Goal: Task Accomplishment & Management: Use online tool/utility

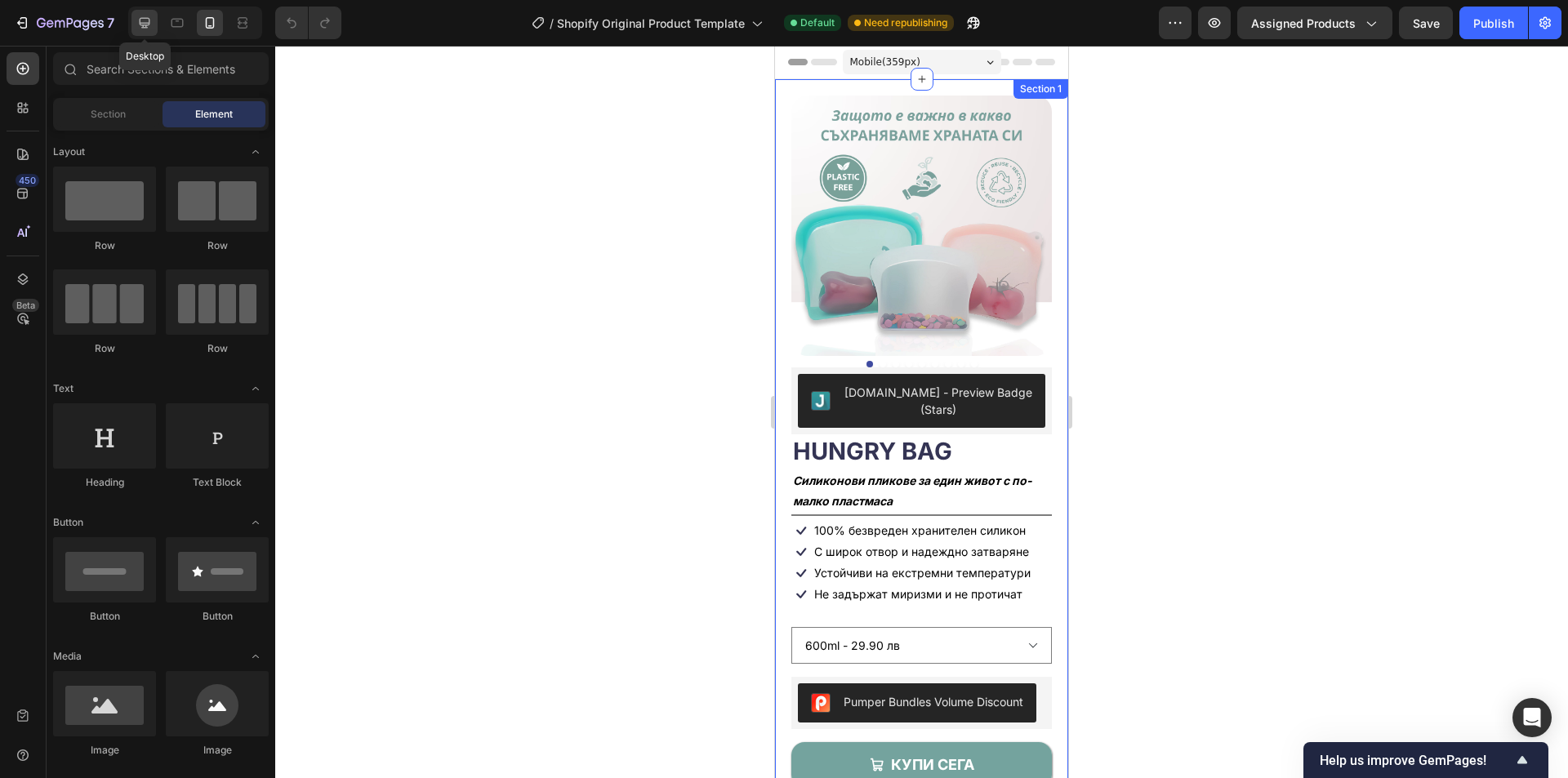
click at [145, 25] on icon at bounding box center [145, 24] width 11 height 11
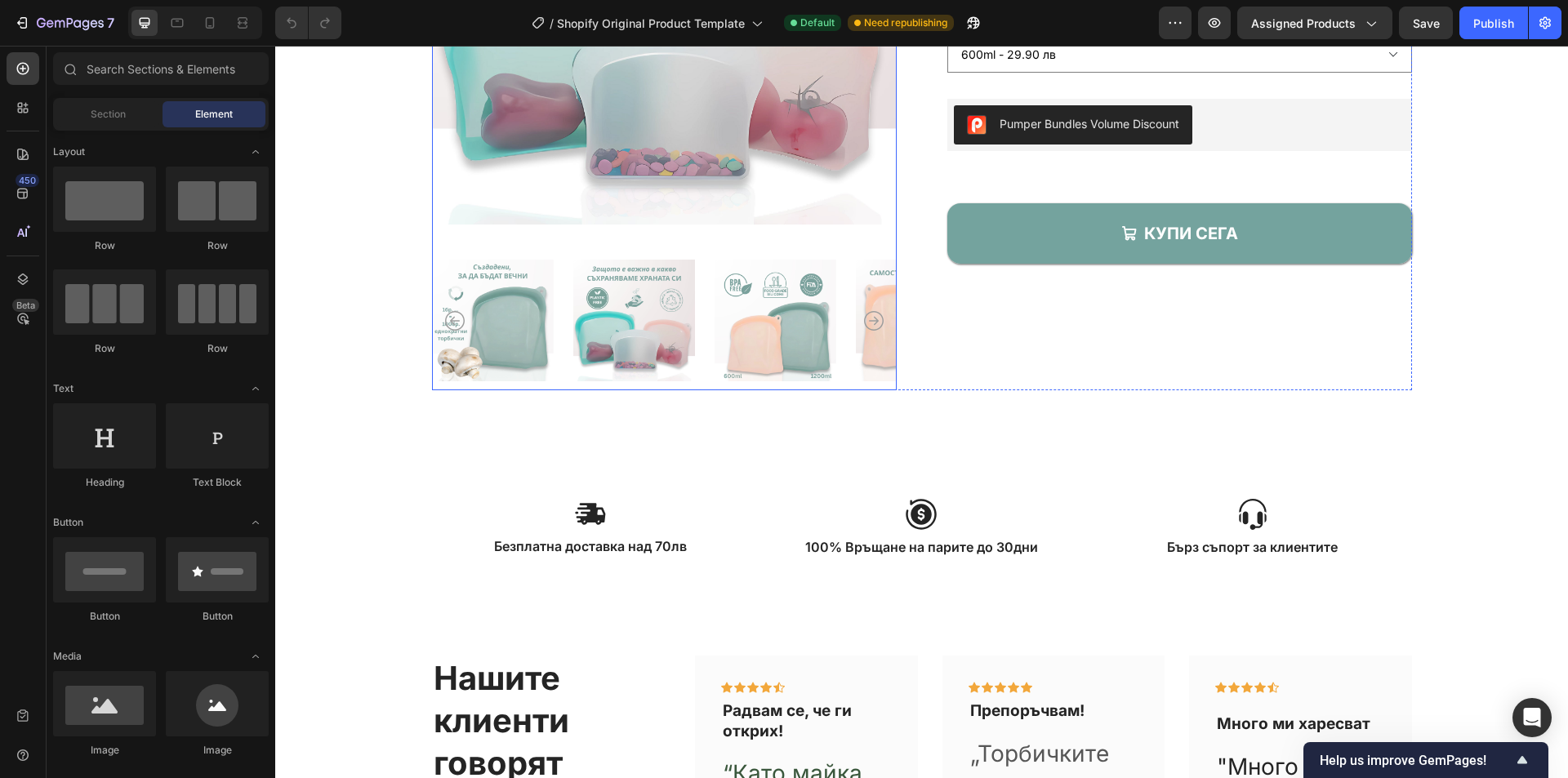
scroll to position [408, 0]
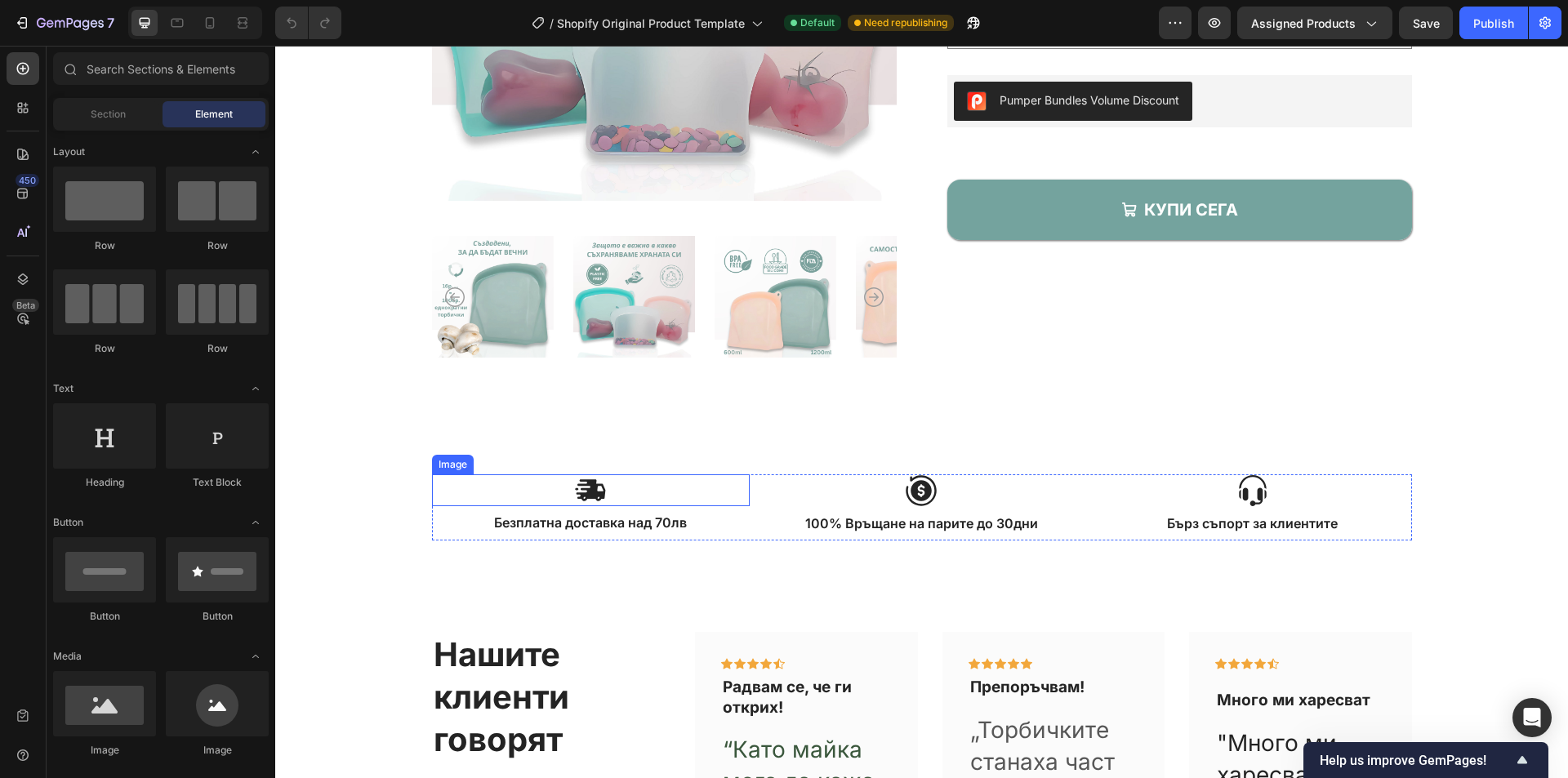
click at [587, 495] on img at bounding box center [591, 490] width 33 height 32
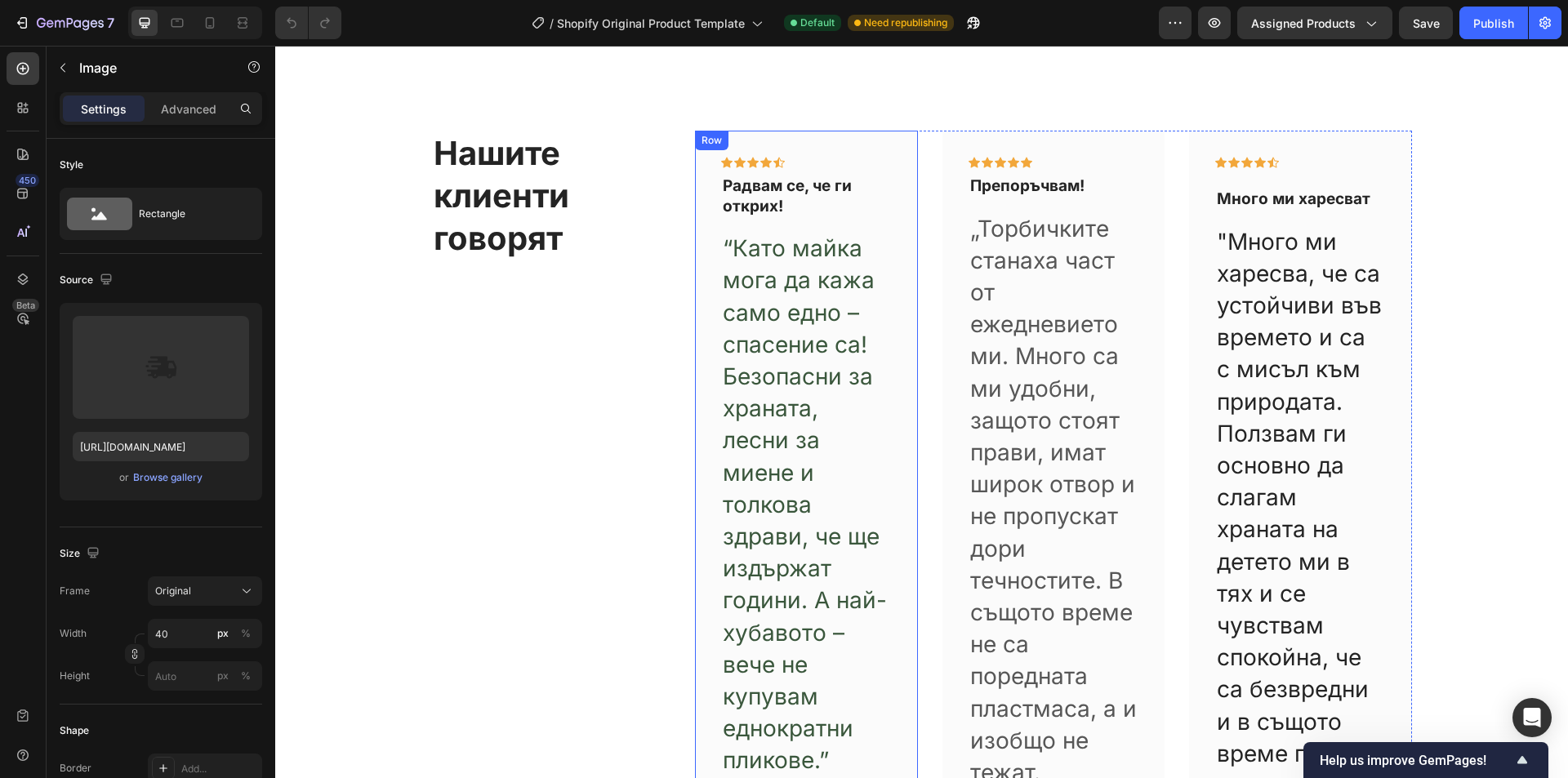
scroll to position [898, 0]
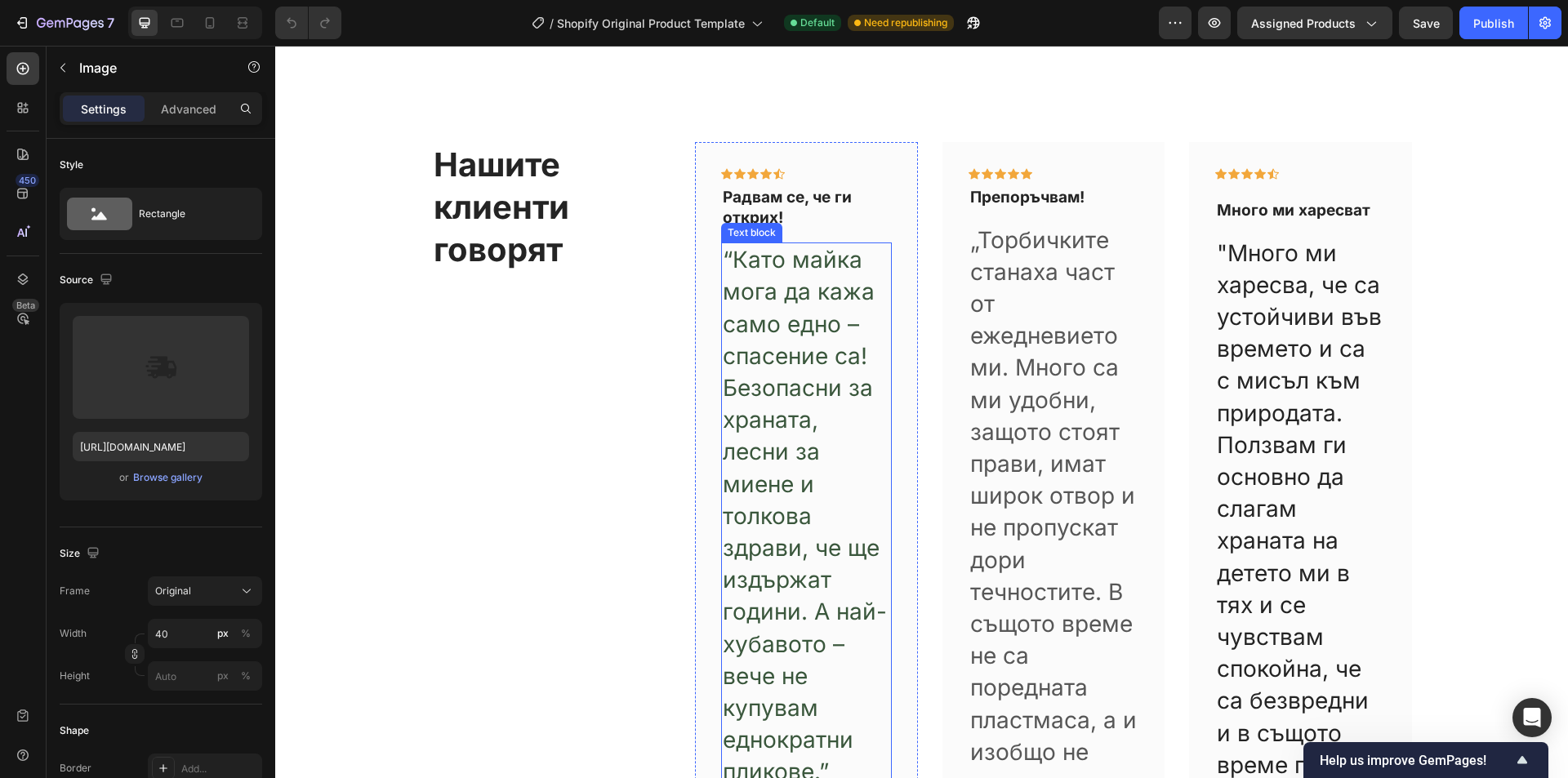
click at [840, 409] on p "“Като майка мога да кажа само едно – спасение са! Безопасни за храната, лесни з…" at bounding box center [806, 516] width 168 height 544
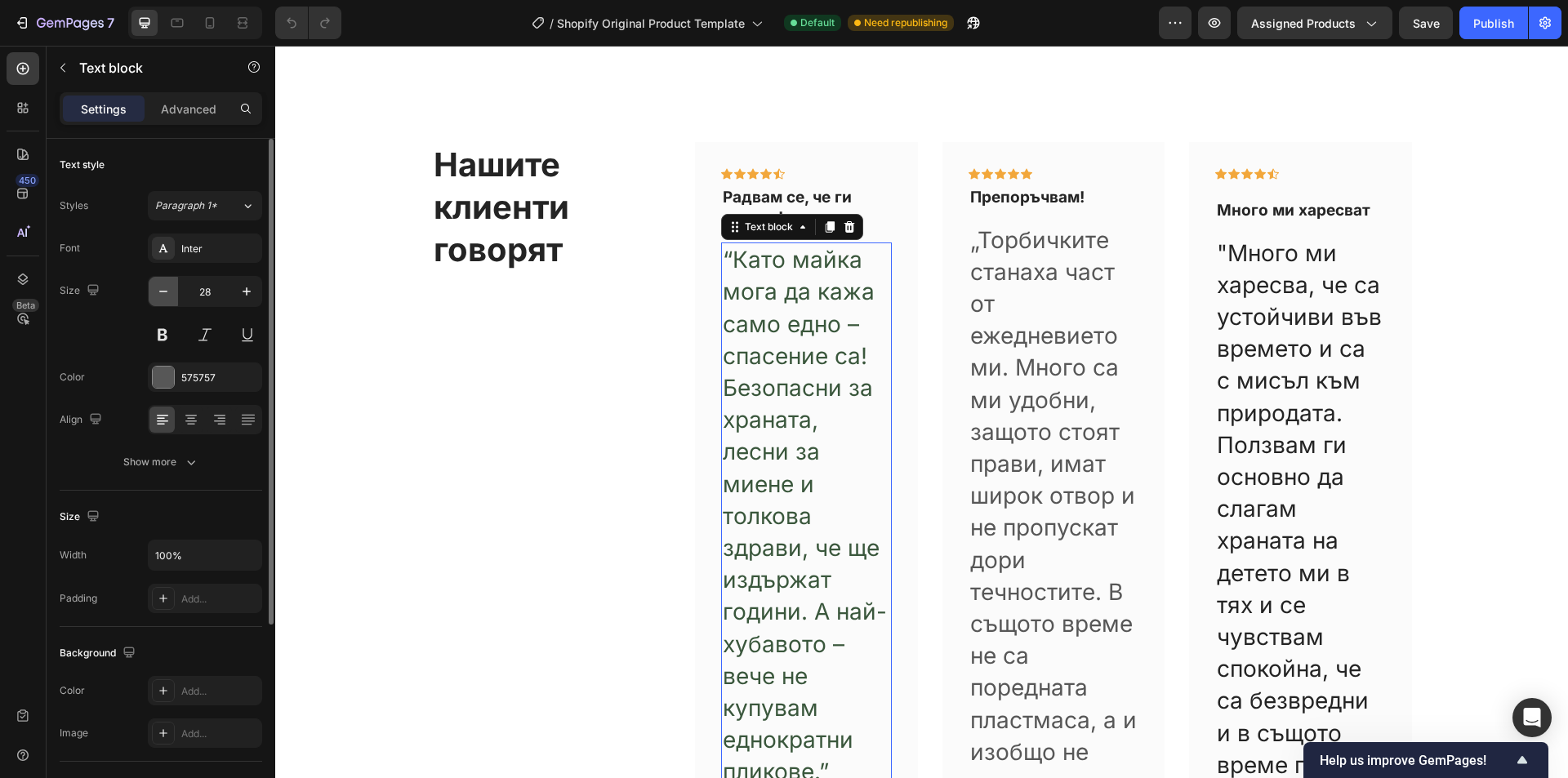
click at [161, 289] on icon "button" at bounding box center [163, 292] width 17 height 17
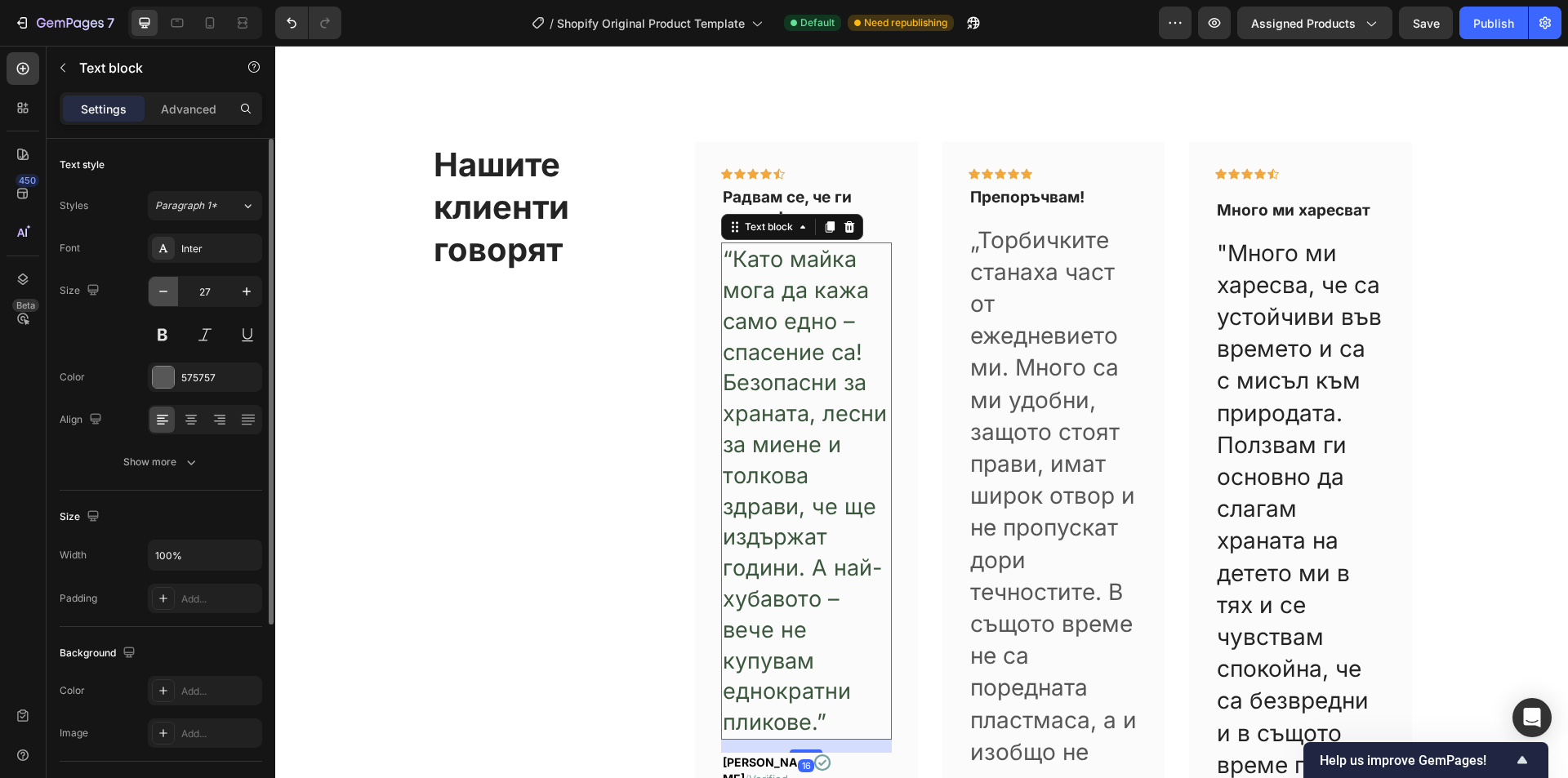
click at [161, 289] on icon "button" at bounding box center [163, 292] width 17 height 17
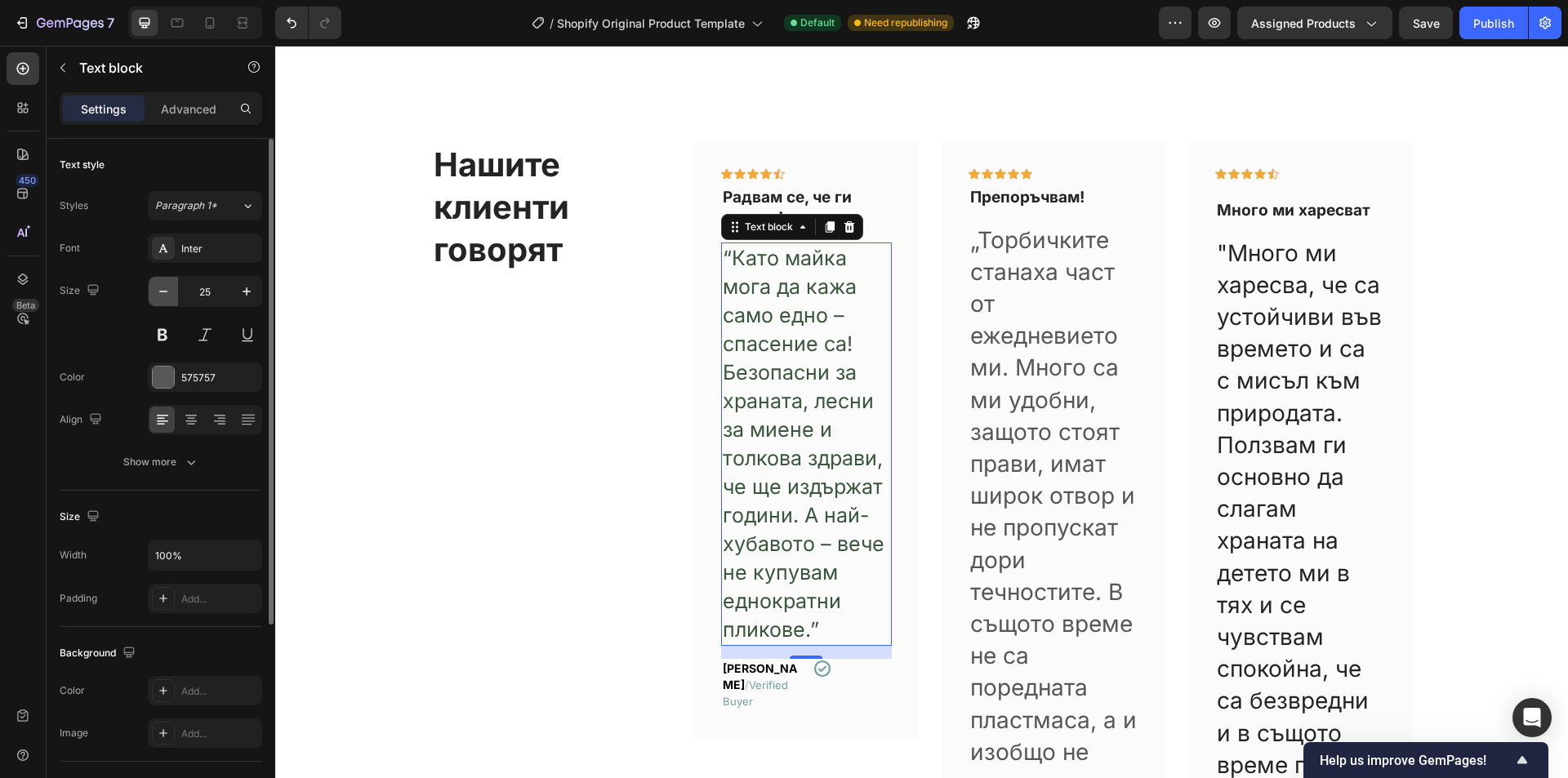
click at [161, 289] on icon "button" at bounding box center [163, 292] width 17 height 17
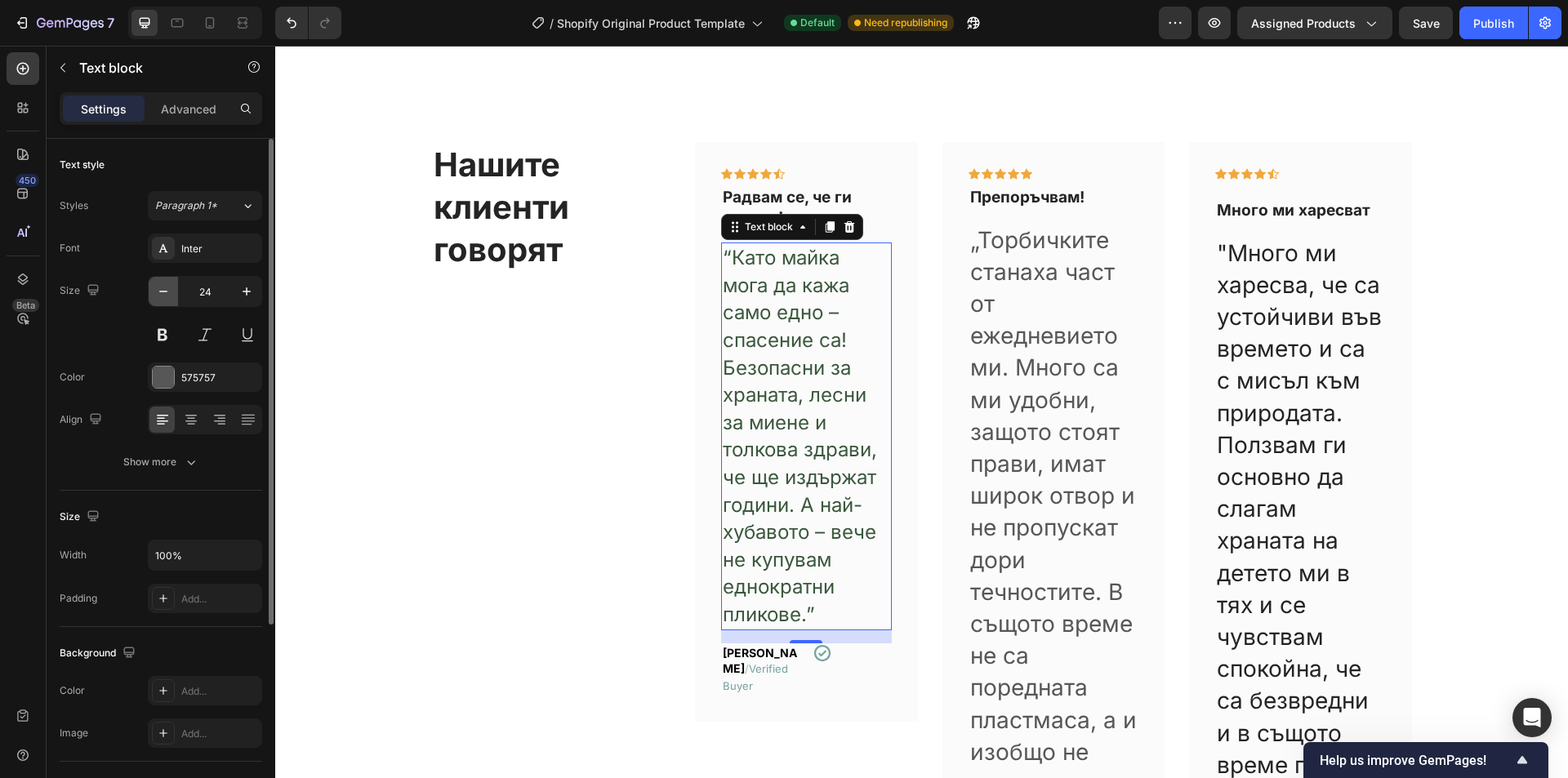
click at [161, 289] on icon "button" at bounding box center [163, 292] width 17 height 17
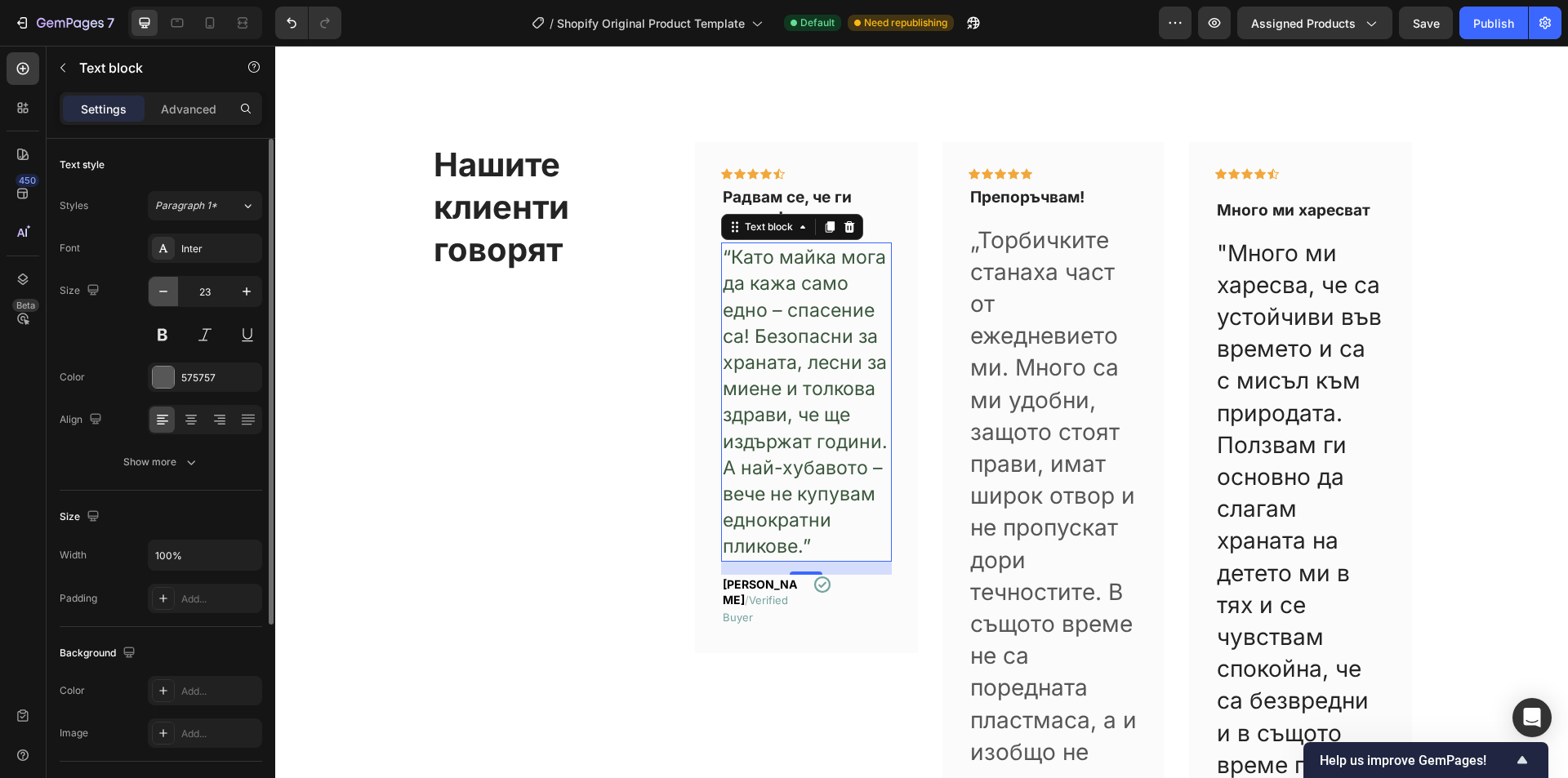
click at [161, 289] on icon "button" at bounding box center [163, 292] width 17 height 17
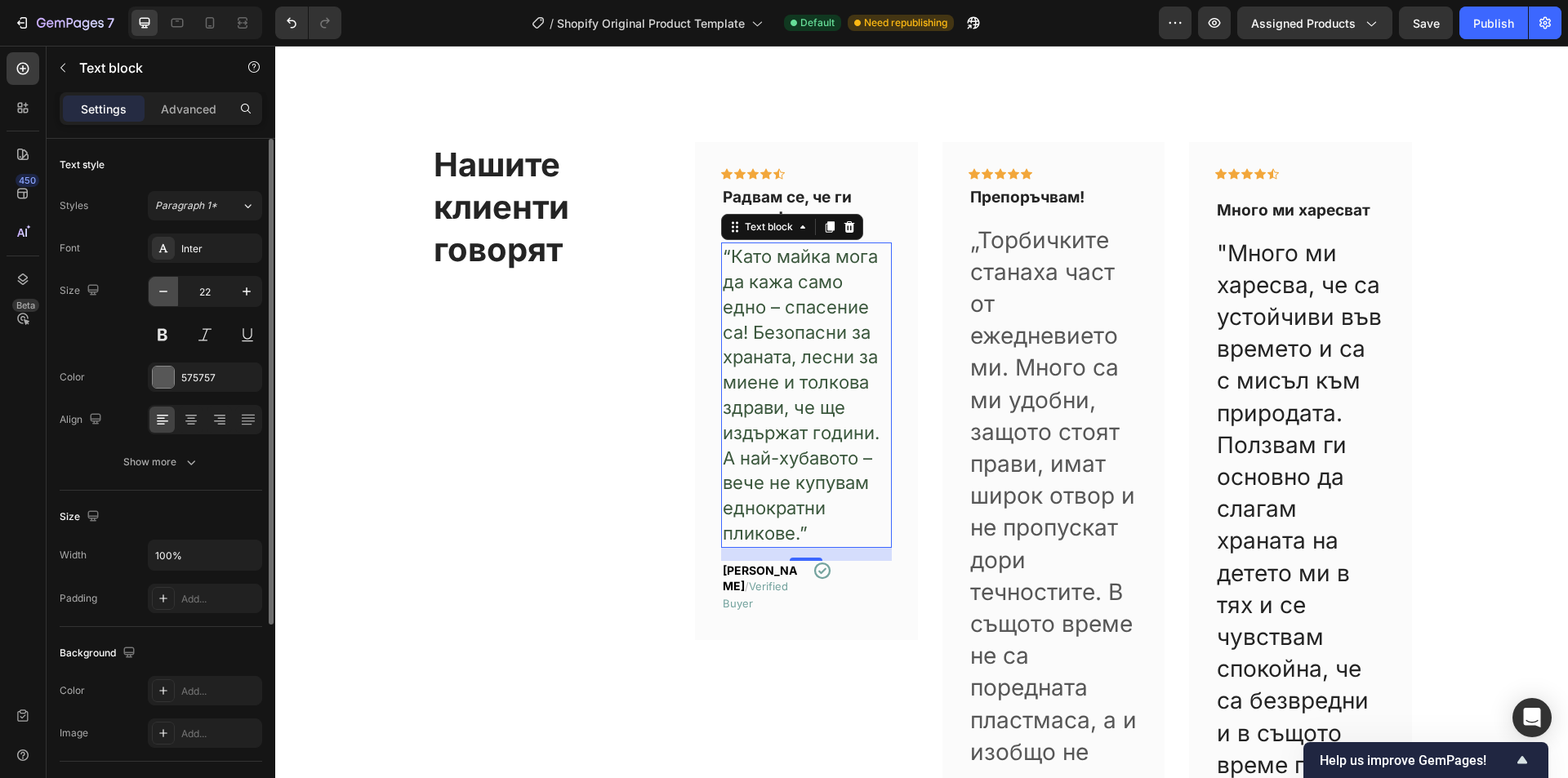
click at [161, 289] on icon "button" at bounding box center [163, 292] width 17 height 17
type input "21"
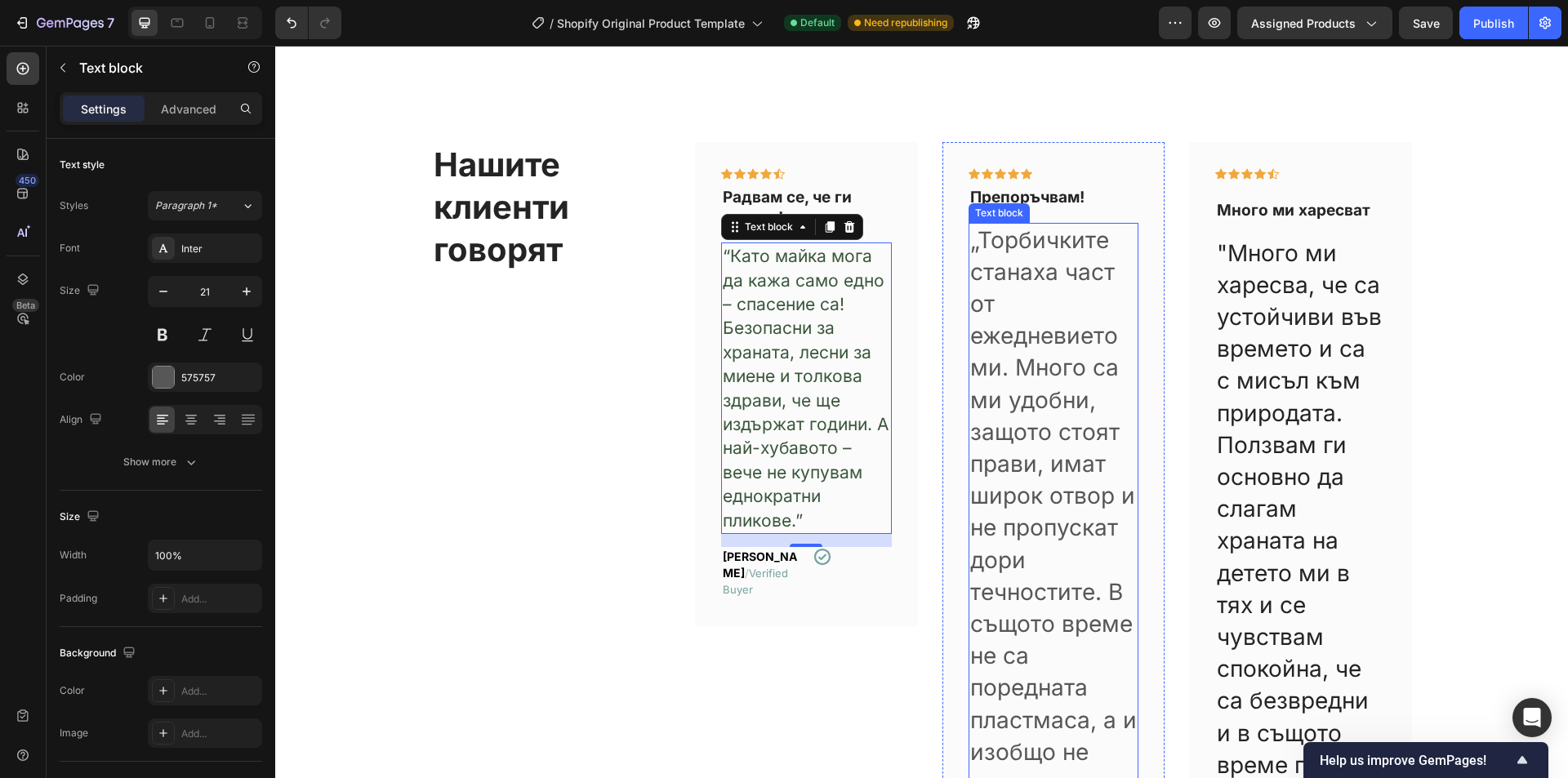
click at [985, 355] on p "„Торбичките станаха част от ежедневието ми. Много са ми удобни, защото стоят пр…" at bounding box center [1054, 545] width 168 height 640
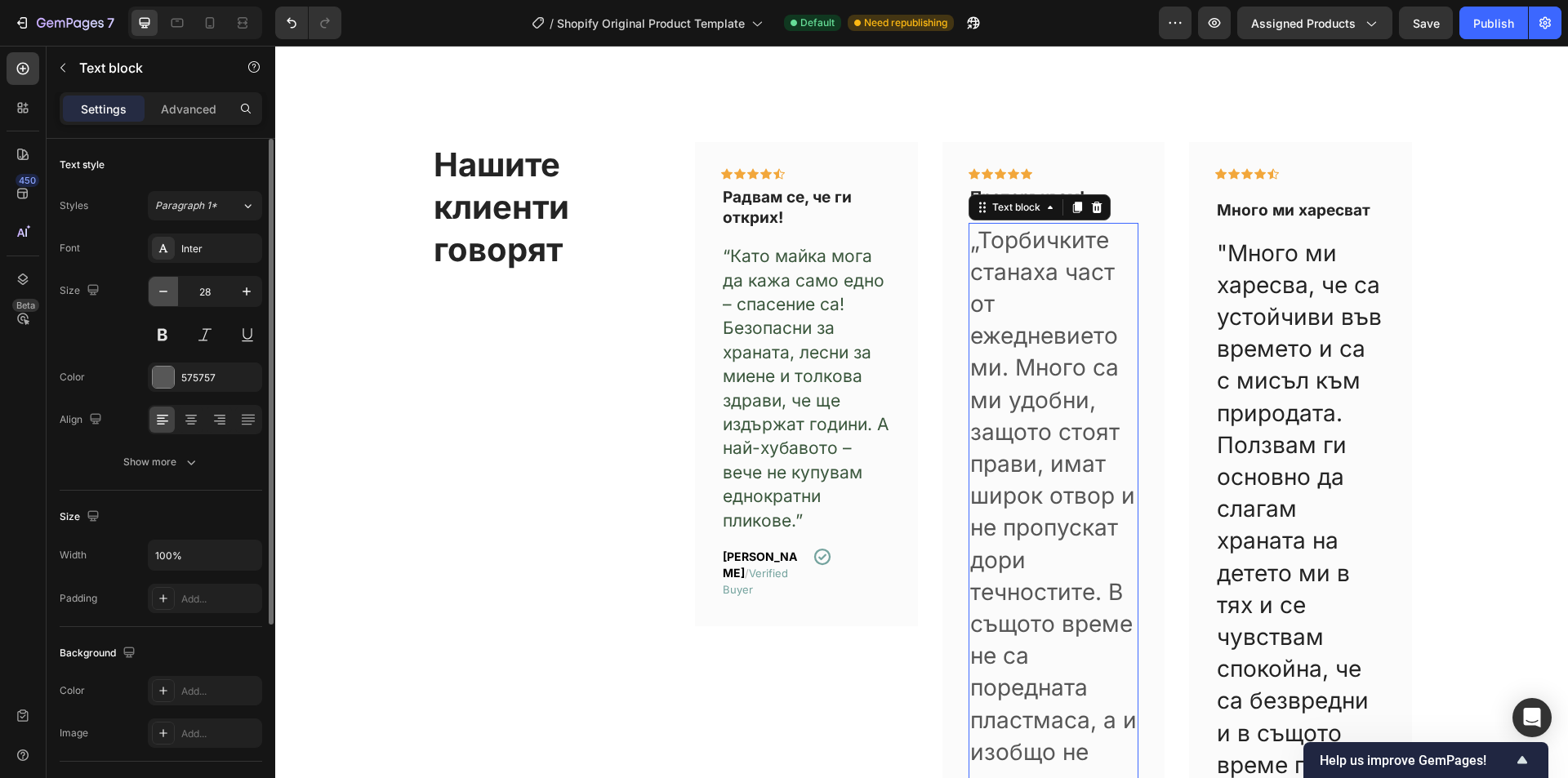
click at [176, 292] on button "button" at bounding box center [163, 292] width 29 height 29
click at [173, 292] on button "button" at bounding box center [163, 292] width 29 height 29
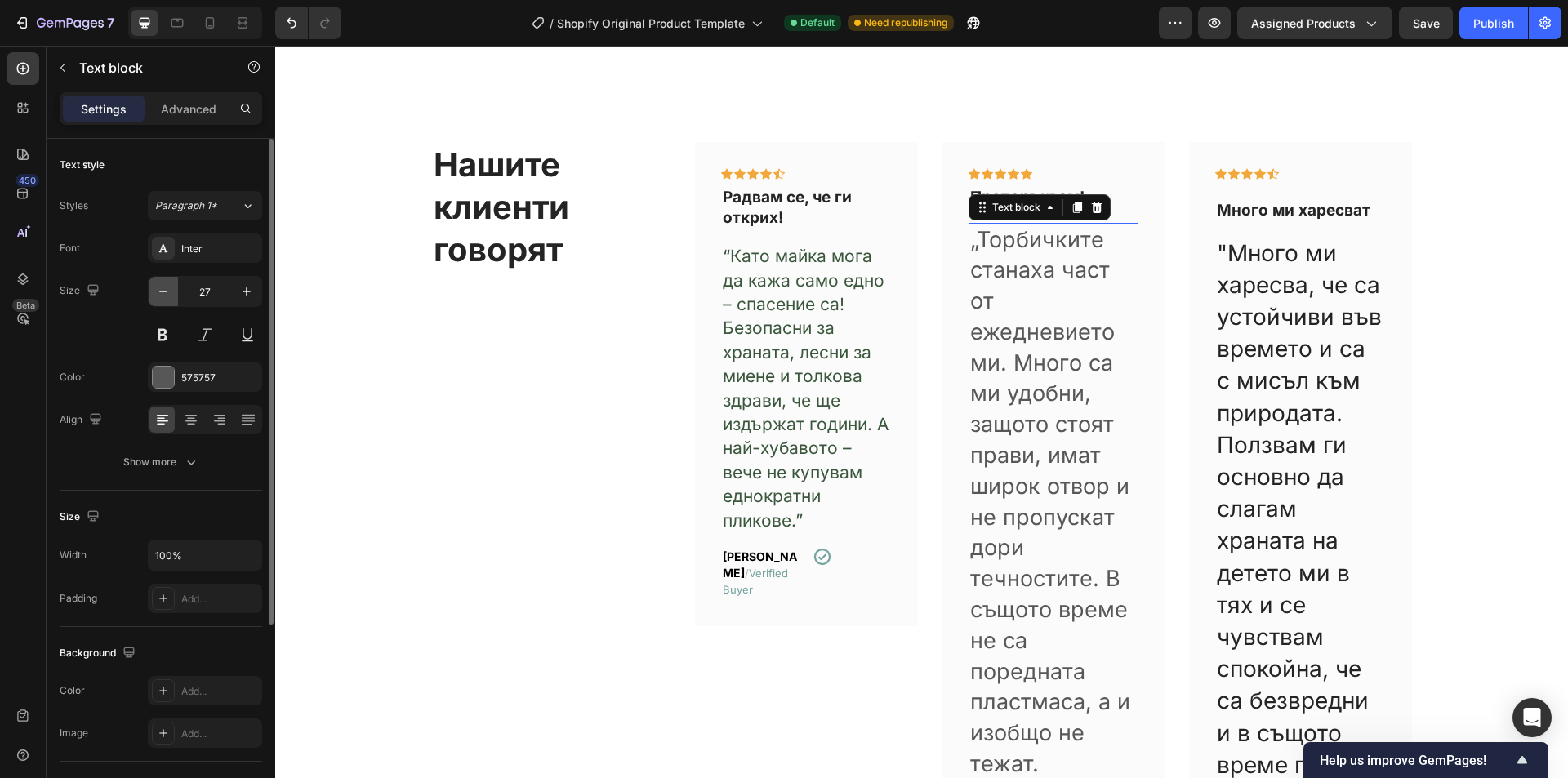
click at [173, 292] on button "button" at bounding box center [163, 292] width 29 height 29
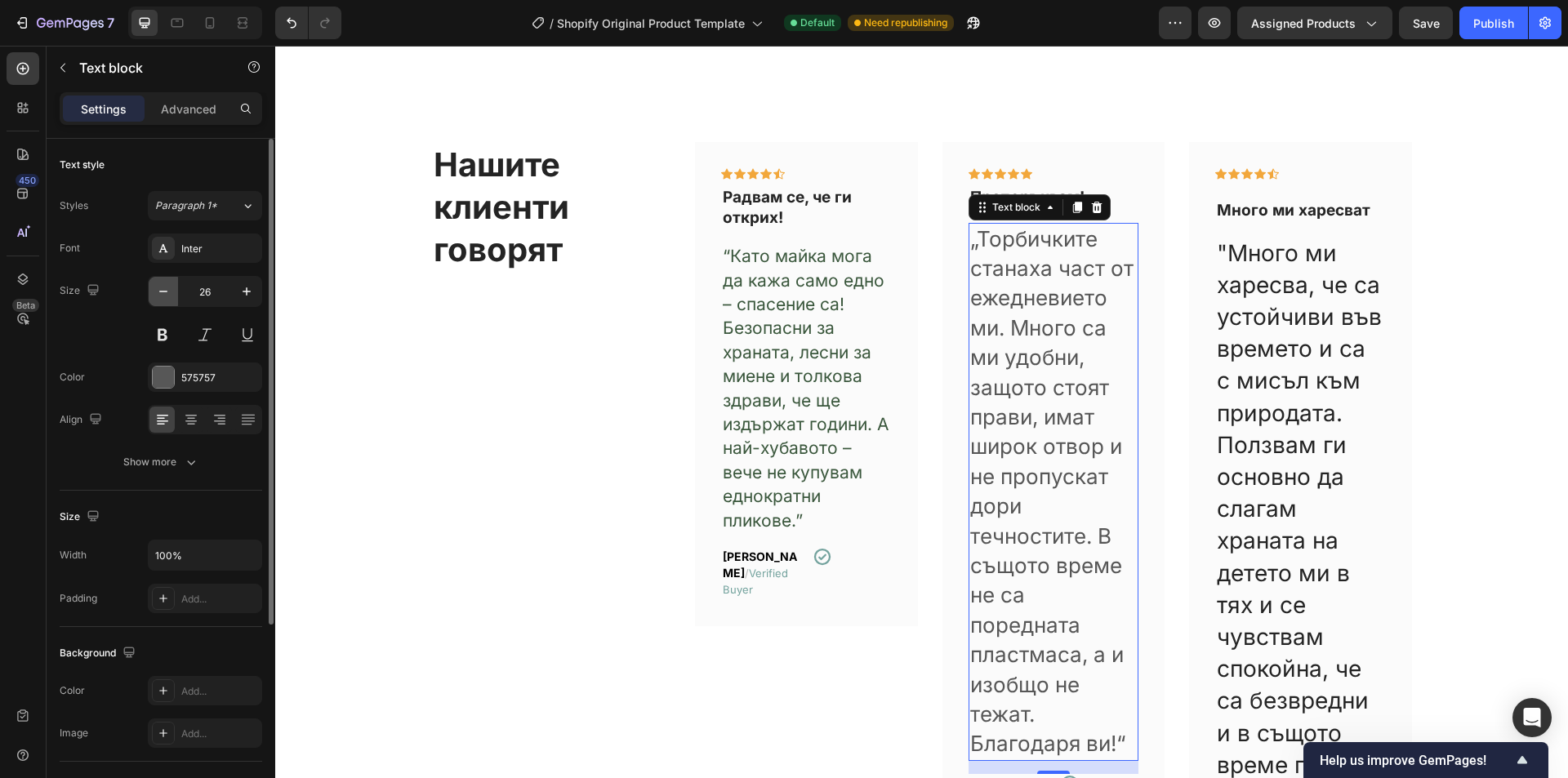
click at [173, 292] on button "button" at bounding box center [163, 292] width 29 height 29
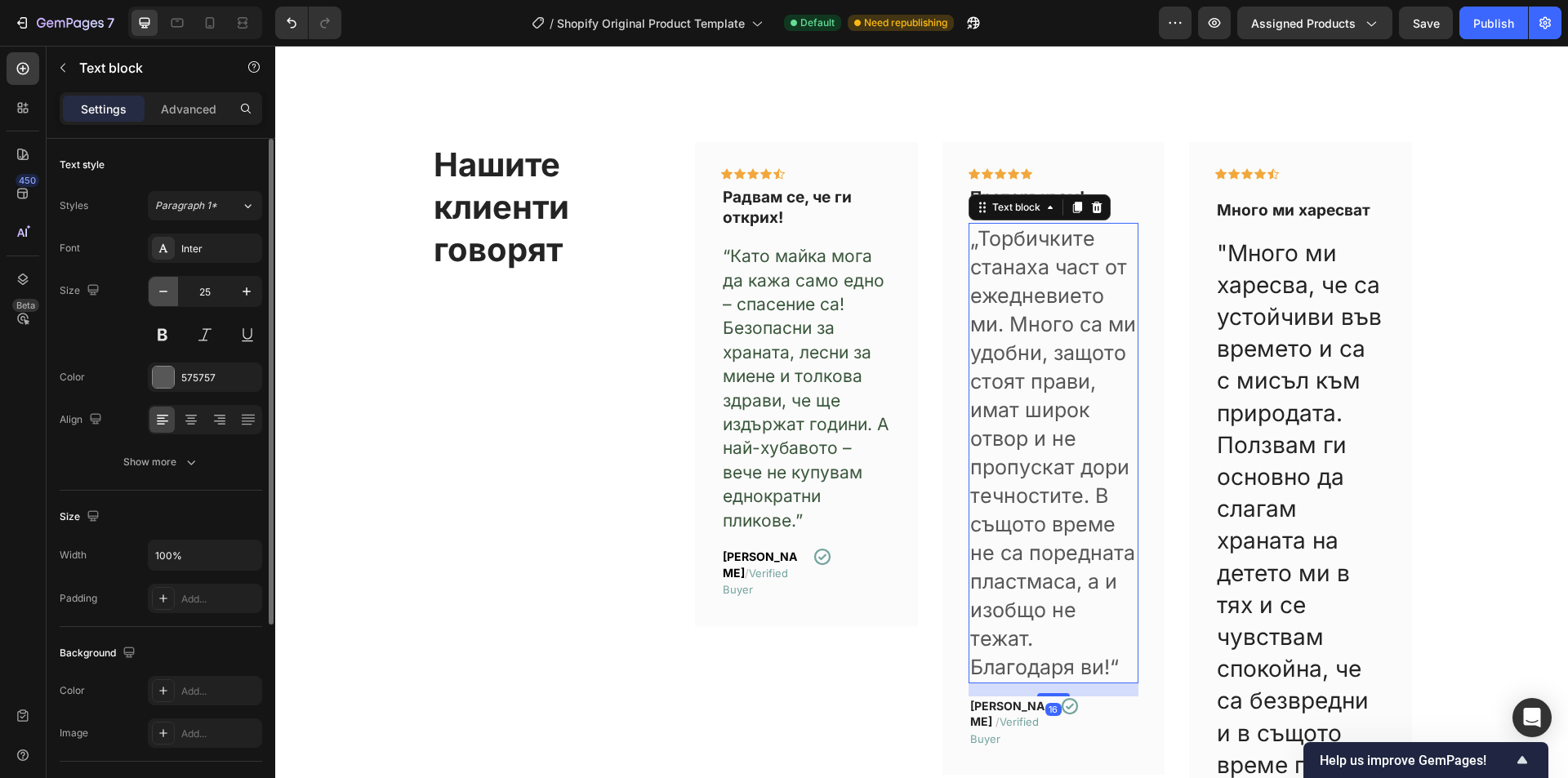
click at [173, 292] on button "button" at bounding box center [163, 292] width 29 height 29
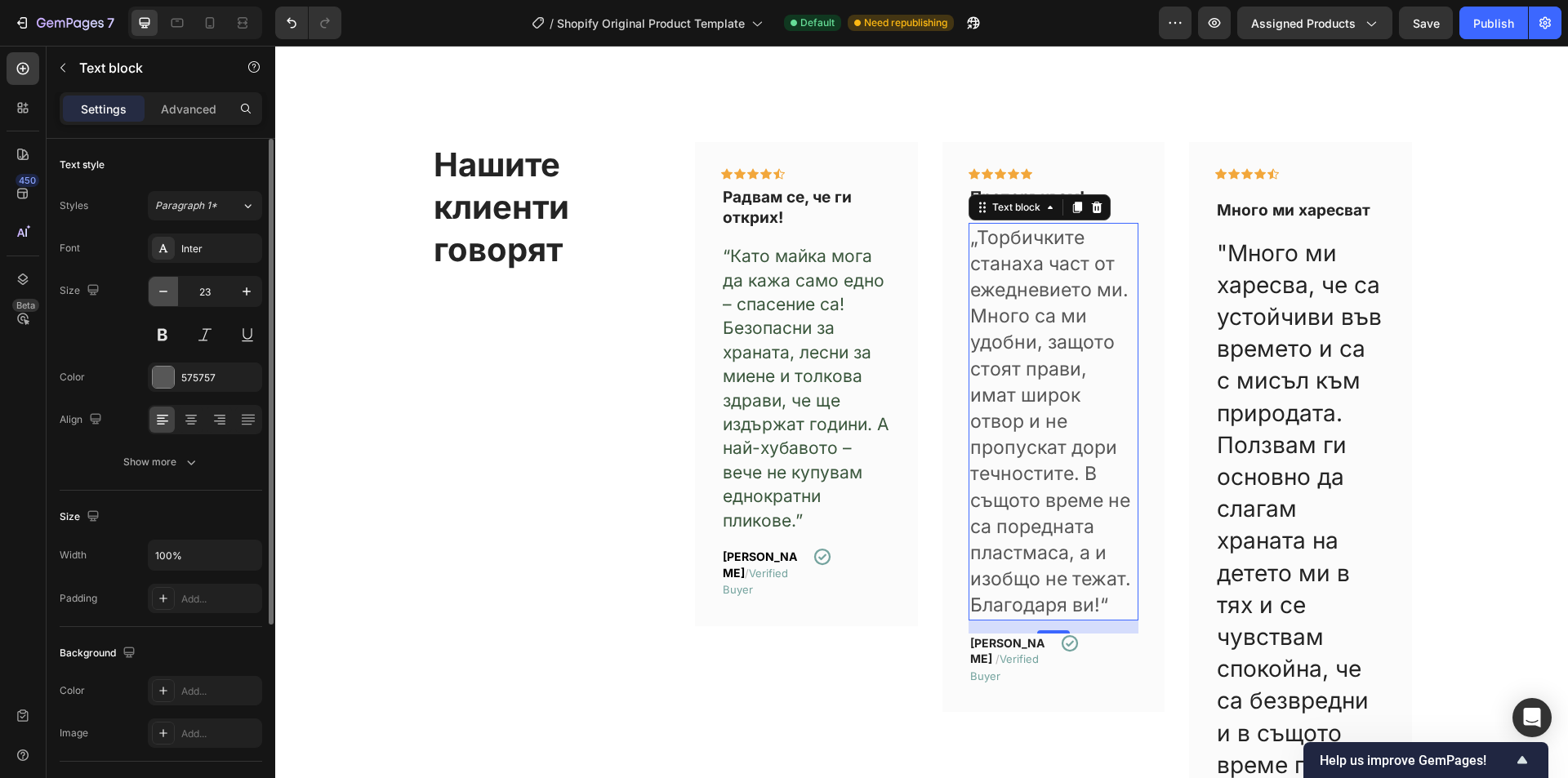
click at [173, 292] on button "button" at bounding box center [163, 292] width 29 height 29
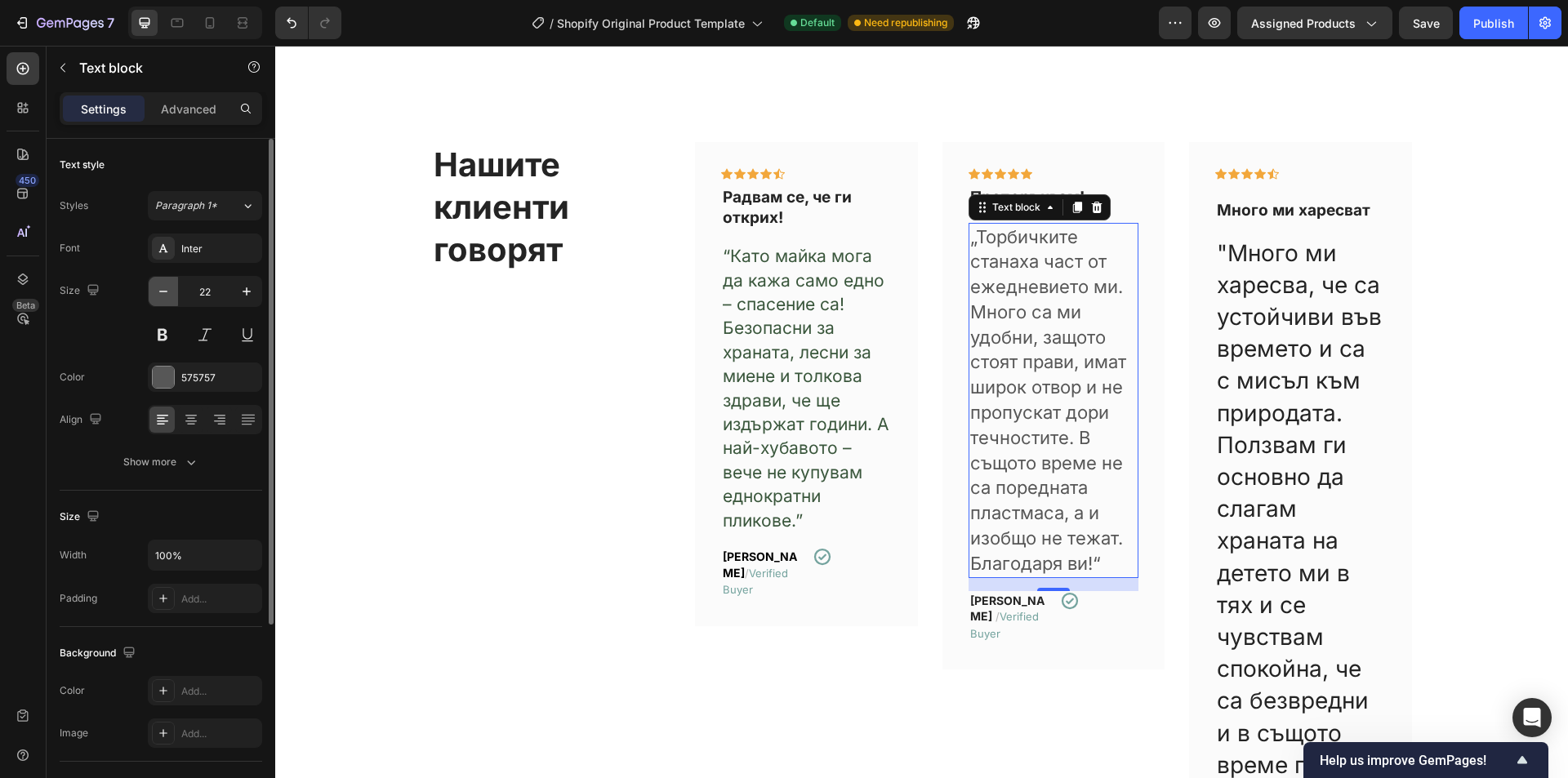
click at [173, 292] on button "button" at bounding box center [163, 292] width 29 height 29
type input "21"
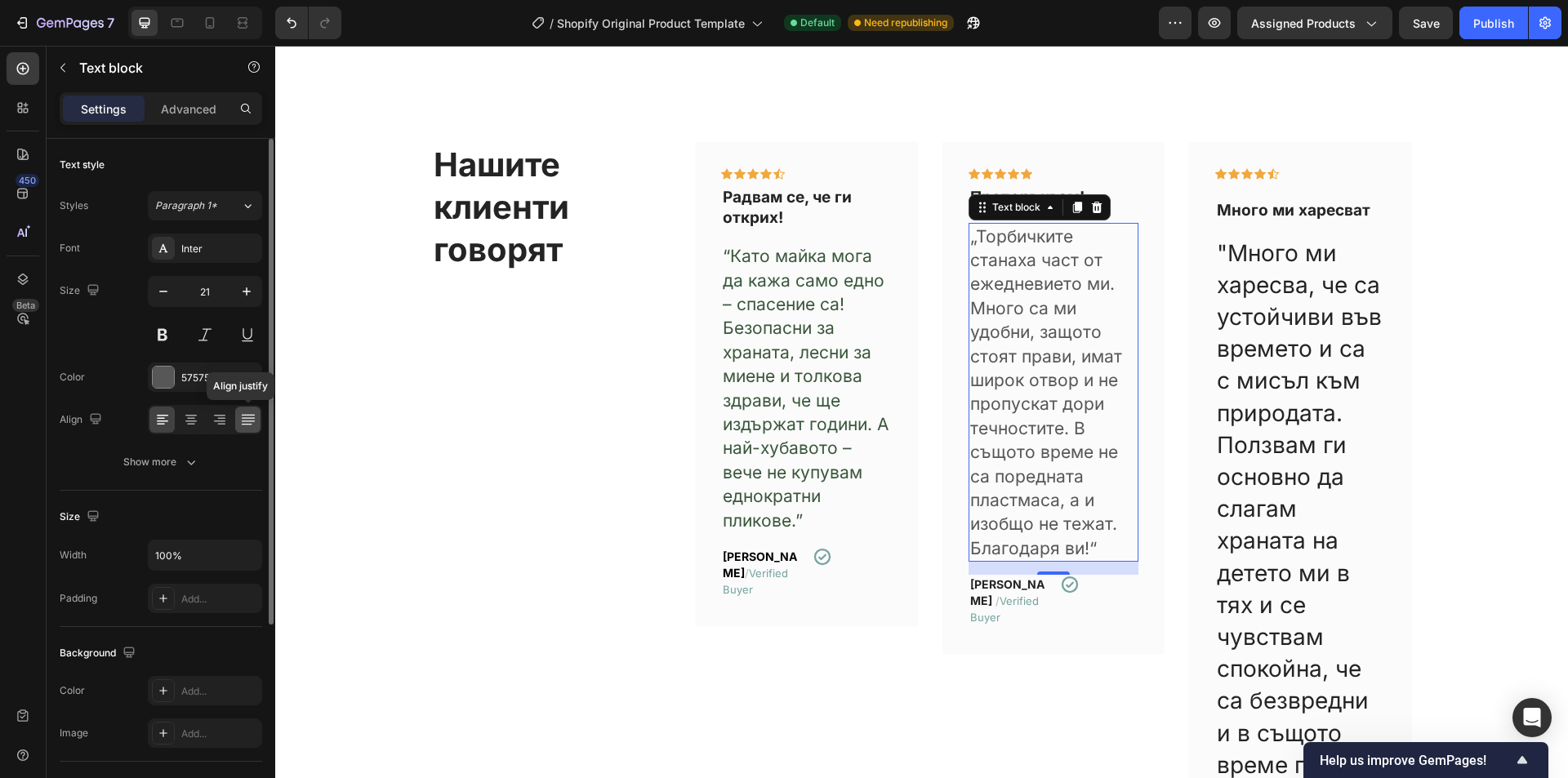
click at [247, 417] on icon at bounding box center [249, 420] width 17 height 17
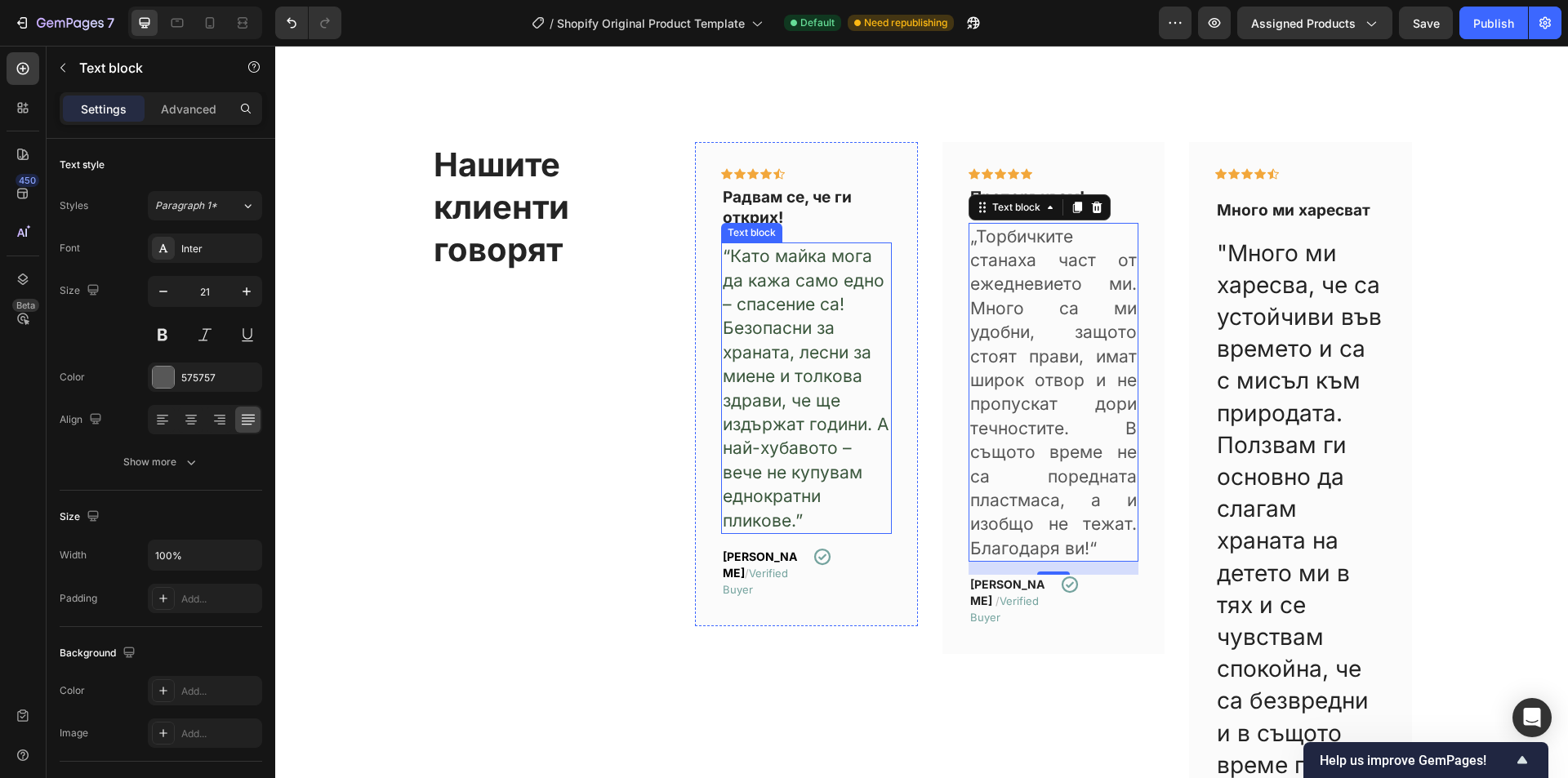
click at [723, 366] on span "“Като майка мога да кажа само едно – спасение са! Безопасни за храната, лесни з…" at bounding box center [806, 388] width 166 height 284
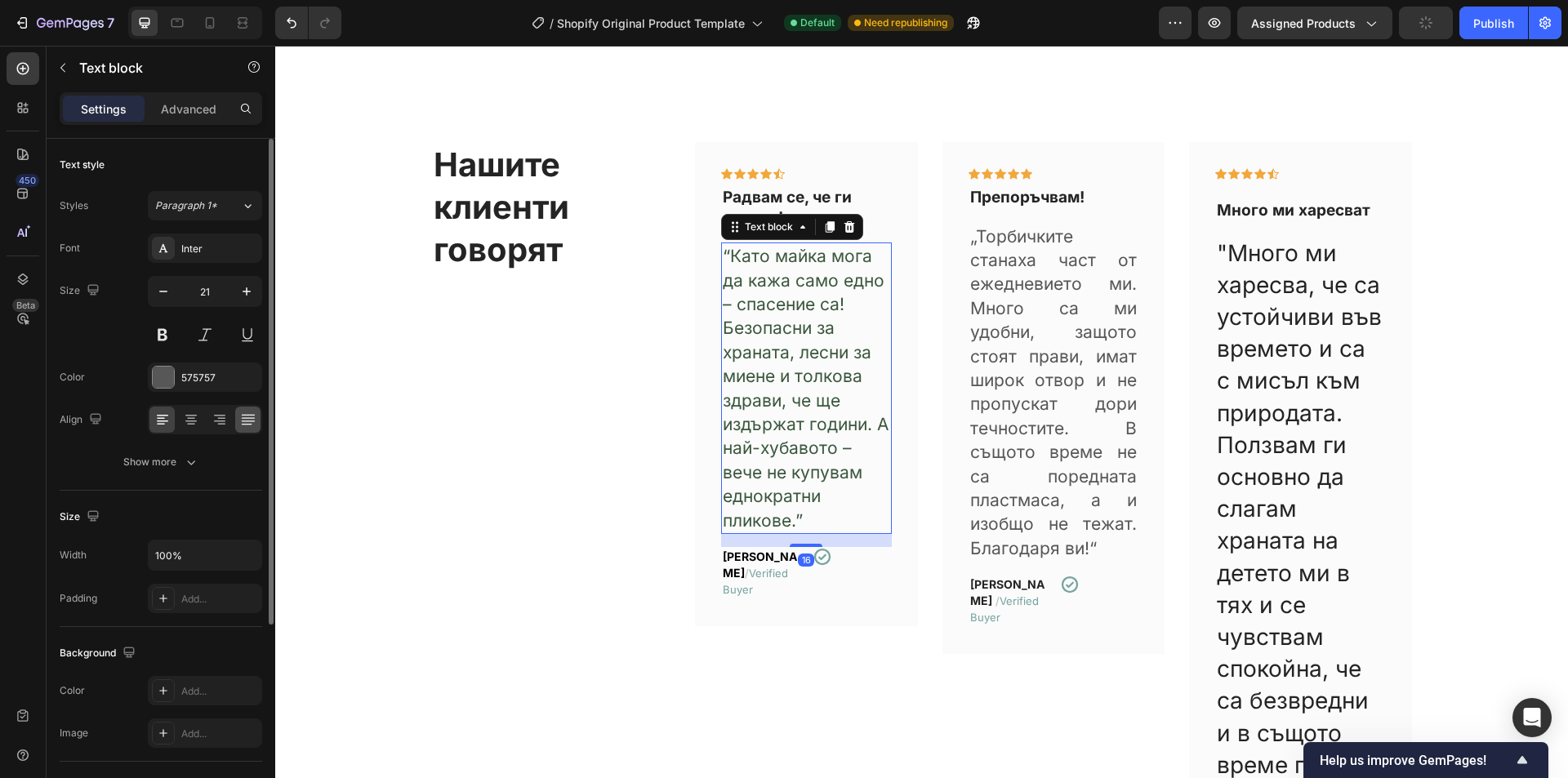
click at [250, 417] on icon at bounding box center [249, 420] width 17 height 17
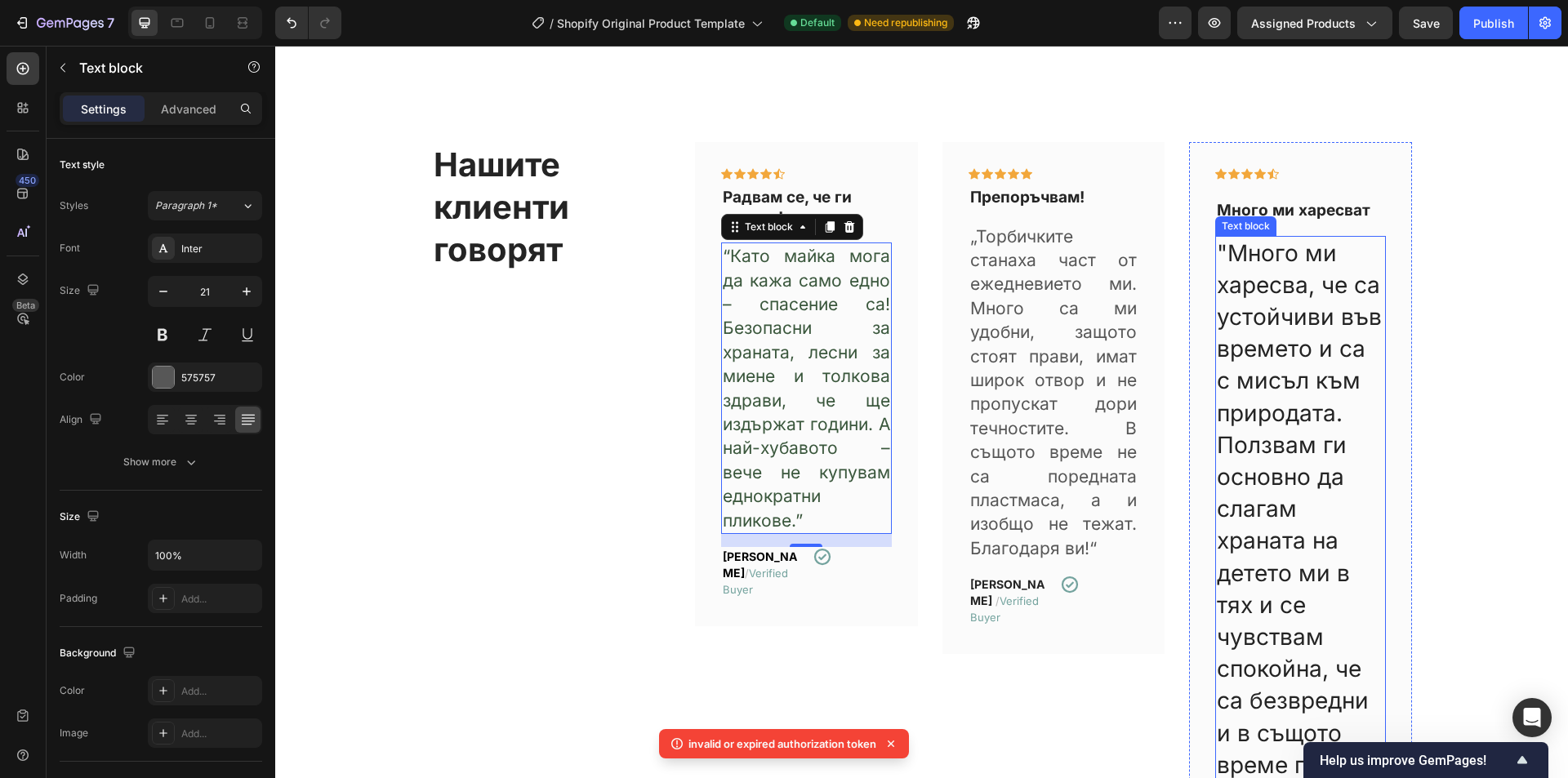
click at [1318, 367] on p ""Много ми харесва, че са устойчиви във времето и са с мисъл към природата. Полз…" at bounding box center [1301, 541] width 168 height 608
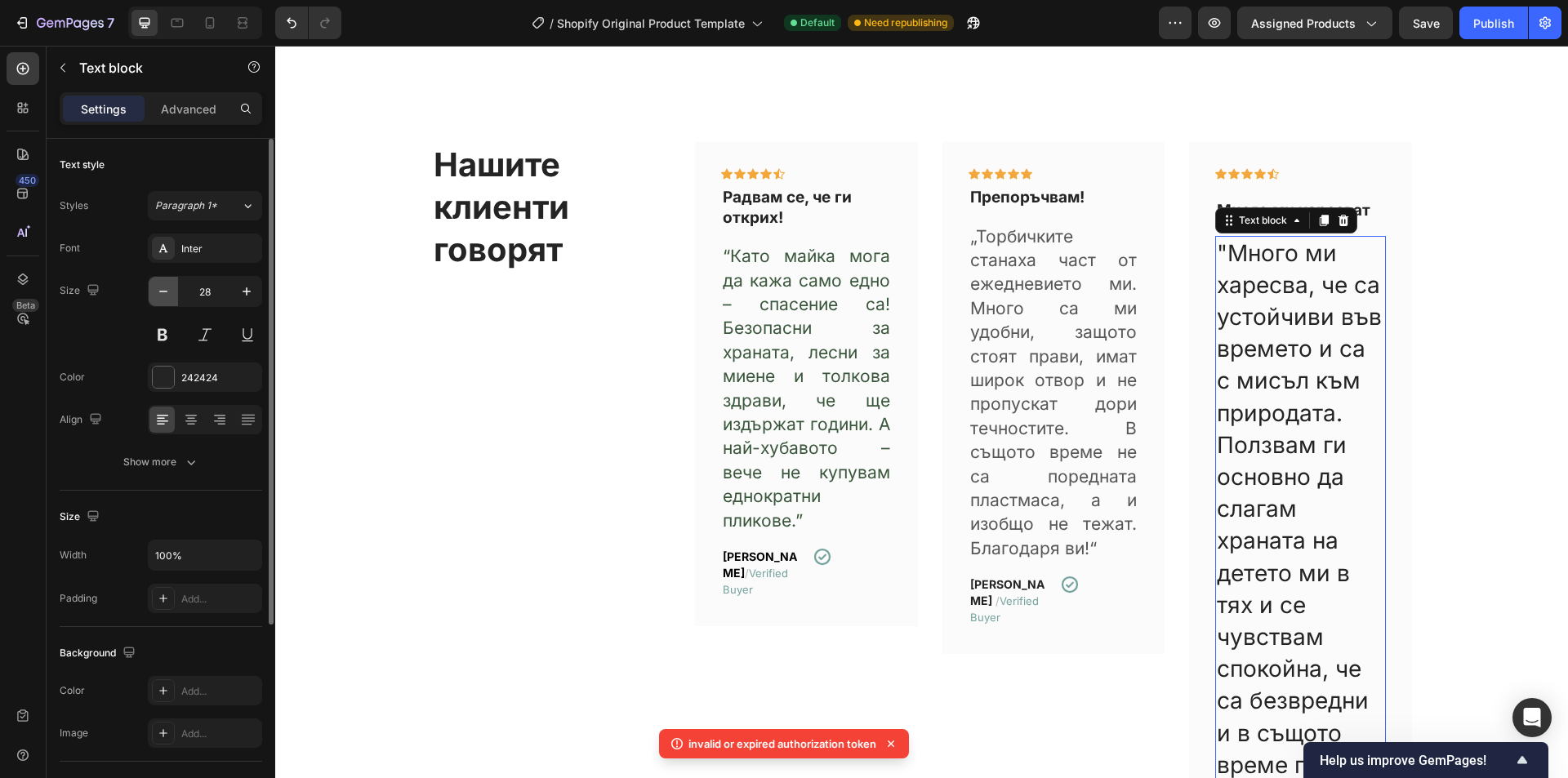
click at [169, 292] on icon "button" at bounding box center [163, 292] width 17 height 17
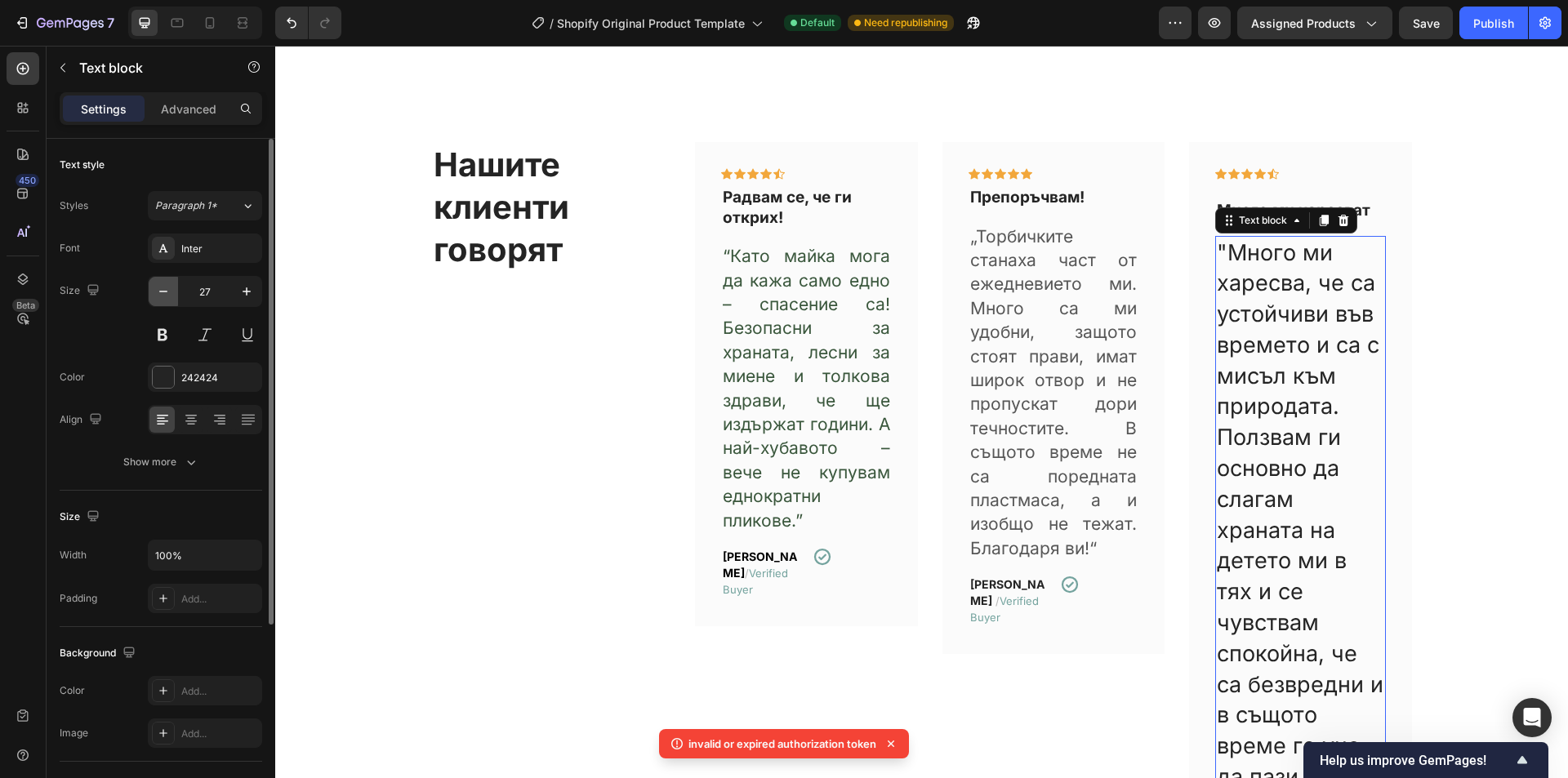
click at [169, 292] on icon "button" at bounding box center [163, 292] width 17 height 17
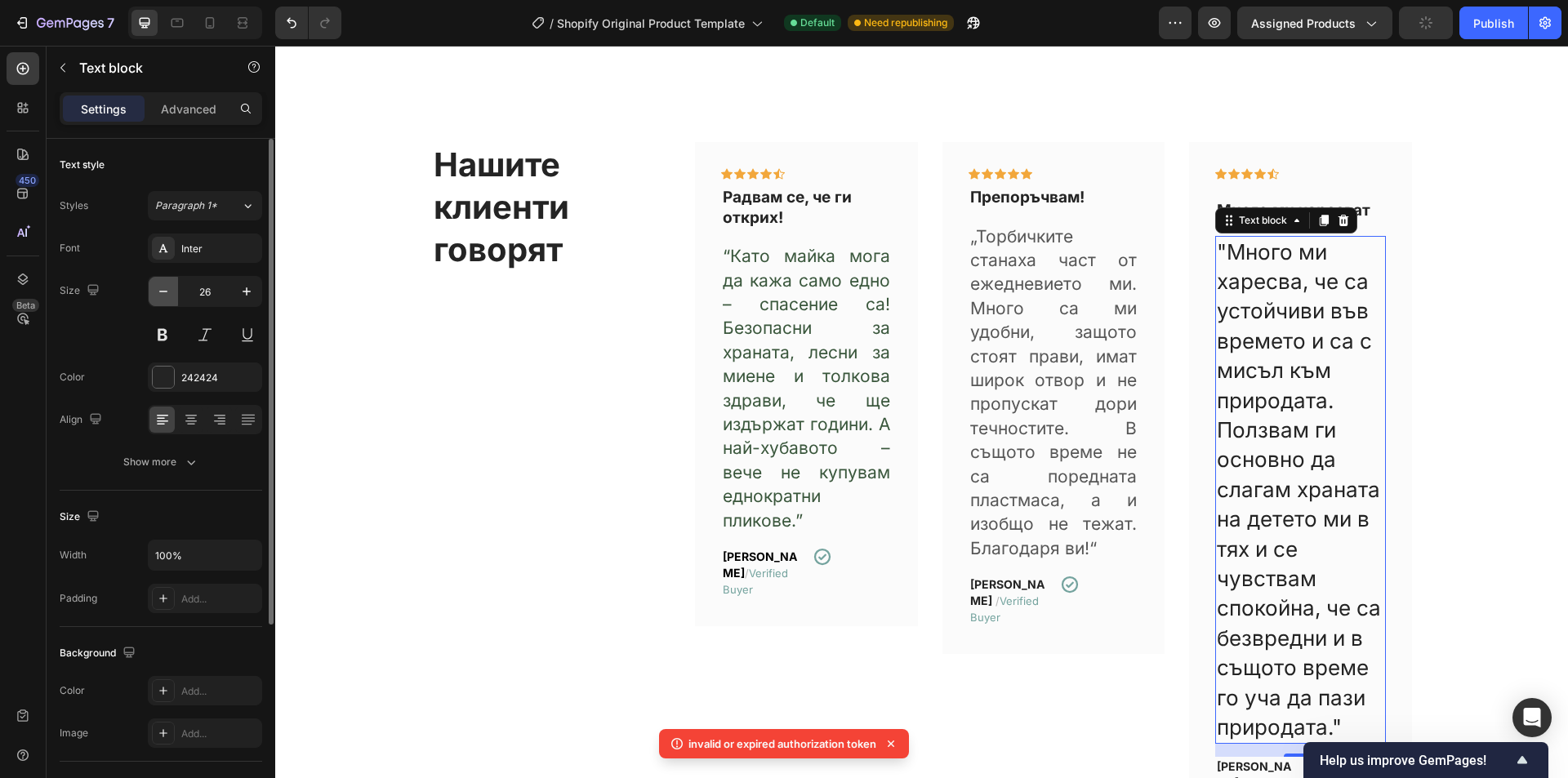
click at [169, 292] on icon "button" at bounding box center [163, 292] width 17 height 17
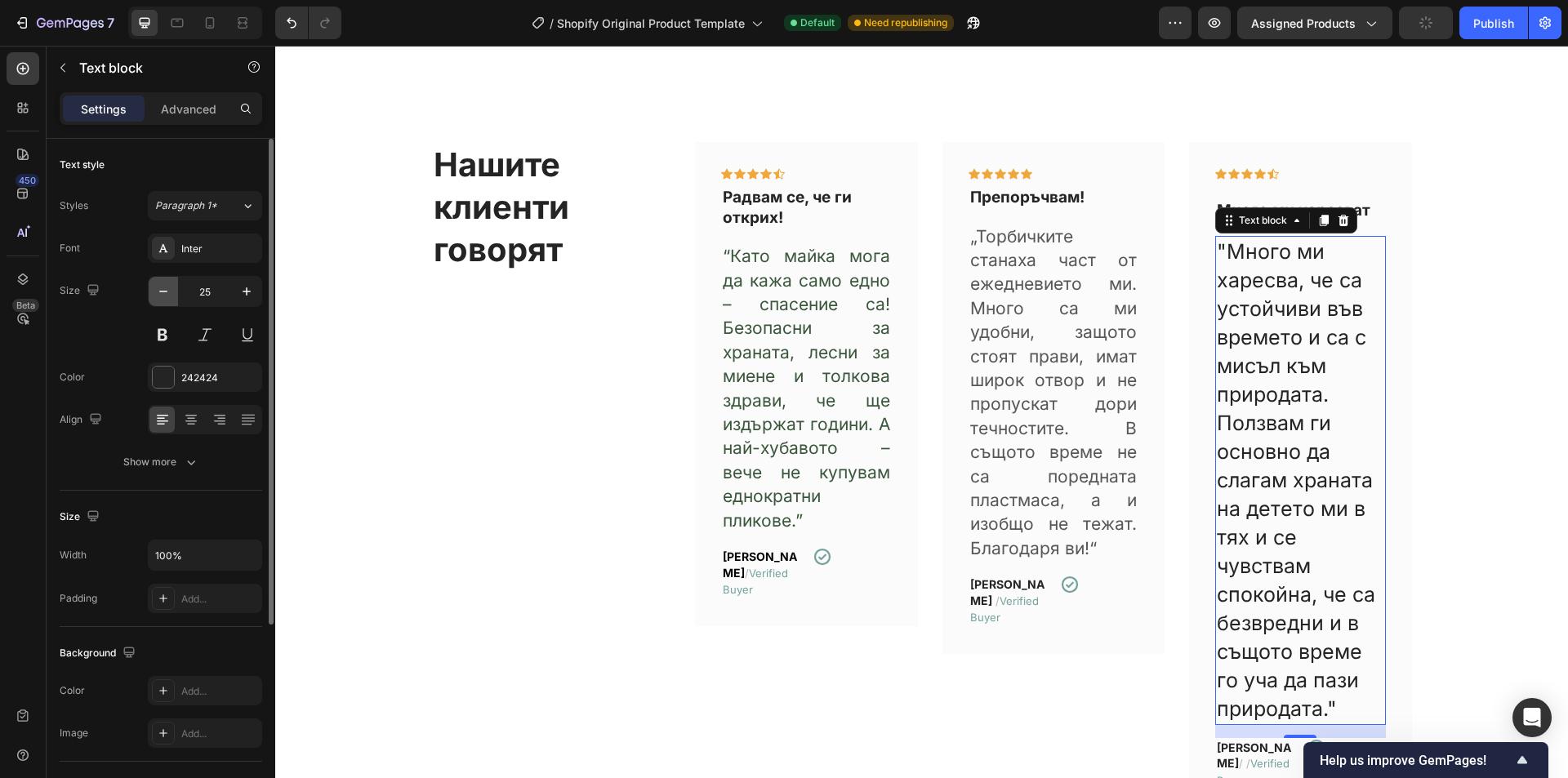
click at [169, 292] on icon "button" at bounding box center [163, 292] width 17 height 17
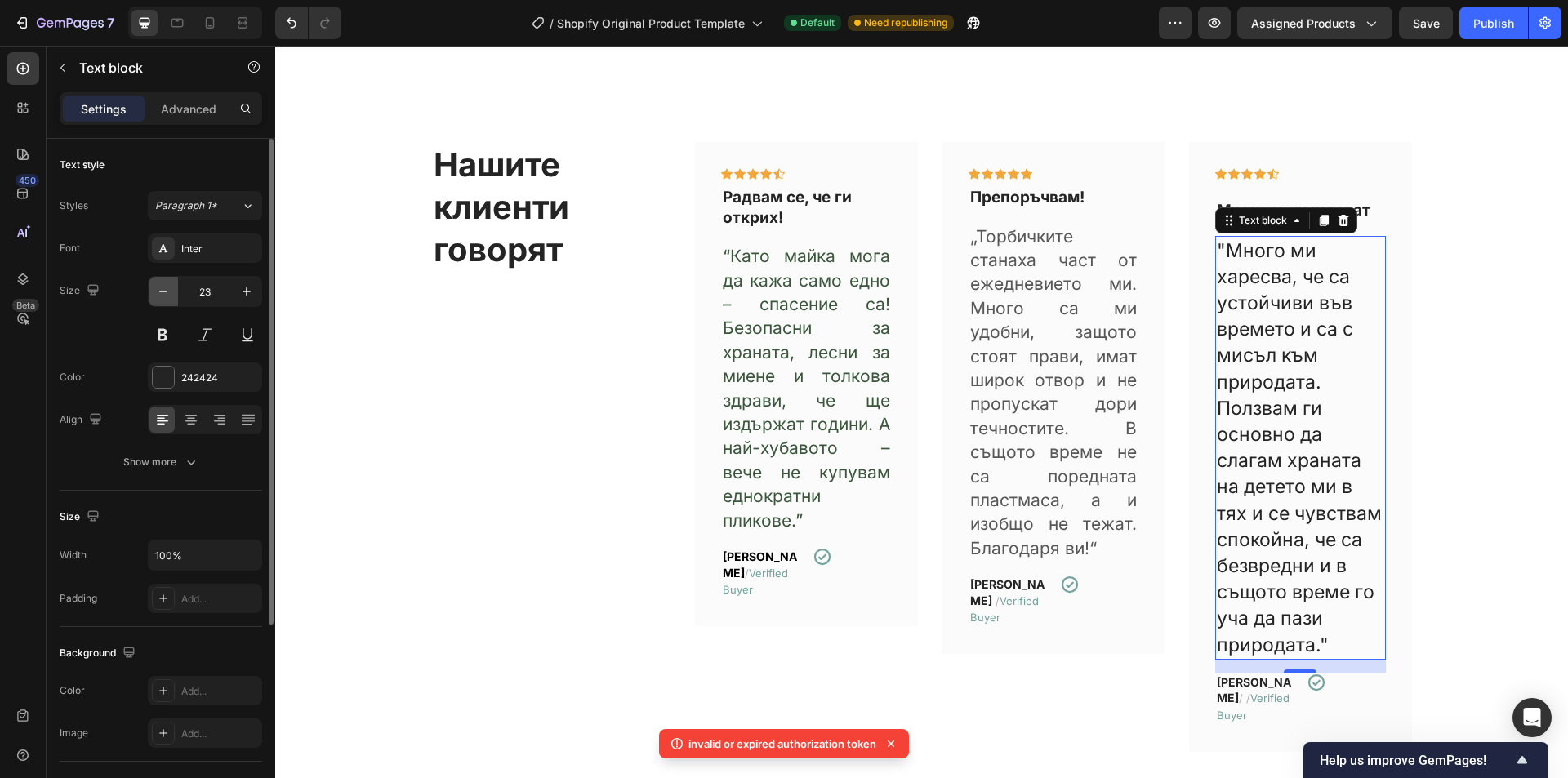
click at [169, 292] on icon "button" at bounding box center [163, 292] width 17 height 17
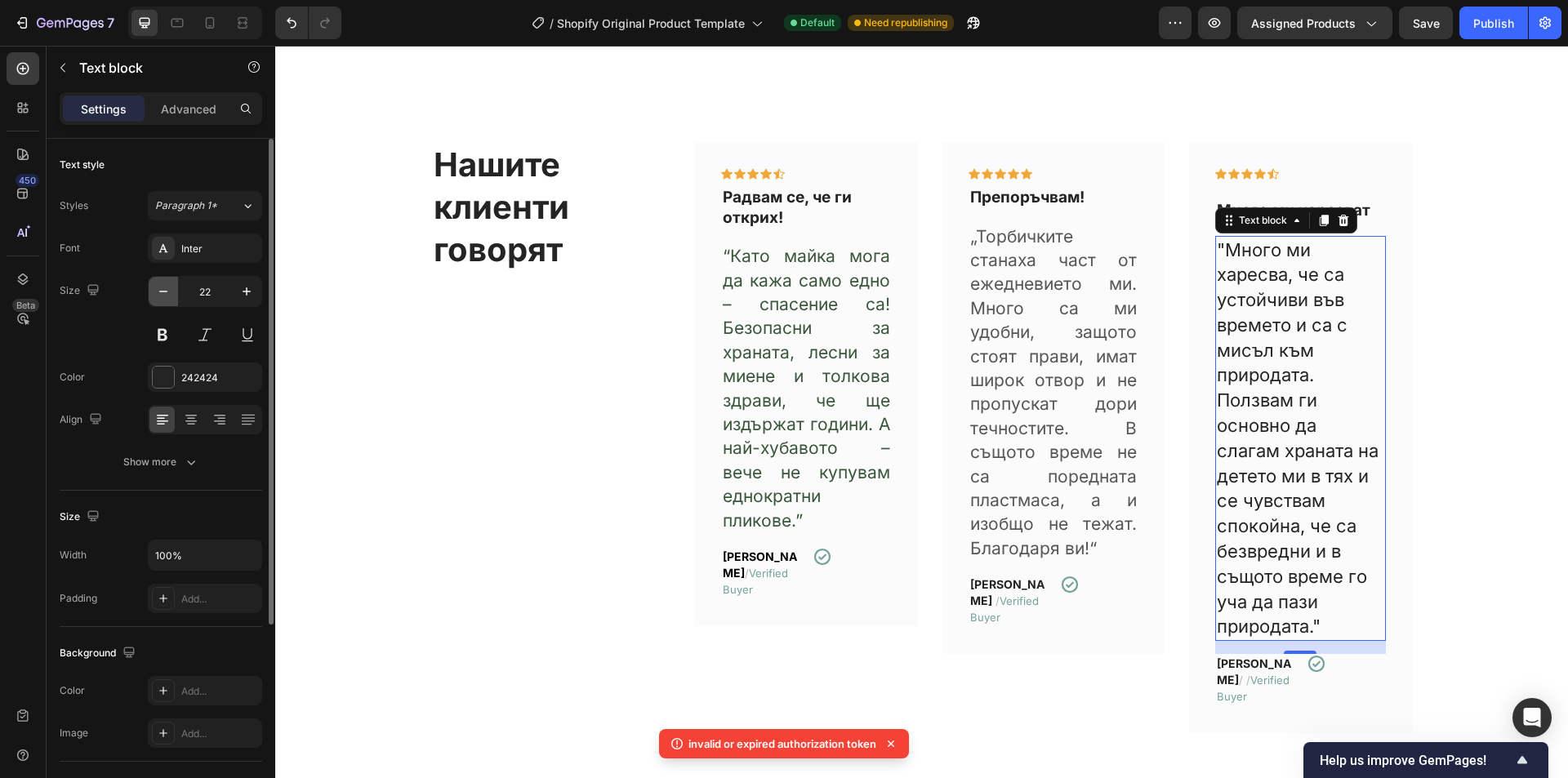
click at [169, 292] on icon "button" at bounding box center [163, 292] width 17 height 17
type input "21"
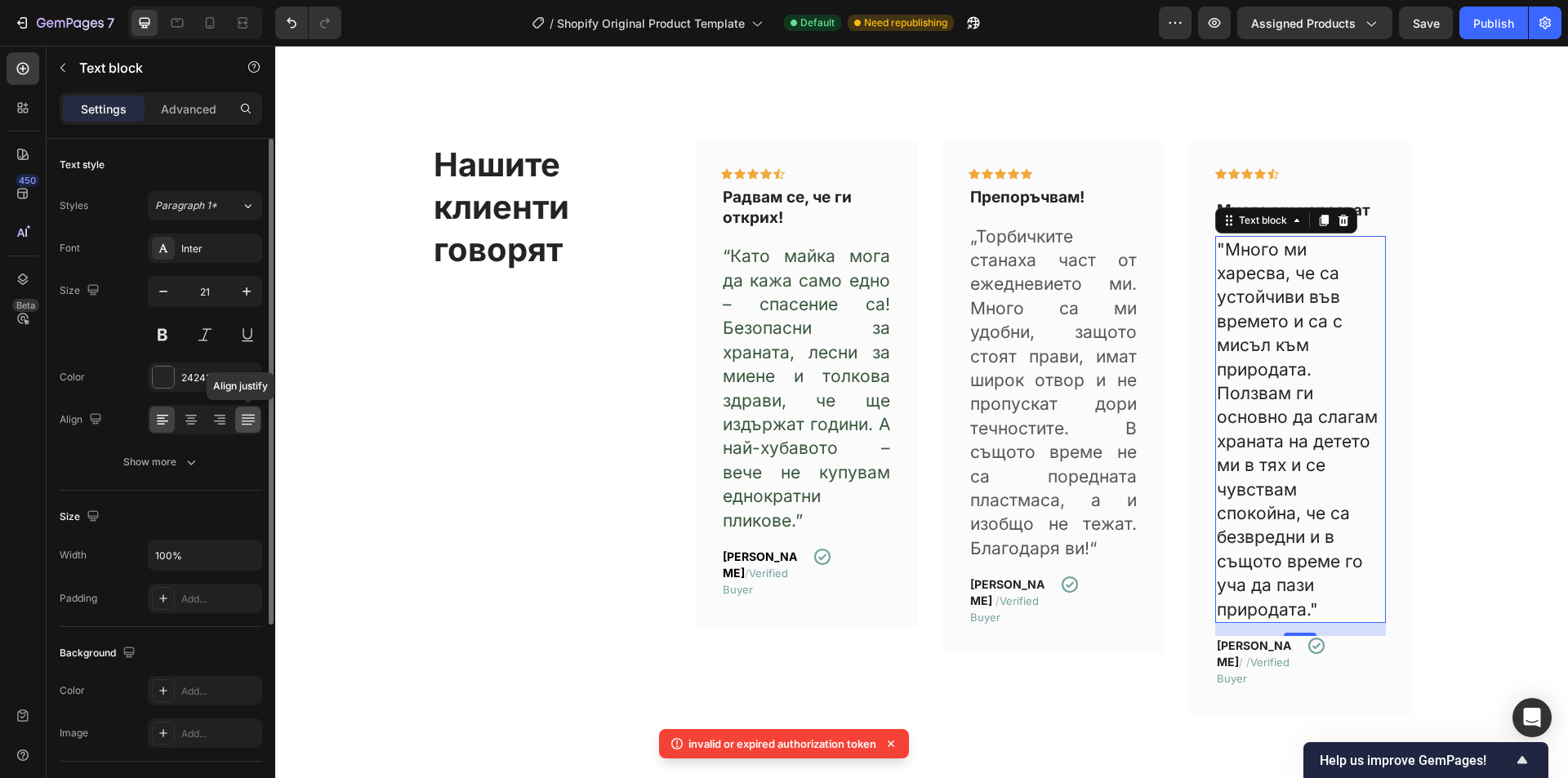
click at [250, 422] on icon at bounding box center [249, 420] width 17 height 17
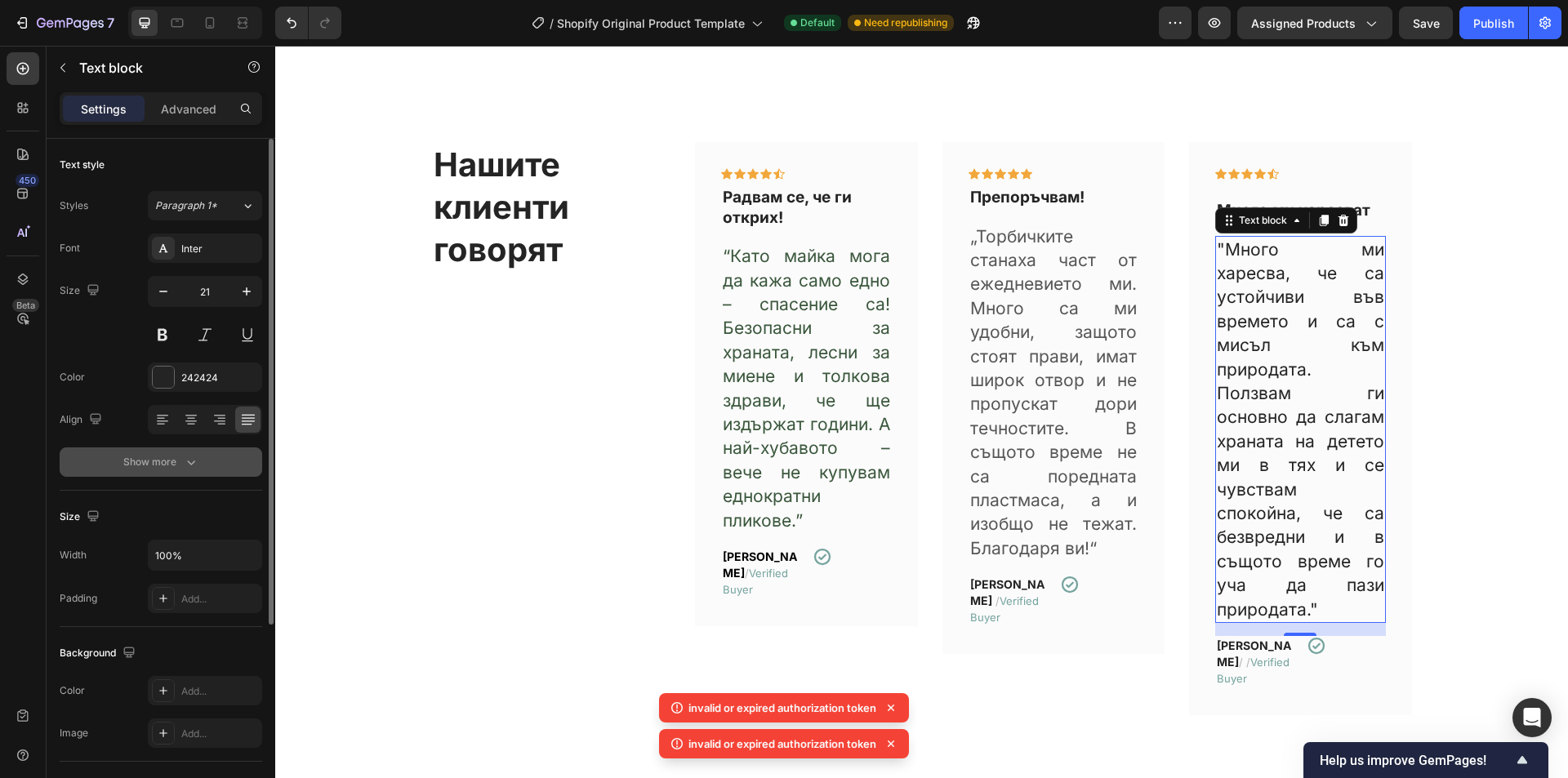
click at [175, 458] on div "Show more" at bounding box center [161, 462] width 76 height 17
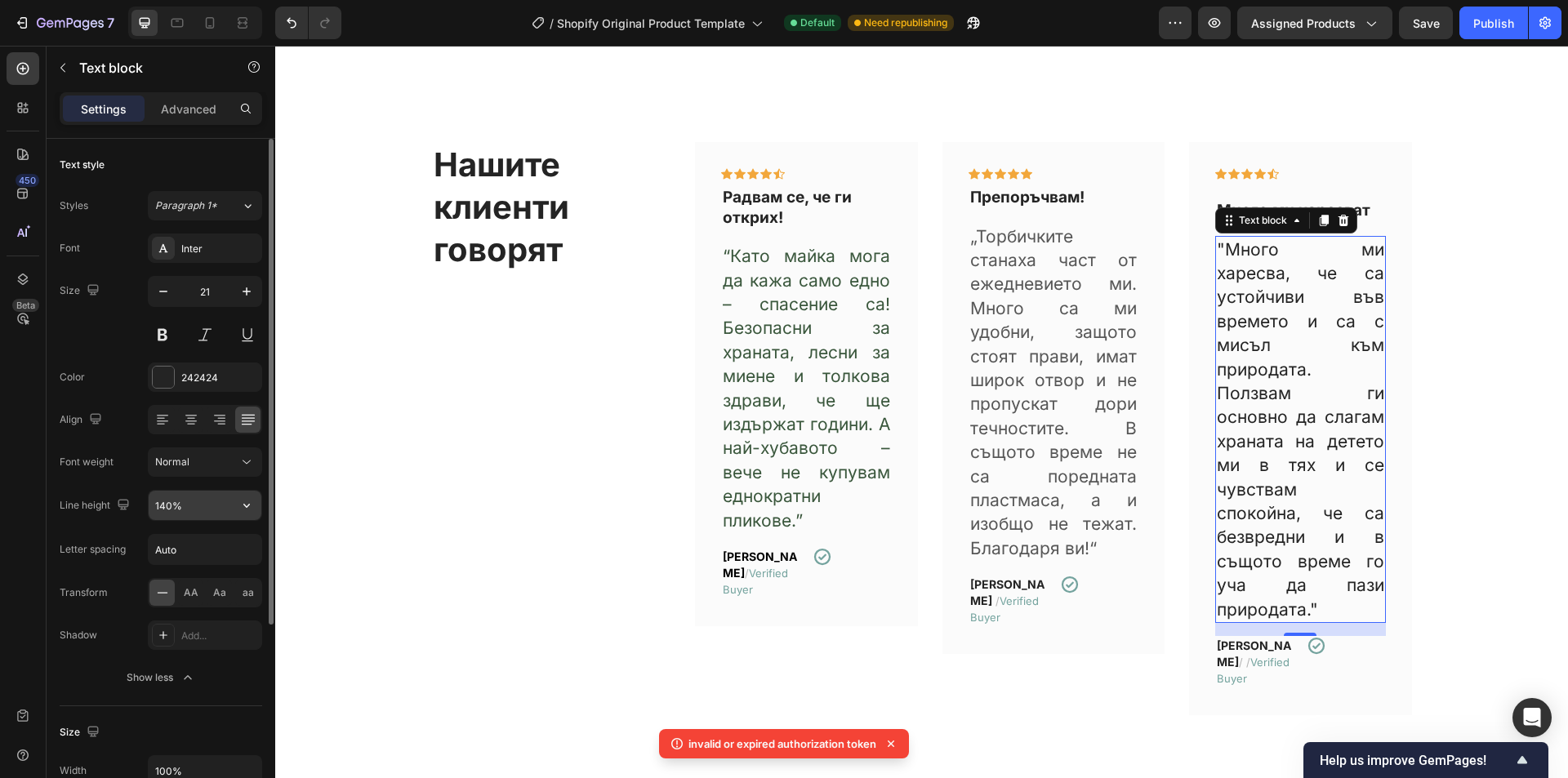
click at [174, 516] on input "140%" at bounding box center [205, 506] width 113 height 29
click at [248, 507] on icon "button" at bounding box center [246, 506] width 6 height 4
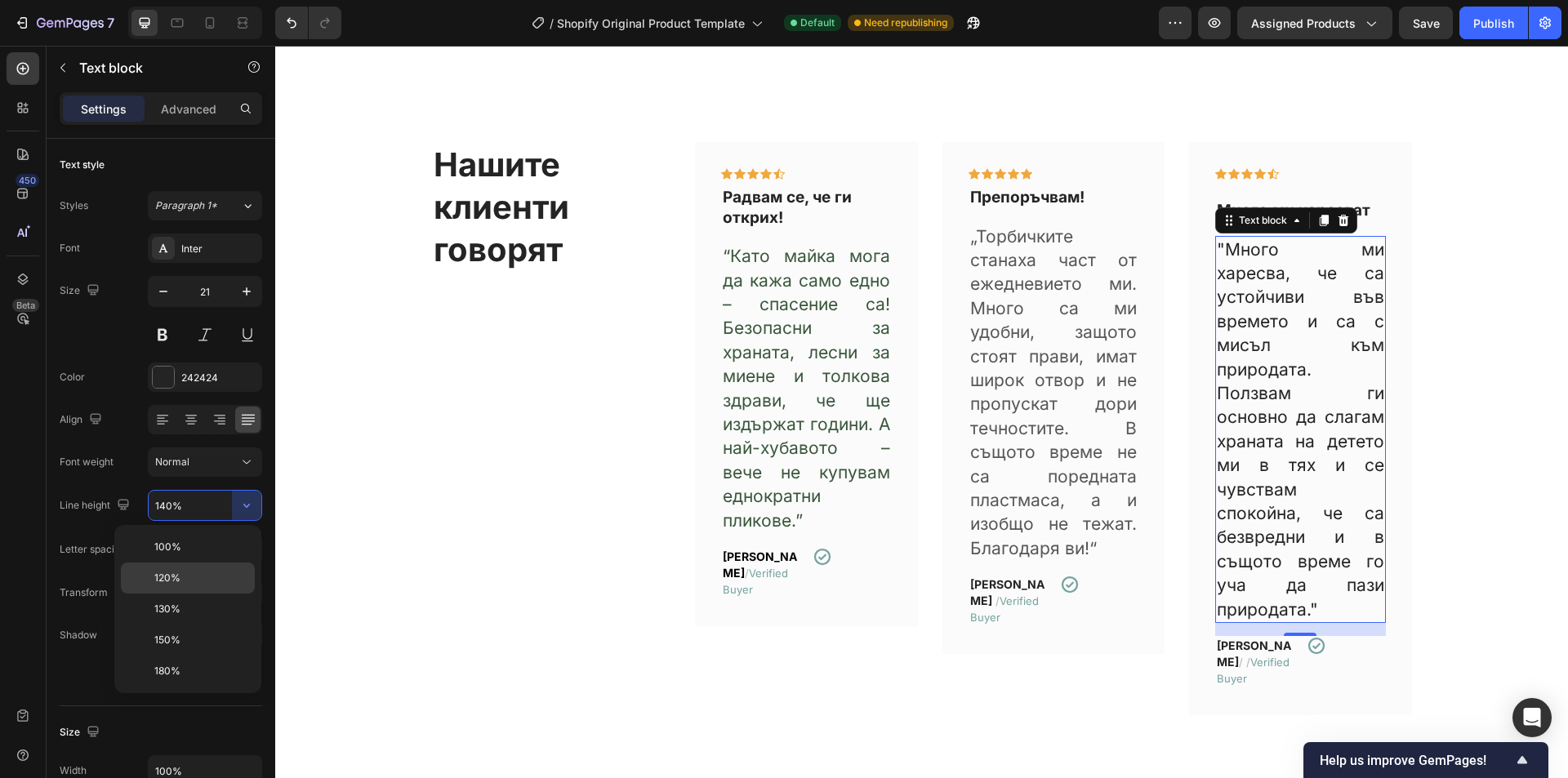
click at [172, 565] on div "120%" at bounding box center [188, 578] width 134 height 31
type input "120%"
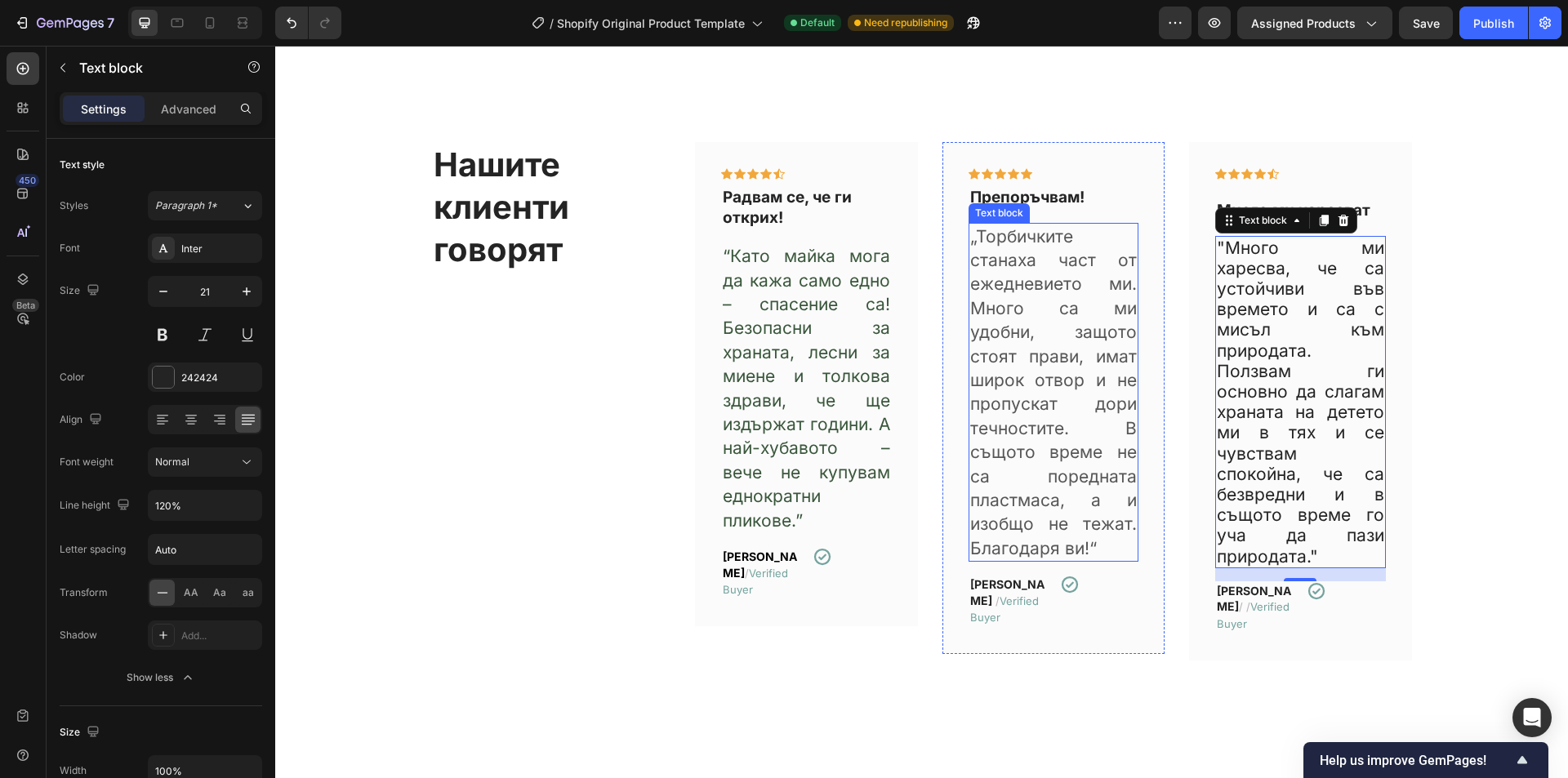
click at [1013, 359] on p "„Торбичките станаха част от ежедневието ми. Много са ми удобни, защото стоят пр…" at bounding box center [1054, 393] width 168 height 337
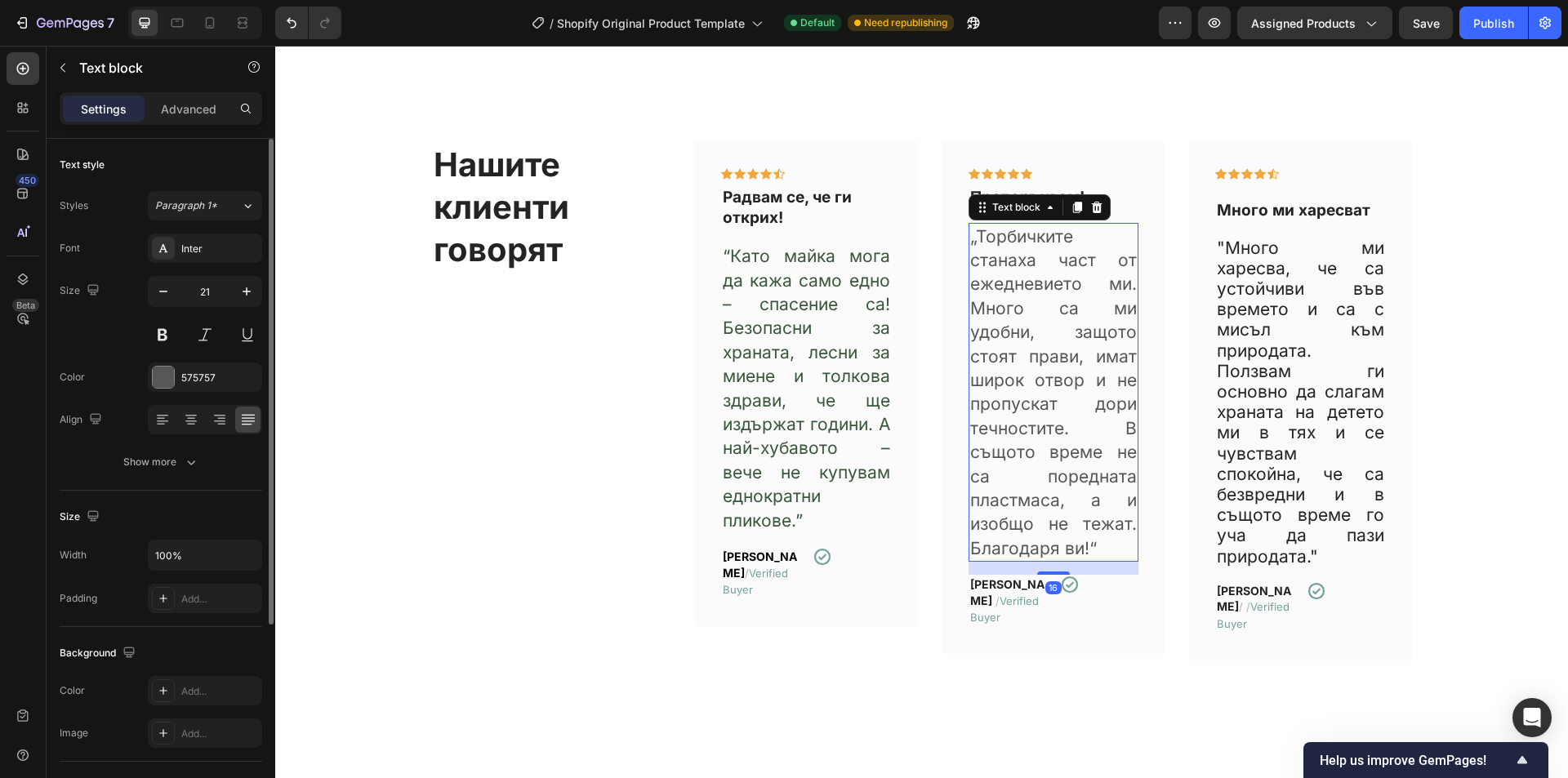
drag, startPoint x: 166, startPoint y: 461, endPoint x: 206, endPoint y: 486, distance: 47.2
click at [168, 462] on div "Show more" at bounding box center [161, 462] width 76 height 17
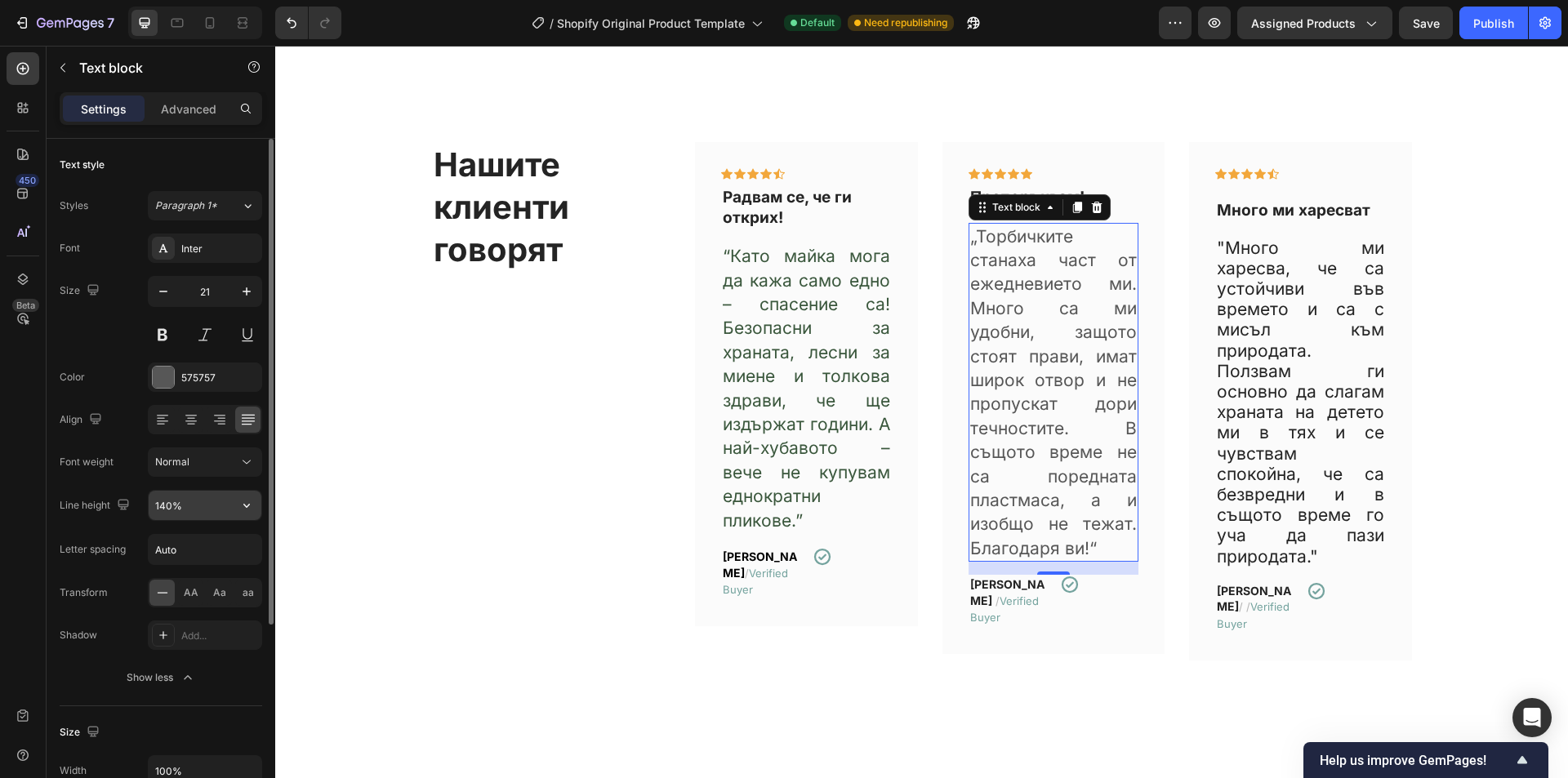
click at [245, 514] on button "button" at bounding box center [247, 506] width 29 height 29
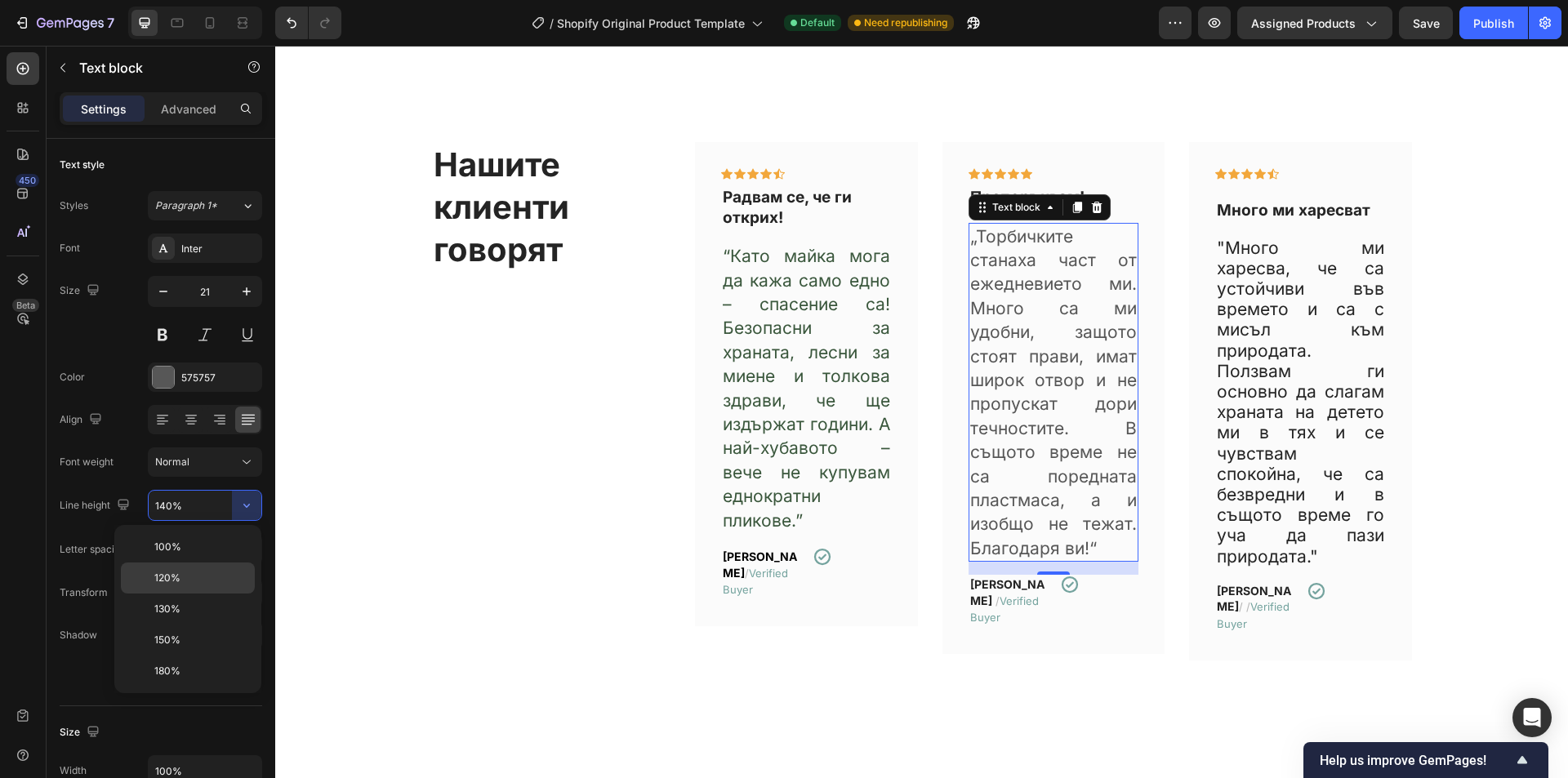
click at [169, 577] on span "120%" at bounding box center [167, 578] width 26 height 15
type input "120%"
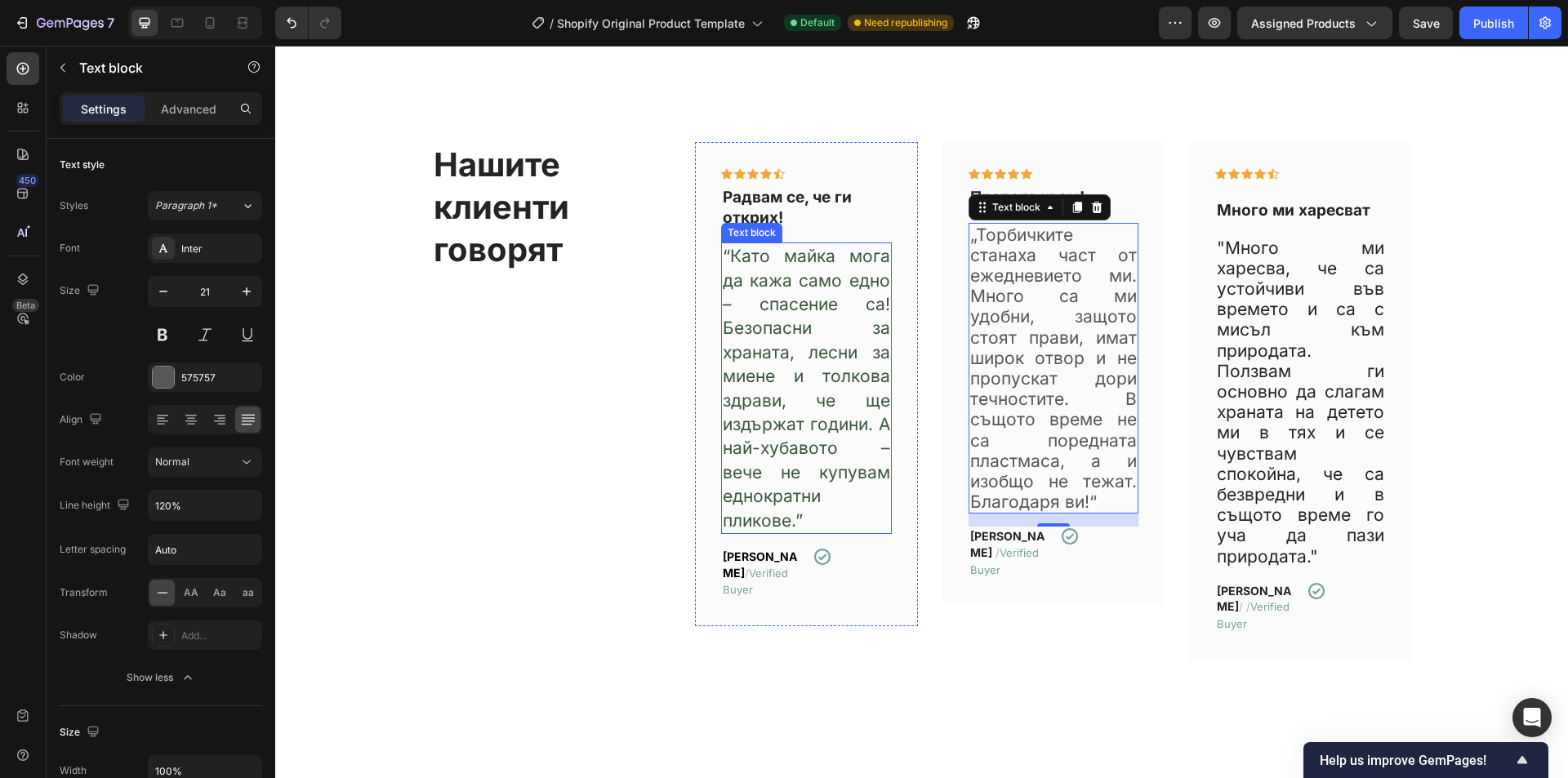
click at [816, 399] on span "“Като майка мога да кажа само едно – спасение са! Безопасни за храната, лесни з…" at bounding box center [806, 388] width 168 height 284
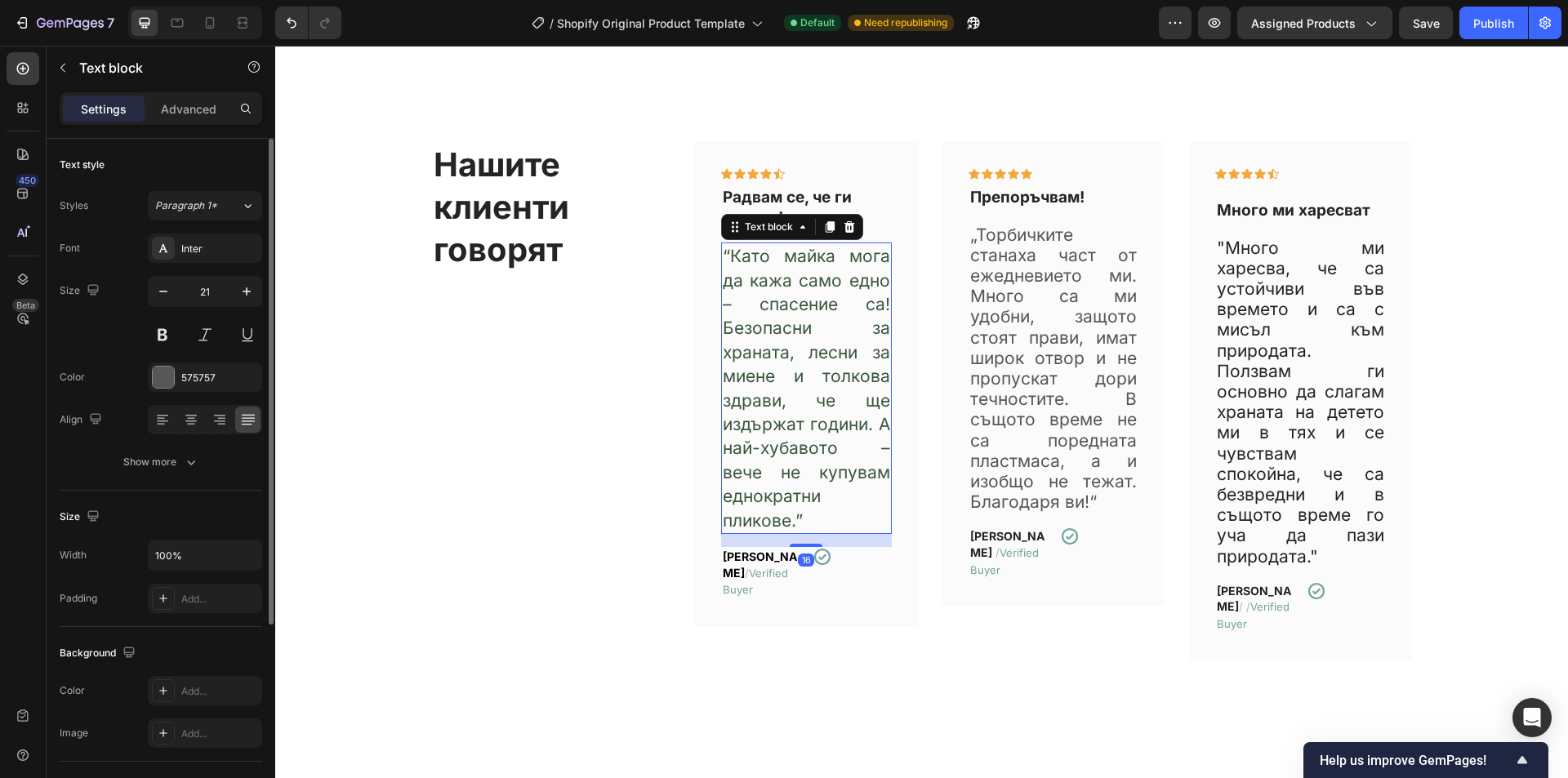
click at [203, 481] on div "Text style Styles Paragraph 1* Font Inter Size 21 Color 575757 Align Show more" at bounding box center [161, 315] width 203 height 352
click at [191, 462] on icon "button" at bounding box center [191, 462] width 17 height 17
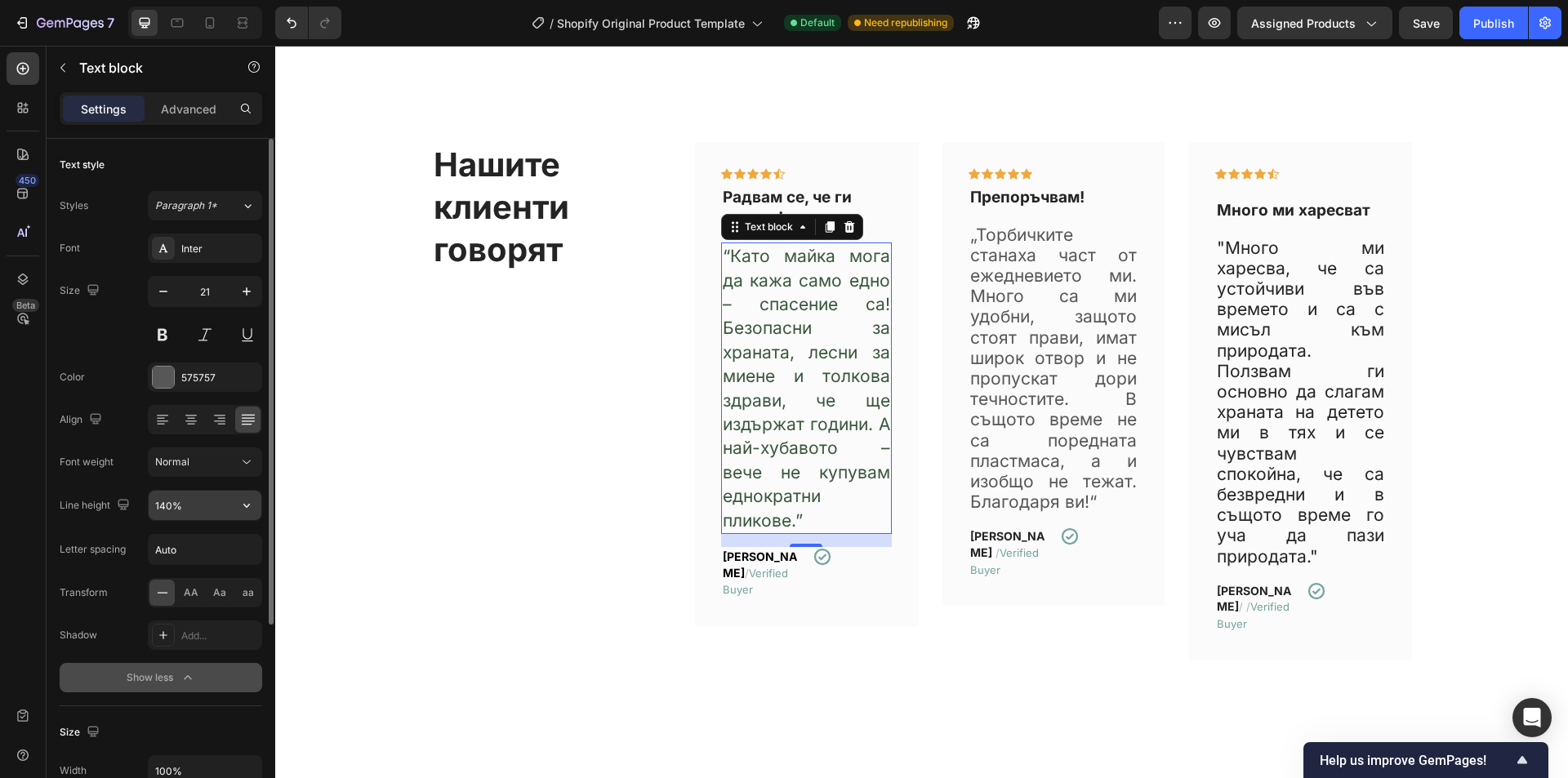
click at [253, 506] on icon "button" at bounding box center [247, 506] width 17 height 17
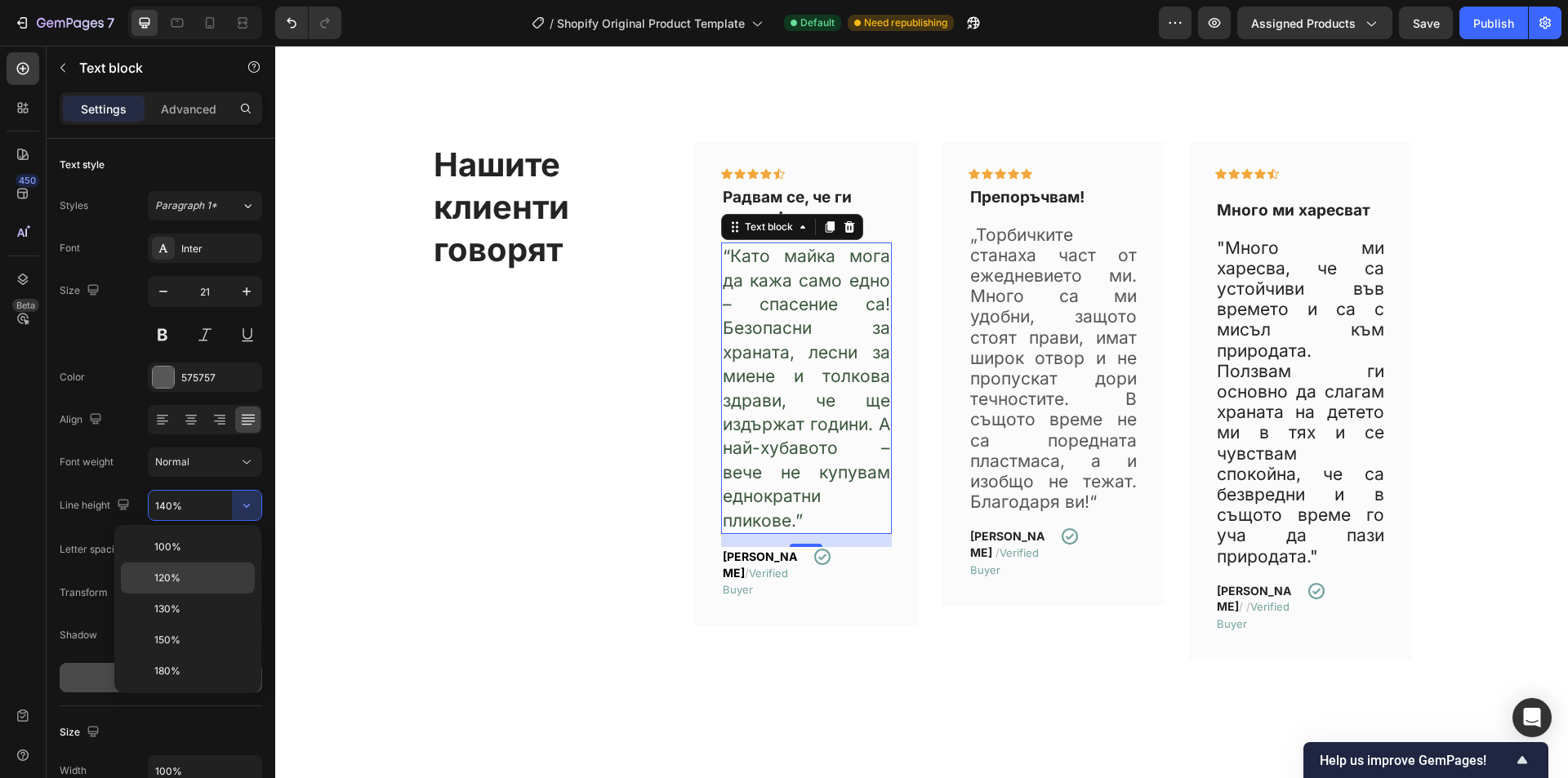
click at [174, 581] on span "120%" at bounding box center [167, 578] width 26 height 15
type input "120%"
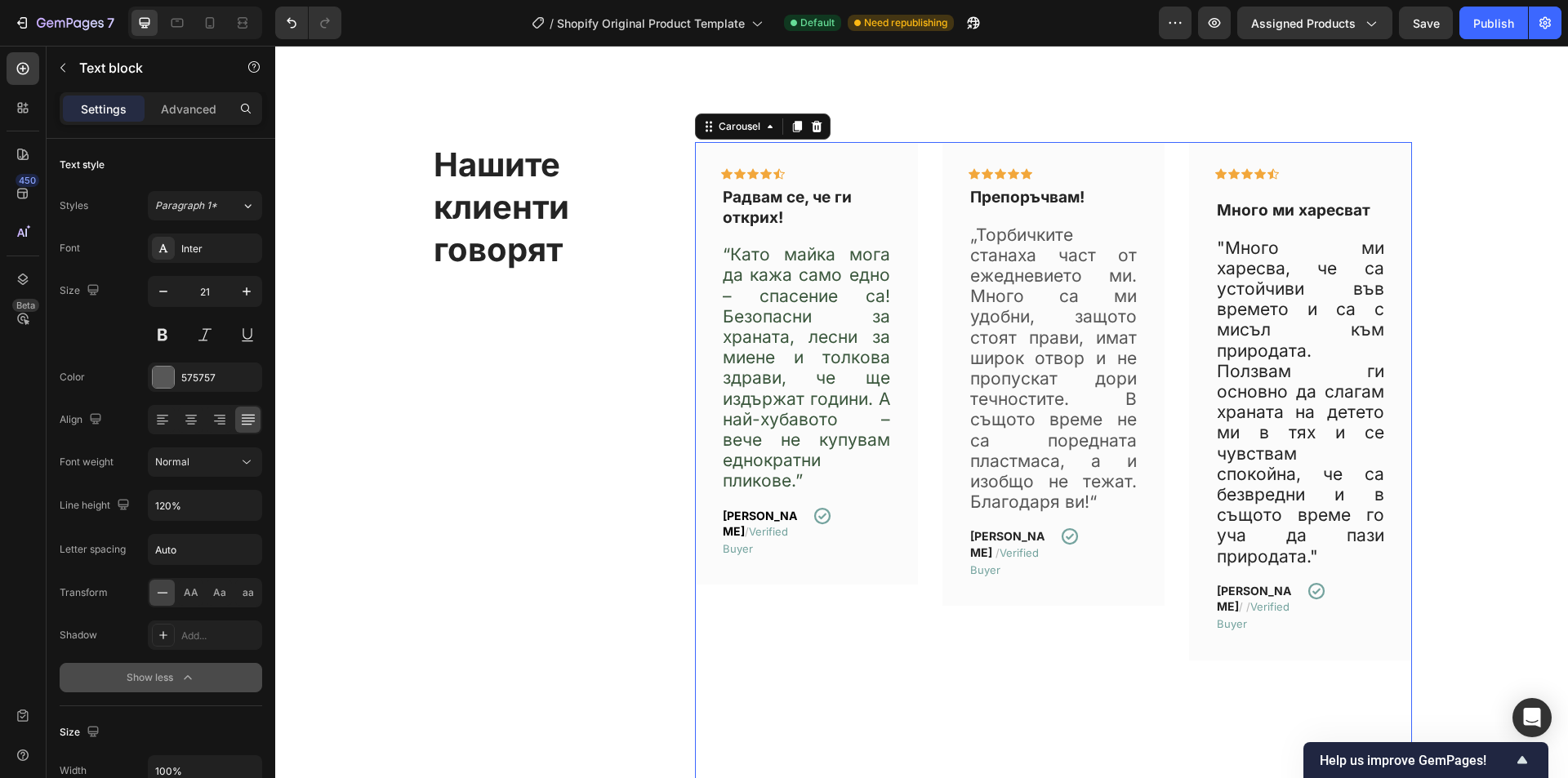
click at [696, 602] on div "Icon Icon Icon Icon Icon Row Радвам се, че ги открих! Text block “Като майка мо…" at bounding box center [806, 550] width 223 height 817
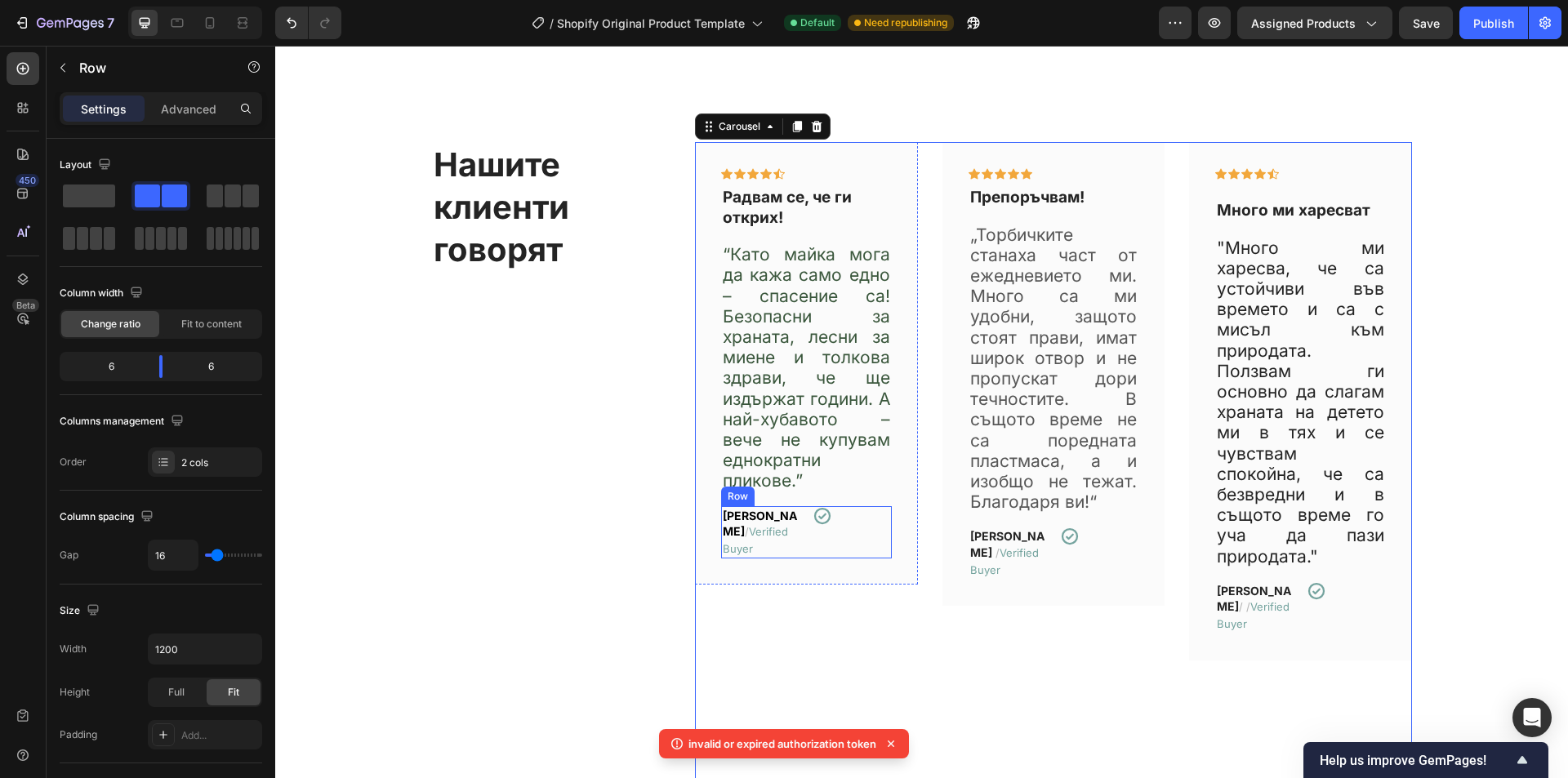
click at [813, 542] on div "Icon" at bounding box center [851, 533] width 78 height 53
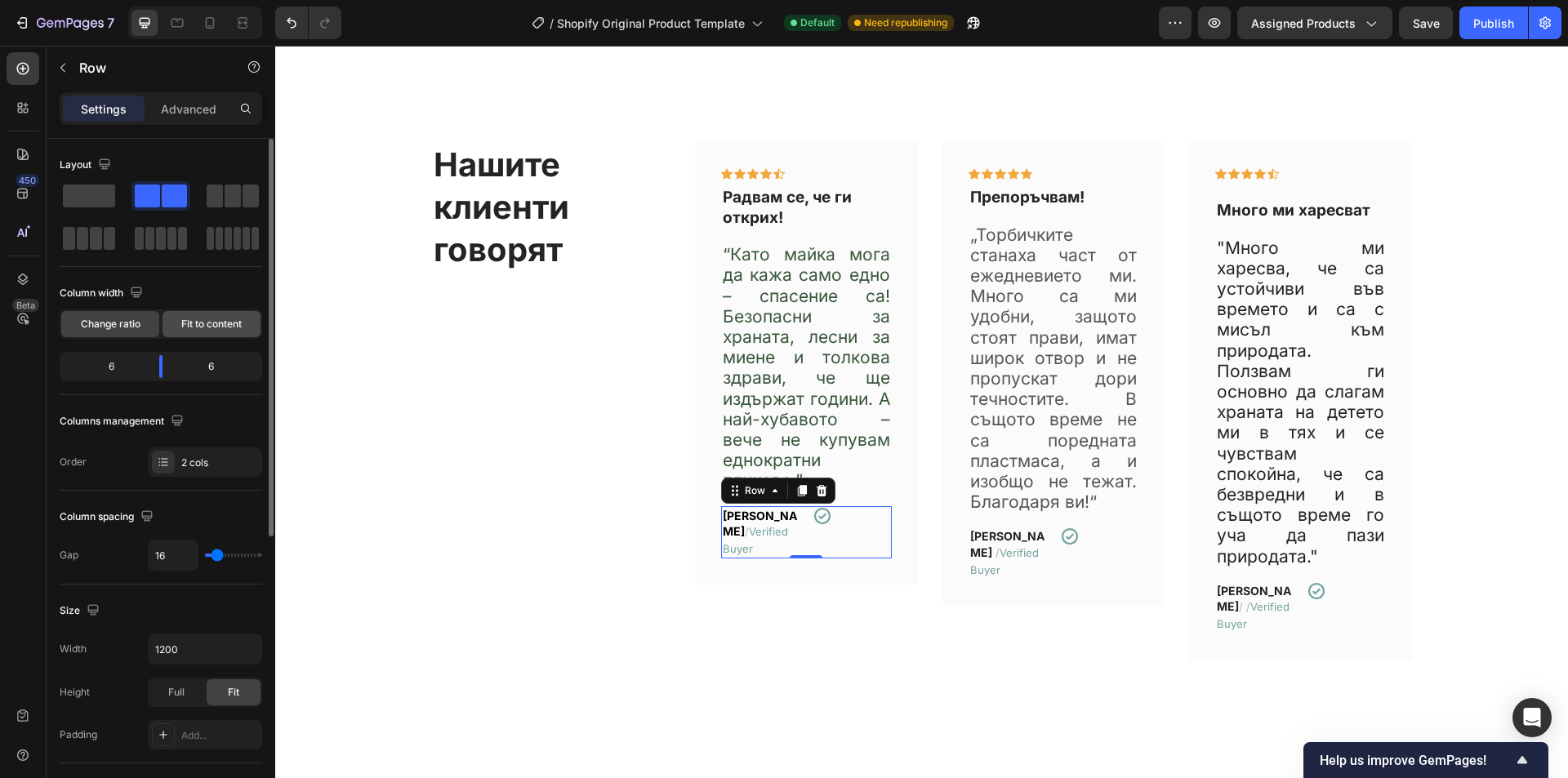
click at [218, 317] on span "Fit to content" at bounding box center [212, 324] width 61 height 15
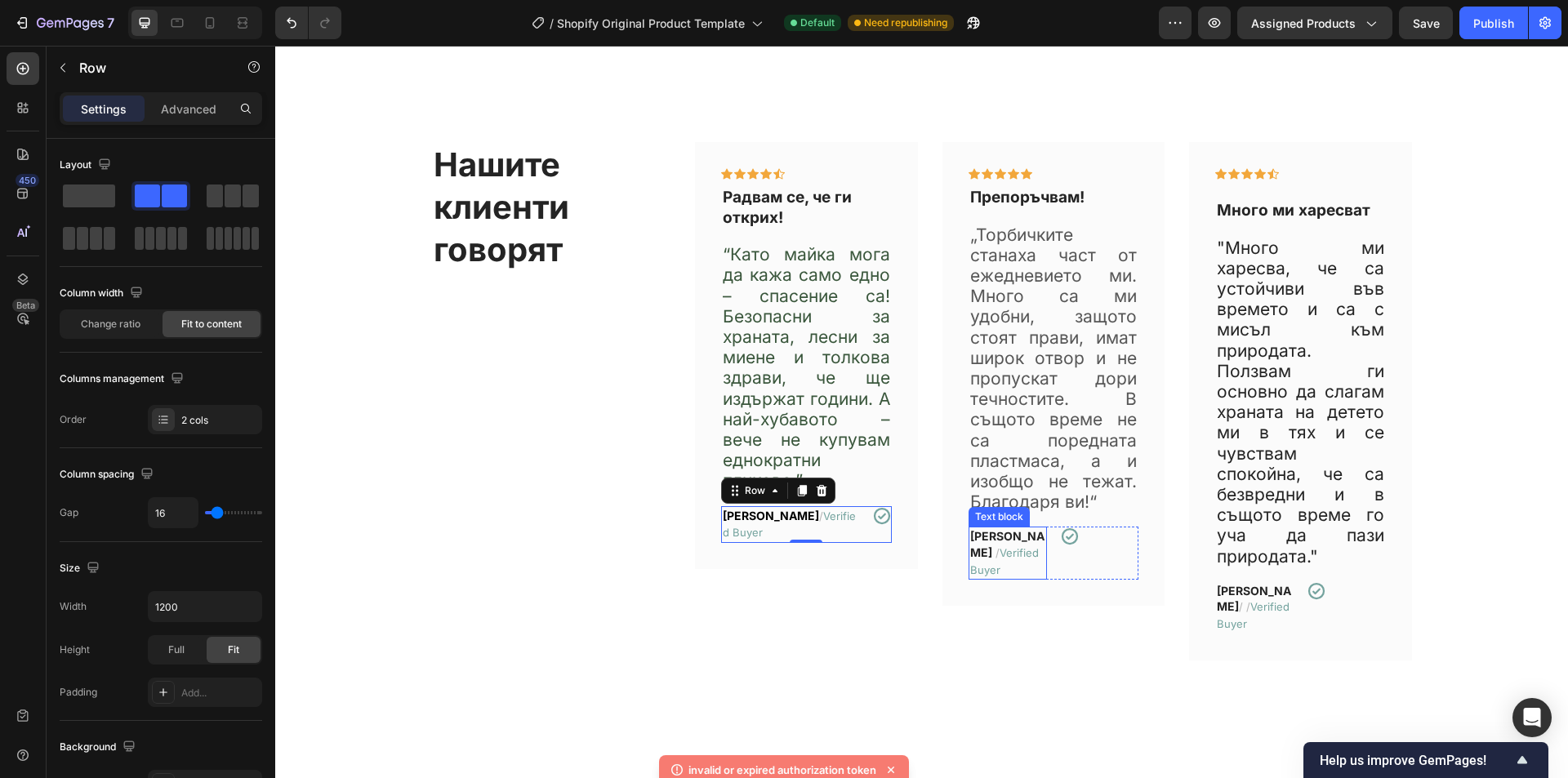
click at [1025, 555] on span "Verified Buyer" at bounding box center [1005, 561] width 69 height 30
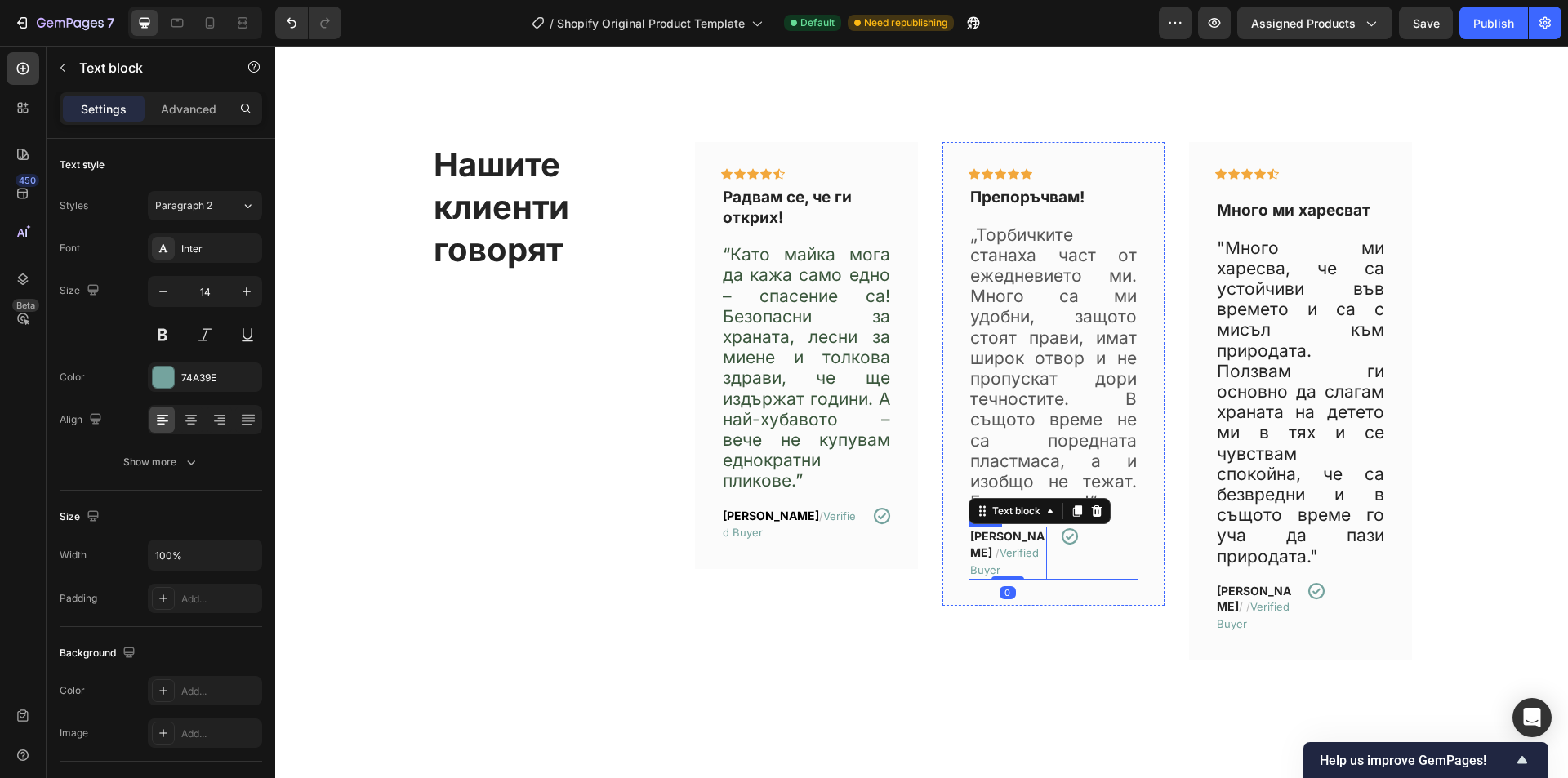
click at [1061, 559] on div "Icon" at bounding box center [1099, 553] width 78 height 53
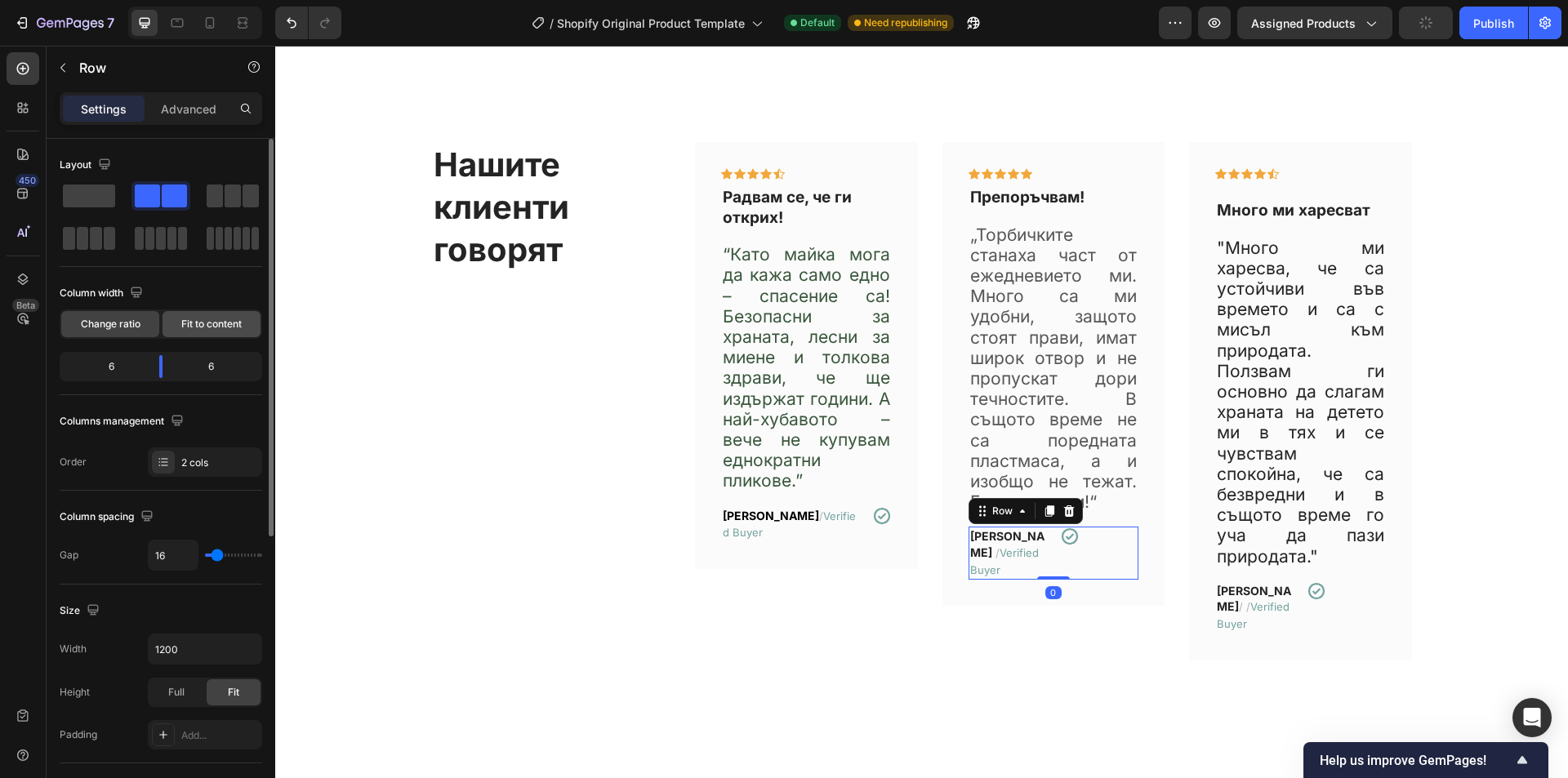
drag, startPoint x: 198, startPoint y: 336, endPoint x: 967, endPoint y: 428, distance: 774.5
click at [198, 336] on div "Fit to content" at bounding box center [211, 324] width 98 height 26
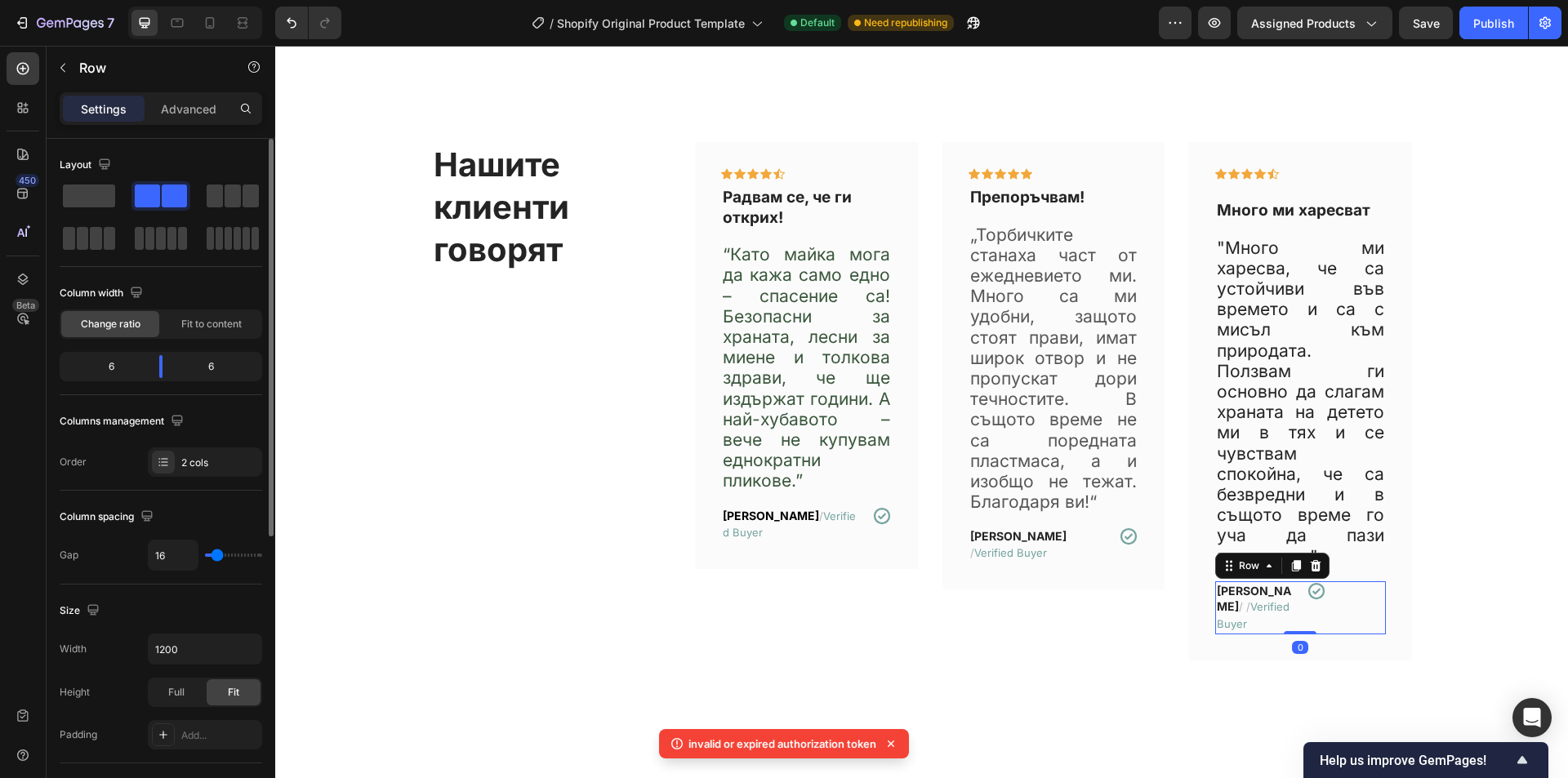
click at [1307, 611] on div "Icon" at bounding box center [1345, 608] width 78 height 53
click at [232, 317] on span "Fit to content" at bounding box center [212, 324] width 61 height 15
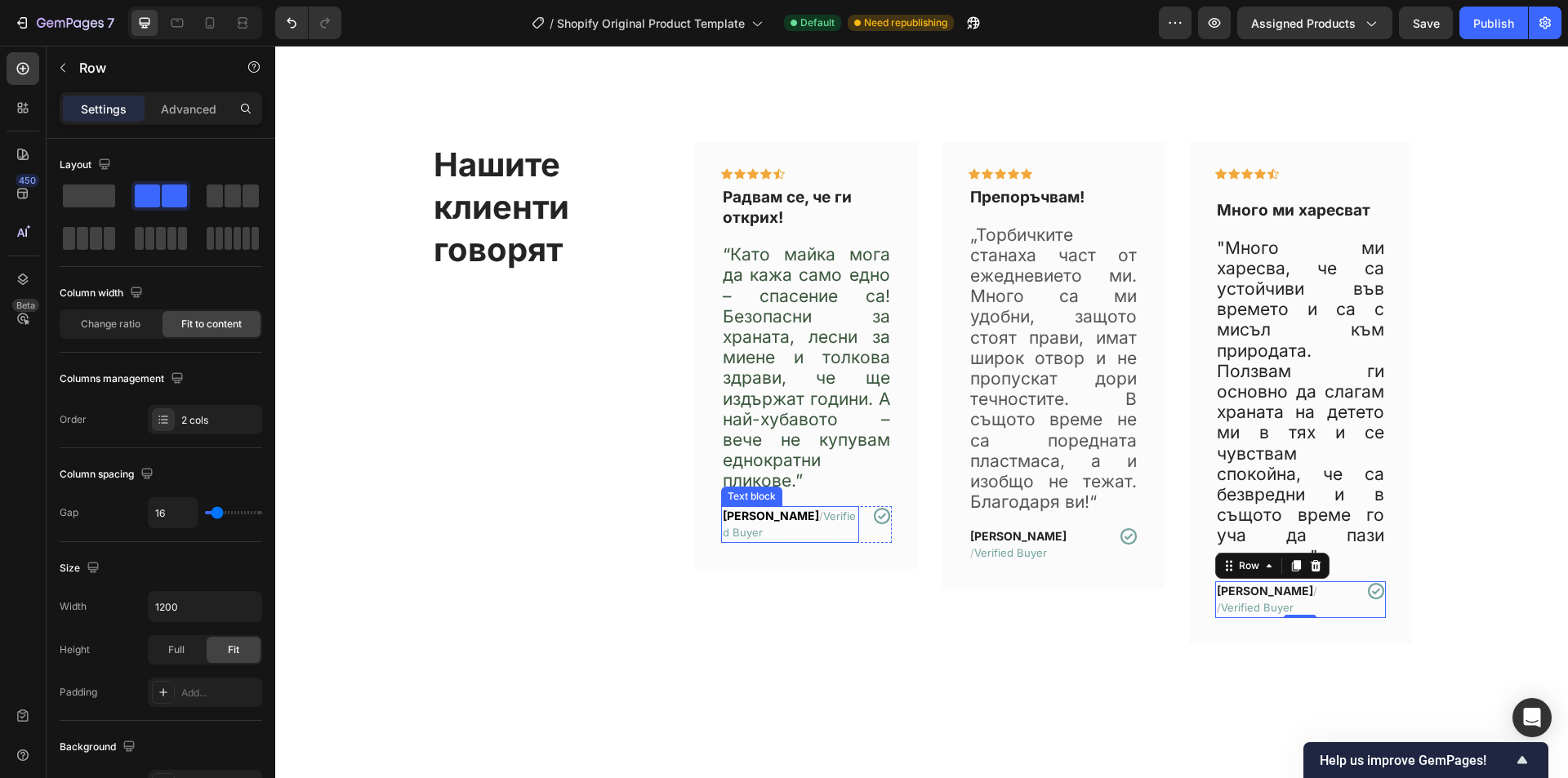
click at [738, 535] on span "Verified Buyer" at bounding box center [789, 525] width 133 height 30
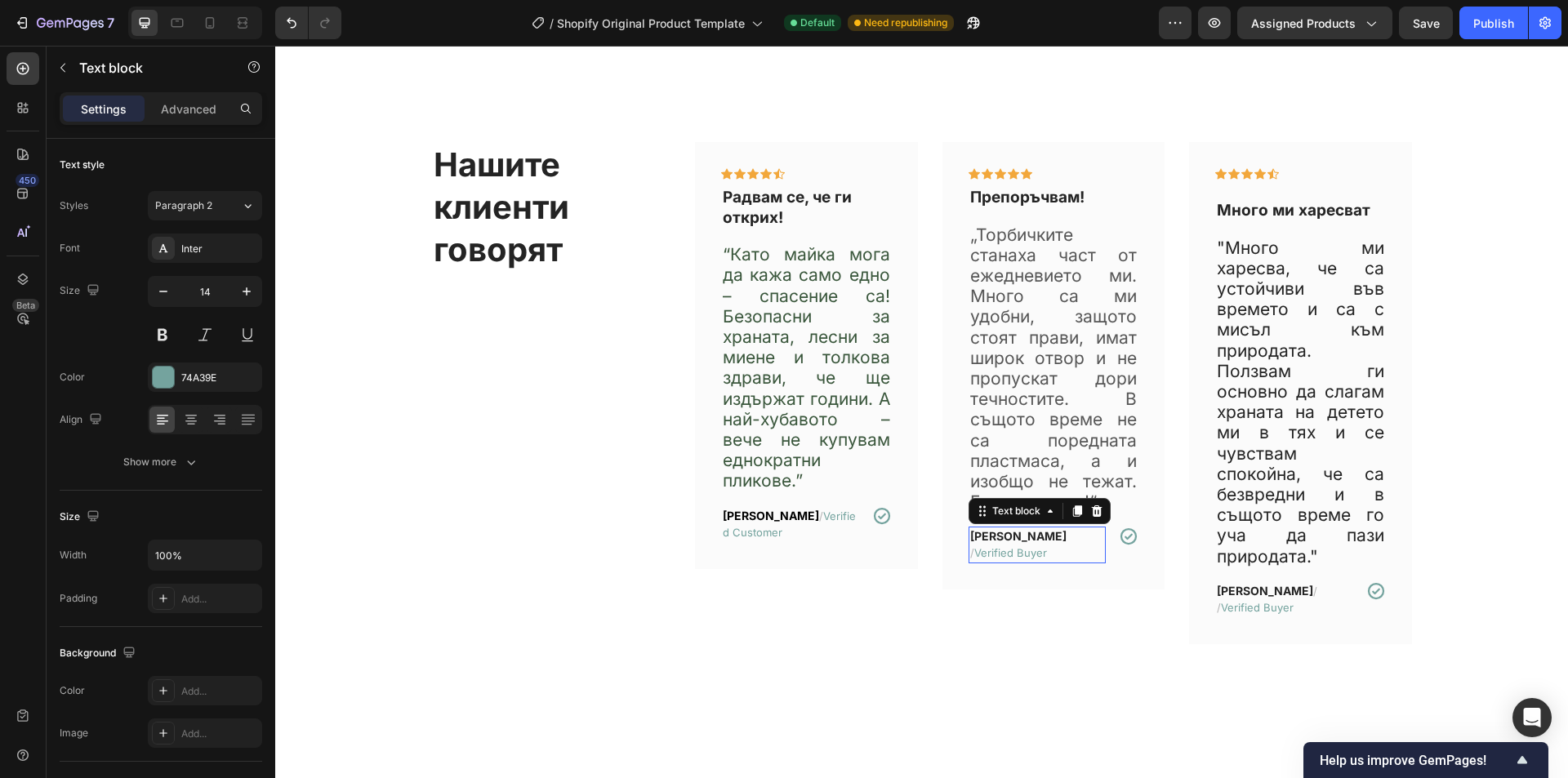
click at [1047, 547] on span "Verified Buyer" at bounding box center [1010, 553] width 72 height 13
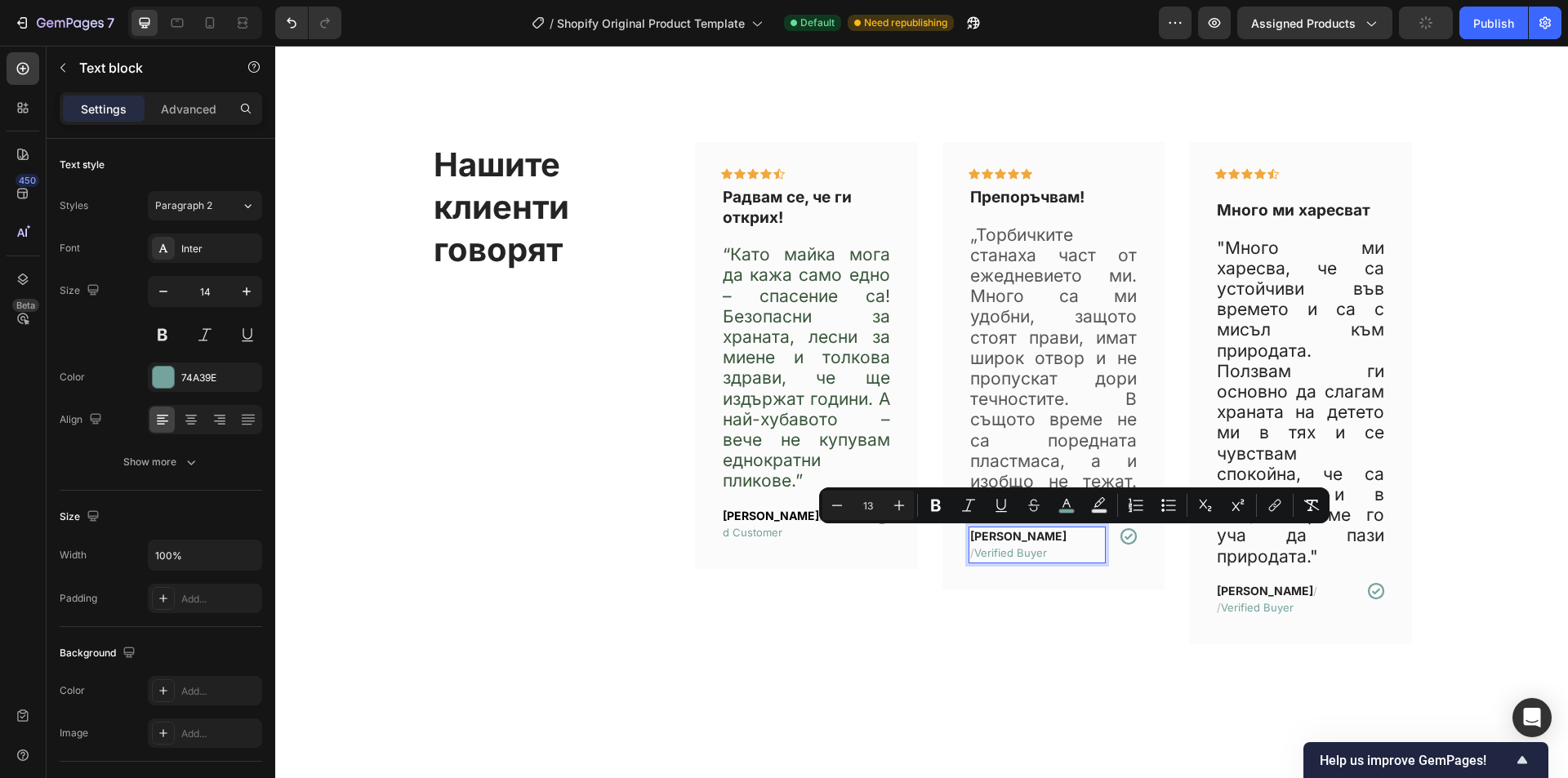
click at [1047, 547] on span "Verified Buyer" at bounding box center [1010, 553] width 72 height 13
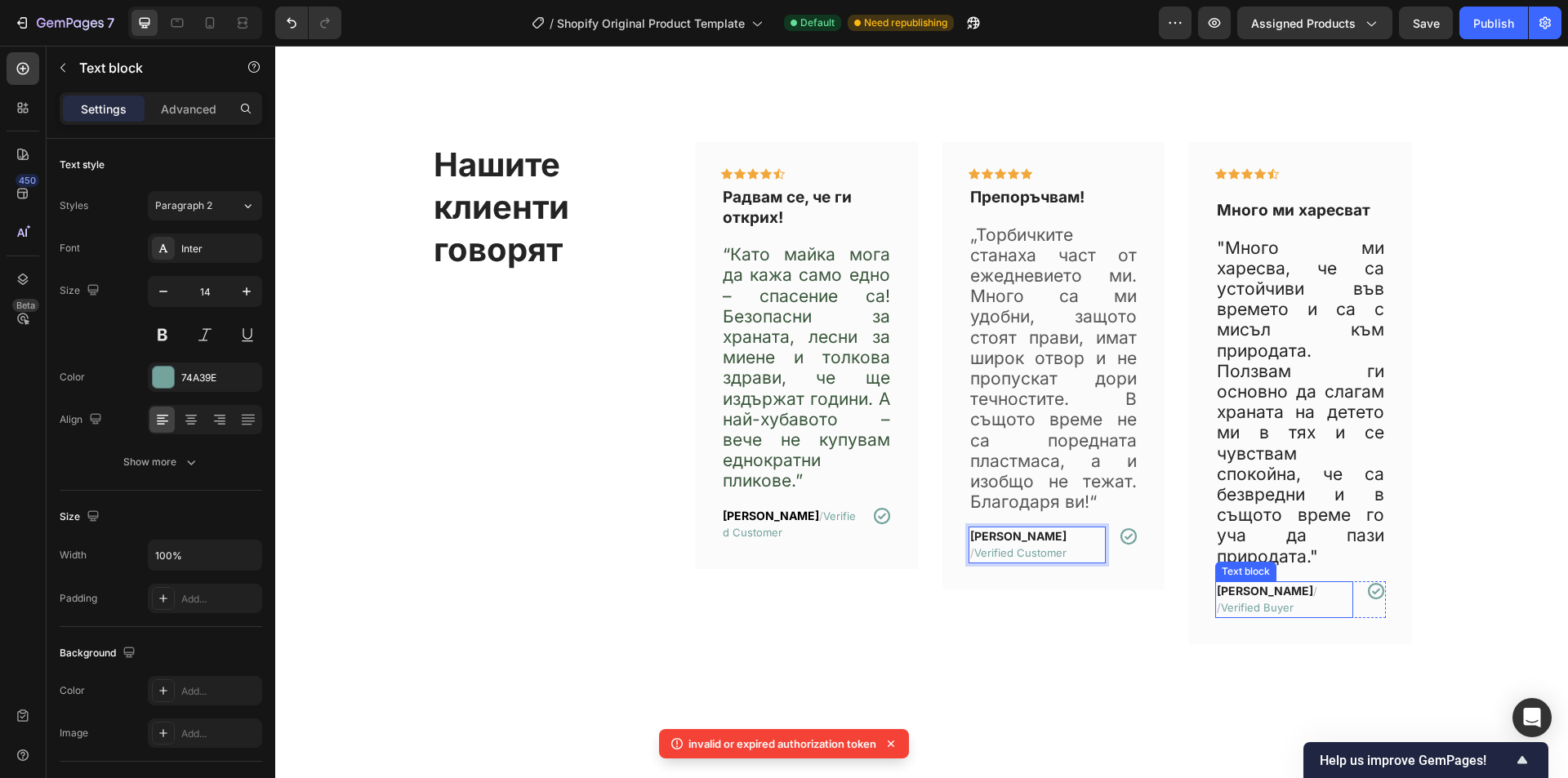
click at [1231, 607] on span "Verified Buyer" at bounding box center [1257, 607] width 72 height 13
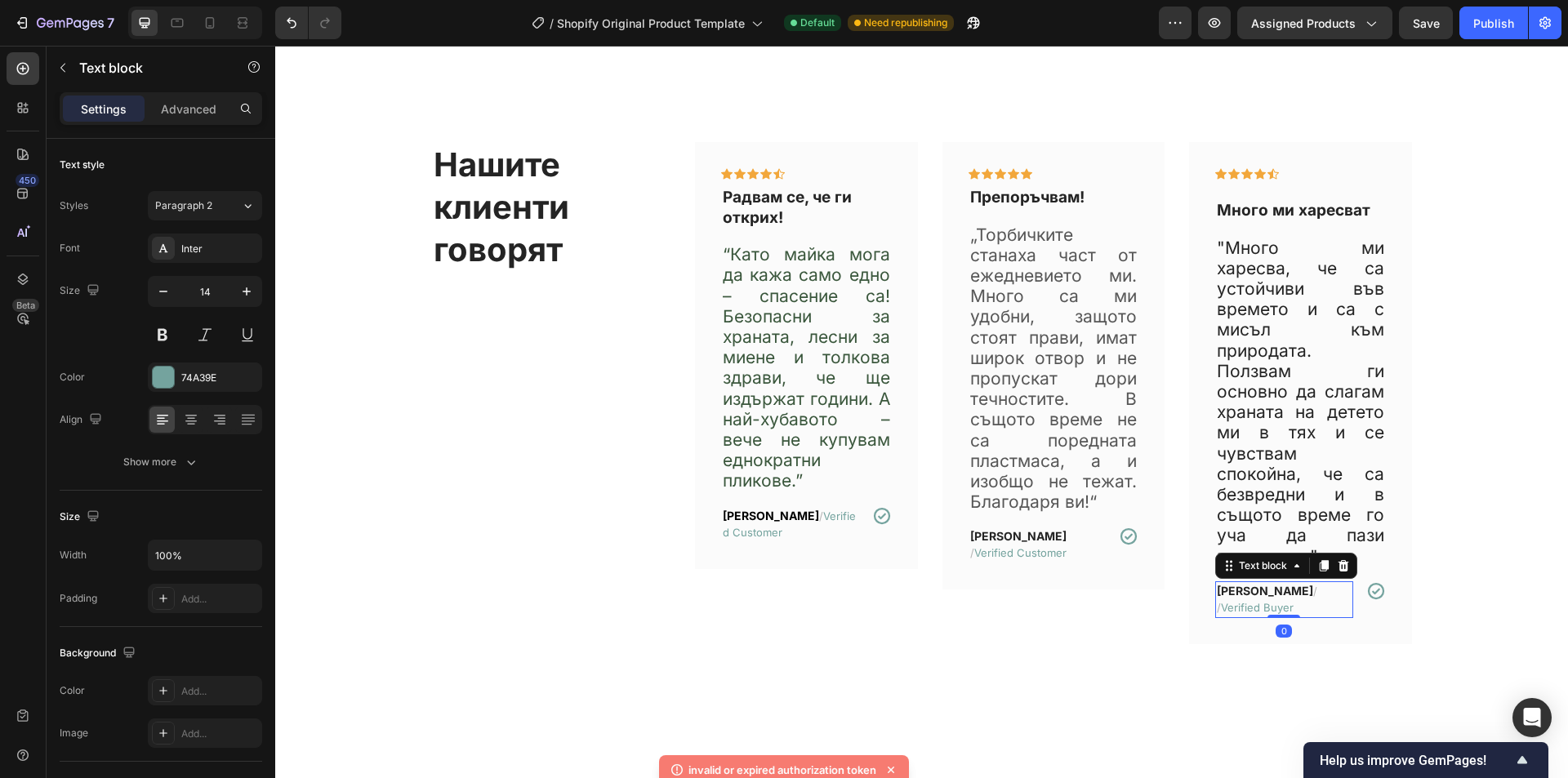
click at [1231, 607] on span "Verified Buyer" at bounding box center [1257, 607] width 72 height 13
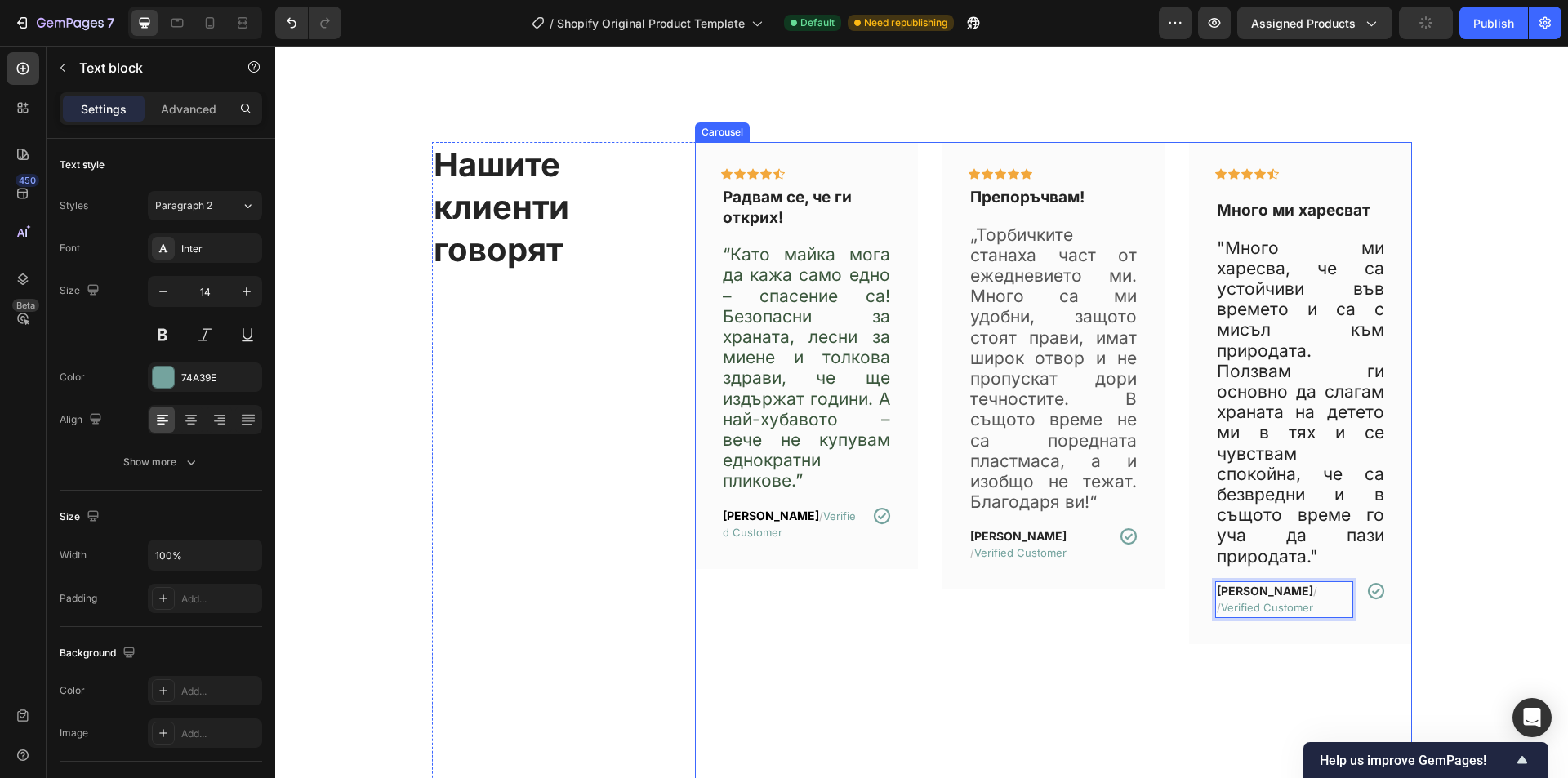
click at [1200, 695] on div "Icon Icon Icon Icon Icon Row Много ми харесват Text block "Много ми харесва, че…" at bounding box center [1300, 550] width 223 height 817
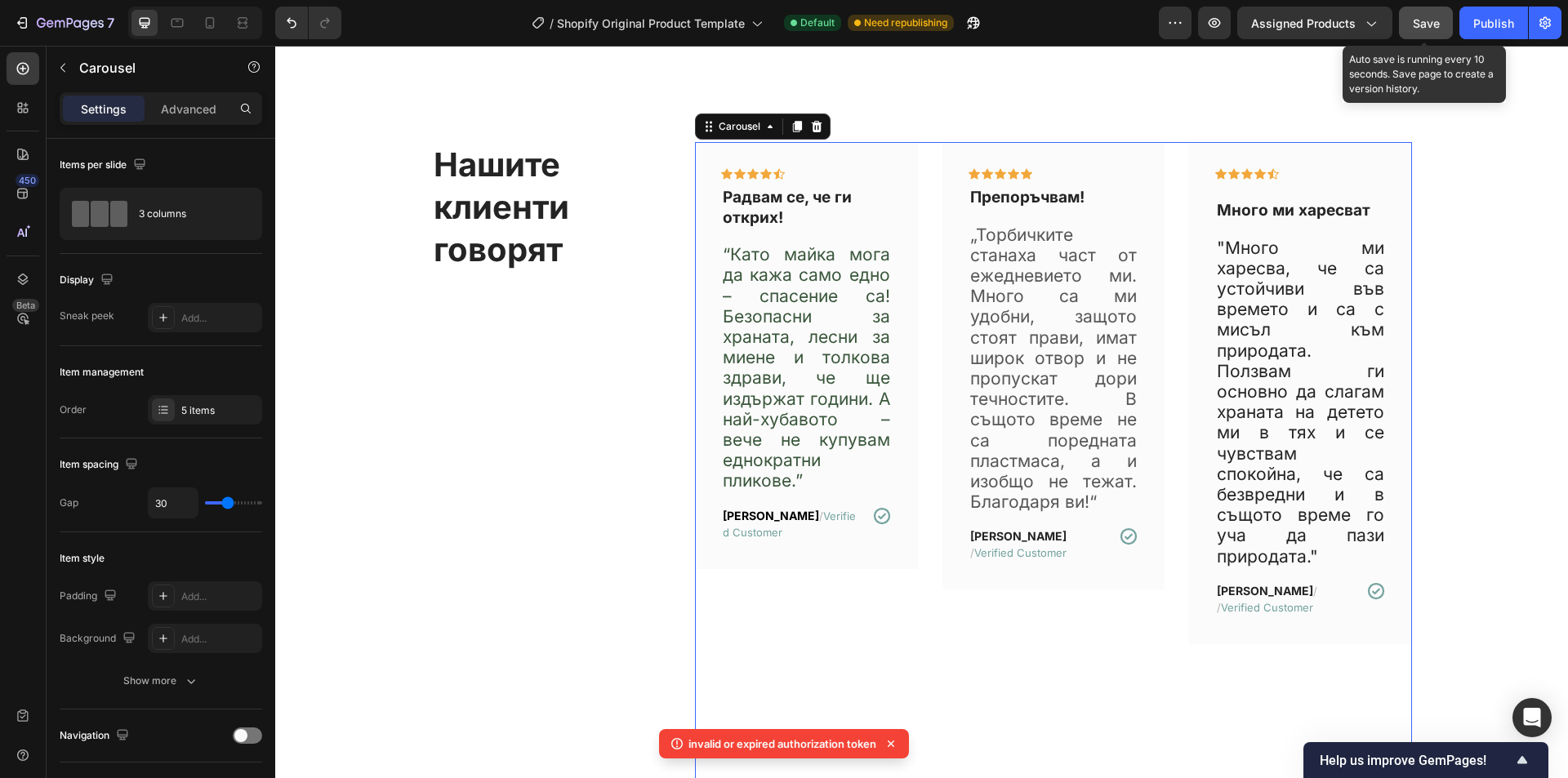
click at [1441, 26] on button "Save" at bounding box center [1426, 23] width 54 height 33
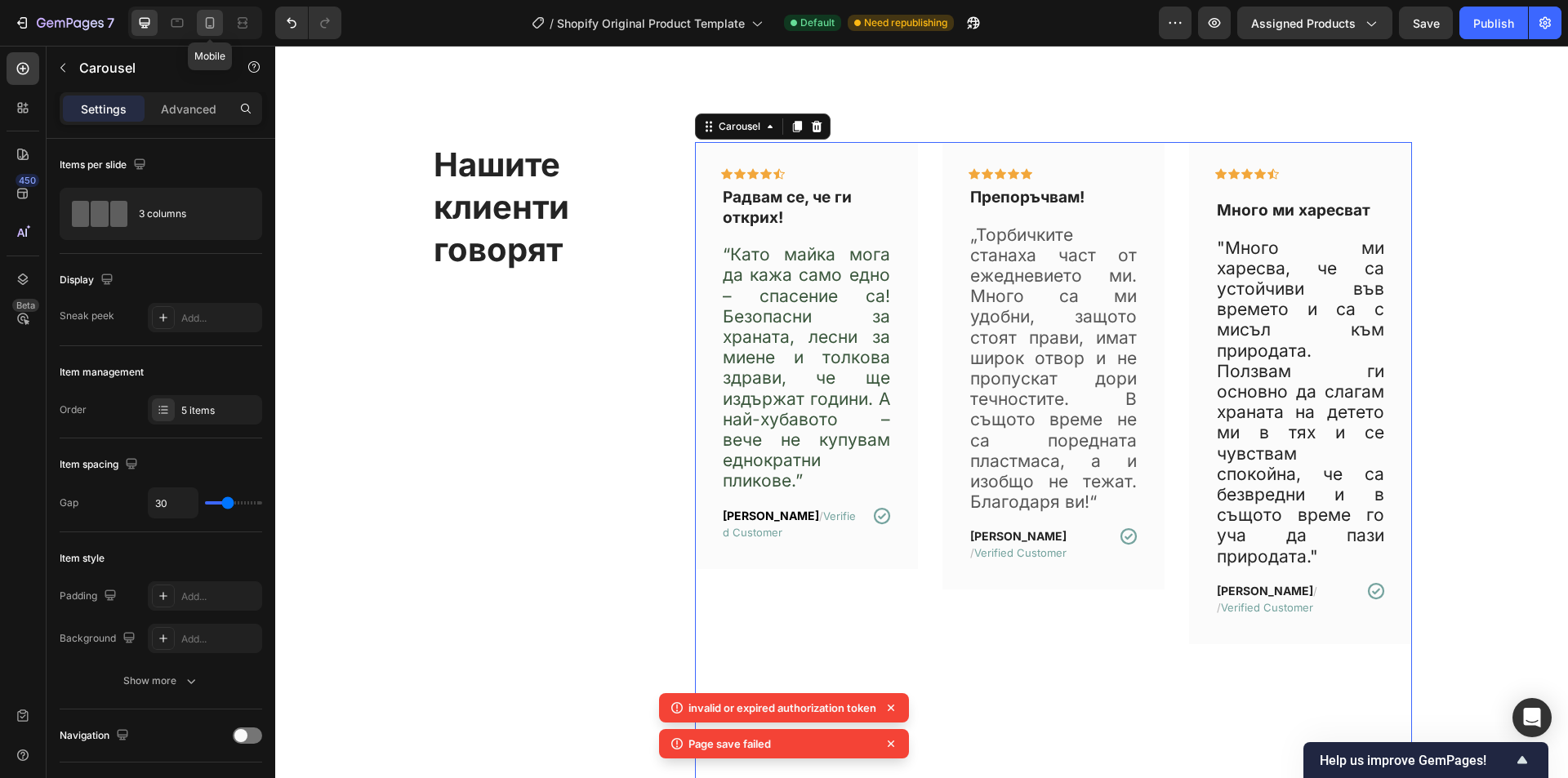
click at [208, 17] on icon at bounding box center [210, 23] width 17 height 17
type input "12"
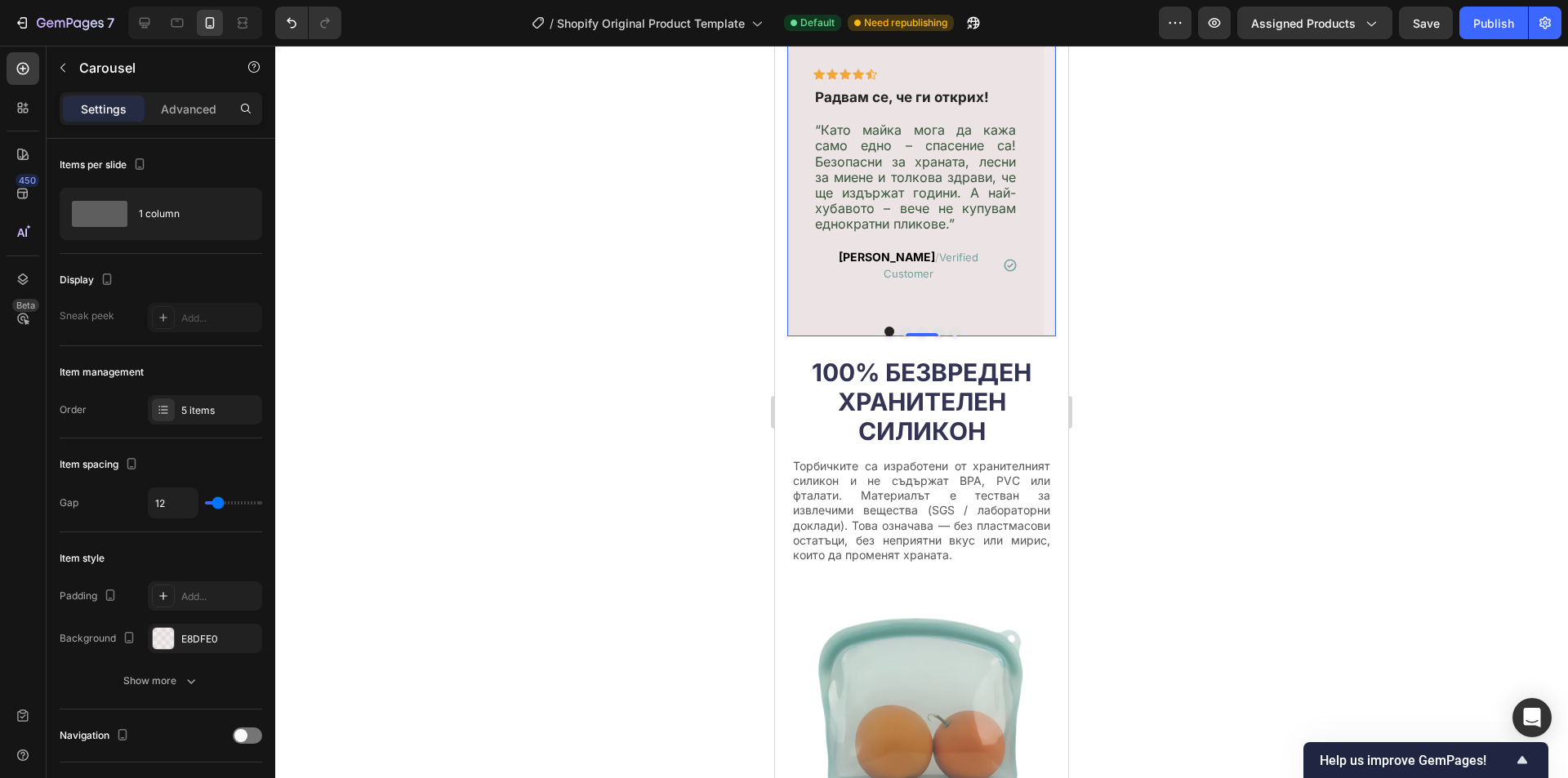
scroll to position [745, 0]
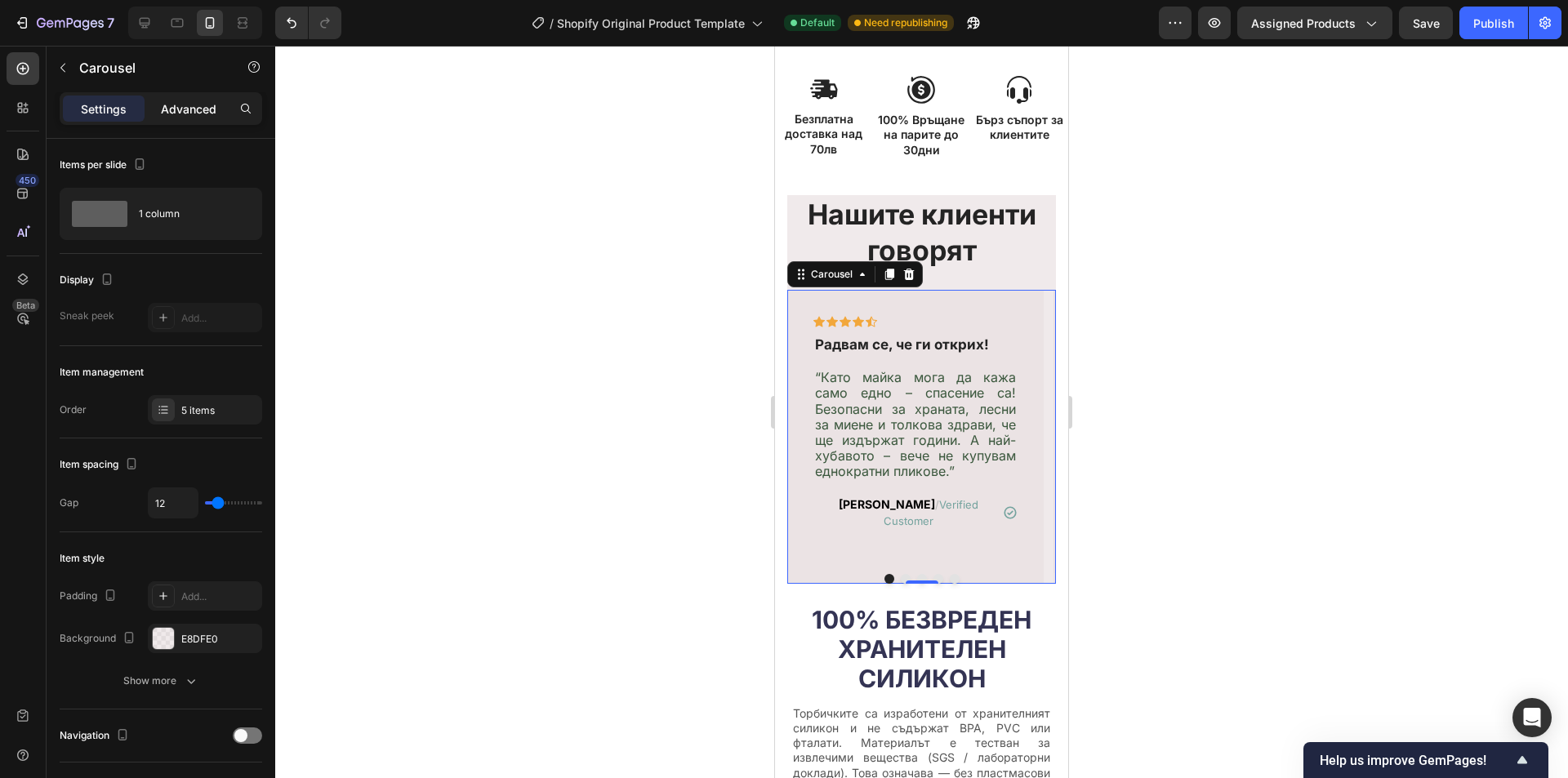
click at [172, 101] on p "Advanced" at bounding box center [188, 109] width 56 height 17
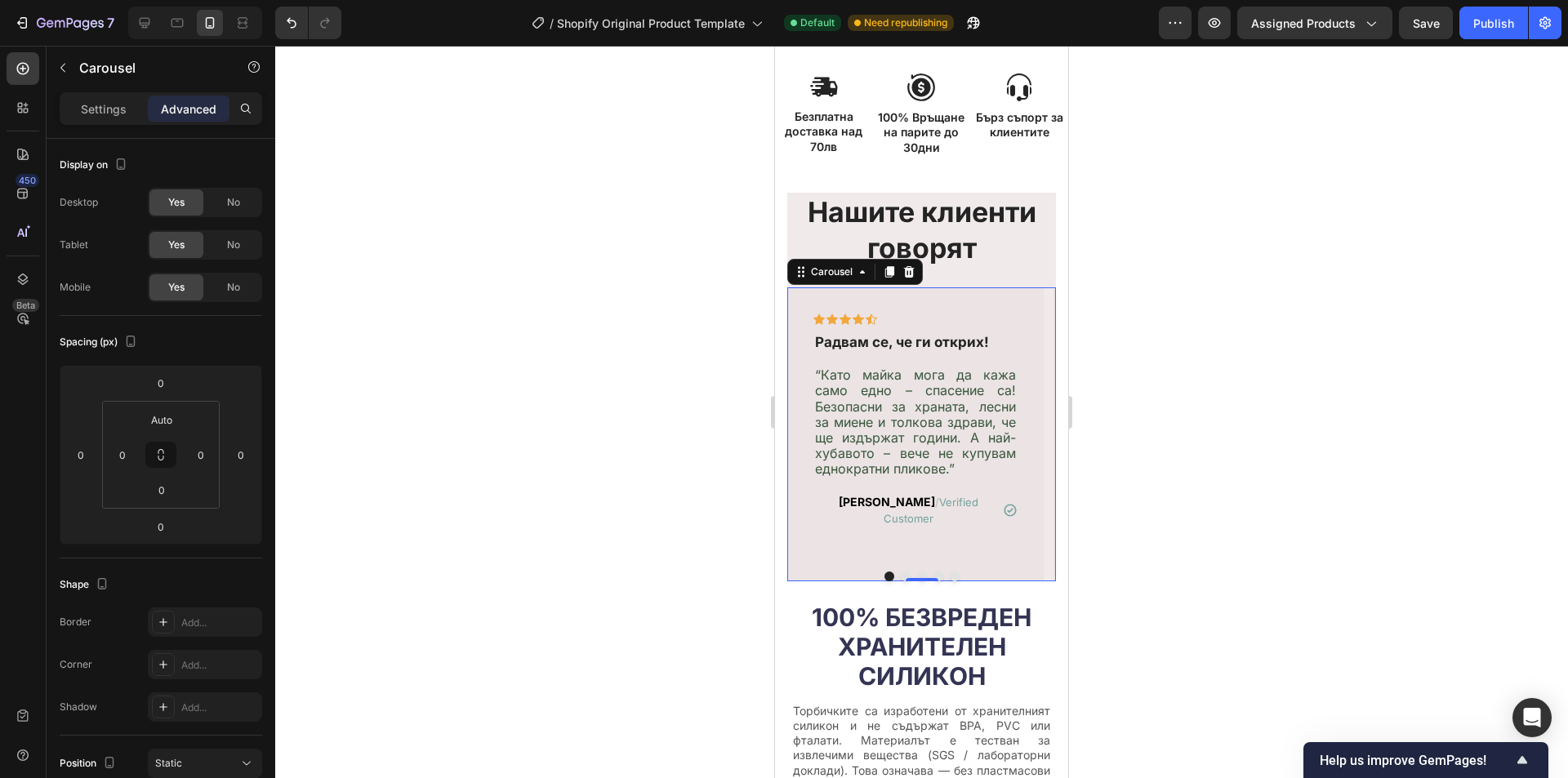
click at [98, 94] on div "Settings Advanced" at bounding box center [161, 109] width 203 height 33
click at [294, 28] on icon "Undo/Redo" at bounding box center [291, 24] width 10 height 11
drag, startPoint x: 318, startPoint y: 20, endPoint x: 328, endPoint y: 18, distance: 10.2
click at [321, 19] on icon "Undo/Redo" at bounding box center [325, 23] width 17 height 17
click at [145, 18] on icon at bounding box center [145, 24] width 11 height 11
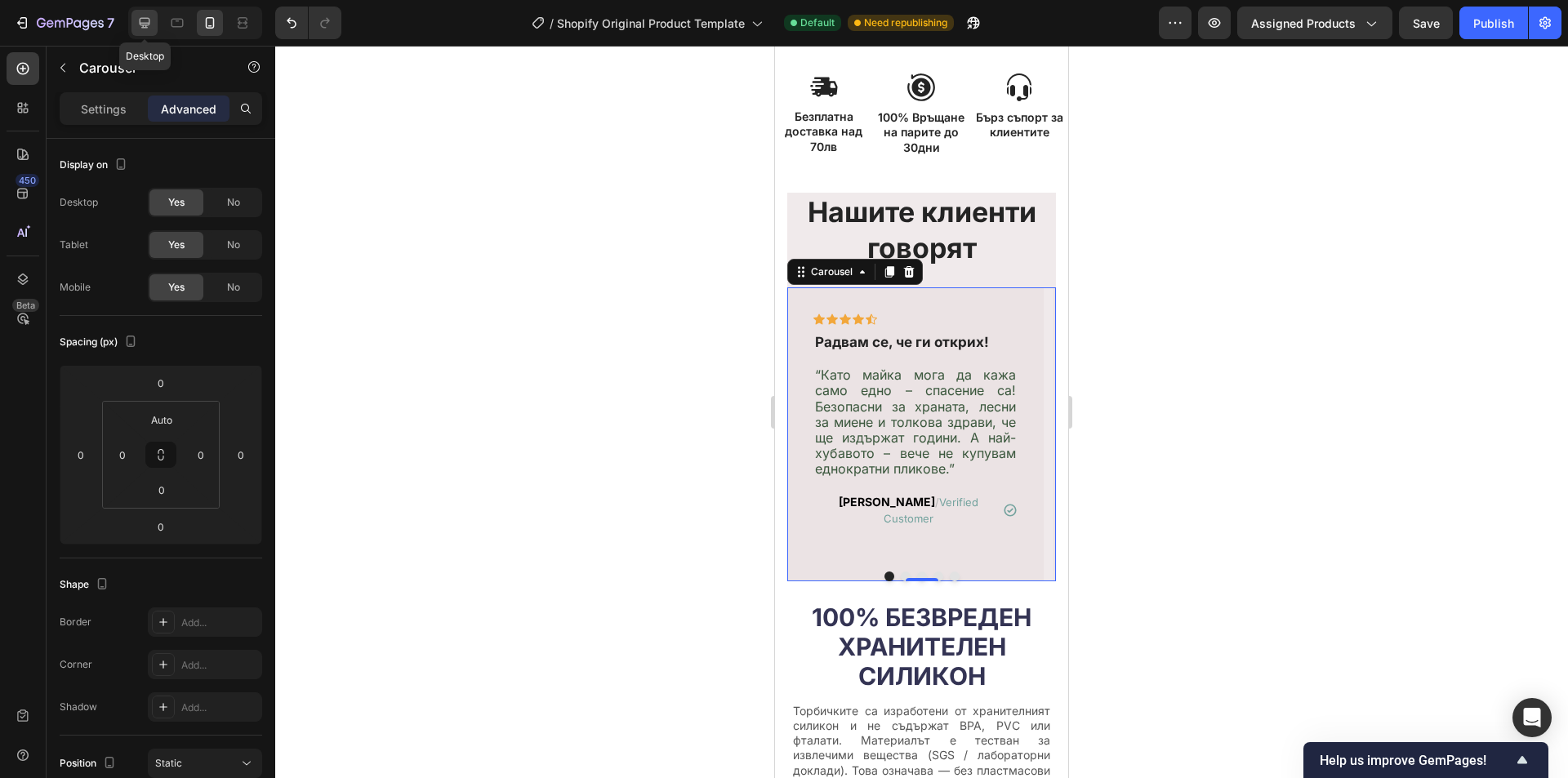
type input "0"
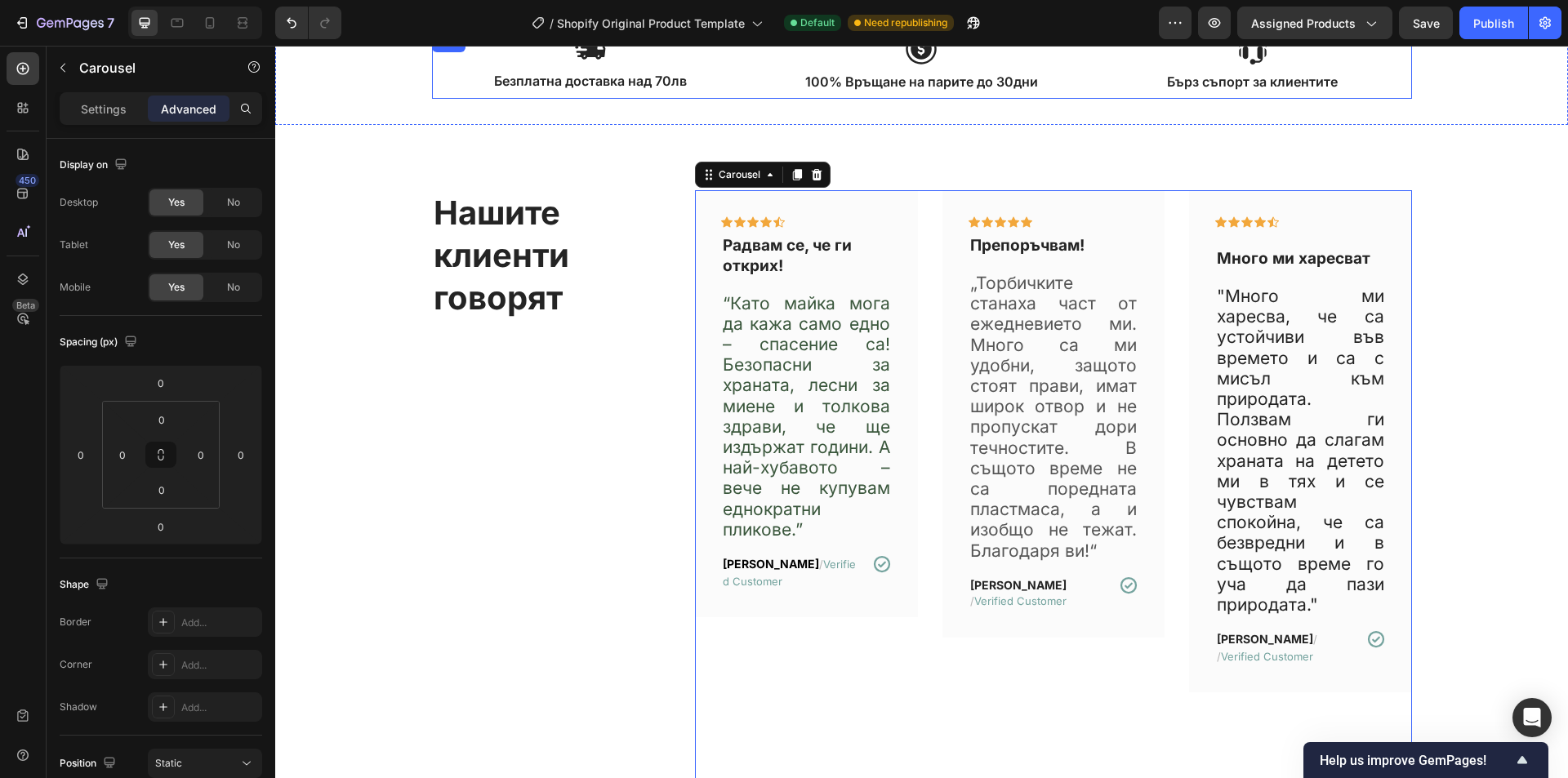
scroll to position [811, 0]
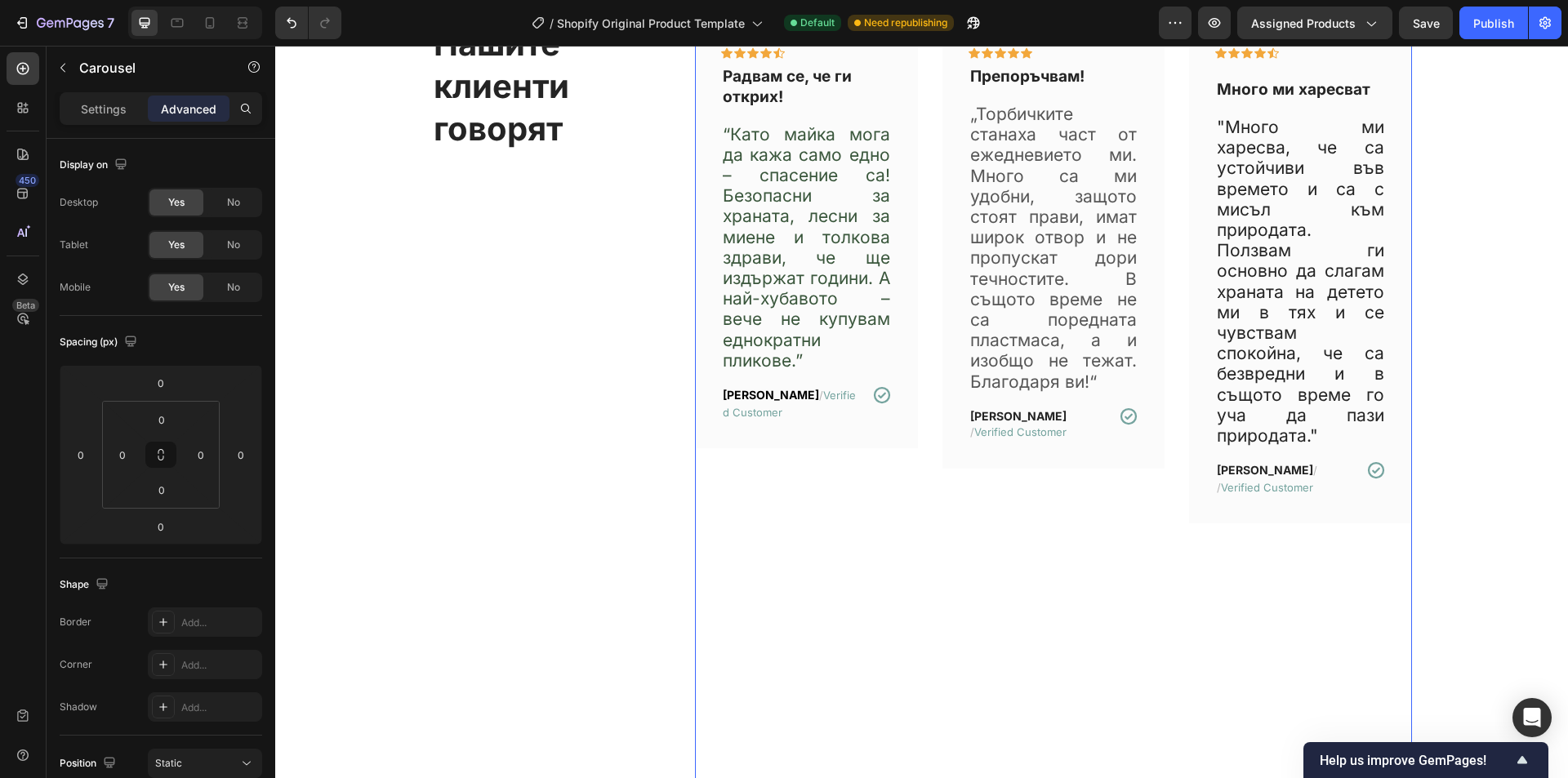
click at [1056, 601] on div "Icon Icon Icon Icon Icon Row Препоръчвам! Text block „Торбичките станаха част о…" at bounding box center [1053, 429] width 223 height 817
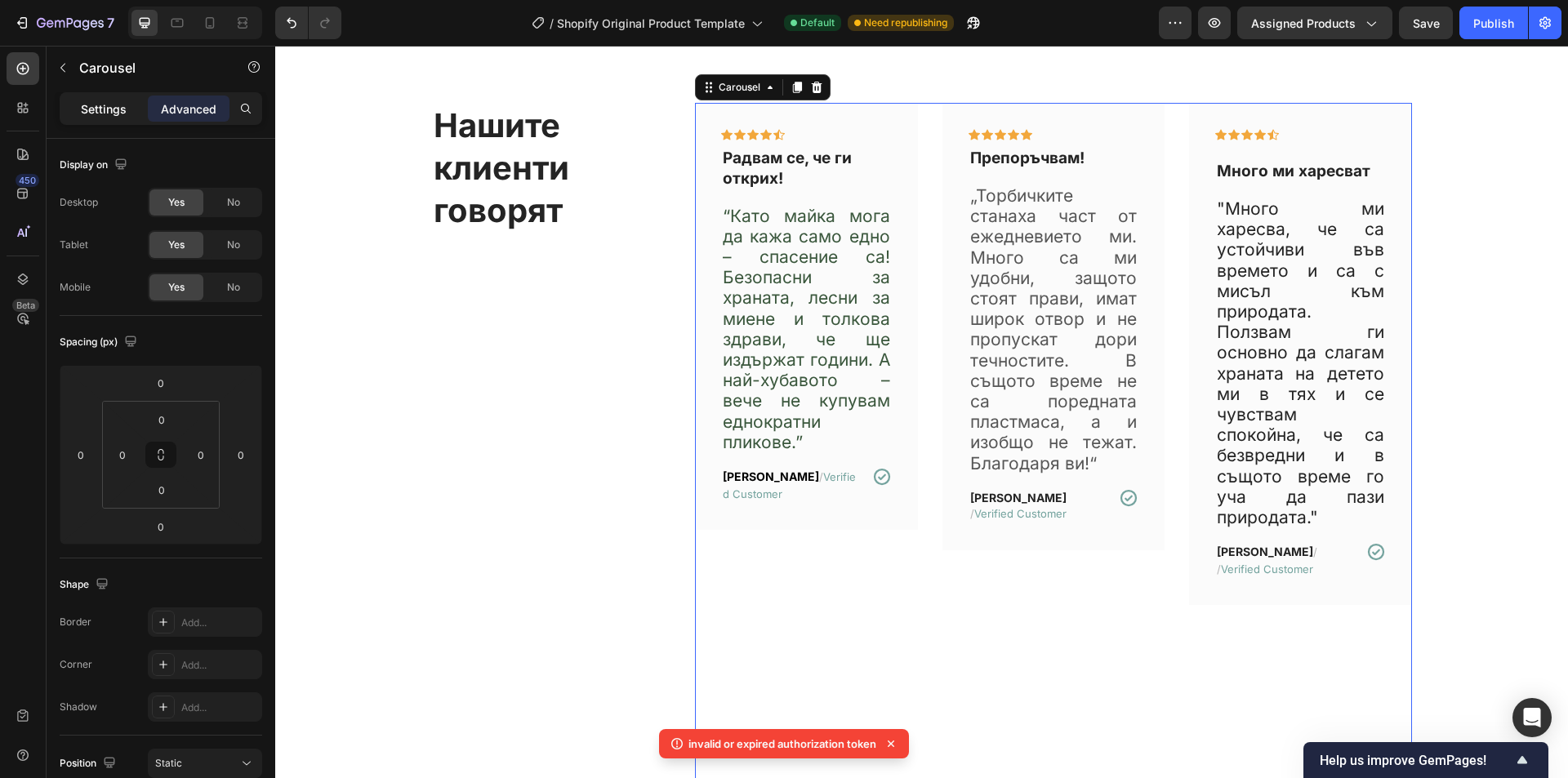
click at [95, 110] on p "Settings" at bounding box center [104, 109] width 46 height 17
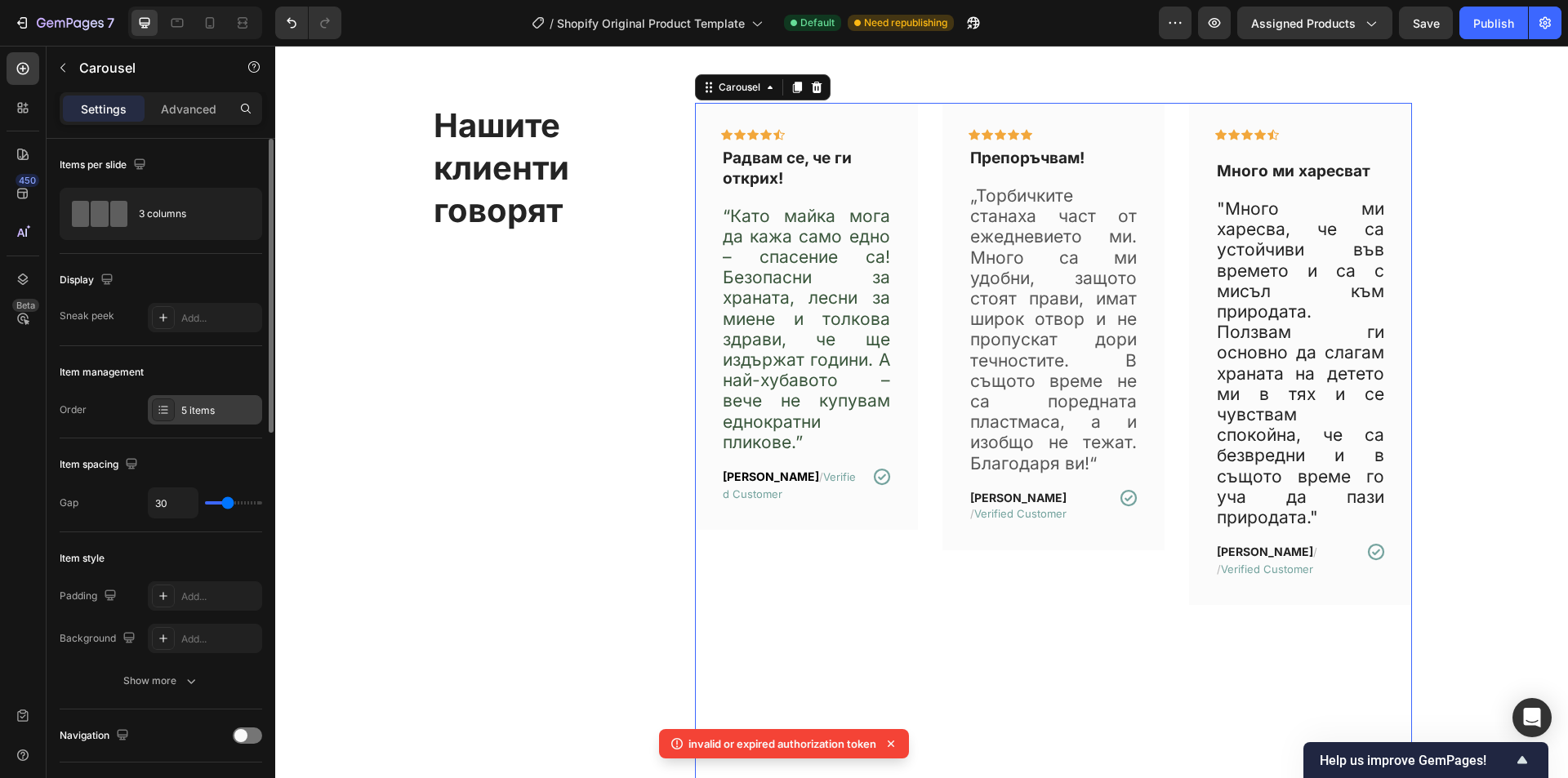
click at [228, 413] on div "5 items" at bounding box center [220, 411] width 77 height 15
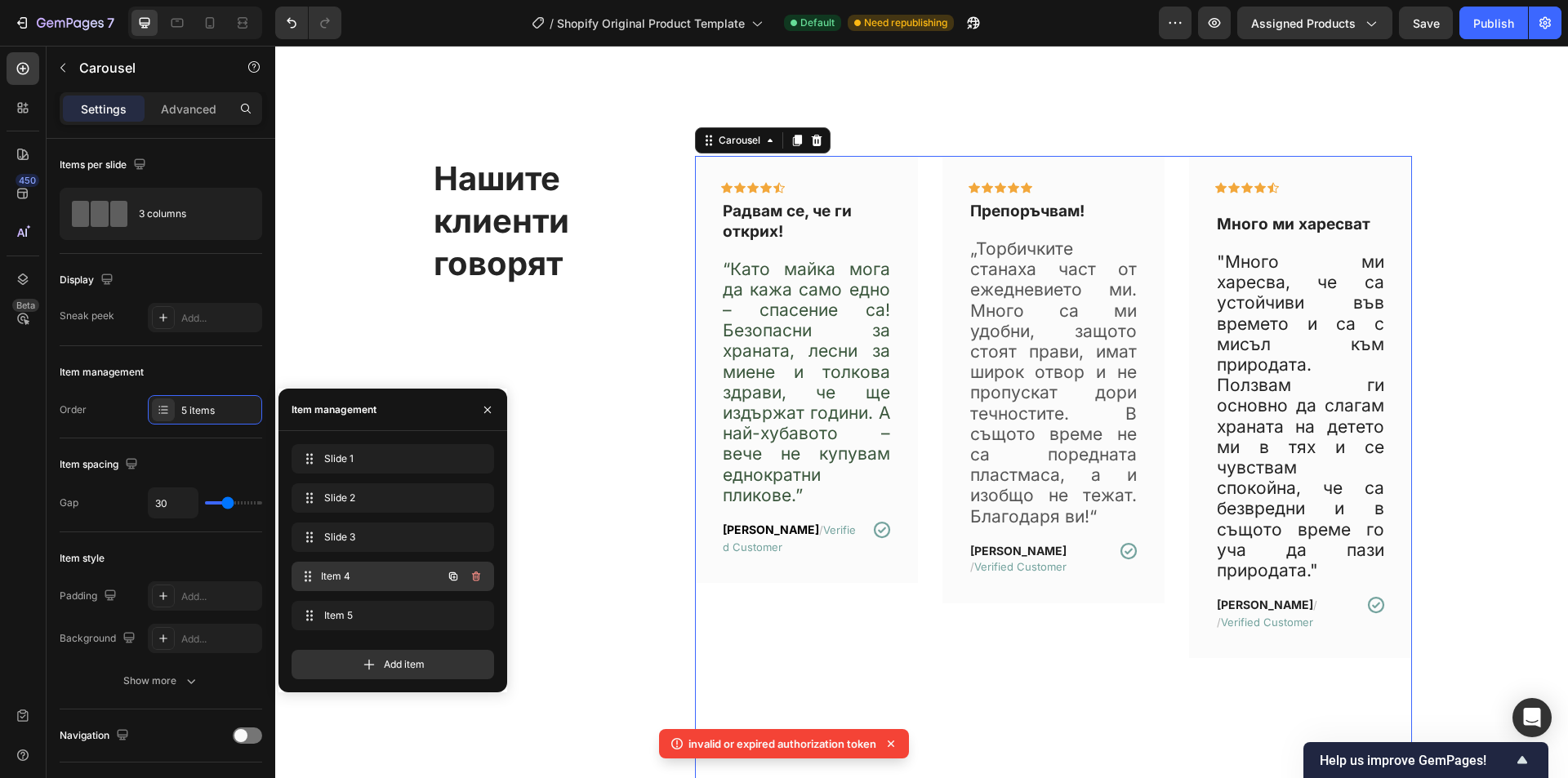
click at [363, 574] on span "Item 4" at bounding box center [382, 577] width 121 height 15
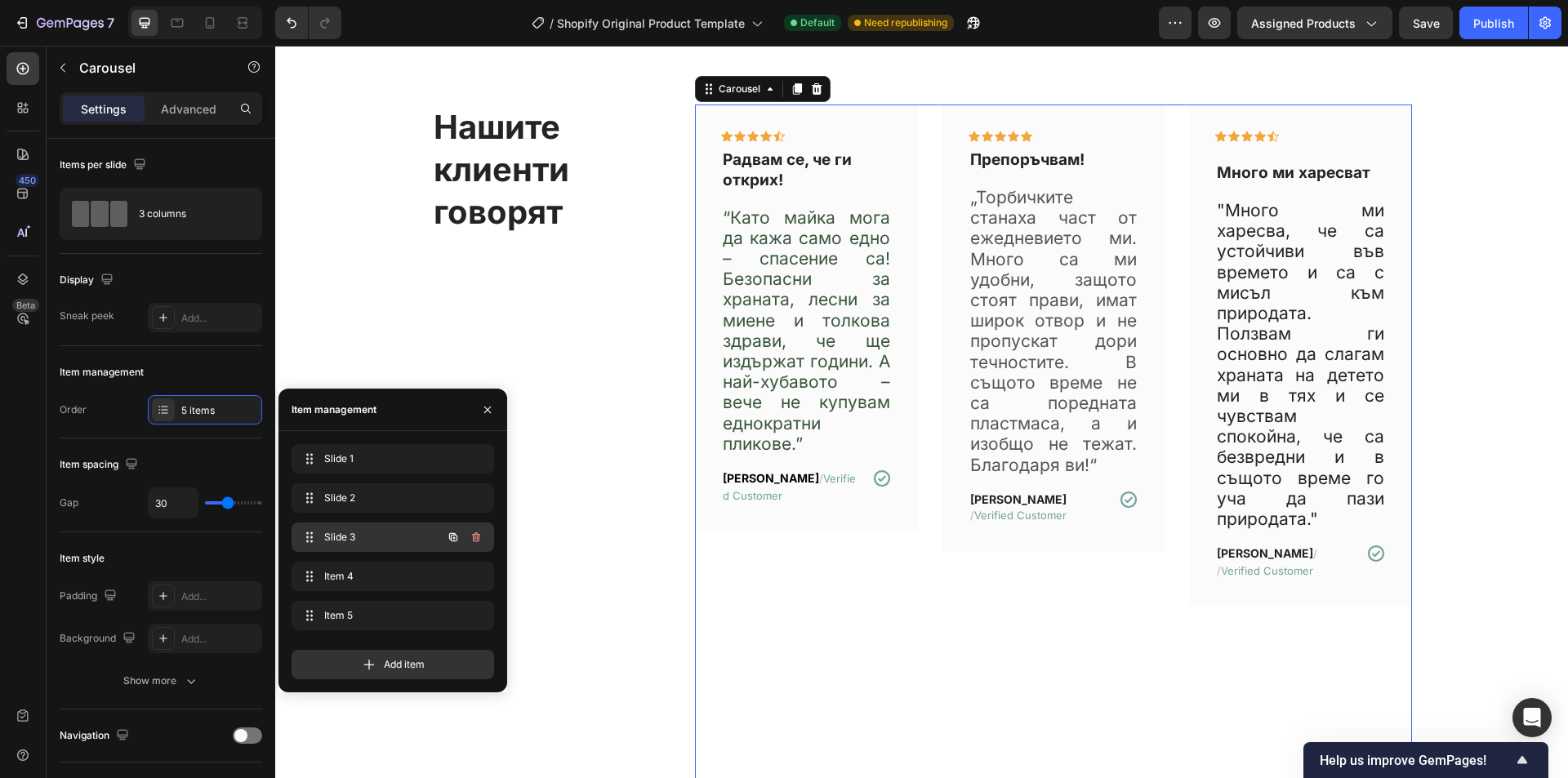
scroll to position [974, 0]
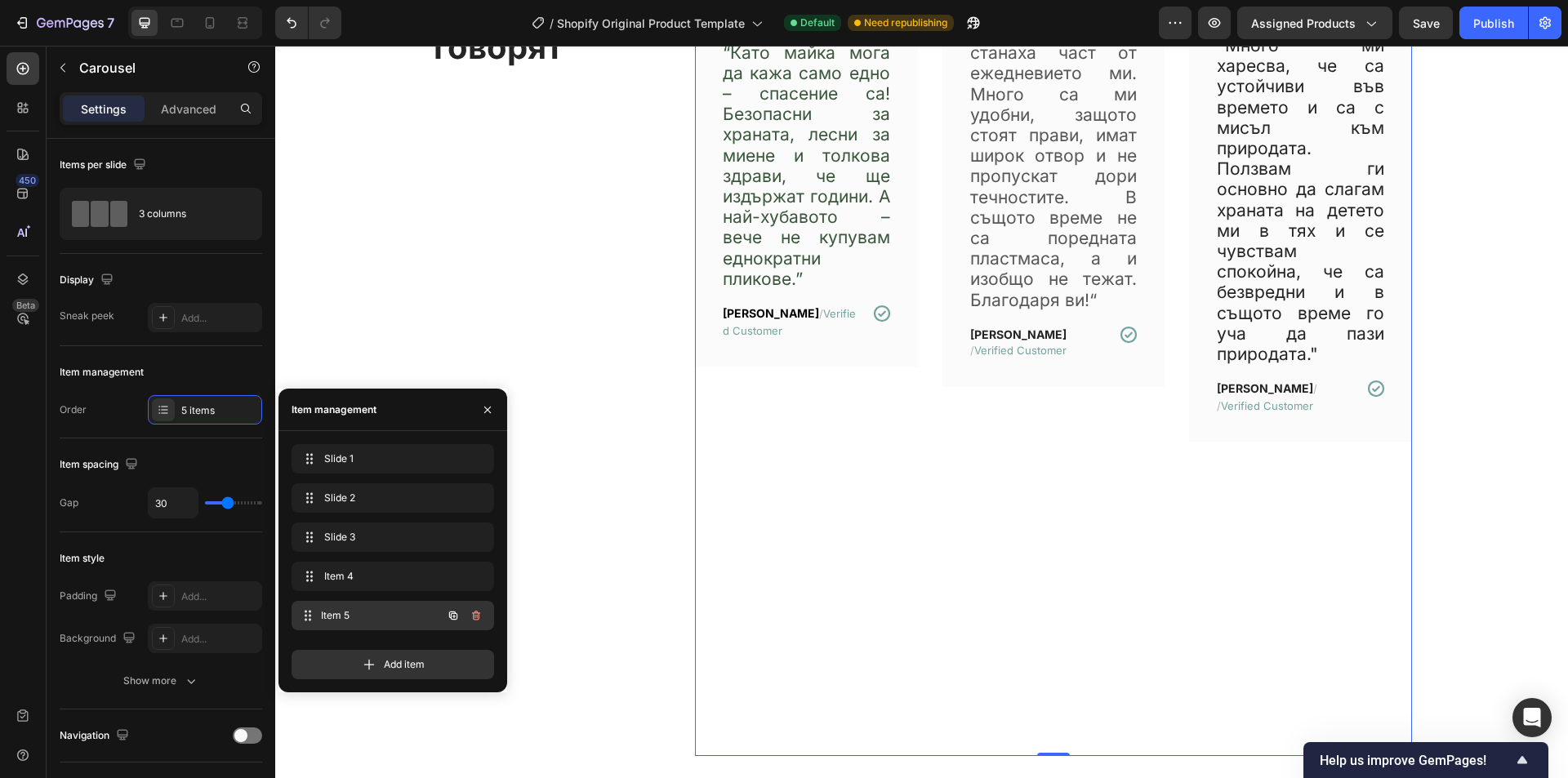
click at [372, 603] on div "Item 5 Item 5" at bounding box center [393, 616] width 203 height 29
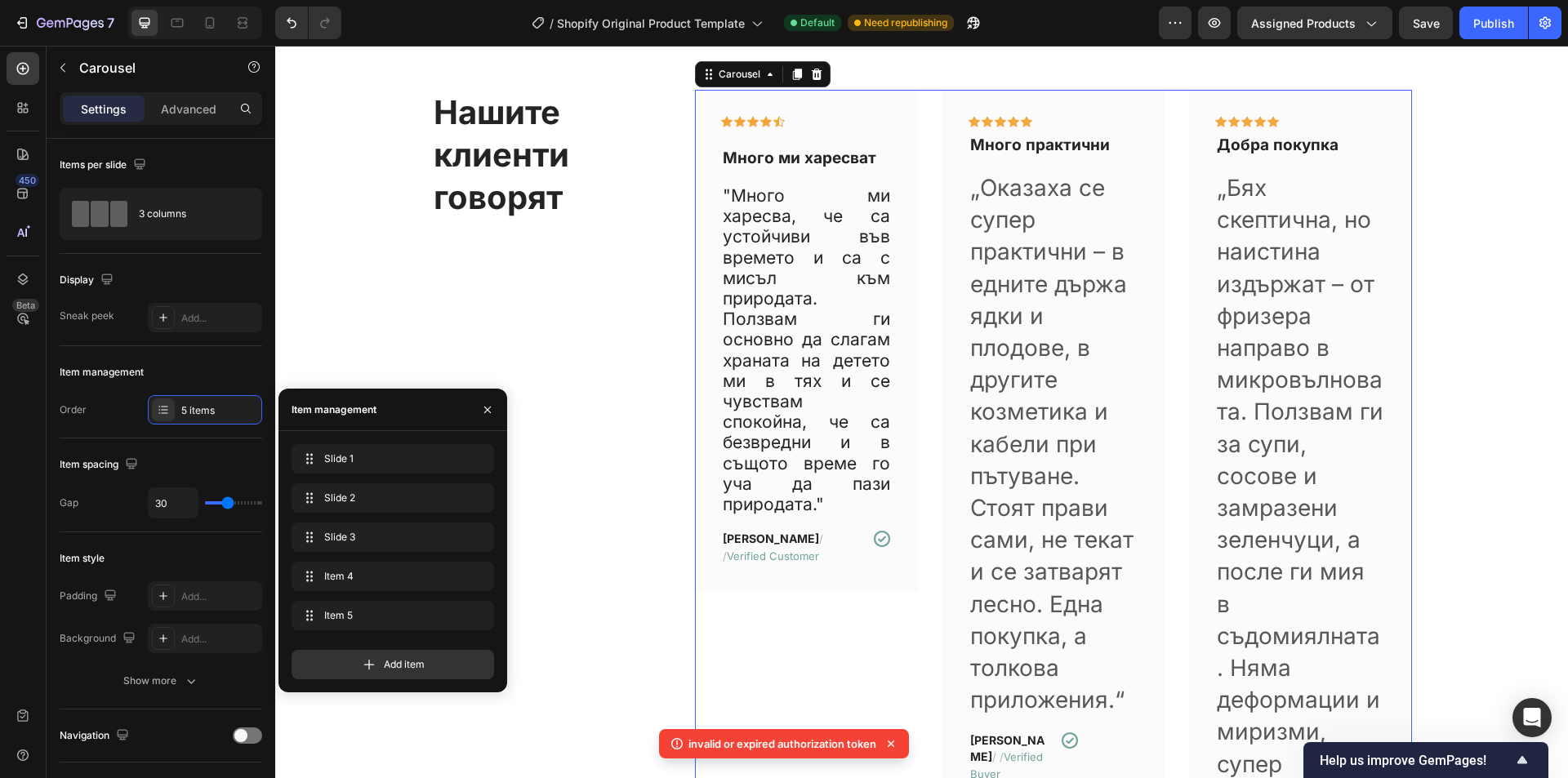
scroll to position [811, 0]
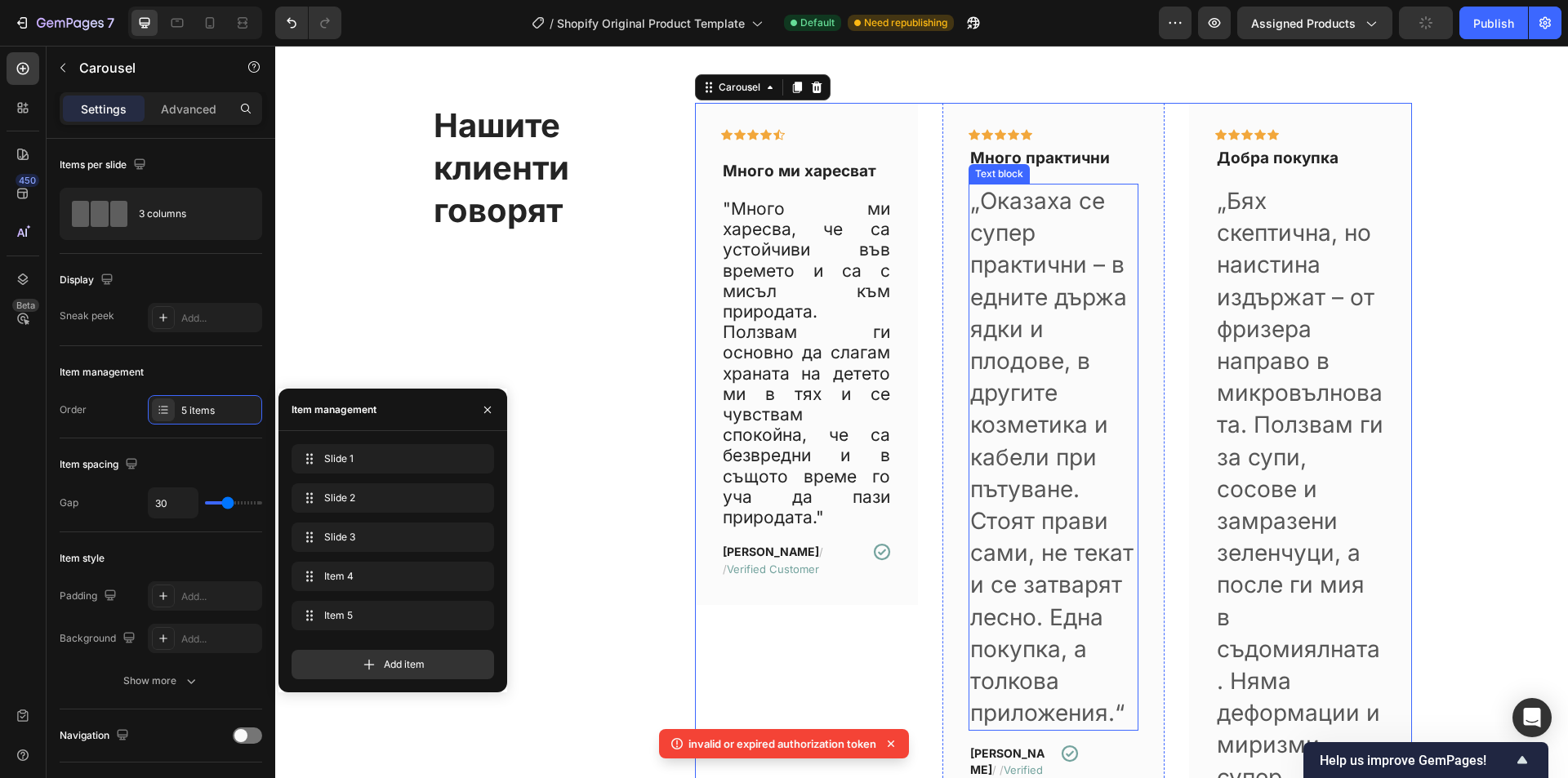
click at [1100, 378] on p "„Оказаха се супер практични – в едните държа ядки и плодове, в другите козметик…" at bounding box center [1054, 457] width 168 height 544
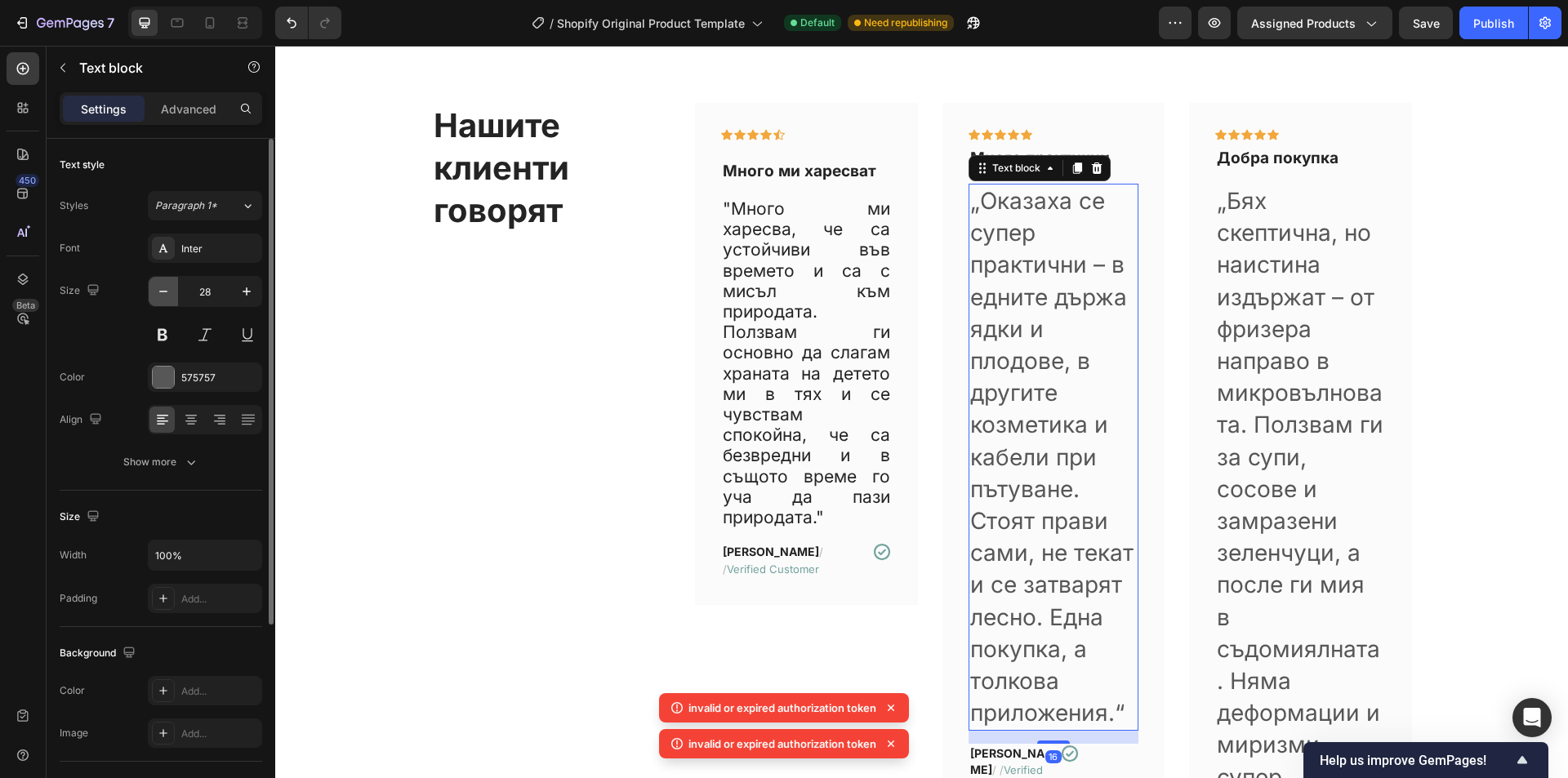
click at [164, 289] on icon "button" at bounding box center [163, 292] width 17 height 17
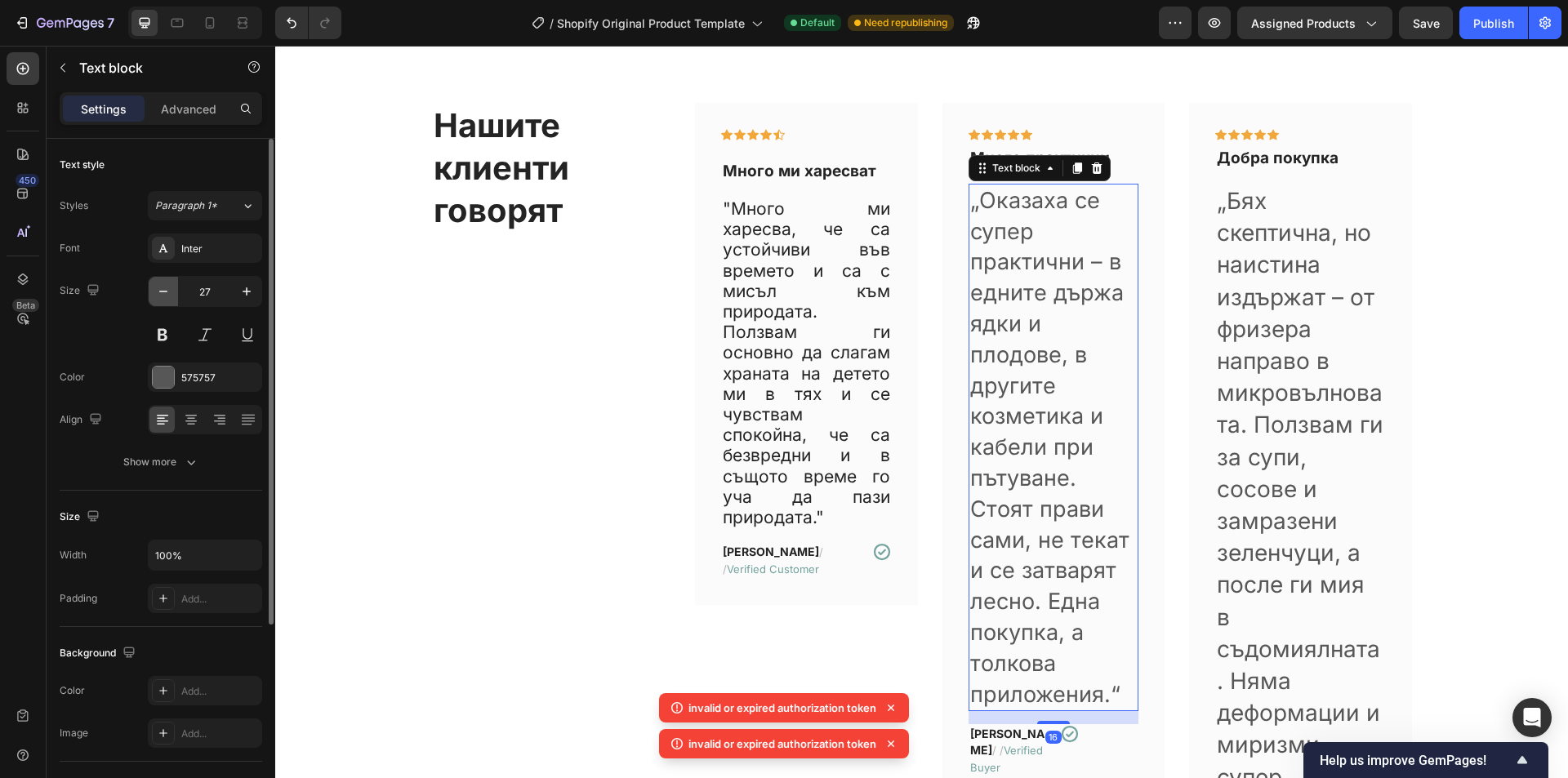
click at [164, 289] on icon "button" at bounding box center [163, 292] width 17 height 17
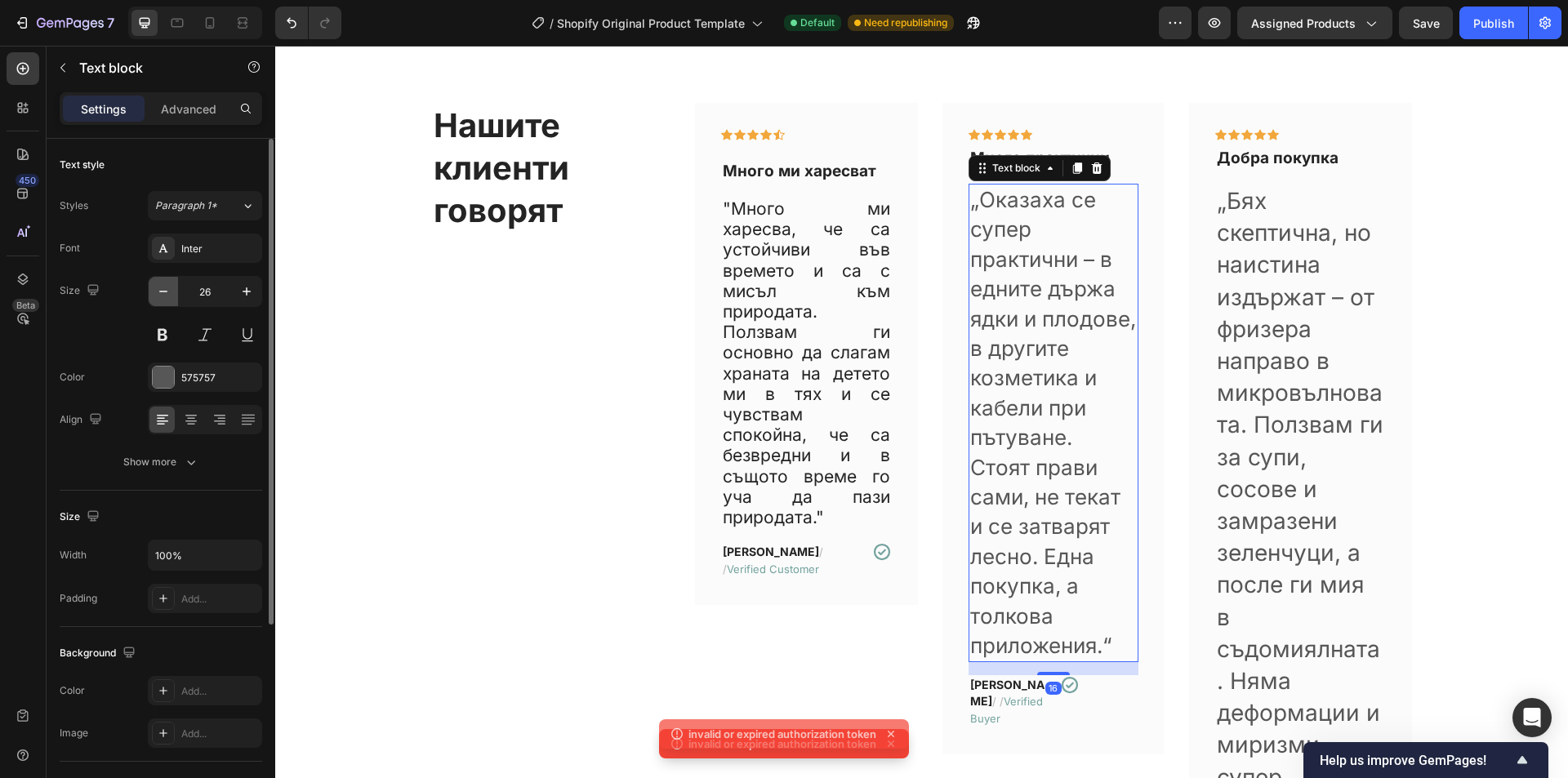
click at [164, 289] on icon "button" at bounding box center [163, 292] width 17 height 17
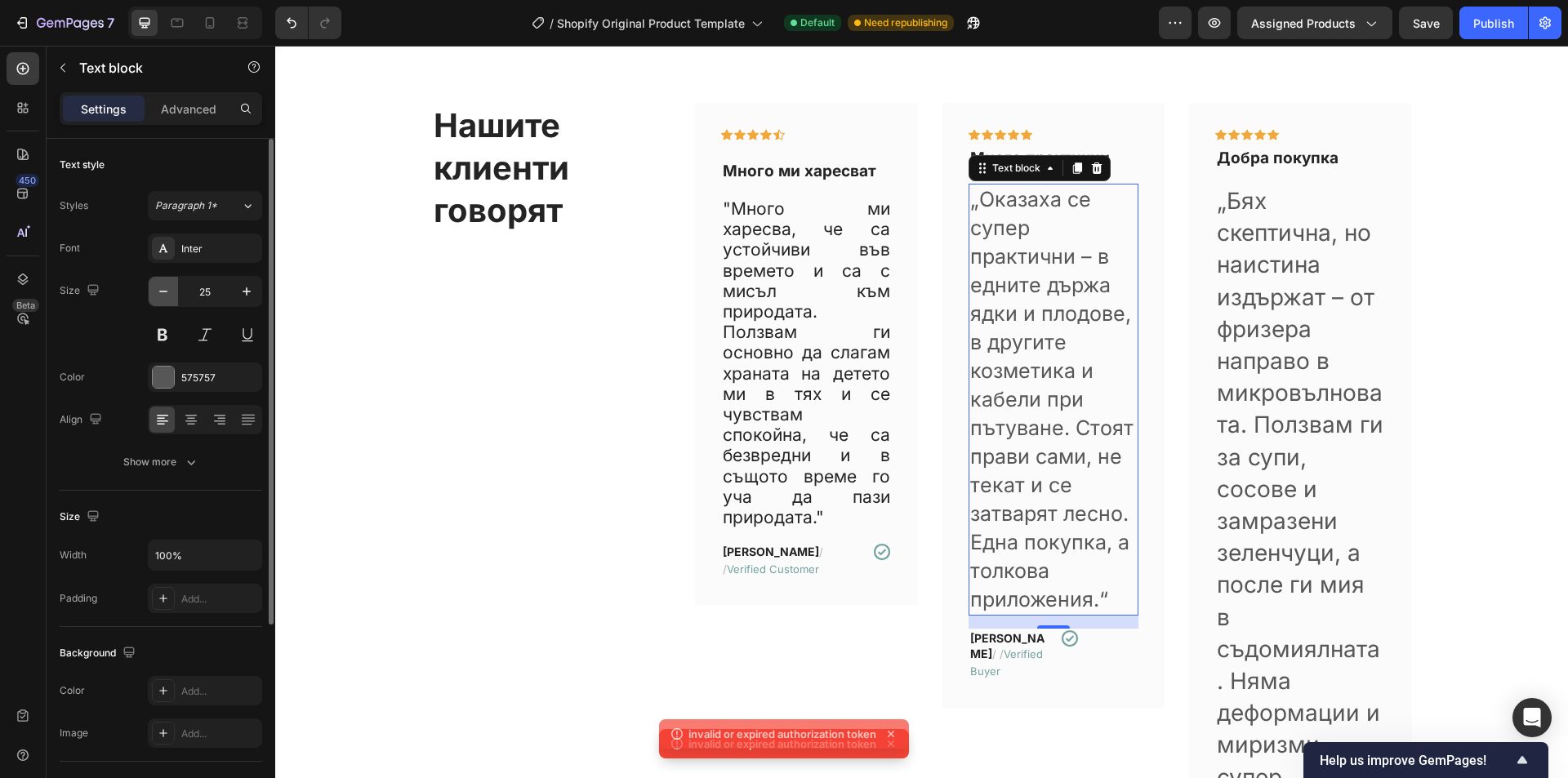
click at [164, 289] on icon "button" at bounding box center [163, 292] width 17 height 17
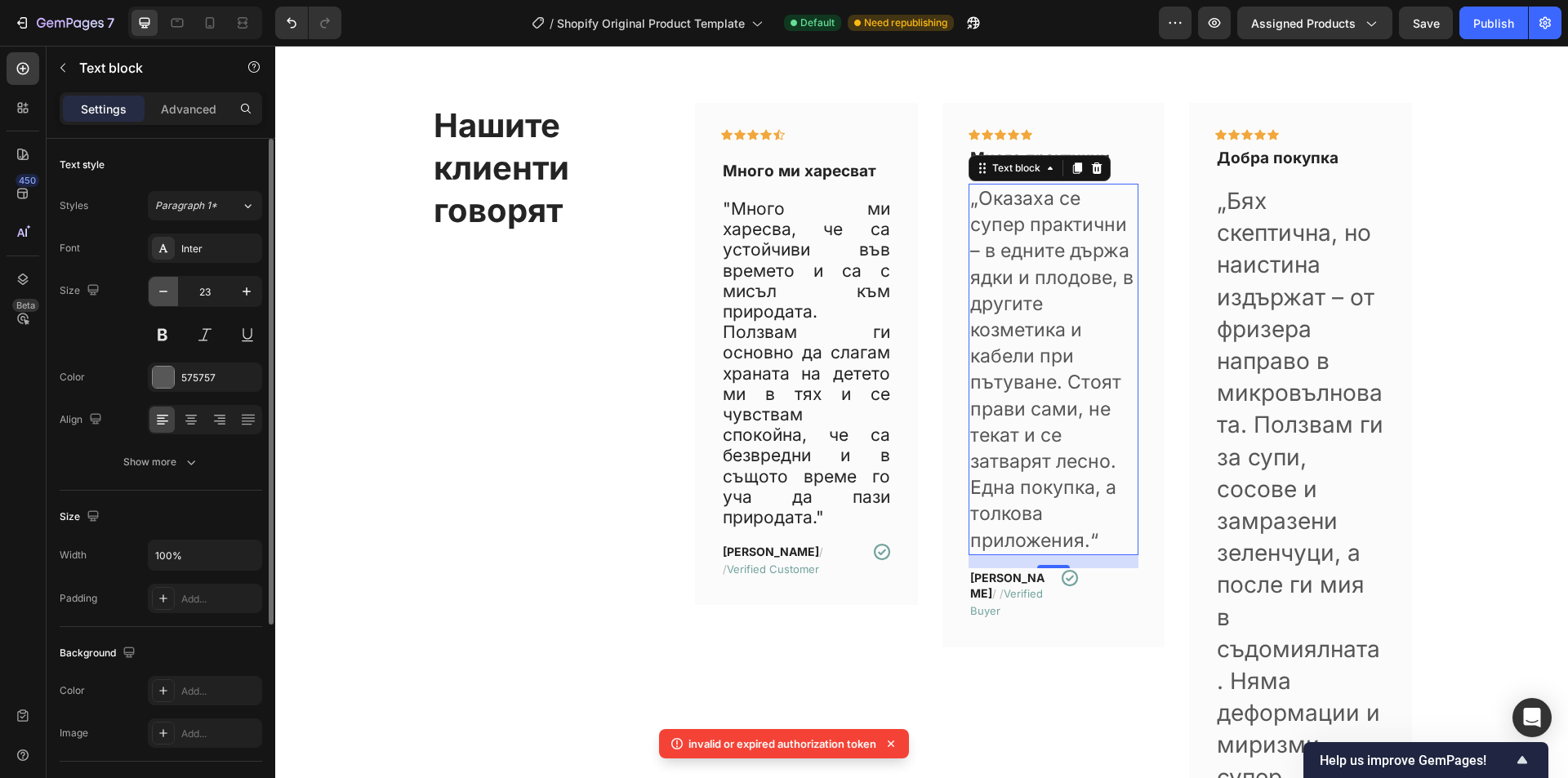
click at [164, 289] on icon "button" at bounding box center [163, 292] width 17 height 17
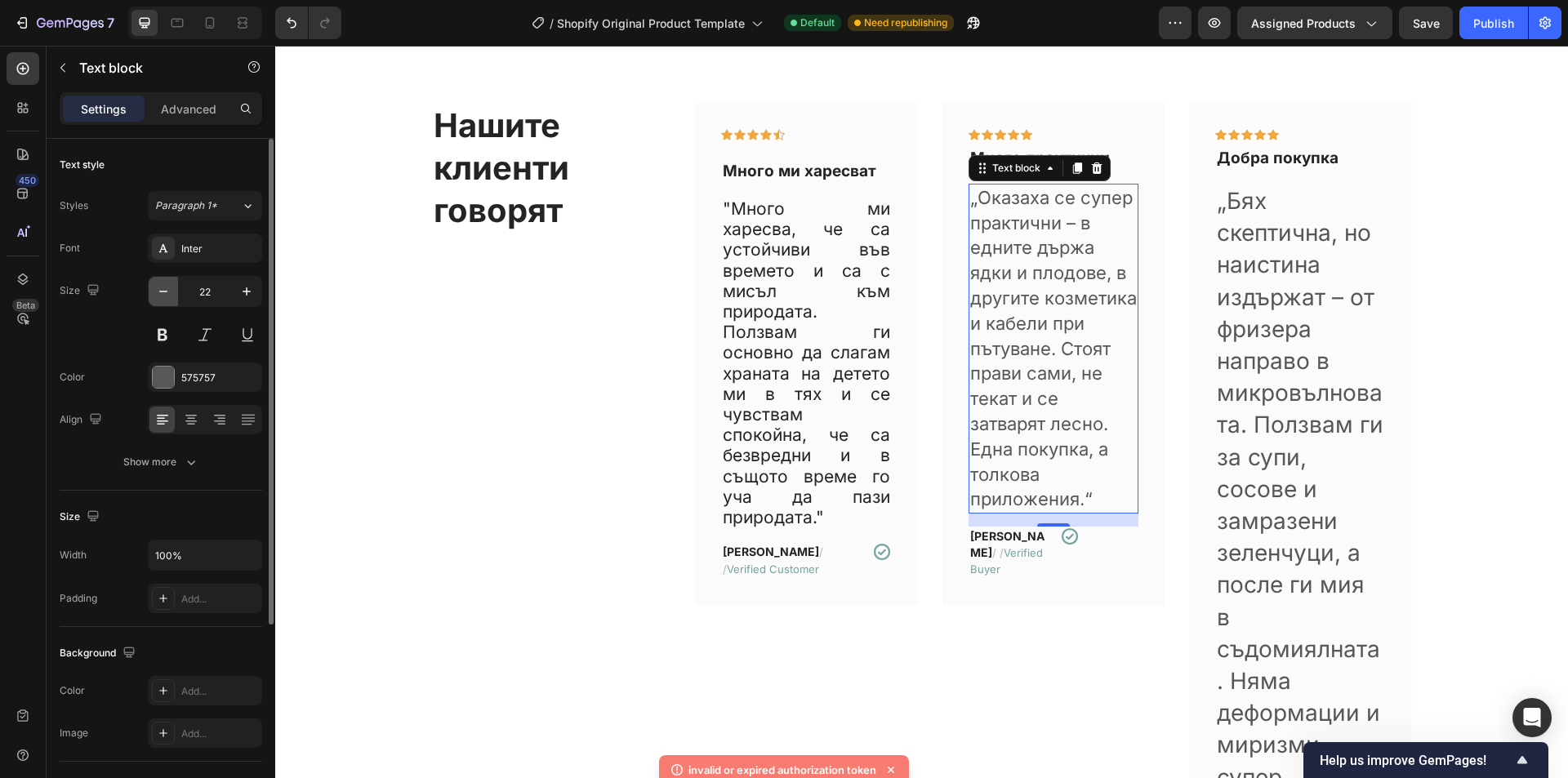
click at [164, 289] on icon "button" at bounding box center [163, 292] width 17 height 17
type input "21"
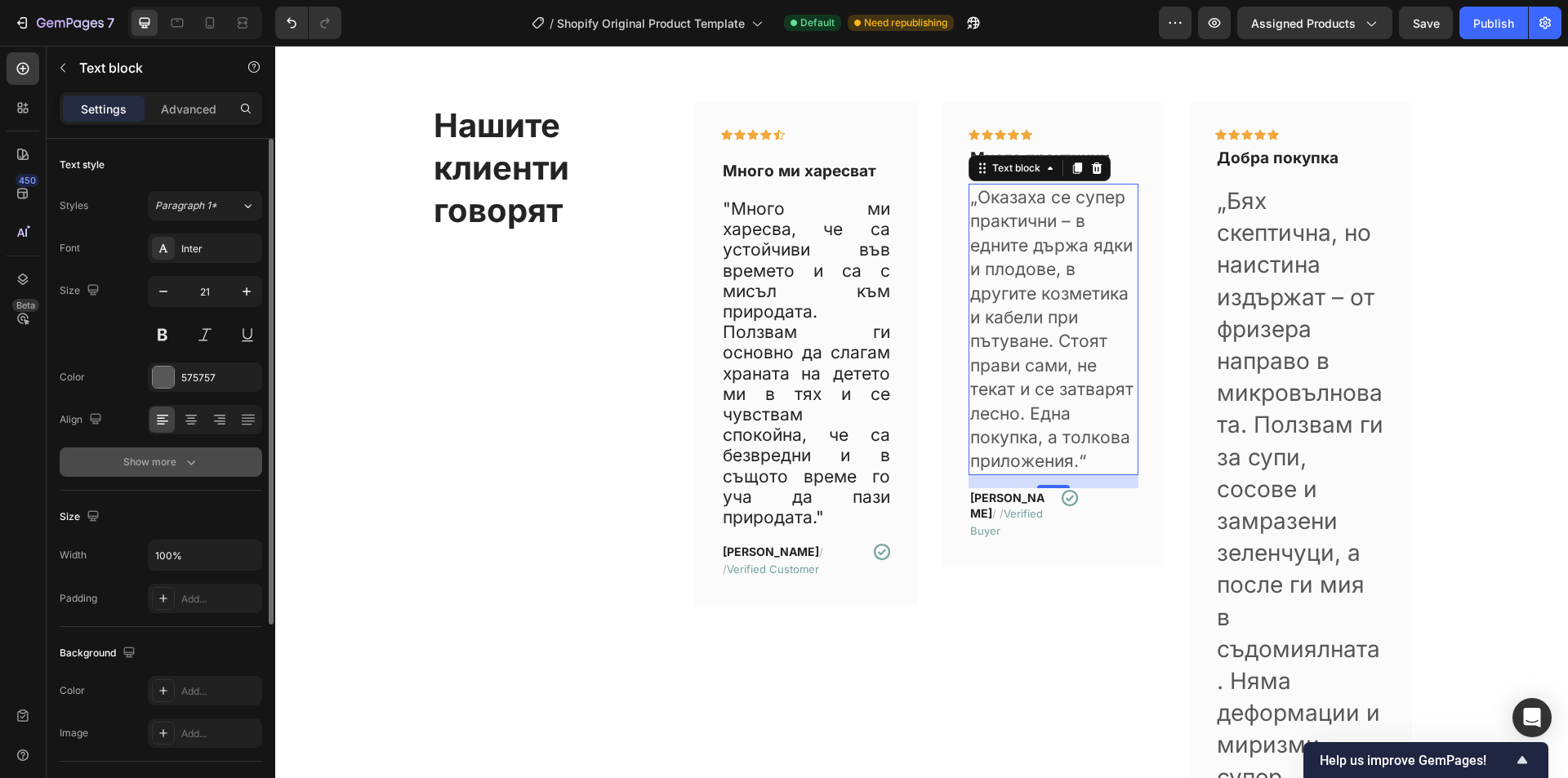
click at [183, 454] on icon "button" at bounding box center [191, 462] width 17 height 17
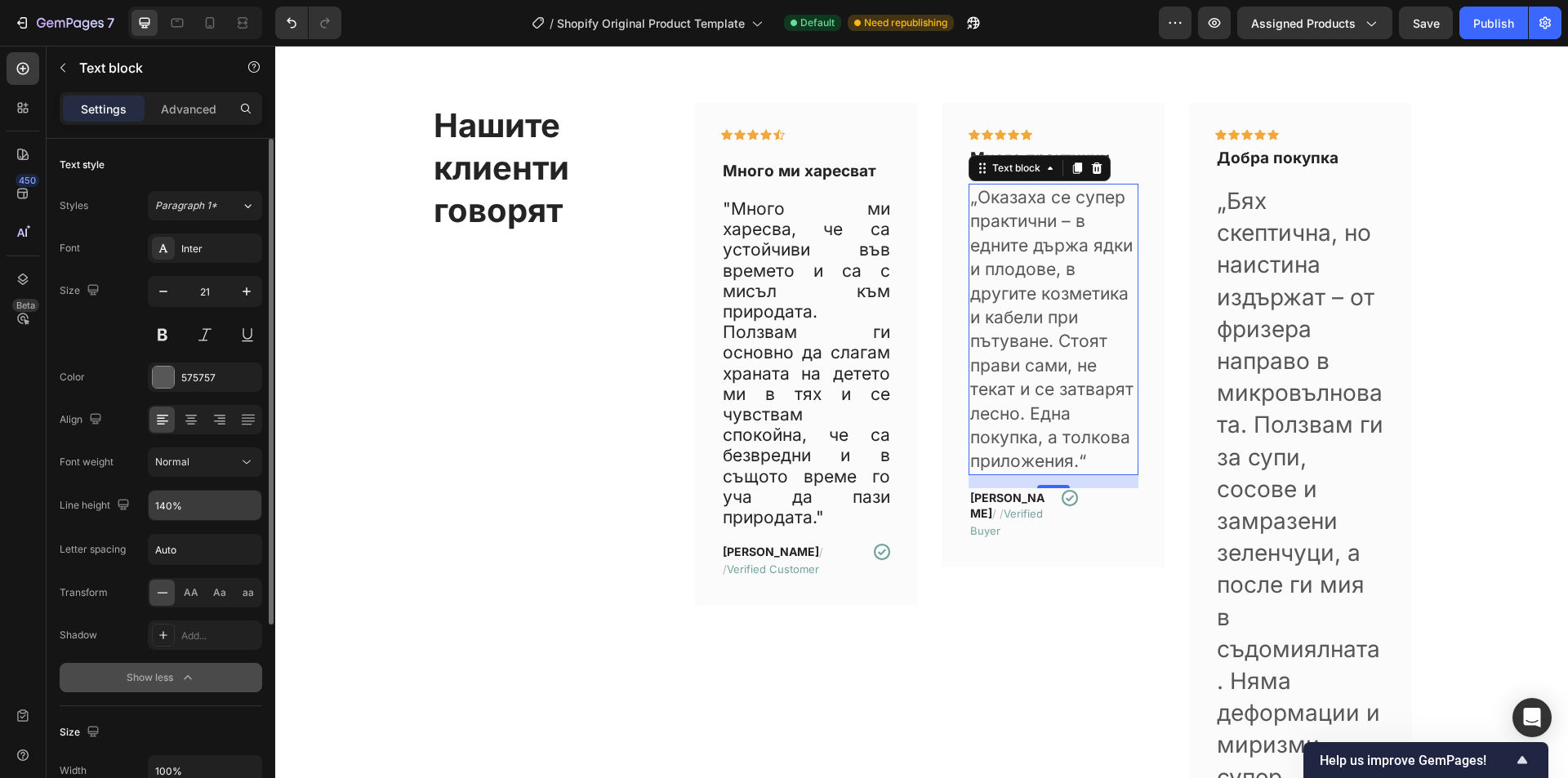
click at [195, 512] on input "140%" at bounding box center [205, 506] width 113 height 29
click at [258, 513] on button "button" at bounding box center [247, 506] width 29 height 29
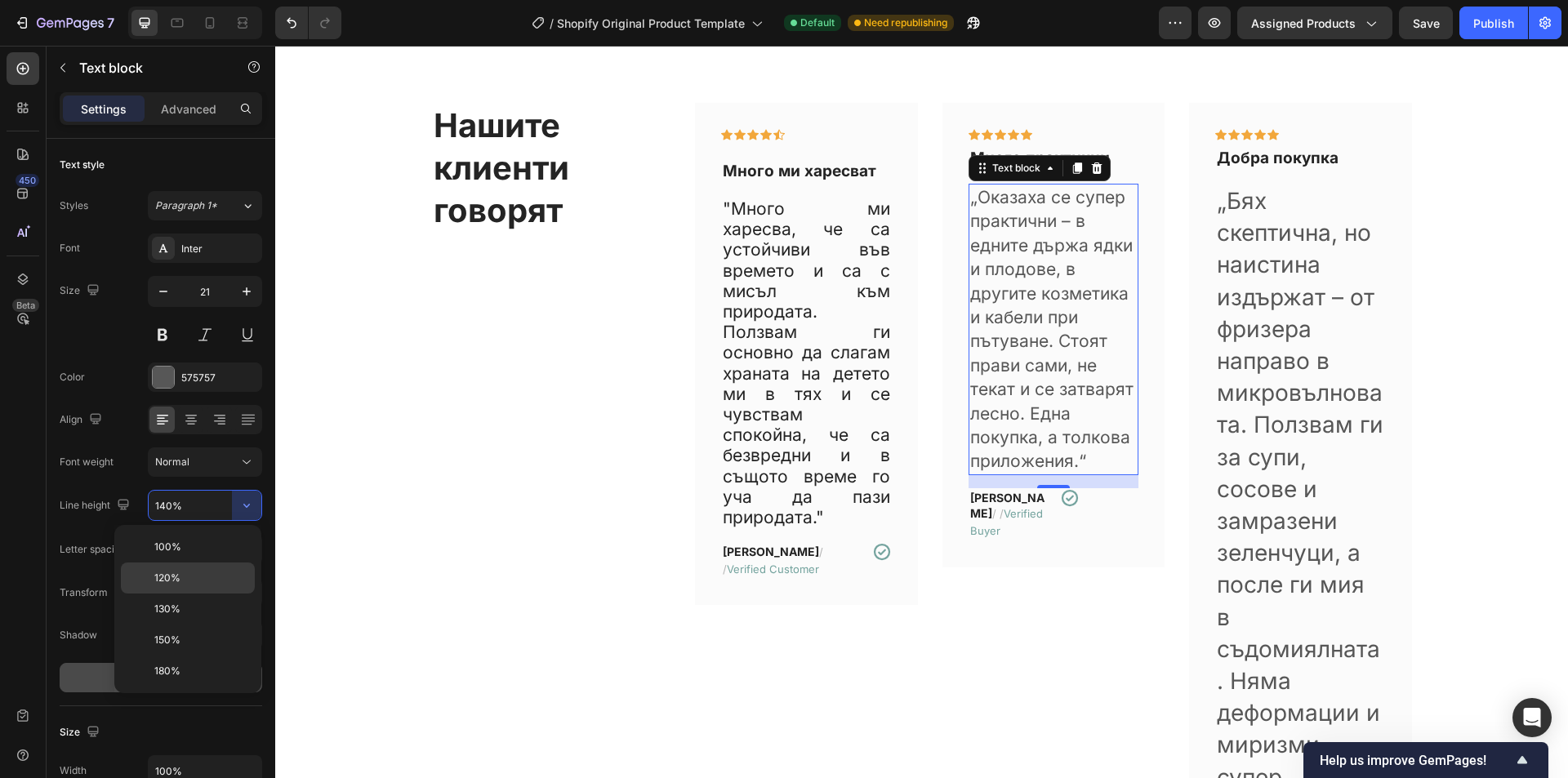
drag, startPoint x: 207, startPoint y: 575, endPoint x: 268, endPoint y: 491, distance: 103.8
click at [207, 575] on p "120%" at bounding box center [200, 578] width 93 height 15
type input "120%"
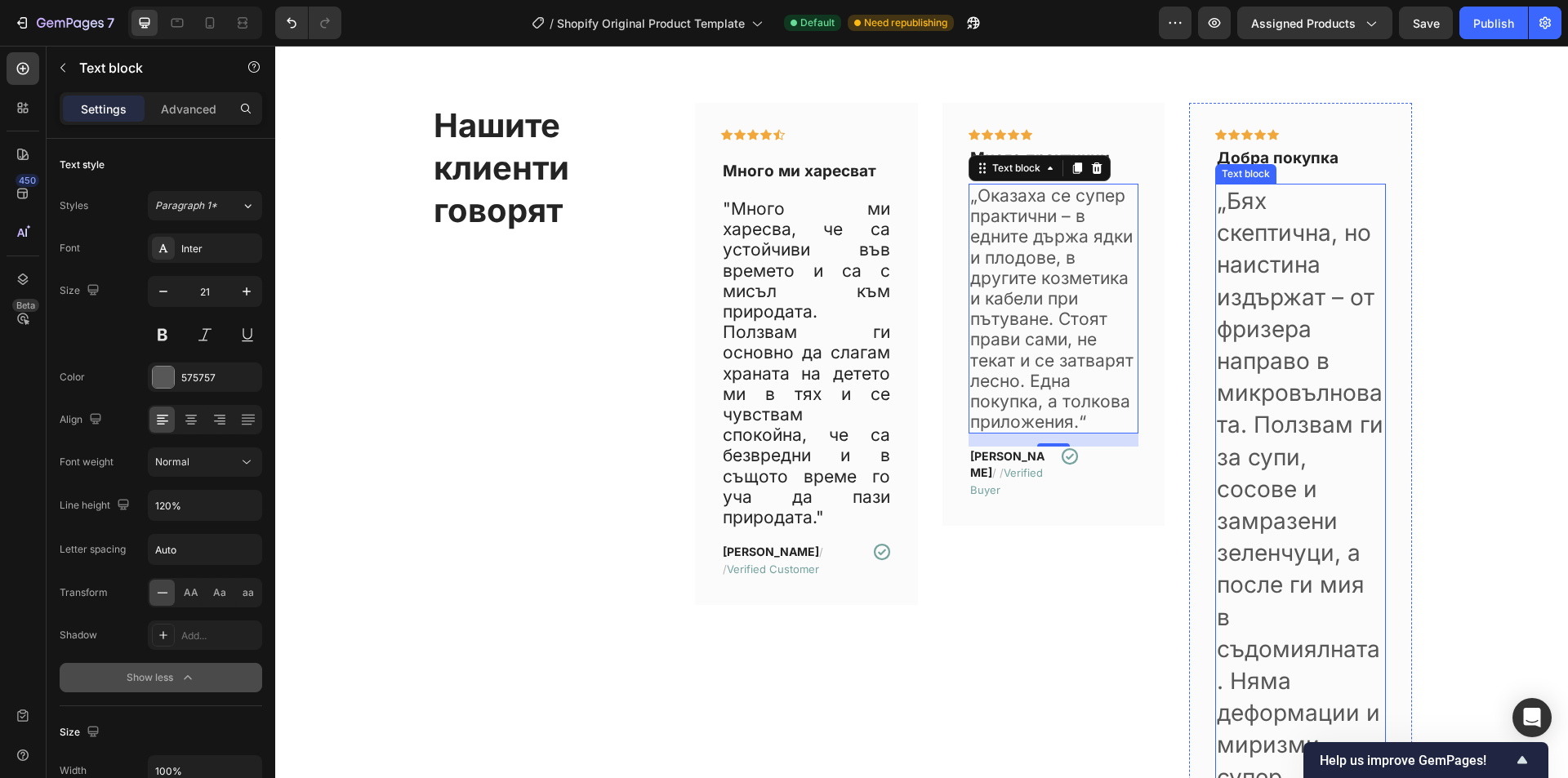
click at [1258, 377] on p "„Бях скептична, но наистина издържат – от фризера направо в микровълновата. Пол…" at bounding box center [1301, 506] width 168 height 640
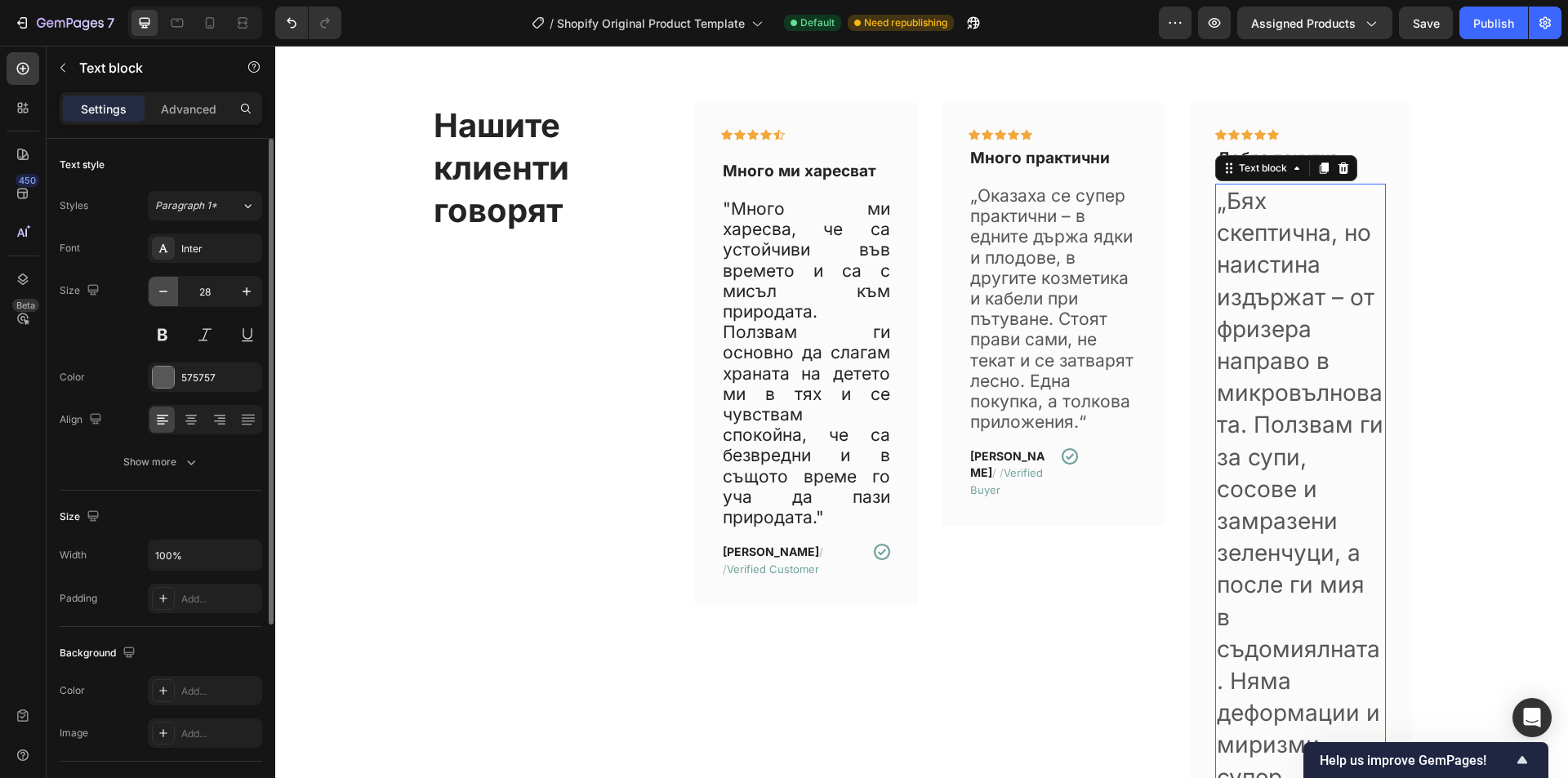
click at [159, 289] on icon "button" at bounding box center [163, 292] width 17 height 17
click at [161, 291] on icon "button" at bounding box center [163, 292] width 17 height 17
click at [163, 291] on icon "button" at bounding box center [163, 292] width 17 height 17
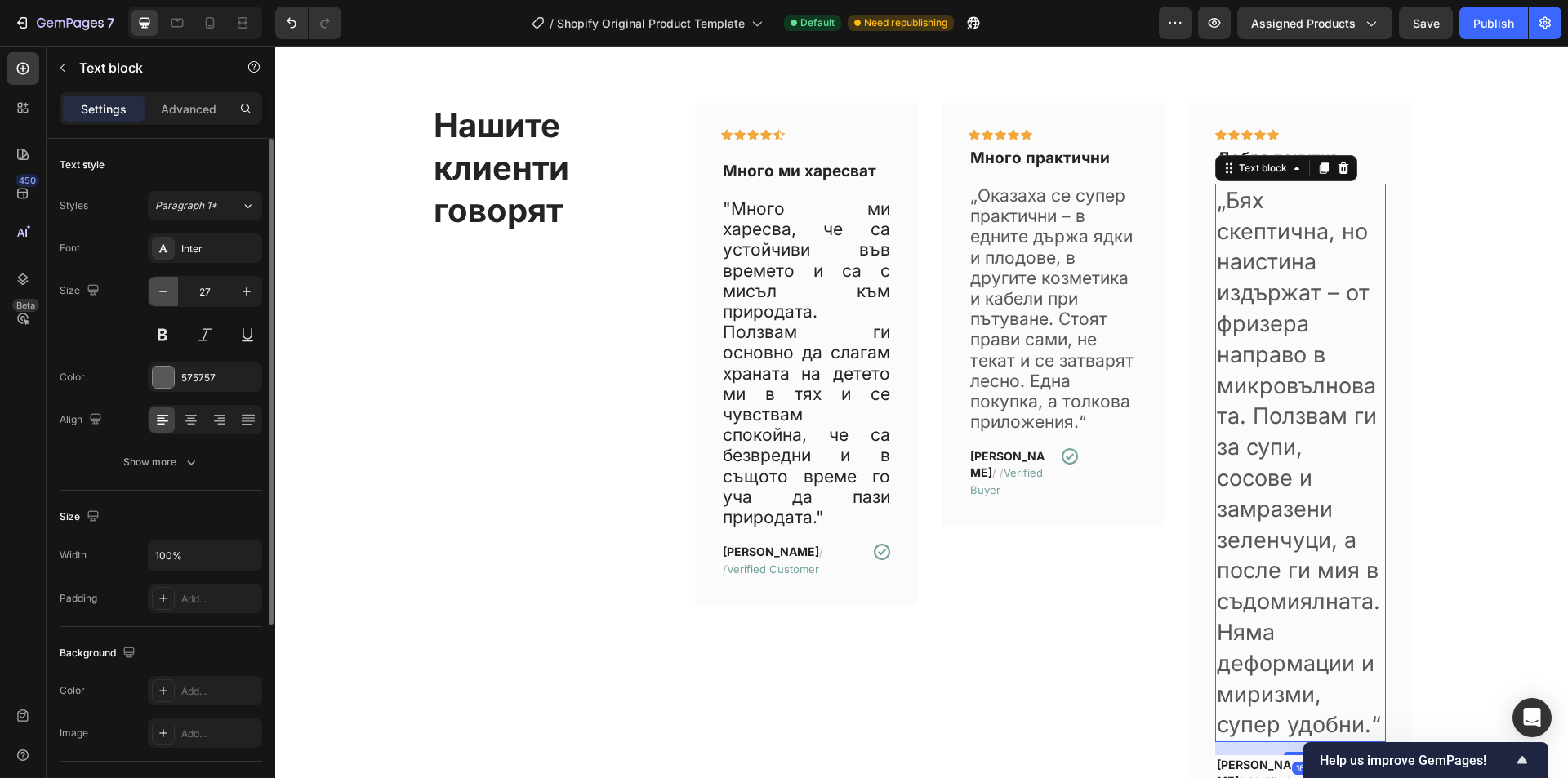
click at [163, 291] on icon "button" at bounding box center [163, 292] width 17 height 17
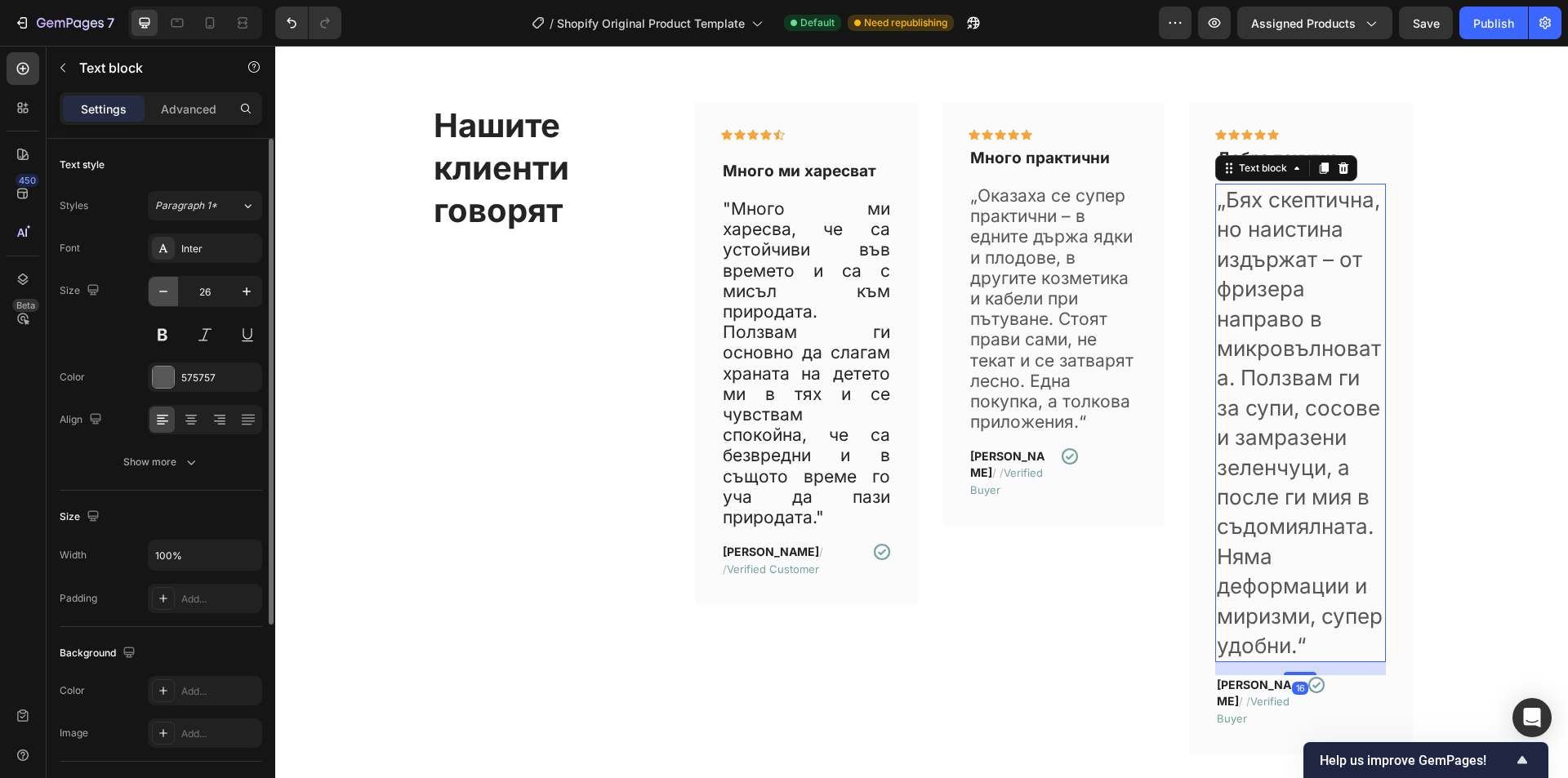
click at [163, 291] on icon "button" at bounding box center [163, 292] width 17 height 17
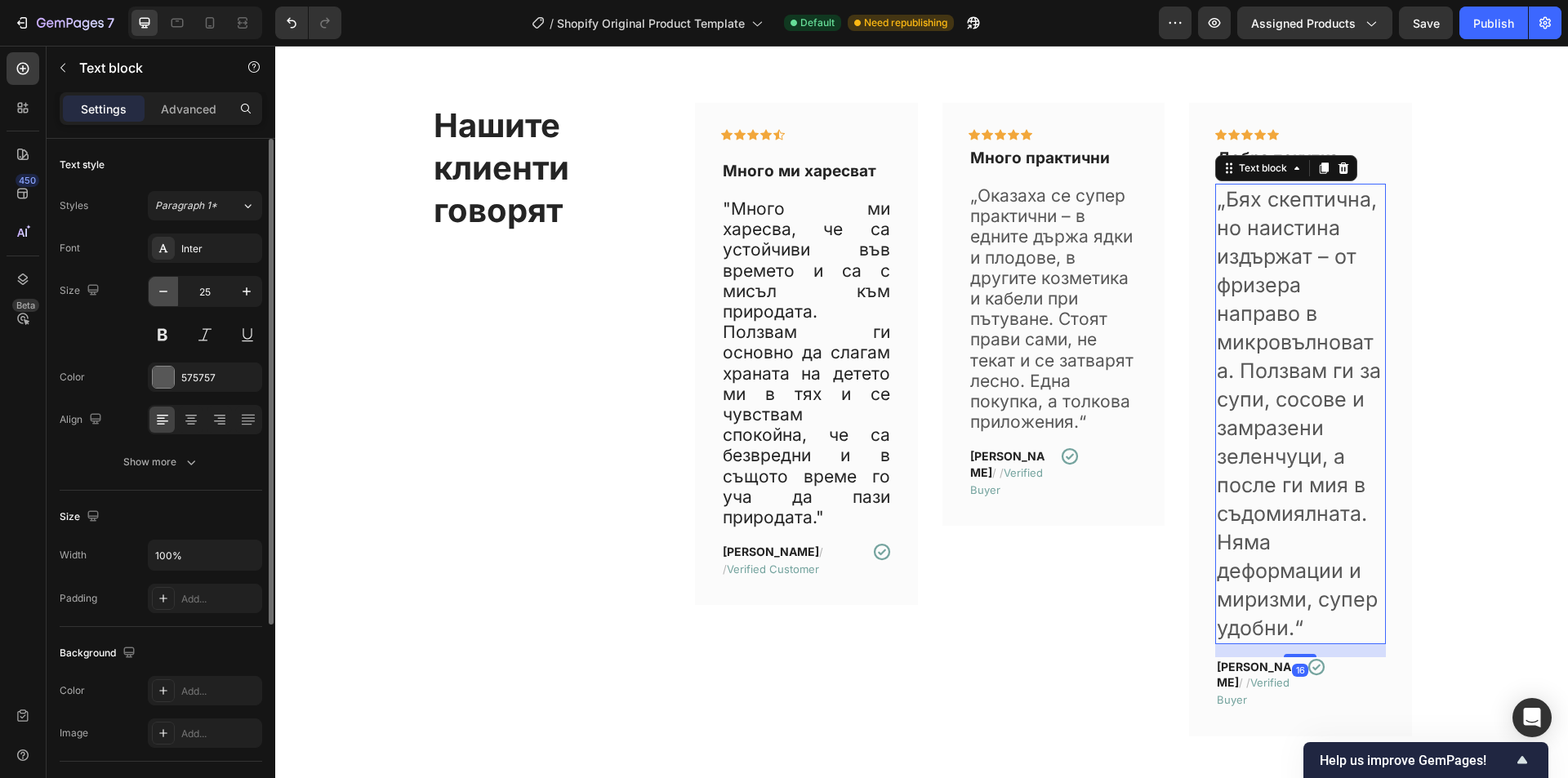
click at [163, 291] on icon "button" at bounding box center [163, 292] width 17 height 17
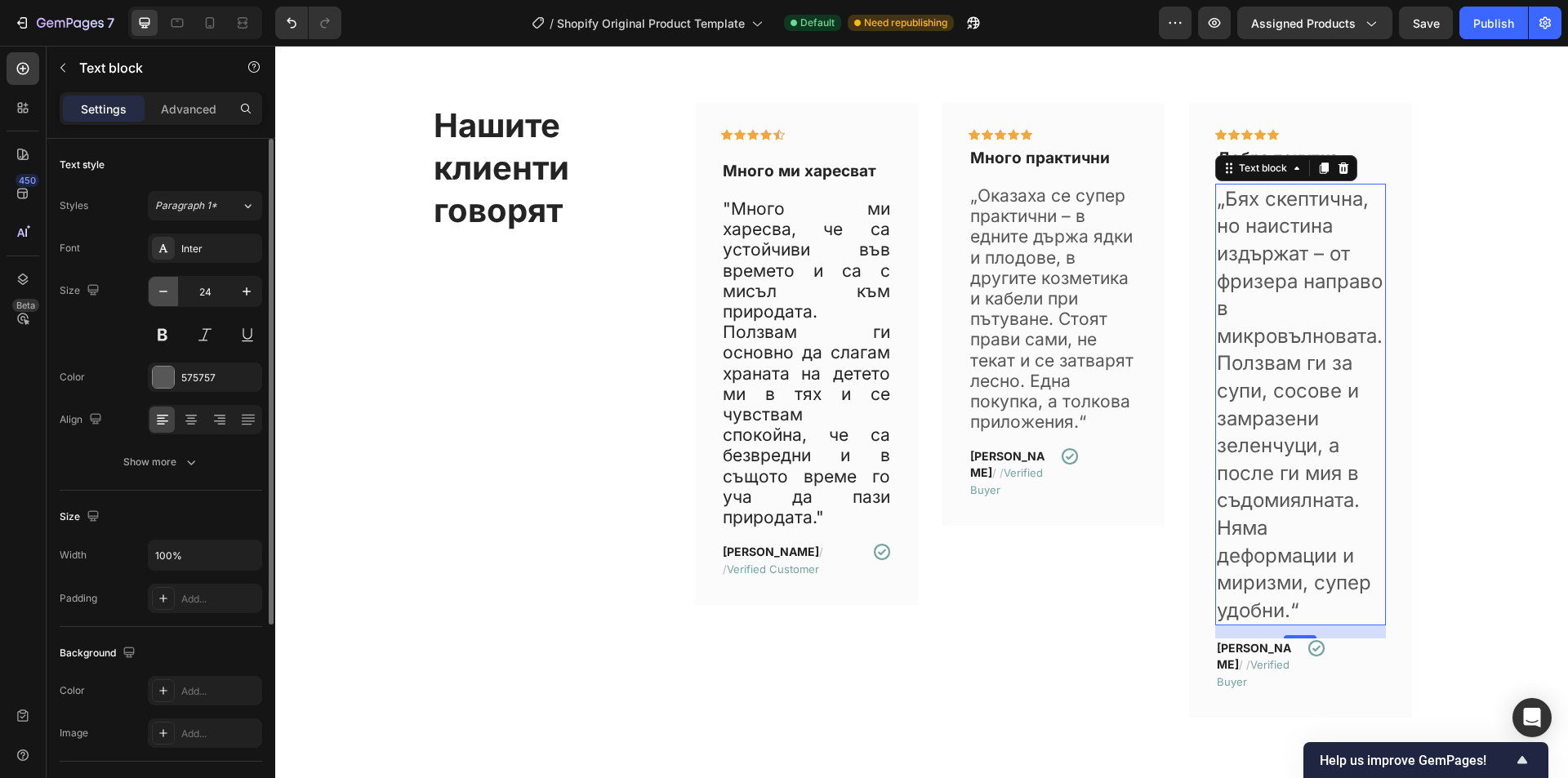
click at [163, 291] on icon "button" at bounding box center [163, 292] width 17 height 17
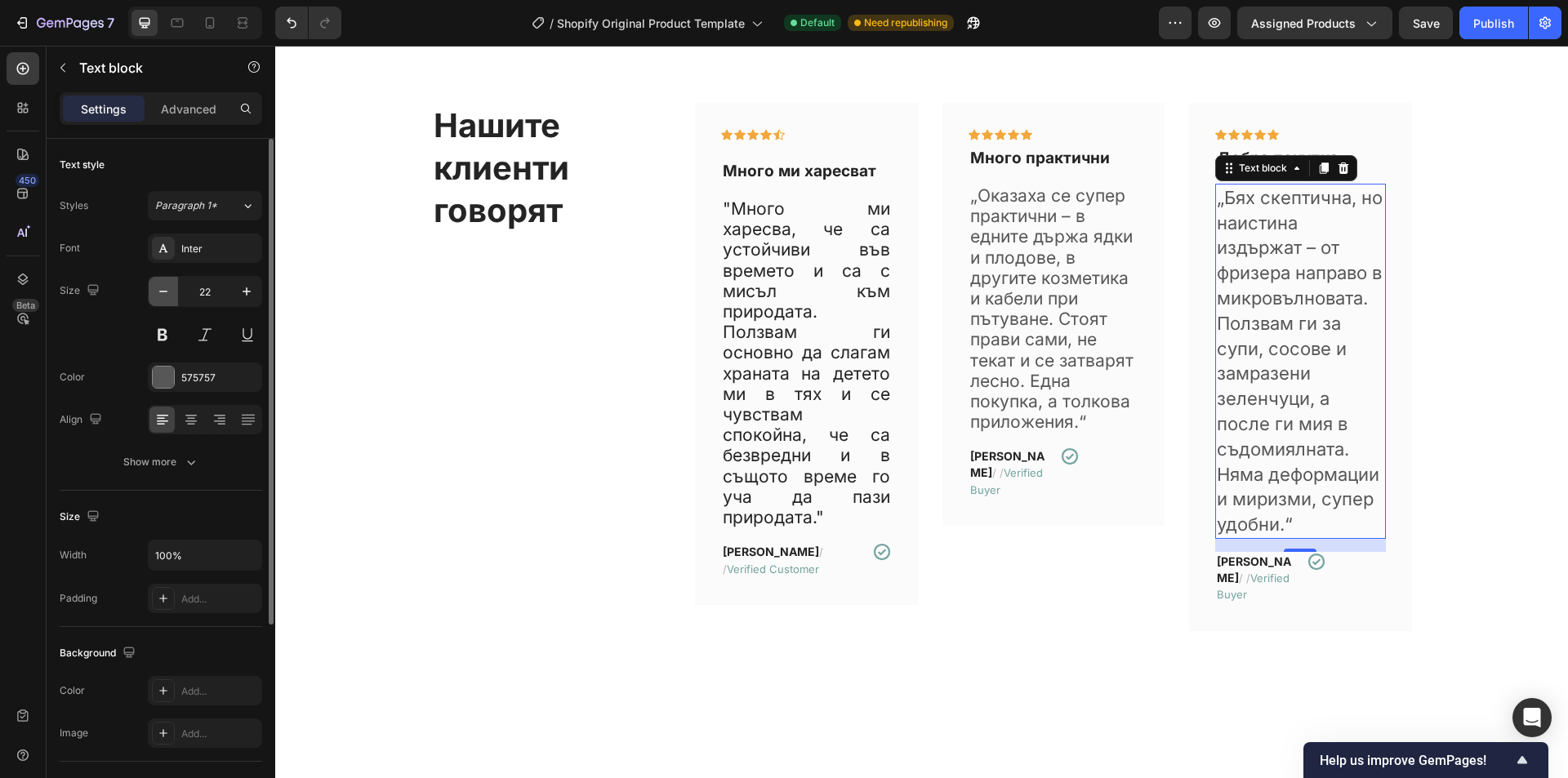
click at [163, 291] on icon "button" at bounding box center [163, 292] width 17 height 17
type input "21"
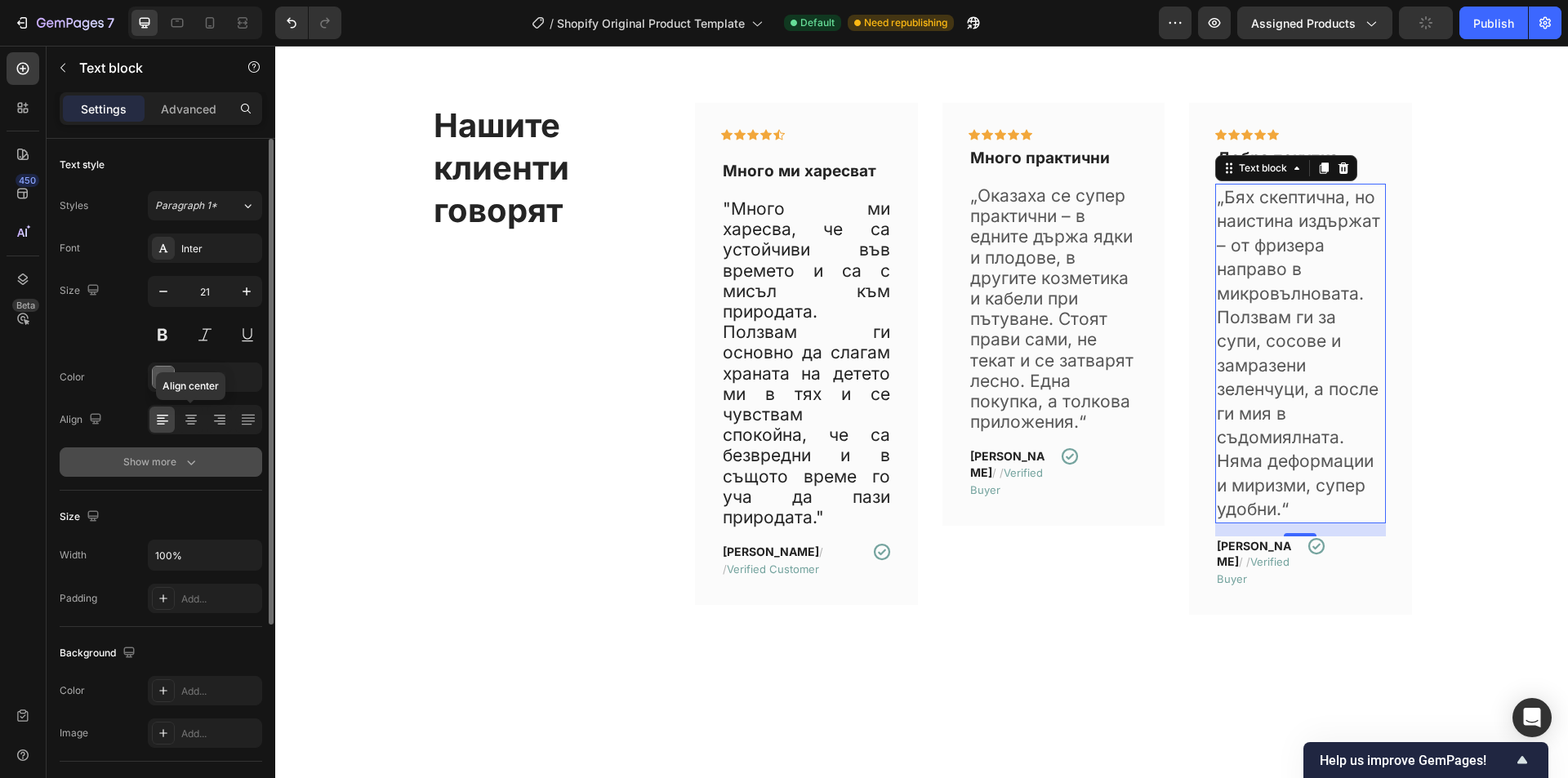
click at [180, 463] on div "Show more" at bounding box center [161, 462] width 76 height 17
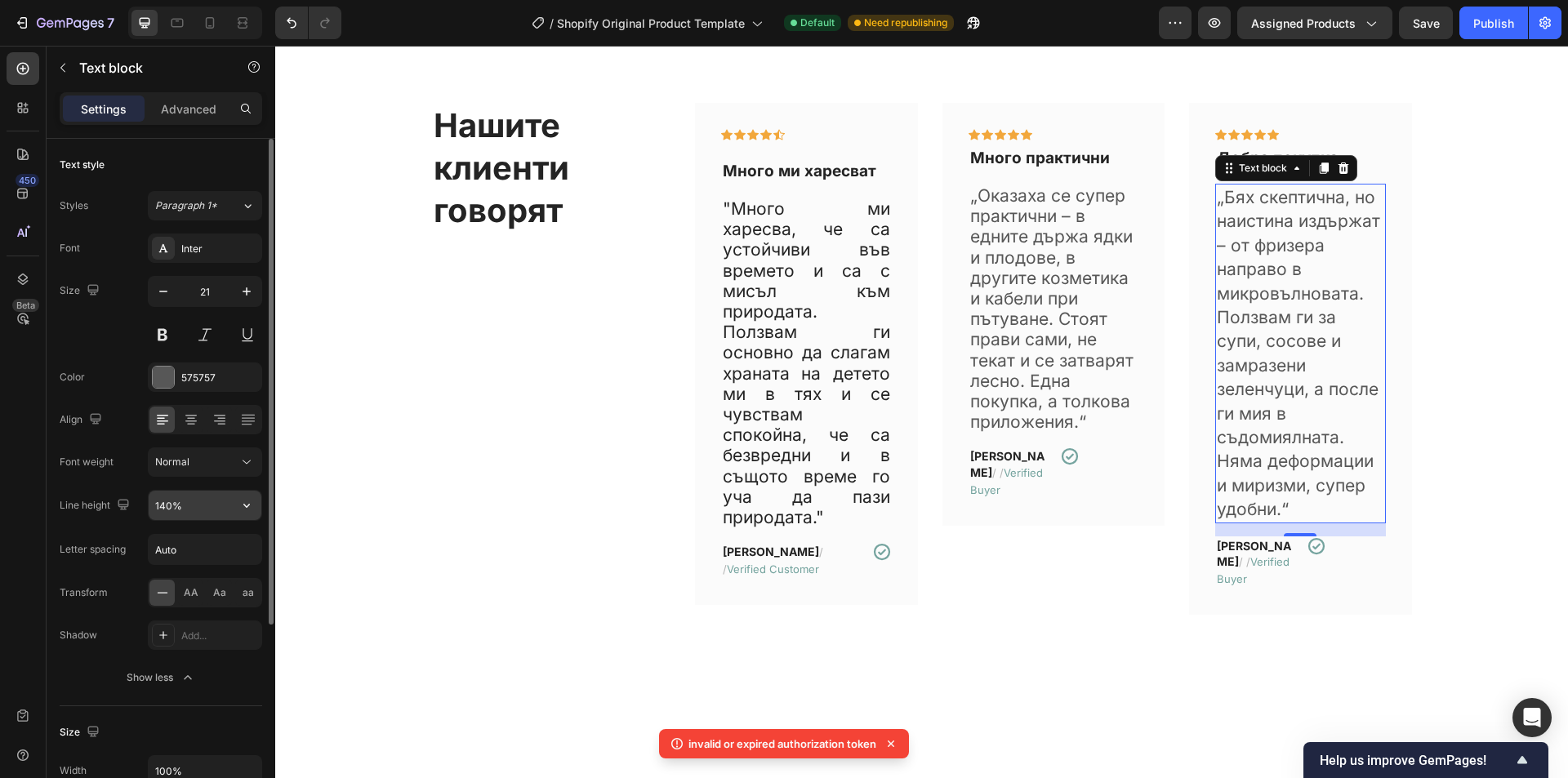
click at [219, 502] on input "140%" at bounding box center [205, 506] width 113 height 29
click at [227, 503] on input "140%" at bounding box center [205, 506] width 113 height 29
click at [242, 505] on icon "button" at bounding box center [247, 506] width 17 height 17
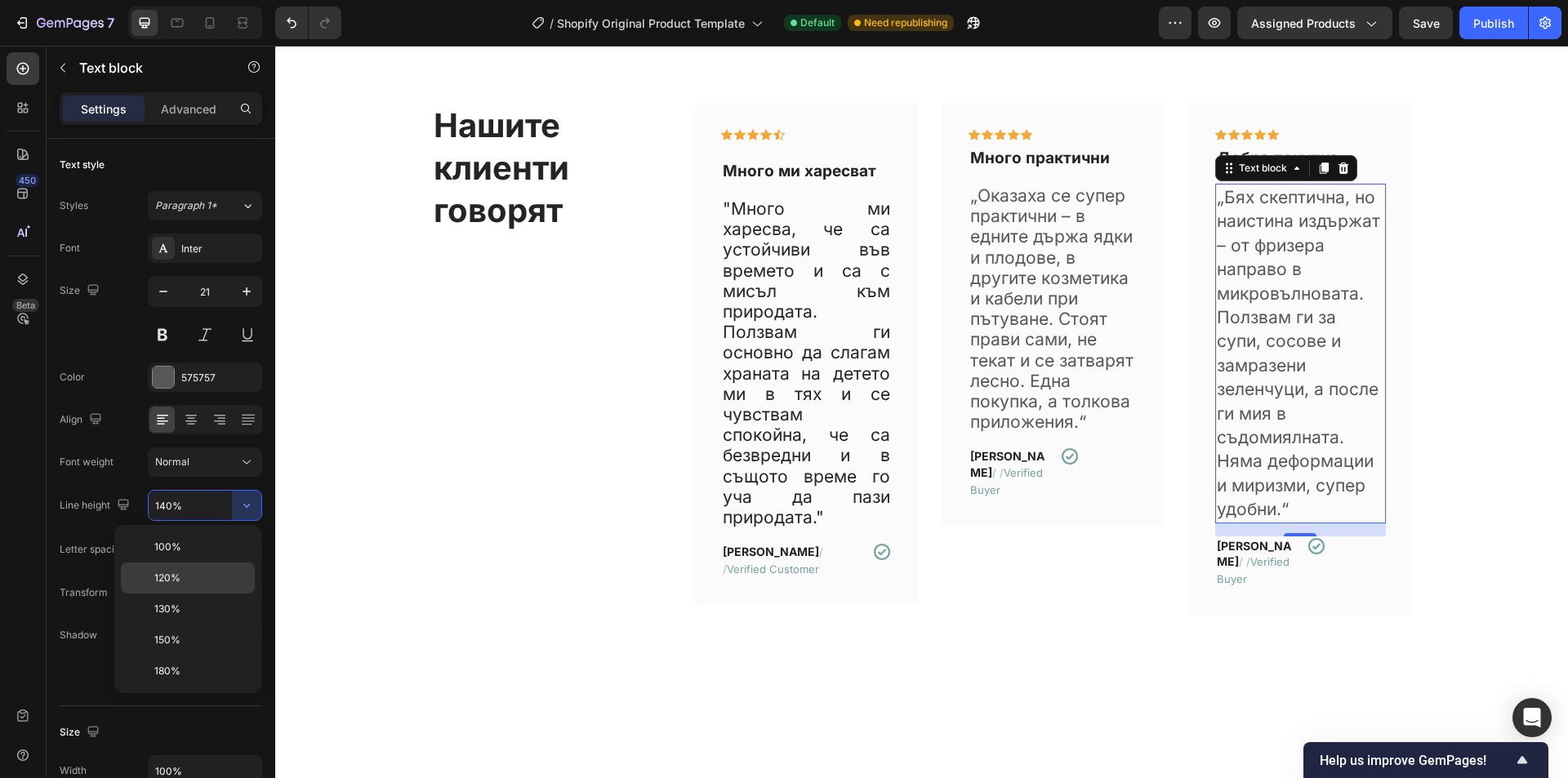
click at [186, 565] on div "120%" at bounding box center [188, 578] width 134 height 31
type input "120%"
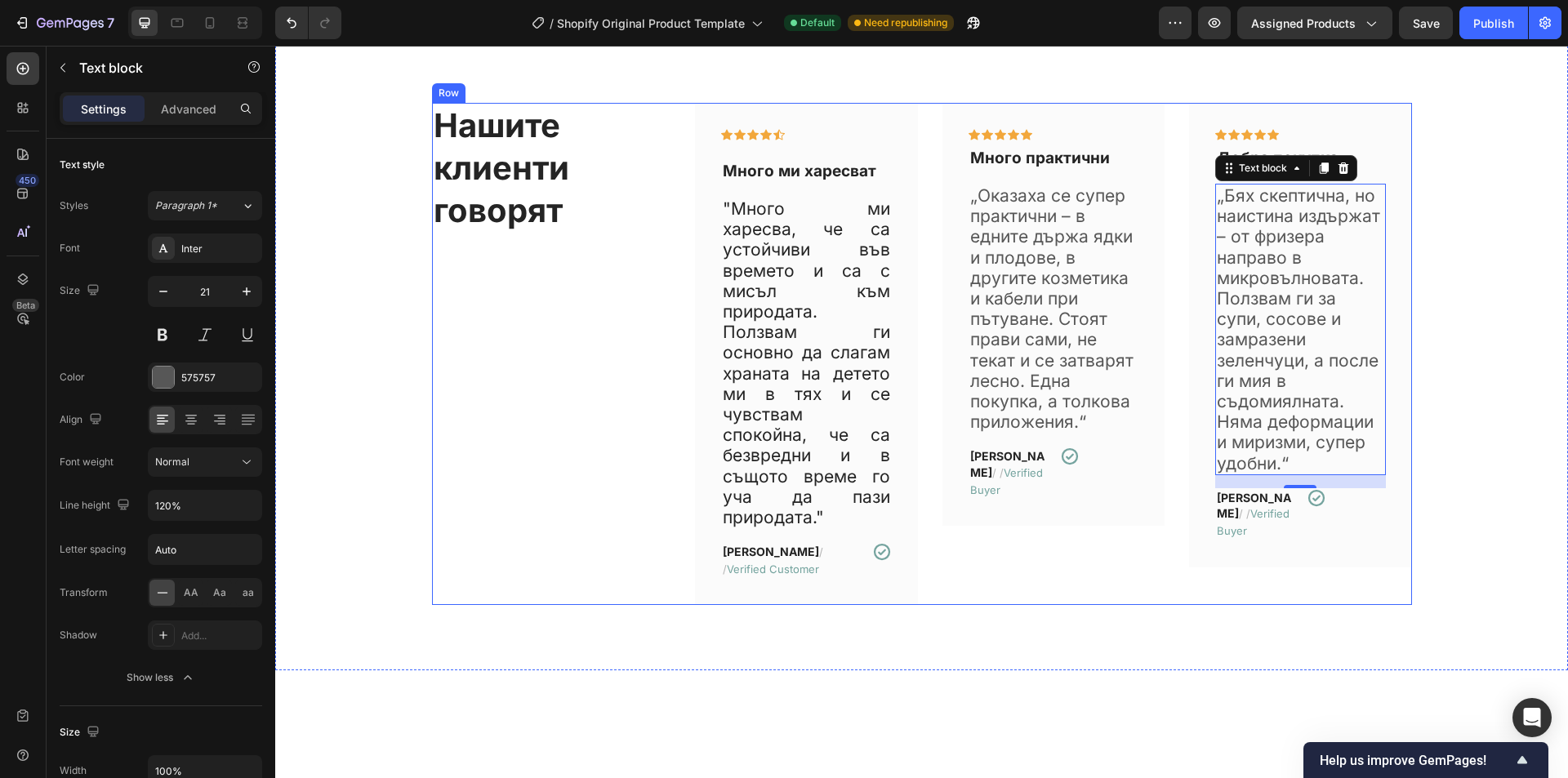
click at [494, 529] on div "Нашите клиенти говорят Heading" at bounding box center [551, 354] width 239 height 503
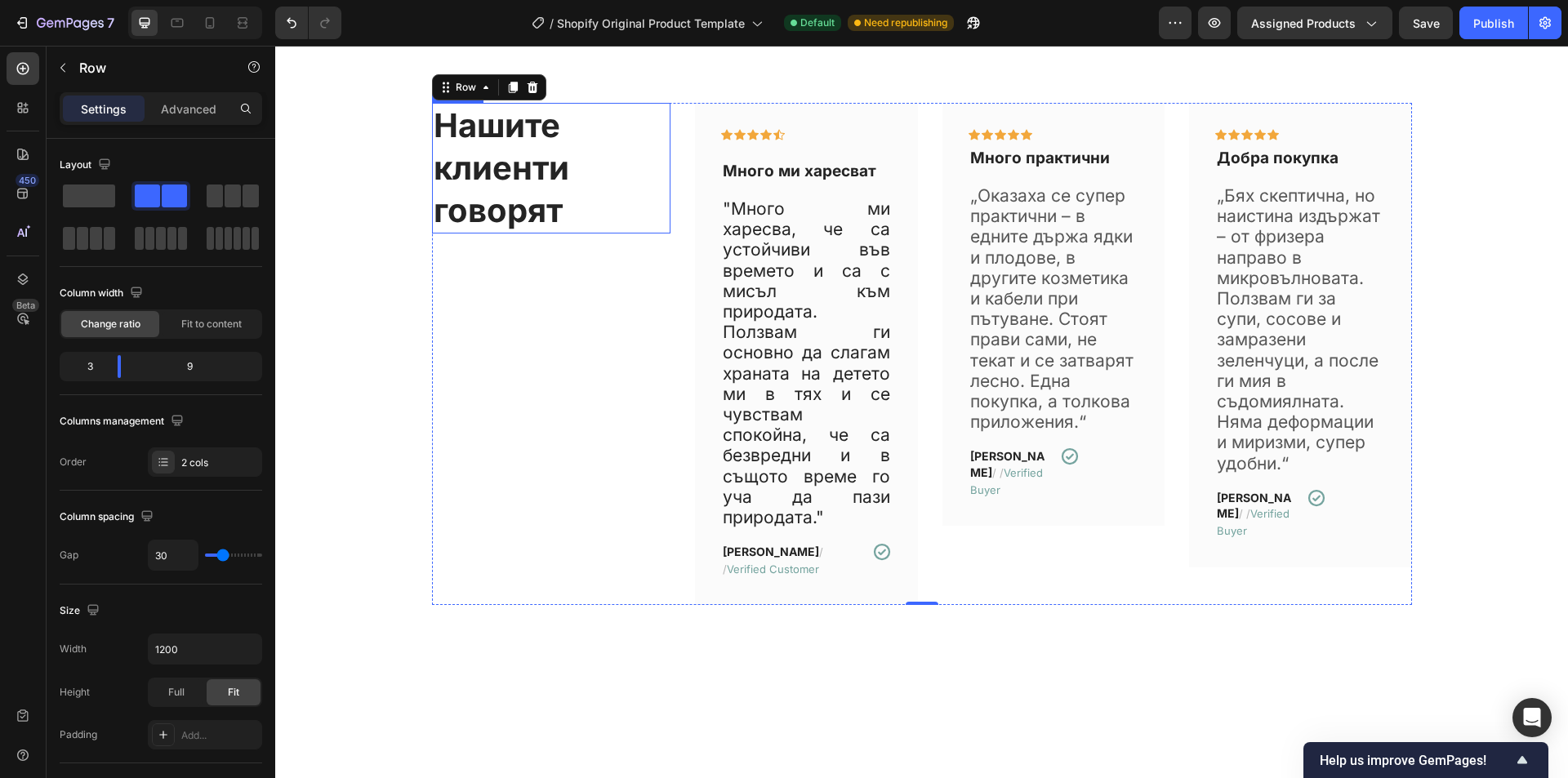
click at [500, 167] on h2 "Нашите клиенти говорят" at bounding box center [551, 168] width 239 height 130
click at [539, 386] on div "Нашите клиенти говорят Heading" at bounding box center [551, 354] width 239 height 503
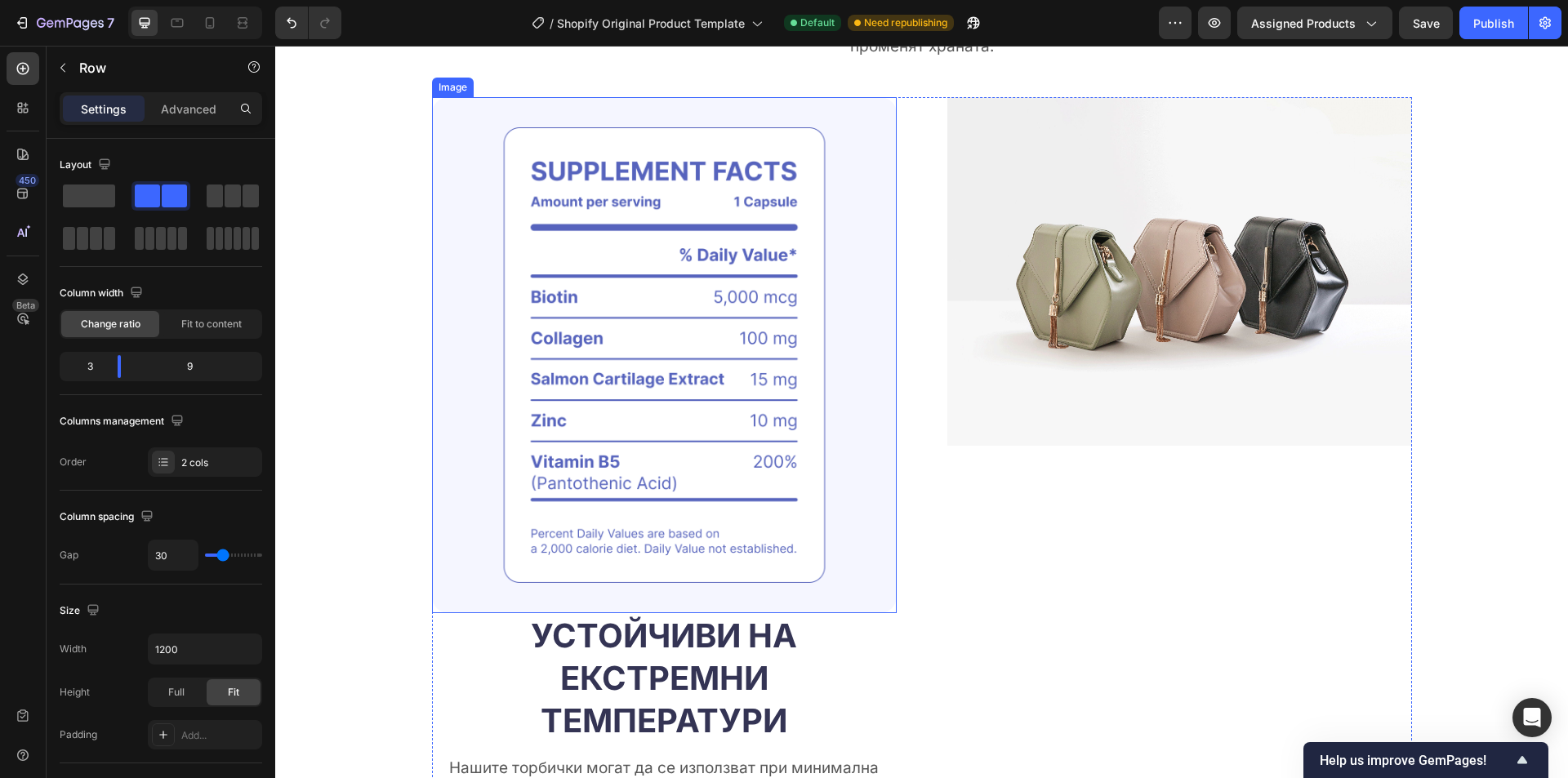
scroll to position [1301, 0]
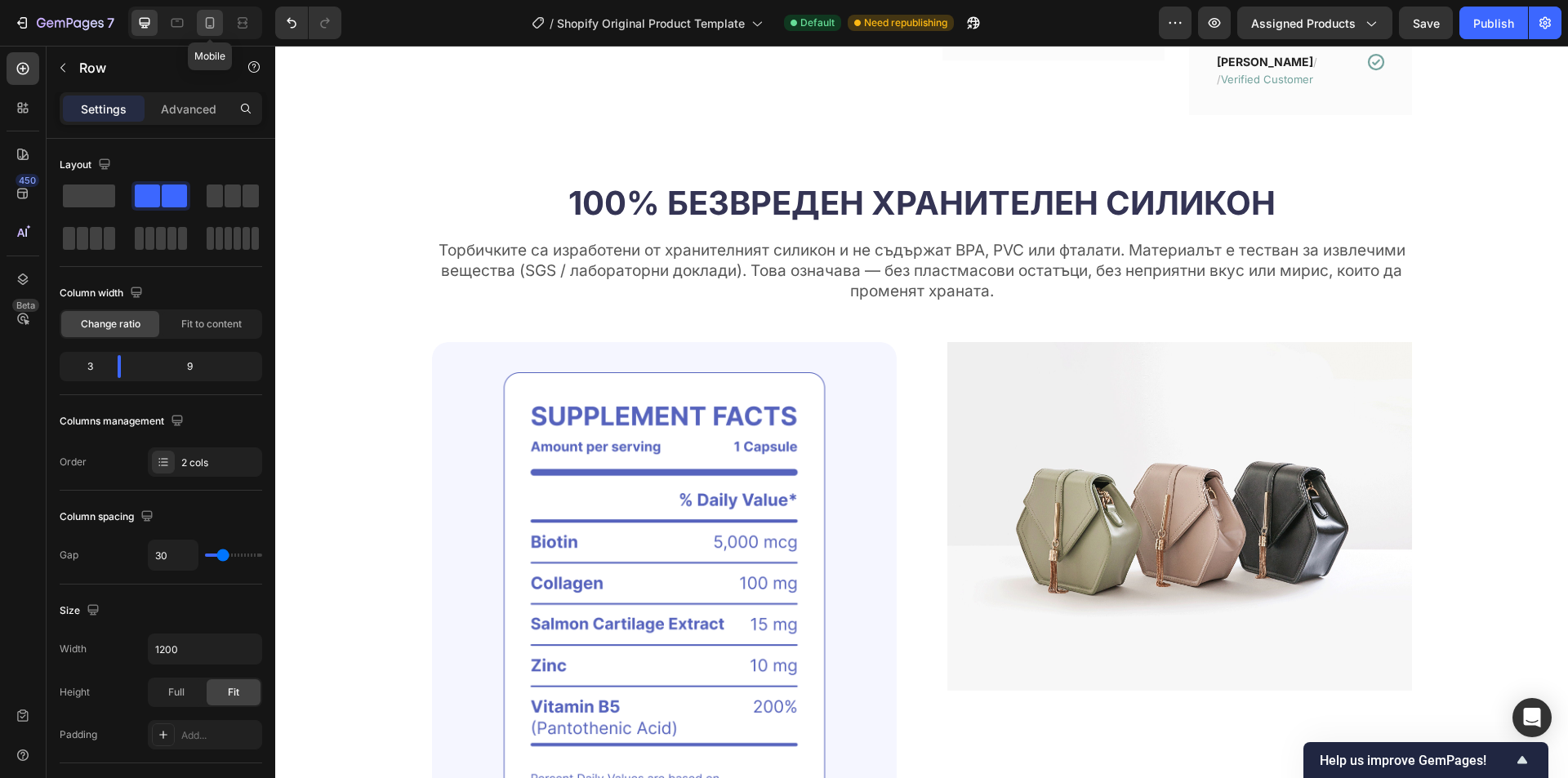
click at [212, 18] on icon at bounding box center [210, 23] width 9 height 11
type input "100%"
type input "0"
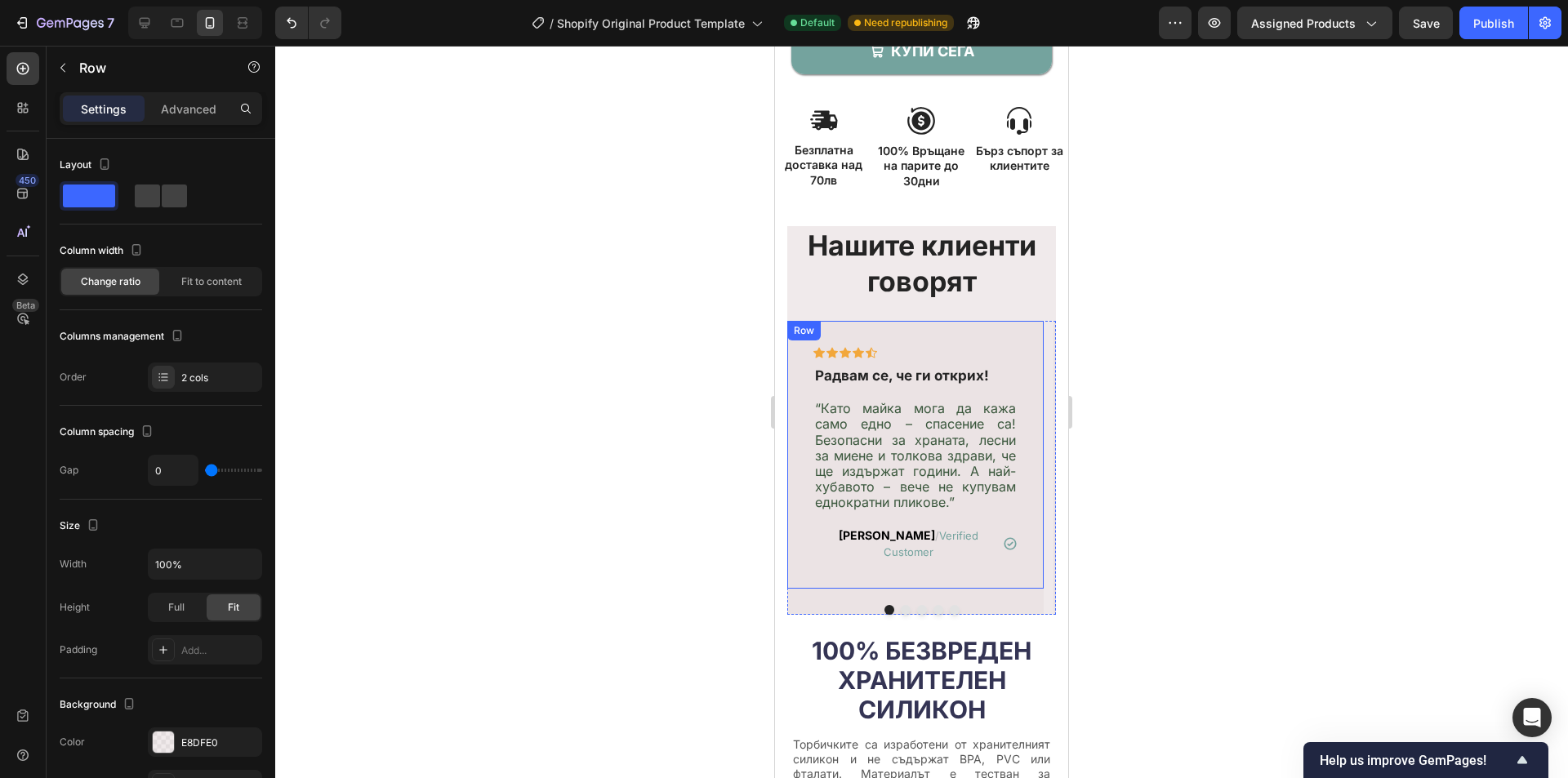
scroll to position [706, 0]
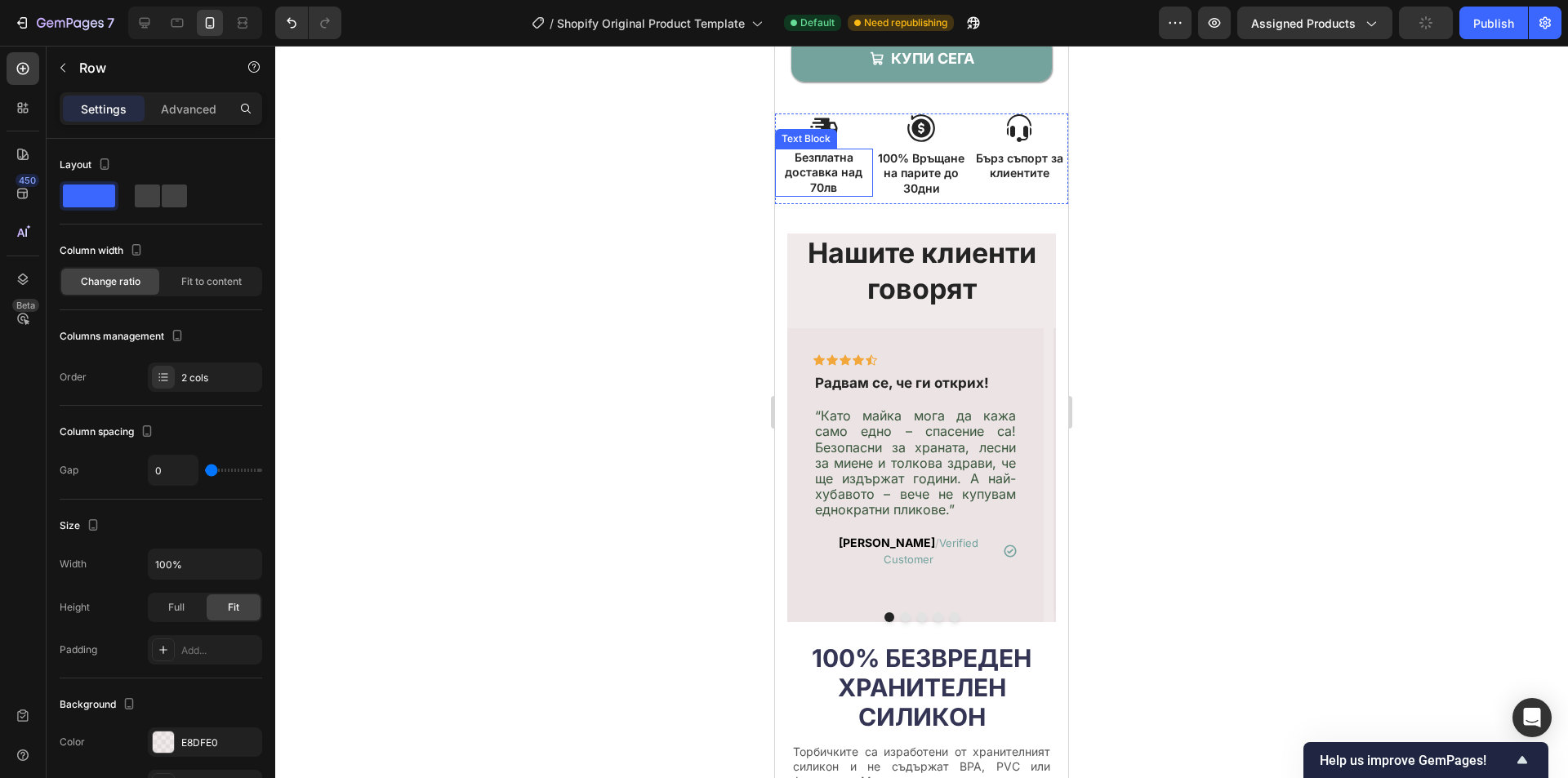
click at [822, 130] on div "Text Block" at bounding box center [806, 139] width 62 height 19
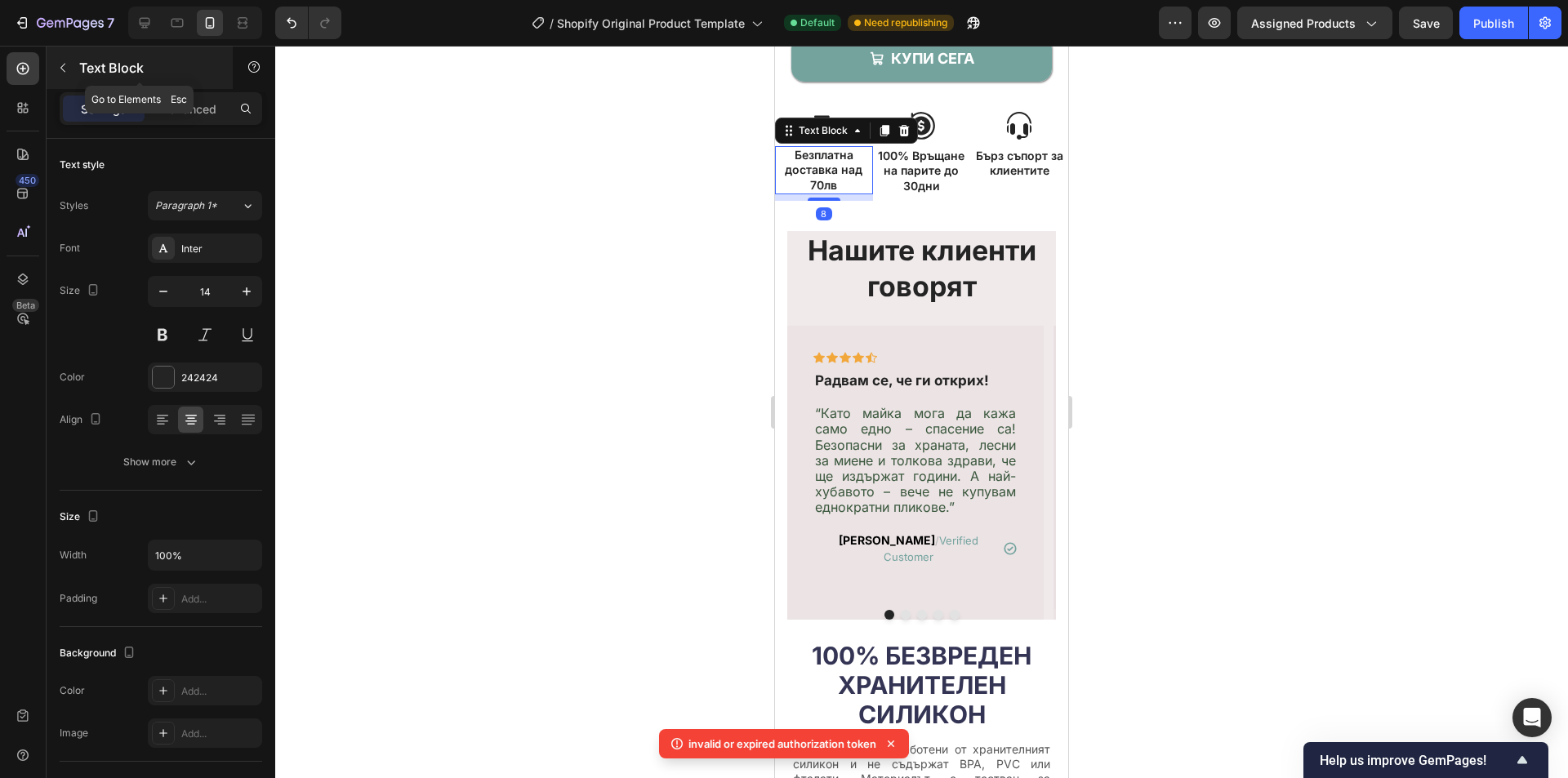
click at [73, 65] on button "button" at bounding box center [62, 68] width 26 height 26
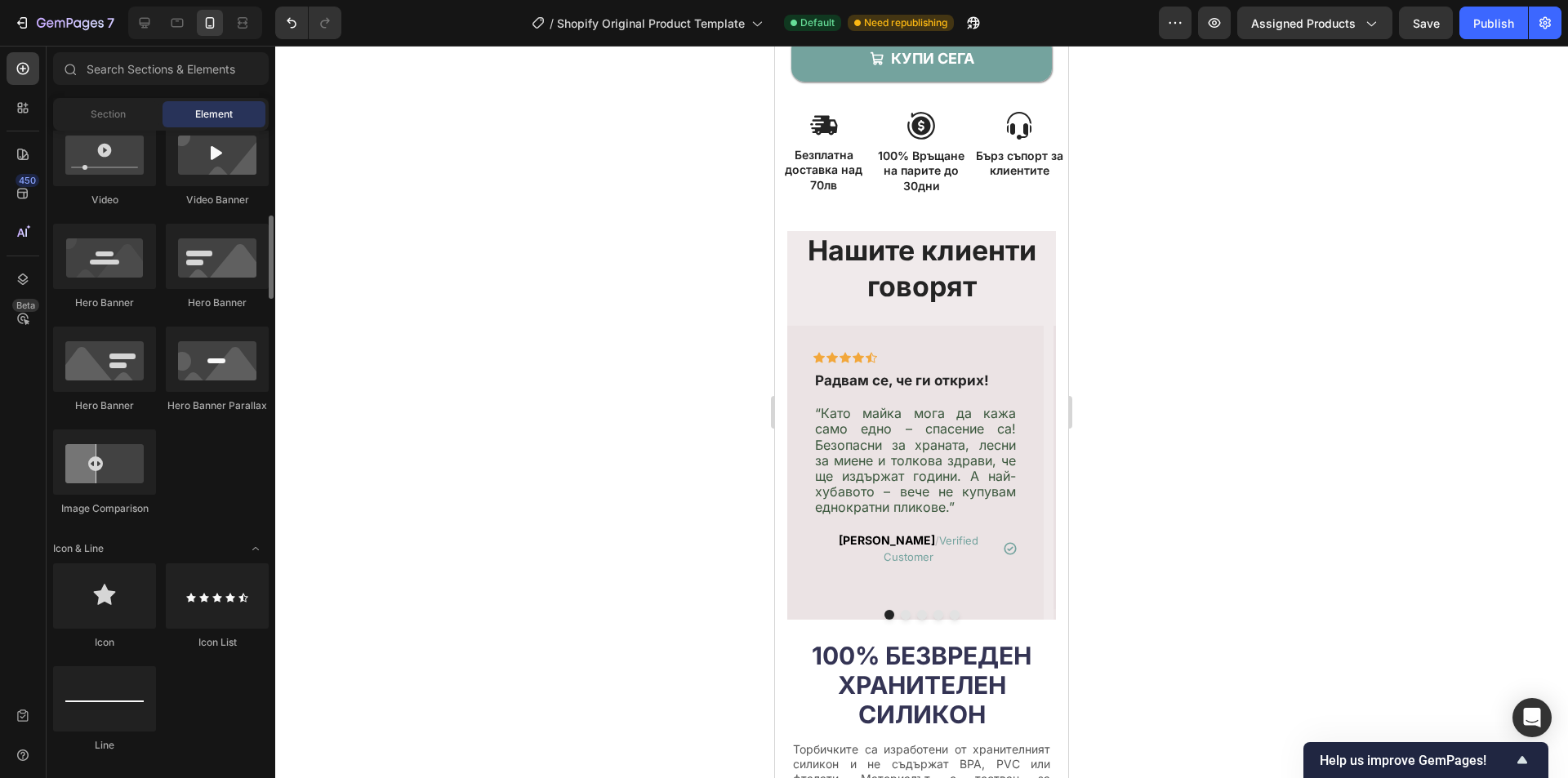
scroll to position [898, 0]
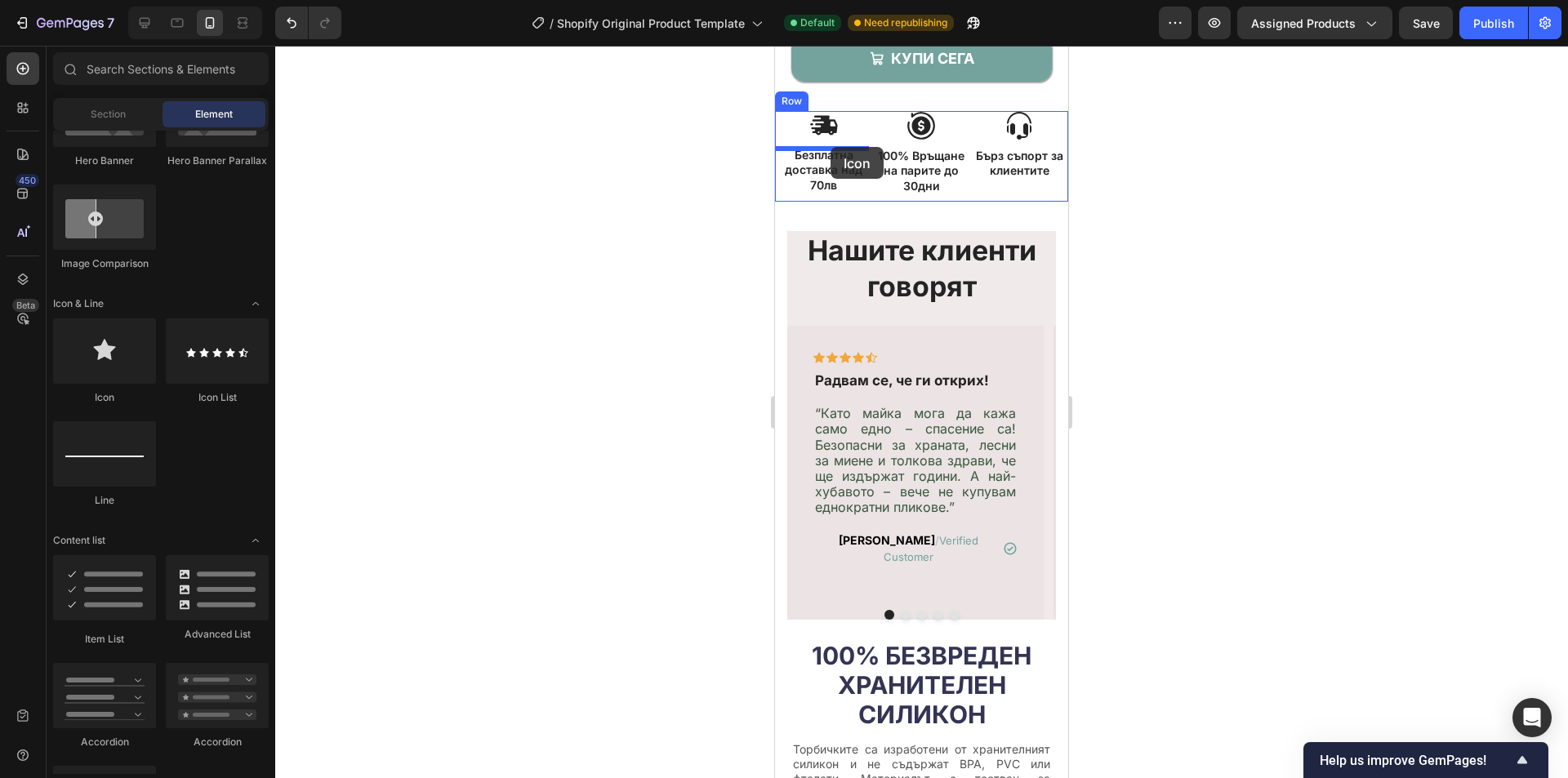
drag, startPoint x: 885, startPoint y: 412, endPoint x: 830, endPoint y: 147, distance: 270.6
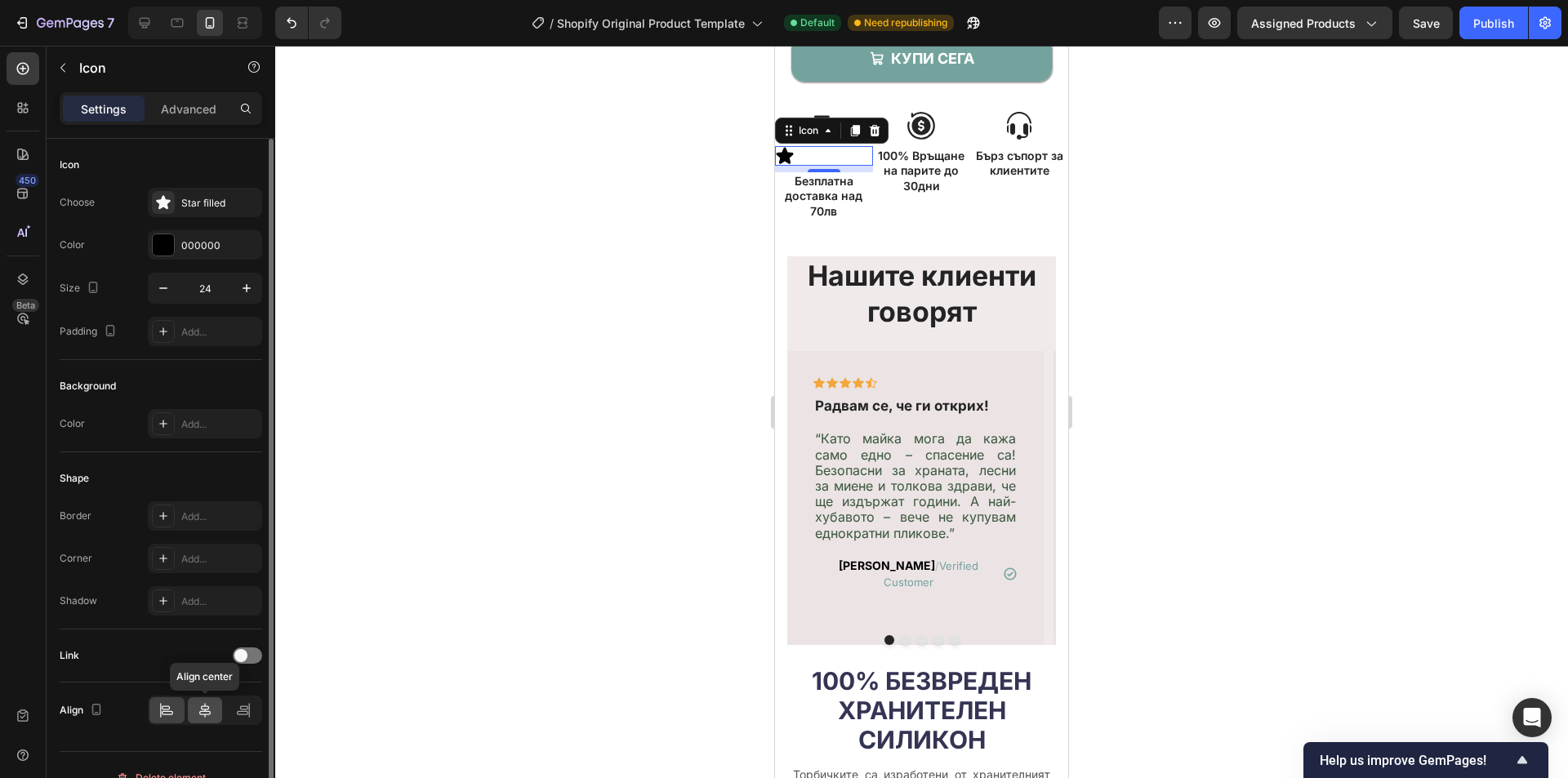
click at [207, 718] on div at bounding box center [206, 710] width 35 height 26
click at [209, 205] on div "Star filled" at bounding box center [220, 204] width 77 height 15
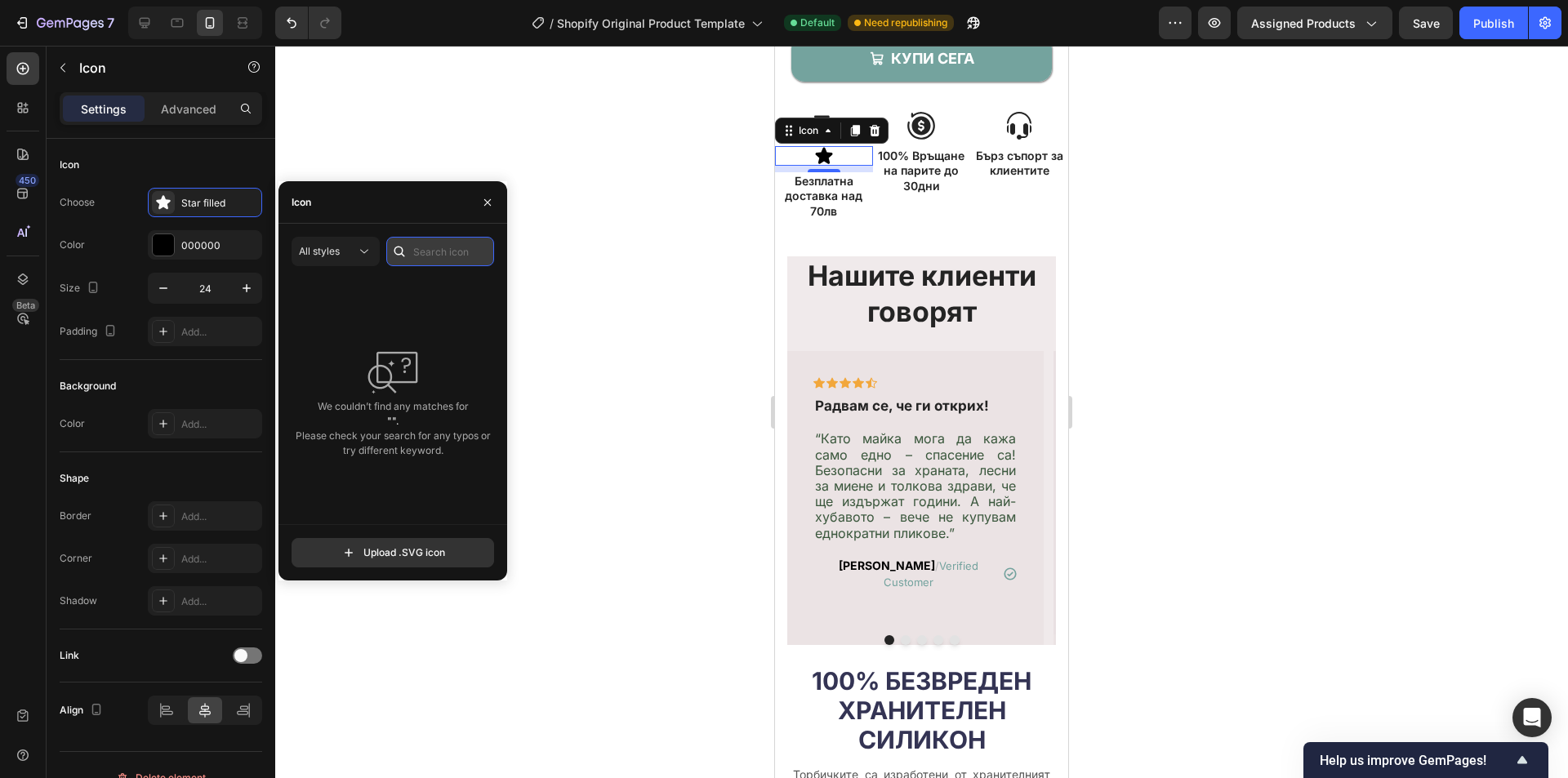
click at [446, 242] on input "text" at bounding box center [440, 251] width 108 height 29
type input "shipping"
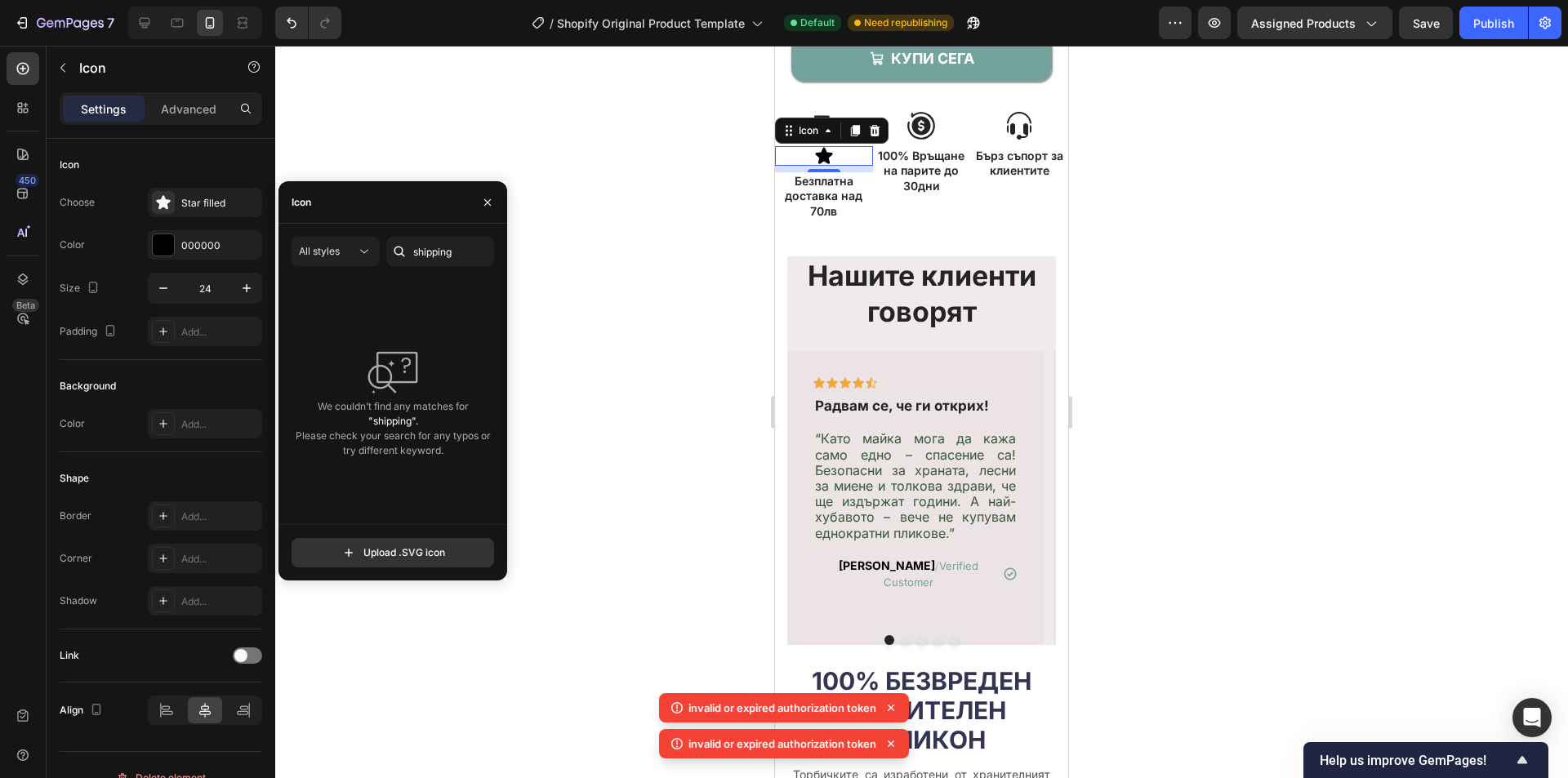
click at [605, 212] on div at bounding box center [921, 412] width 1293 height 733
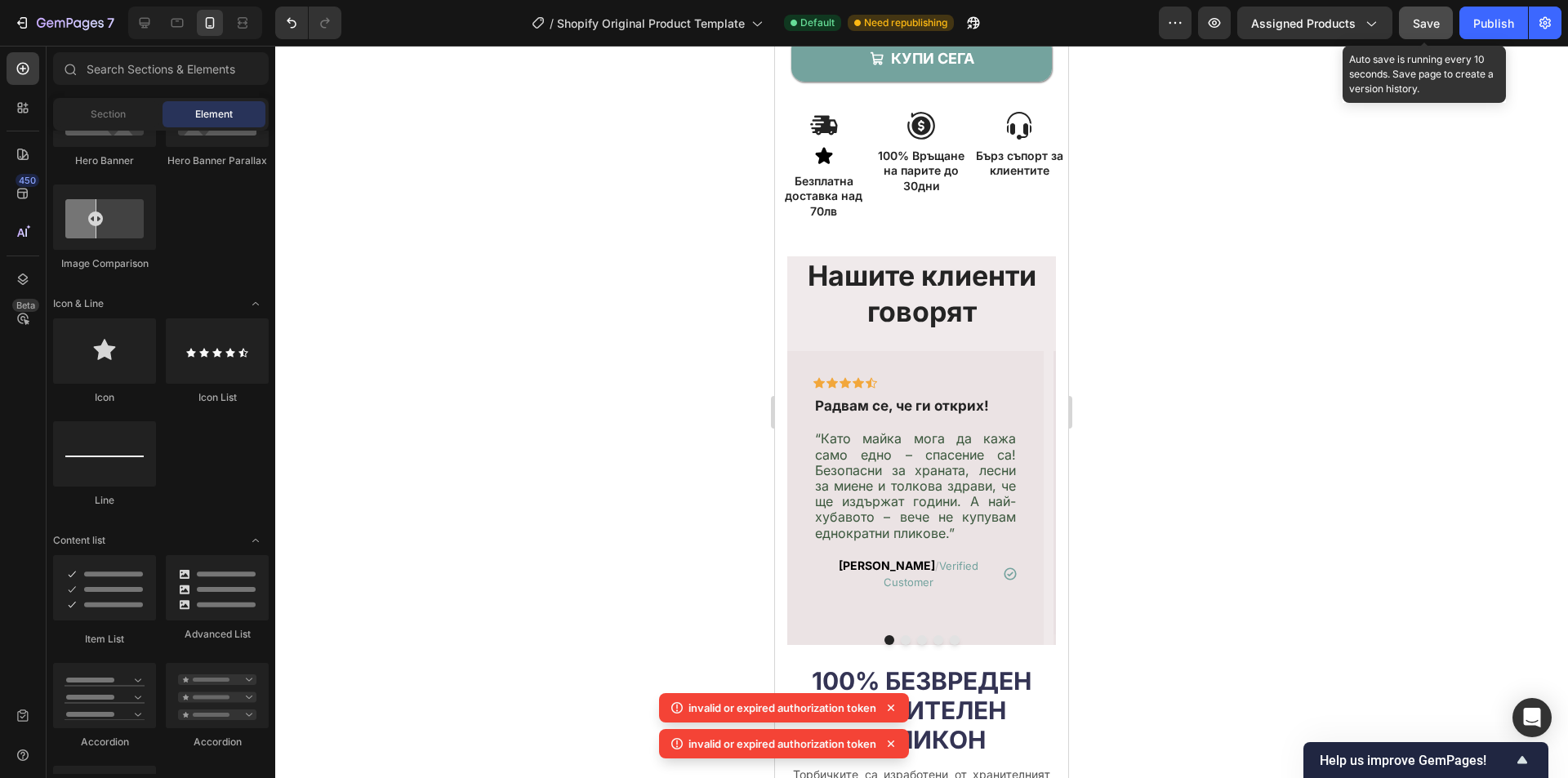
click at [1428, 28] on span "Save" at bounding box center [1426, 23] width 27 height 14
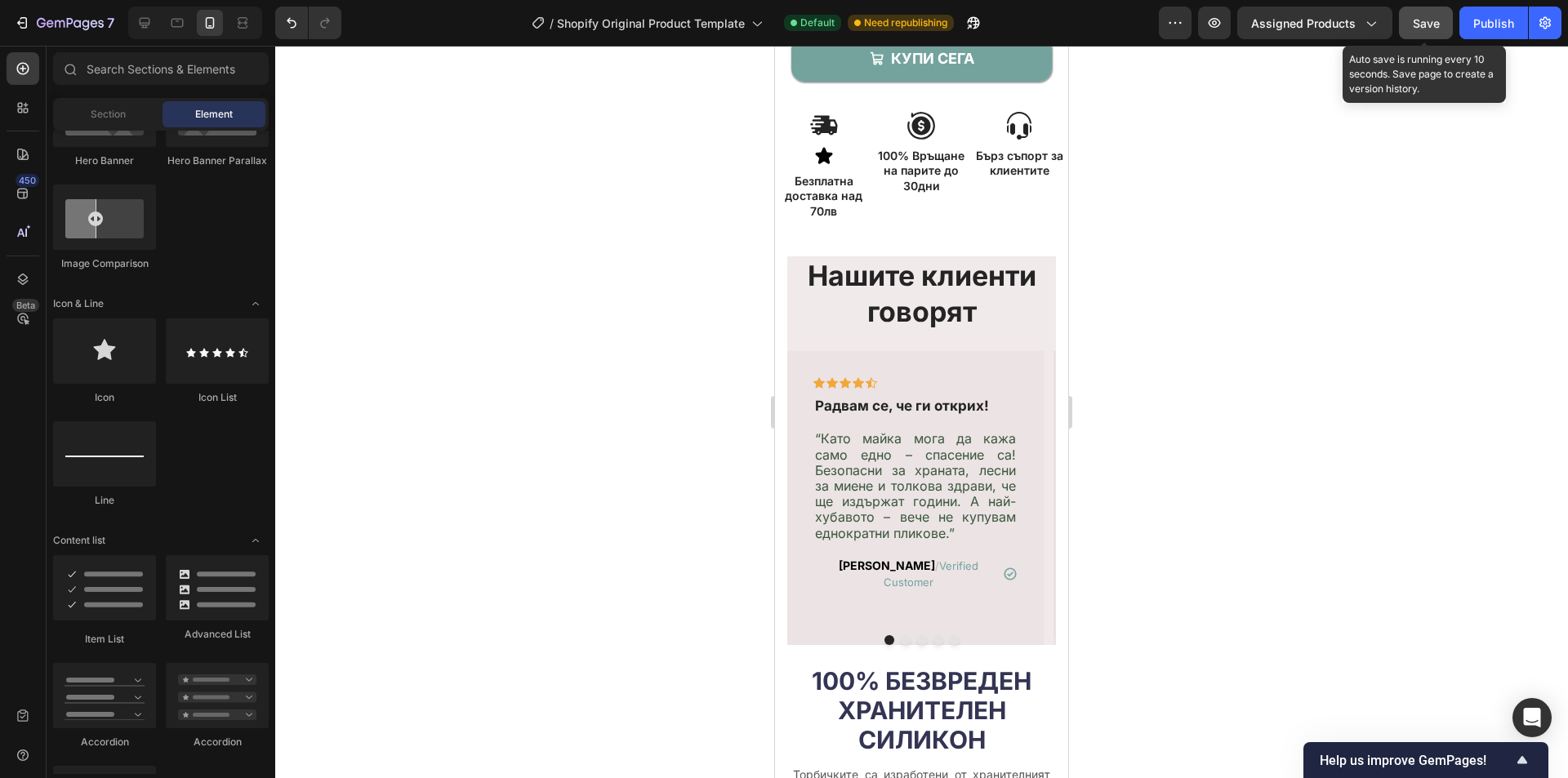
click at [1428, 28] on span "Save" at bounding box center [1426, 23] width 27 height 14
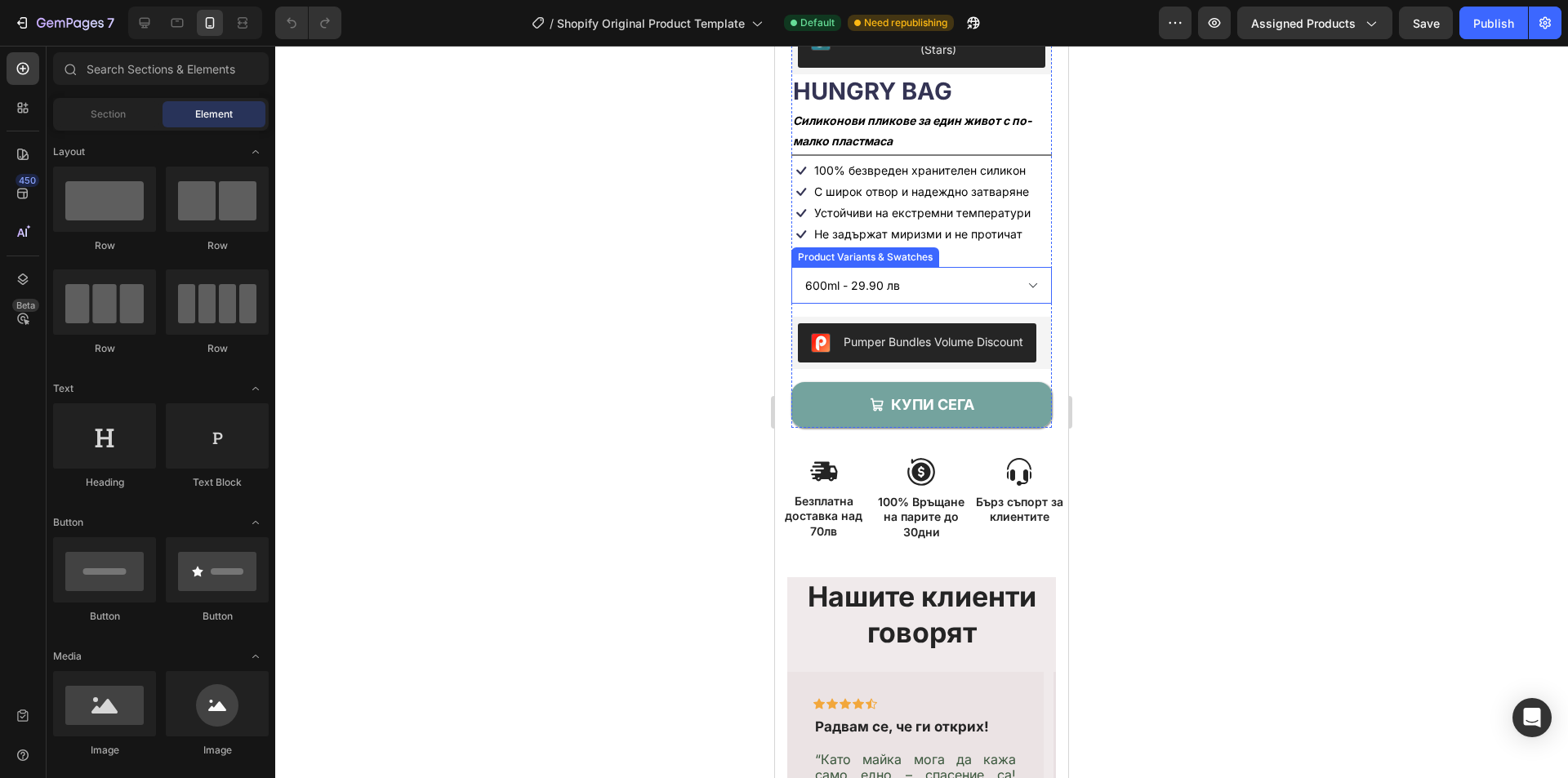
scroll to position [408, 0]
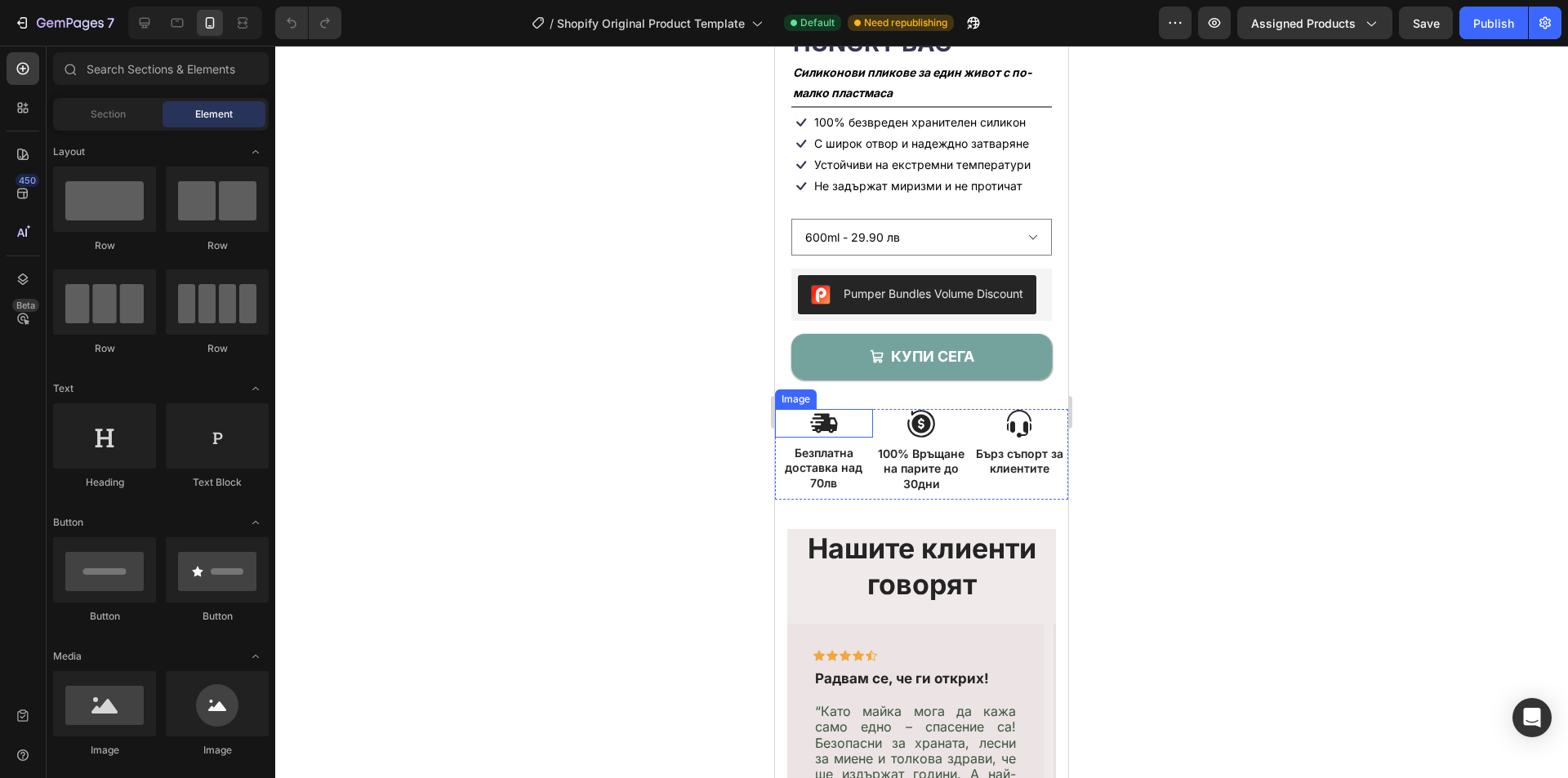
click at [837, 423] on img at bounding box center [824, 423] width 29 height 28
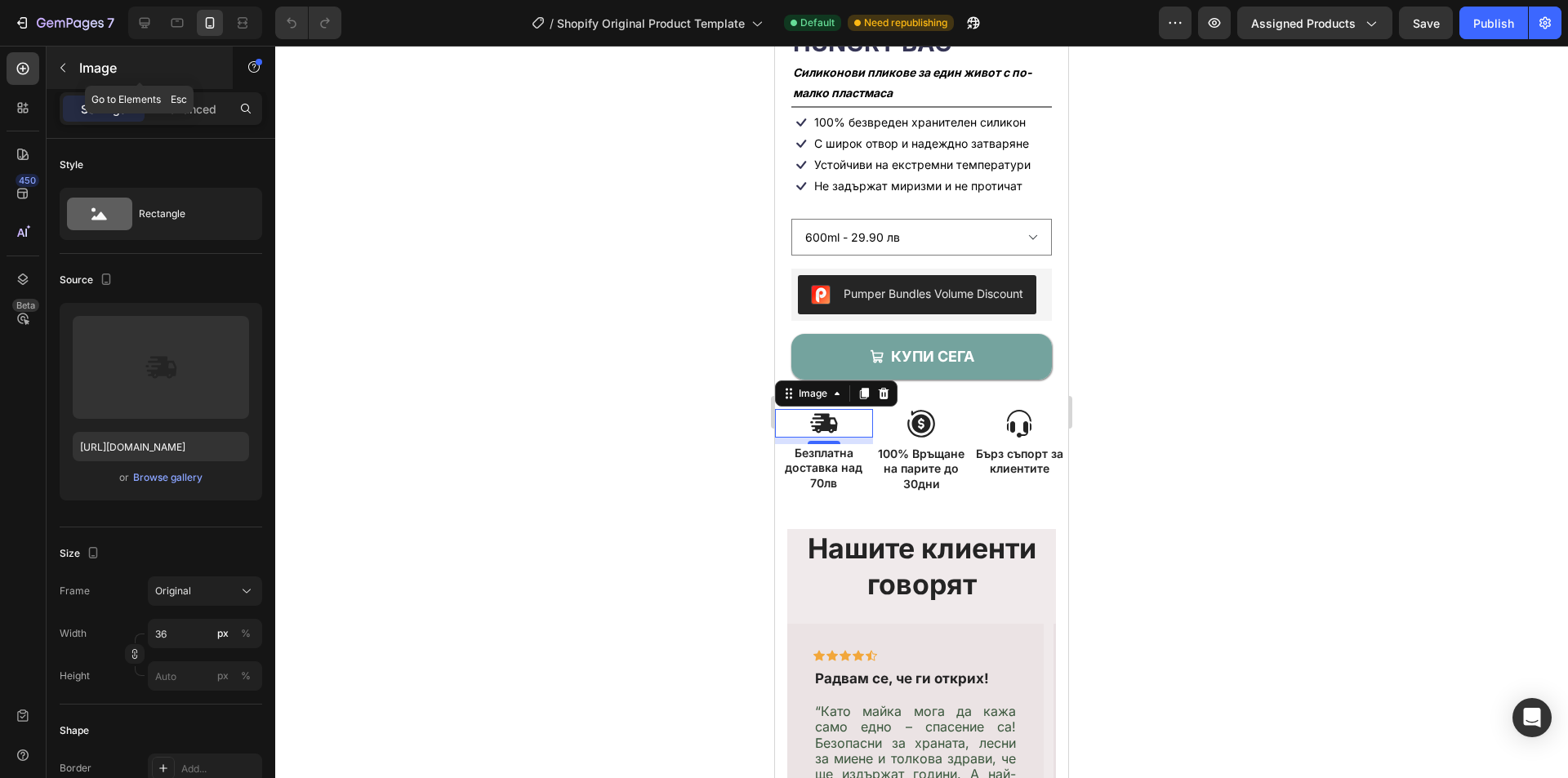
click at [61, 70] on icon "button" at bounding box center [62, 68] width 13 height 13
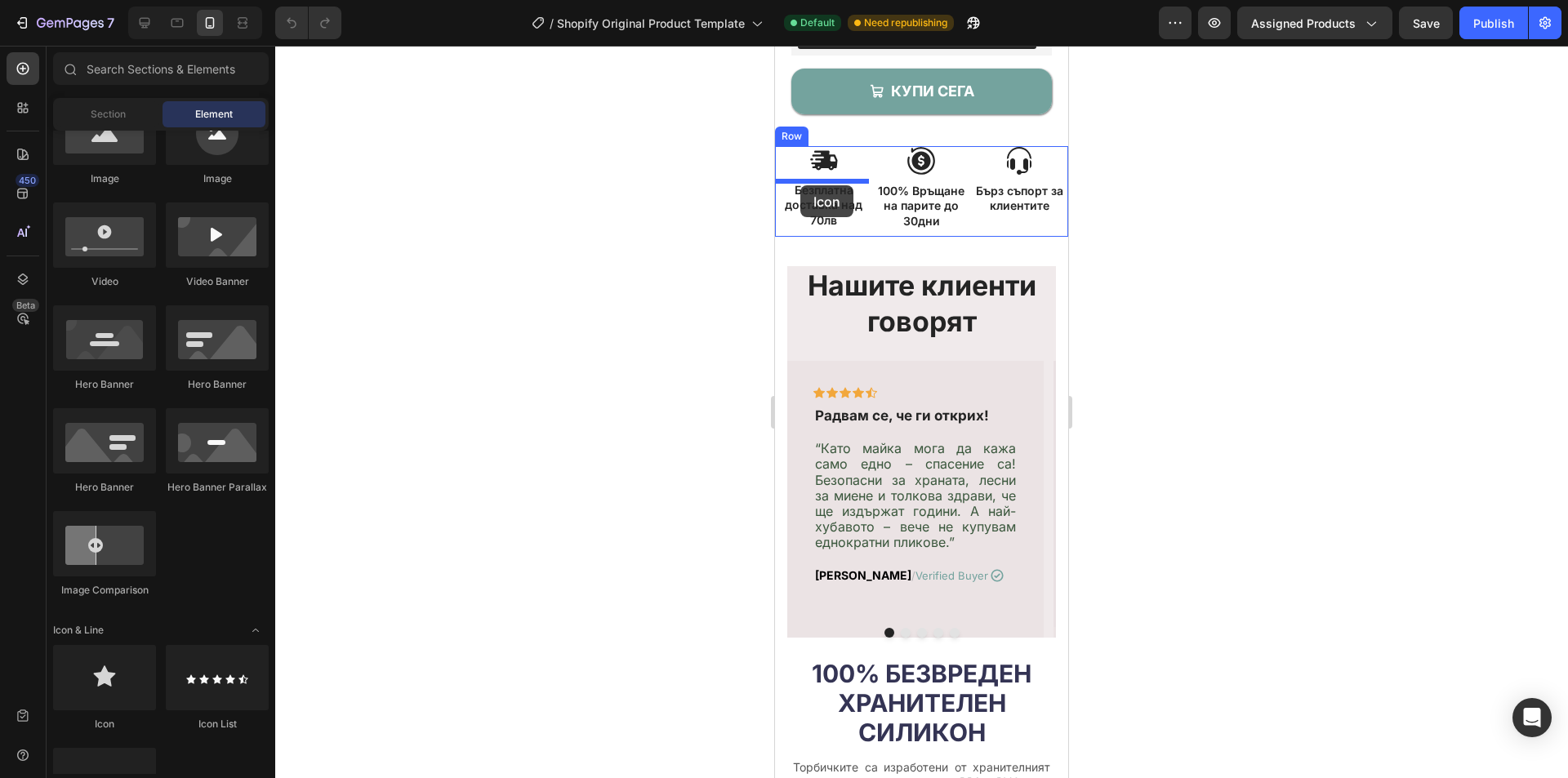
scroll to position [582, 0]
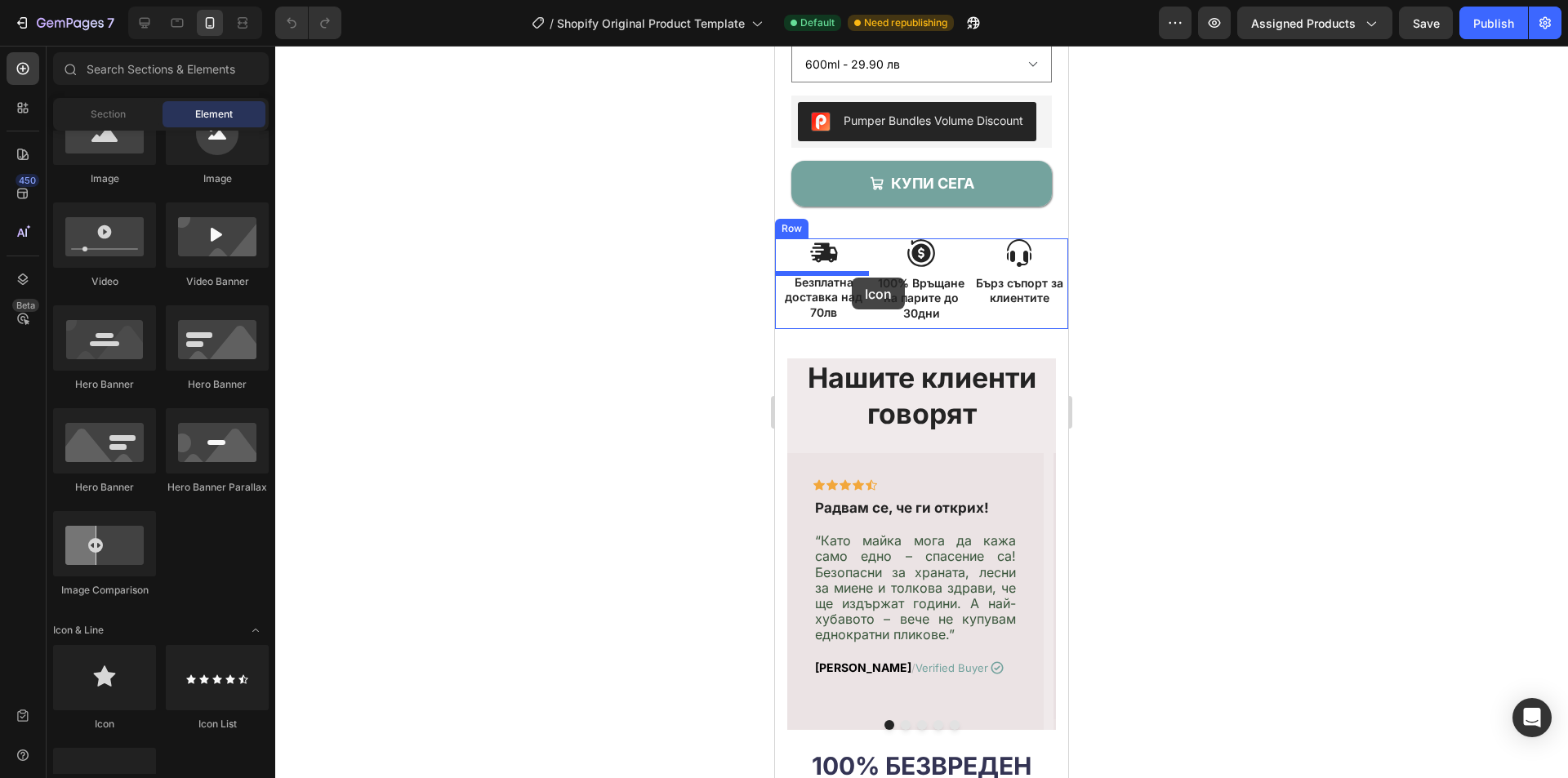
drag, startPoint x: 867, startPoint y: 729, endPoint x: 852, endPoint y: 278, distance: 451.2
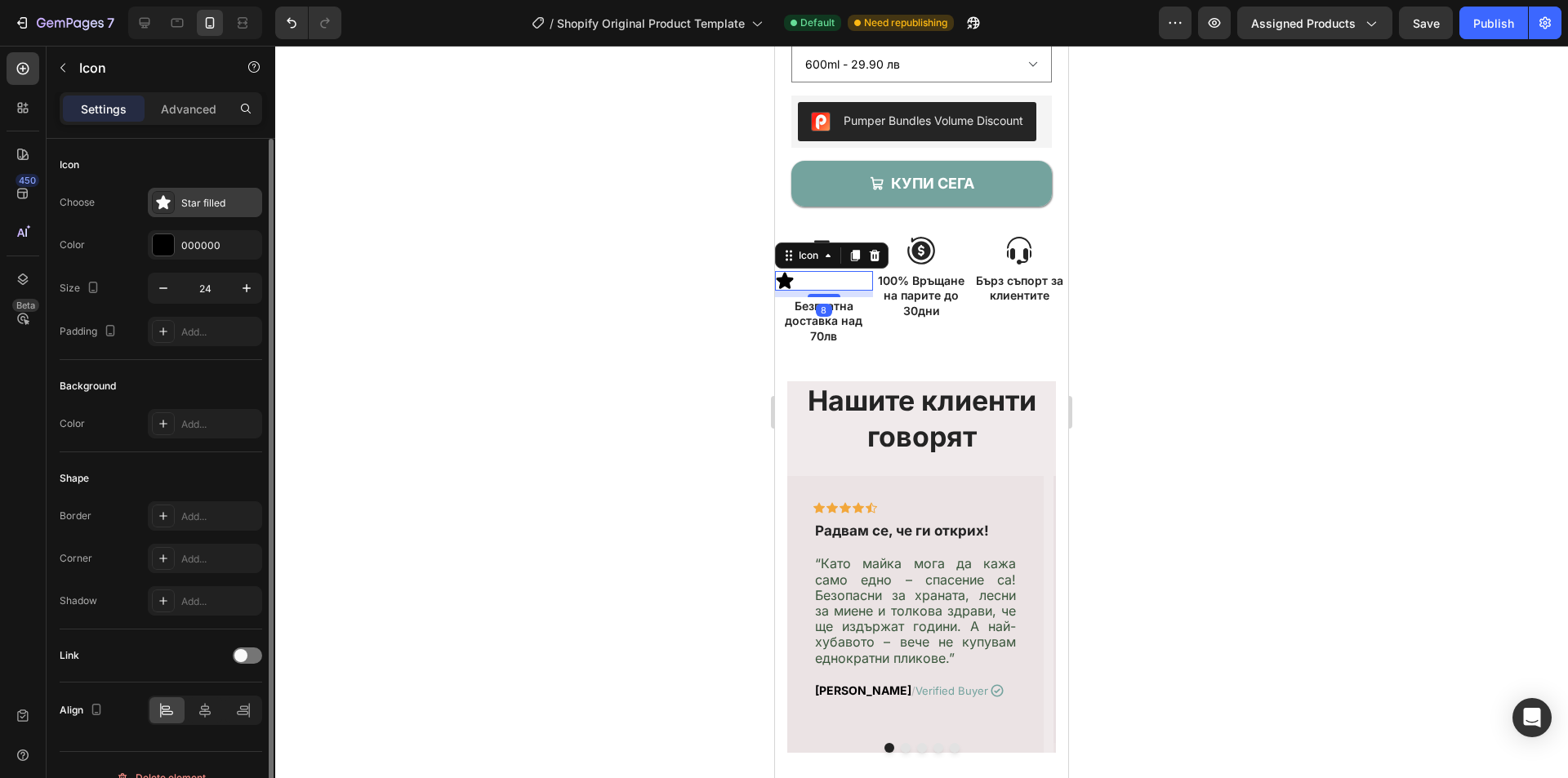
click at [221, 200] on div "Star filled" at bounding box center [220, 204] width 77 height 15
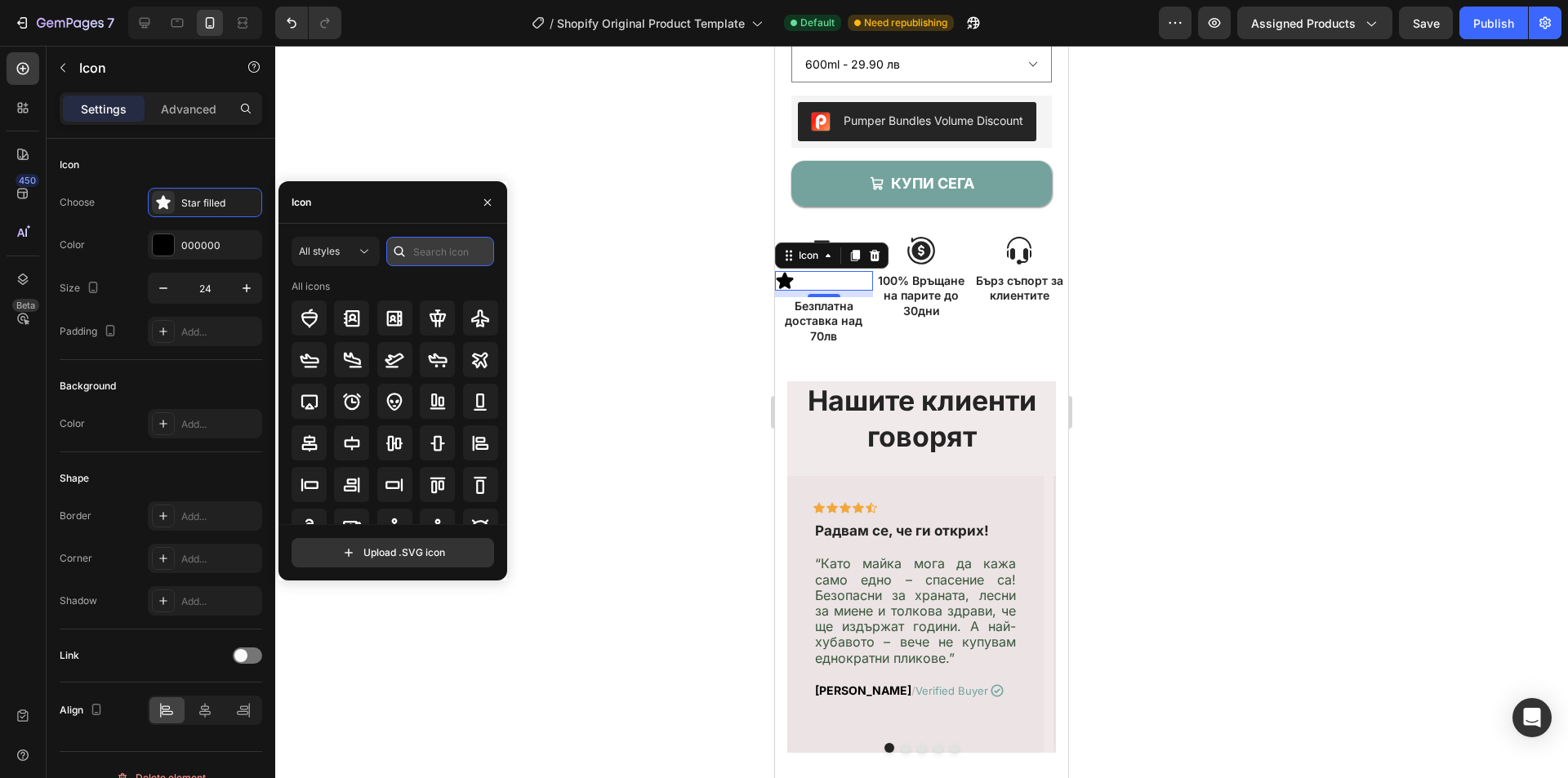
click at [426, 248] on input "text" at bounding box center [440, 251] width 108 height 29
type input "shipping"
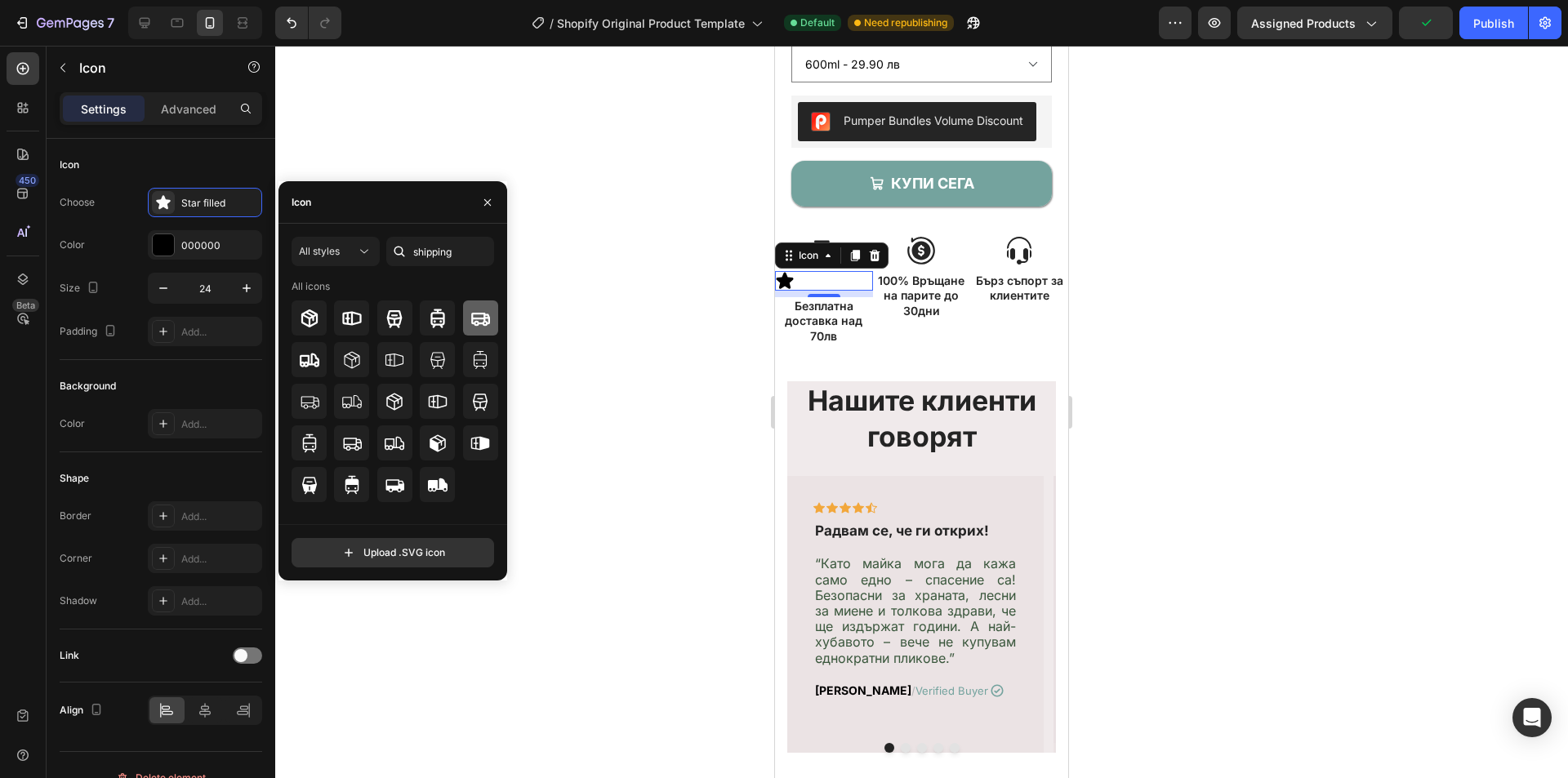
click at [489, 320] on icon at bounding box center [481, 318] width 18 height 13
click at [243, 286] on icon "button" at bounding box center [247, 288] width 17 height 17
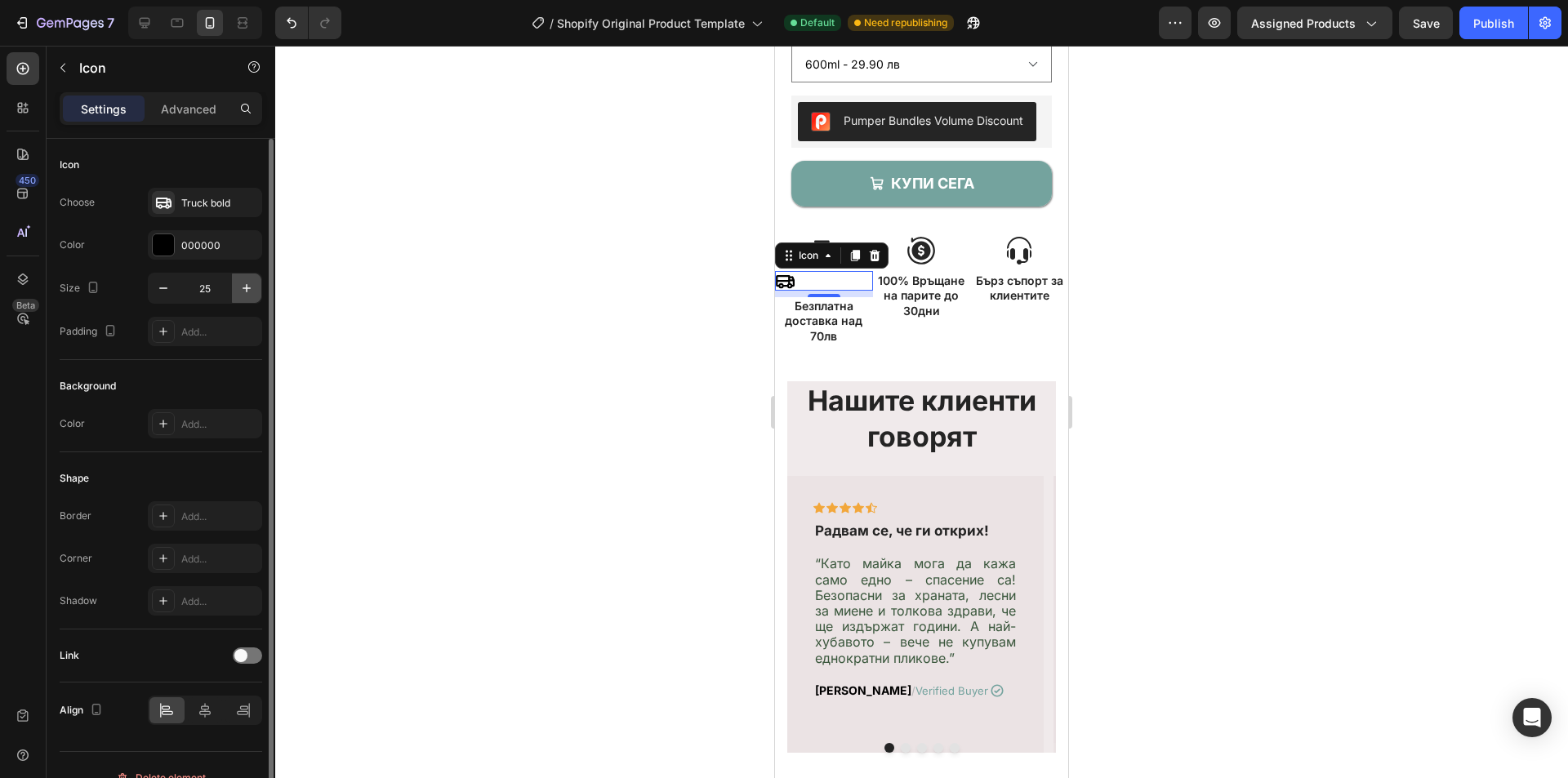
click at [243, 286] on icon "button" at bounding box center [247, 288] width 17 height 17
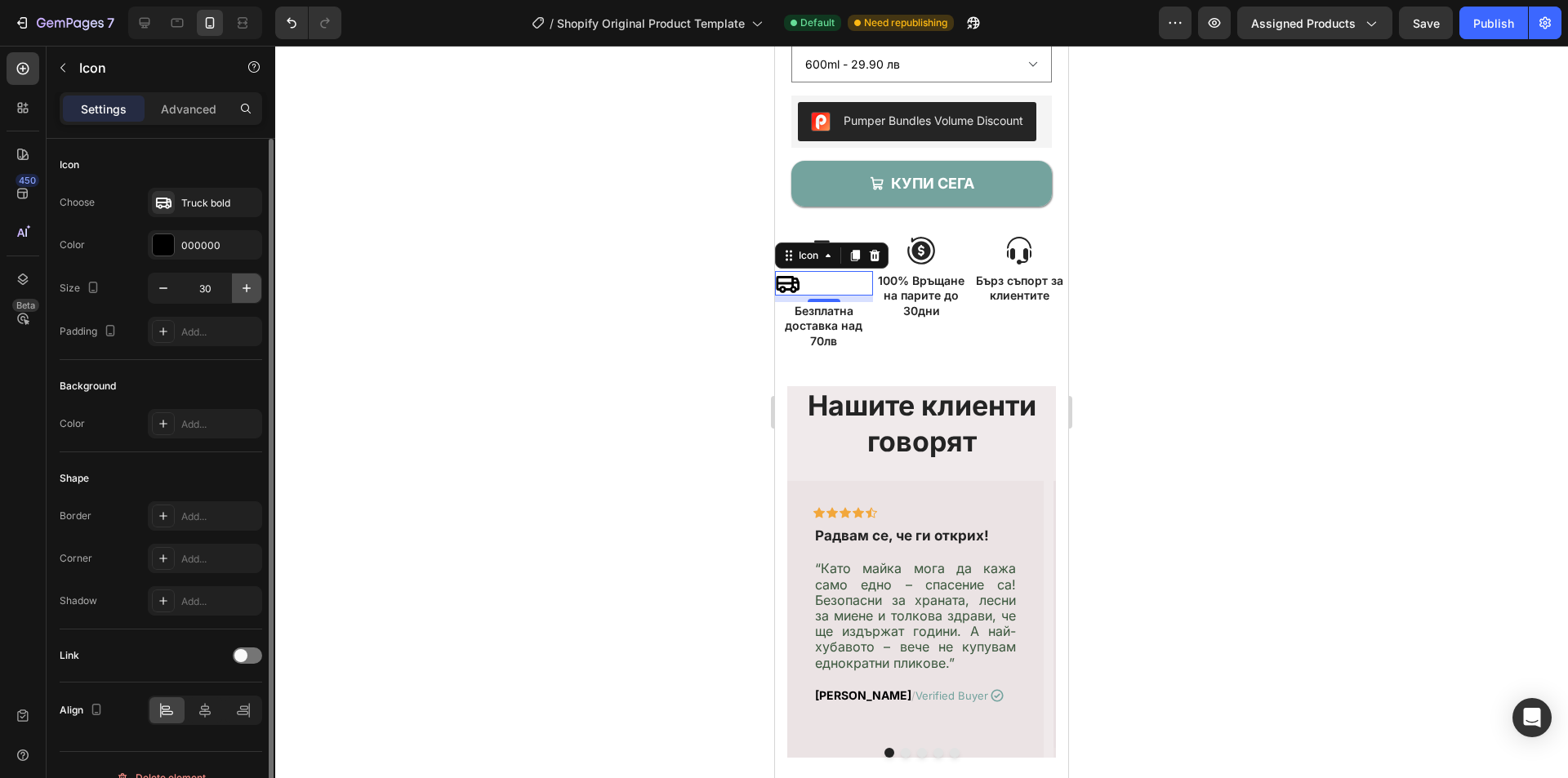
click at [243, 286] on icon "button" at bounding box center [247, 288] width 17 height 17
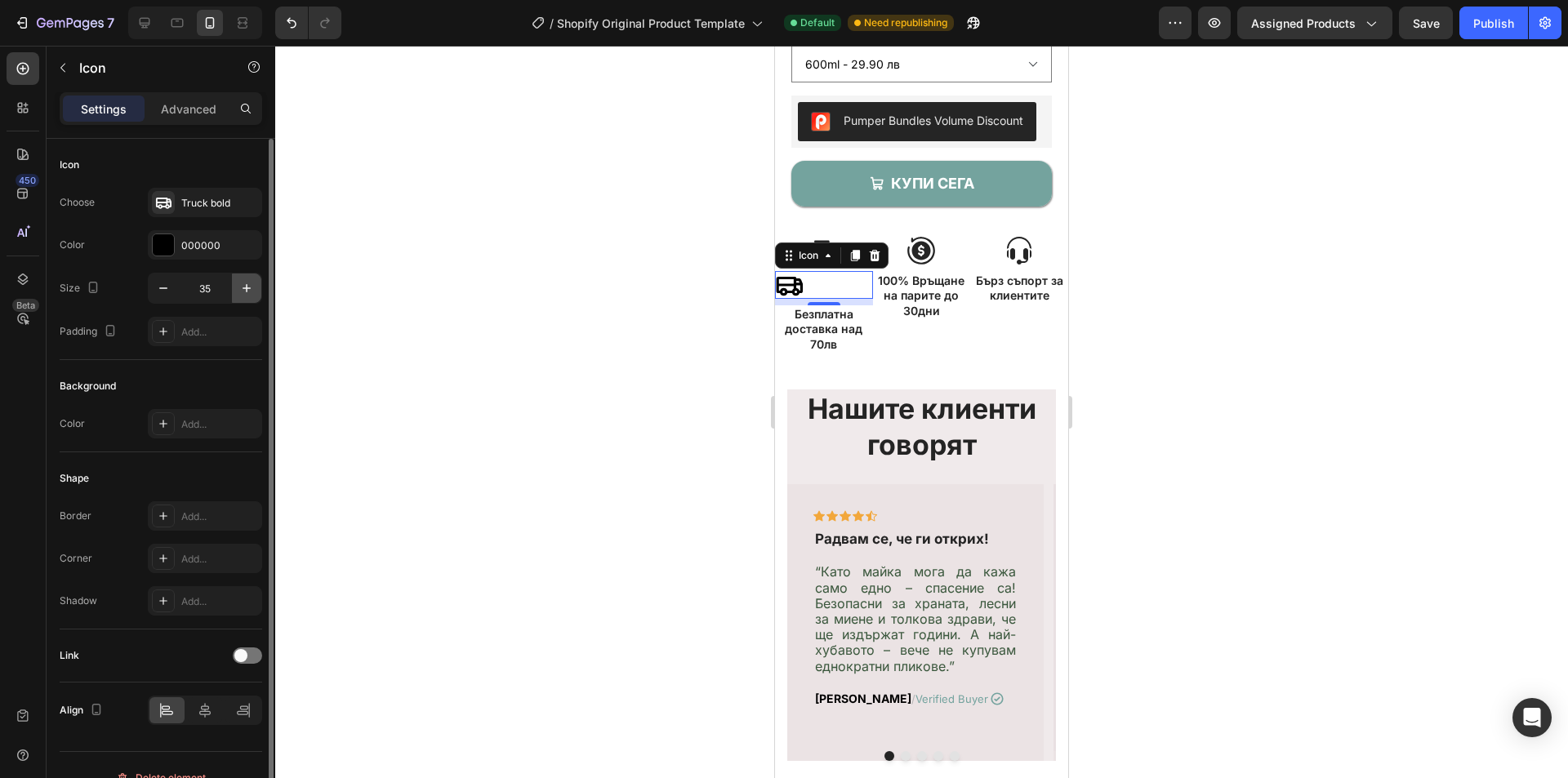
click at [243, 286] on icon "button" at bounding box center [247, 288] width 17 height 17
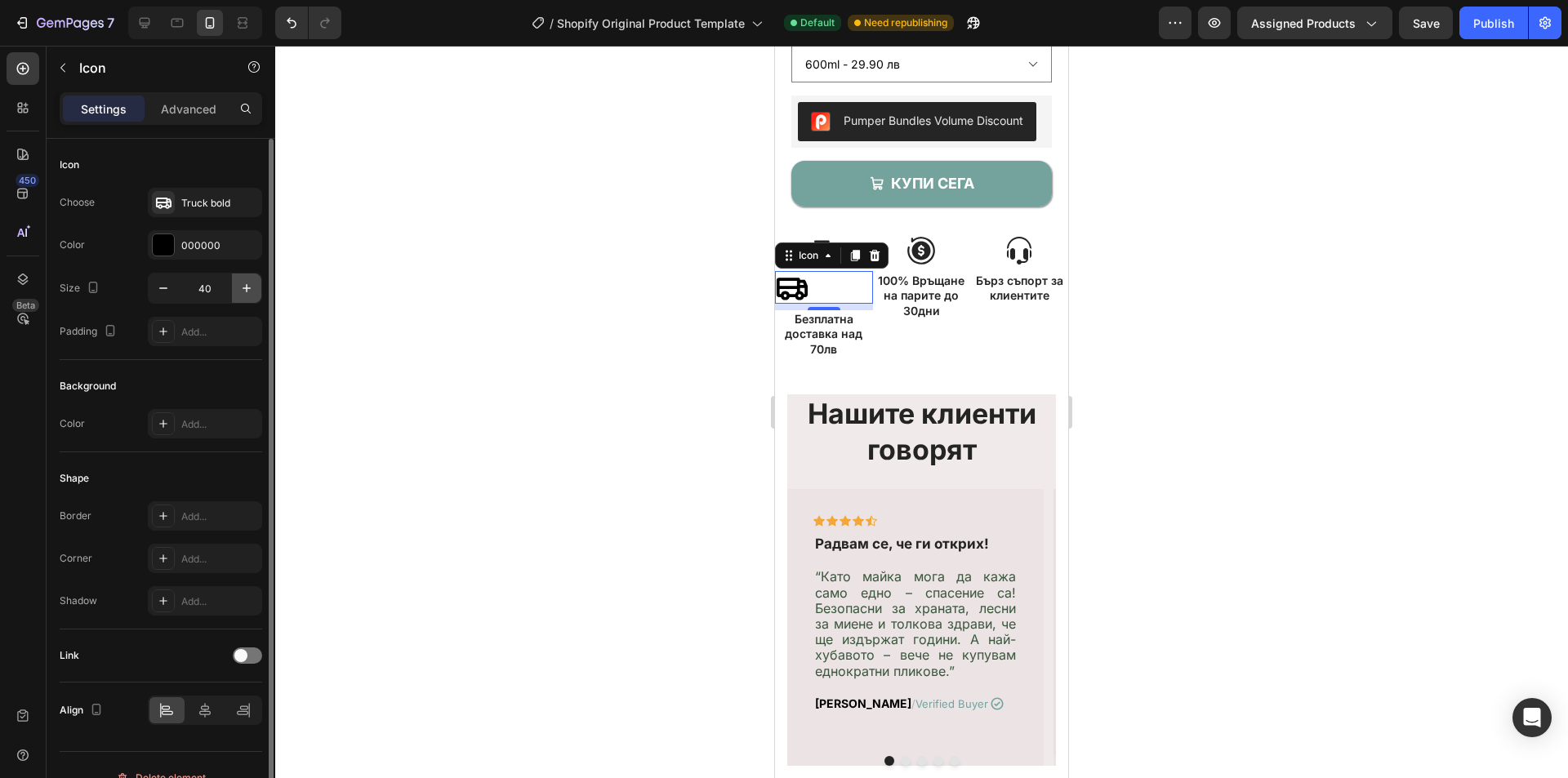
click at [243, 286] on icon "button" at bounding box center [247, 288] width 17 height 17
click at [250, 281] on icon "button" at bounding box center [247, 288] width 17 height 17
type input "43"
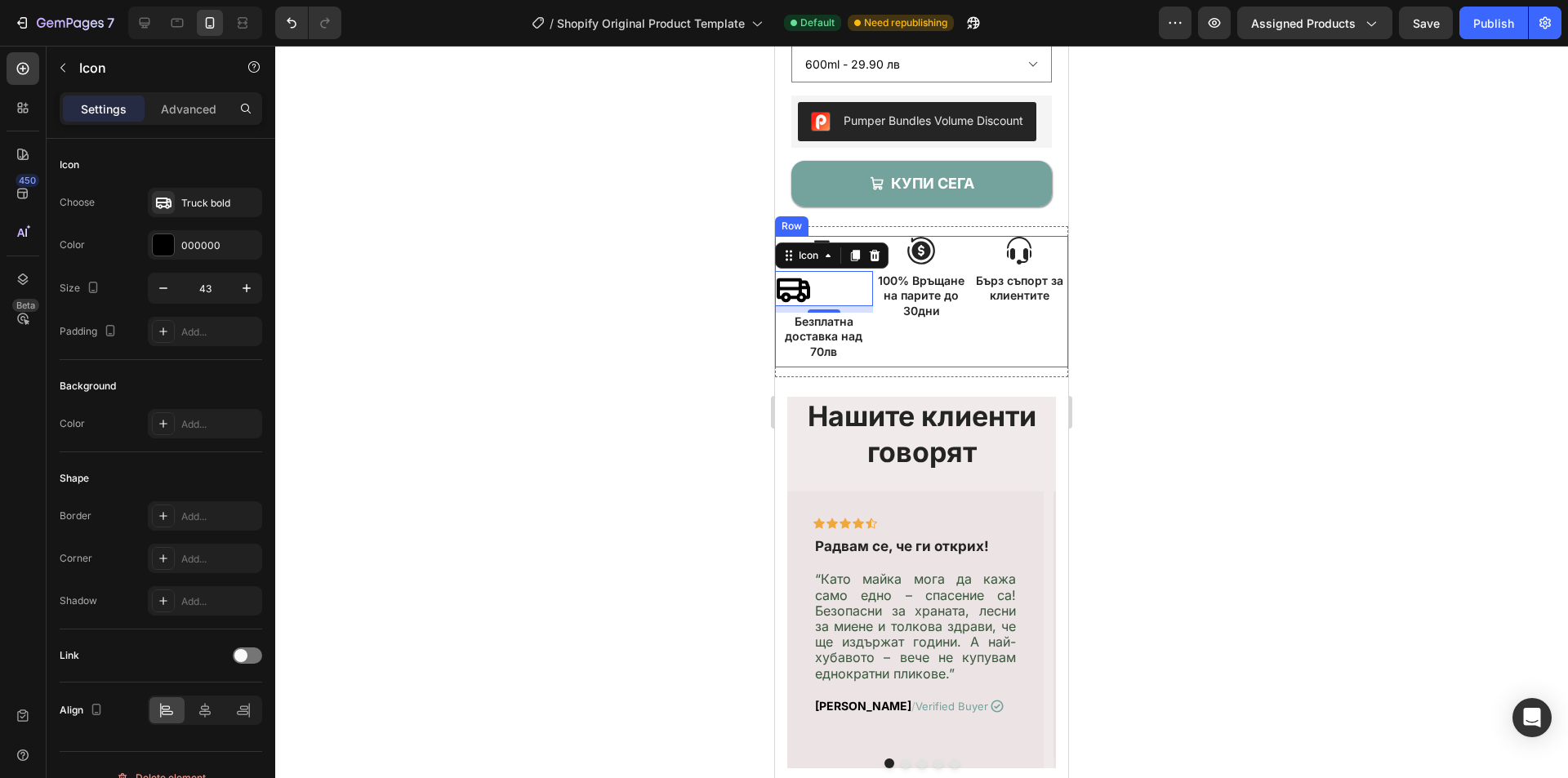
click at [950, 350] on div "Image 100% Връщане на парите до 30дни Text Block" at bounding box center [922, 301] width 98 height 131
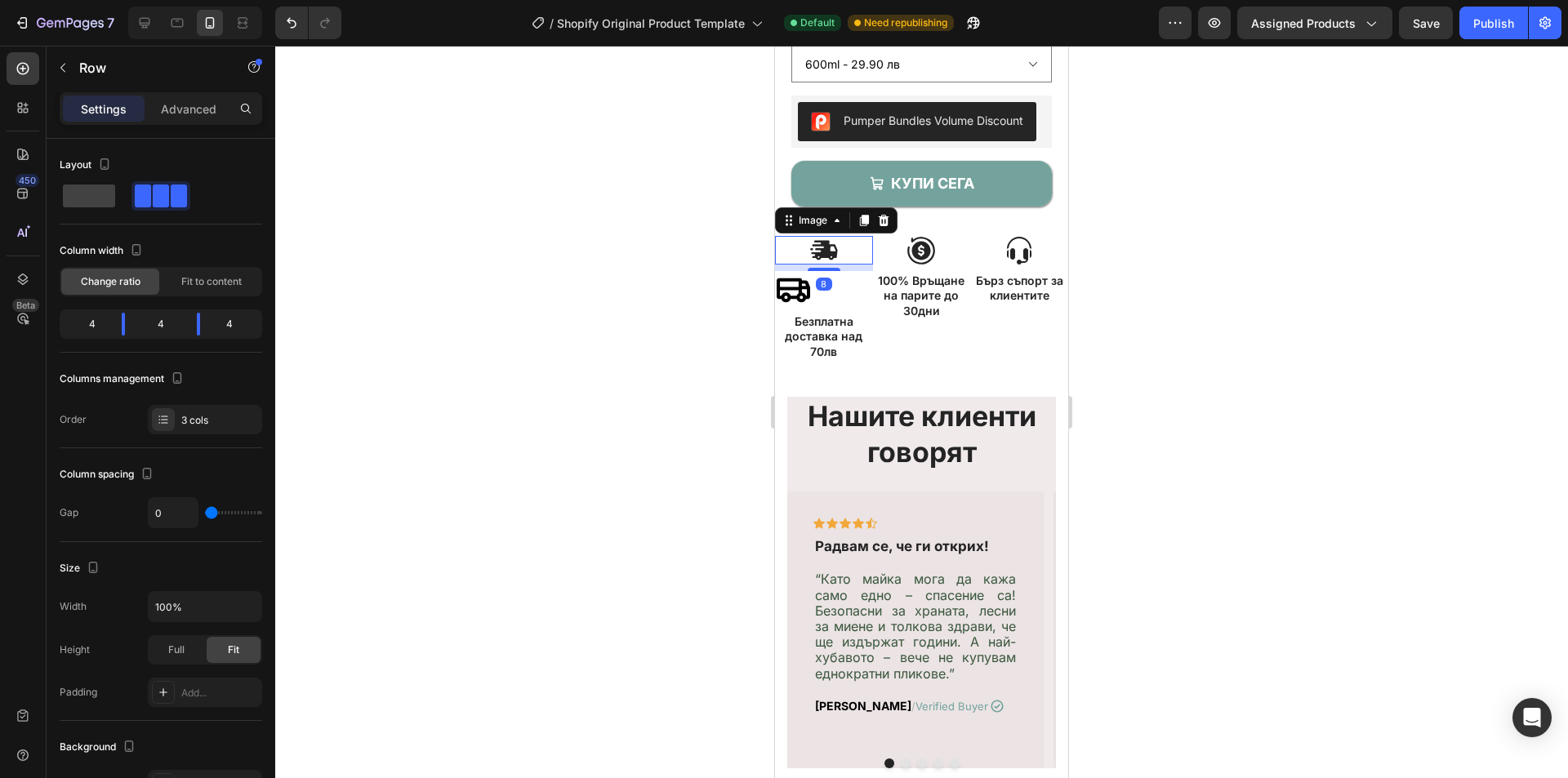
click at [829, 261] on img at bounding box center [824, 250] width 29 height 28
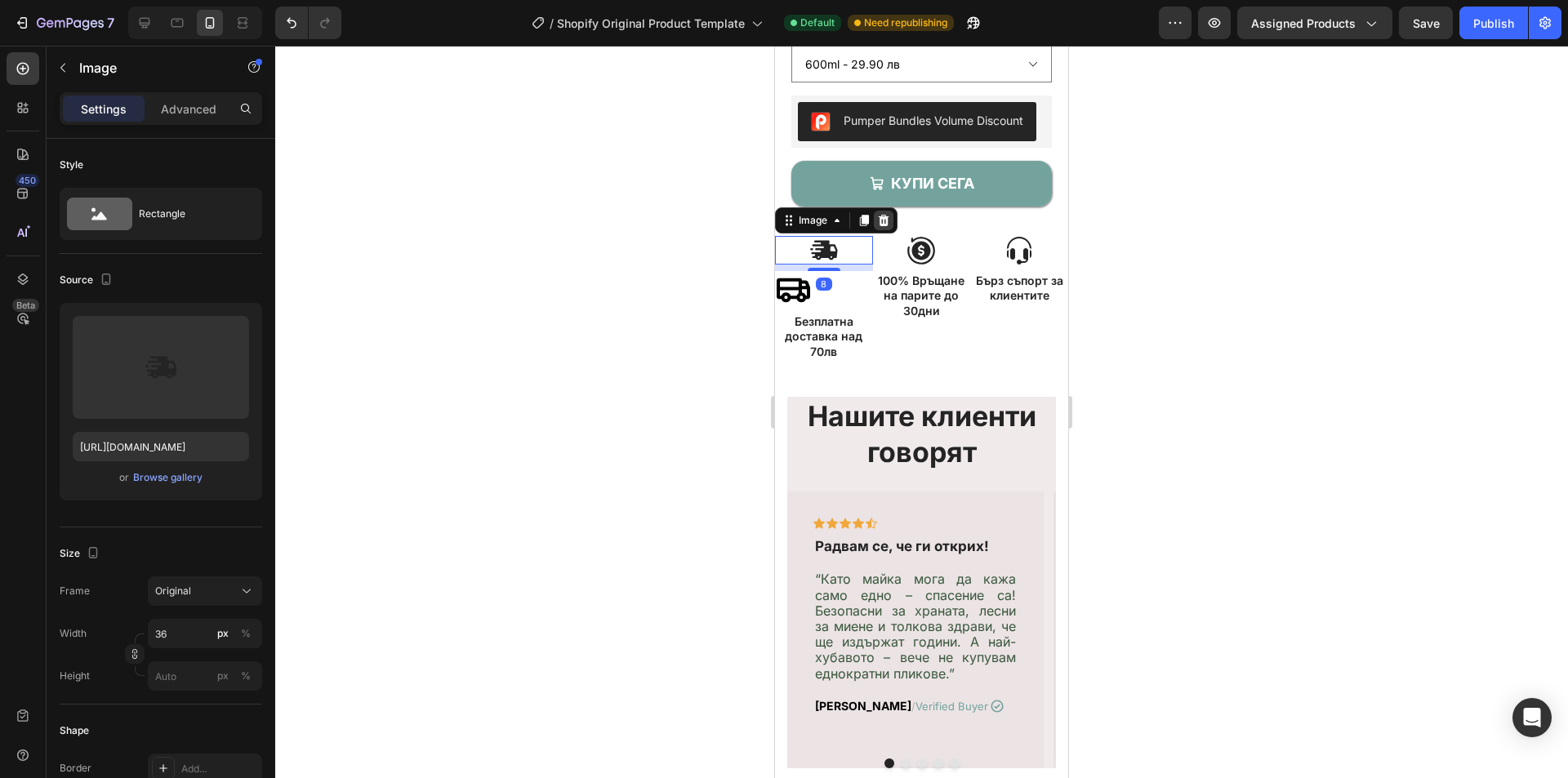
click at [883, 227] on icon at bounding box center [884, 220] width 13 height 13
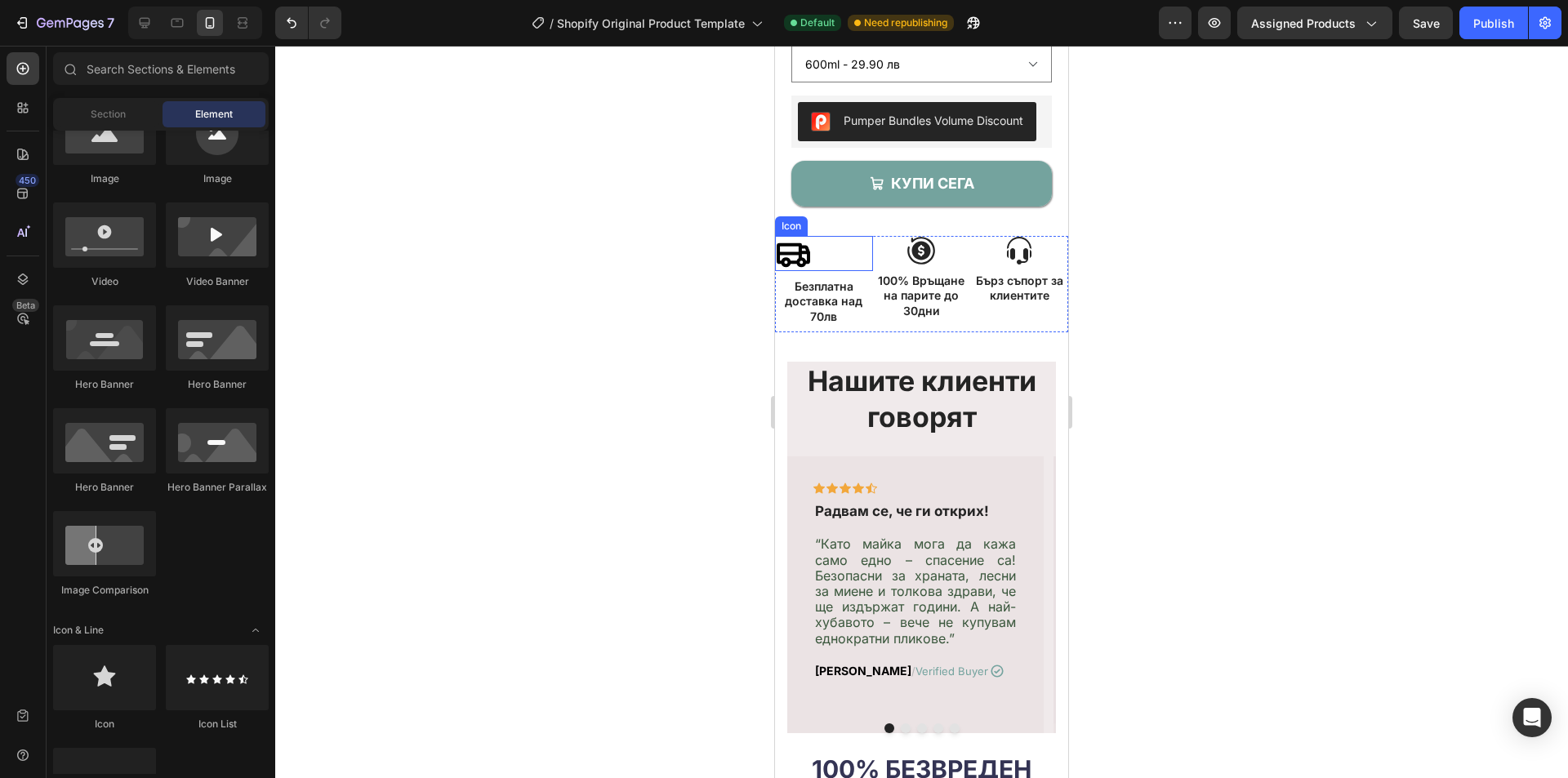
click at [795, 262] on icon at bounding box center [793, 253] width 35 height 35
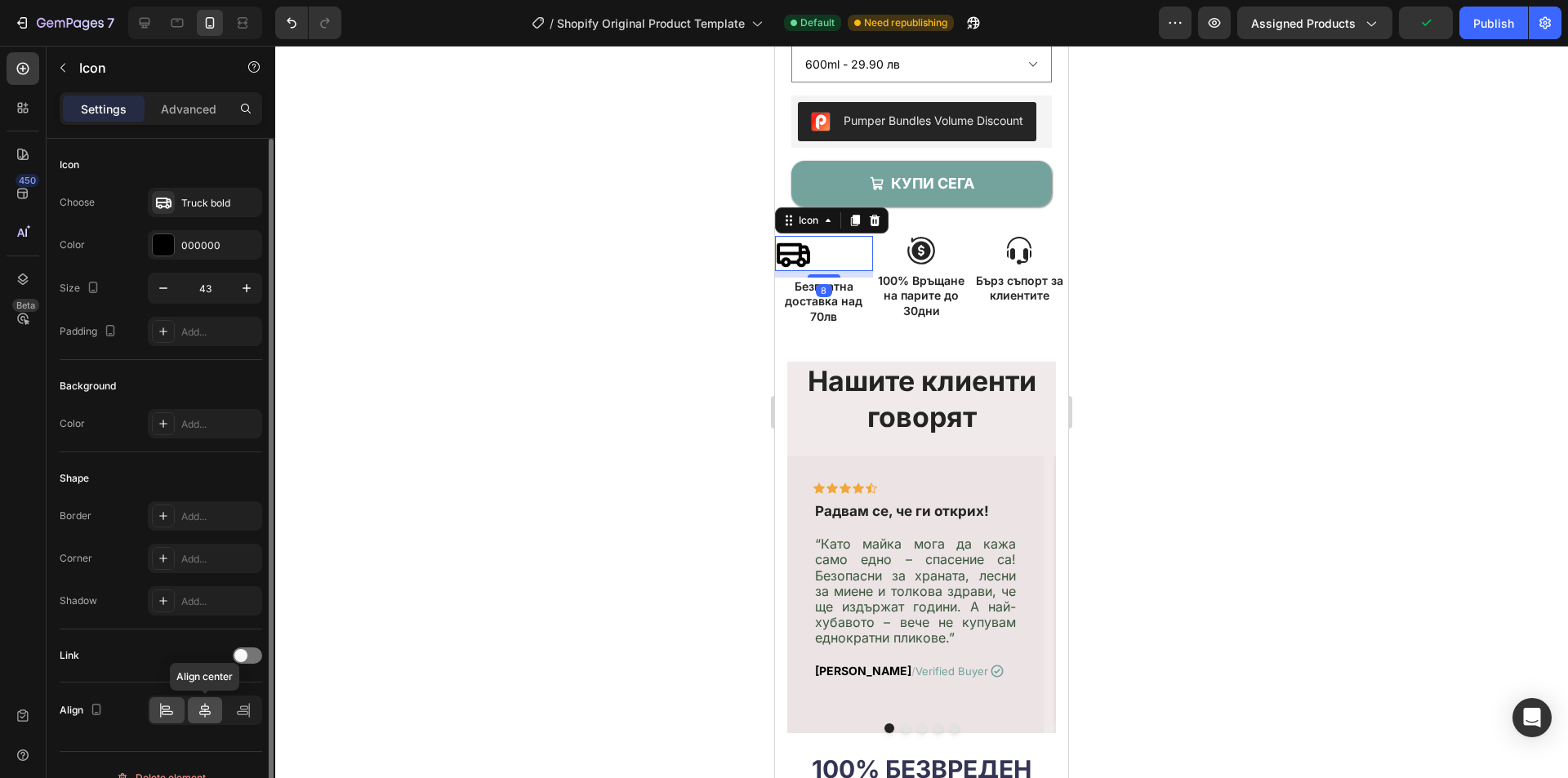
click at [201, 704] on icon at bounding box center [206, 711] width 17 height 17
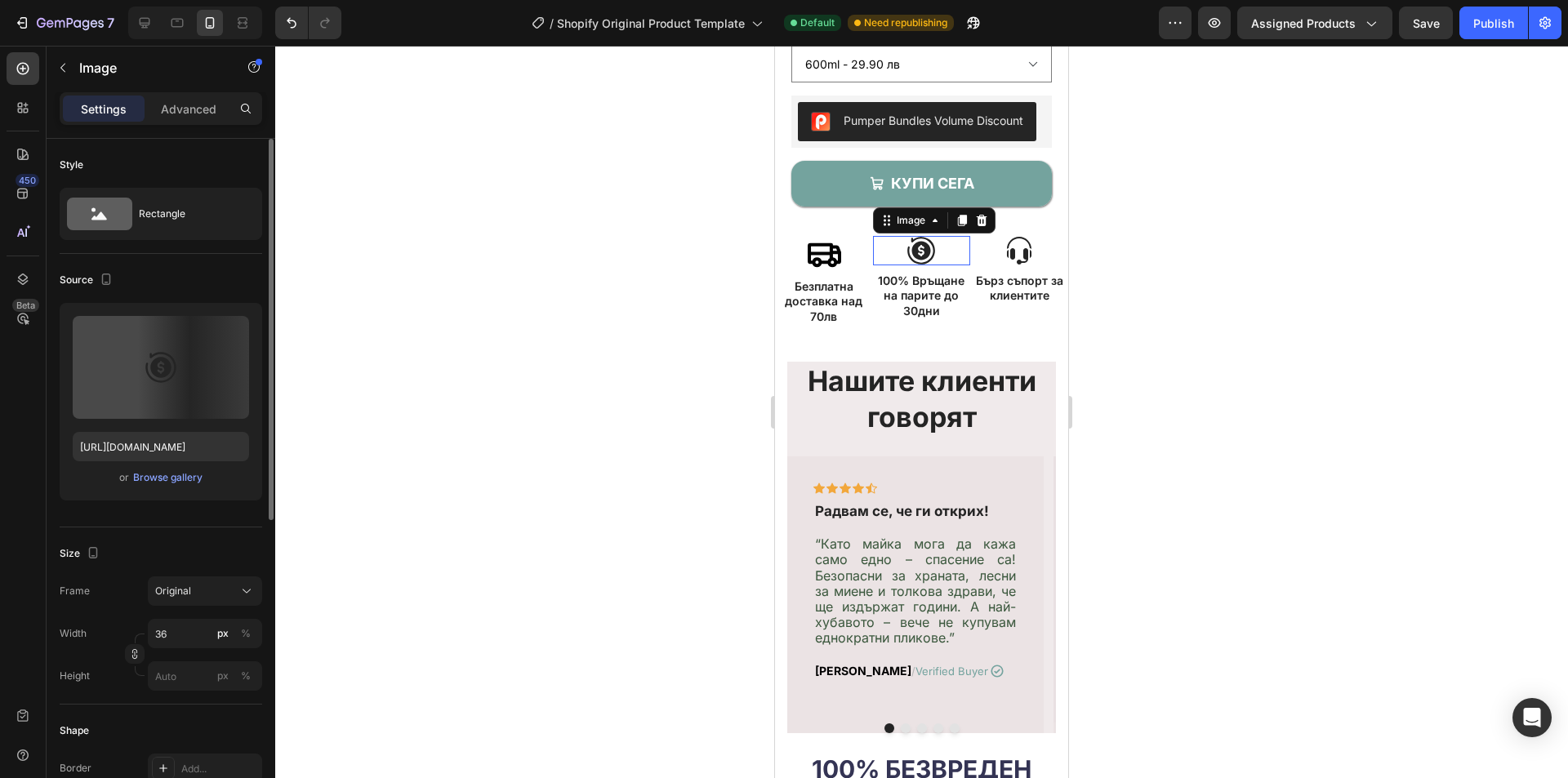
click at [916, 258] on img at bounding box center [921, 250] width 29 height 29
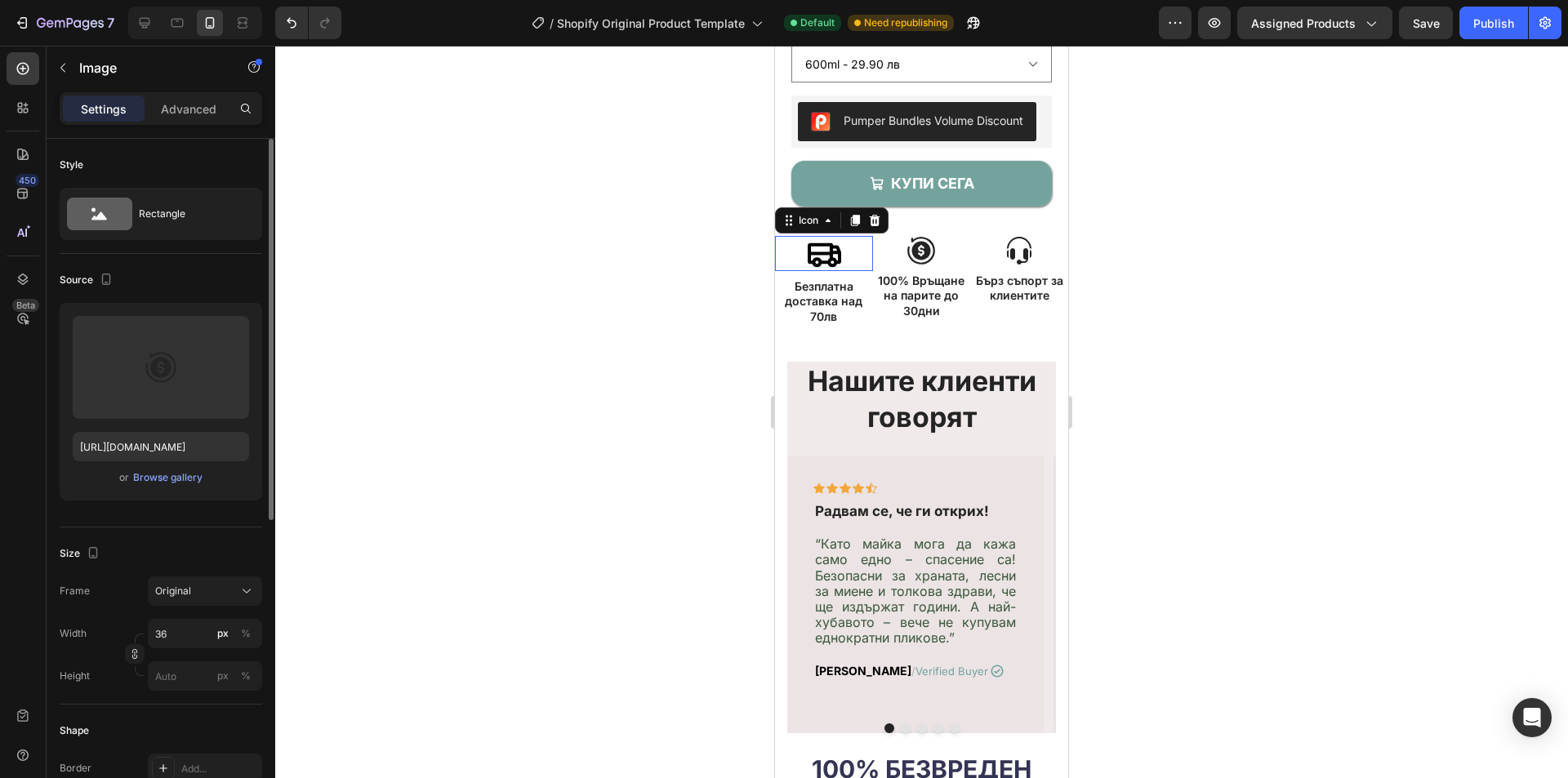
click at [838, 250] on icon at bounding box center [824, 255] width 34 height 25
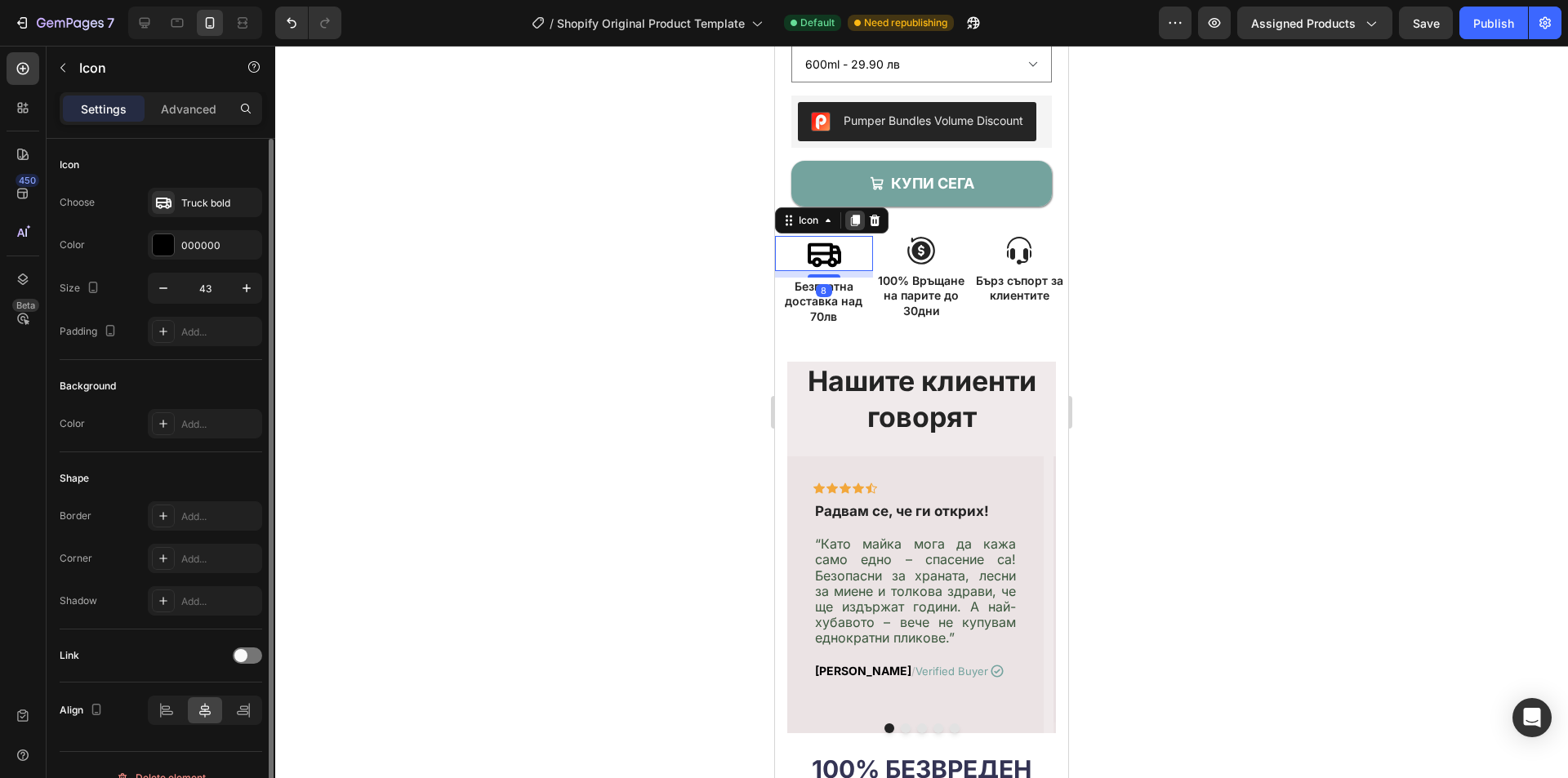
click at [852, 223] on icon at bounding box center [856, 220] width 9 height 11
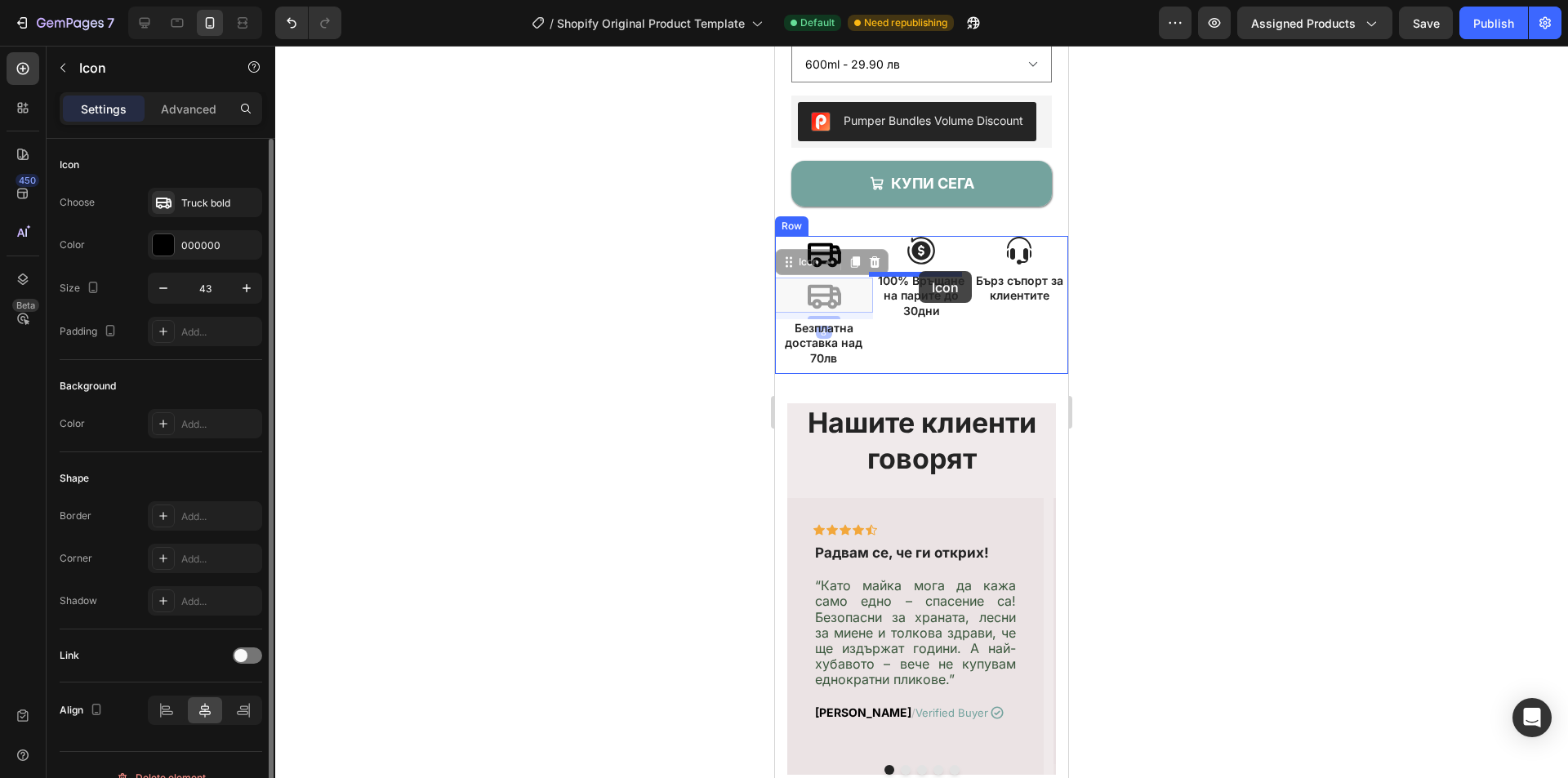
drag, startPoint x: 816, startPoint y: 295, endPoint x: 919, endPoint y: 272, distance: 105.5
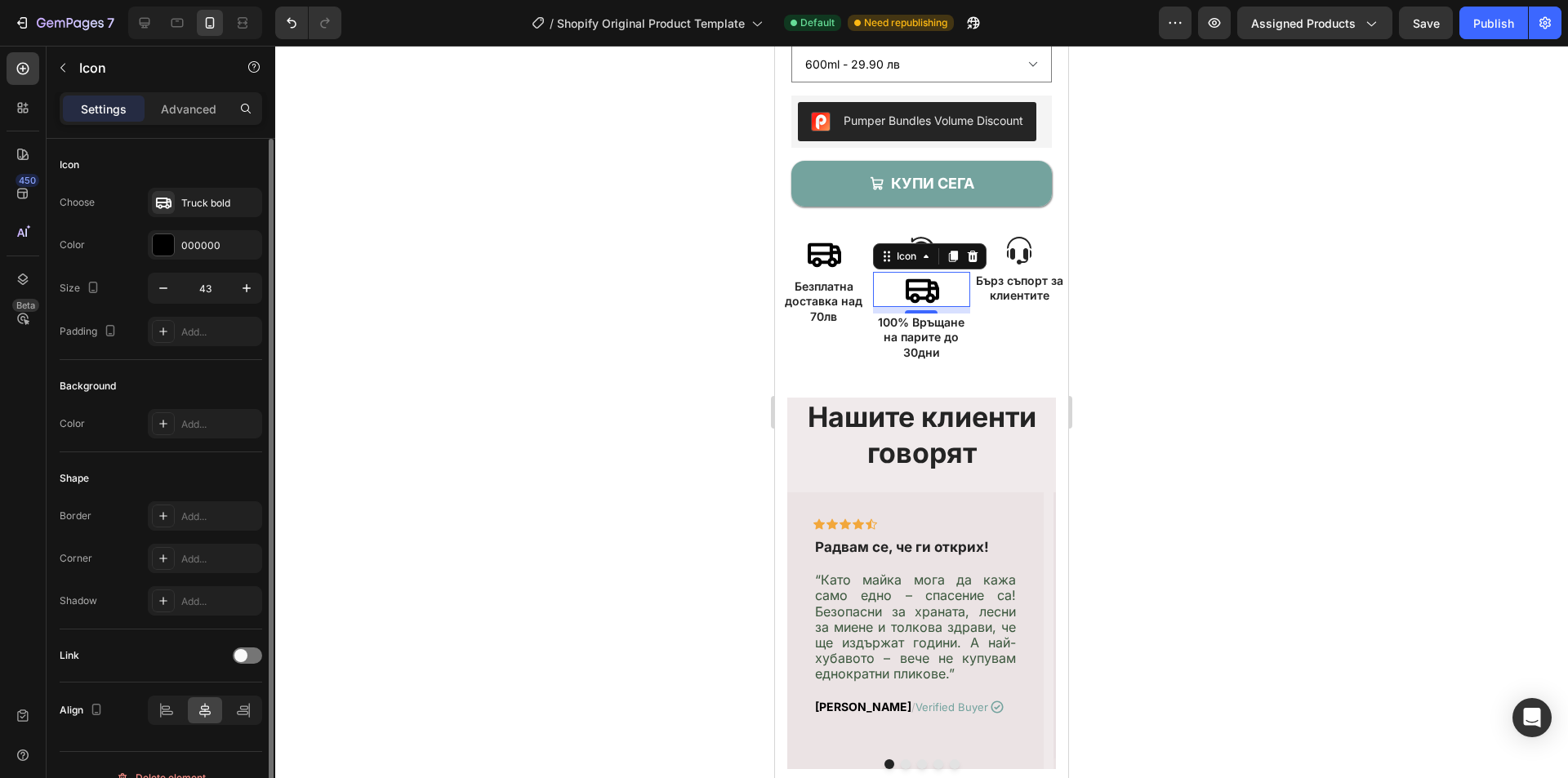
click at [884, 292] on div "Icon 8" at bounding box center [922, 289] width 98 height 35
click at [181, 197] on div "Truck bold" at bounding box center [205, 203] width 115 height 29
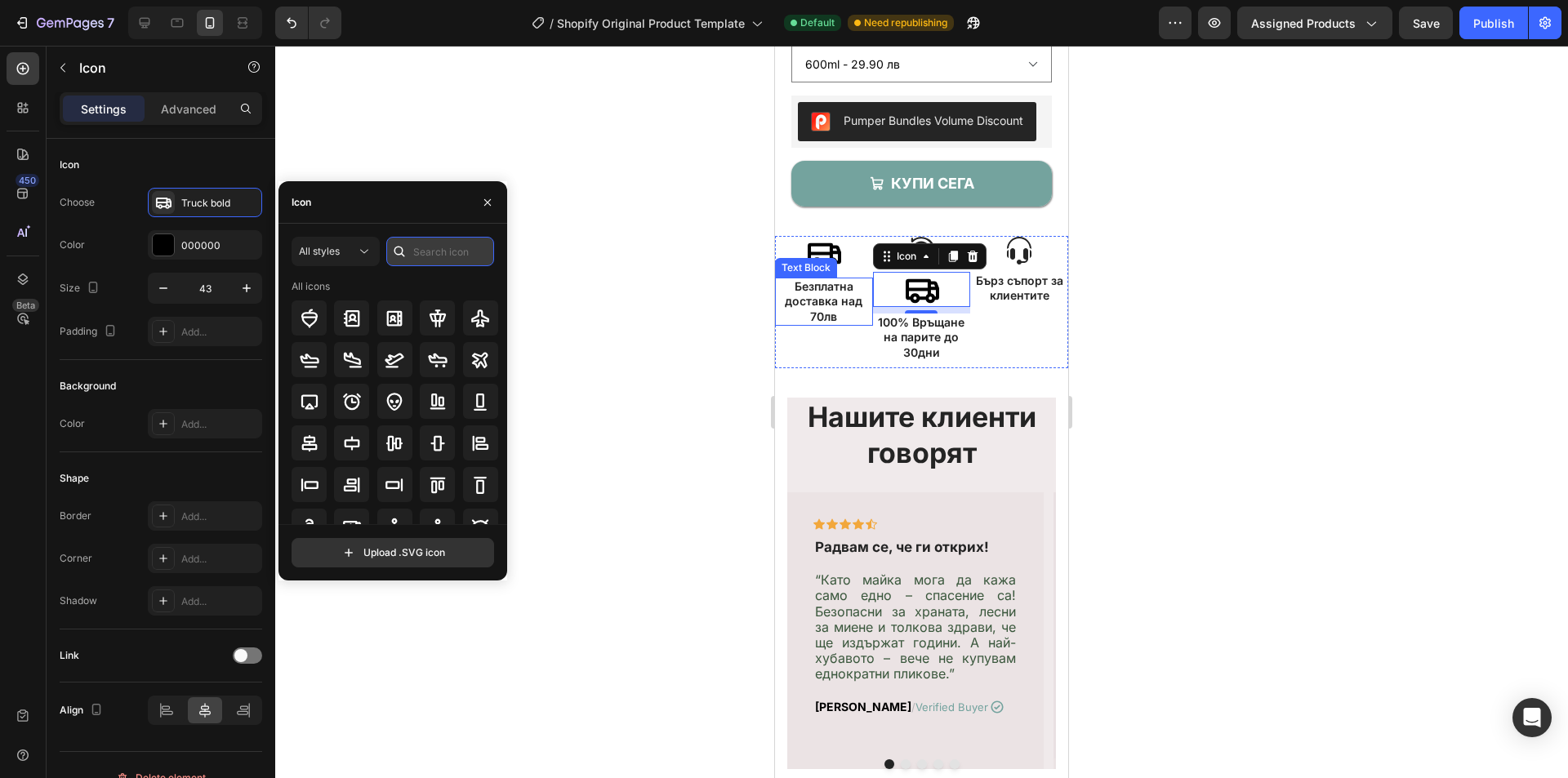
click at [452, 239] on input "text" at bounding box center [440, 251] width 108 height 29
type input "return"
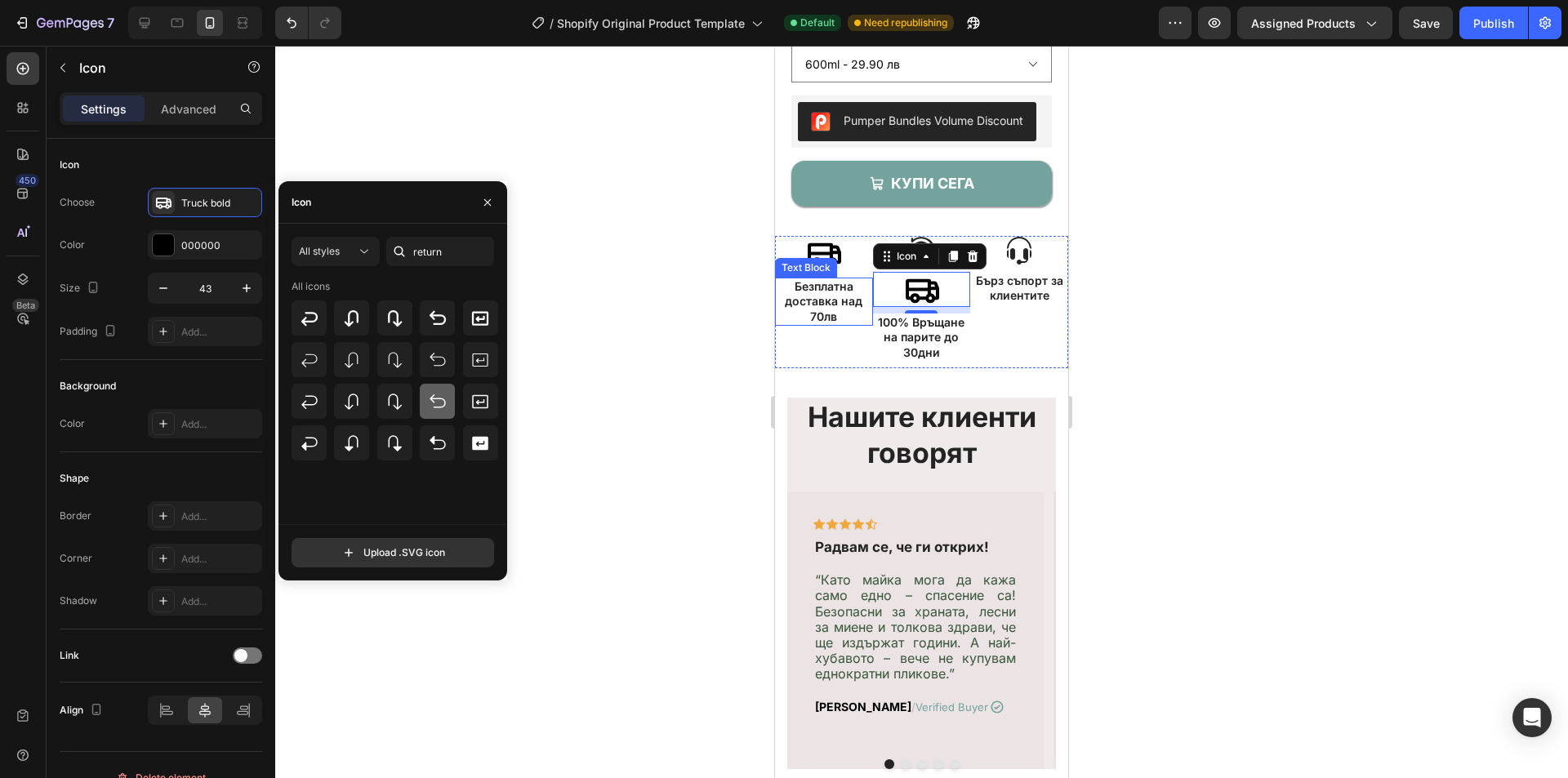
click at [444, 399] on icon at bounding box center [438, 401] width 19 height 19
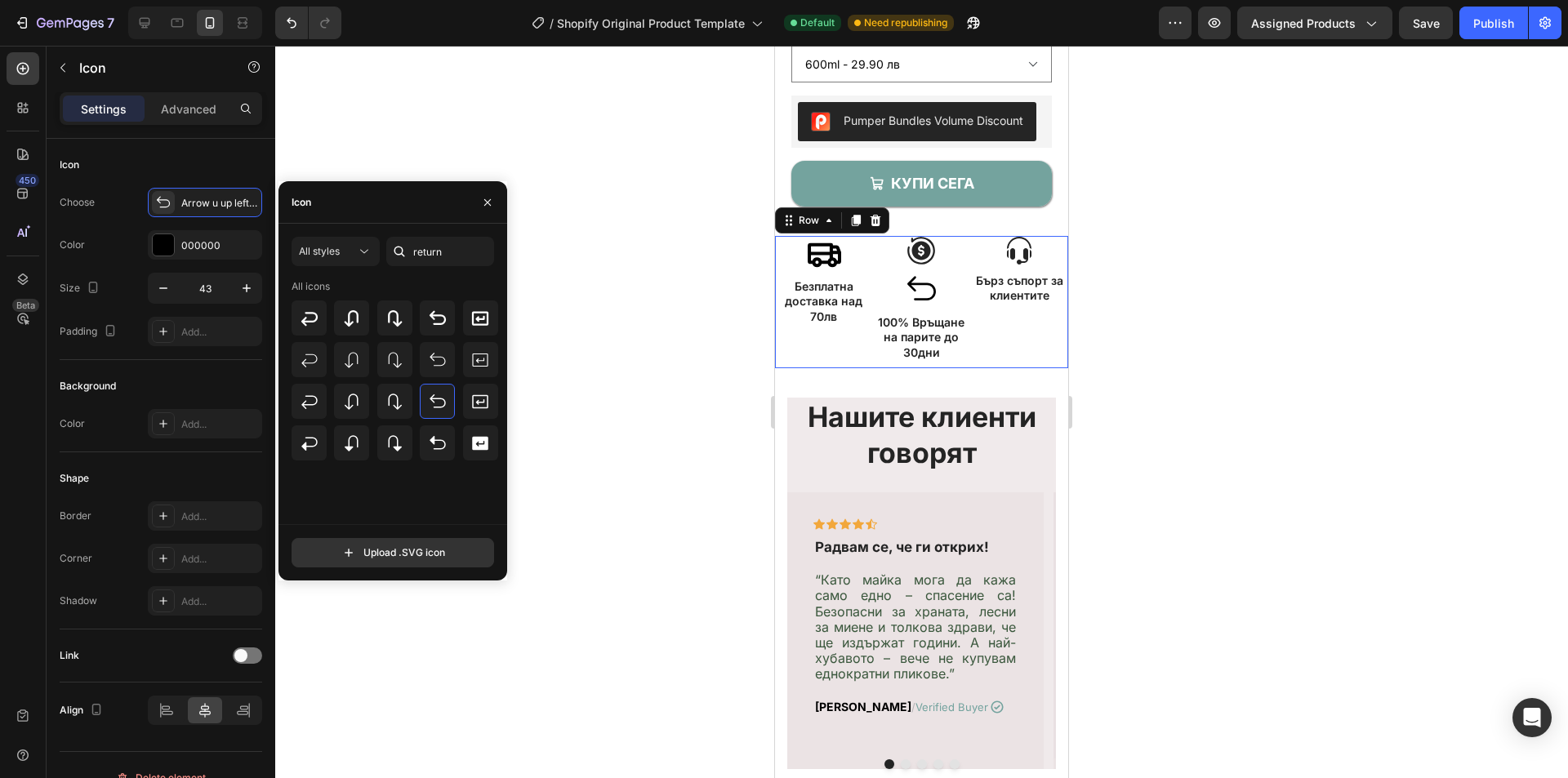
click at [986, 349] on div "Image Бърз съпорт за клиентите Text Block" at bounding box center [1019, 302] width 98 height 132
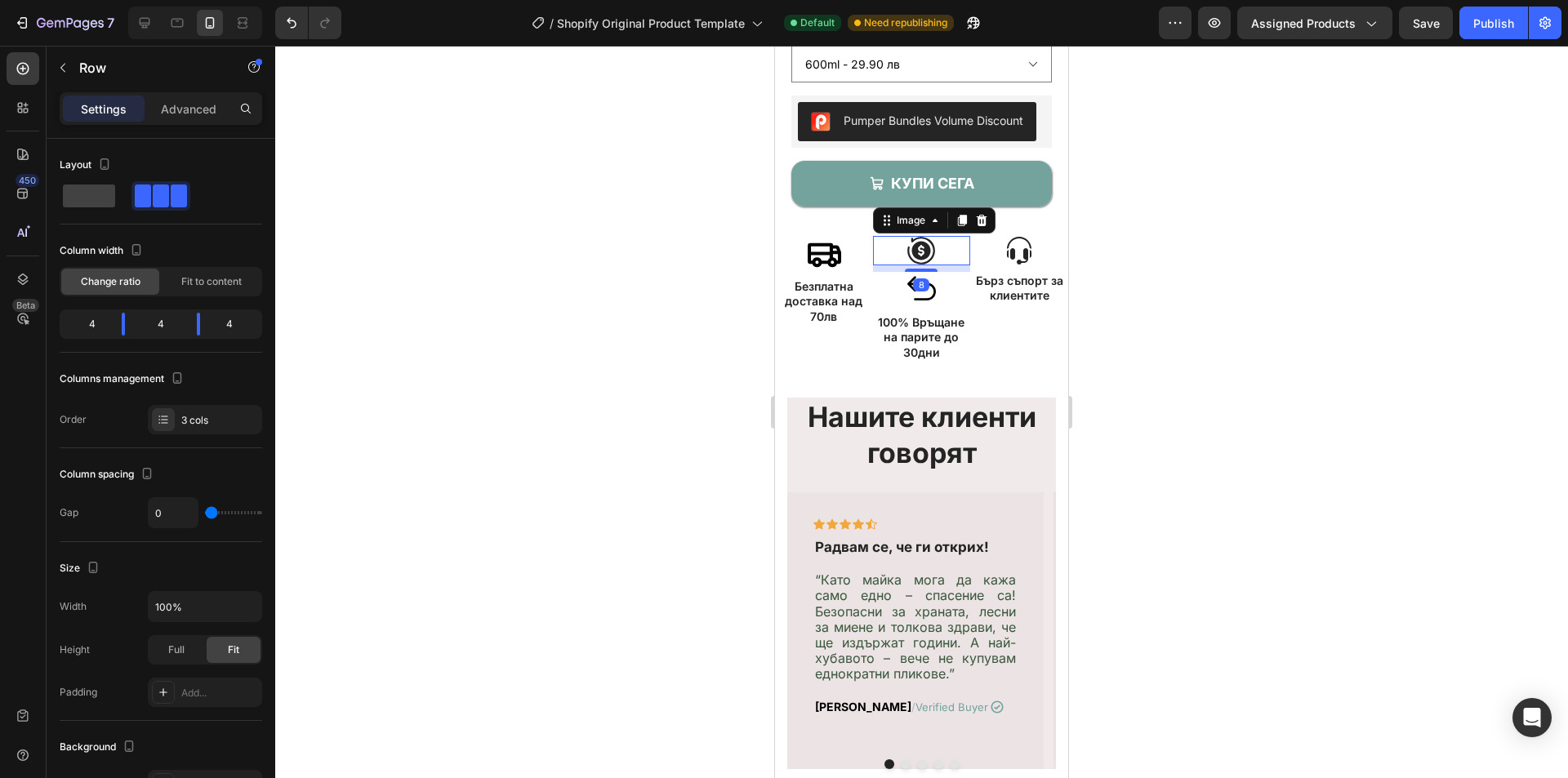
click at [923, 259] on img at bounding box center [921, 250] width 29 height 29
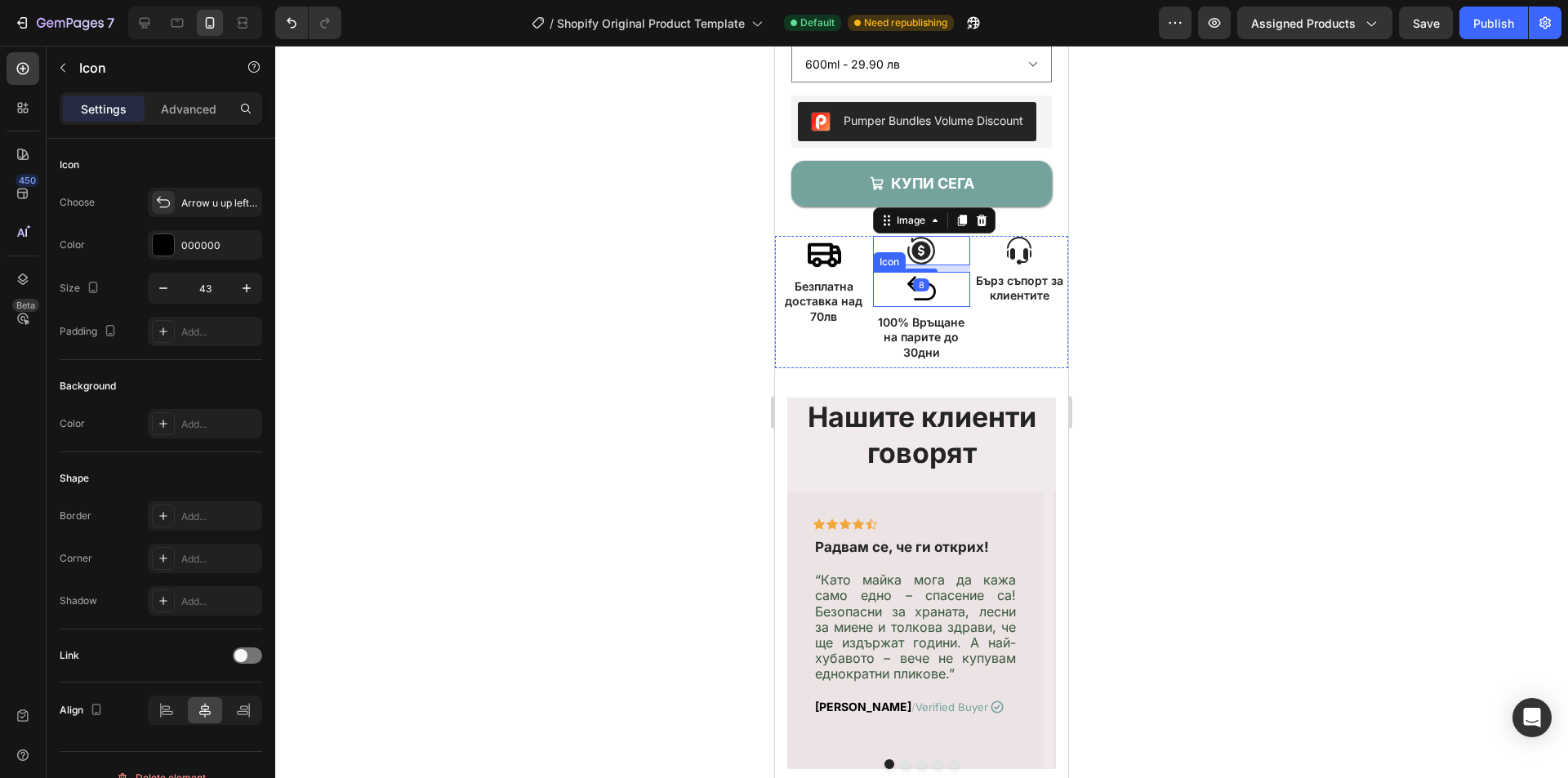
click at [917, 307] on icon at bounding box center [922, 289] width 35 height 35
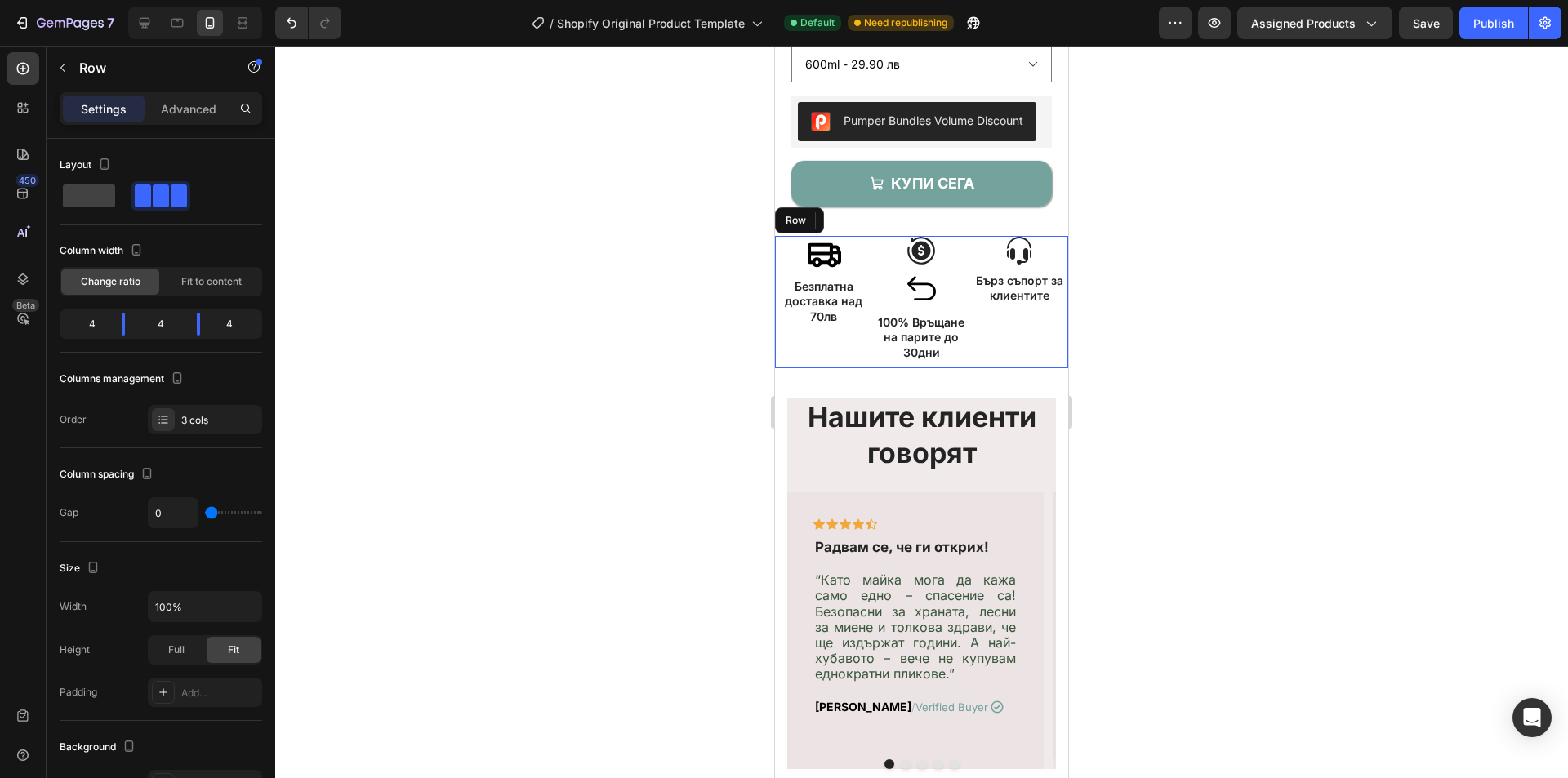
click at [998, 361] on div "Image Бърз съпорт за клиентите Text Block" at bounding box center [1019, 302] width 98 height 132
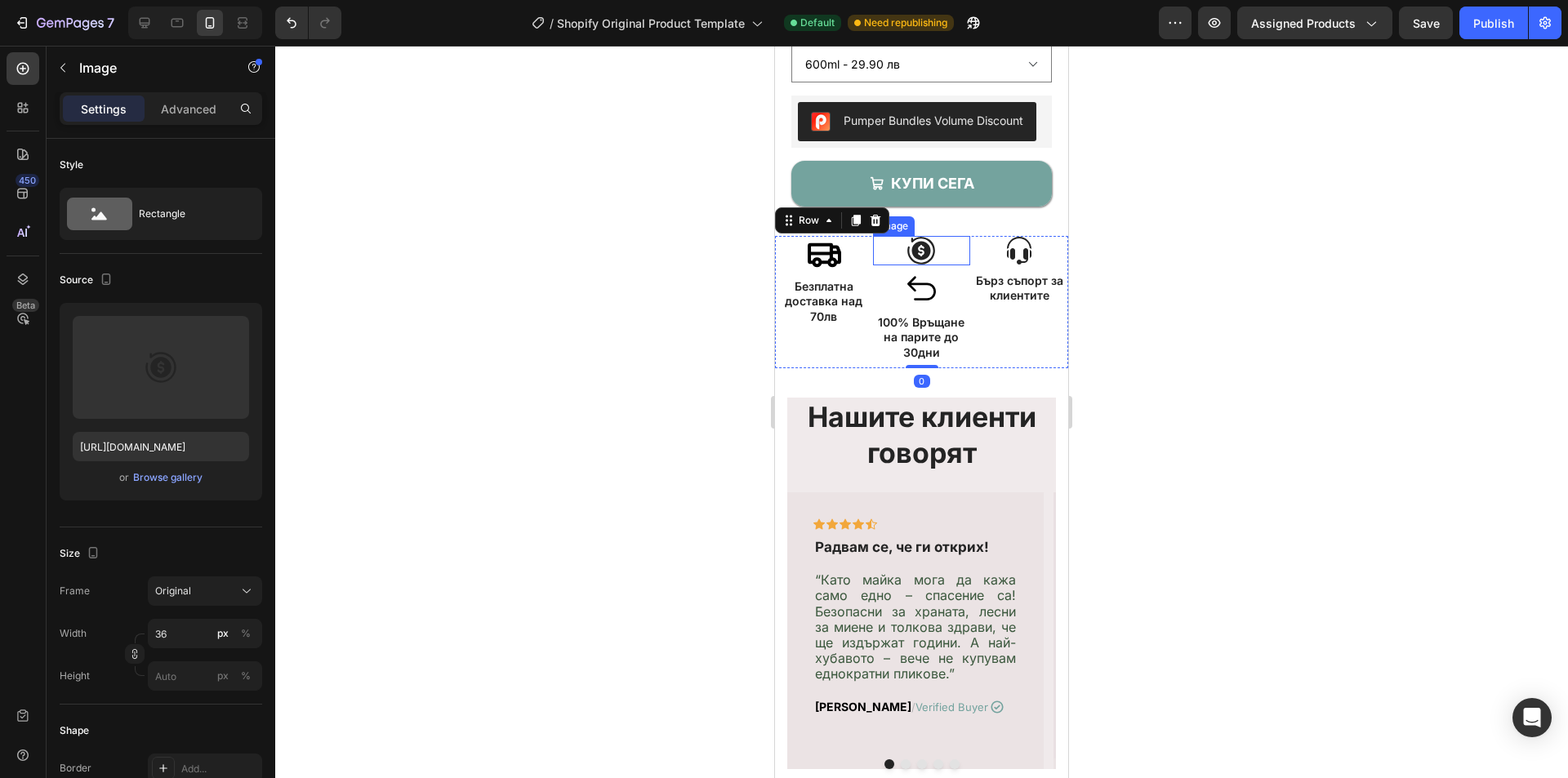
click at [927, 254] on img at bounding box center [921, 250] width 29 height 29
click at [976, 227] on icon at bounding box center [982, 220] width 11 height 11
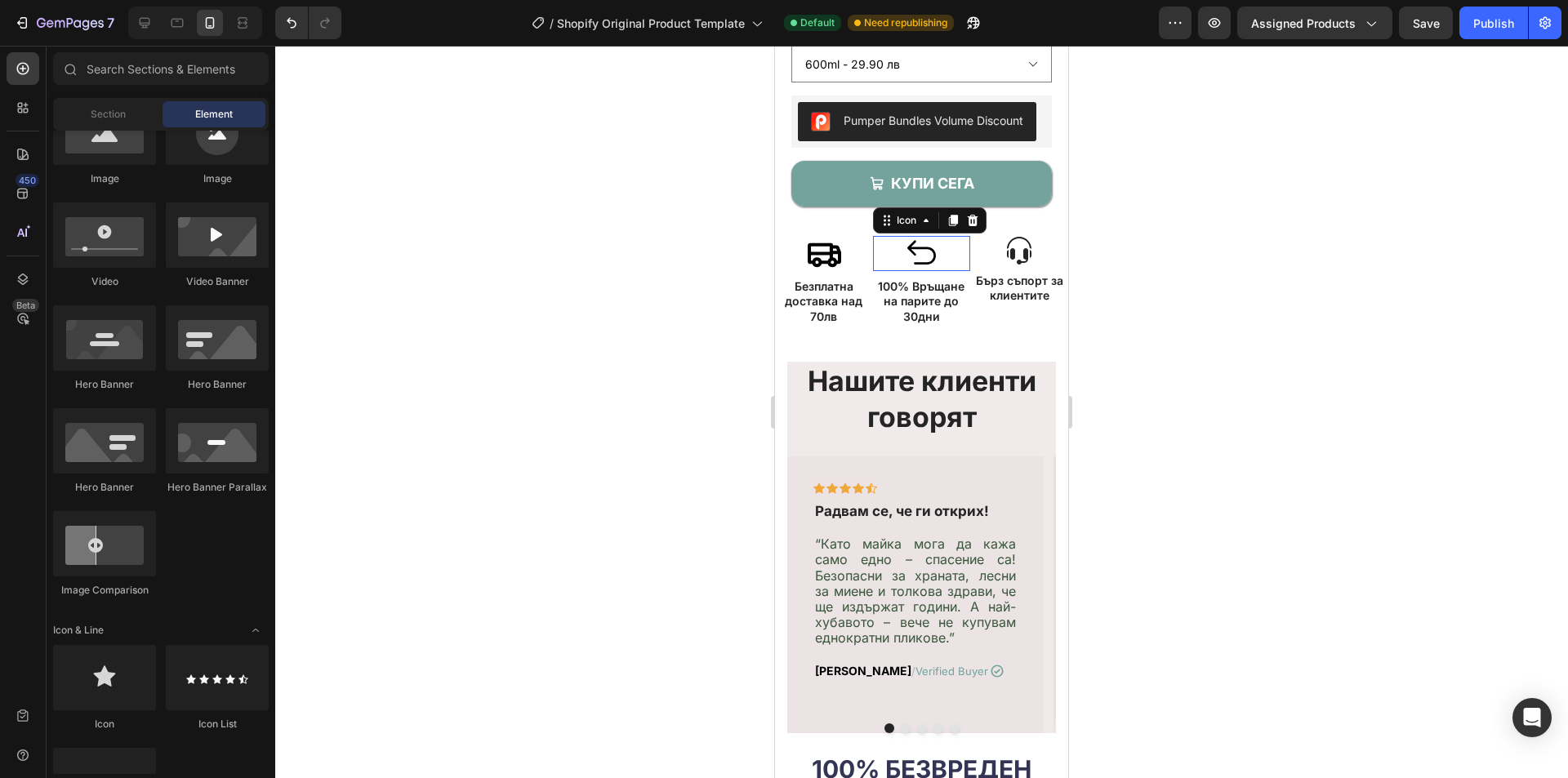
click at [928, 261] on icon at bounding box center [921, 252] width 28 height 25
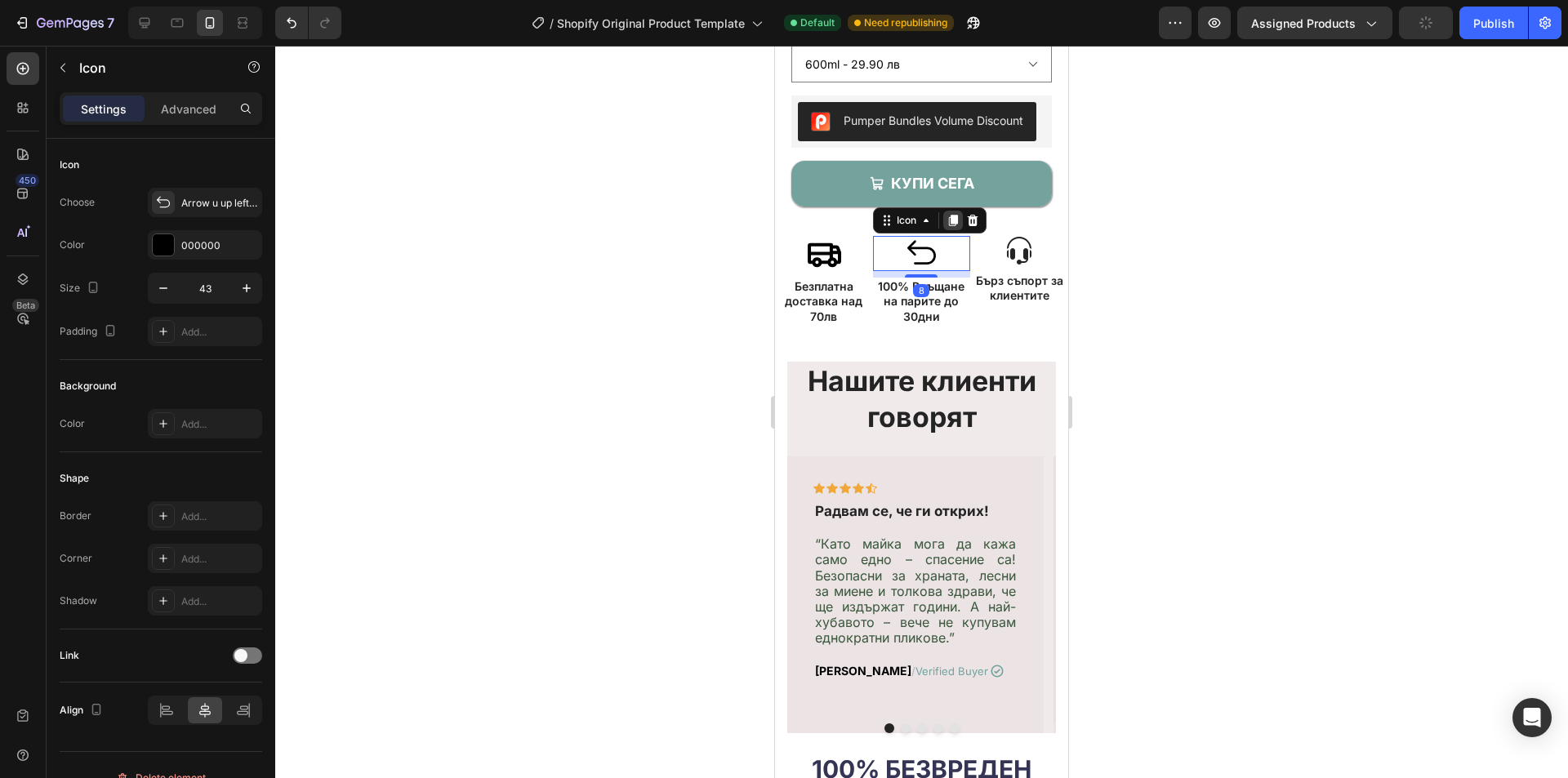
click at [951, 219] on icon at bounding box center [953, 220] width 9 height 11
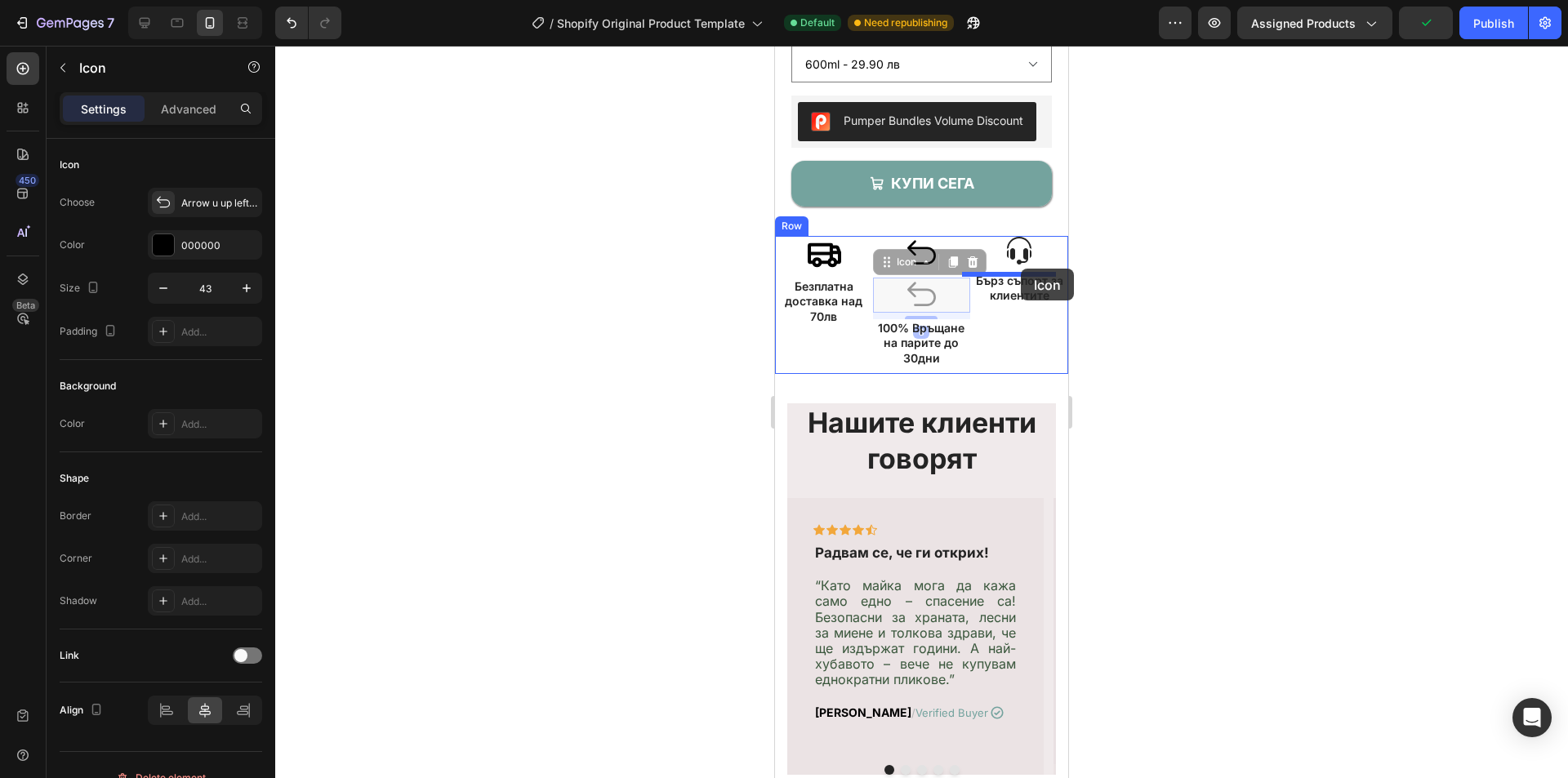
drag, startPoint x: 921, startPoint y: 295, endPoint x: 1021, endPoint y: 269, distance: 103.3
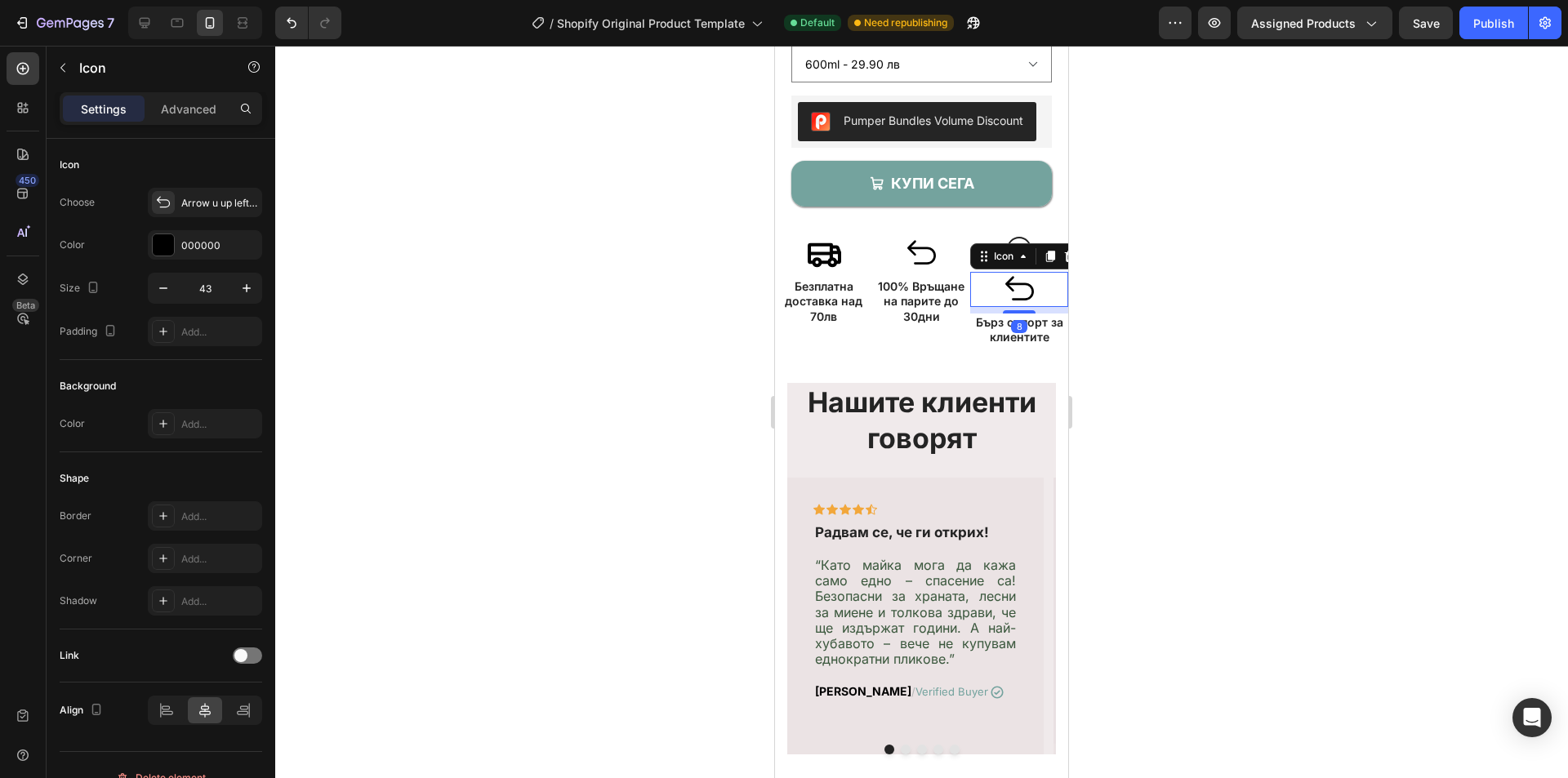
click at [1187, 257] on div at bounding box center [921, 412] width 1293 height 733
click at [828, 254] on icon at bounding box center [824, 253] width 35 height 35
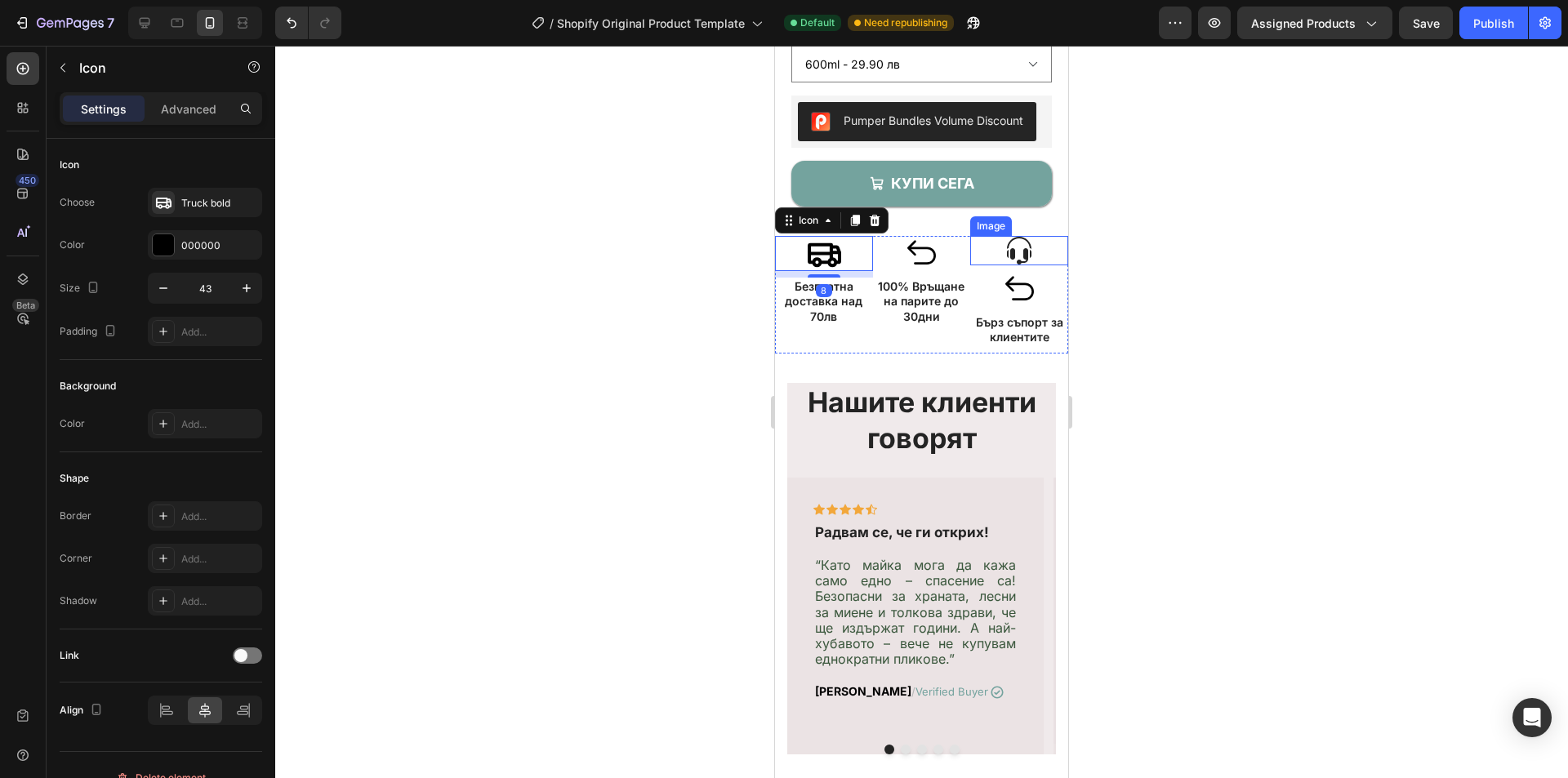
click at [1008, 250] on img at bounding box center [1019, 250] width 29 height 29
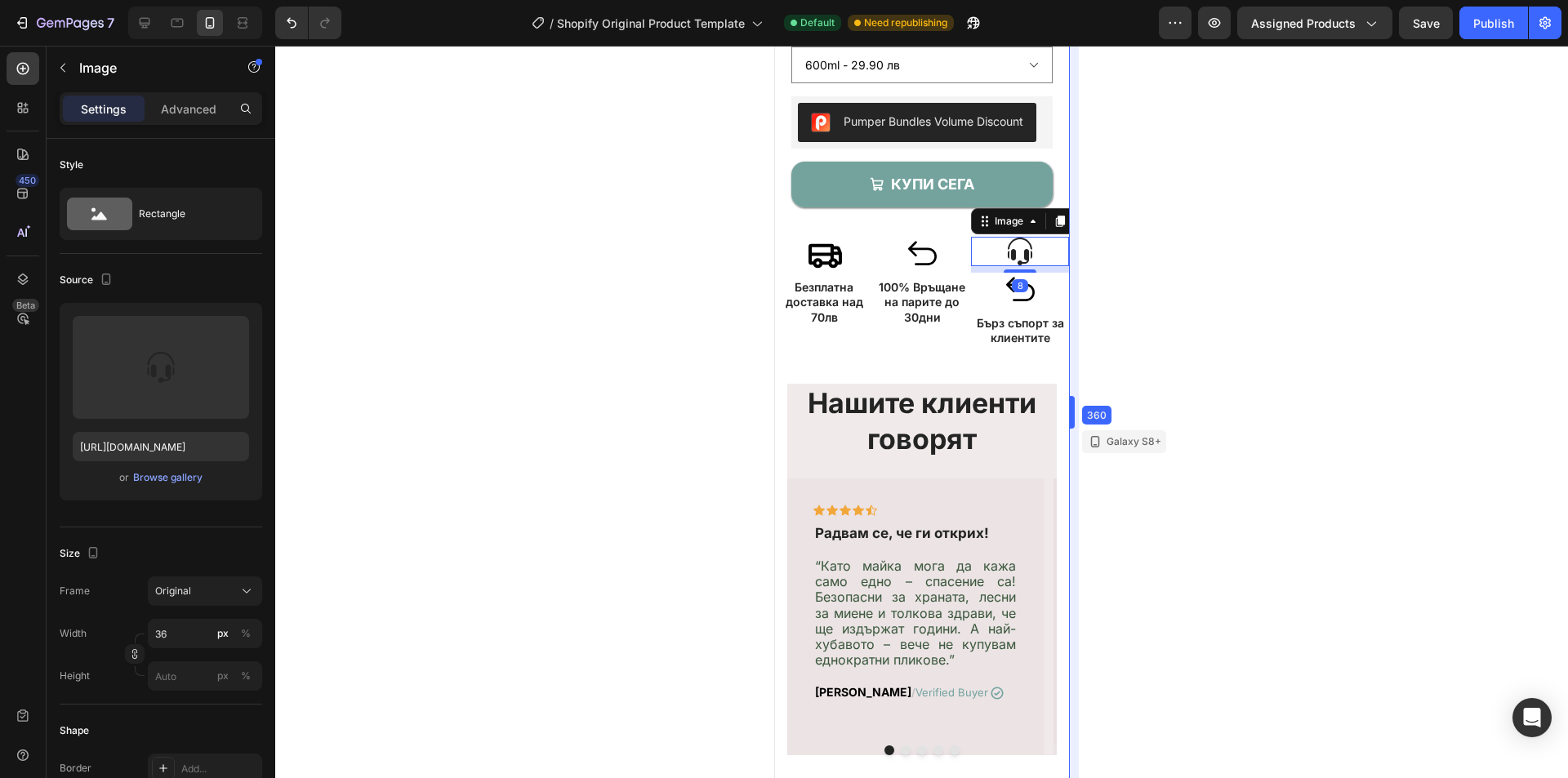
drag, startPoint x: 1068, startPoint y: 224, endPoint x: 1134, endPoint y: 239, distance: 67.7
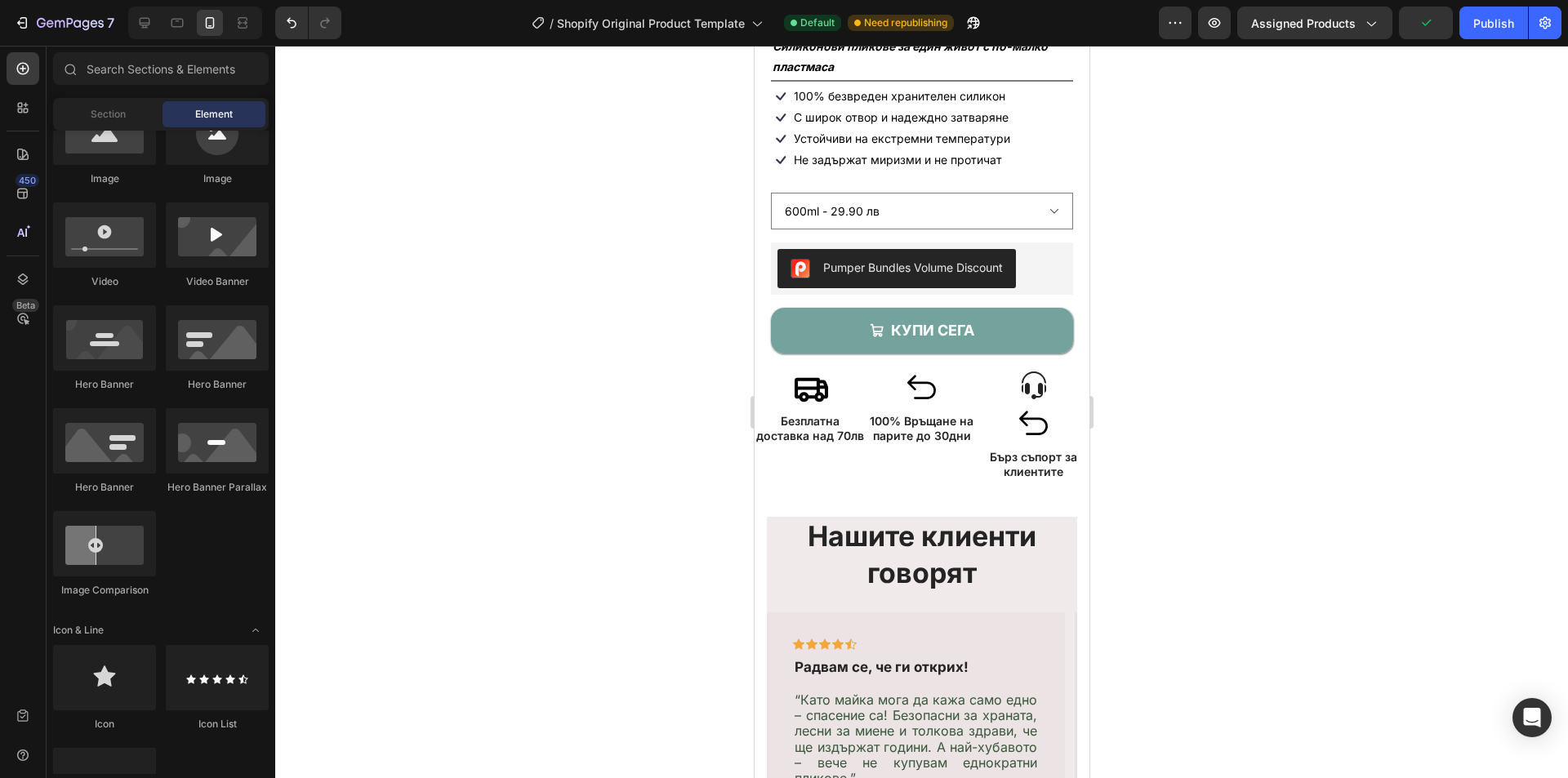
scroll to position [484, 0]
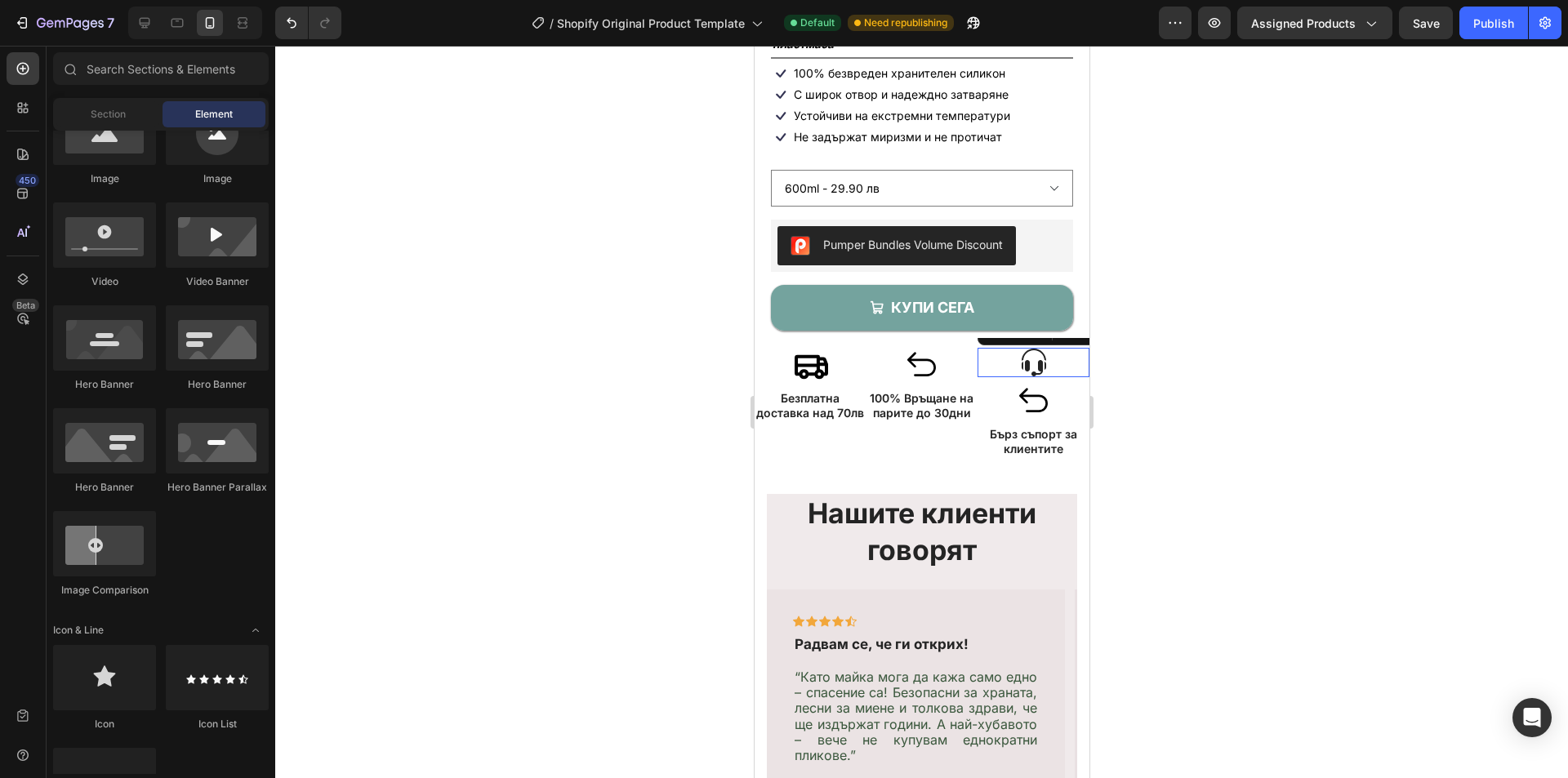
click at [1039, 355] on div at bounding box center [1033, 362] width 112 height 29
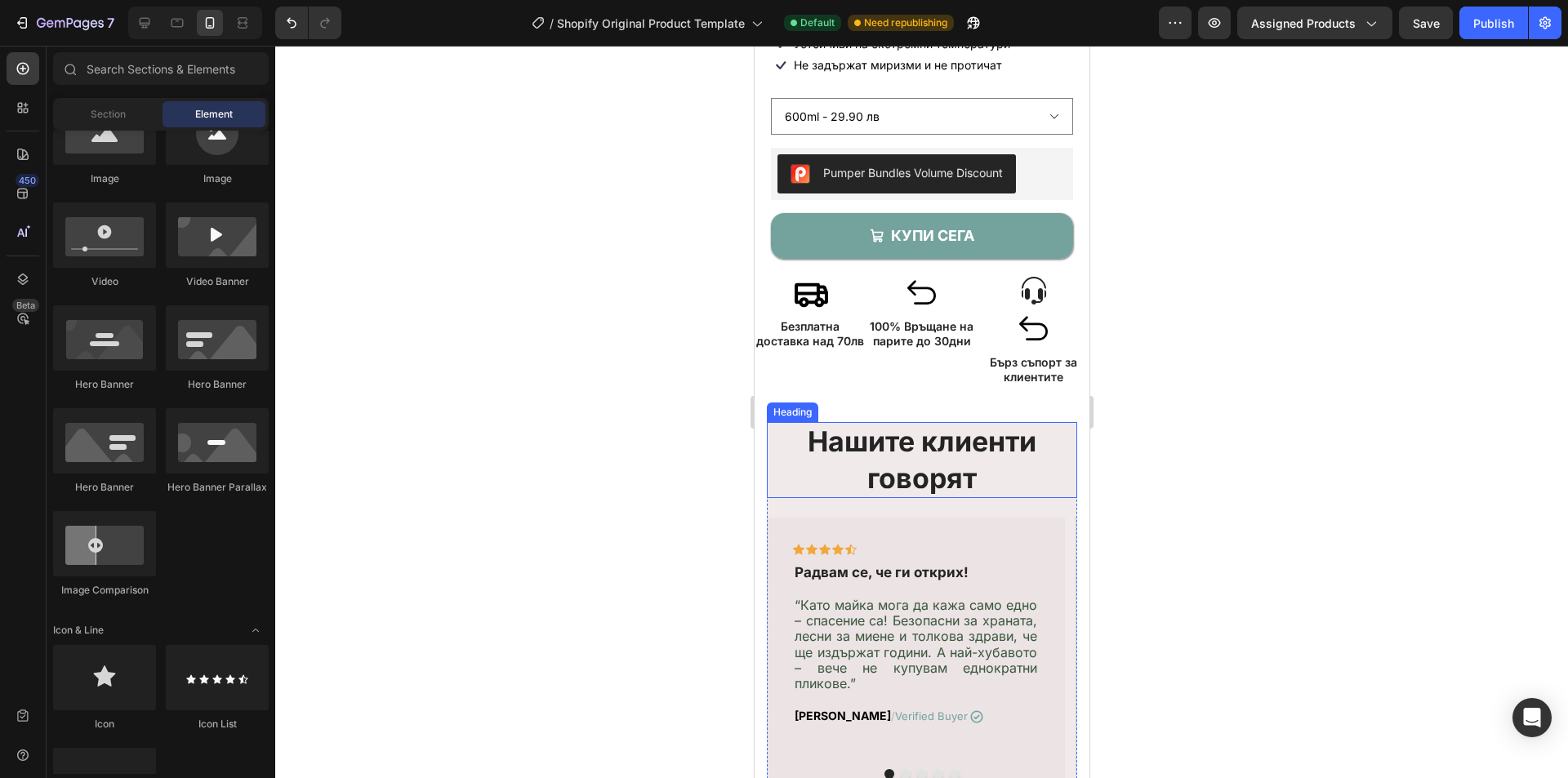
scroll to position [565, 0]
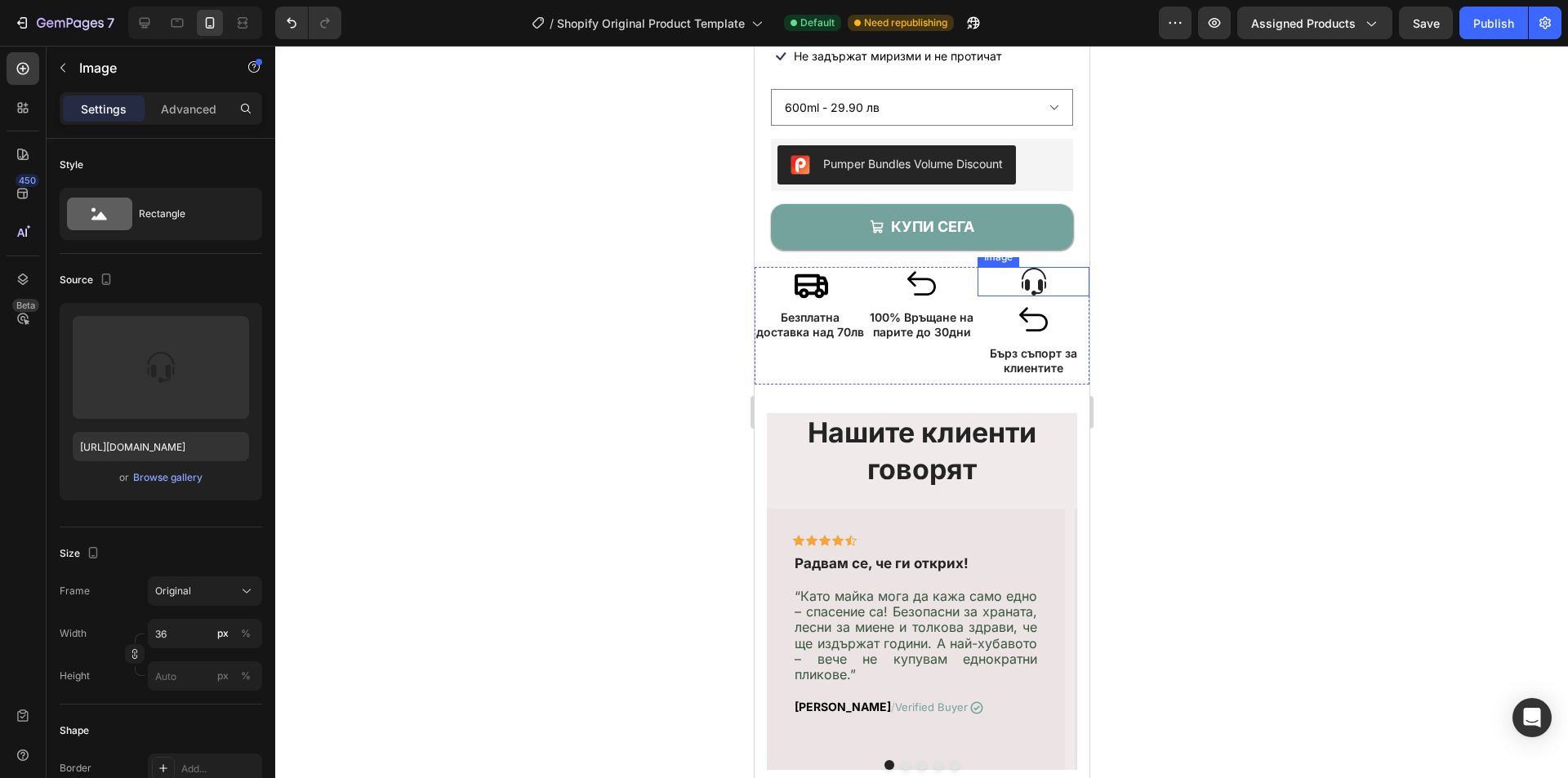
click at [1018, 286] on img at bounding box center [1033, 282] width 29 height 29
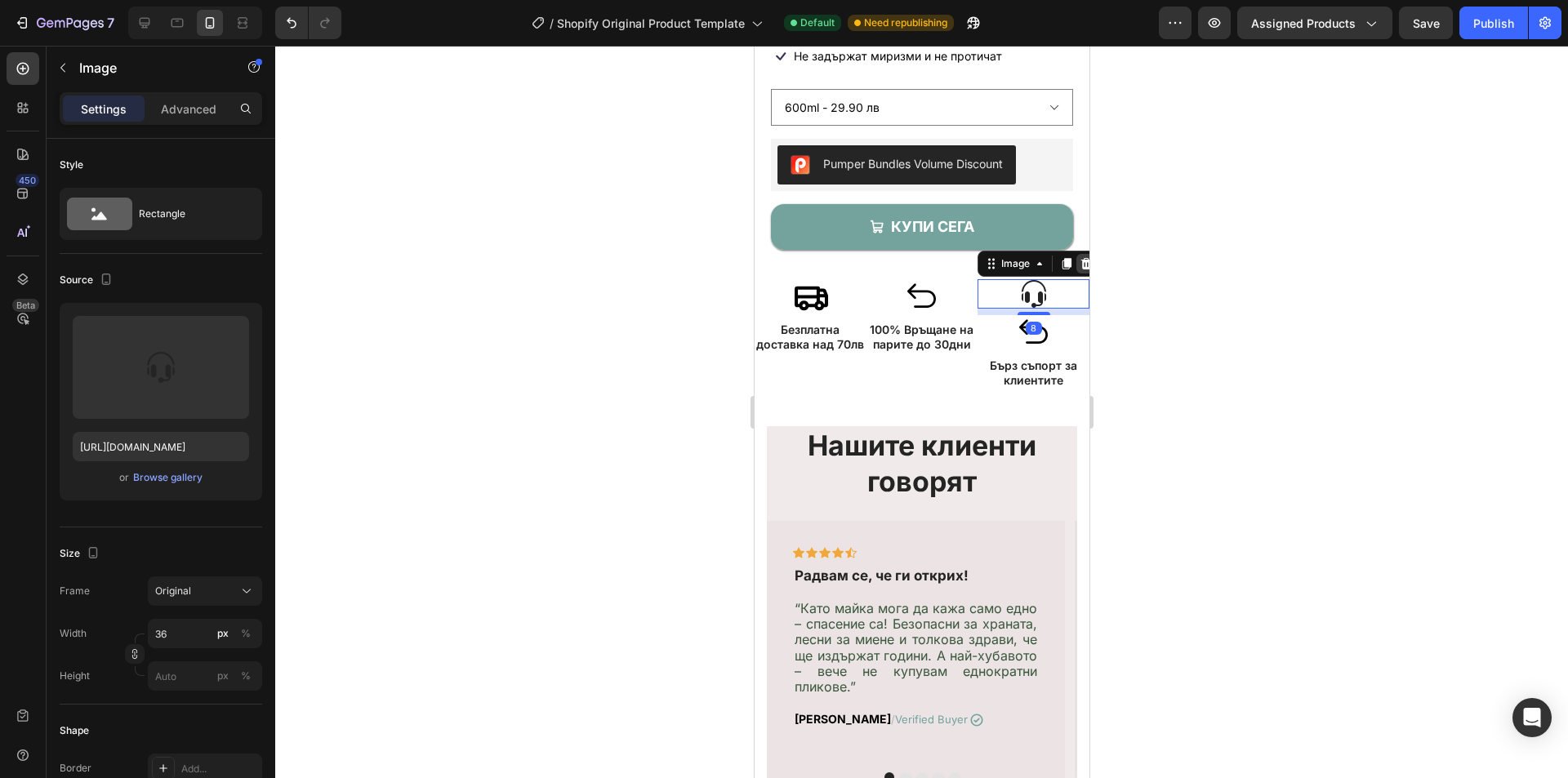
click at [1079, 257] on icon at bounding box center [1085, 263] width 13 height 13
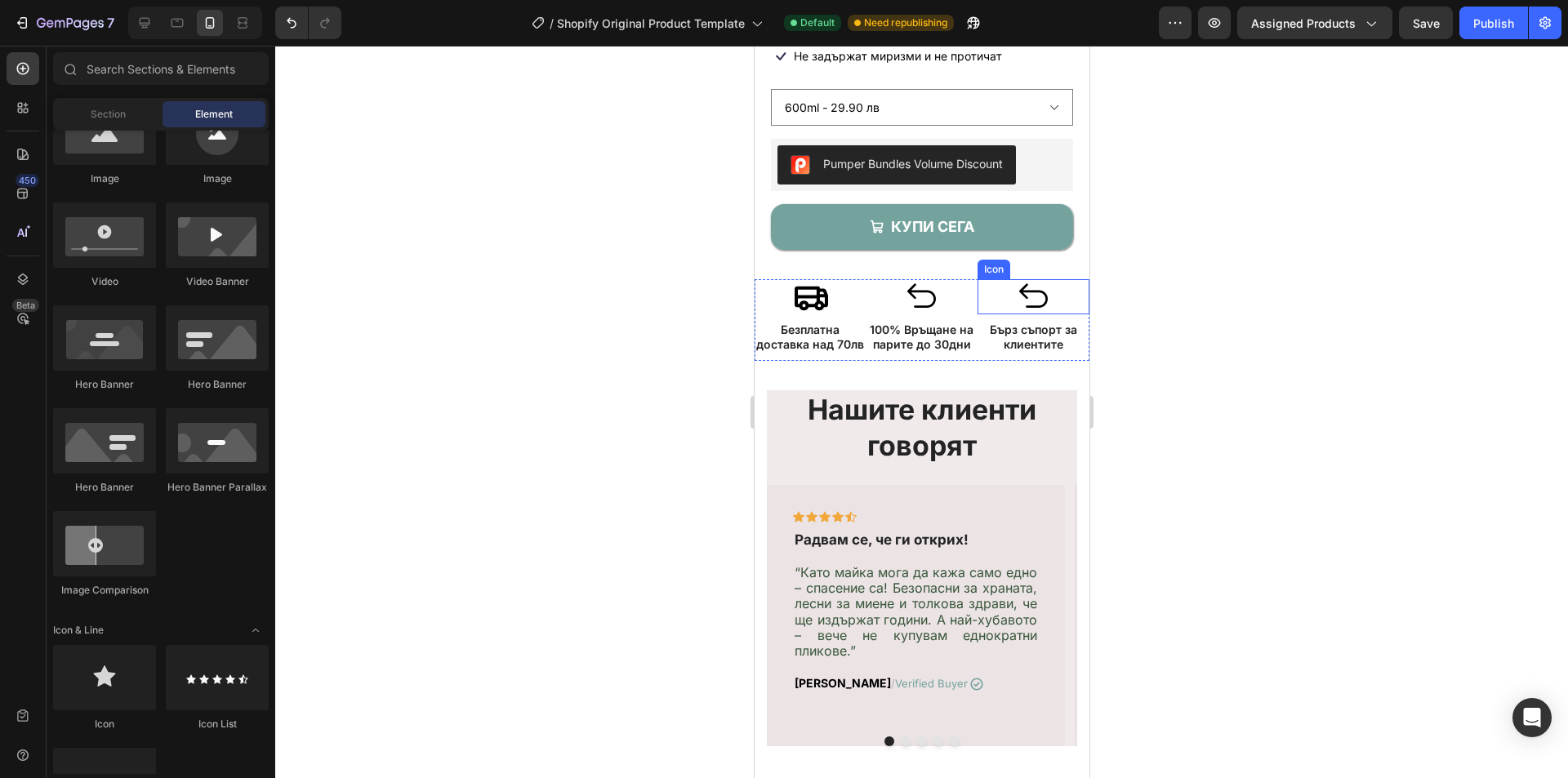
click at [1016, 286] on icon at bounding box center [1033, 296] width 35 height 35
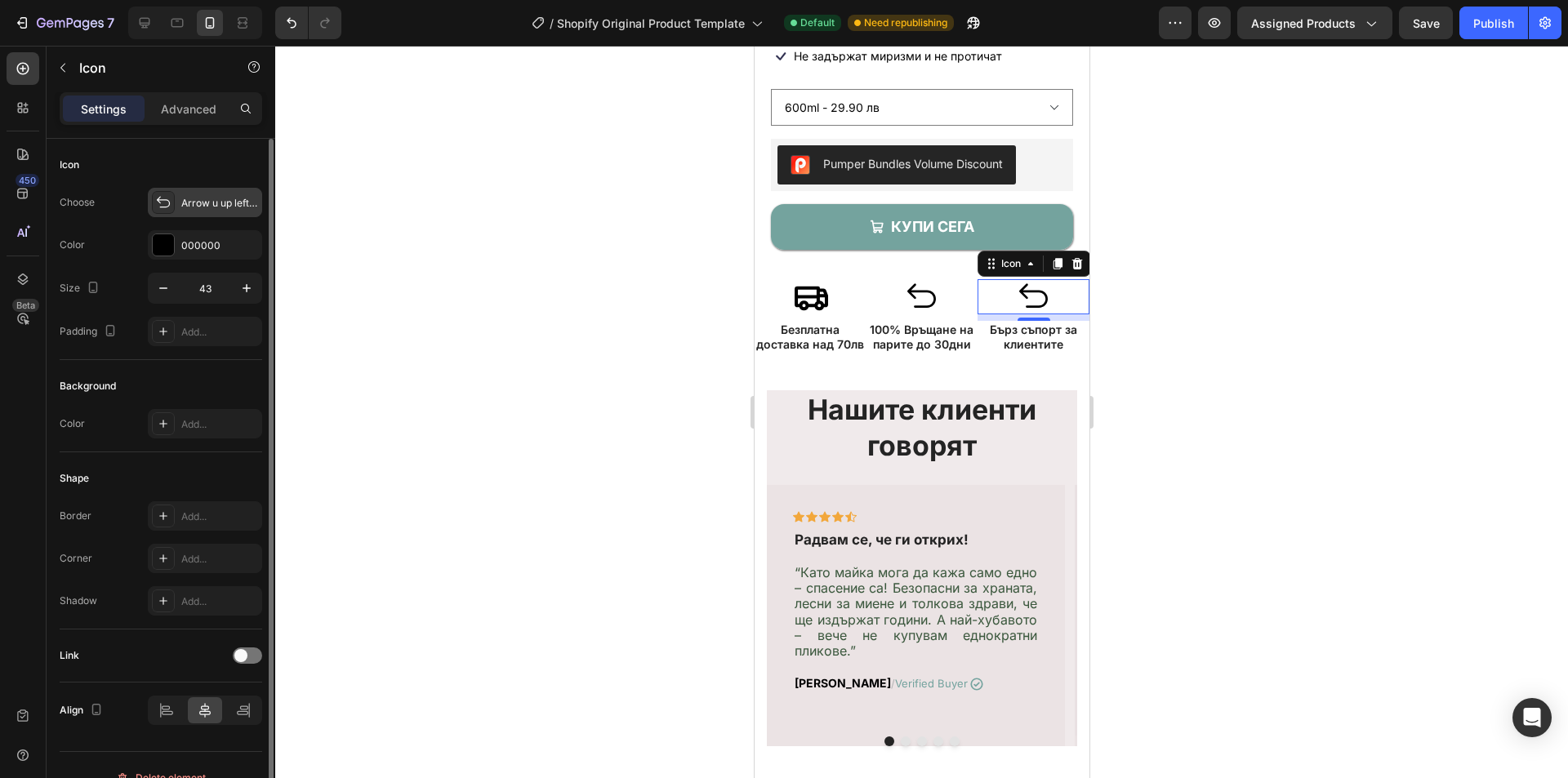
click at [207, 202] on div "Arrow u up left regular" at bounding box center [220, 204] width 77 height 15
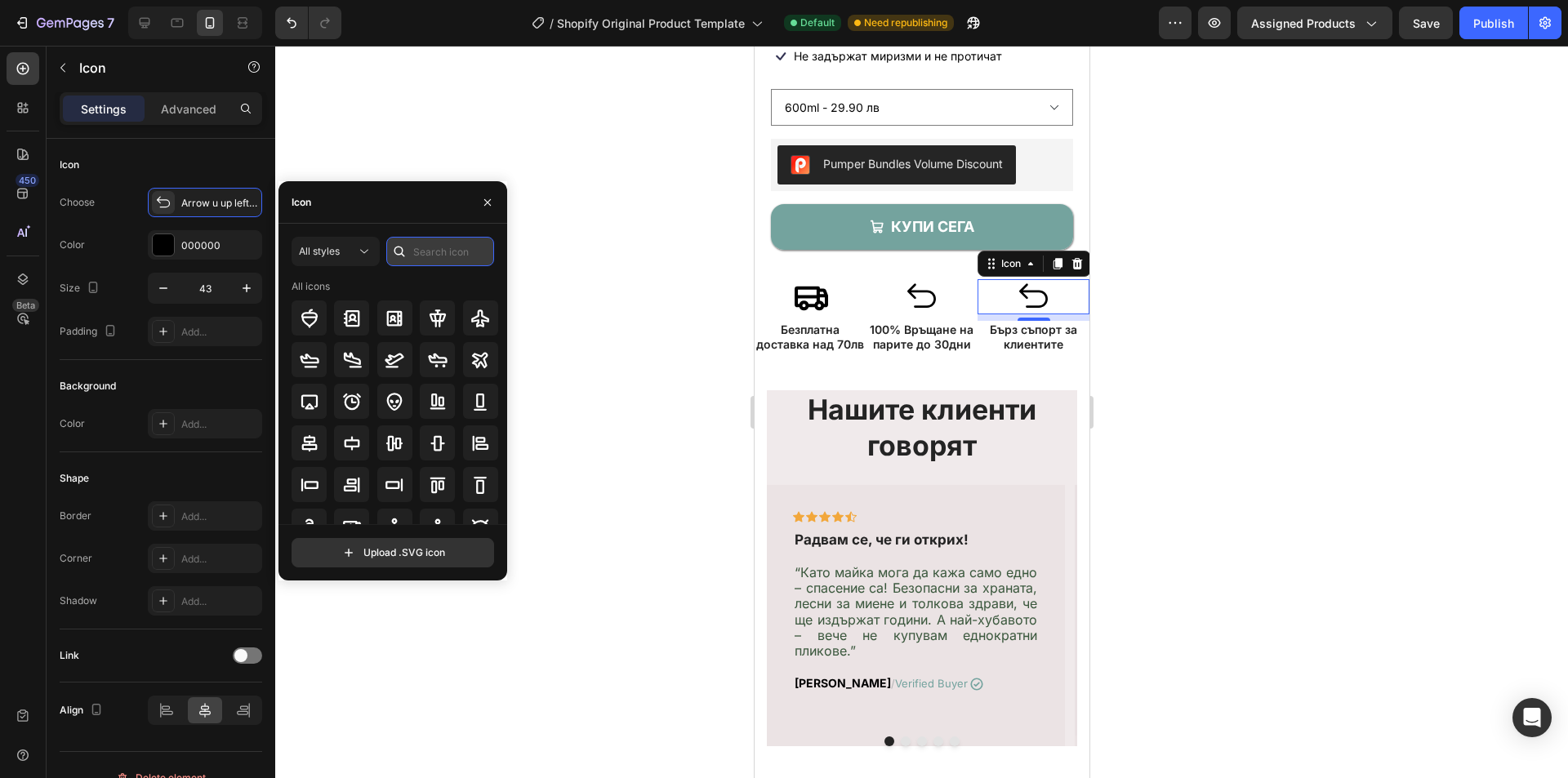
click at [445, 253] on input "text" at bounding box center [440, 251] width 108 height 29
type input "support"
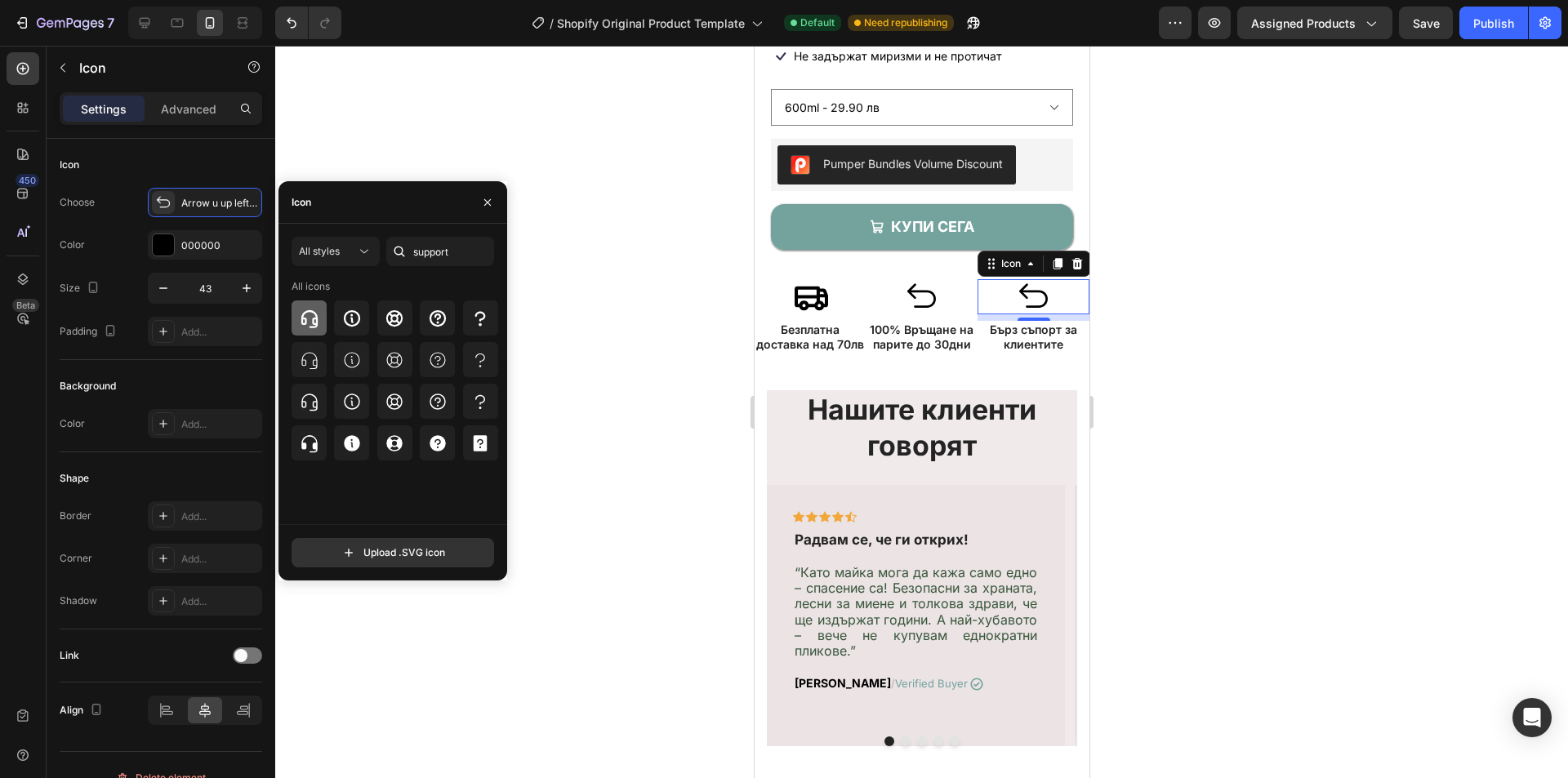
click at [311, 317] on icon at bounding box center [309, 318] width 19 height 19
click at [1139, 356] on div at bounding box center [921, 412] width 1293 height 733
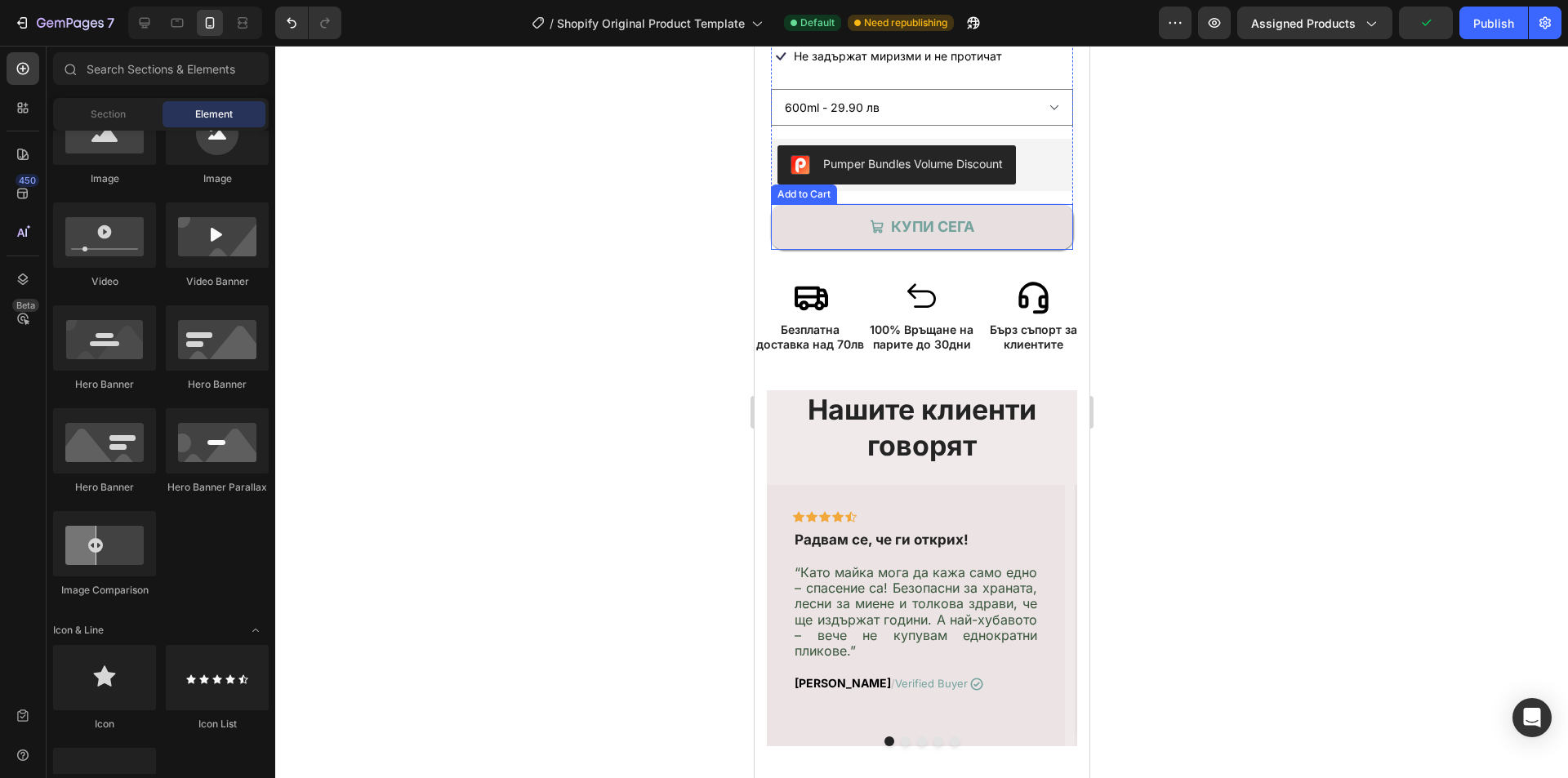
click at [930, 232] on button "КУПИ СЕГА" at bounding box center [921, 228] width 302 height 46
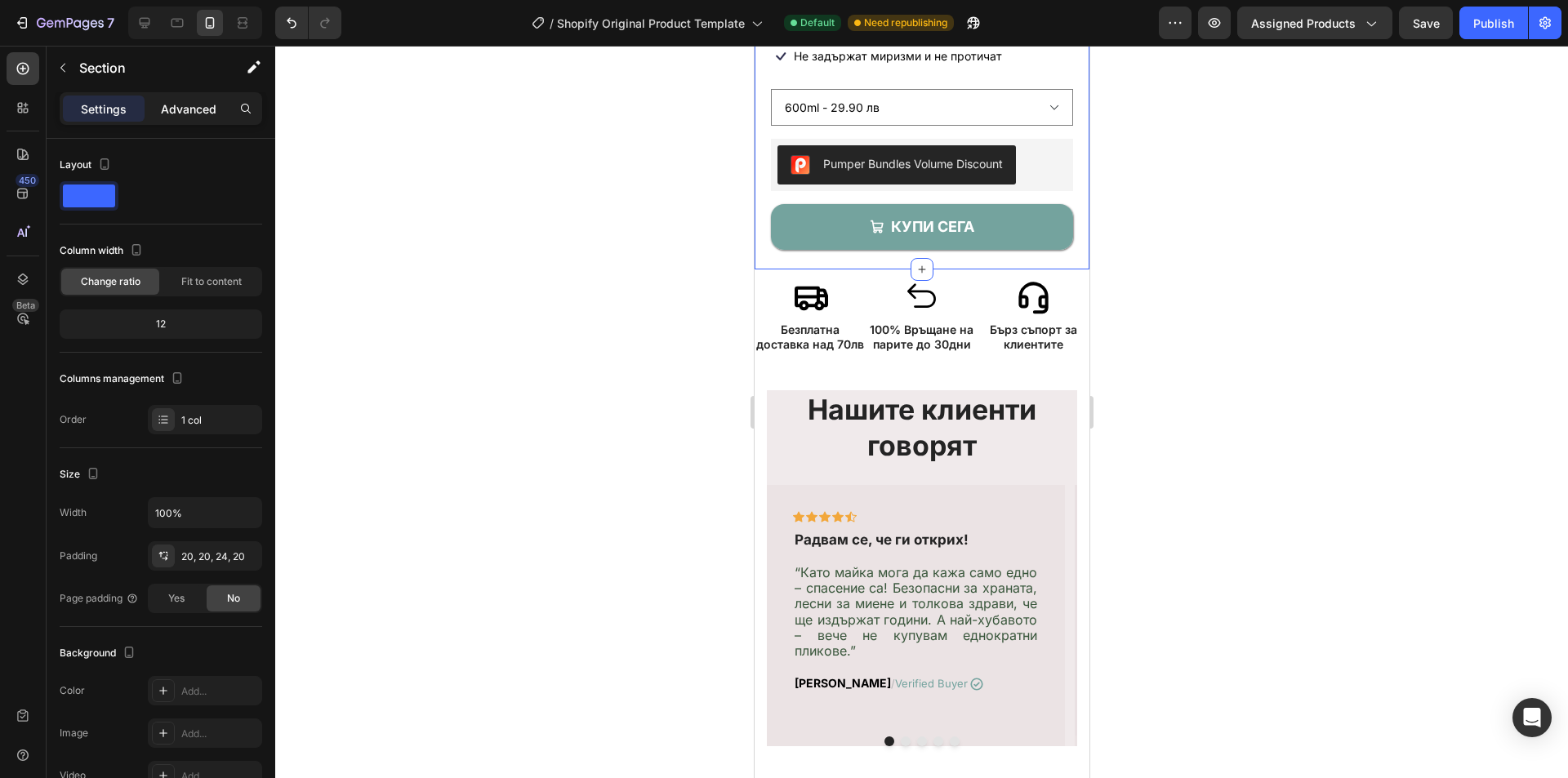
click at [175, 107] on p "Advanced" at bounding box center [188, 109] width 56 height 17
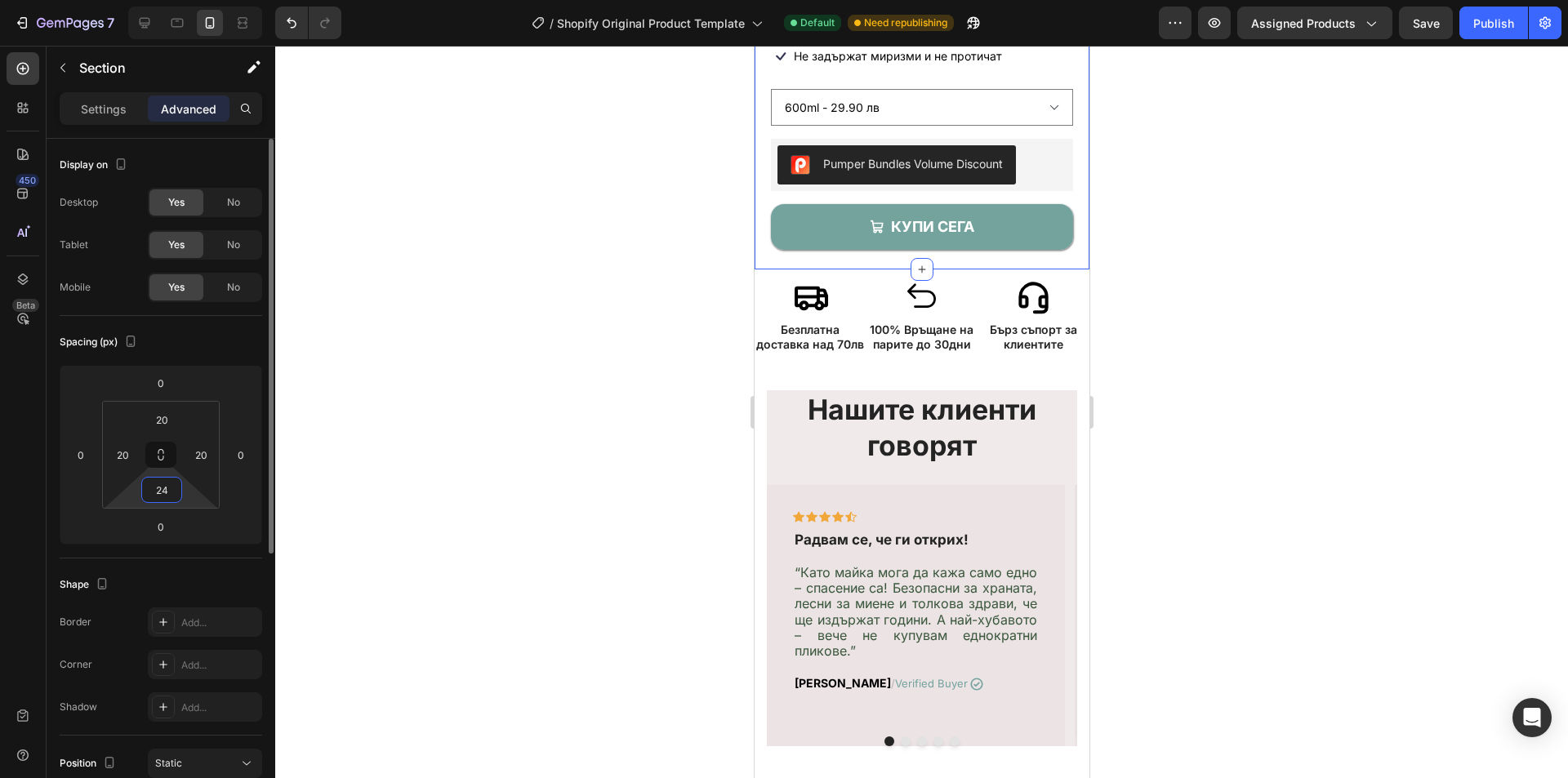
click at [169, 491] on input "24" at bounding box center [161, 490] width 33 height 25
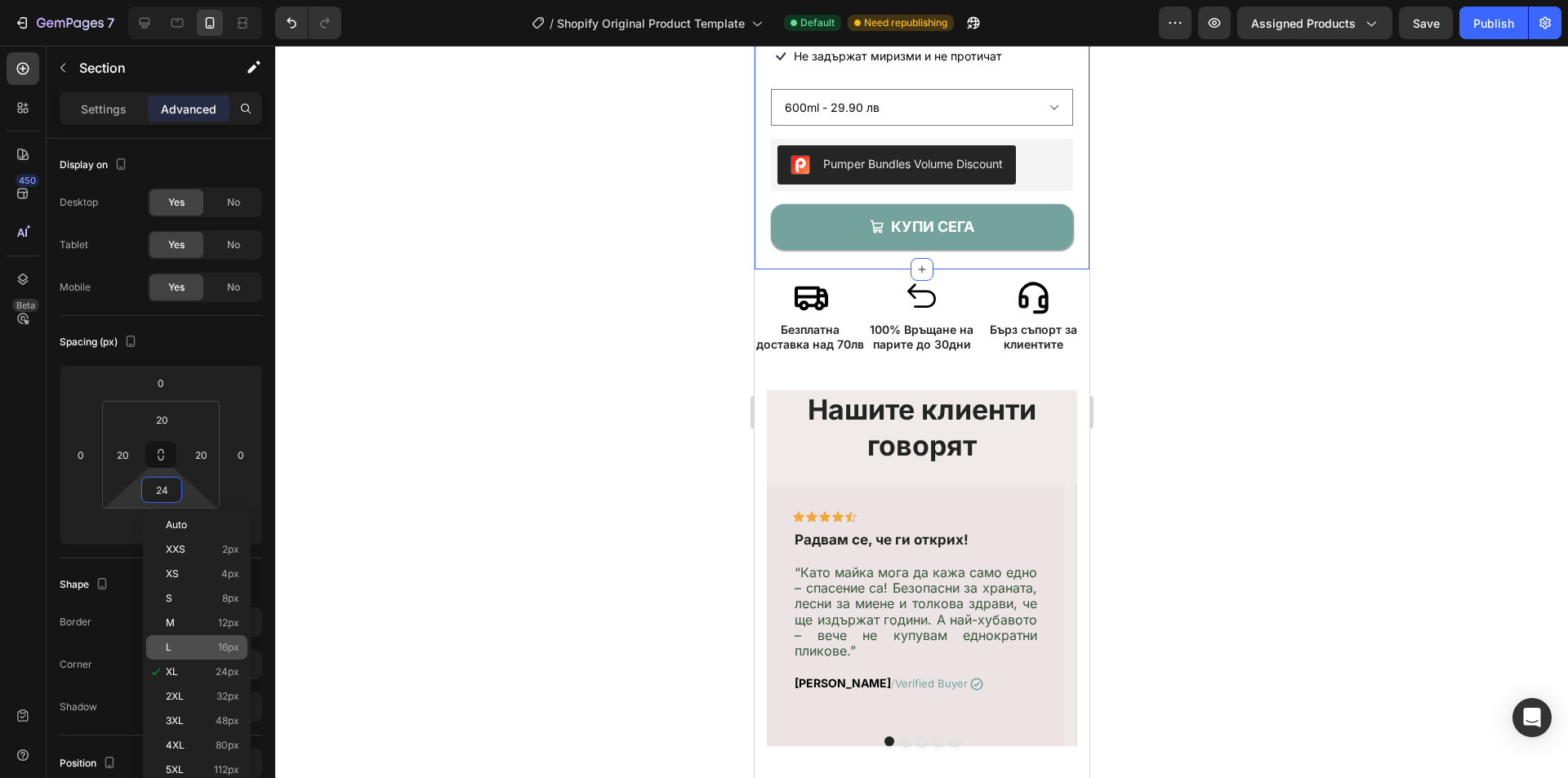
click at [230, 636] on div "L 16px" at bounding box center [196, 648] width 101 height 25
type input "16"
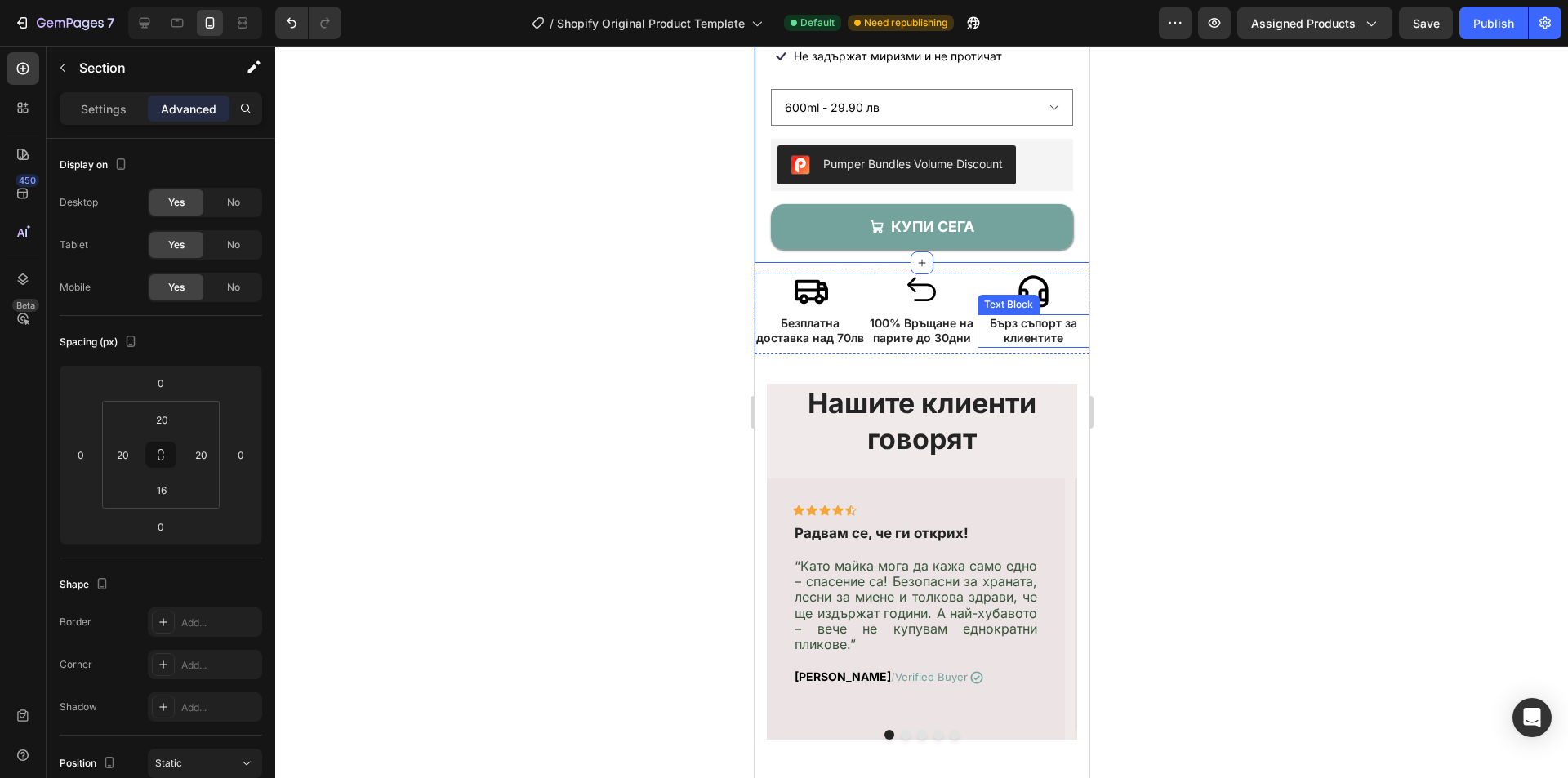
drag, startPoint x: 1262, startPoint y: 306, endPoint x: 284, endPoint y: 265, distance: 978.9
click at [1262, 306] on div at bounding box center [921, 412] width 1293 height 733
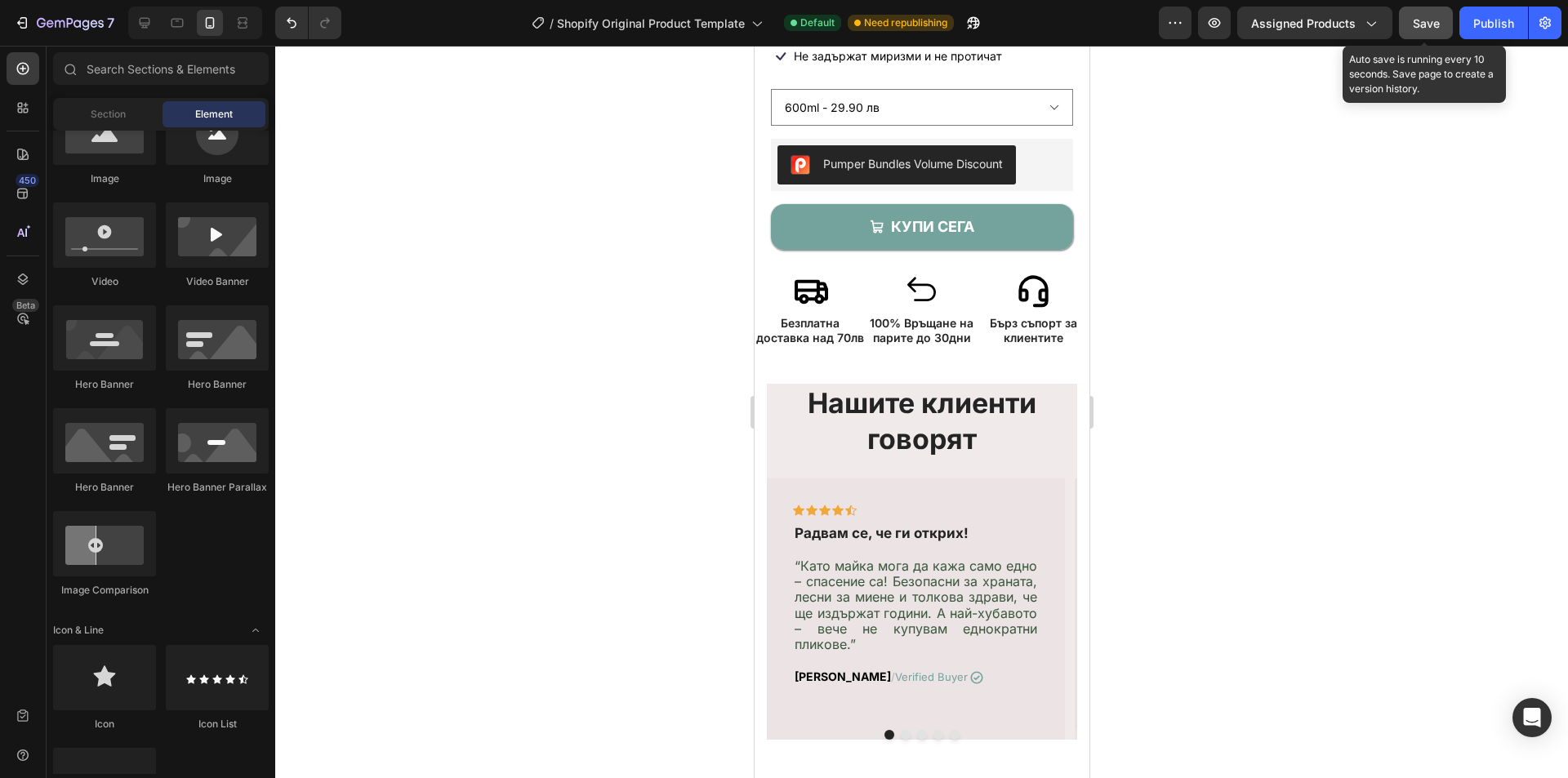
click at [1414, 21] on span "Save" at bounding box center [1426, 23] width 27 height 14
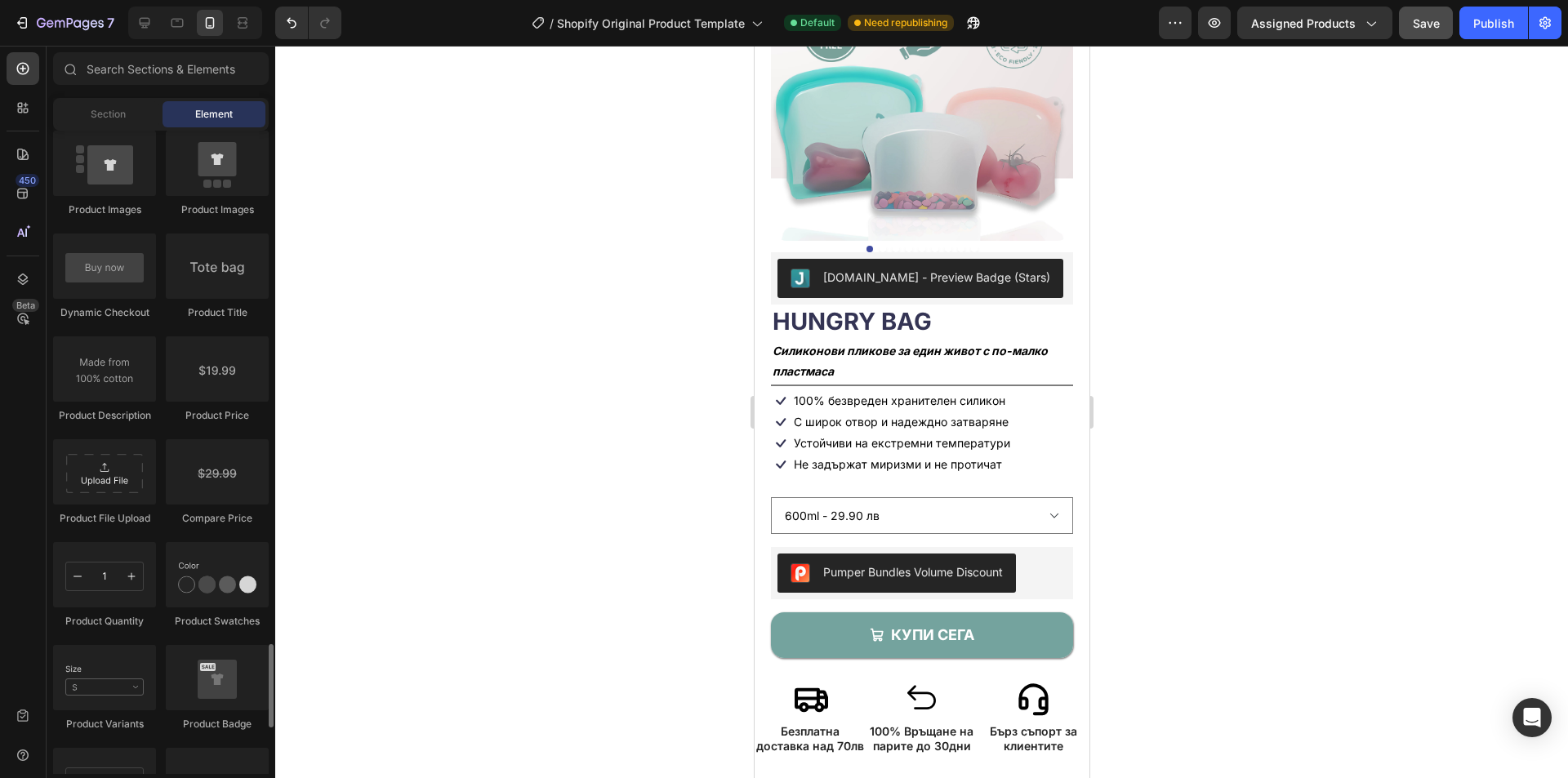
scroll to position [2777, 0]
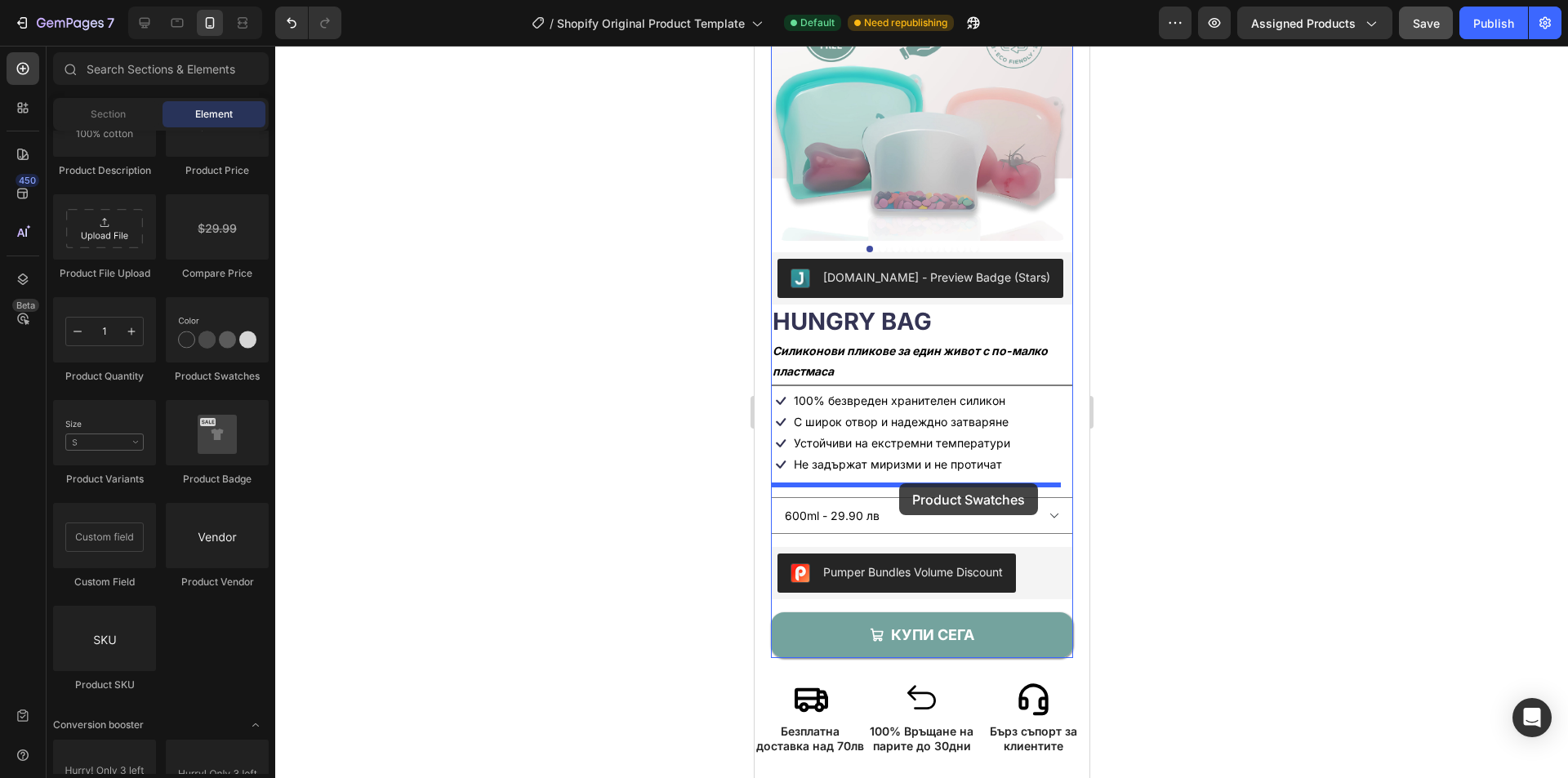
drag, startPoint x: 972, startPoint y: 406, endPoint x: 898, endPoint y: 483, distance: 106.8
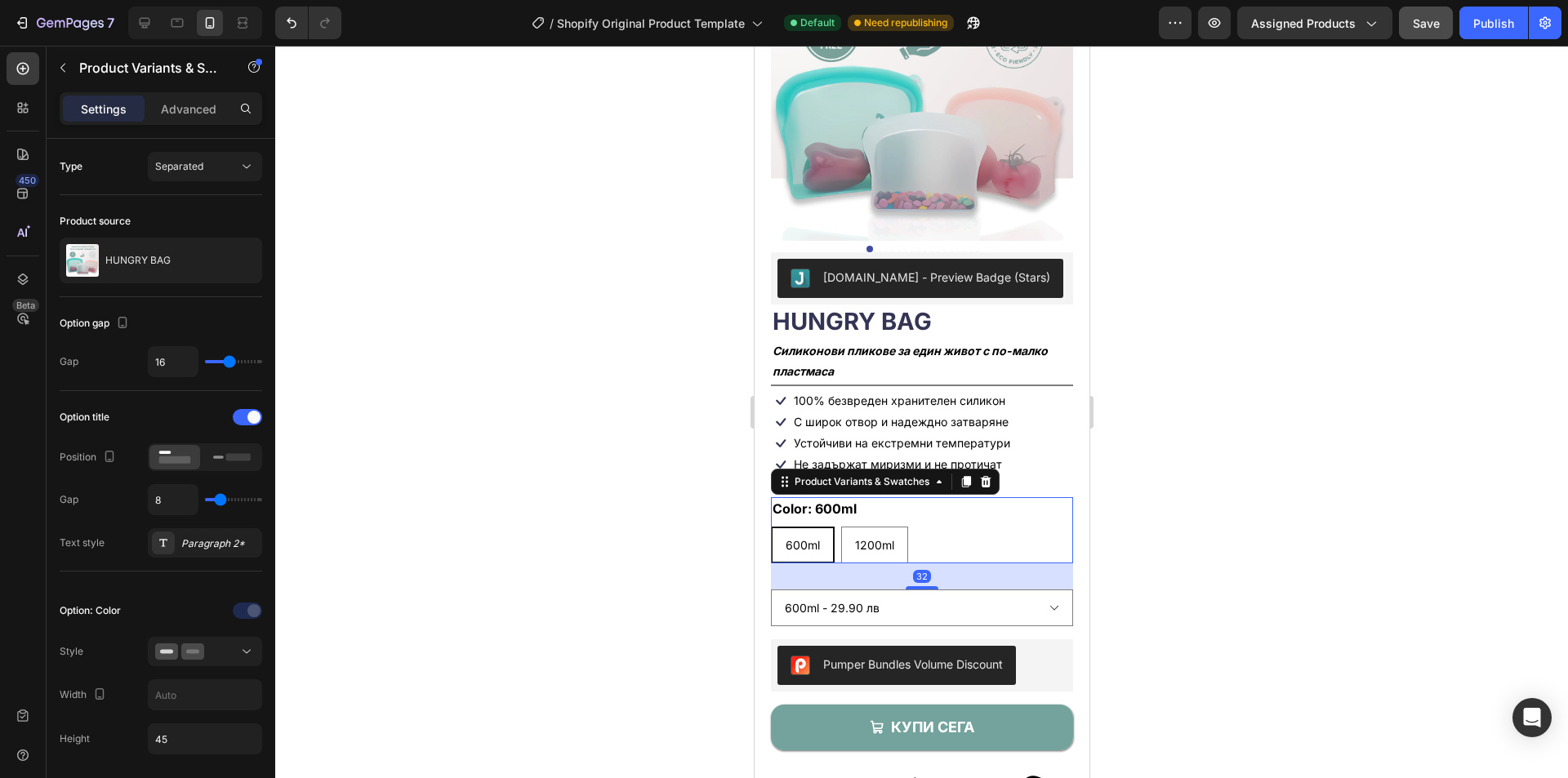
click at [929, 510] on div "Color: 600ml 600ml 600ml 600ml 1200ml 1200ml 1200ml" at bounding box center [921, 530] width 302 height 66
click at [225, 453] on icon at bounding box center [231, 458] width 38 height 18
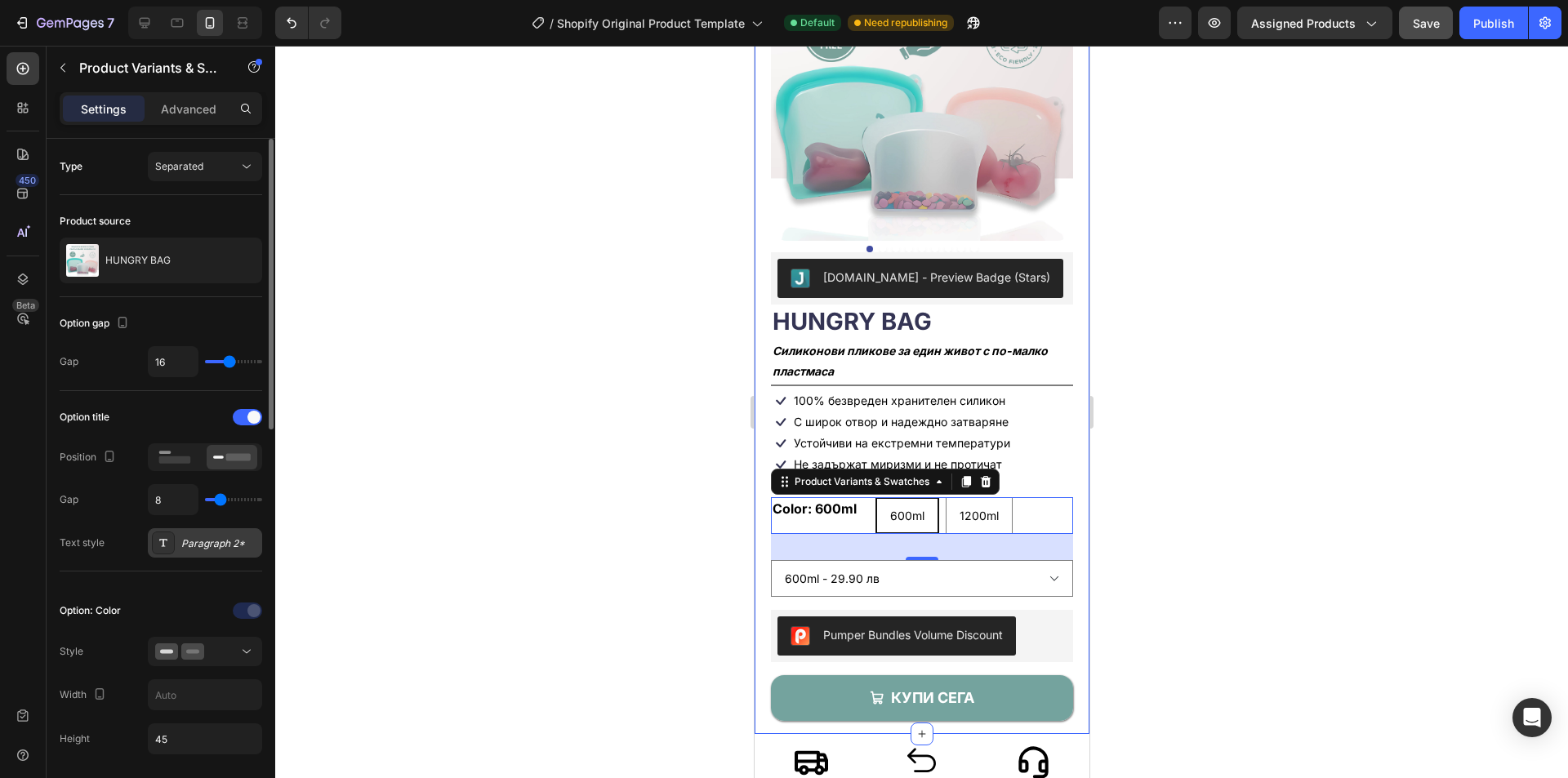
click at [190, 539] on div "Paragraph 2*" at bounding box center [220, 544] width 77 height 15
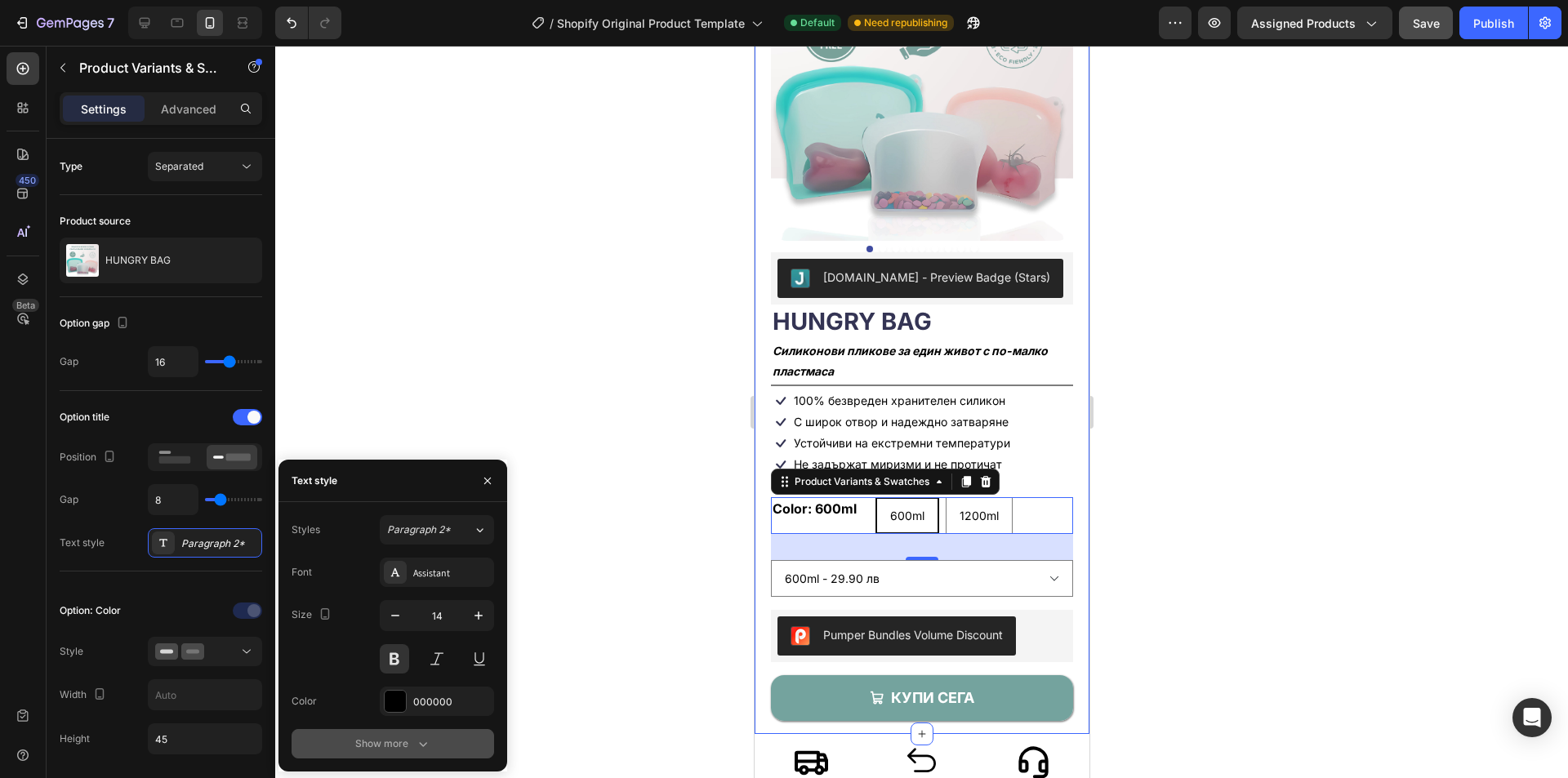
click at [391, 747] on div "Show more" at bounding box center [393, 744] width 76 height 17
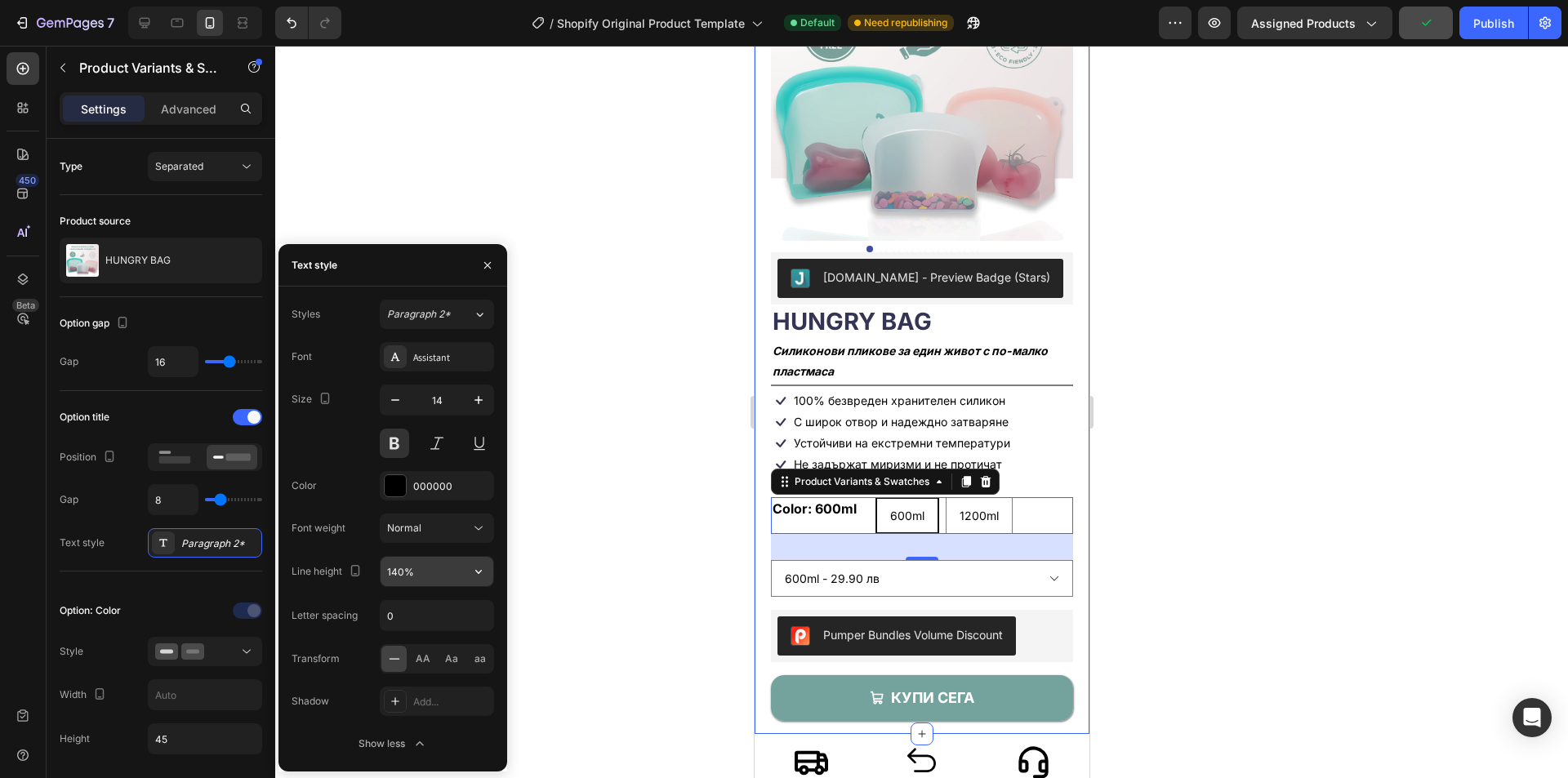
click at [419, 571] on input "140%" at bounding box center [437, 572] width 113 height 29
click at [478, 570] on icon "button" at bounding box center [479, 572] width 17 height 17
click at [404, 637] on div "120%" at bounding box center [420, 645] width 134 height 31
click at [443, 573] on input "120%" at bounding box center [437, 572] width 113 height 29
click at [468, 571] on button "button" at bounding box center [479, 572] width 29 height 29
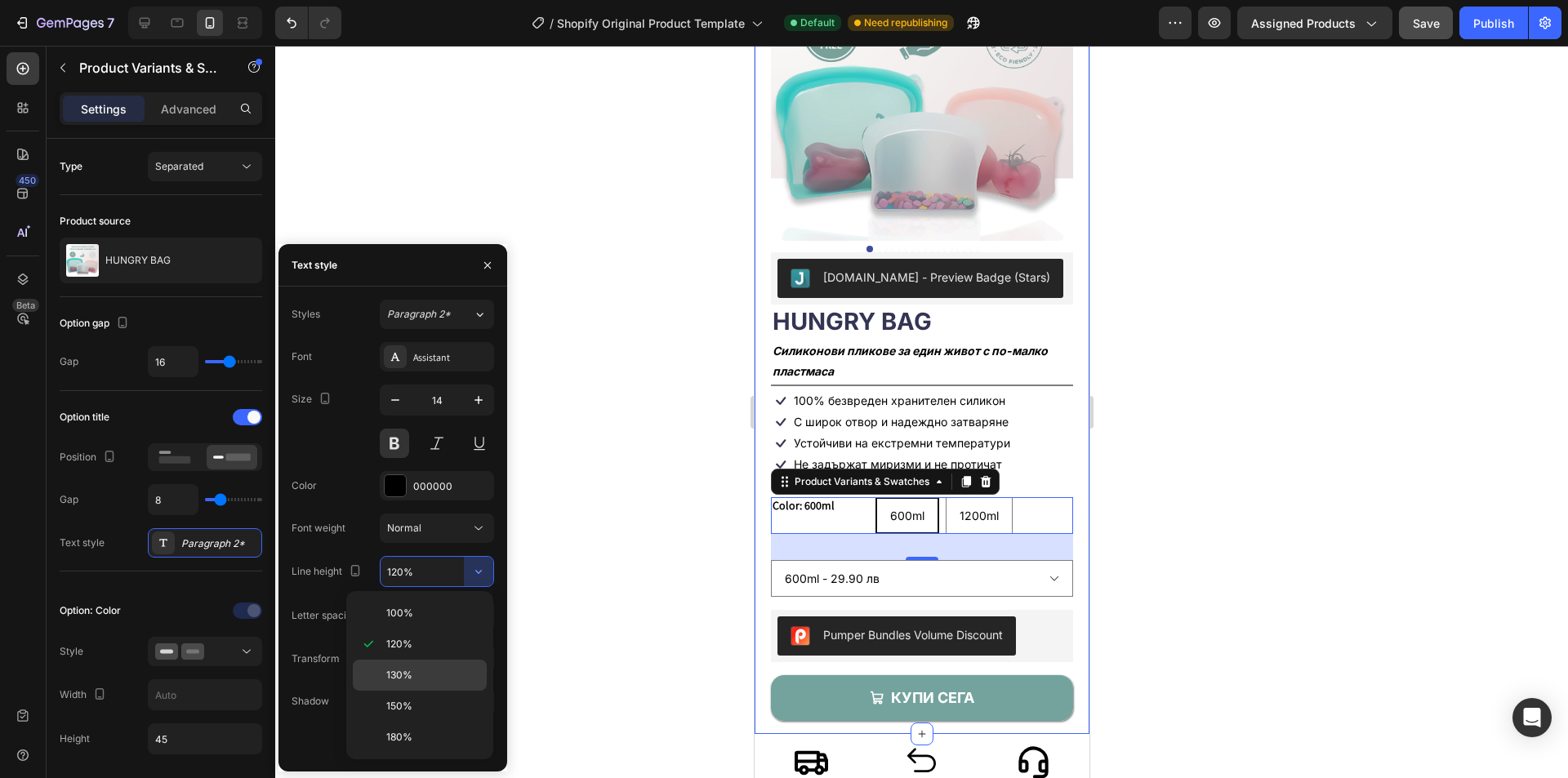
click at [405, 680] on span "130%" at bounding box center [399, 675] width 26 height 15
click at [397, 574] on input "130%" at bounding box center [437, 572] width 113 height 29
type input "140%"
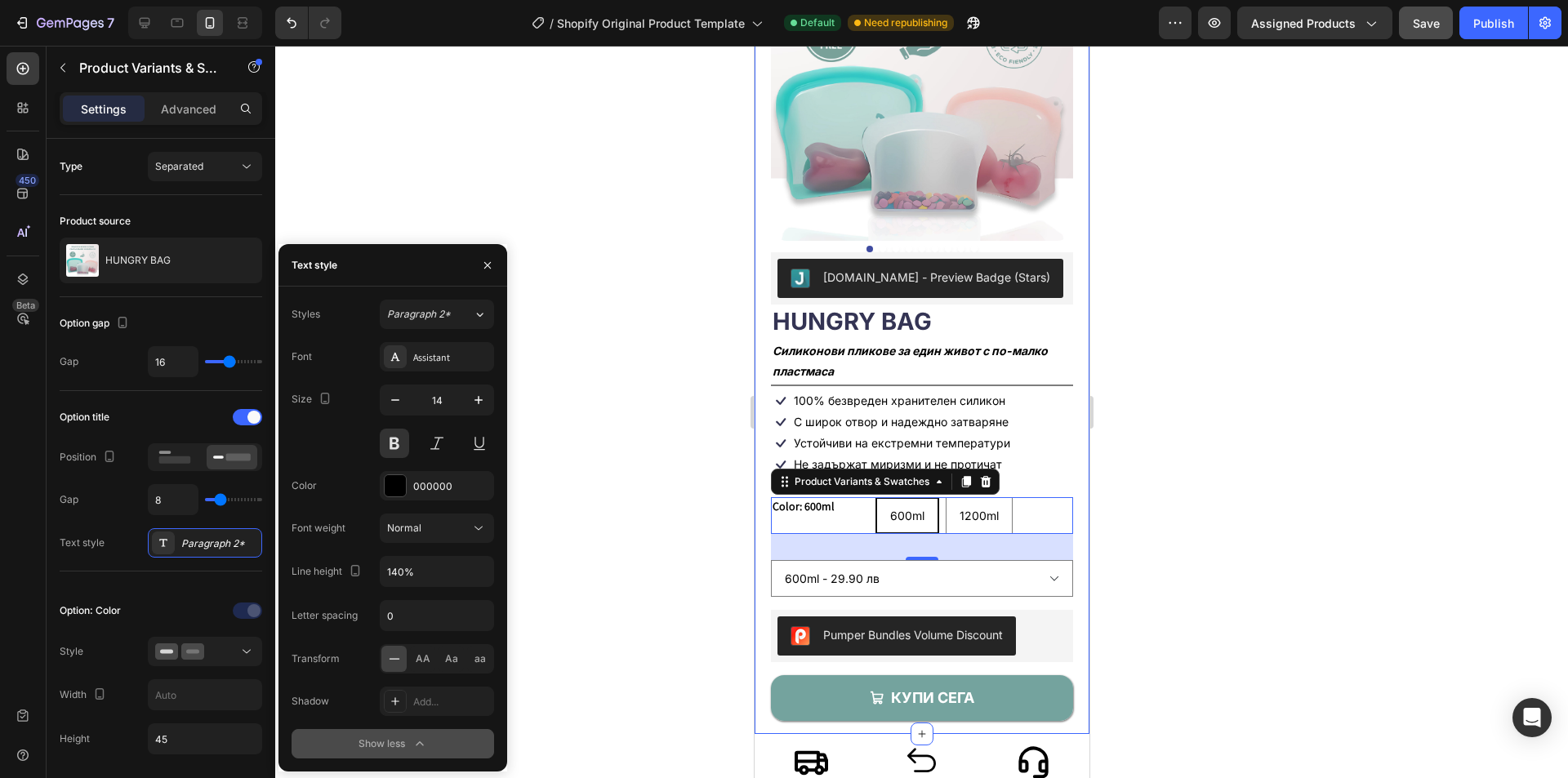
click at [346, 736] on button "Show less" at bounding box center [393, 744] width 203 height 29
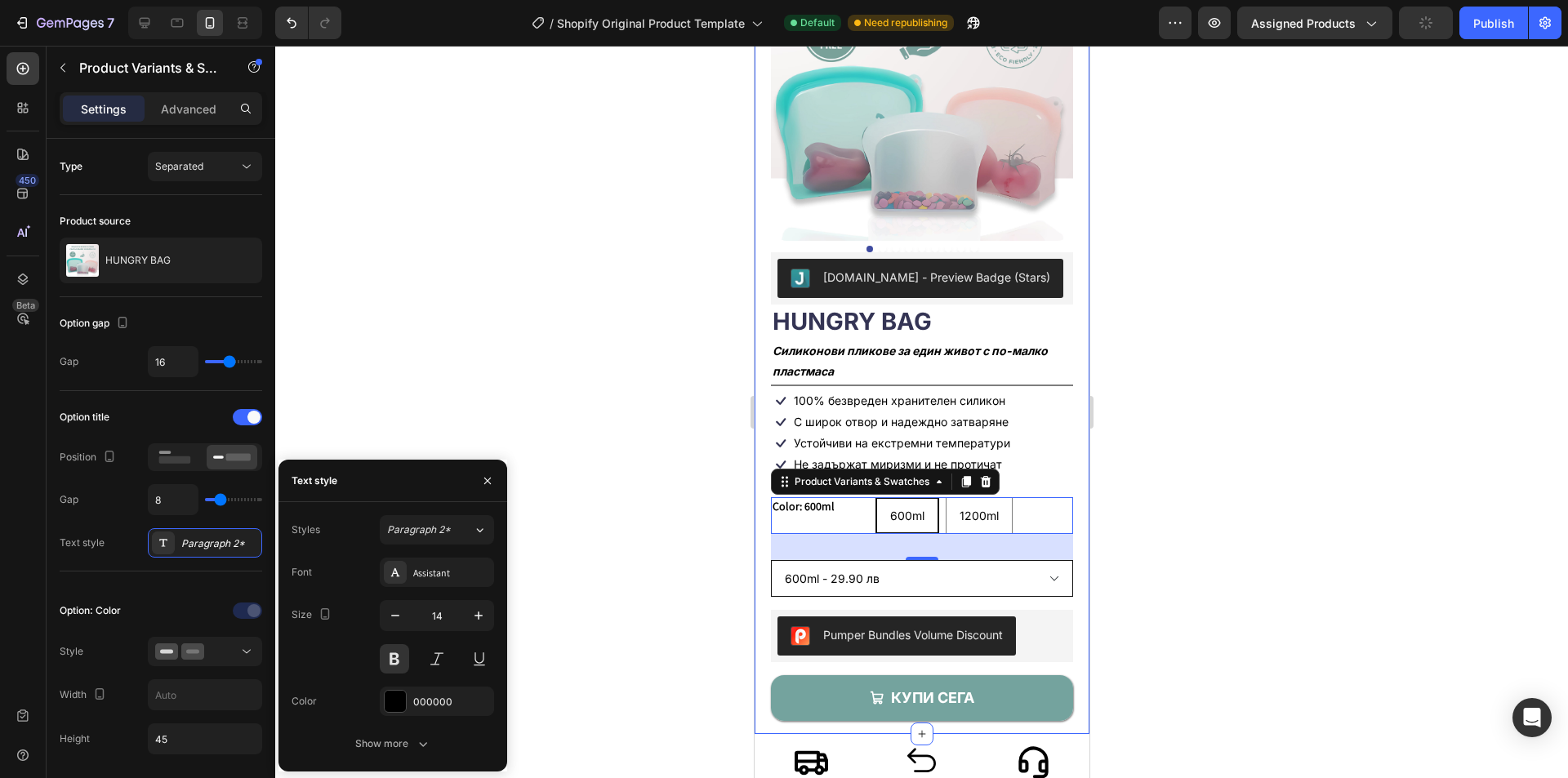
click at [781, 570] on select "600ml - 29.90 лв 1200ml - 34.90 лв" at bounding box center [921, 579] width 302 height 37
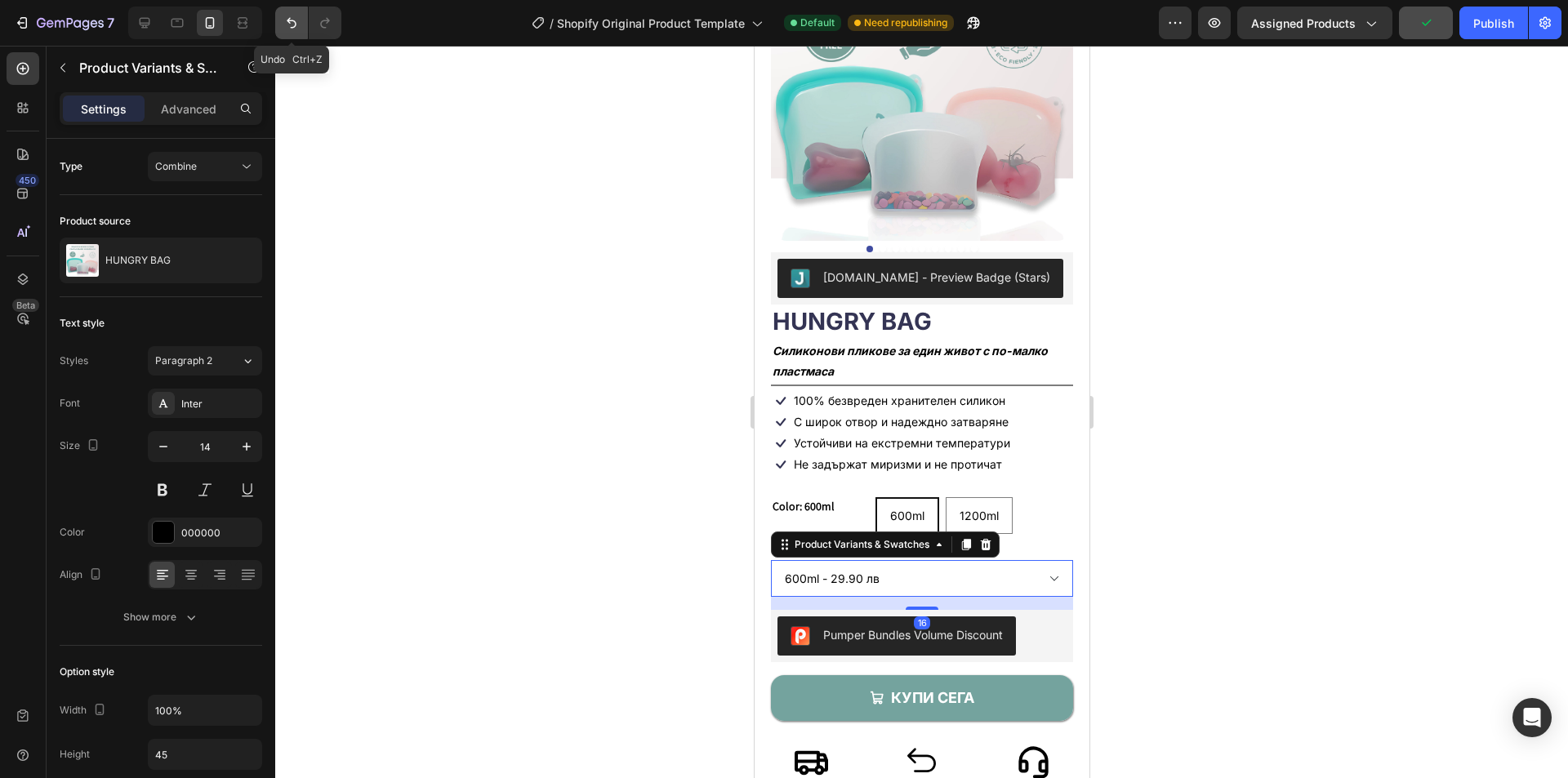
click at [289, 24] on icon "Undo/Redo" at bounding box center [292, 23] width 17 height 17
click at [295, 28] on icon "Undo/Redo" at bounding box center [292, 23] width 17 height 17
click at [787, 479] on div "Judge.me - Preview Badge (Stars) Judge.me HUNGRY BAG Product Title Силиконови п…" at bounding box center [921, 486] width 302 height 469
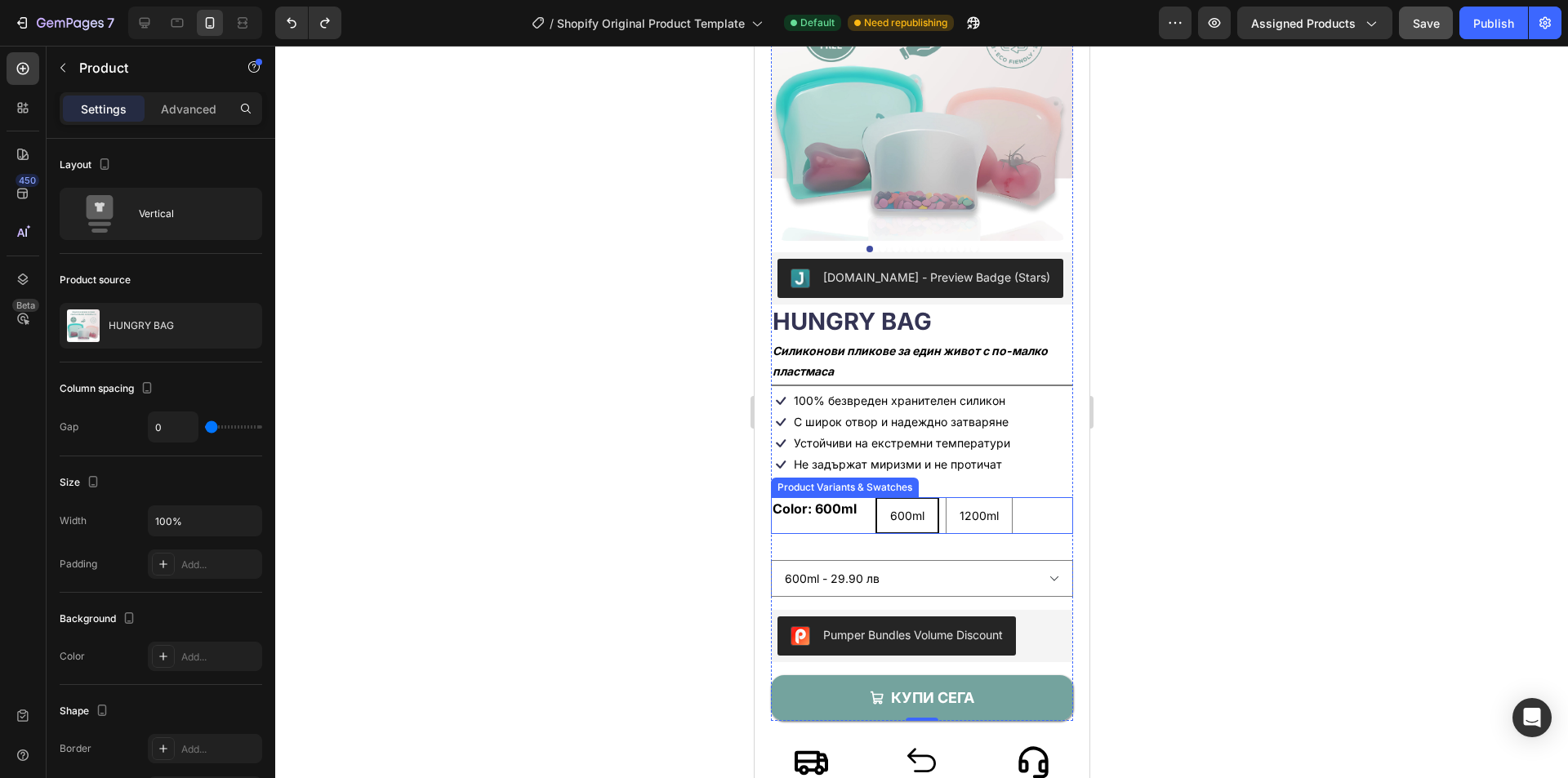
click at [856, 511] on div "Color: 600ml 600ml 600ml 600ml 1200ml 1200ml 1200ml" at bounding box center [921, 516] width 302 height 37
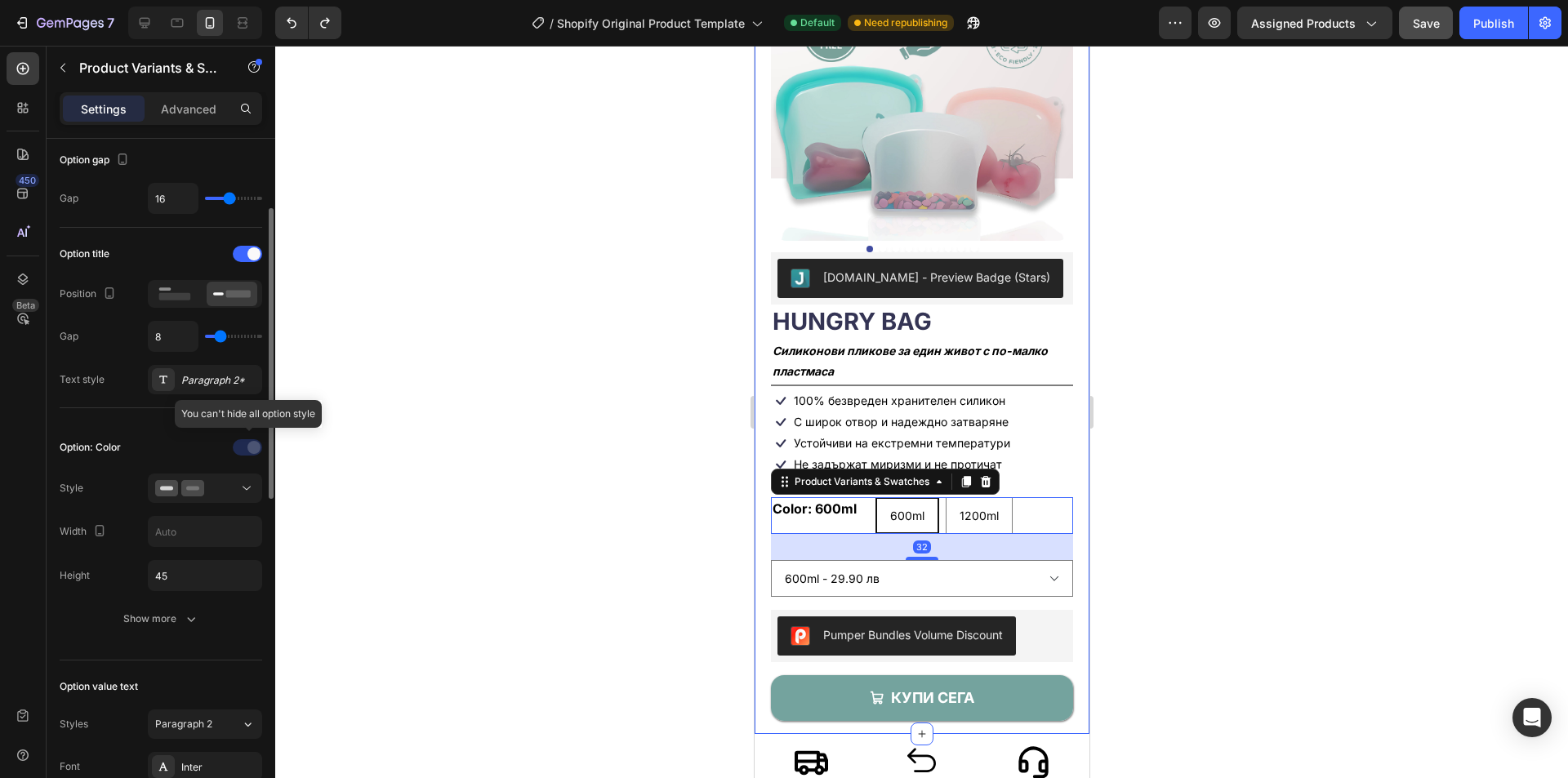
scroll to position [245, 0]
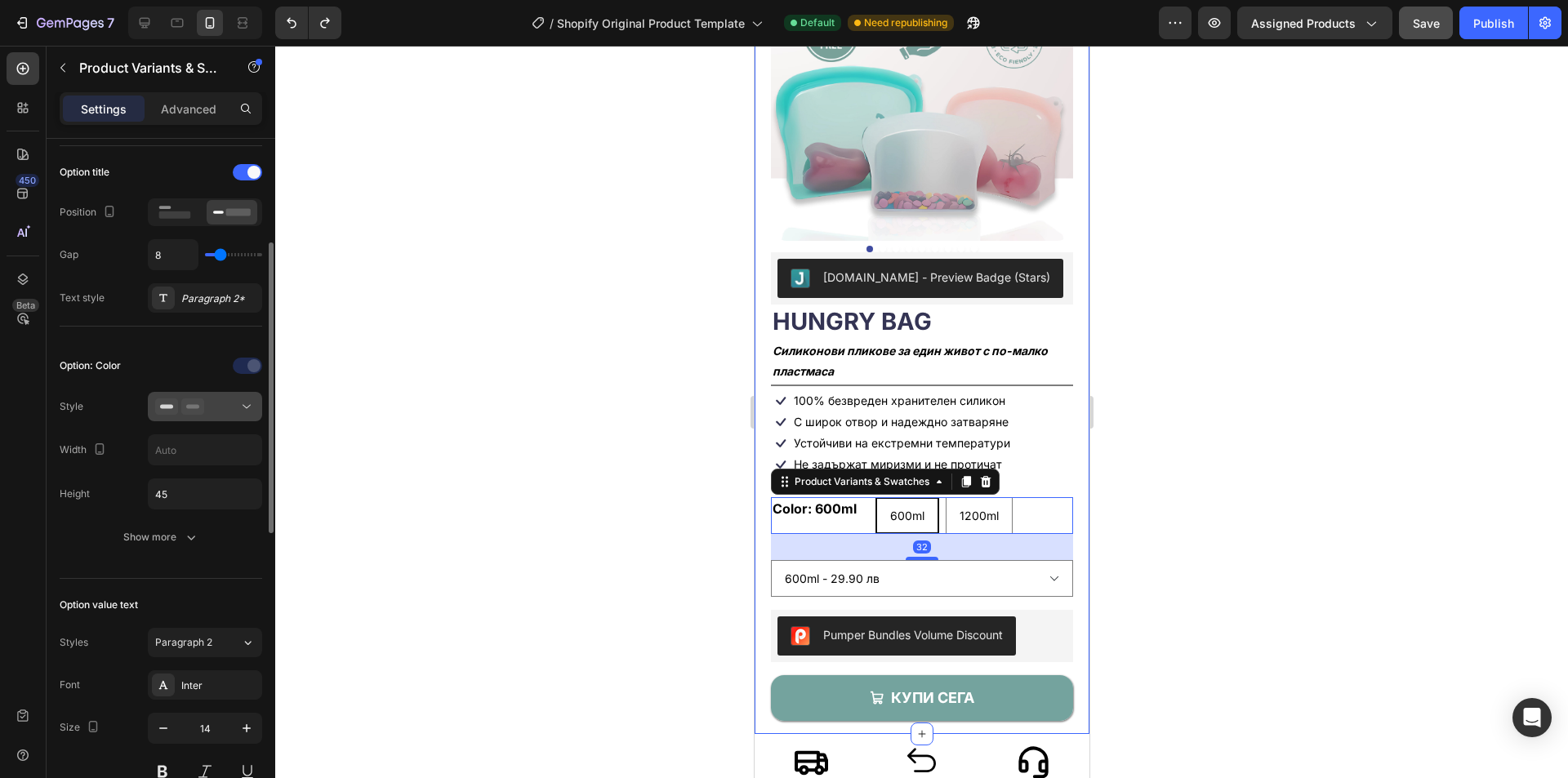
click at [236, 409] on div at bounding box center [205, 406] width 100 height 17
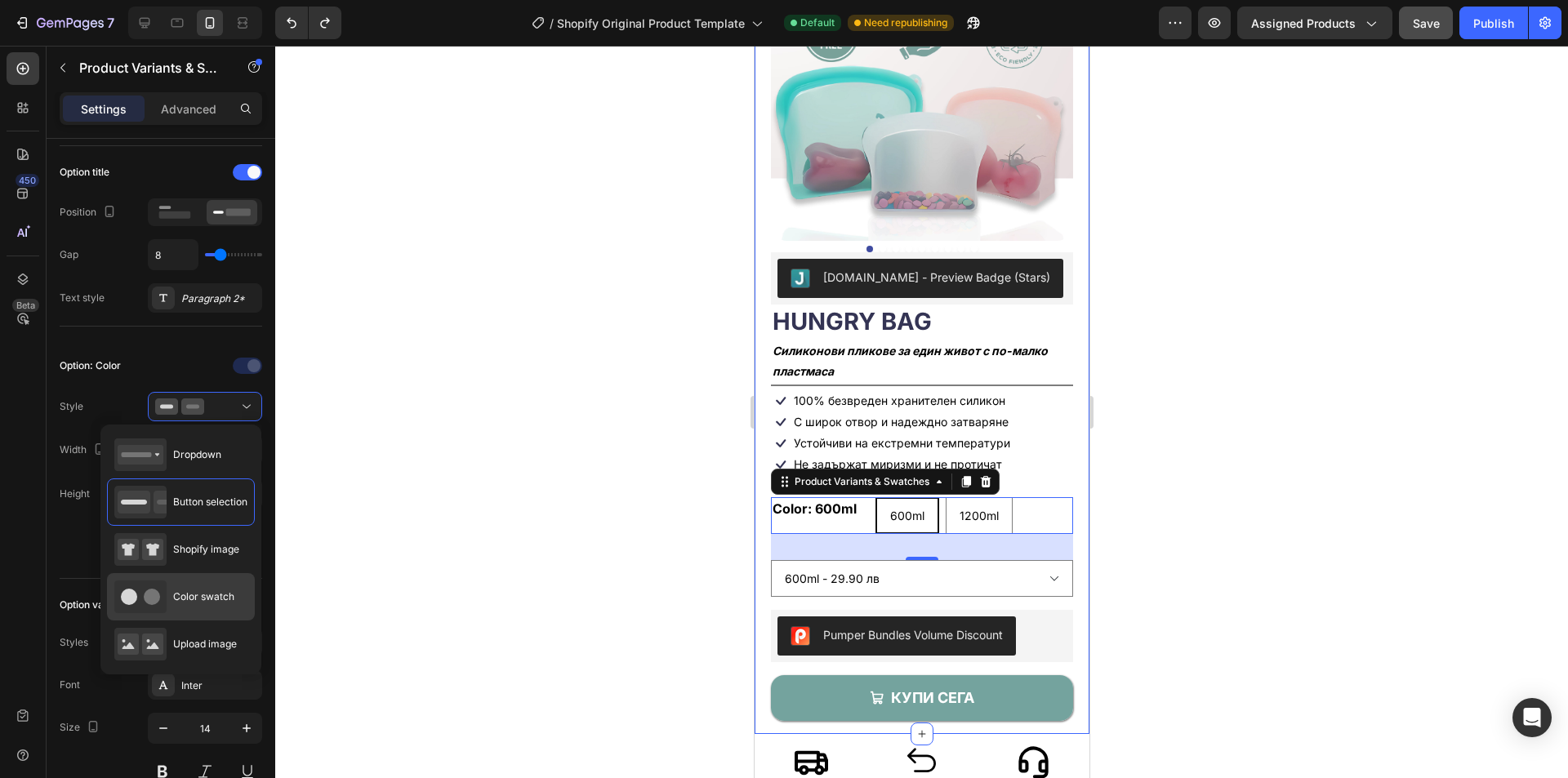
click at [211, 584] on div "Color swatch" at bounding box center [174, 597] width 120 height 33
type input "45"
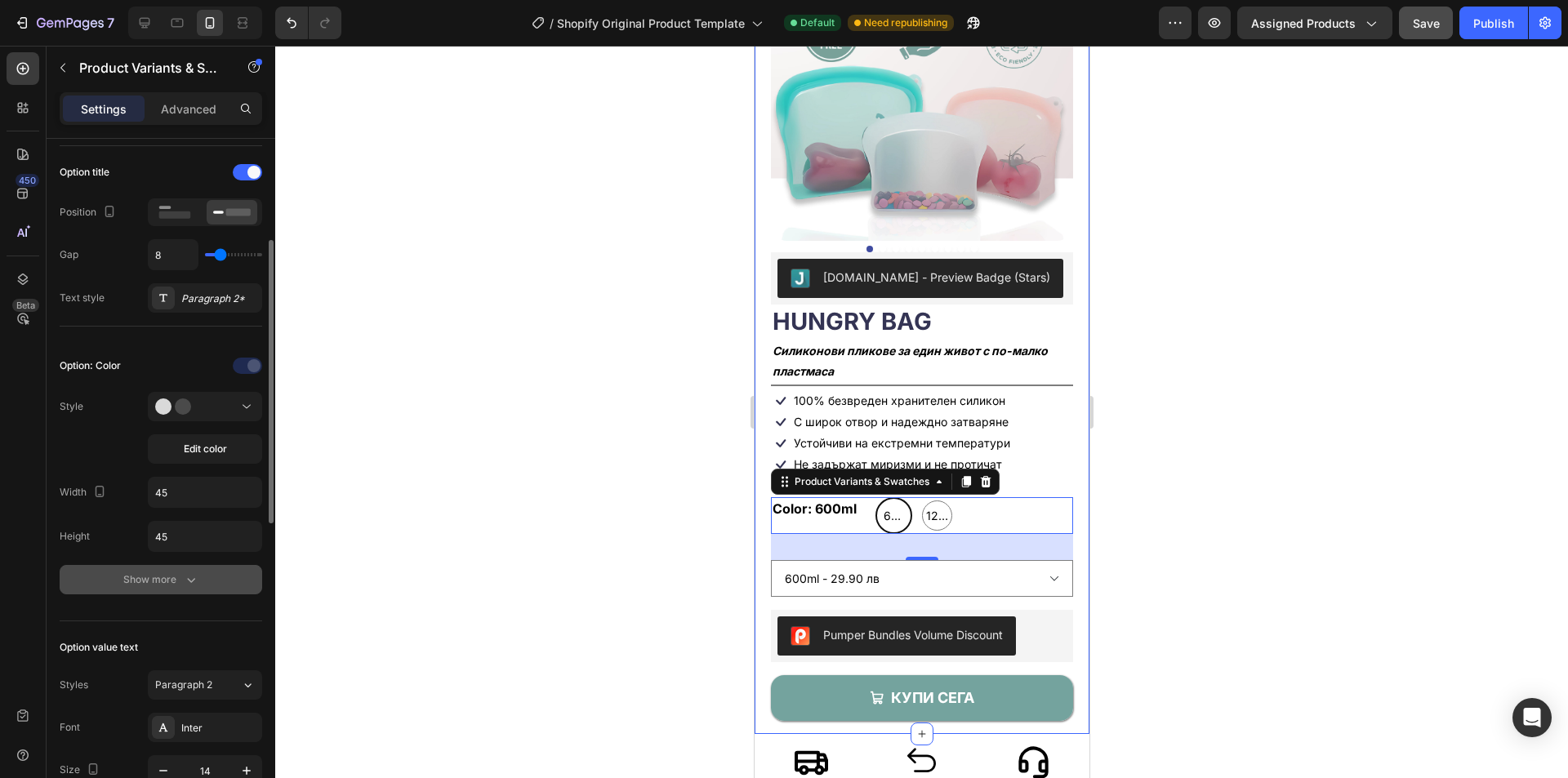
click at [180, 565] on button "Show more" at bounding box center [161, 580] width 203 height 29
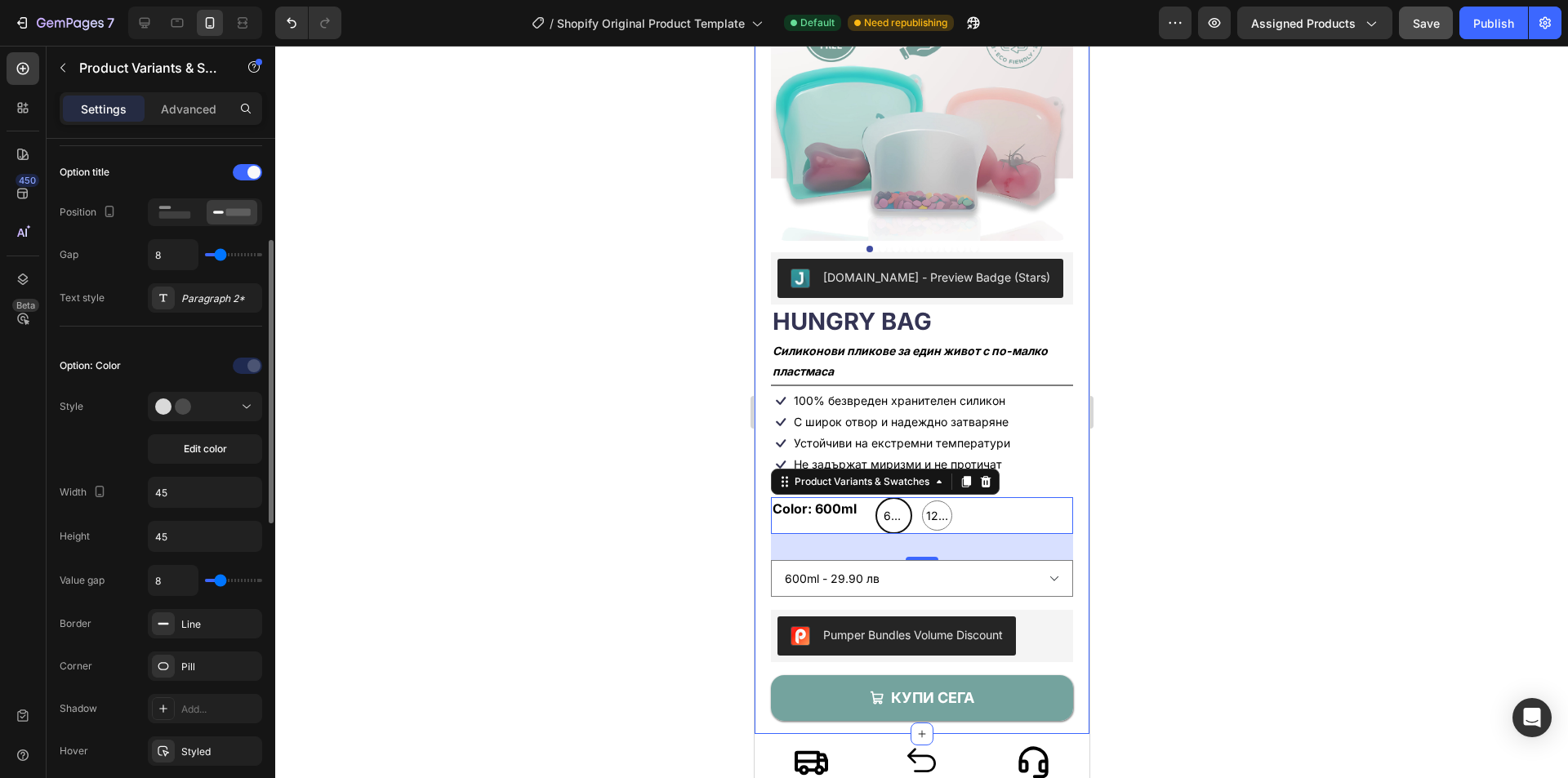
scroll to position [327, 0]
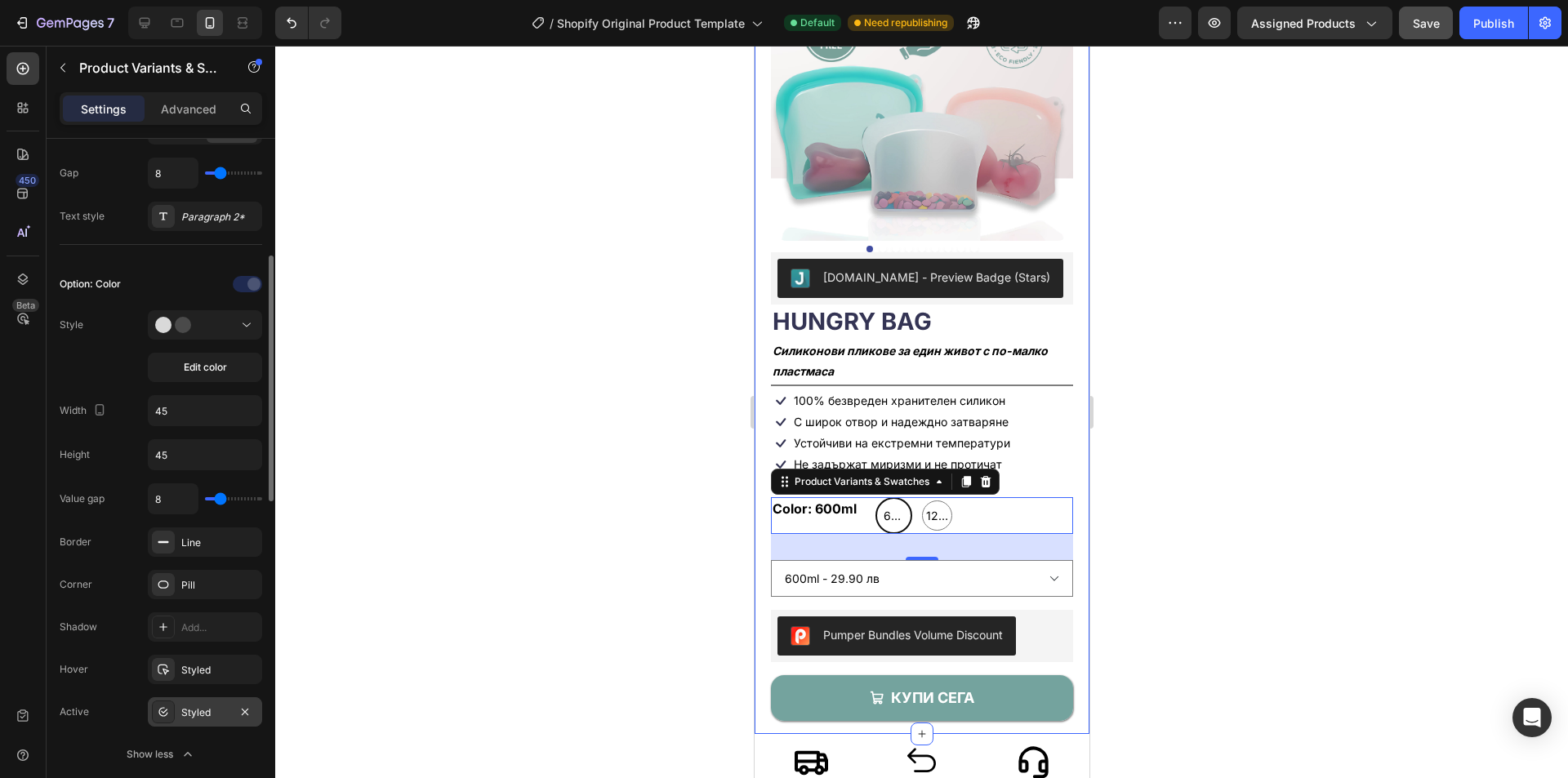
click at [218, 726] on div "Styled" at bounding box center [205, 712] width 115 height 29
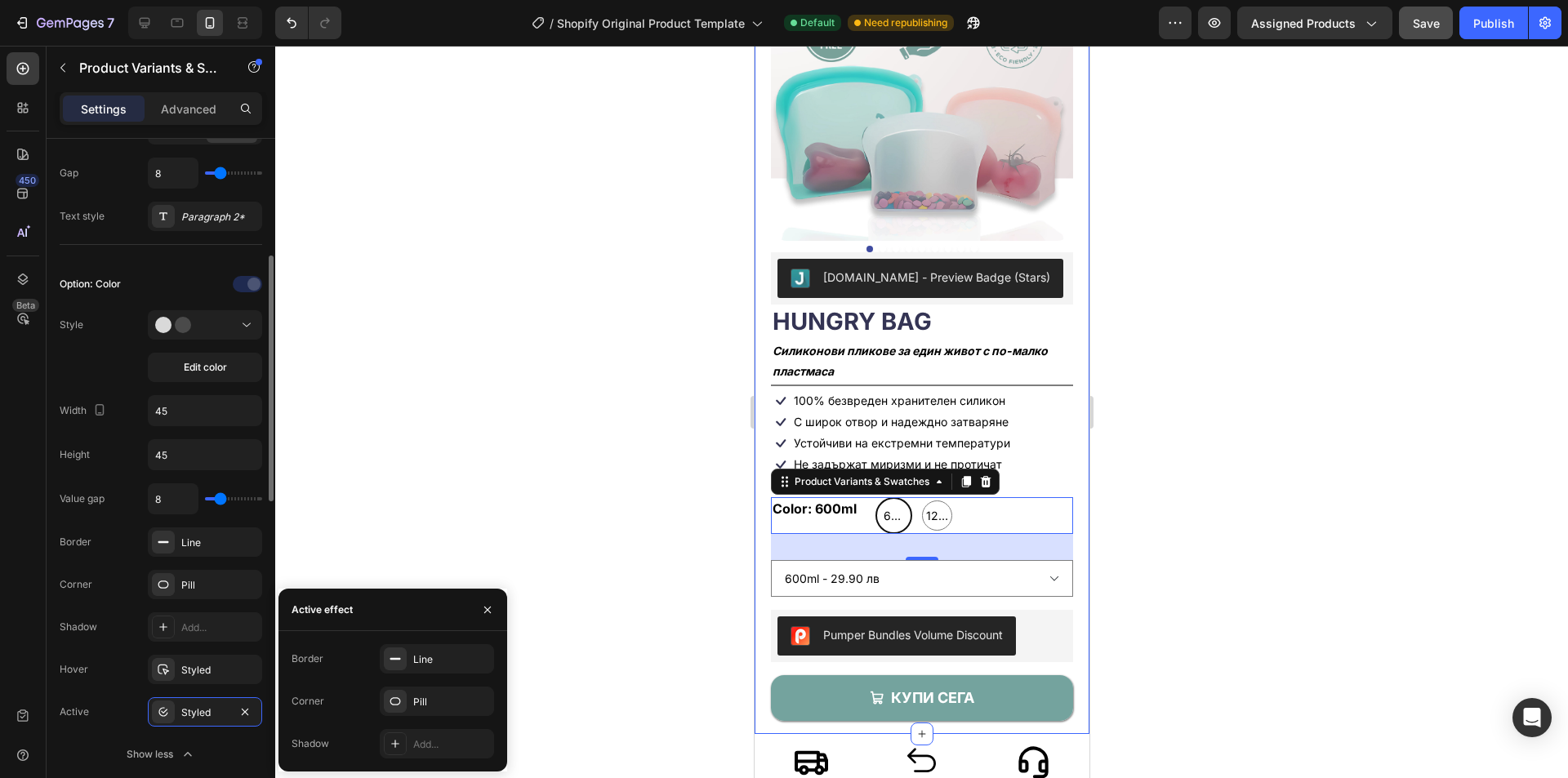
click at [113, 637] on div "Shadow Add..." at bounding box center [161, 628] width 203 height 29
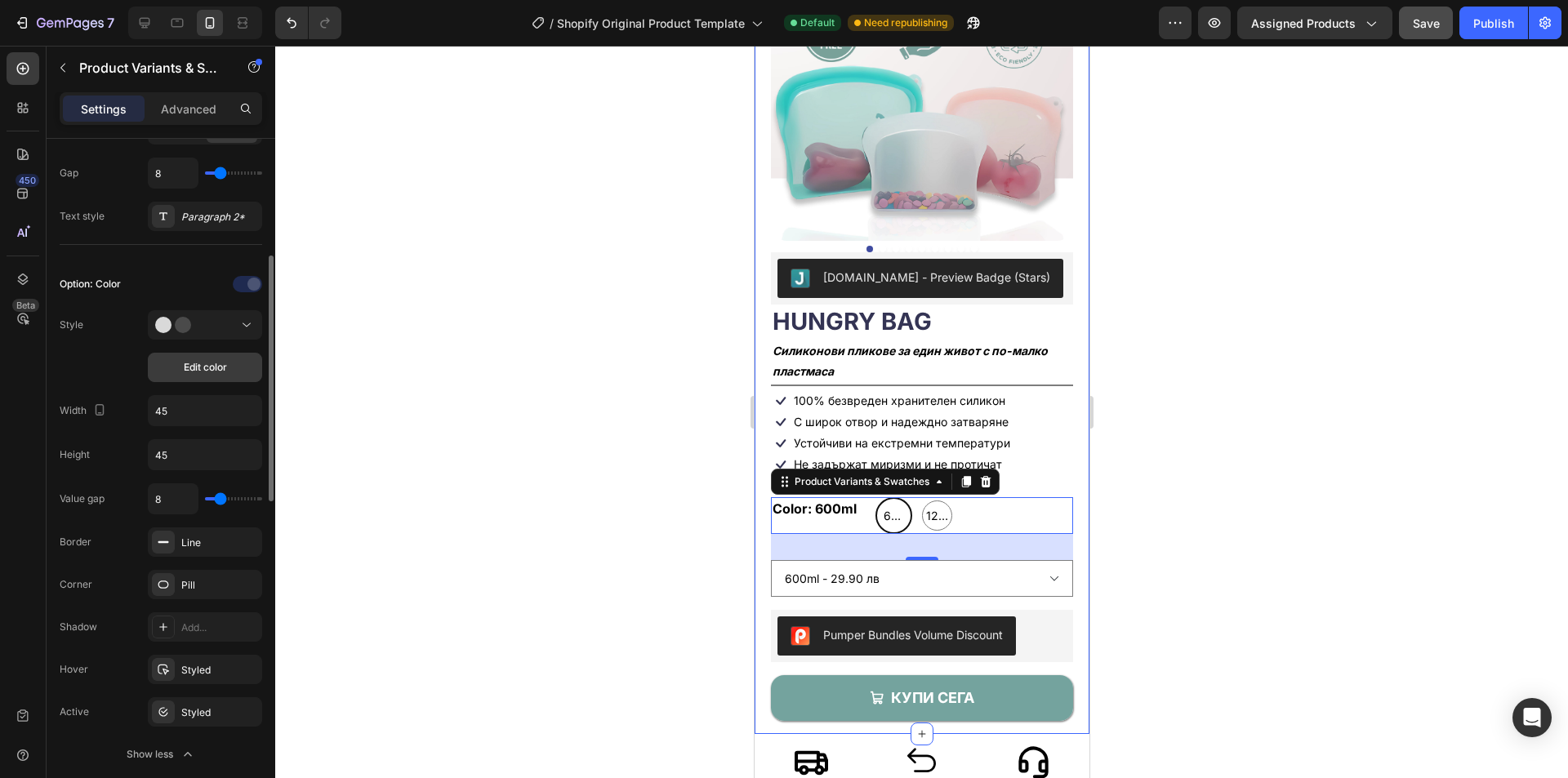
click at [202, 367] on span "Edit color" at bounding box center [205, 368] width 43 height 15
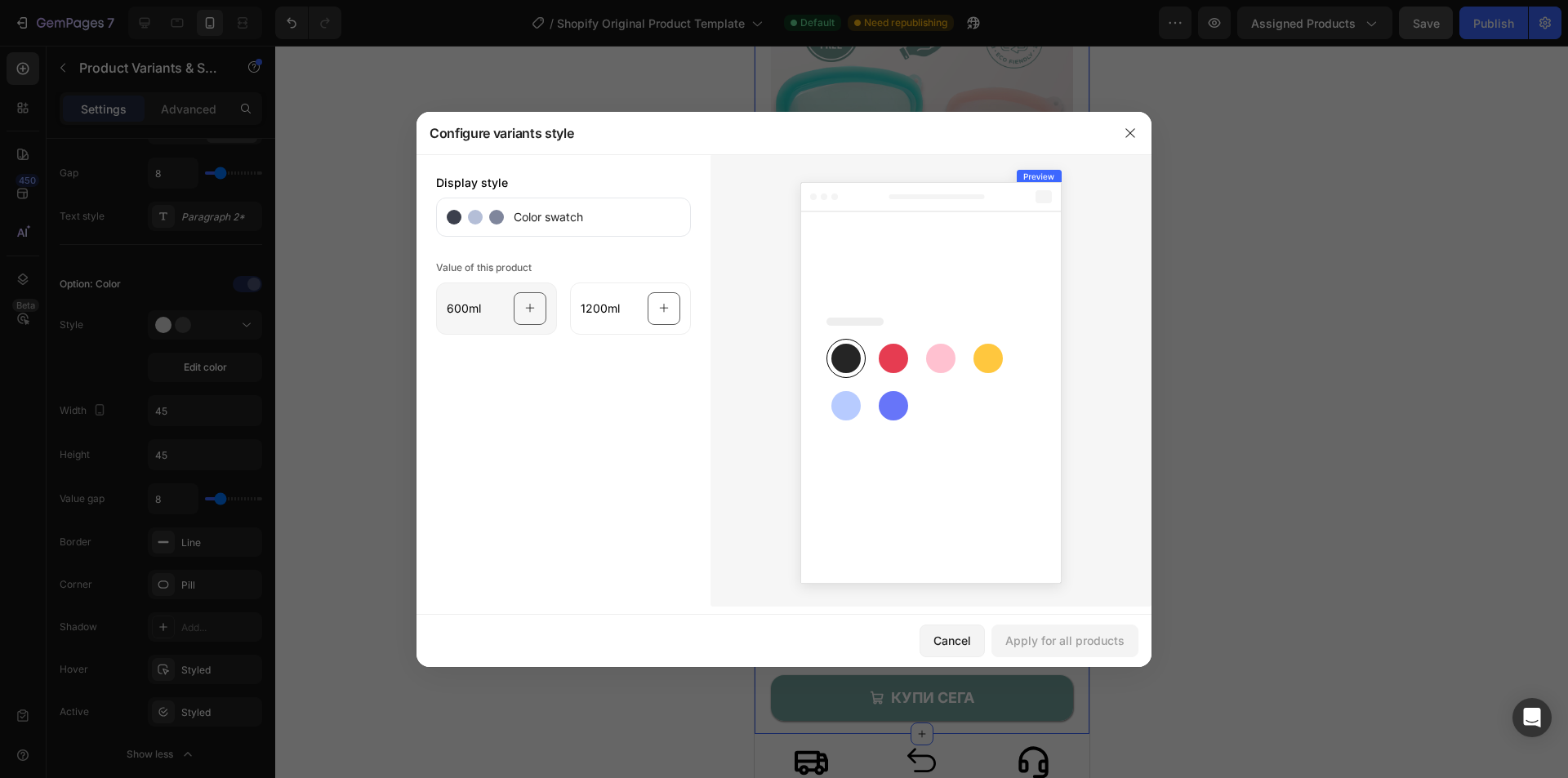
click at [525, 303] on icon at bounding box center [530, 309] width 11 height 31
click at [1132, 130] on icon "button" at bounding box center [1130, 133] width 13 height 13
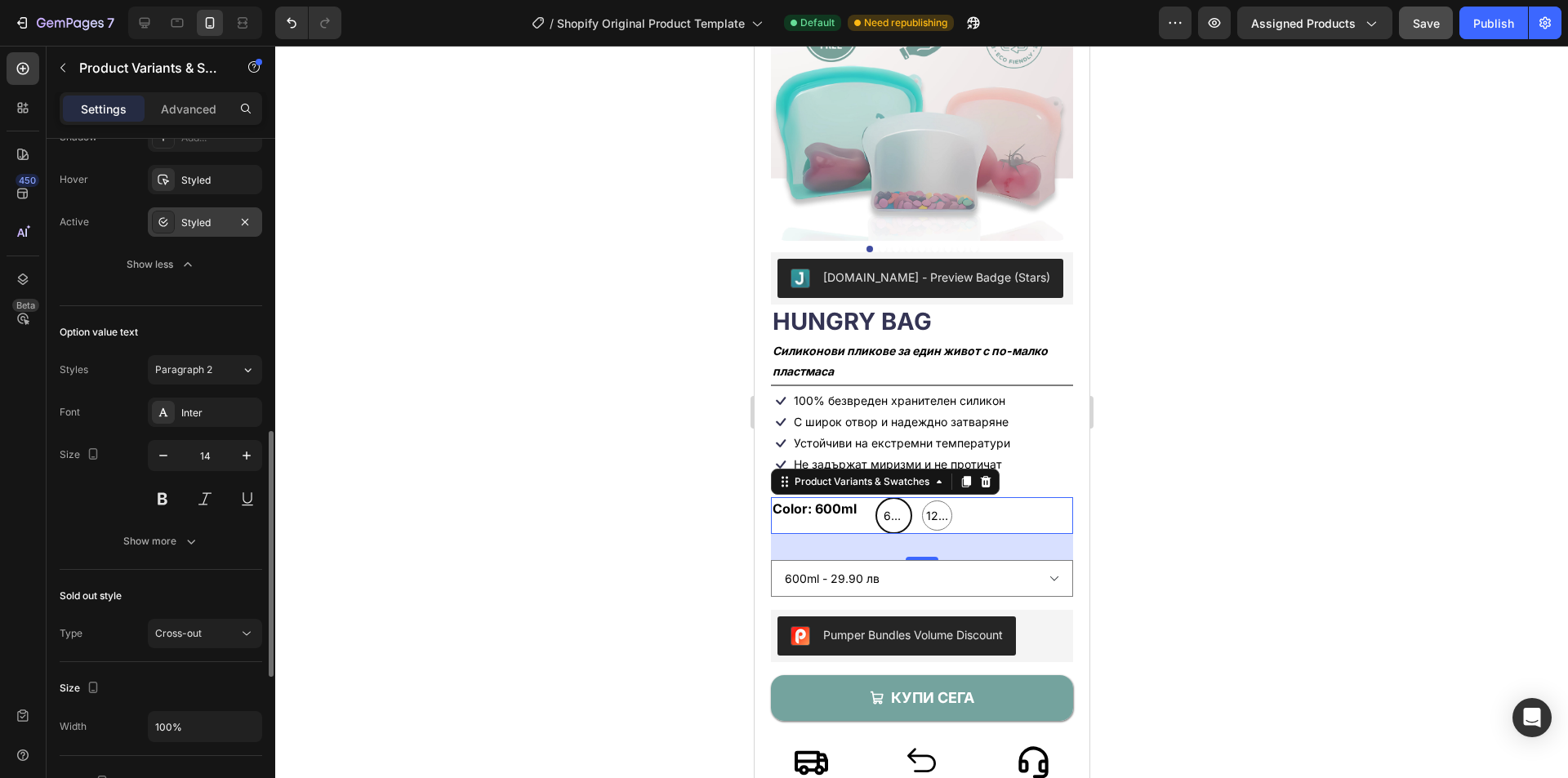
scroll to position [980, 0]
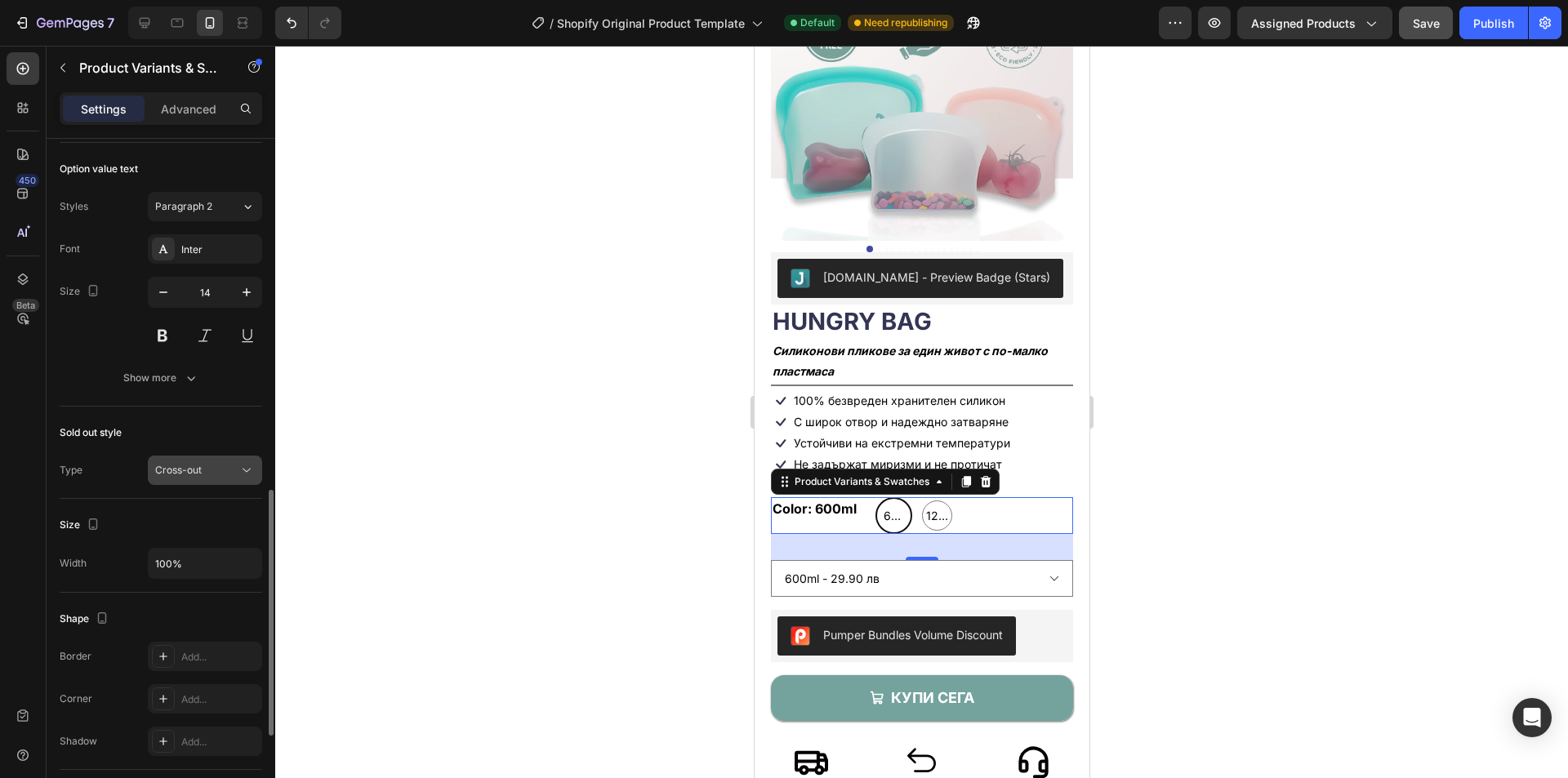
click at [204, 478] on div "Cross-out" at bounding box center [196, 471] width 83 height 15
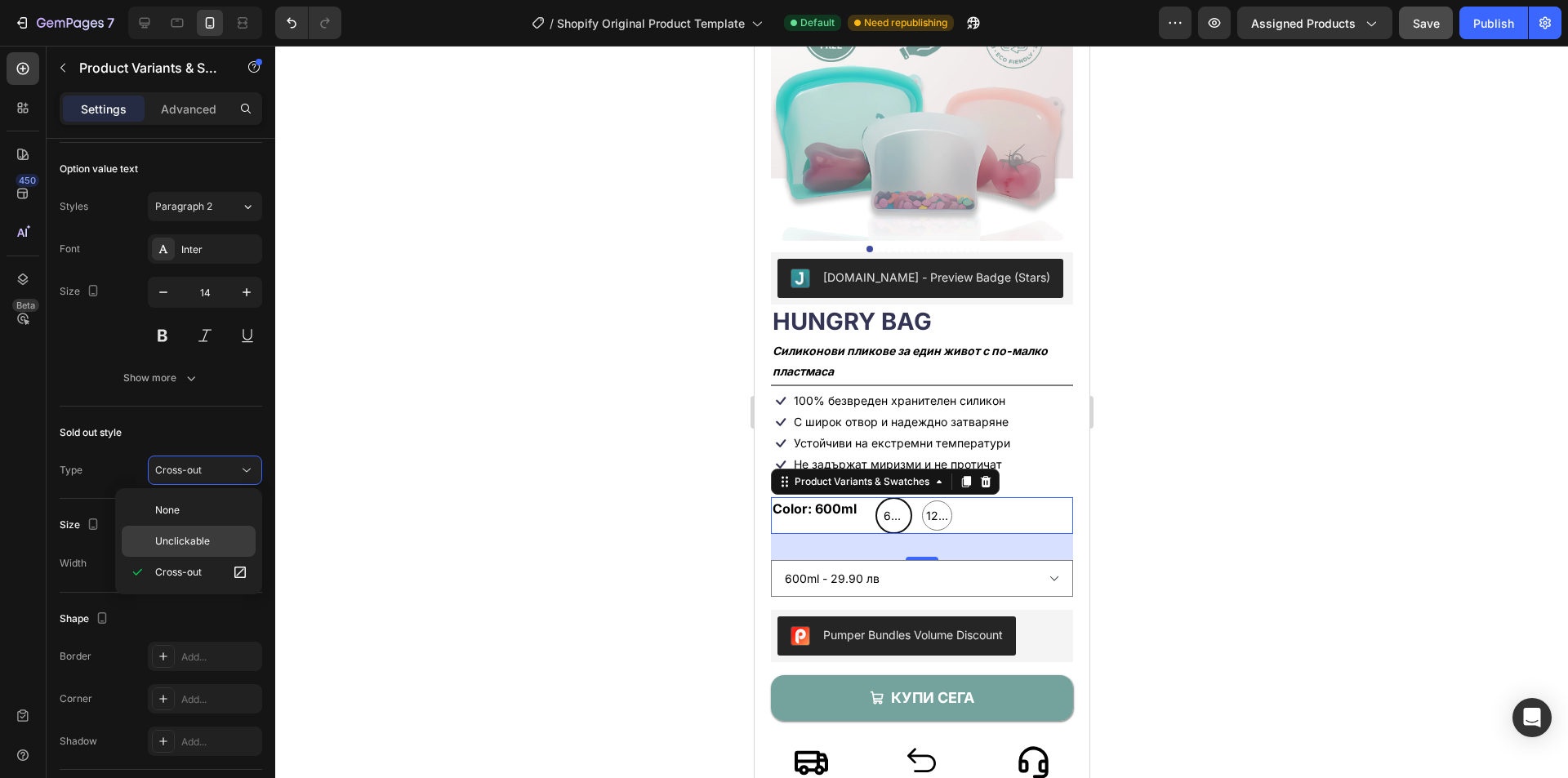
click at [204, 530] on div "Unclickable" at bounding box center [189, 541] width 134 height 31
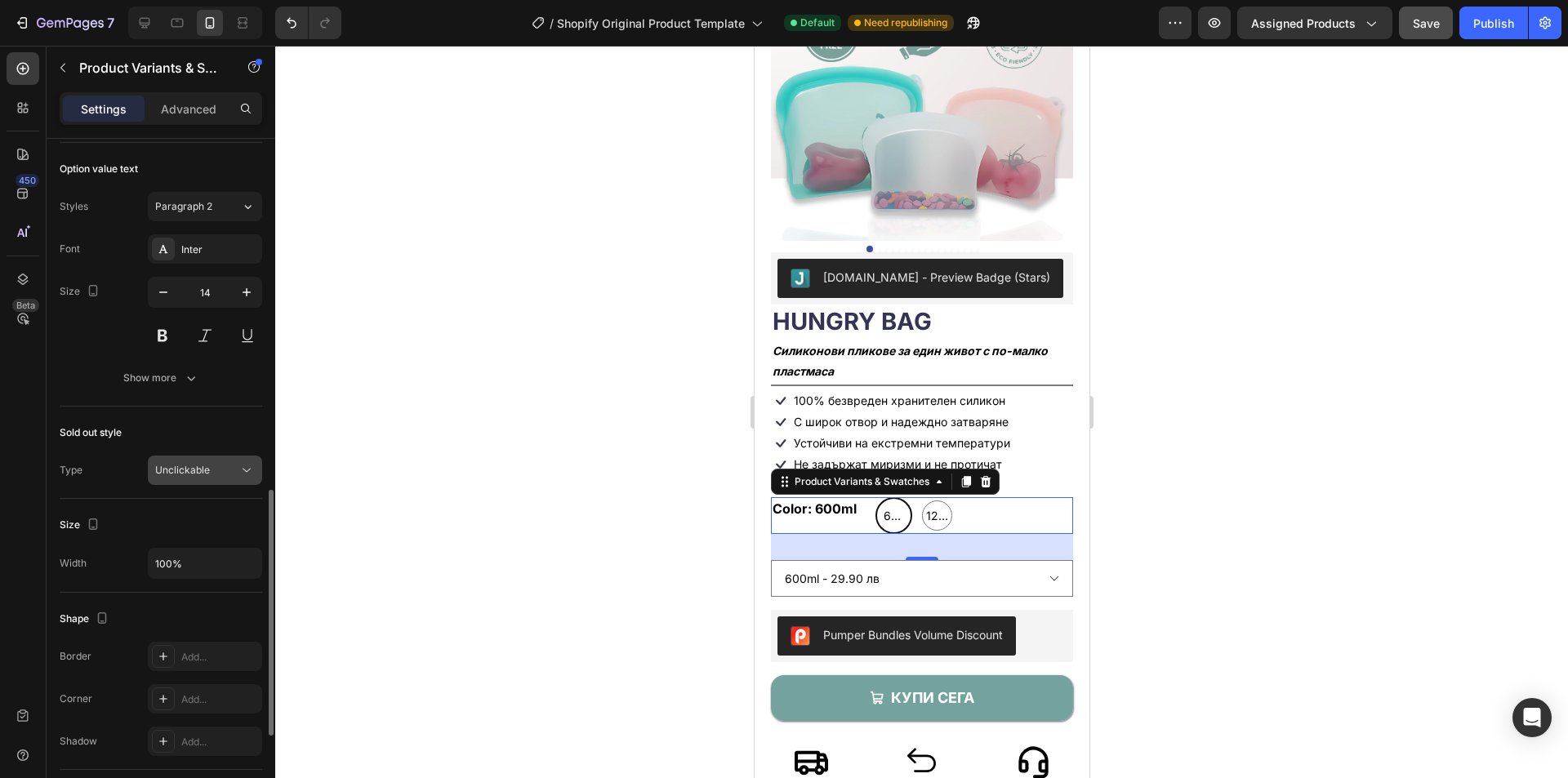
click at [197, 465] on span "Unclickable" at bounding box center [183, 470] width 55 height 12
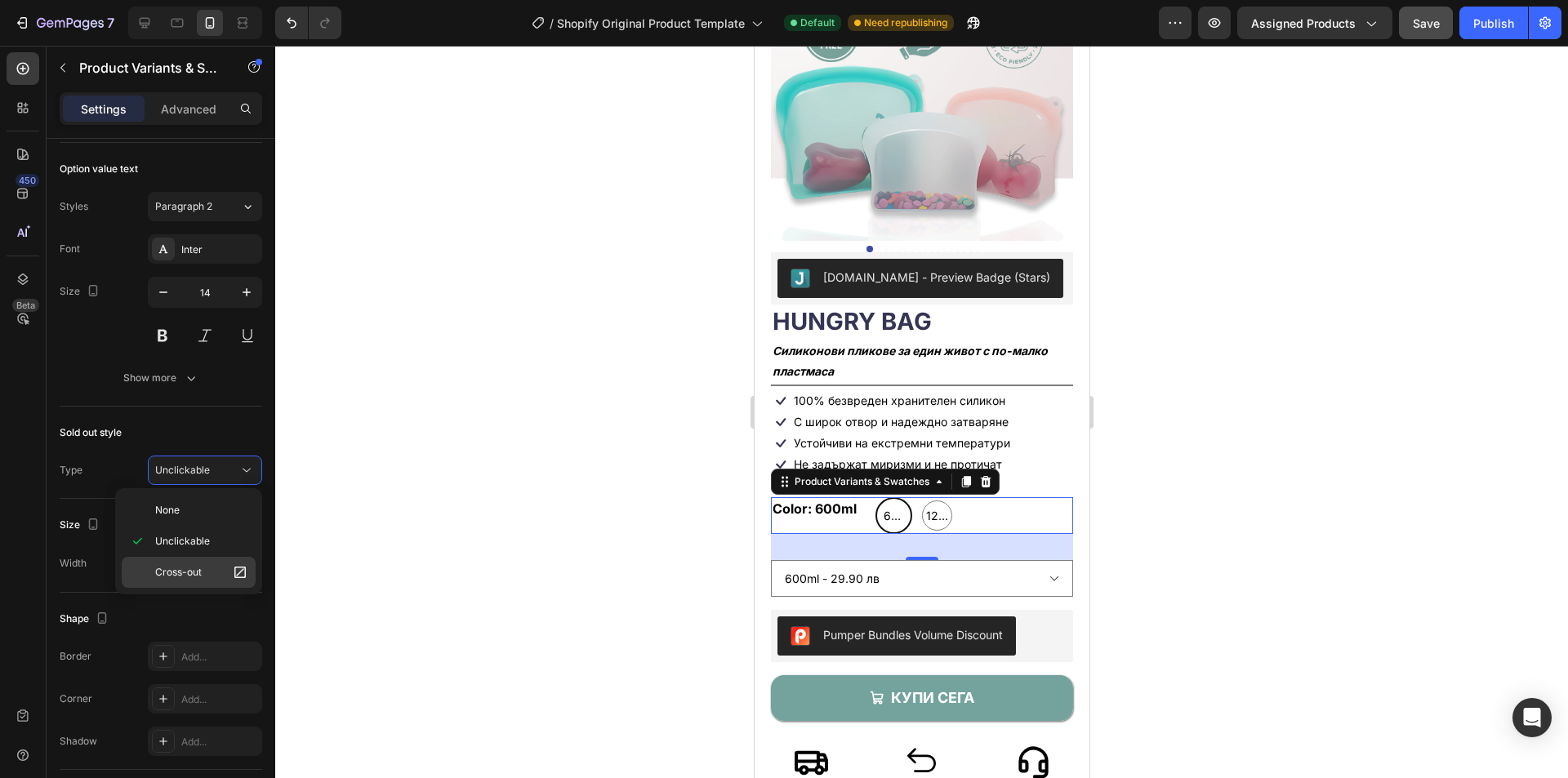
click at [181, 561] on div "Cross-out" at bounding box center [189, 572] width 134 height 31
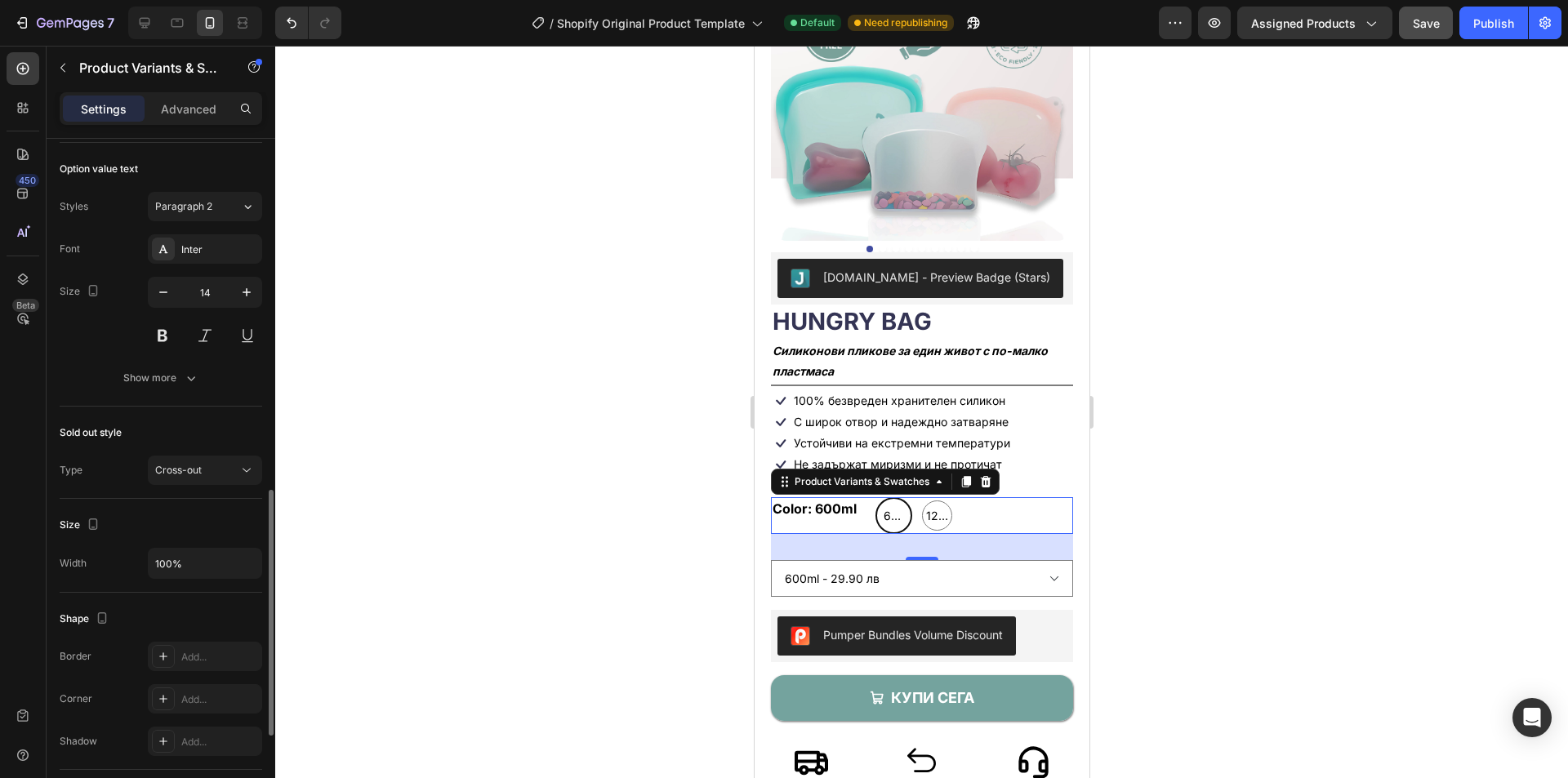
scroll to position [1143, 0]
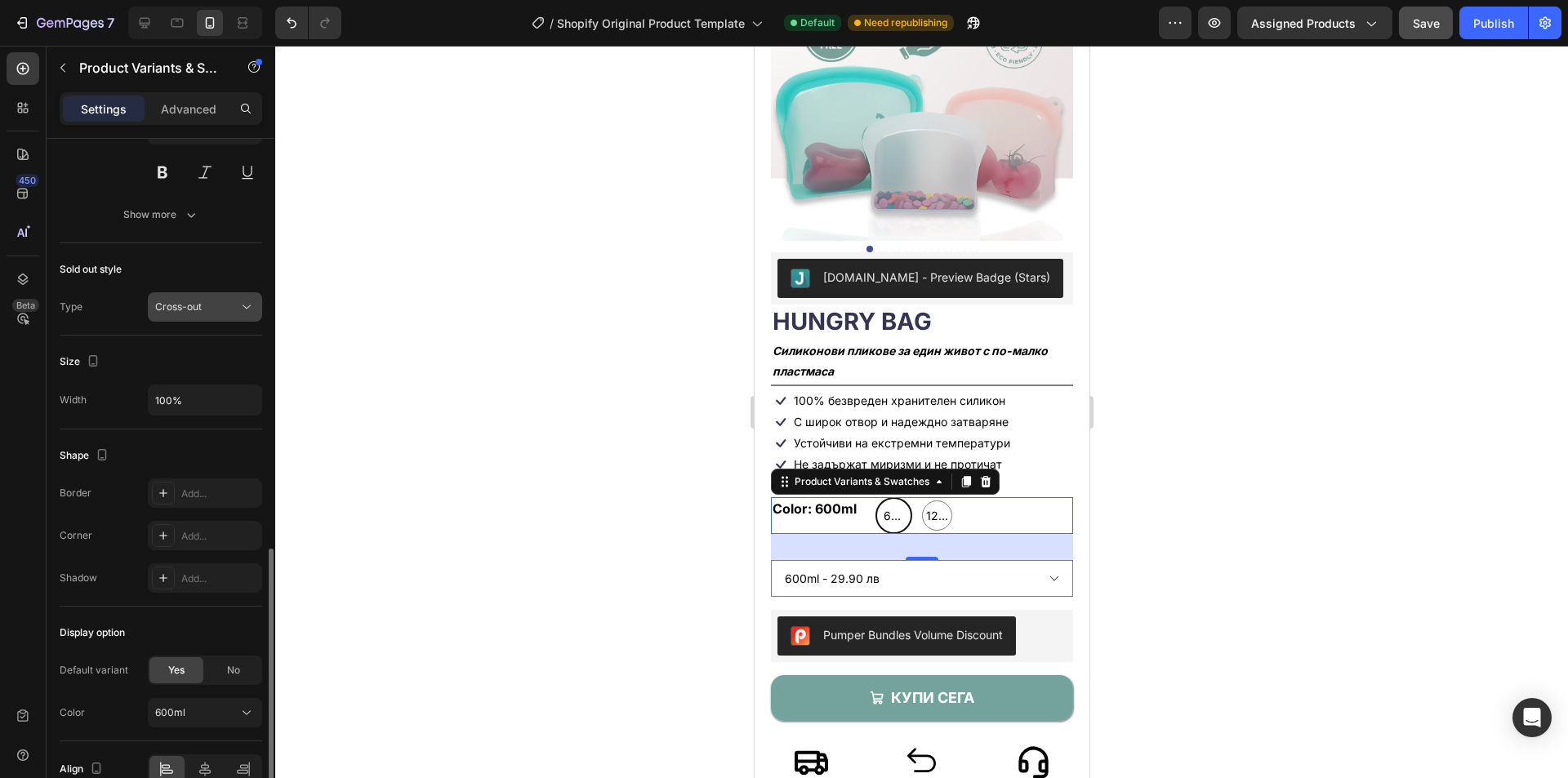
click at [188, 308] on span "Cross-out" at bounding box center [178, 306] width 47 height 12
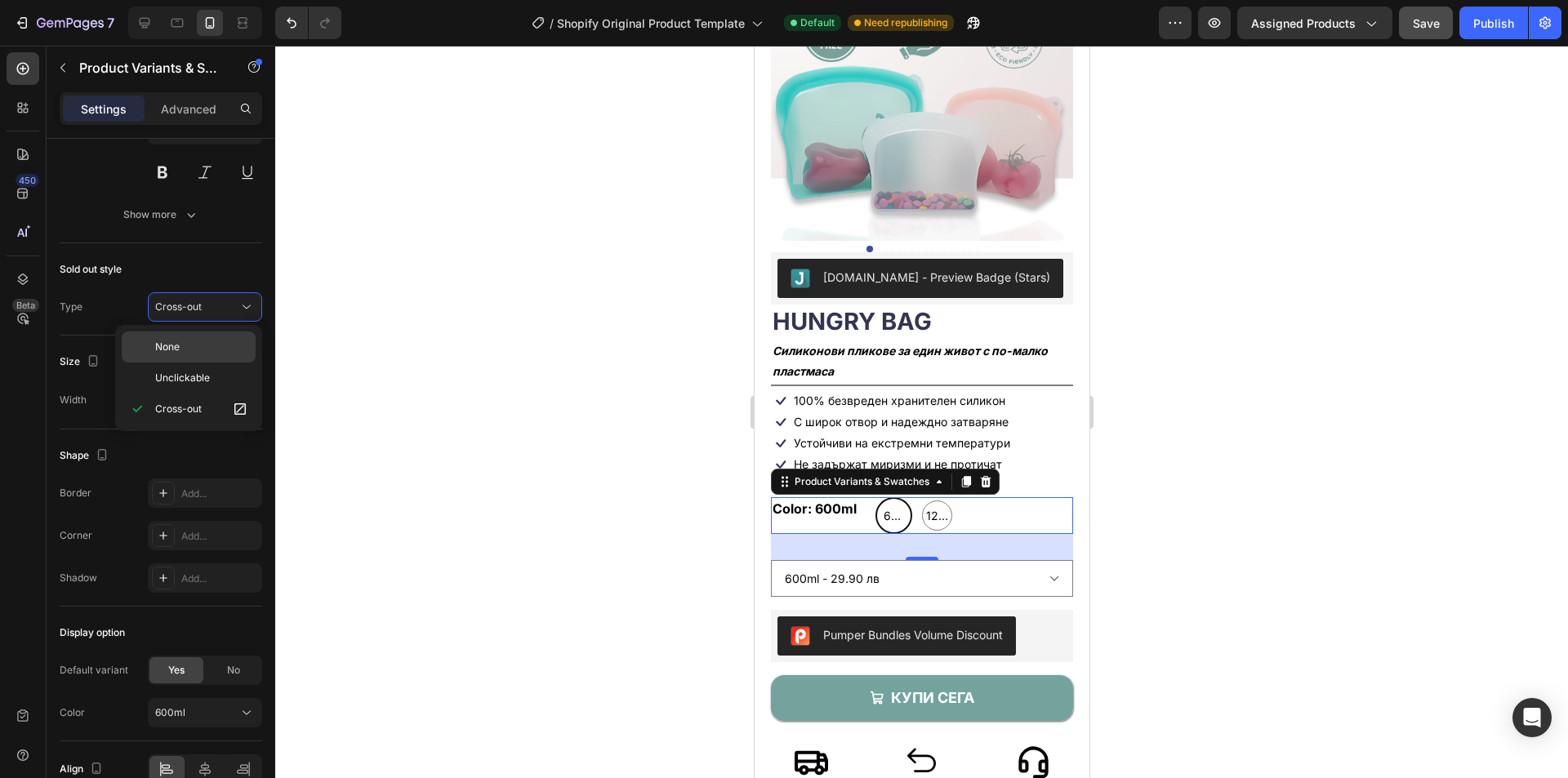
click at [183, 343] on p "None" at bounding box center [201, 347] width 93 height 15
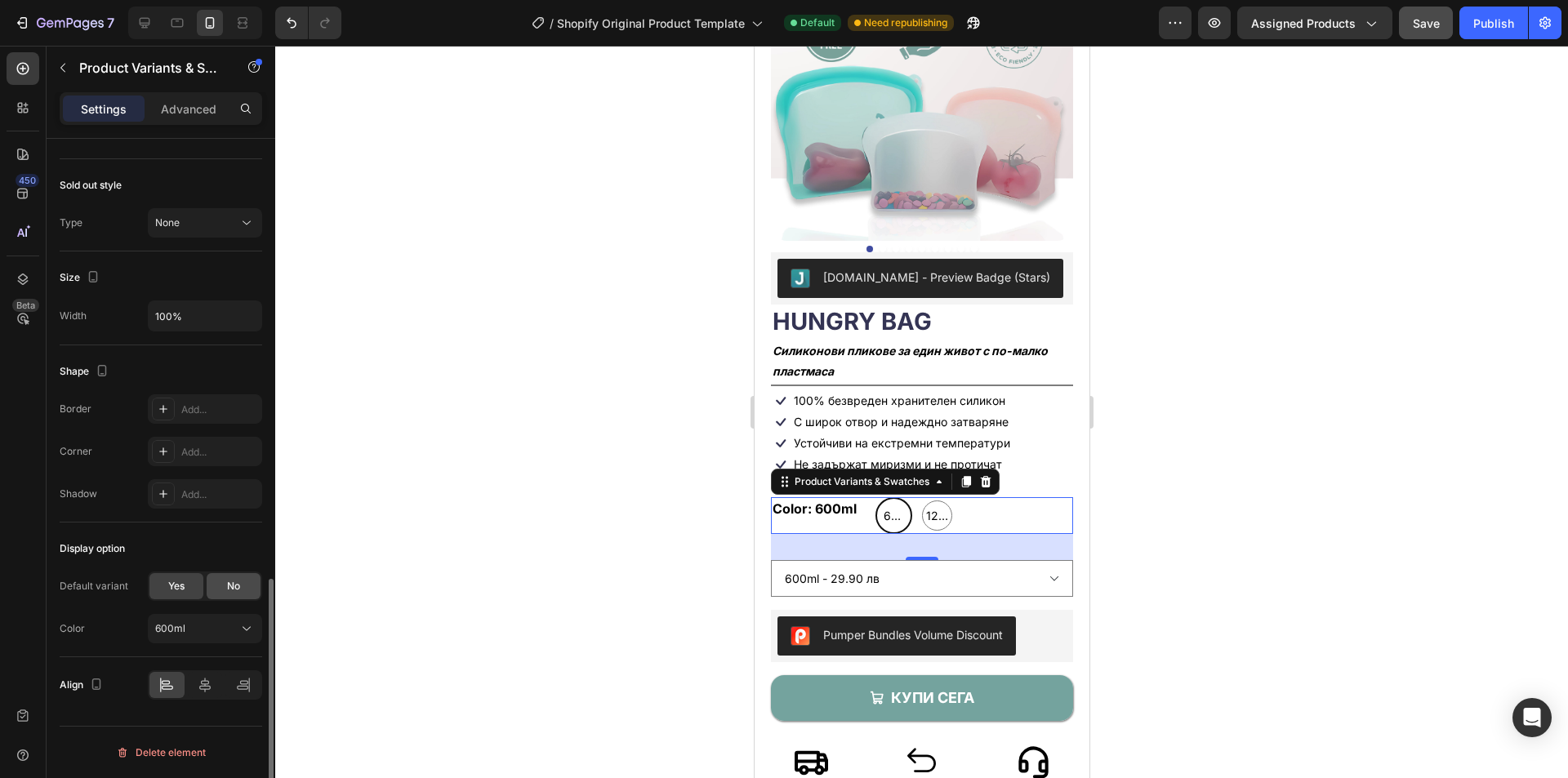
click at [219, 583] on div "No" at bounding box center [233, 586] width 54 height 26
radio input "false"
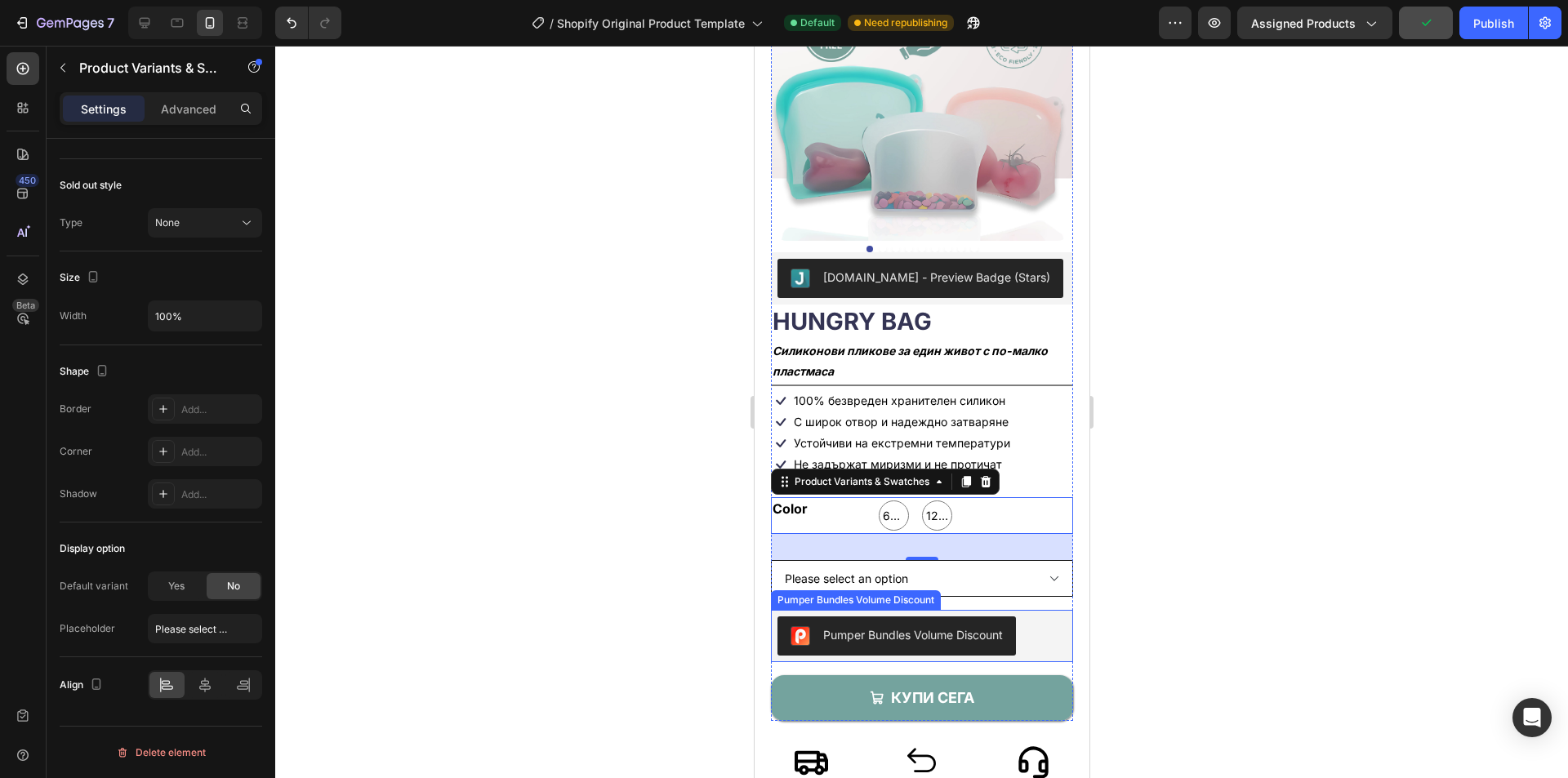
click at [851, 569] on select "Please select an option 600ml - 29.90 лв 1200ml - 34.90 лв" at bounding box center [921, 579] width 302 height 37
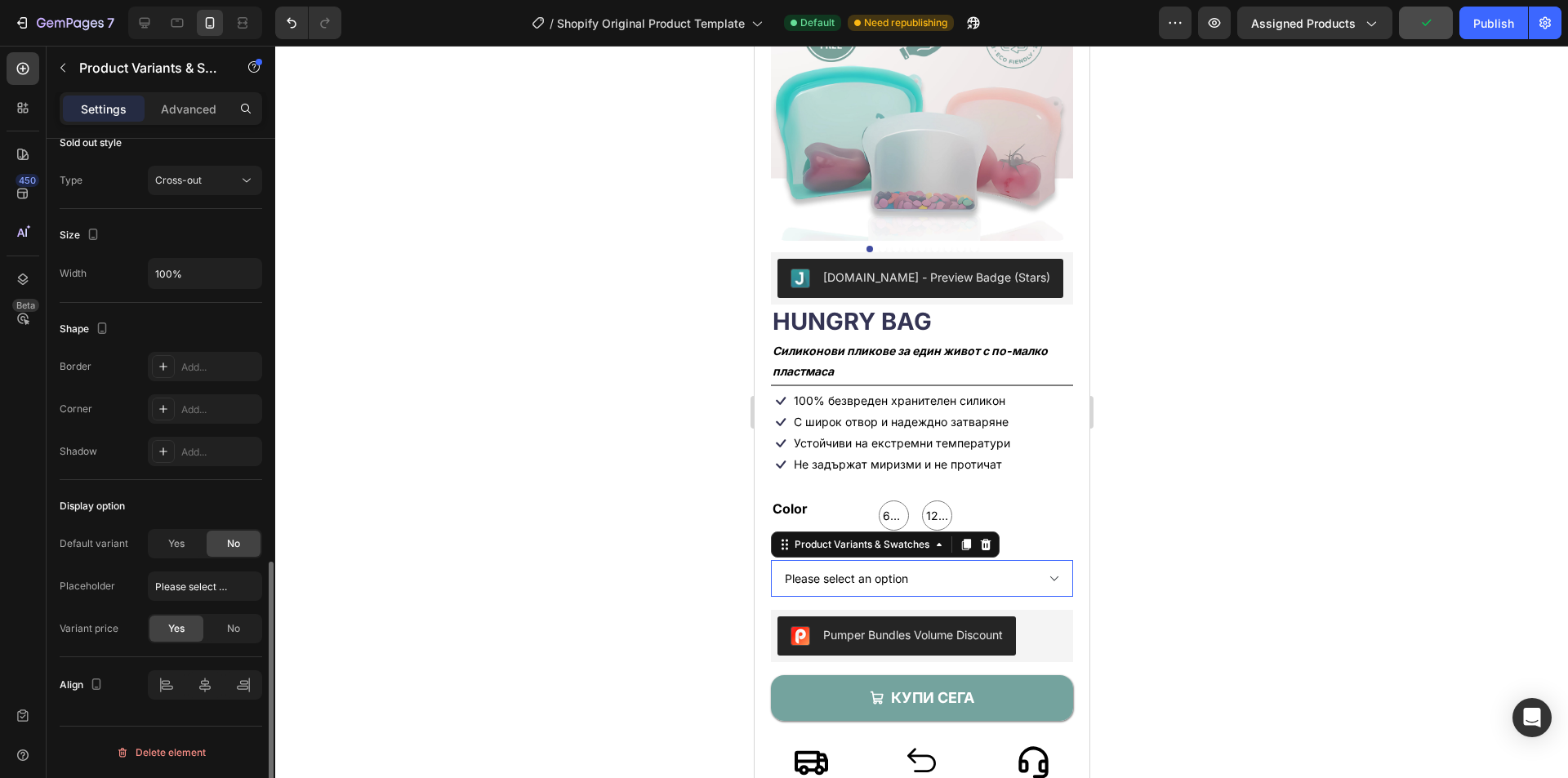
scroll to position [1099, 0]
click at [851, 567] on select "Please select an option 600ml - 29.90 лв 1200ml - 34.90 лв" at bounding box center [921, 579] width 302 height 37
click at [206, 592] on input "Please select an option" at bounding box center [205, 586] width 115 height 29
click at [230, 630] on span "No" at bounding box center [233, 629] width 13 height 15
click at [887, 563] on select "Please select an option 600ml 1200ml" at bounding box center [921, 579] width 302 height 37
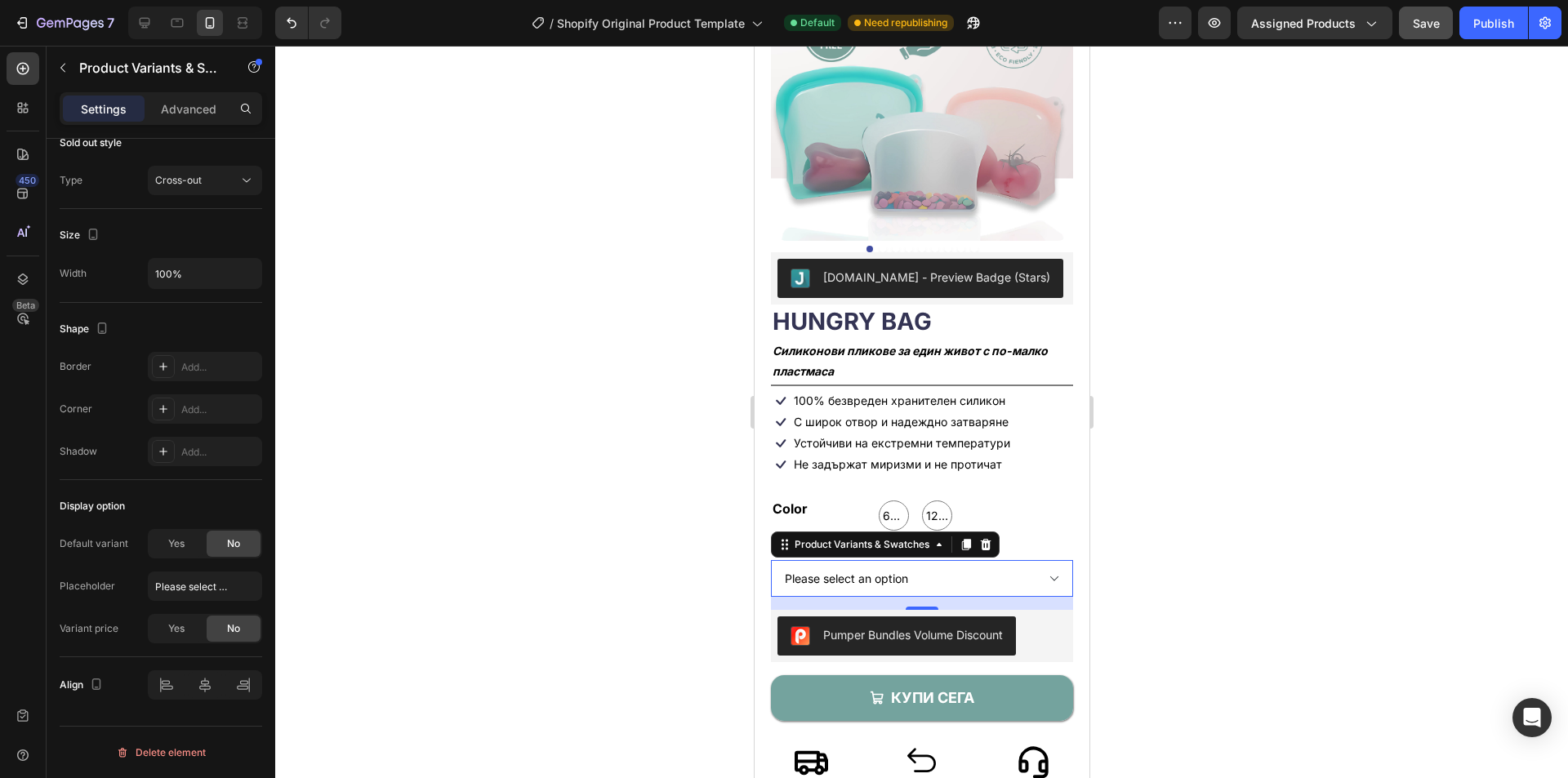
drag, startPoint x: 888, startPoint y: 562, endPoint x: 801, endPoint y: 584, distance: 89.7
click at [889, 564] on select "Please select an option 600ml 1200ml" at bounding box center [921, 579] width 302 height 37
click at [193, 625] on div "Yes" at bounding box center [176, 628] width 54 height 26
click at [201, 688] on div at bounding box center [205, 685] width 115 height 29
click at [189, 547] on div "Yes" at bounding box center [176, 544] width 54 height 26
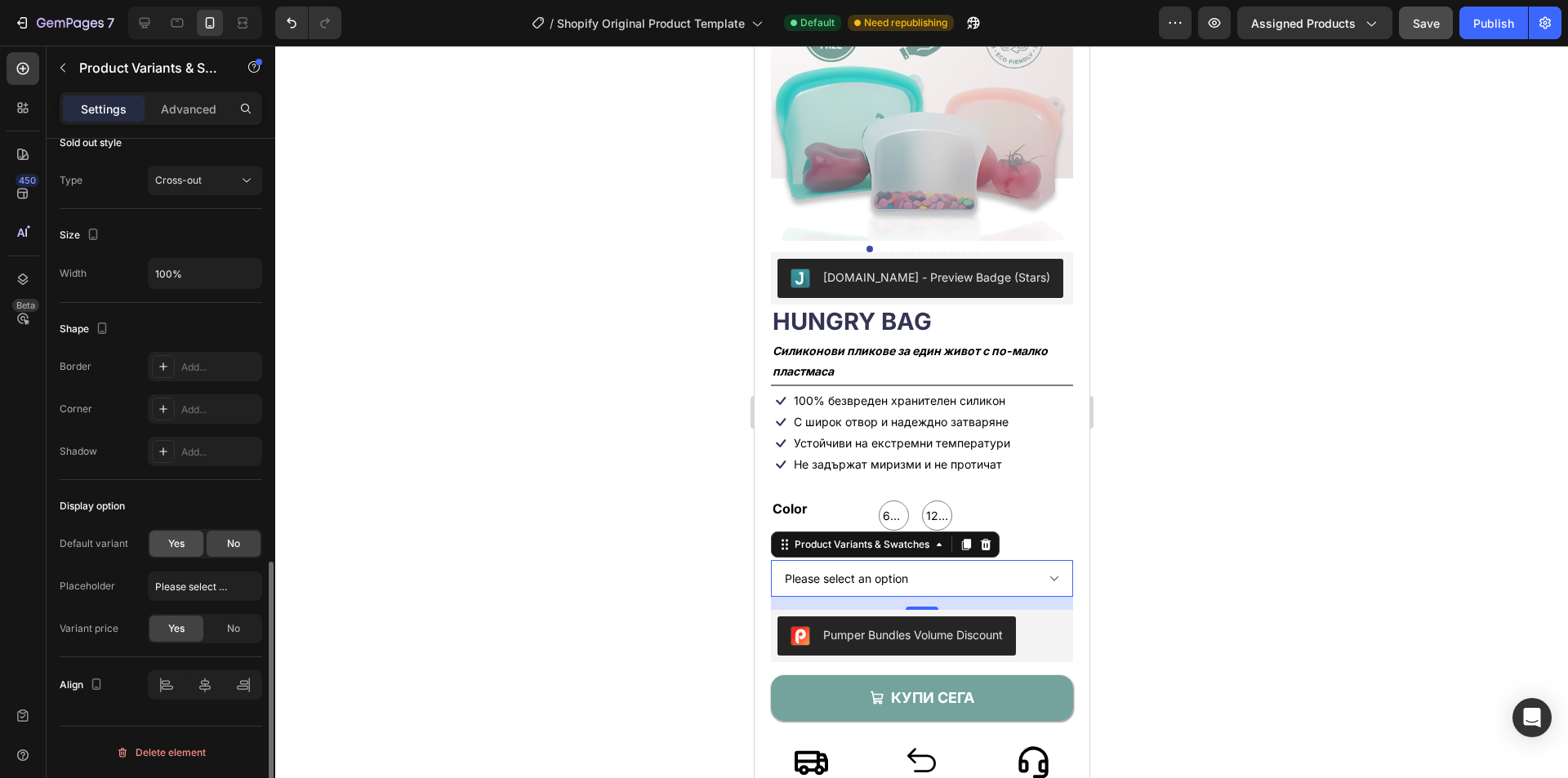
select select "585744863467668371"
click at [239, 542] on span "No" at bounding box center [233, 544] width 13 height 15
radio input "false"
click at [184, 539] on span "Yes" at bounding box center [176, 544] width 17 height 15
select select "585744863467668371"
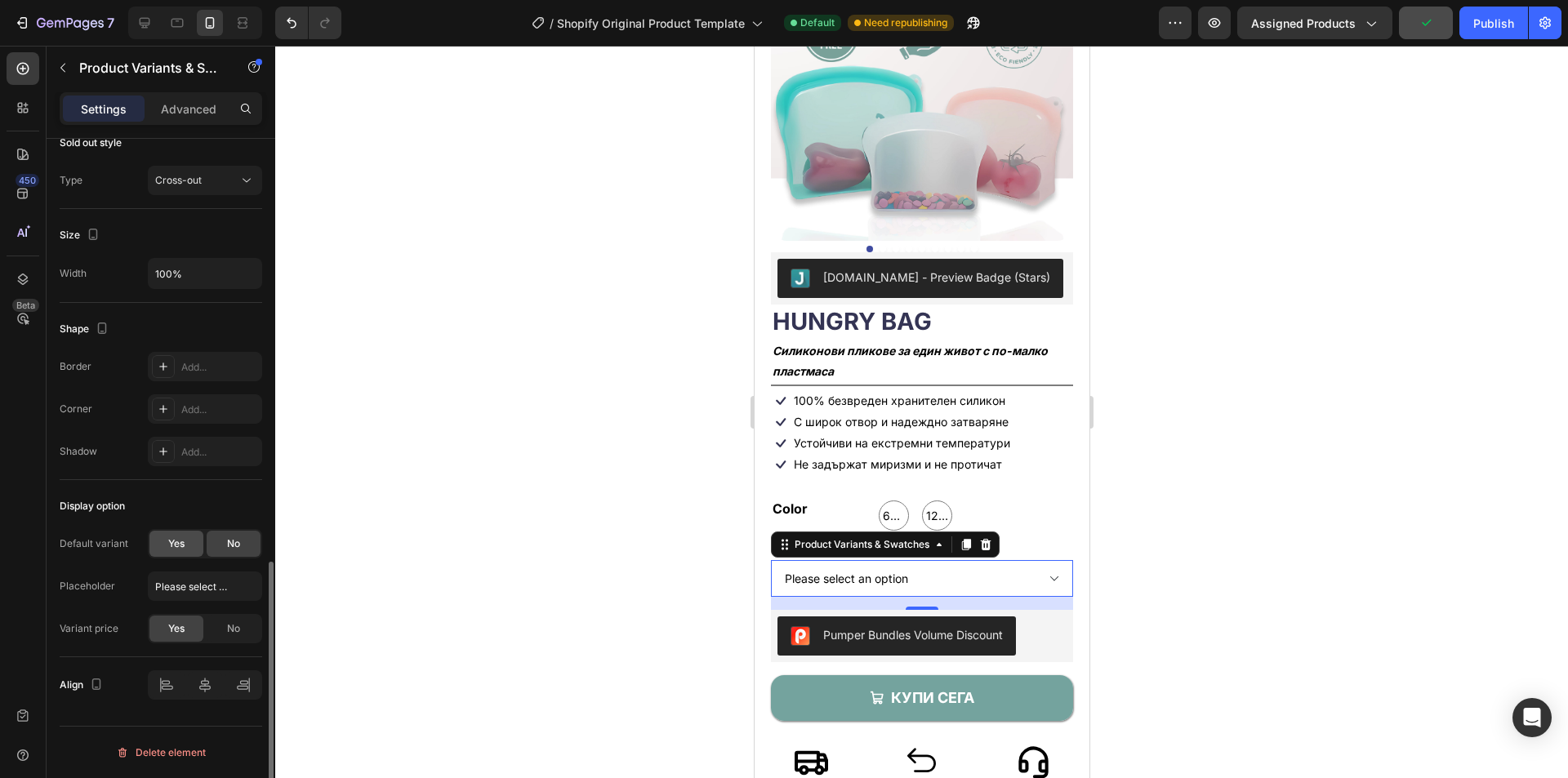
radio input "true"
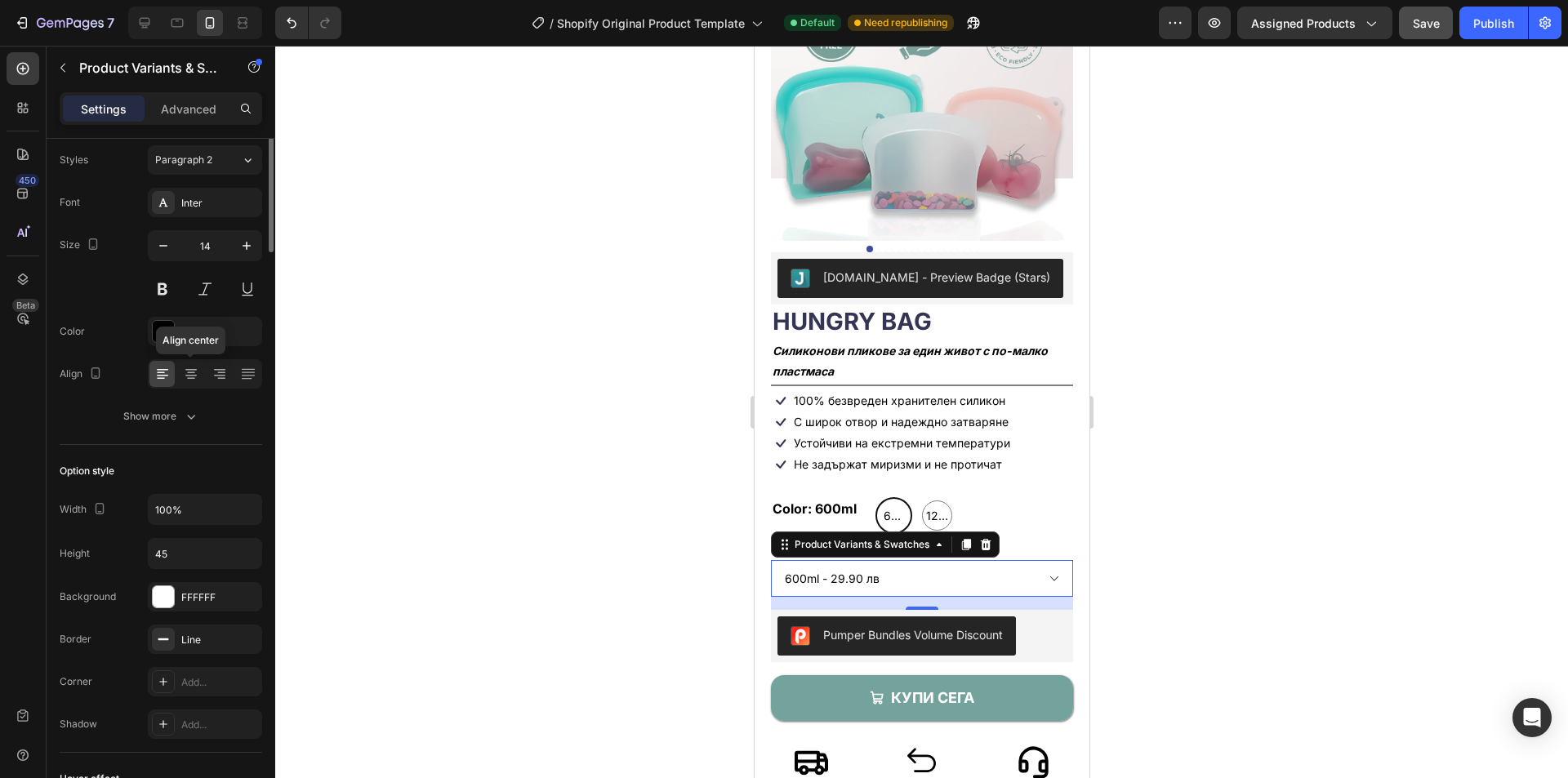
scroll to position [0, 0]
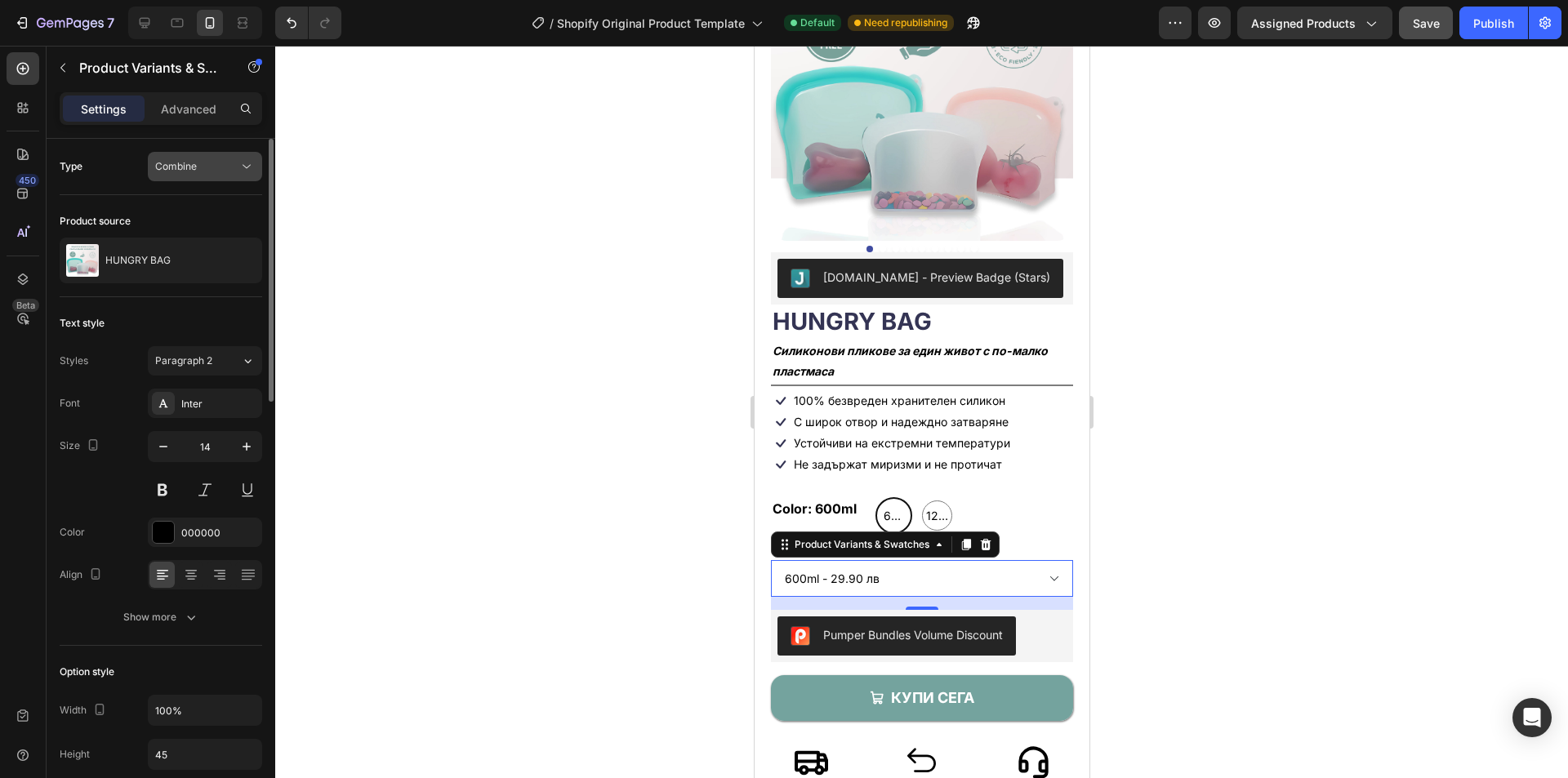
click at [218, 158] on button "Combine" at bounding box center [205, 167] width 115 height 29
click at [202, 209] on span "Separated" at bounding box center [179, 206] width 49 height 15
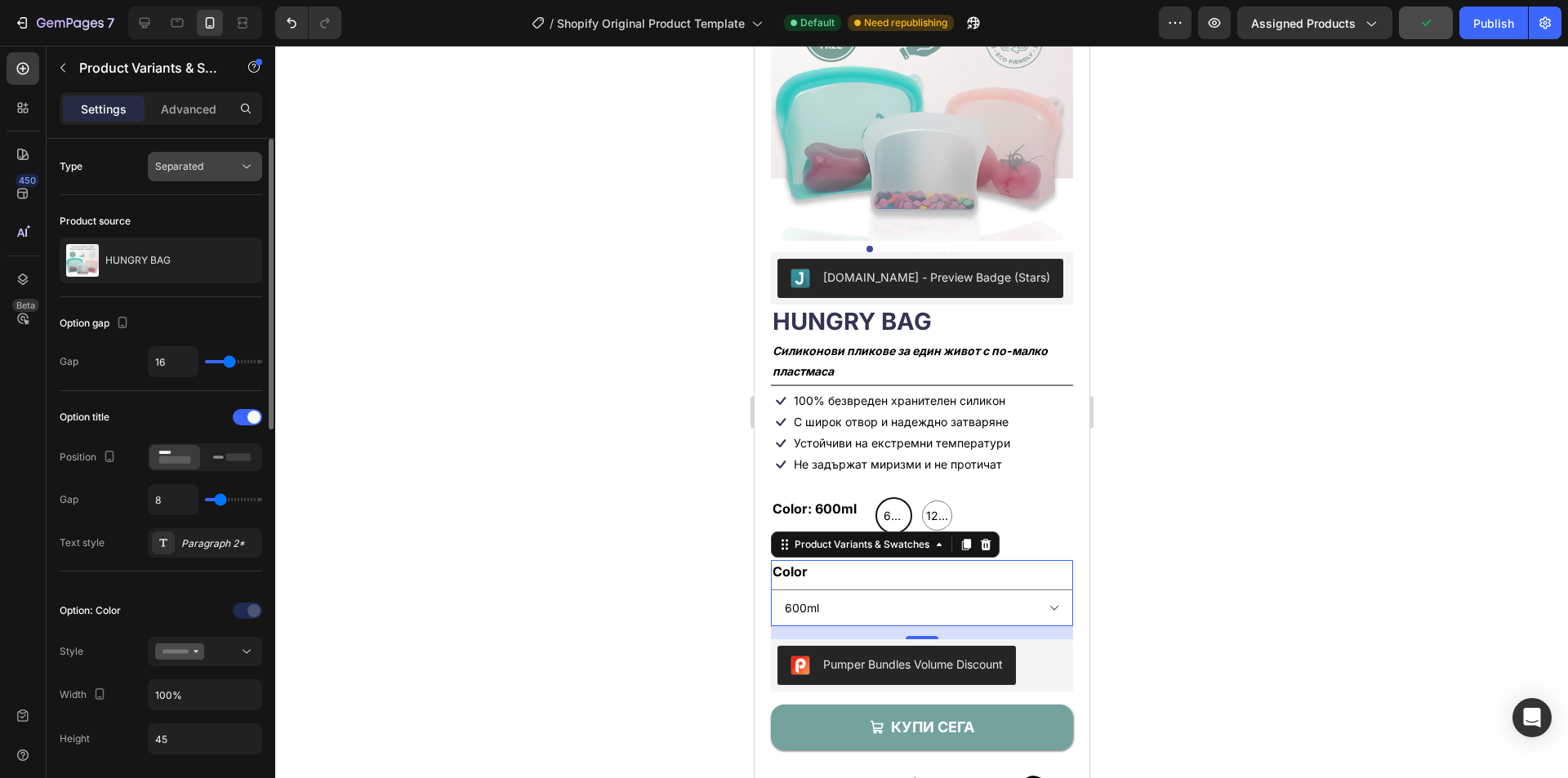
click at [201, 168] on span "Separated" at bounding box center [179, 165] width 49 height 12
click at [198, 233] on p "Combine" at bounding box center [201, 238] width 93 height 15
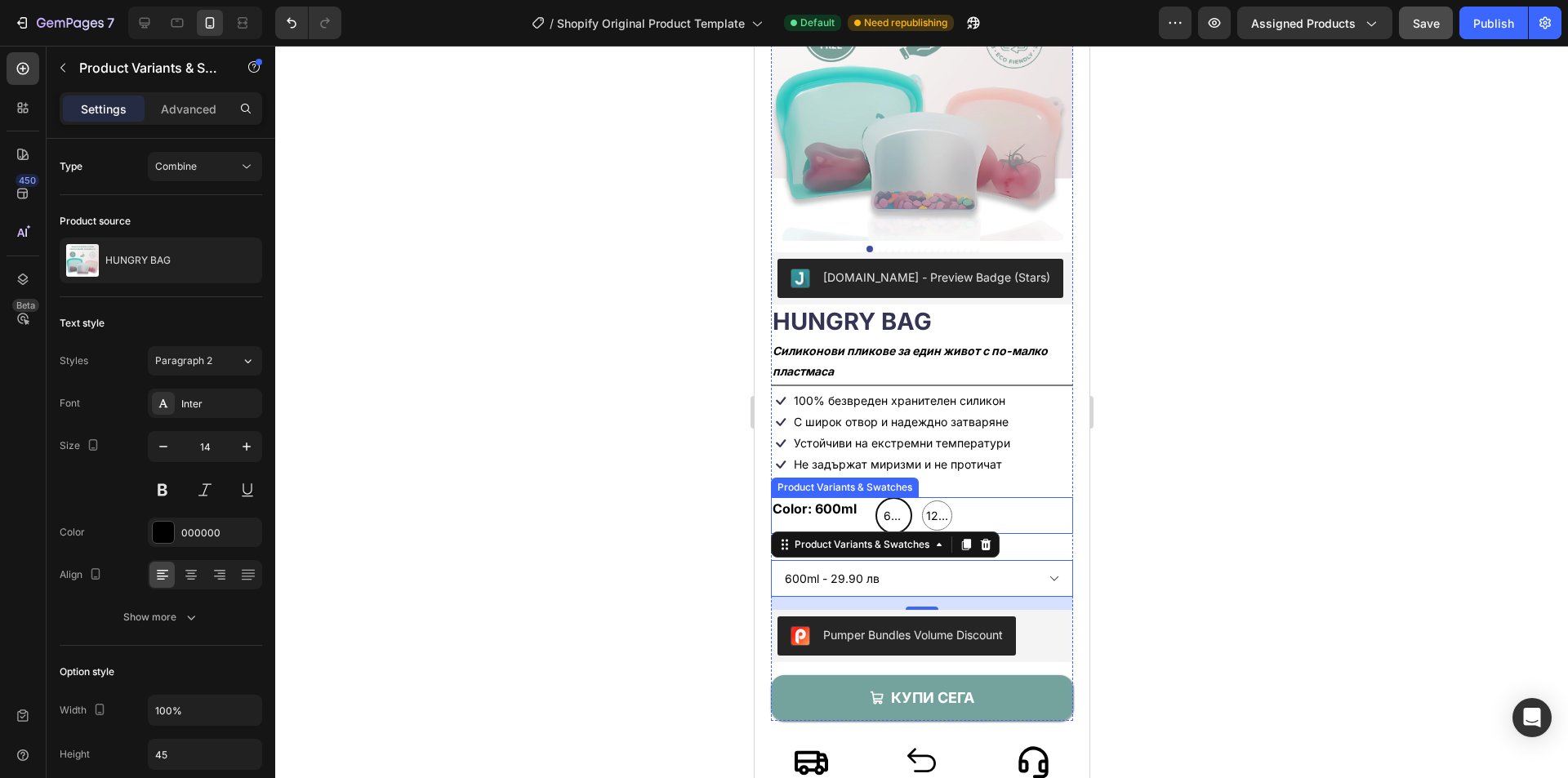
click at [1005, 498] on div "600ml 600ml 600ml 1200ml 1200ml 1200ml" at bounding box center [973, 516] width 197 height 37
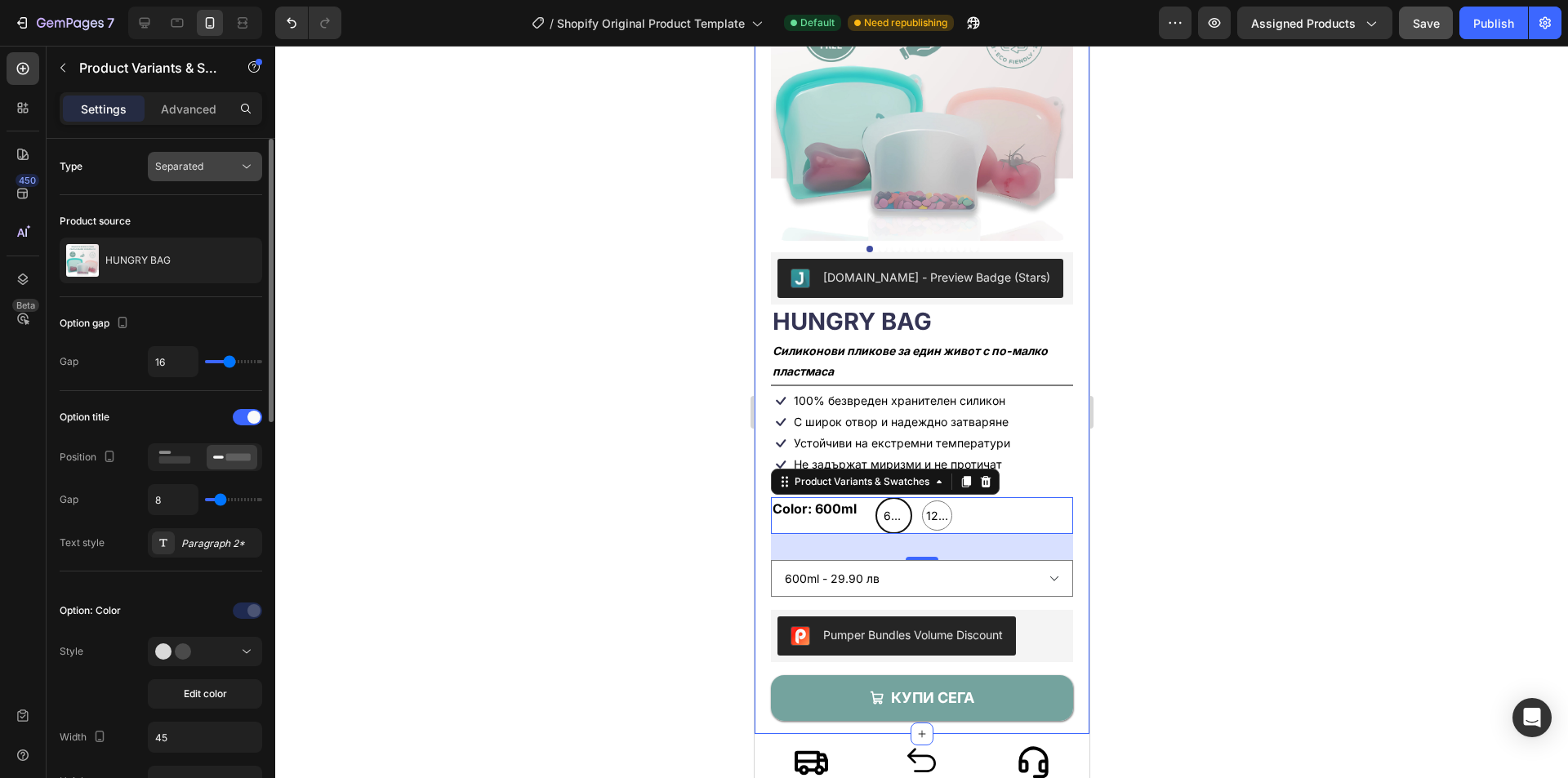
click at [213, 152] on button "Separated" at bounding box center [205, 167] width 115 height 29
click at [180, 245] on div "Combine" at bounding box center [189, 238] width 134 height 31
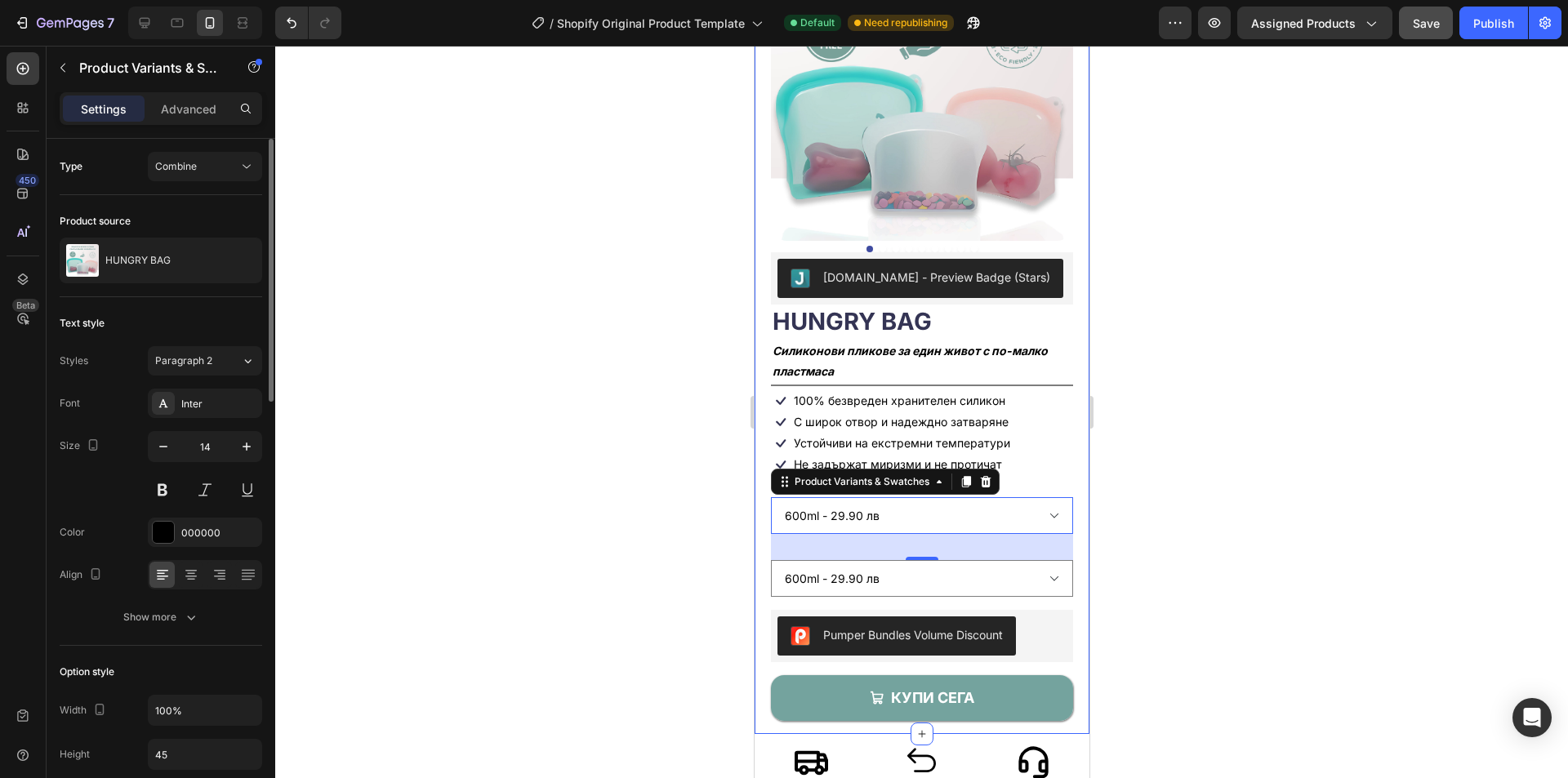
click at [210, 149] on div "Type Combine" at bounding box center [161, 166] width 203 height 56
click at [209, 160] on button "Combine" at bounding box center [205, 167] width 115 height 29
click at [208, 205] on p "Separated" at bounding box center [201, 206] width 93 height 15
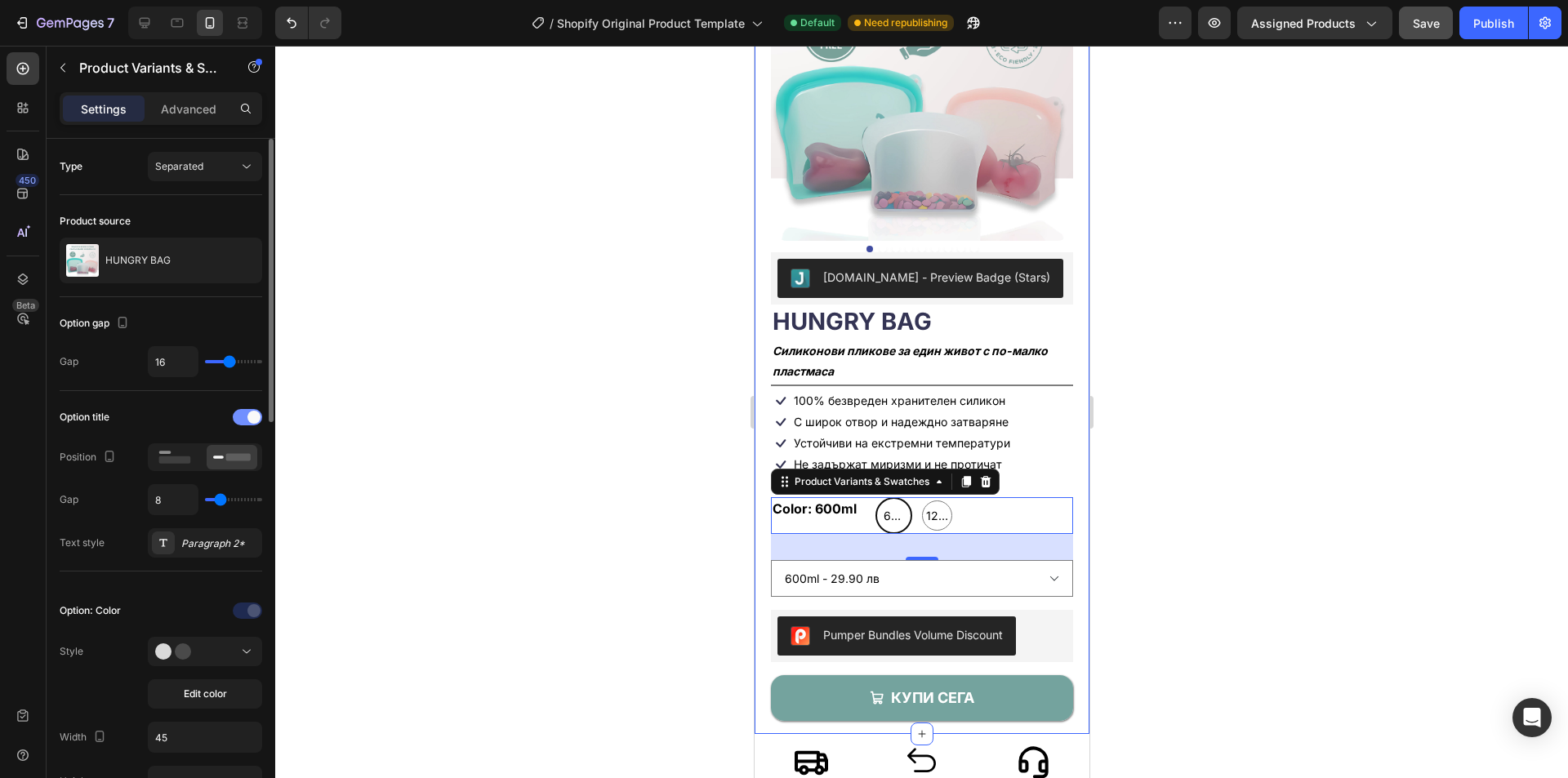
click at [250, 420] on span at bounding box center [254, 417] width 13 height 13
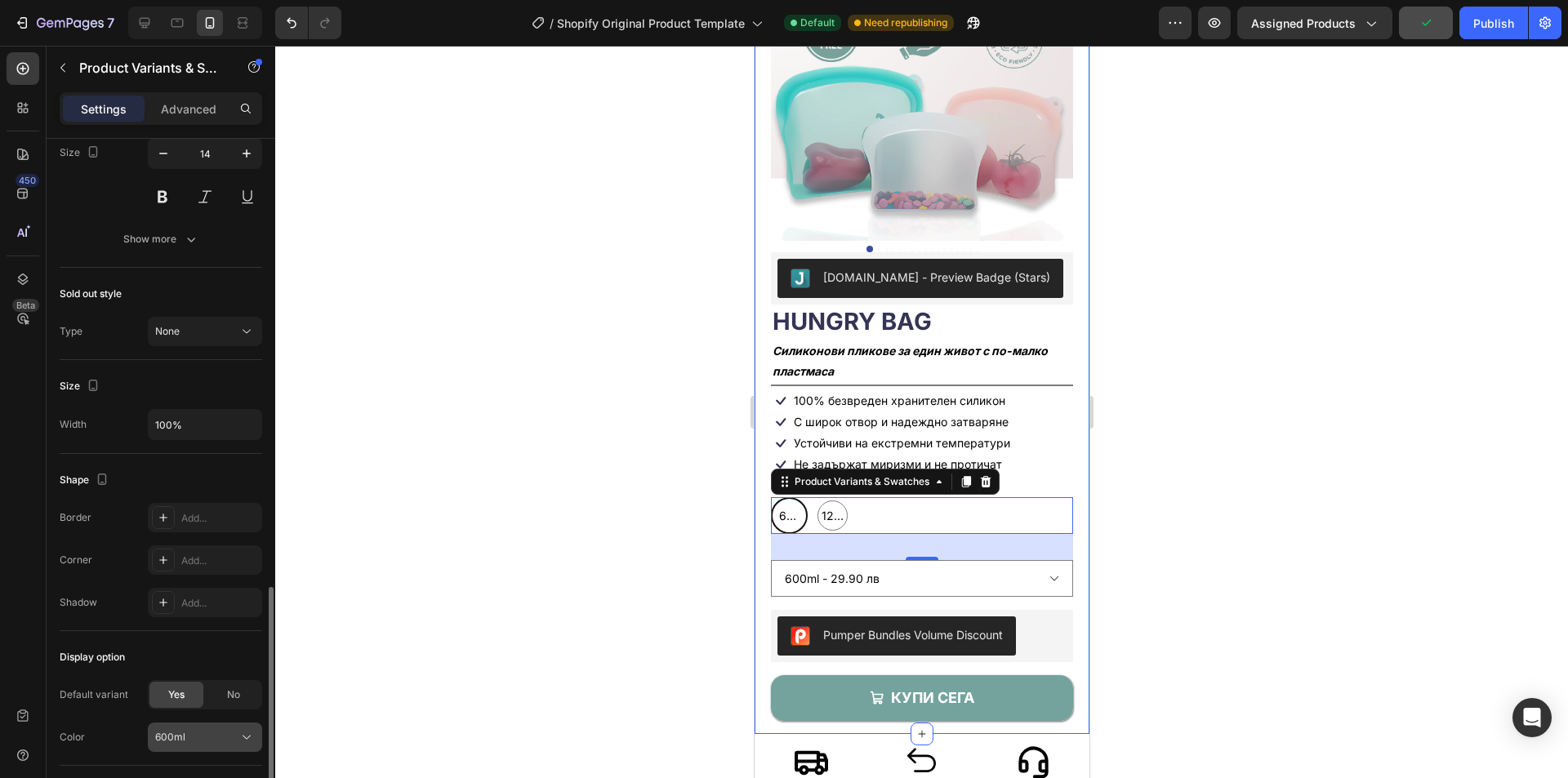
scroll to position [844, 0]
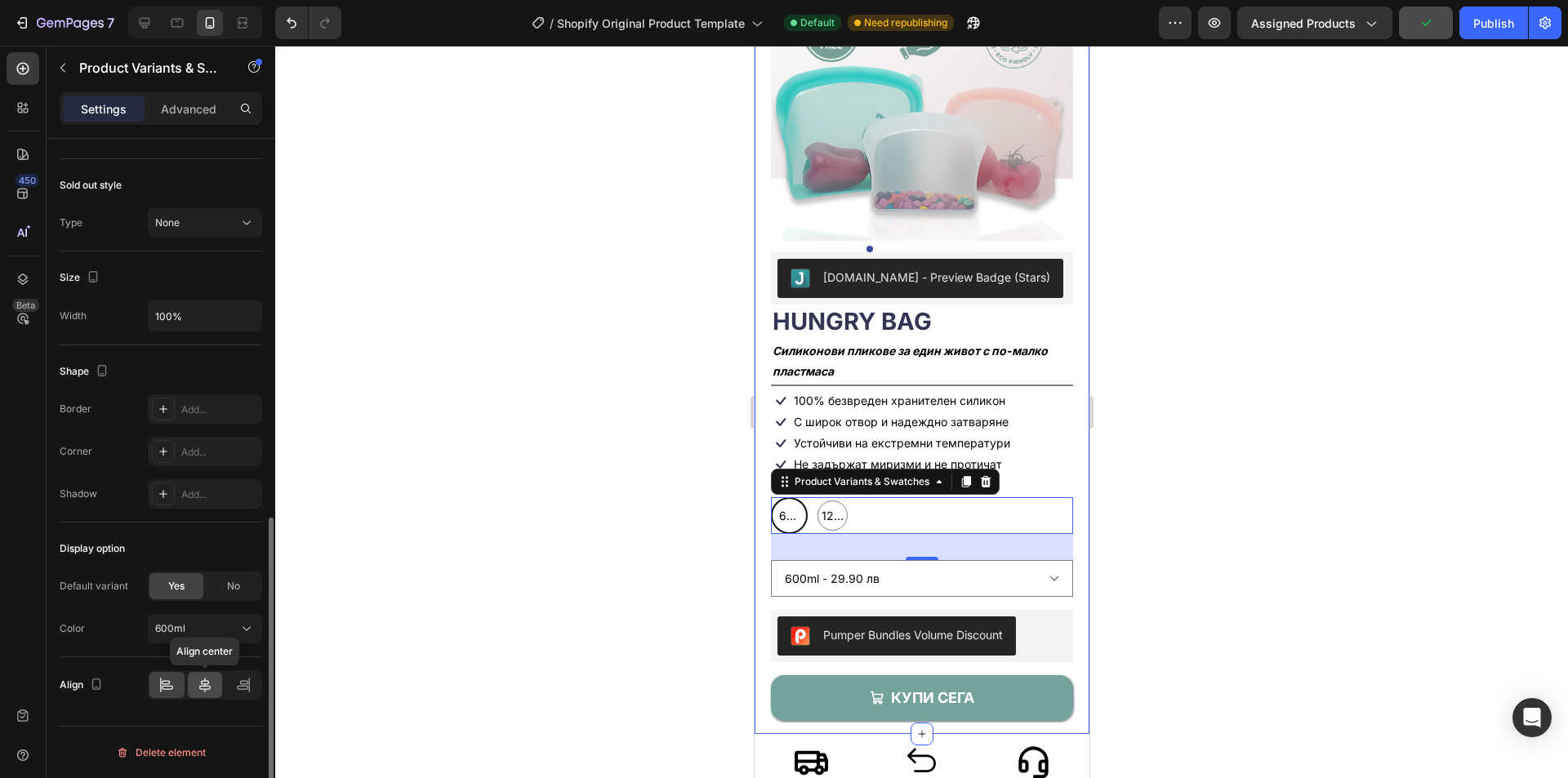
click at [208, 685] on icon at bounding box center [206, 685] width 17 height 17
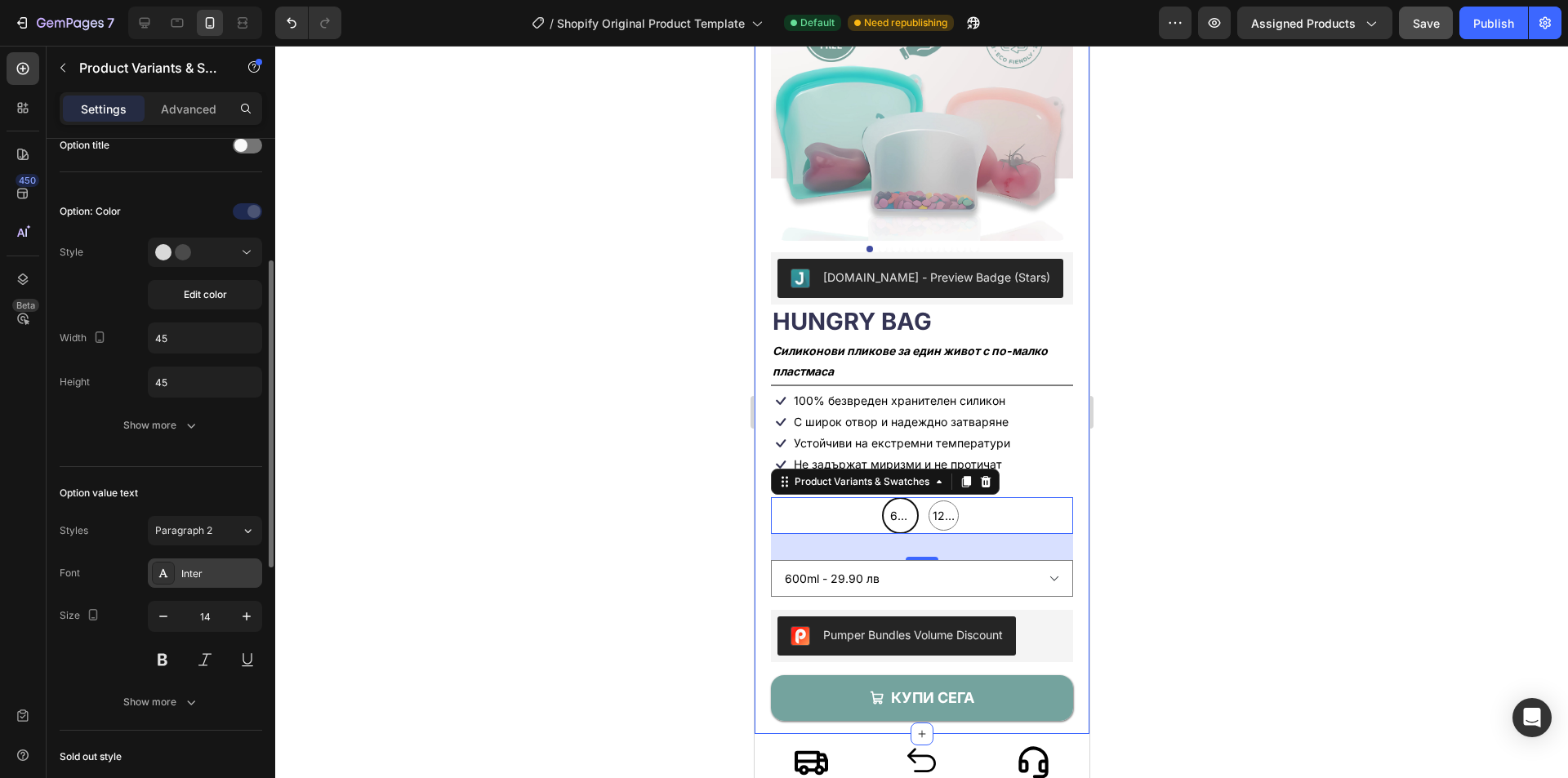
scroll to position [27, 0]
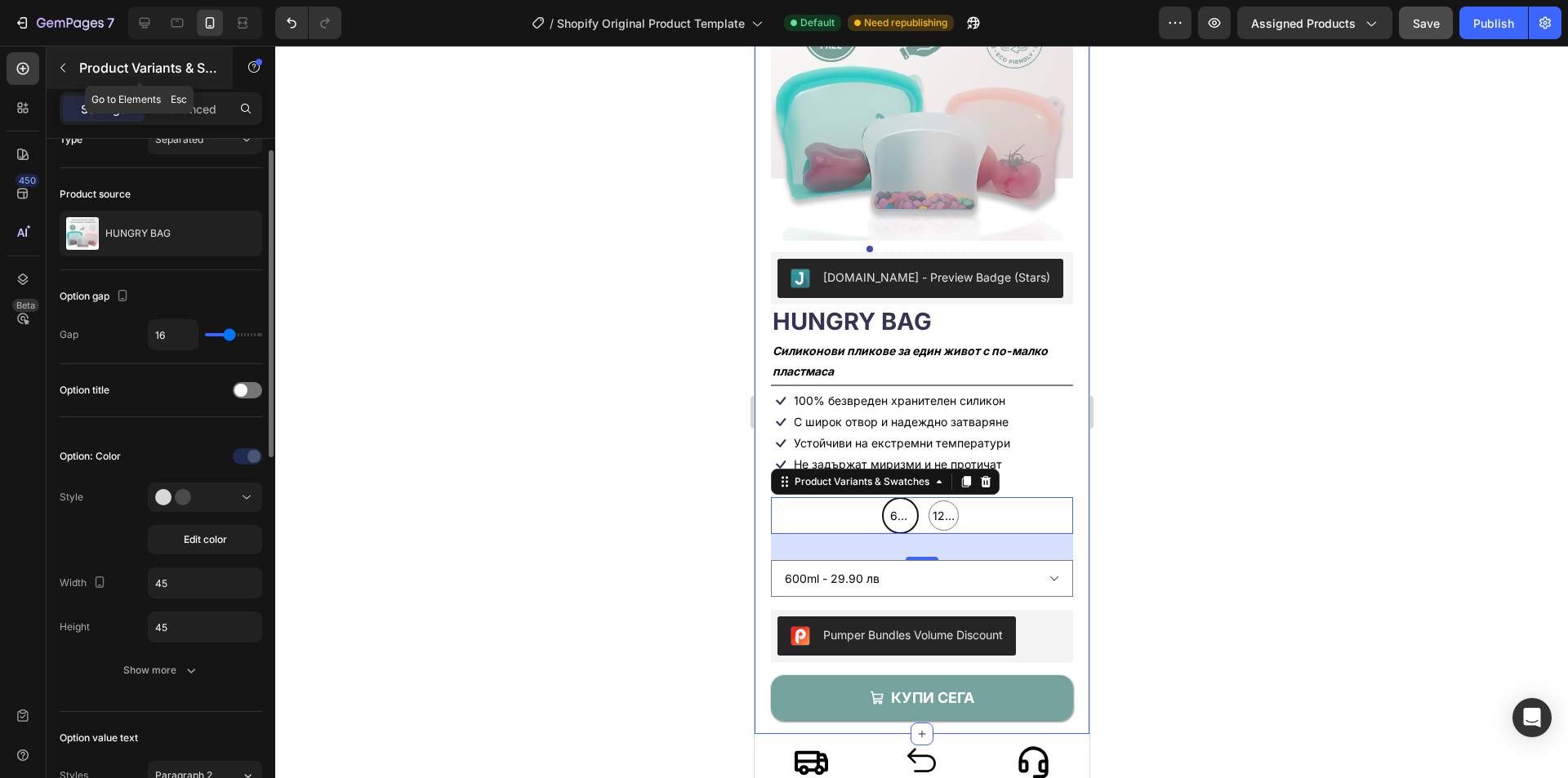
click at [64, 70] on icon "button" at bounding box center [62, 68] width 13 height 13
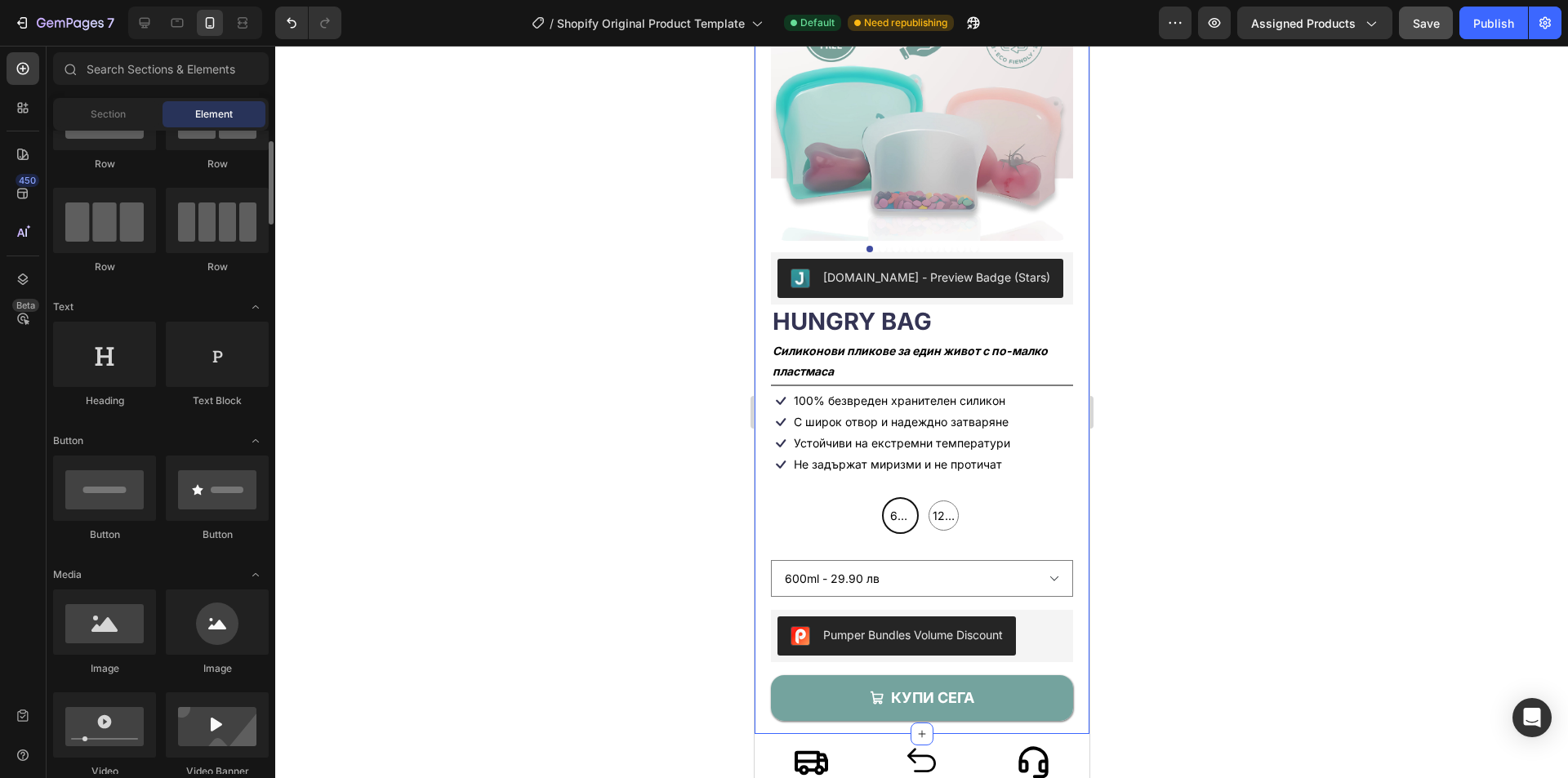
scroll to position [0, 0]
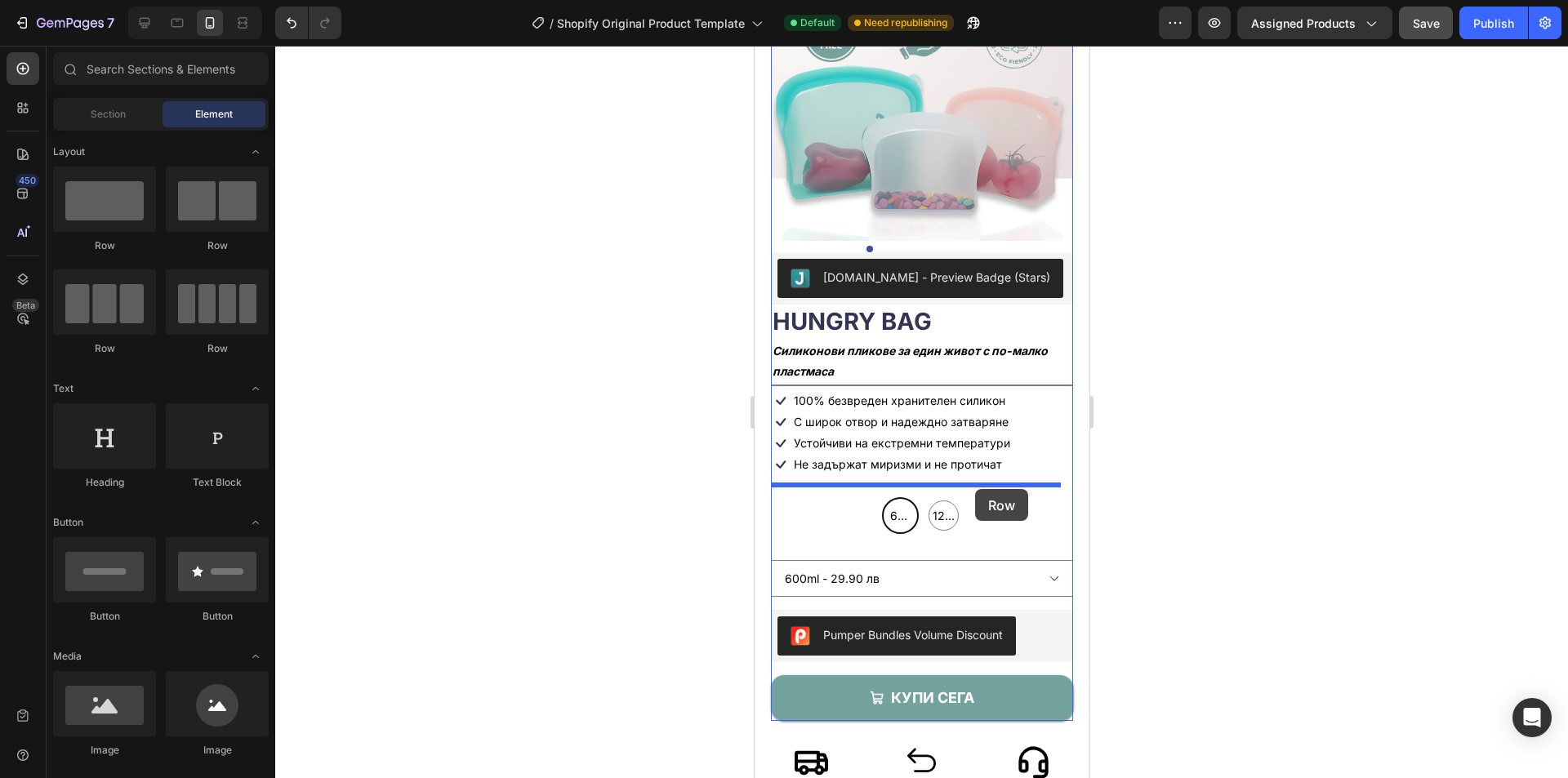
drag, startPoint x: 1284, startPoint y: 349, endPoint x: 974, endPoint y: 489, distance: 340.1
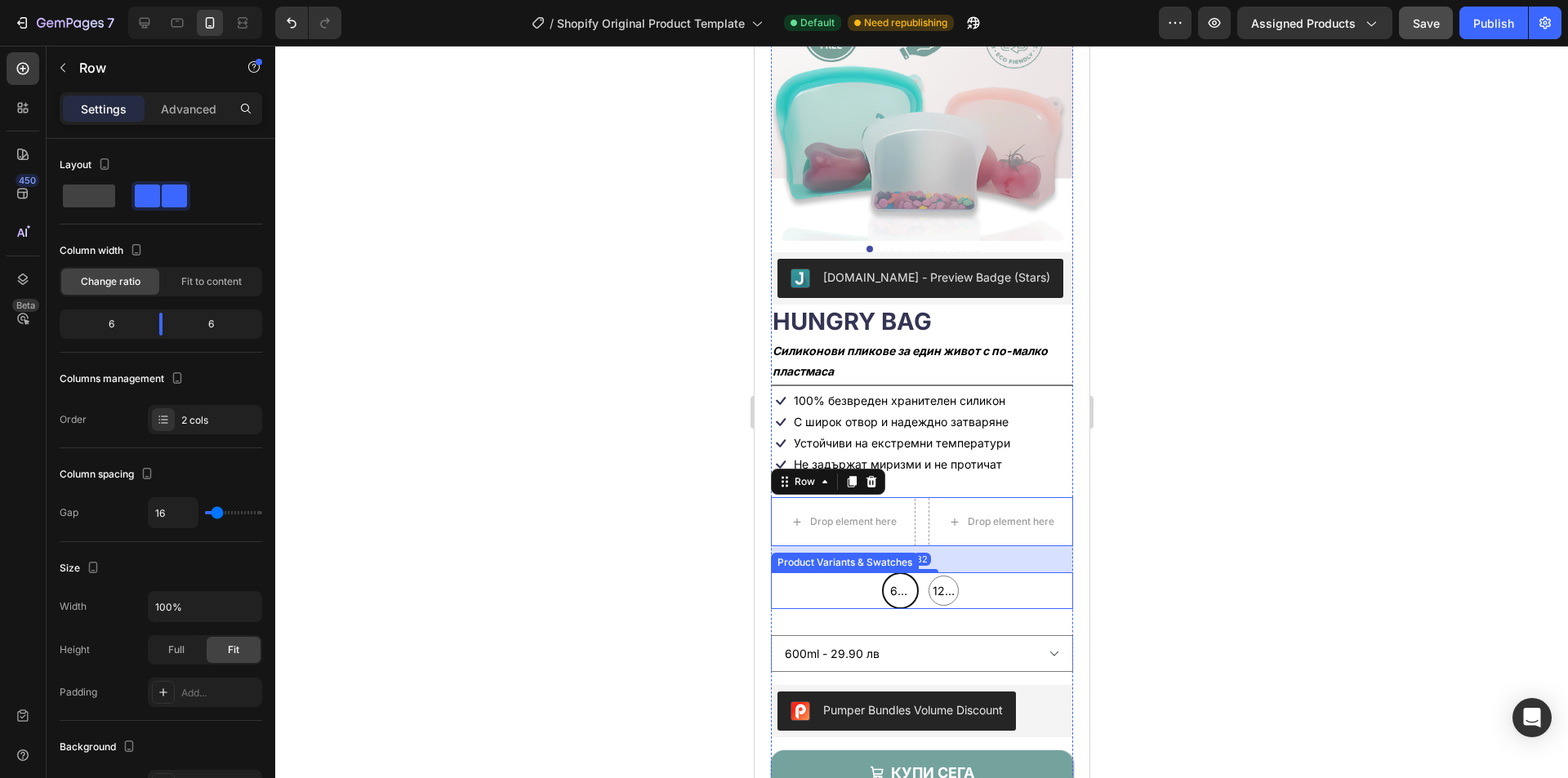
click at [968, 580] on div "600ml 600ml 600ml 1200ml 1200ml 1200ml" at bounding box center [921, 591] width 302 height 37
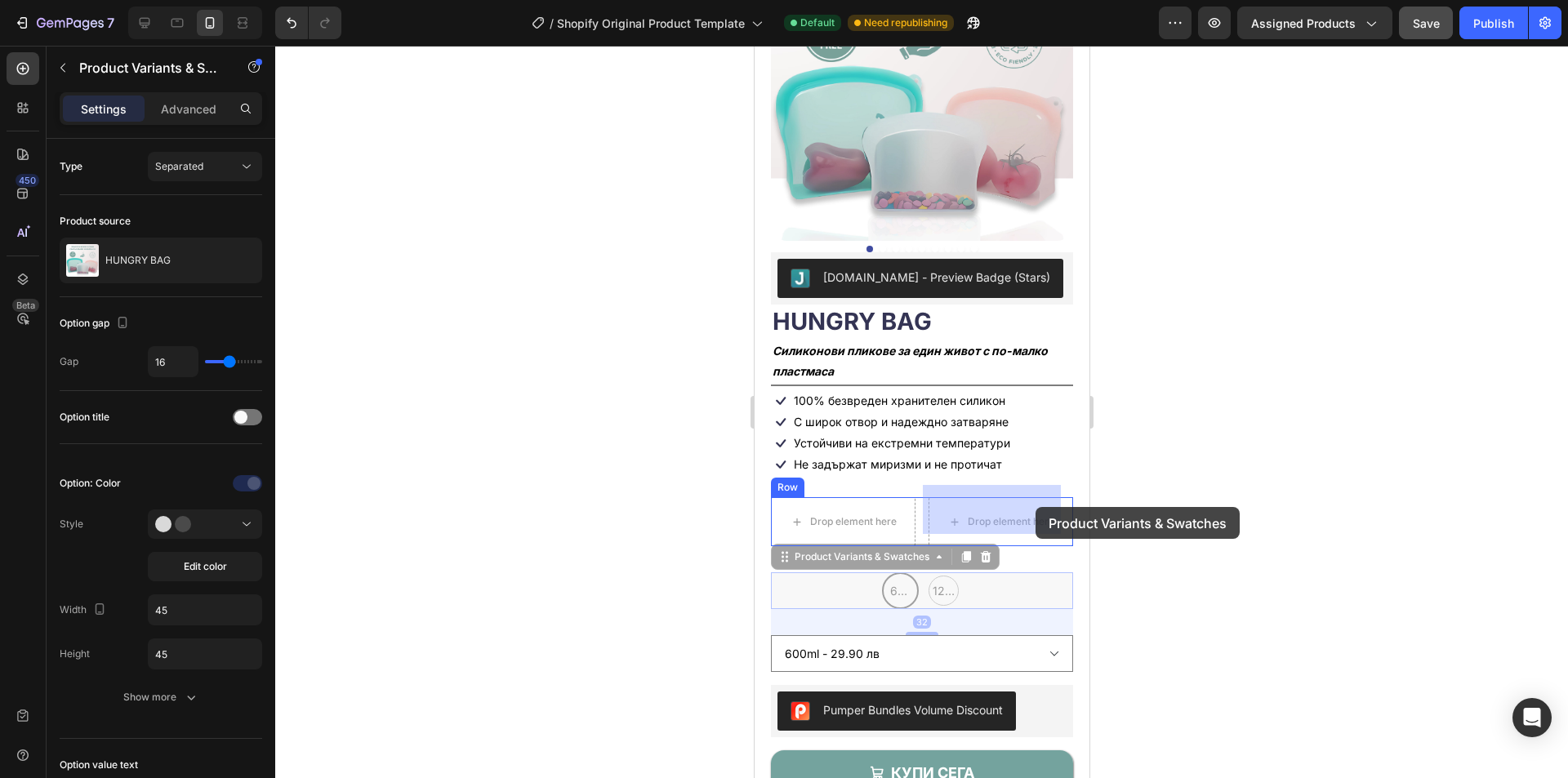
drag, startPoint x: 790, startPoint y: 551, endPoint x: 1035, endPoint y: 507, distance: 248.9
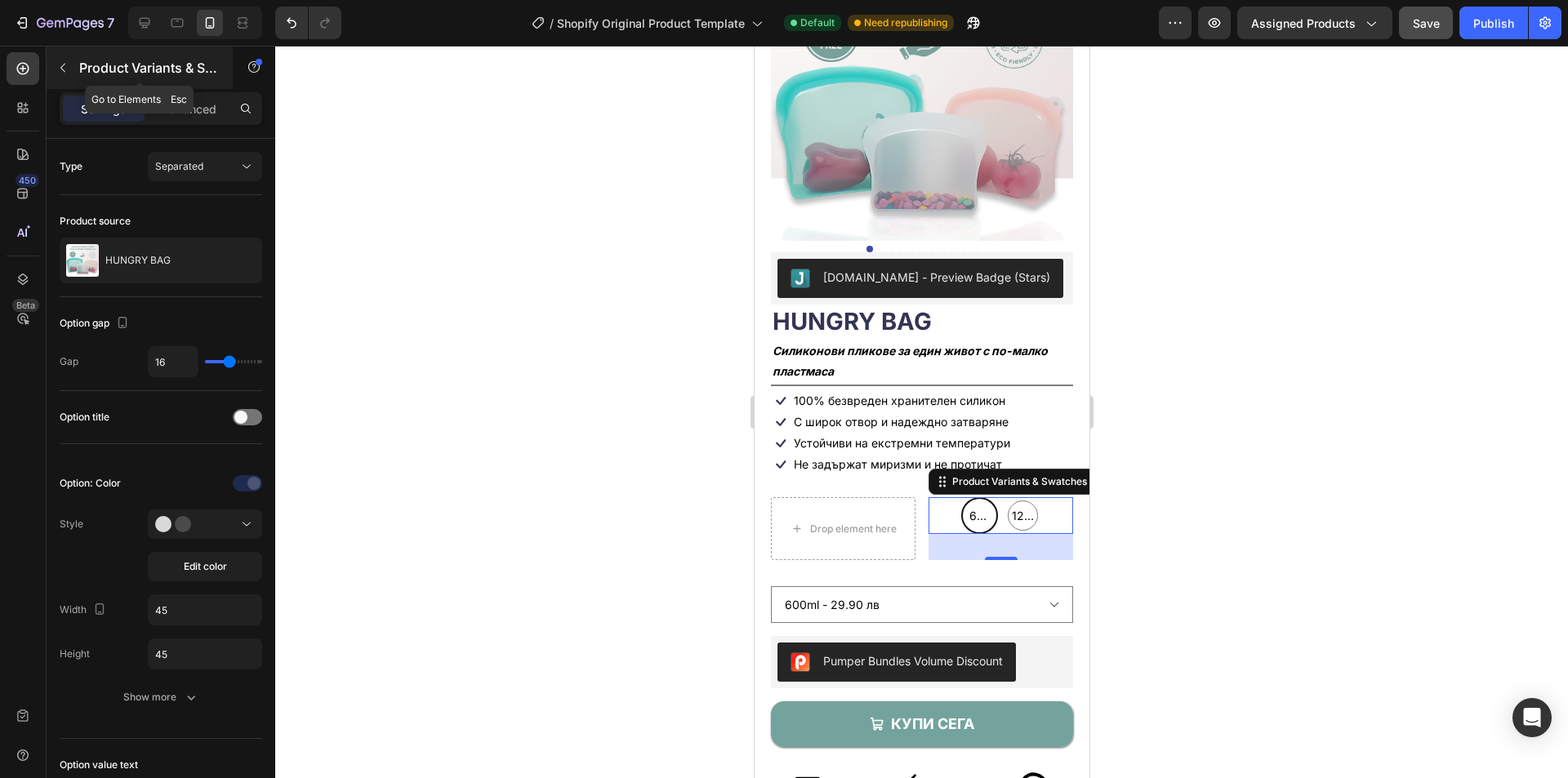
click at [63, 71] on icon "button" at bounding box center [62, 68] width 13 height 13
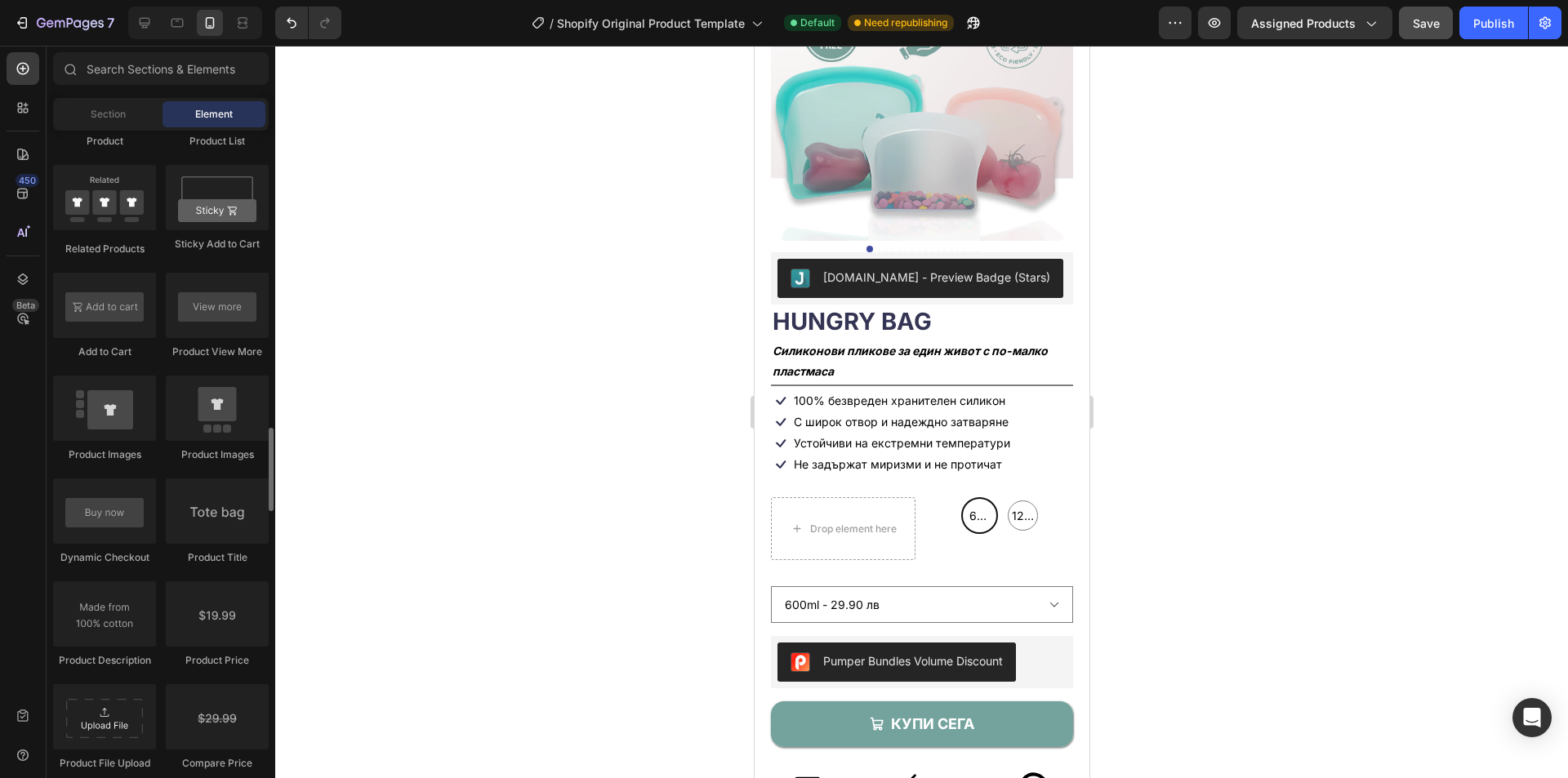
scroll to position [2614, 0]
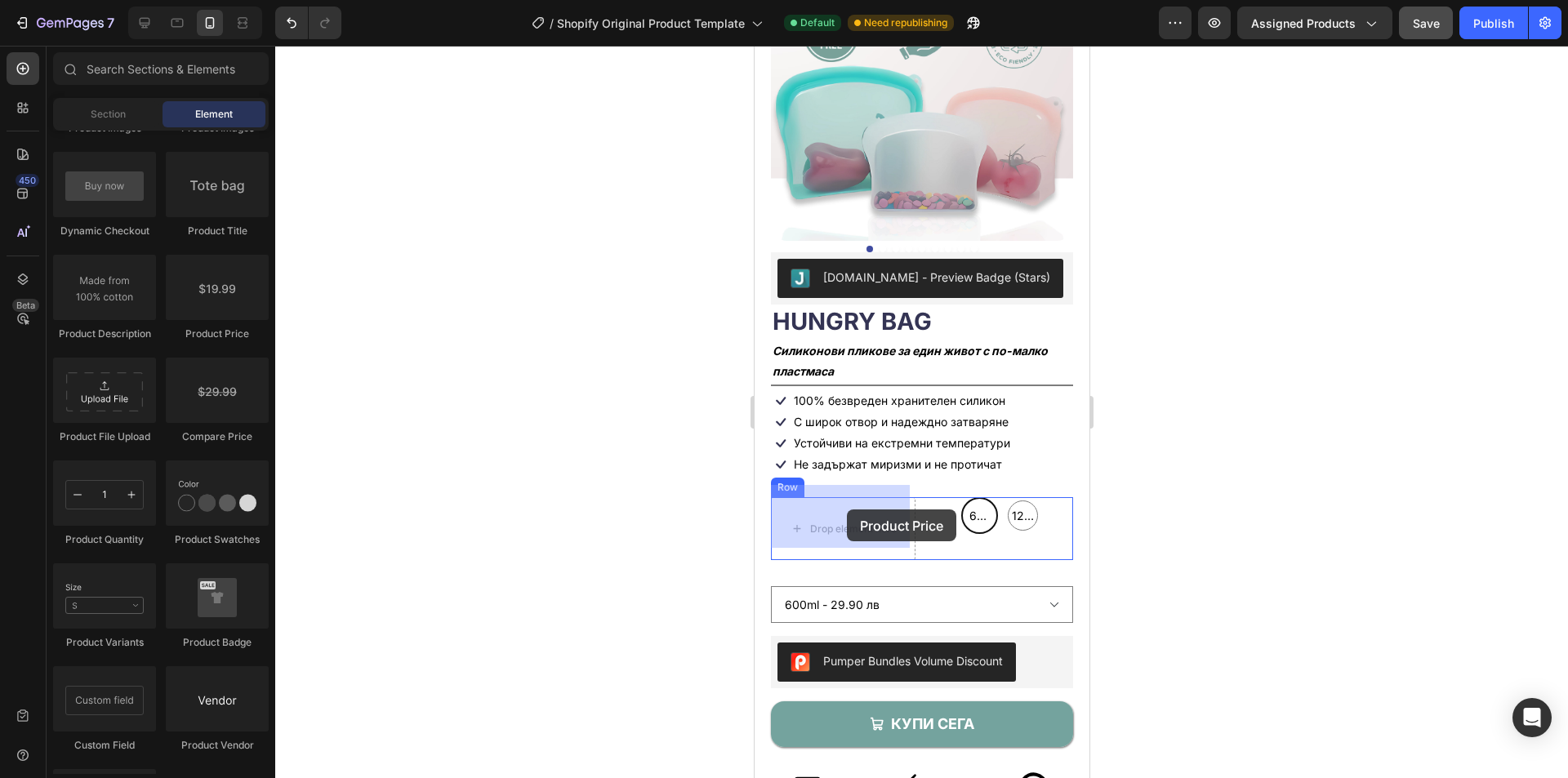
drag, startPoint x: 965, startPoint y: 348, endPoint x: 846, endPoint y: 510, distance: 201.0
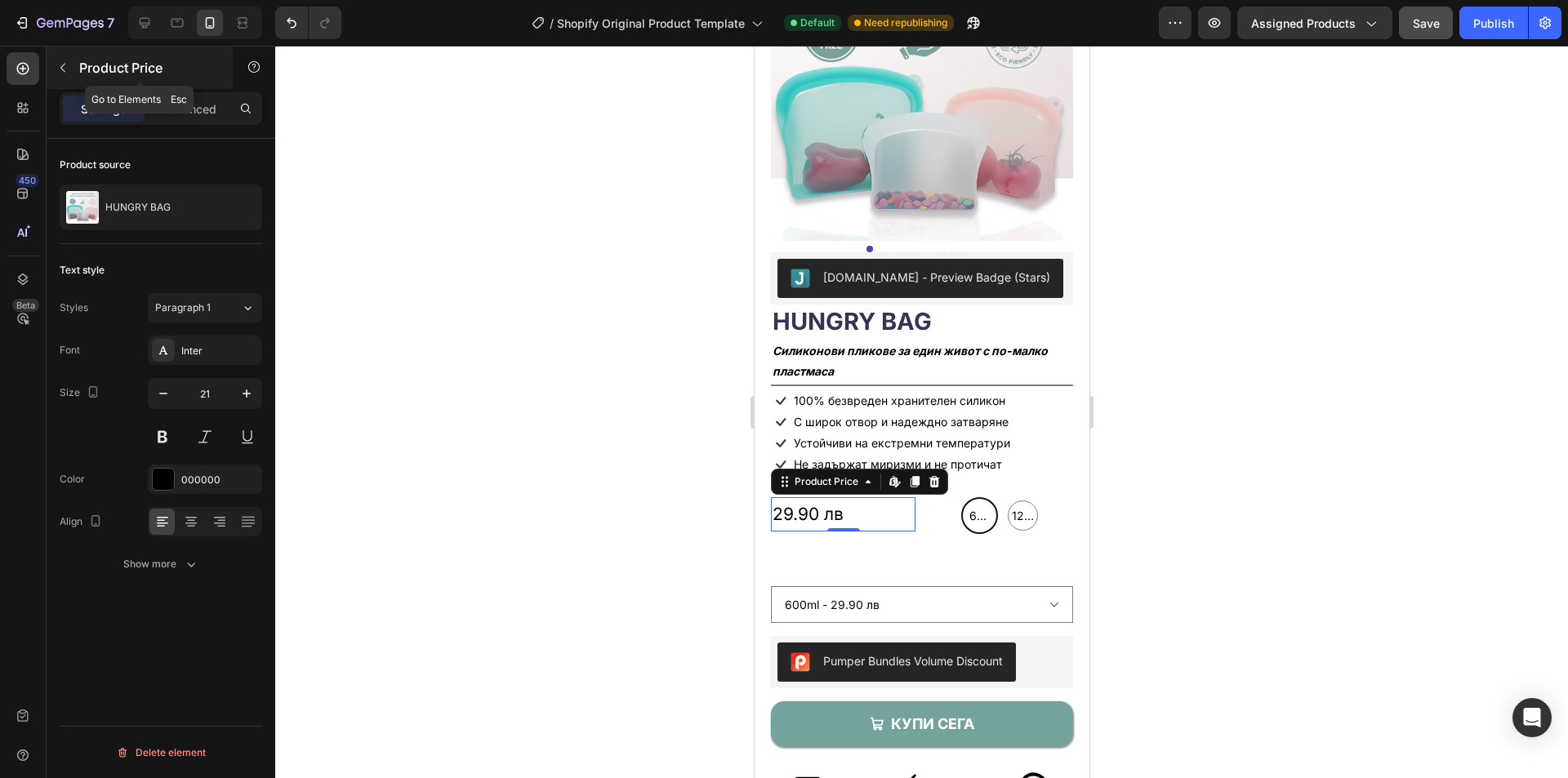
click at [68, 72] on icon "button" at bounding box center [62, 68] width 13 height 13
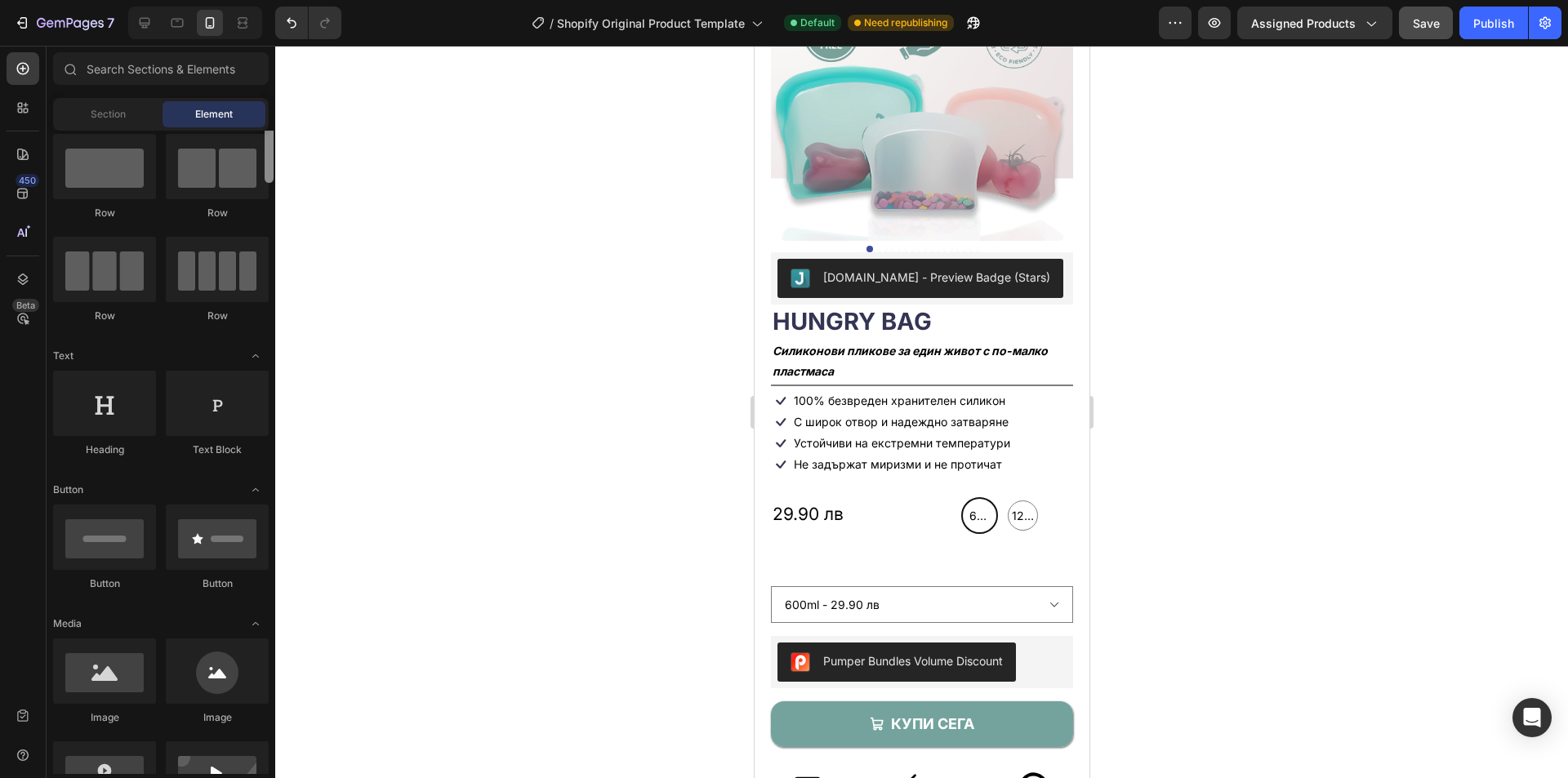
scroll to position [0, 0]
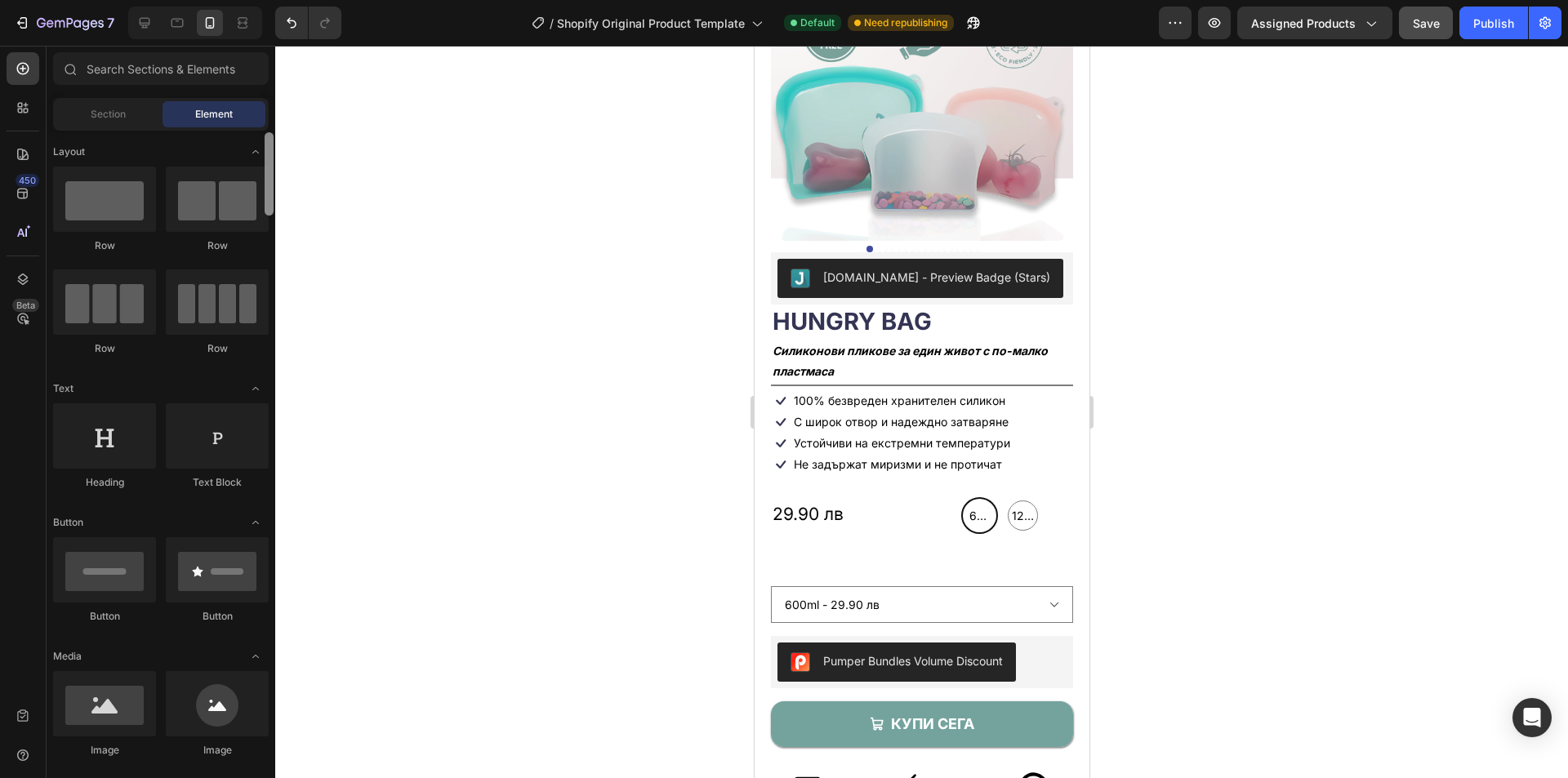
drag, startPoint x: 269, startPoint y: 331, endPoint x: 289, endPoint y: 183, distance: 149.3
click at [289, 0] on div "7 / Shopify Original Product Template Default Need republishing Preview Assigne…" at bounding box center [784, 0] width 1568 height 0
drag, startPoint x: 883, startPoint y: 348, endPoint x: 914, endPoint y: 552, distance: 206.3
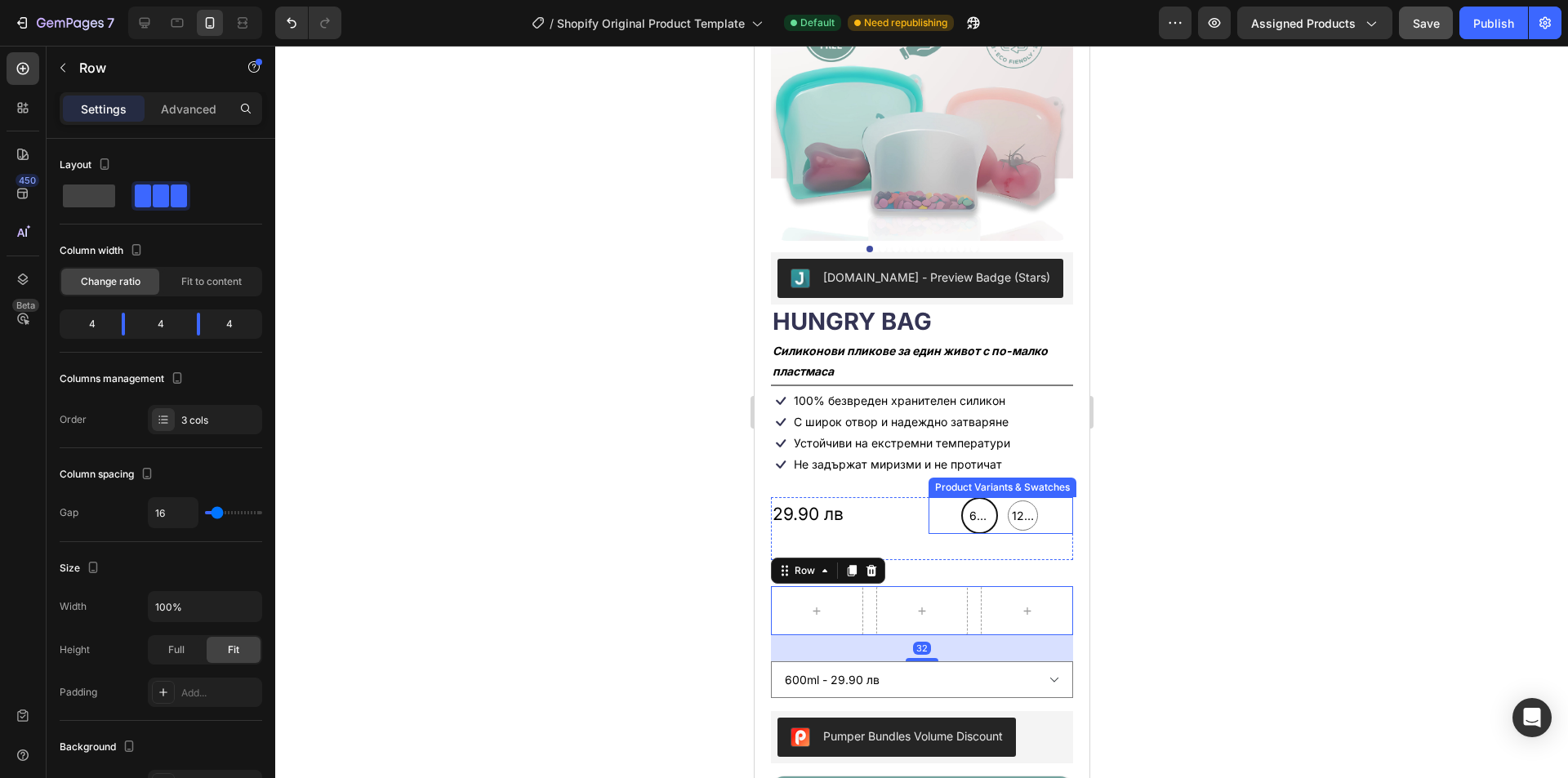
click at [946, 503] on div "600ml 600ml 600ml 1200ml 1200ml 1200ml" at bounding box center [1000, 516] width 145 height 37
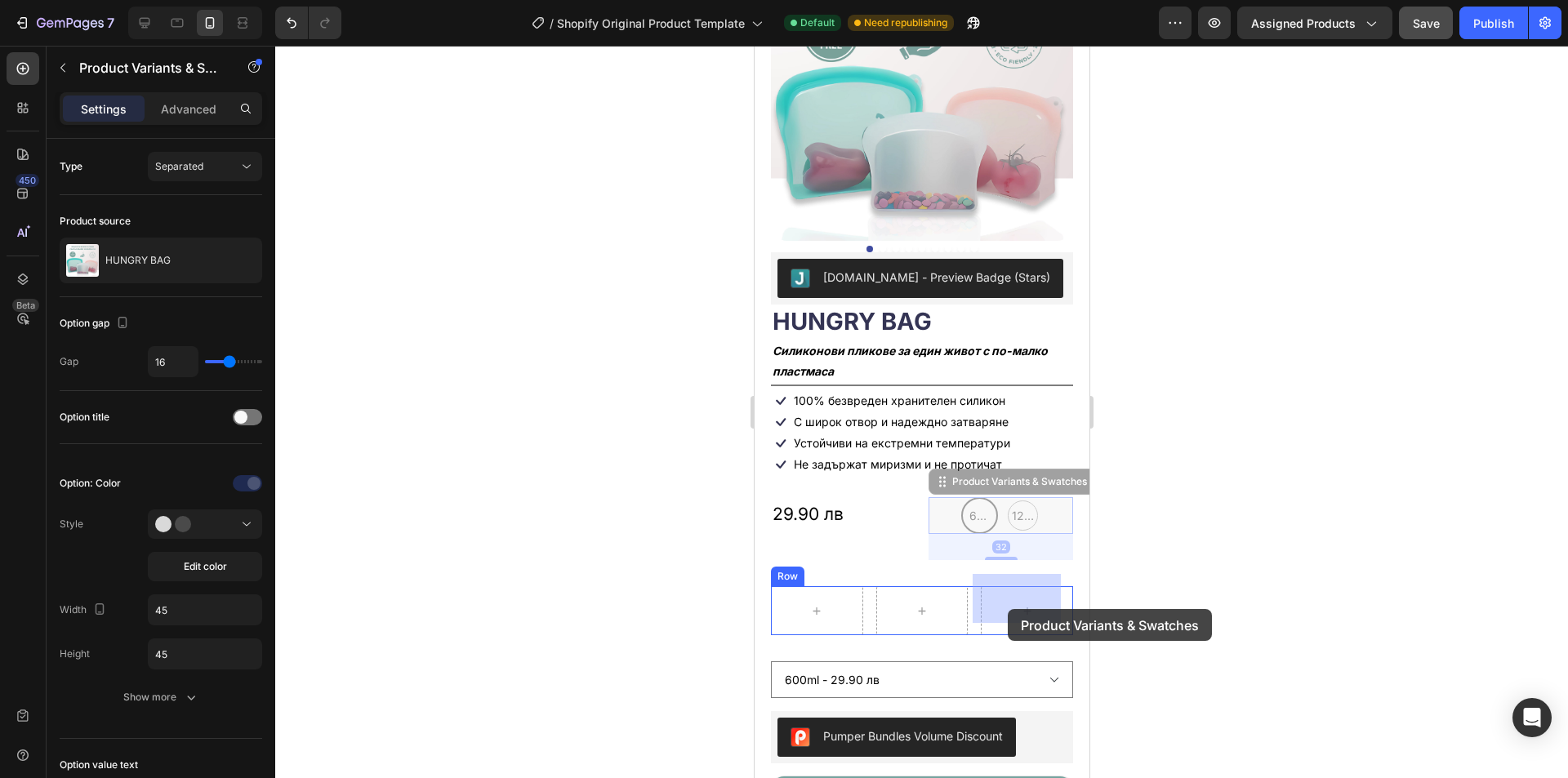
drag, startPoint x: 938, startPoint y: 471, endPoint x: 1003, endPoint y: 599, distance: 143.6
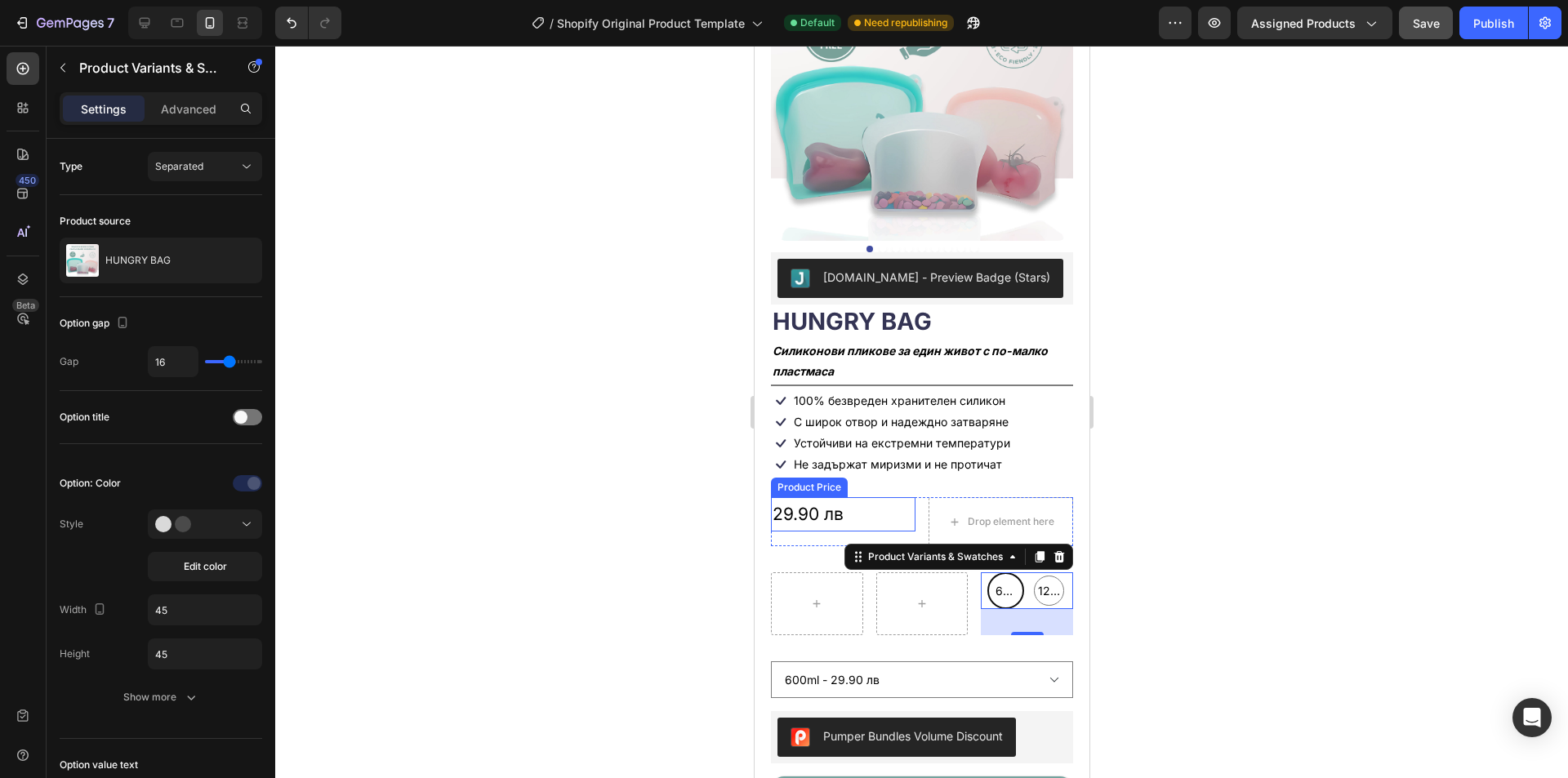
click at [804, 506] on div "29.90 лв" at bounding box center [843, 514] width 145 height 34
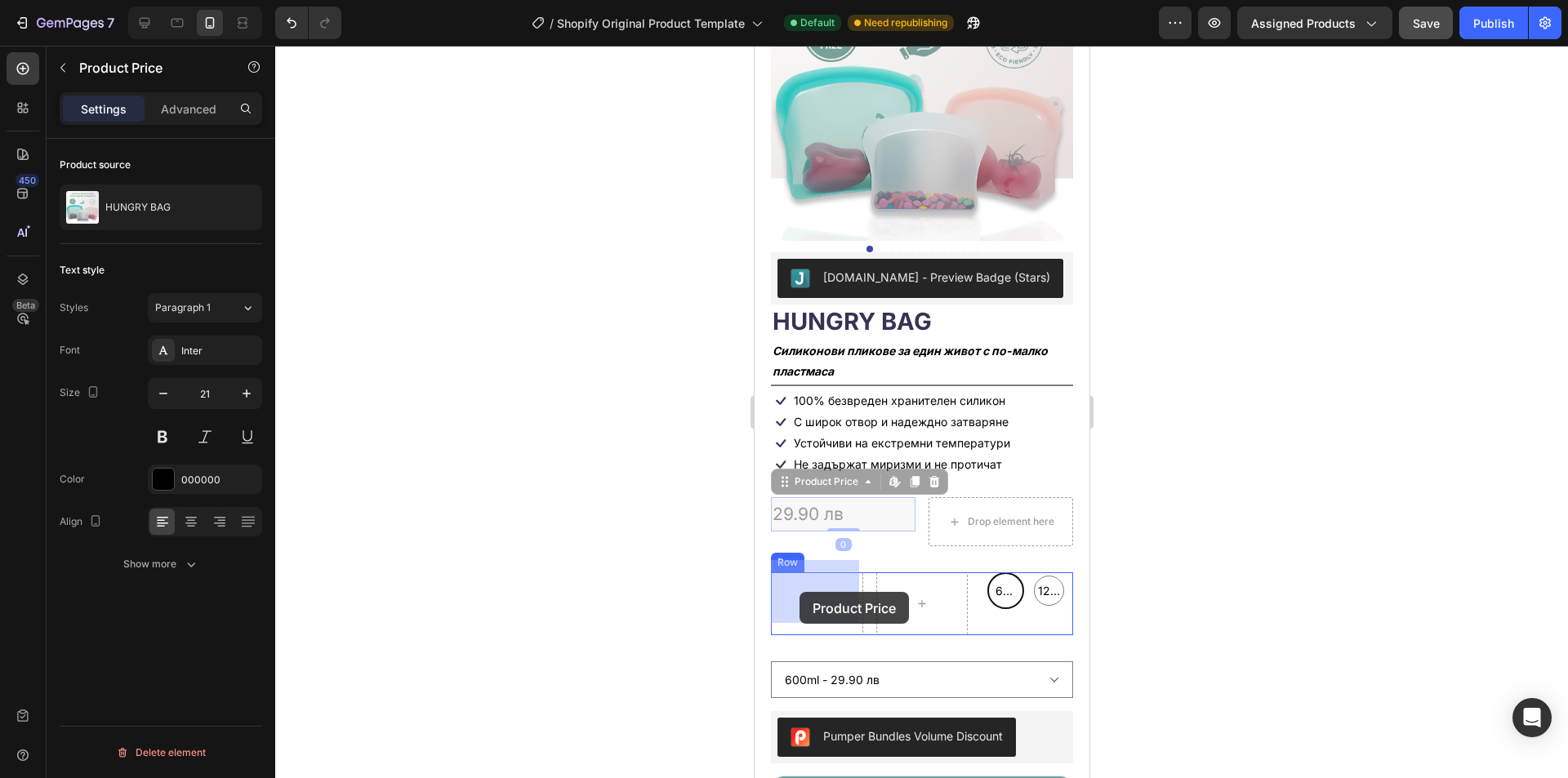
drag, startPoint x: 785, startPoint y: 471, endPoint x: 799, endPoint y: 592, distance: 121.8
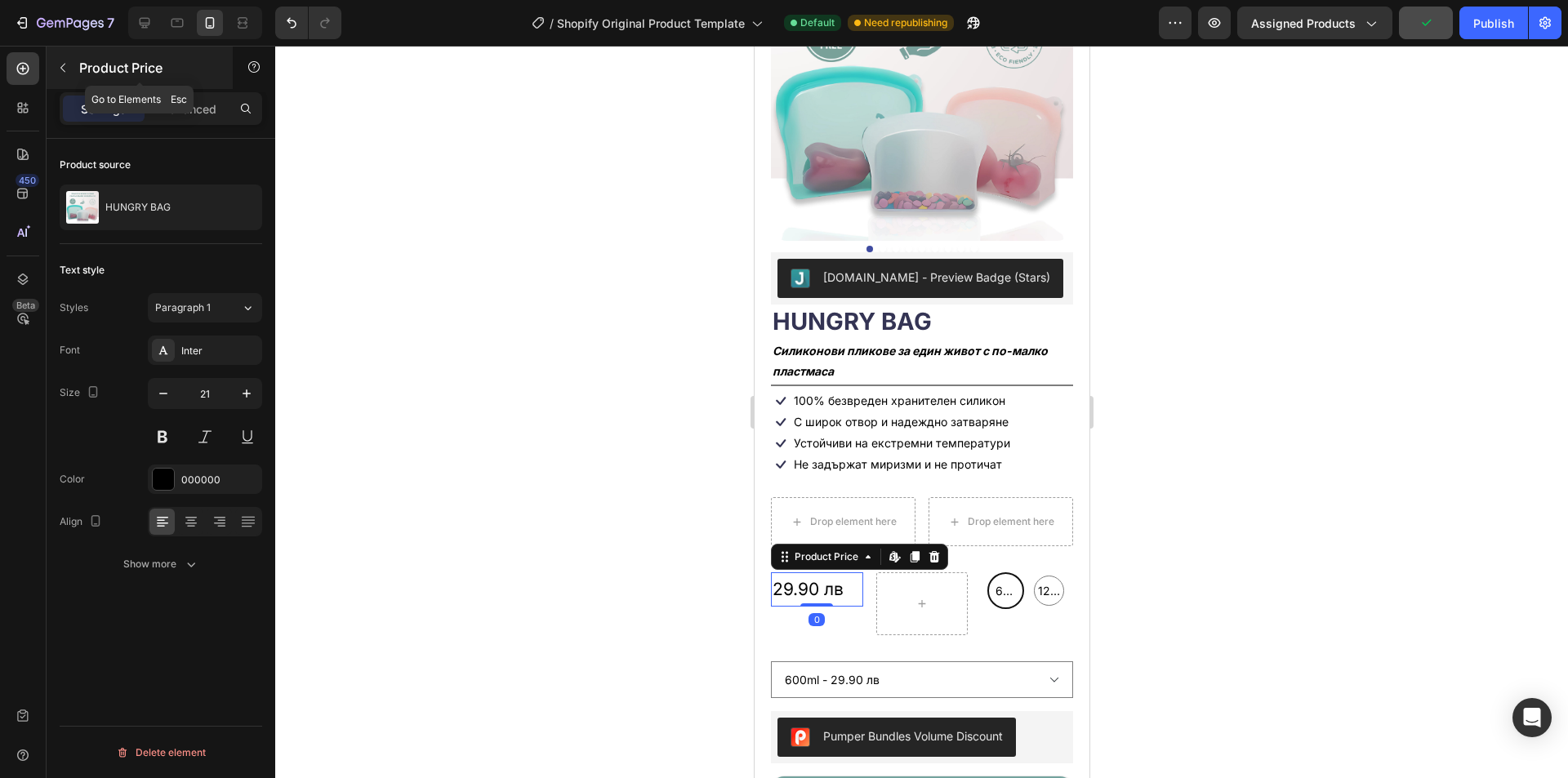
click at [66, 68] on icon "button" at bounding box center [62, 68] width 13 height 13
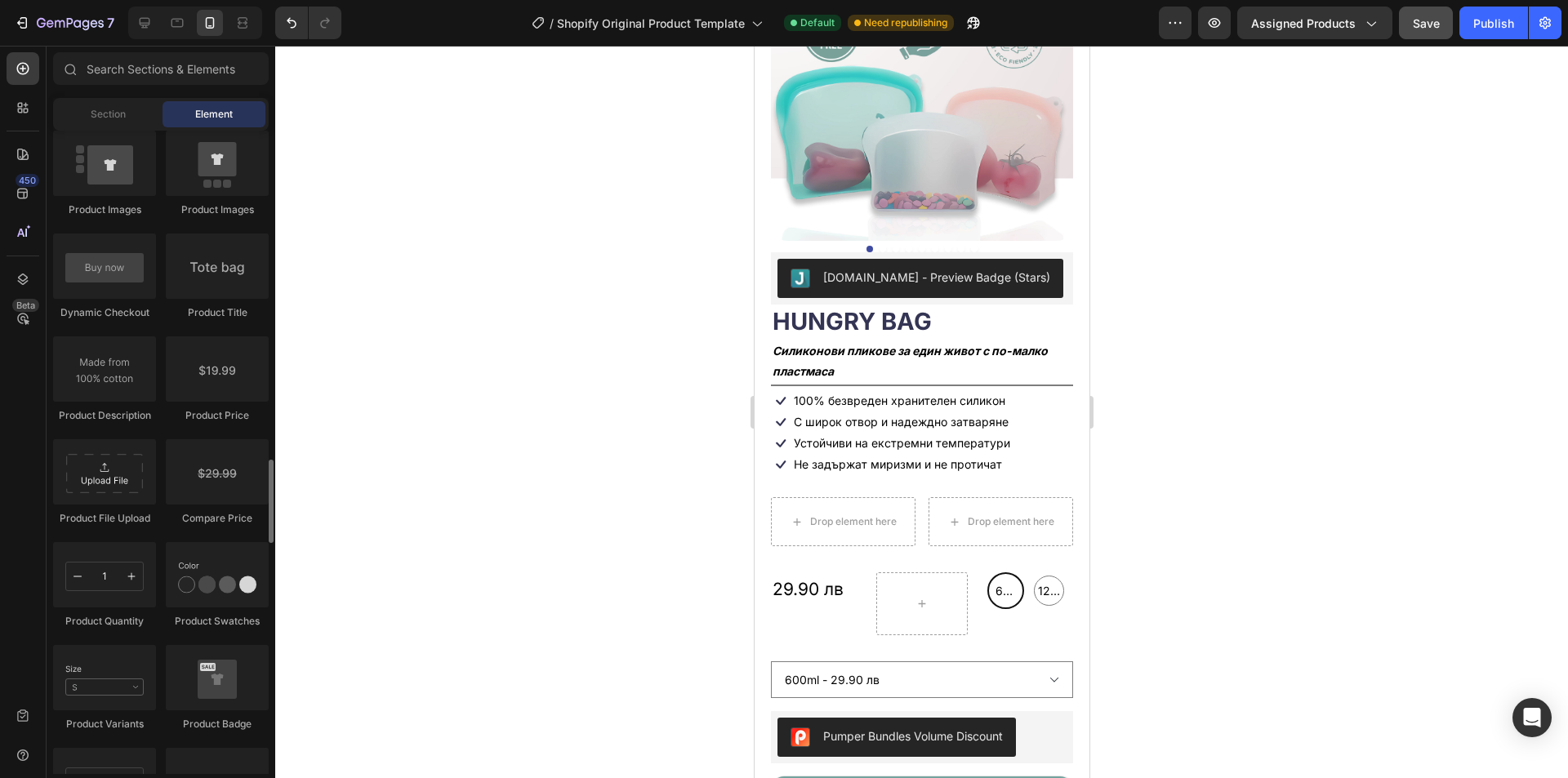
scroll to position [2695, 0]
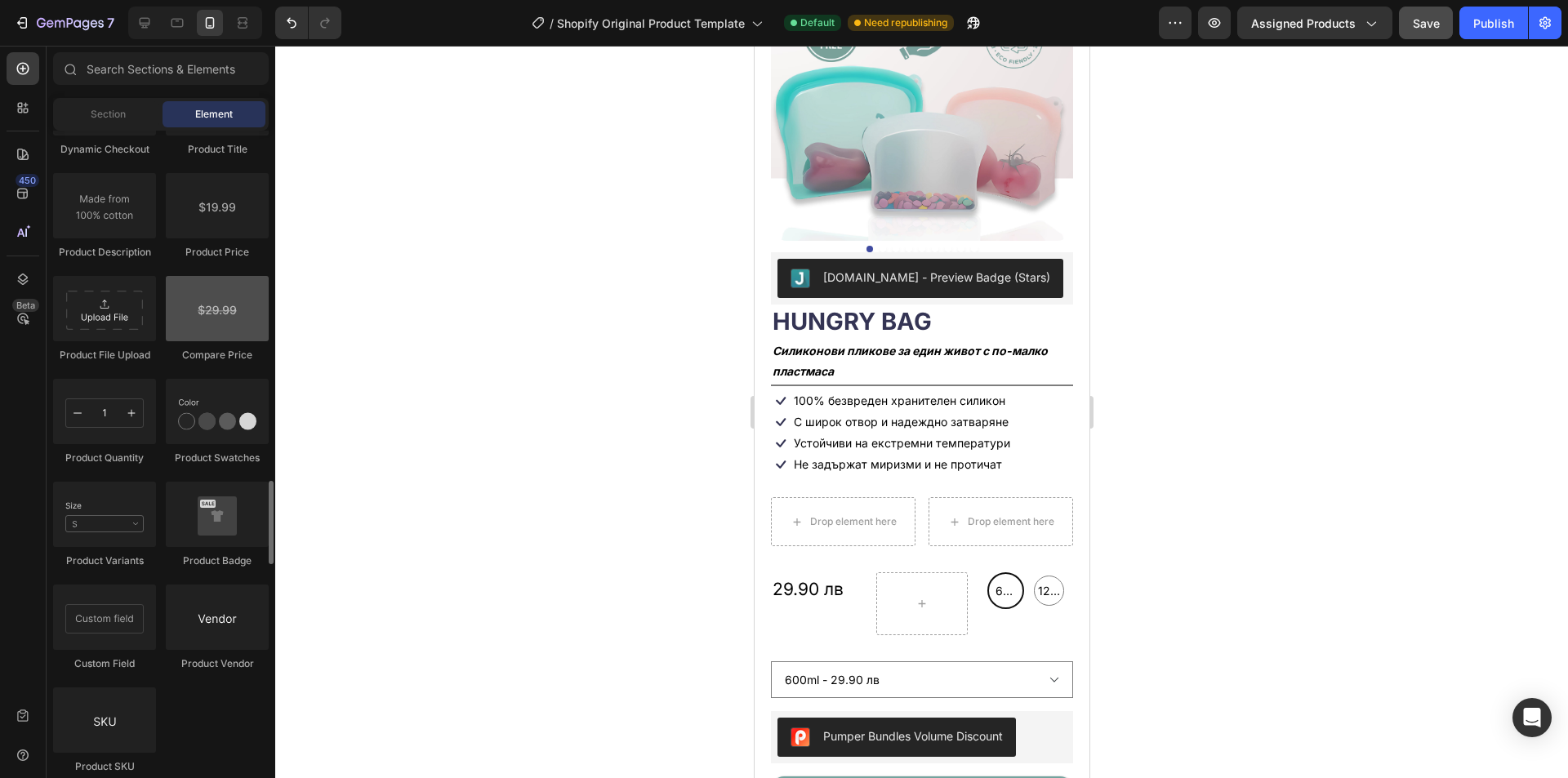
click at [228, 317] on div at bounding box center [217, 308] width 103 height 65
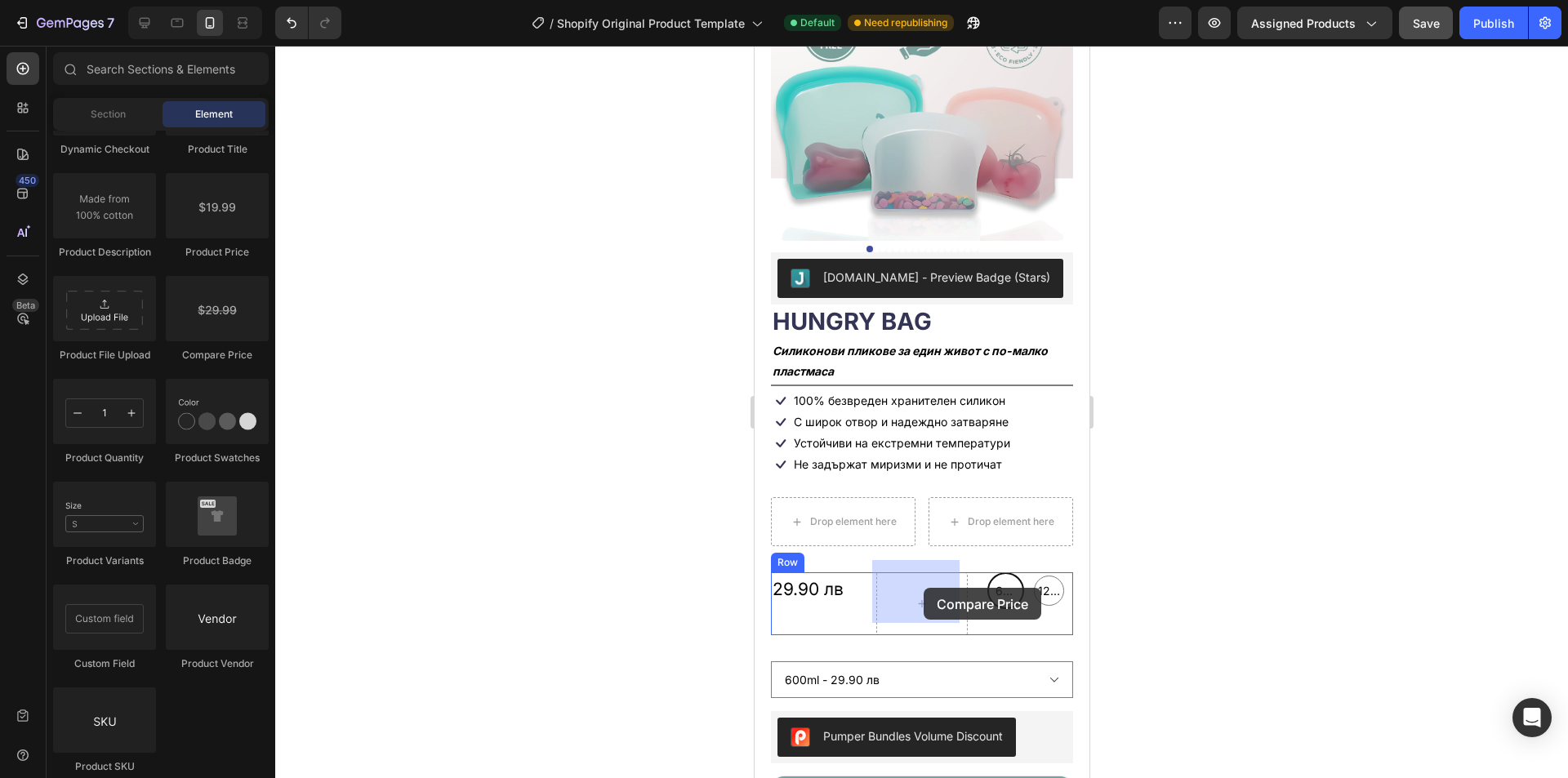
drag, startPoint x: 984, startPoint y: 362, endPoint x: 923, endPoint y: 588, distance: 234.1
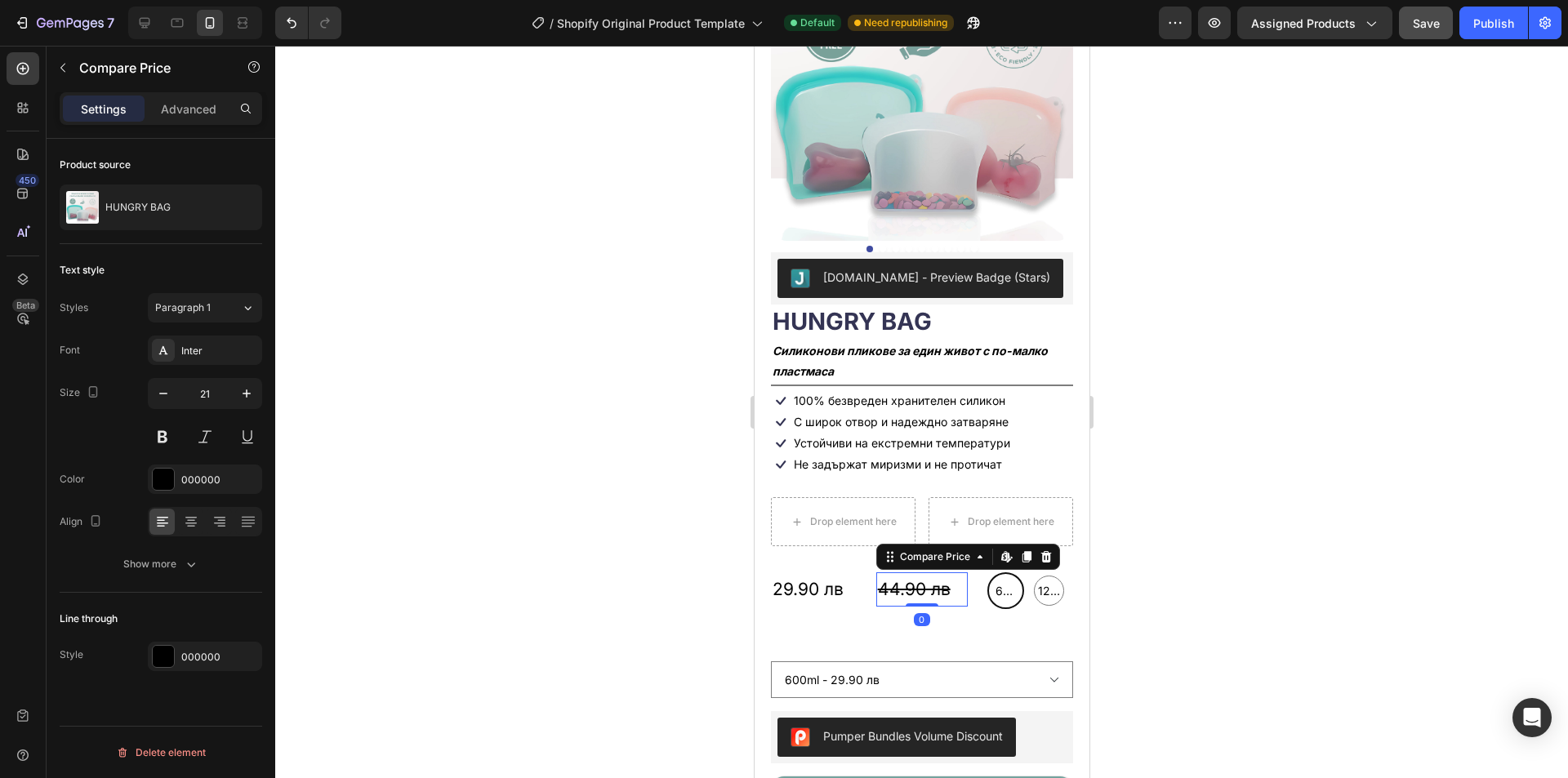
click at [955, 590] on div "44.90 лв" at bounding box center [921, 589] width 93 height 34
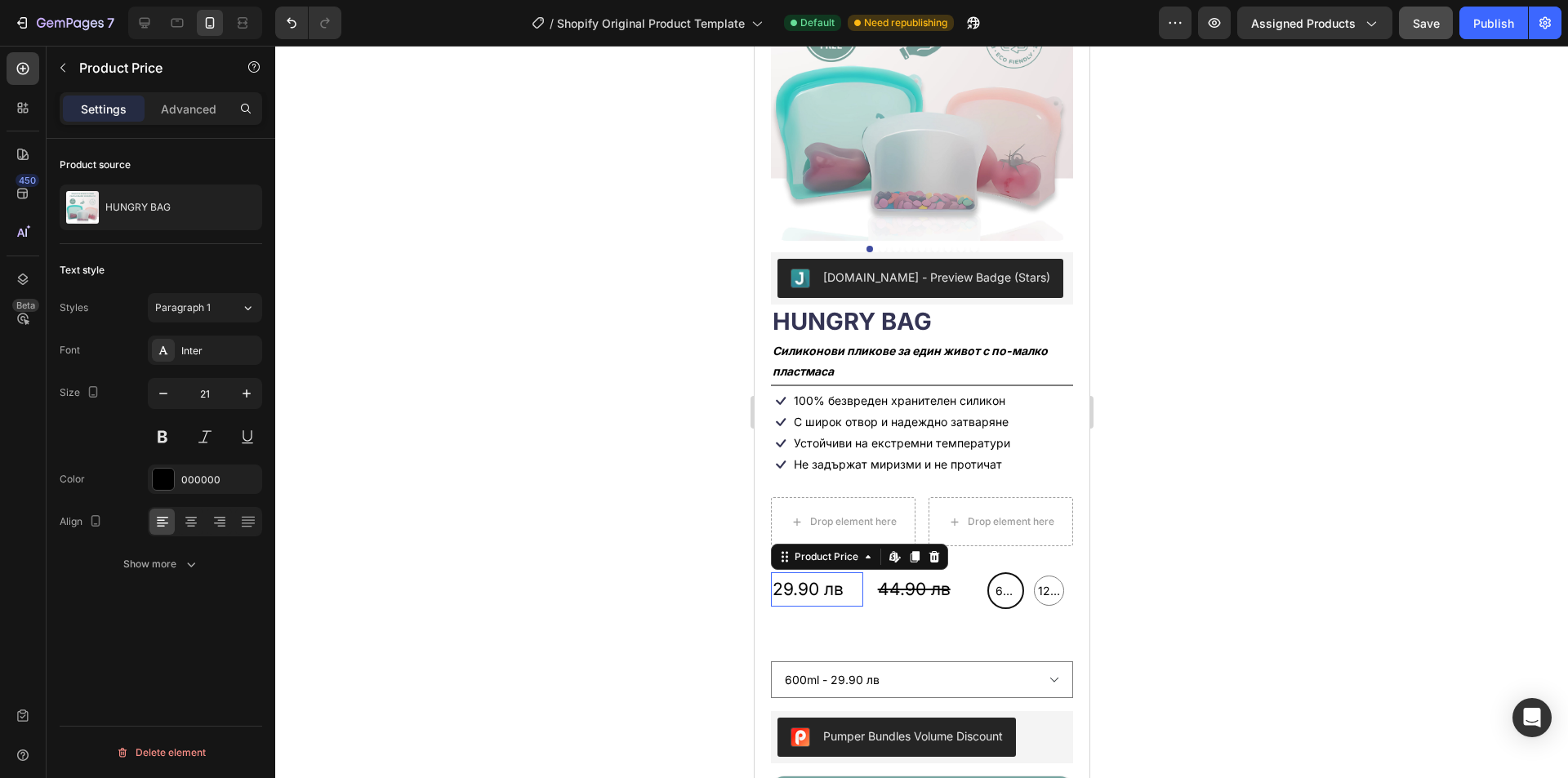
click at [828, 591] on div "29.90 лв Product Price Edit content in Shopify 0 Product Price Edit content in …" at bounding box center [817, 589] width 93 height 34
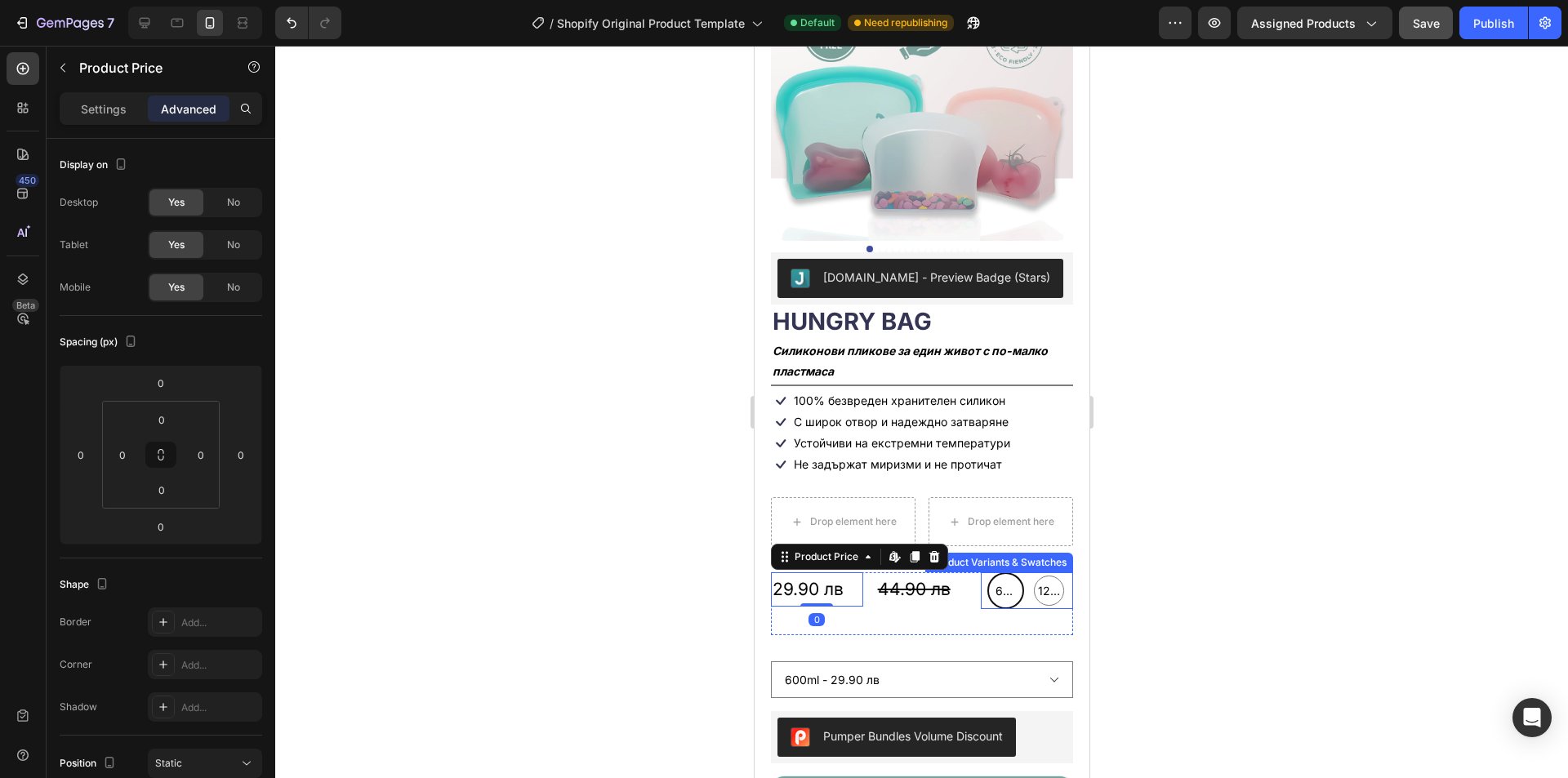
click at [1001, 584] on span "600ml" at bounding box center [1005, 592] width 27 height 17
click at [1004, 572] on input "600ml 600ml 600ml" at bounding box center [1004, 572] width 1 height 1
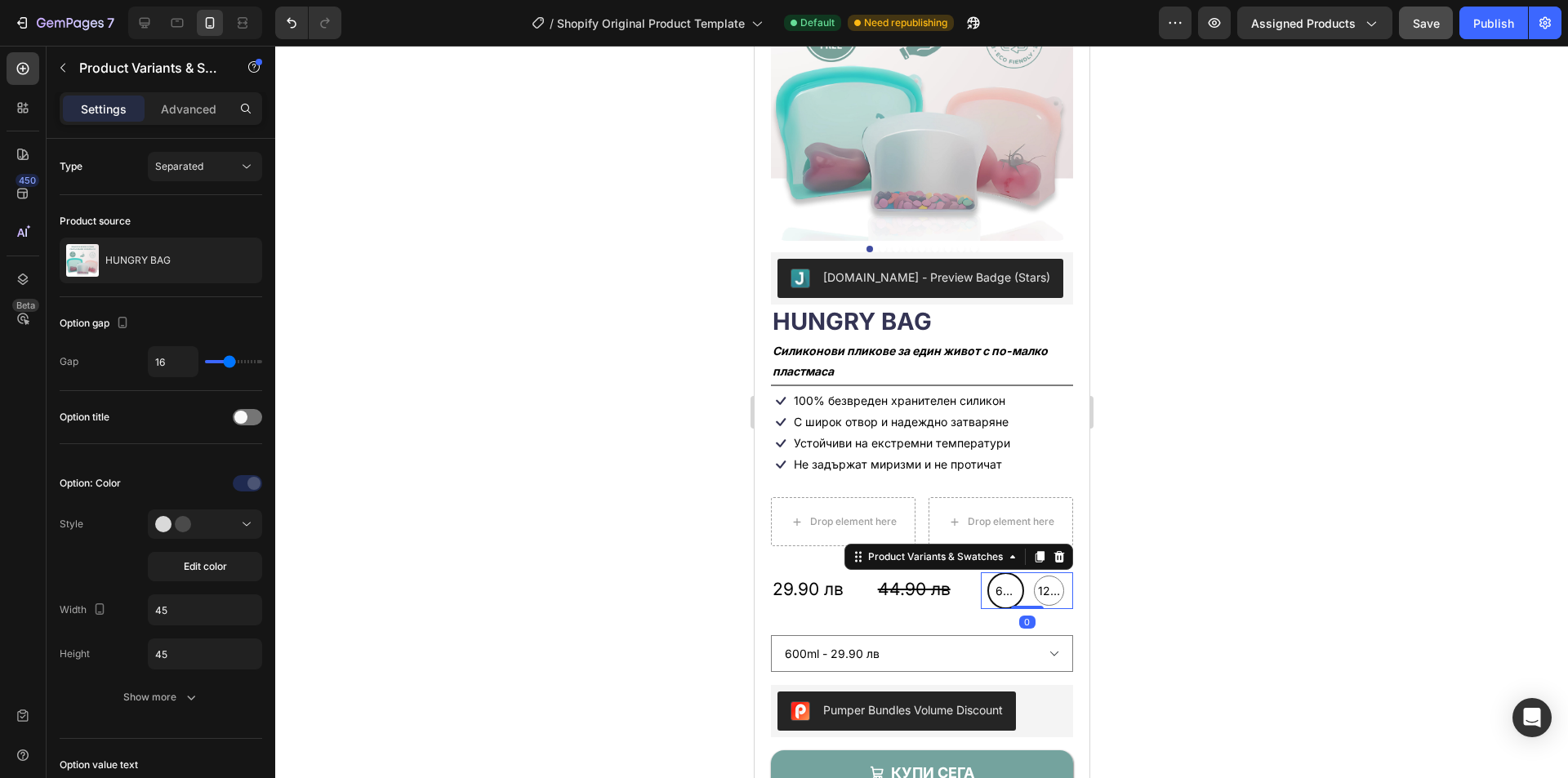
drag, startPoint x: 1015, startPoint y: 620, endPoint x: 1001, endPoint y: 578, distance: 44.3
click at [1017, 584] on div "600ml 600ml 600ml 1200ml 1200ml 1200ml Product Variants & Swatches 0" at bounding box center [1026, 591] width 93 height 37
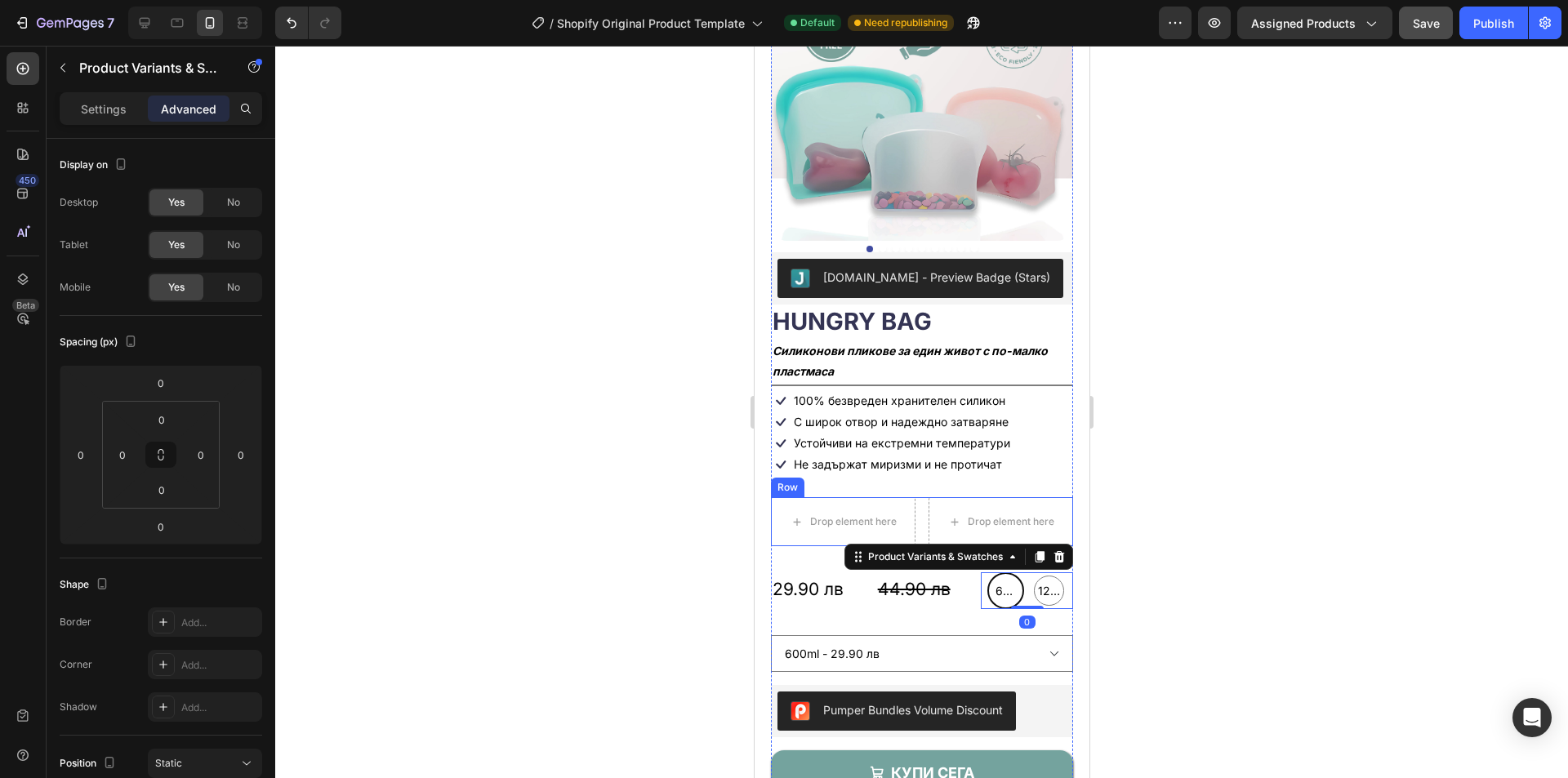
click at [914, 497] on div "Drop element here Drop element here Row" at bounding box center [921, 521] width 302 height 49
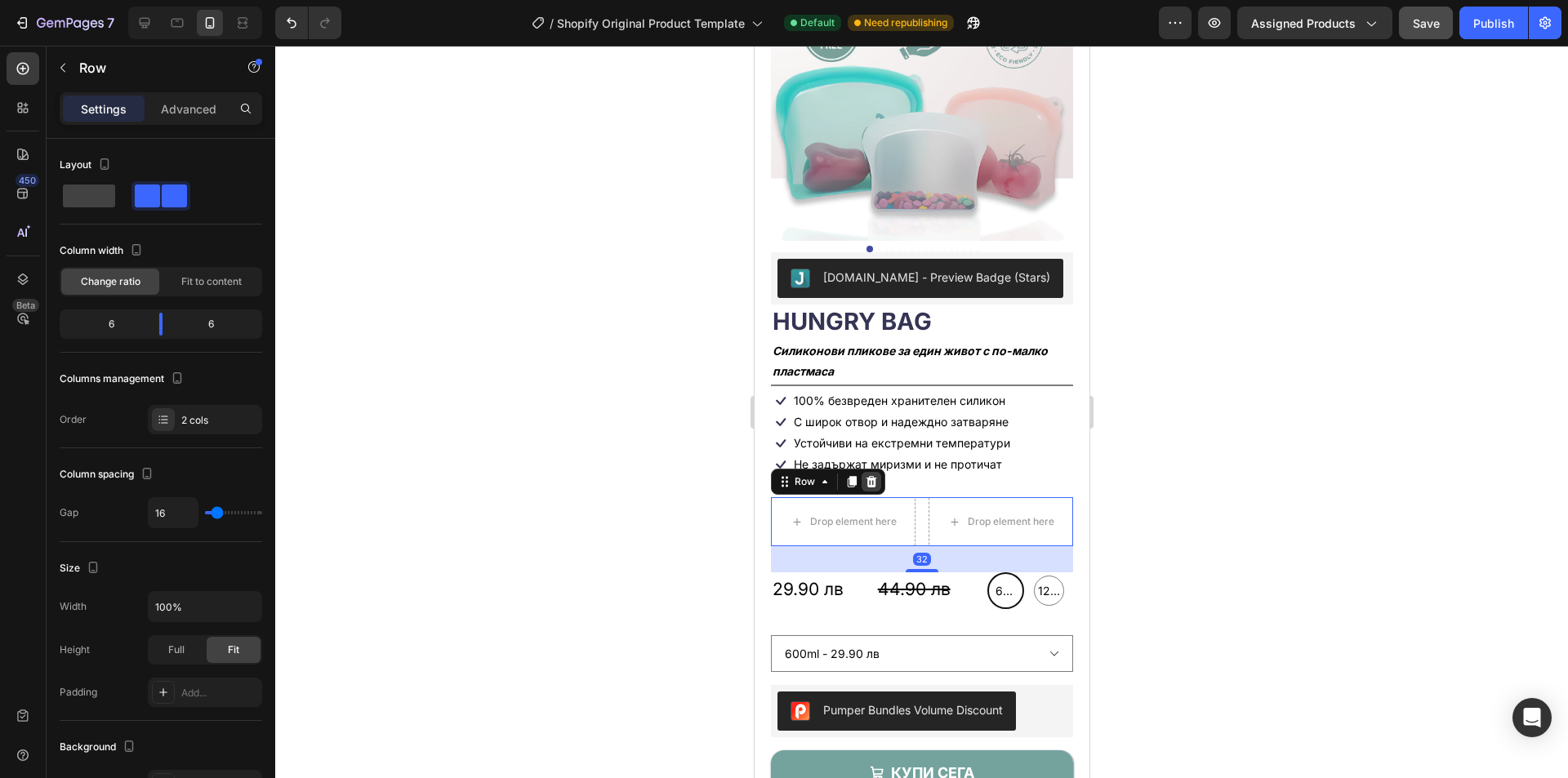
click at [872, 475] on icon at bounding box center [871, 482] width 13 height 13
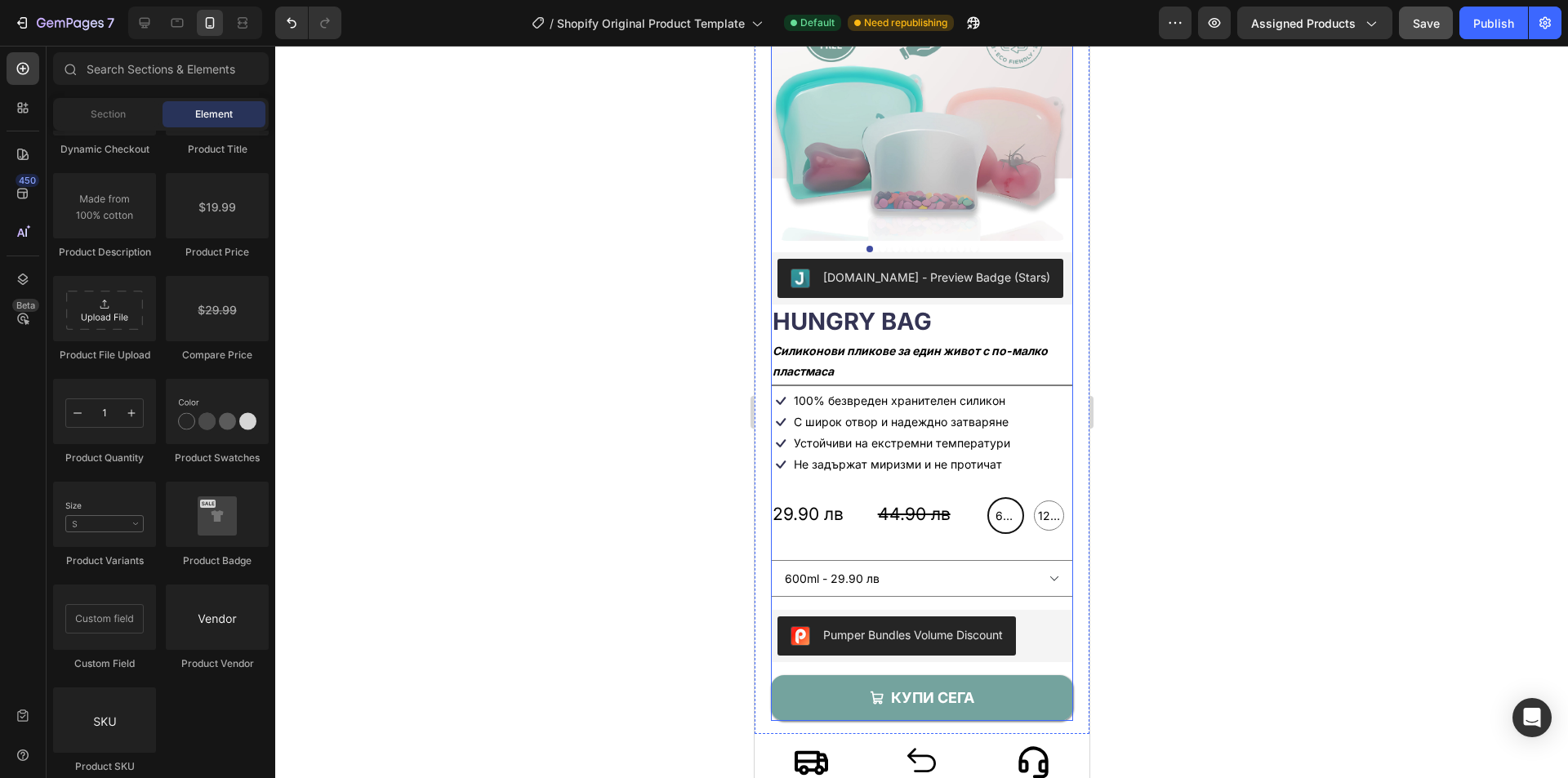
click at [925, 525] on div "Judge.me - Preview Badge (Stars) Judge.me HUNGRY BAG Product Title Силиконови п…" at bounding box center [921, 486] width 302 height 469
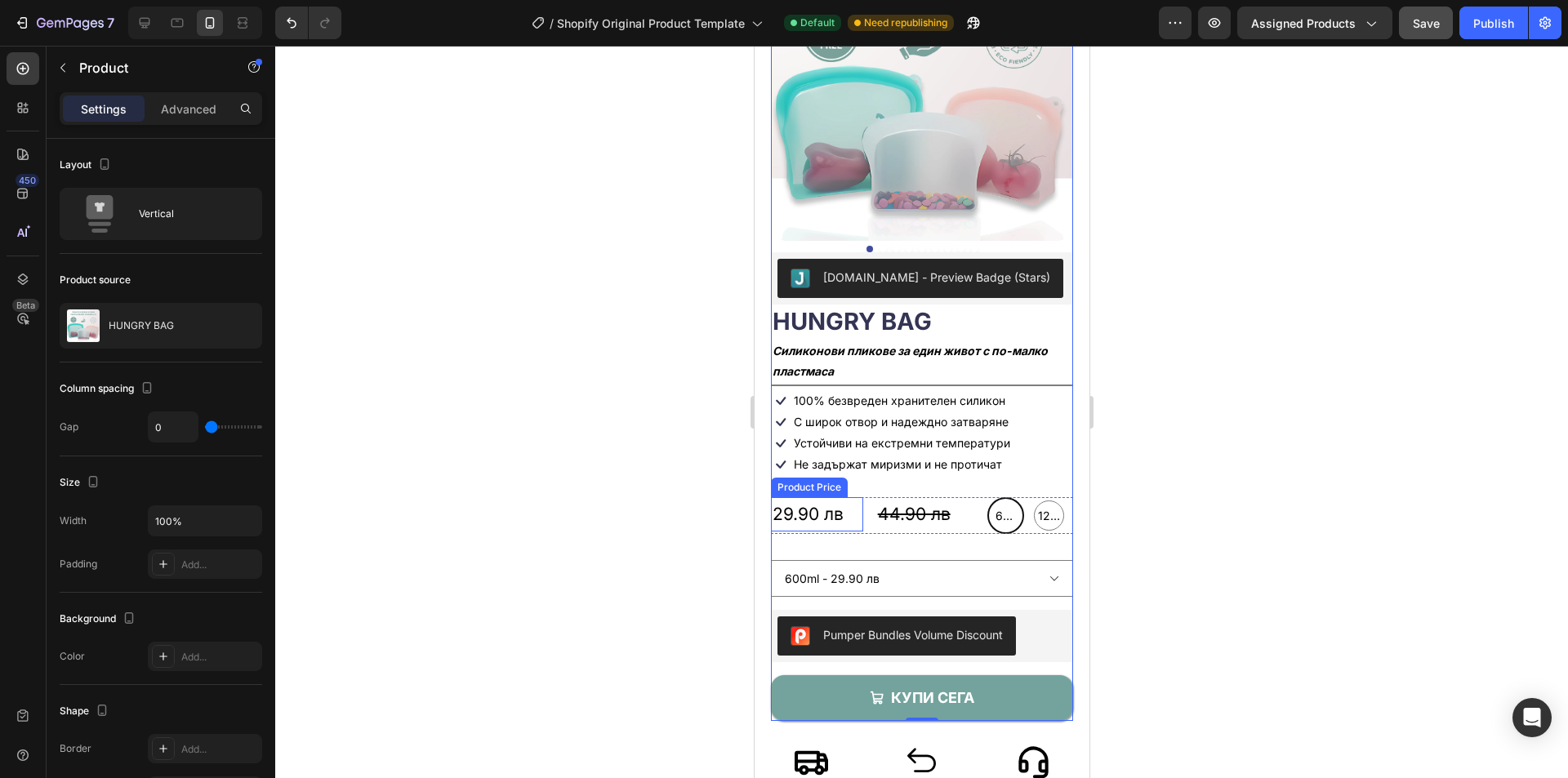
click at [853, 497] on div "29.90 лв" at bounding box center [817, 514] width 93 height 34
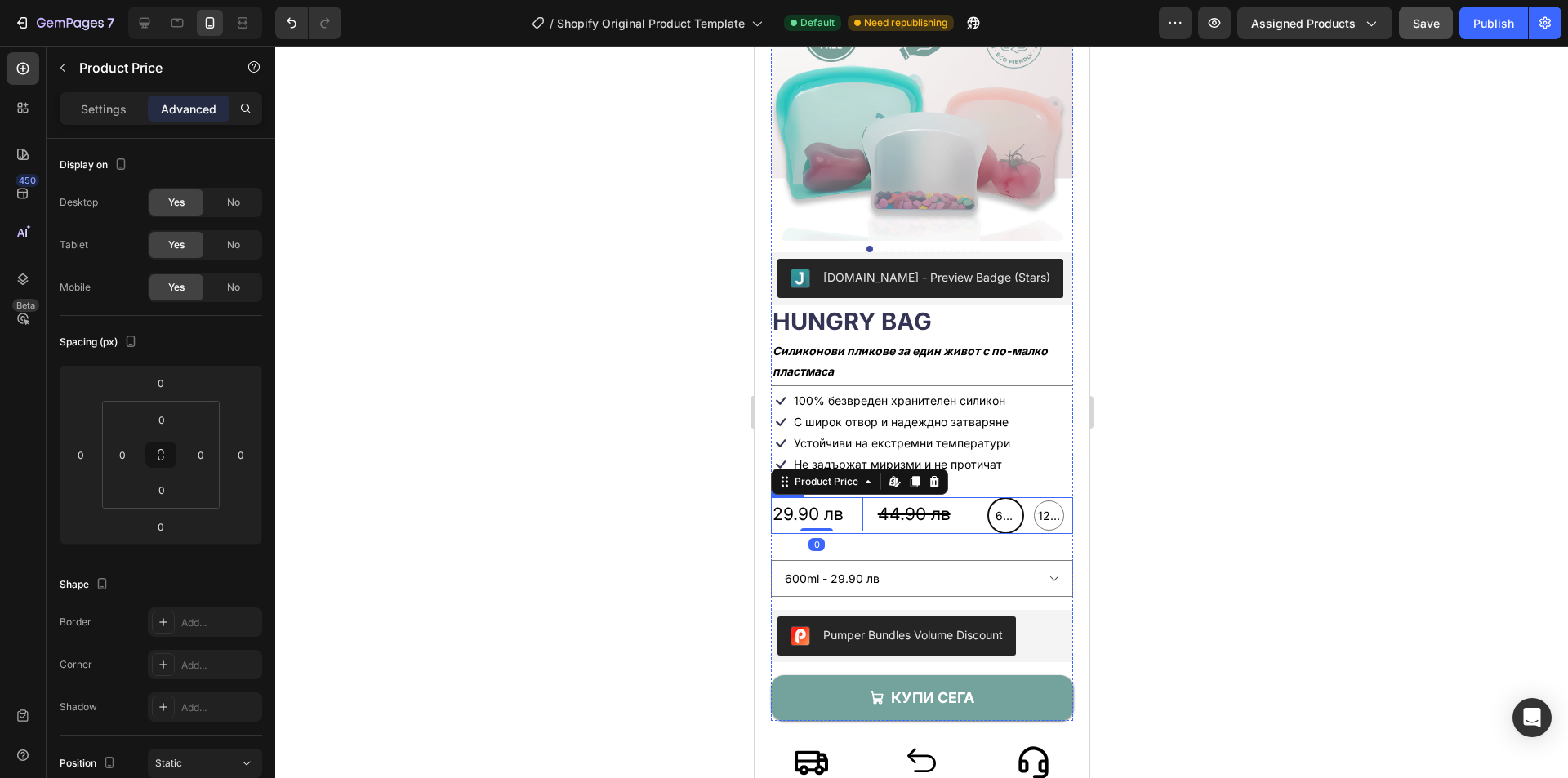
click at [863, 497] on div "29.90 лв Product Price Edit content in Shopify 0 Product Price Edit content in …" at bounding box center [921, 516] width 302 height 37
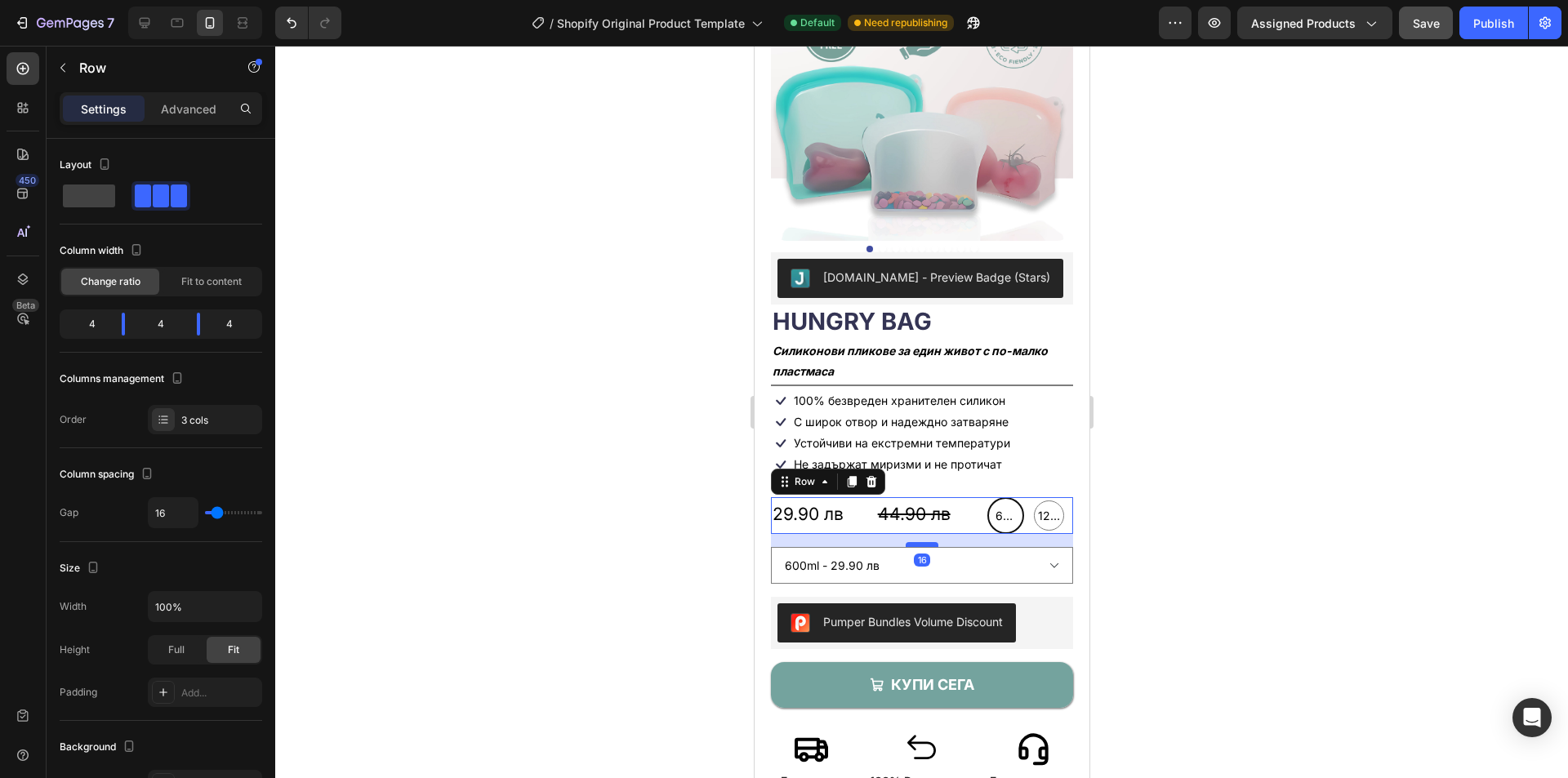
drag, startPoint x: 913, startPoint y: 547, endPoint x: 914, endPoint y: 533, distance: 14.0
click at [914, 542] on div at bounding box center [921, 544] width 33 height 5
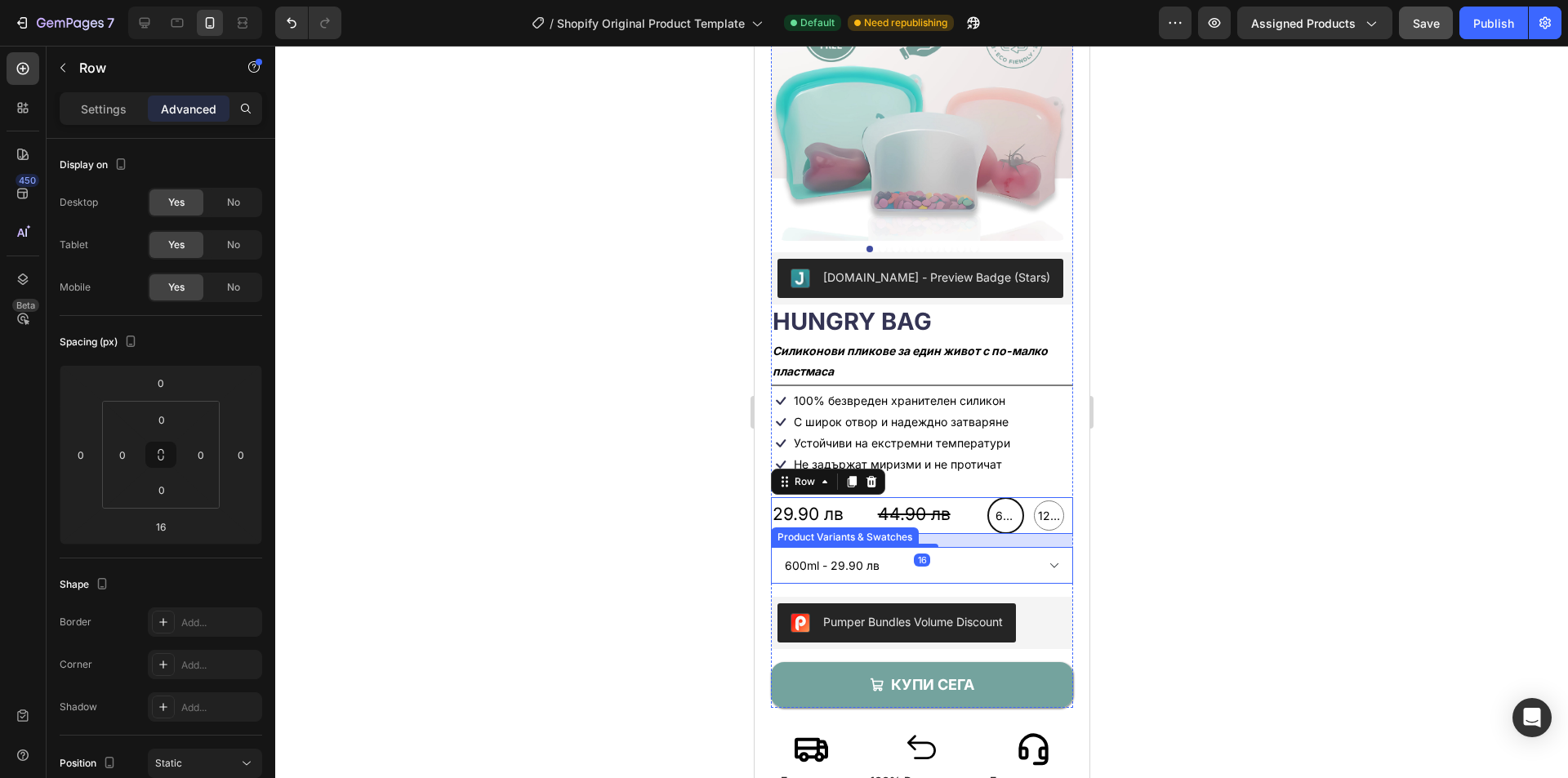
click at [883, 559] on select "600ml - 29.90 лв 1200ml - 34.90 лв" at bounding box center [921, 565] width 302 height 37
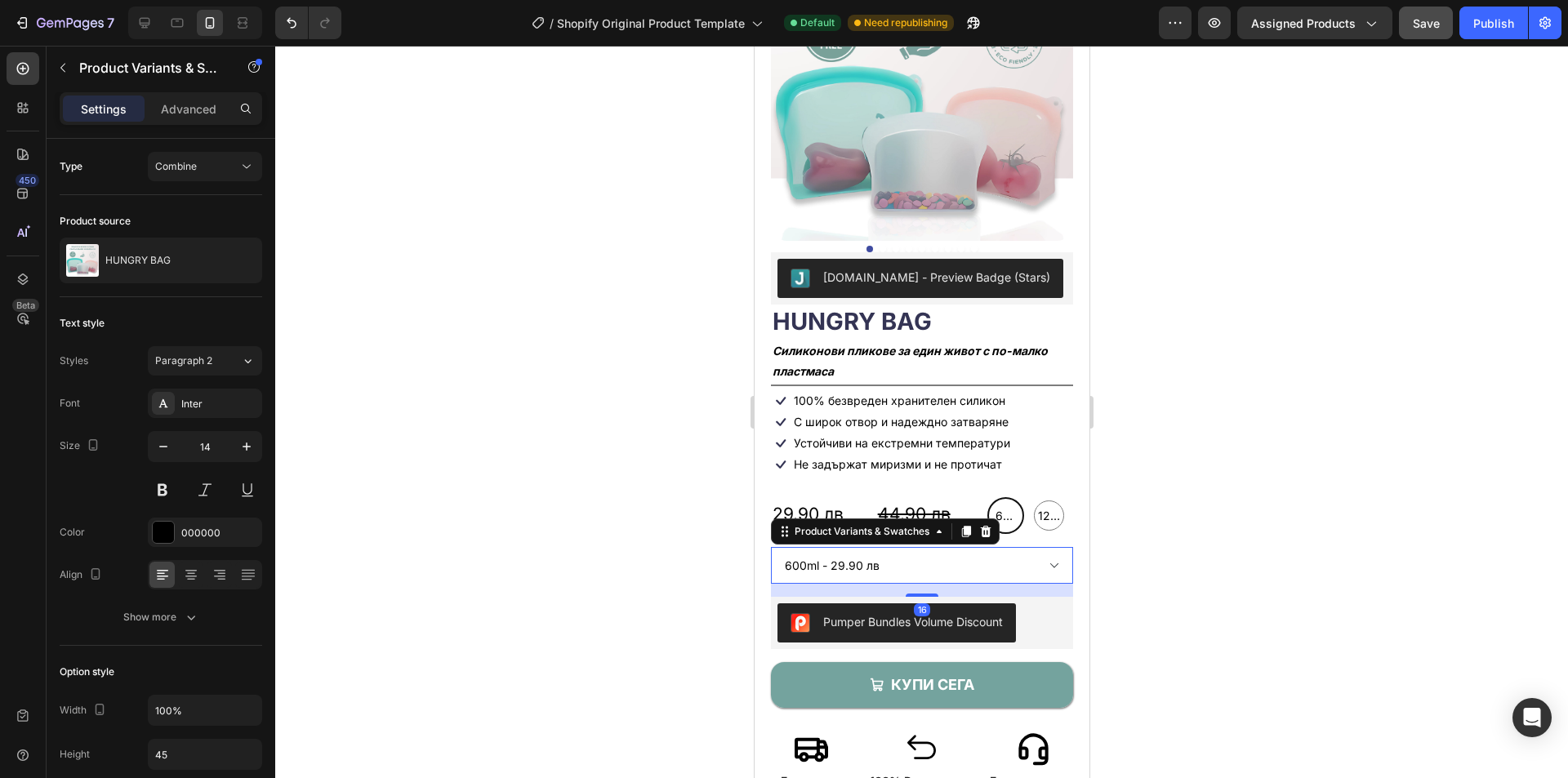
drag, startPoint x: 985, startPoint y: 519, endPoint x: 993, endPoint y: 530, distance: 13.6
click at [985, 526] on icon at bounding box center [985, 531] width 11 height 11
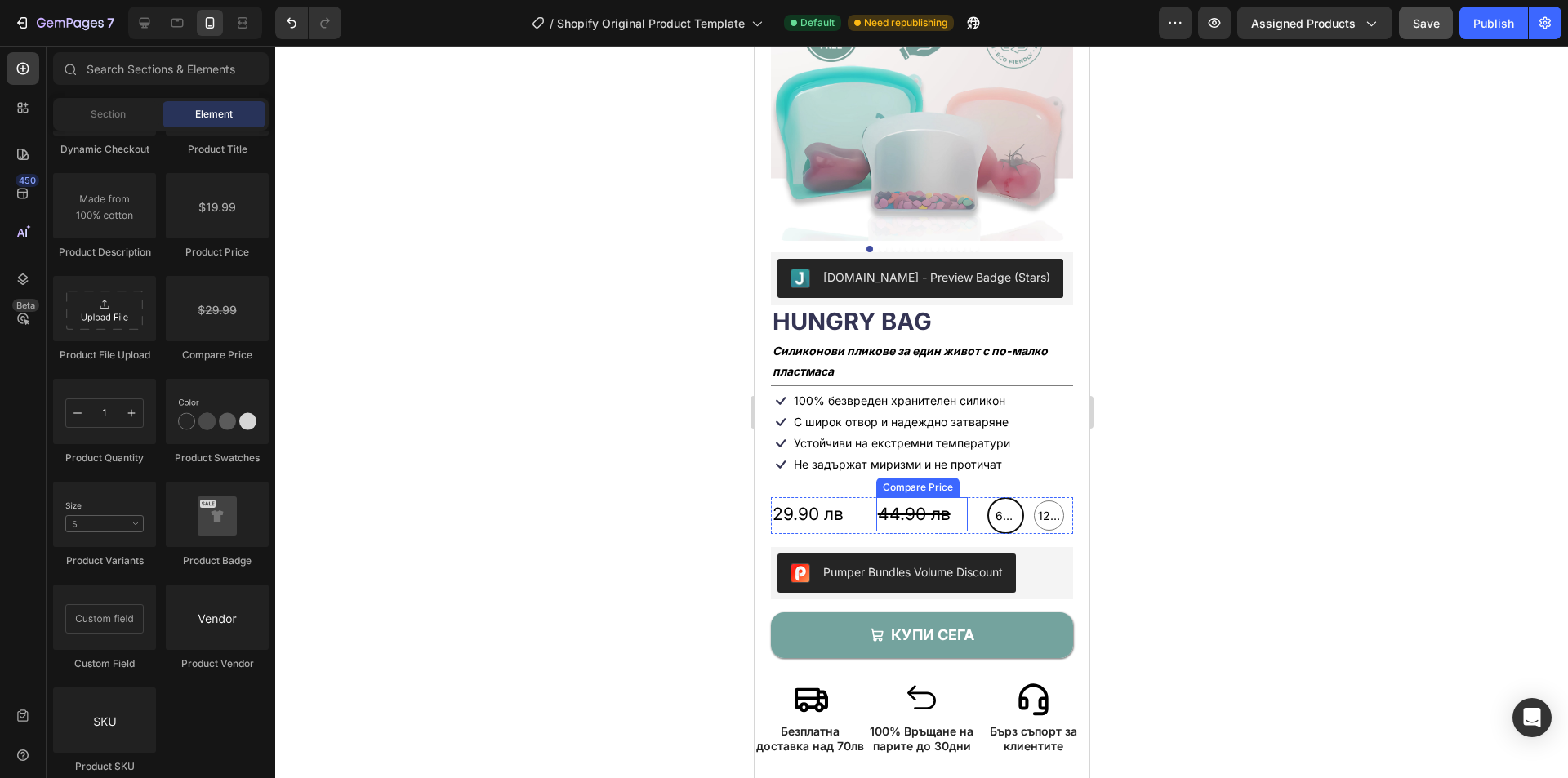
click at [902, 497] on div "44.90 лв" at bounding box center [921, 514] width 93 height 34
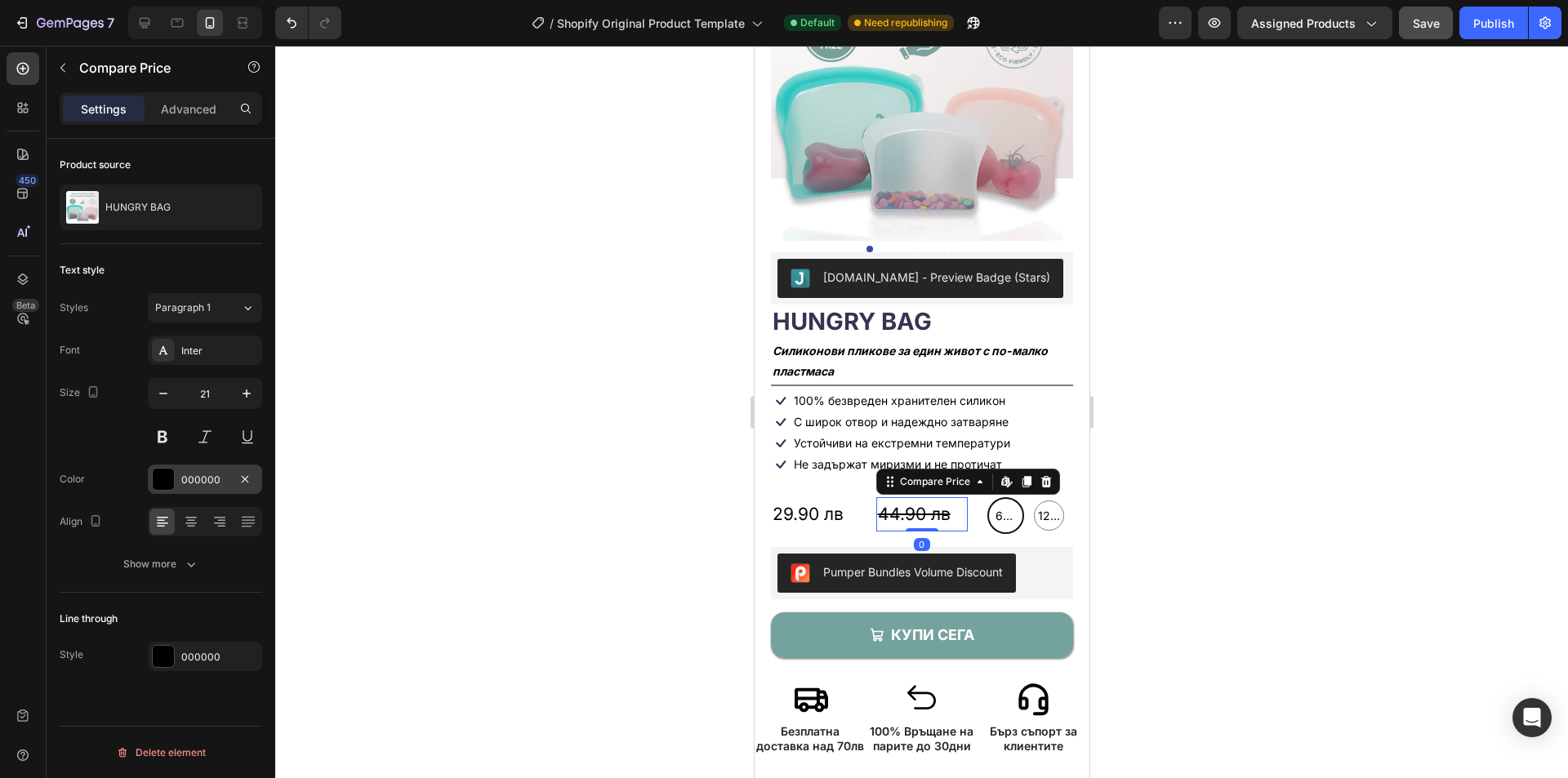
click at [163, 475] on div at bounding box center [162, 479] width 21 height 21
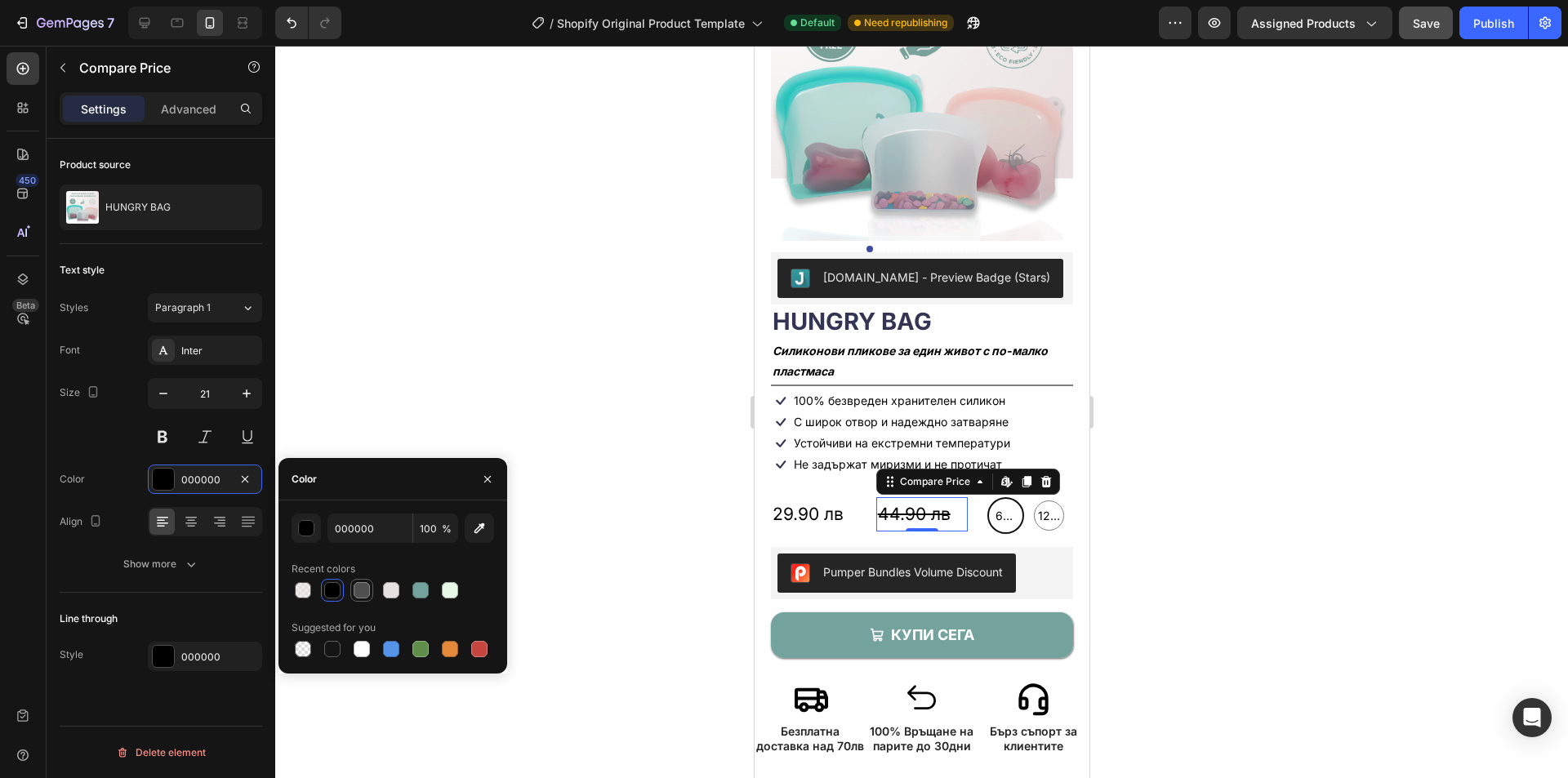
click at [368, 591] on div at bounding box center [361, 591] width 17 height 17
click at [174, 654] on div at bounding box center [163, 656] width 23 height 23
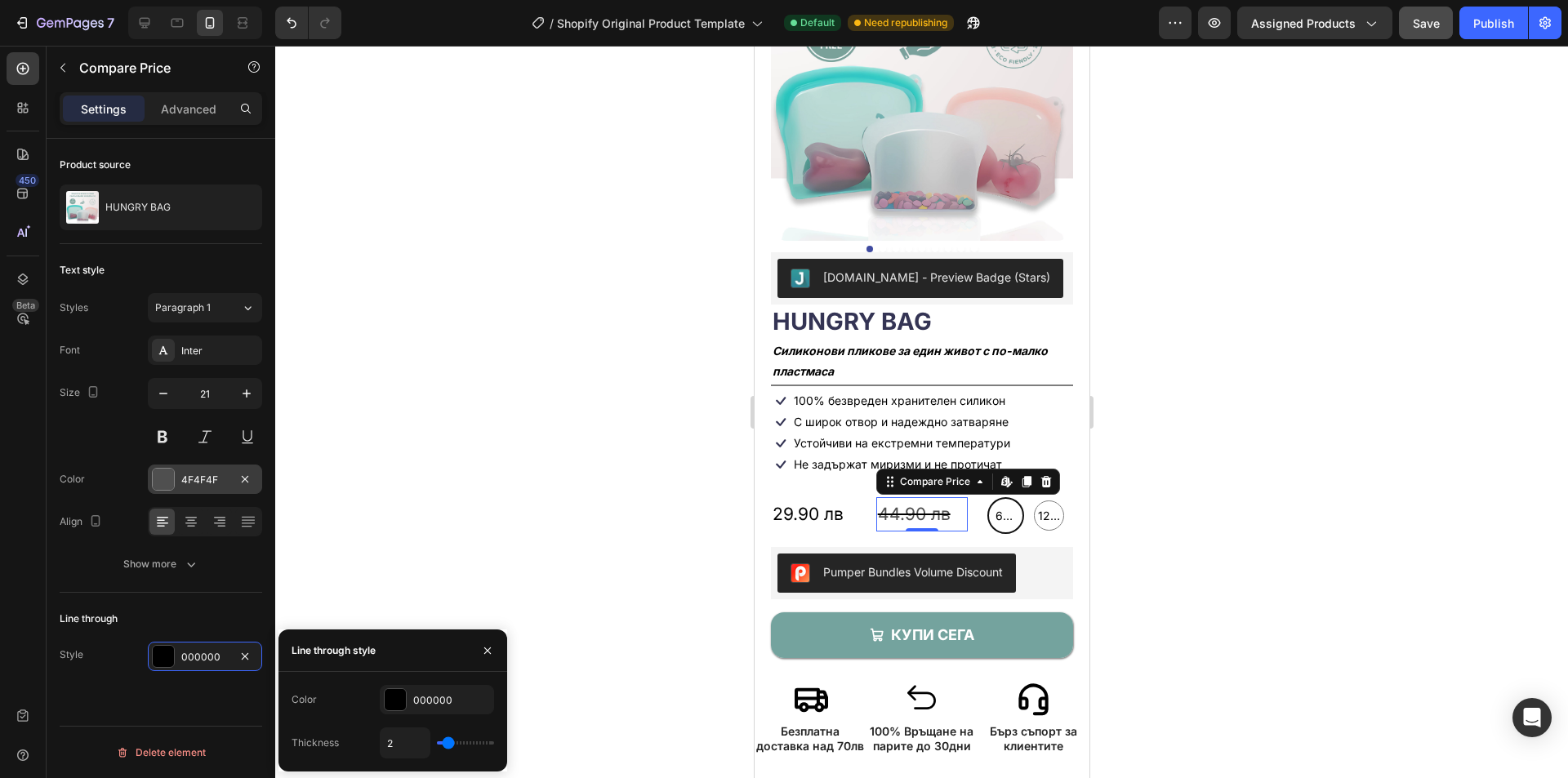
click at [195, 483] on div "4F4F4F" at bounding box center [206, 480] width 48 height 15
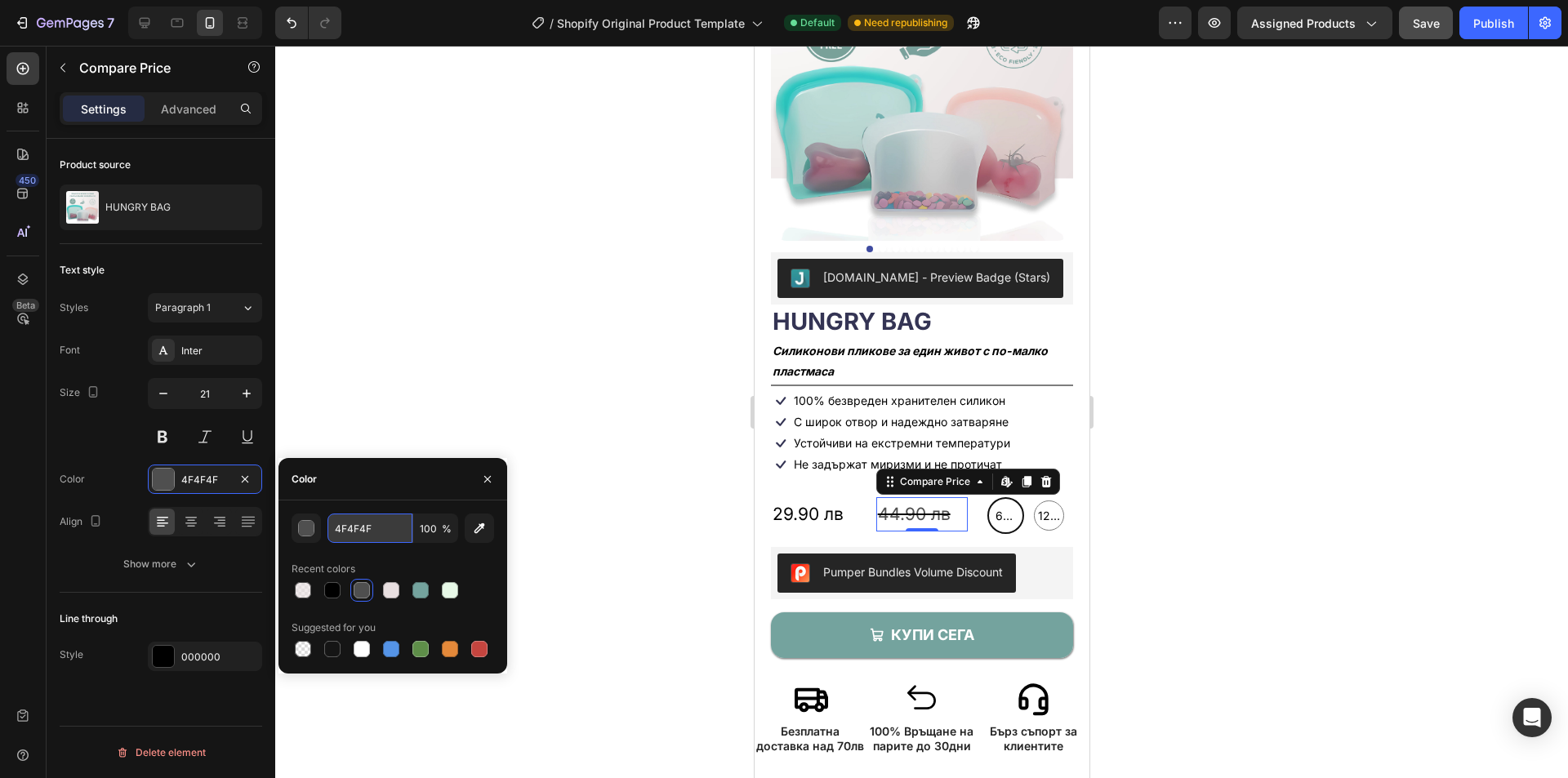
click at [376, 528] on input "4F4F4F" at bounding box center [370, 528] width 85 height 29
click at [306, 524] on div "button" at bounding box center [307, 529] width 17 height 17
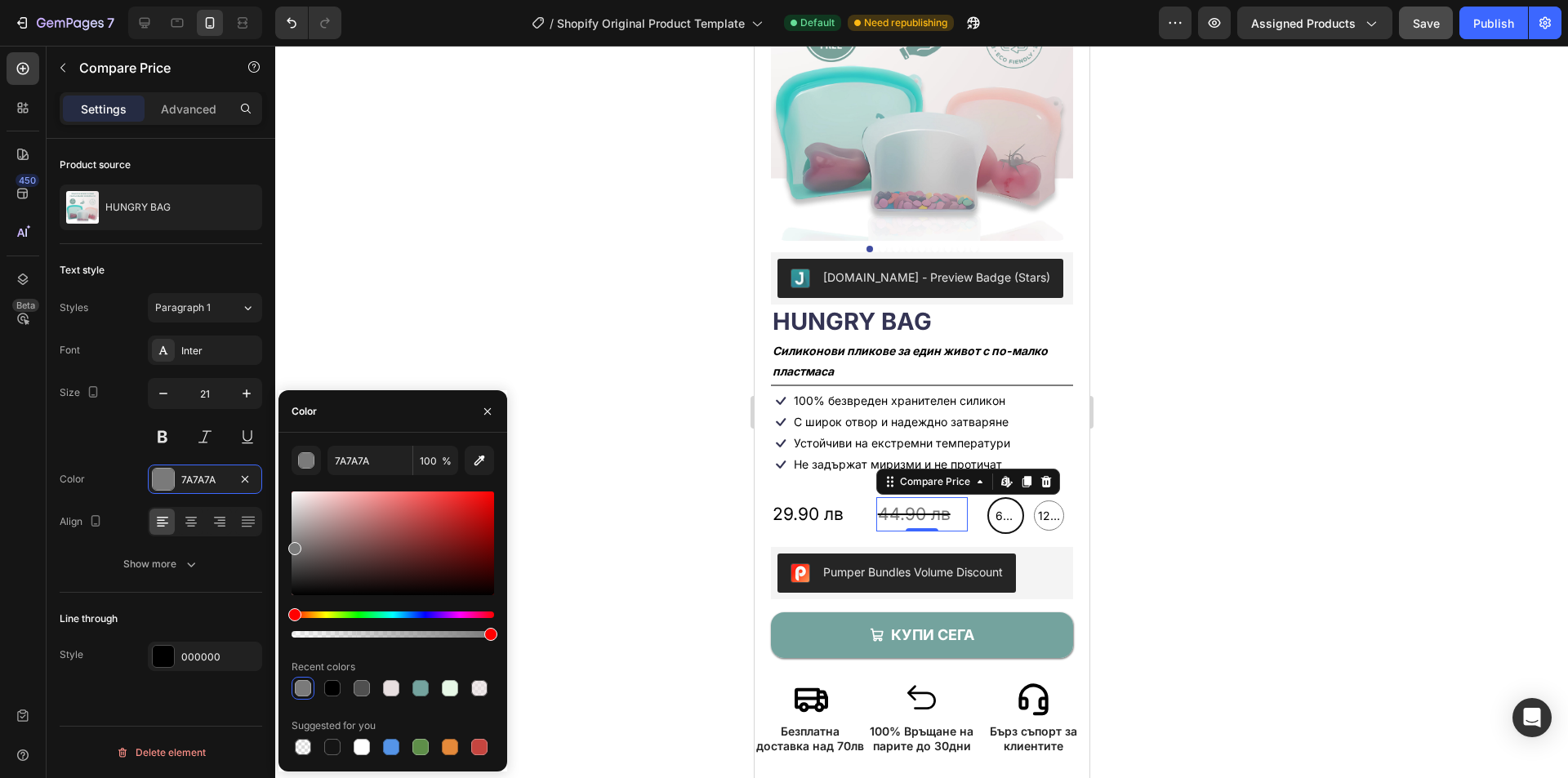
drag, startPoint x: 295, startPoint y: 565, endPoint x: 292, endPoint y: 546, distance: 19.2
click at [292, 546] on div at bounding box center [295, 549] width 13 height 13
click at [479, 467] on icon "button" at bounding box center [480, 461] width 17 height 17
drag, startPoint x: 291, startPoint y: 542, endPoint x: 299, endPoint y: 539, distance: 8.5
click at [299, 539] on div "EAC0BA 100 % Recent colors Suggested for you" at bounding box center [393, 602] width 228 height 313
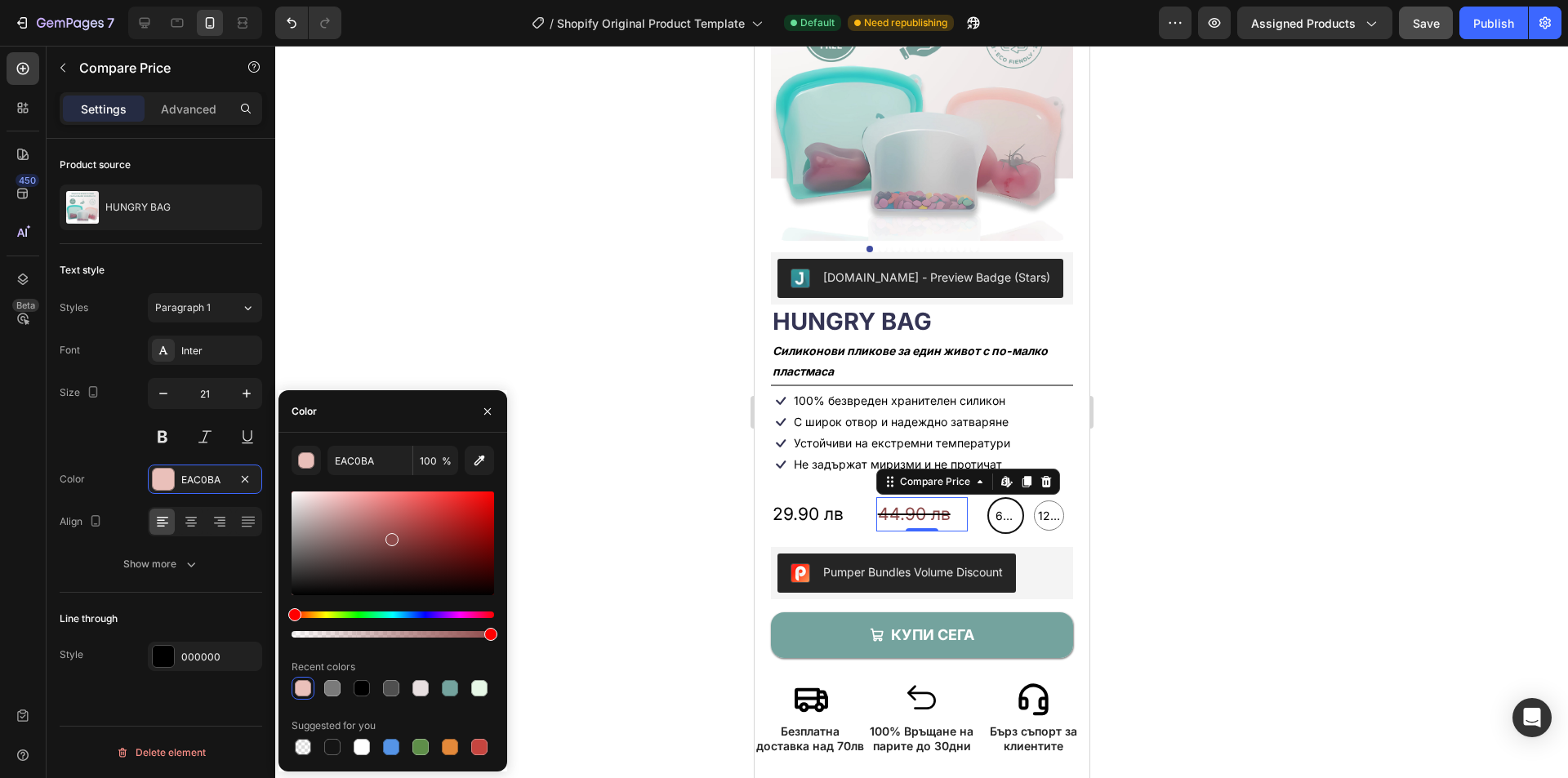
drag, startPoint x: 297, startPoint y: 551, endPoint x: 390, endPoint y: 537, distance: 94.0
click at [390, 537] on div at bounding box center [392, 539] width 13 height 13
drag, startPoint x: 391, startPoint y: 540, endPoint x: 374, endPoint y: 525, distance: 22.7
click at [374, 525] on div at bounding box center [377, 528] width 13 height 13
drag, startPoint x: 380, startPoint y: 532, endPoint x: 361, endPoint y: 509, distance: 29.8
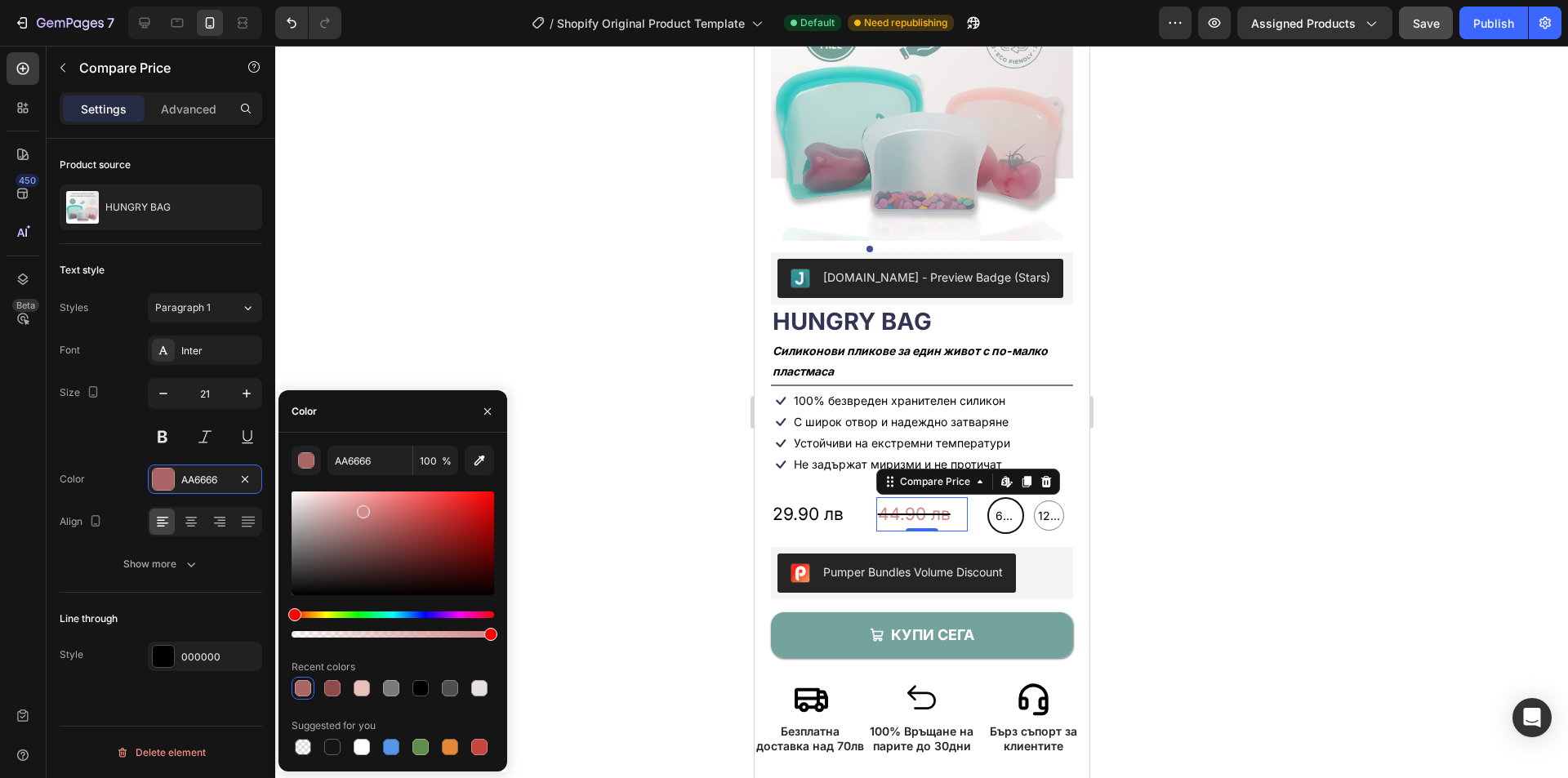
click at [361, 509] on div at bounding box center [363, 512] width 13 height 13
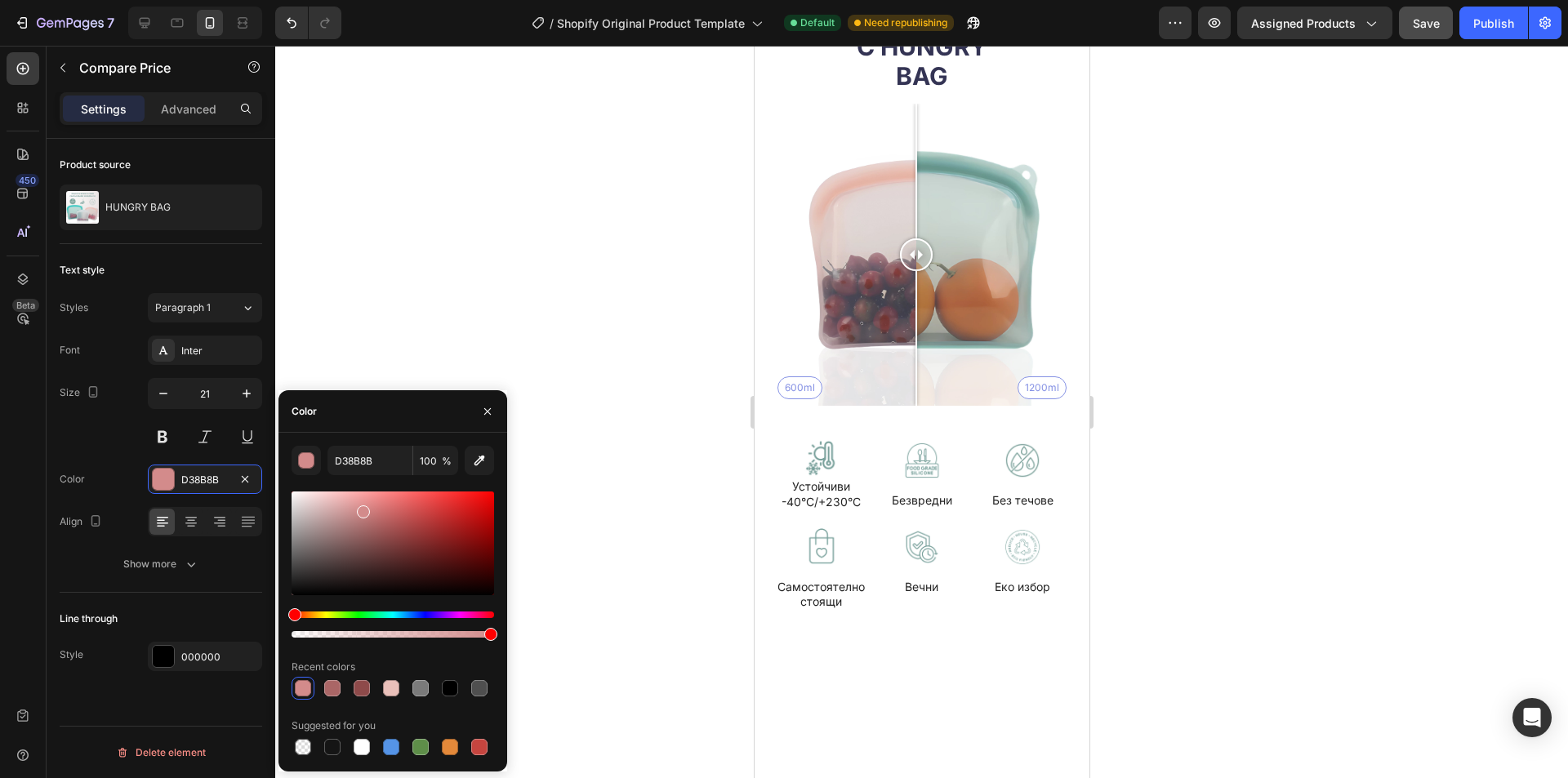
scroll to position [3179, 0]
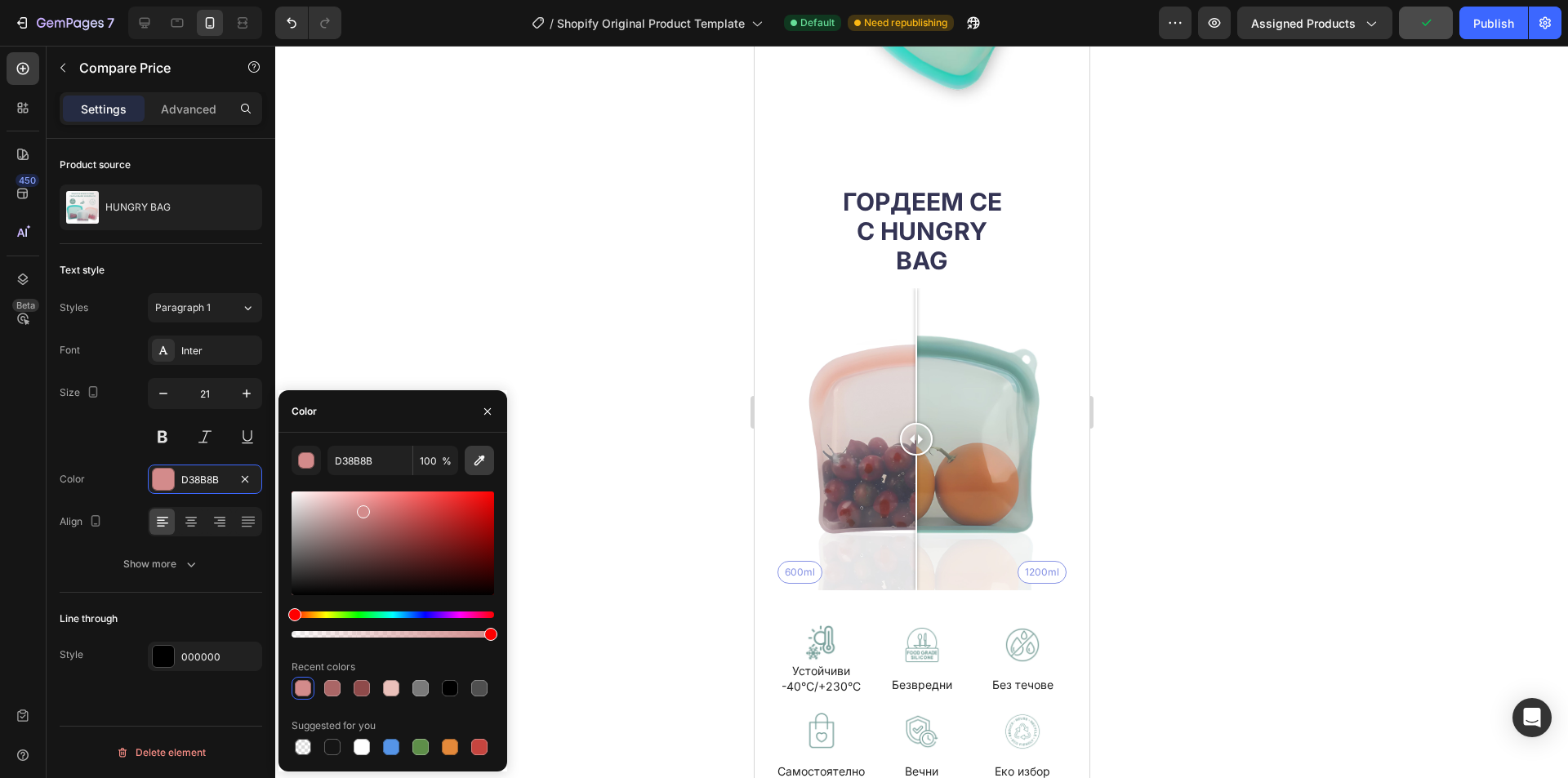
click at [484, 460] on icon "button" at bounding box center [480, 461] width 17 height 17
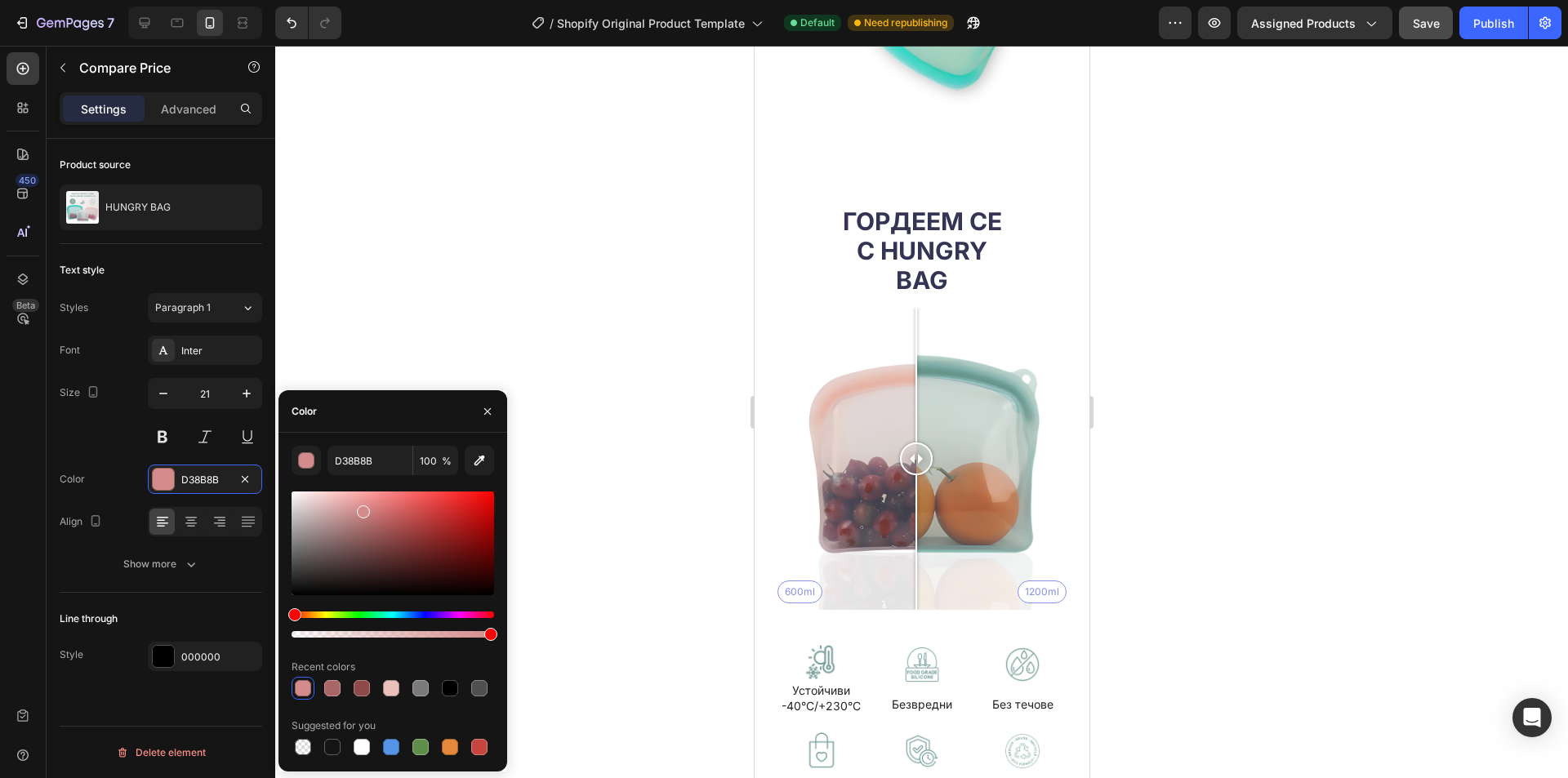
type input "E7B5AB"
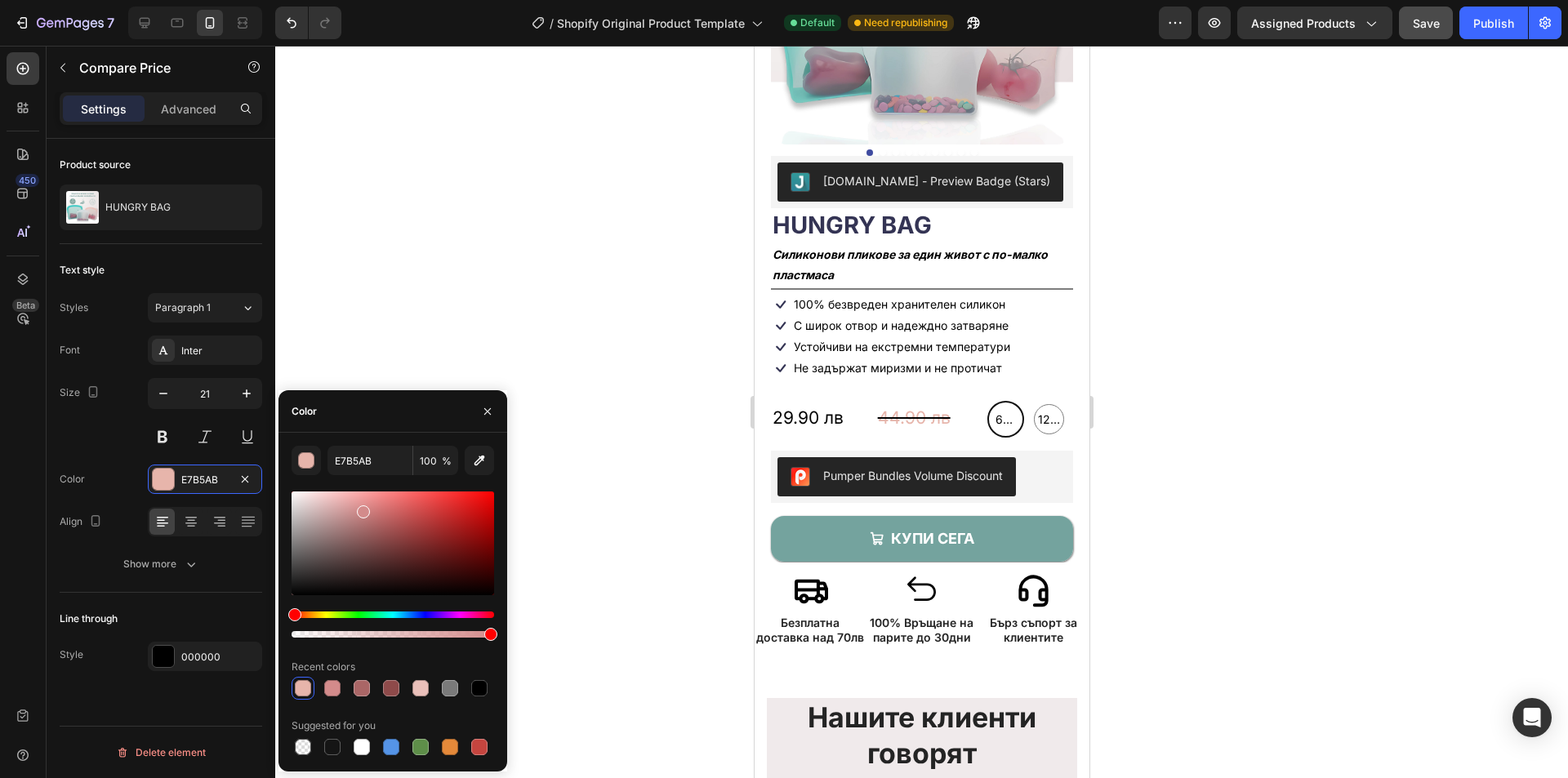
scroll to position [250, 0]
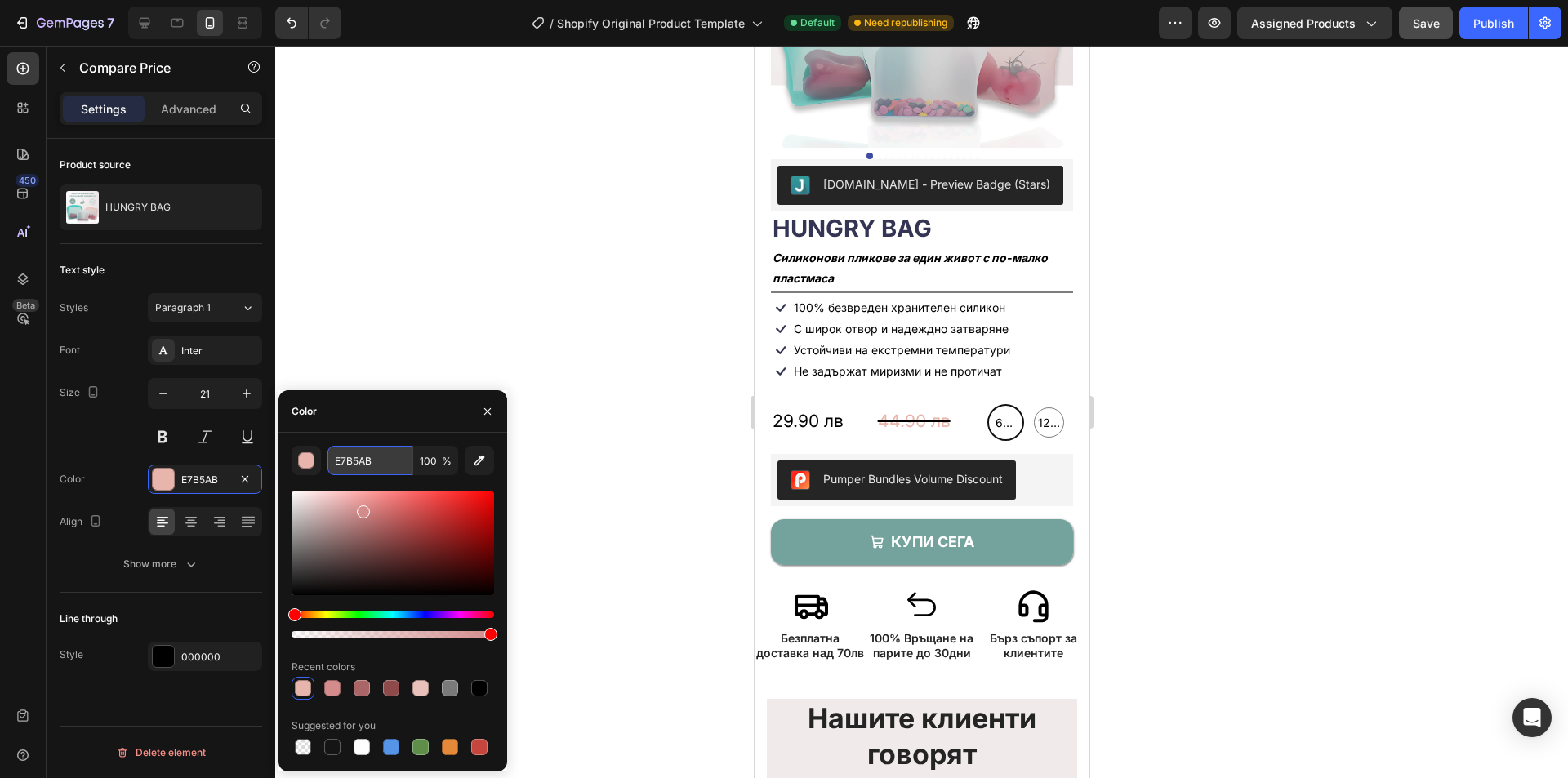
click at [383, 450] on input "E7B5AB" at bounding box center [370, 461] width 85 height 29
click at [211, 646] on div "000000" at bounding box center [205, 657] width 115 height 29
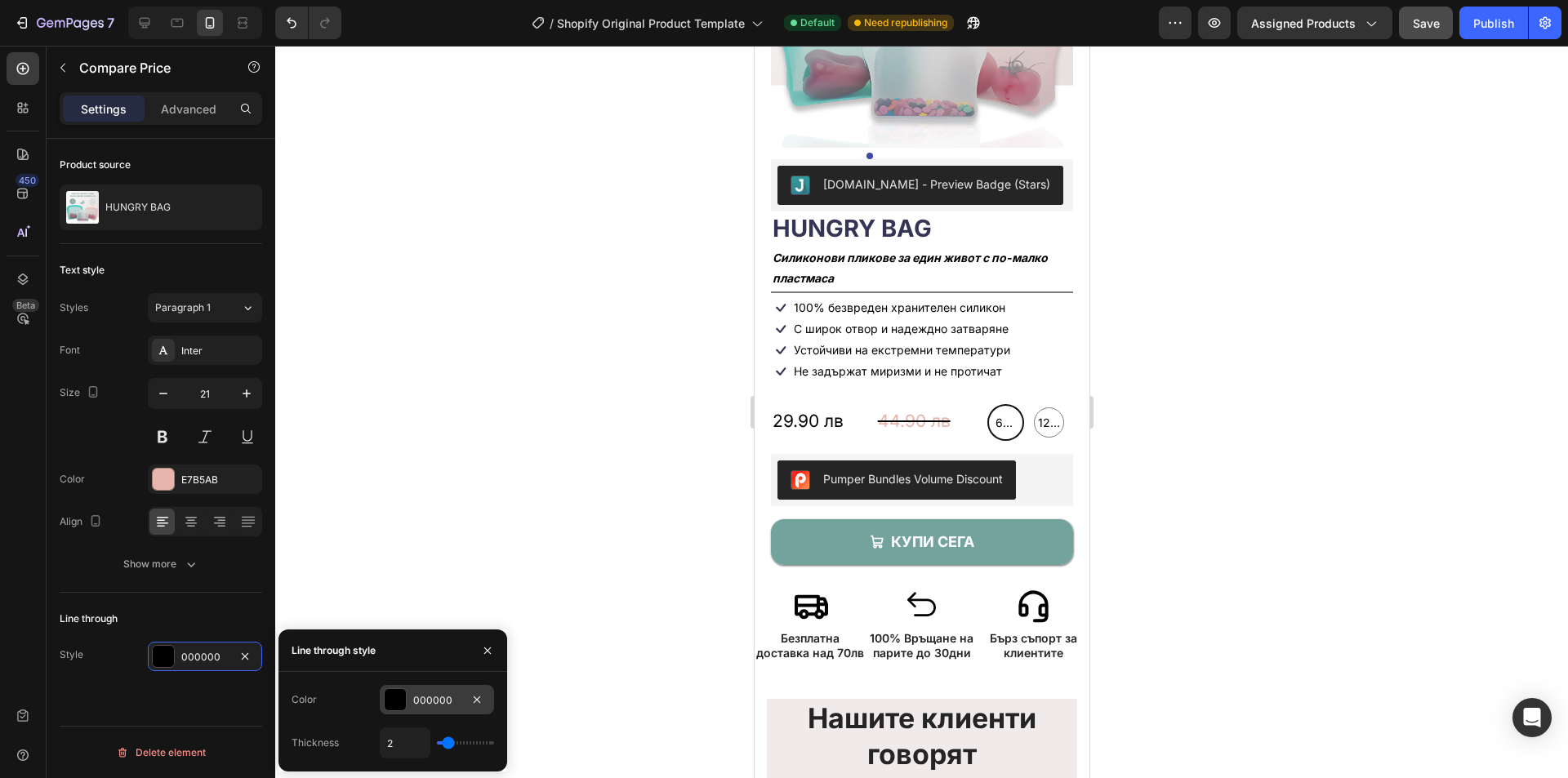
click at [439, 694] on div "000000" at bounding box center [437, 701] width 48 height 15
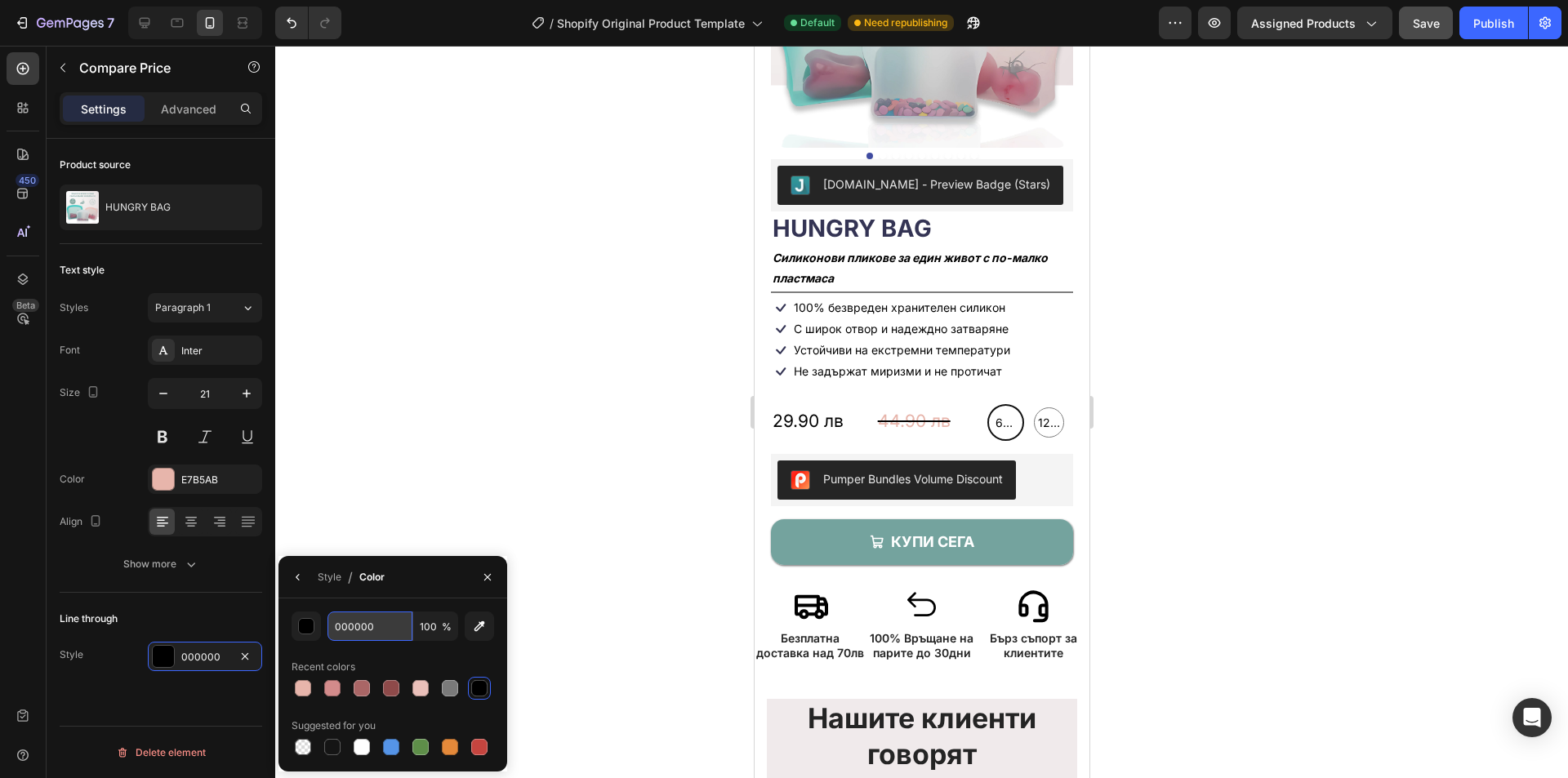
click at [385, 627] on input "000000" at bounding box center [370, 627] width 85 height 29
paste input "E7B5AB"
type input "E7B5AB"
click at [867, 417] on div "29.90 лв Product Price Product Price 44.90 лв Compare Price Compare Price 600ml…" at bounding box center [921, 423] width 302 height 37
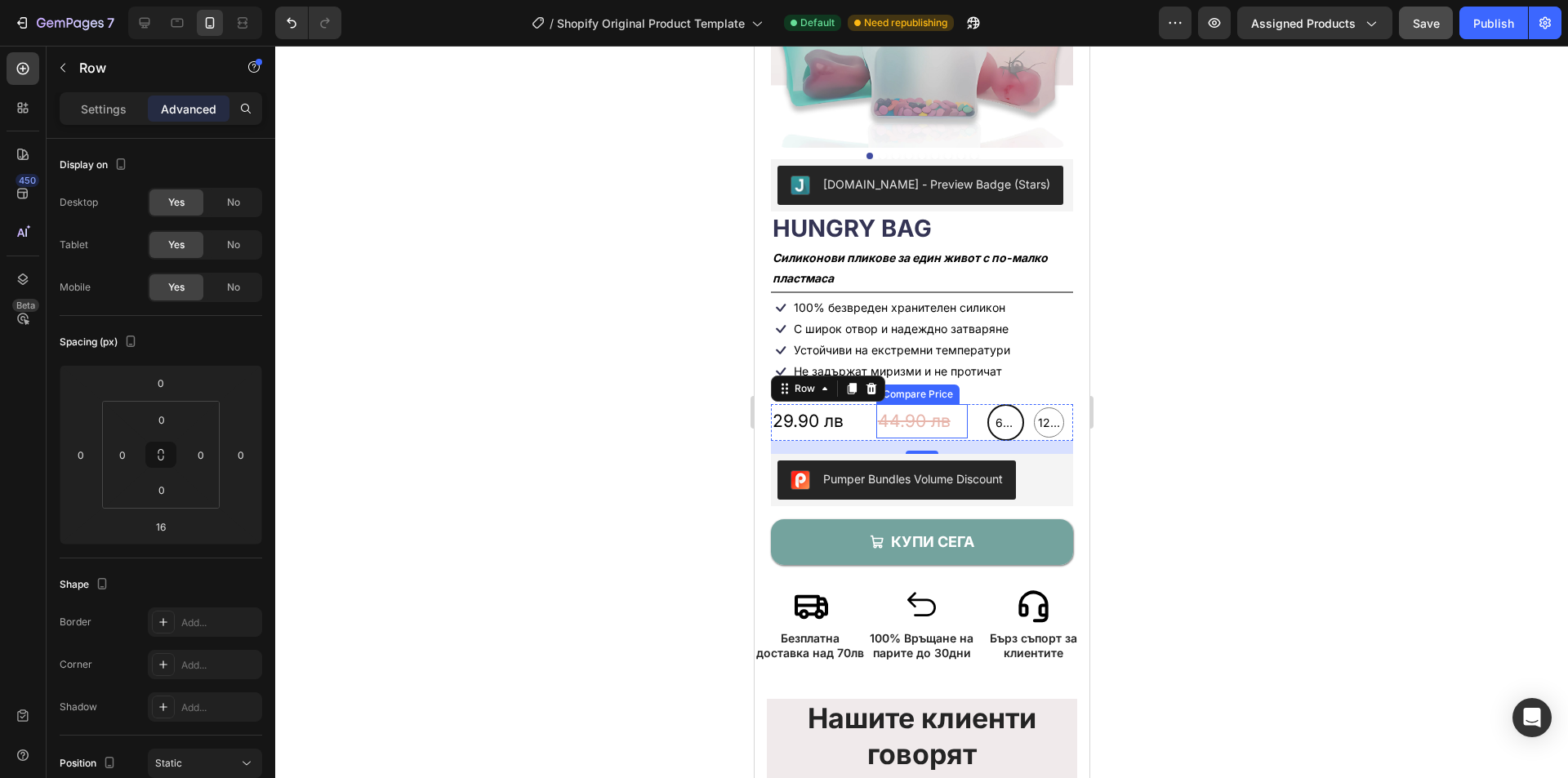
click at [875, 405] on div "44.90 лв" at bounding box center [921, 421] width 93 height 34
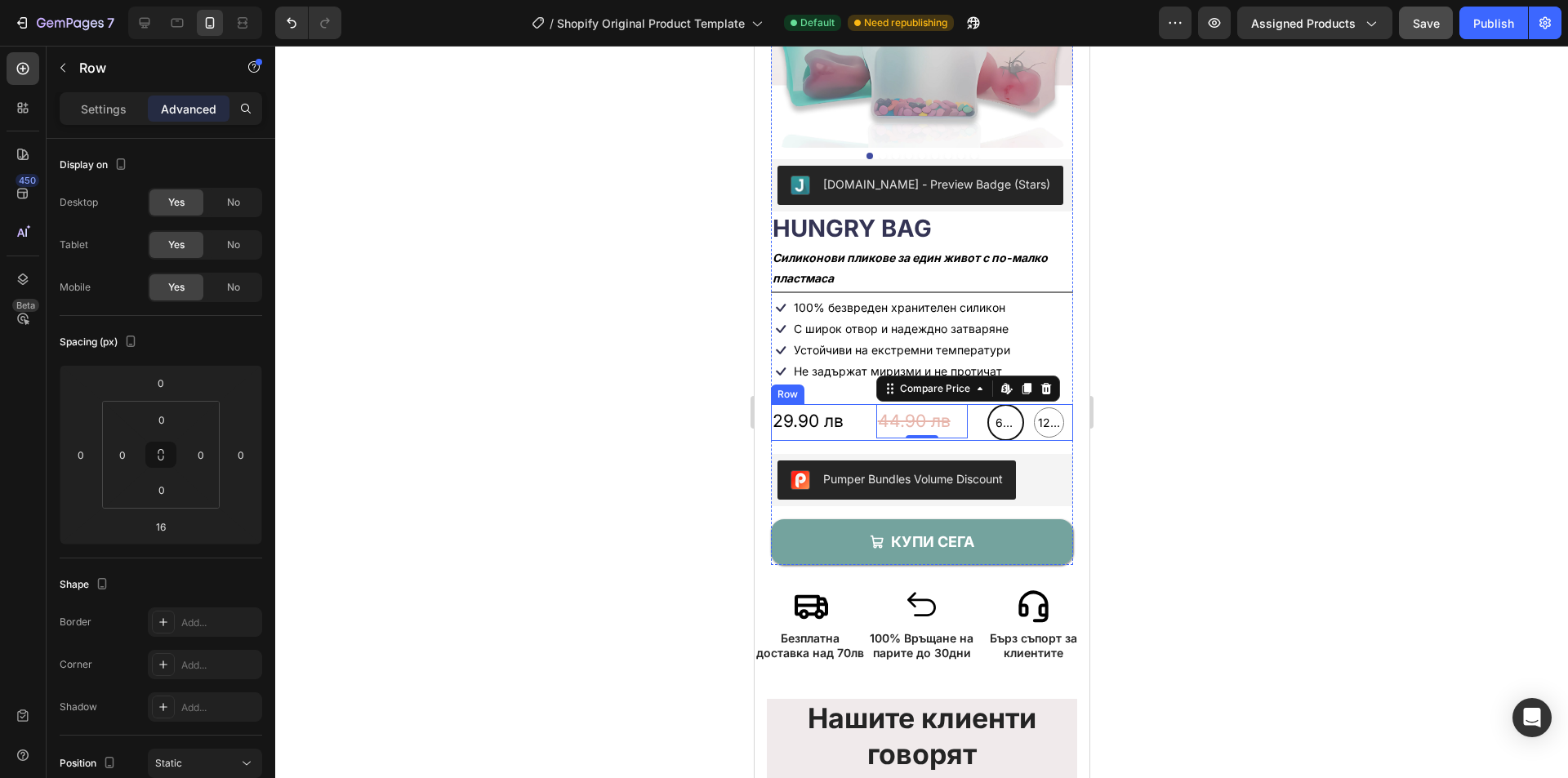
click at [862, 422] on div "29.90 лв Product Price Product Price 44.90 лв Compare Price Edit content in Sho…" at bounding box center [921, 423] width 302 height 37
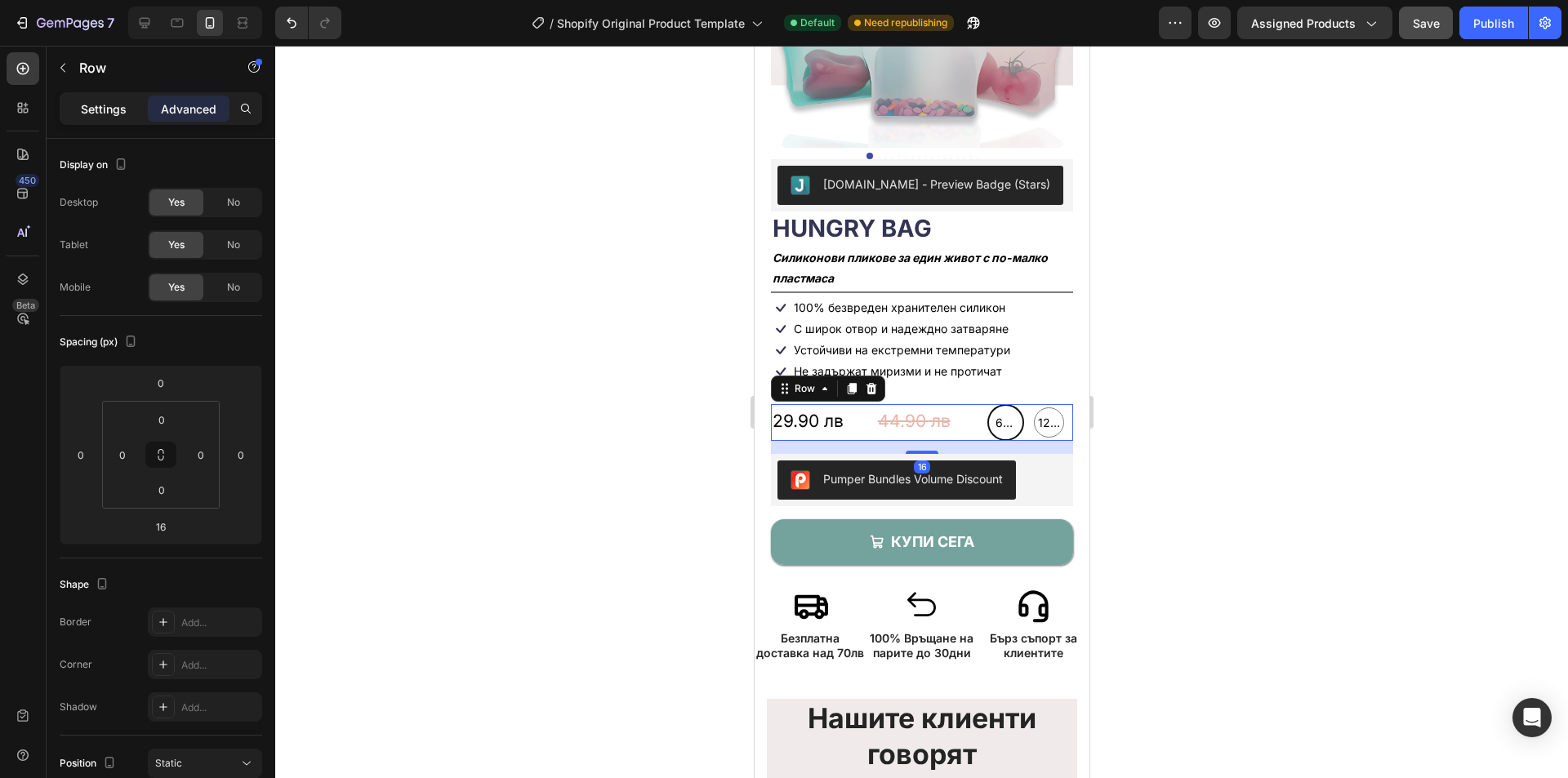
click at [112, 118] on div "Settings" at bounding box center [104, 108] width 82 height 26
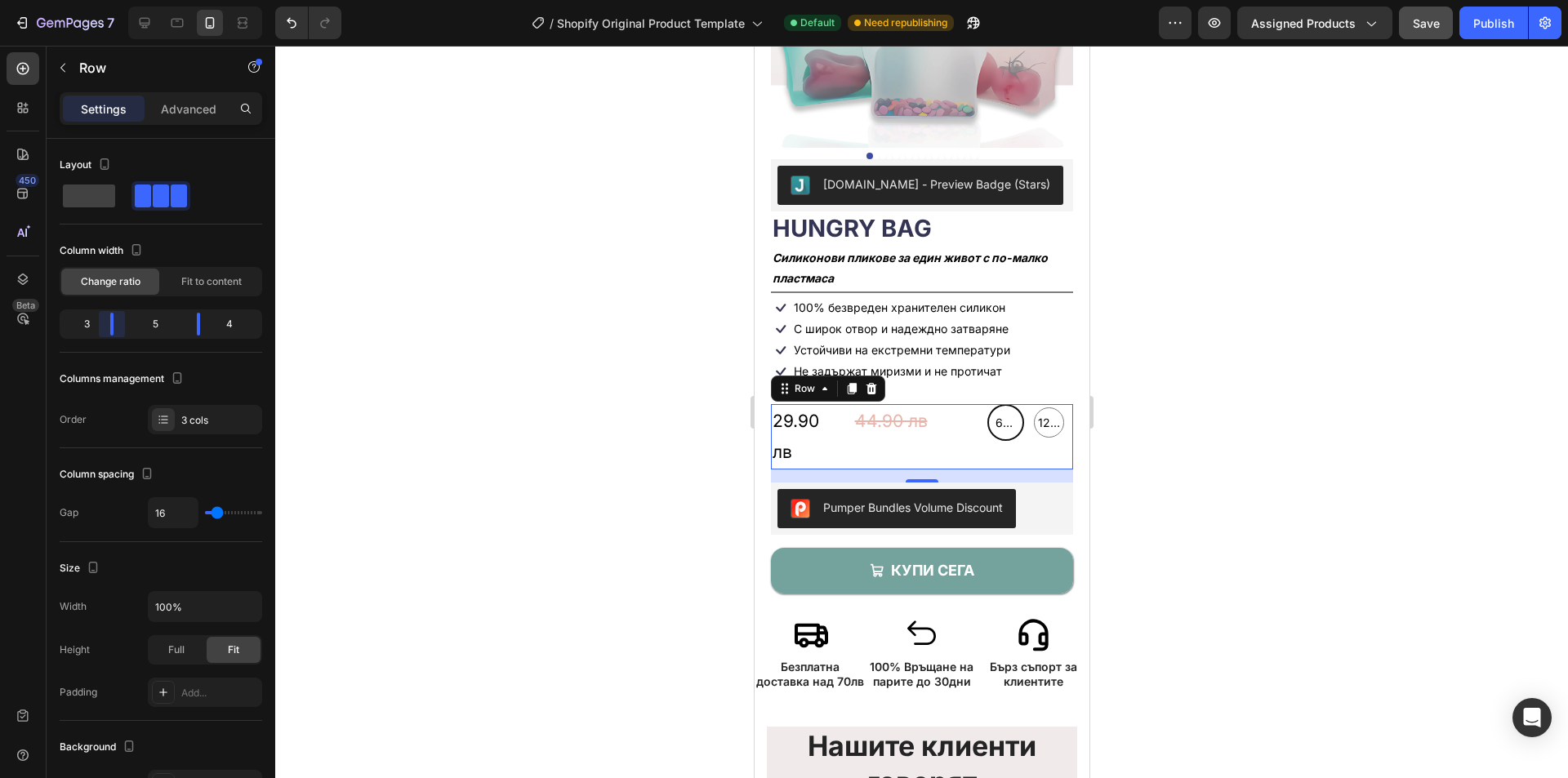
click at [116, 0] on body "7 / Shopify Original Product Template Default Need republishing Preview Assigne…" at bounding box center [784, 0] width 1568 height 0
drag, startPoint x: 193, startPoint y: 317, endPoint x: 165, endPoint y: 318, distance: 28.0
click at [165, 0] on body "7 / Shopify Original Product Template Default Need republishing Preview Assigne…" at bounding box center [784, 0] width 1568 height 0
click at [124, 0] on body "7 / Shopify Original Product Template Default Need republishing Preview Assigne…" at bounding box center [784, 0] width 1568 height 0
click at [182, 0] on body "7 / Shopify Original Product Template Default Need republishing Preview Assigne…" at bounding box center [784, 0] width 1568 height 0
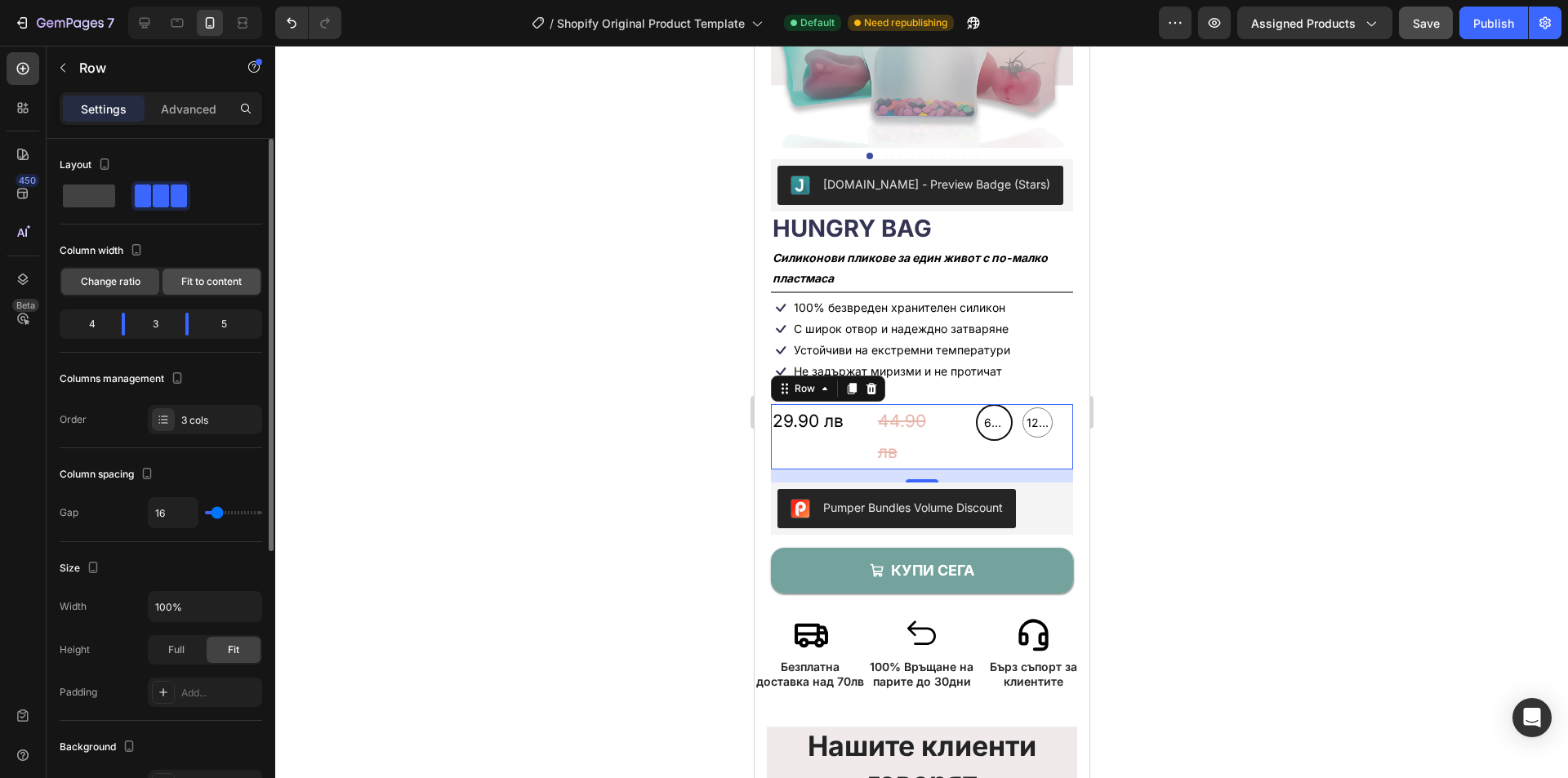
click at [212, 277] on span "Fit to content" at bounding box center [212, 282] width 61 height 15
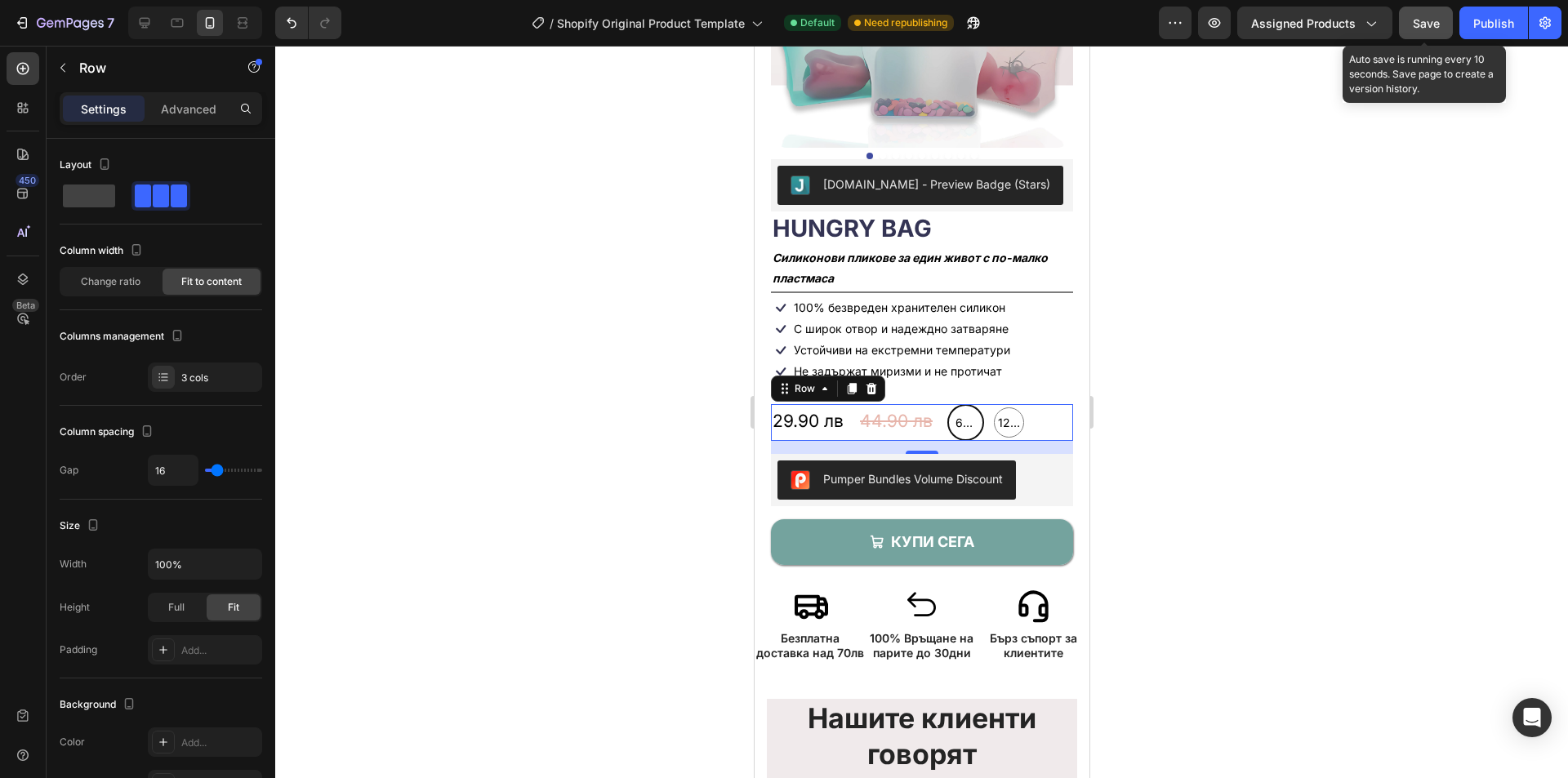
click at [1433, 23] on span "Save" at bounding box center [1426, 23] width 27 height 14
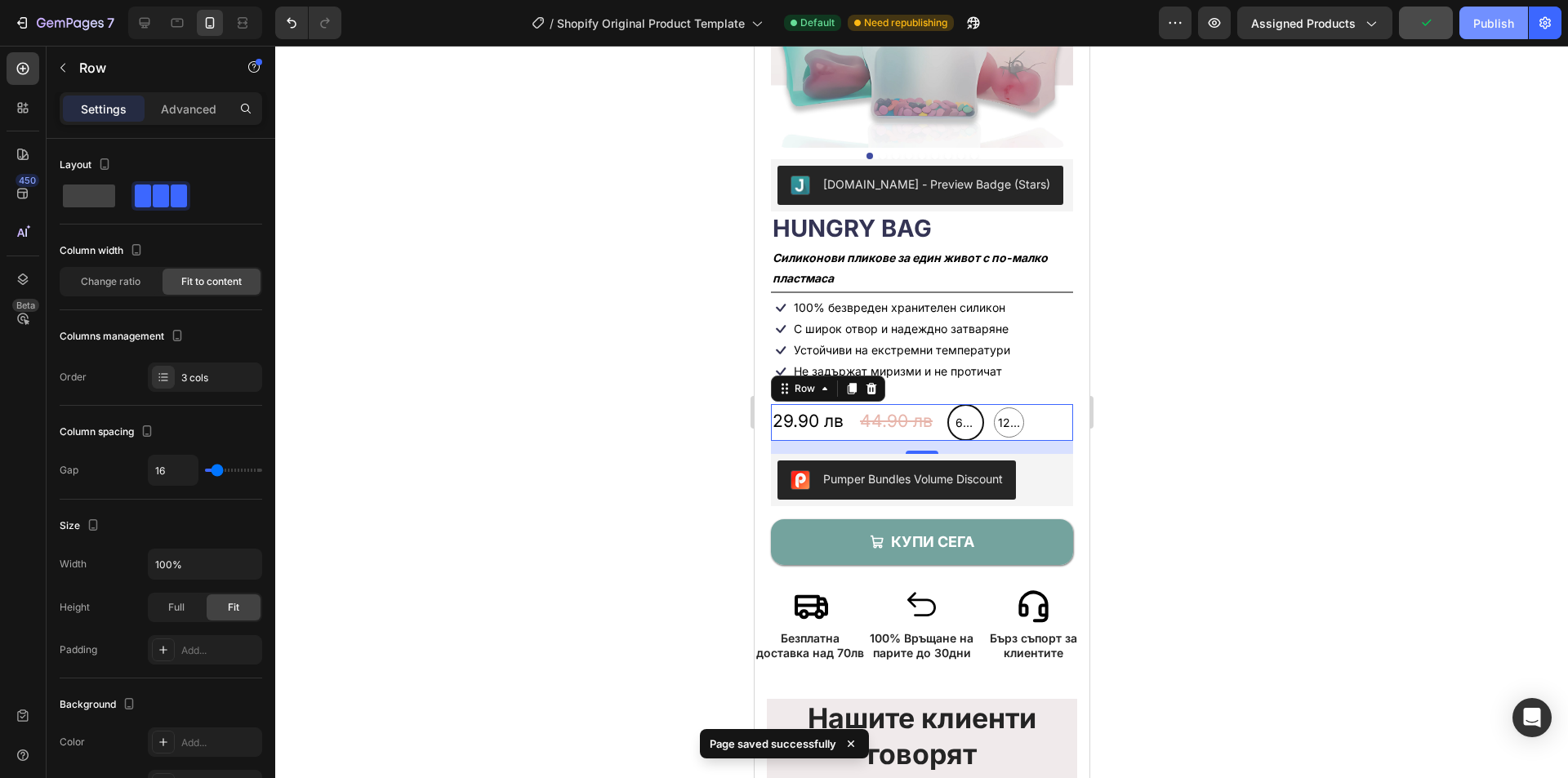
click at [1485, 26] on div "Publish" at bounding box center [1494, 23] width 41 height 17
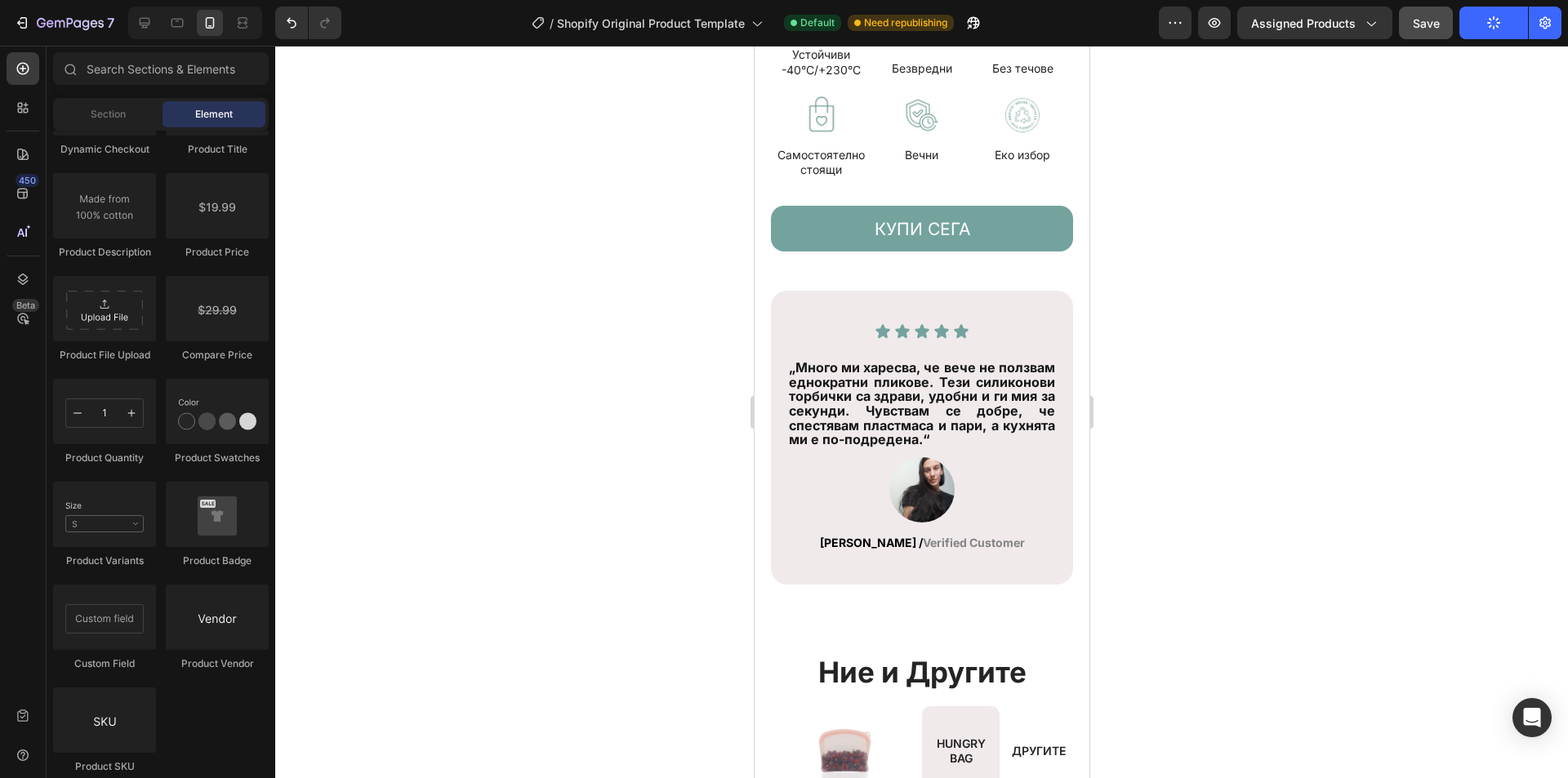
scroll to position [3651, 0]
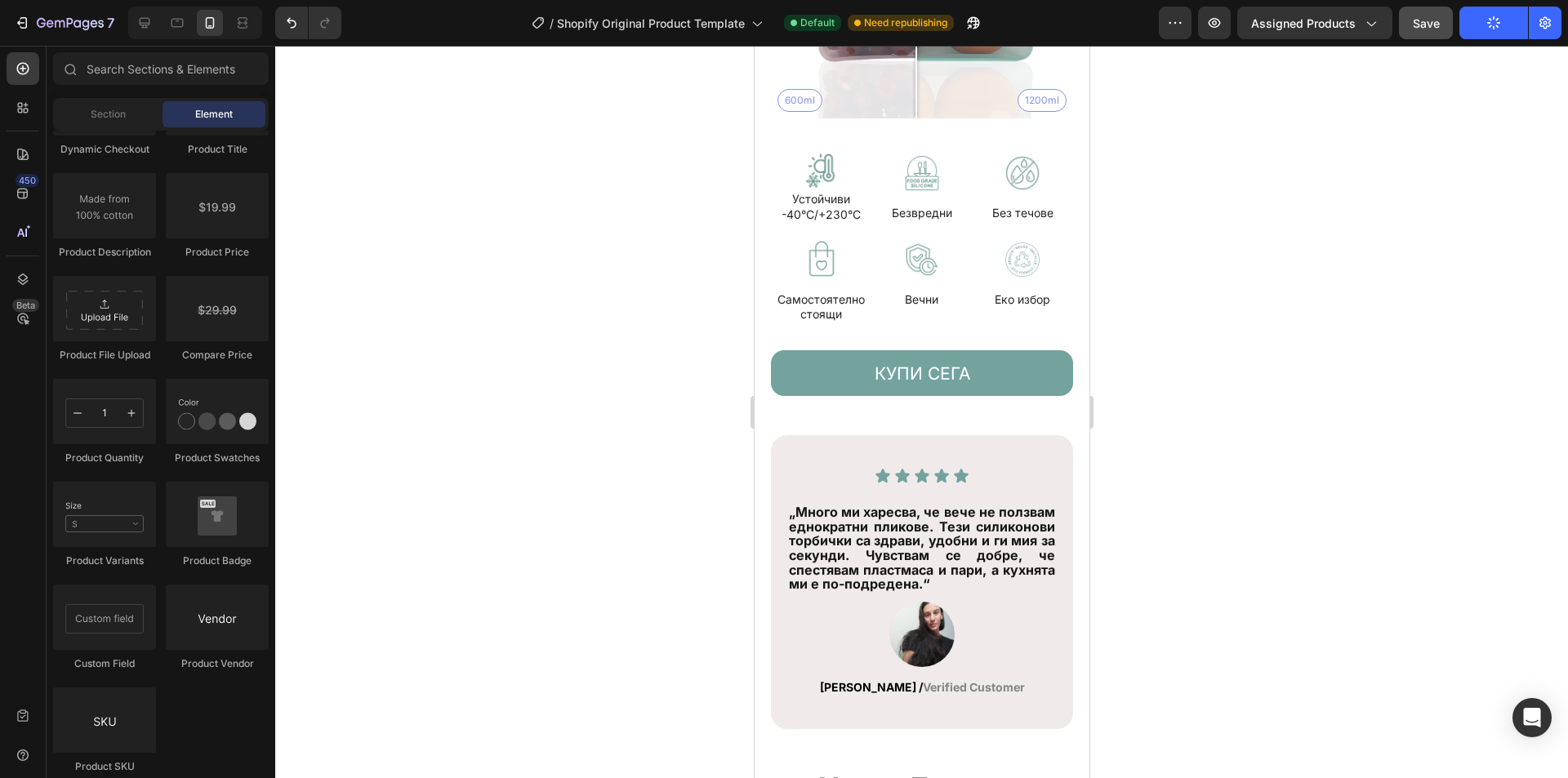
drag, startPoint x: 1081, startPoint y: 413, endPoint x: 1842, endPoint y: 517, distance: 768.1
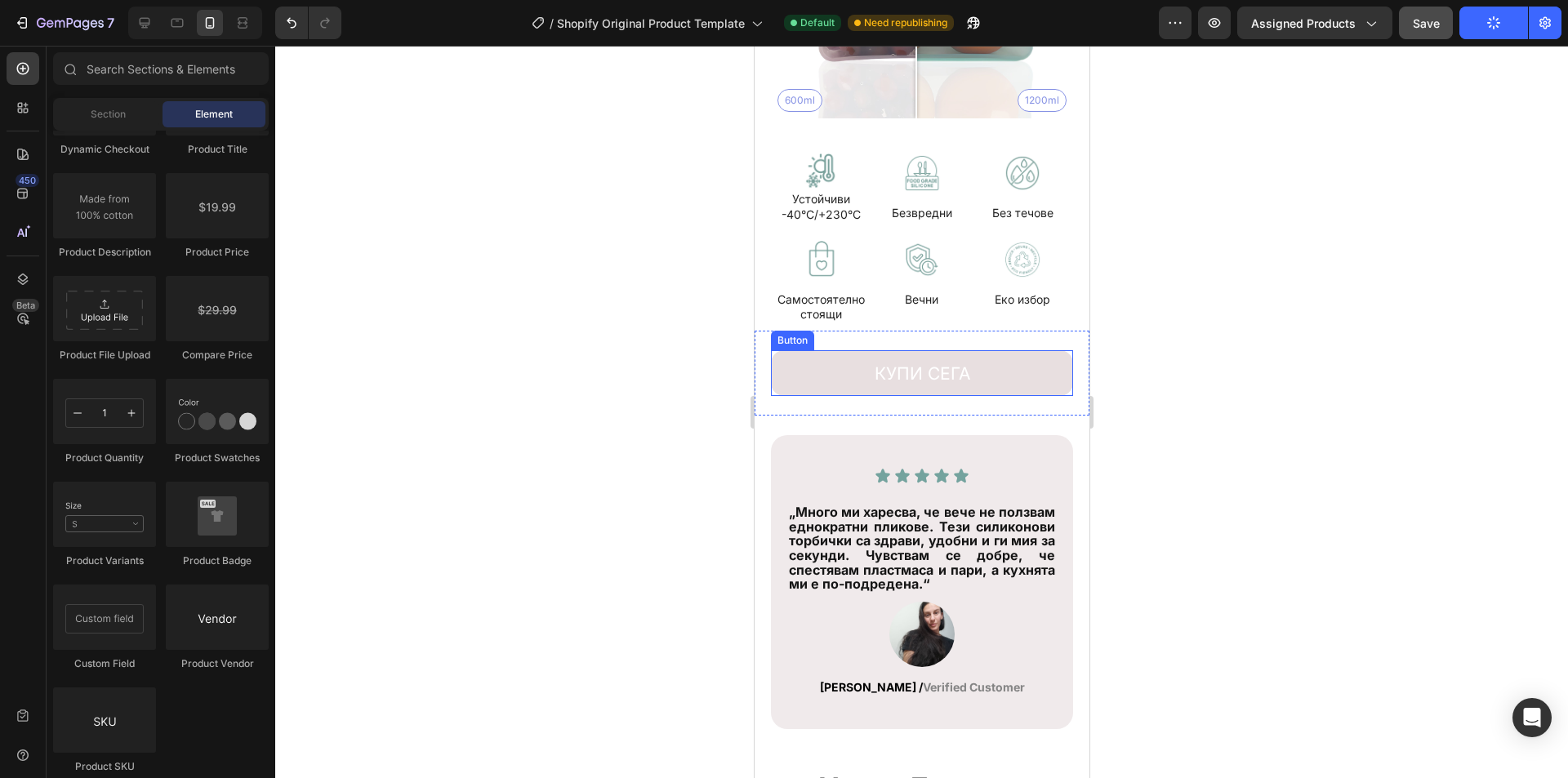
click at [994, 385] on button "КУПИ СЕГА" at bounding box center [921, 373] width 302 height 46
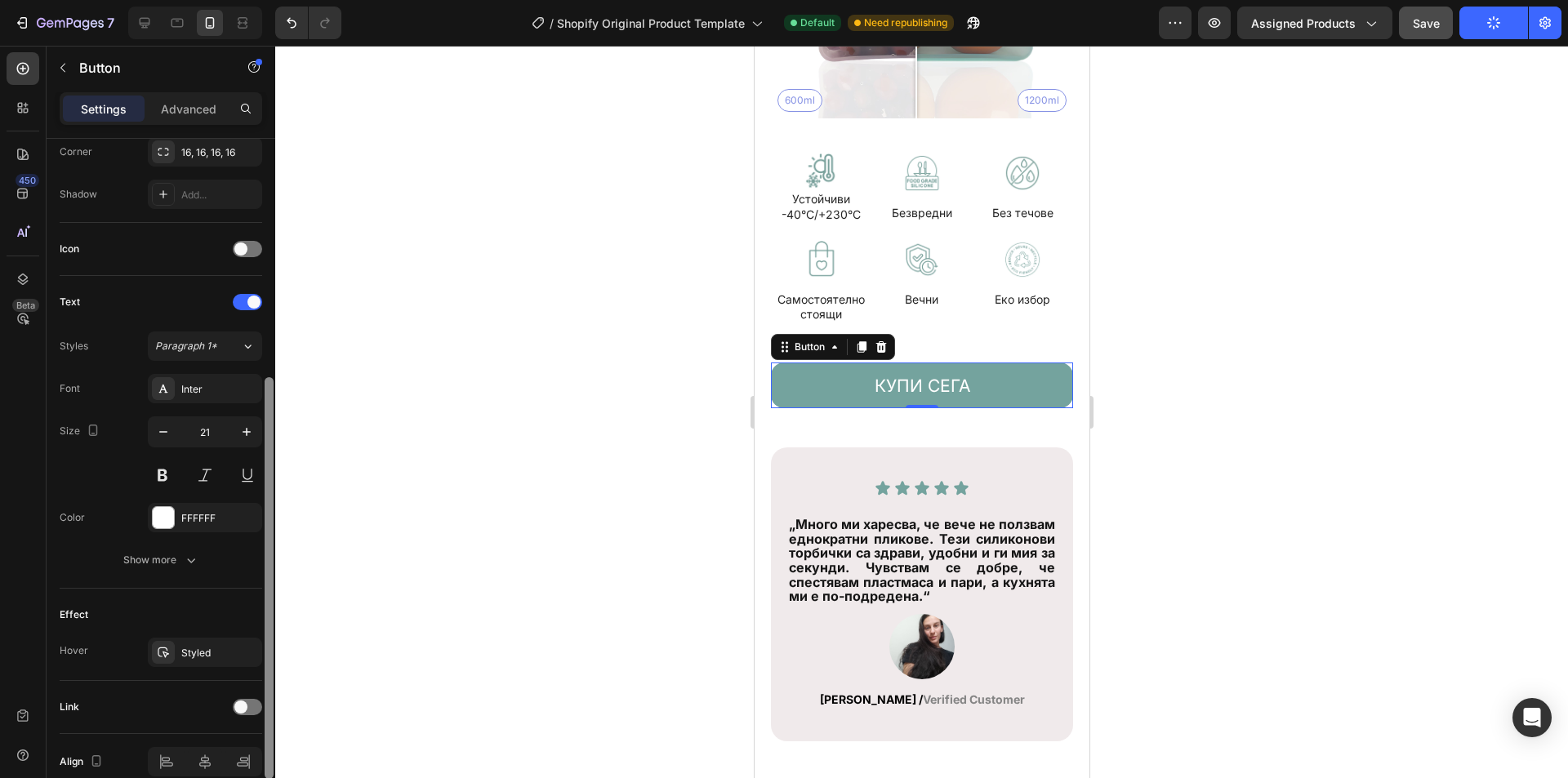
scroll to position [485, 0]
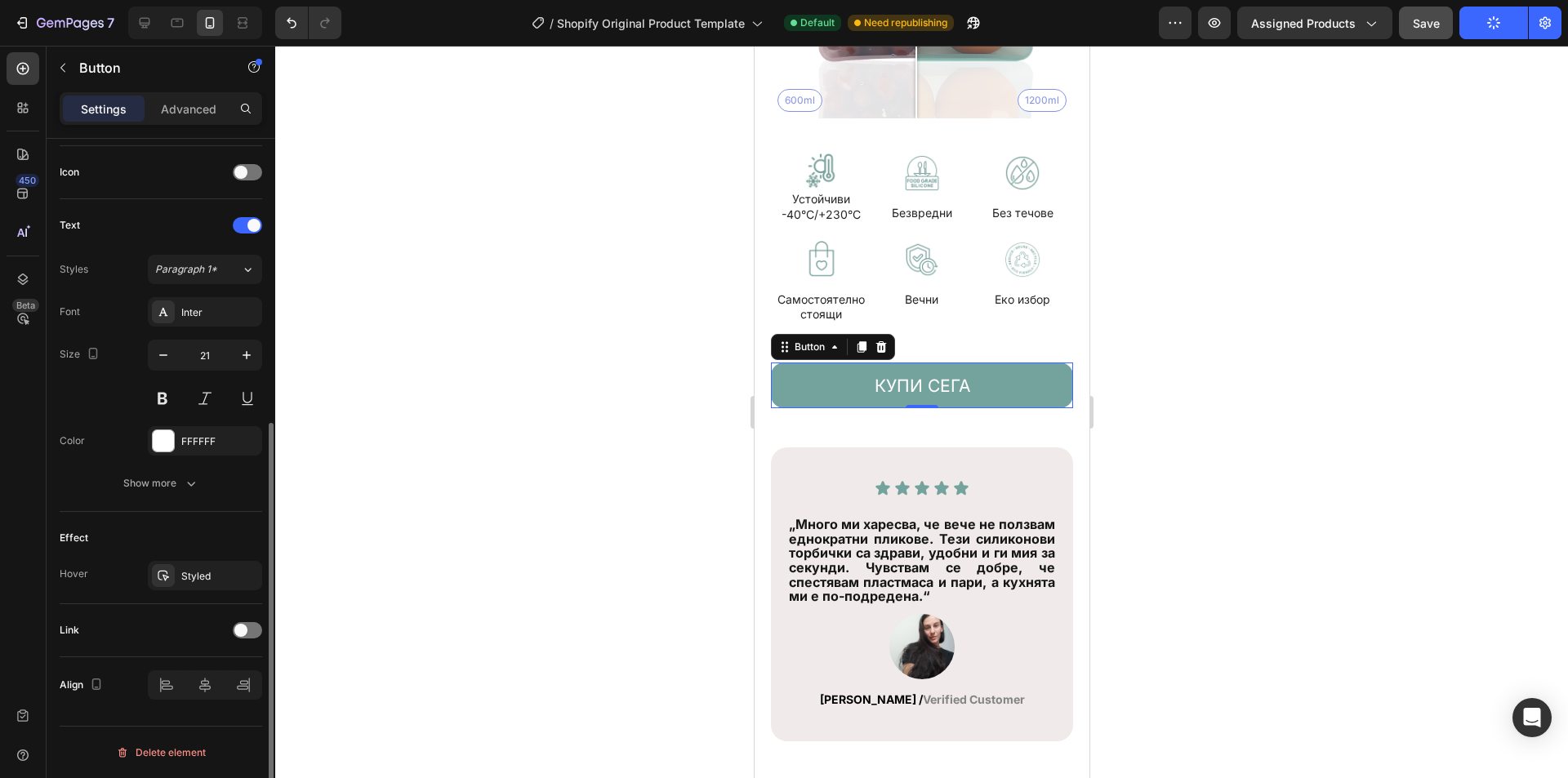
click at [175, 461] on div "Font Inter Size 21 Color FFFFFF Show more" at bounding box center [161, 397] width 203 height 201
click at [171, 483] on div "Show more" at bounding box center [161, 483] width 76 height 17
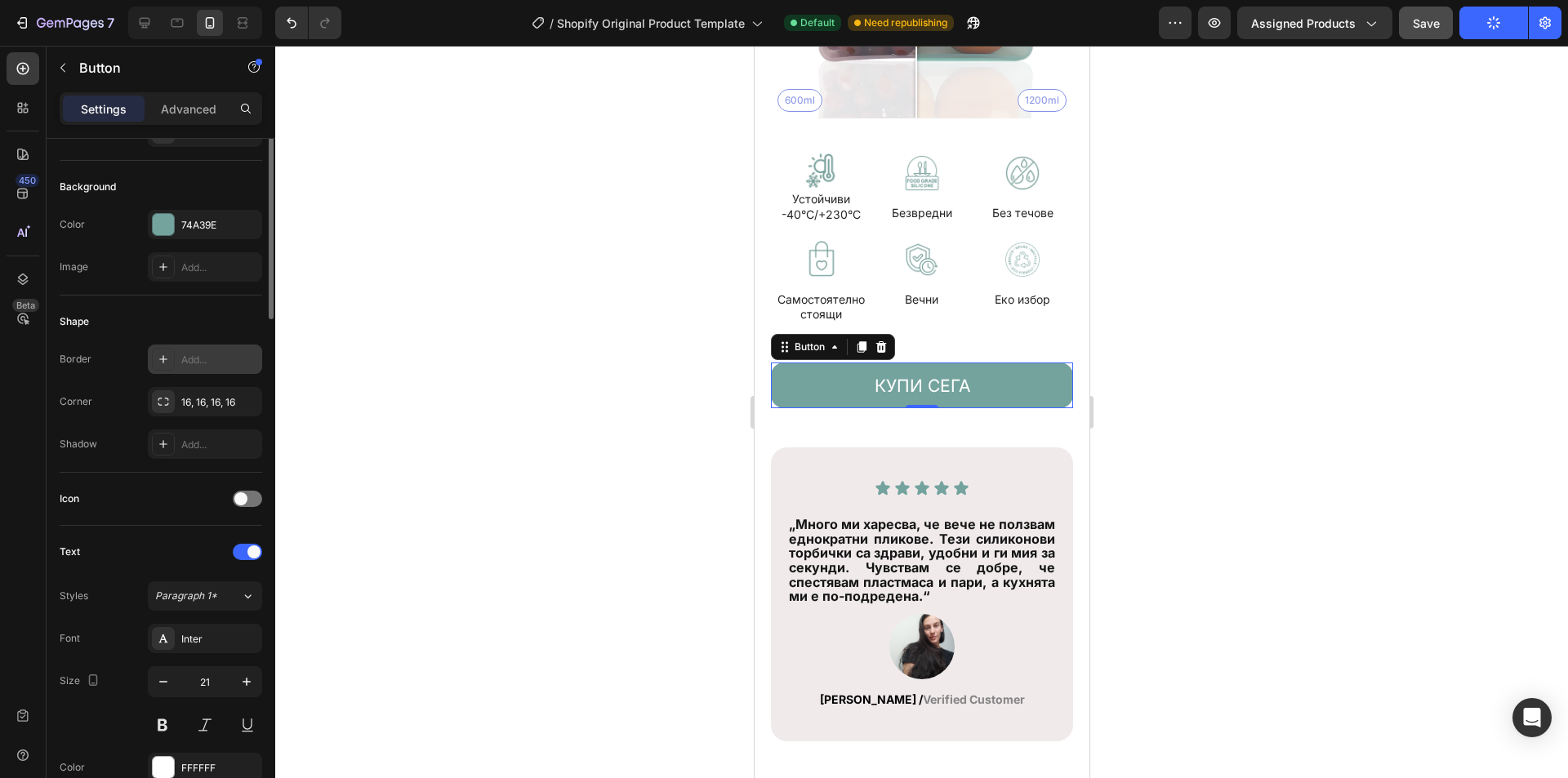
scroll to position [0, 0]
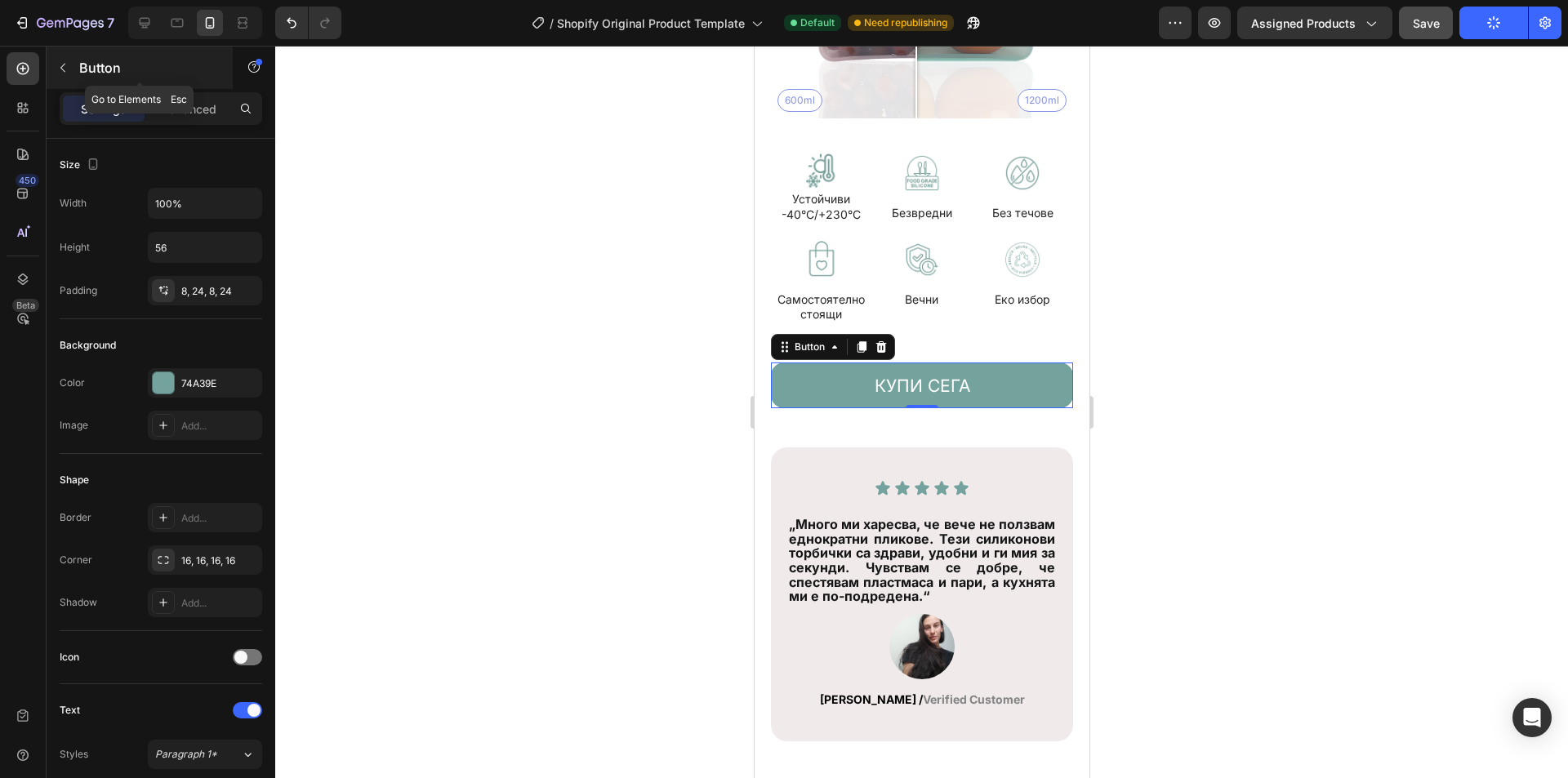
click at [66, 67] on icon "button" at bounding box center [62, 68] width 13 height 13
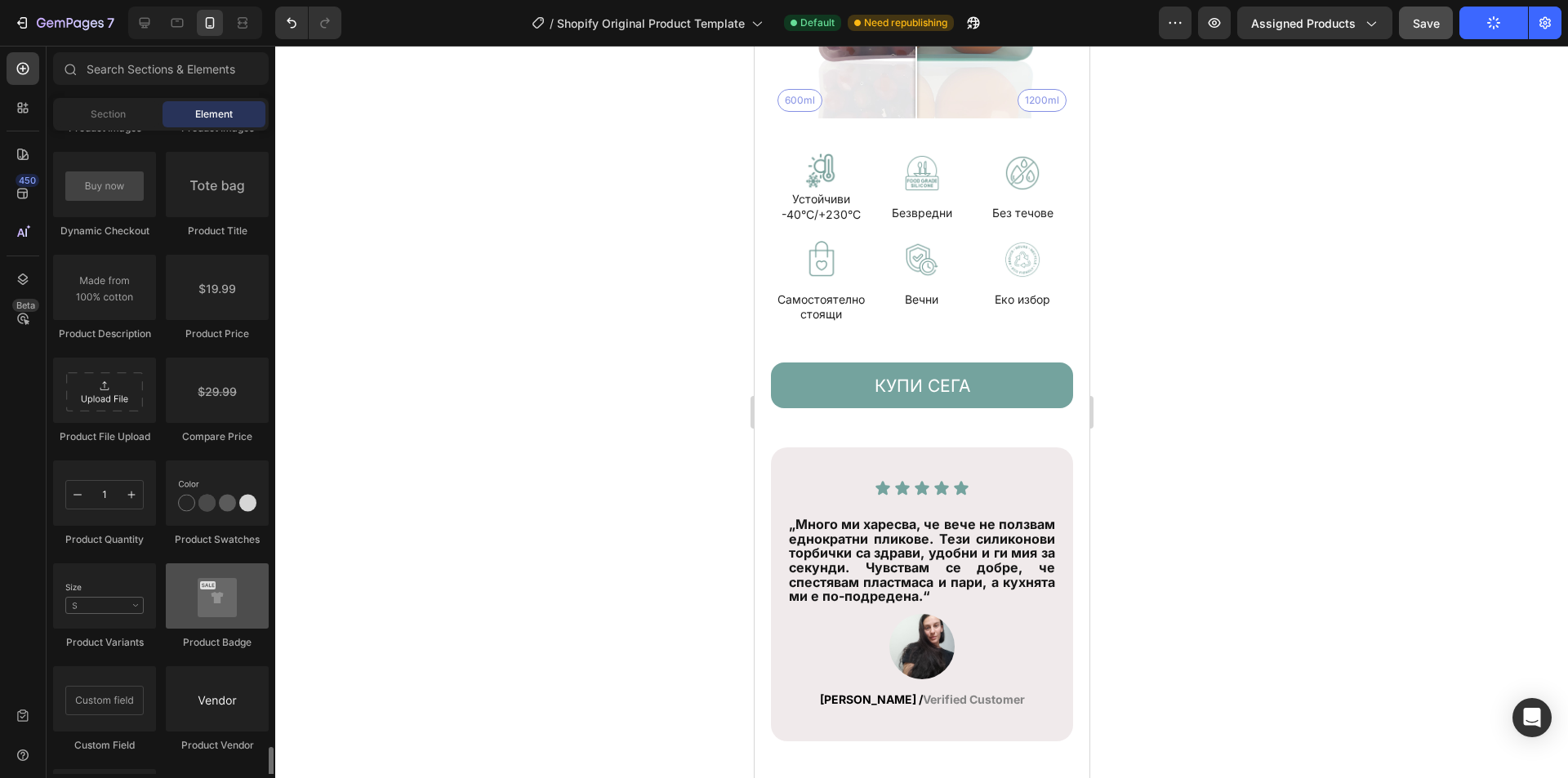
scroll to position [2451, 0]
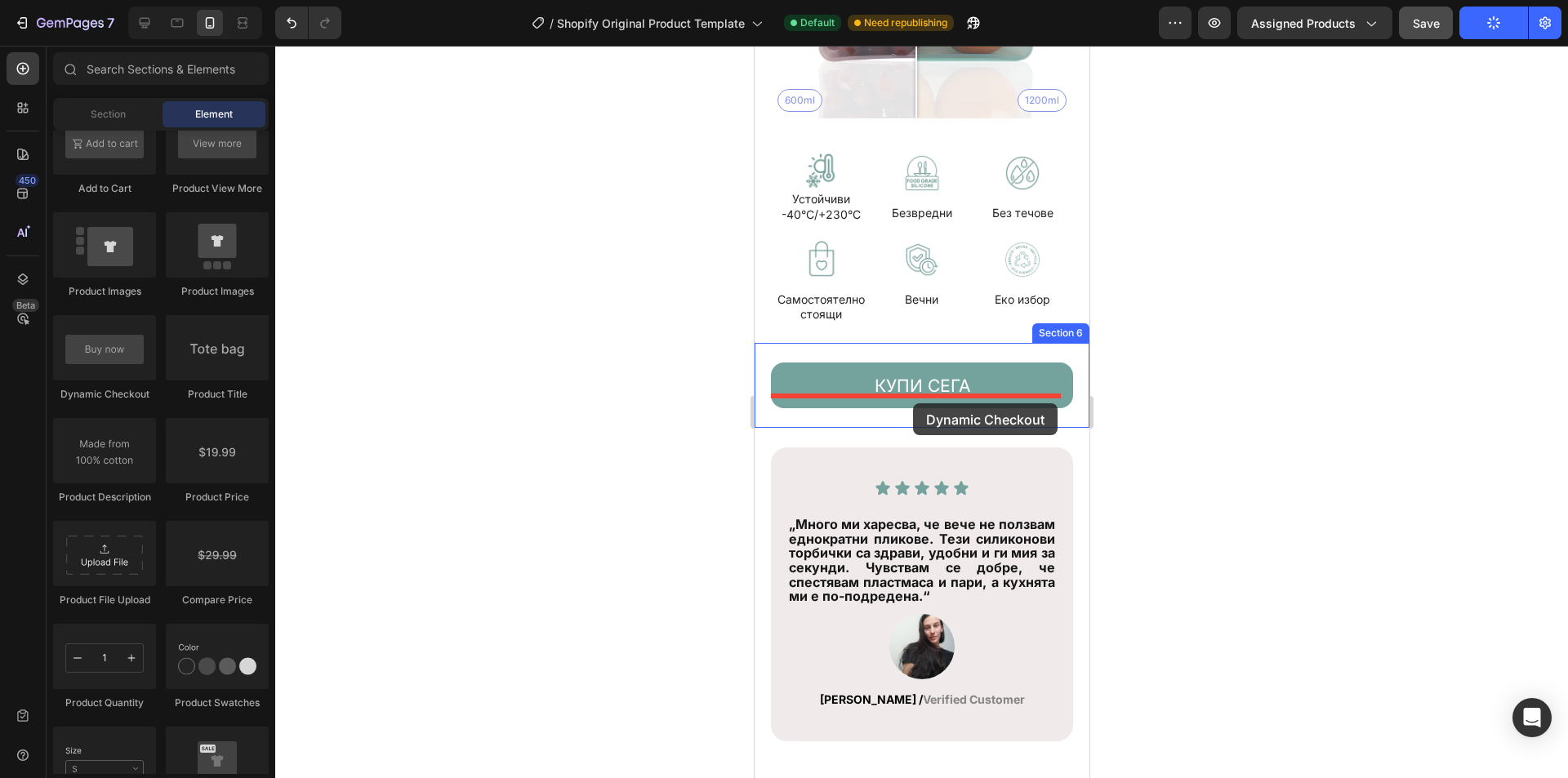
drag, startPoint x: 854, startPoint y: 399, endPoint x: 912, endPoint y: 404, distance: 58.2
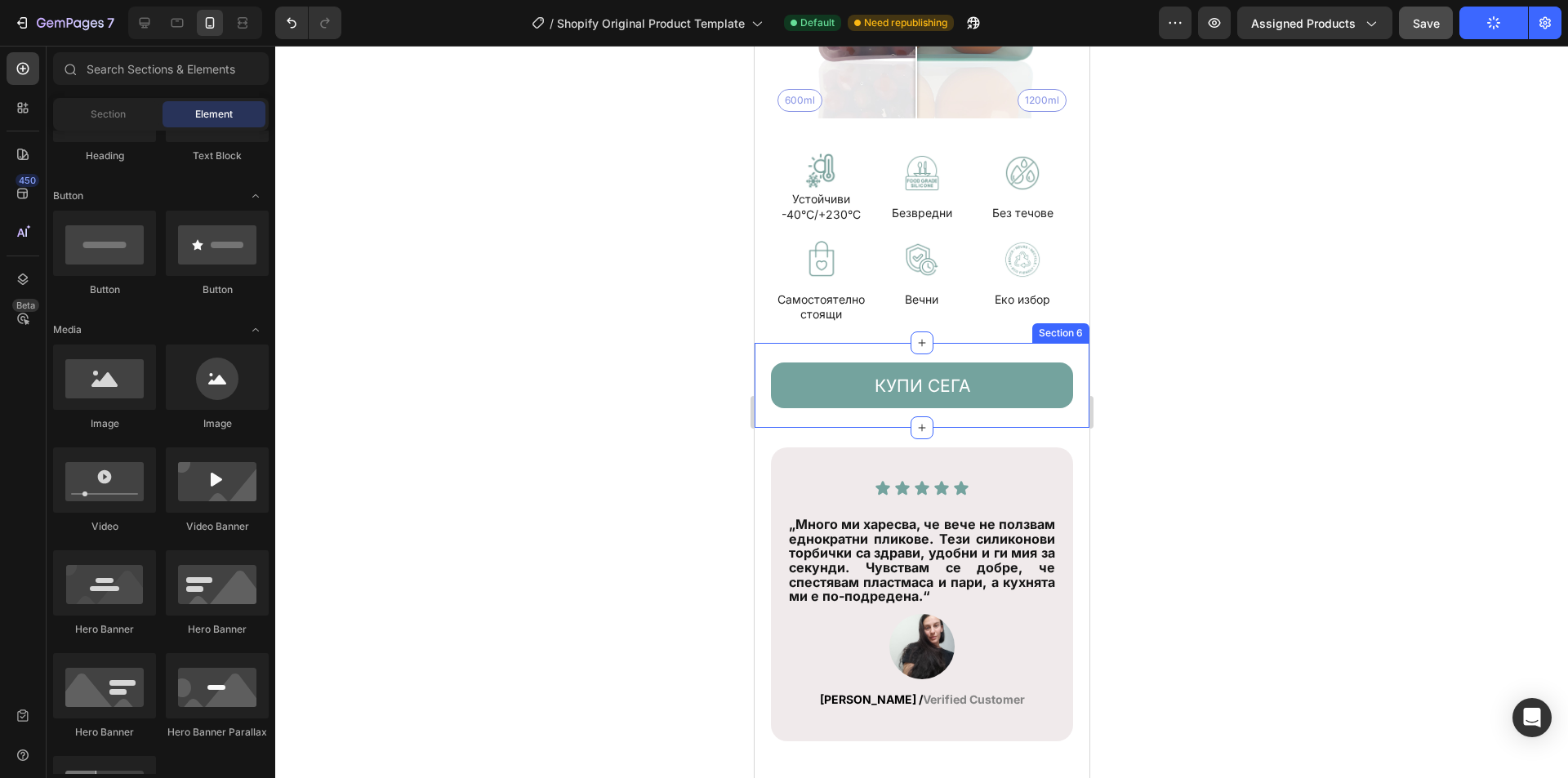
scroll to position [0, 0]
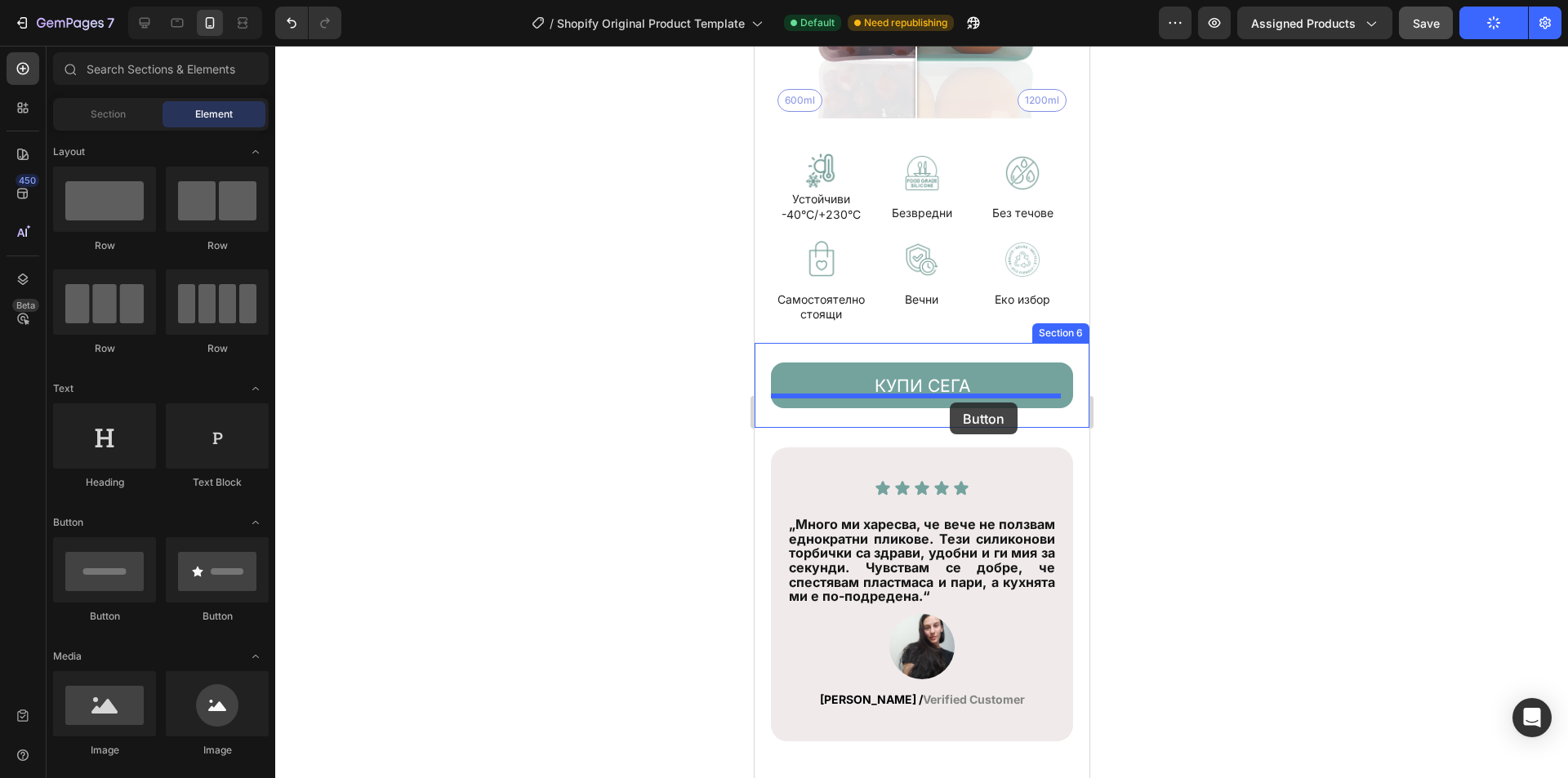
drag, startPoint x: 883, startPoint y: 613, endPoint x: 950, endPoint y: 403, distance: 220.4
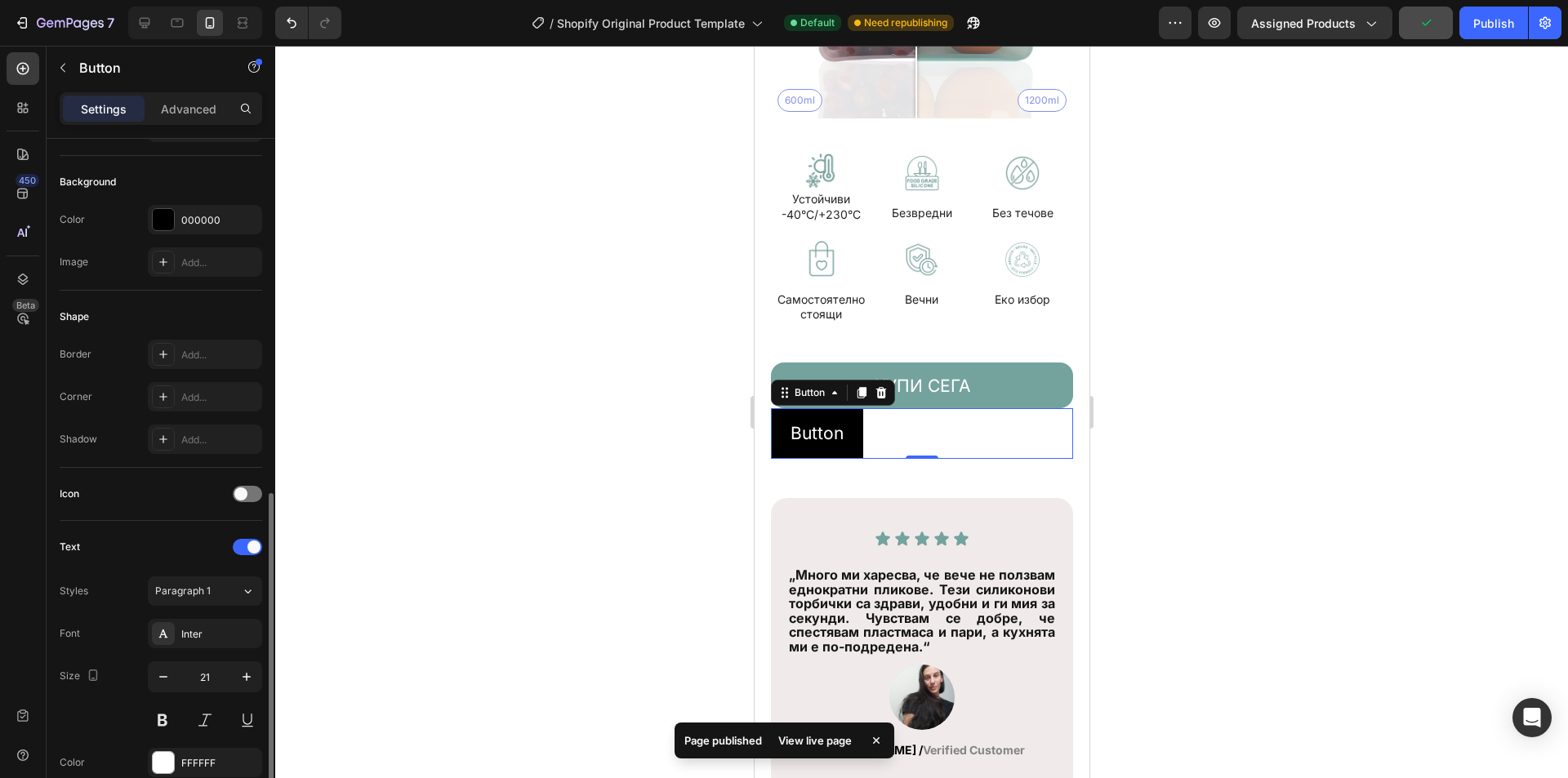
scroll to position [327, 0]
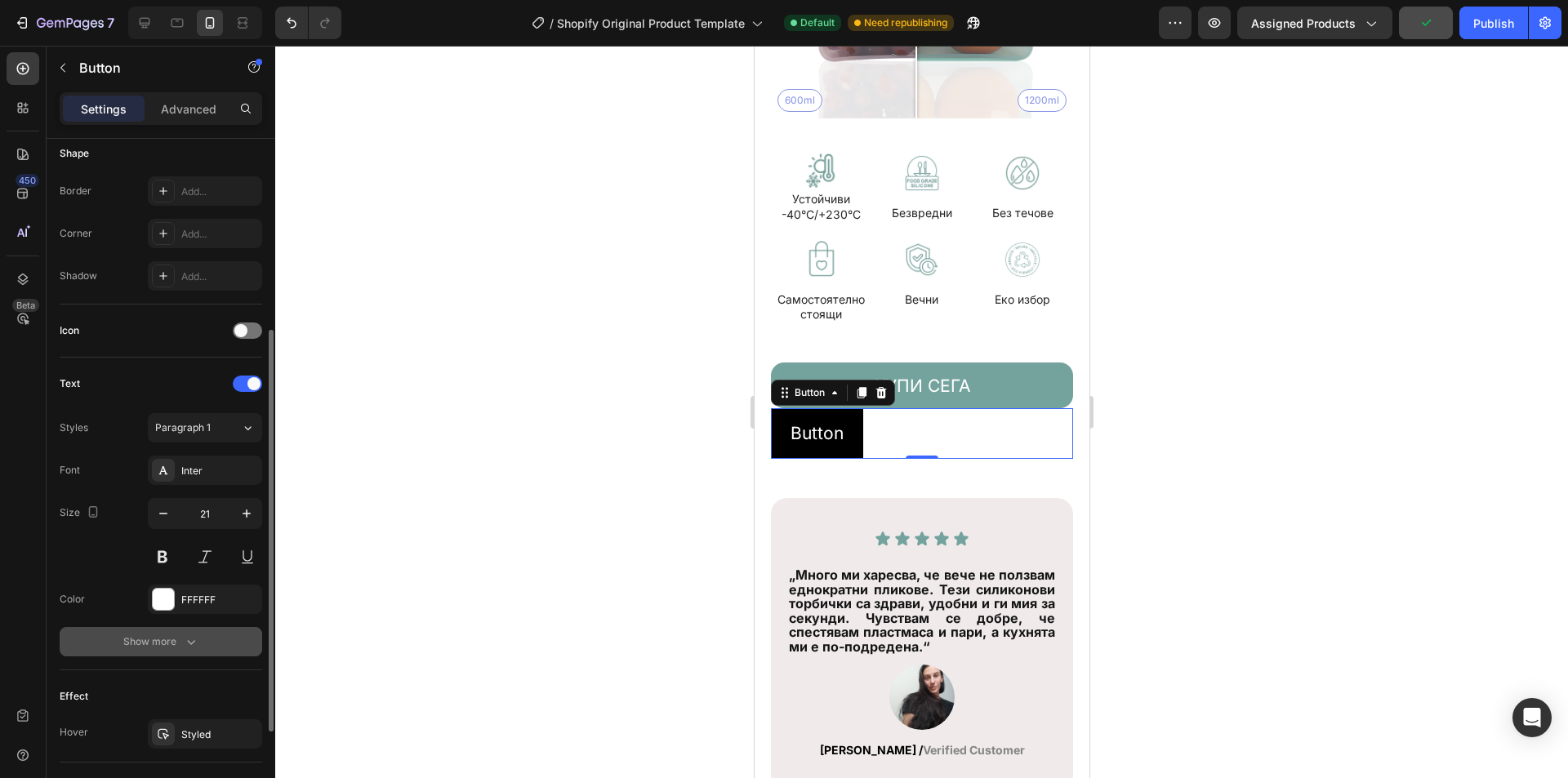
click at [145, 634] on div "Show more" at bounding box center [161, 642] width 76 height 17
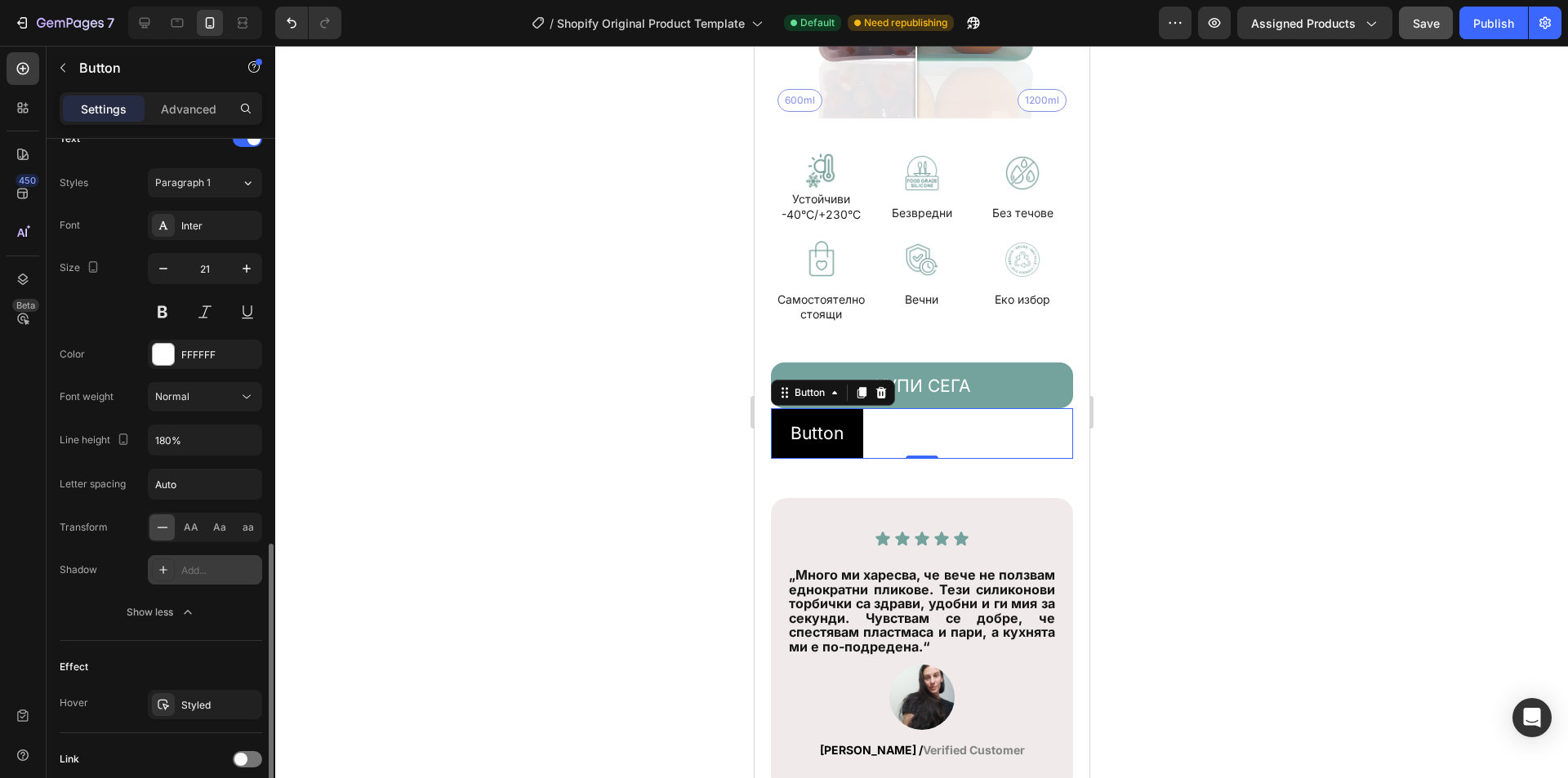
scroll to position [701, 0]
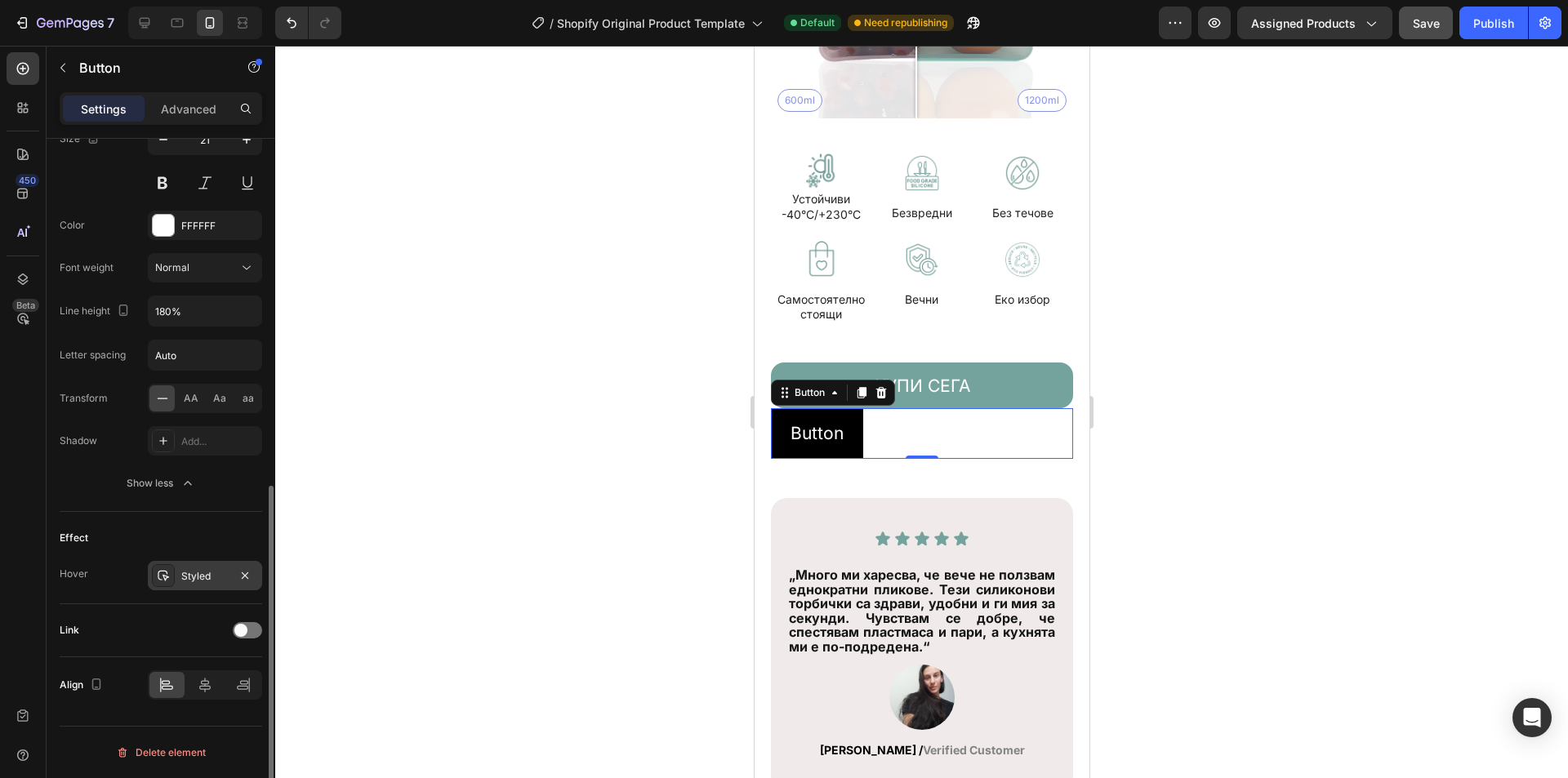
click at [199, 577] on div "Styled" at bounding box center [206, 577] width 48 height 15
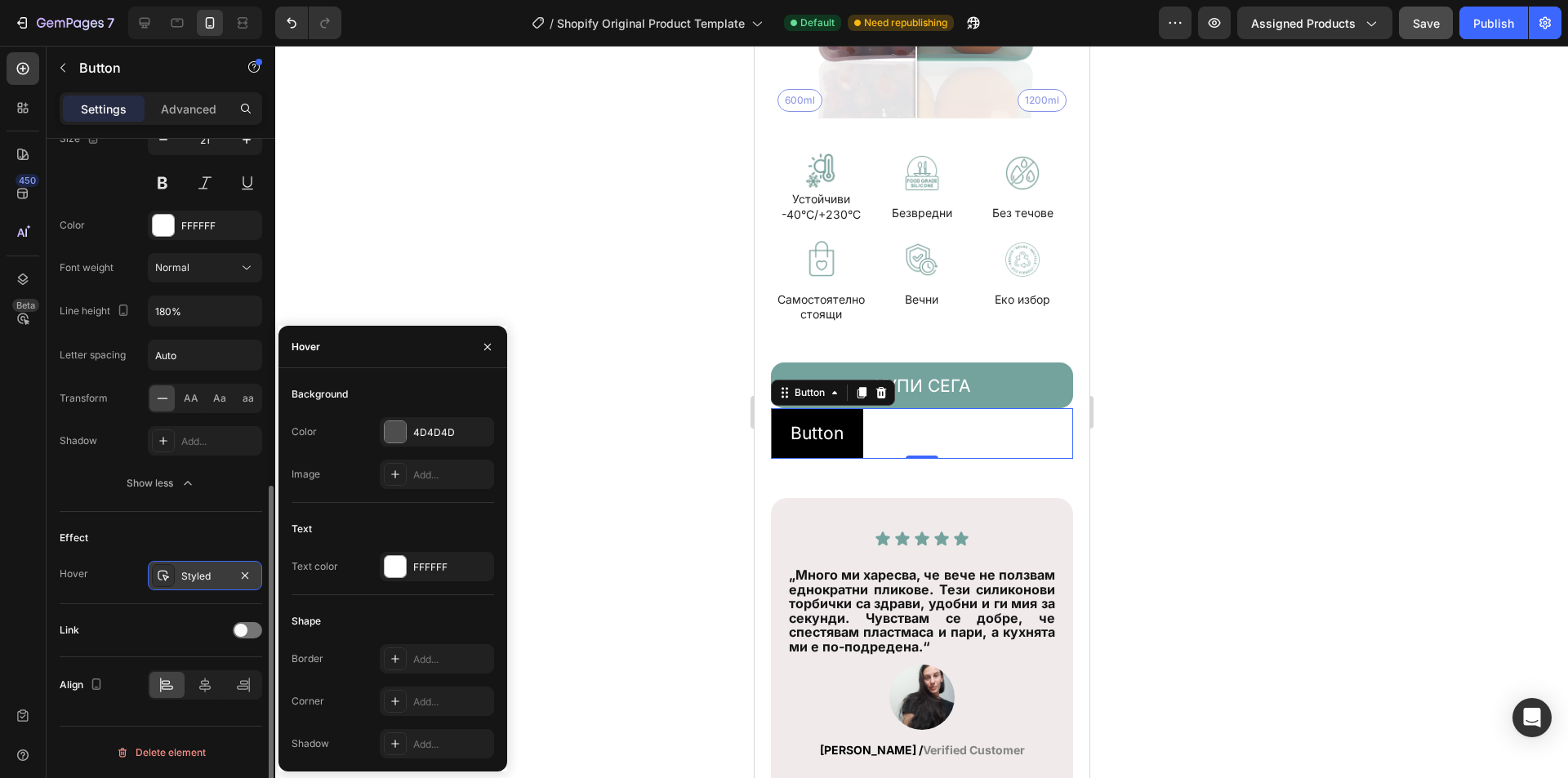
click at [199, 577] on div "Styled" at bounding box center [206, 577] width 48 height 15
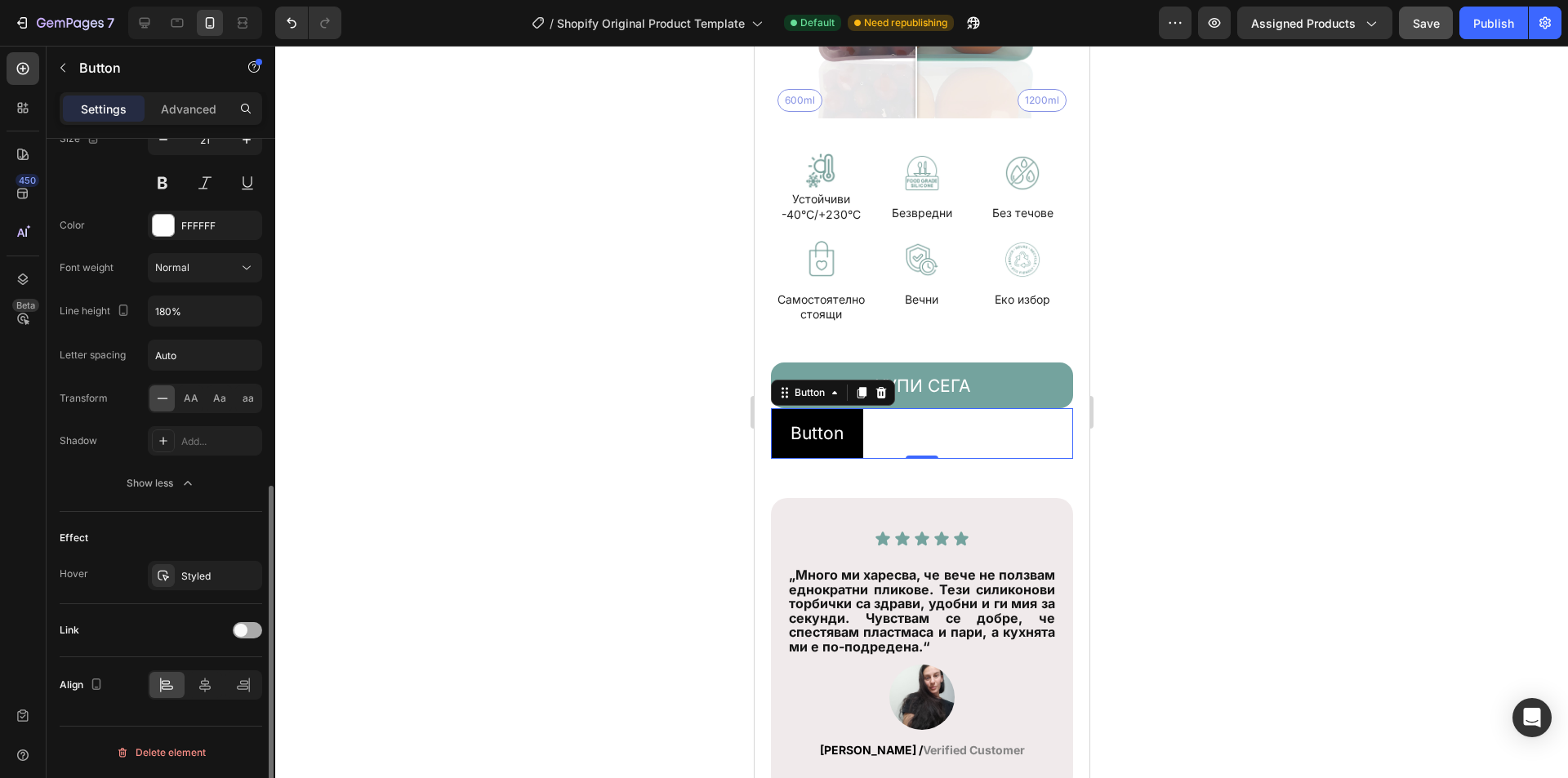
click at [250, 632] on div at bounding box center [248, 630] width 29 height 17
click at [250, 632] on span at bounding box center [254, 630] width 13 height 13
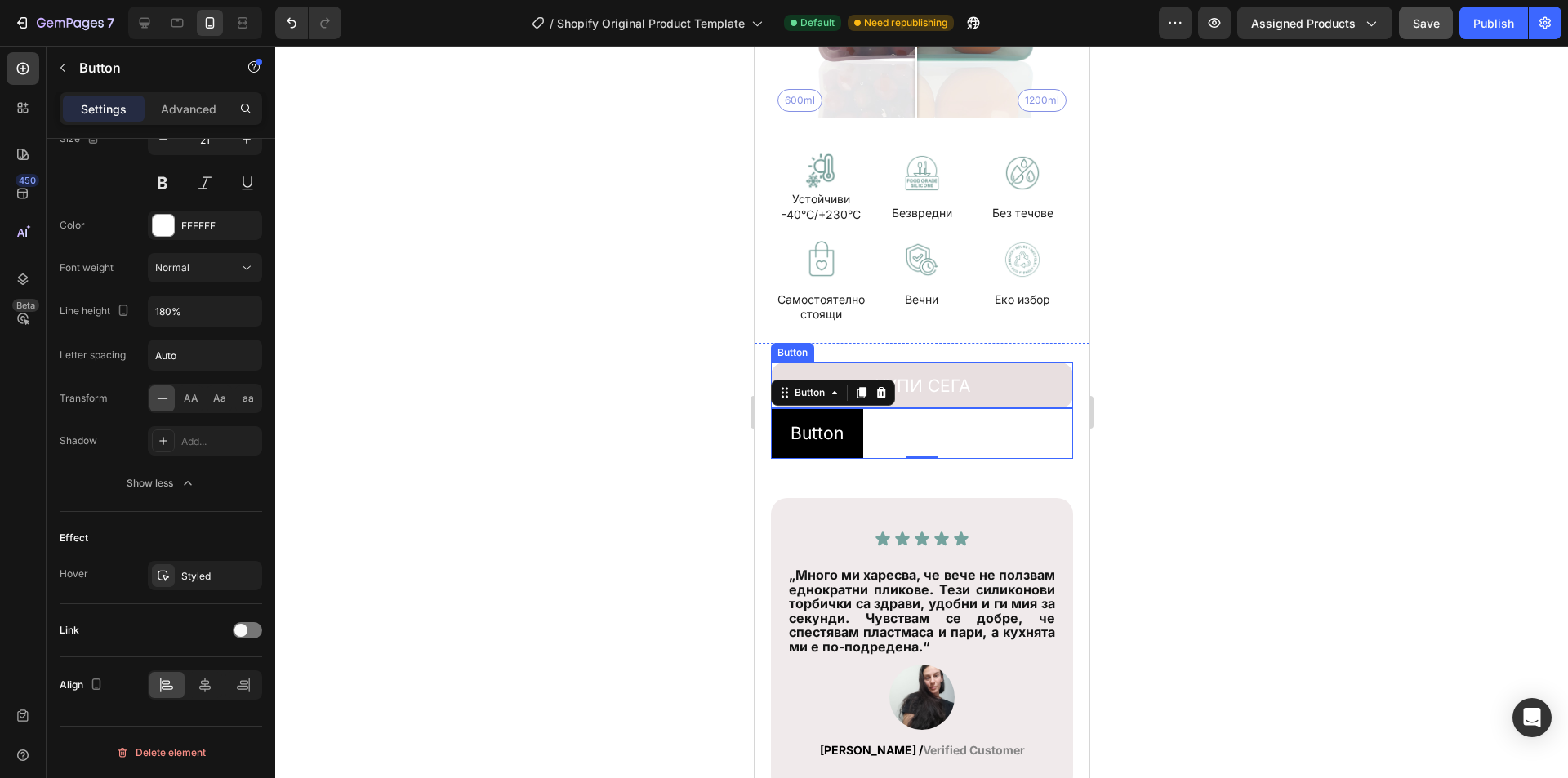
click at [1012, 362] on button "КУПИ СЕГА" at bounding box center [921, 385] width 302 height 46
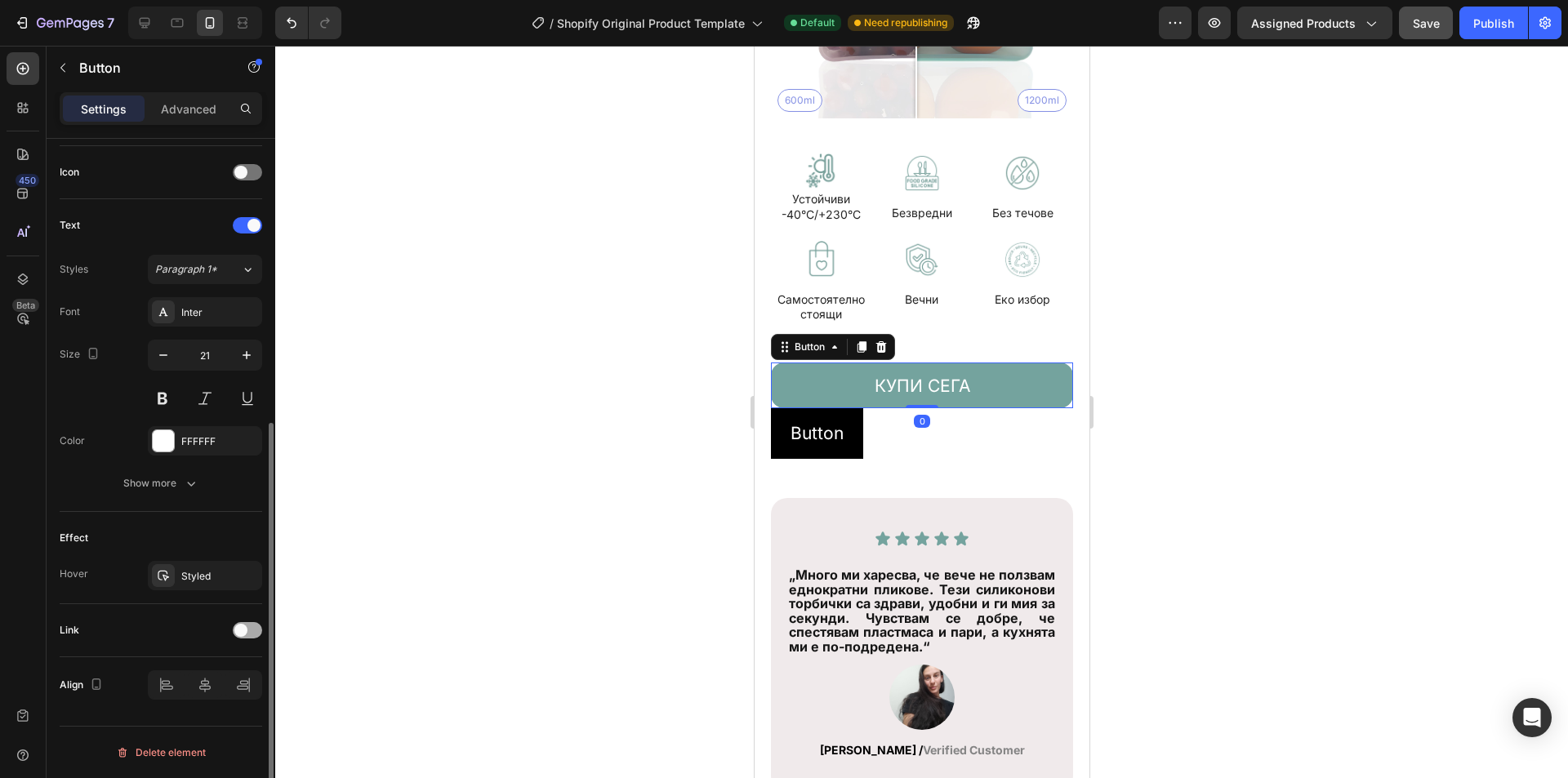
click at [246, 631] on span at bounding box center [241, 630] width 13 height 13
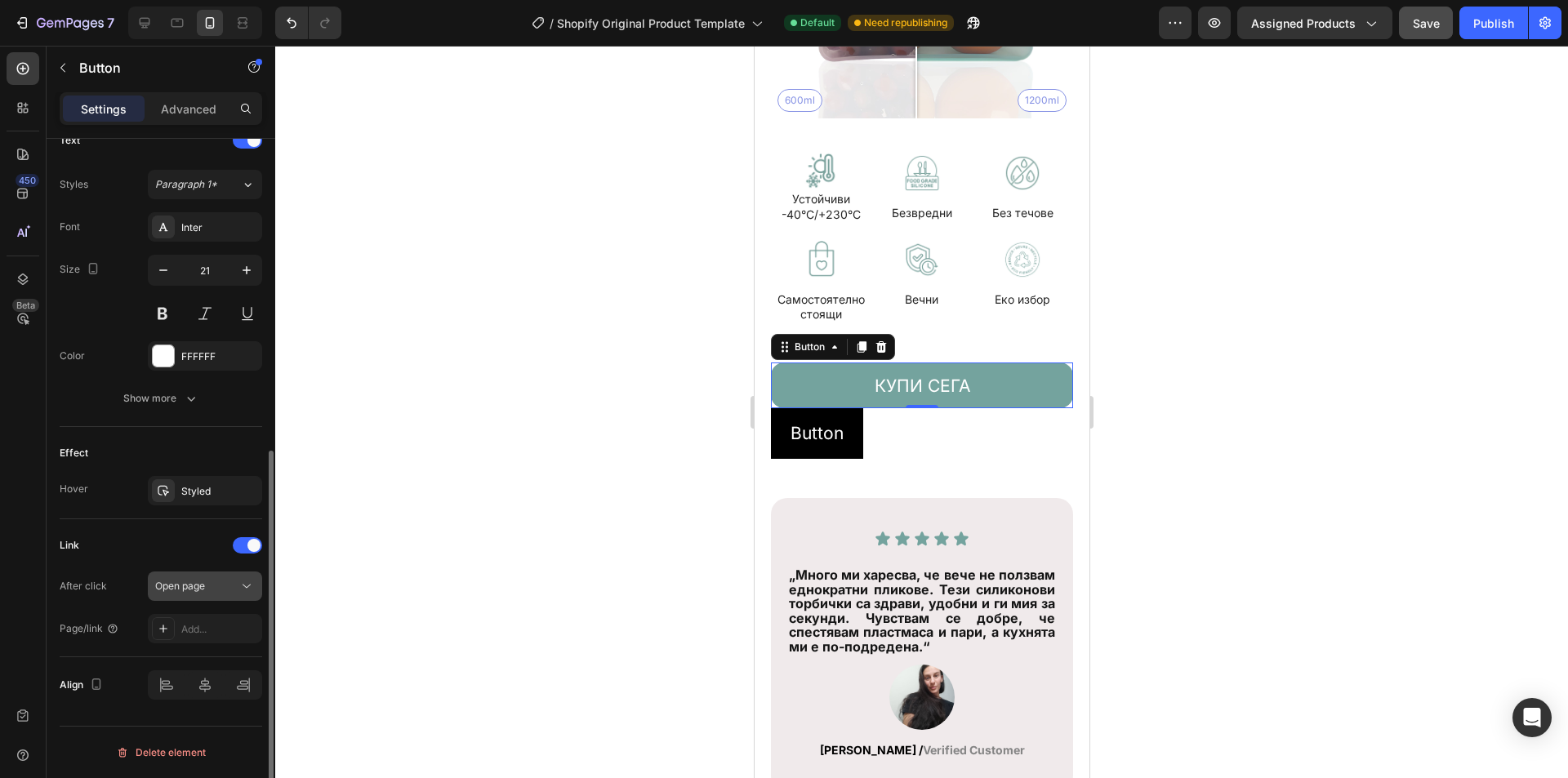
click at [213, 584] on div "Open page" at bounding box center [196, 586] width 83 height 15
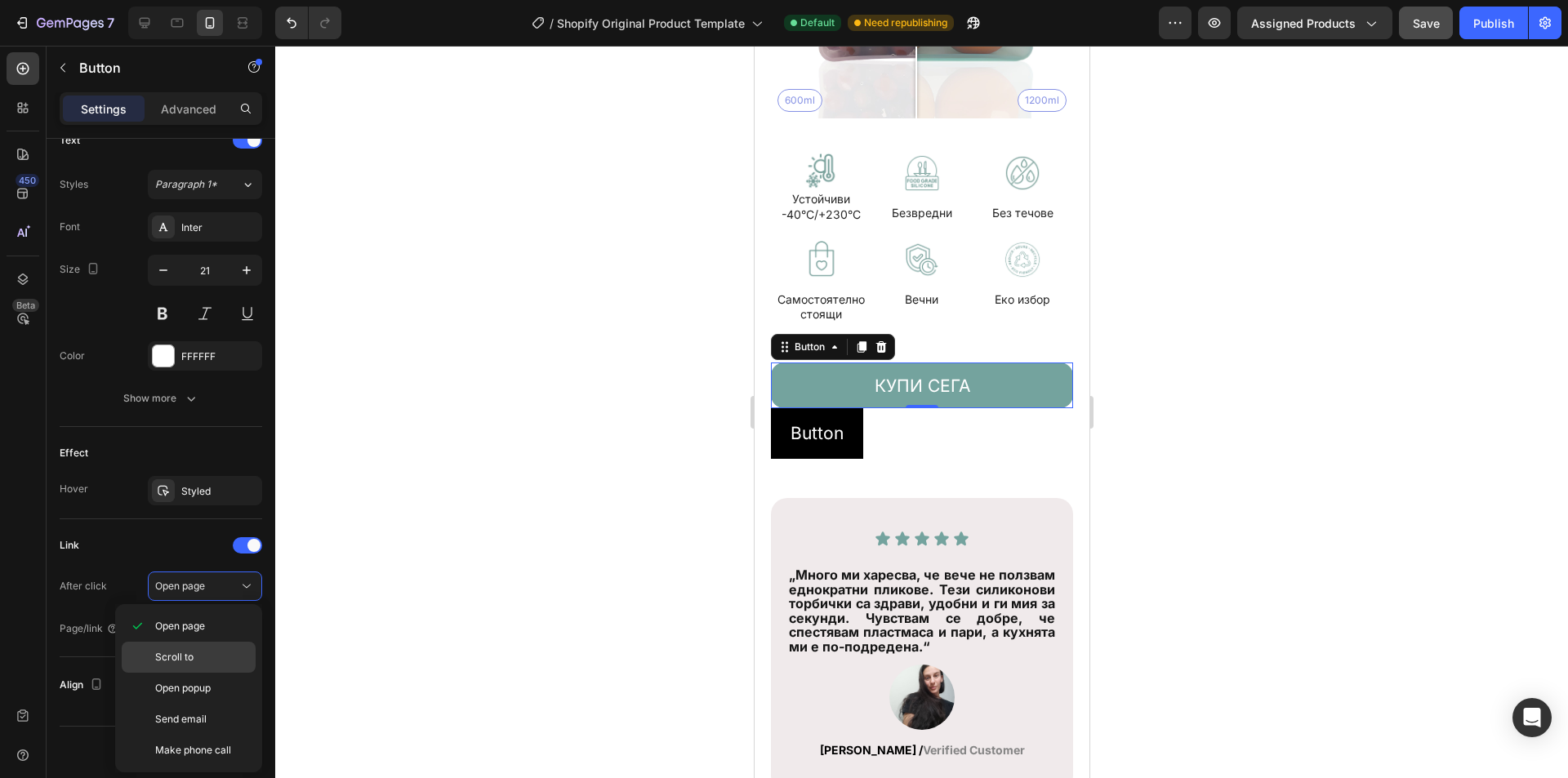
click at [207, 657] on p "Scroll to" at bounding box center [201, 658] width 93 height 15
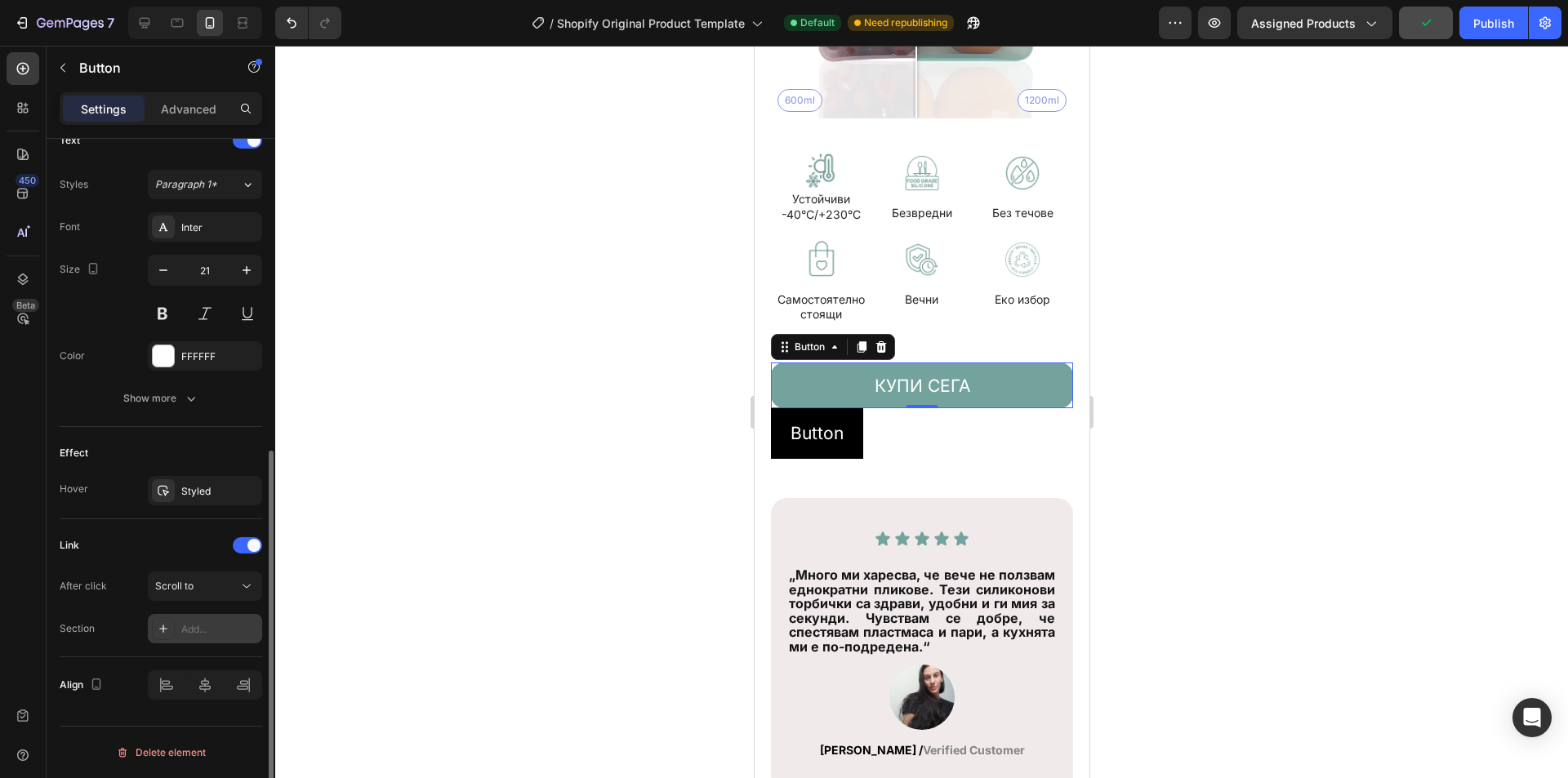
click at [197, 626] on div "Add..." at bounding box center [220, 629] width 77 height 15
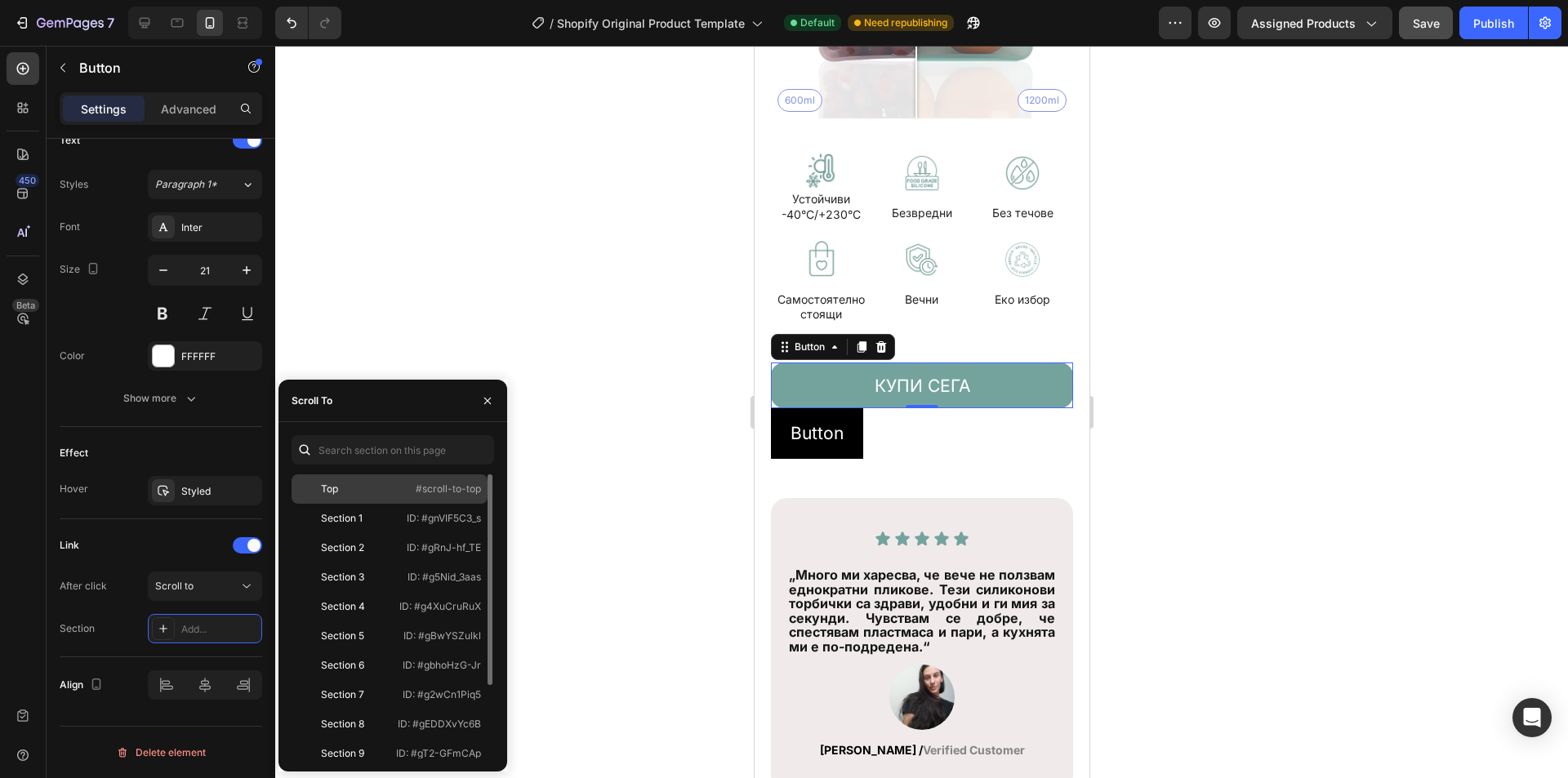
click at [368, 484] on div "Top" at bounding box center [345, 489] width 95 height 15
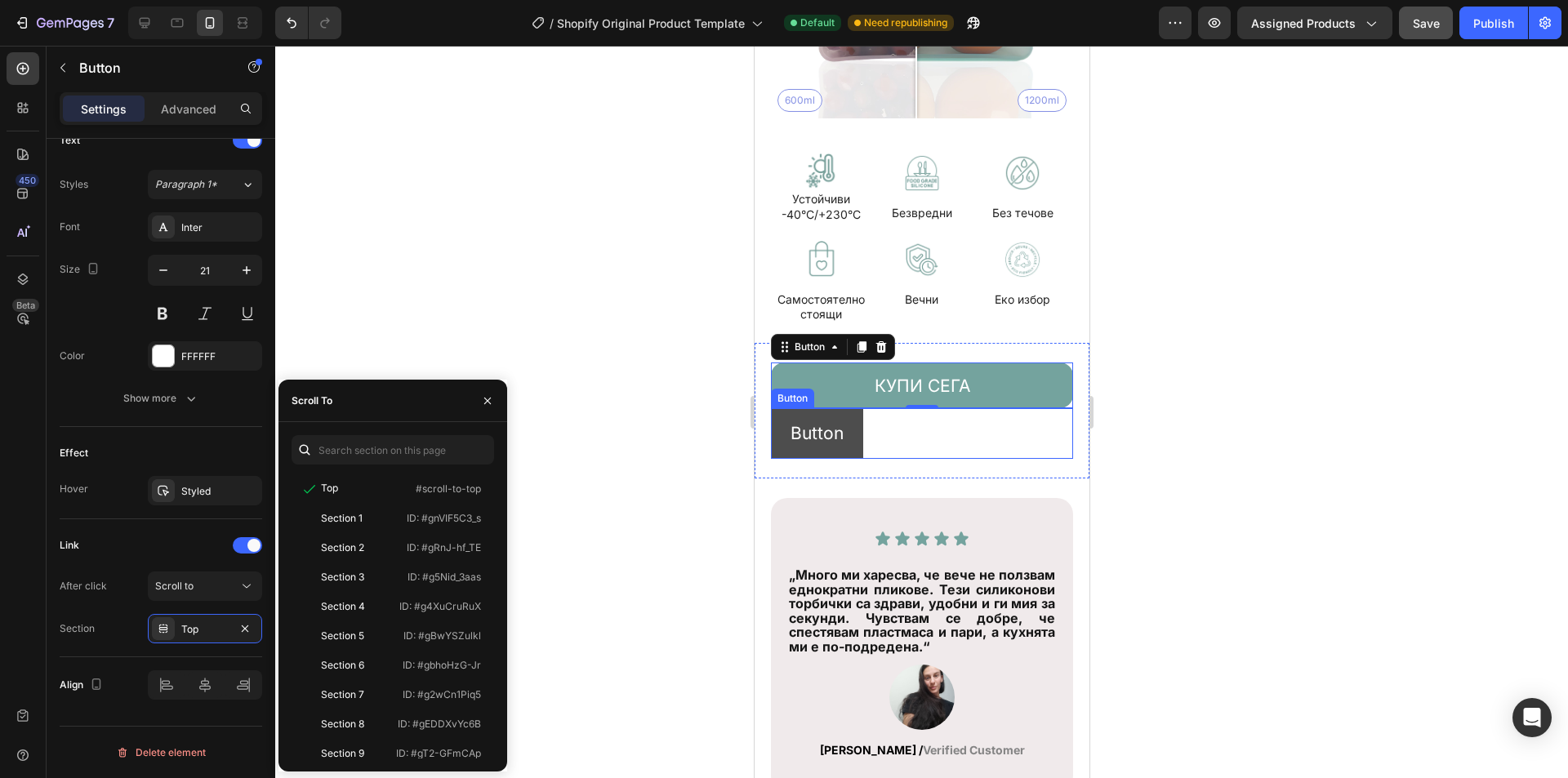
click at [852, 408] on button "Button" at bounding box center [817, 433] width 93 height 50
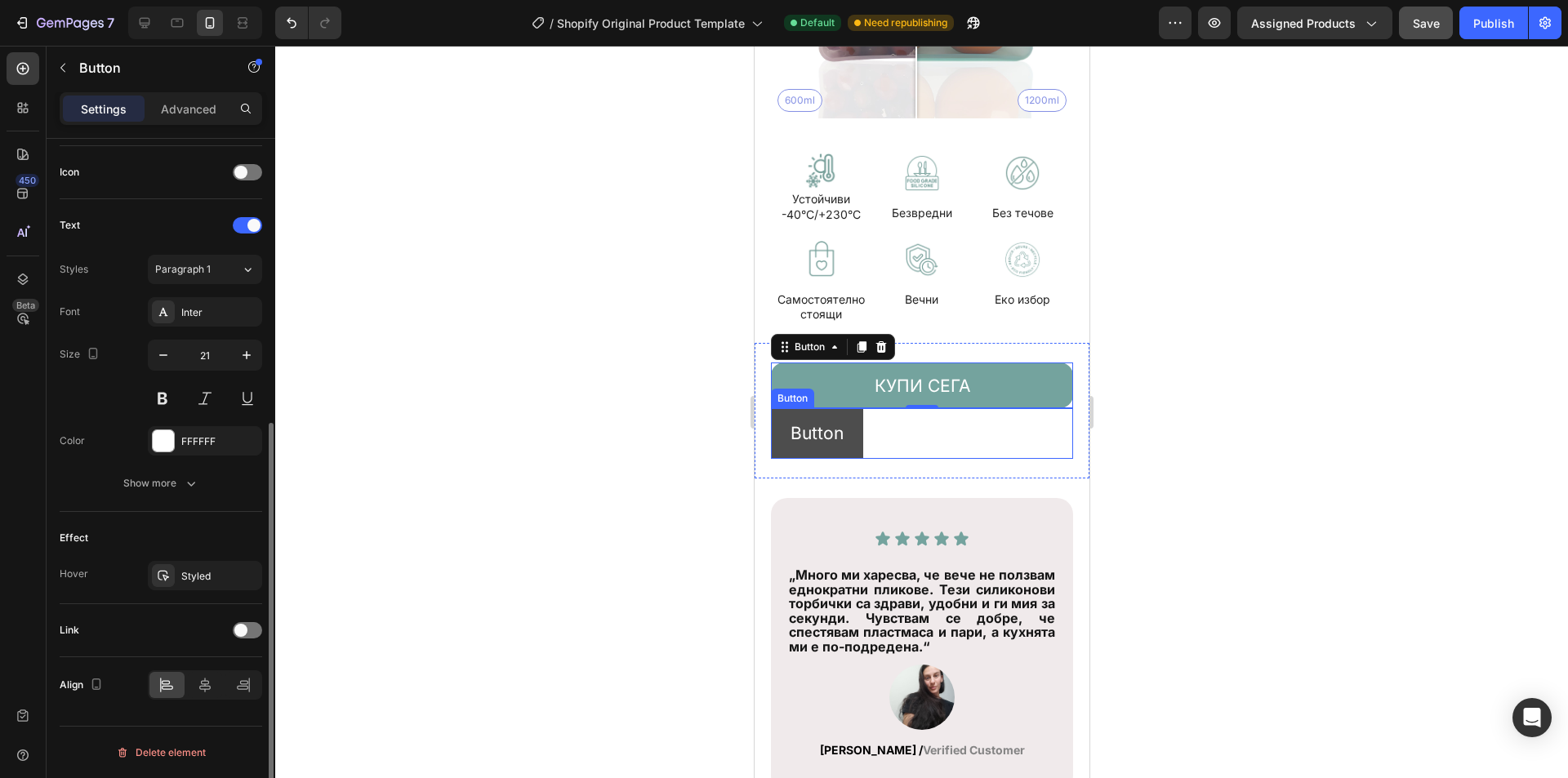
scroll to position [485, 0]
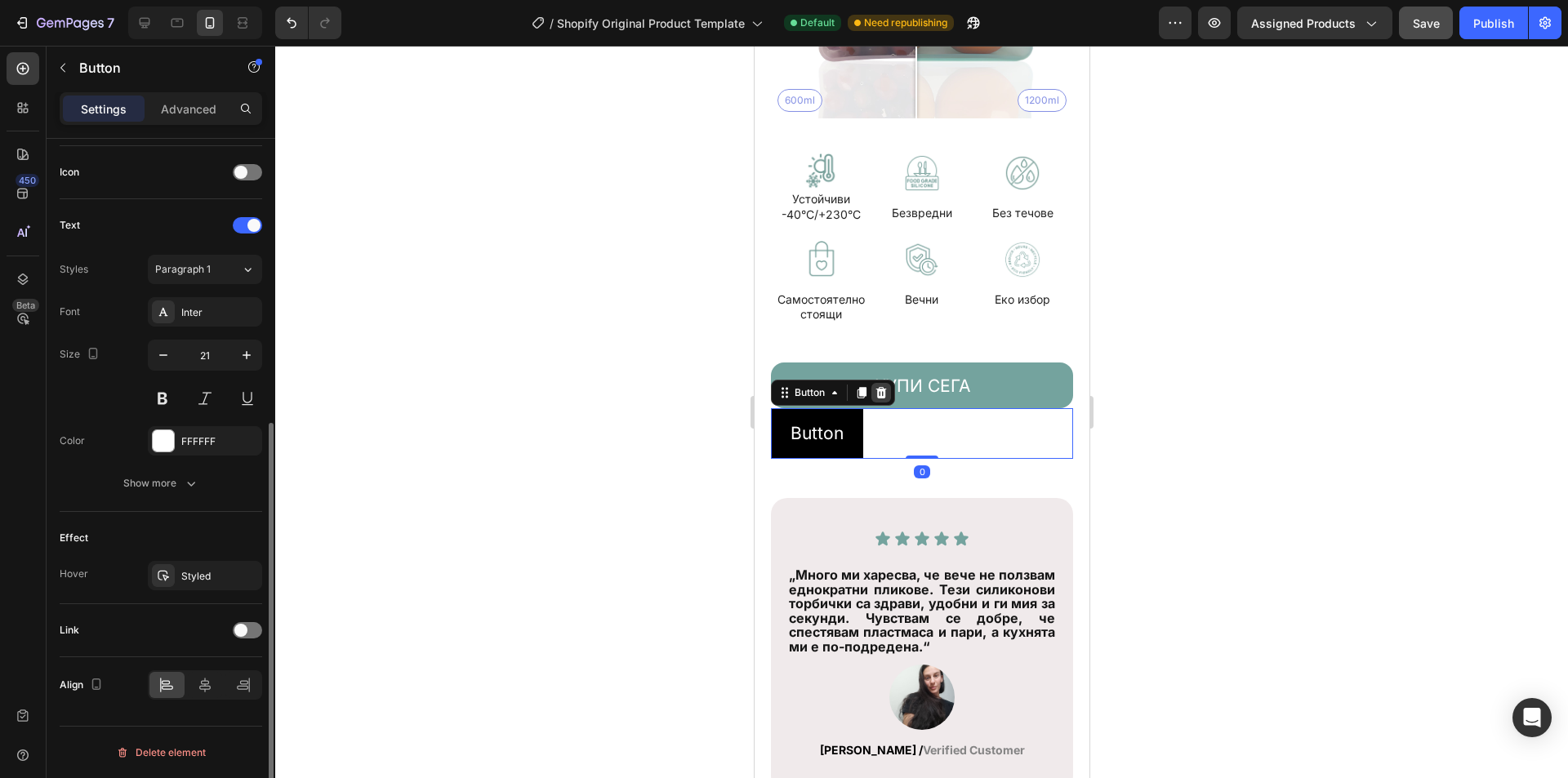
click at [889, 383] on div at bounding box center [880, 393] width 19 height 19
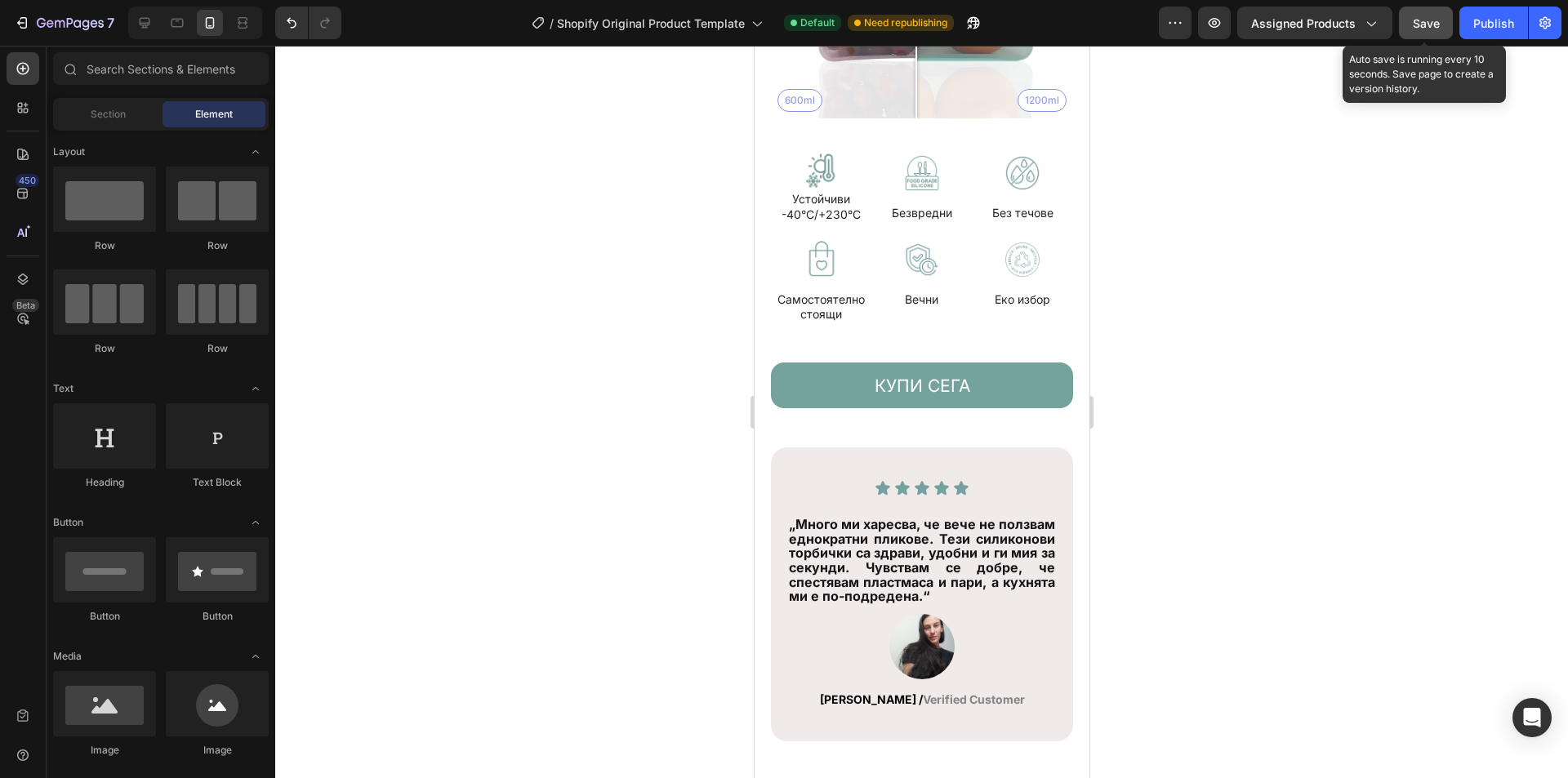
click at [1425, 19] on span "Save" at bounding box center [1426, 23] width 27 height 14
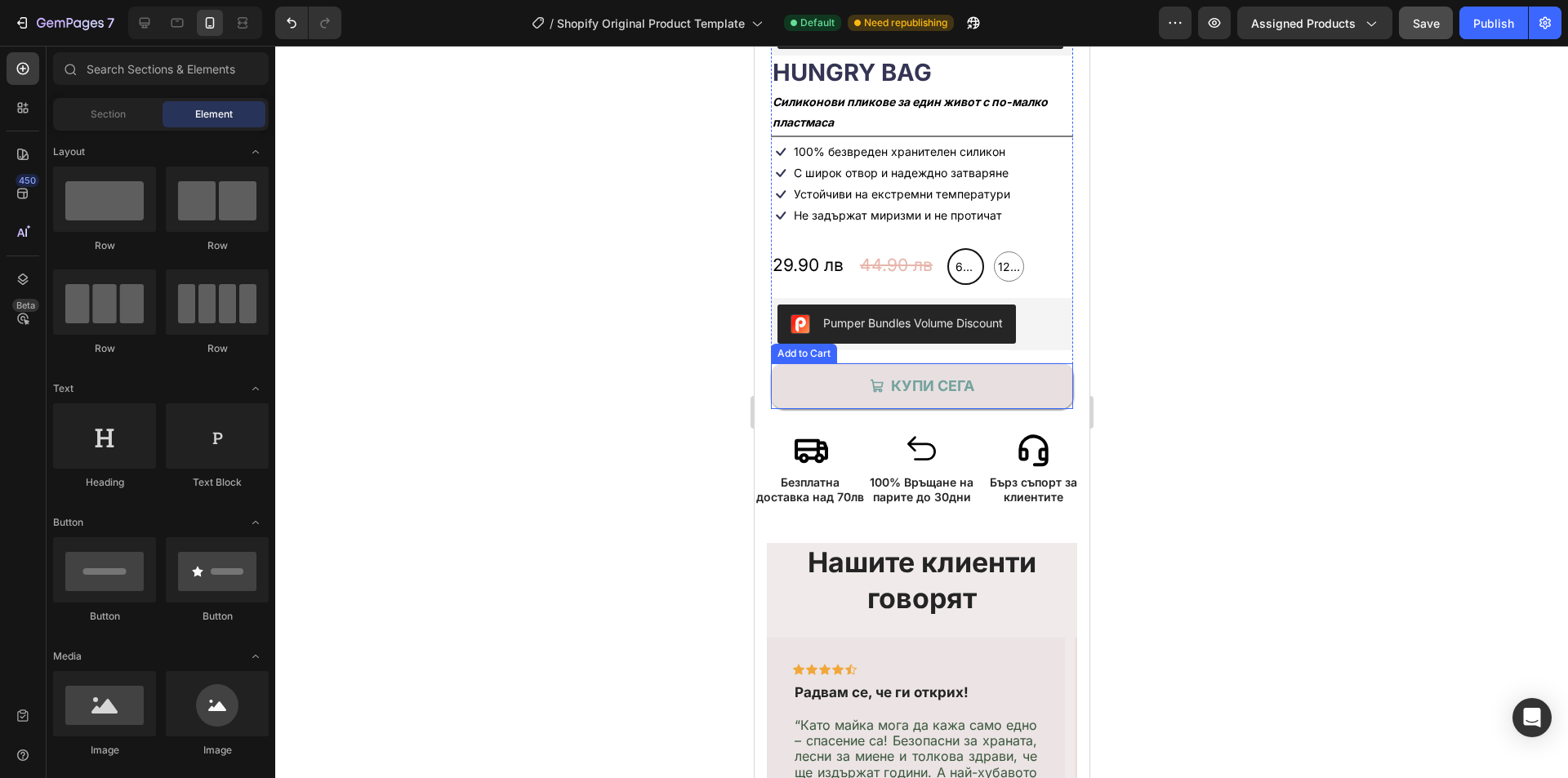
scroll to position [417, 0]
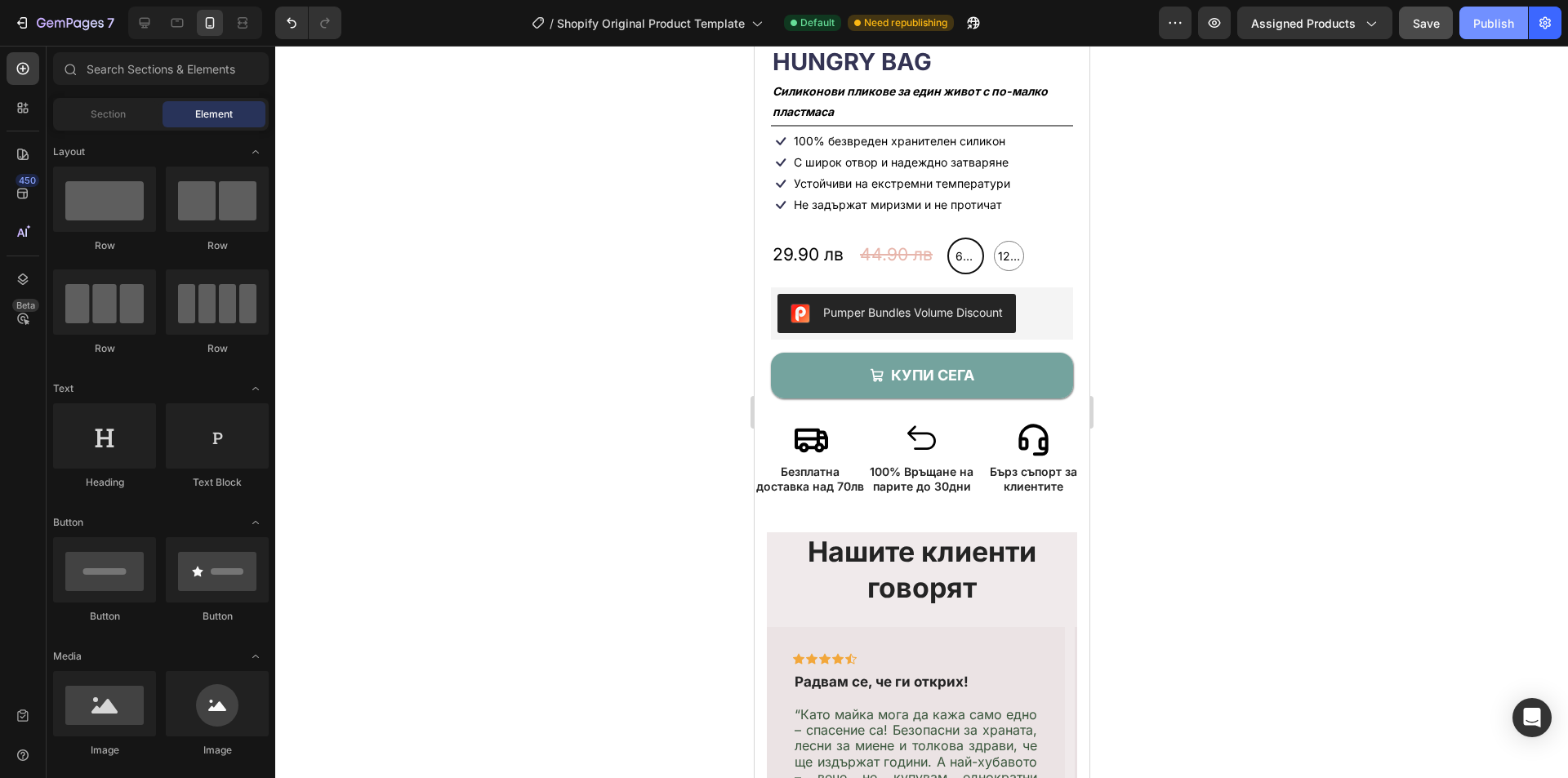
click at [1485, 27] on div "Publish" at bounding box center [1494, 23] width 41 height 17
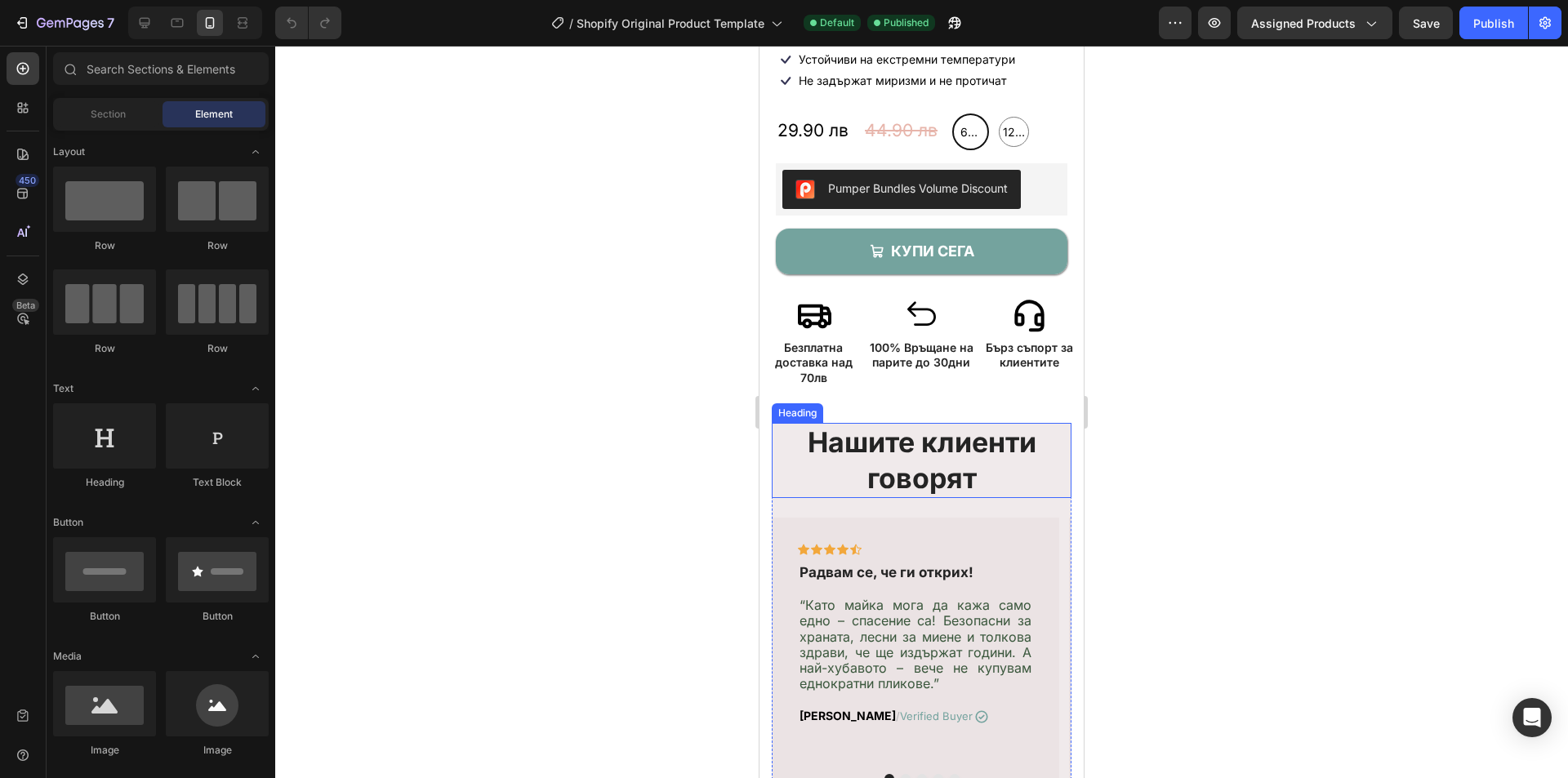
scroll to position [572, 0]
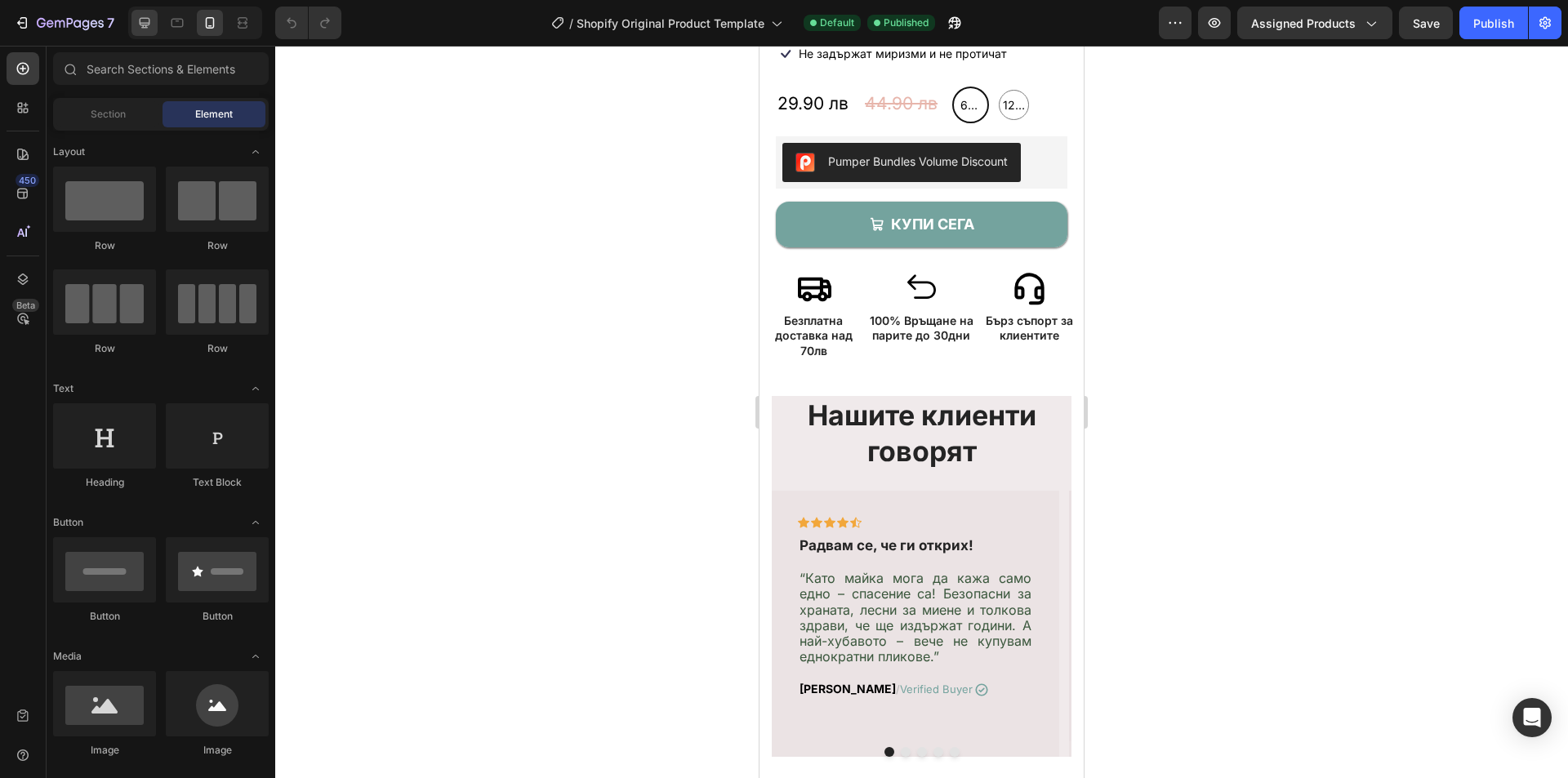
click at [151, 29] on icon at bounding box center [145, 23] width 17 height 17
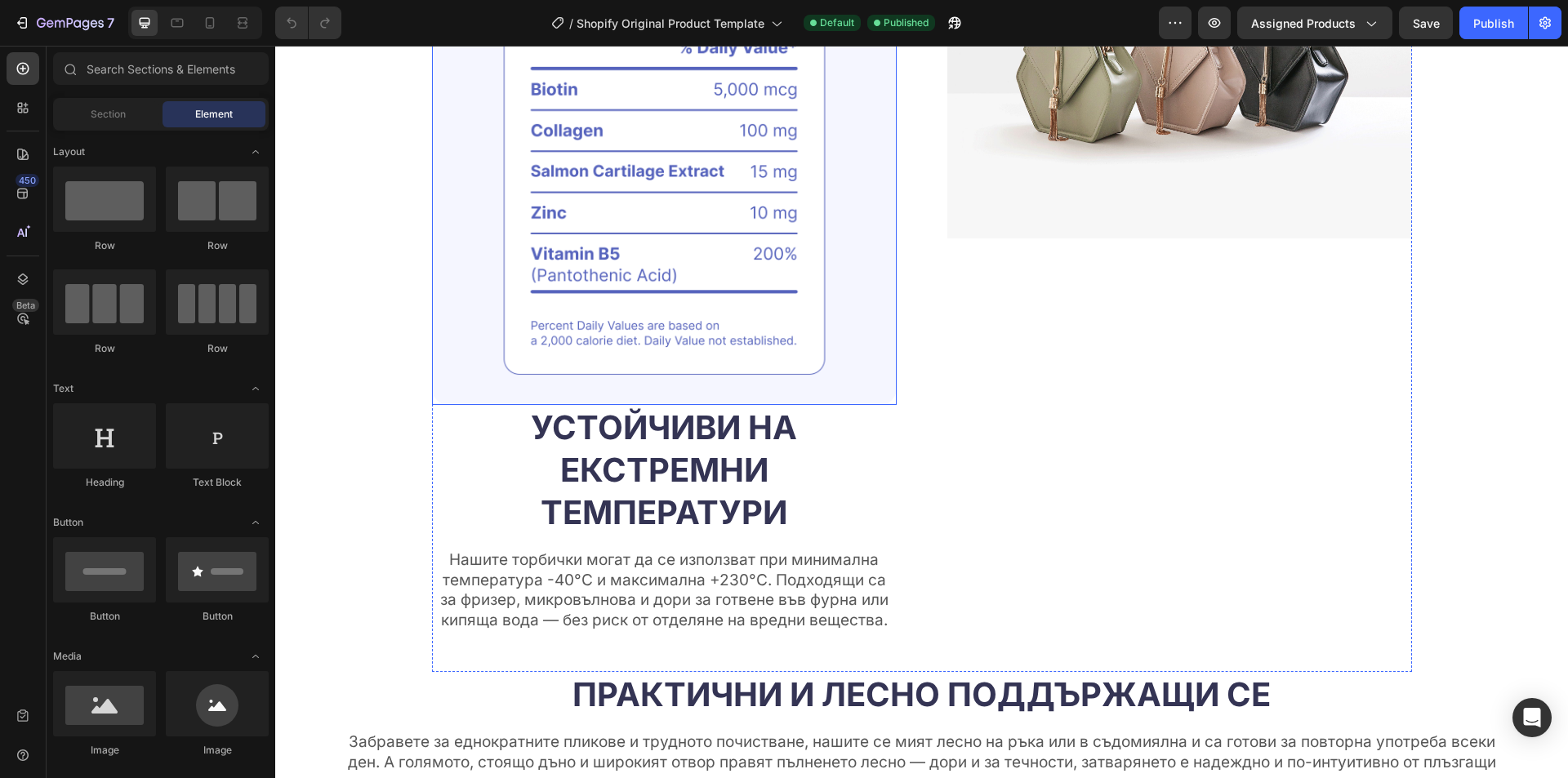
scroll to position [2172, 0]
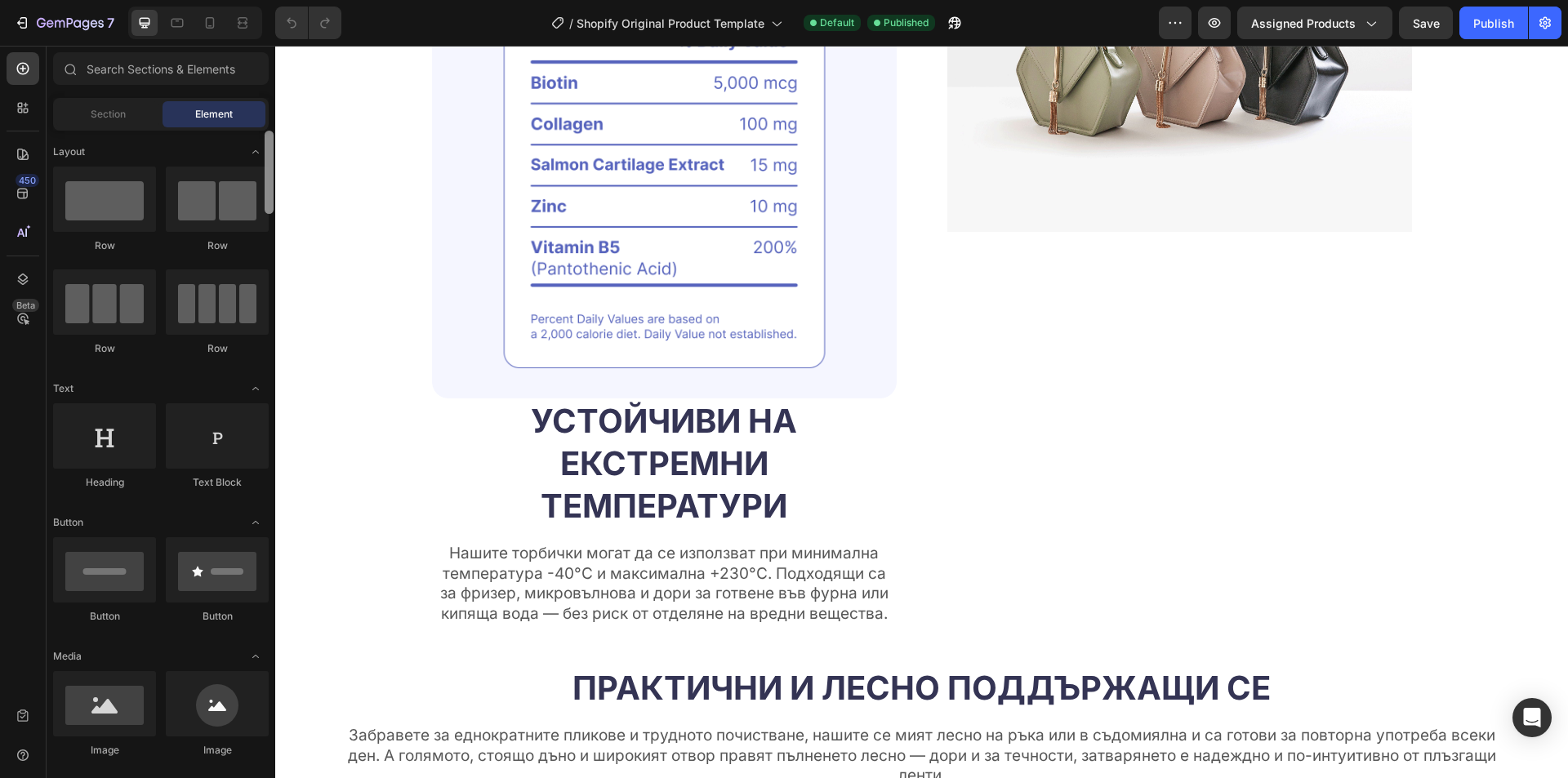
drag, startPoint x: 271, startPoint y: 168, endPoint x: 168, endPoint y: 46, distance: 159.7
click at [261, 111] on div "Sections(18) Elements(84) Section Element Hero Section Product Detail Brands Tr…" at bounding box center [161, 413] width 228 height 722
click at [106, 128] on div "Section Element" at bounding box center [161, 115] width 216 height 33
click at [107, 111] on span "Section" at bounding box center [108, 115] width 35 height 15
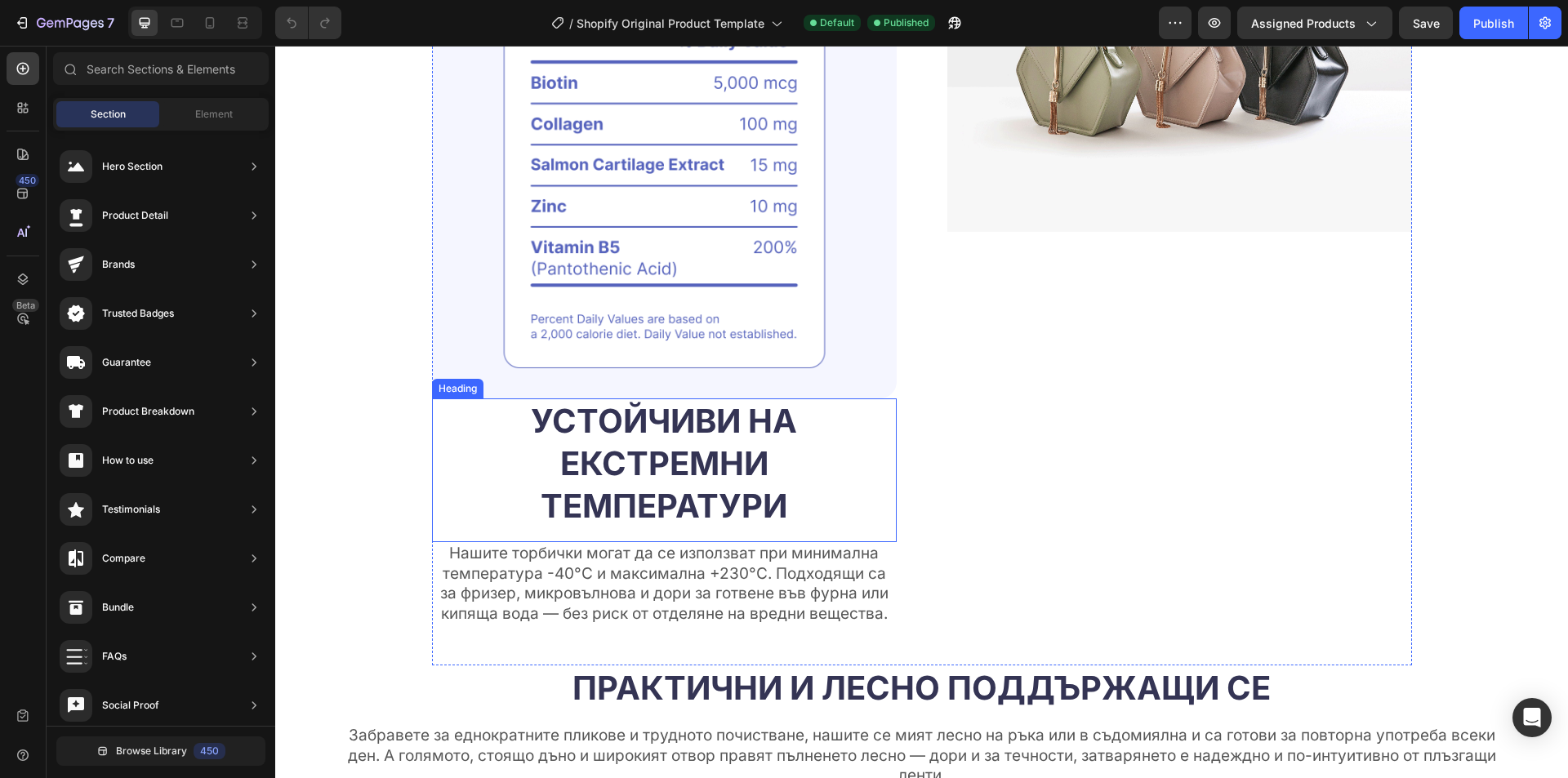
click at [740, 455] on h2 "устойчиви на екстремни температури" at bounding box center [664, 463] width 465 height 130
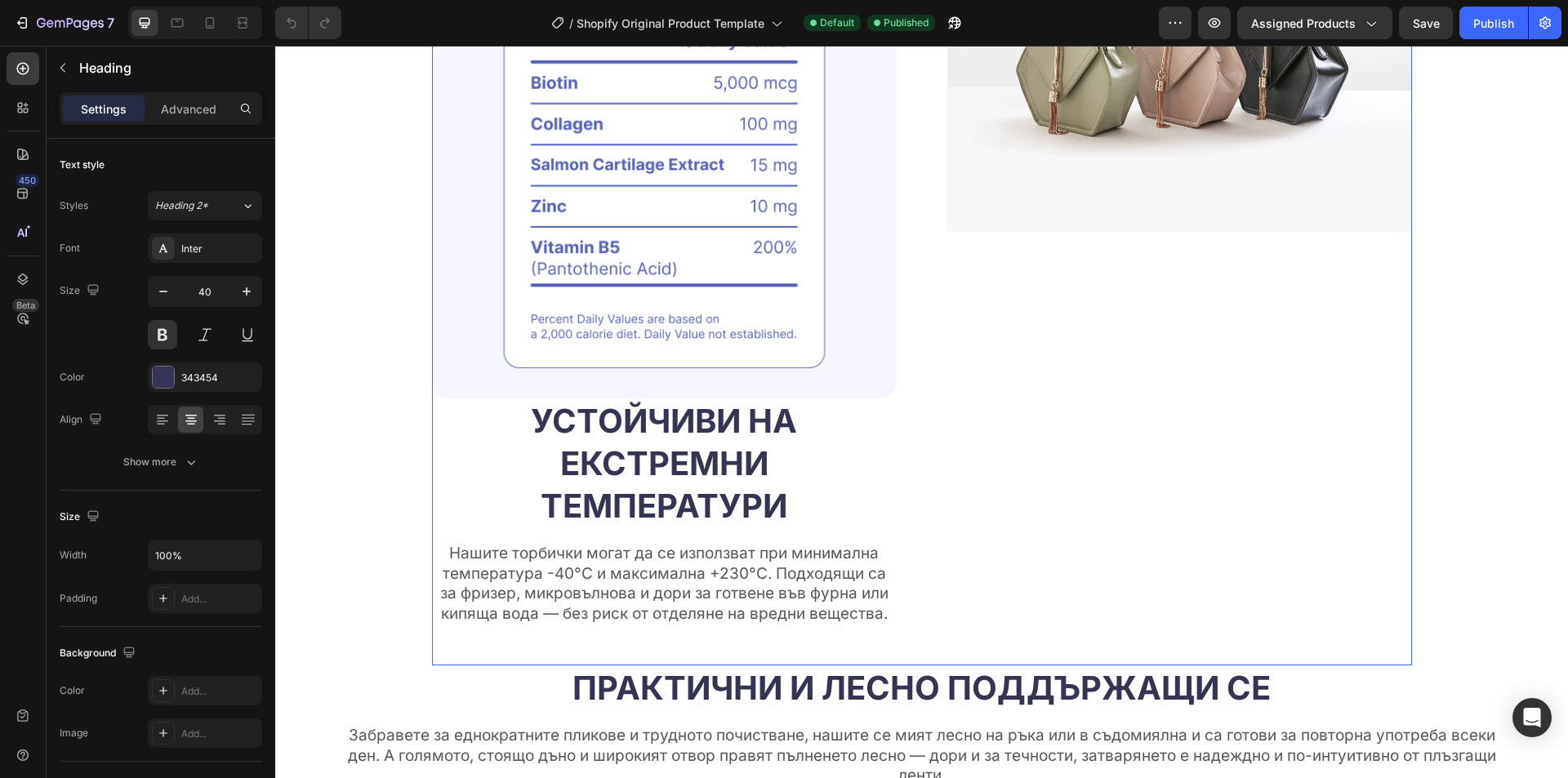
click at [983, 481] on div "Image" at bounding box center [1180, 274] width 465 height 783
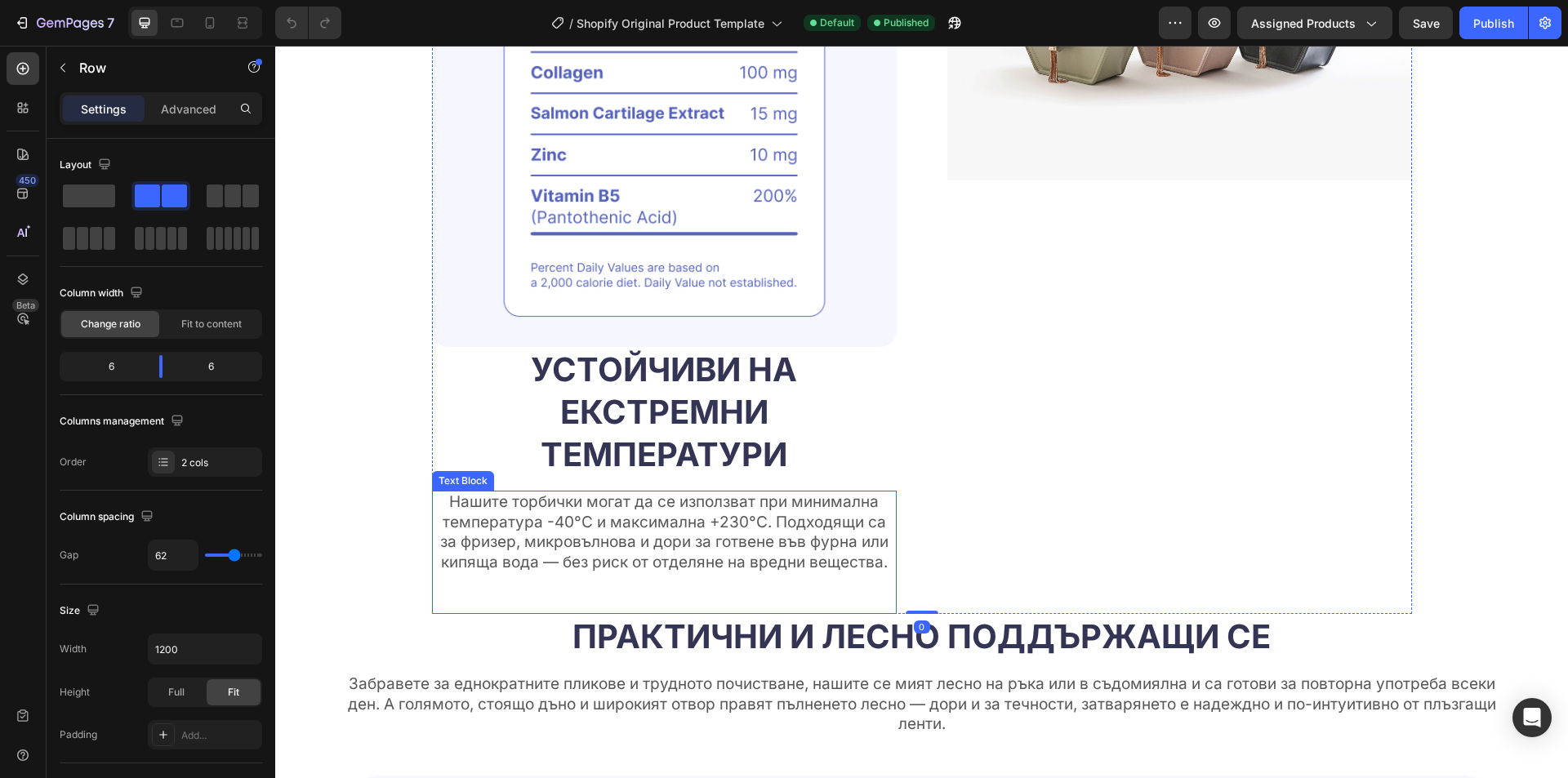
scroll to position [2417, 0]
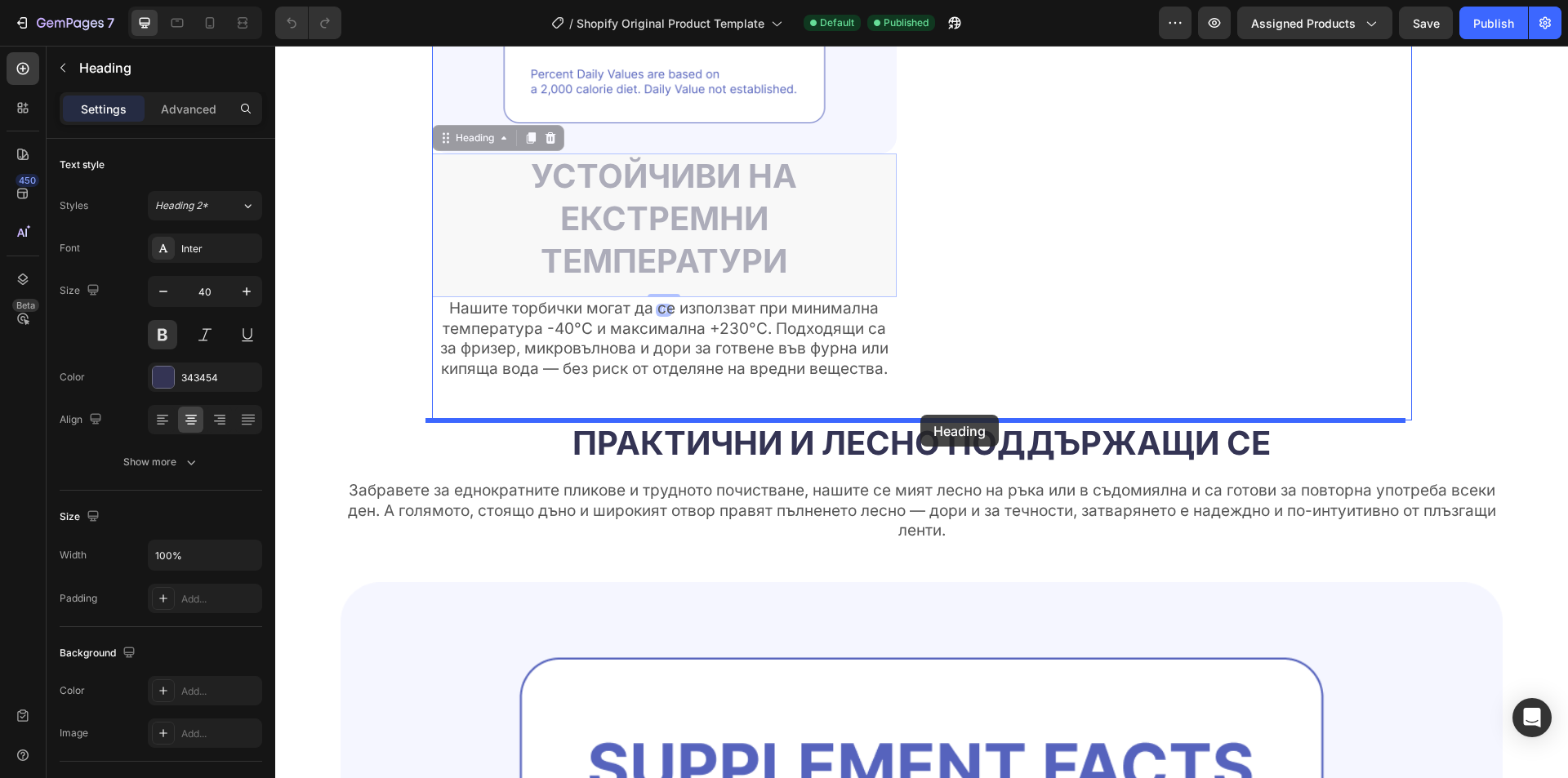
drag, startPoint x: 721, startPoint y: 218, endPoint x: 920, endPoint y: 415, distance: 280.0
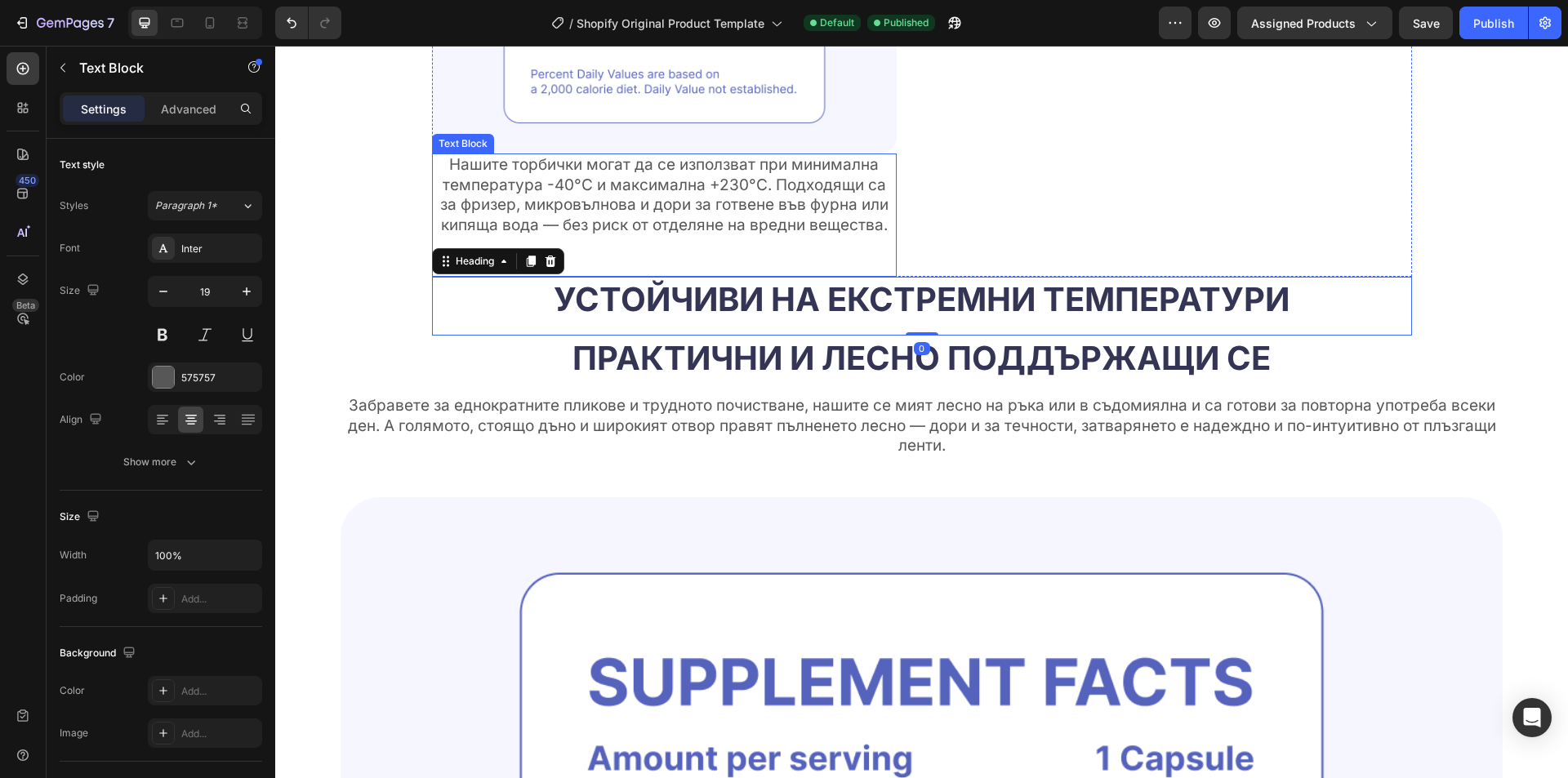
click at [680, 213] on p "Нашите торбички могат да се използват при минимална температура -40°C и максима…" at bounding box center [664, 195] width 462 height 81
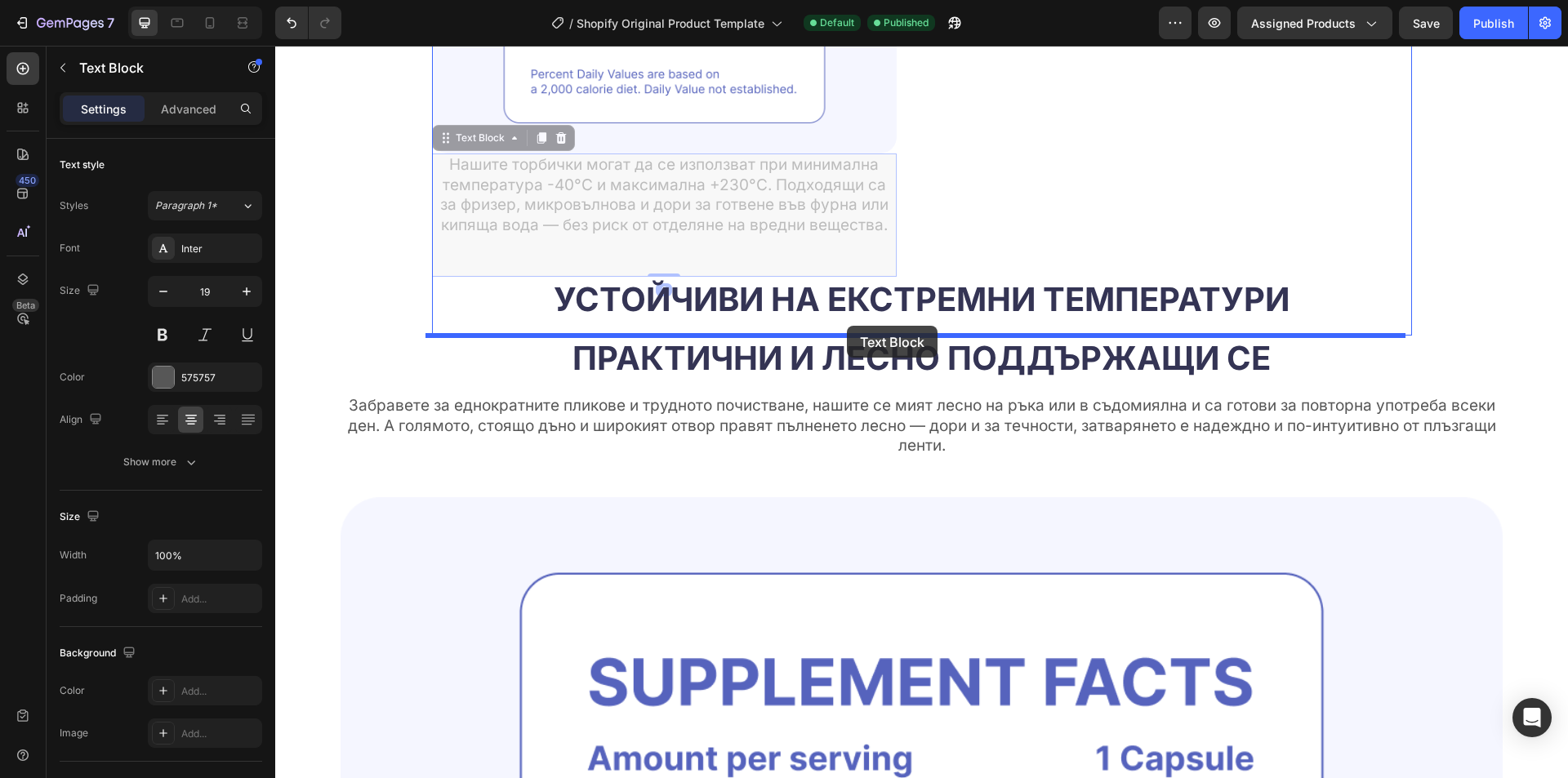
drag, startPoint x: 471, startPoint y: 139, endPoint x: 847, endPoint y: 327, distance: 420.4
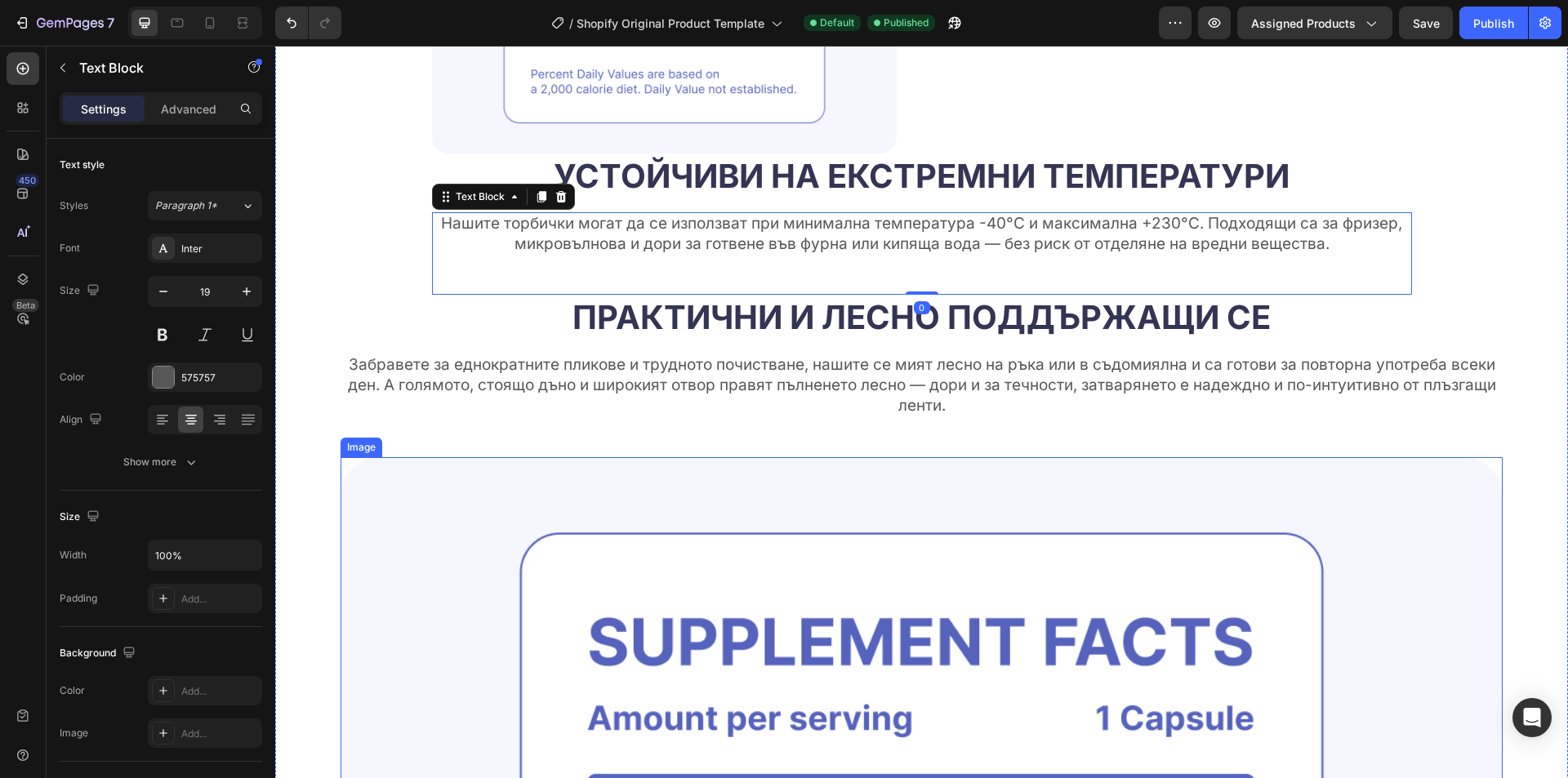
scroll to position [2335, 0]
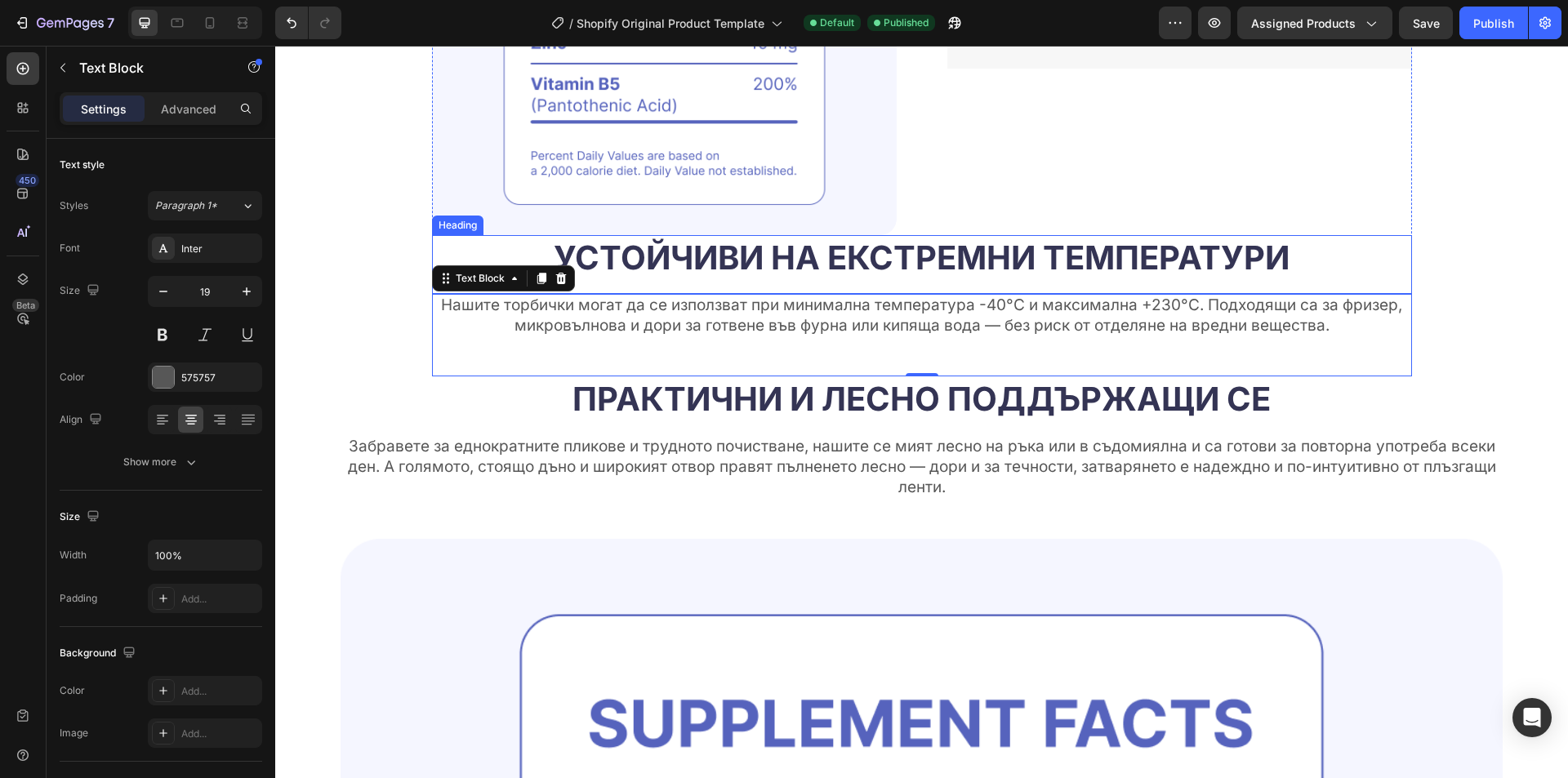
click at [805, 259] on h2 "устойчиви на екстремни температури" at bounding box center [922, 258] width 980 height 46
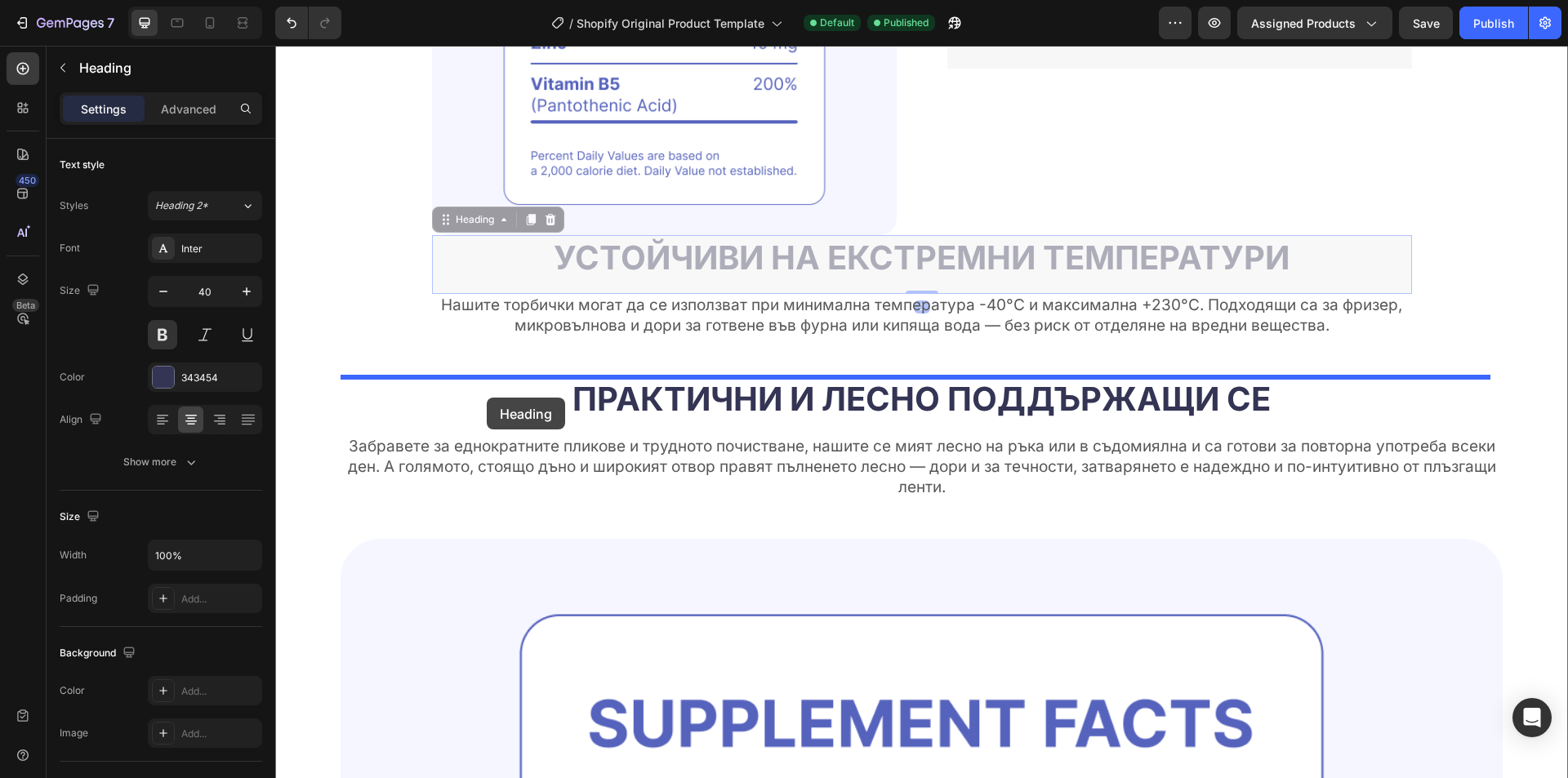
drag, startPoint x: 441, startPoint y: 220, endPoint x: 487, endPoint y: 398, distance: 183.8
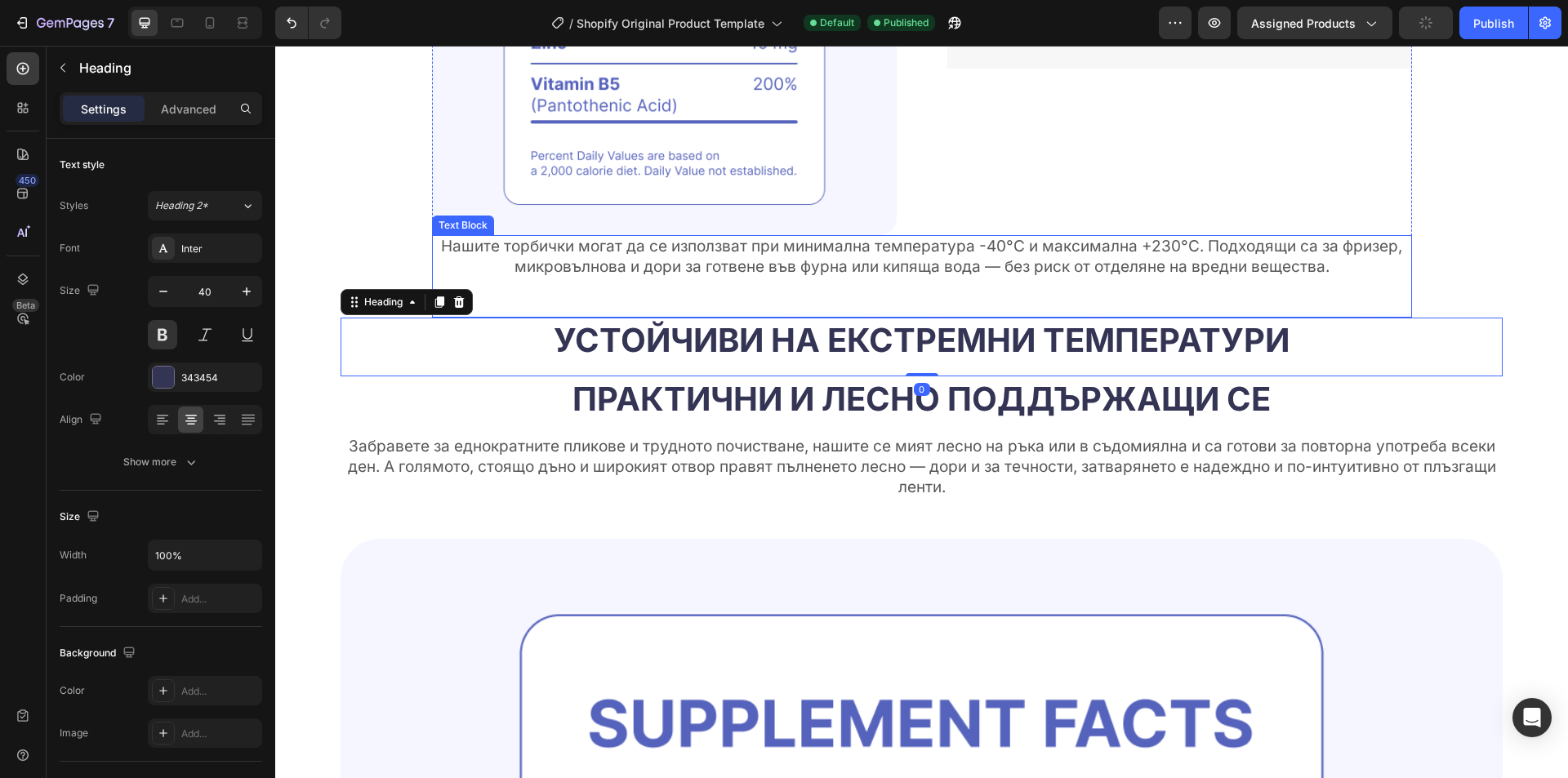
click at [686, 257] on p "Нашите торбички могат да се използват при минимална температура -40°C и максима…" at bounding box center [922, 257] width 977 height 40
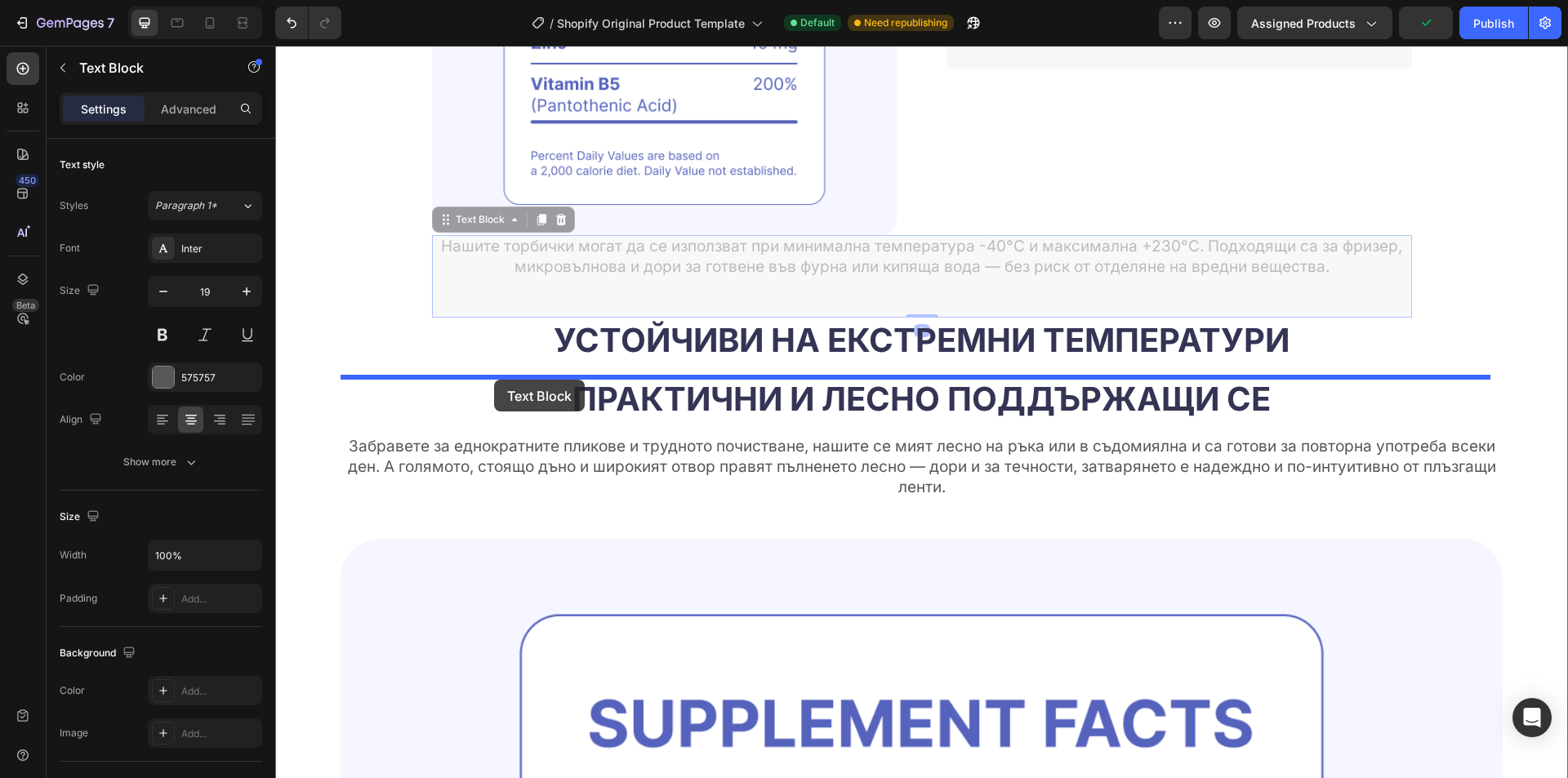
drag, startPoint x: 443, startPoint y: 224, endPoint x: 495, endPoint y: 380, distance: 164.4
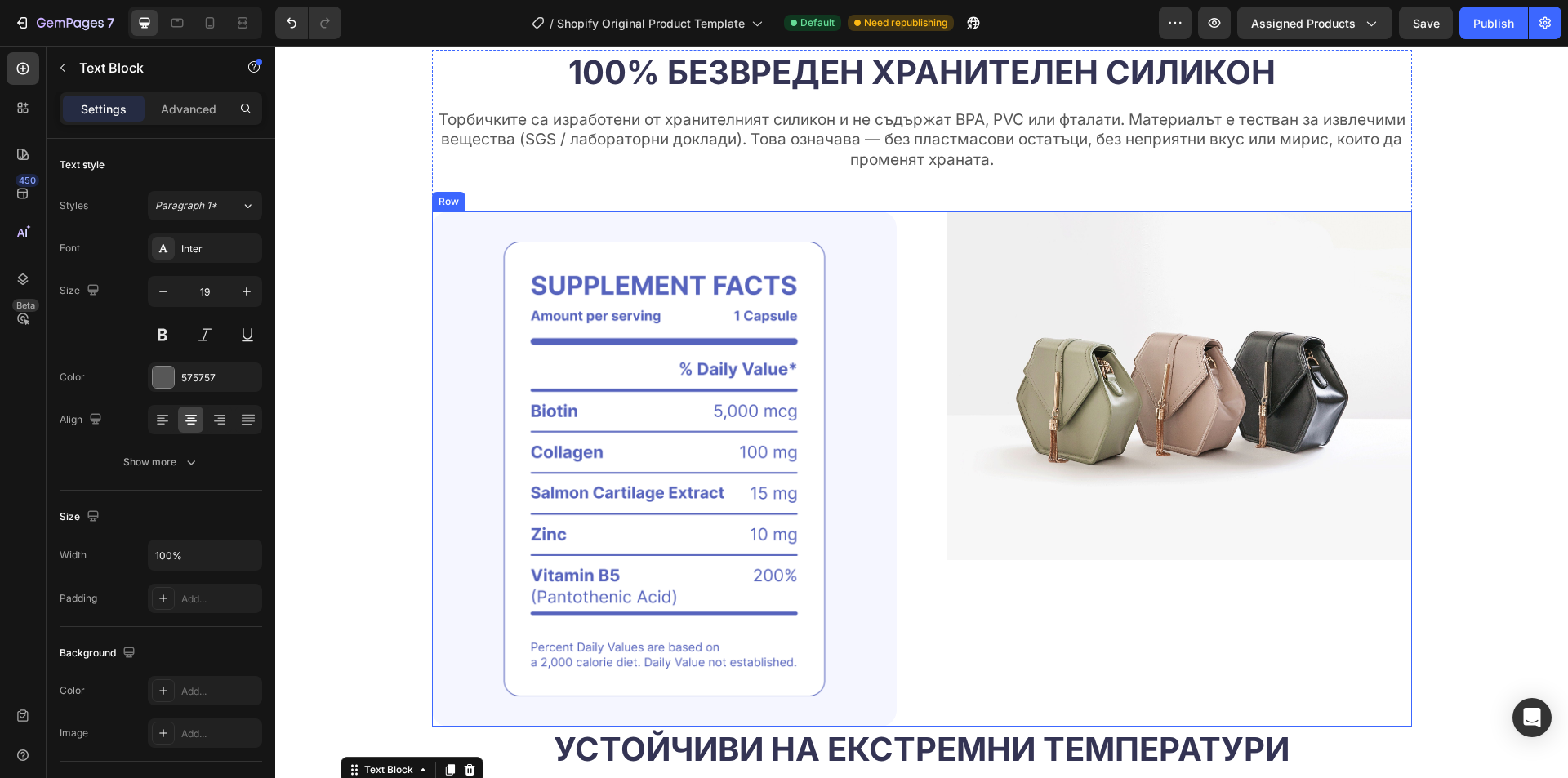
scroll to position [1682, 0]
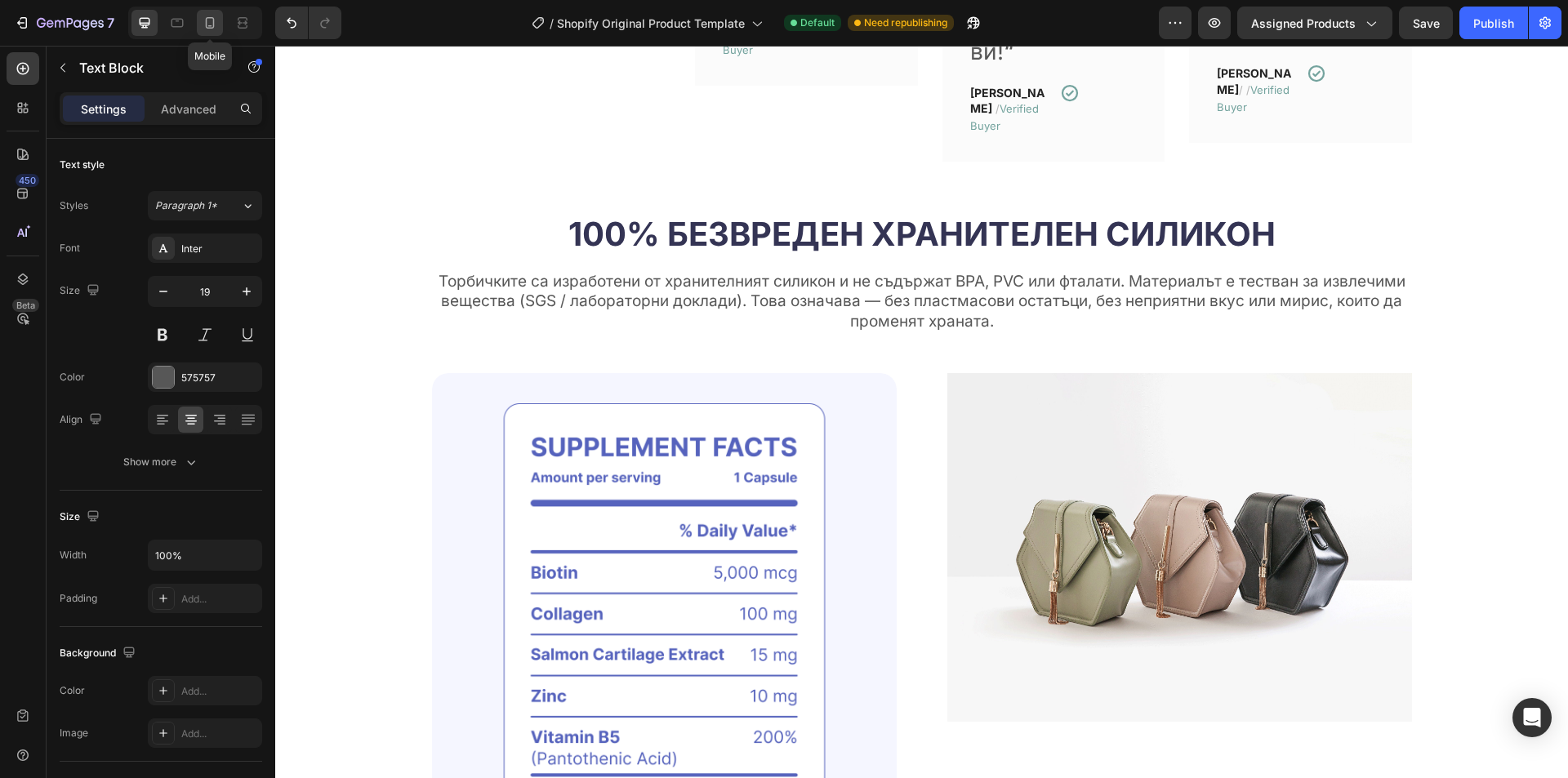
click at [206, 11] on div at bounding box center [210, 23] width 26 height 26
type input "14"
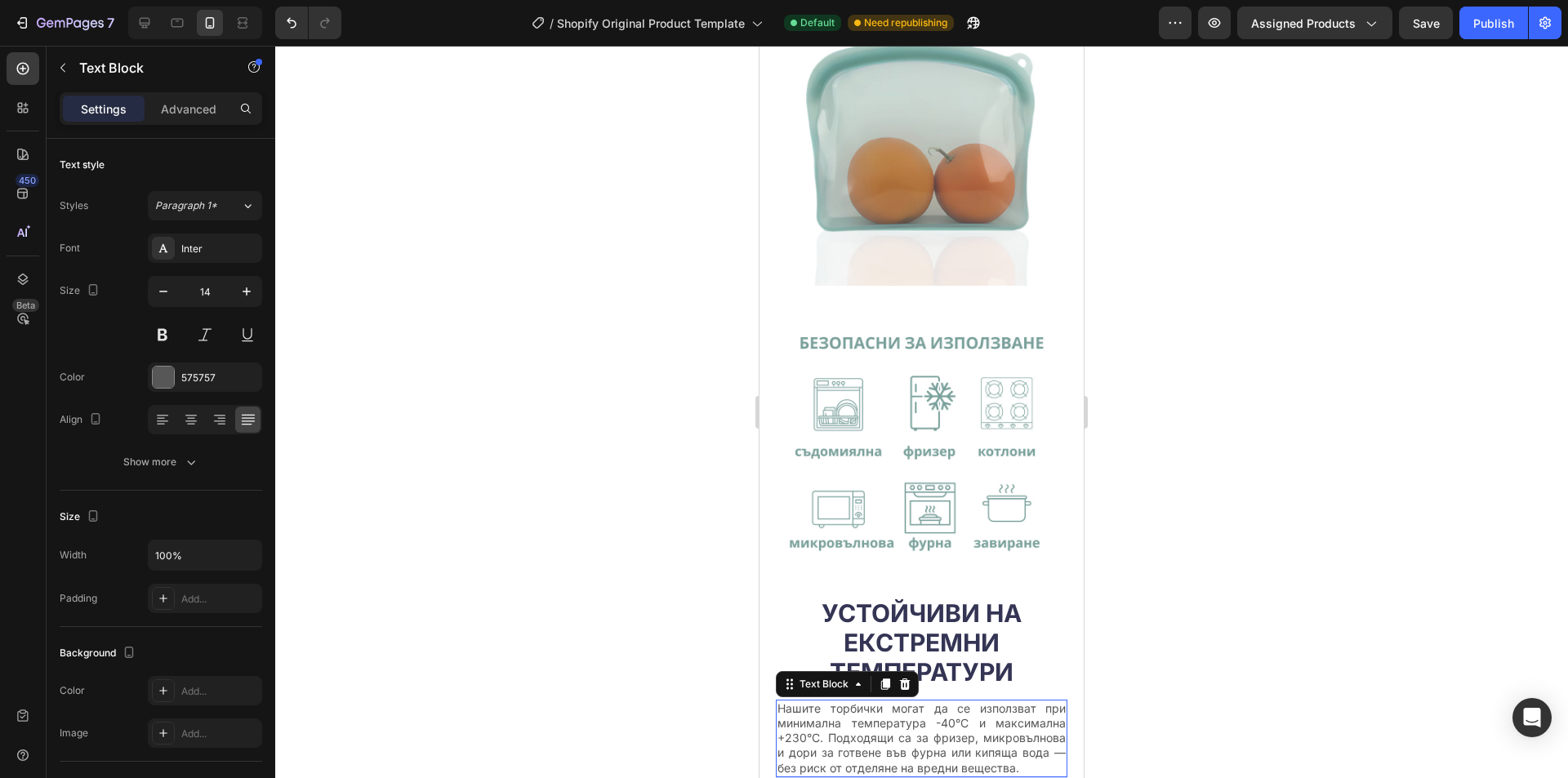
scroll to position [1576, 0]
click at [899, 421] on img at bounding box center [922, 450] width 292 height 292
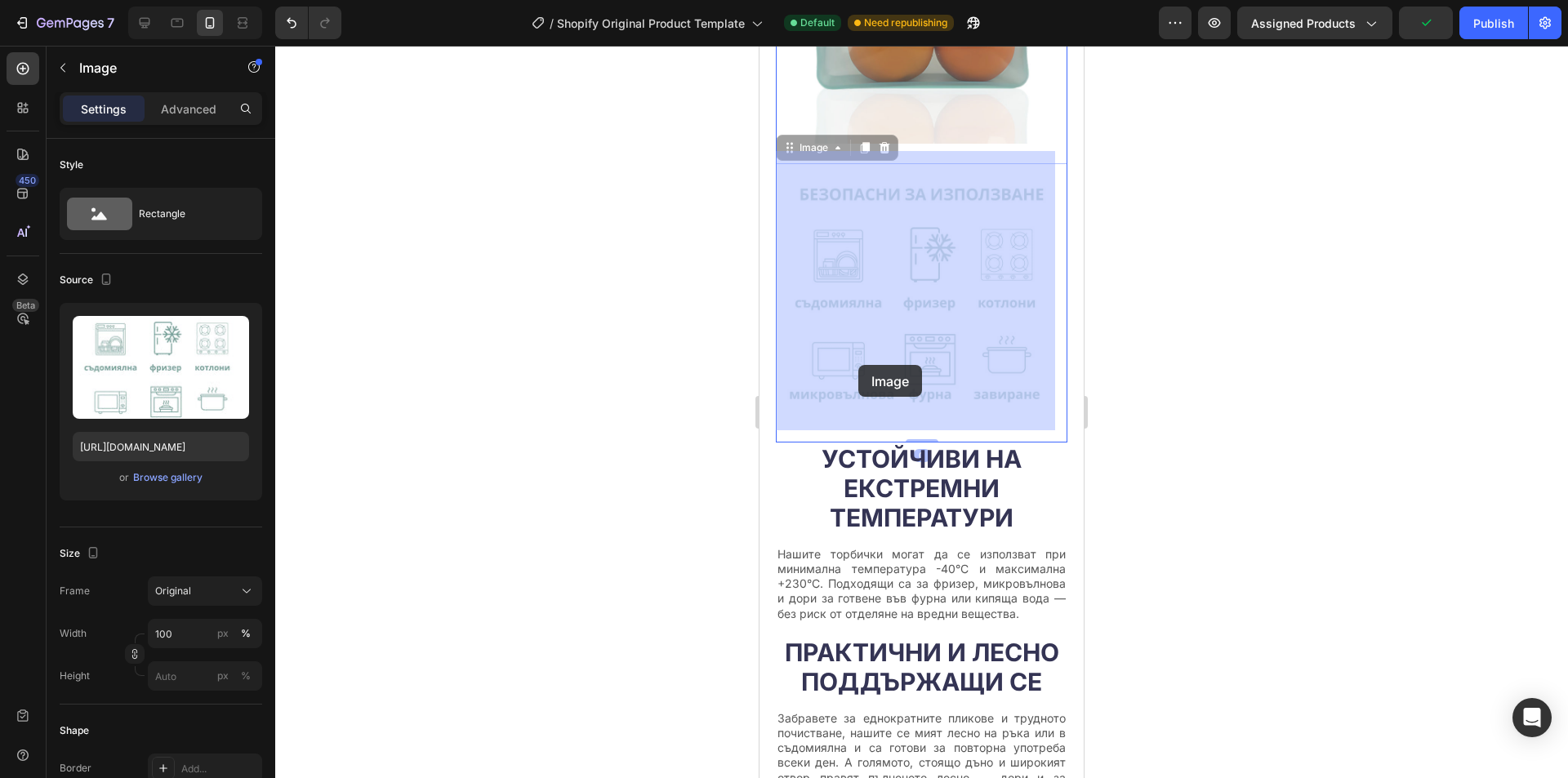
scroll to position [1821, 0]
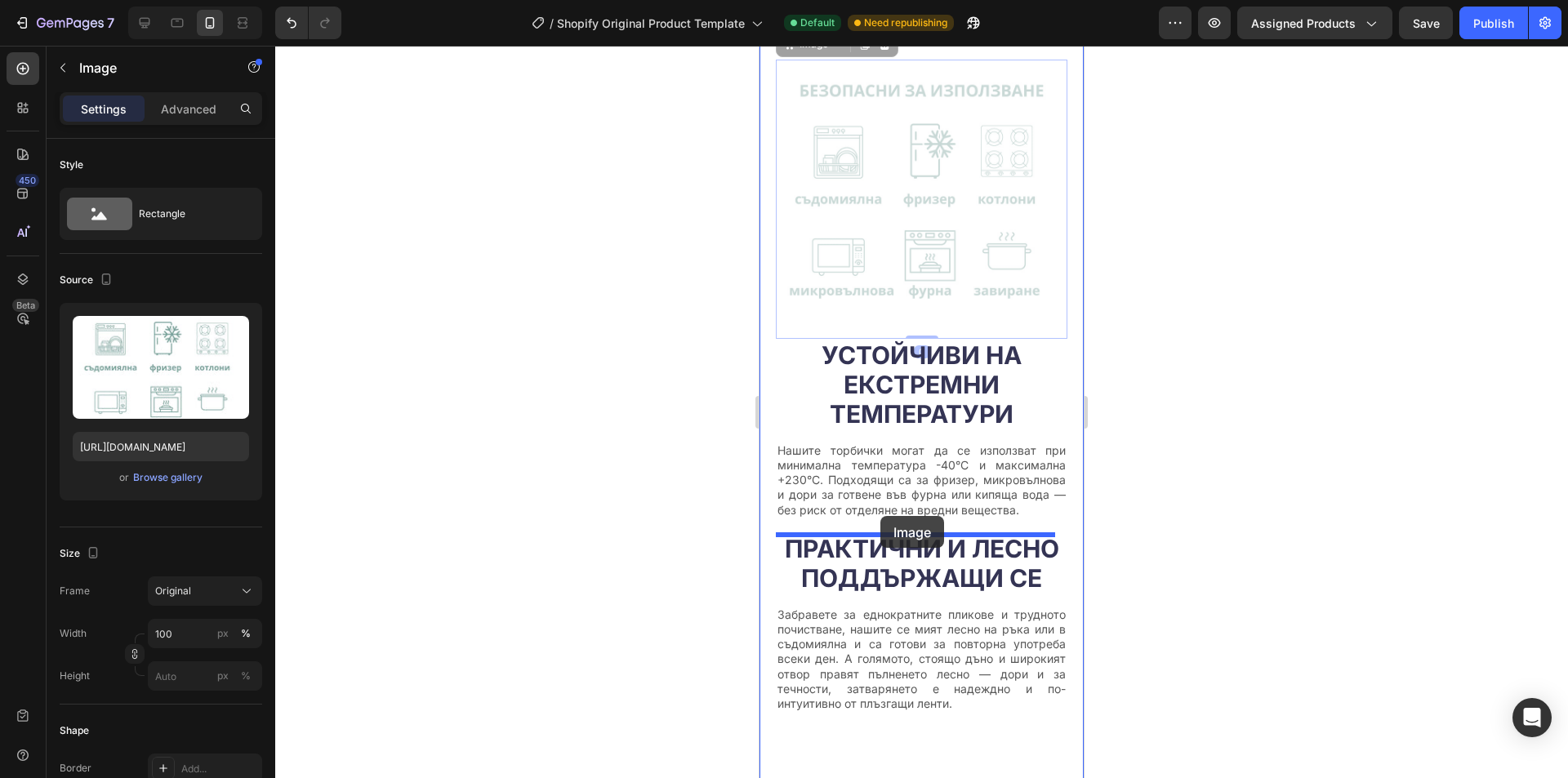
drag, startPoint x: 790, startPoint y: 282, endPoint x: 881, endPoint y: 517, distance: 252.0
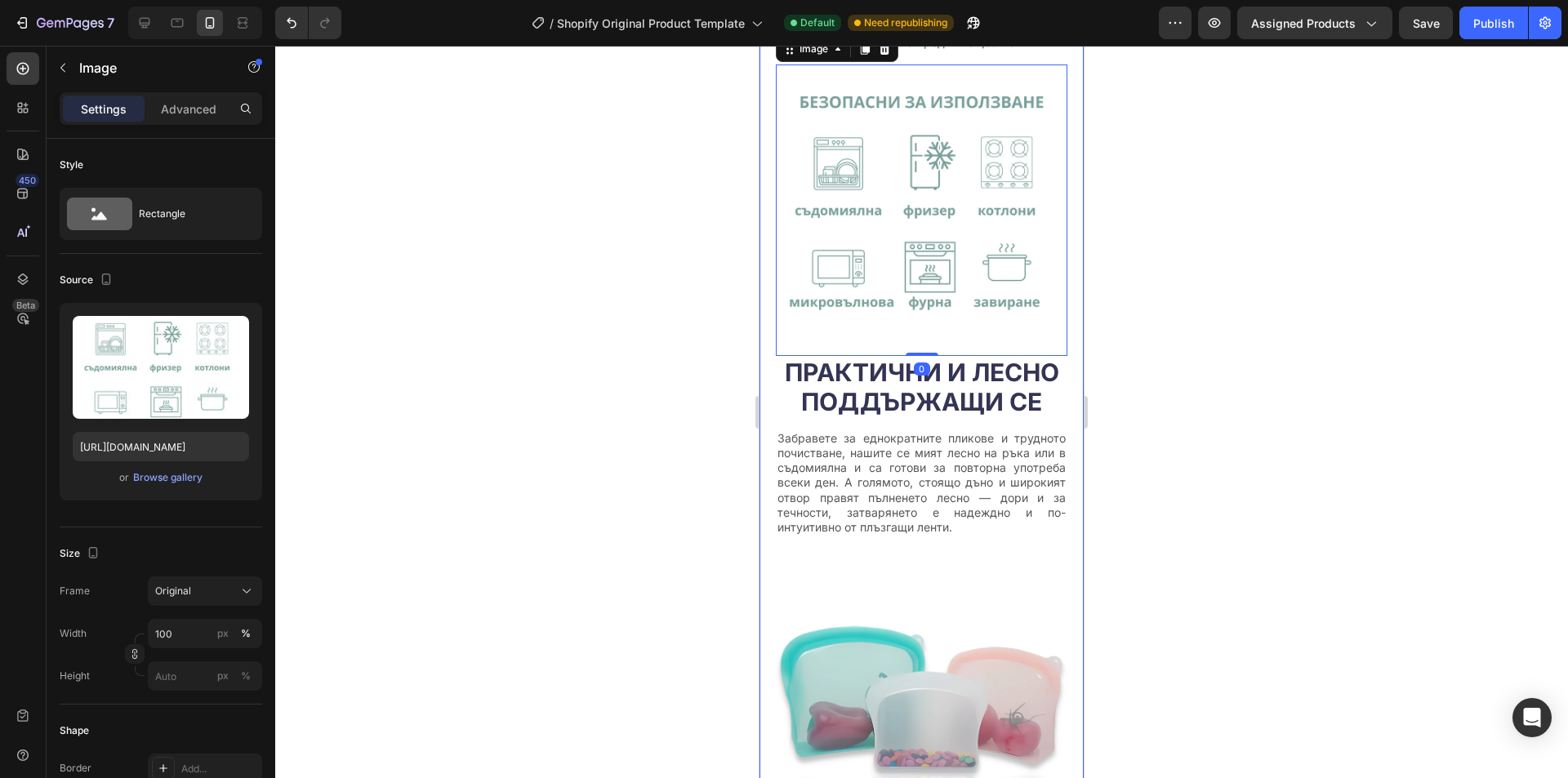
scroll to position [2066, 0]
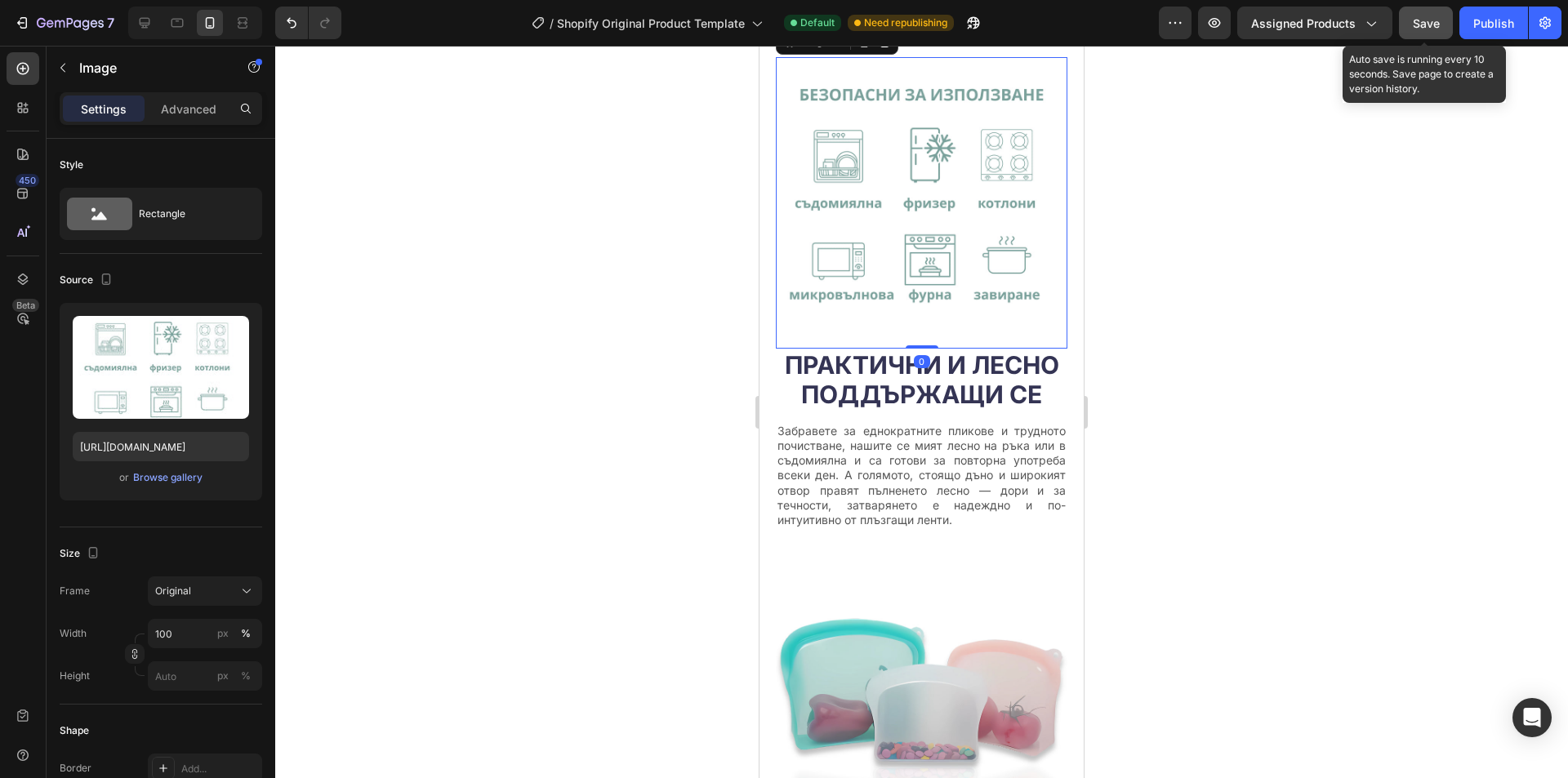
click at [1411, 27] on button "Save" at bounding box center [1426, 23] width 54 height 33
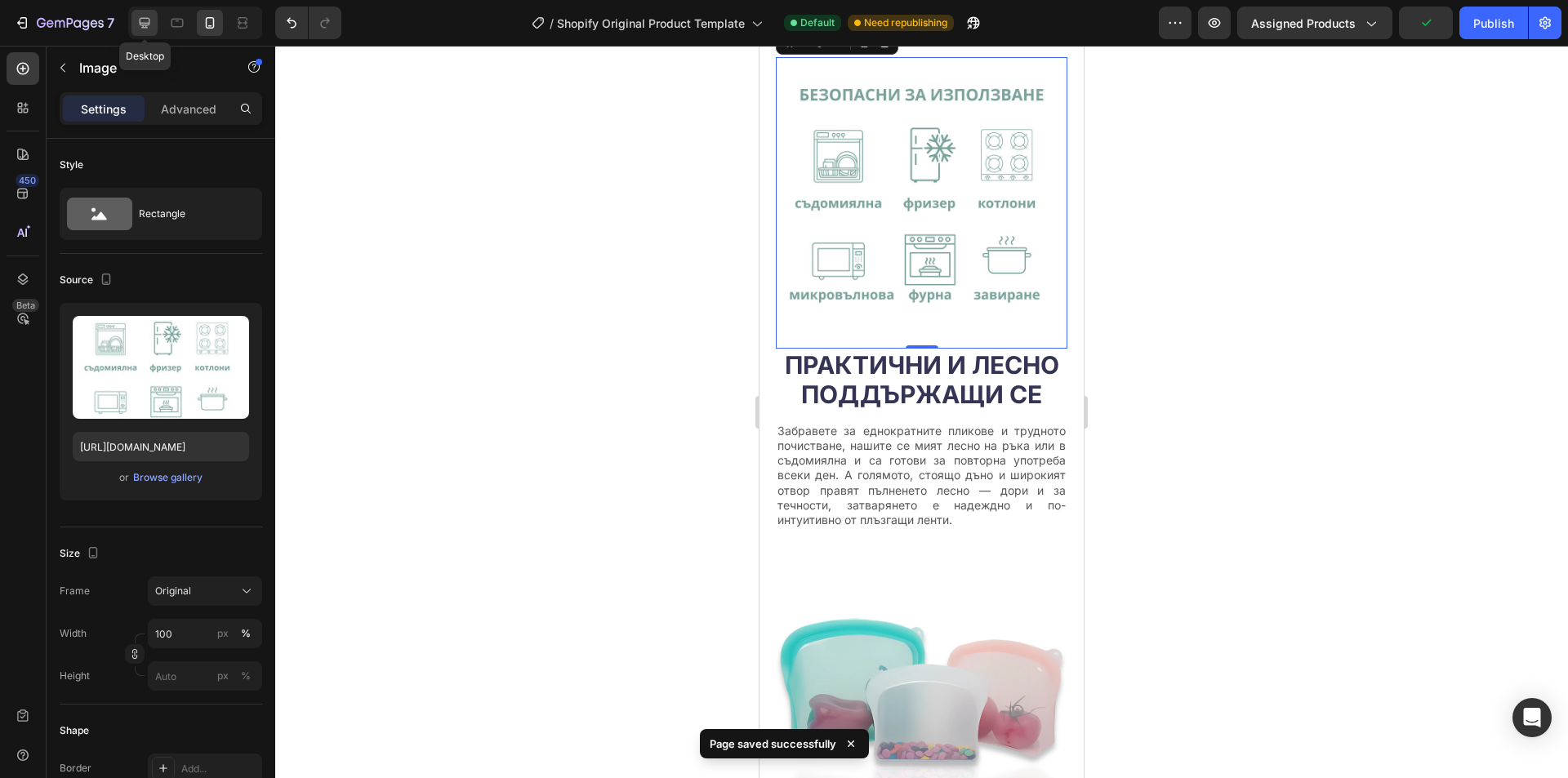
click at [150, 24] on icon at bounding box center [145, 24] width 11 height 11
type input "[URL][DOMAIN_NAME]"
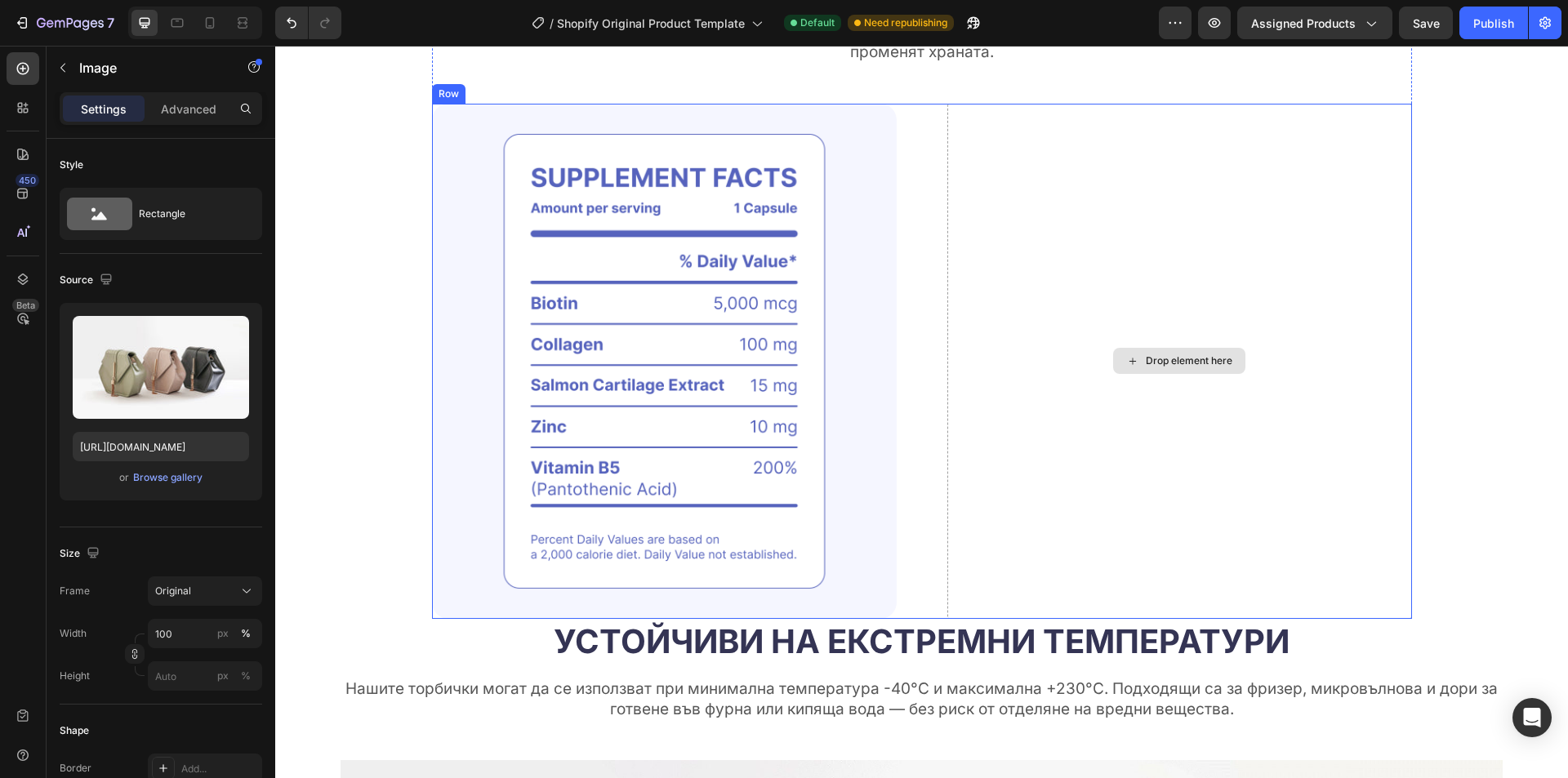
scroll to position [1752, 0]
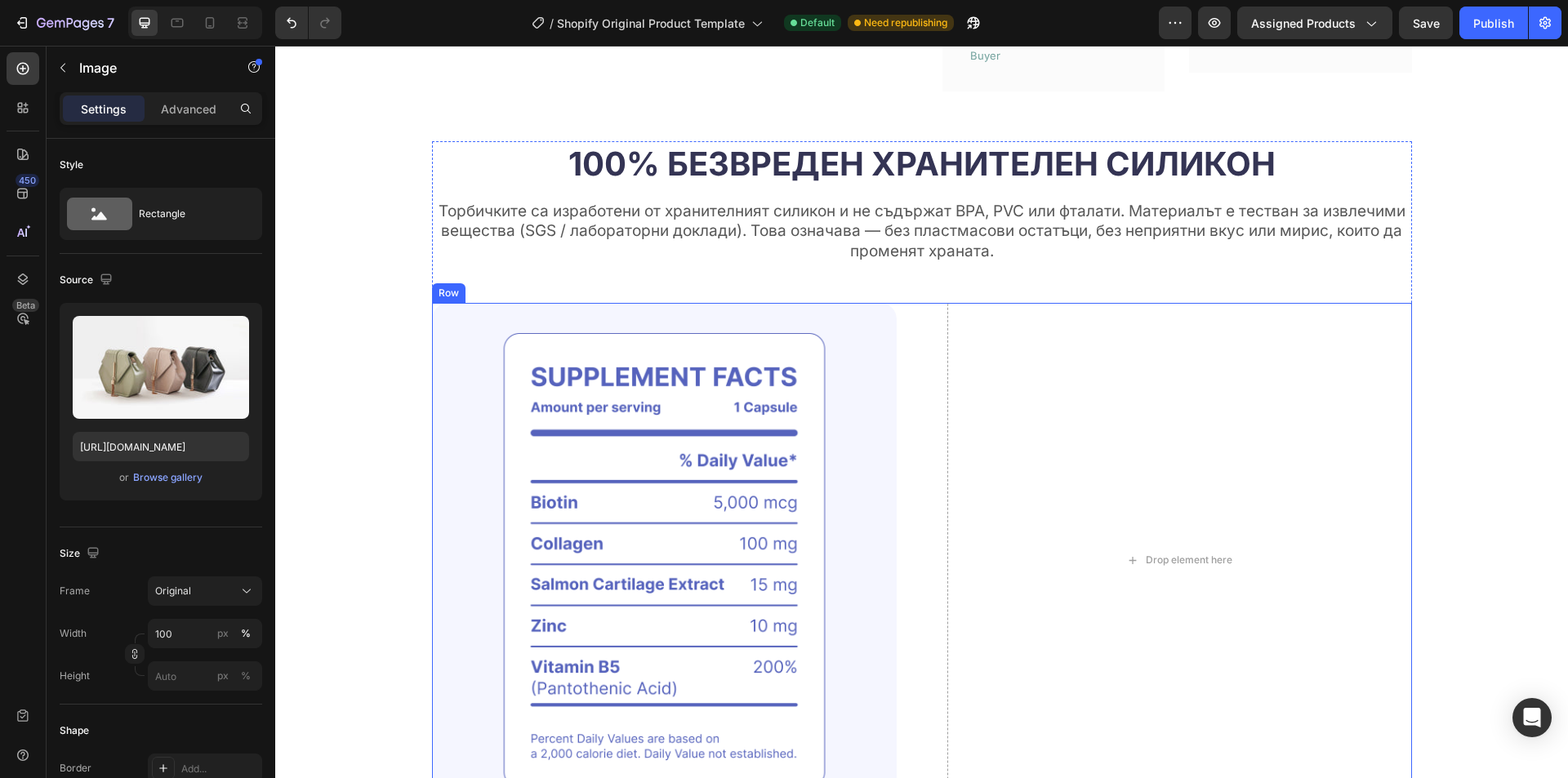
click at [924, 402] on div "Image Drop element here Row" at bounding box center [922, 561] width 980 height 516
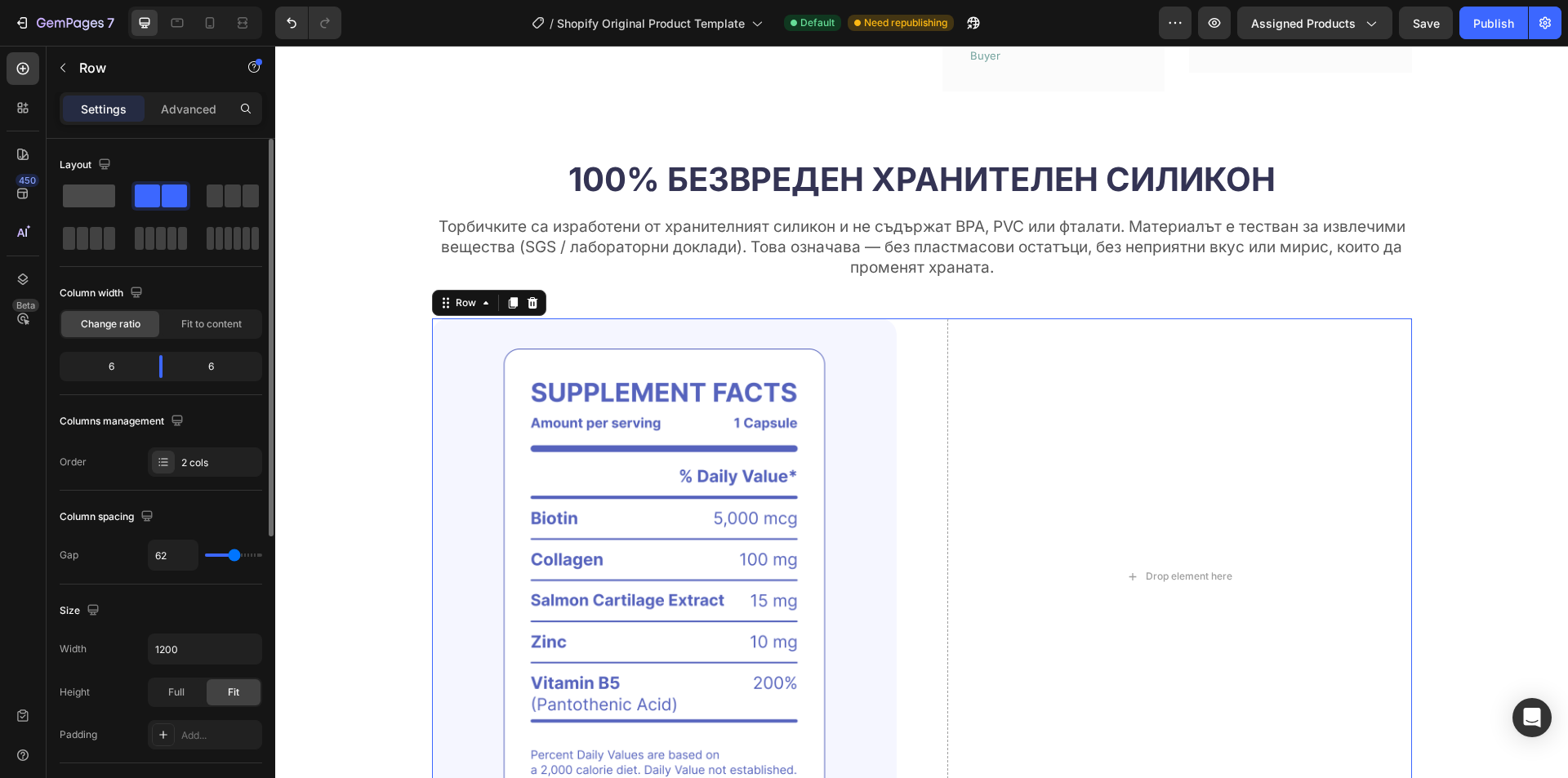
drag, startPoint x: 90, startPoint y: 191, endPoint x: 233, endPoint y: 206, distance: 143.8
click at [90, 191] on span at bounding box center [89, 195] width 52 height 23
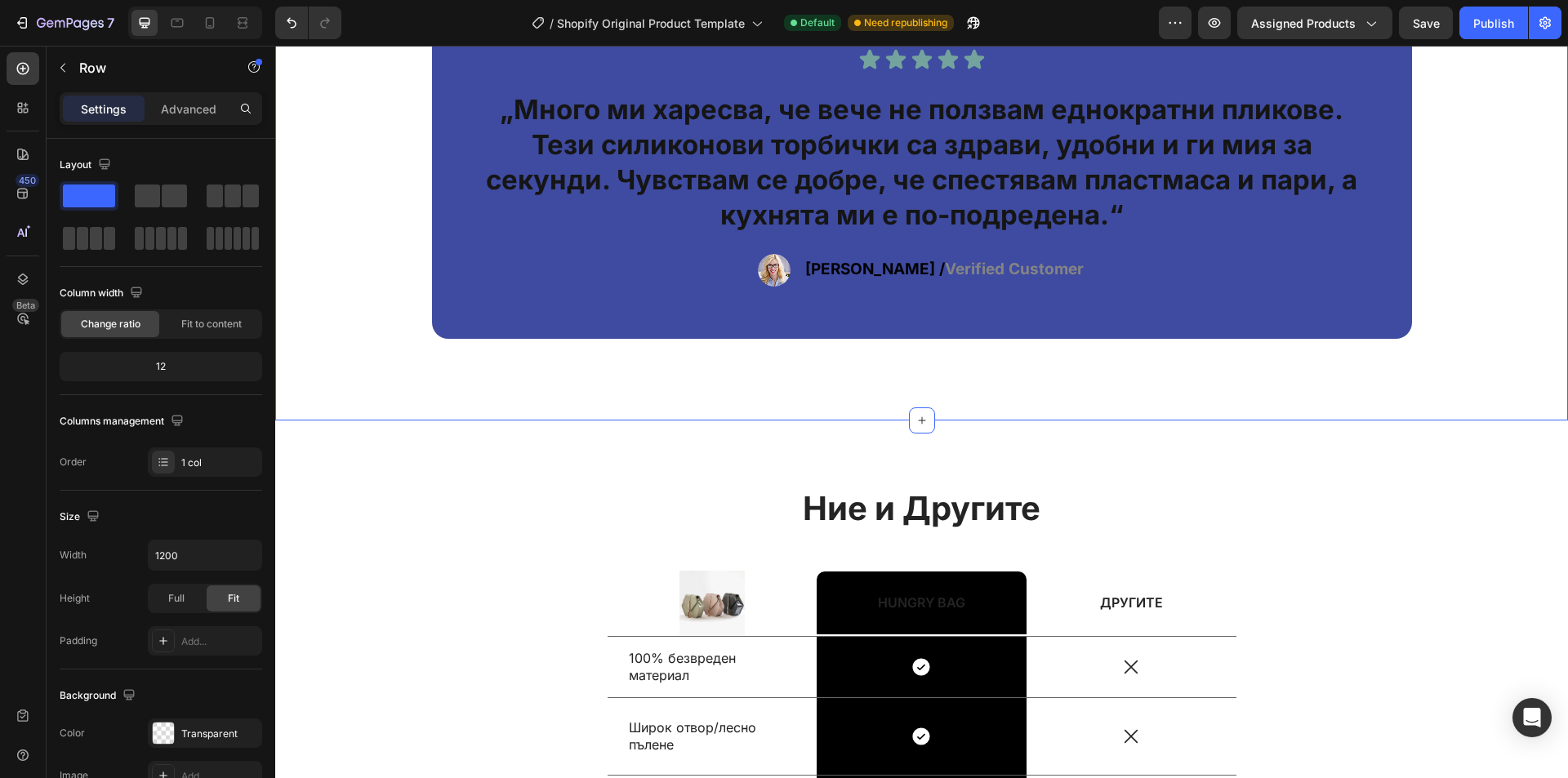
scroll to position [8287, 0]
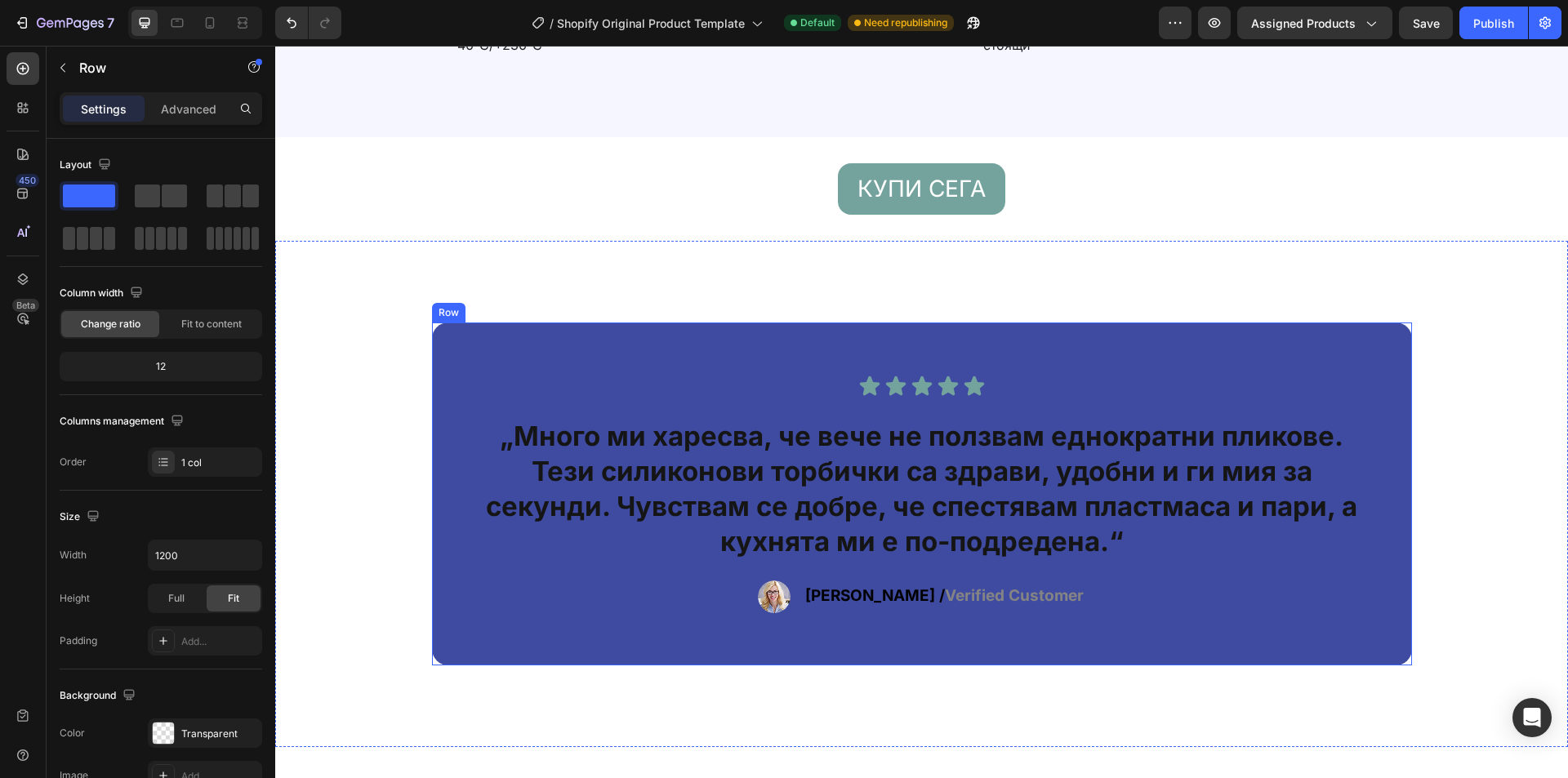
click at [1325, 361] on div "Icon Icon Icon Icon Icon Icon List „Много ми харесва, че вече не ползвам еднокр…" at bounding box center [922, 495] width 980 height 343
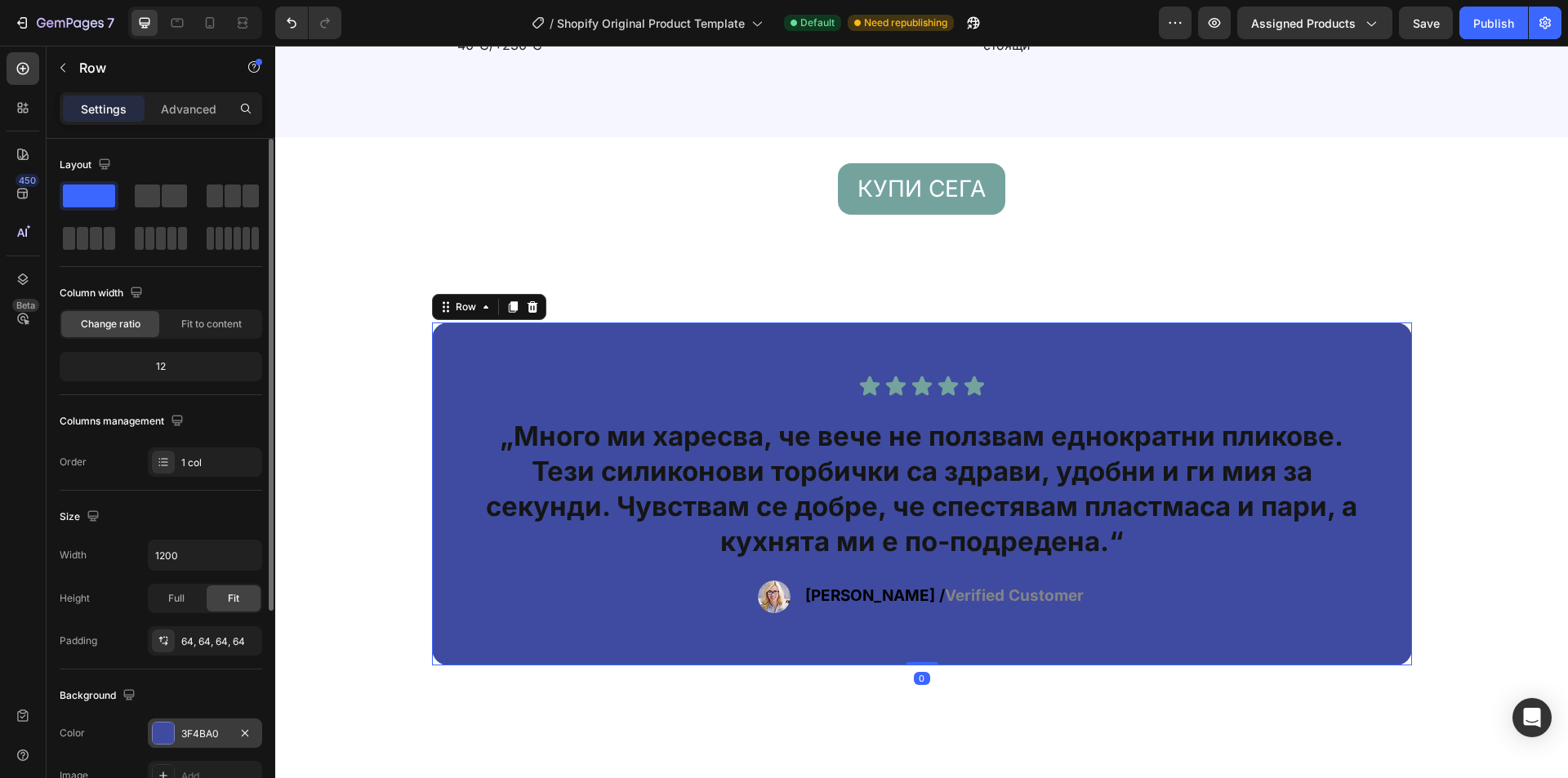
click at [168, 733] on div at bounding box center [162, 733] width 21 height 21
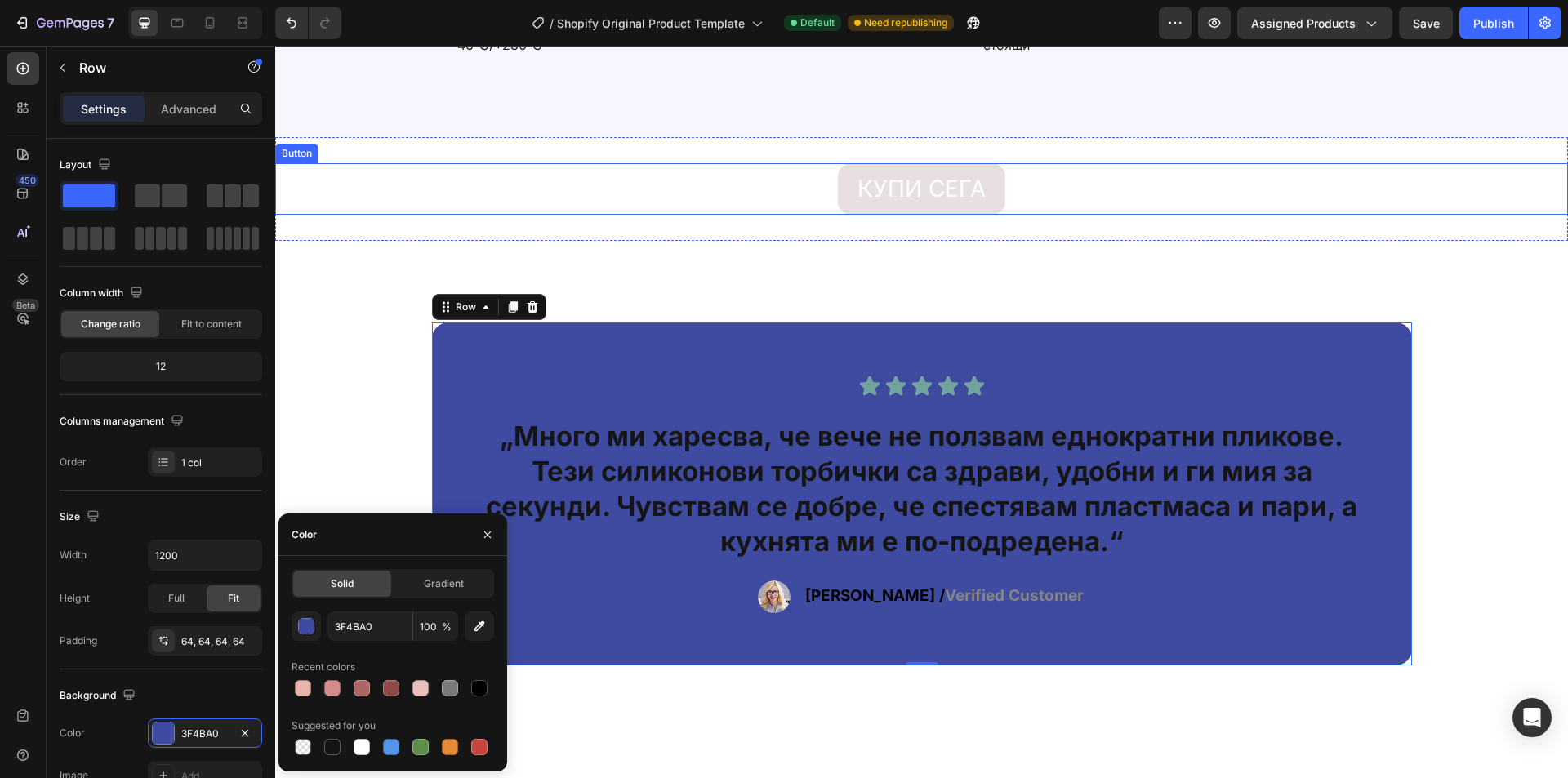
click at [865, 206] on button "КУПИ СЕГА" at bounding box center [921, 189] width 168 height 51
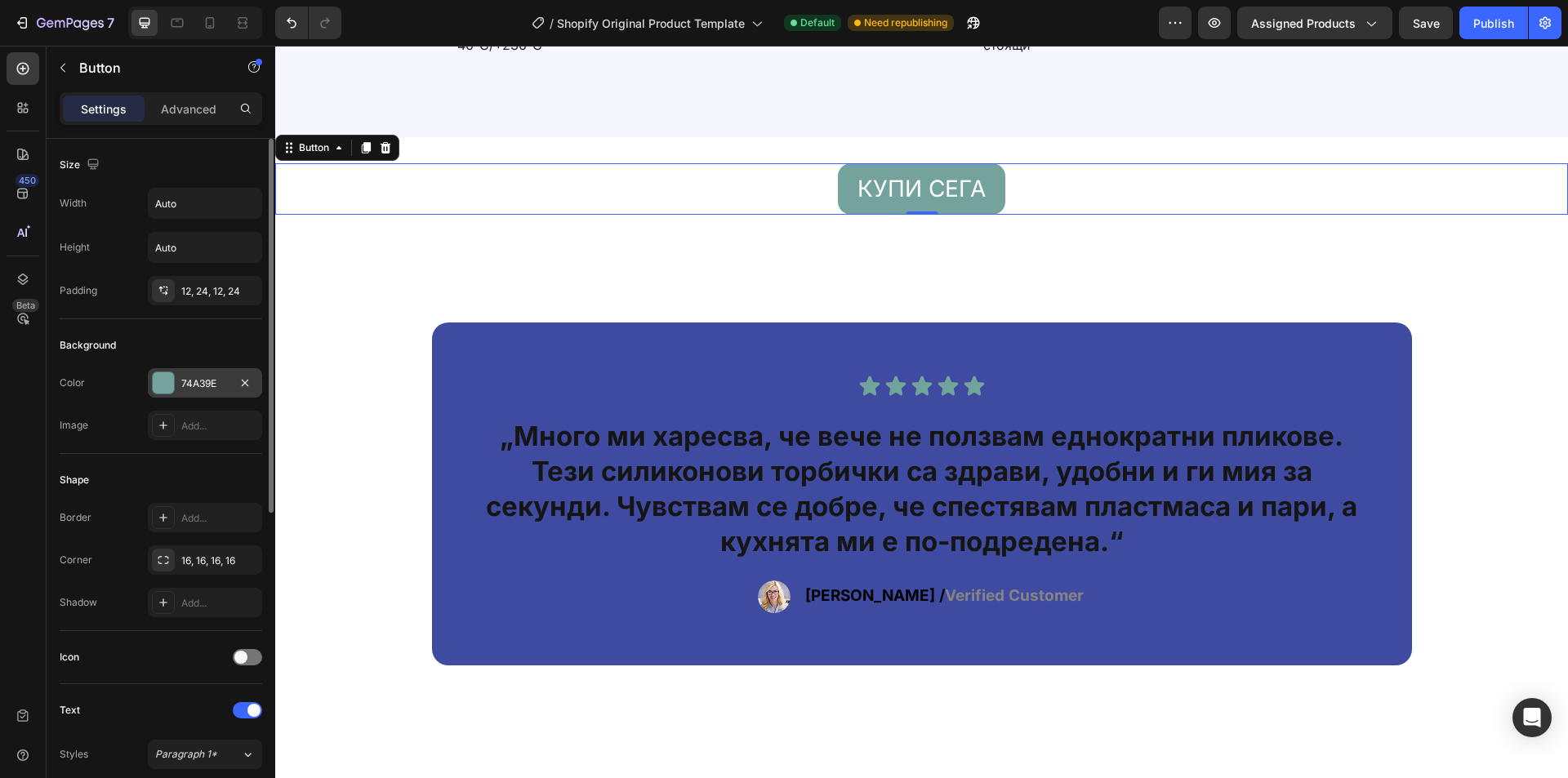
click at [187, 376] on div "74A39E" at bounding box center [206, 383] width 48 height 15
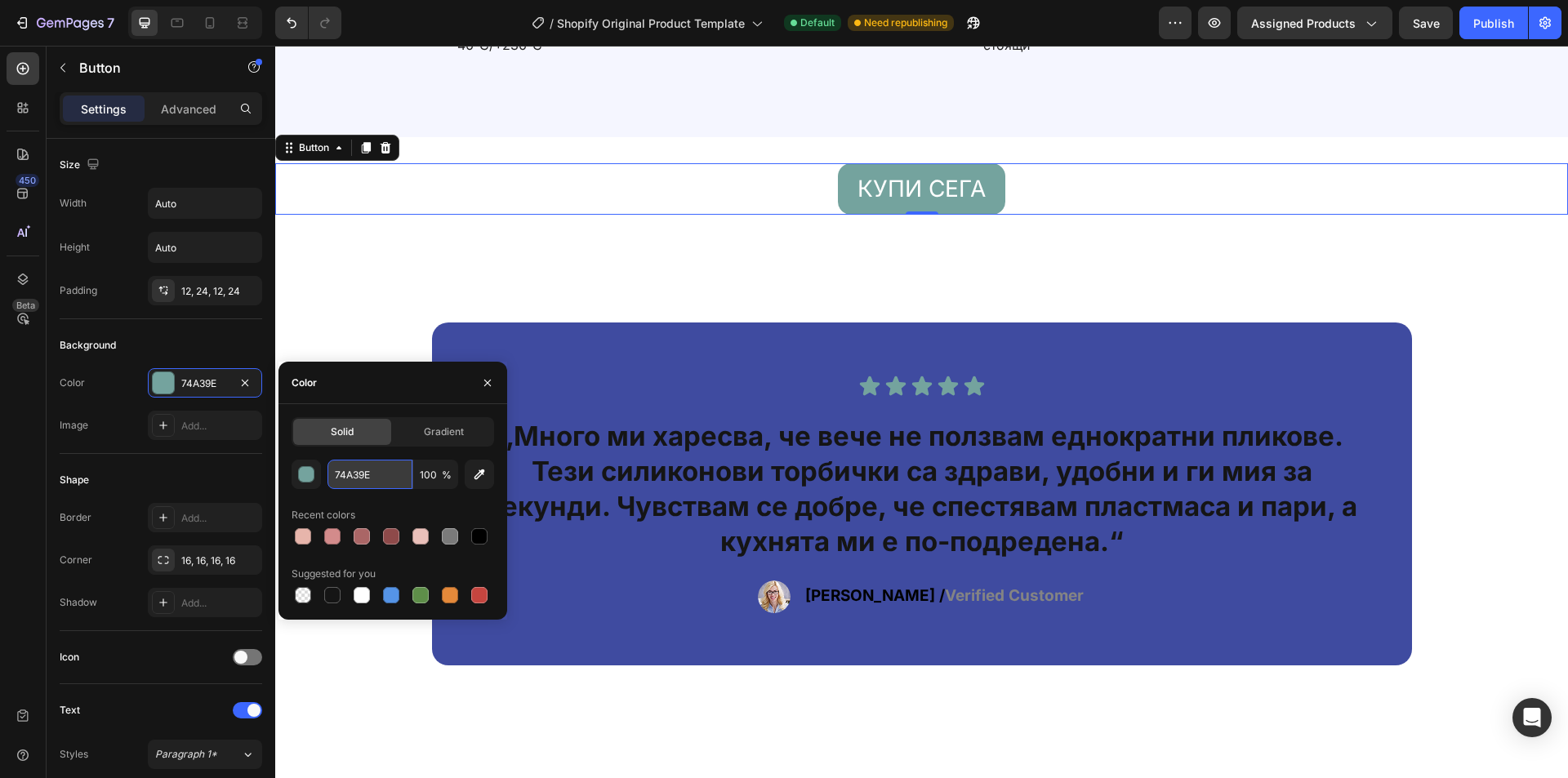
click at [398, 484] on input "74A39E" at bounding box center [370, 474] width 85 height 29
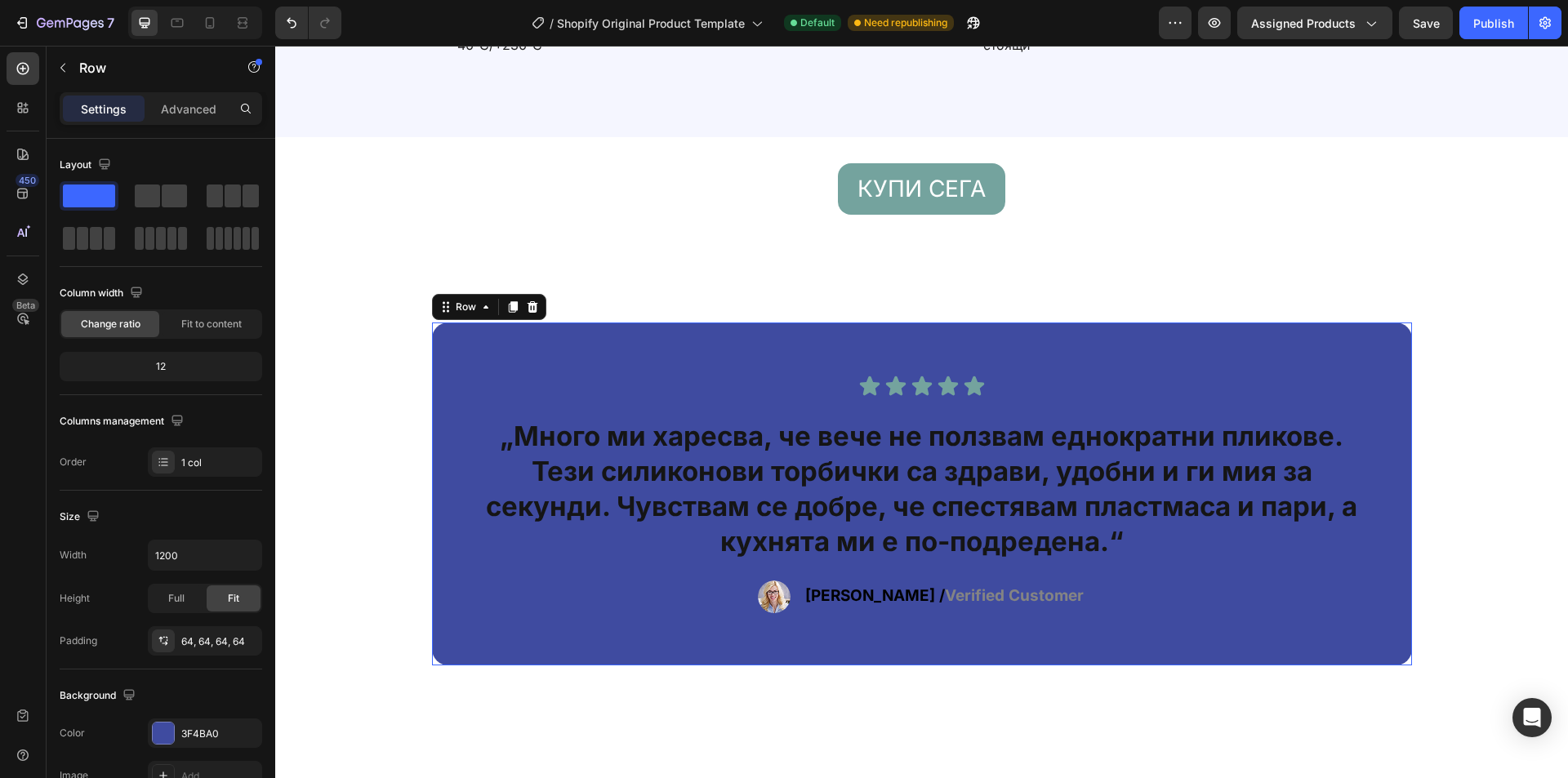
click at [672, 368] on div "Icon Icon Icon Icon Icon Icon List „Много ми харесва, че вече не ползвам еднокр…" at bounding box center [922, 495] width 980 height 343
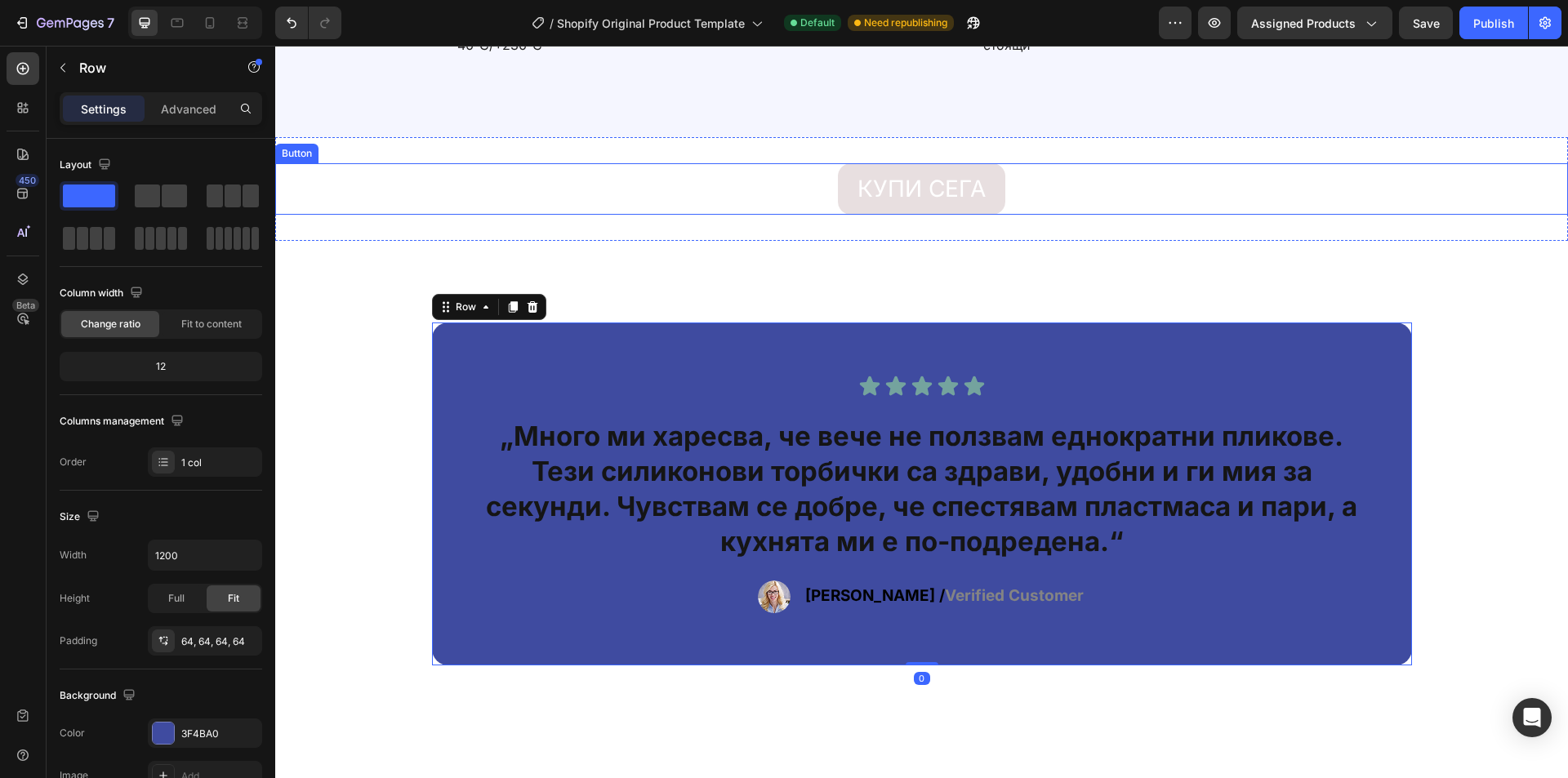
click at [844, 194] on button "КУПИ СЕГА" at bounding box center [921, 189] width 168 height 51
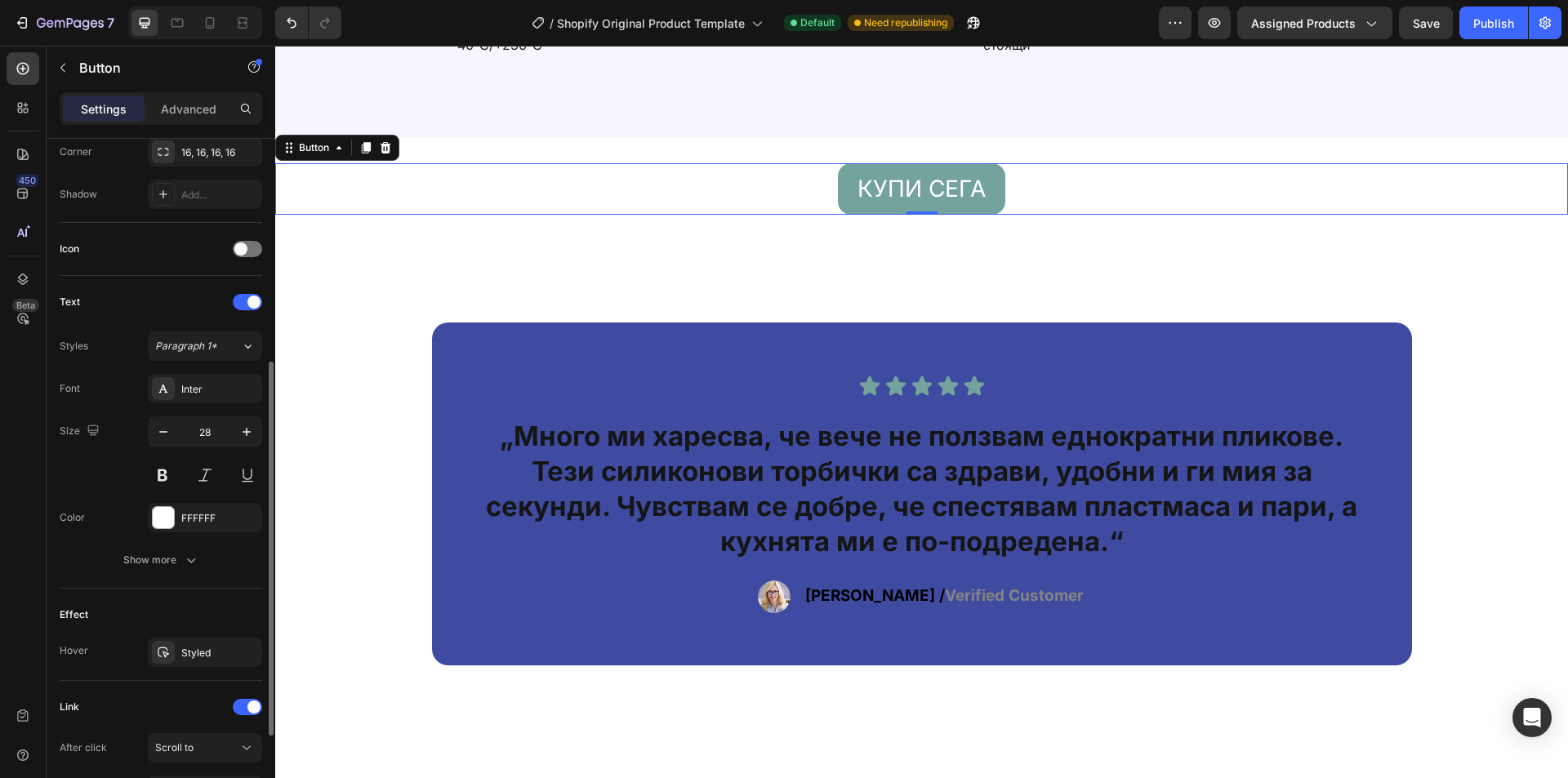
scroll to position [570, 0]
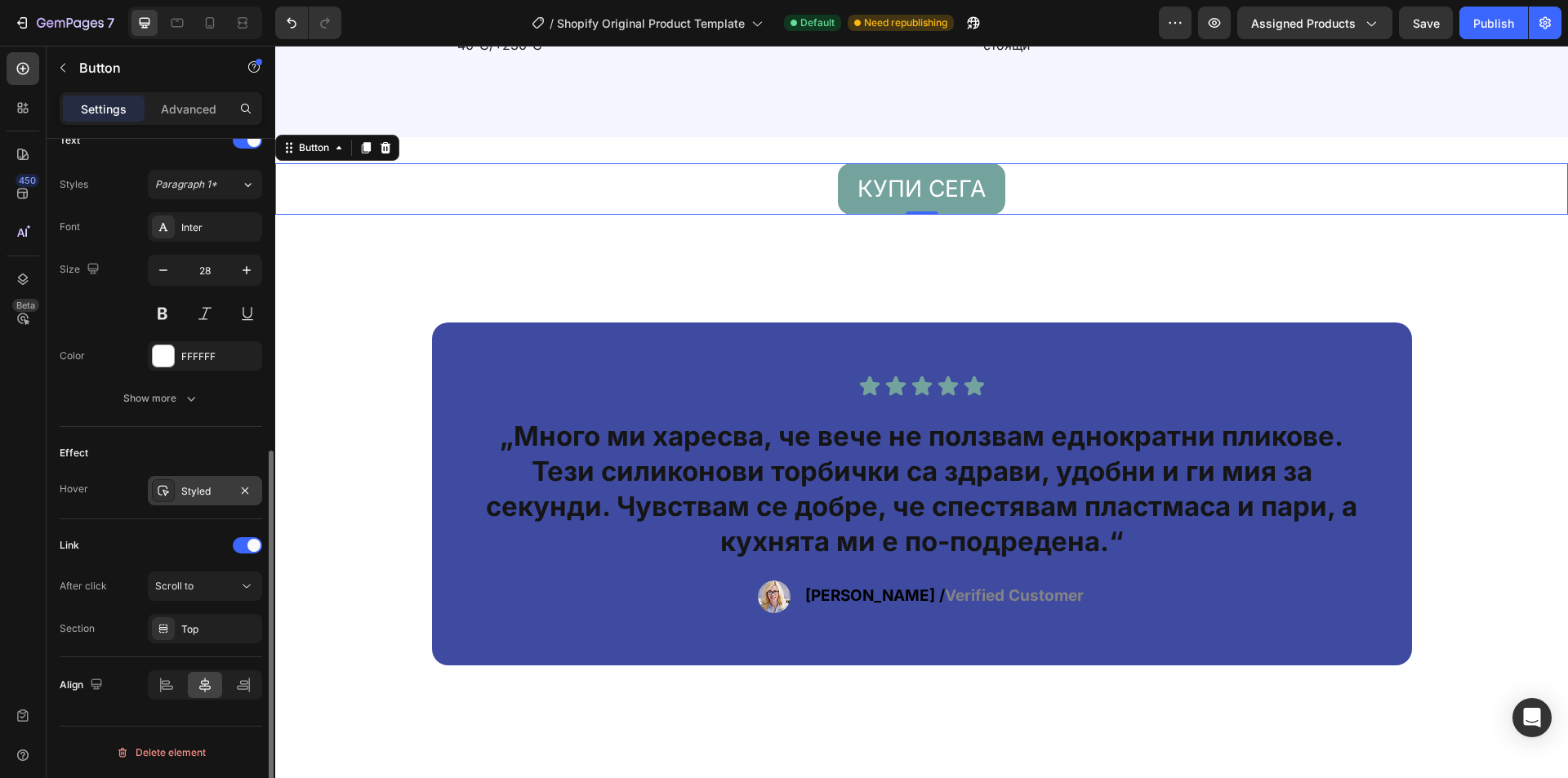
click at [206, 503] on div "Styled" at bounding box center [205, 491] width 115 height 29
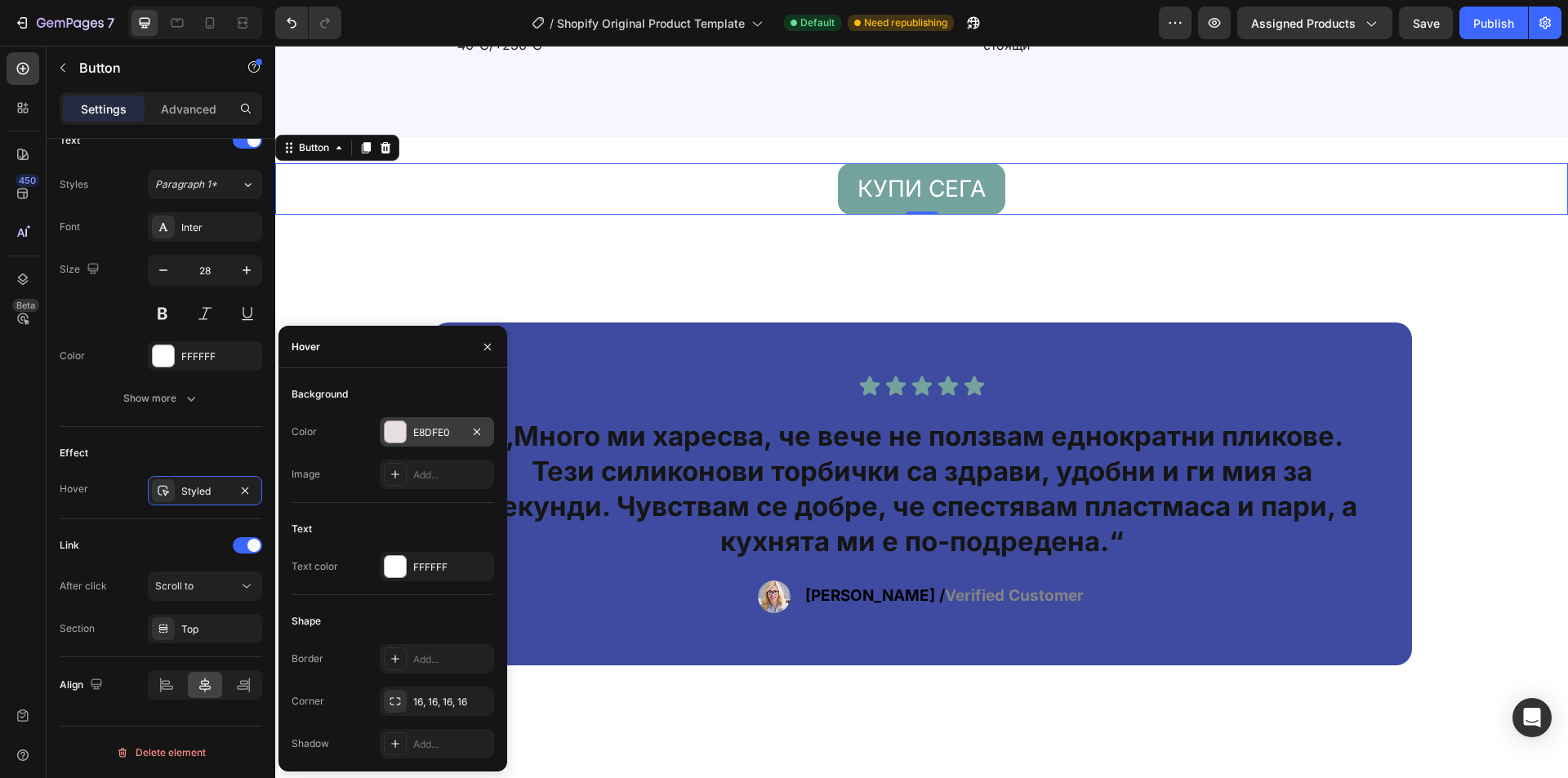
drag, startPoint x: 449, startPoint y: 429, endPoint x: 172, endPoint y: 385, distance: 280.5
click at [449, 429] on div "E8DFE0" at bounding box center [437, 433] width 48 height 15
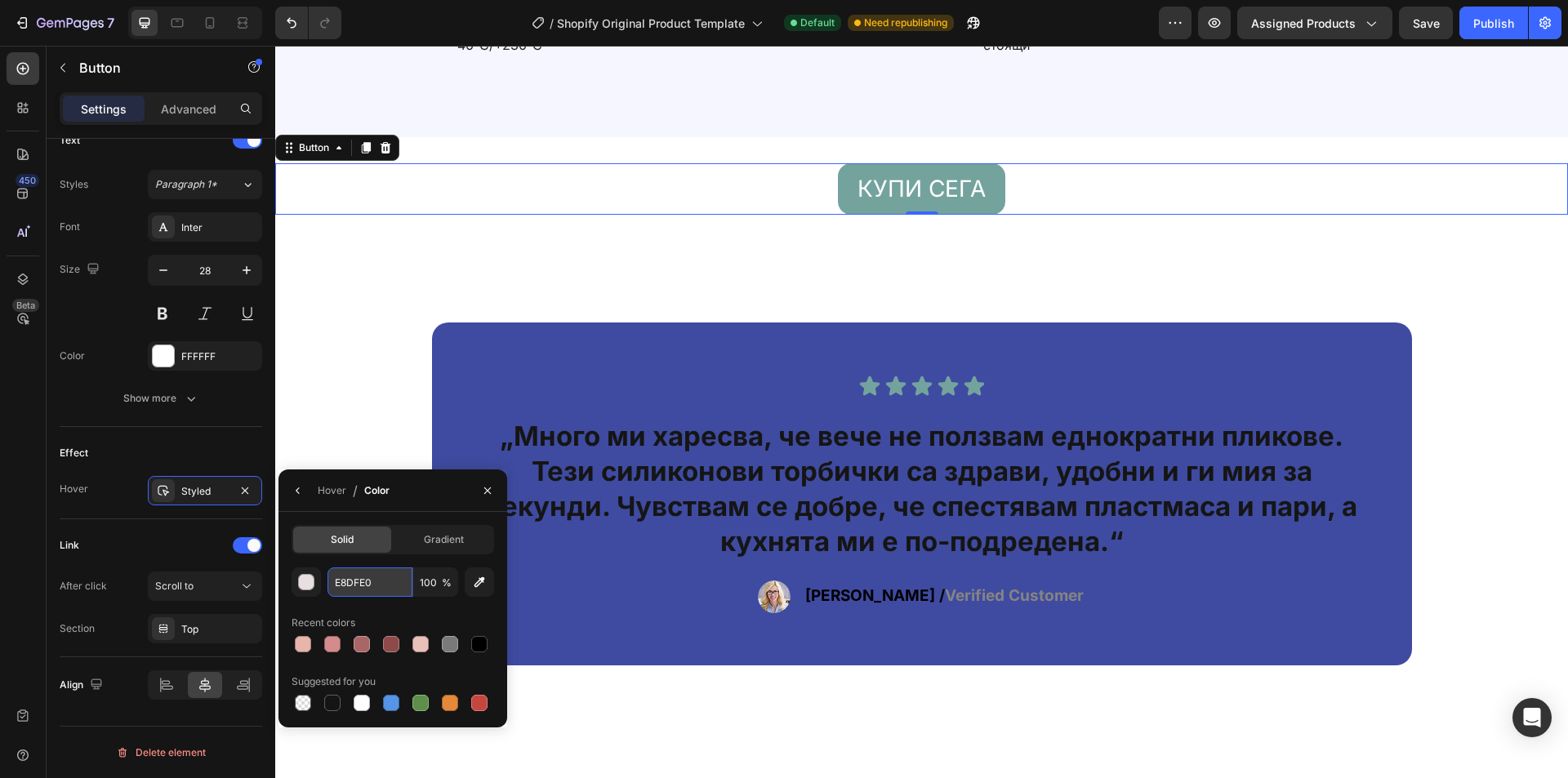
click at [398, 588] on input "E8DFE0" at bounding box center [370, 583] width 85 height 29
click at [564, 272] on div "Icon Icon Icon Icon Icon Icon List „Много ми харесва, че вече не ползвам еднокр…" at bounding box center [921, 495] width 1293 height 506
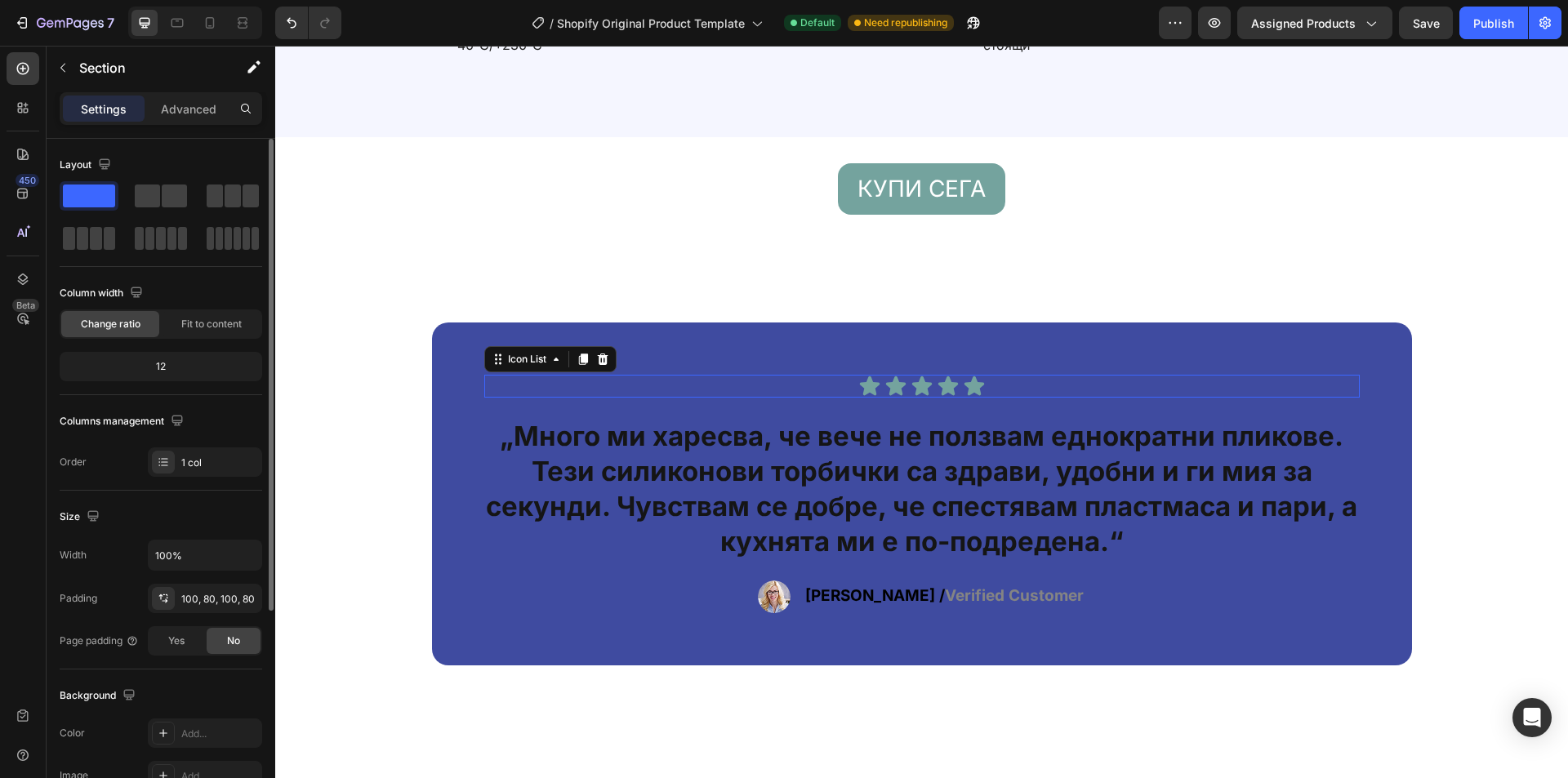
click at [544, 380] on div "Icon Icon Icon Icon Icon" at bounding box center [922, 386] width 875 height 23
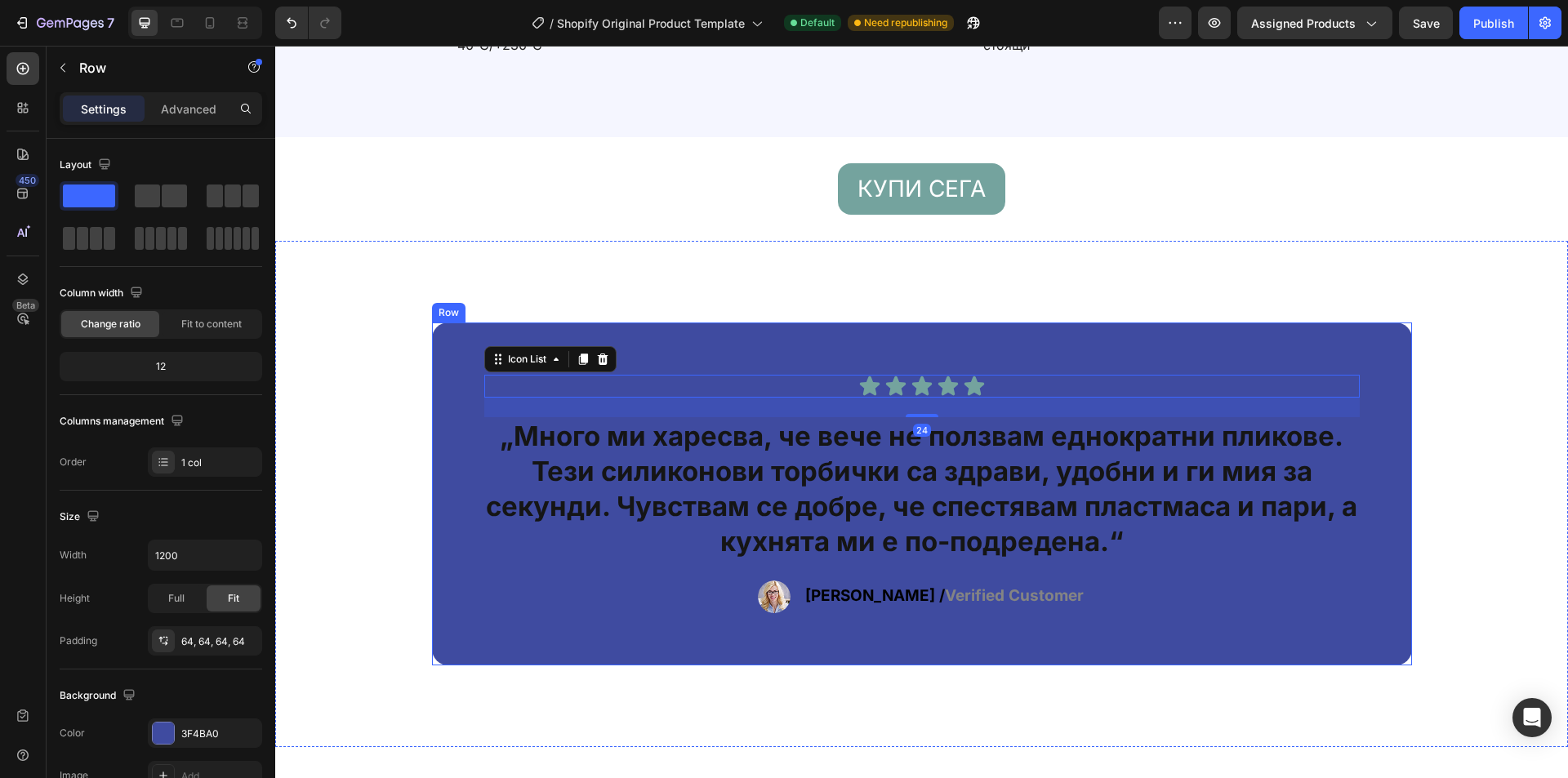
click at [450, 345] on div "Icon Icon Icon Icon Icon Icon List 24 „Много ми харесва, че вече не ползвам едн…" at bounding box center [922, 495] width 980 height 343
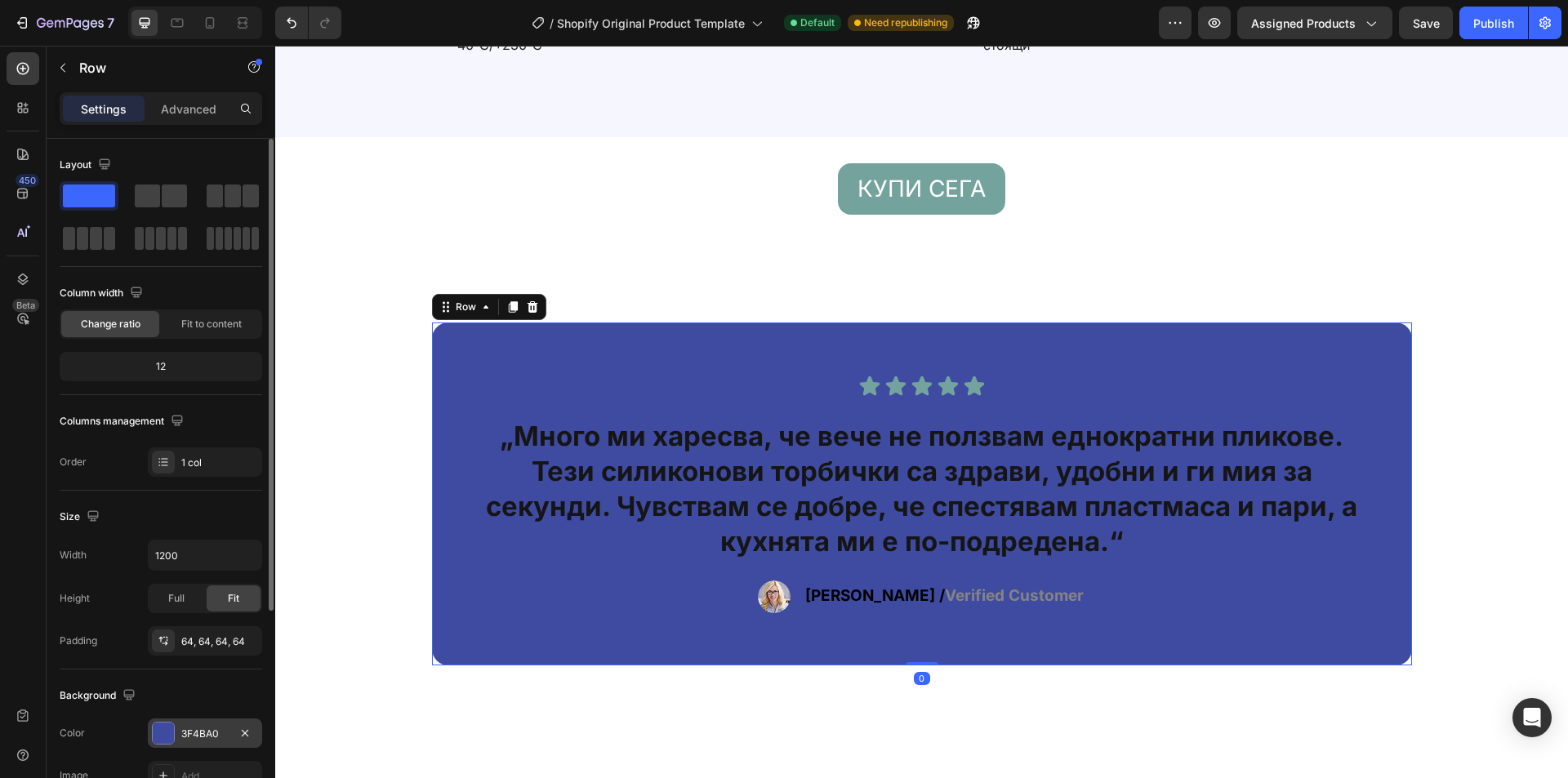
click at [162, 726] on div at bounding box center [162, 733] width 21 height 21
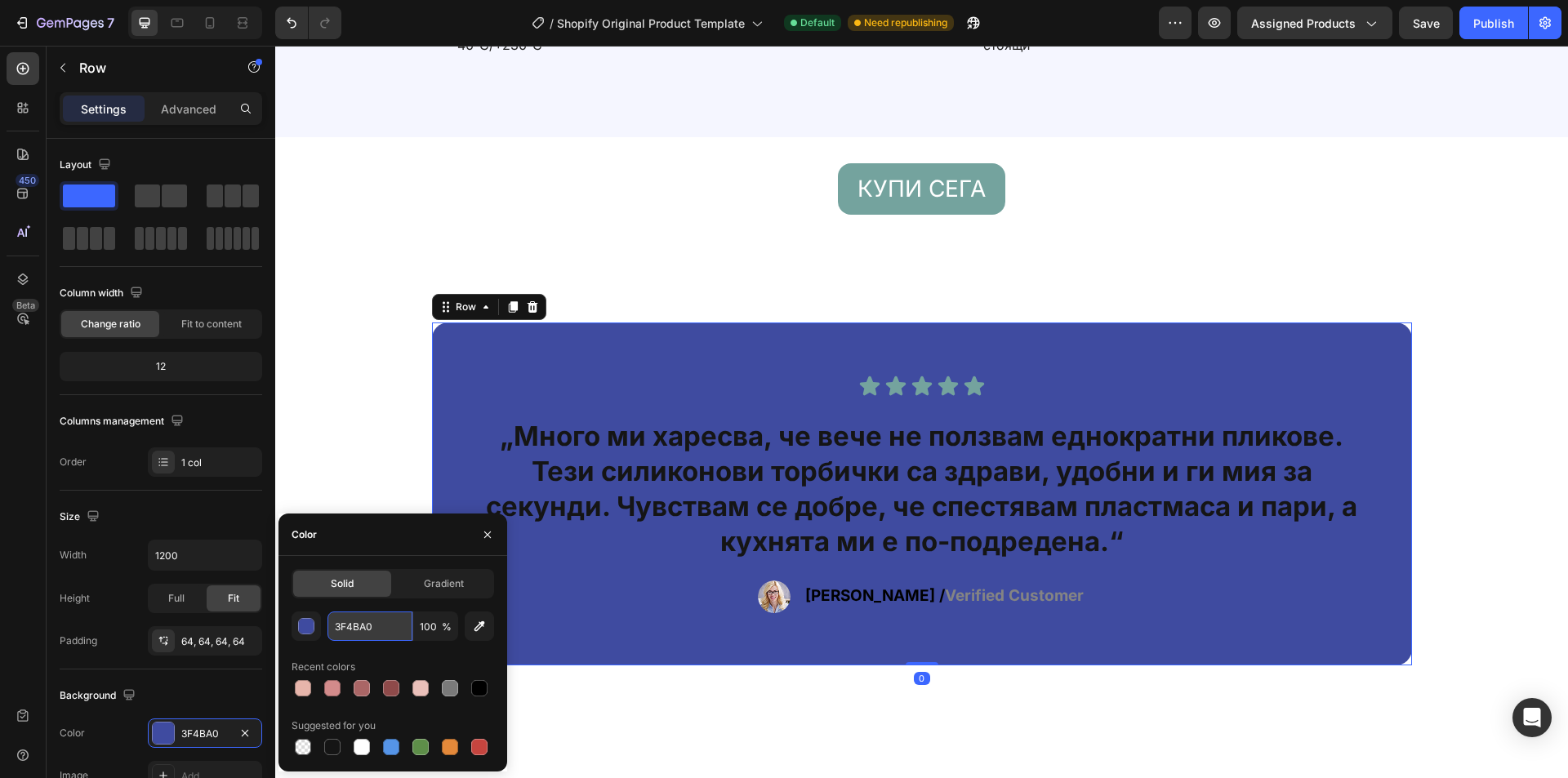
click at [373, 627] on input "3F4BA0" at bounding box center [370, 627] width 85 height 29
paste input "E8DFE"
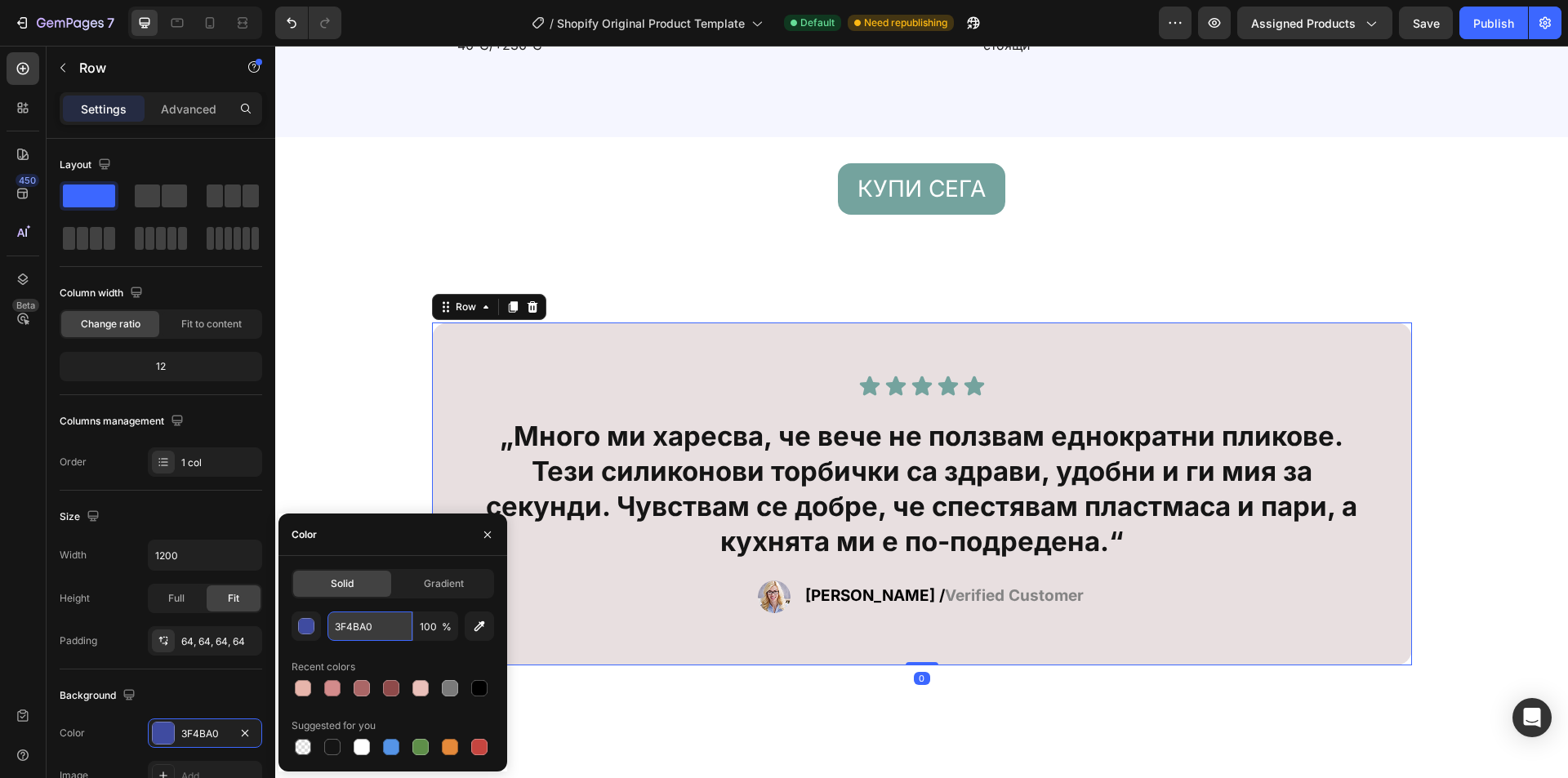
type input "E8DFE0"
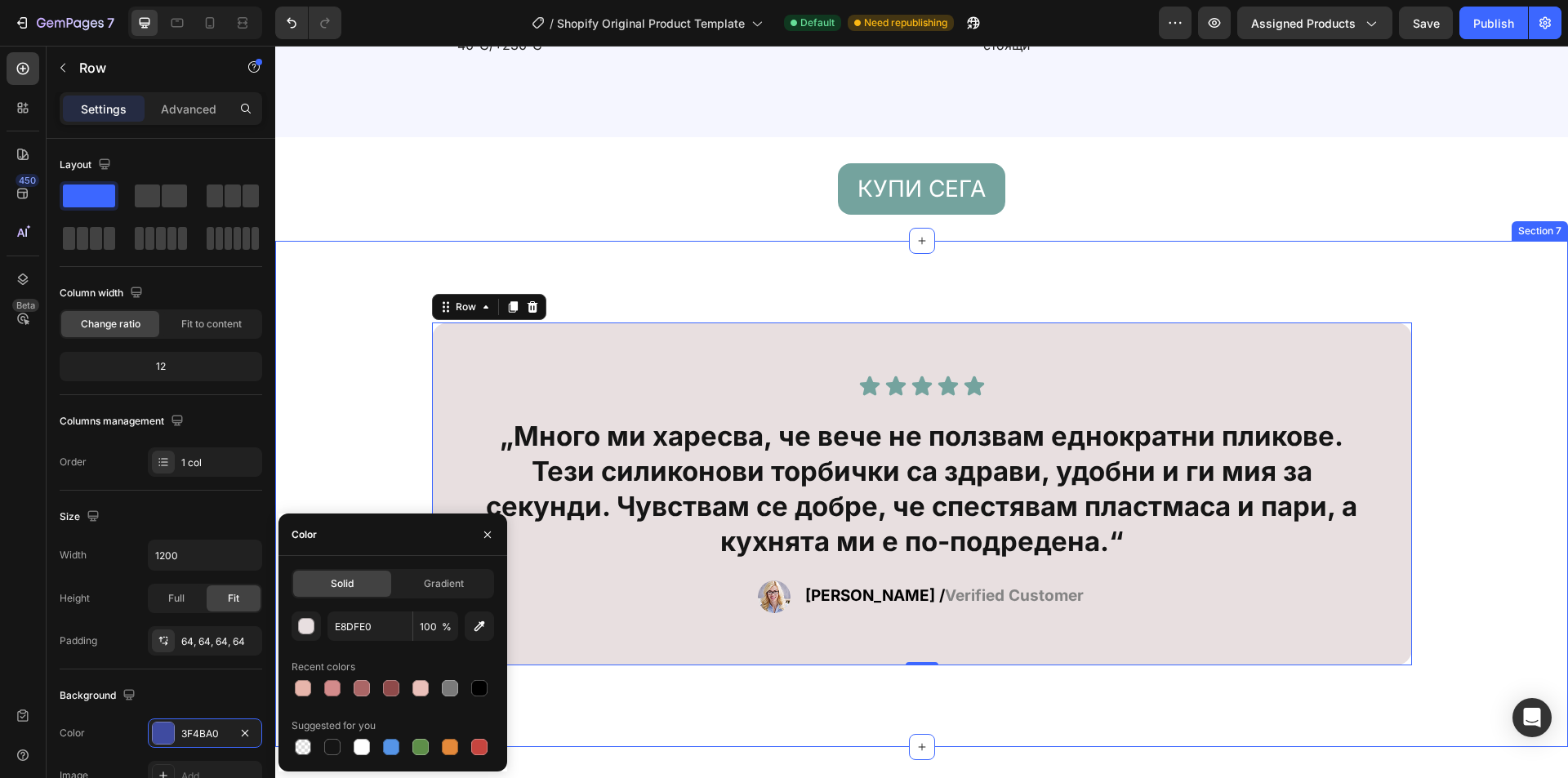
click at [718, 257] on div "Icon Icon Icon Icon Icon Icon List „Много ми харесва, че вече не ползвам еднокр…" at bounding box center [921, 495] width 1293 height 506
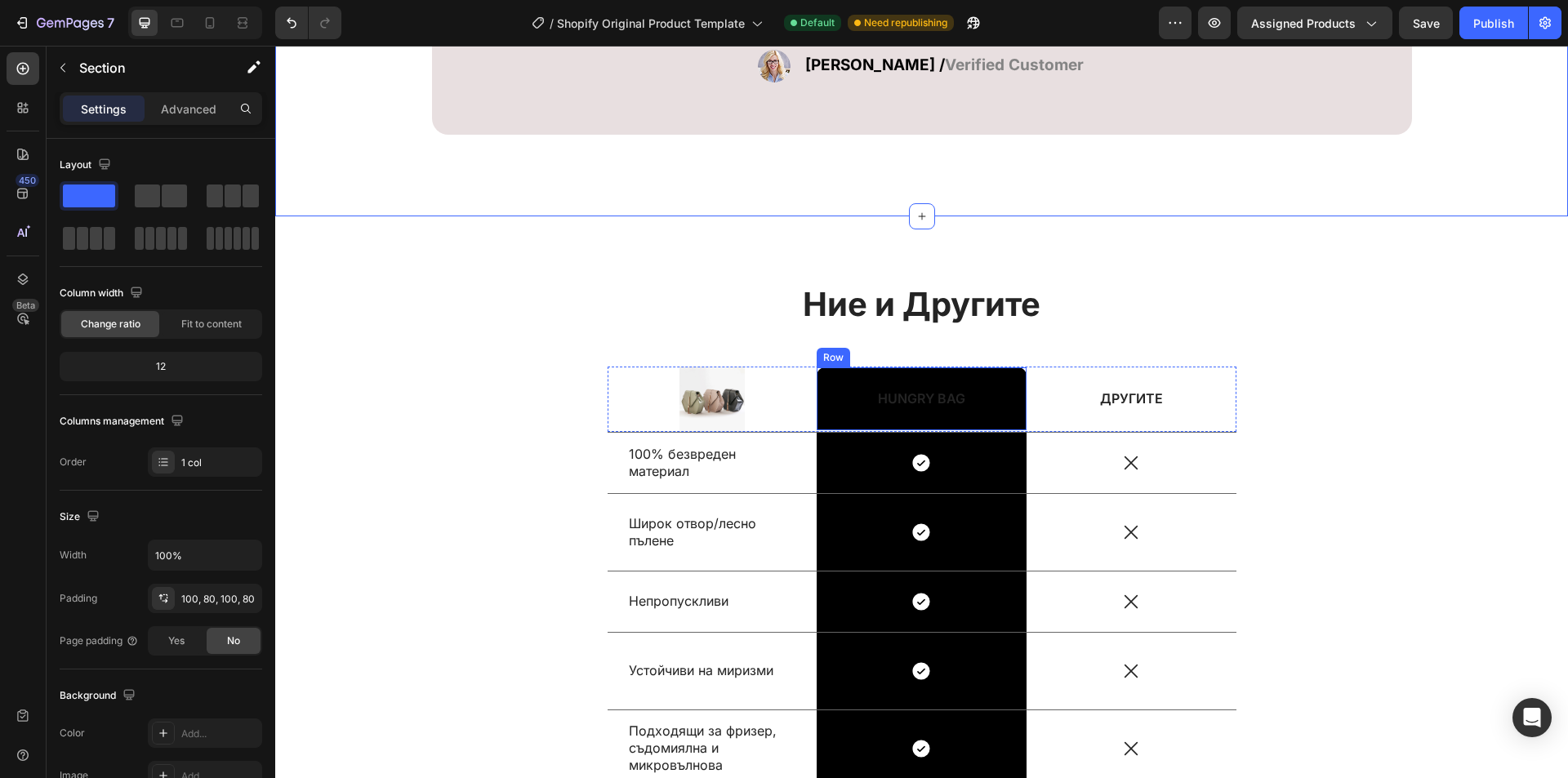
scroll to position [8859, 0]
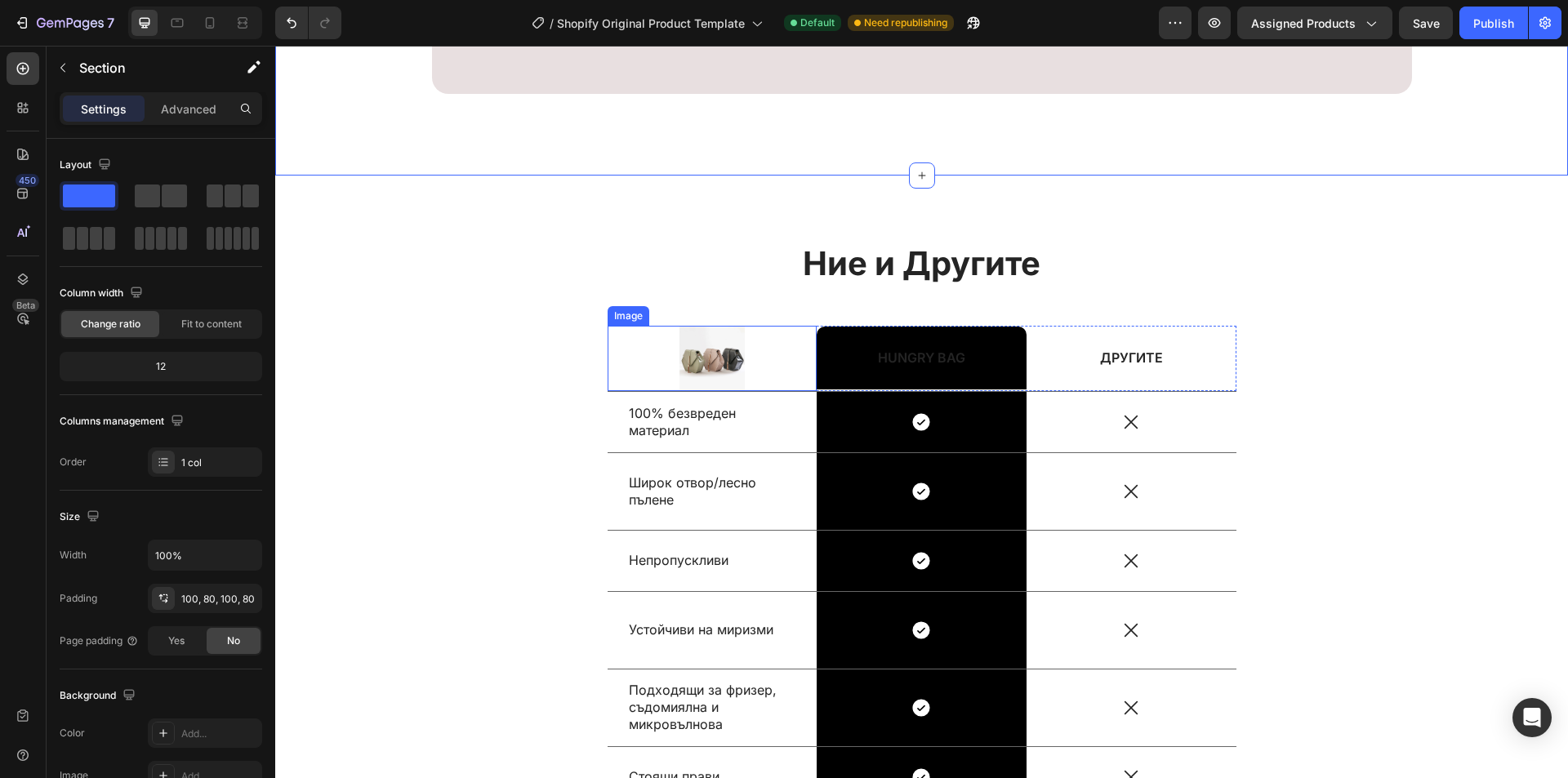
click at [715, 361] on img at bounding box center [712, 358] width 65 height 65
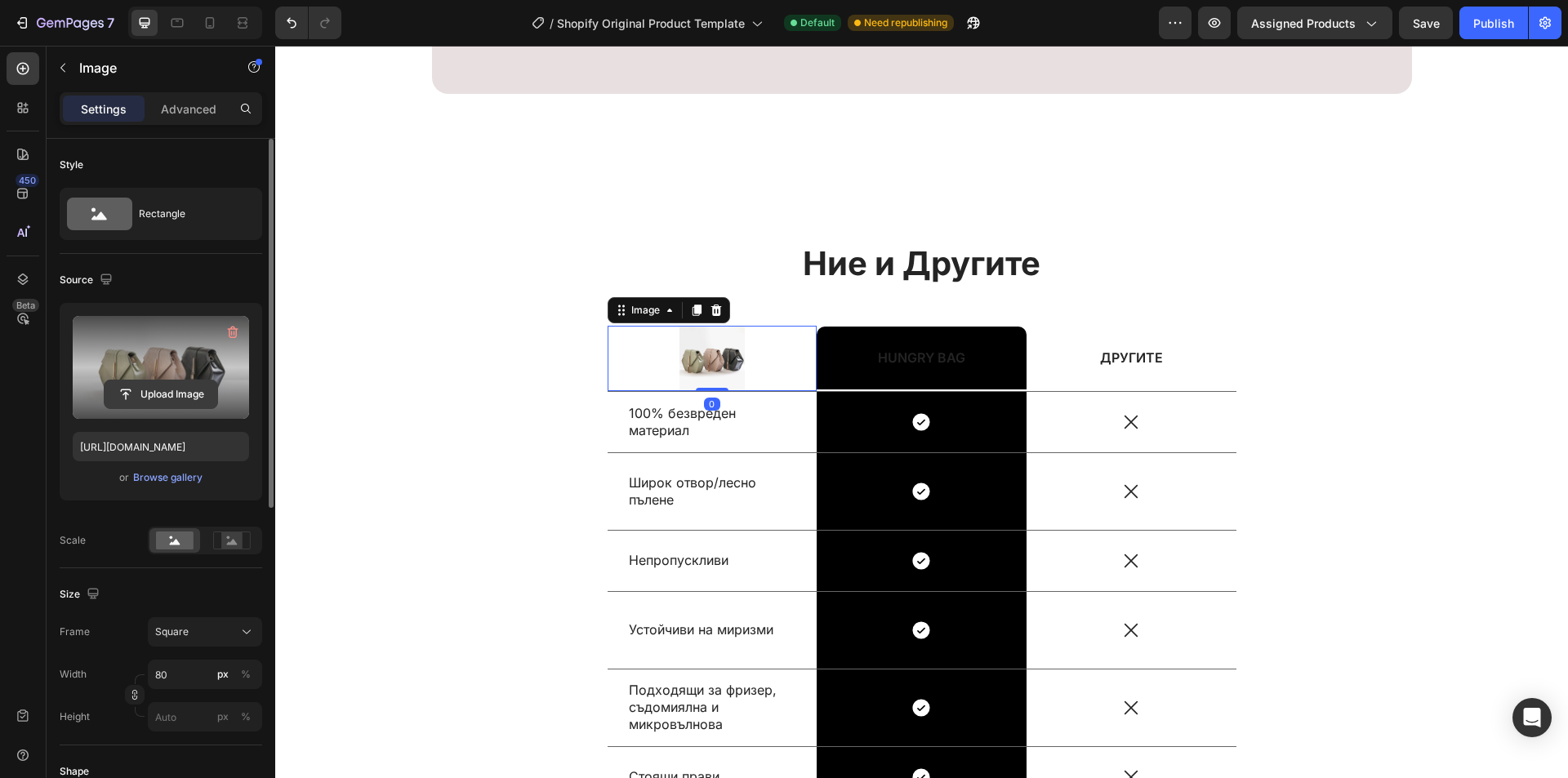
click at [117, 387] on input "file" at bounding box center [161, 395] width 113 height 28
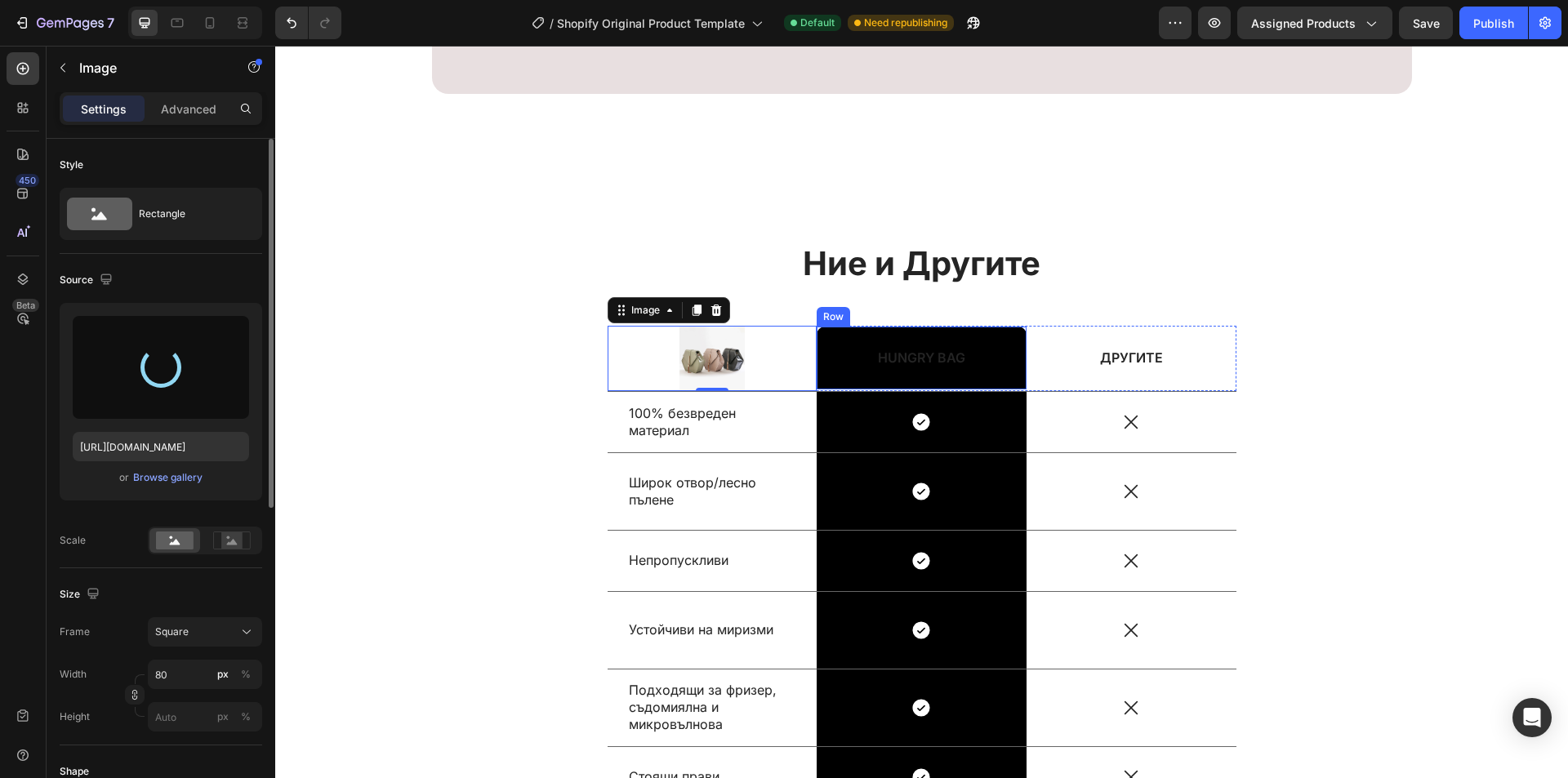
type input "[URL][DOMAIN_NAME]"
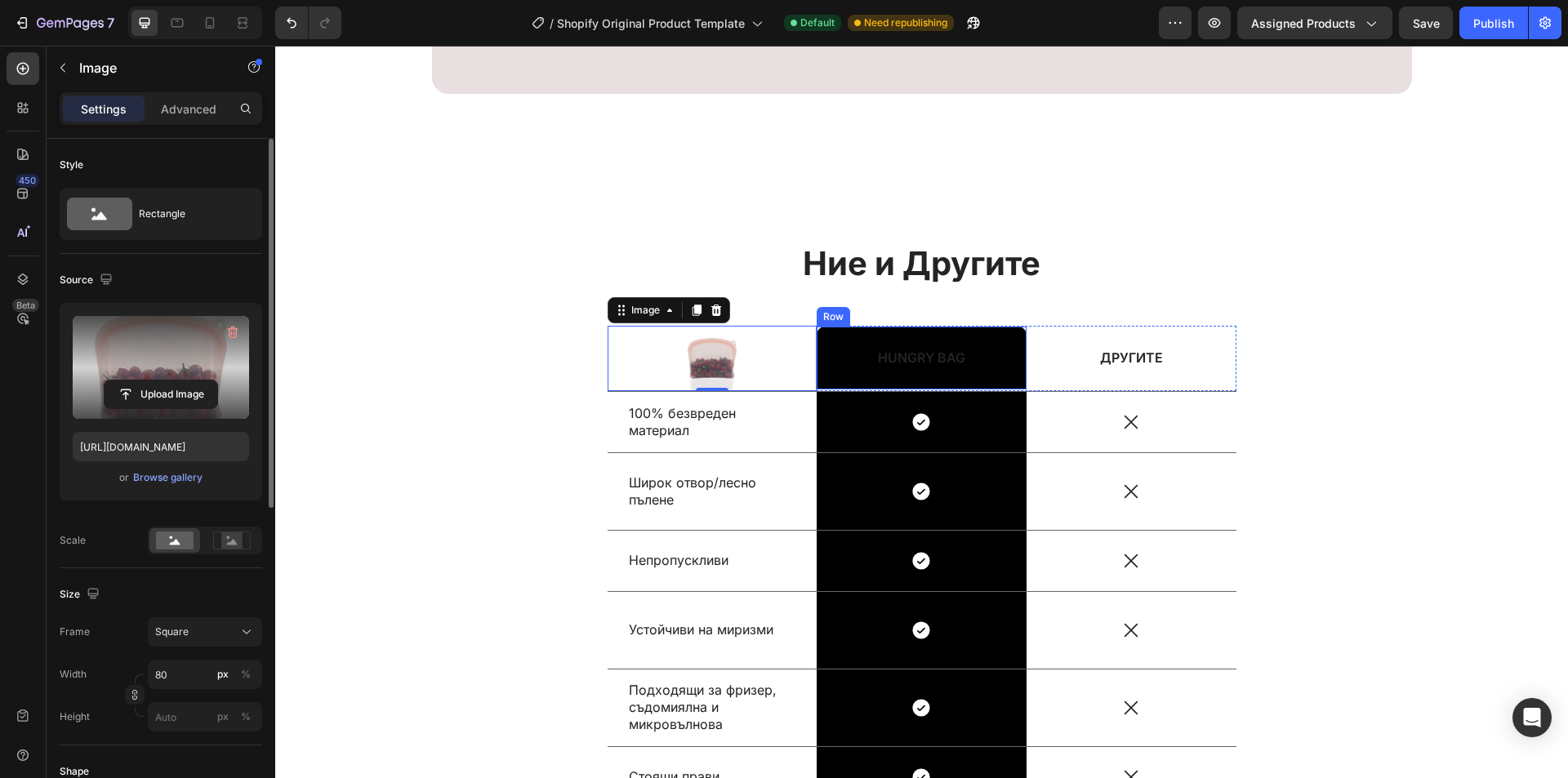
click at [998, 347] on div "HUNGRY BAG Text Block Row" at bounding box center [921, 358] width 210 height 63
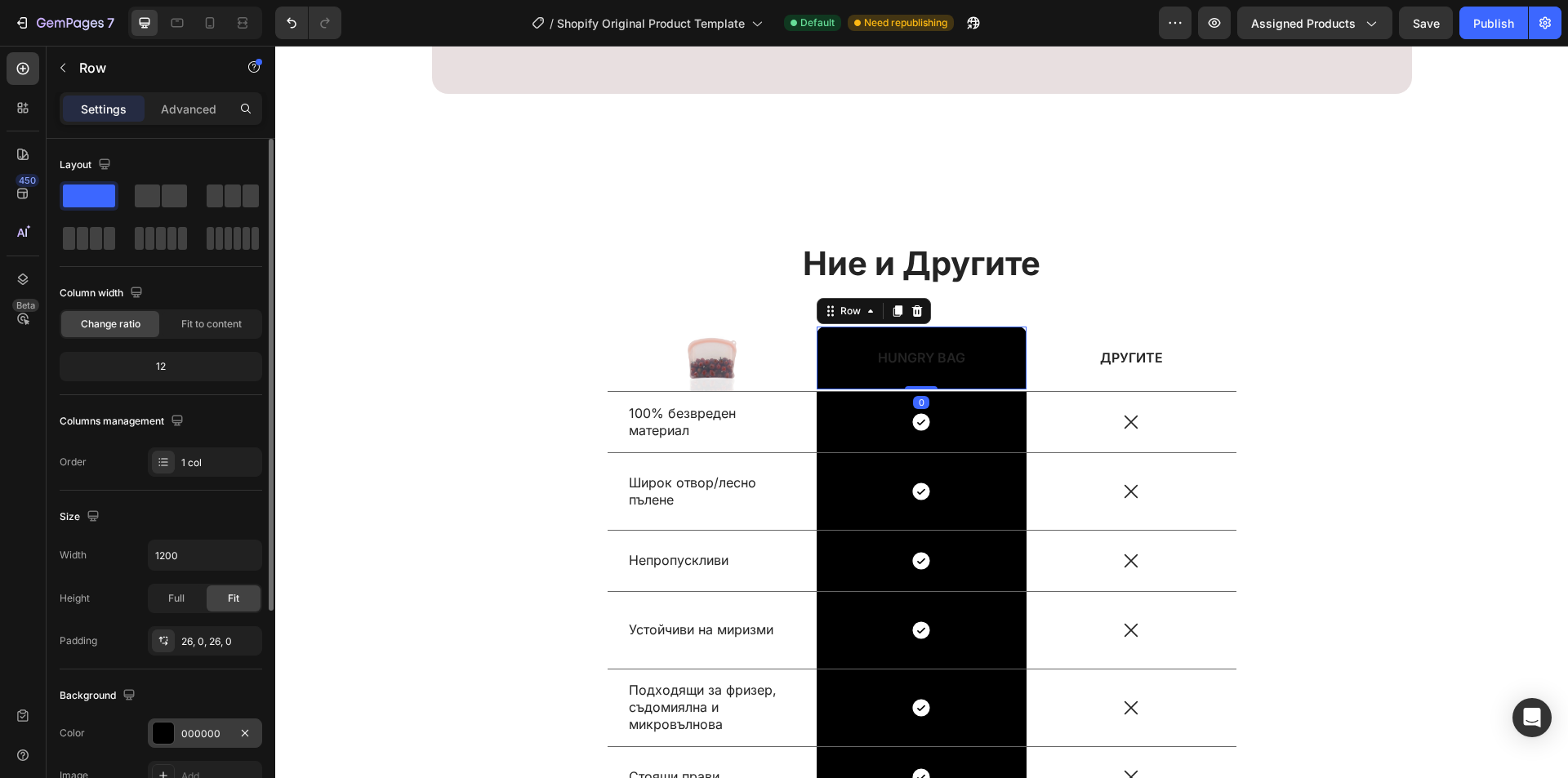
click at [187, 729] on div "000000" at bounding box center [206, 734] width 48 height 15
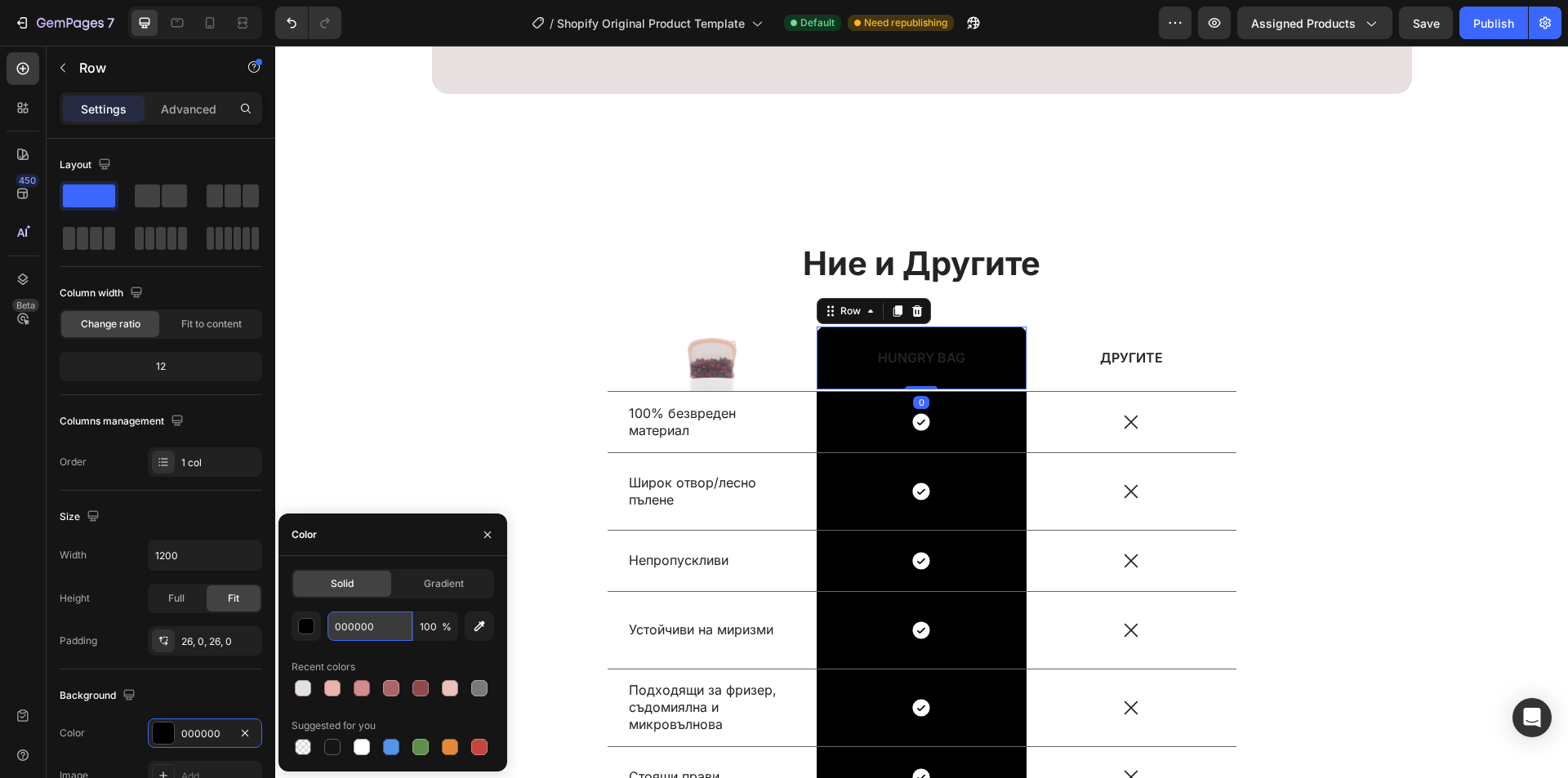
click at [388, 638] on input "000000" at bounding box center [370, 627] width 85 height 29
paste input "E8DFE"
type input "E8DFE0"
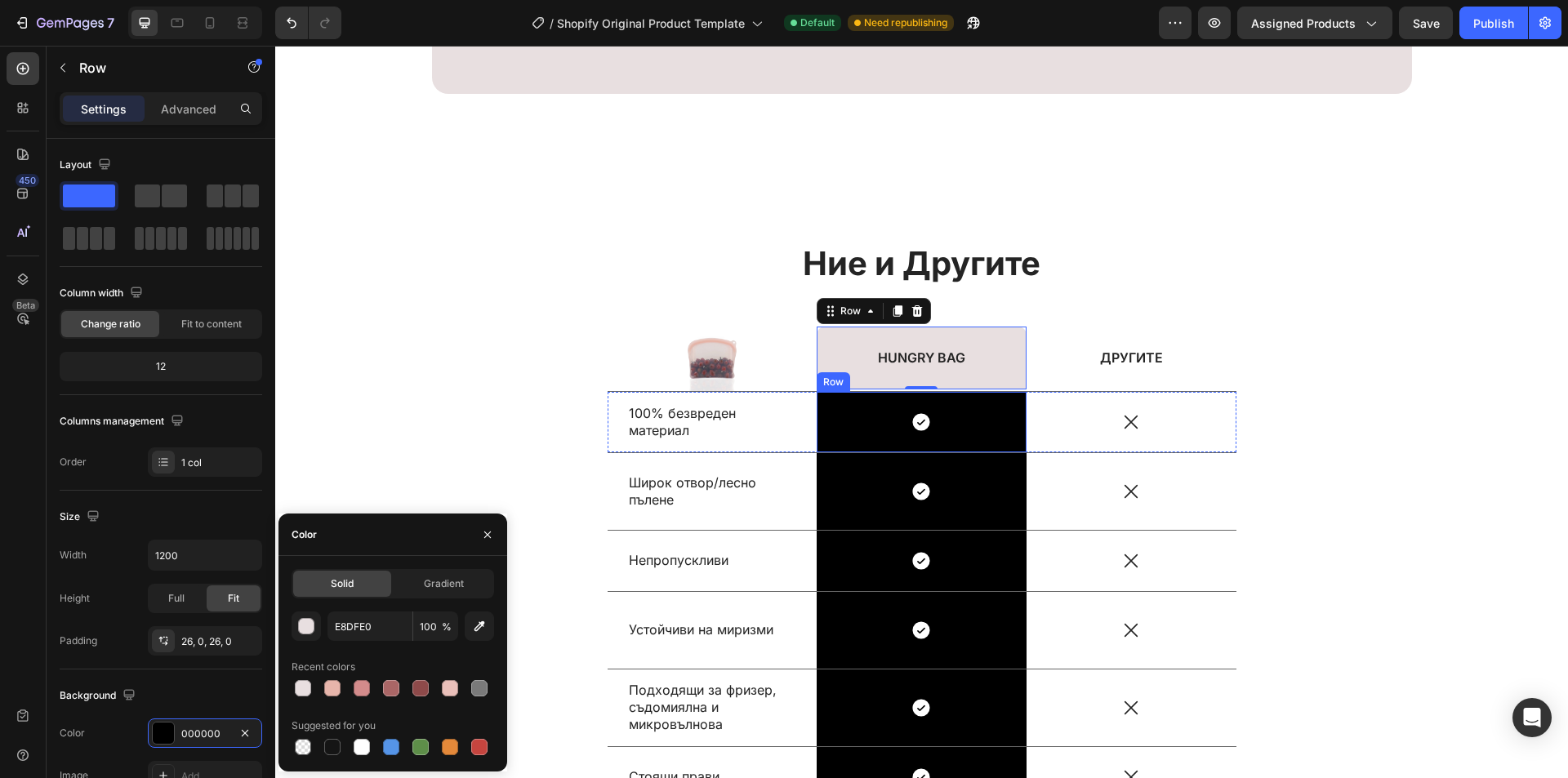
click at [985, 431] on div "Icon" at bounding box center [921, 422] width 210 height 21
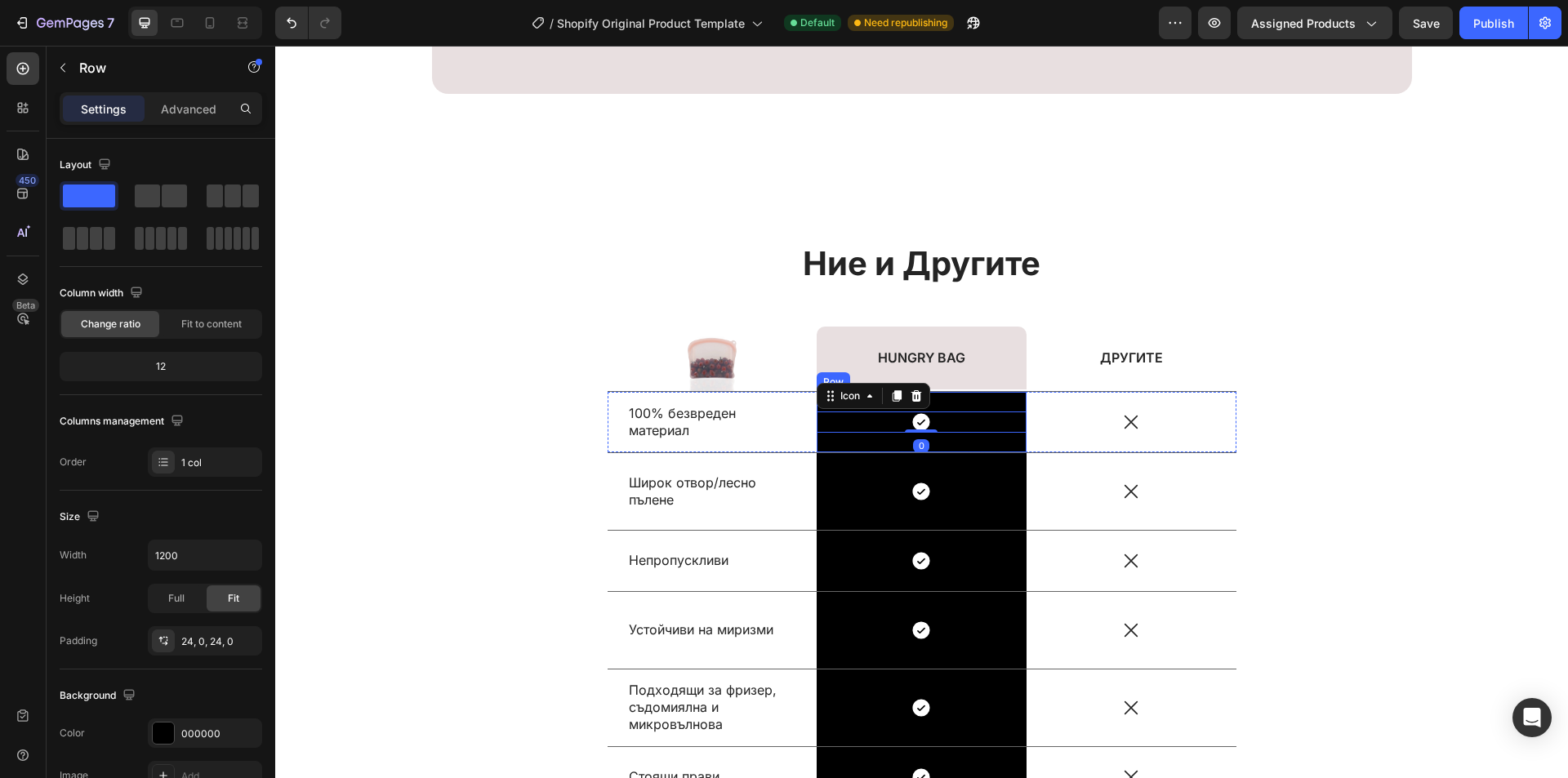
click at [979, 403] on div "Icon 0 Row" at bounding box center [921, 422] width 210 height 61
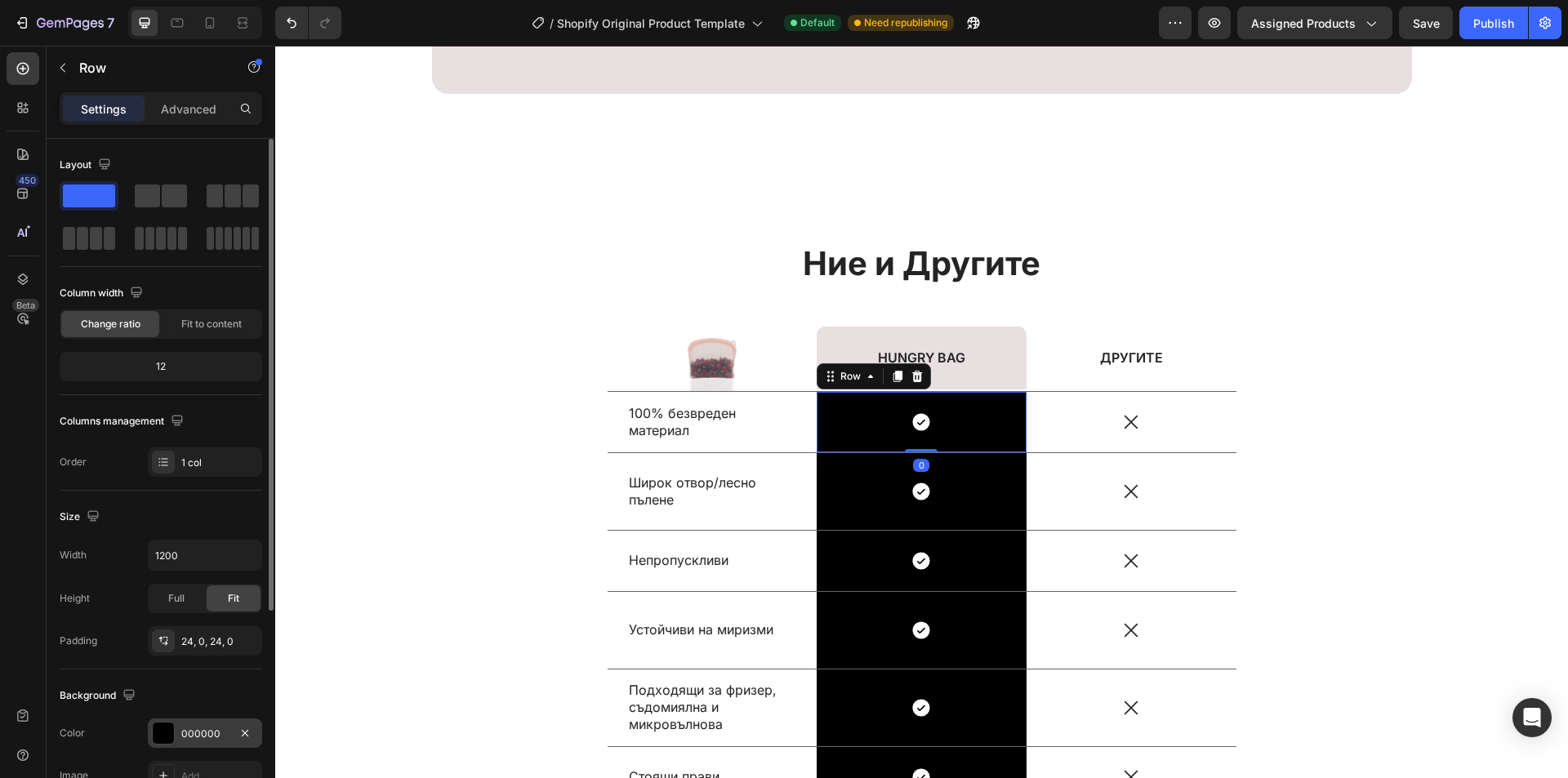
click at [174, 728] on div at bounding box center [163, 733] width 23 height 23
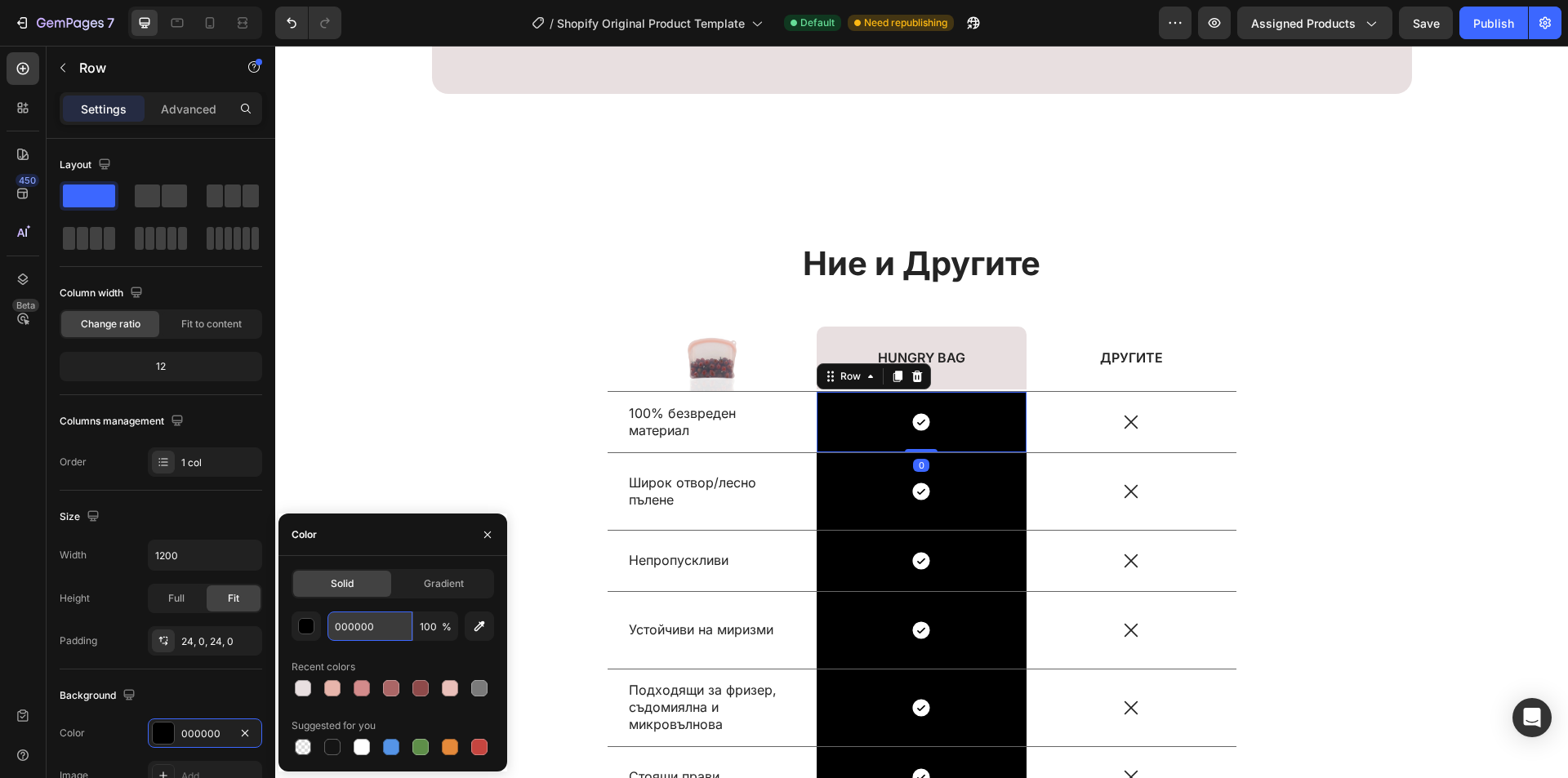
click at [395, 629] on input "000000" at bounding box center [370, 627] width 85 height 29
paste input "E8DFE"
type input "E8DFE0"
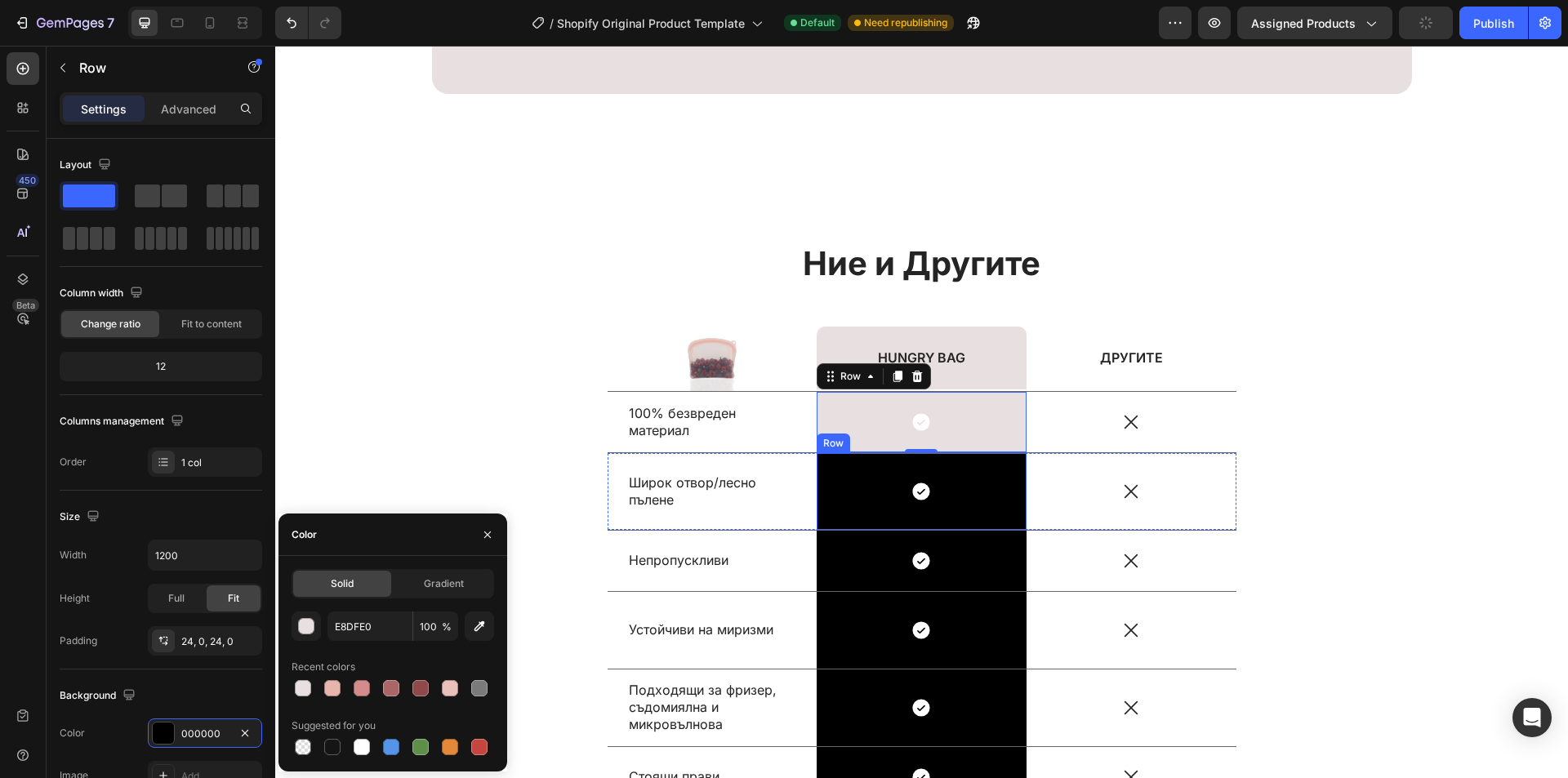
click at [963, 468] on div "Icon Row" at bounding box center [921, 492] width 210 height 77
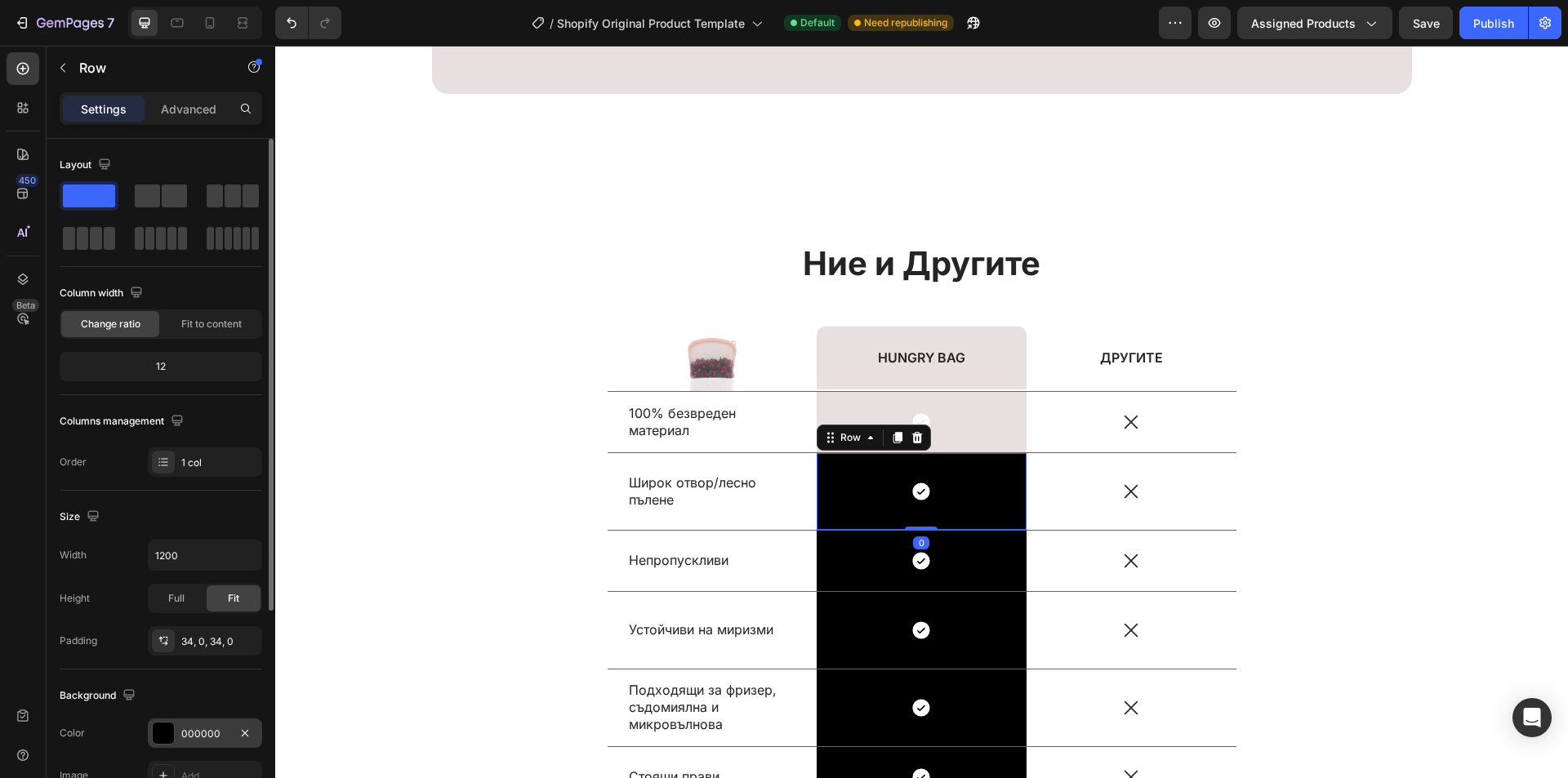
click at [168, 733] on div at bounding box center [162, 733] width 21 height 21
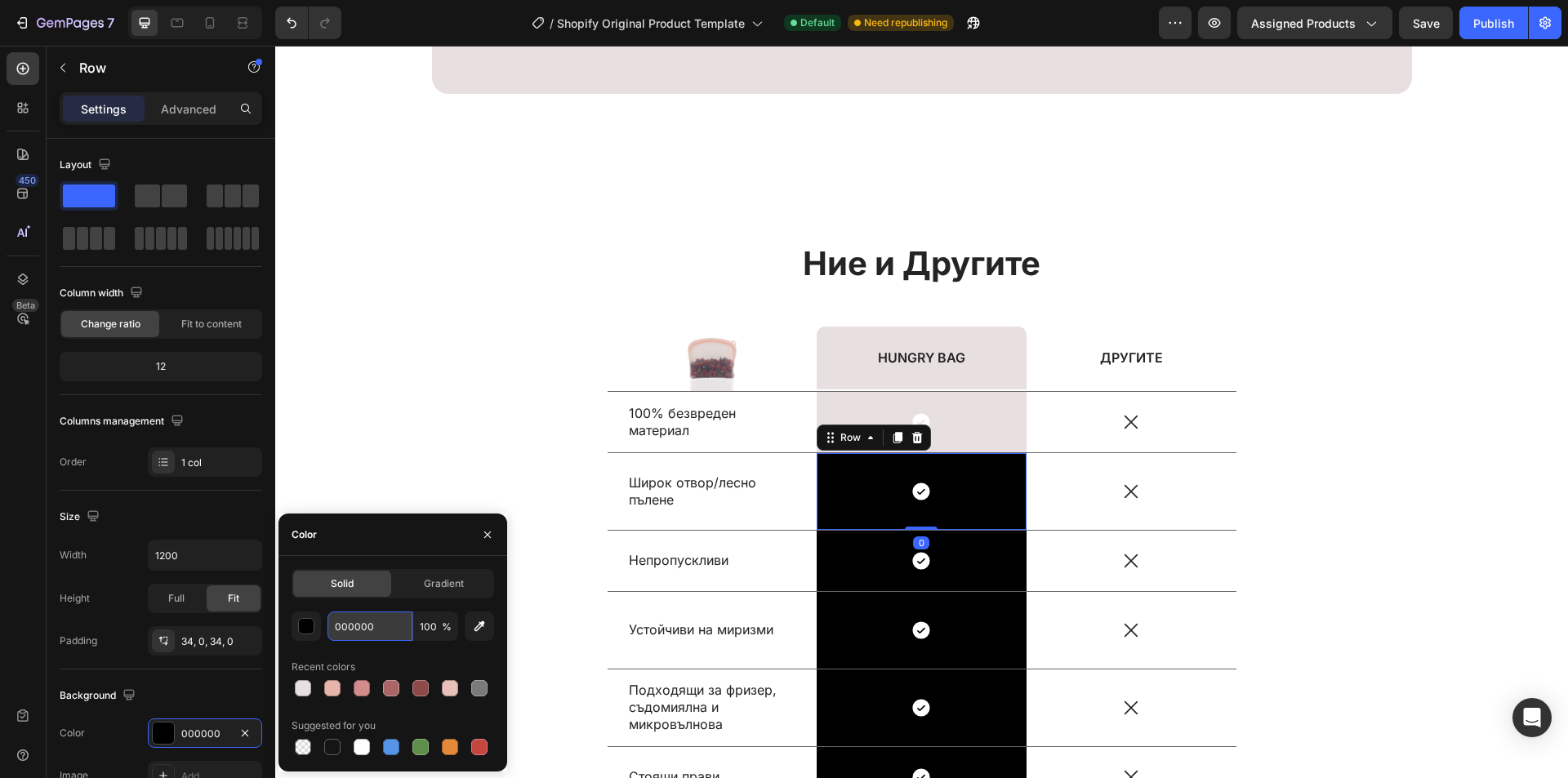
click at [375, 630] on input "000000" at bounding box center [370, 627] width 85 height 29
paste input "E8DFE"
type input "E8DFE0"
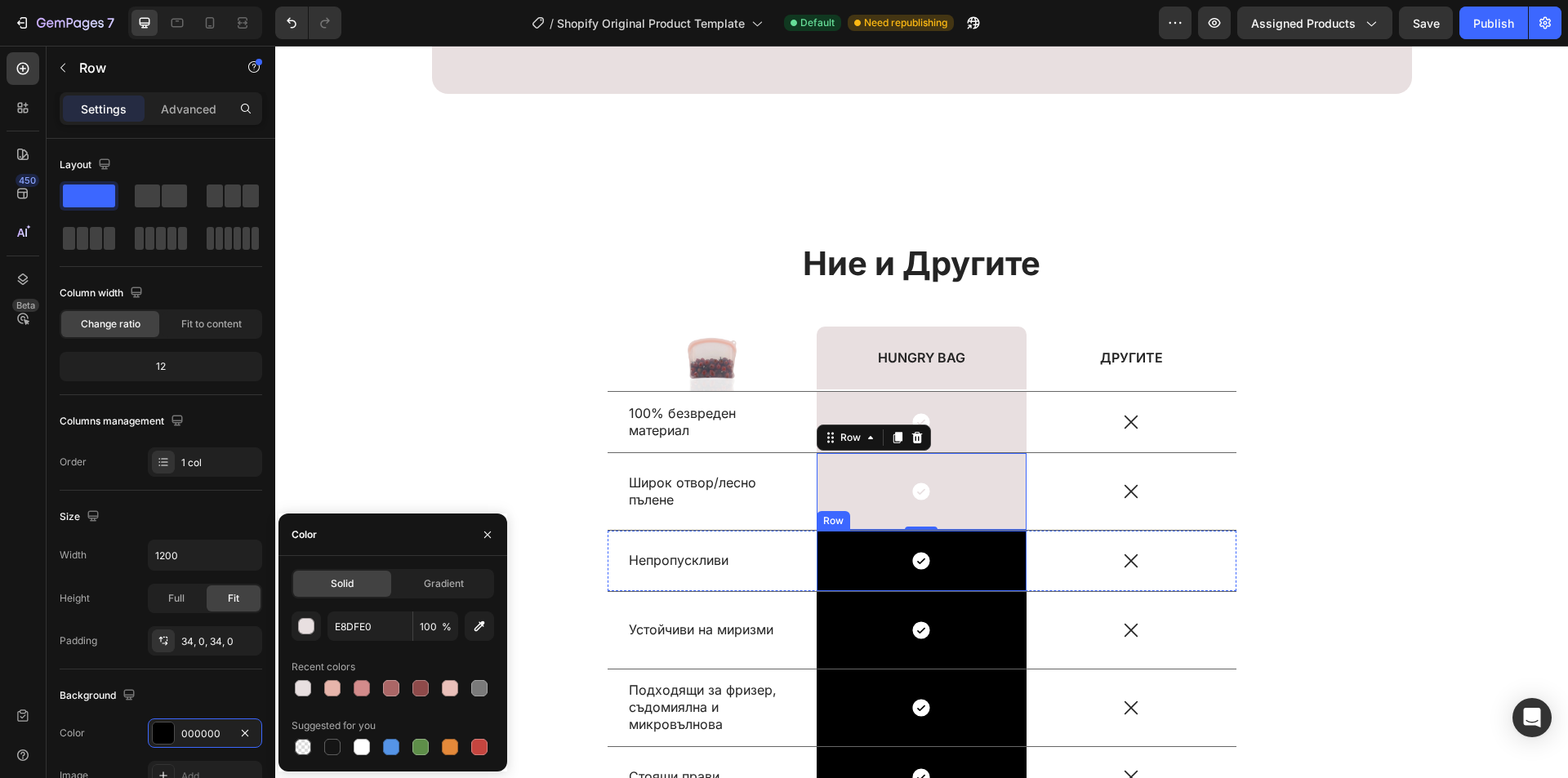
click at [962, 546] on div "Icon Row" at bounding box center [921, 561] width 210 height 61
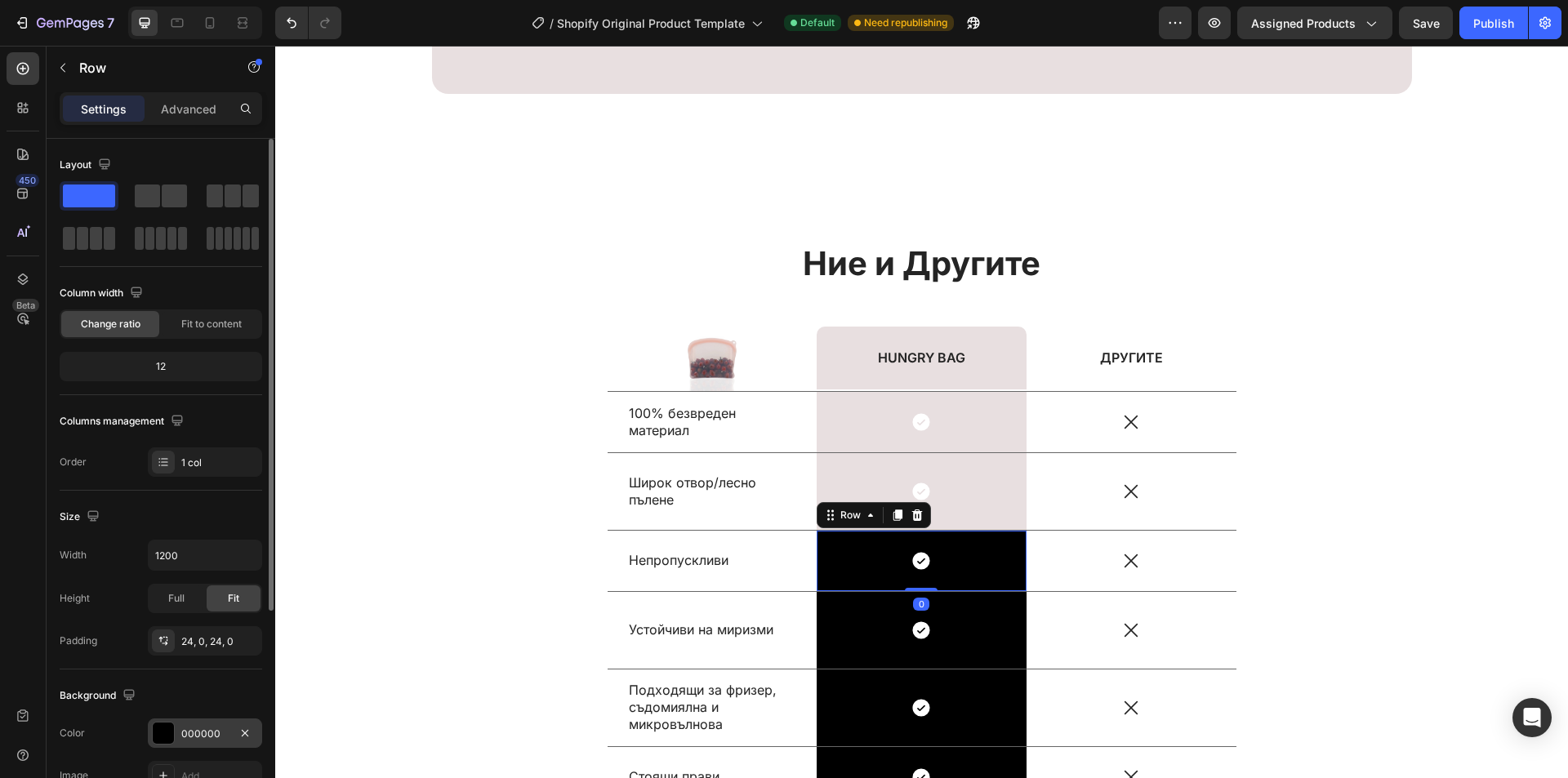
click at [187, 731] on div "000000" at bounding box center [206, 734] width 48 height 15
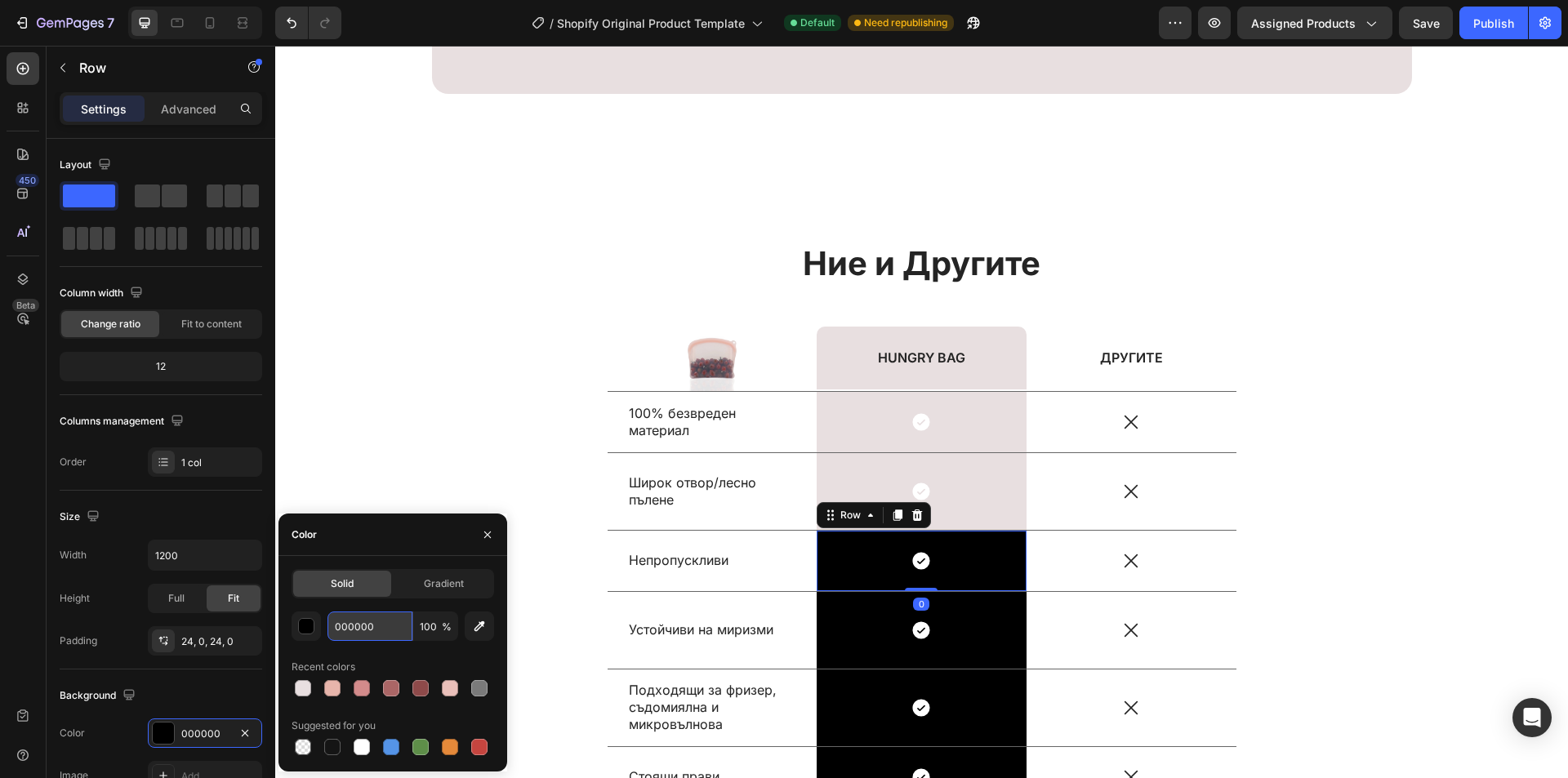
click at [383, 628] on input "000000" at bounding box center [370, 627] width 85 height 29
paste input "E8DFE"
type input "E8DFE0"
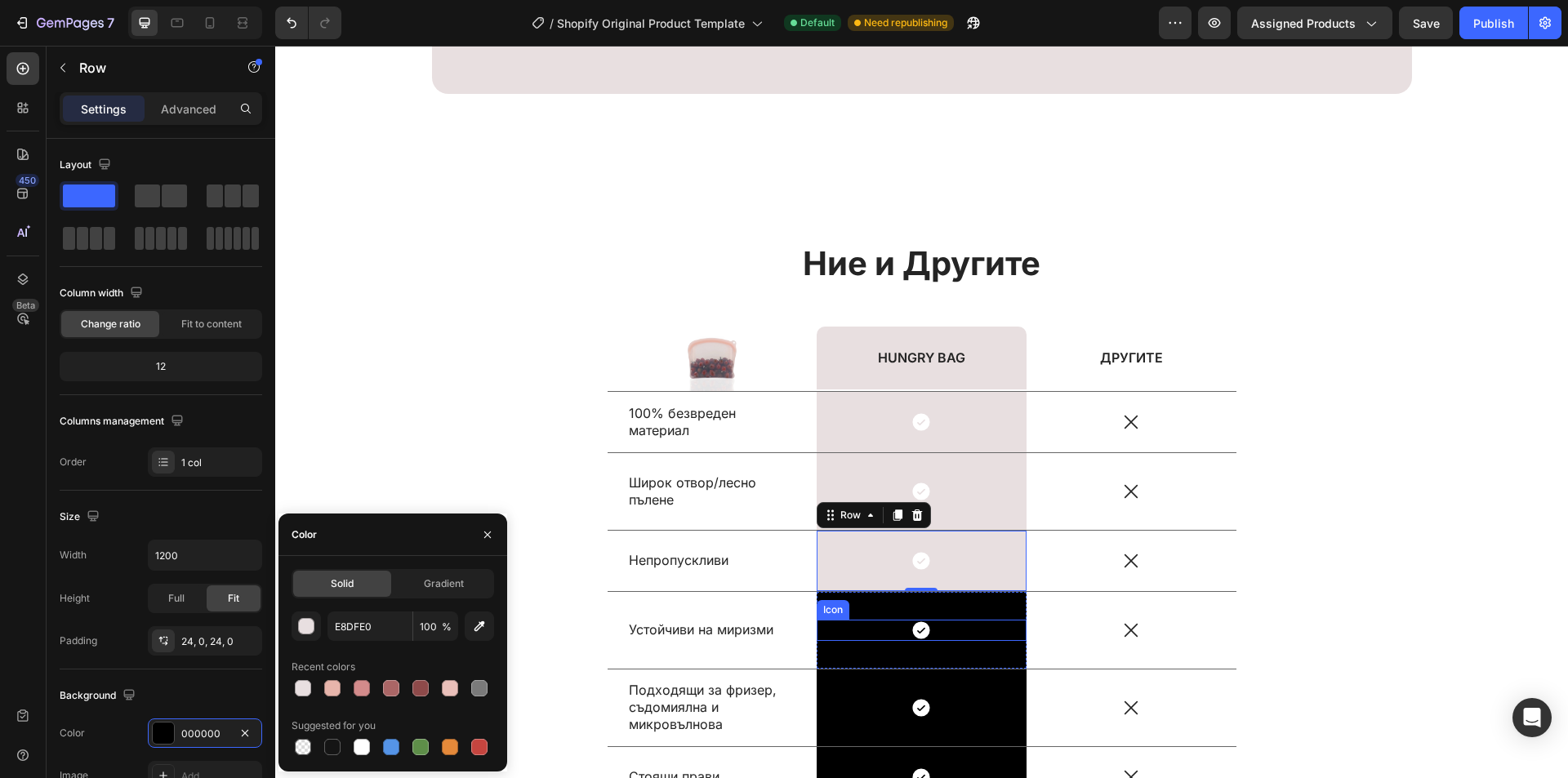
click at [953, 611] on div "Icon Row" at bounding box center [921, 630] width 210 height 77
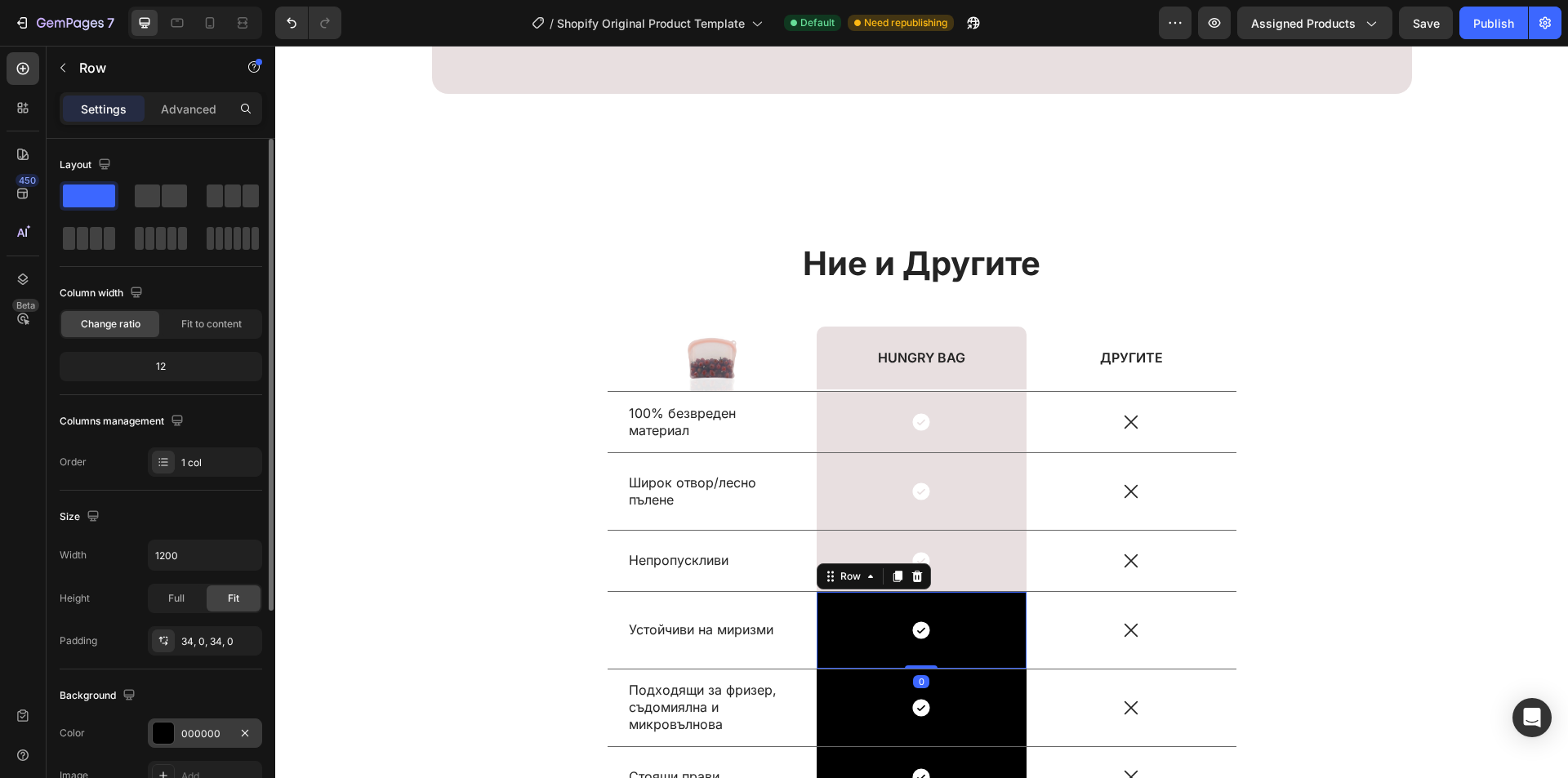
click at [173, 735] on div at bounding box center [162, 733] width 21 height 21
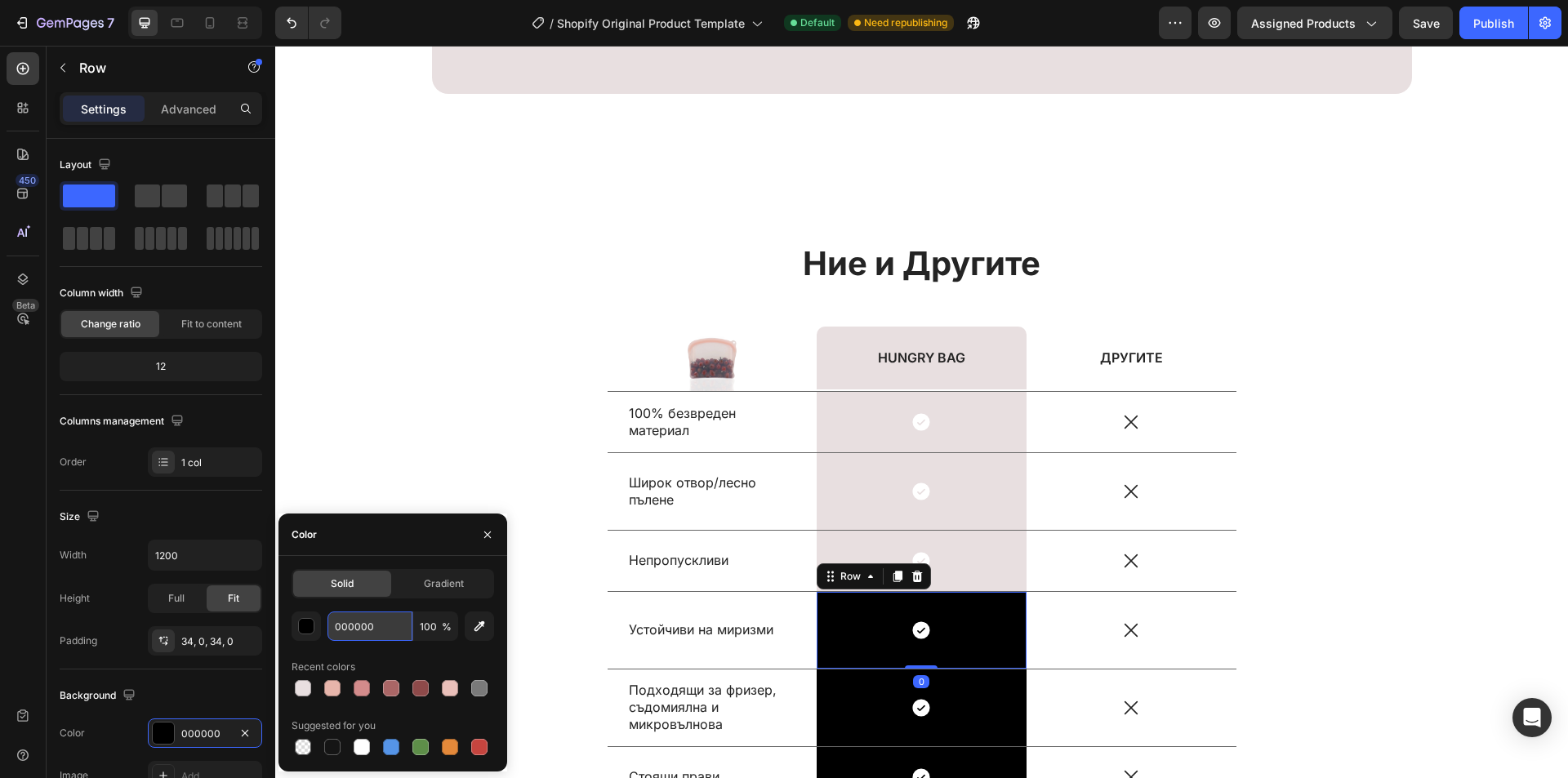
click at [383, 628] on input "000000" at bounding box center [370, 627] width 85 height 29
paste input "E8DFE"
type input "E8DFE0"
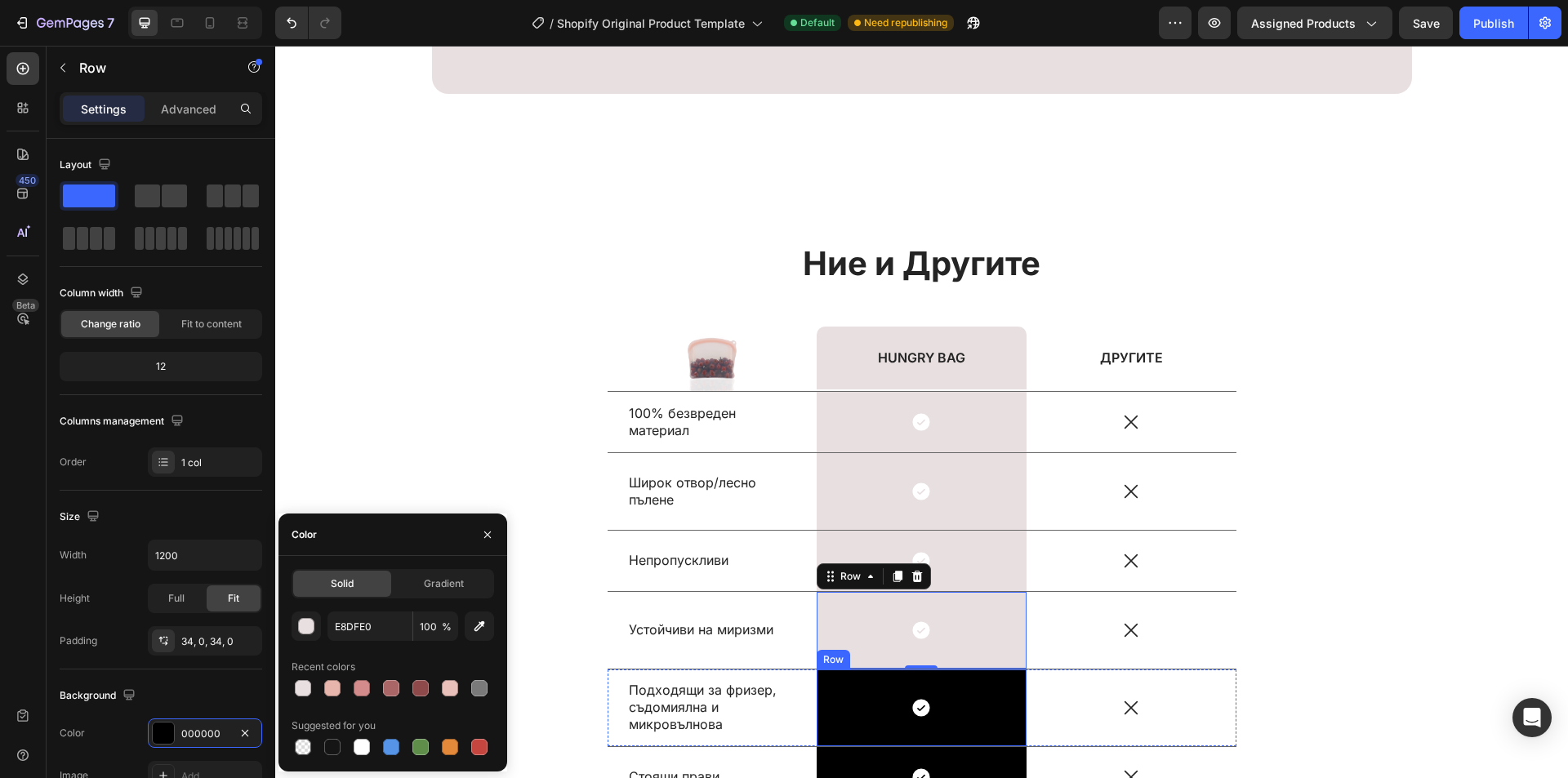
click at [995, 686] on div "Icon Row" at bounding box center [921, 708] width 210 height 77
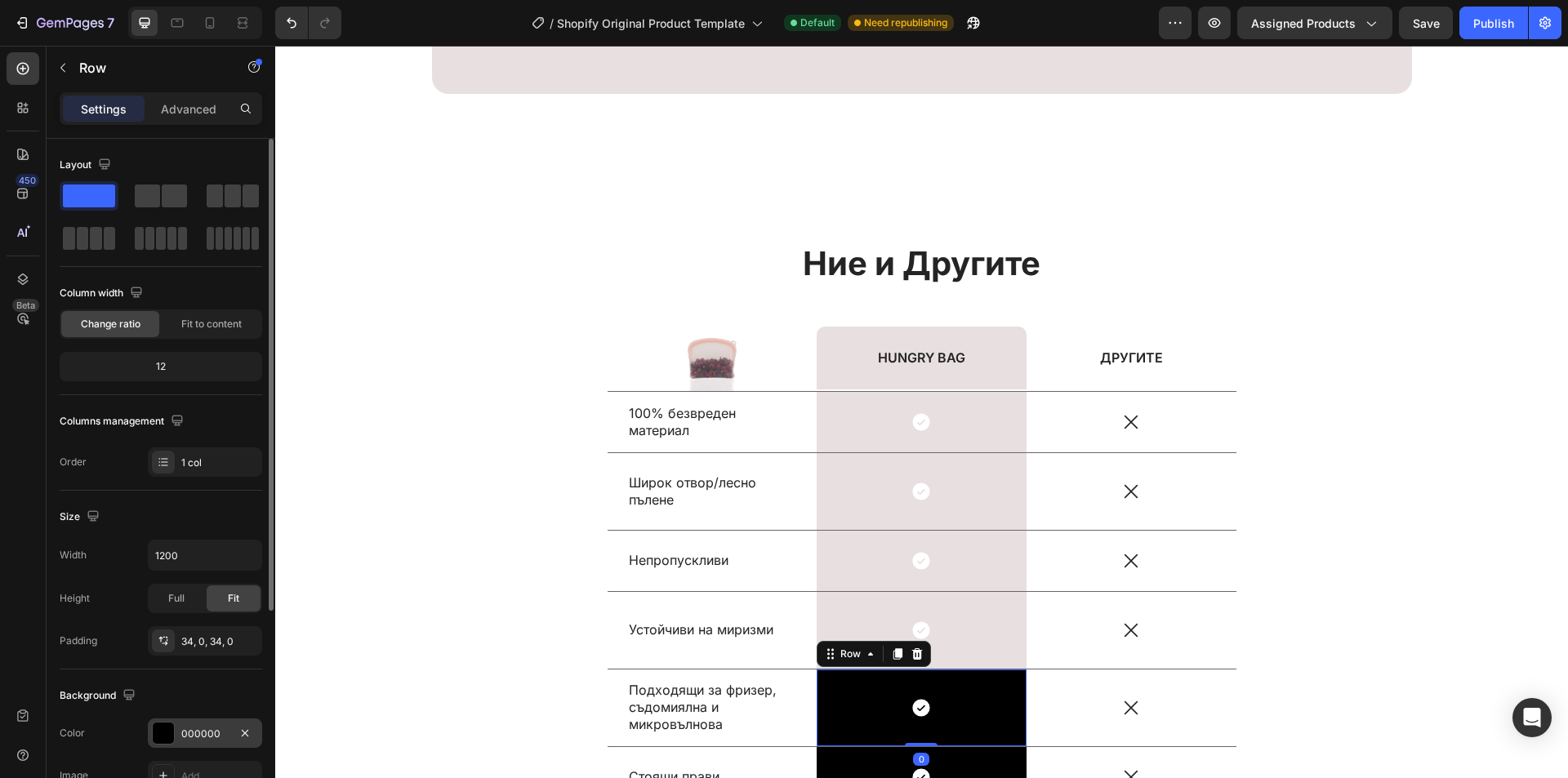
click at [224, 726] on div "000000" at bounding box center [205, 733] width 115 height 29
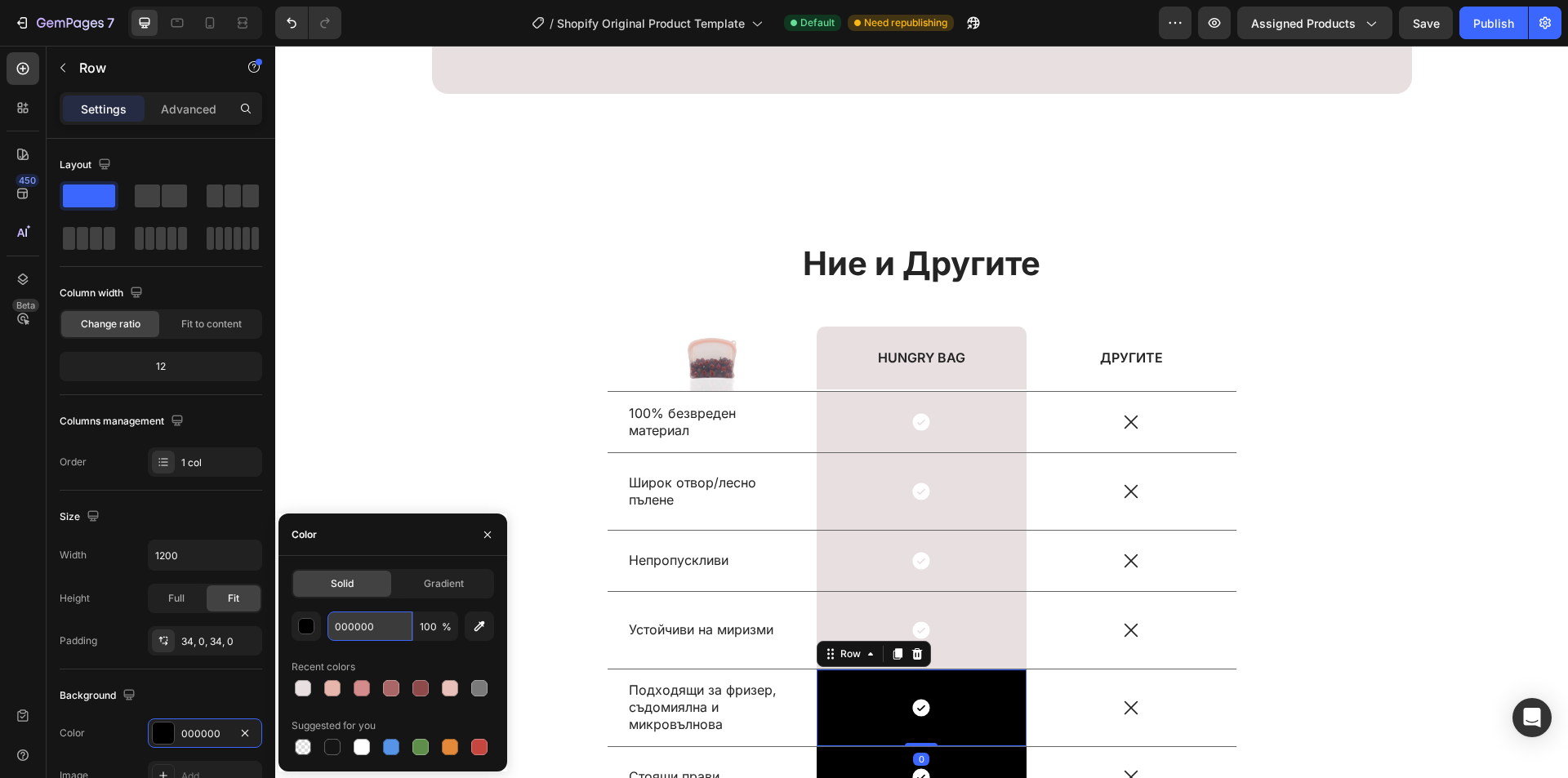
click at [387, 622] on input "000000" at bounding box center [370, 627] width 85 height 29
paste input "E8DFE"
type input "E8DFE0"
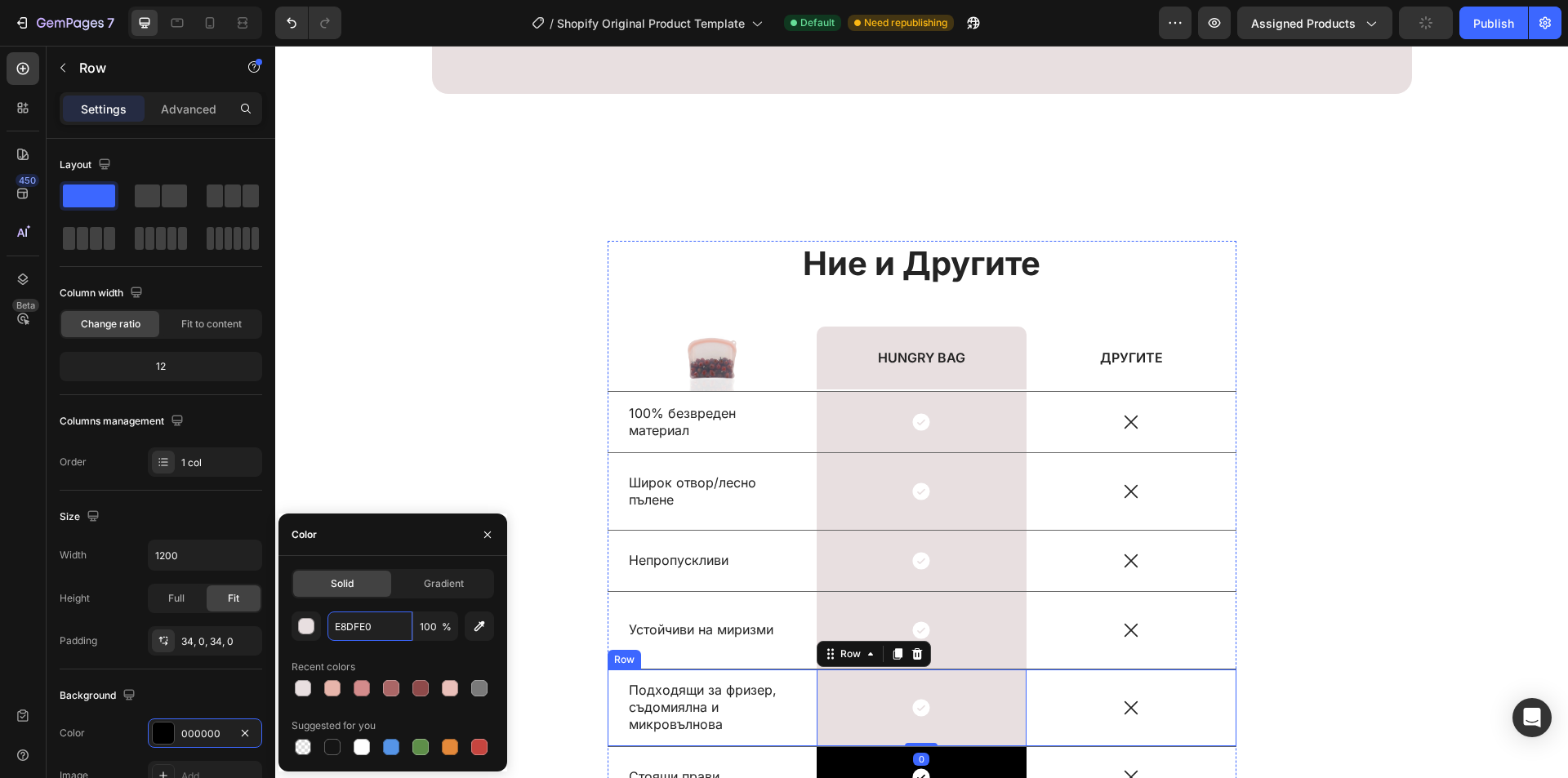
scroll to position [9022, 0]
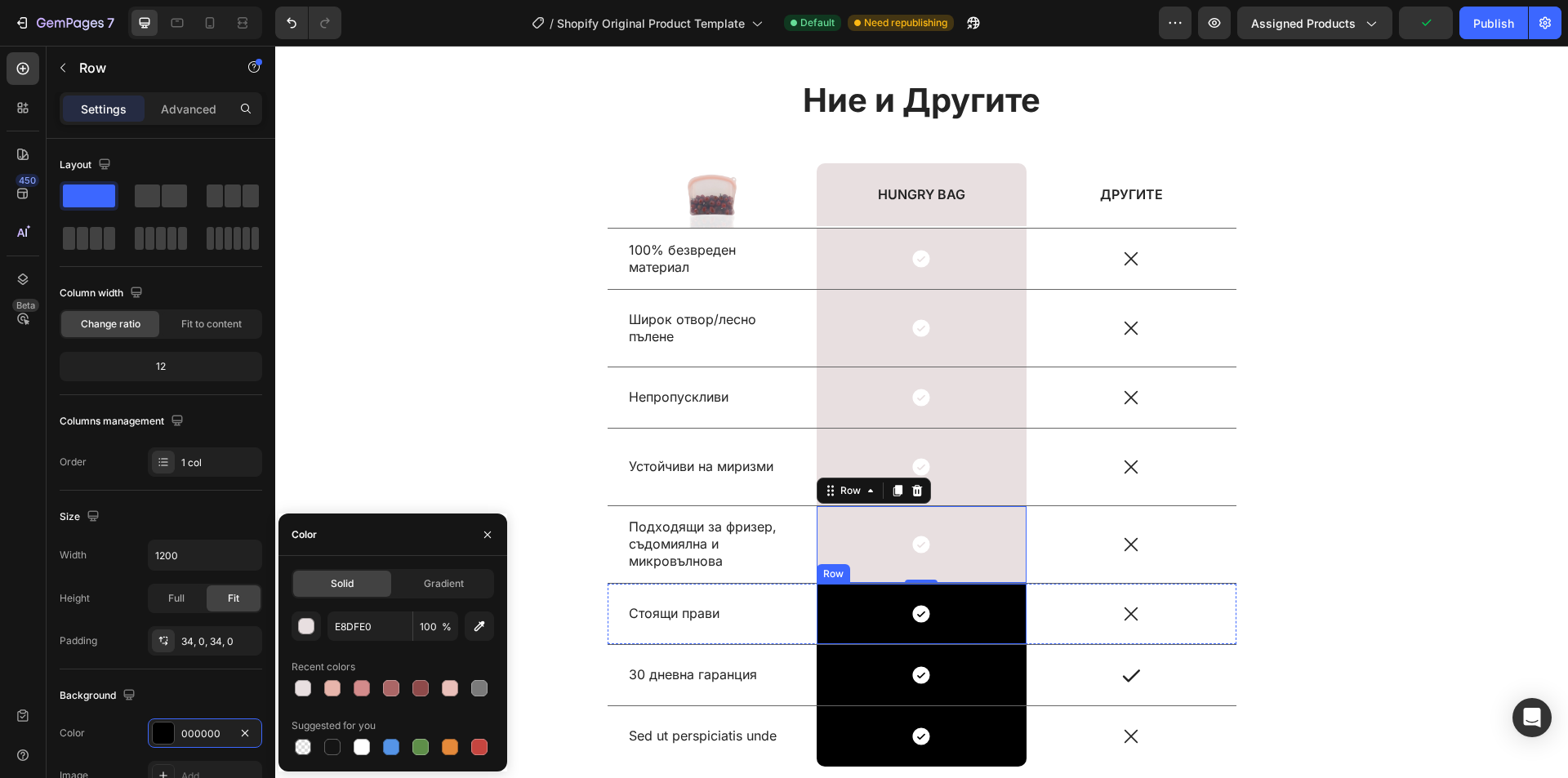
click at [966, 599] on div "Icon Row" at bounding box center [921, 615] width 210 height 61
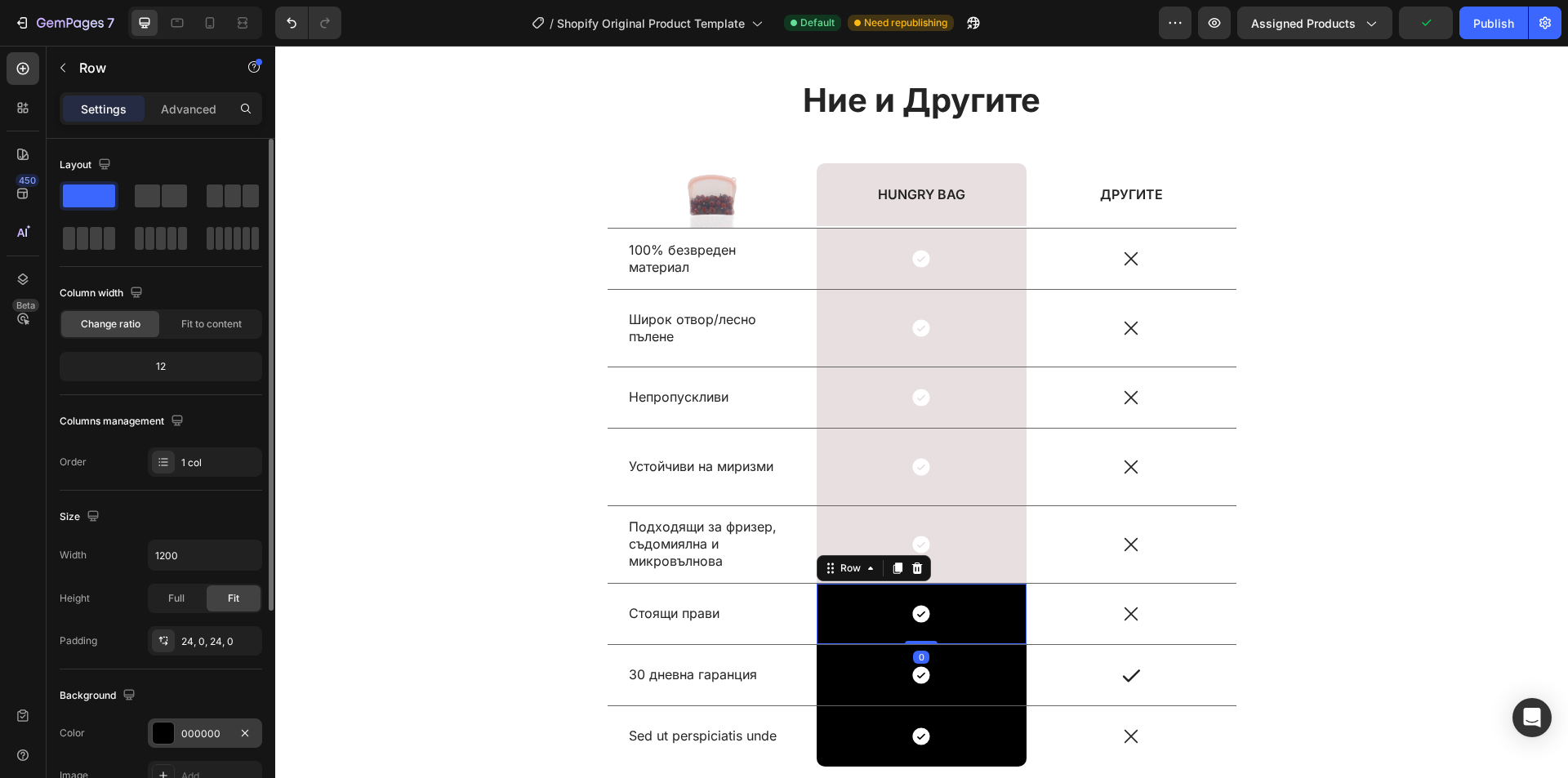
drag, startPoint x: 192, startPoint y: 728, endPoint x: 1, endPoint y: 670, distance: 199.6
click at [192, 728] on div "000000" at bounding box center [206, 734] width 48 height 15
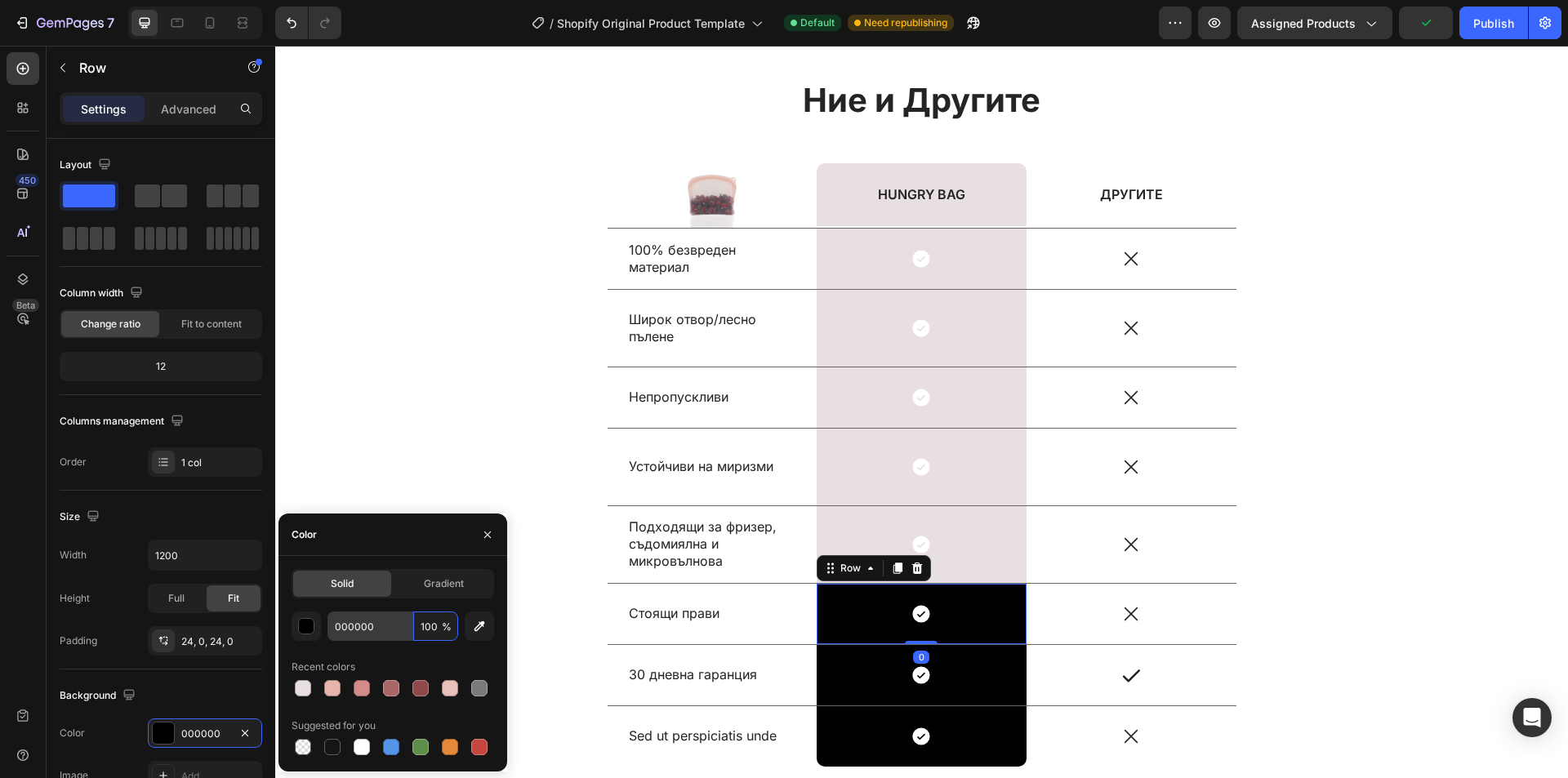
drag, startPoint x: 418, startPoint y: 637, endPoint x: 406, endPoint y: 635, distance: 12.2
click at [417, 637] on input "100" at bounding box center [435, 627] width 45 height 29
click at [396, 631] on input "000000" at bounding box center [370, 627] width 85 height 29
paste input "E8DFE"
type input "E8DFE0"
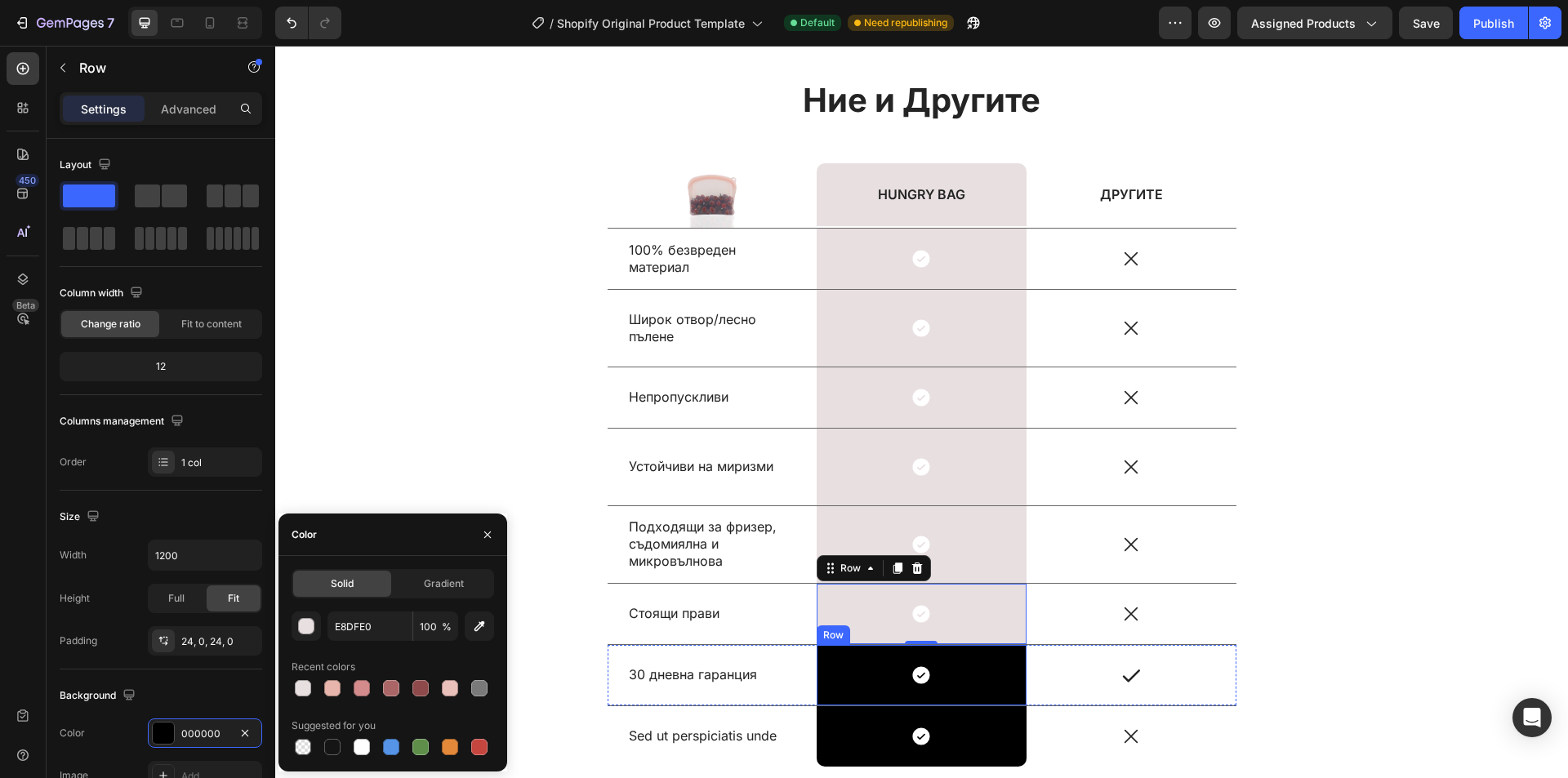
click at [946, 656] on div "Icon Row" at bounding box center [921, 675] width 210 height 61
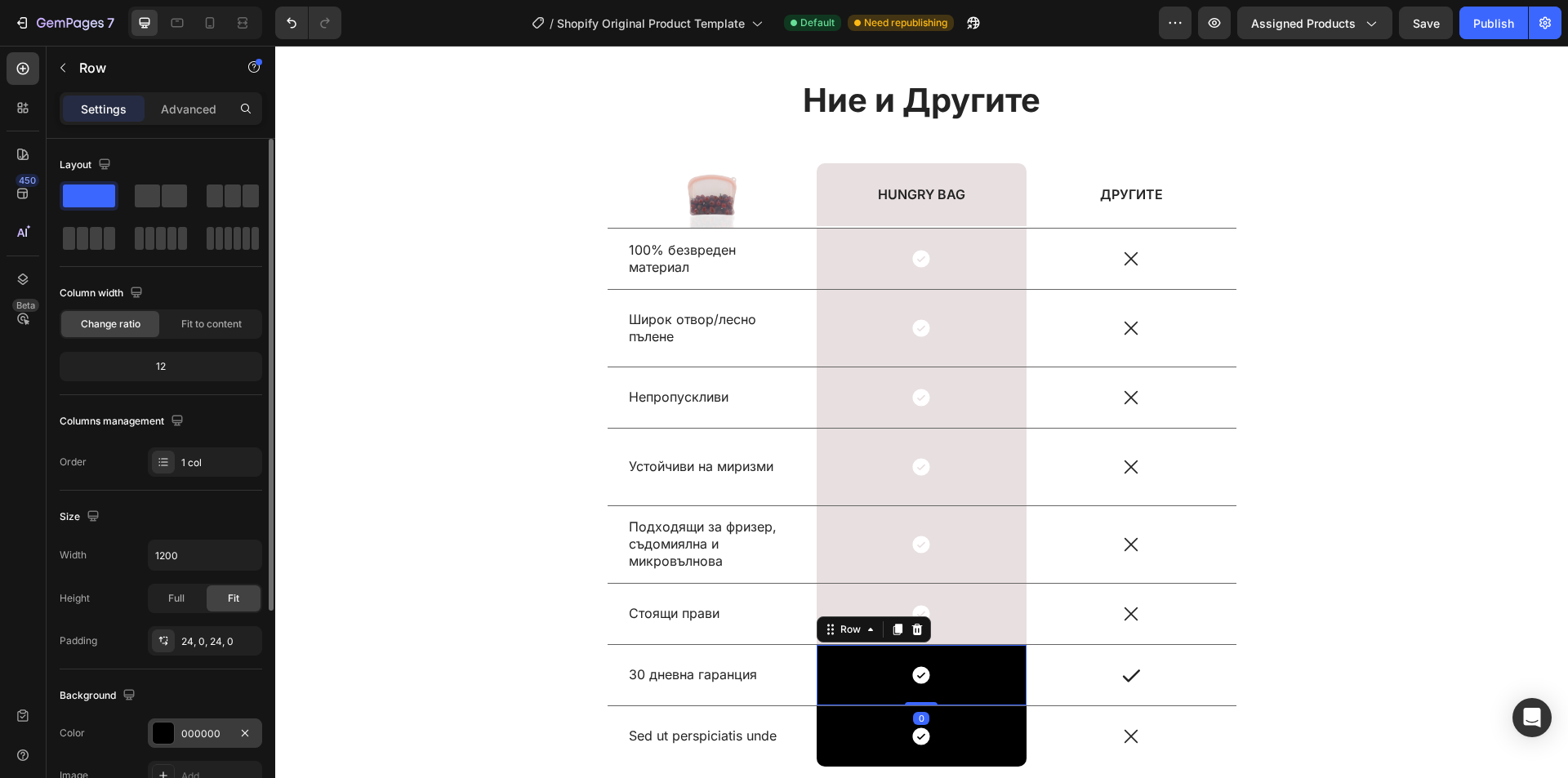
click at [175, 728] on div "000000" at bounding box center [205, 733] width 115 height 29
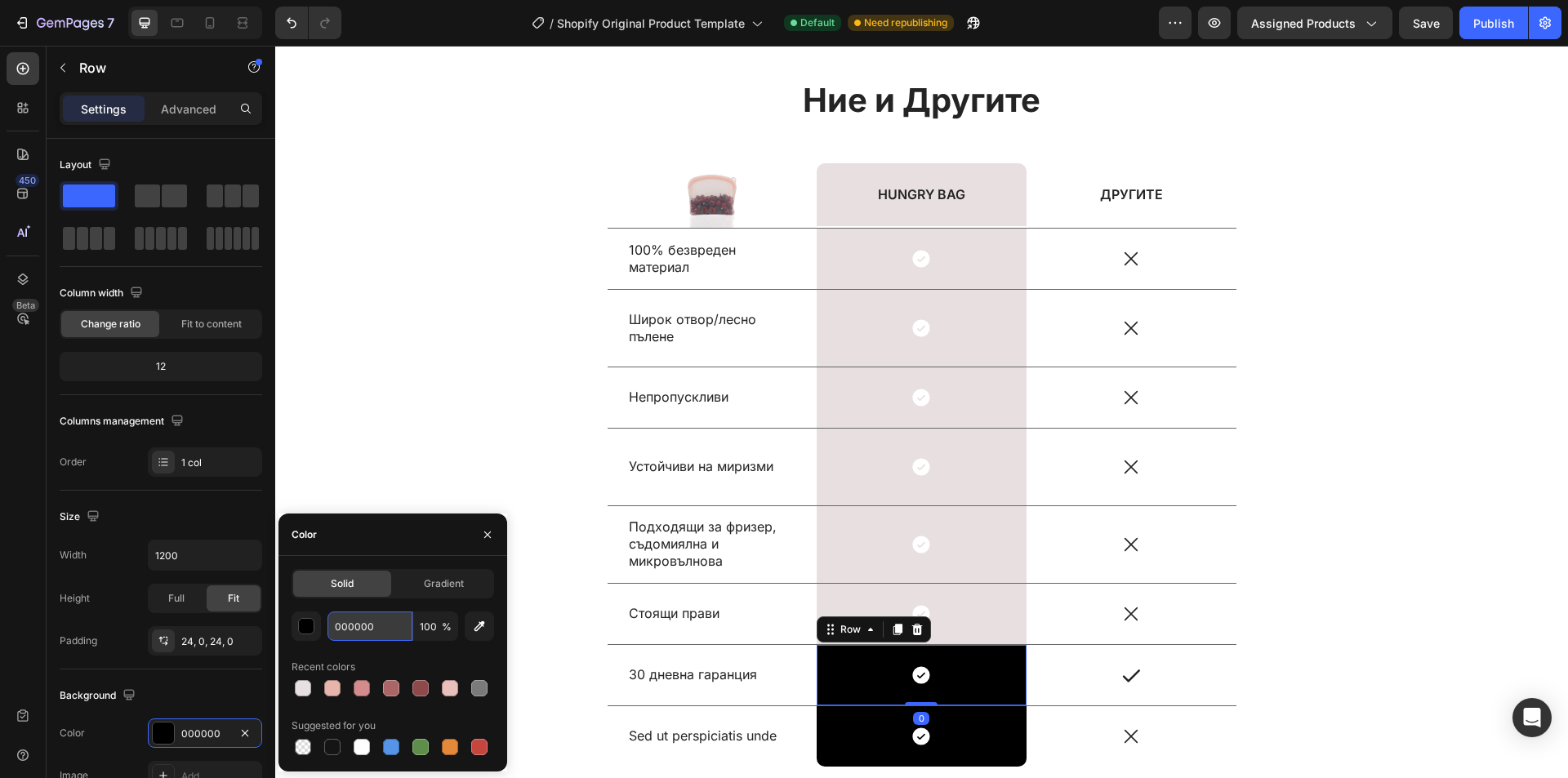
click at [389, 621] on input "000000" at bounding box center [370, 627] width 85 height 29
paste input "E8DFE"
type input "E8DFE0"
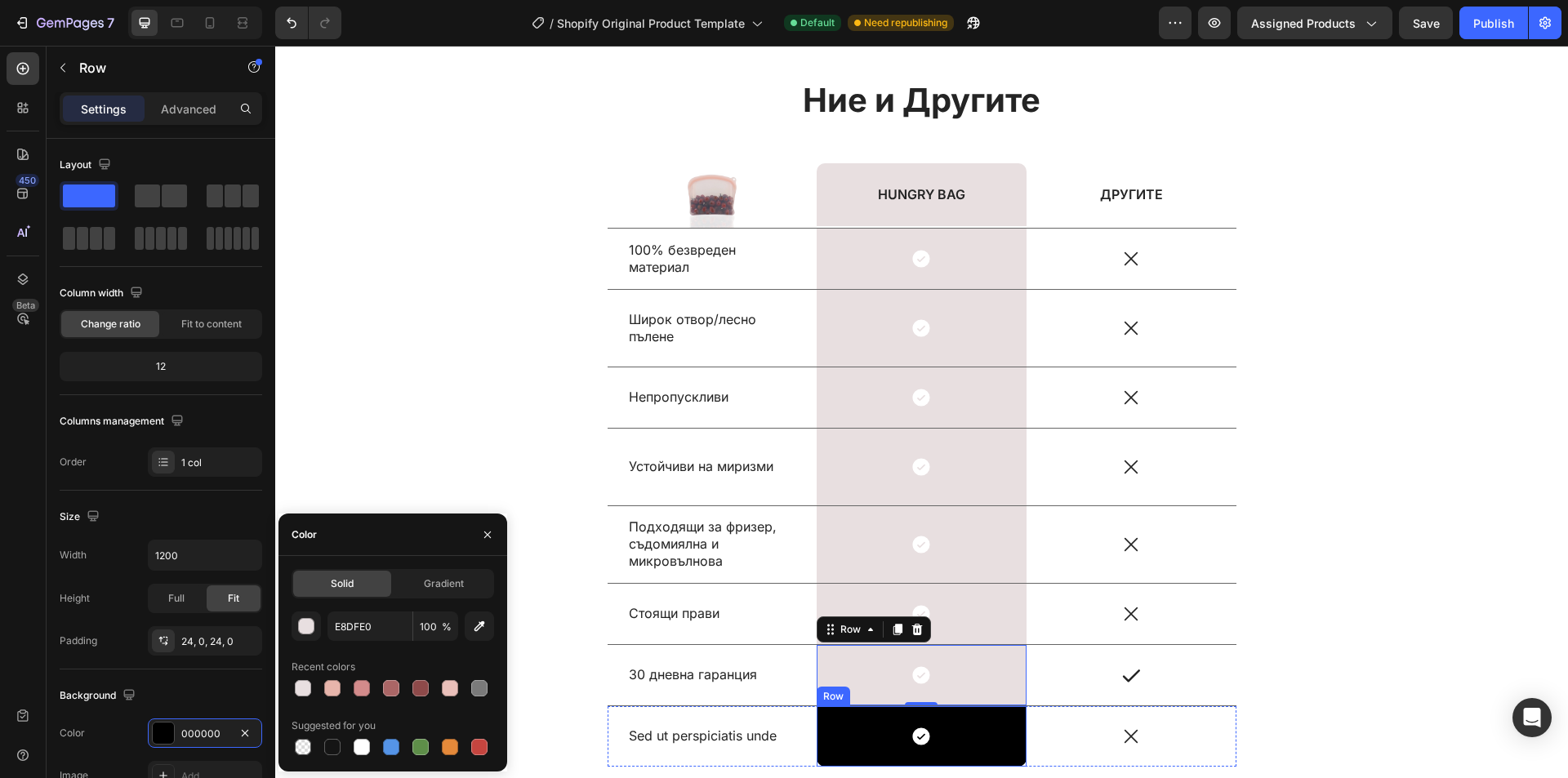
click at [993, 723] on div "Icon Row" at bounding box center [921, 737] width 210 height 61
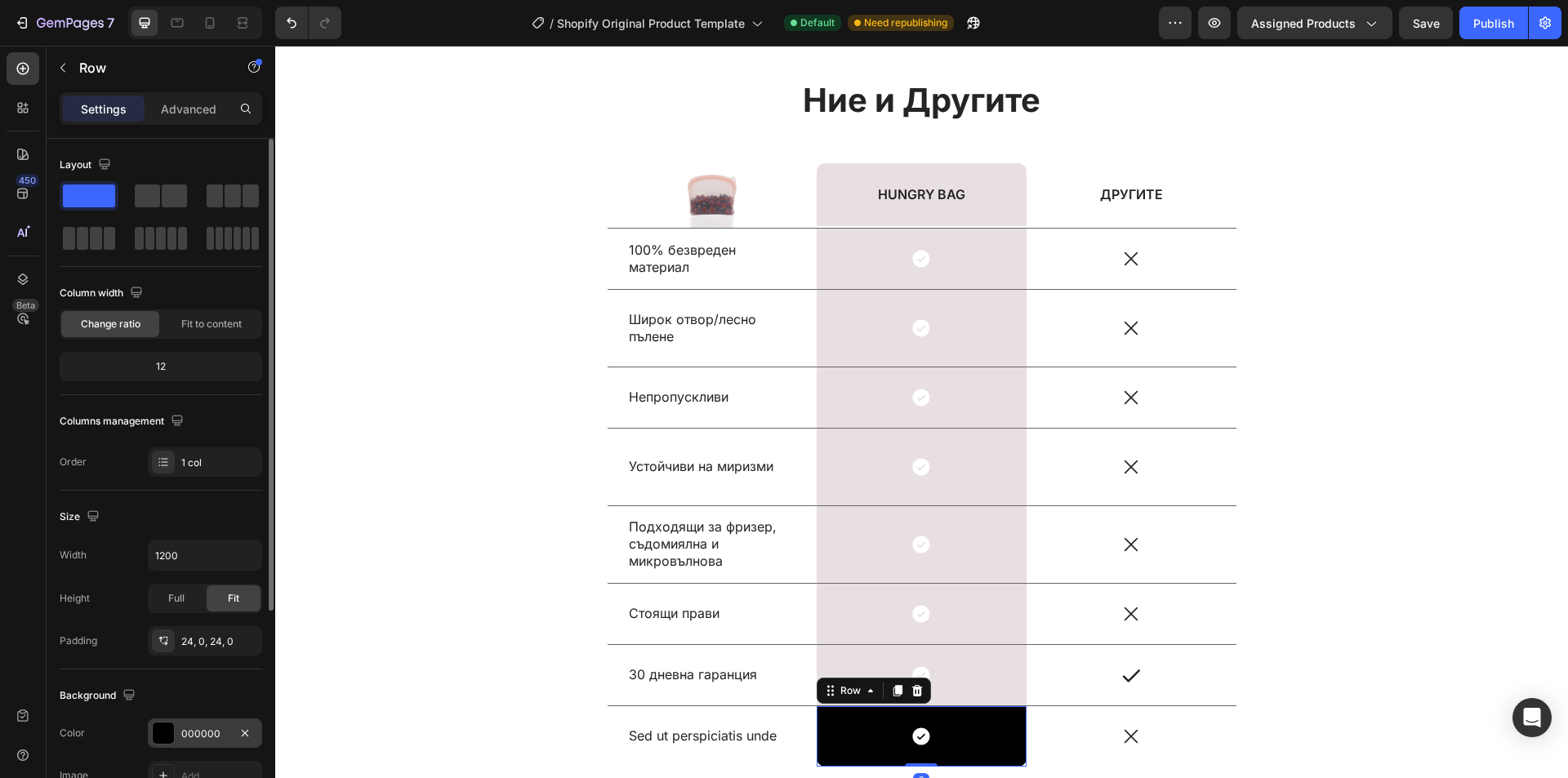
click at [195, 733] on div "000000" at bounding box center [206, 734] width 48 height 15
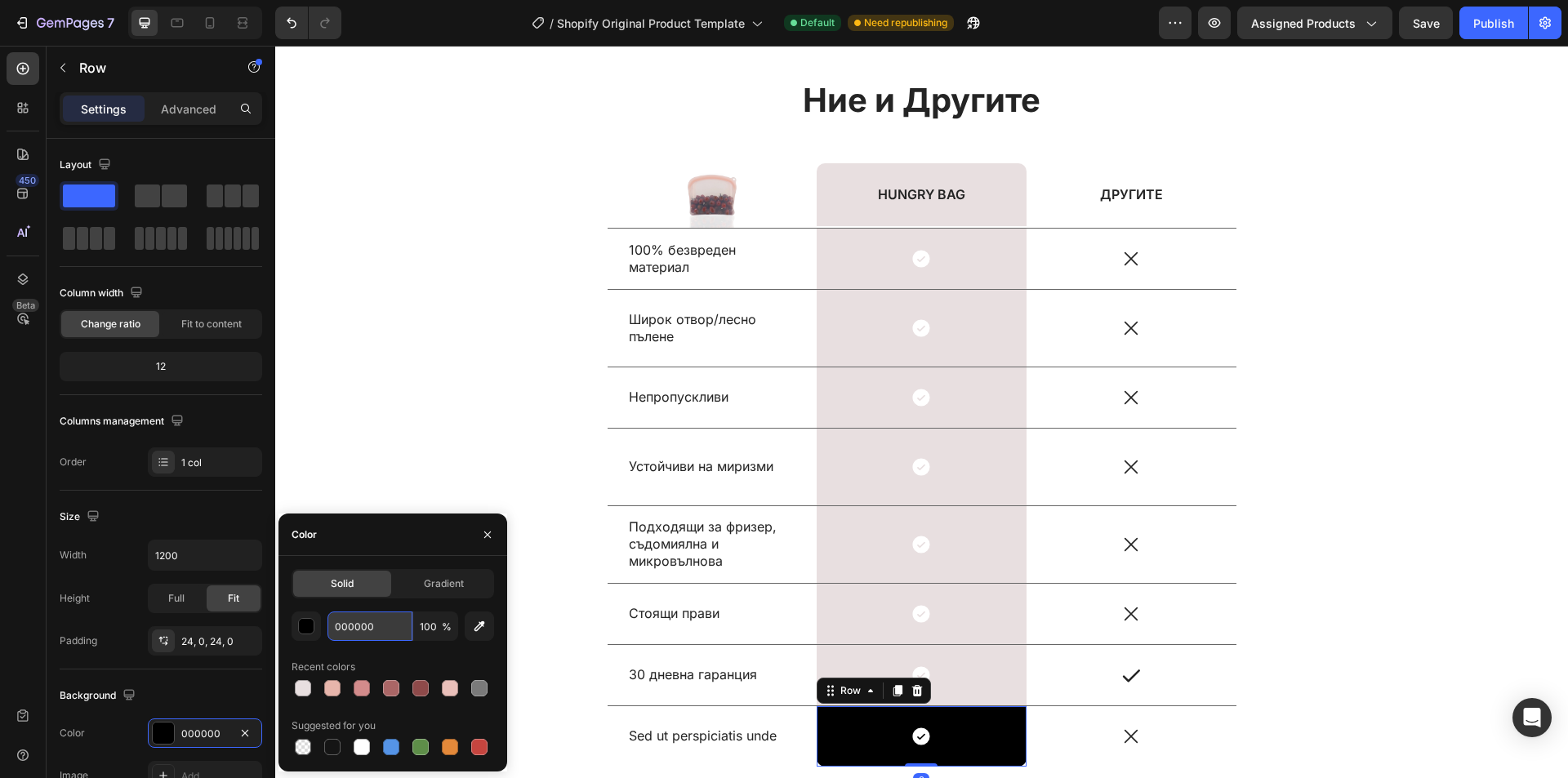
click at [394, 628] on input "000000" at bounding box center [370, 627] width 85 height 29
paste input "E8DFE"
type input "E8DFE0"
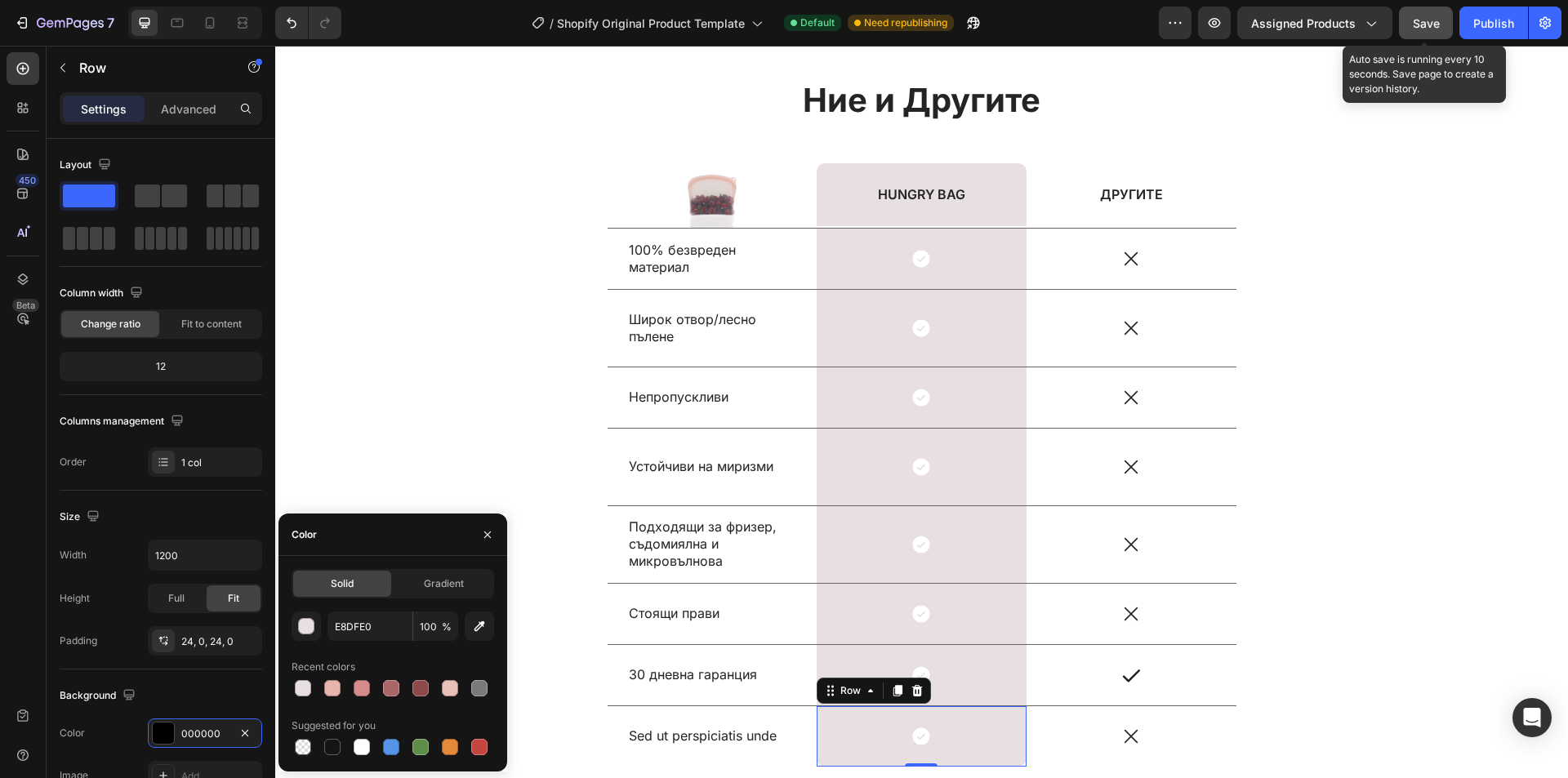
click at [1433, 28] on span "Save" at bounding box center [1426, 23] width 27 height 14
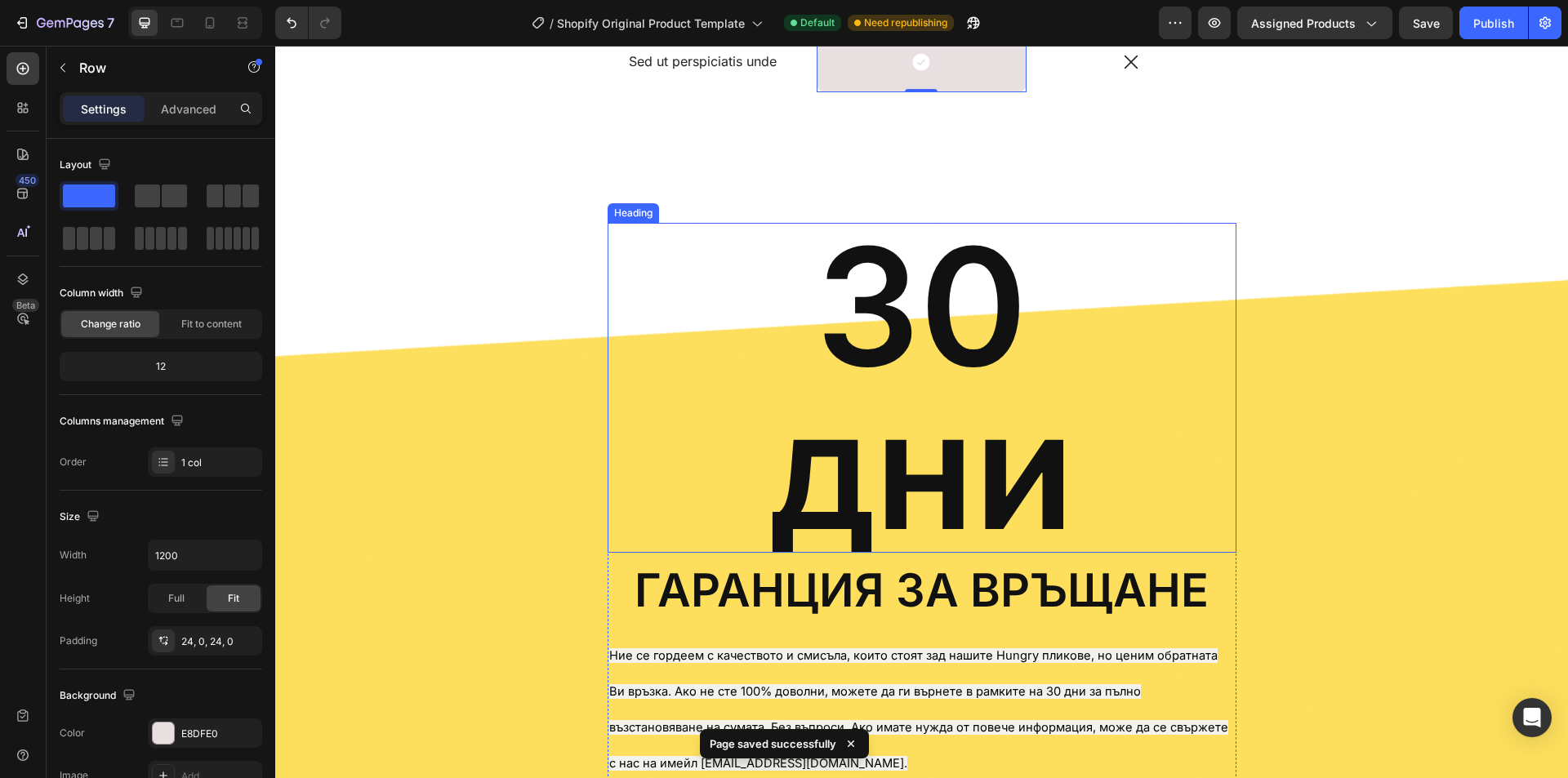
scroll to position [9839, 0]
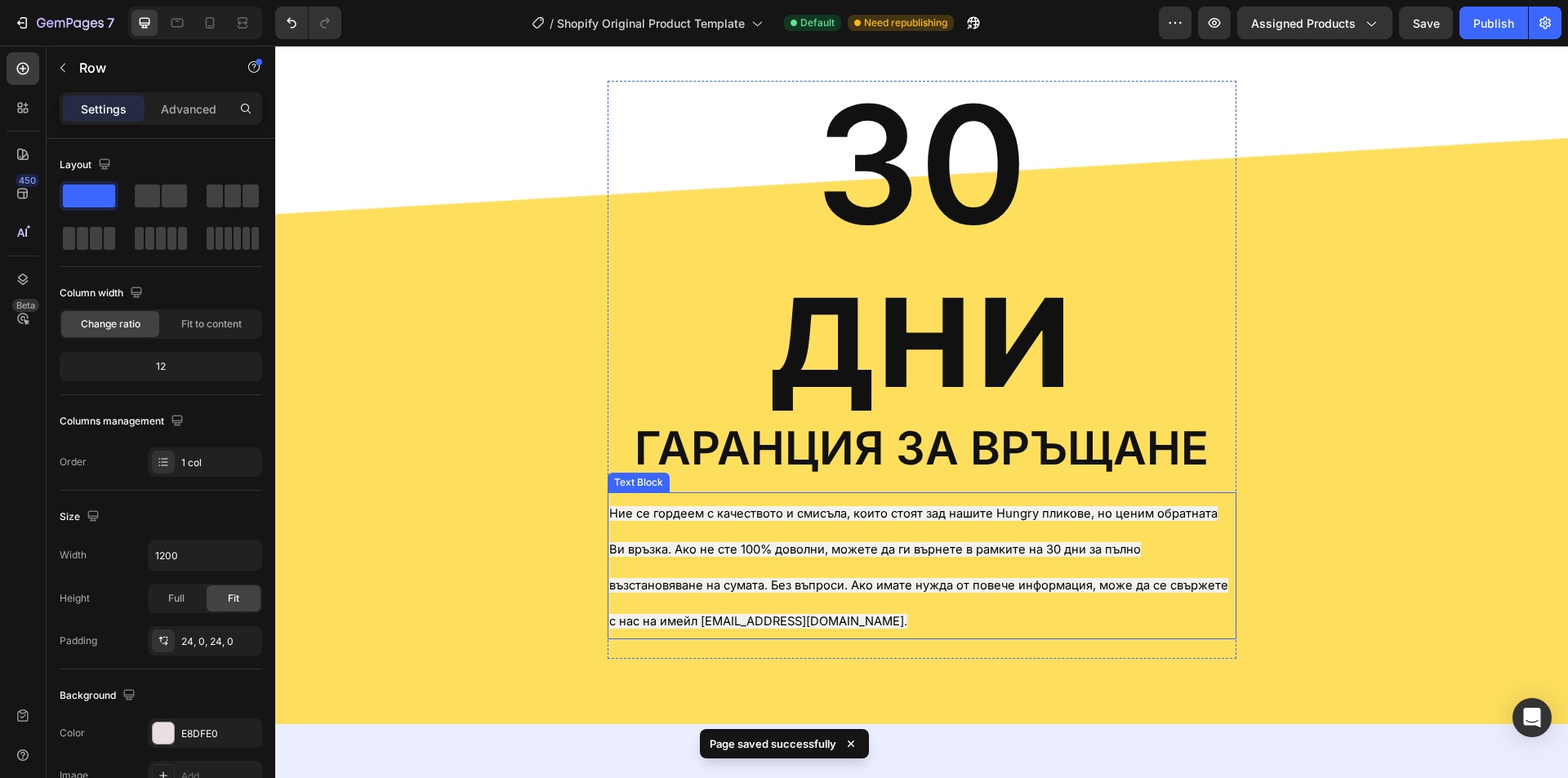
click at [791, 506] on span "Ние се гордеем с качеството и смисъла, които стоят зад нашите Hungry пликове, н…" at bounding box center [918, 568] width 619 height 123
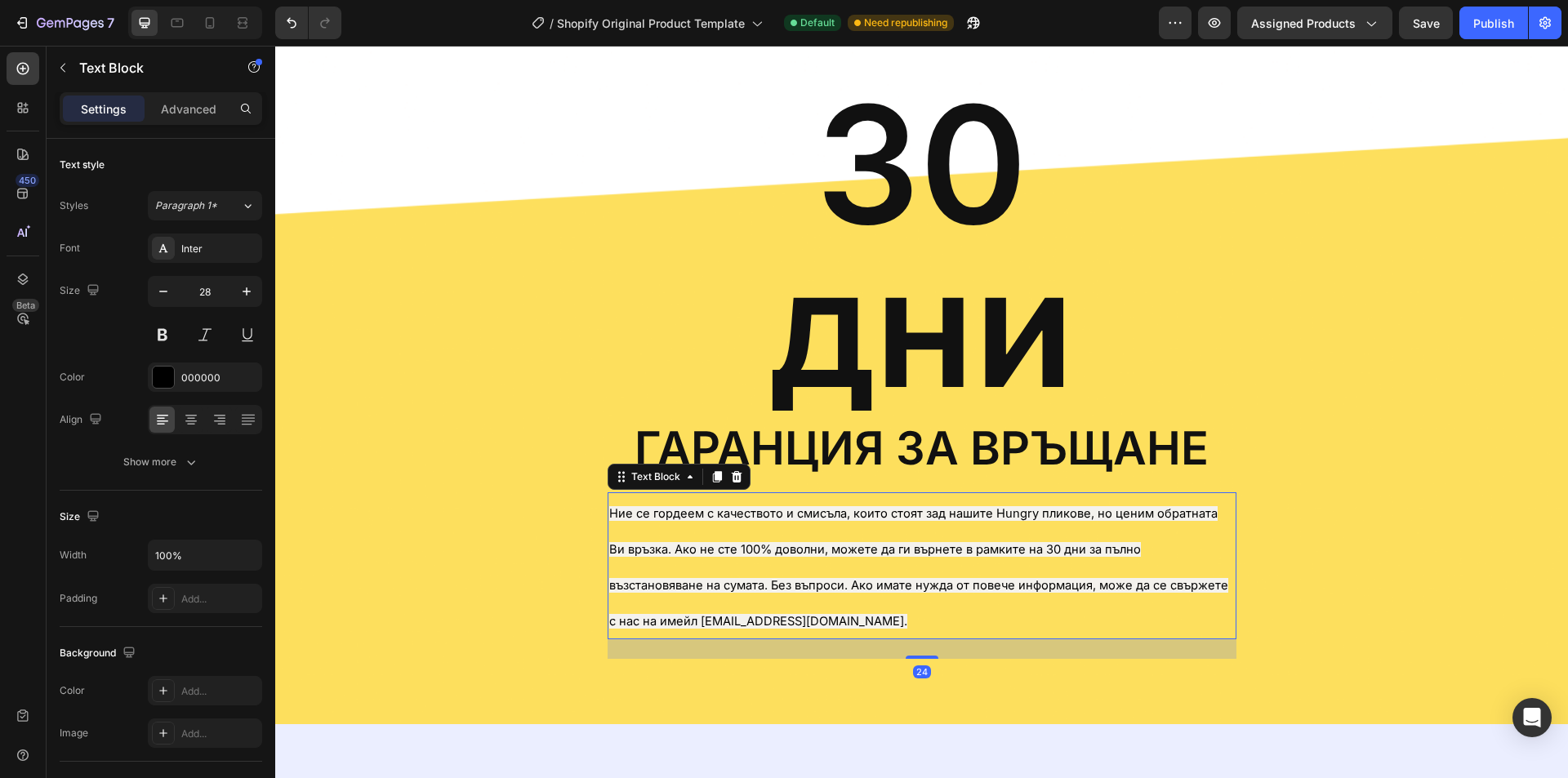
click at [773, 619] on p "Ние се гордеем с качеството и смисъла, които стоят зад нашите Hungry пликове, н…" at bounding box center [922, 567] width 626 height 145
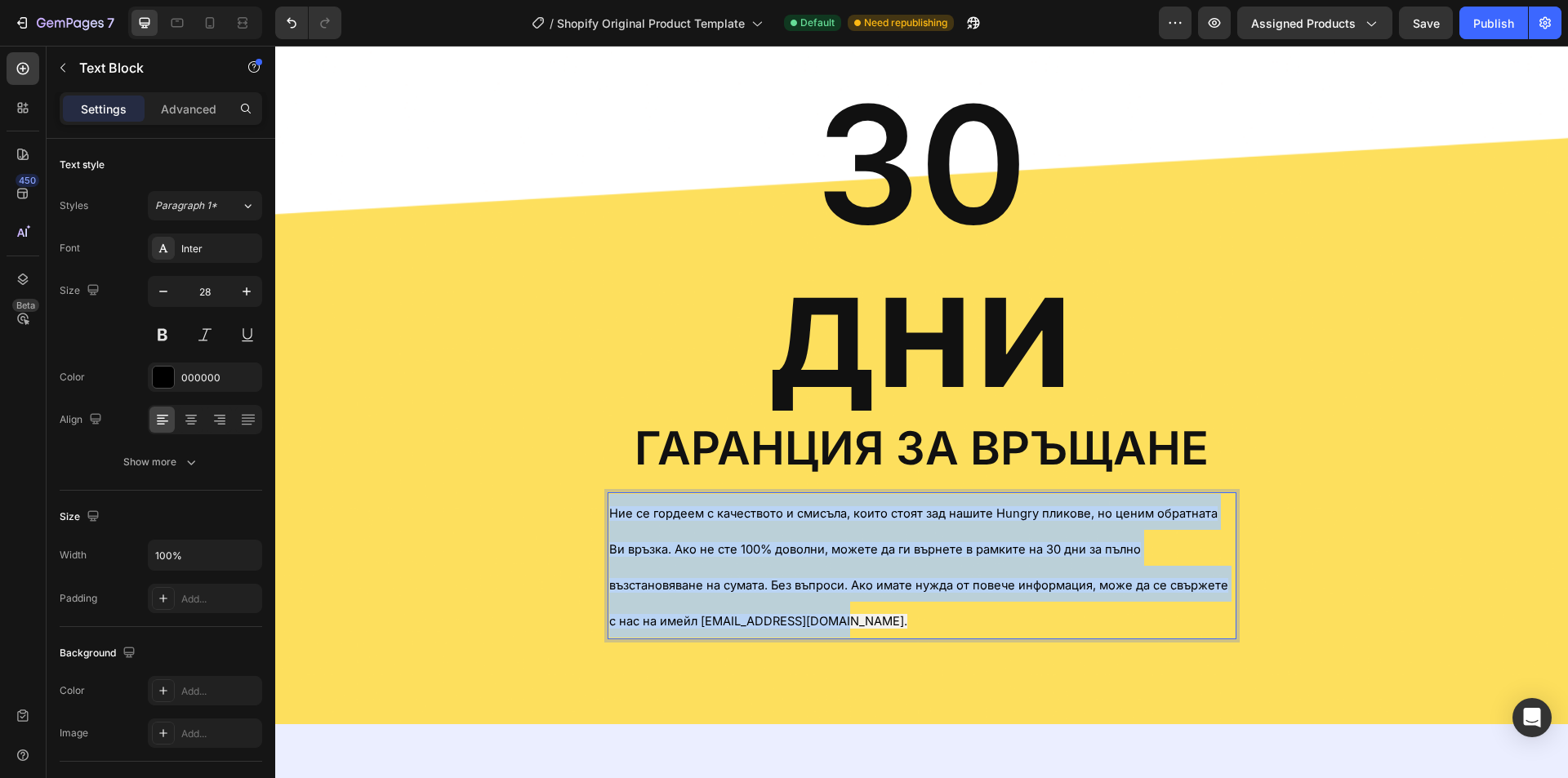
drag, startPoint x: 759, startPoint y: 622, endPoint x: 599, endPoint y: 509, distance: 195.9
click at [599, 509] on div "30 дни Heading гаранция за връщане Text Block Ние се гордеем с качеството и сми…" at bounding box center [921, 370] width 1269 height 579
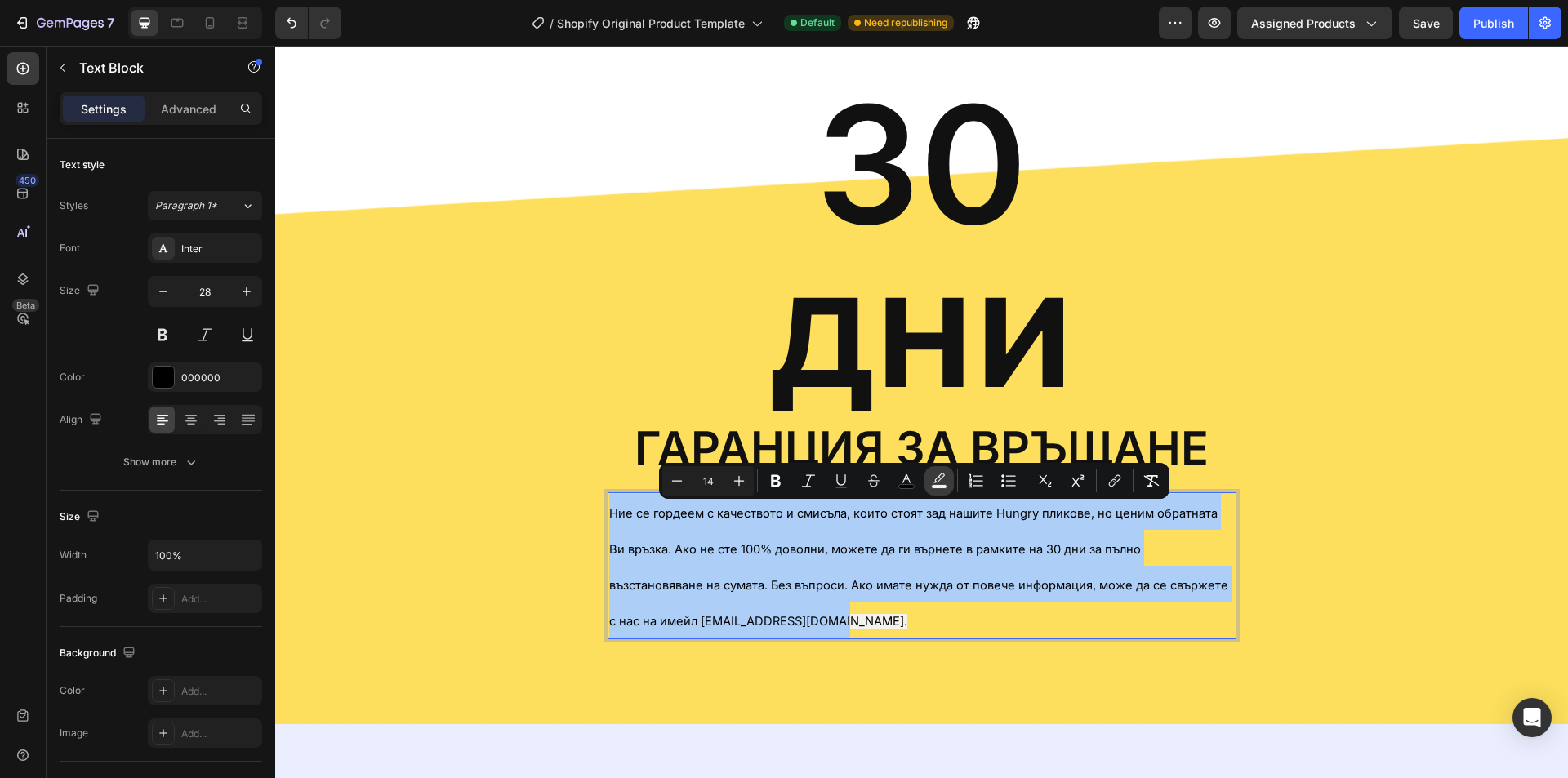
click at [951, 477] on button "color" at bounding box center [940, 481] width 29 height 29
type input "F4F2ED"
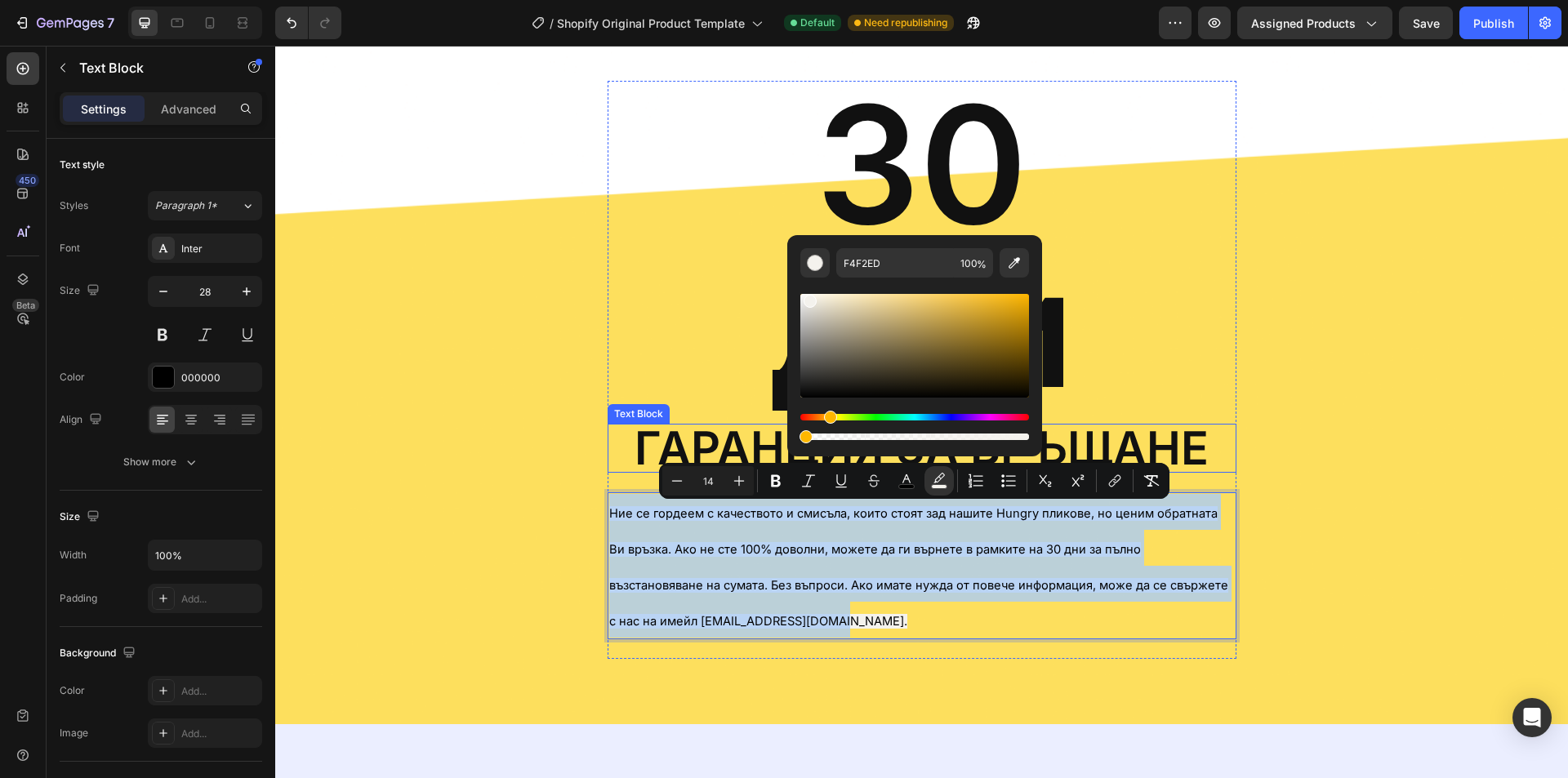
type input "0"
drag, startPoint x: 1296, startPoint y: 480, endPoint x: 651, endPoint y: 439, distance: 646.3
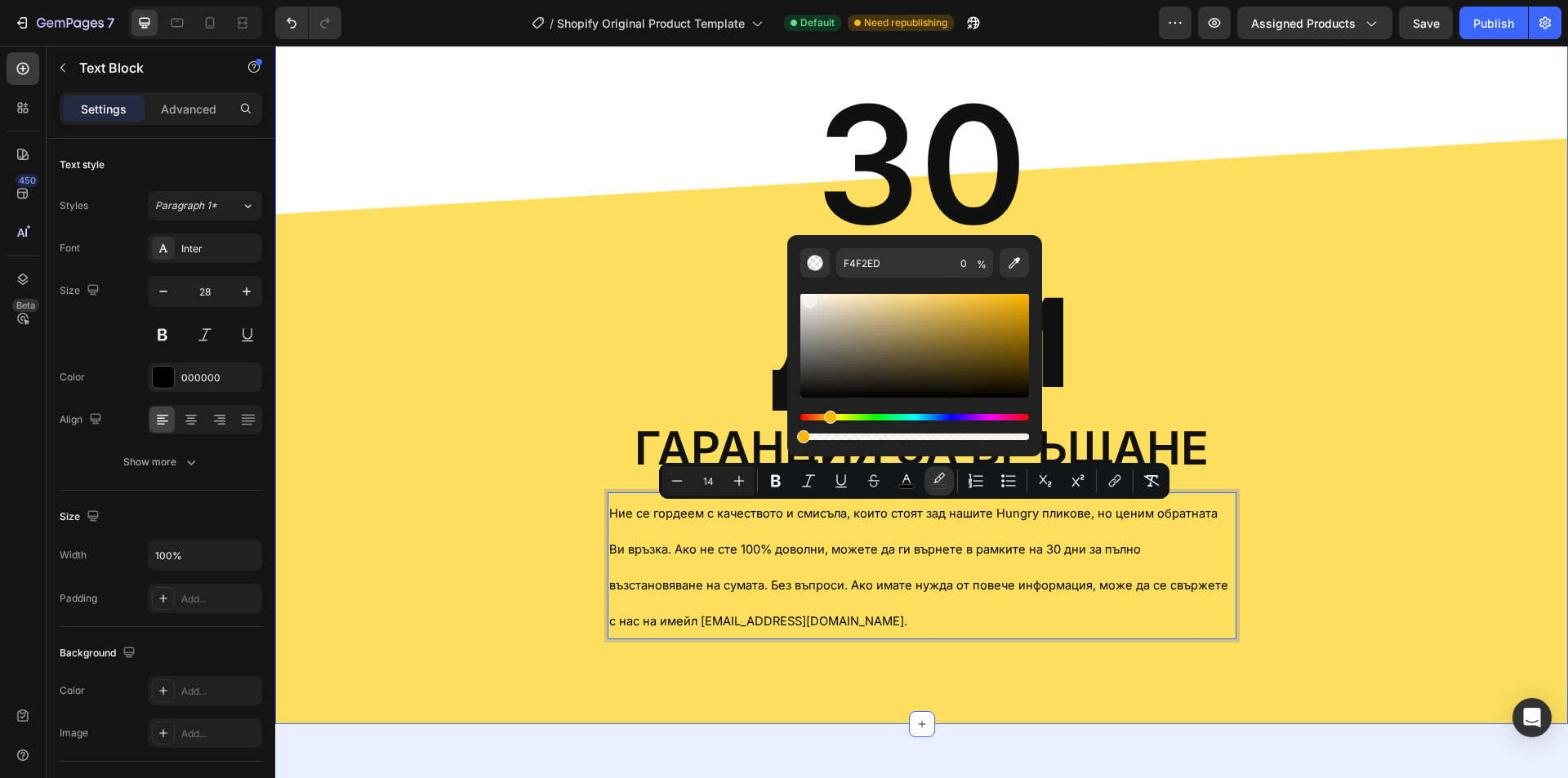
click at [926, 671] on div "30 дни Heading гаранция за връщане Text Block Ние се гордеем с качеството и сми…" at bounding box center [921, 371] width 1293 height 710
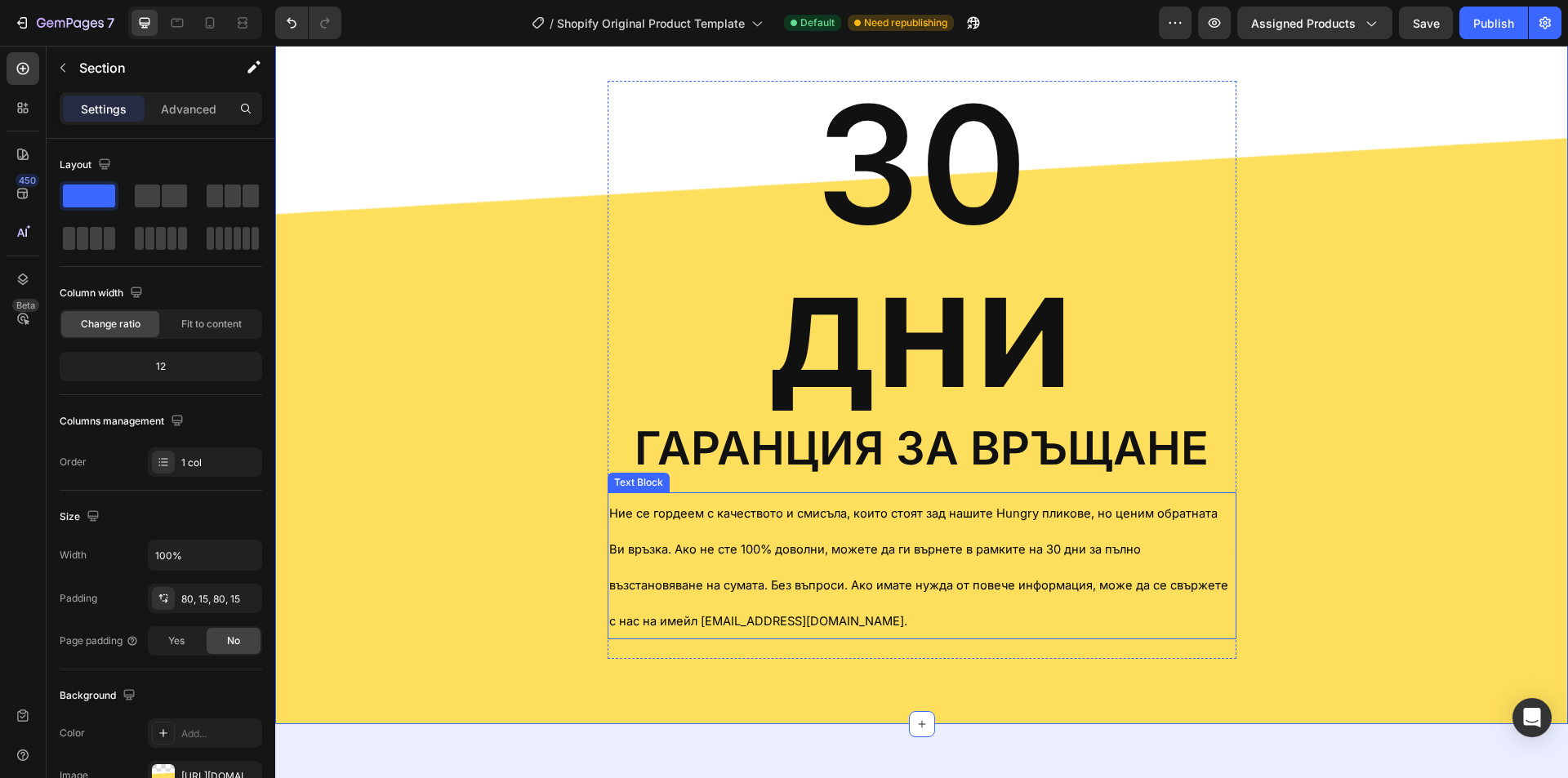
click at [871, 565] on p "Ние се гордеем с качеството и смисъла, които стоят зад нашите Hungry пликове, н…" at bounding box center [922, 567] width 626 height 145
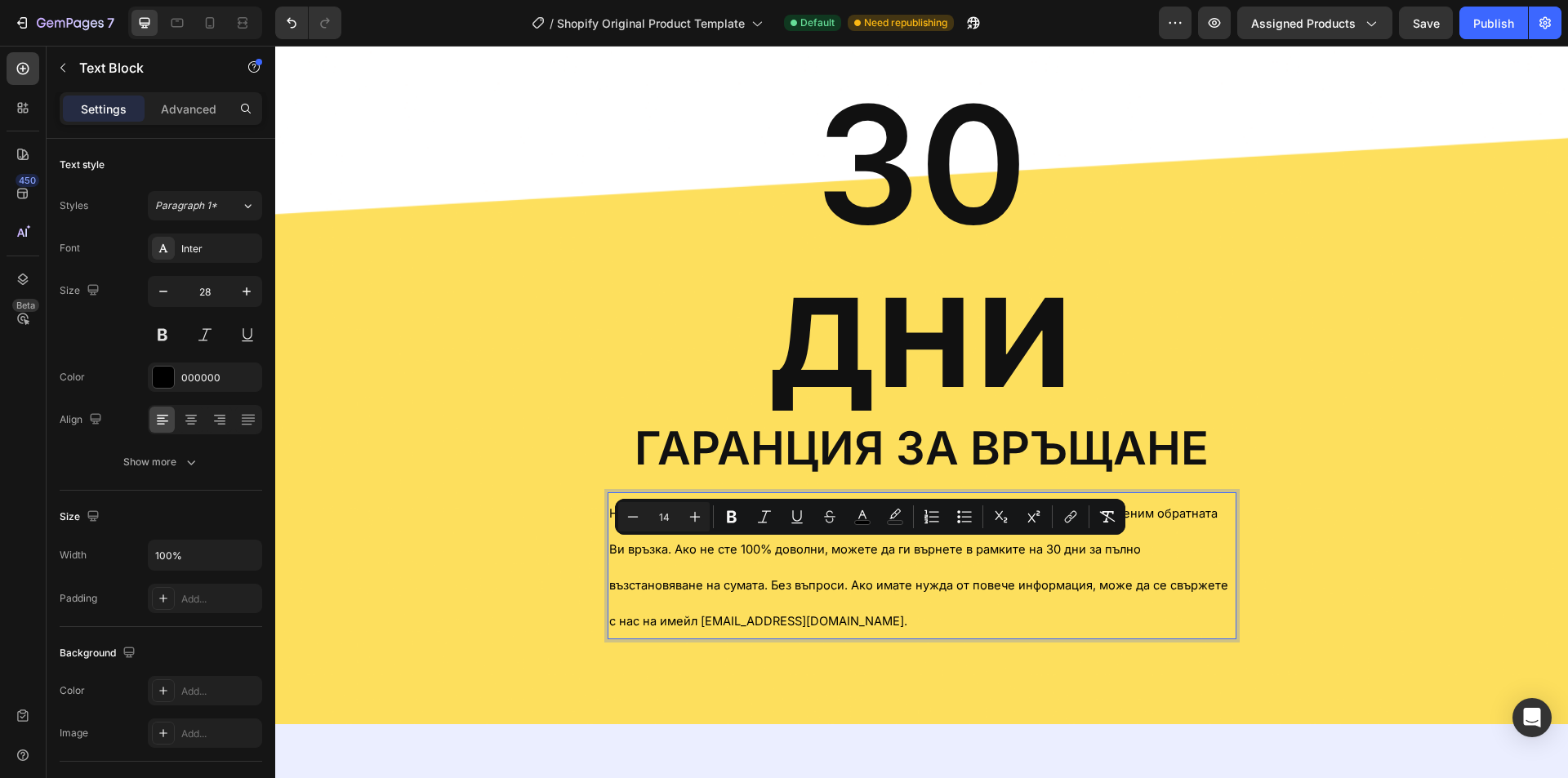
click at [829, 603] on p "Ние се гордеем с качеството и смисъла, които стоят зад нашите Hungry пликове, н…" at bounding box center [922, 567] width 626 height 145
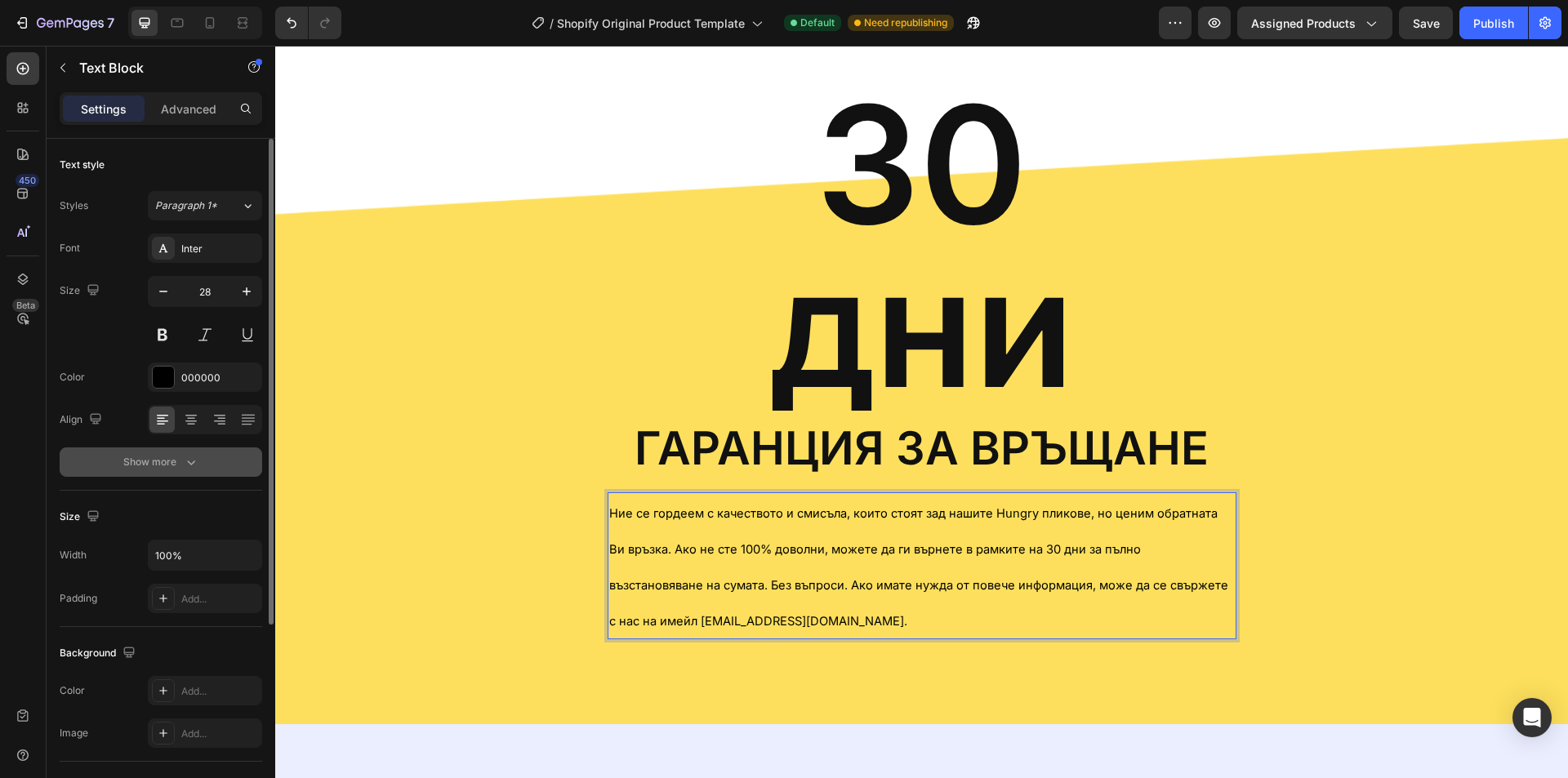
click at [173, 458] on div "Show more" at bounding box center [161, 462] width 76 height 17
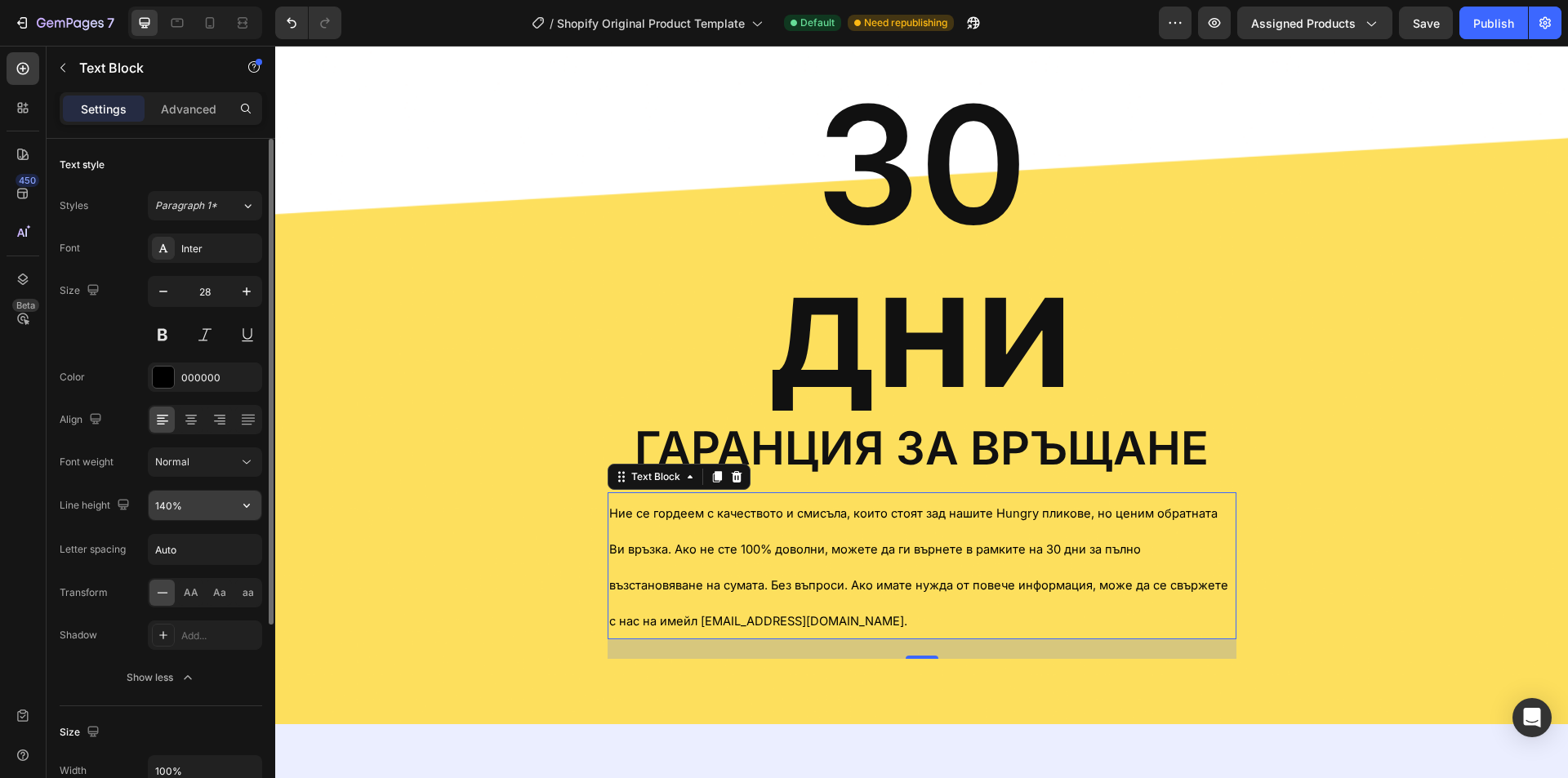
click at [209, 508] on input "140%" at bounding box center [205, 506] width 113 height 29
click at [248, 512] on icon "button" at bounding box center [247, 506] width 17 height 17
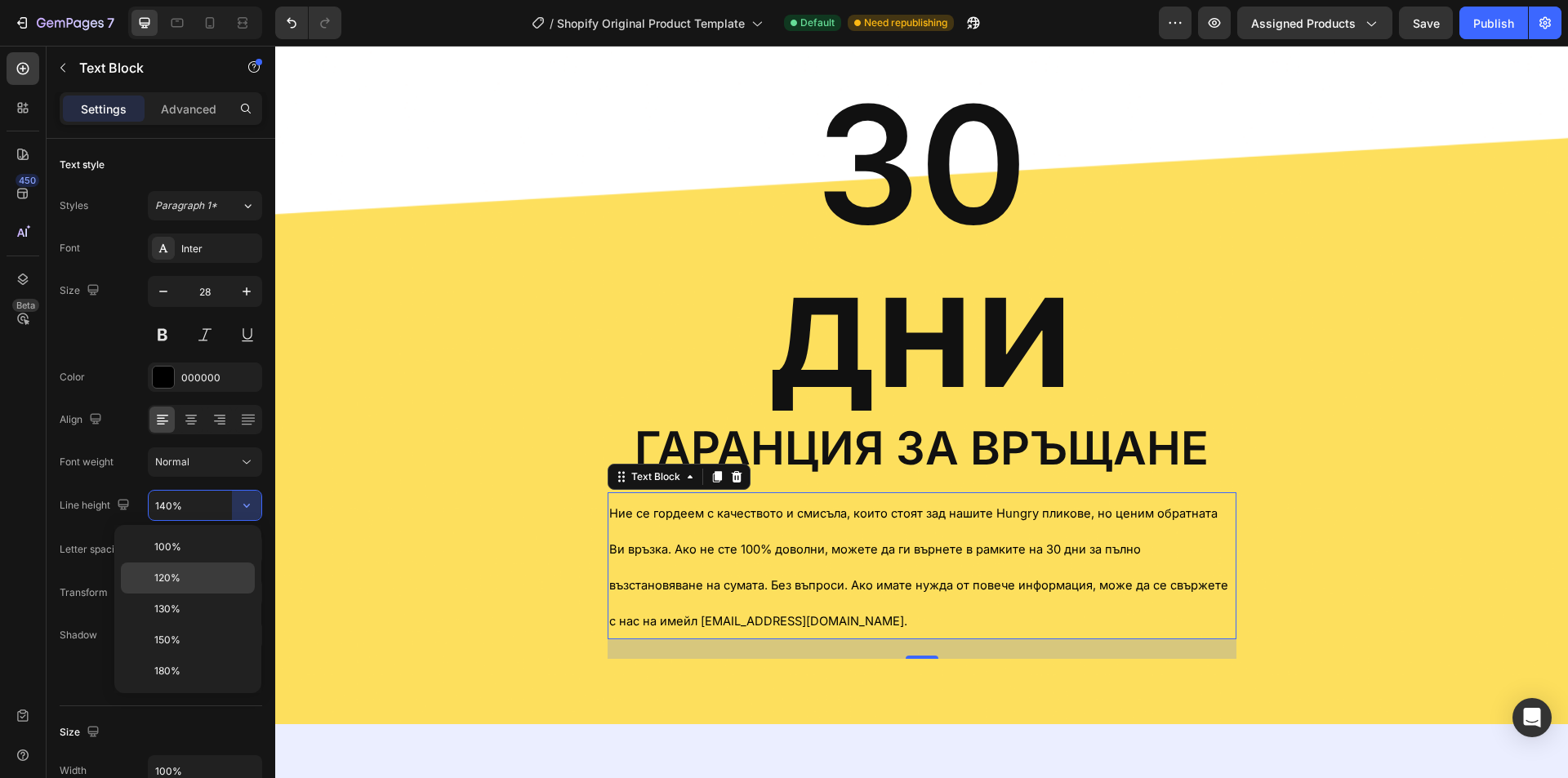
click at [205, 572] on p "120%" at bounding box center [200, 578] width 93 height 15
type input "120%"
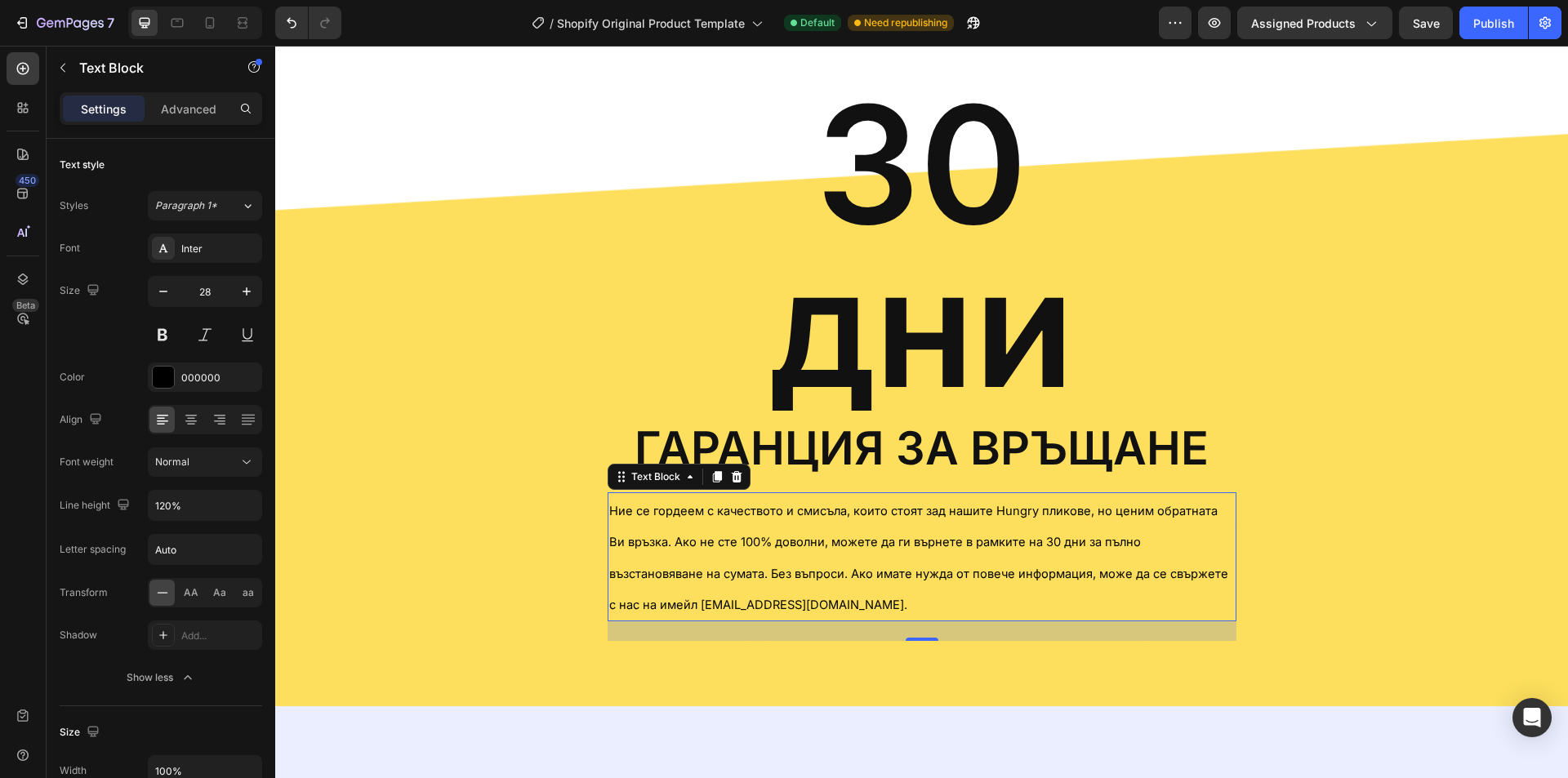
click at [982, 627] on div "24" at bounding box center [922, 631] width 629 height 19
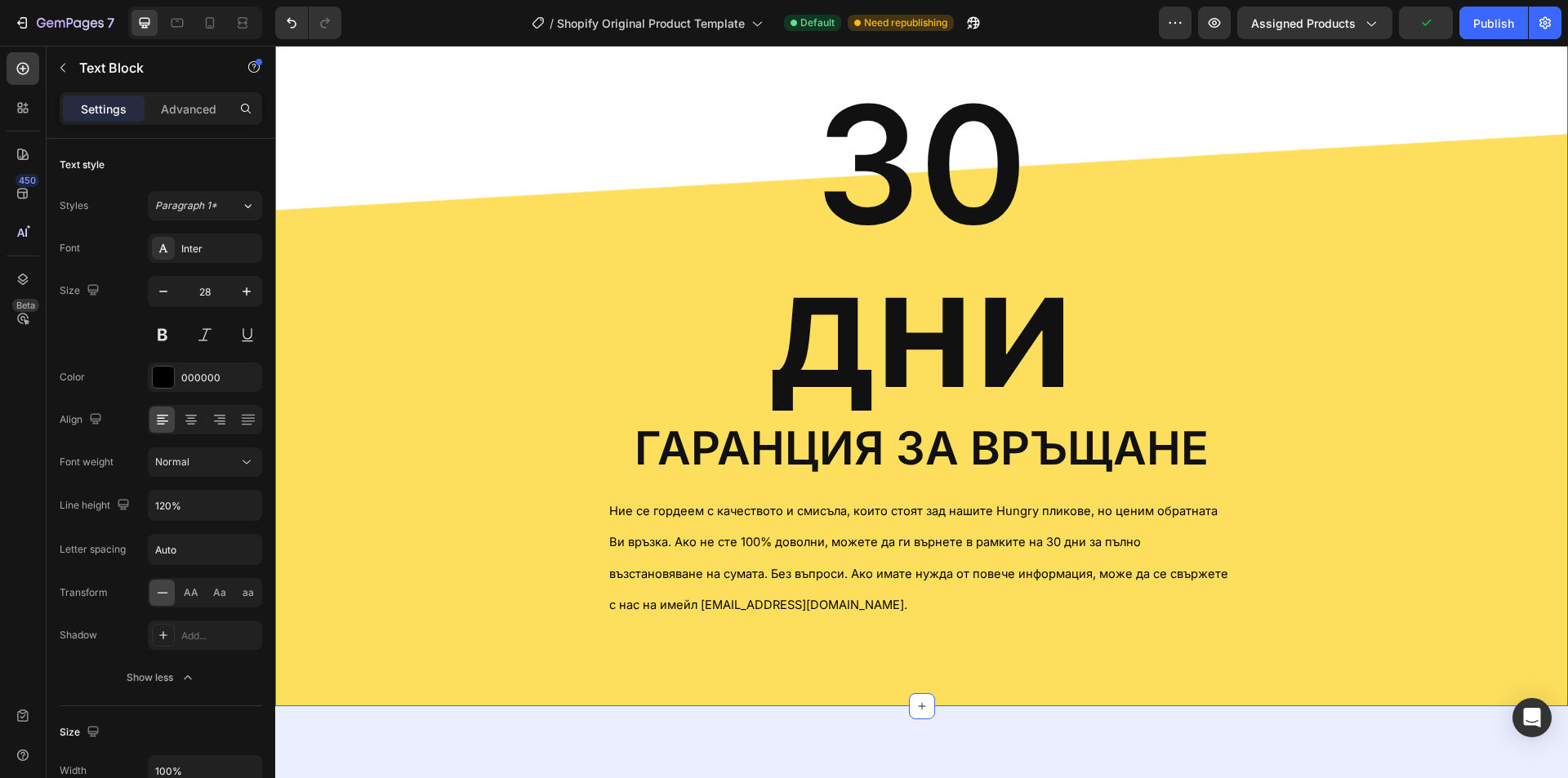
click at [391, 247] on div "30 дни Heading гаранция за връщане Text Block Ние се гордеем с качеството и сми…" at bounding box center [921, 361] width 1269 height 561
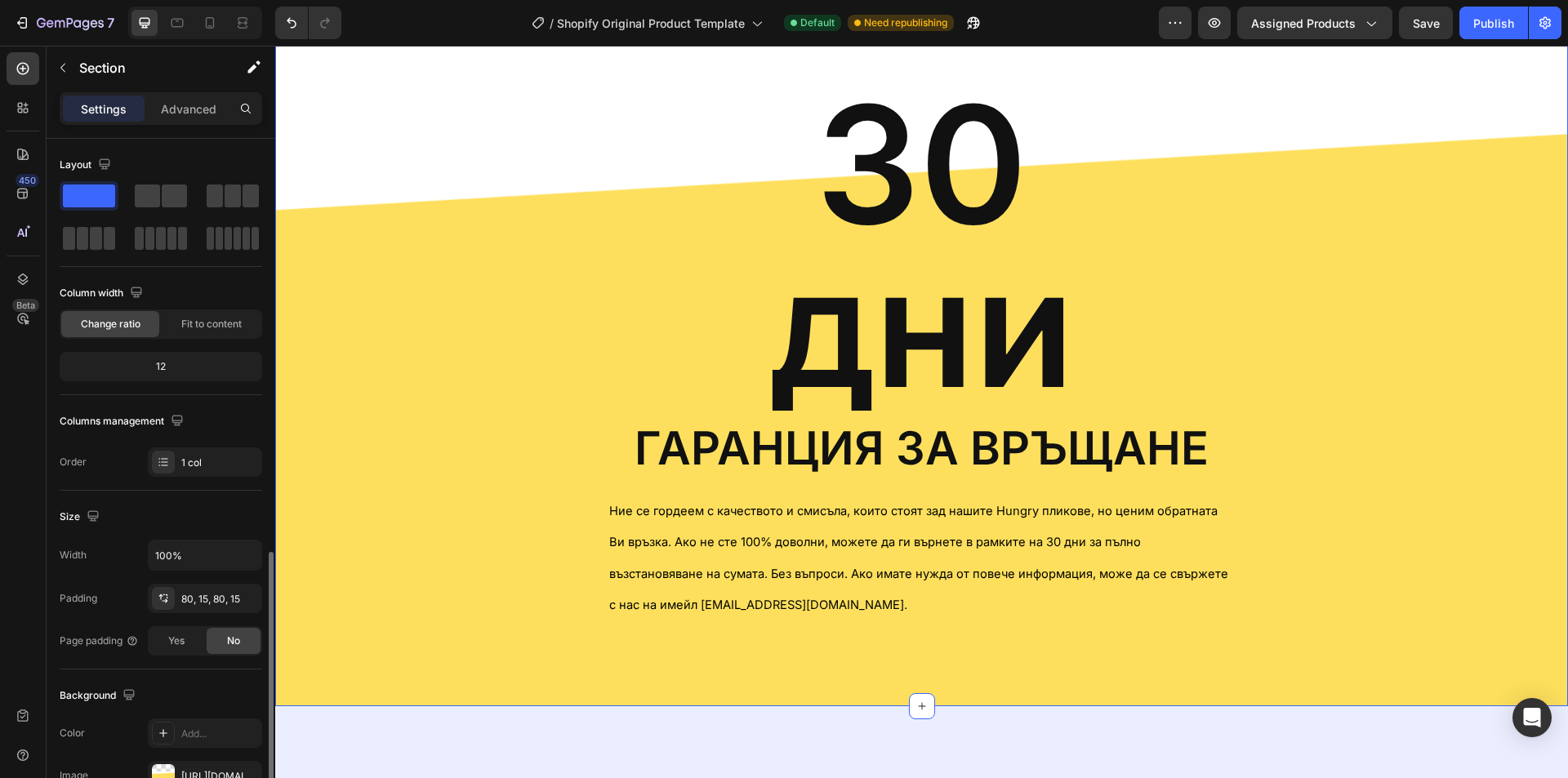
scroll to position [245, 0]
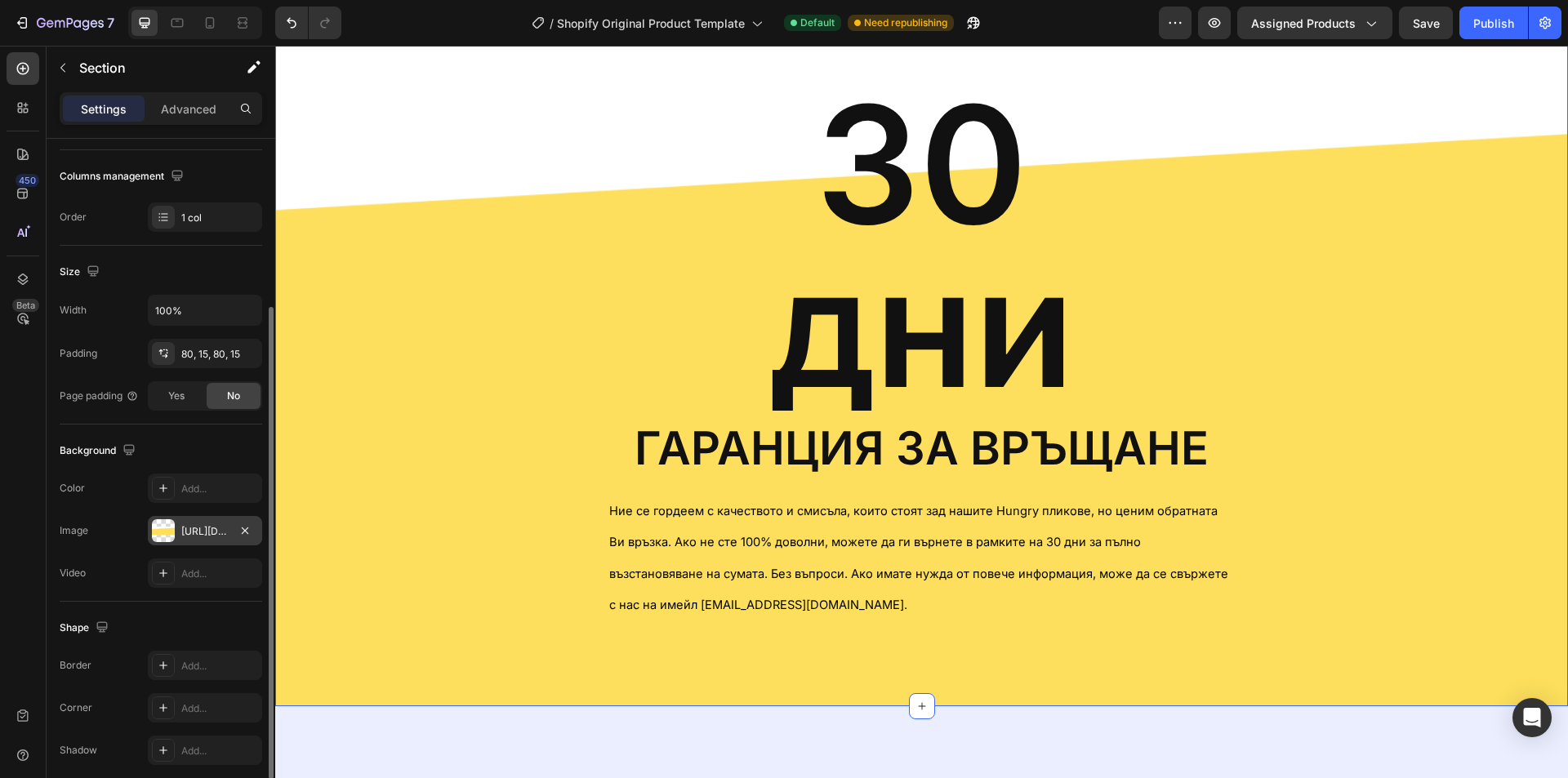
click at [201, 539] on div "[URL][DOMAIN_NAME]" at bounding box center [205, 531] width 115 height 29
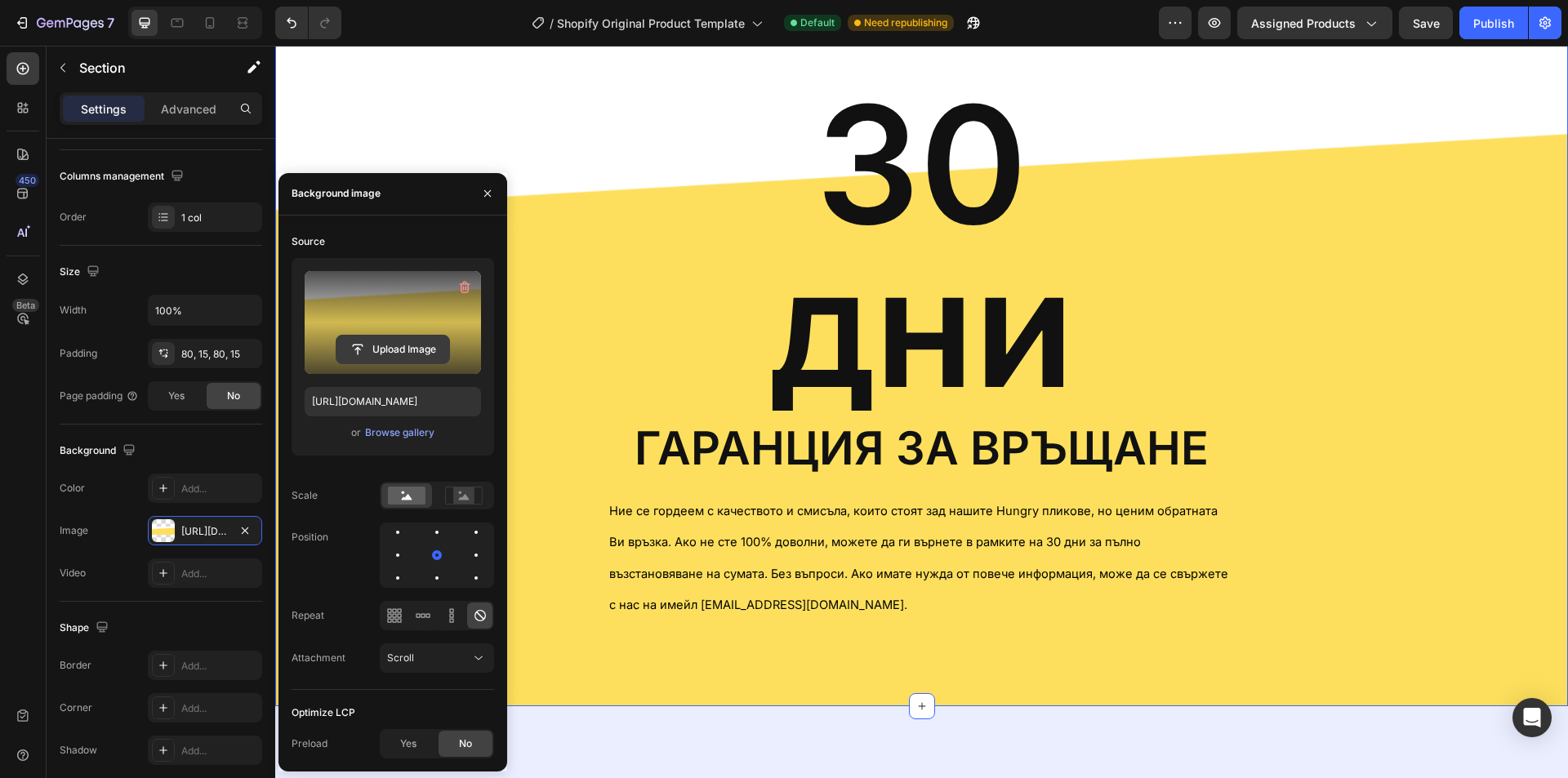
click at [377, 352] on input "file" at bounding box center [393, 350] width 113 height 28
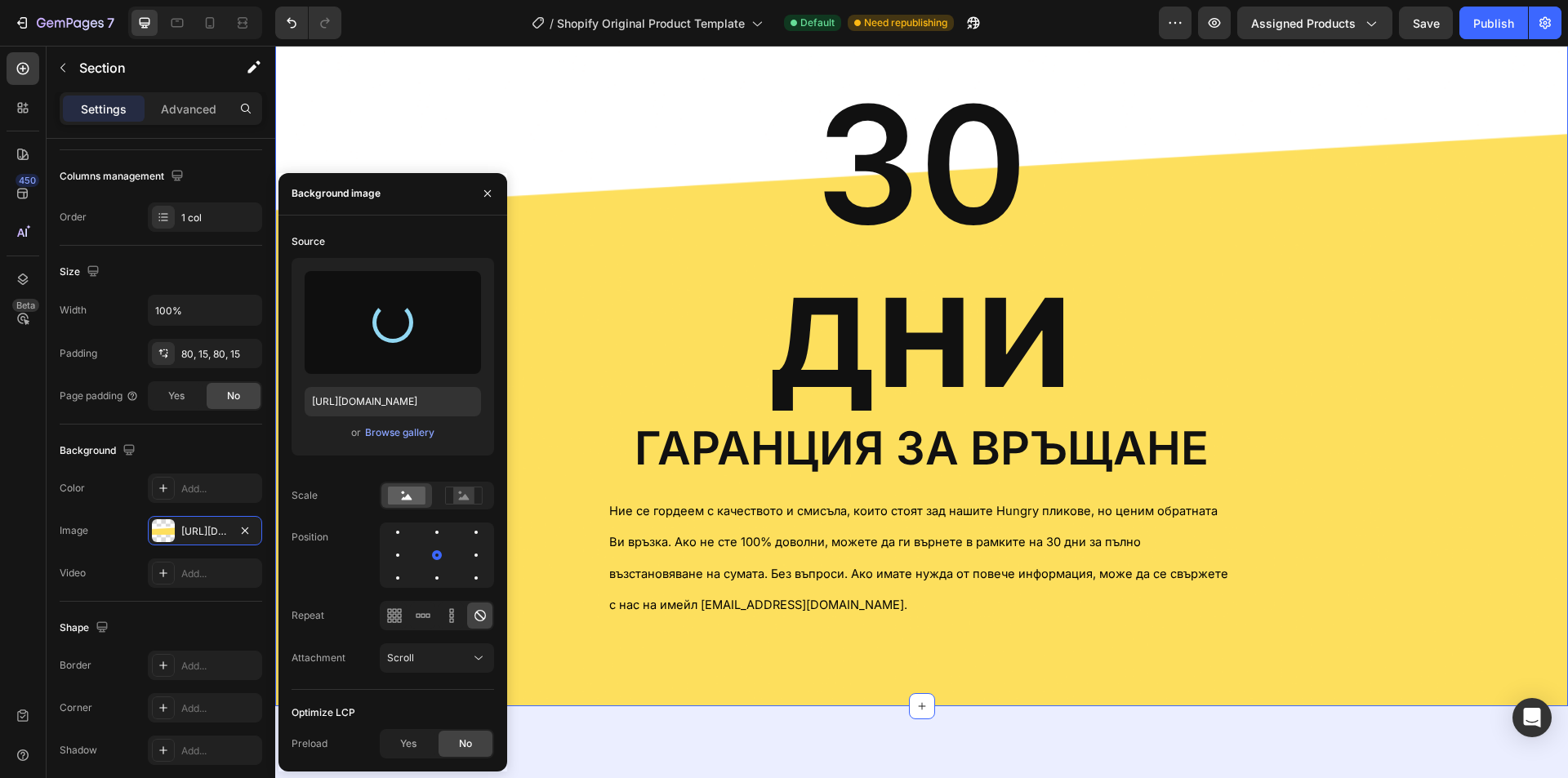
type input "[URL][DOMAIN_NAME]"
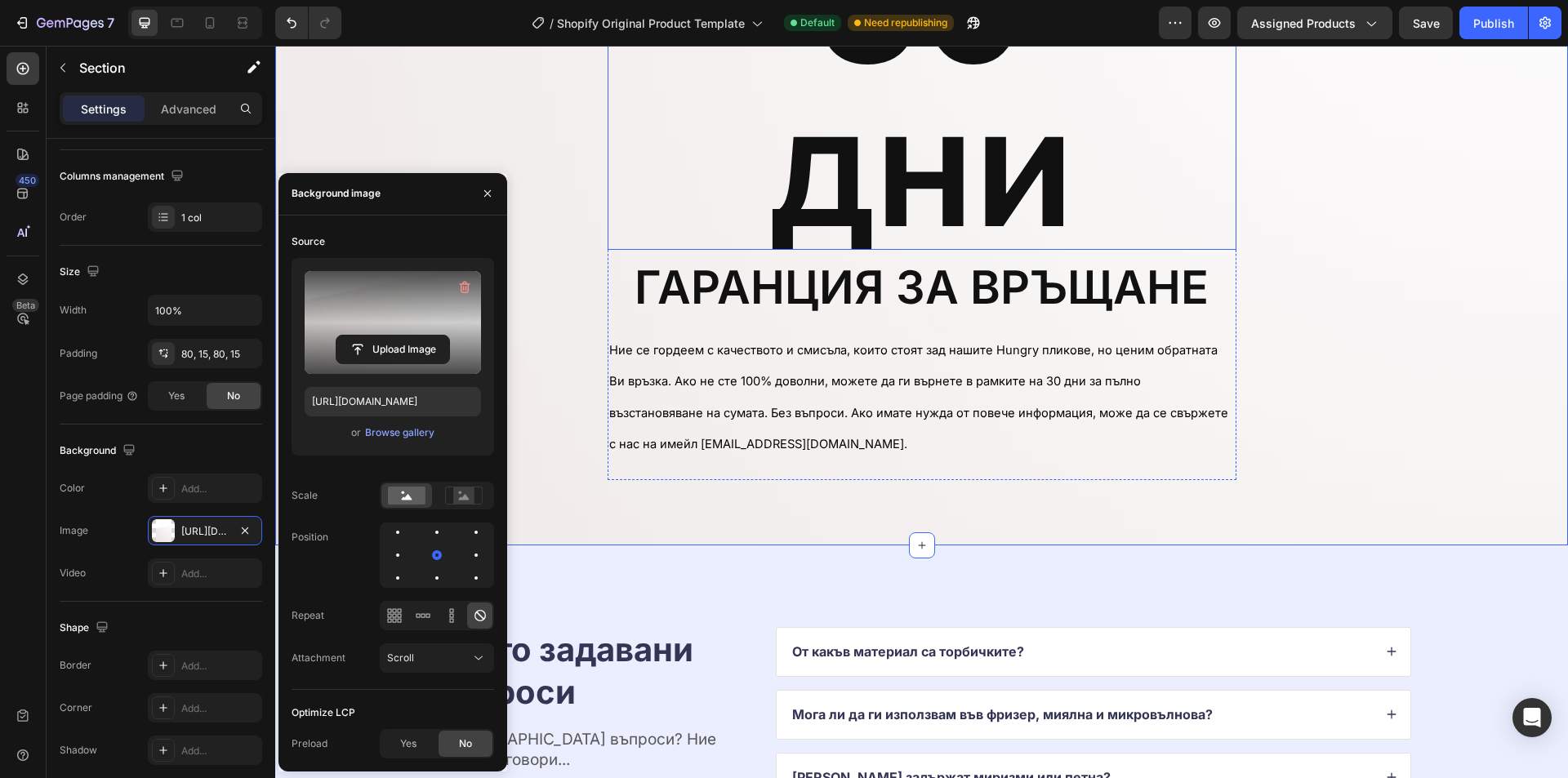
scroll to position [10002, 0]
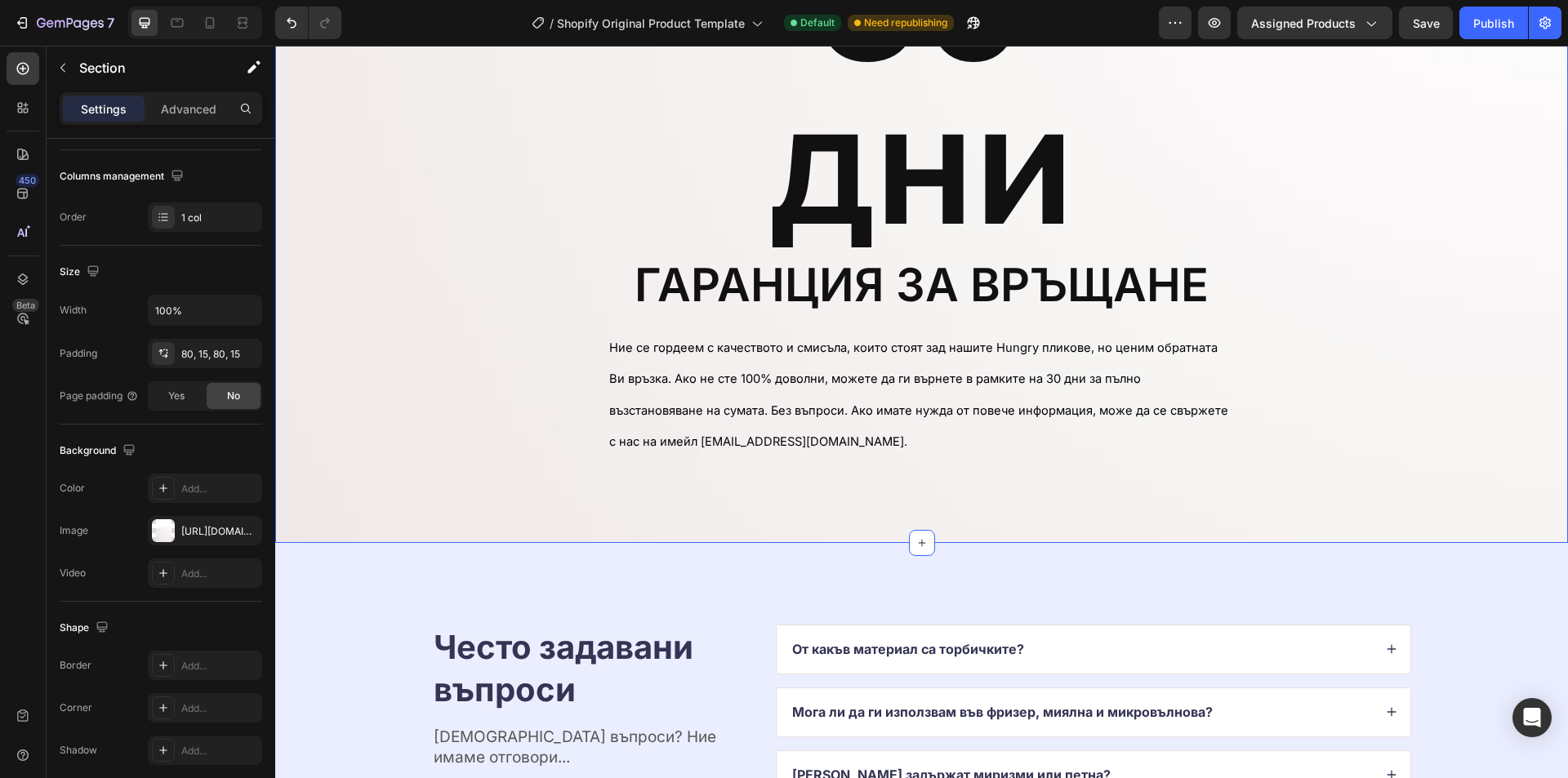
click at [583, 397] on div "30 дни Heading гаранция за връщане Text Block Ние се гордеем с качеството и сми…" at bounding box center [921, 197] width 1269 height 561
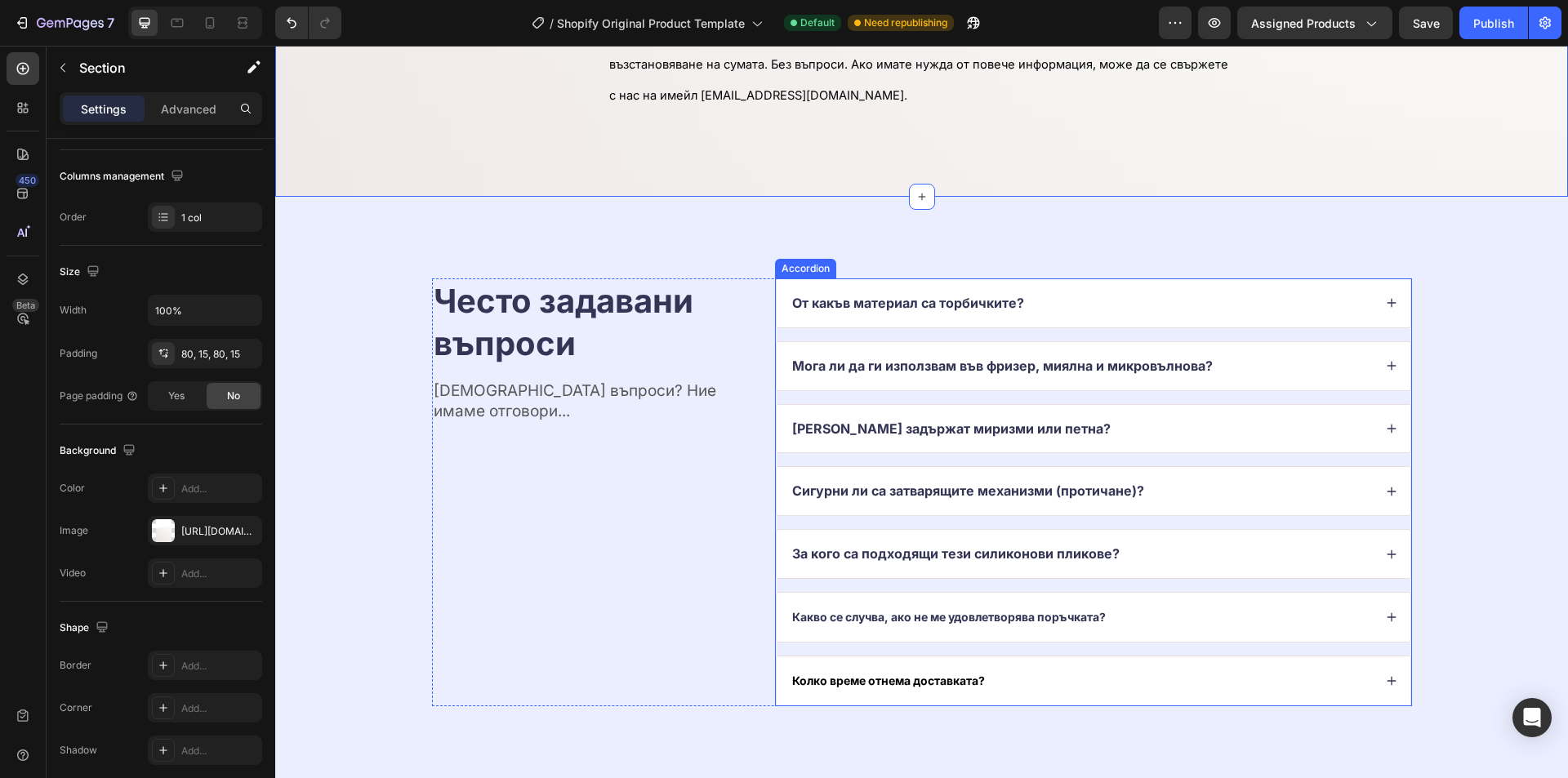
scroll to position [10493, 0]
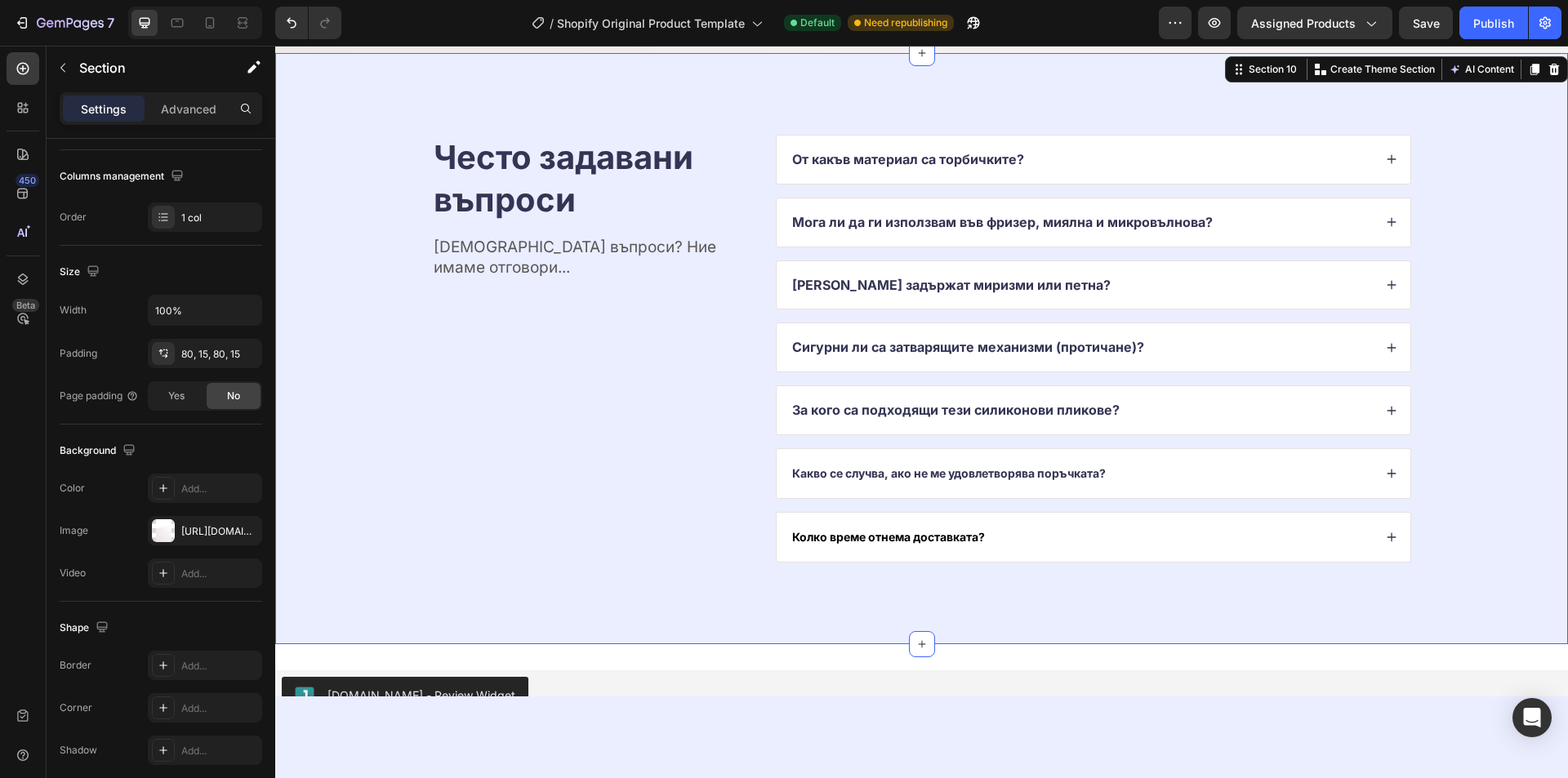
click at [341, 556] on div "Често задавани въпроси Heading [DEMOGRAPHIC_DATA] въпроси? Ние имаме отговори..…" at bounding box center [921, 349] width 1162 height 428
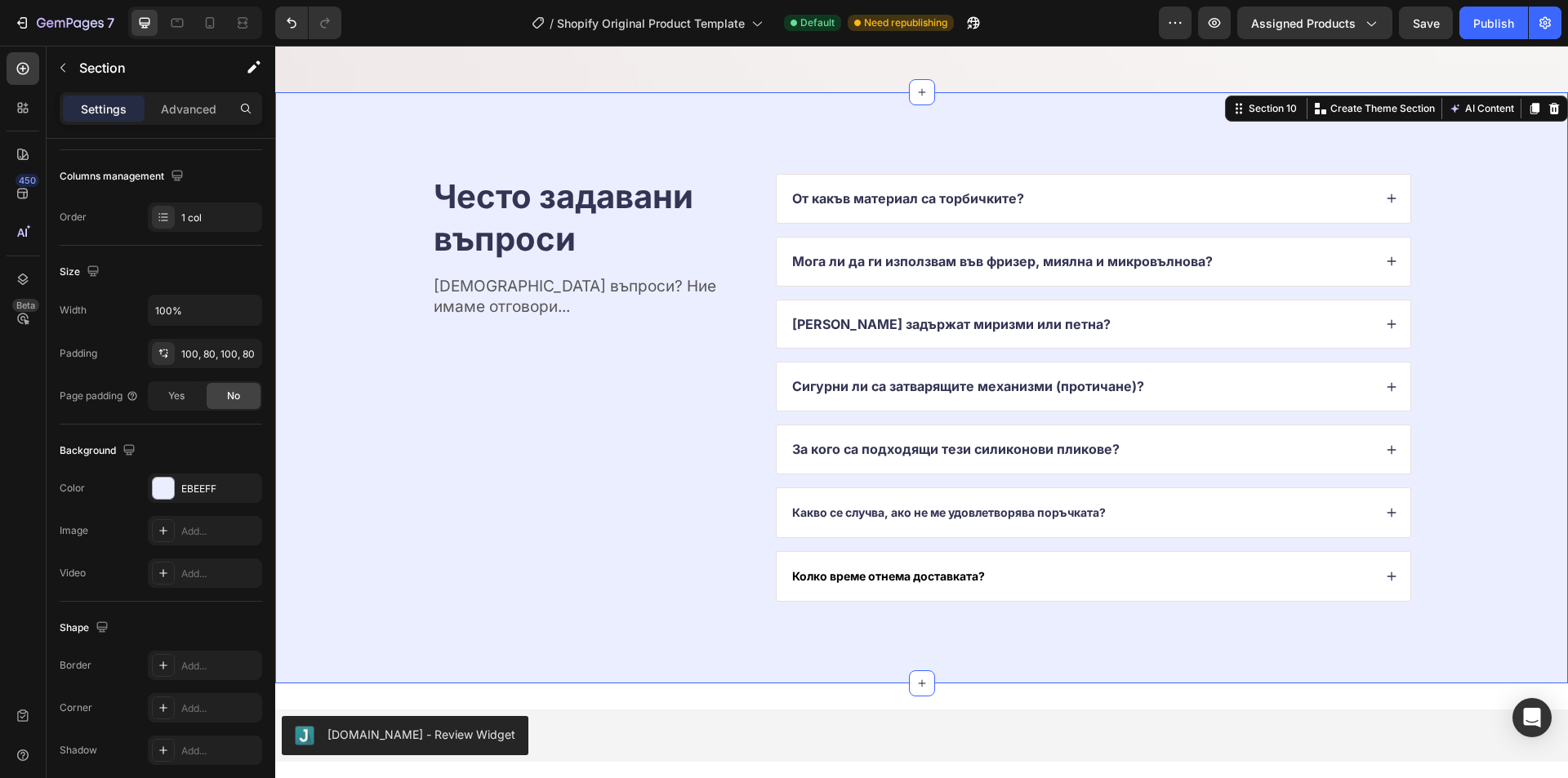
scroll to position [10575, 0]
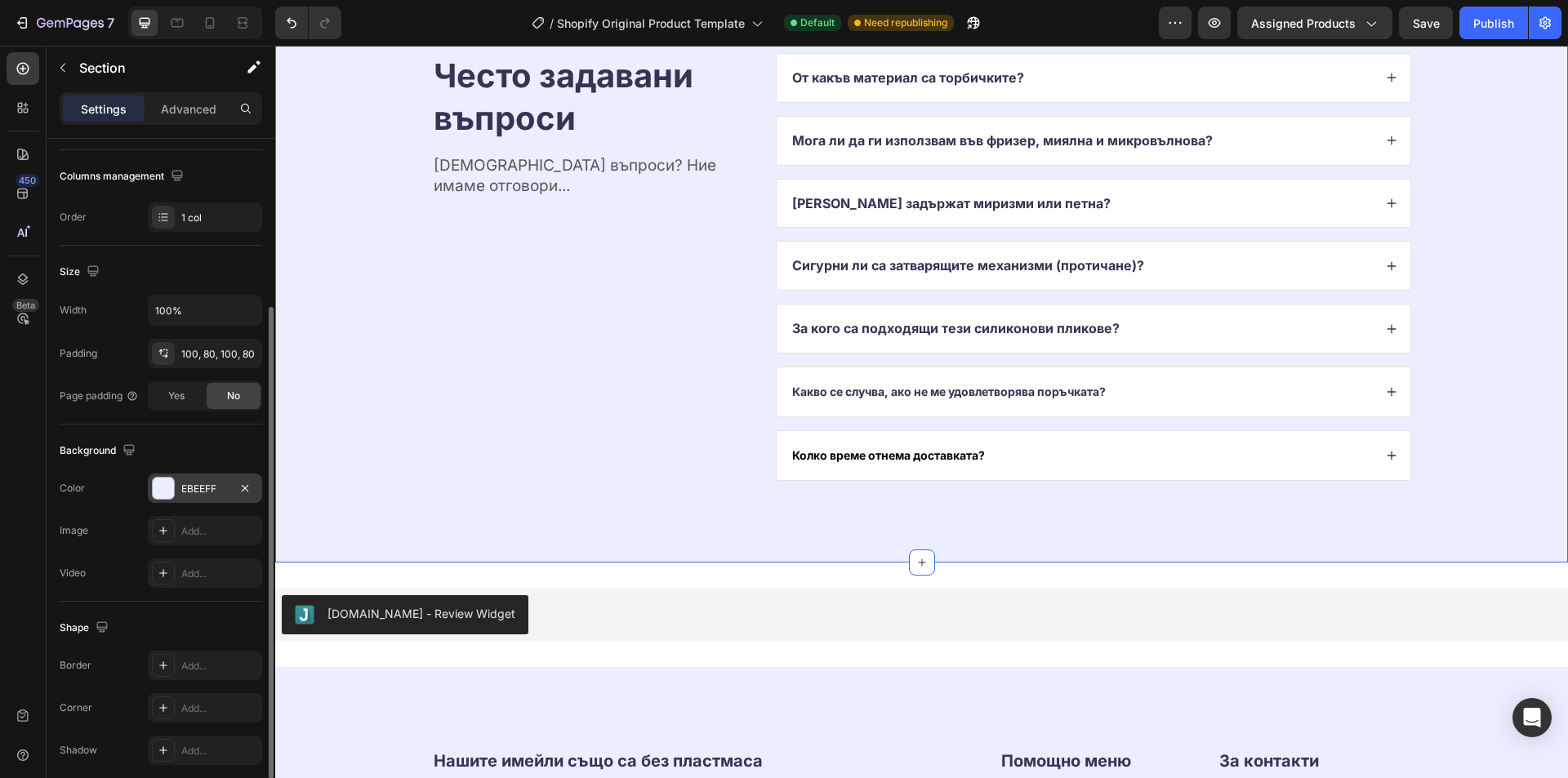
click at [191, 490] on div "EBEEFF" at bounding box center [206, 489] width 48 height 15
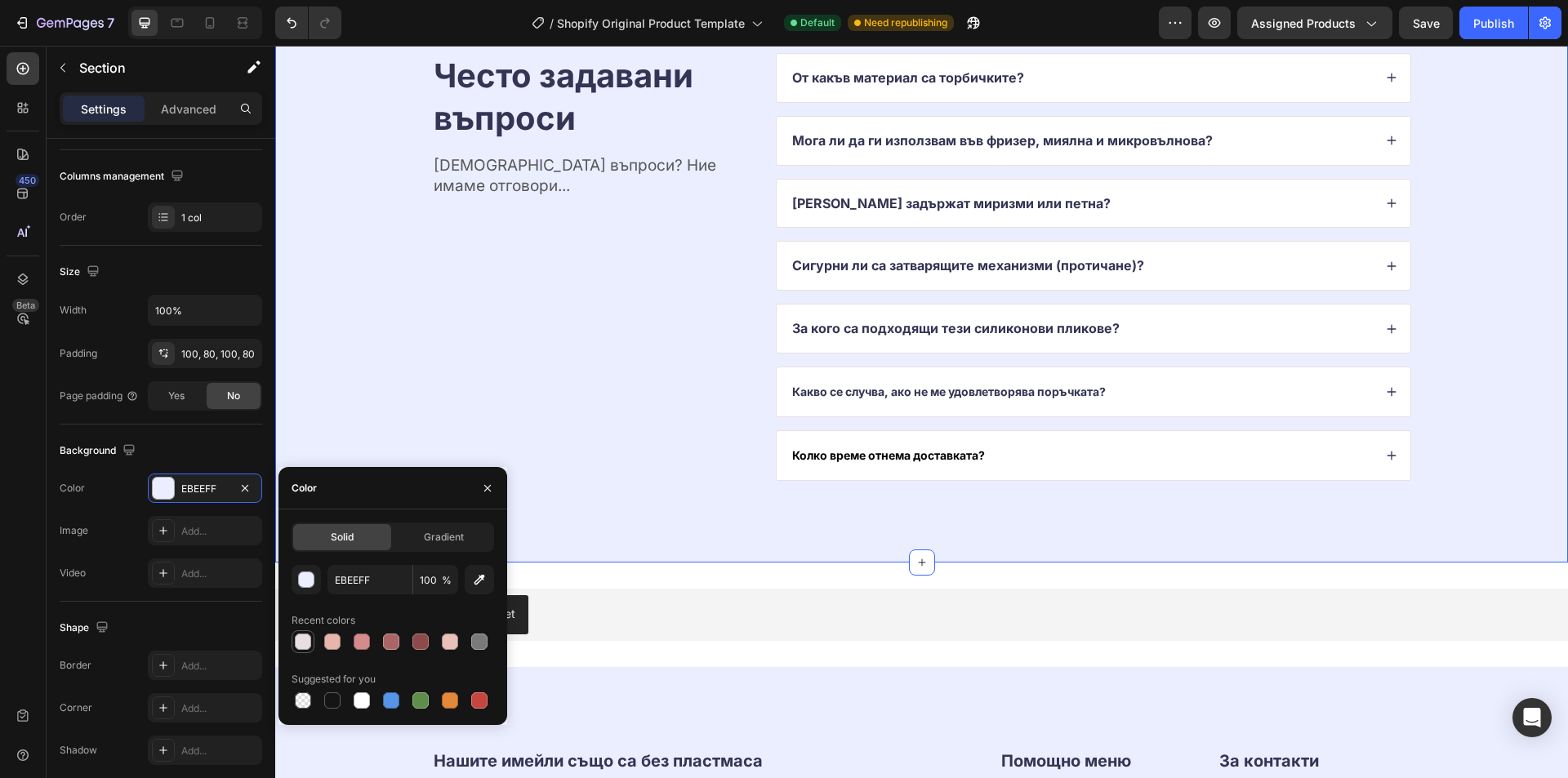
click at [308, 644] on div at bounding box center [303, 642] width 17 height 17
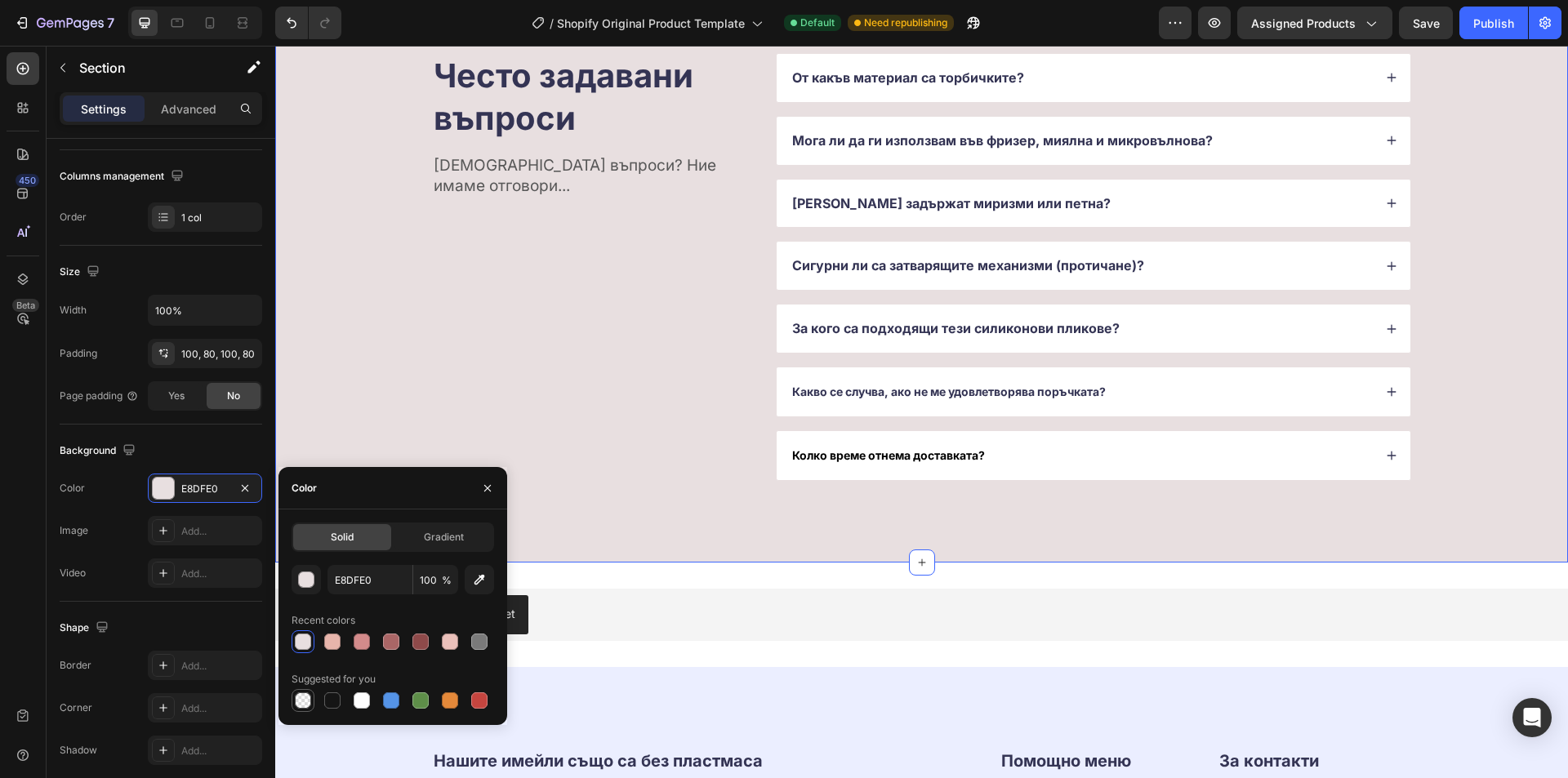
click at [309, 701] on div at bounding box center [303, 701] width 17 height 17
type input "000000"
type input "0"
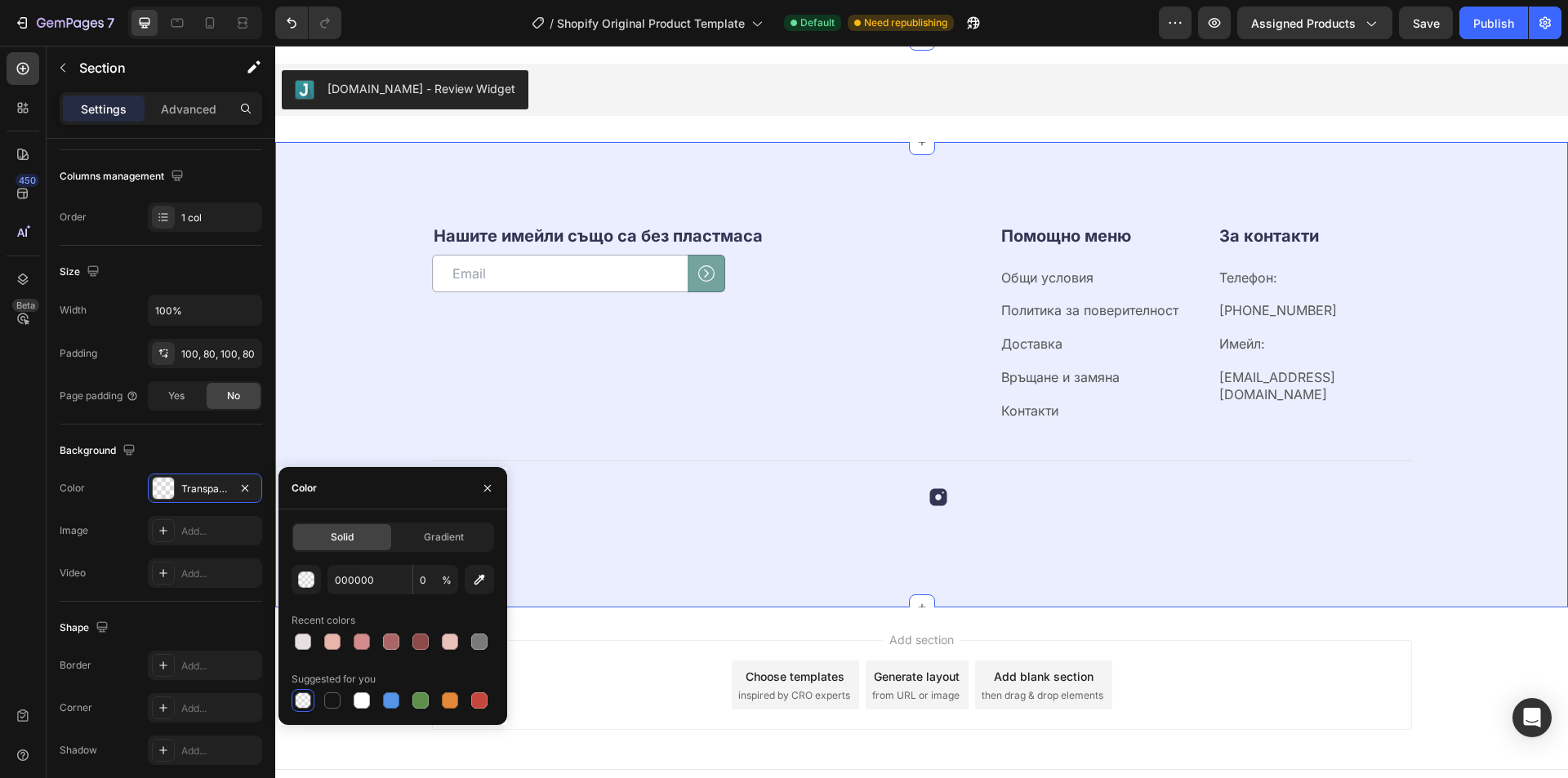
scroll to position [11125, 0]
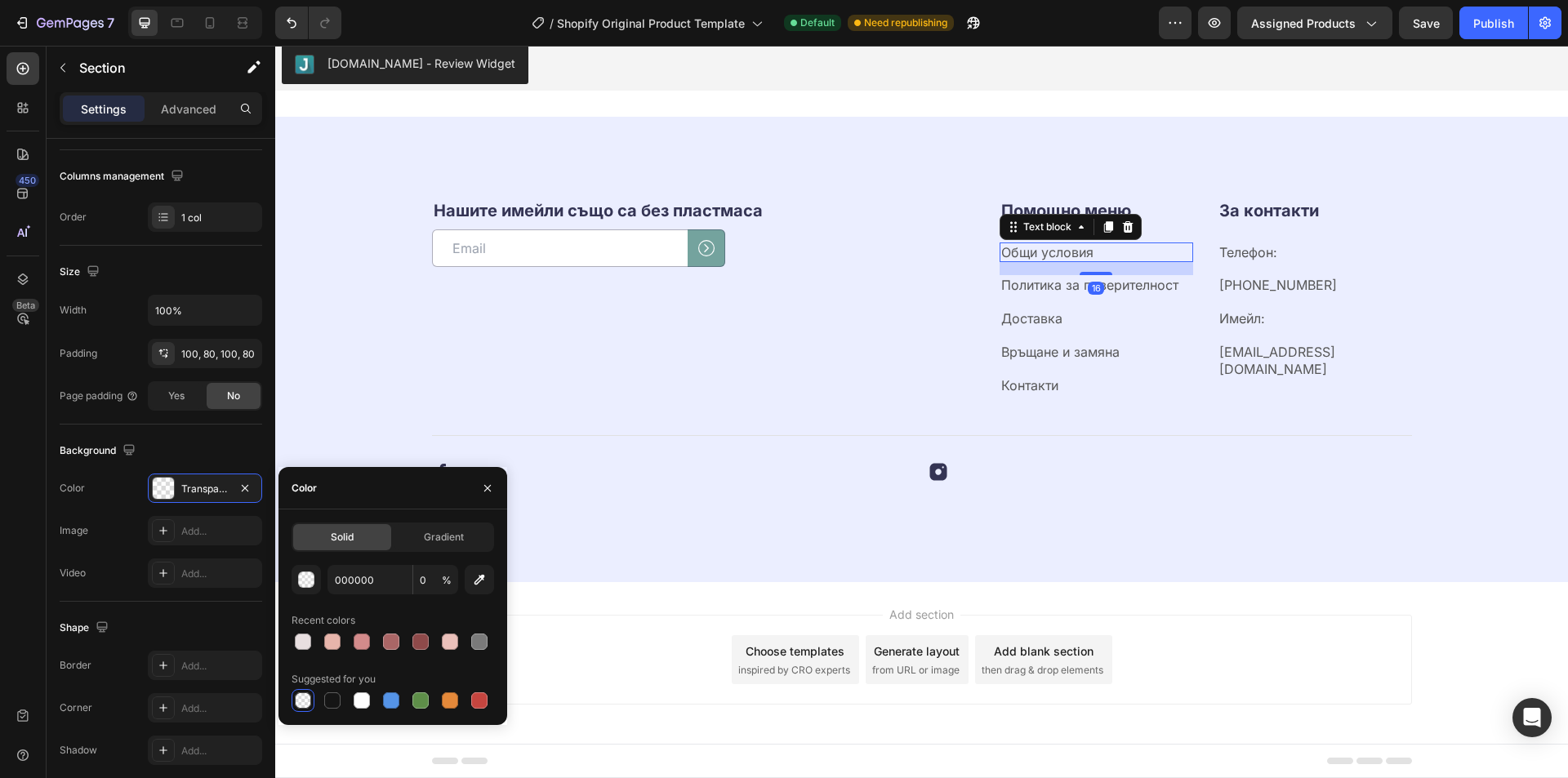
click at [1039, 260] on p "Общи условия" at bounding box center [1096, 252] width 191 height 17
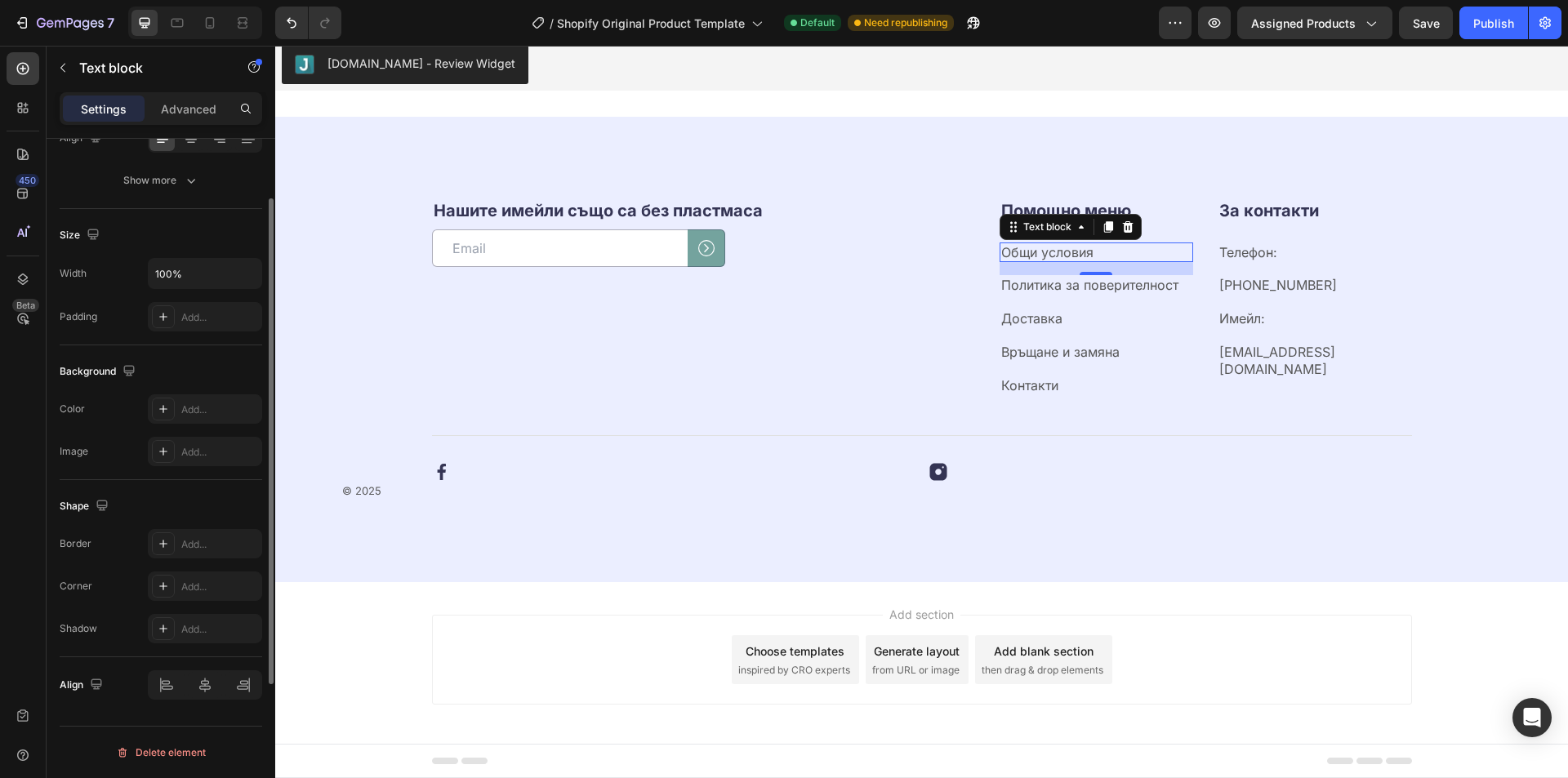
scroll to position [118, 0]
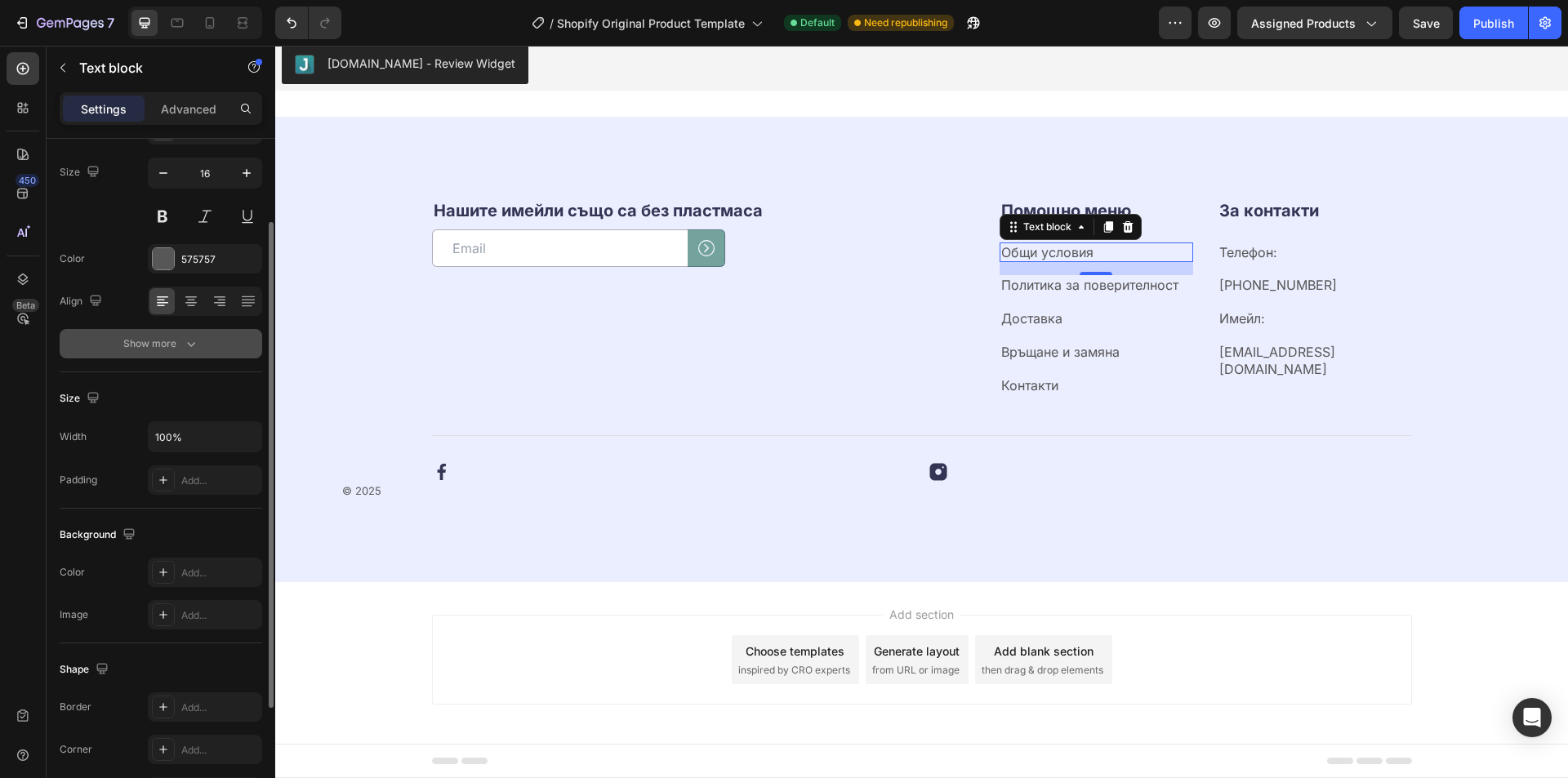
click at [170, 339] on div "Show more" at bounding box center [161, 344] width 76 height 17
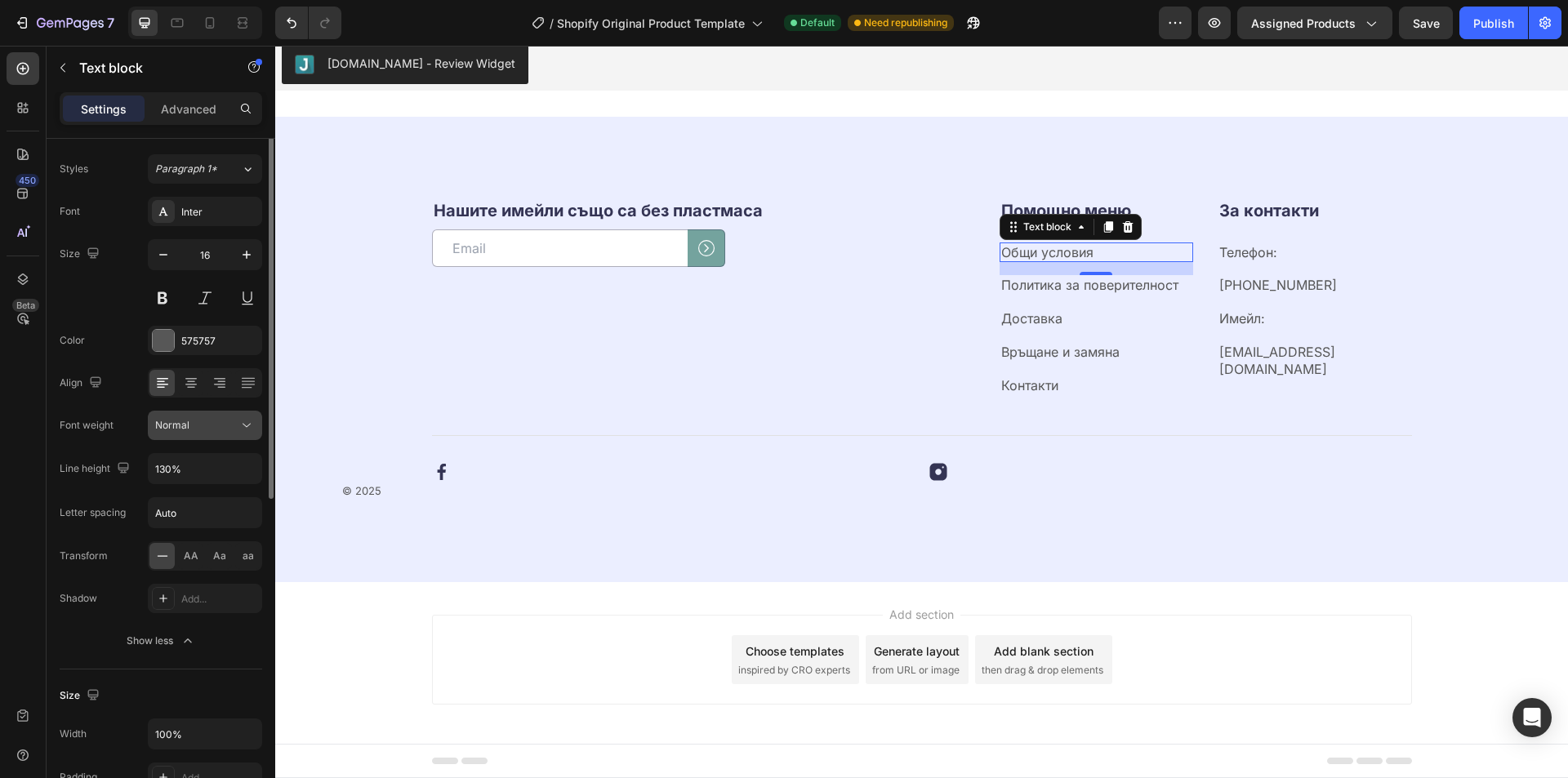
scroll to position [0, 0]
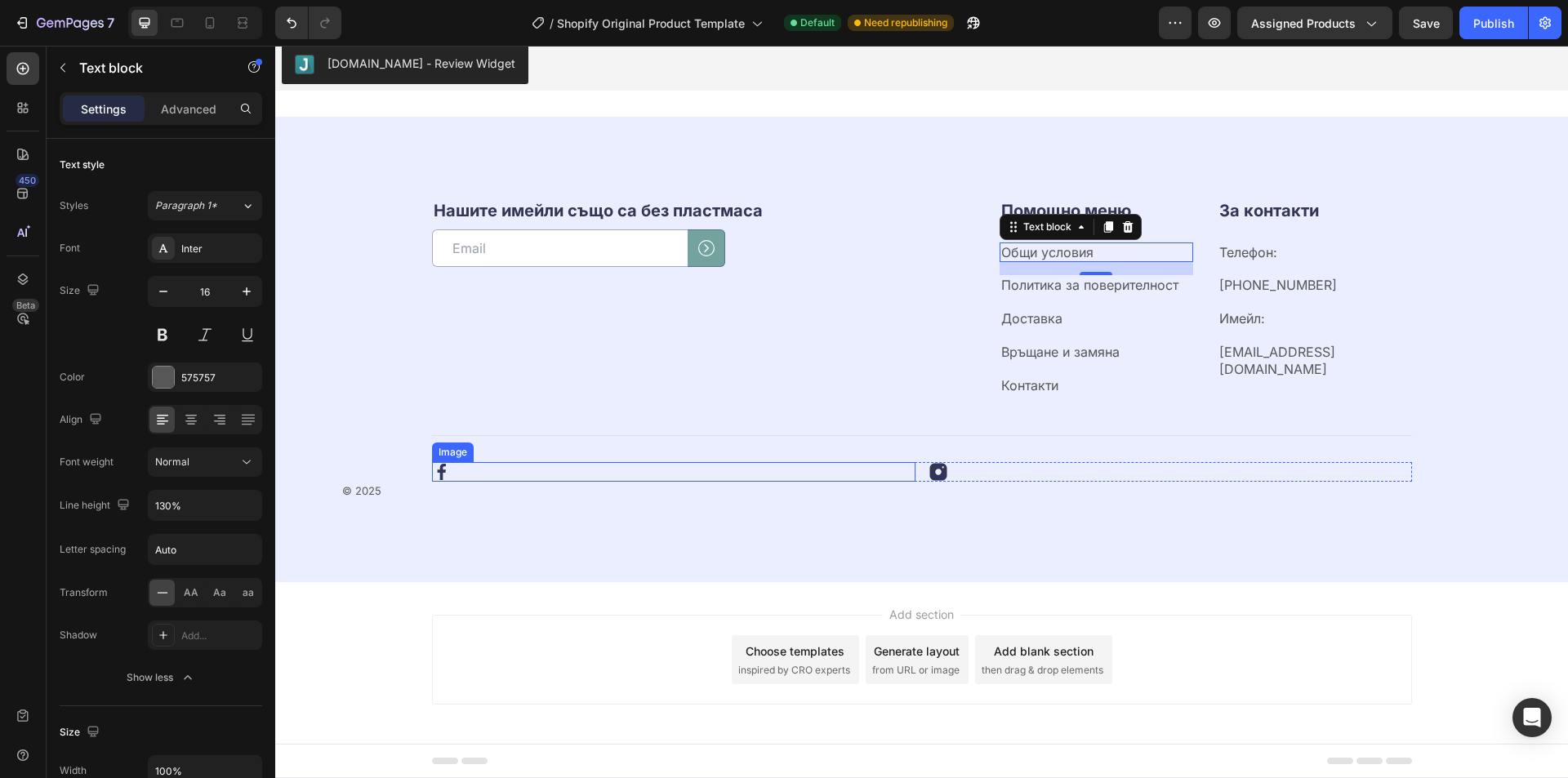
click at [570, 466] on div at bounding box center [673, 472] width 484 height 19
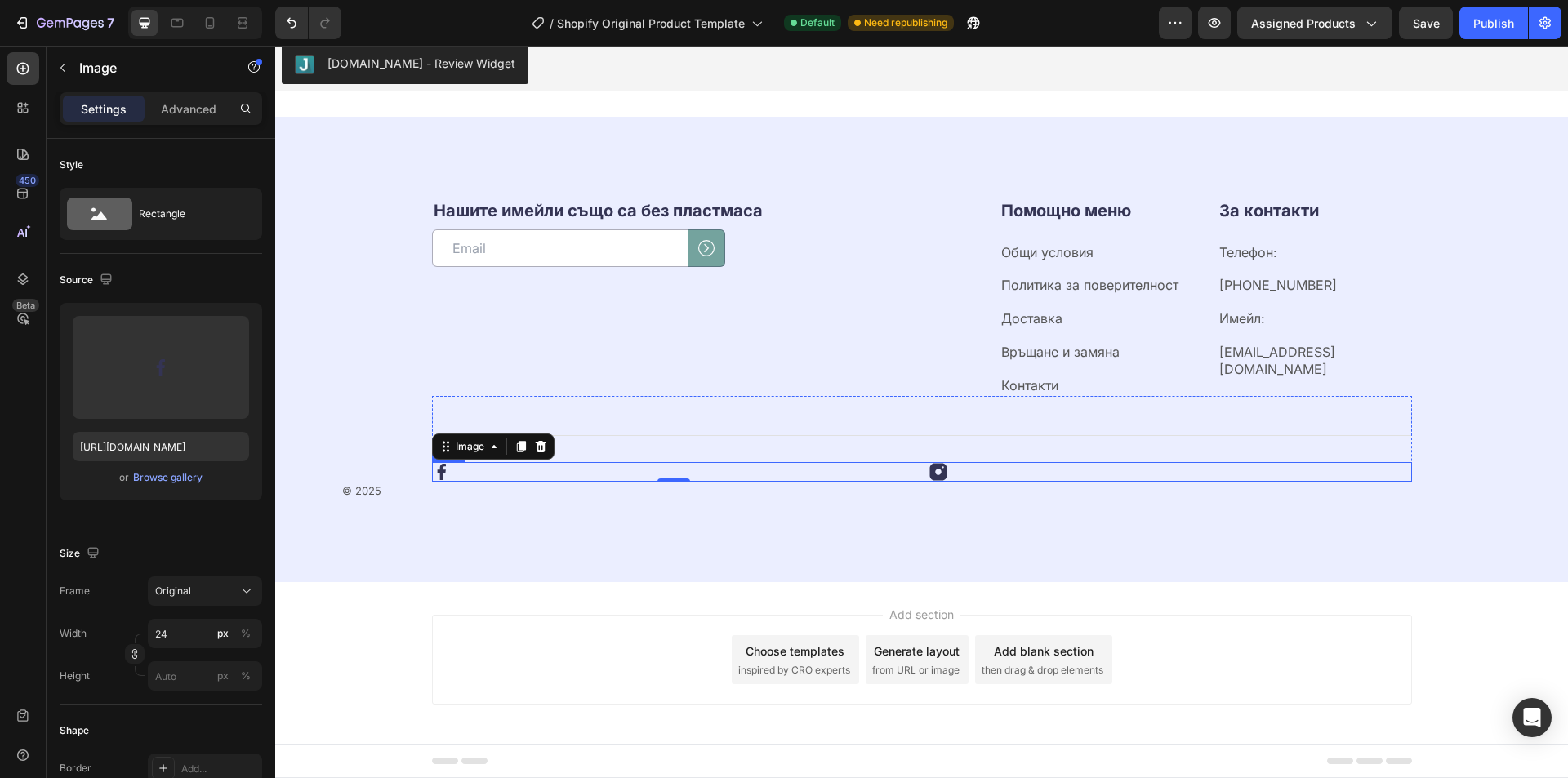
click at [917, 480] on div "Image 0 Image Row" at bounding box center [922, 472] width 980 height 19
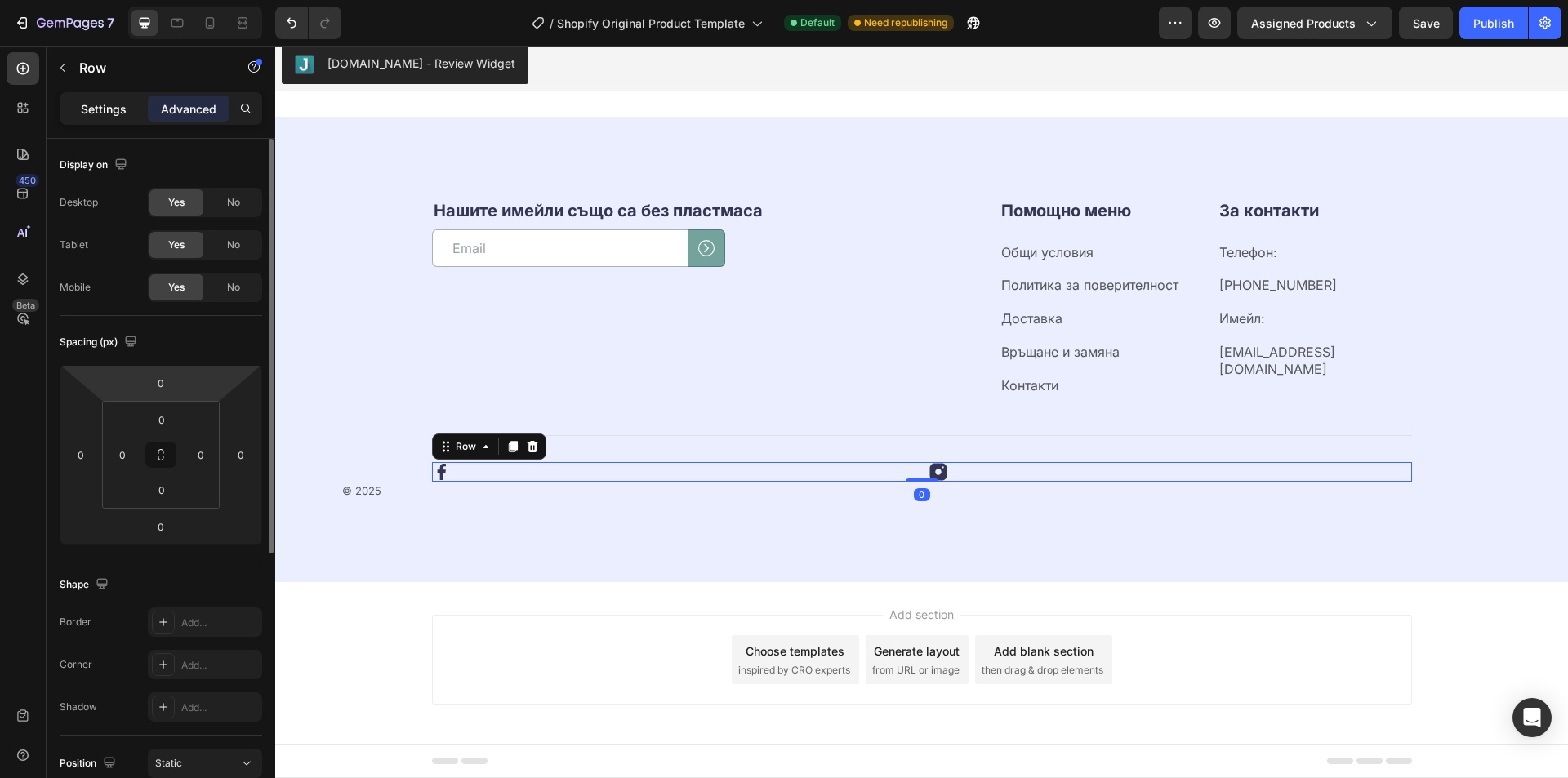
click at [119, 108] on p "Settings" at bounding box center [104, 109] width 46 height 17
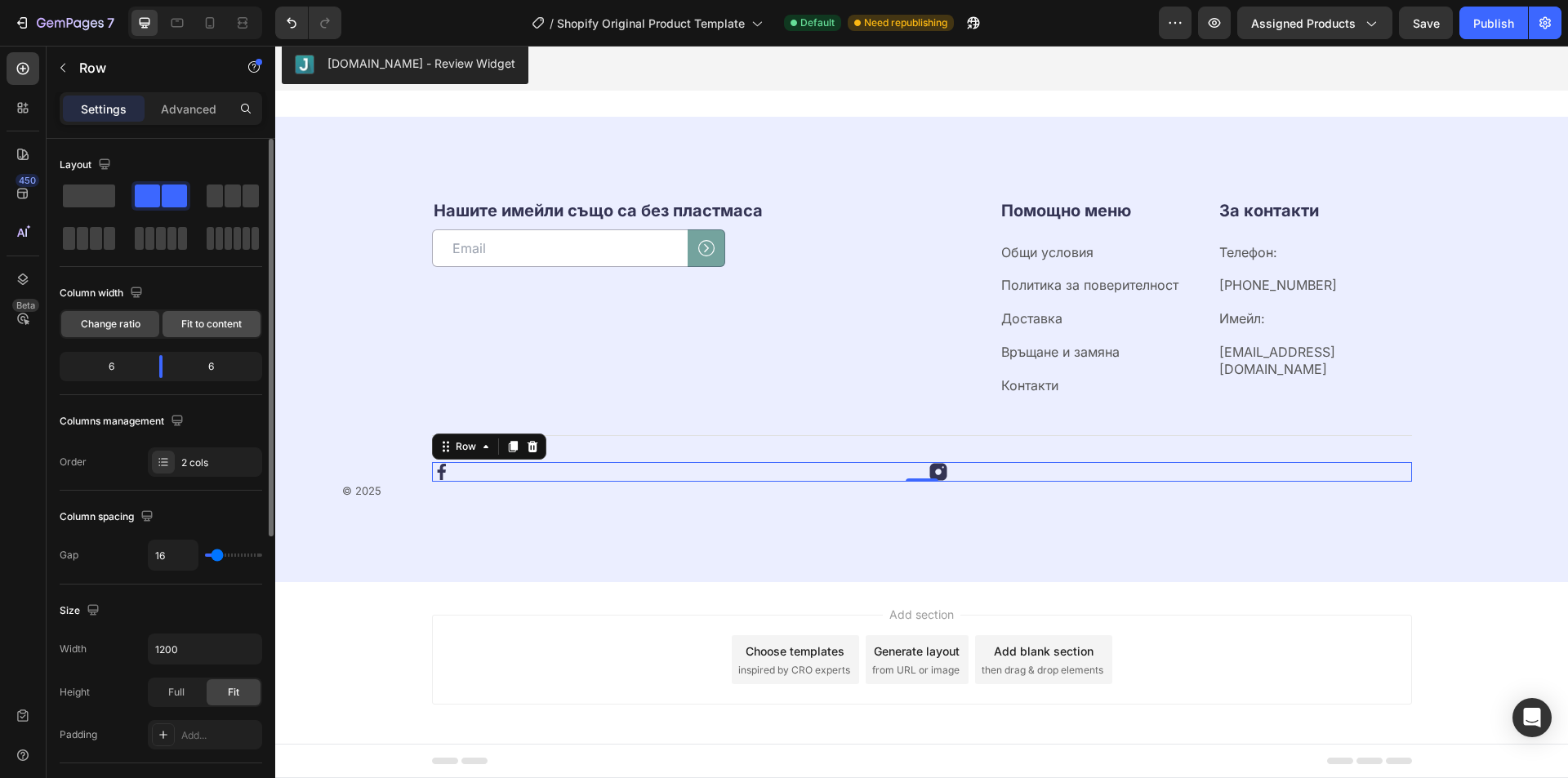
click at [226, 318] on span "Fit to content" at bounding box center [212, 324] width 61 height 15
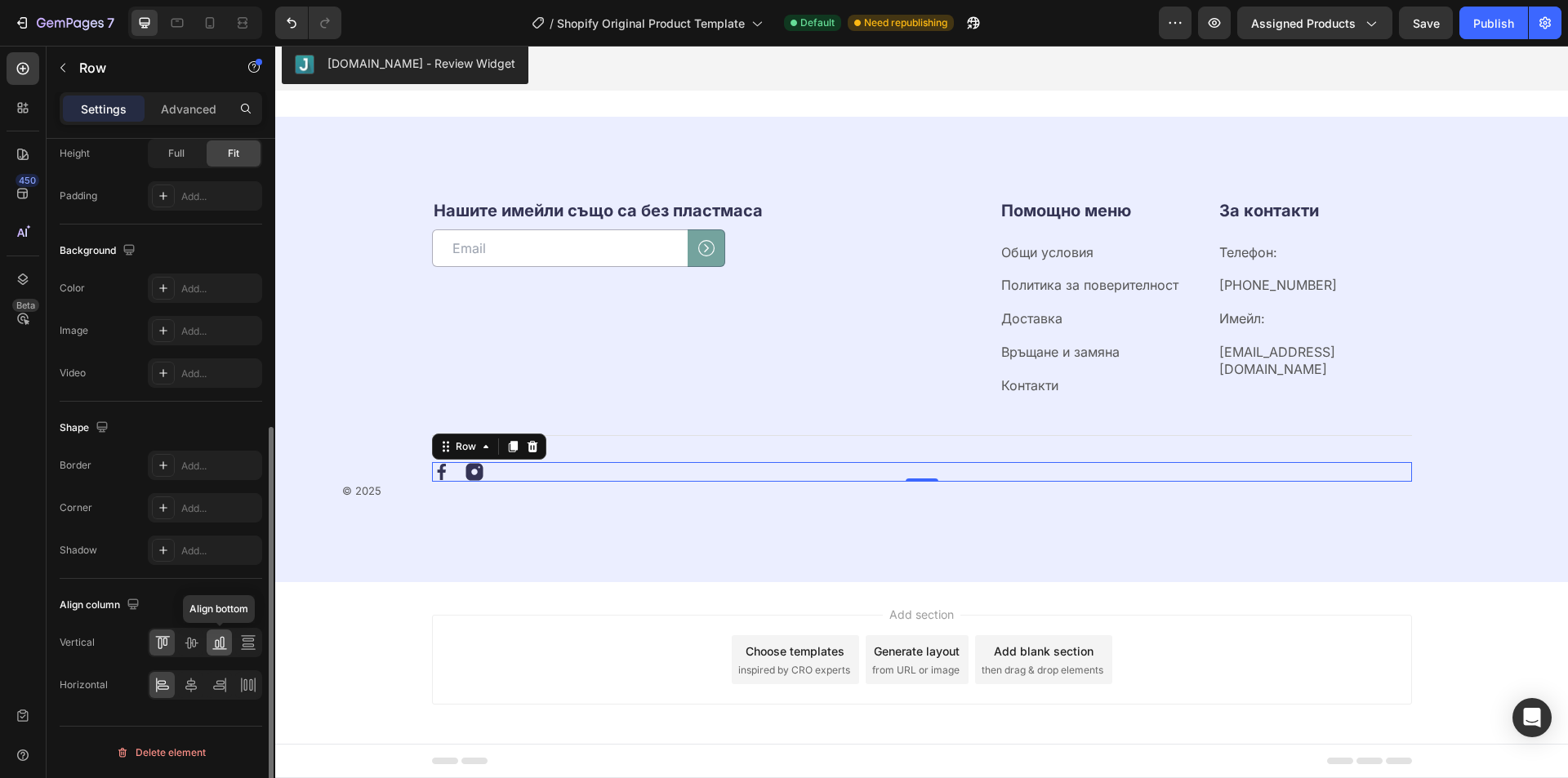
scroll to position [496, 0]
click at [196, 682] on icon at bounding box center [191, 685] width 17 height 17
click at [191, 638] on icon at bounding box center [191, 643] width 17 height 17
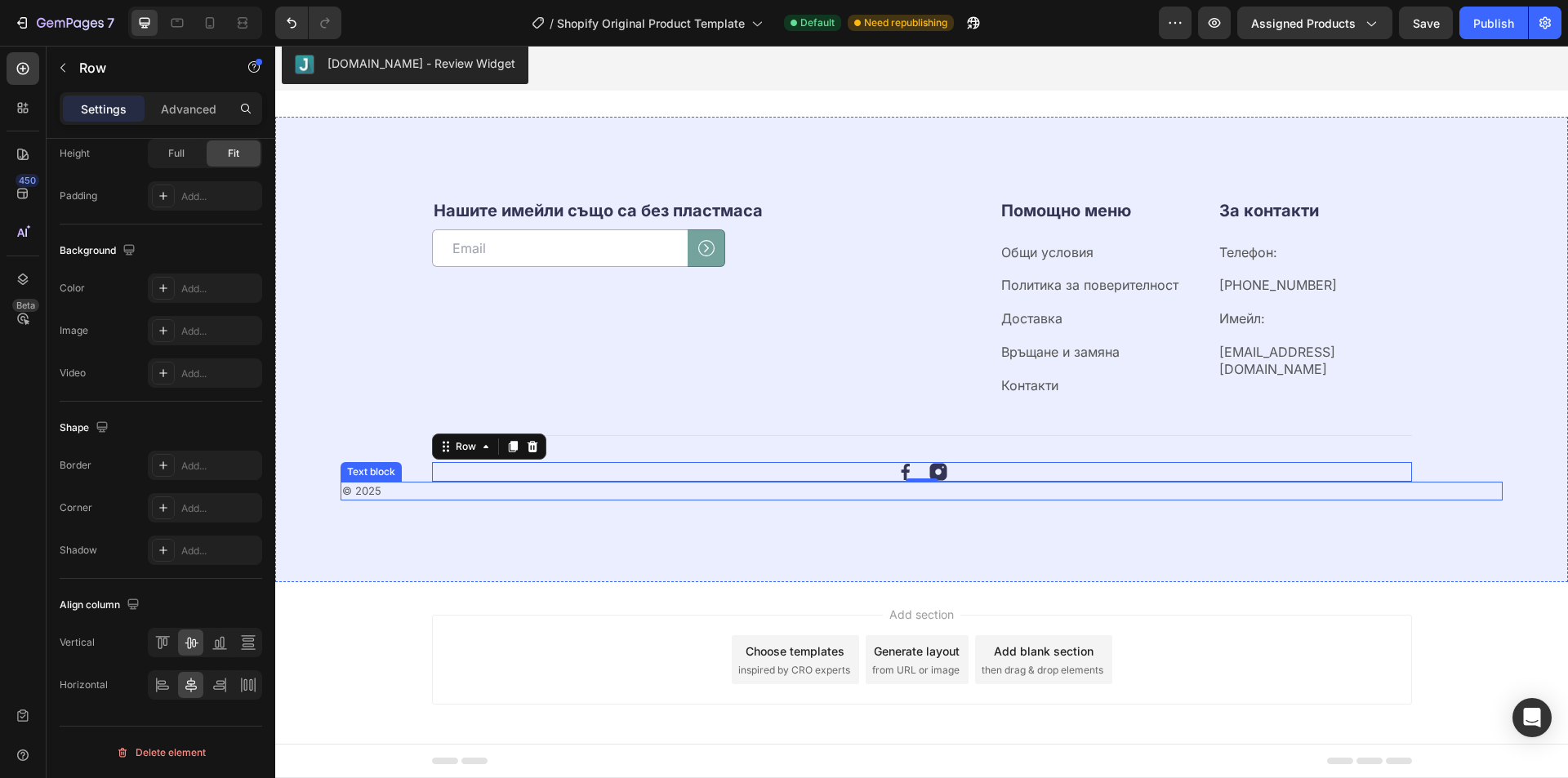
click at [419, 490] on p "© 2025" at bounding box center [921, 492] width 1159 height 17
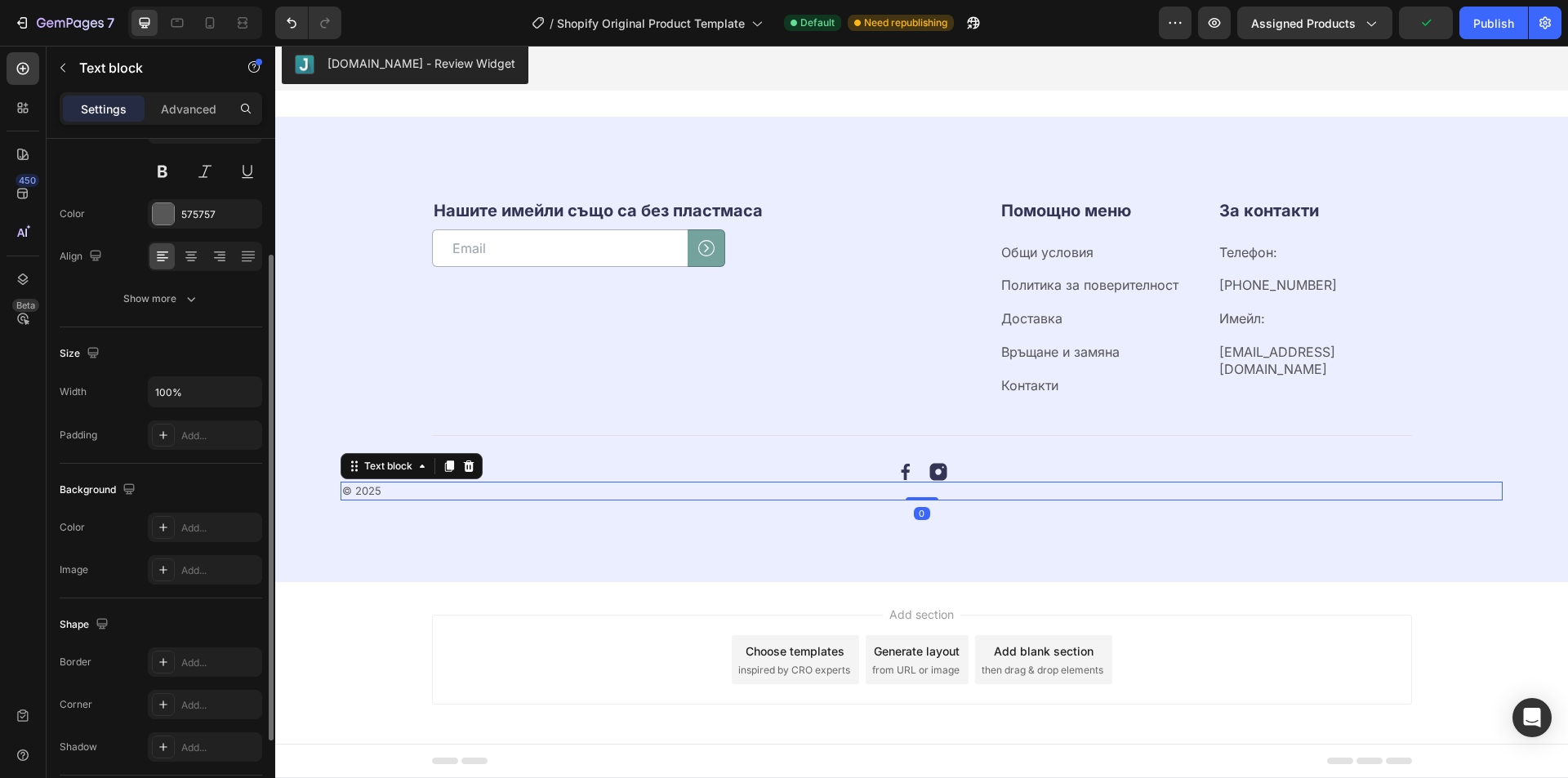
scroll to position [282, 0]
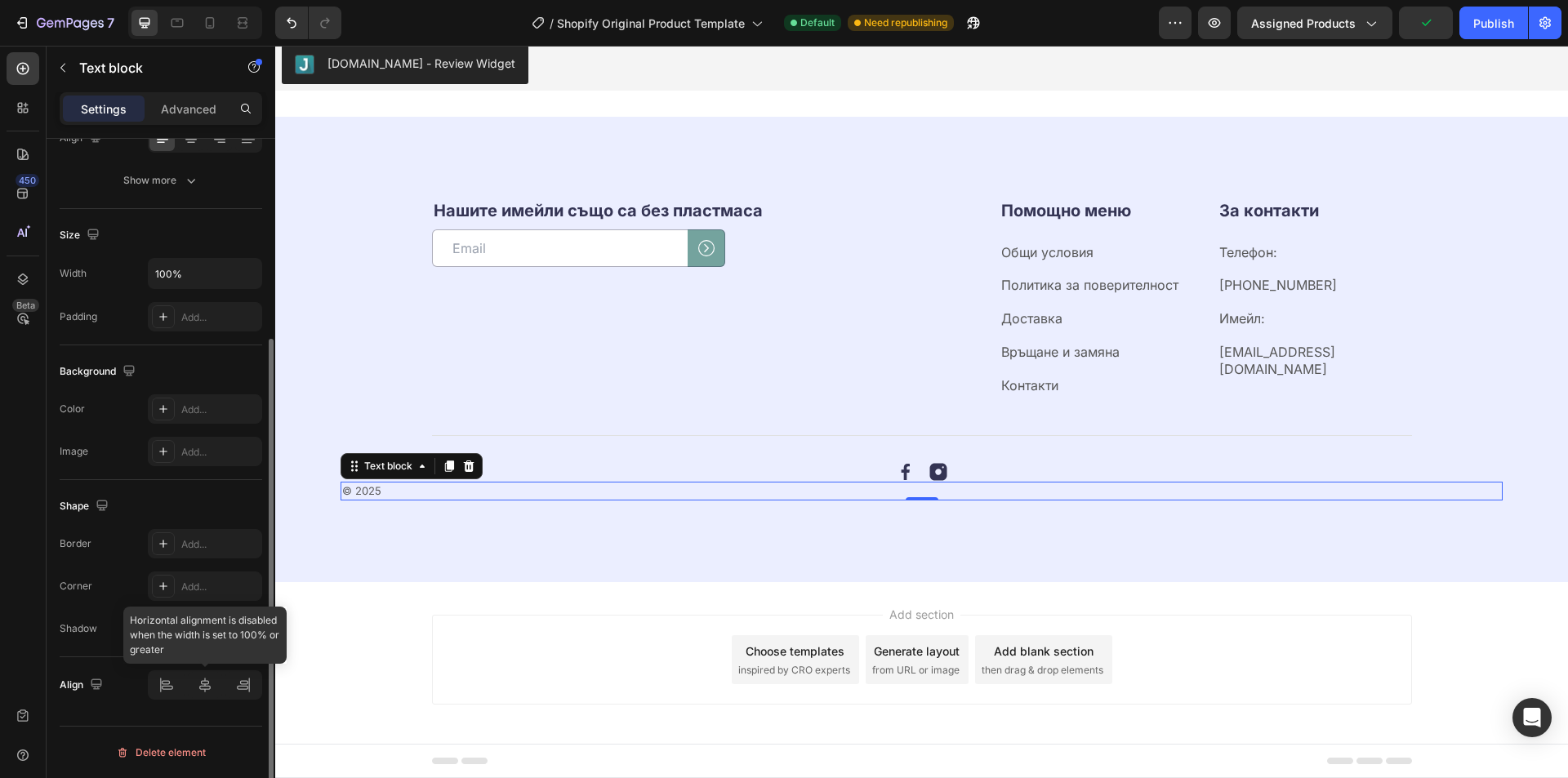
click at [217, 681] on div at bounding box center [205, 685] width 115 height 29
click at [213, 682] on div at bounding box center [205, 685] width 115 height 29
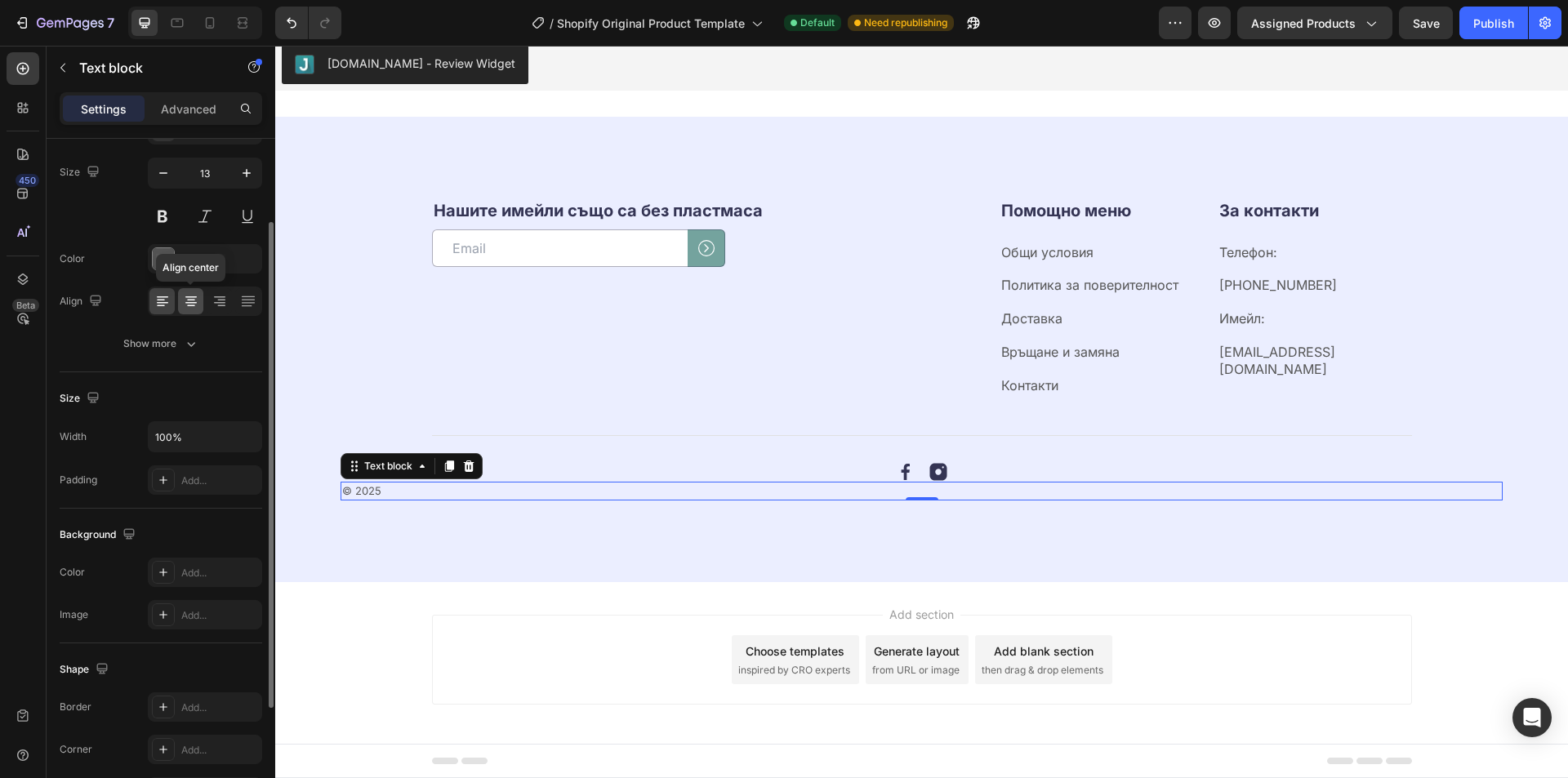
click at [192, 297] on icon at bounding box center [191, 297] width 11 height 2
click at [929, 495] on p "© 2025" at bounding box center [921, 492] width 1159 height 17
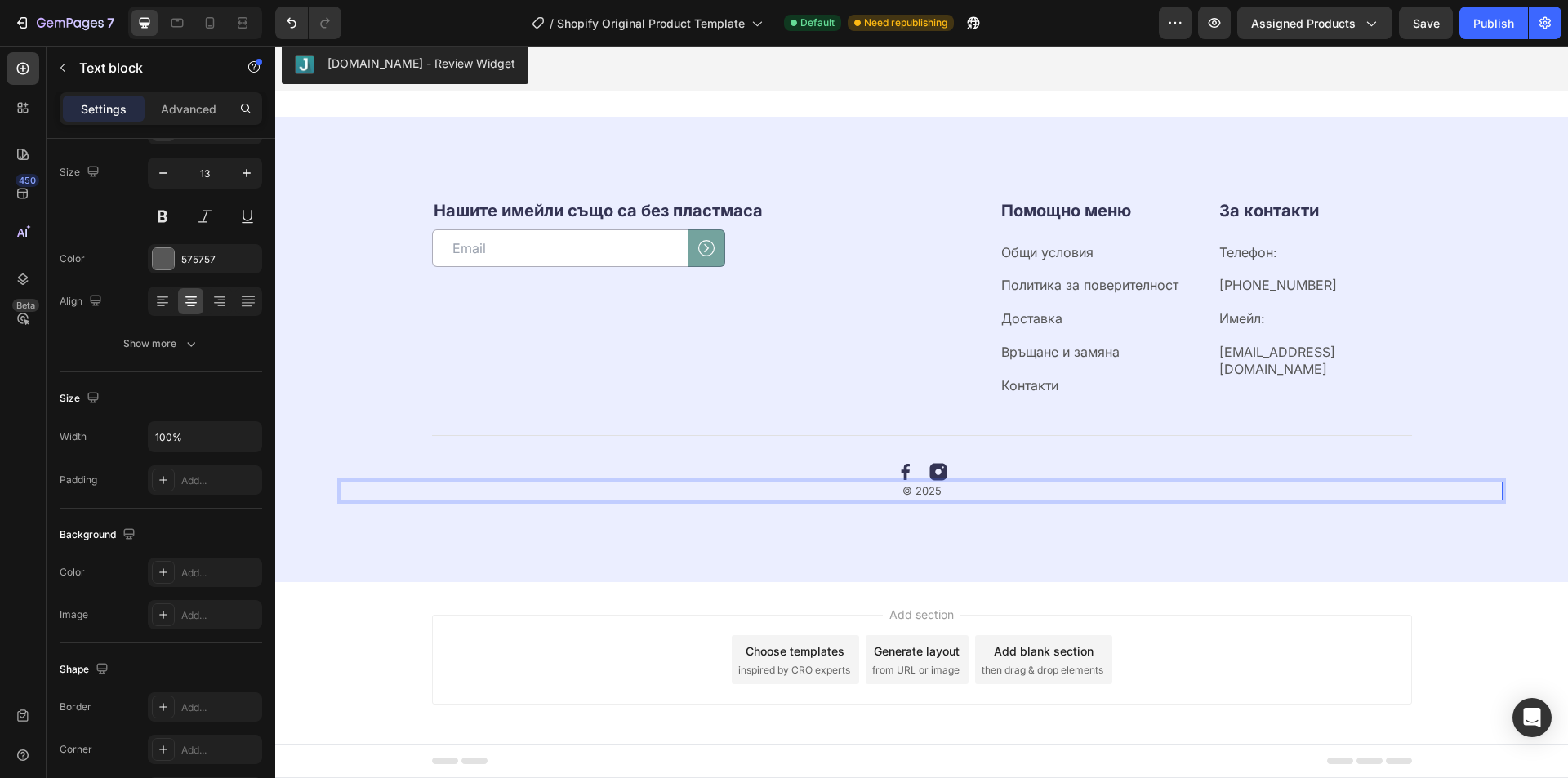
click at [938, 492] on p "© 2025" at bounding box center [921, 492] width 1159 height 17
click at [1413, 22] on span "Save" at bounding box center [1426, 23] width 27 height 14
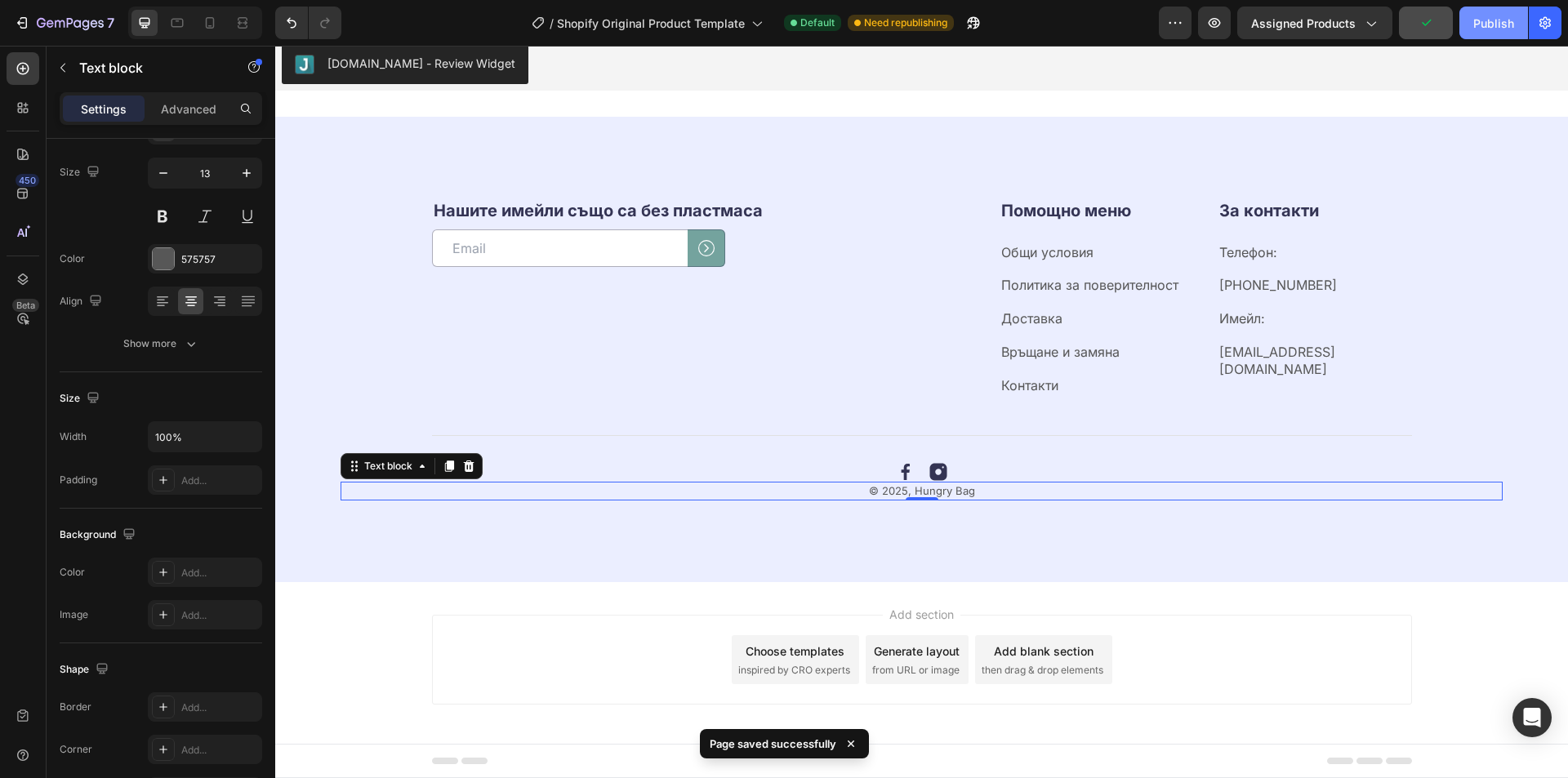
click at [1501, 26] on div "Publish" at bounding box center [1494, 23] width 41 height 17
click at [517, 149] on div "Нашите имейли също са без пластмаса Heading Email Field Submit Button Row Newsl…" at bounding box center [921, 349] width 1293 height 465
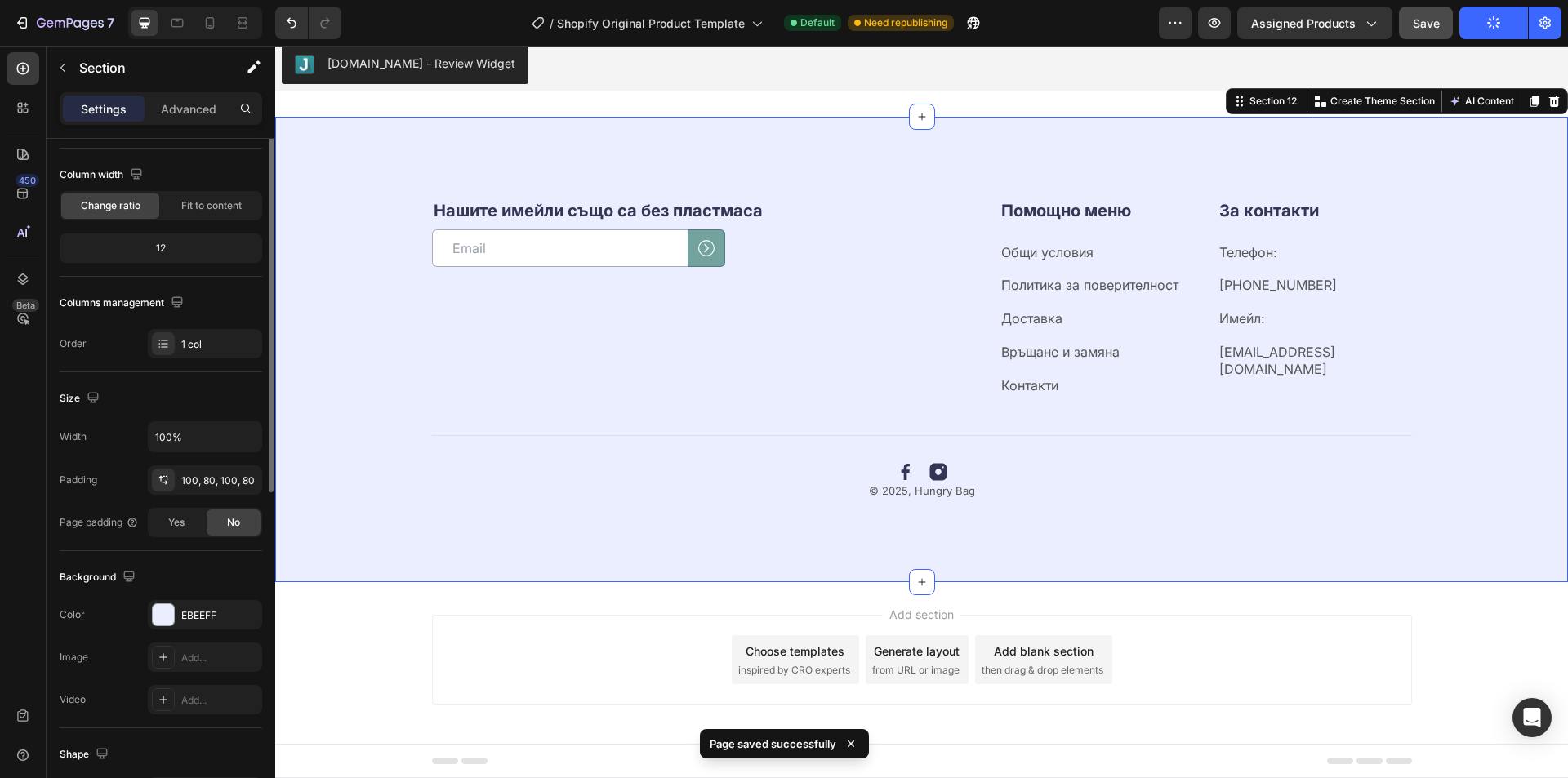
scroll to position [0, 0]
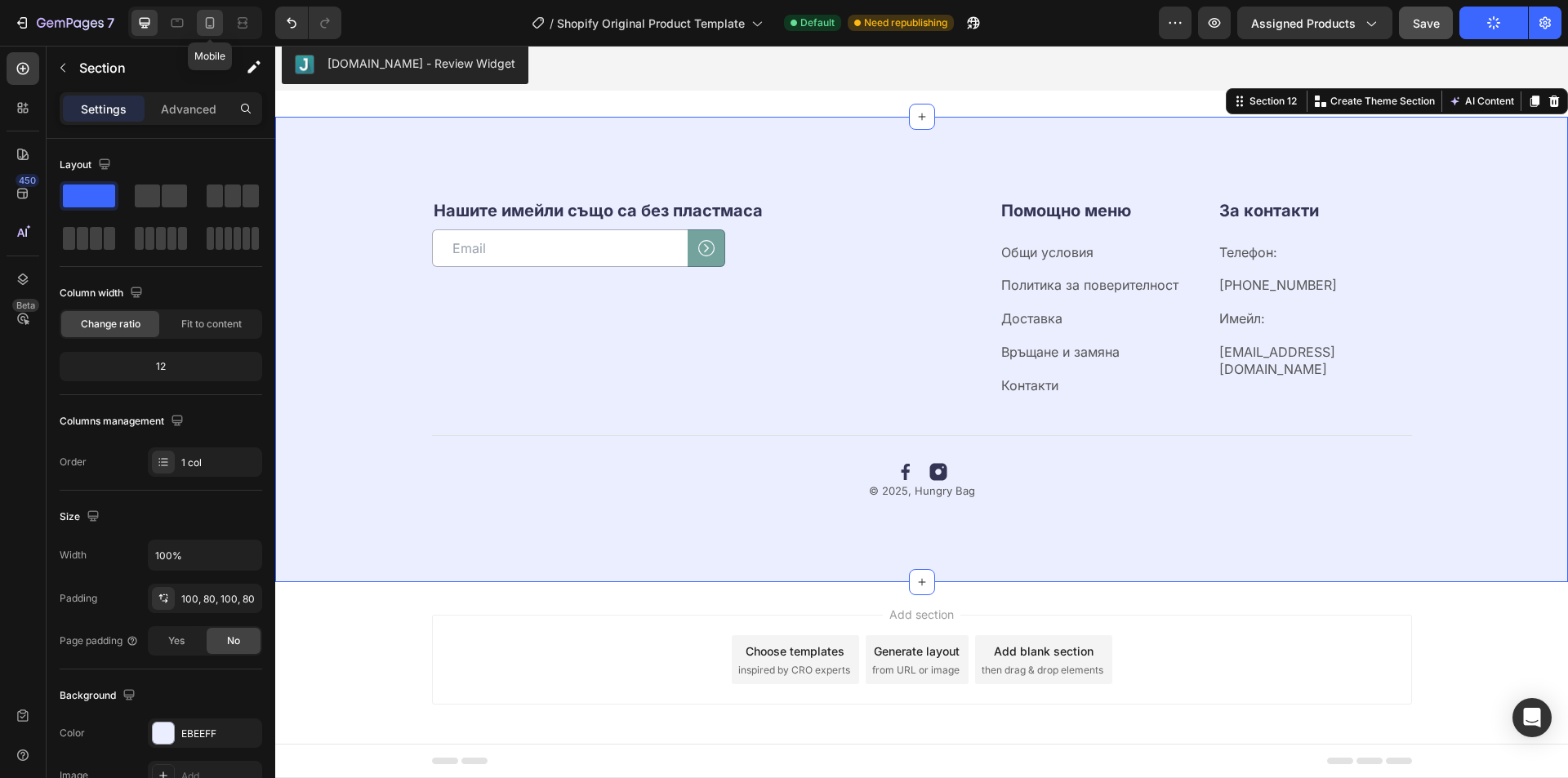
click at [212, 18] on icon at bounding box center [210, 23] width 9 height 11
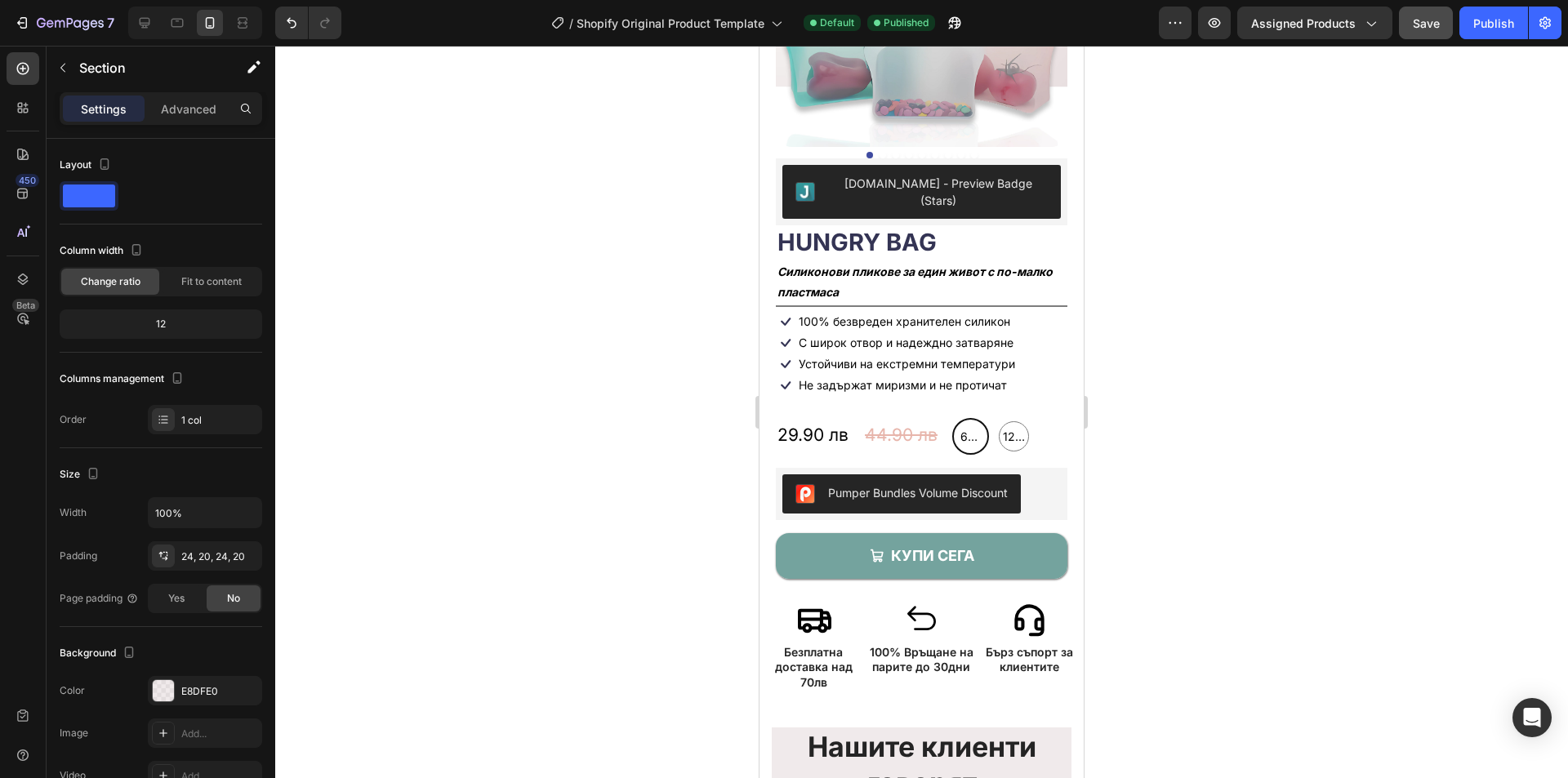
scroll to position [237, 0]
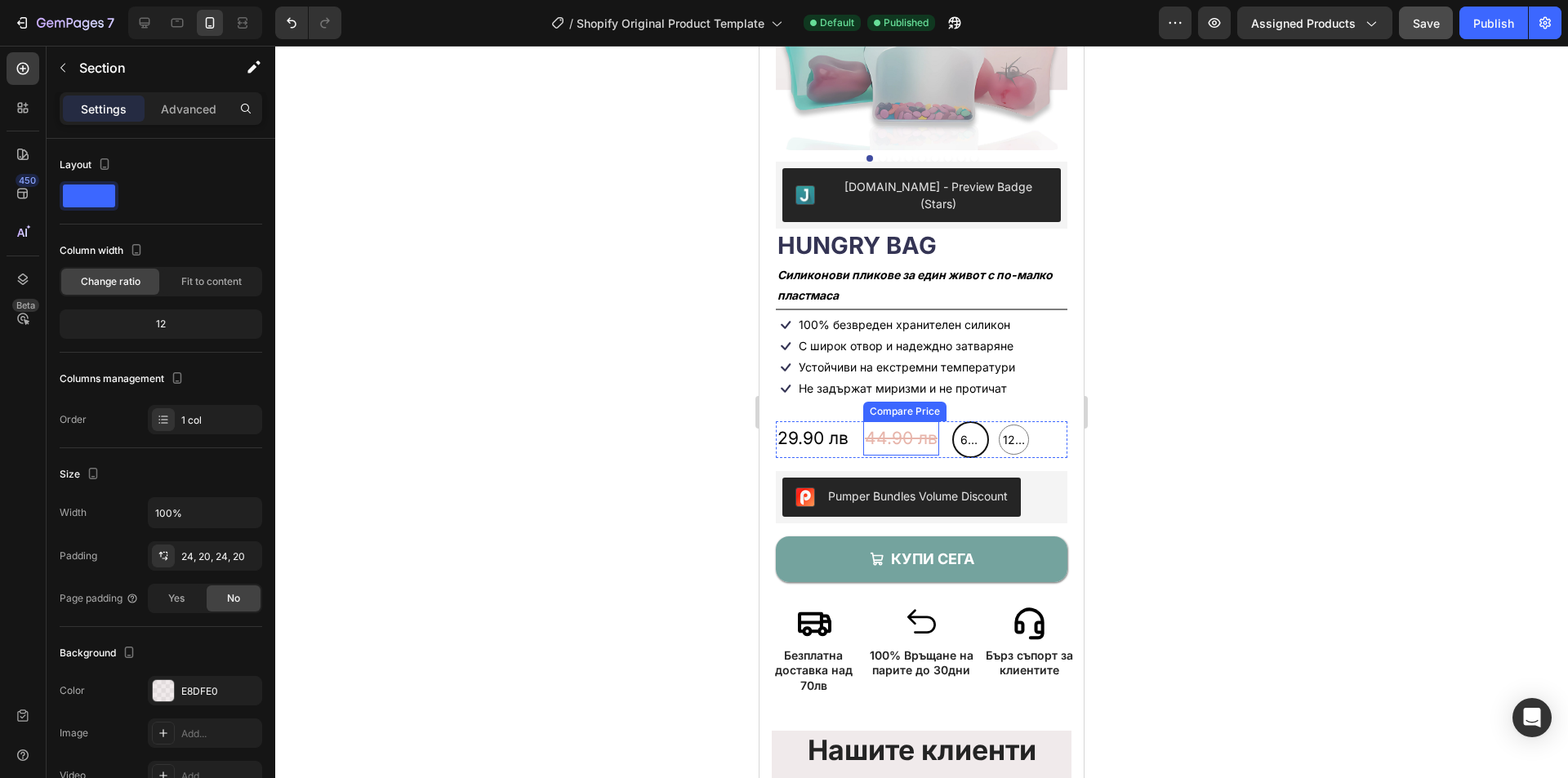
click at [913, 421] on div "44.90 лв" at bounding box center [901, 438] width 76 height 34
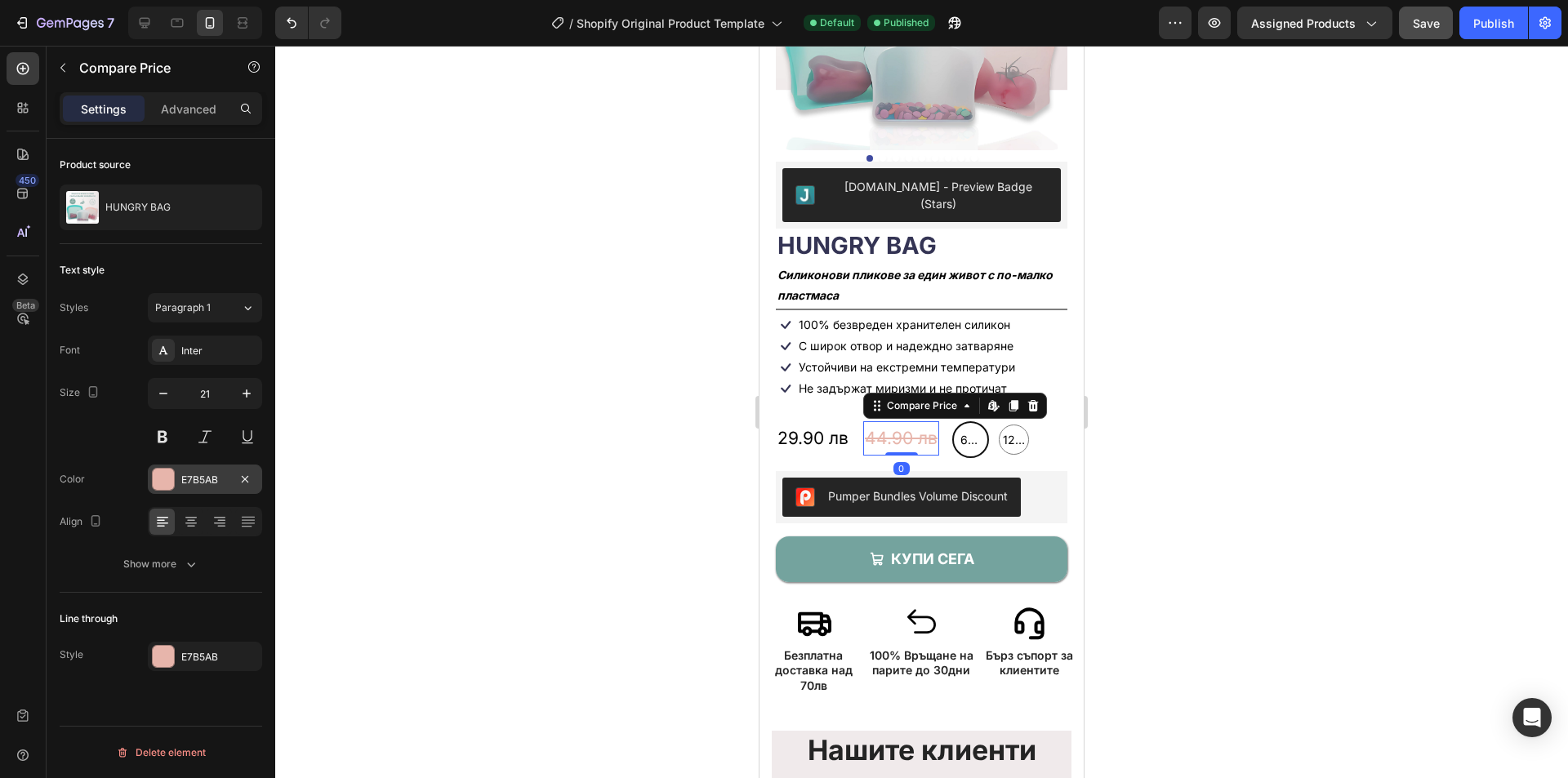
click at [199, 472] on div "E7B5AB" at bounding box center [205, 480] width 115 height 29
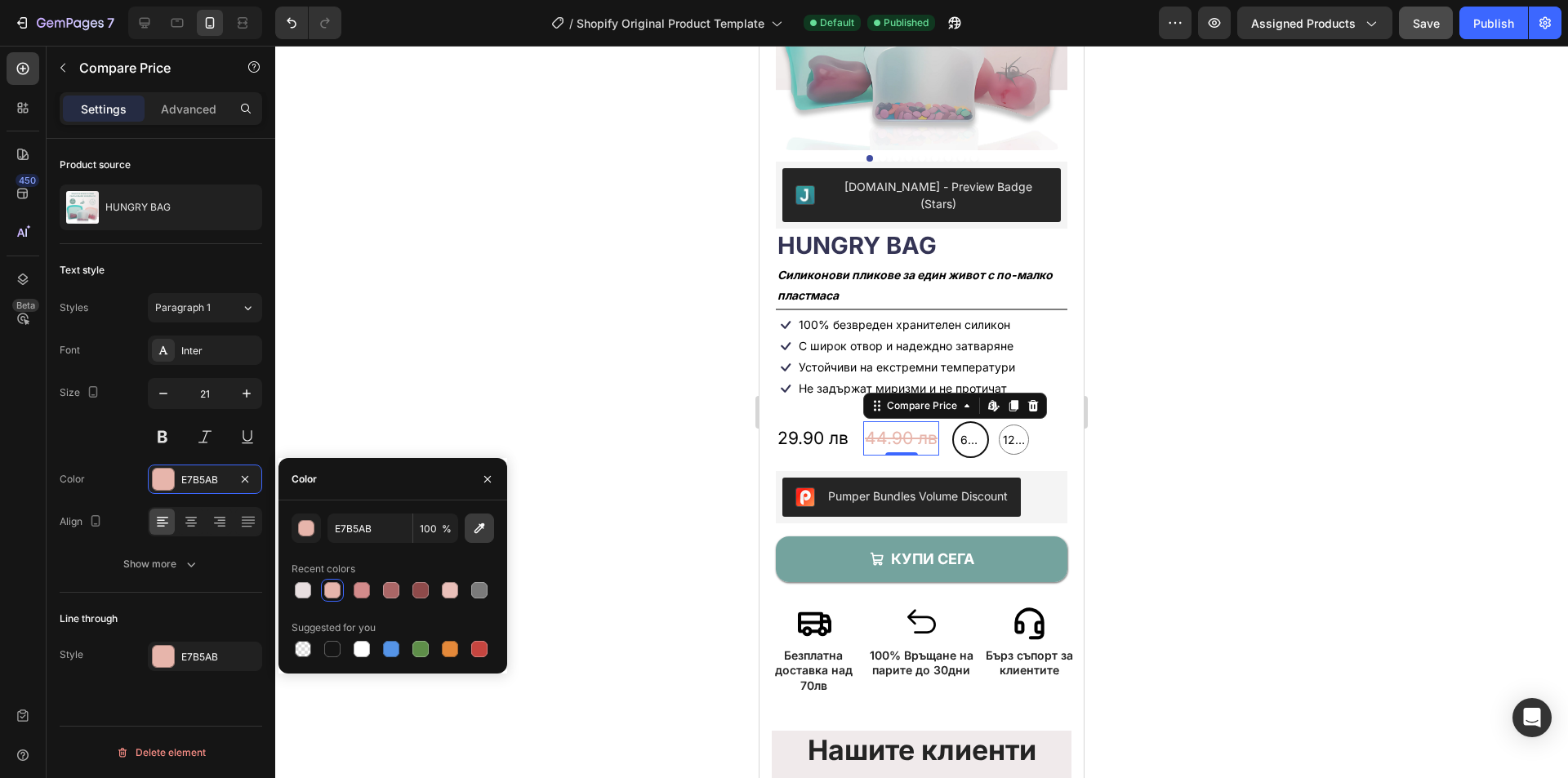
click at [479, 532] on icon "button" at bounding box center [480, 529] width 11 height 11
type input "BB7483"
click at [181, 647] on div "E7B5AB" at bounding box center [205, 657] width 115 height 29
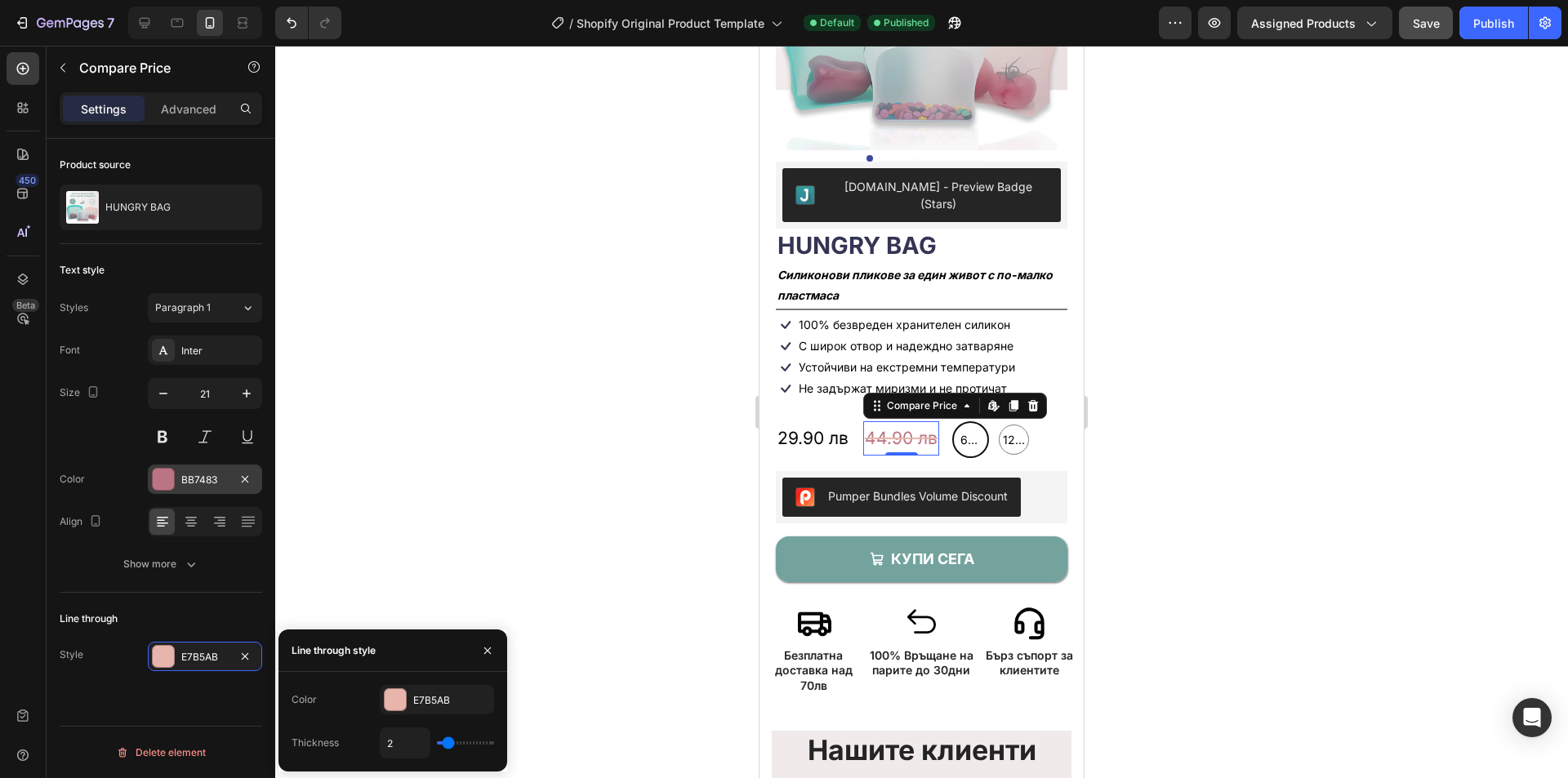
click at [219, 470] on div "BB7483" at bounding box center [205, 480] width 115 height 29
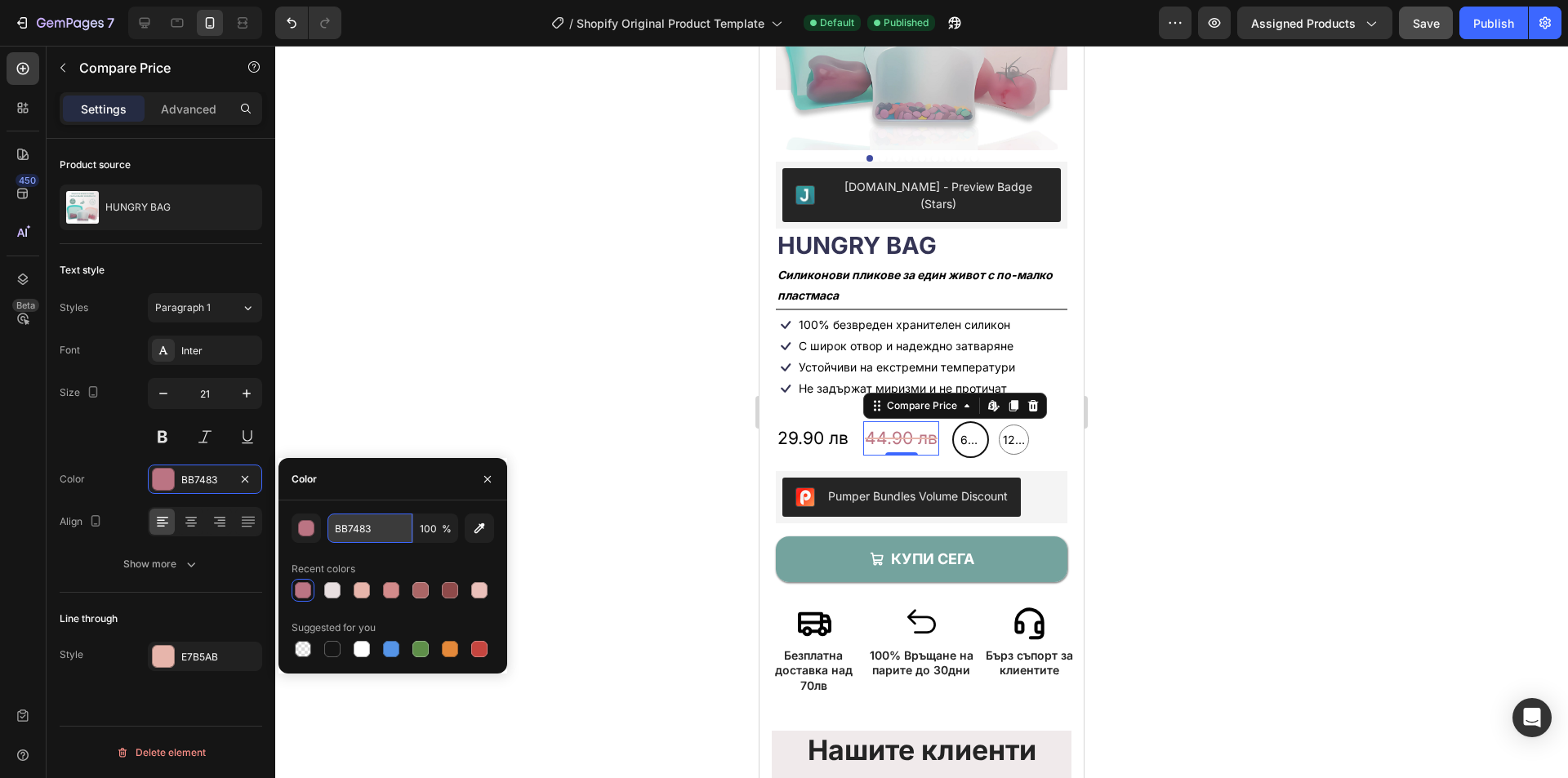
click at [378, 527] on input "BB7483" at bounding box center [370, 528] width 85 height 29
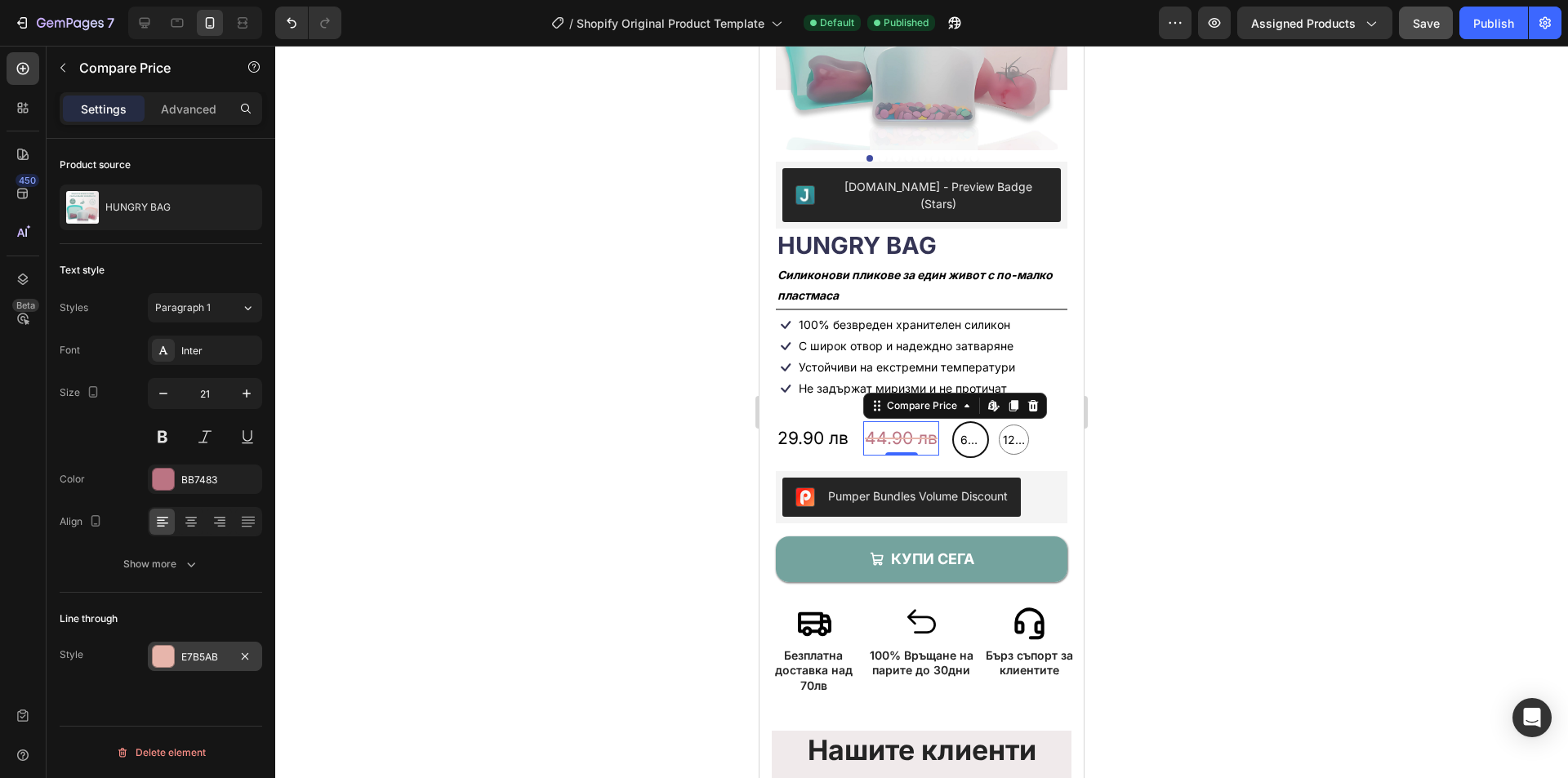
click at [210, 665] on div "E7B5AB" at bounding box center [205, 657] width 115 height 29
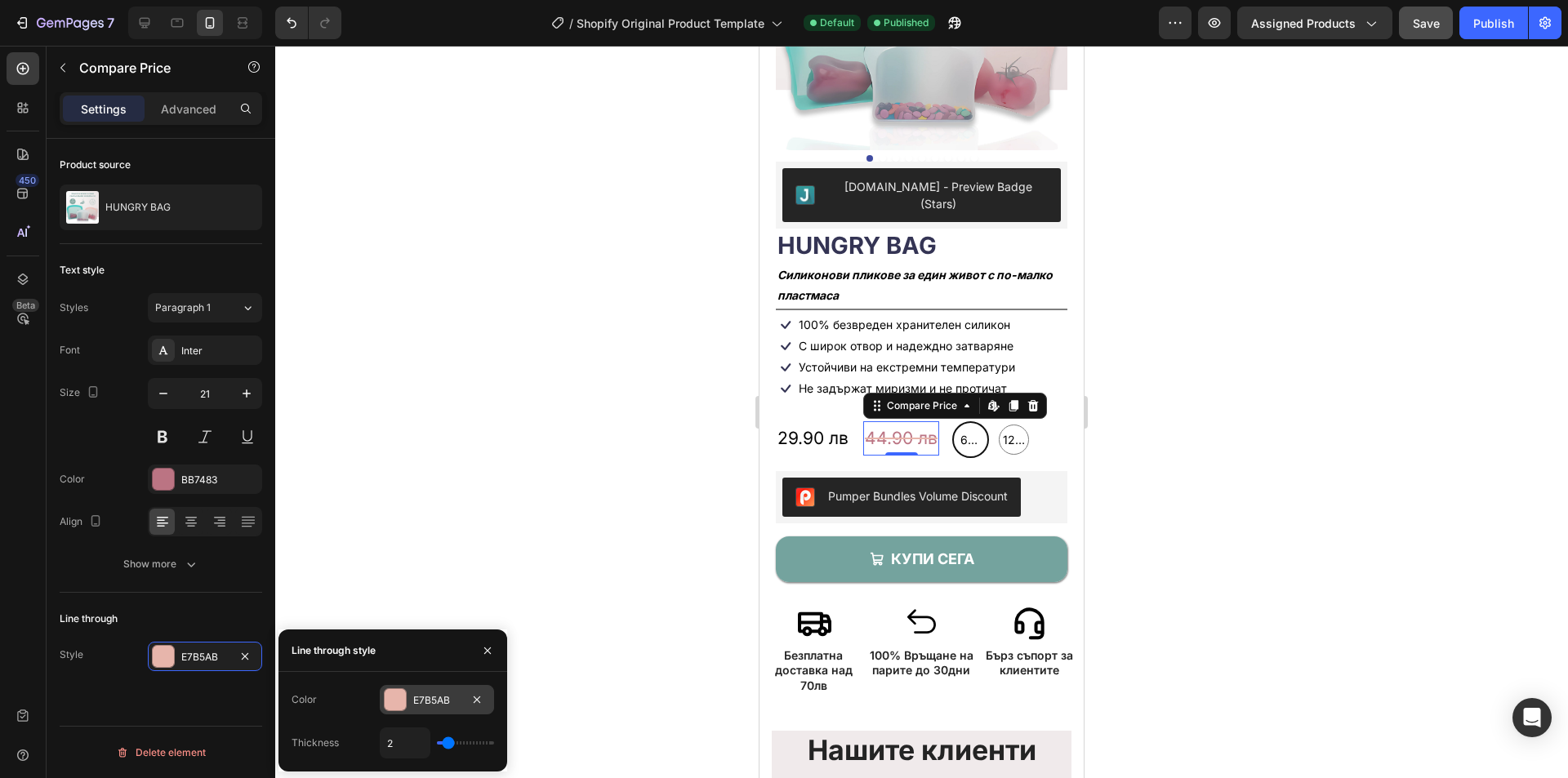
click at [436, 695] on div "E7B5AB" at bounding box center [437, 701] width 48 height 15
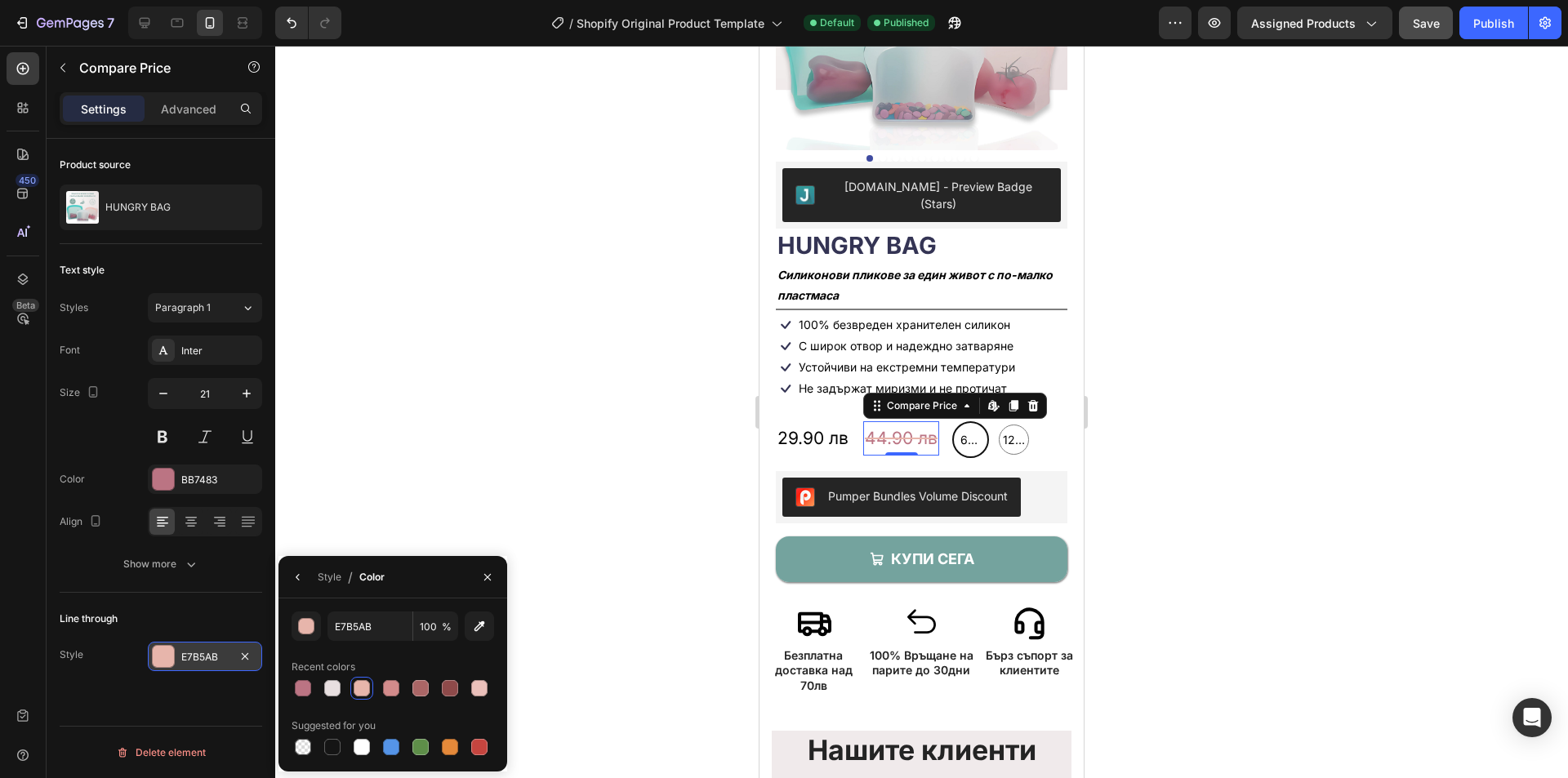
click at [197, 651] on div "E7B5AB" at bounding box center [206, 658] width 48 height 15
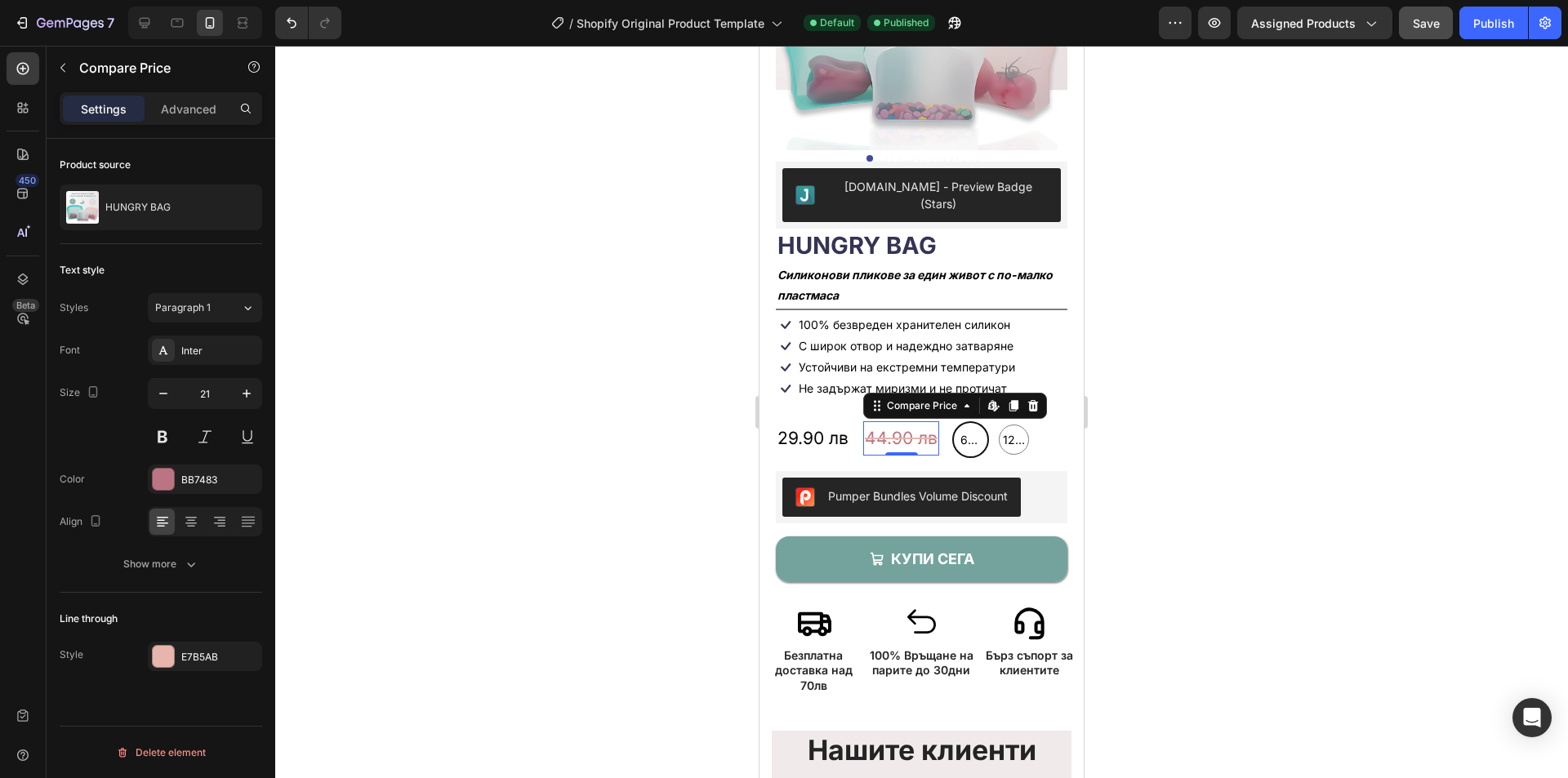
click at [197, 638] on div "Line through Style E7B5AB" at bounding box center [161, 639] width 203 height 92
click at [195, 646] on div "E7B5AB" at bounding box center [205, 657] width 115 height 29
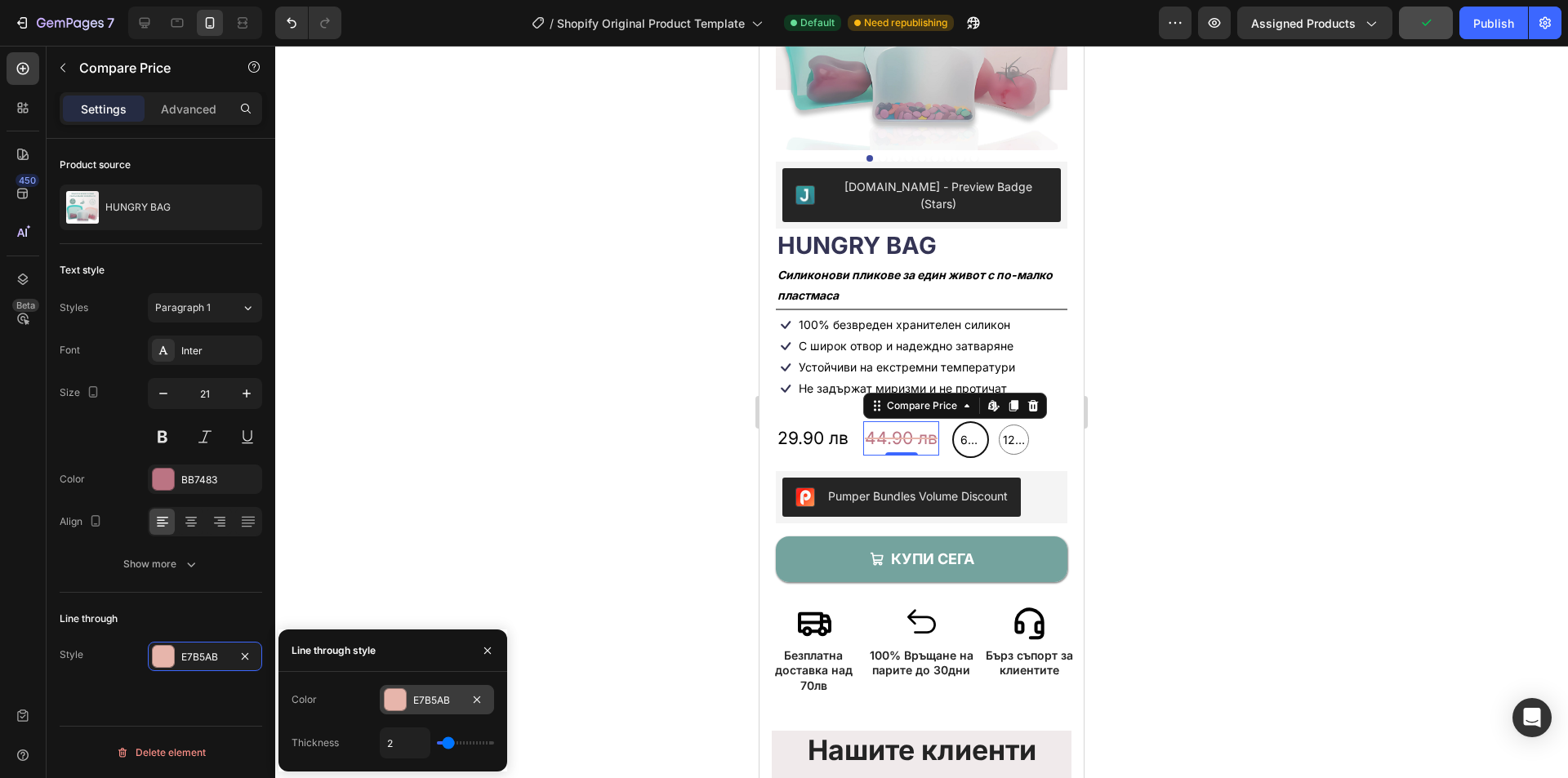
click at [460, 694] on div "E7B5AB" at bounding box center [437, 701] width 48 height 15
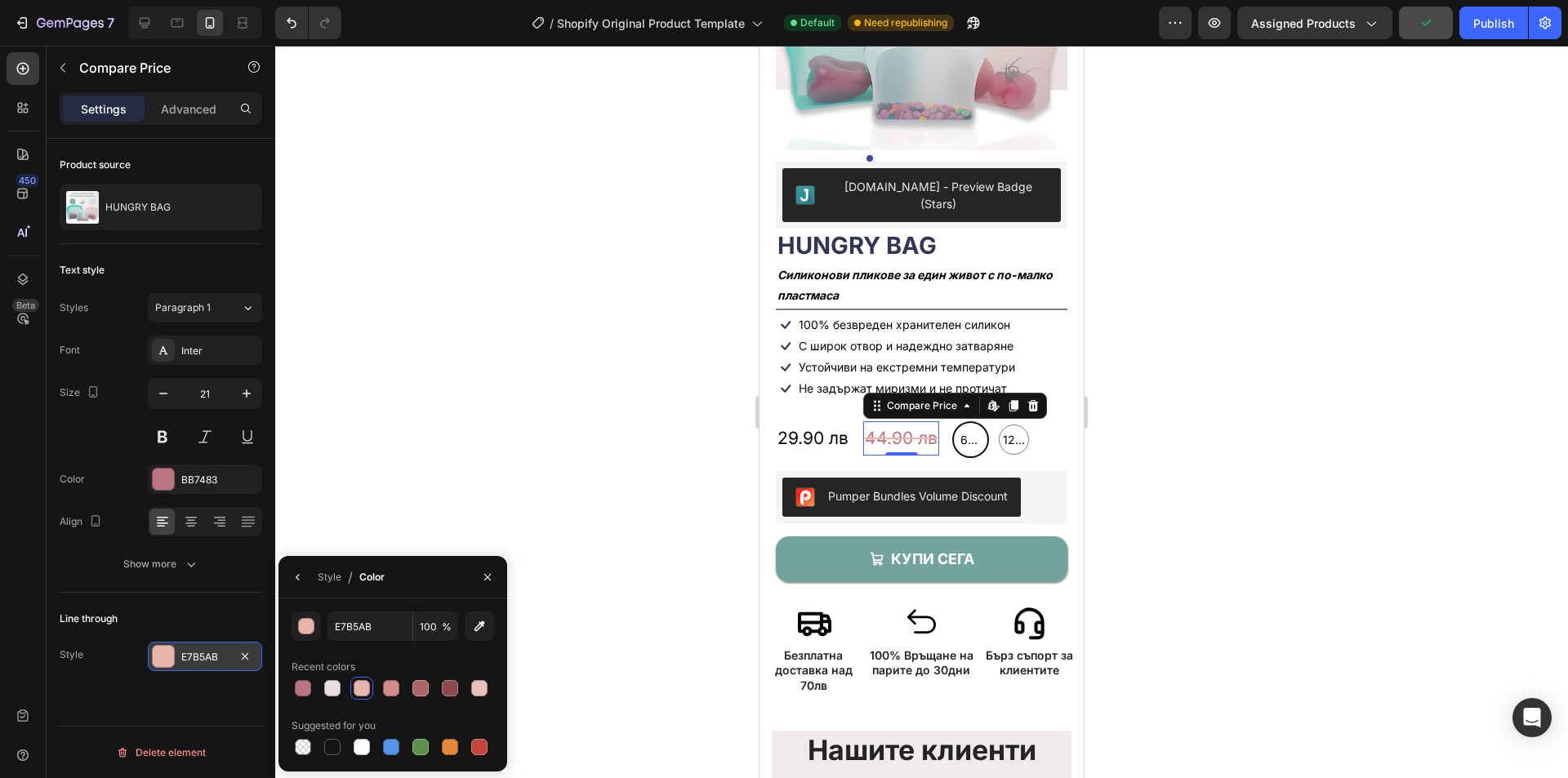
click at [183, 659] on div "E7B5AB" at bounding box center [206, 658] width 48 height 15
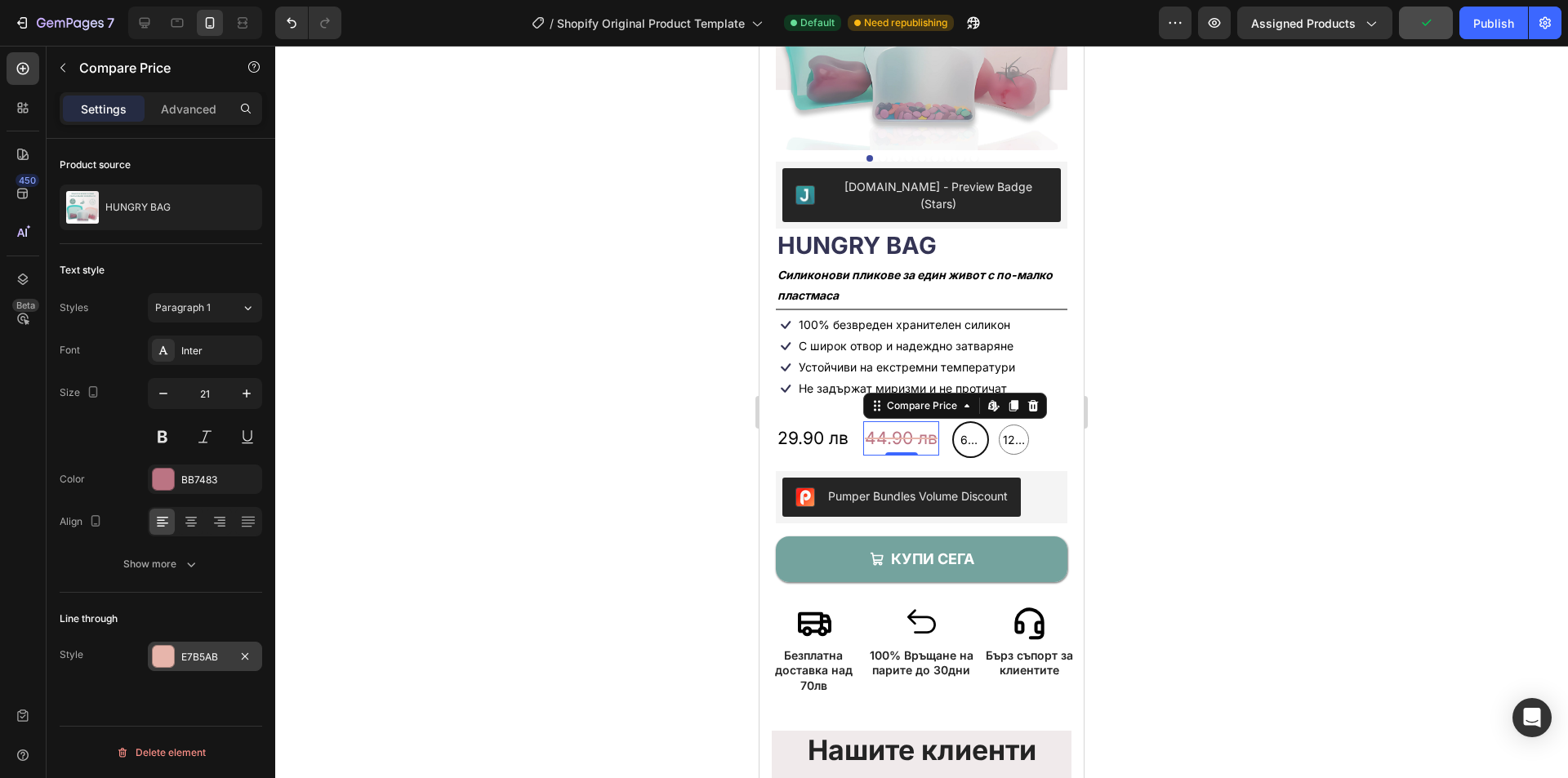
click at [183, 664] on div "E7B5AB" at bounding box center [206, 658] width 48 height 15
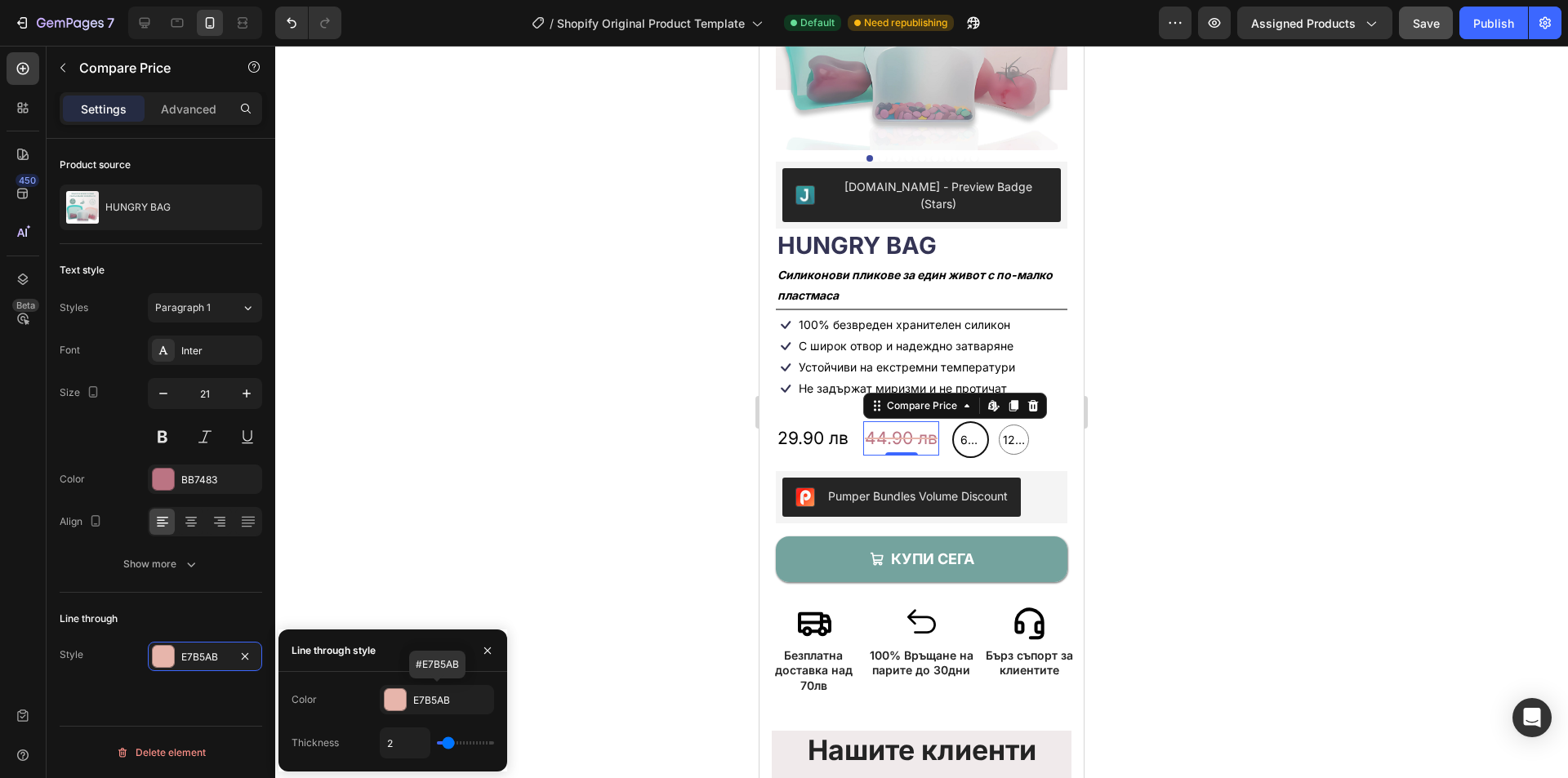
click at [429, 697] on div "E7B5AB" at bounding box center [451, 701] width 77 height 15
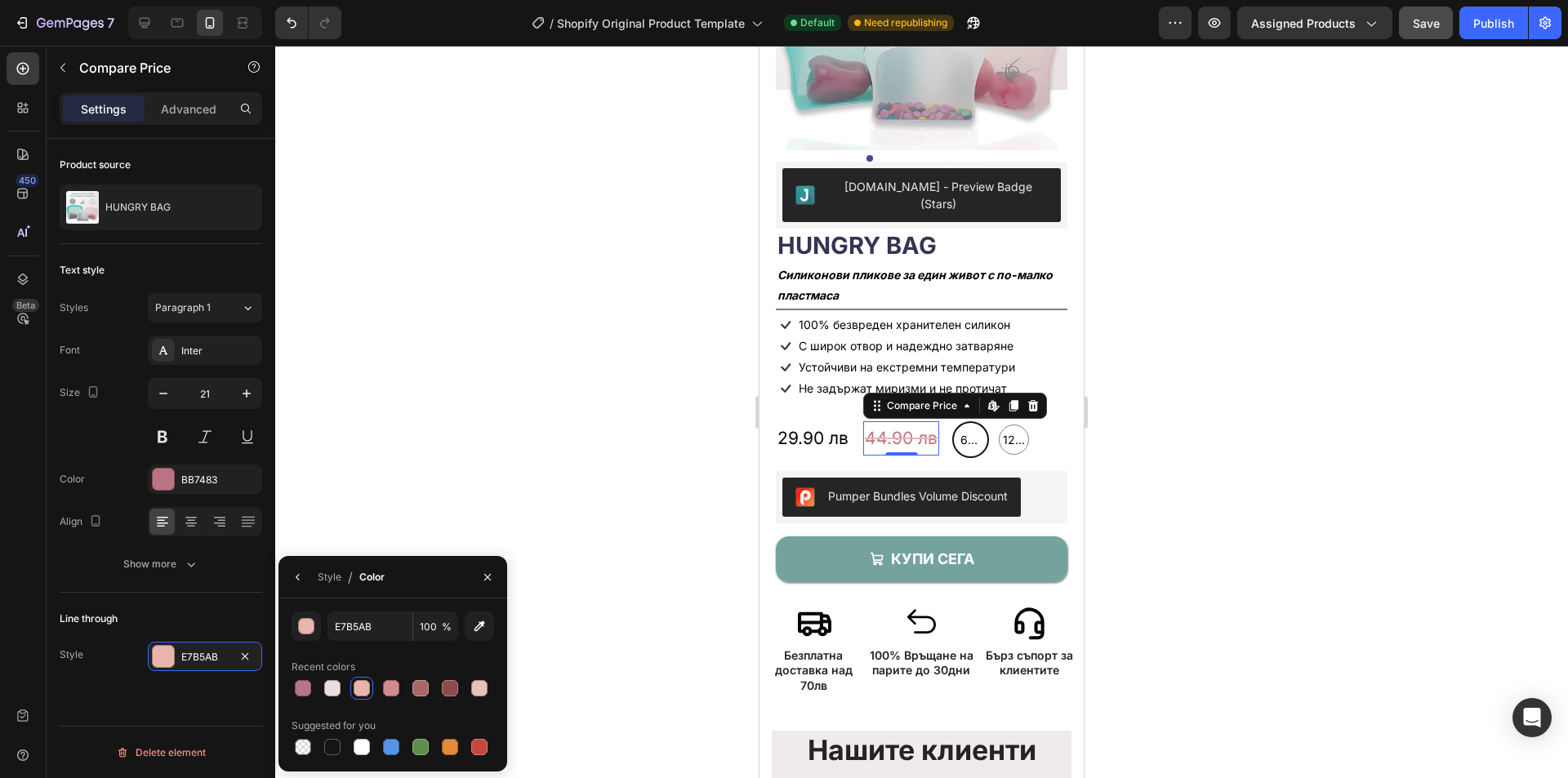
click at [291, 689] on div "E7B5AB 100 % Recent colors Suggested for you" at bounding box center [393, 685] width 228 height 147
click at [305, 689] on div at bounding box center [303, 689] width 17 height 17
type input "BB7483"
click at [443, 475] on div at bounding box center [921, 412] width 1293 height 733
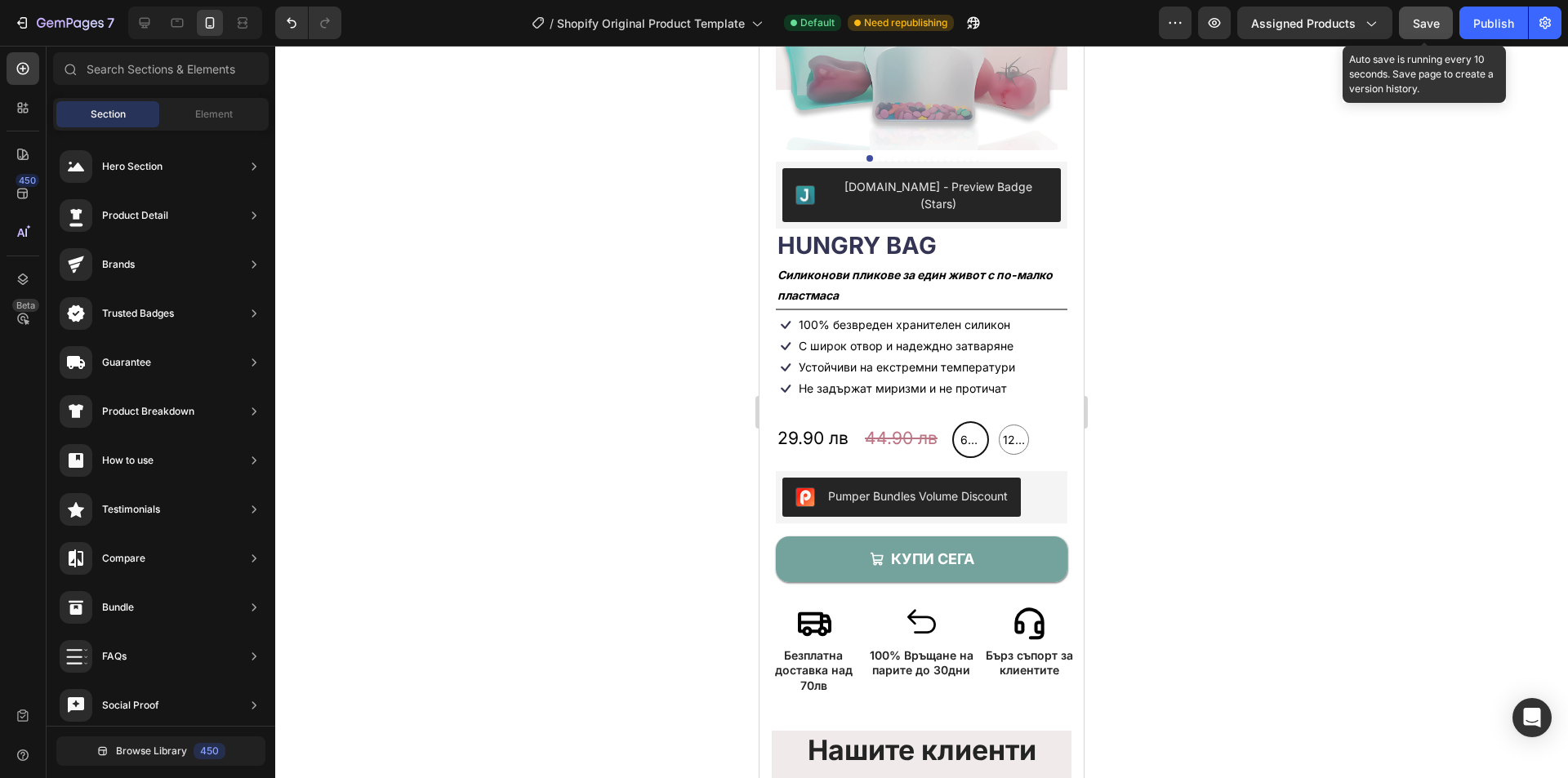
click at [1433, 28] on span "Save" at bounding box center [1426, 23] width 27 height 14
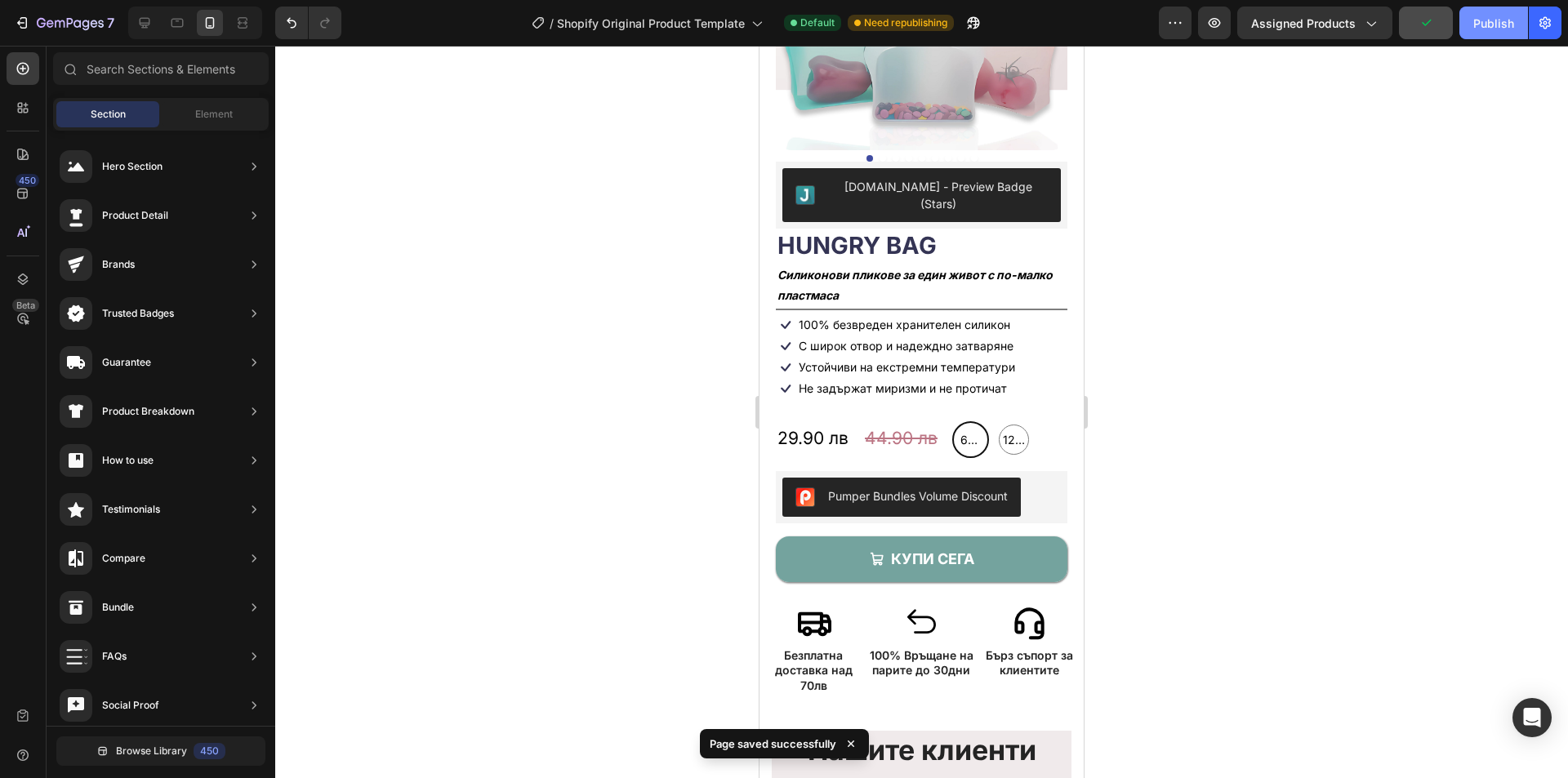
click at [1495, 24] on div "Publish" at bounding box center [1494, 23] width 41 height 17
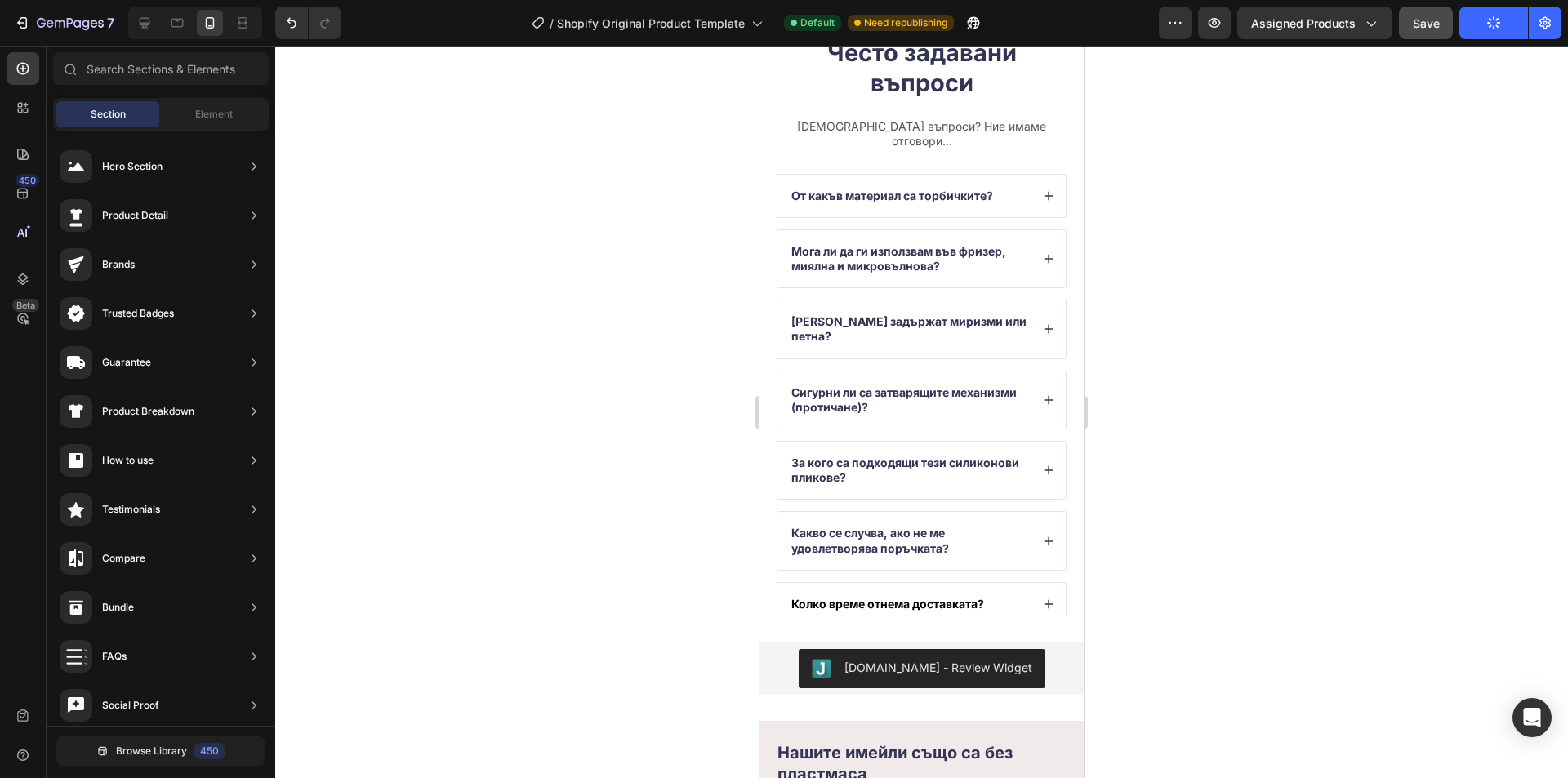
scroll to position [6163, 0]
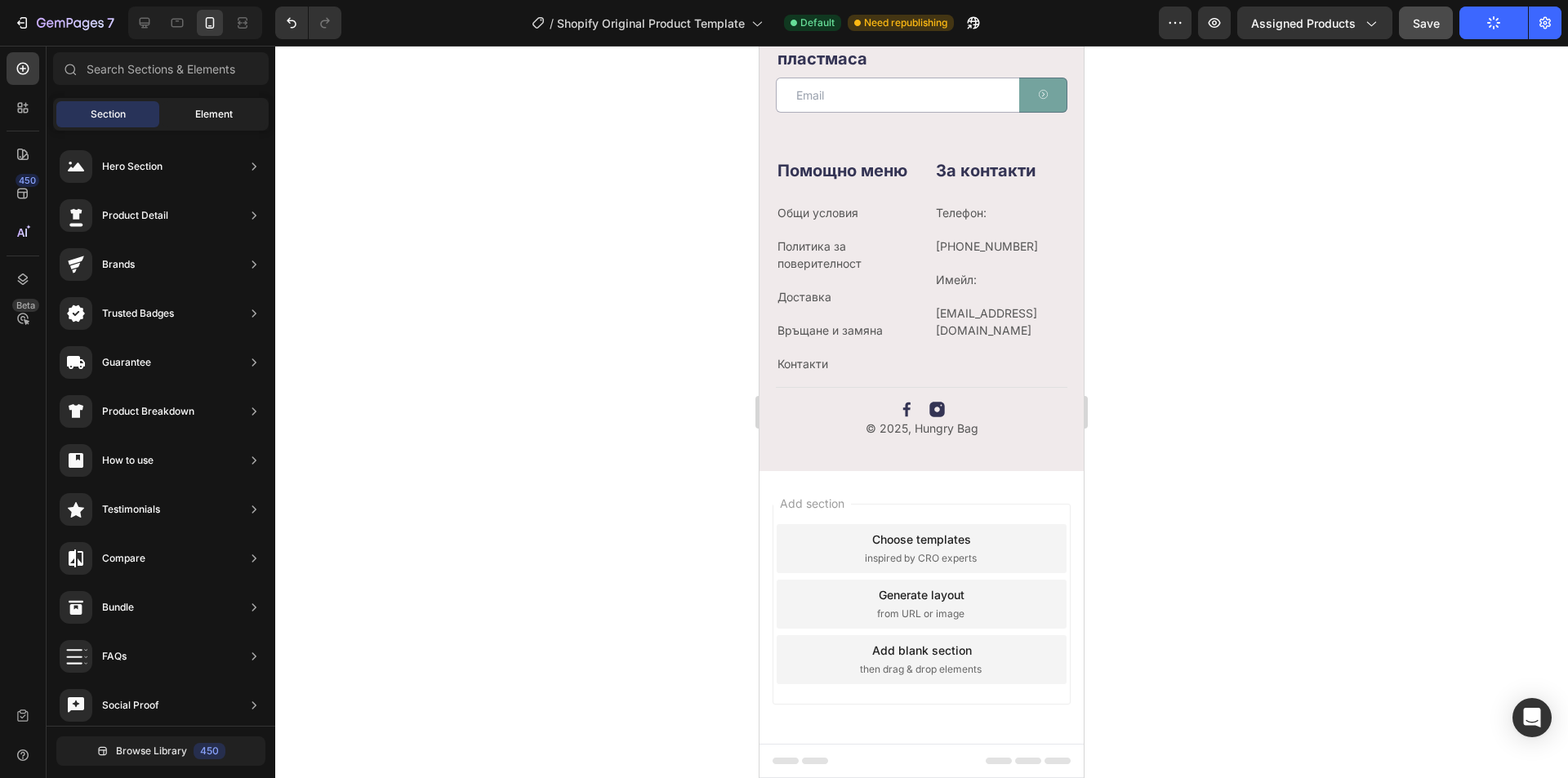
click at [224, 113] on span "Element" at bounding box center [214, 115] width 38 height 15
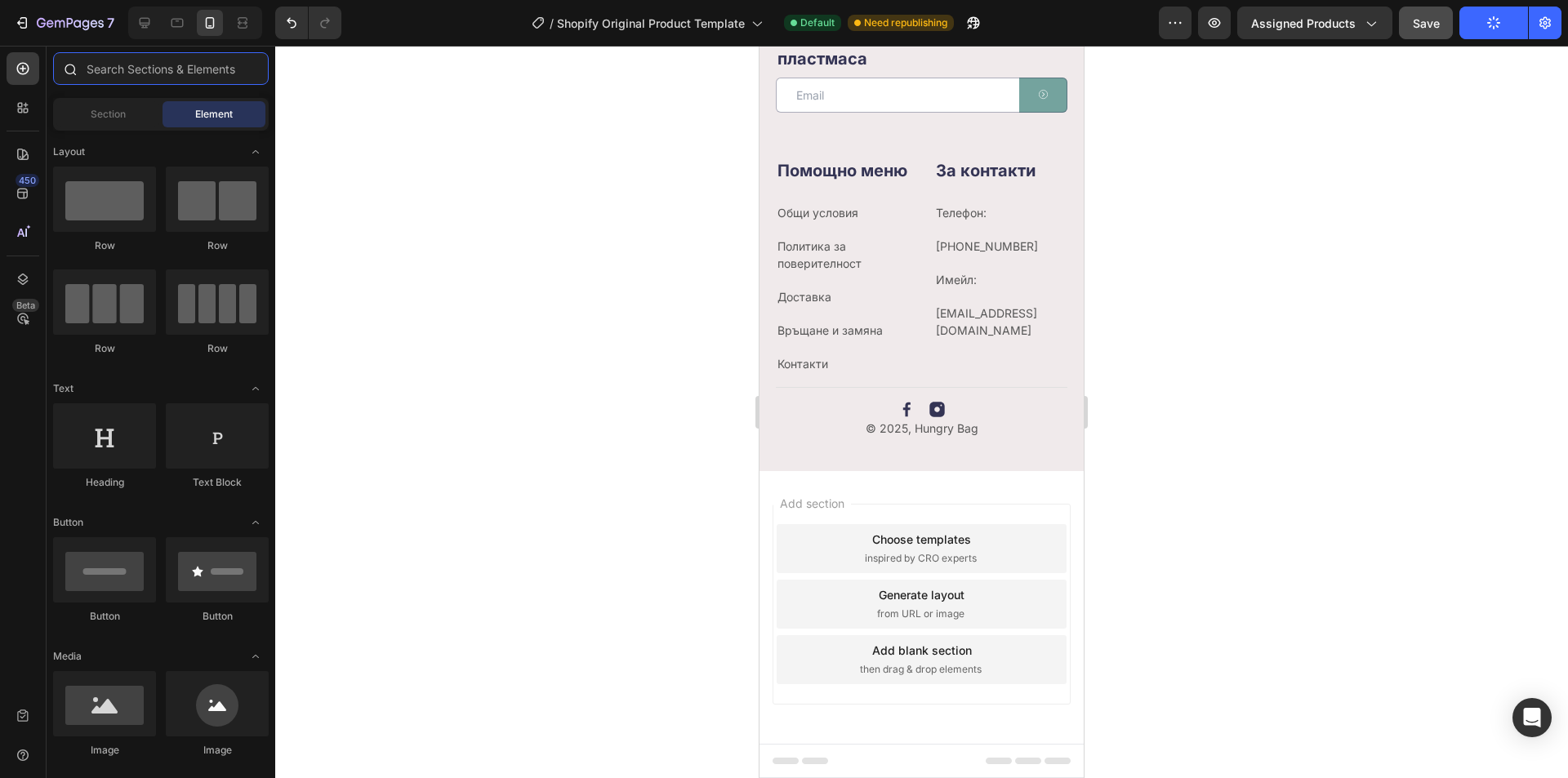
click at [128, 74] on input "text" at bounding box center [161, 69] width 216 height 33
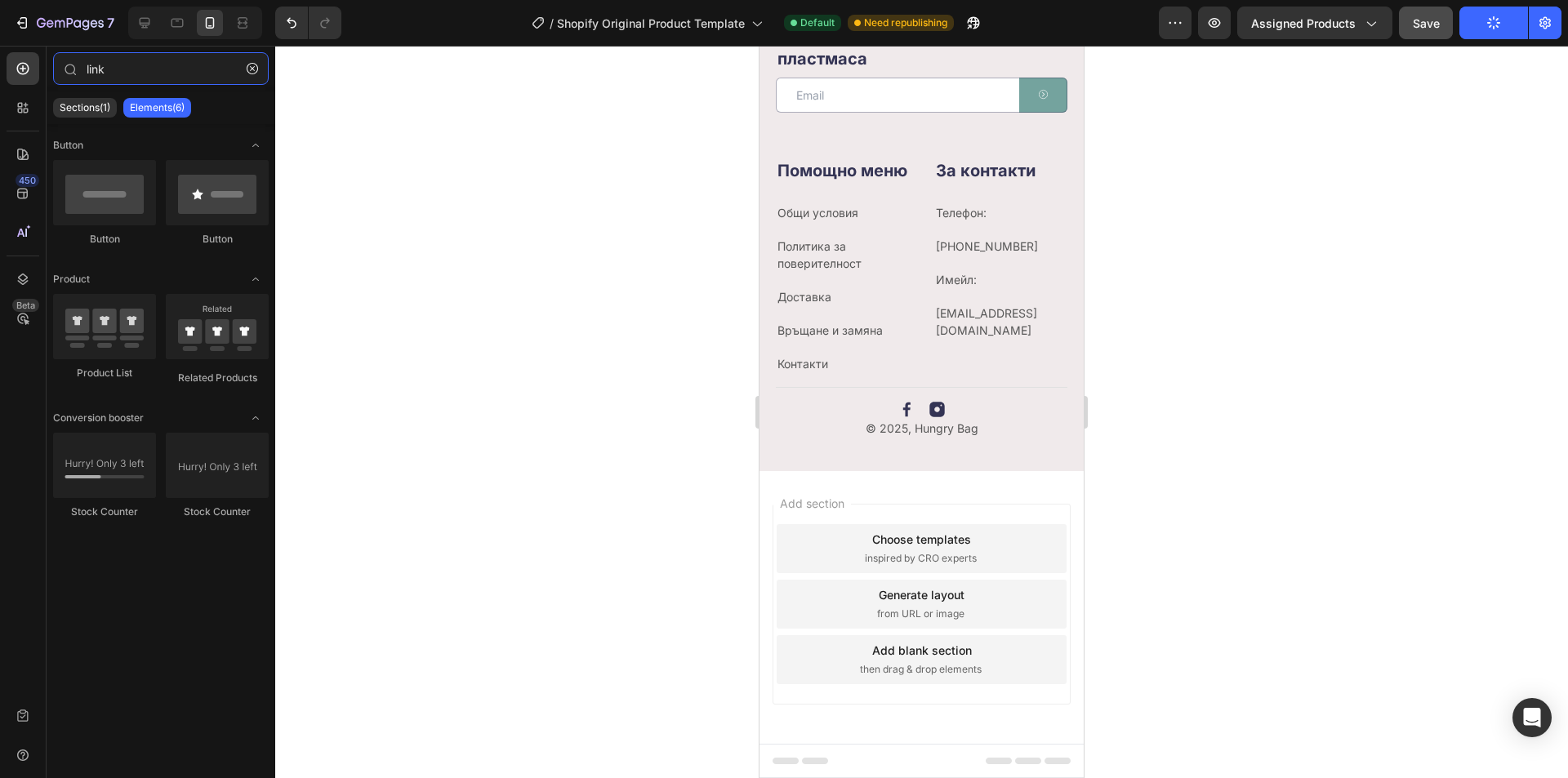
type input "link"
click at [81, 97] on div "Sections(1) Elements(6)" at bounding box center [161, 108] width 228 height 33
click at [78, 104] on p "Sections(1)" at bounding box center [84, 107] width 50 height 13
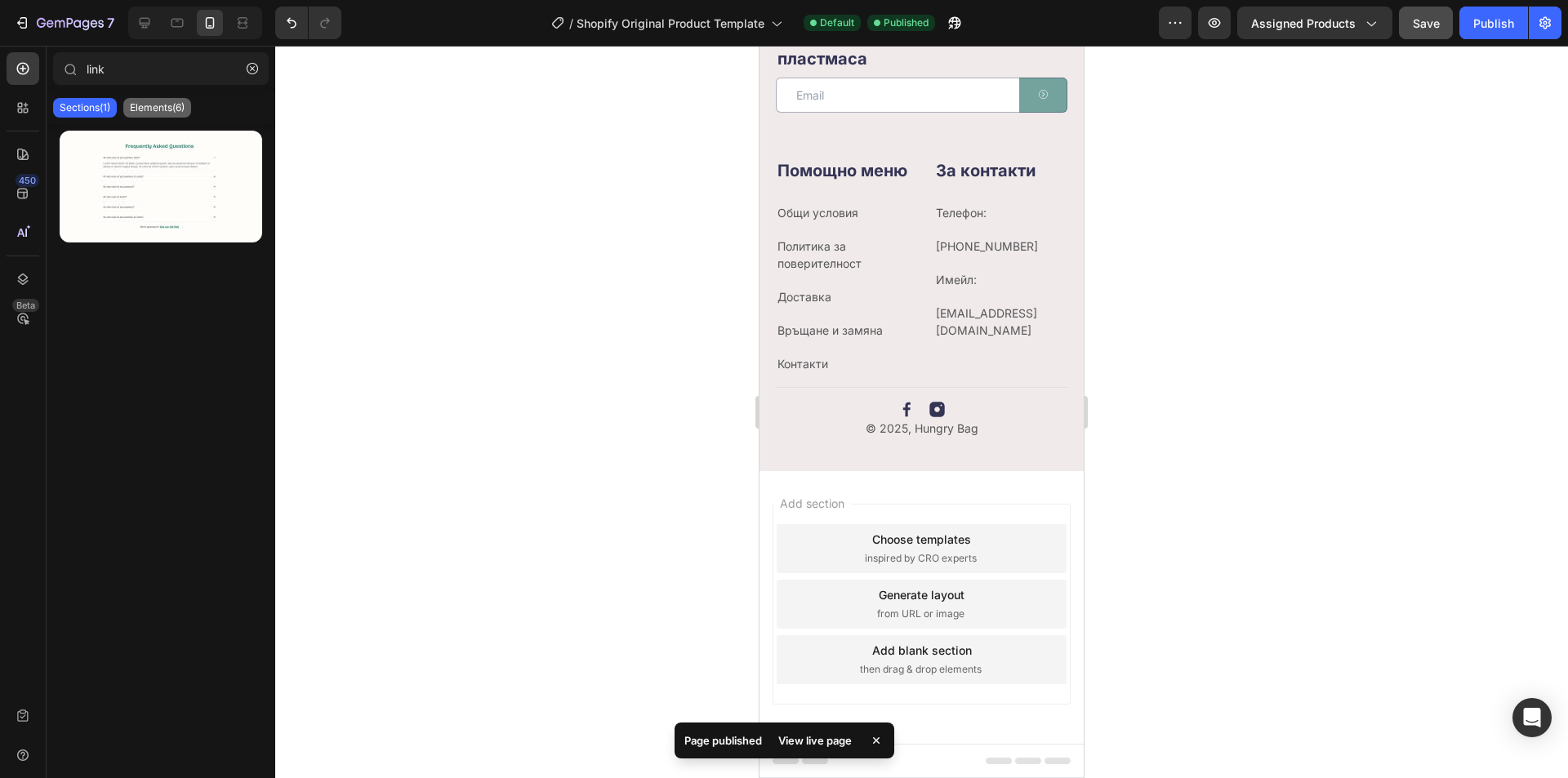
click at [154, 106] on p "Elements(6)" at bounding box center [158, 107] width 55 height 13
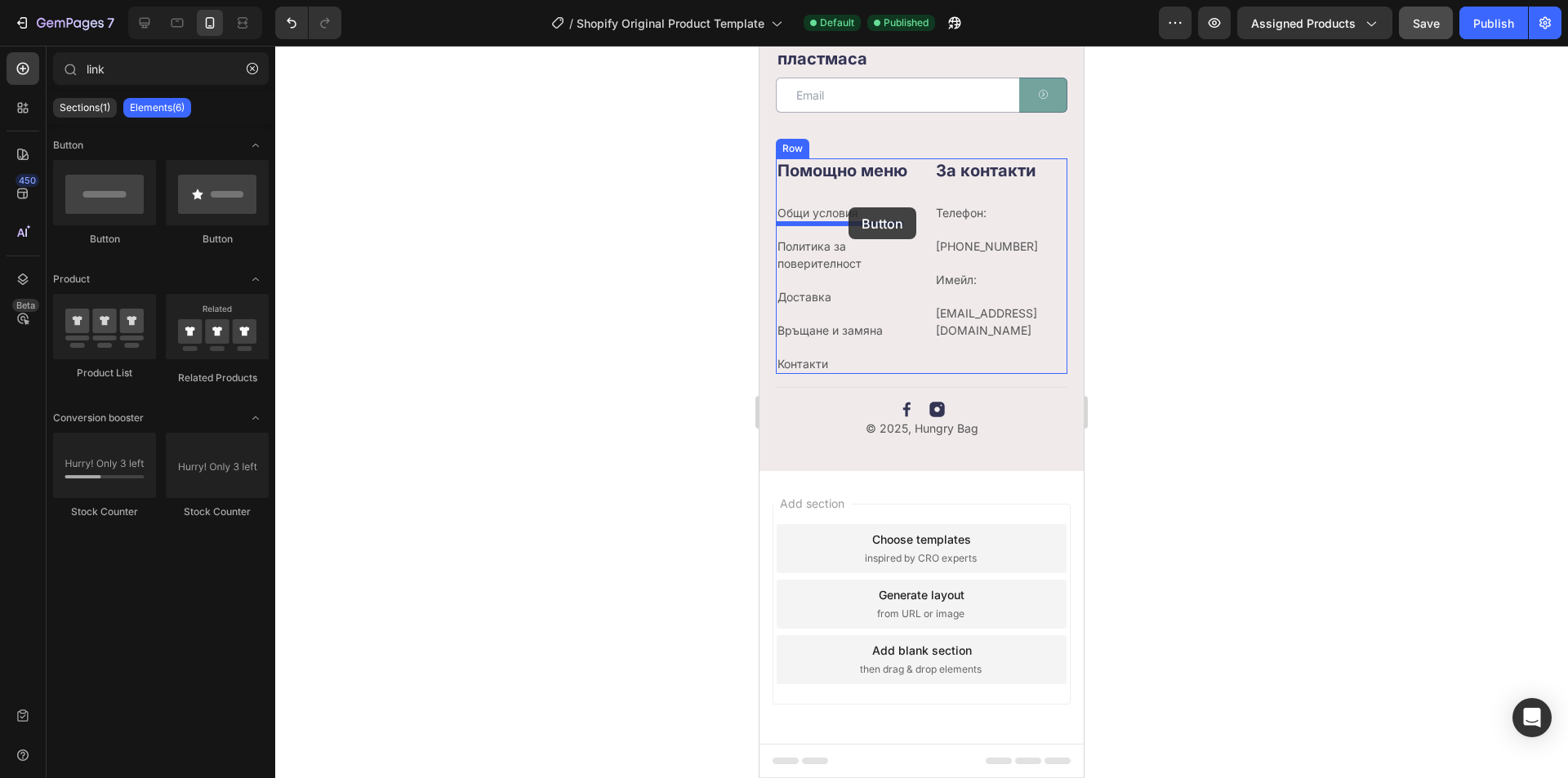
drag, startPoint x: 869, startPoint y: 256, endPoint x: 849, endPoint y: 207, distance: 52.9
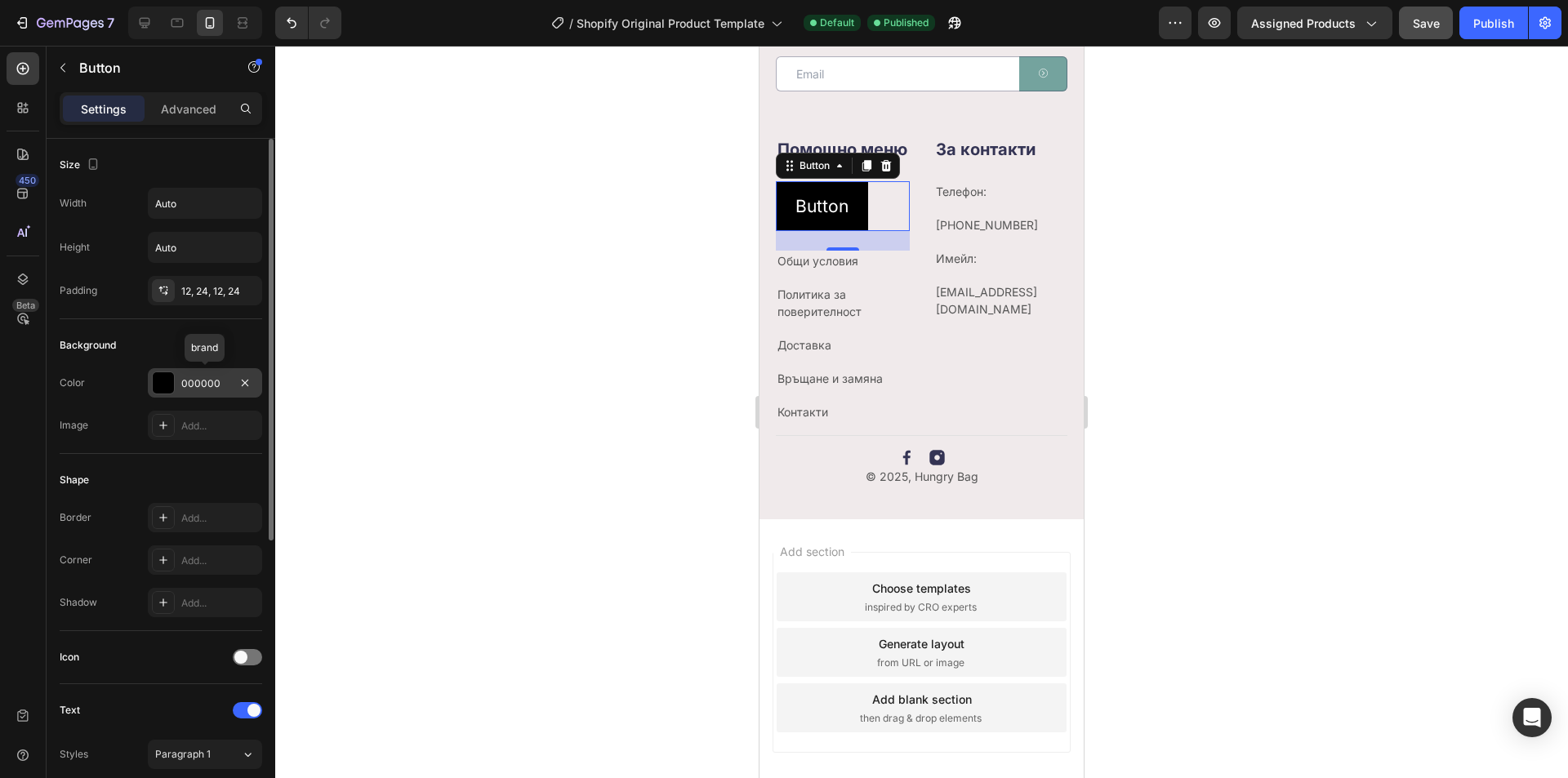
click at [208, 389] on div "000000" at bounding box center [206, 383] width 48 height 15
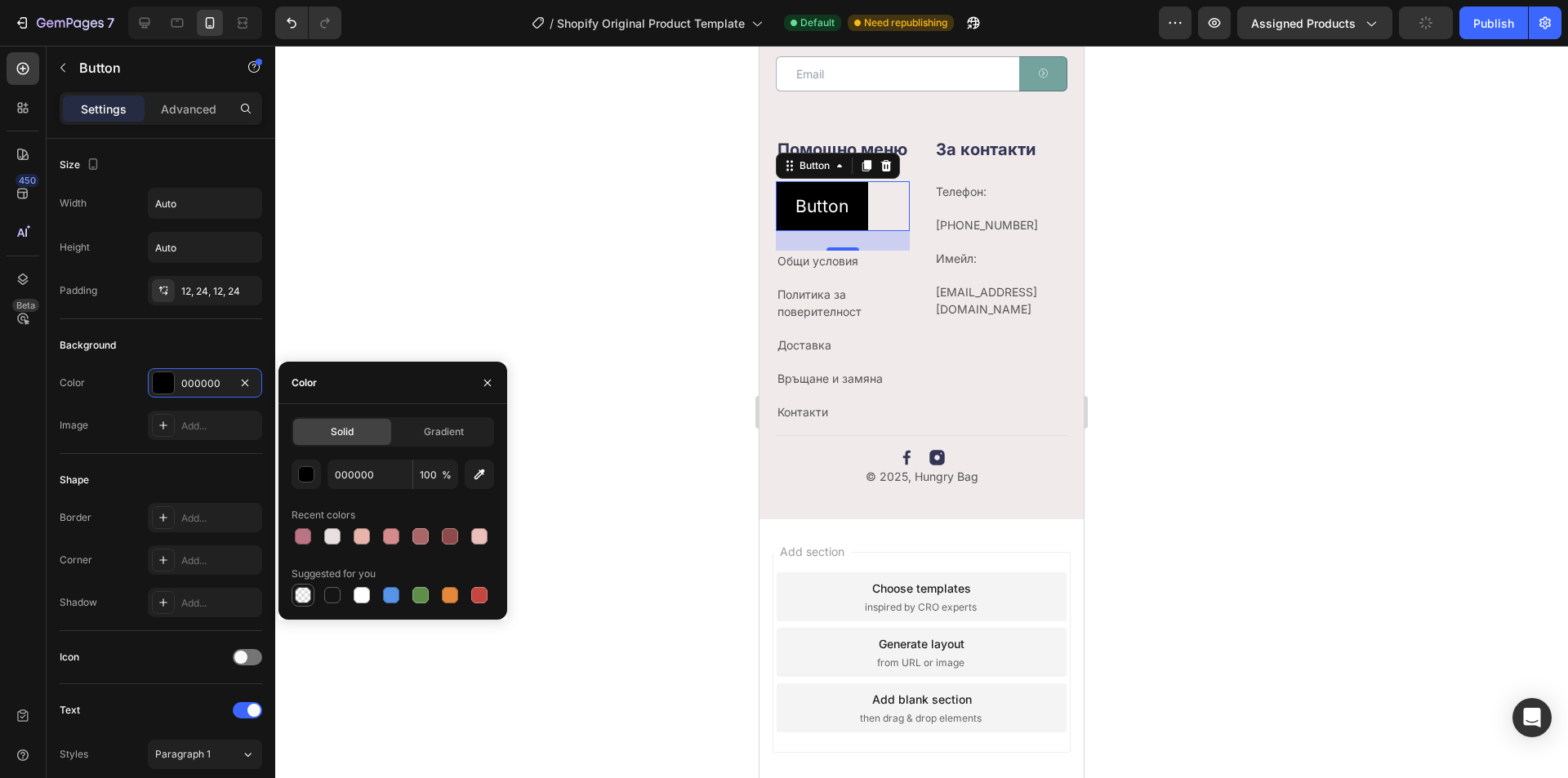
click at [298, 595] on div at bounding box center [303, 595] width 17 height 17
type input "0"
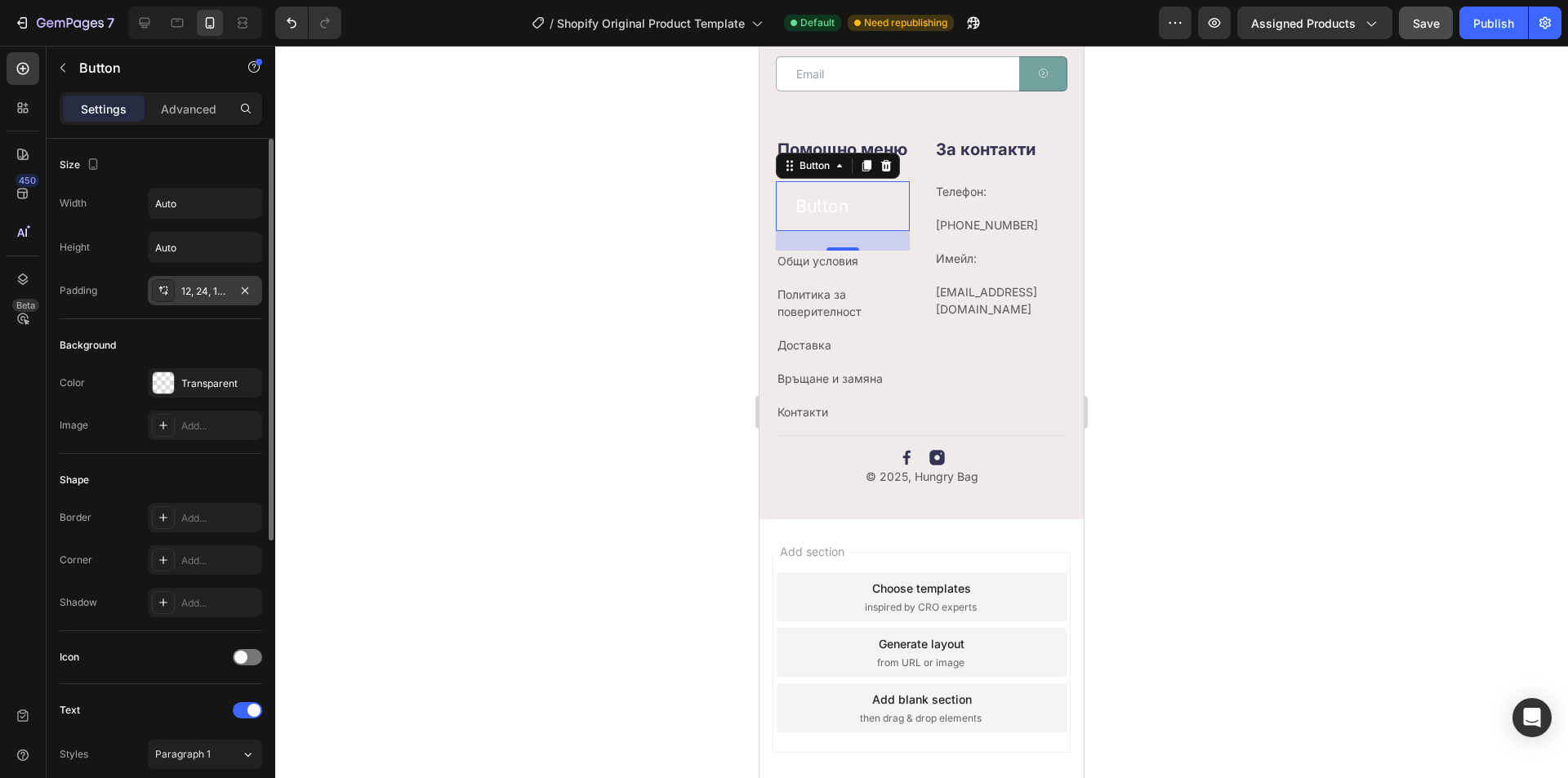
click at [205, 288] on div "12, 24, 12, 24" at bounding box center [206, 292] width 48 height 15
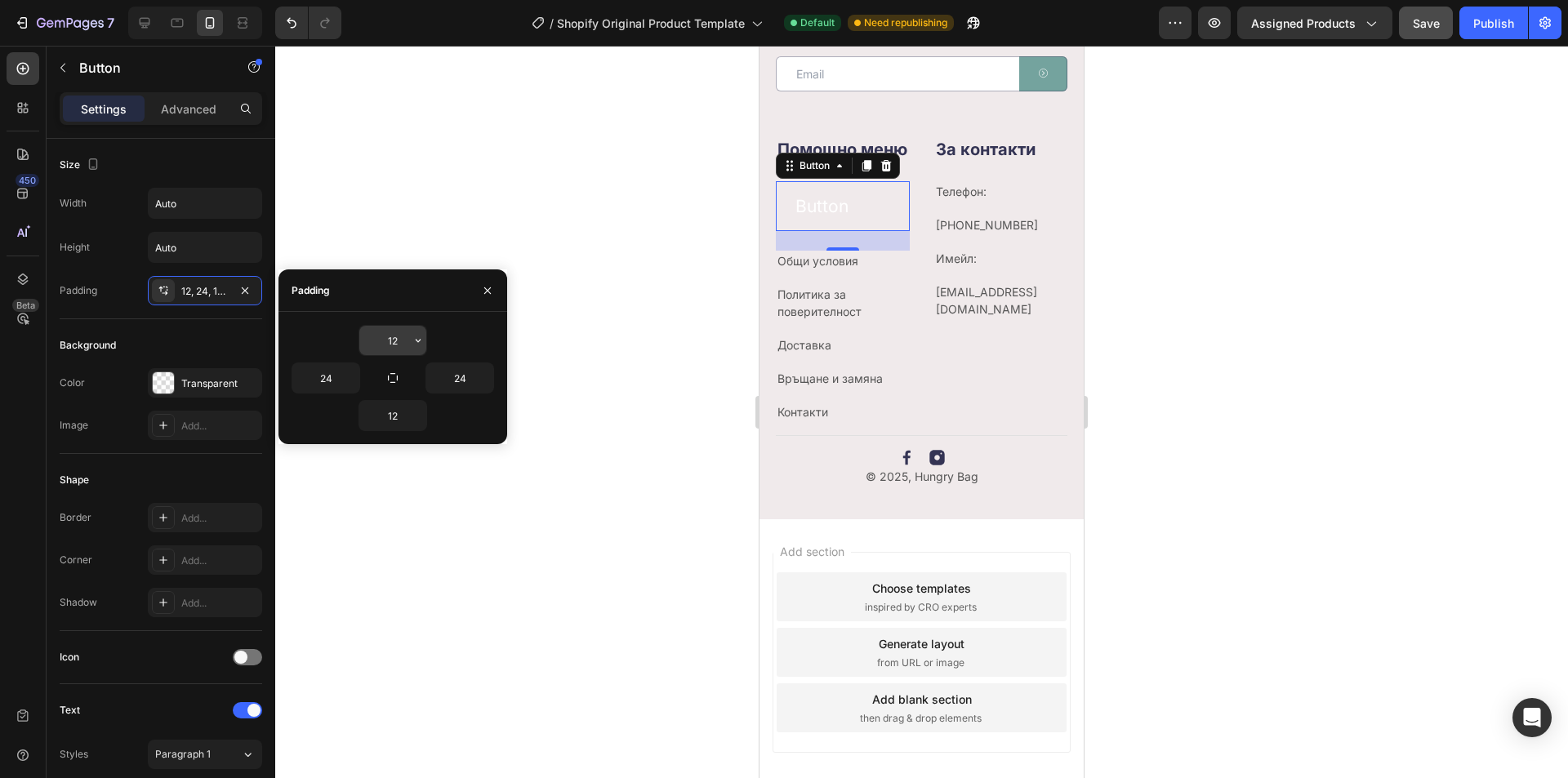
click at [393, 345] on input "12" at bounding box center [393, 340] width 67 height 29
click at [420, 340] on icon "button" at bounding box center [417, 340] width 5 height 4
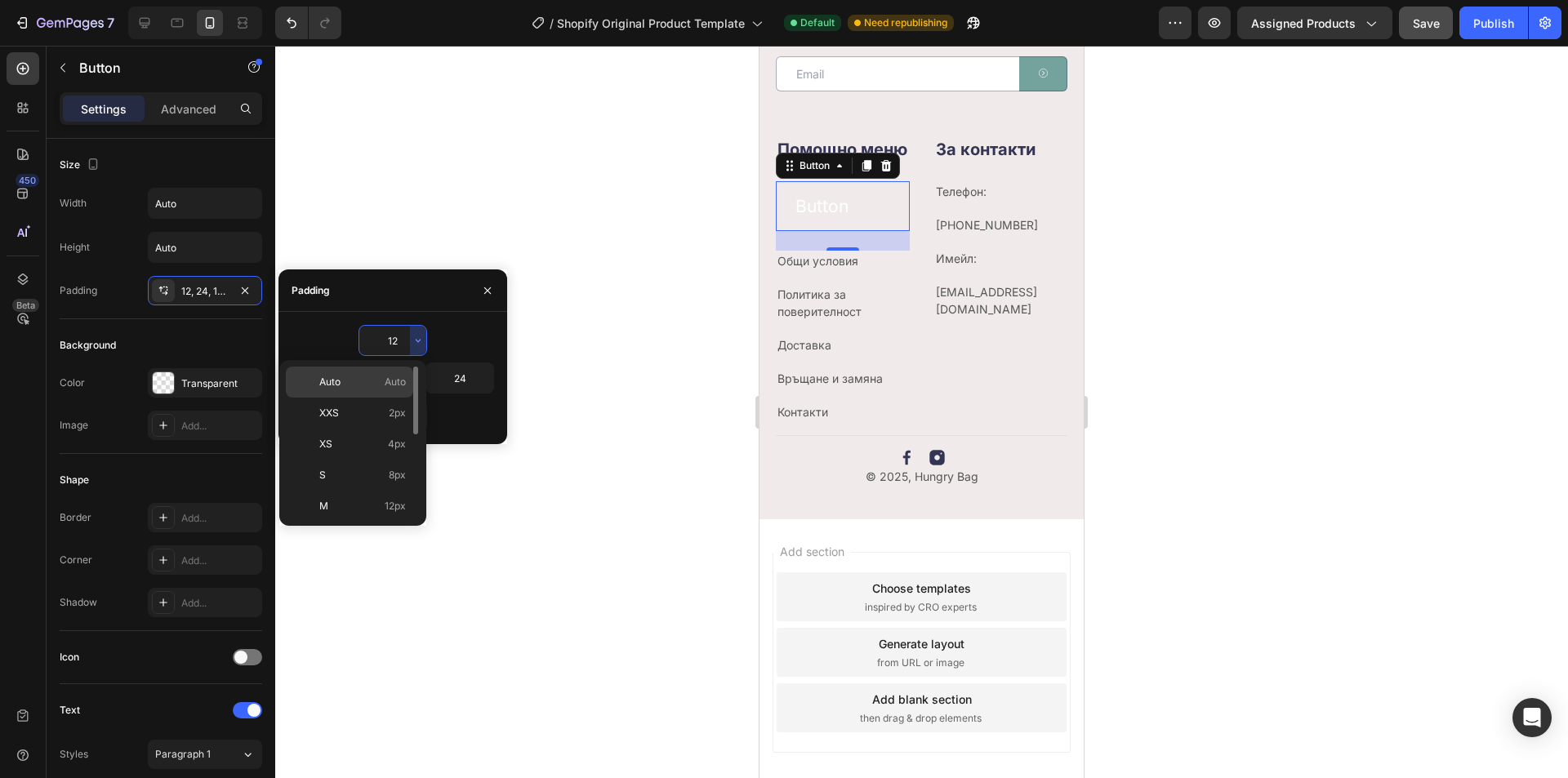
click at [369, 381] on p "Auto Auto" at bounding box center [362, 383] width 86 height 15
type input "Auto"
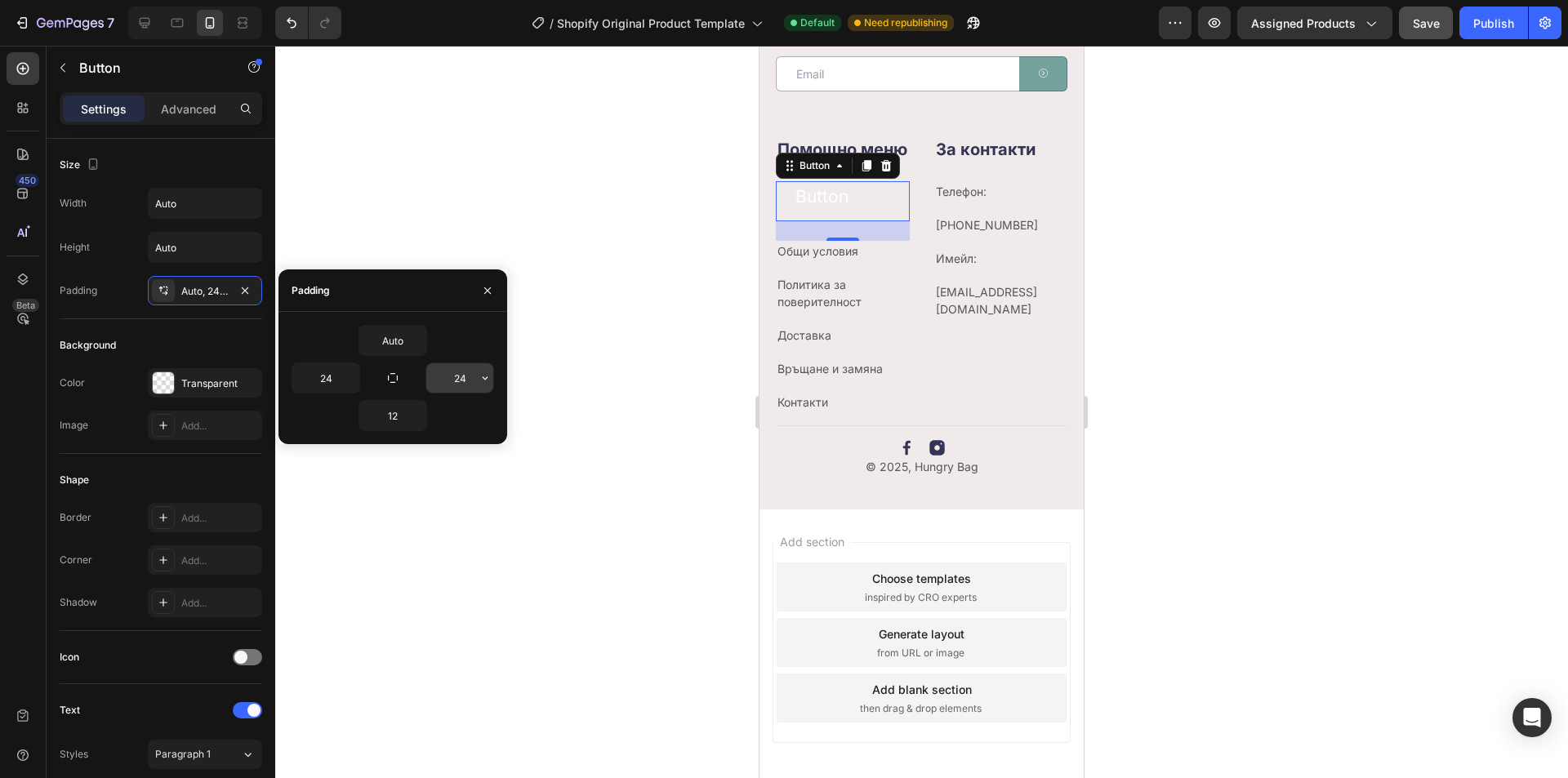
click at [470, 379] on input "24" at bounding box center [460, 378] width 67 height 29
click at [492, 380] on button "button" at bounding box center [485, 378] width 17 height 29
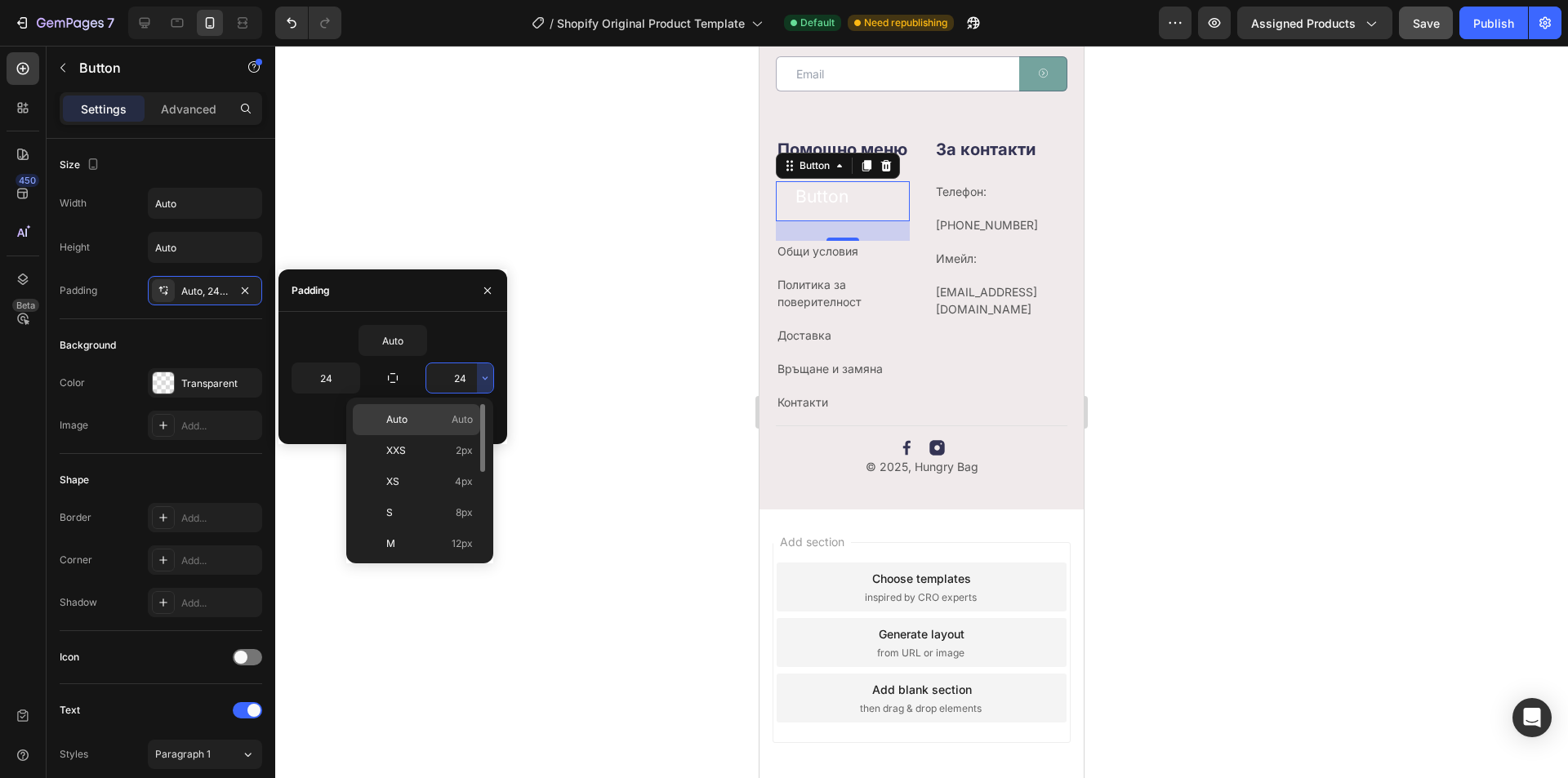
click at [465, 419] on span "Auto" at bounding box center [462, 420] width 21 height 15
type input "Auto"
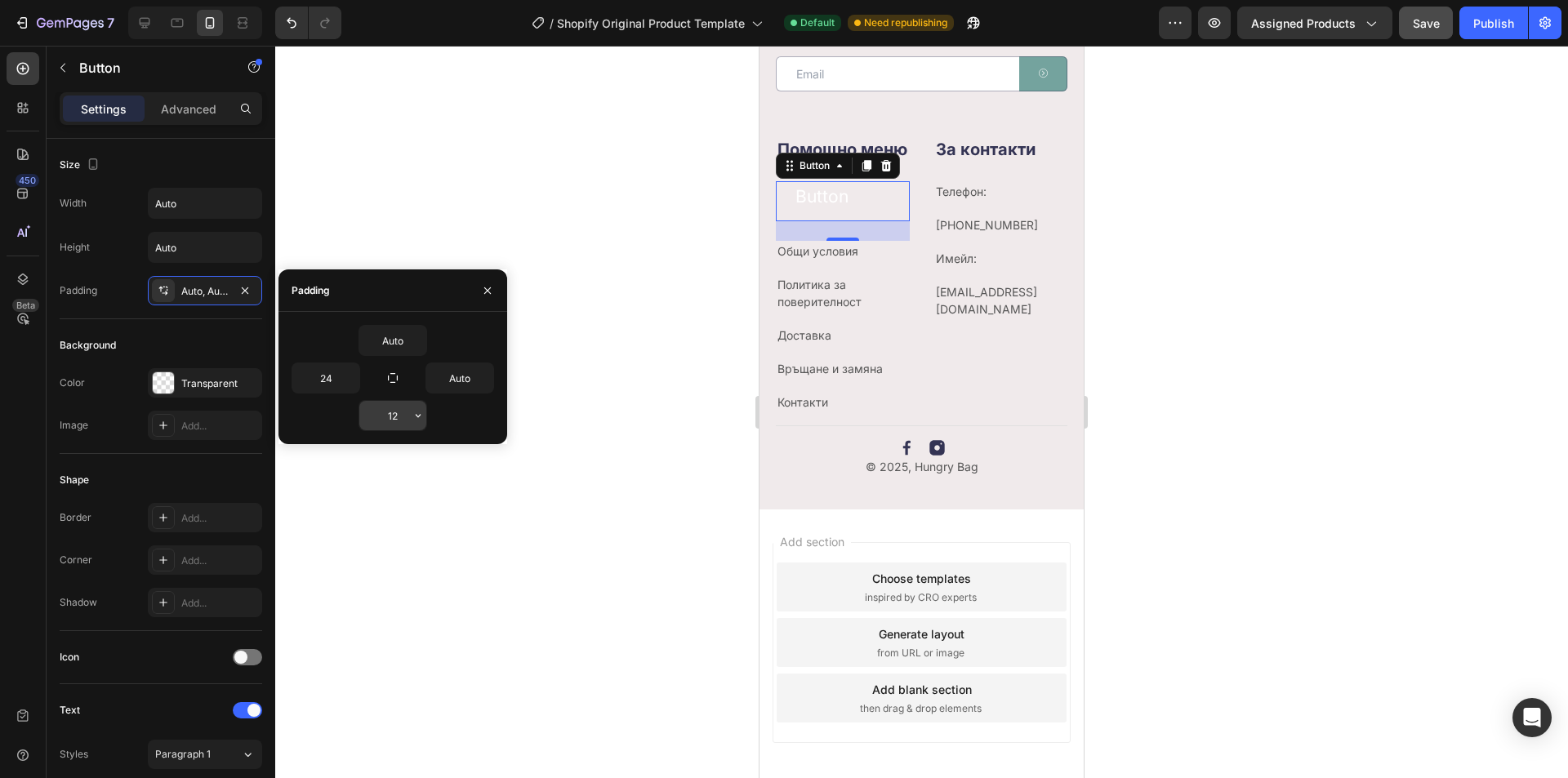
click at [413, 413] on icon "button" at bounding box center [418, 416] width 13 height 13
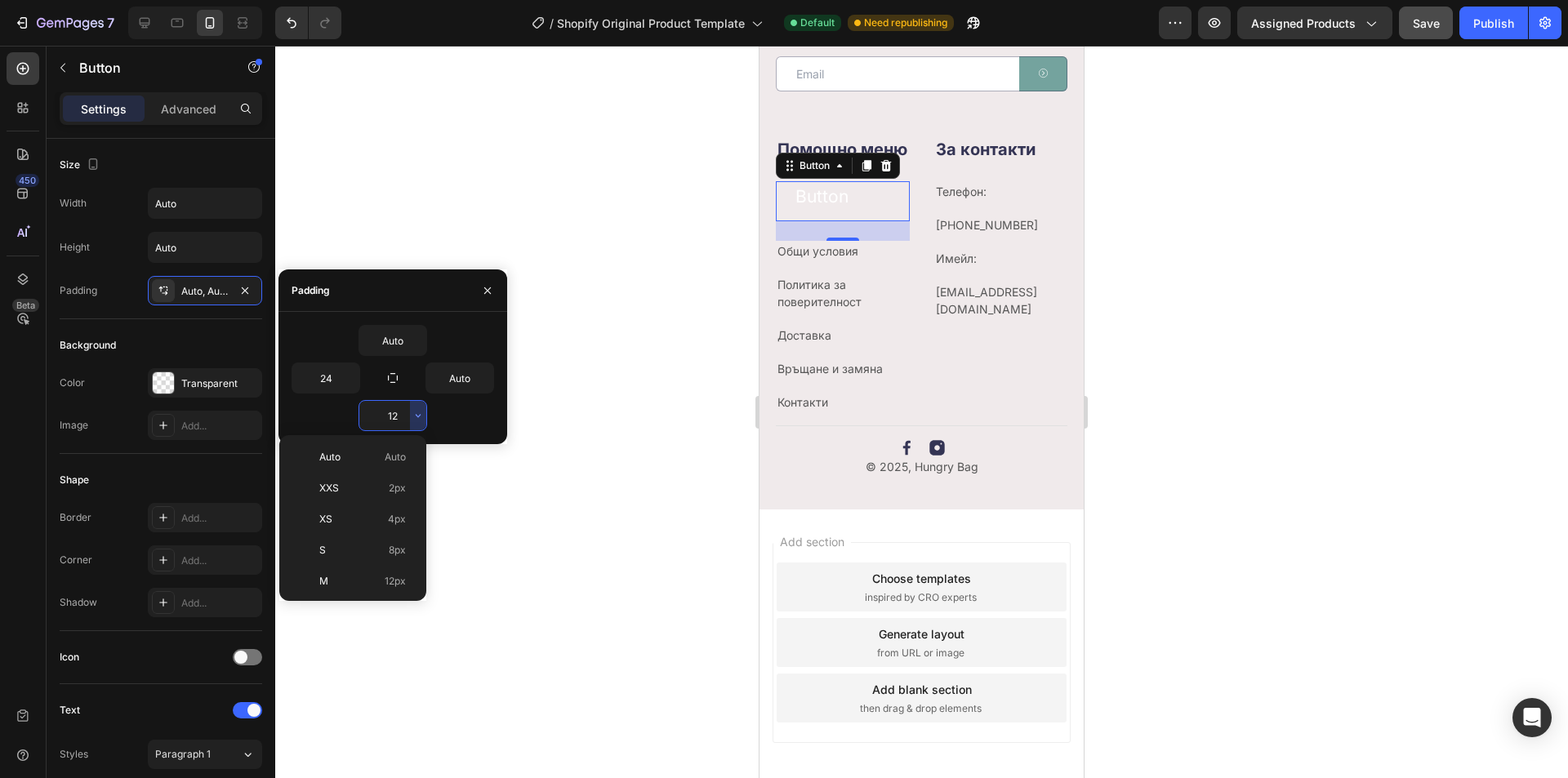
drag, startPoint x: 364, startPoint y: 447, endPoint x: 363, endPoint y: 456, distance: 9.1
click at [363, 451] on div "Auto Auto" at bounding box center [350, 458] width 128 height 31
type input "Auto"
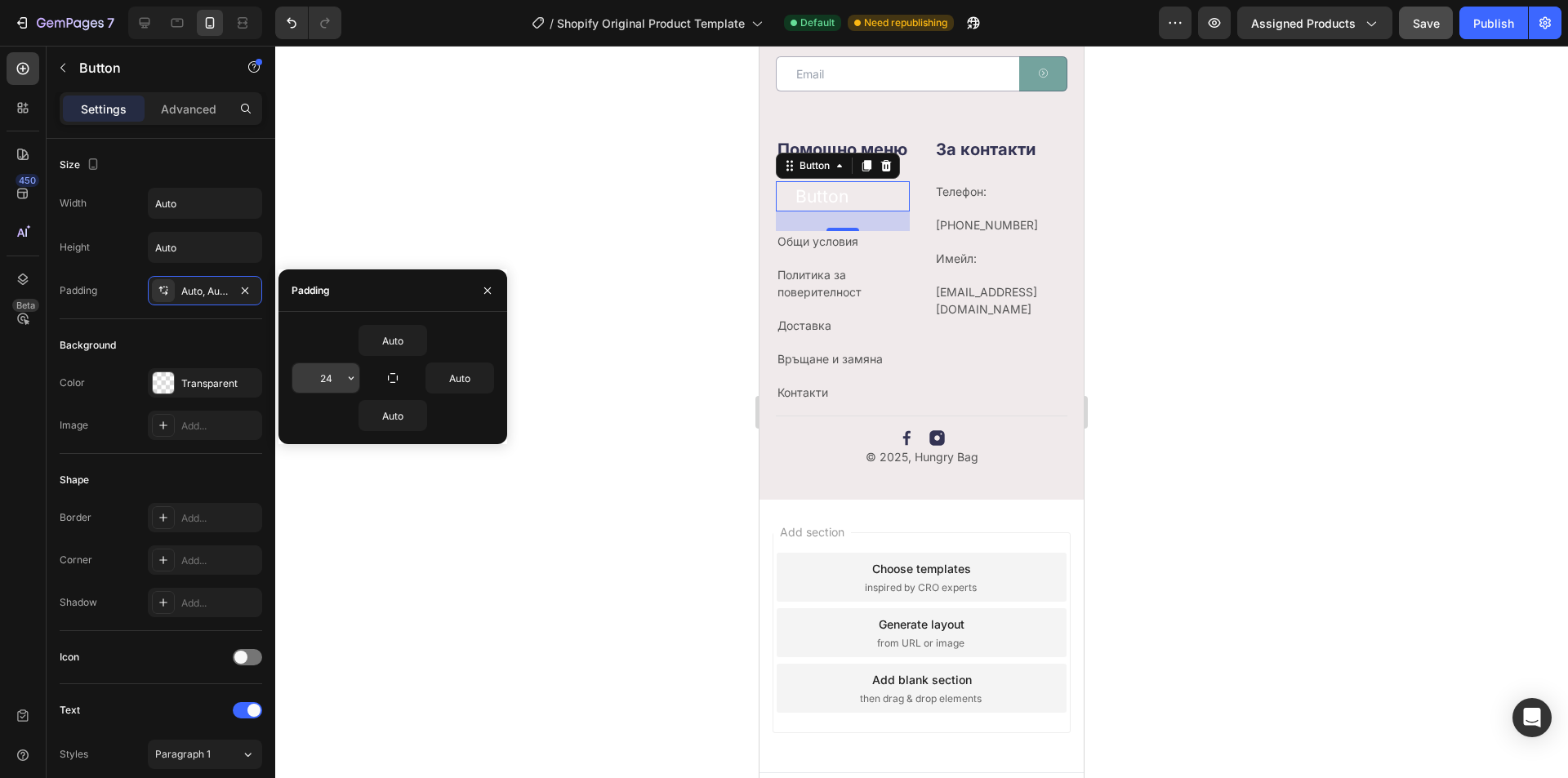
click at [344, 385] on button "button" at bounding box center [351, 378] width 17 height 29
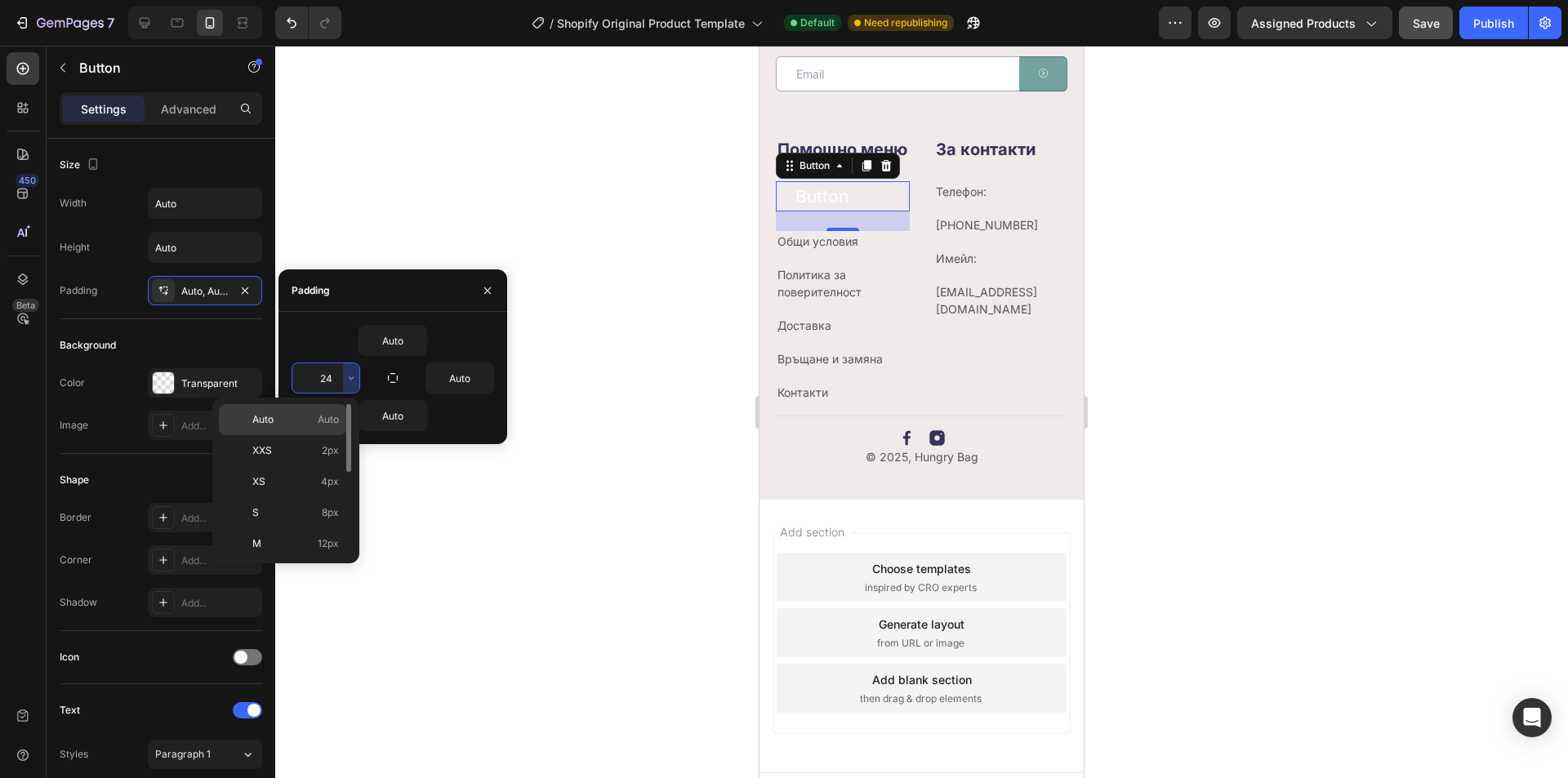
click at [324, 412] on div "Auto Auto" at bounding box center [283, 420] width 128 height 31
type input "Auto"
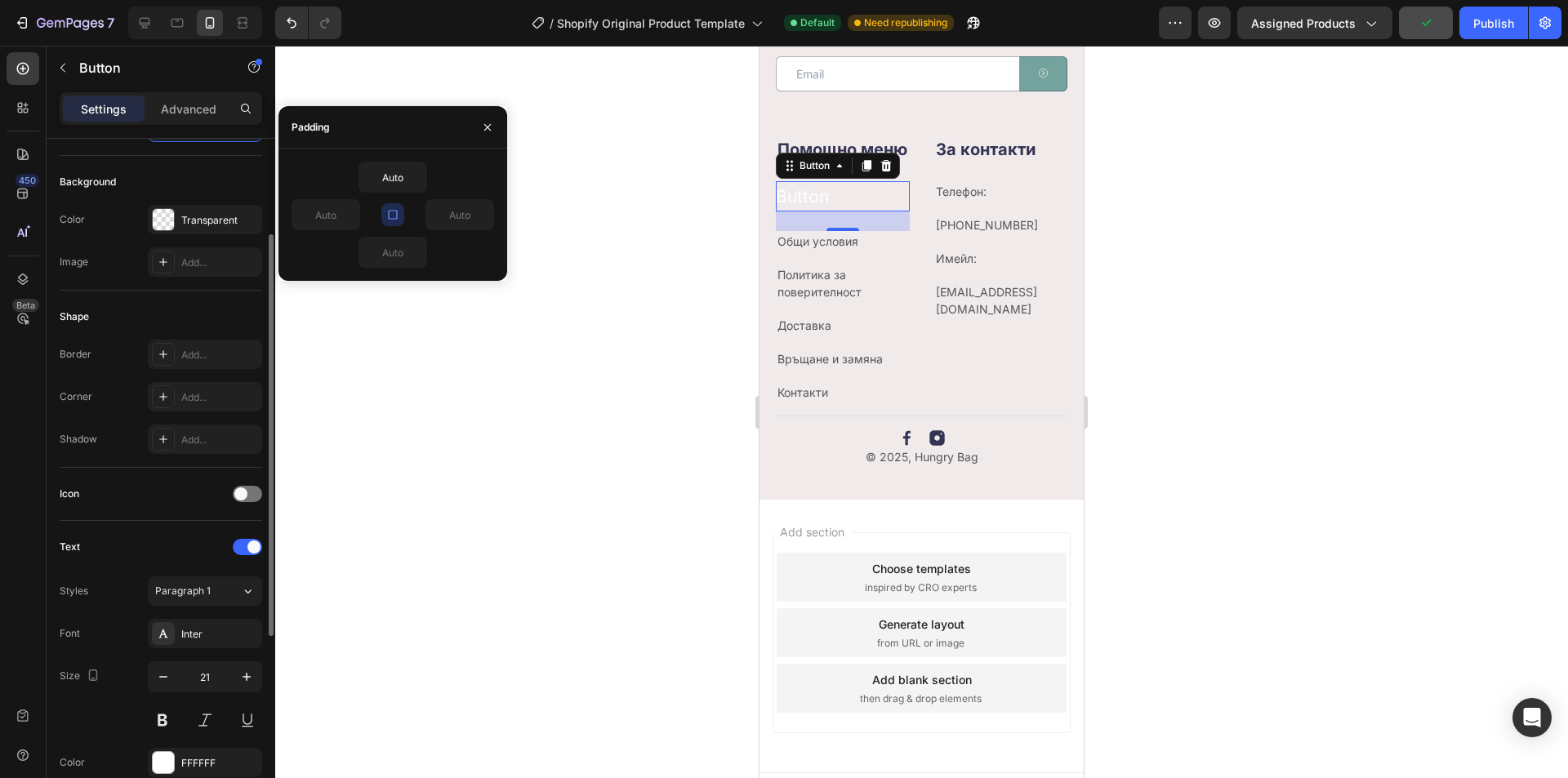
scroll to position [408, 0]
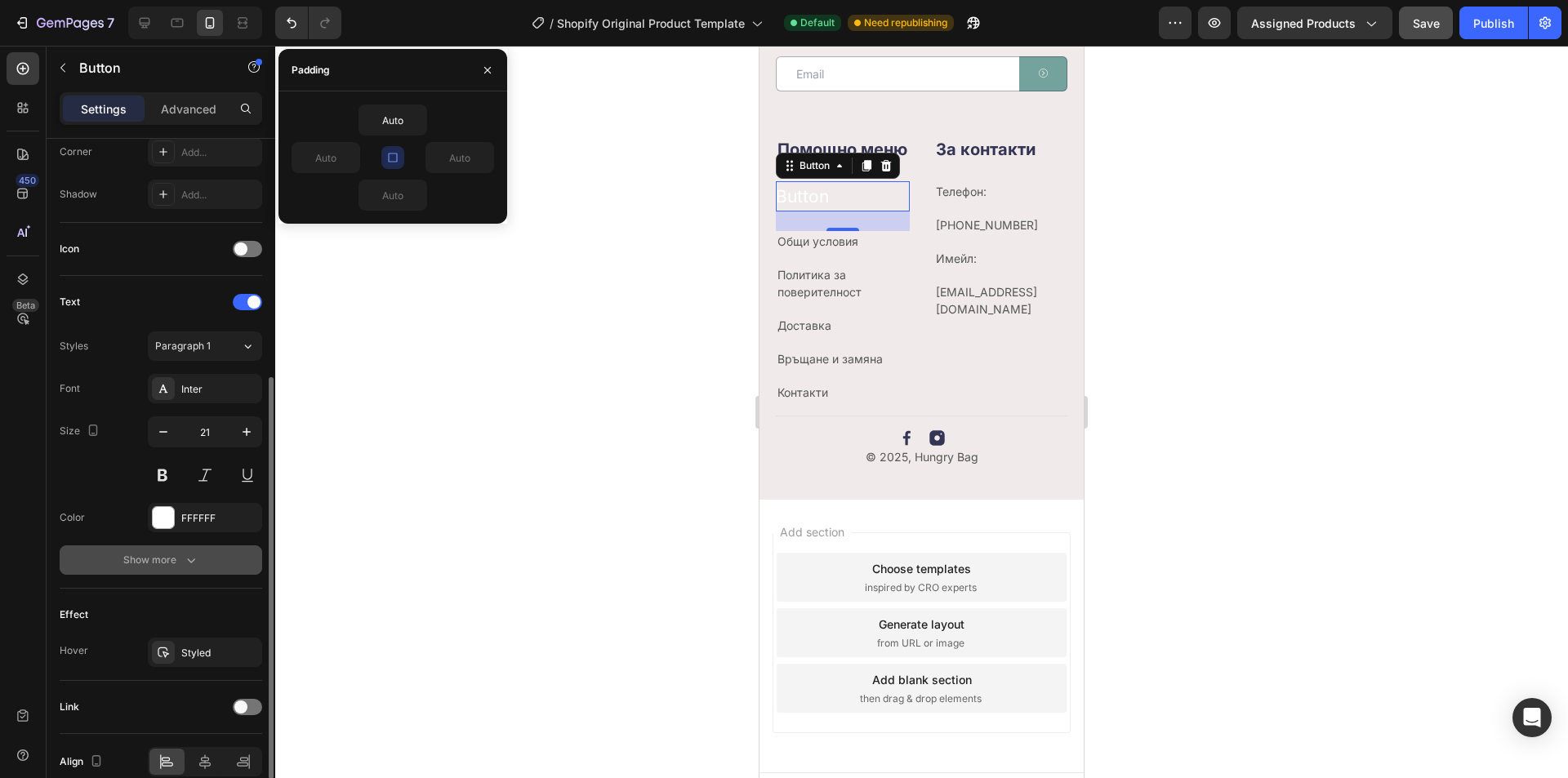
click at [177, 555] on div "Show more" at bounding box center [161, 561] width 76 height 17
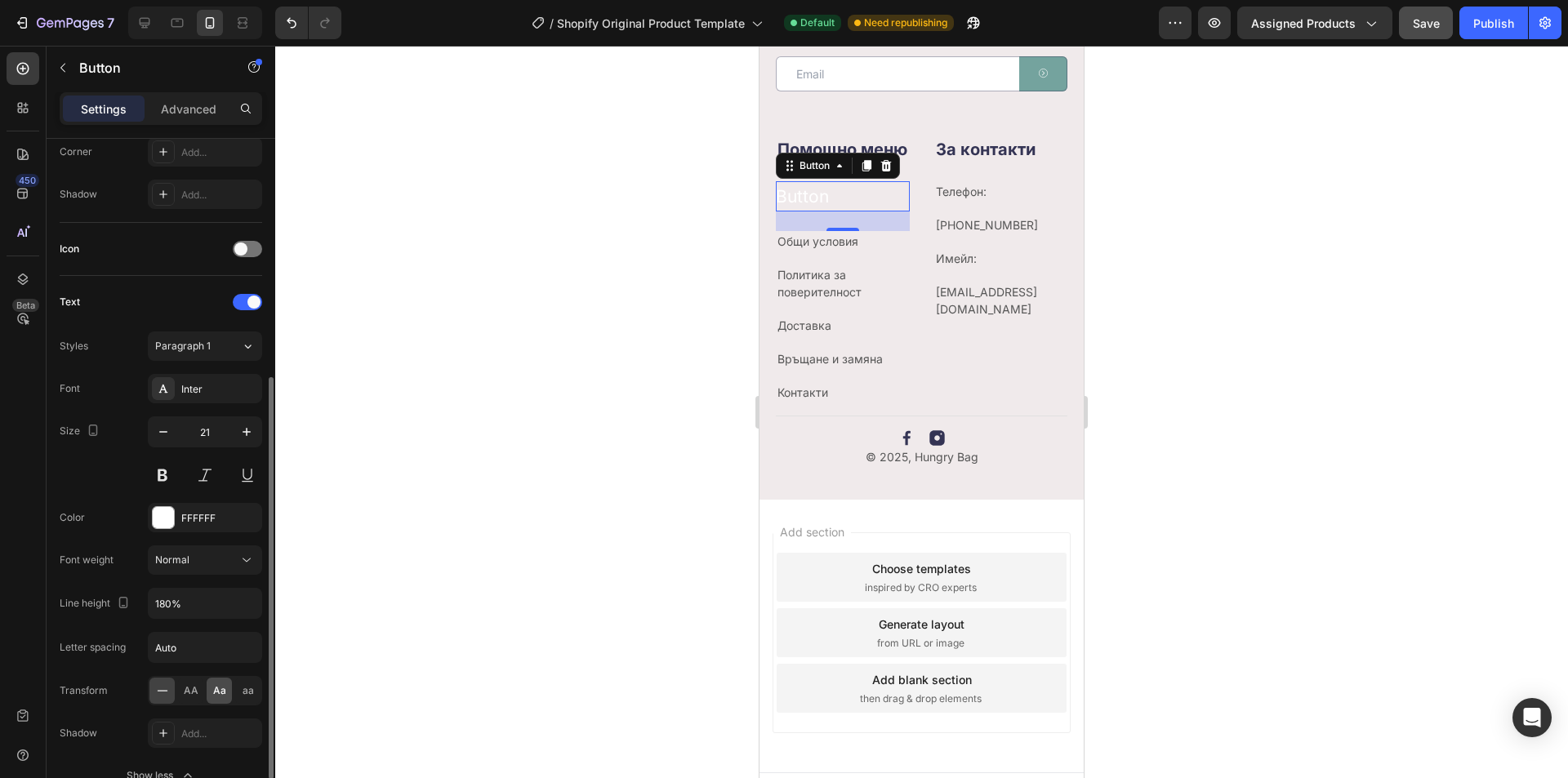
scroll to position [572, 0]
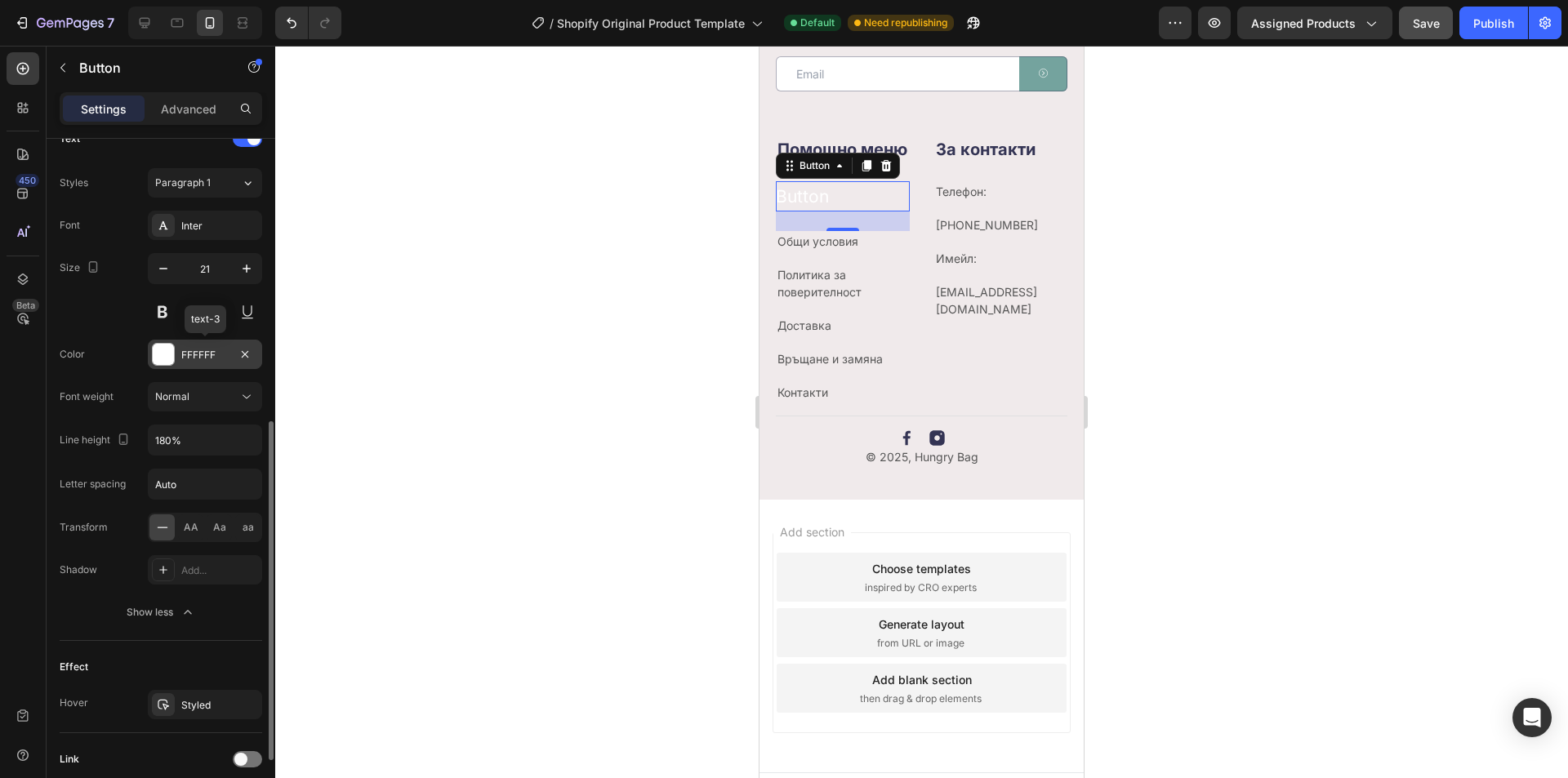
click at [215, 346] on div "FFFFFF" at bounding box center [205, 354] width 115 height 29
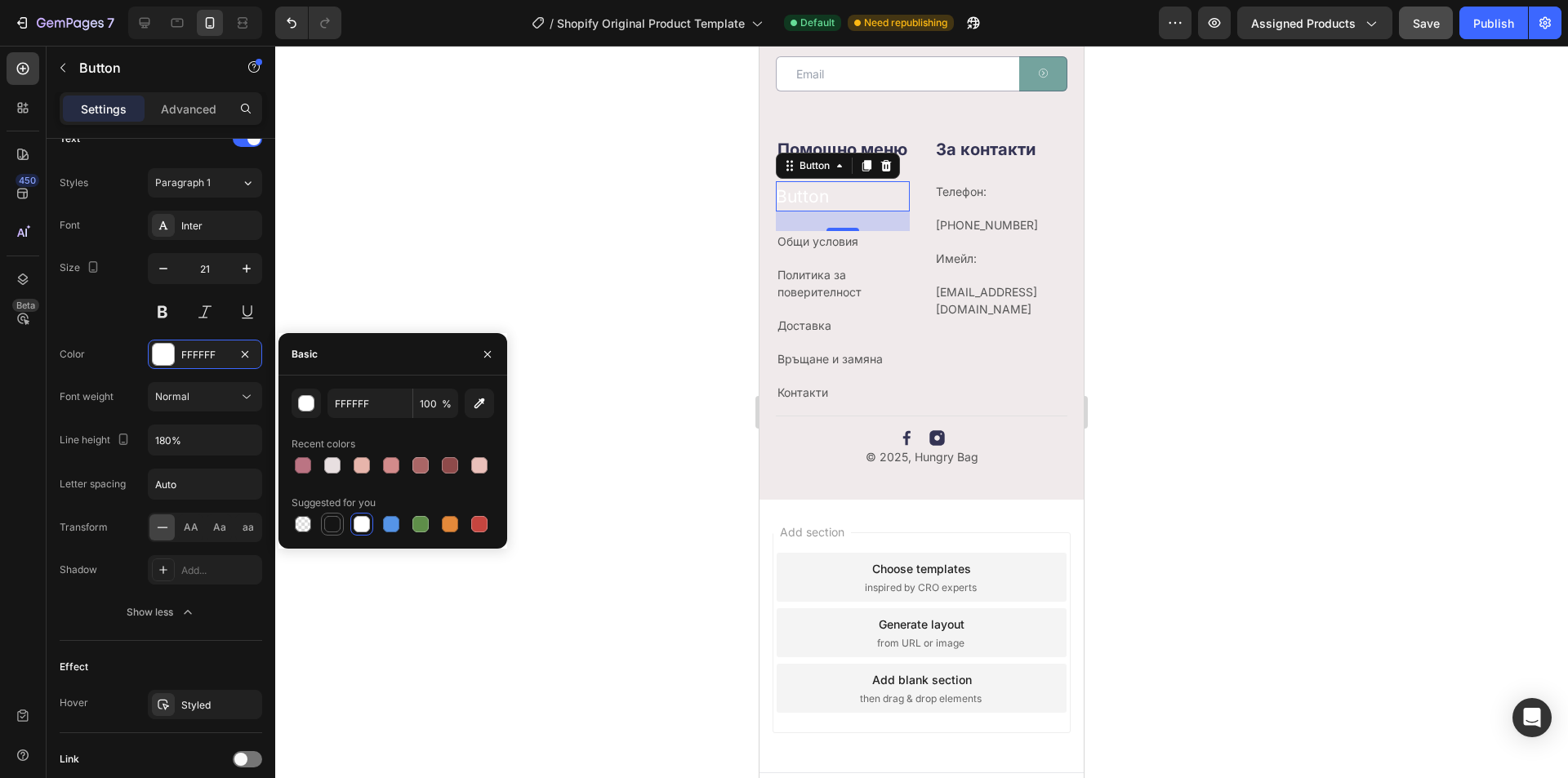
click at [328, 517] on div at bounding box center [332, 525] width 17 height 17
type input "151515"
click at [175, 270] on button "button" at bounding box center [163, 269] width 29 height 29
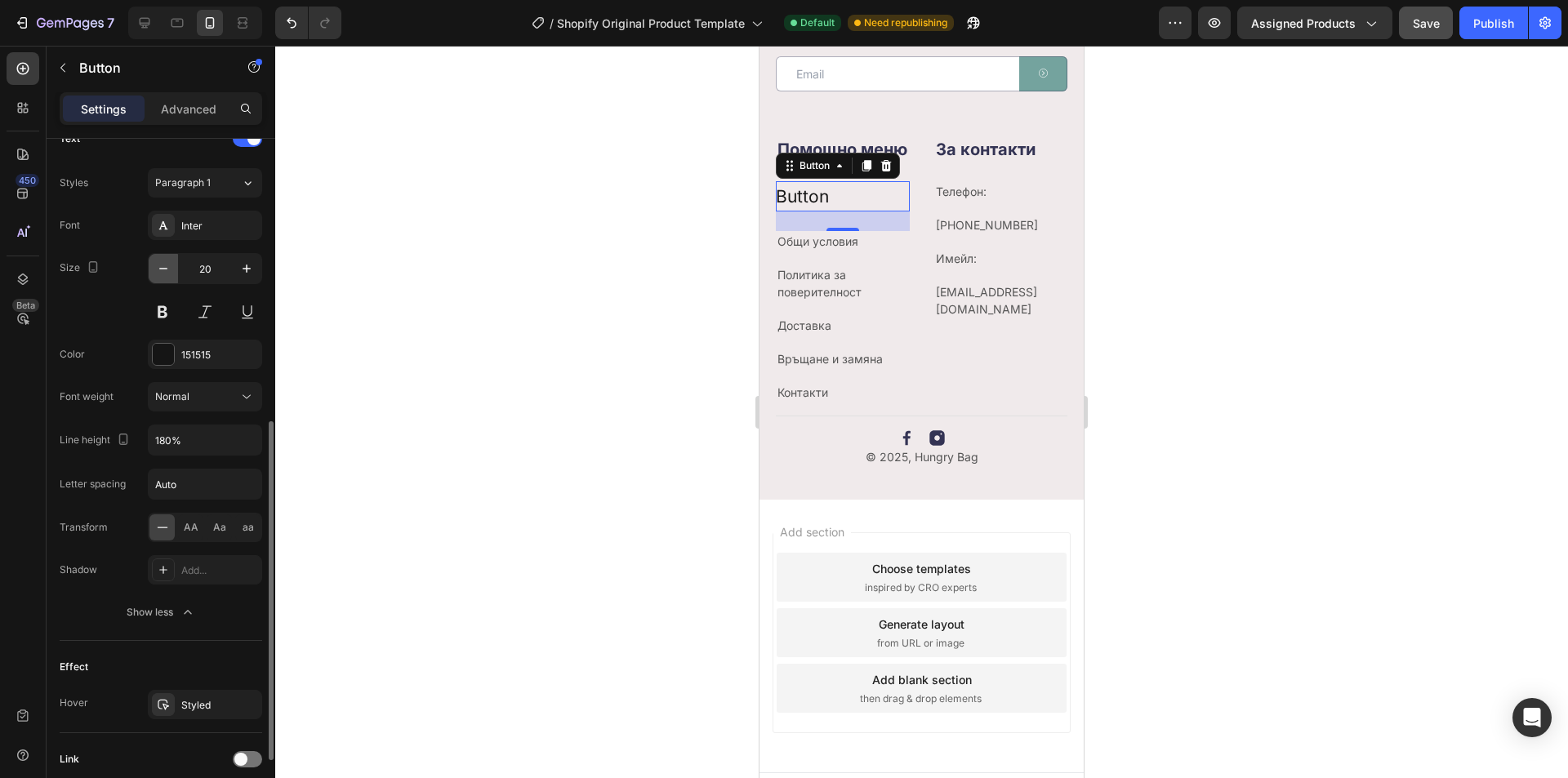
click at [175, 270] on button "button" at bounding box center [163, 269] width 29 height 29
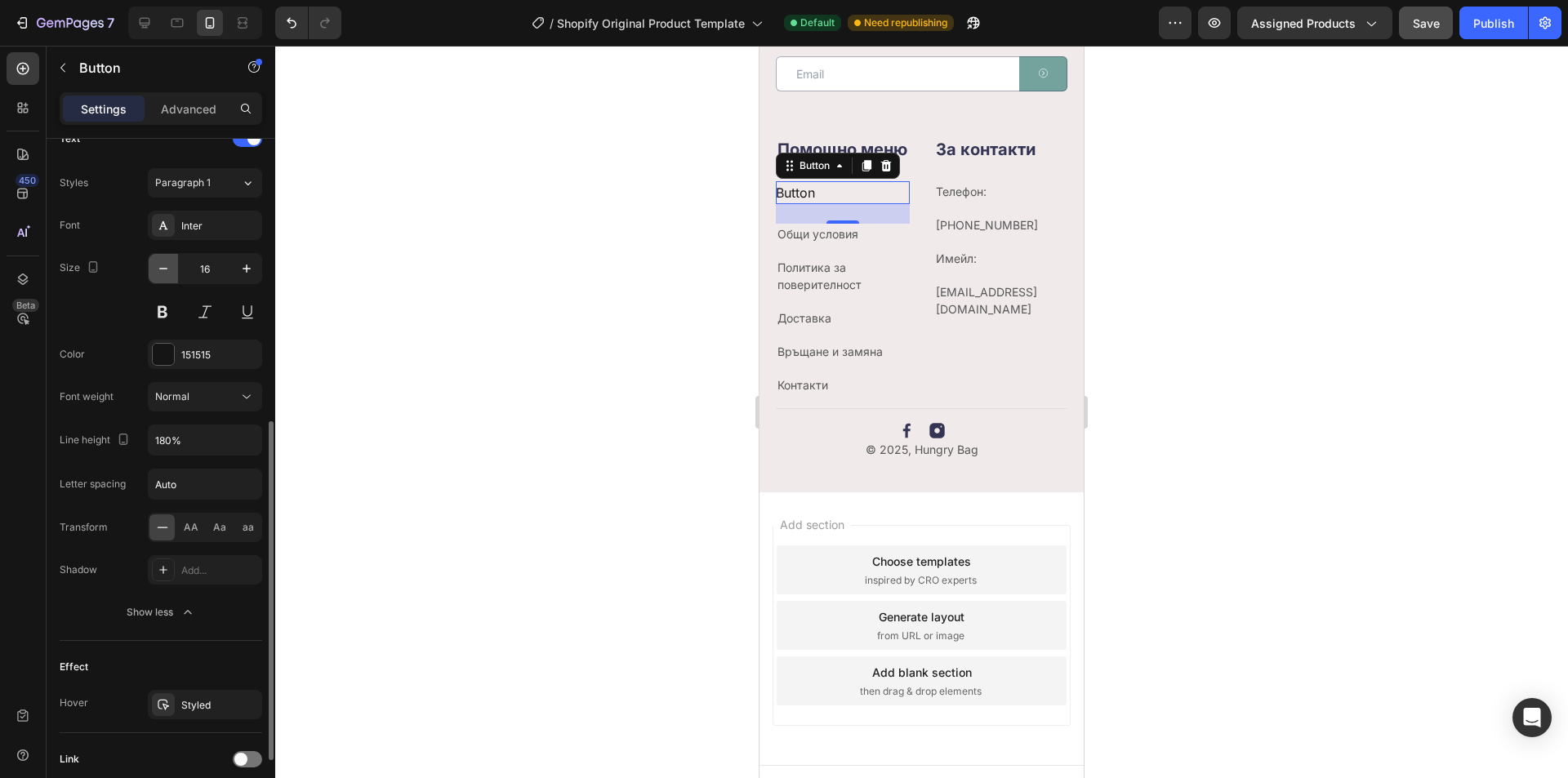
click at [175, 270] on button "button" at bounding box center [163, 269] width 29 height 29
type input "14"
click at [820, 240] on p "Общи условия" at bounding box center [843, 231] width 130 height 17
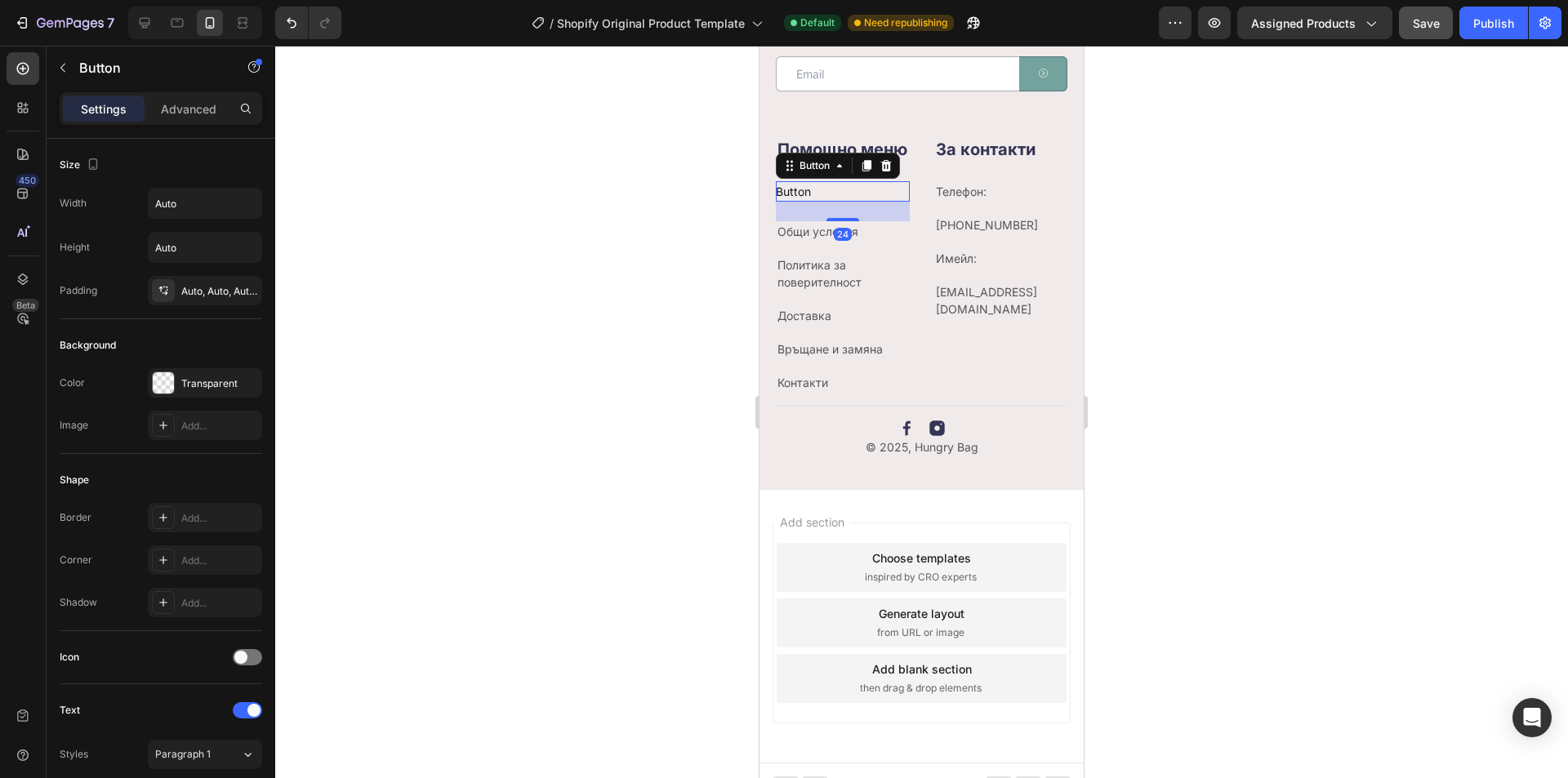
click at [831, 202] on div "Button Button 24" at bounding box center [843, 192] width 134 height 20
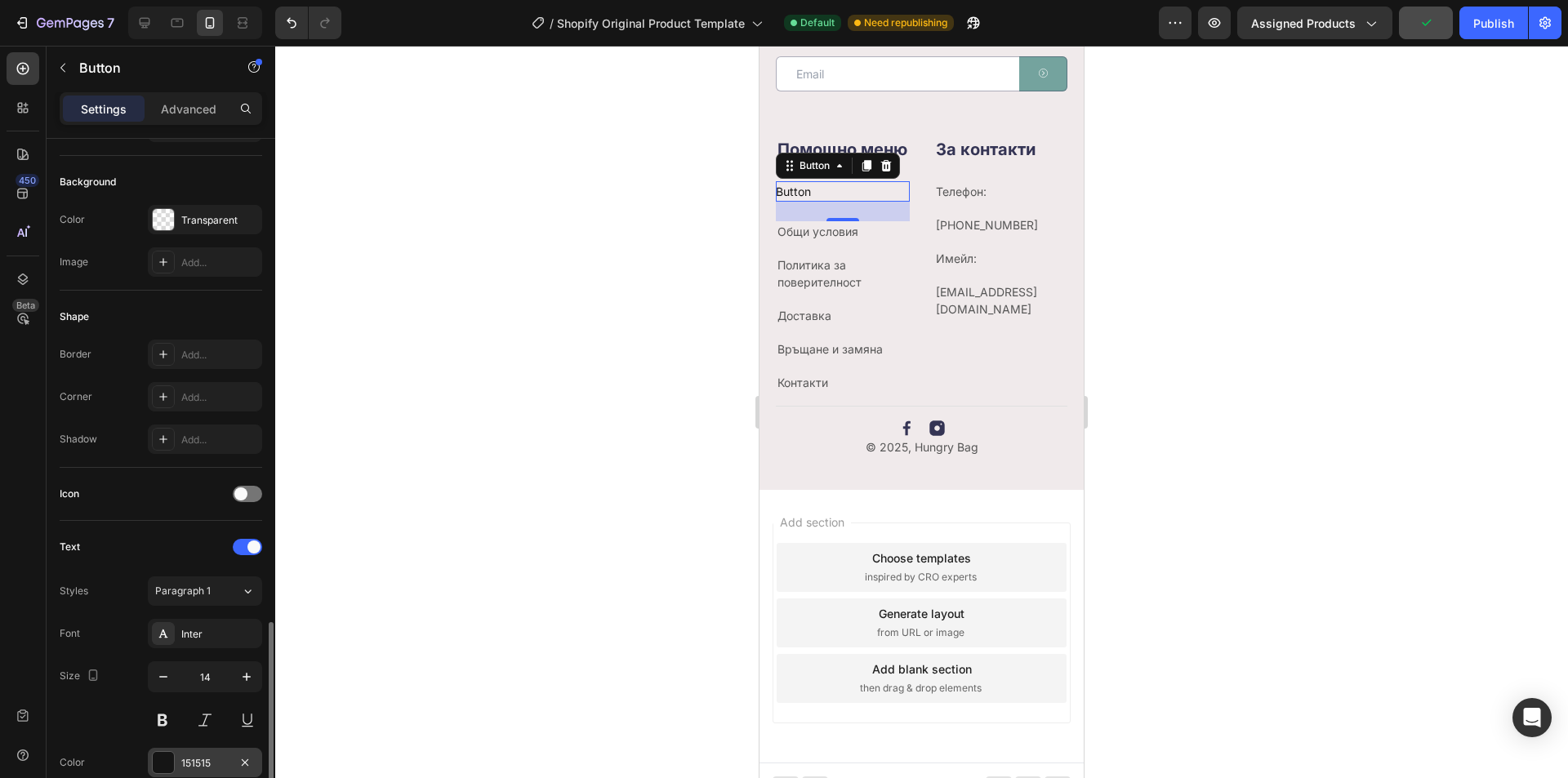
scroll to position [485, 0]
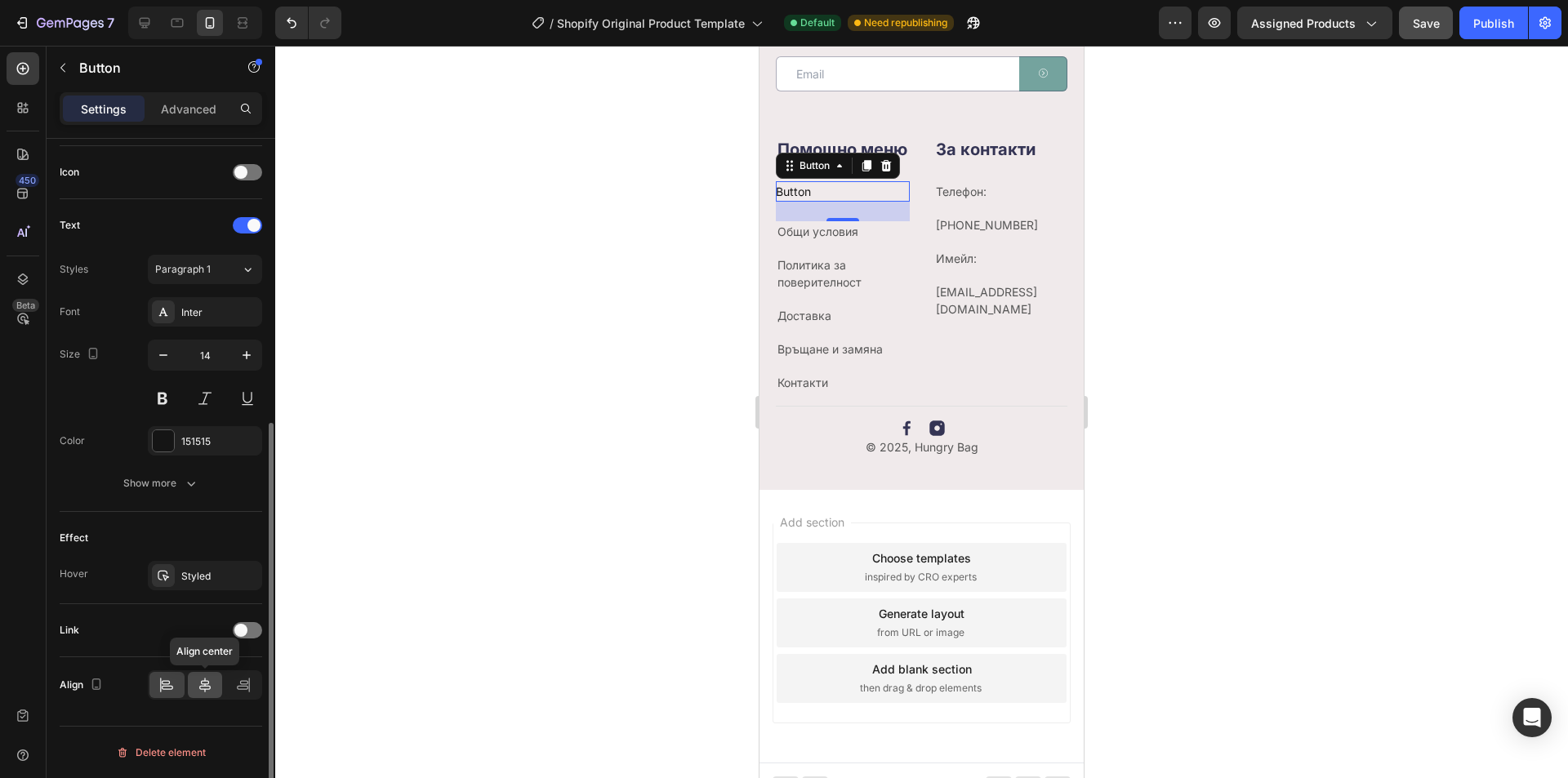
click at [204, 680] on icon at bounding box center [206, 685] width 17 height 17
click at [241, 622] on div at bounding box center [248, 630] width 29 height 17
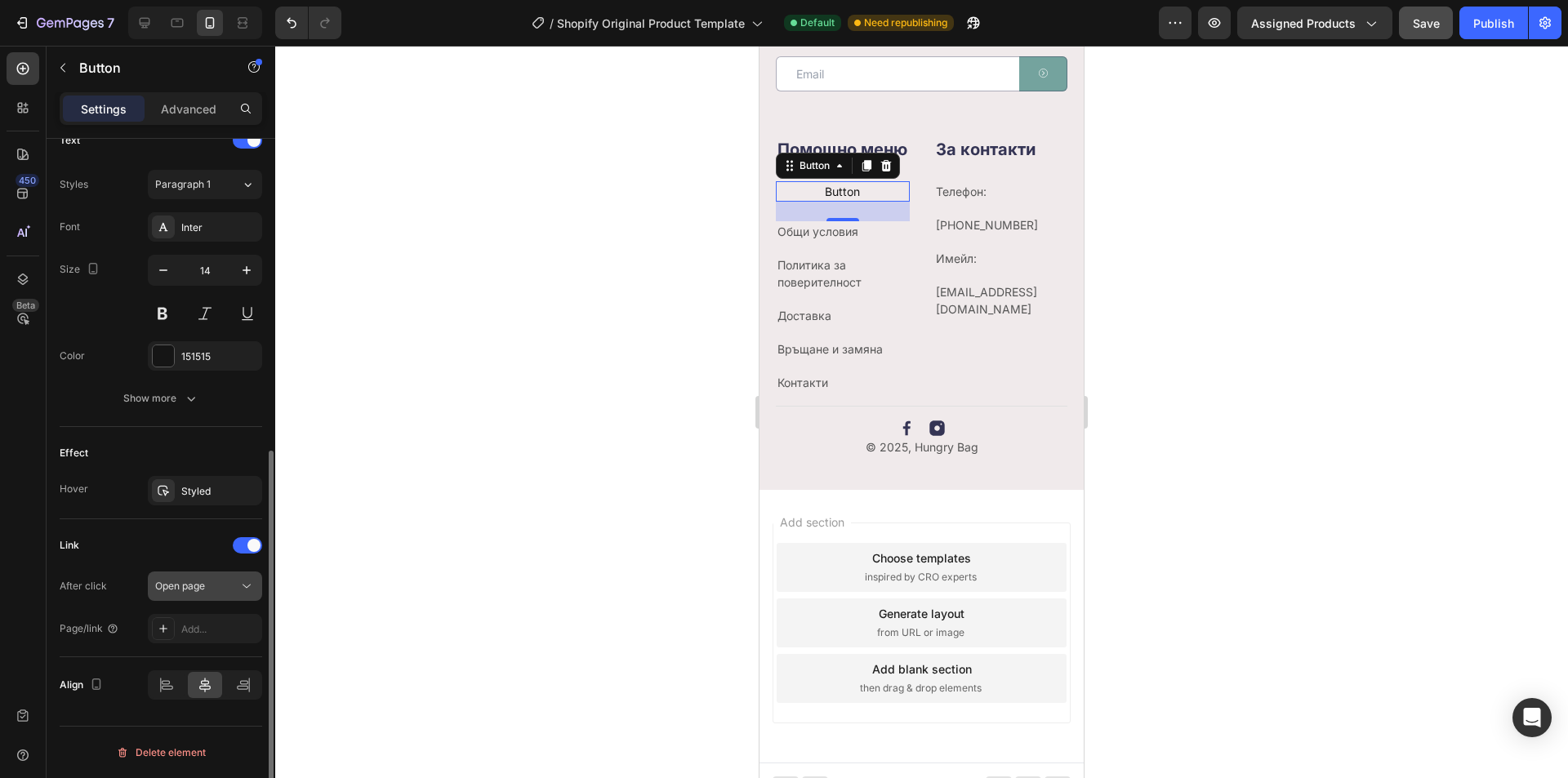
click at [205, 583] on span "Open page" at bounding box center [180, 585] width 50 height 12
click at [183, 543] on div "Link" at bounding box center [161, 545] width 203 height 26
click at [209, 634] on div "Add..." at bounding box center [220, 629] width 77 height 15
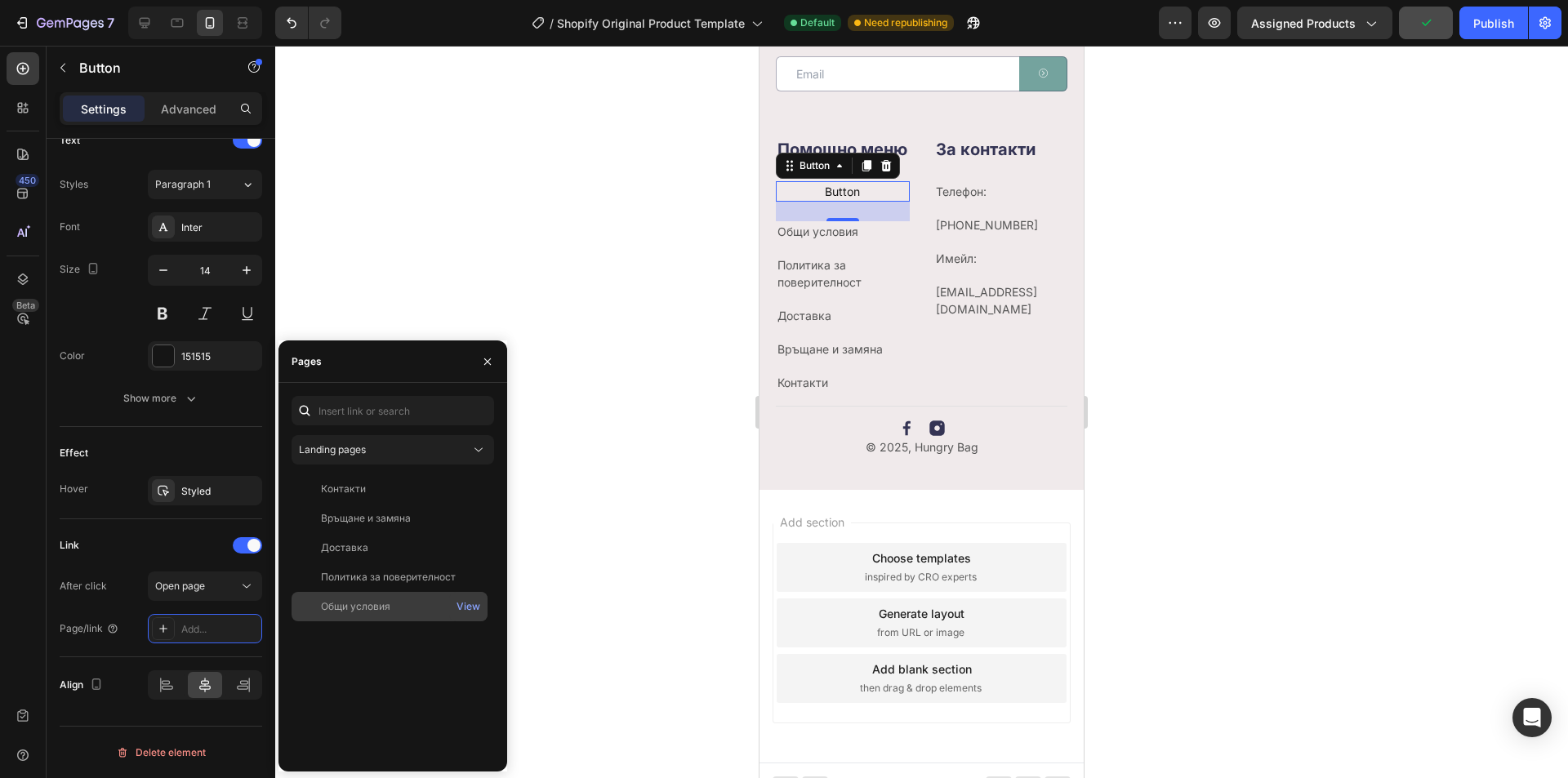
click at [371, 607] on div "Общи условия" at bounding box center [356, 606] width 70 height 15
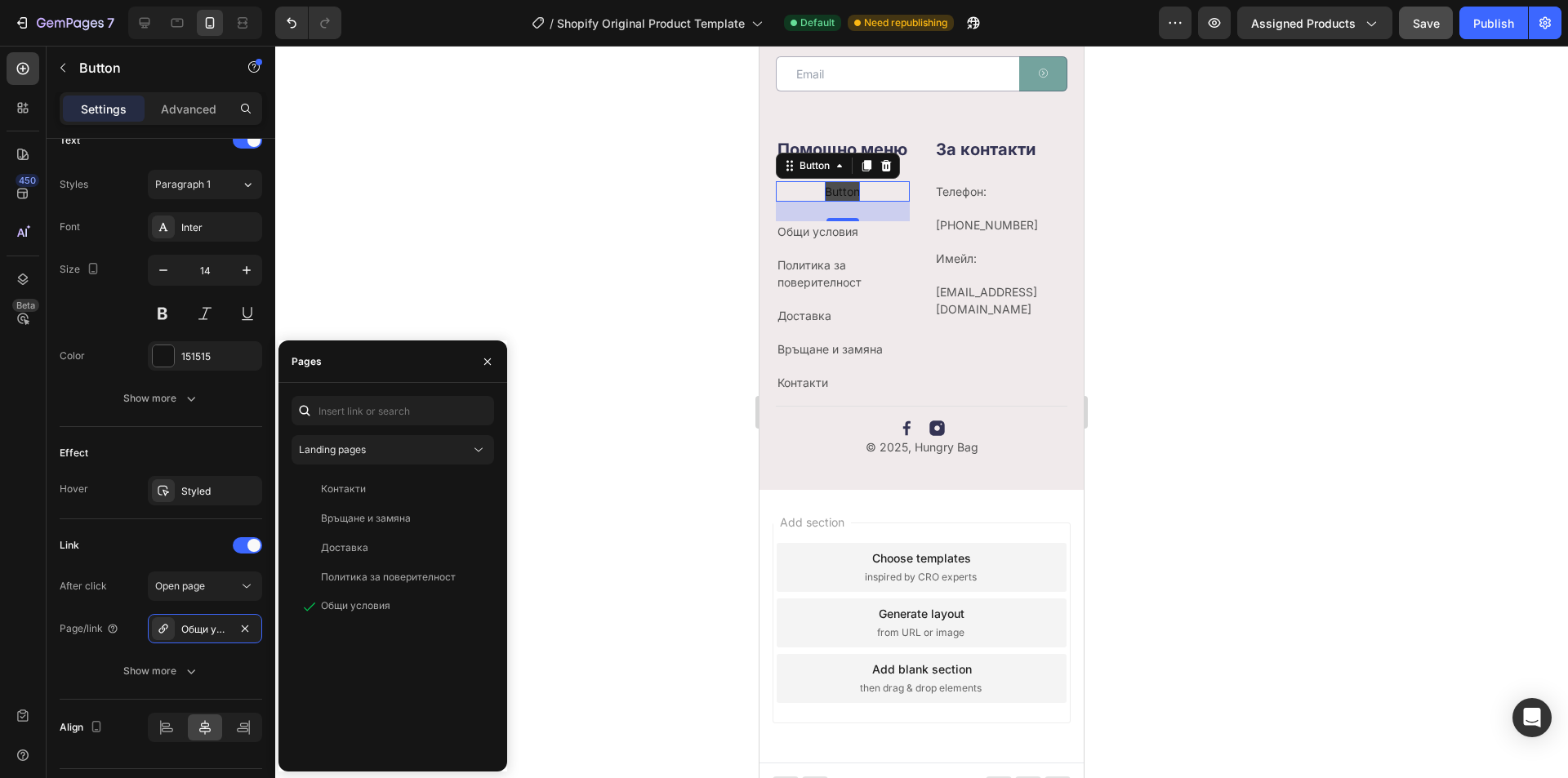
click at [842, 202] on p "Button" at bounding box center [842, 192] width 35 height 20
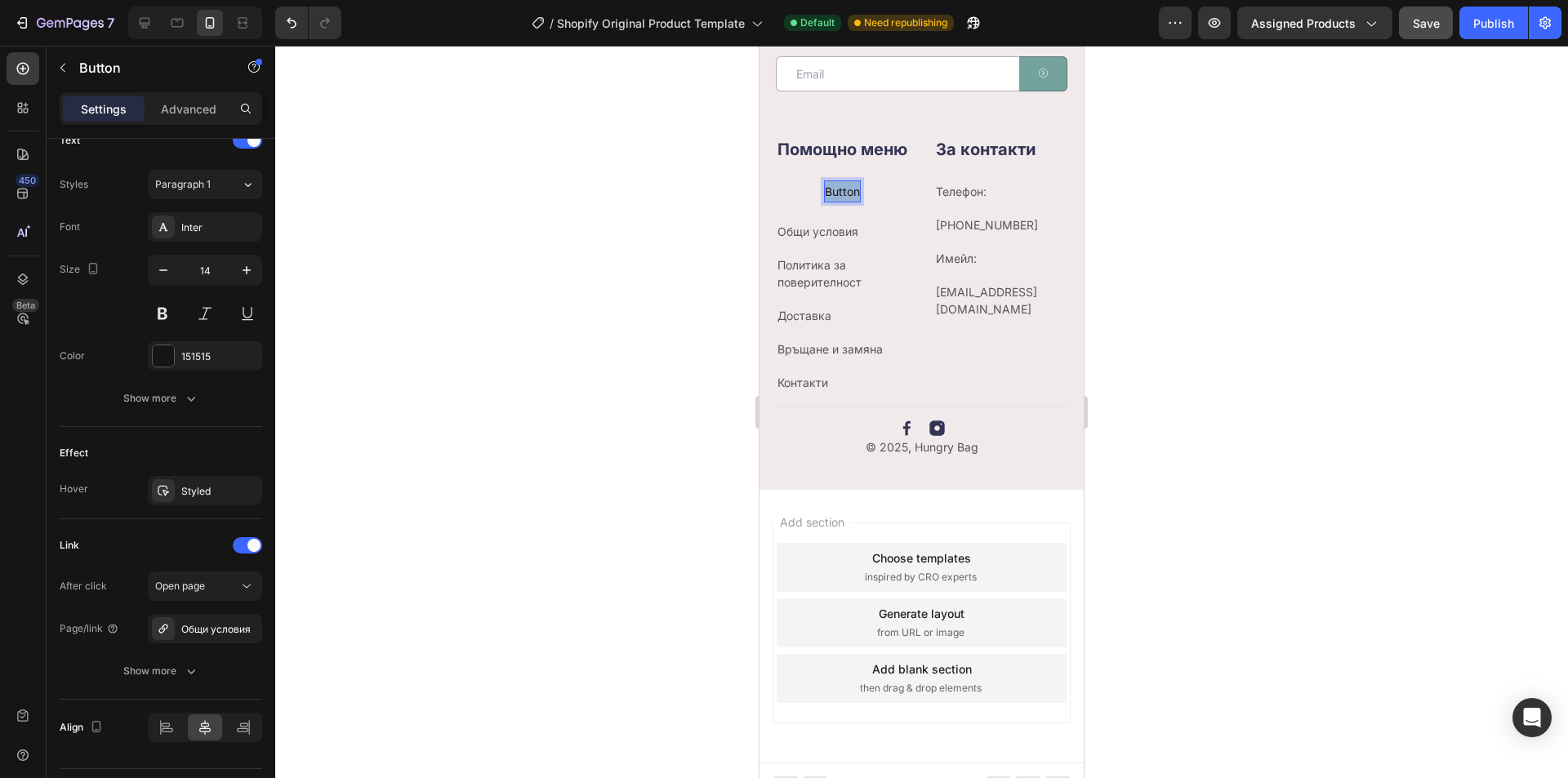
click at [842, 202] on p "Button" at bounding box center [842, 192] width 35 height 20
click at [897, 279] on p "Политика за поверителност" at bounding box center [843, 273] width 130 height 34
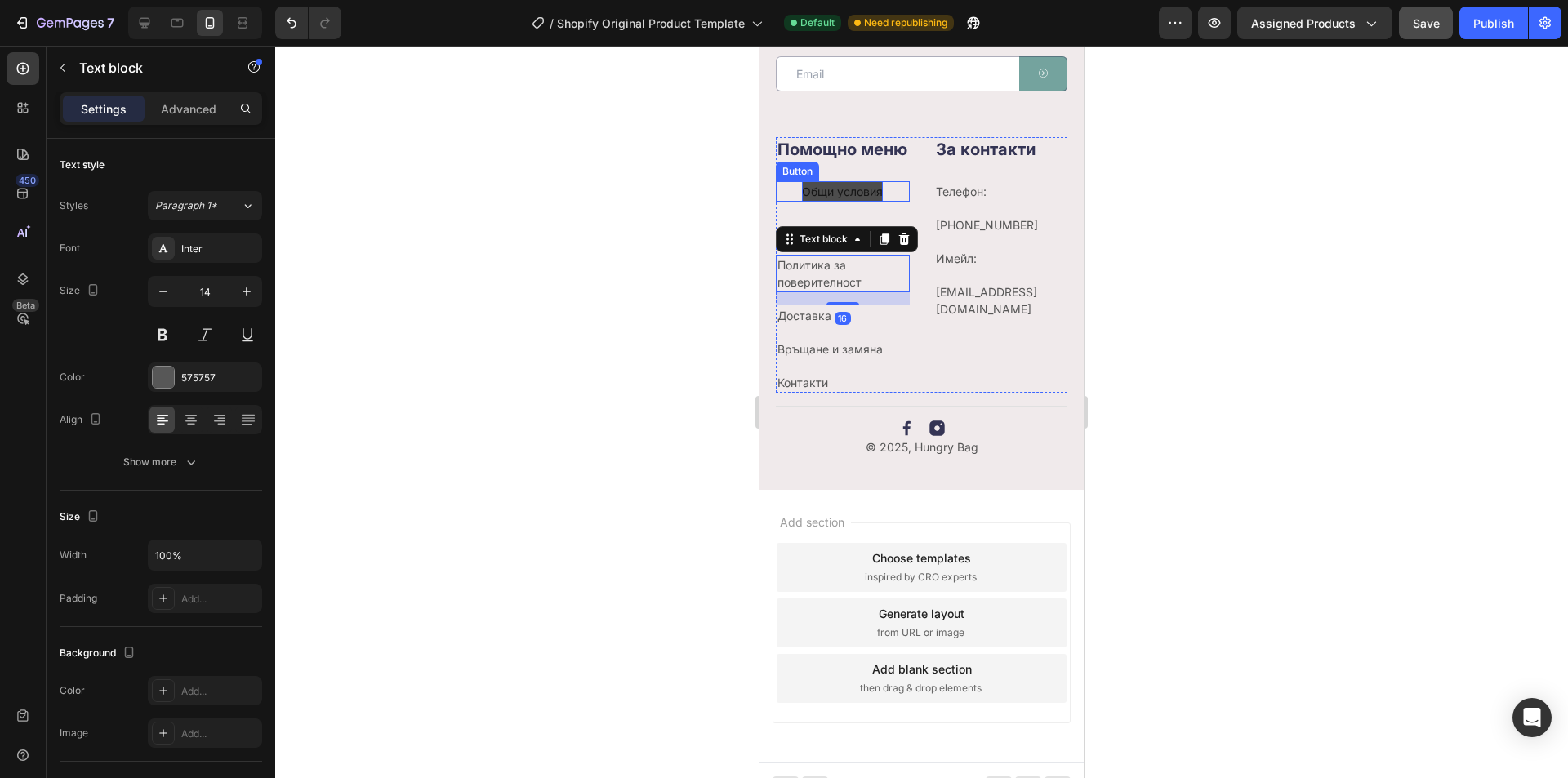
click at [889, 202] on div "Общи условия Button" at bounding box center [843, 192] width 134 height 20
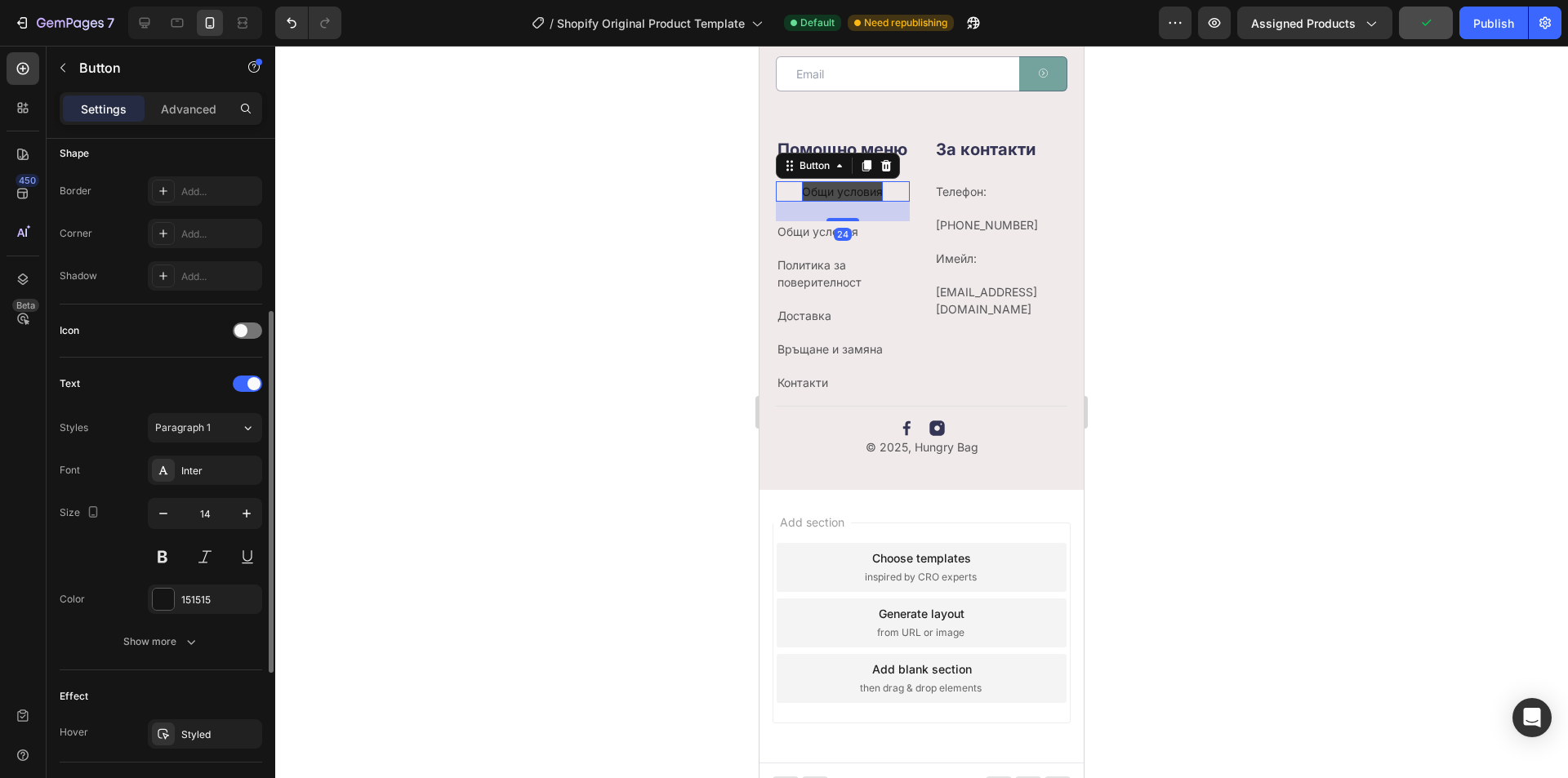
scroll to position [490, 0]
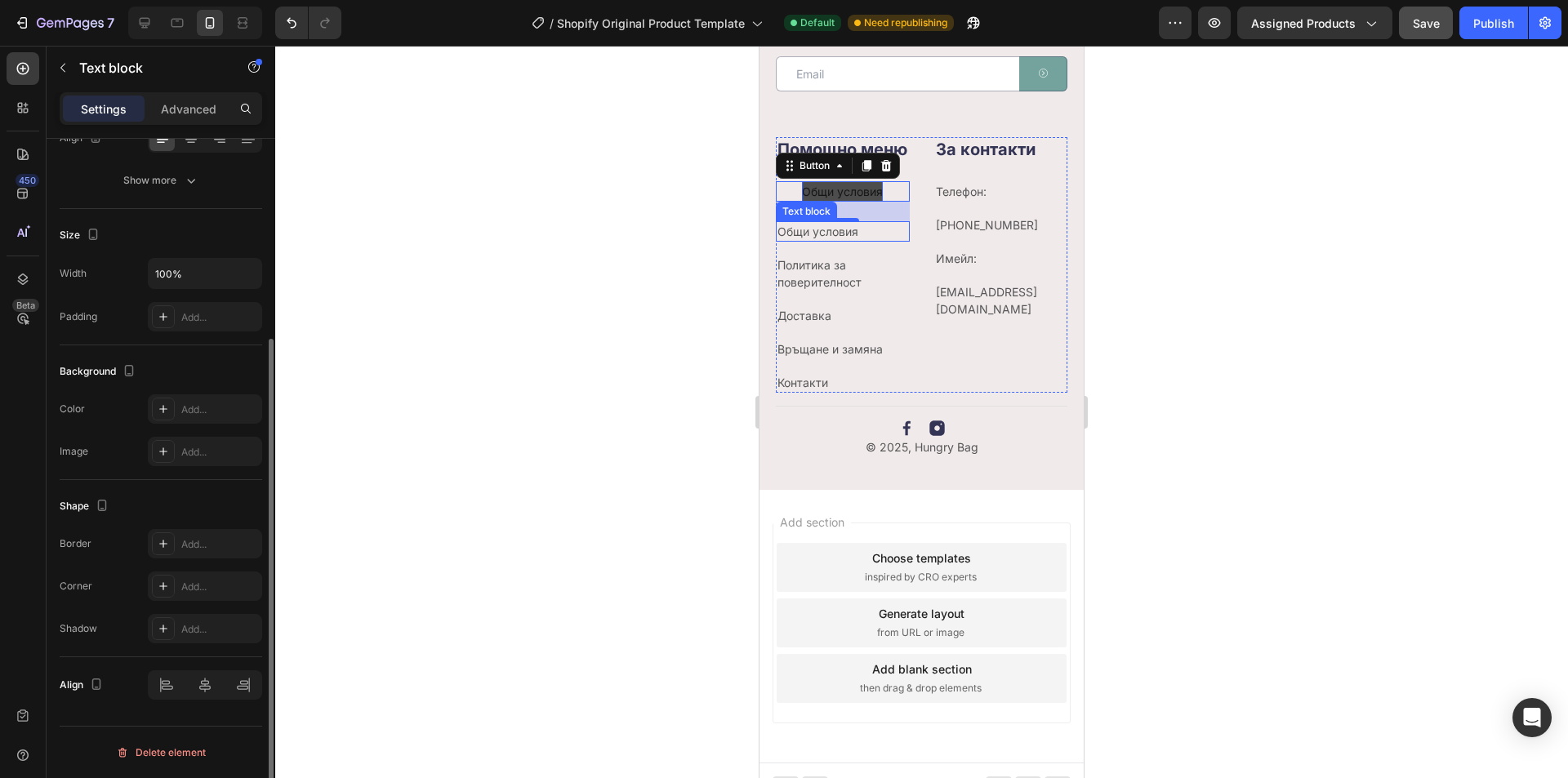
click at [810, 240] on p "Общи условия" at bounding box center [843, 231] width 130 height 17
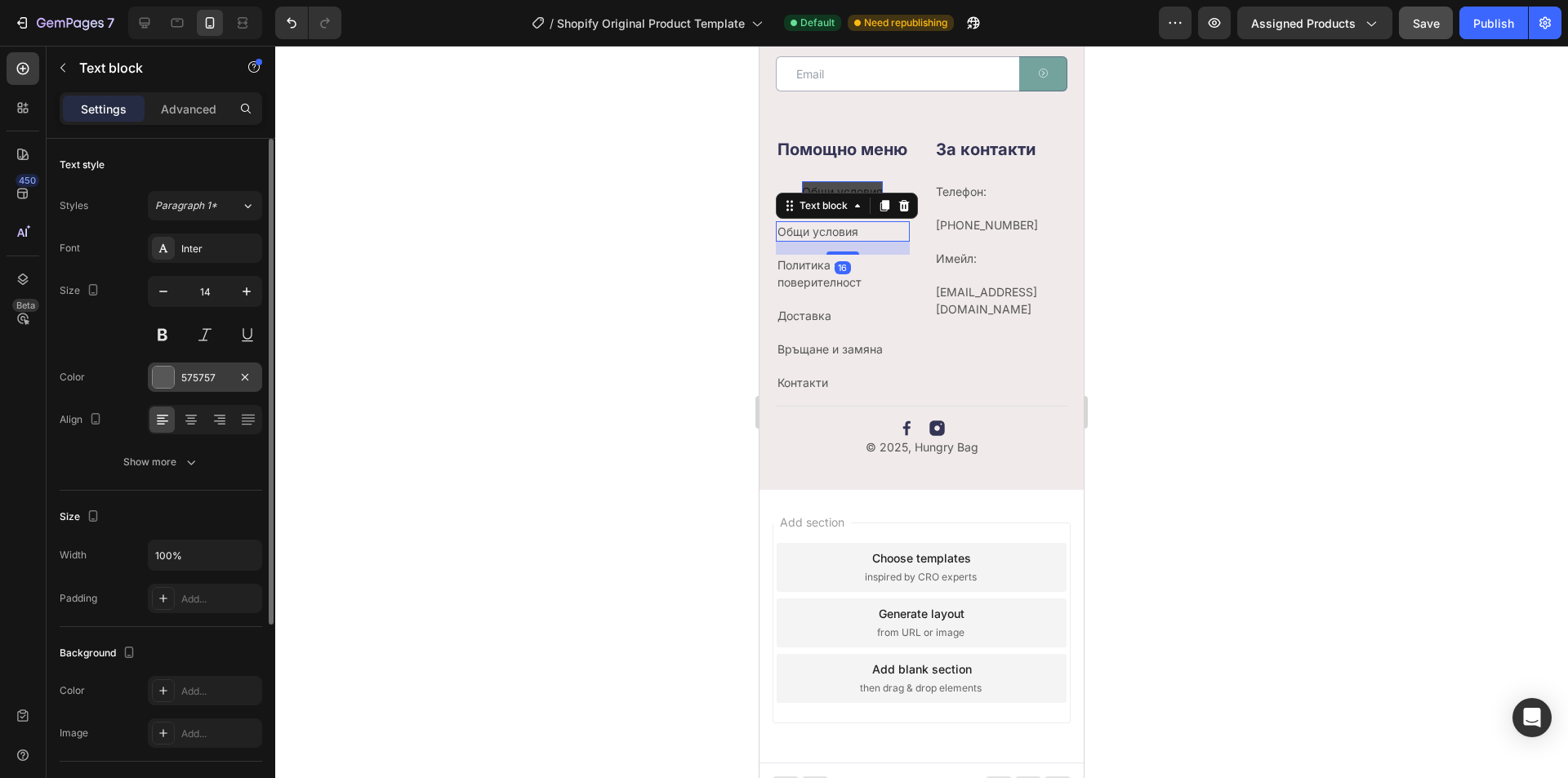
click at [199, 379] on div "575757" at bounding box center [206, 378] width 48 height 15
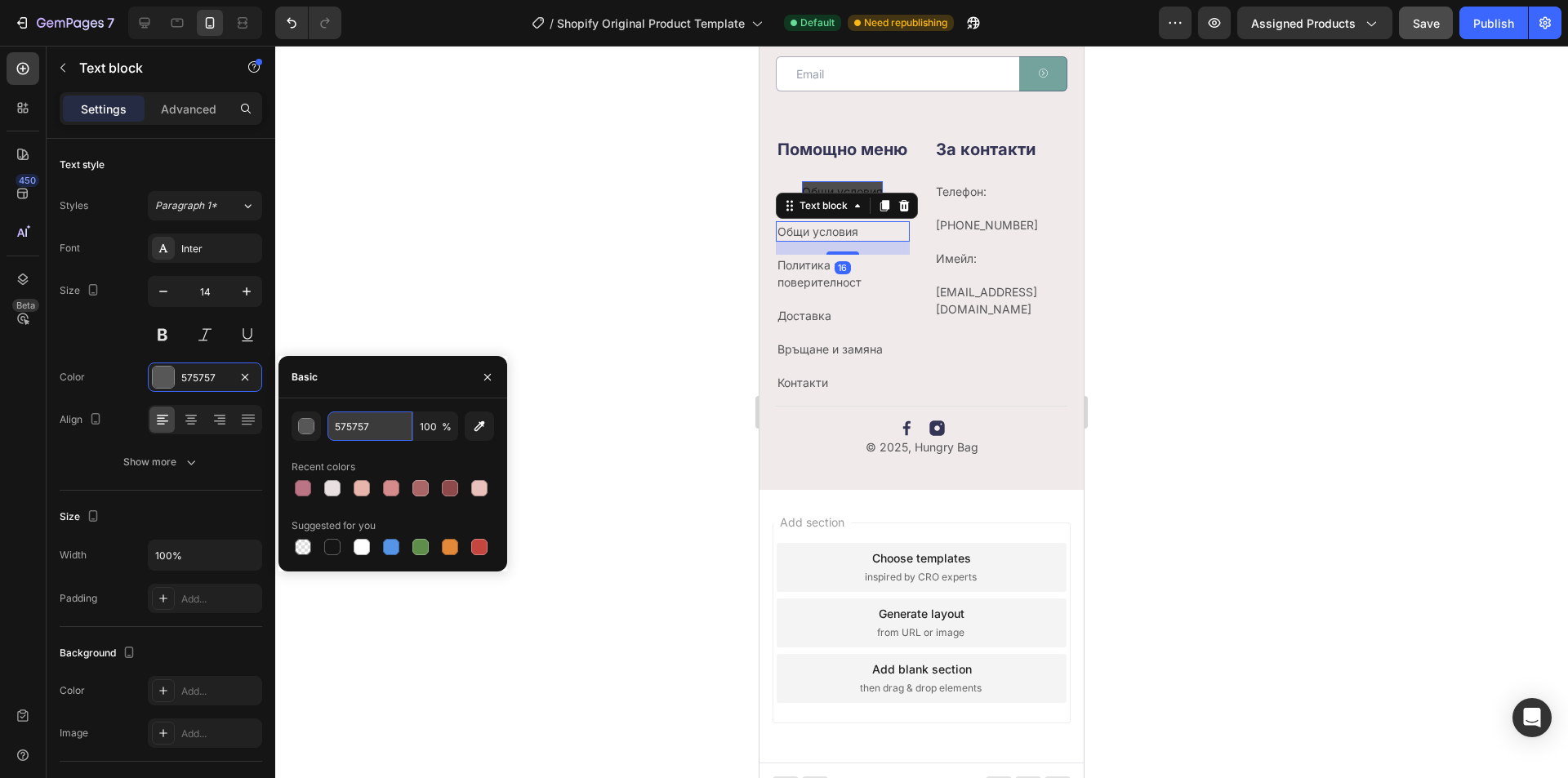
click at [357, 420] on input "575757" at bounding box center [370, 427] width 85 height 29
click at [846, 202] on p "Общи условия" at bounding box center [842, 192] width 81 height 20
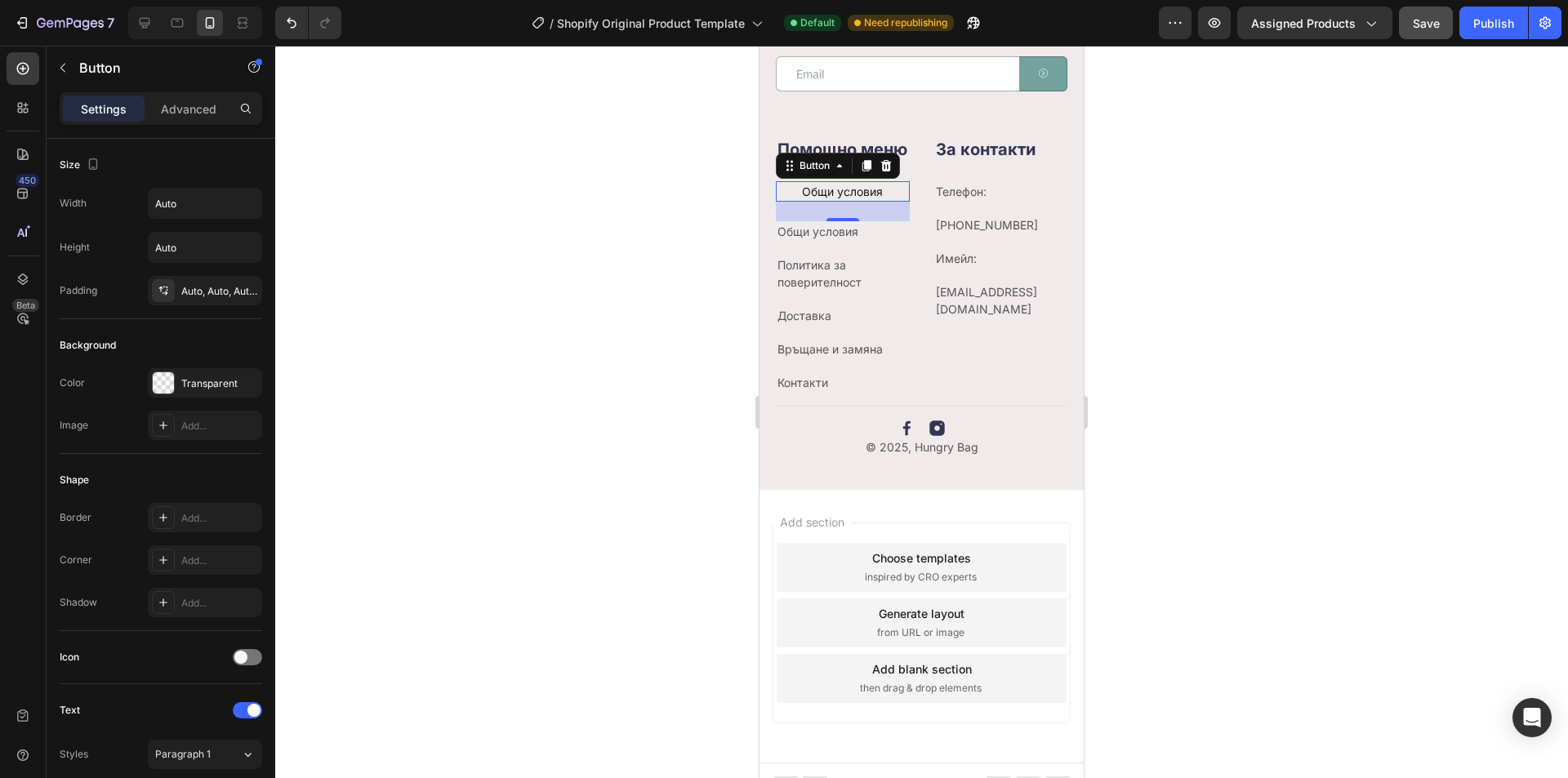
click at [890, 202] on div "Общи условия Button 24" at bounding box center [843, 192] width 134 height 20
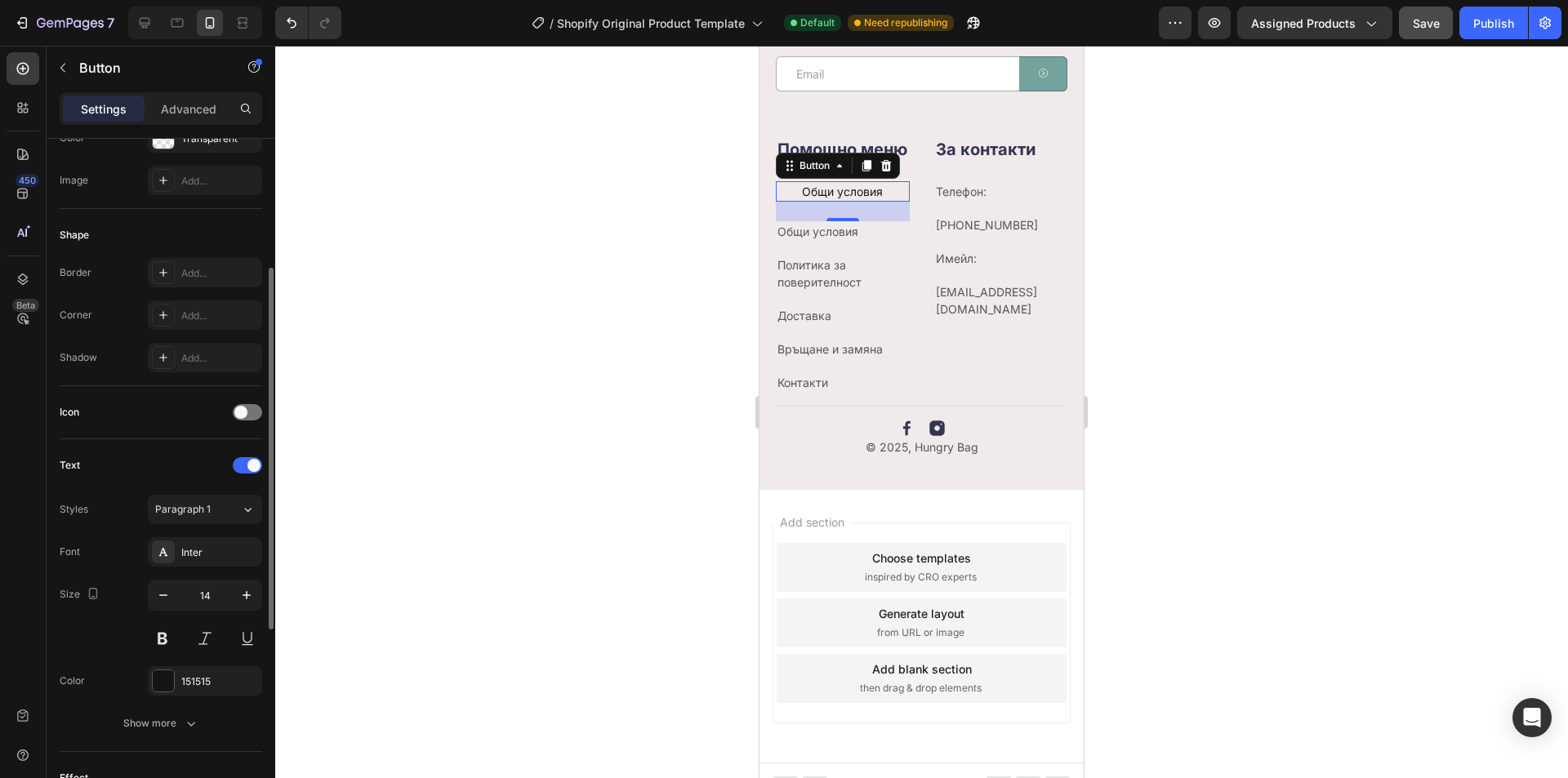
scroll to position [490, 0]
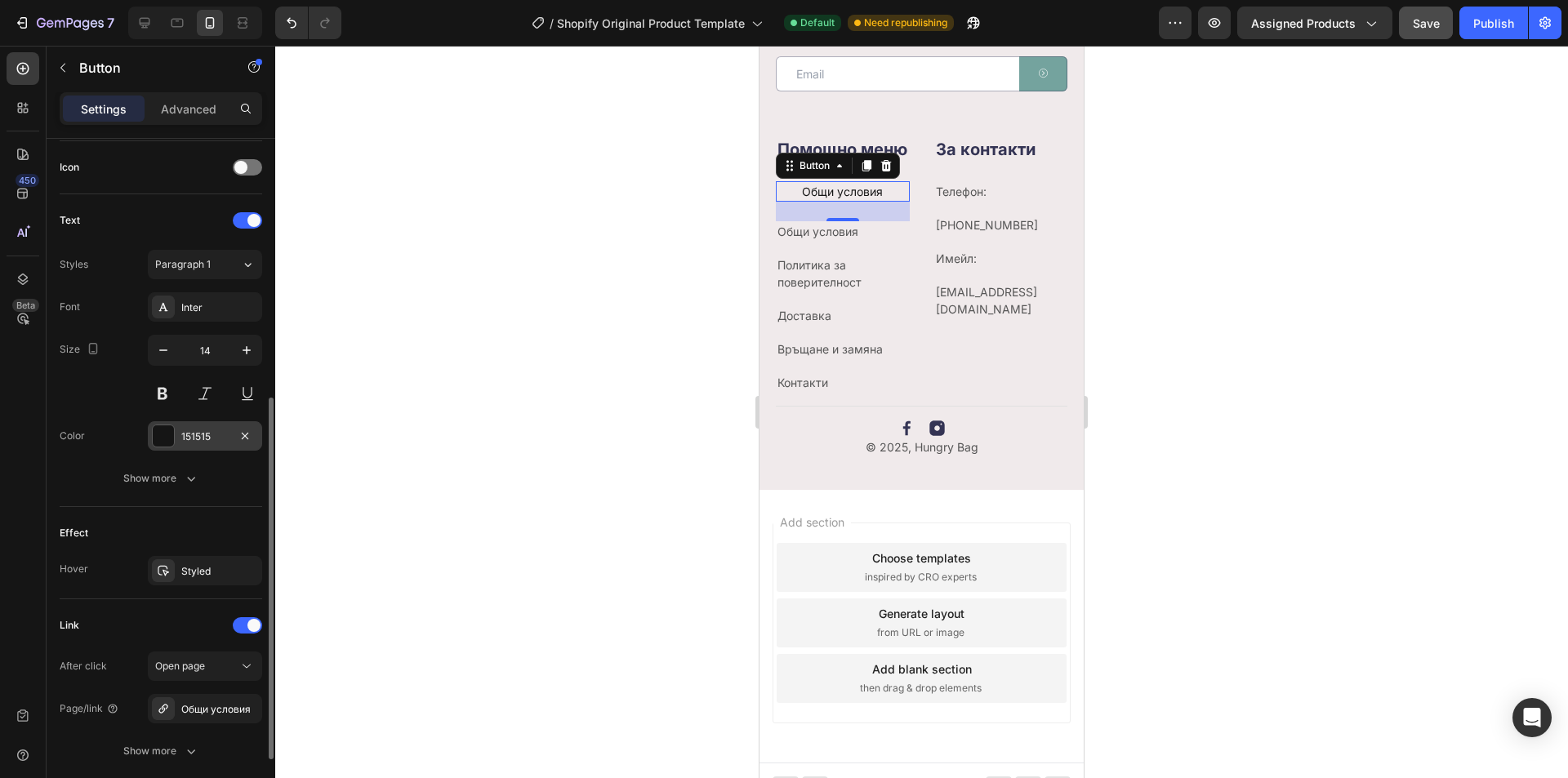
click at [160, 423] on div "151515" at bounding box center [205, 436] width 115 height 29
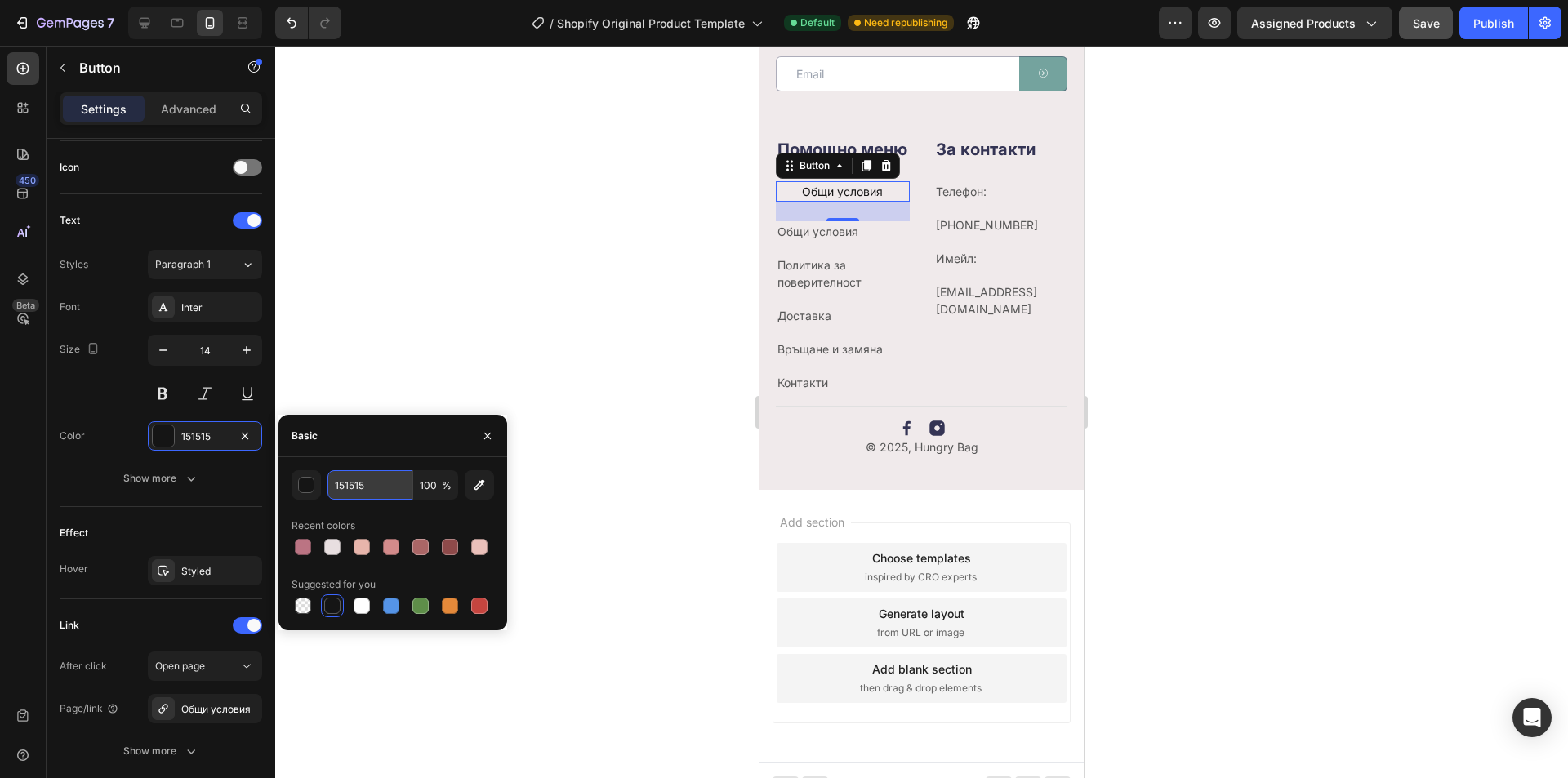
click at [372, 483] on input "151515" at bounding box center [370, 485] width 85 height 29
paste input "575757"
type input "575757"
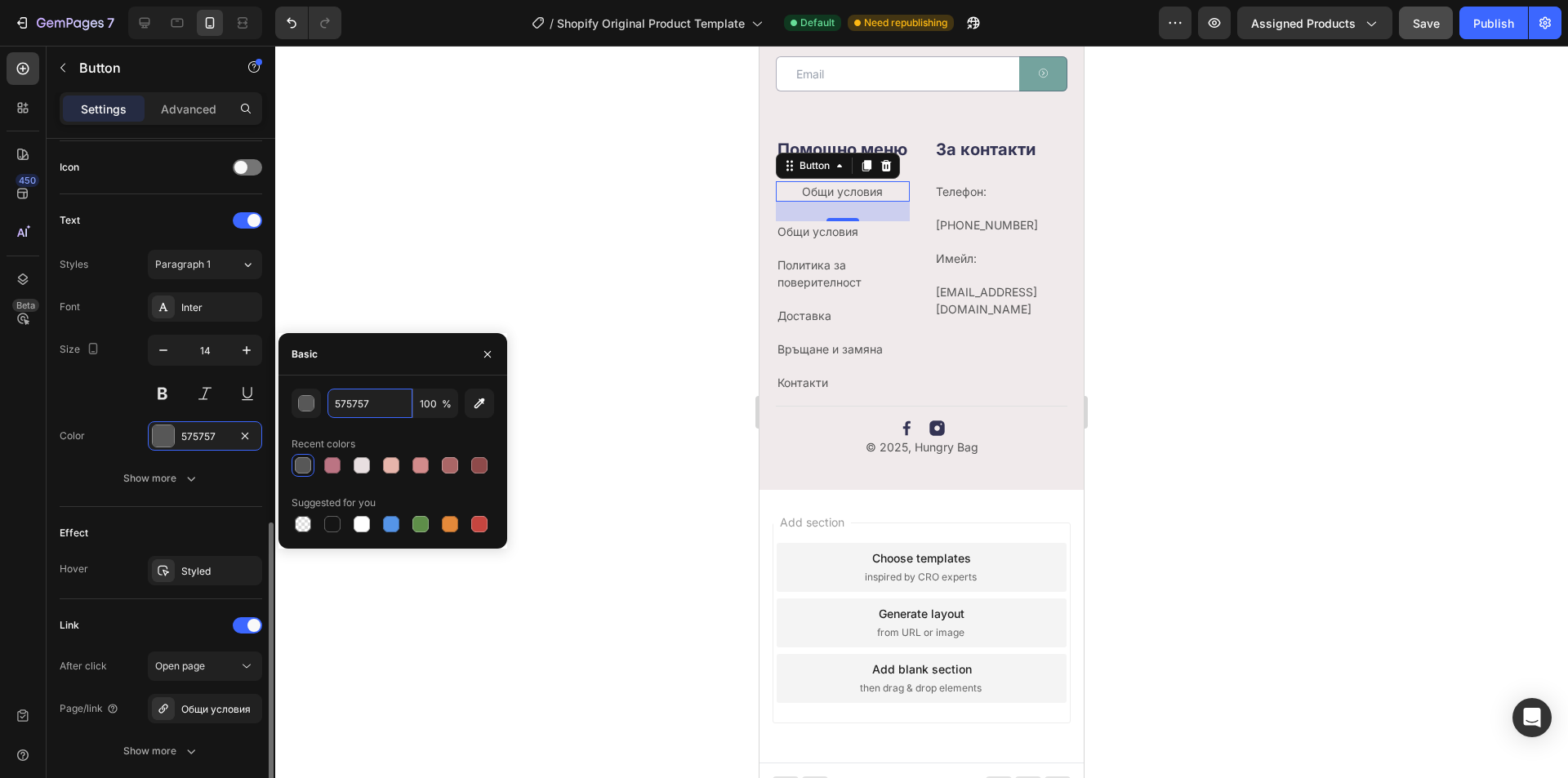
scroll to position [572, 0]
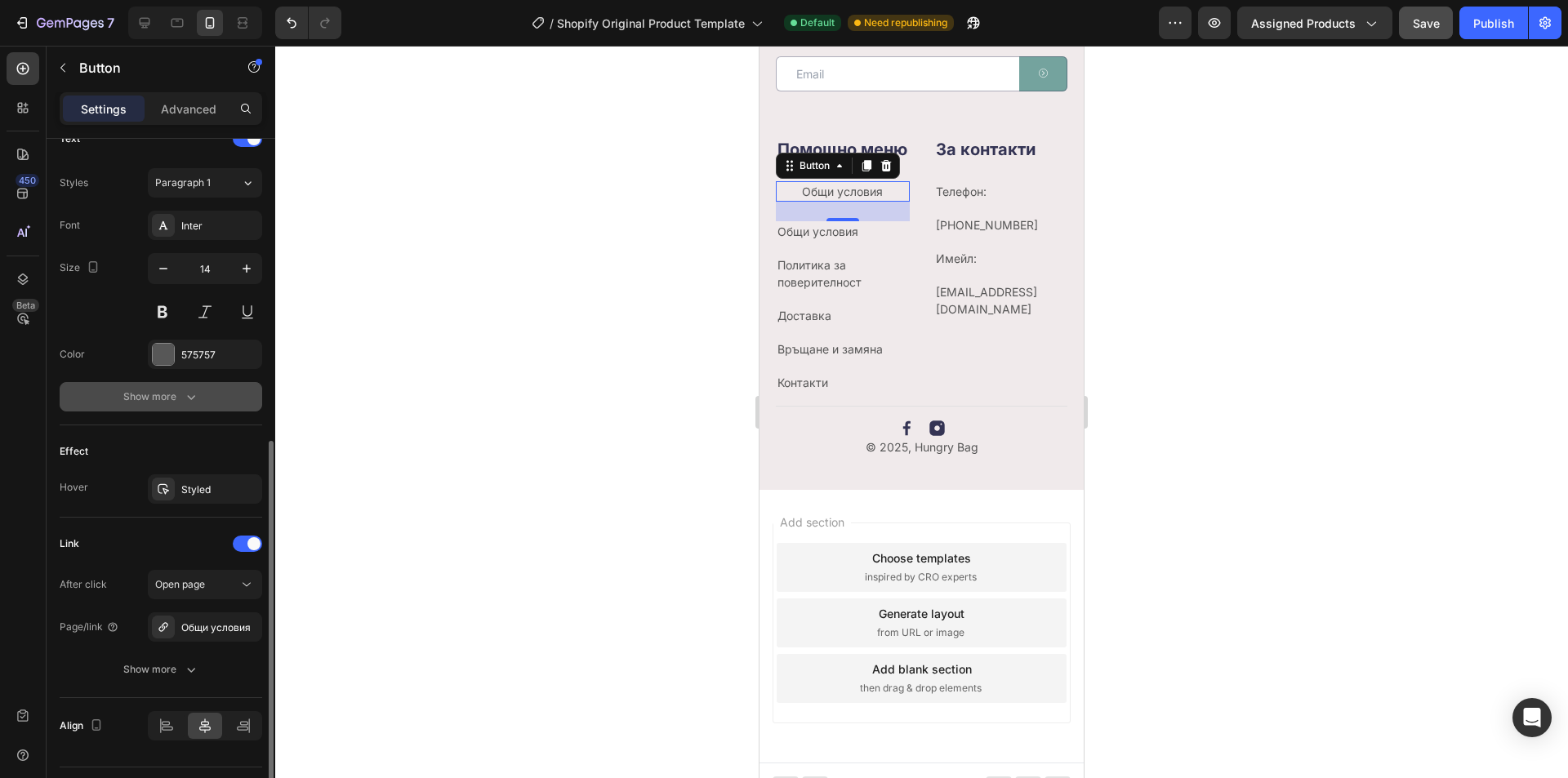
click at [167, 393] on div "Show more" at bounding box center [161, 397] width 76 height 17
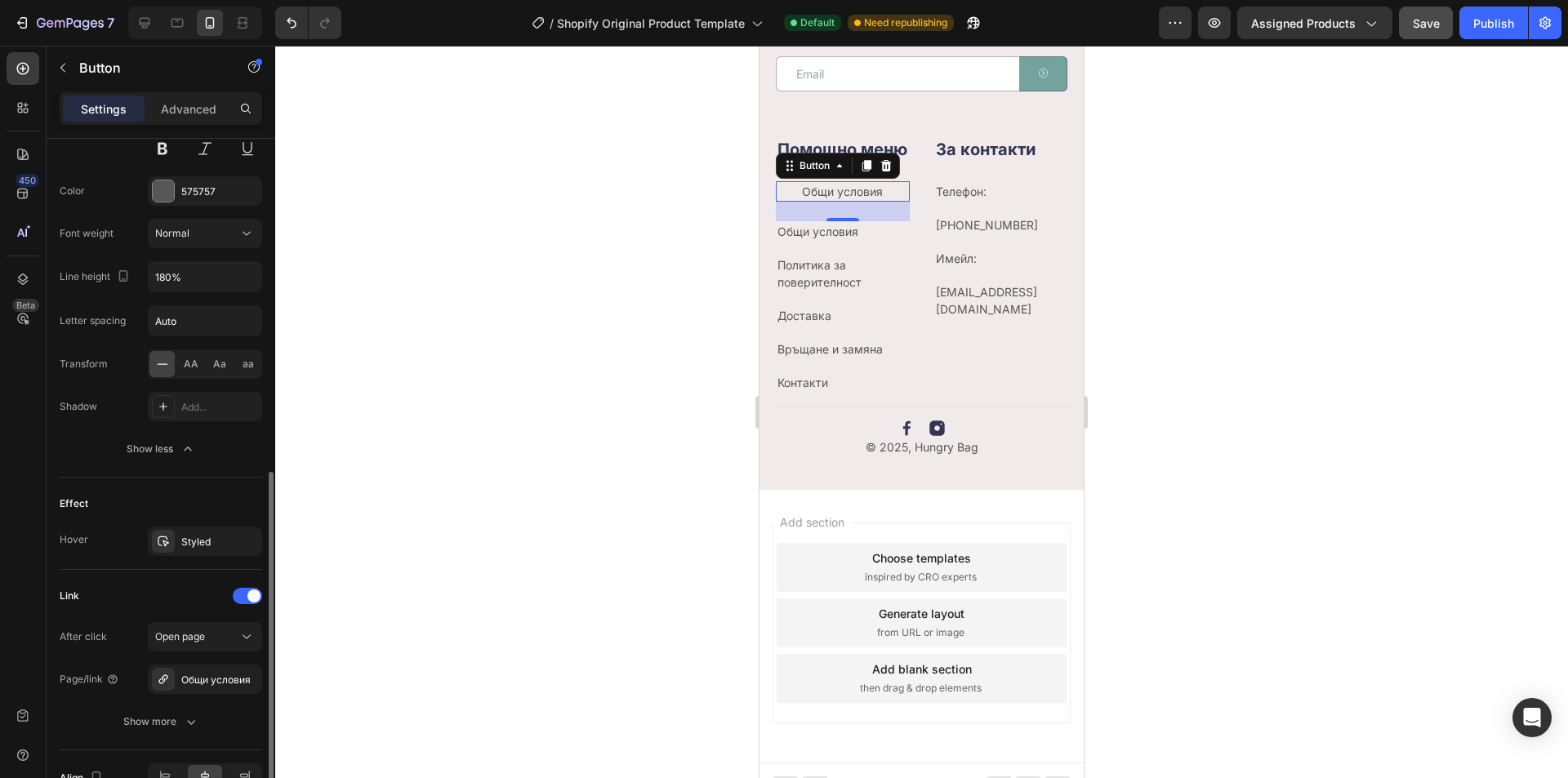
scroll to position [828, 0]
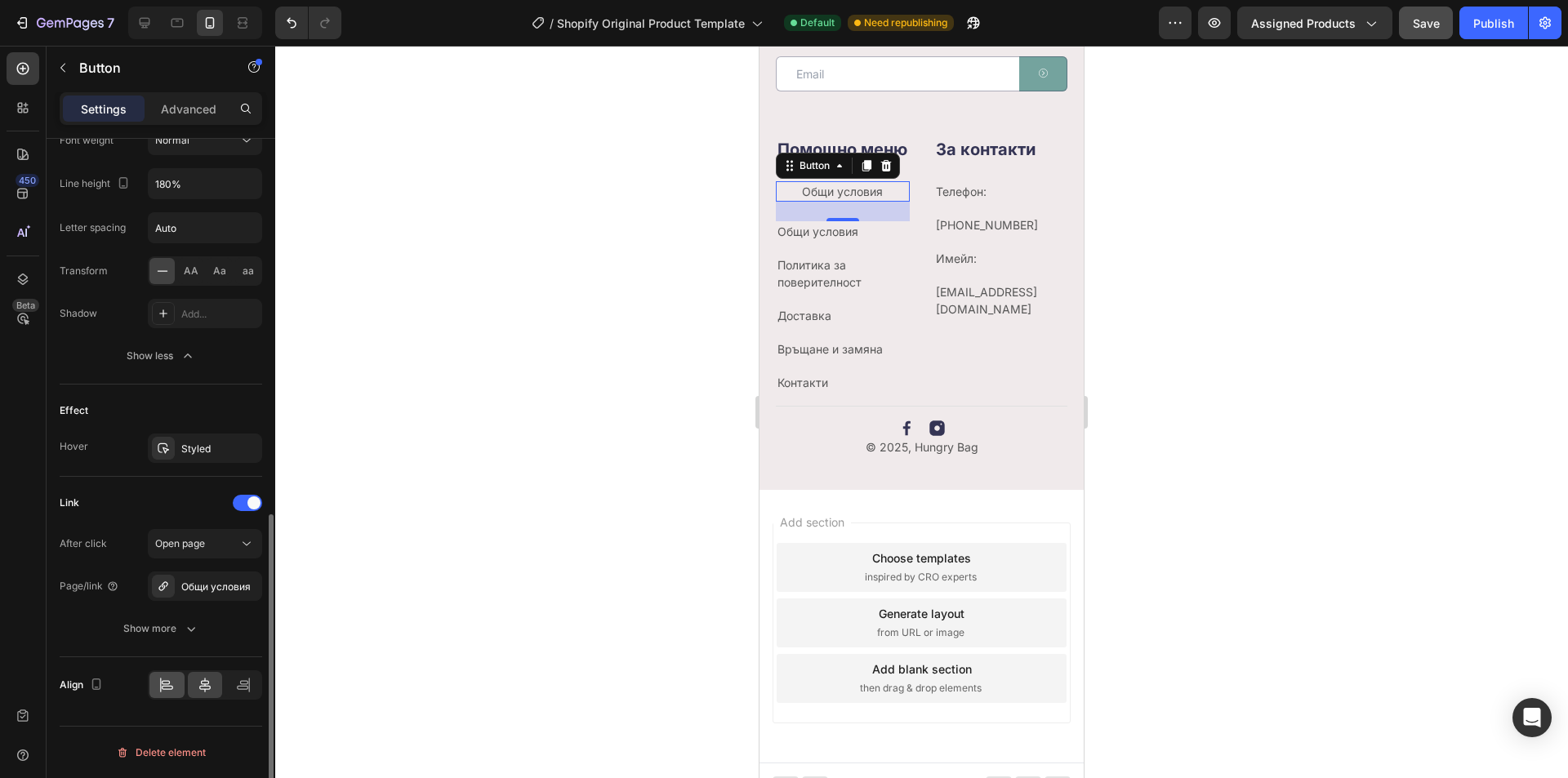
click at [174, 675] on div at bounding box center [167, 685] width 35 height 26
click at [866, 240] on p "Общи условия" at bounding box center [843, 231] width 130 height 17
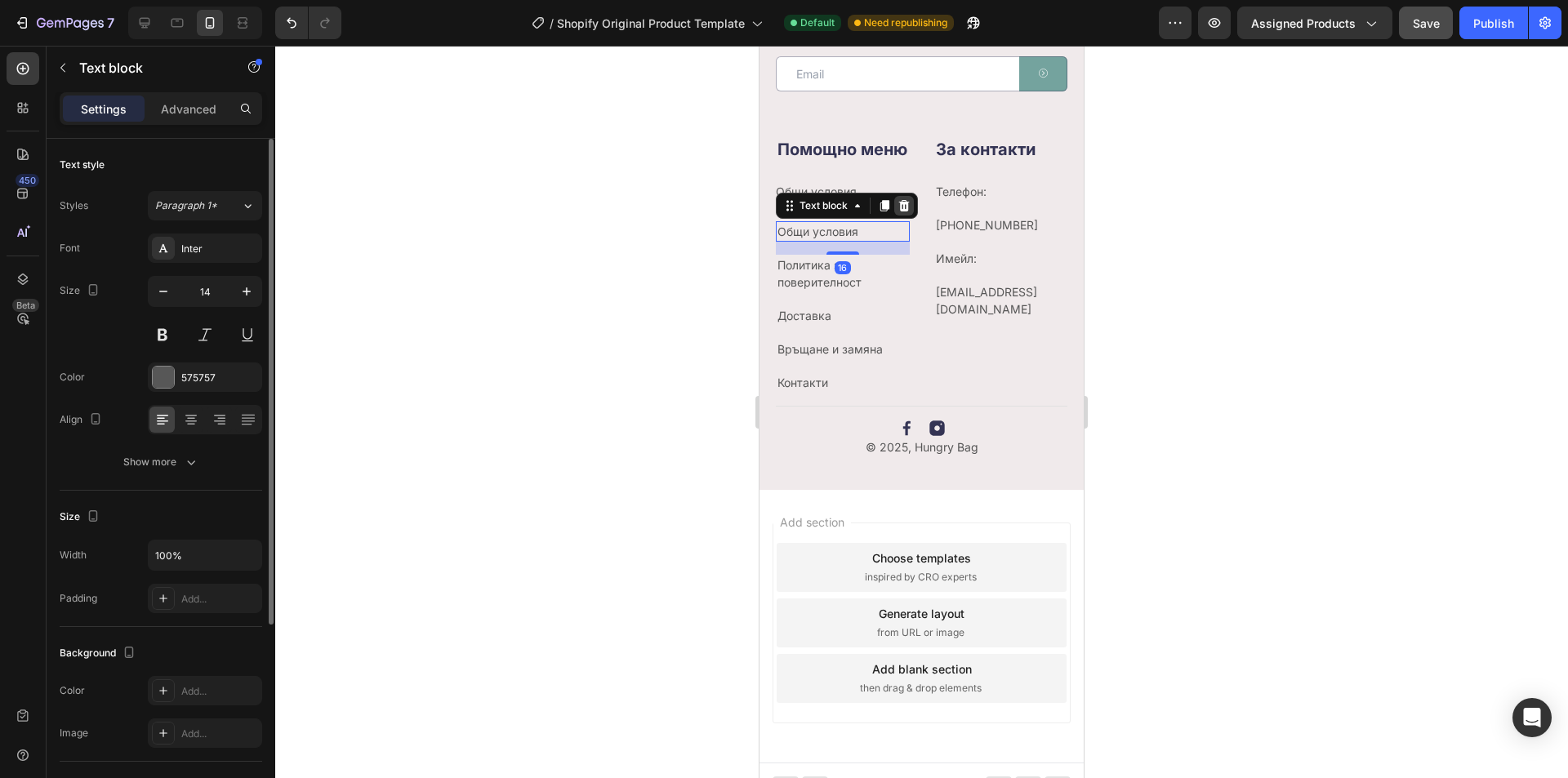
click at [905, 212] on icon at bounding box center [905, 206] width 11 height 11
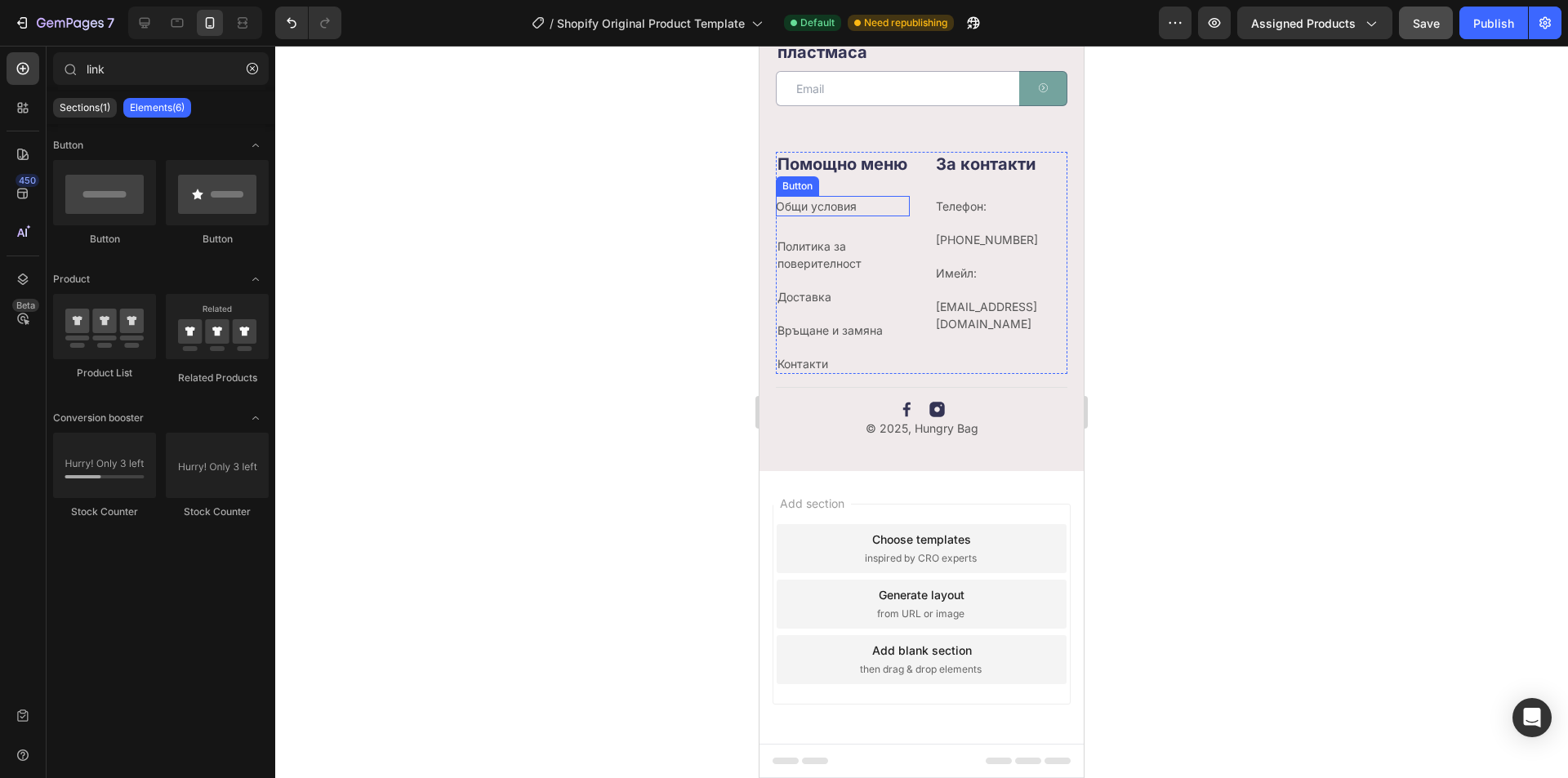
click at [865, 211] on div "Общи условия Button" at bounding box center [843, 206] width 134 height 20
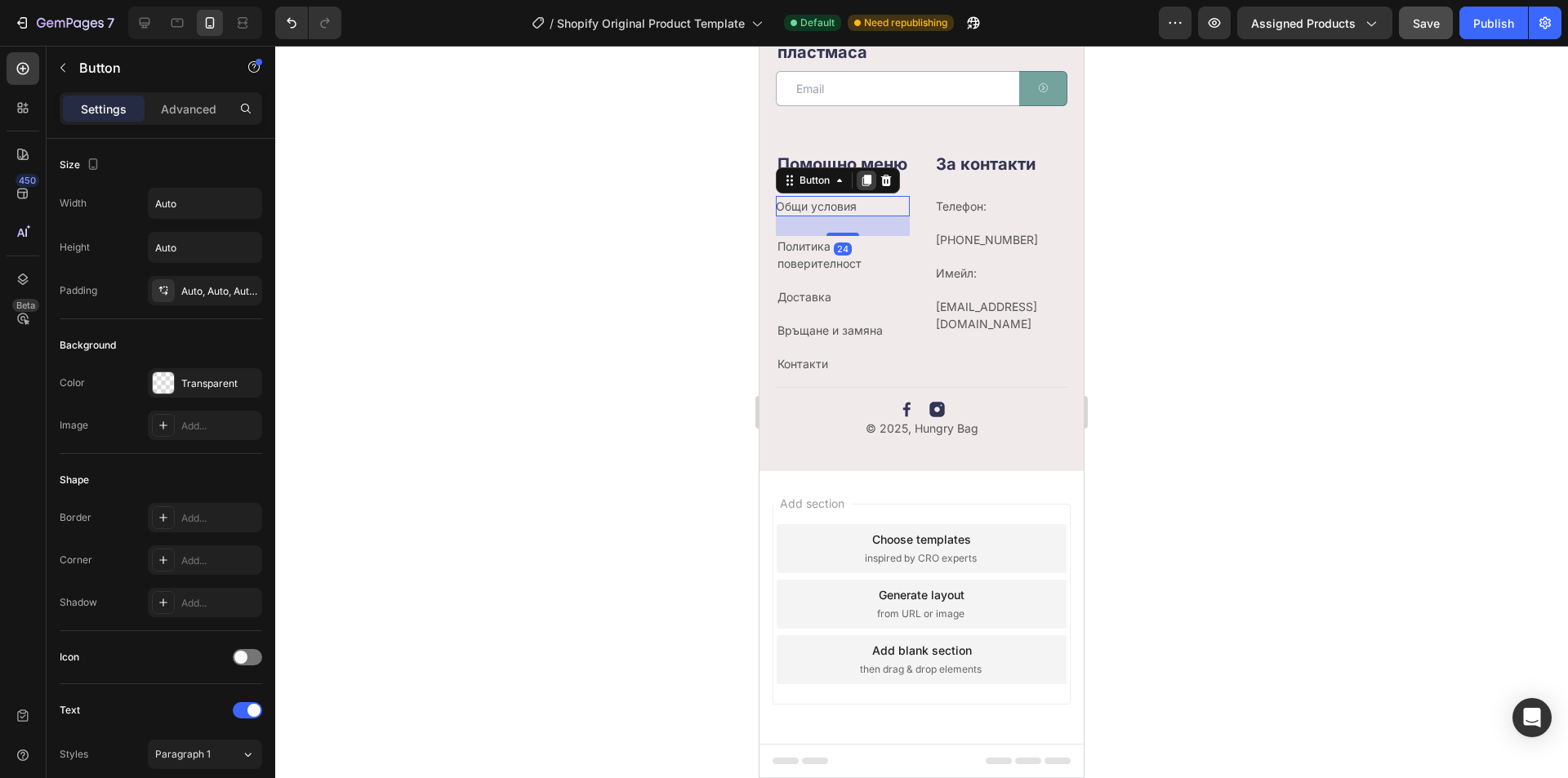
click at [871, 186] on icon at bounding box center [867, 181] width 9 height 11
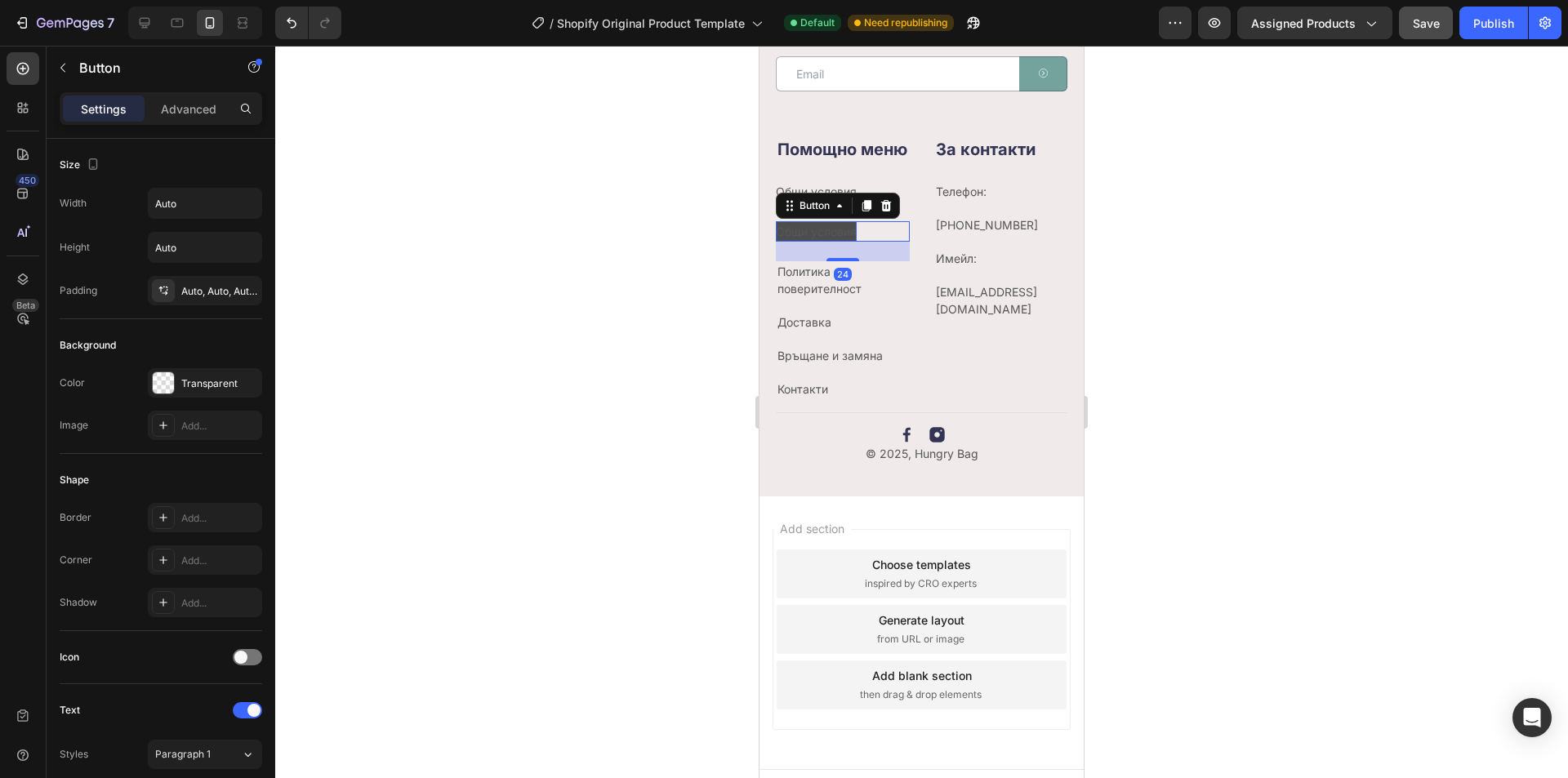
click at [849, 242] on p "Общи условия" at bounding box center [817, 231] width 81 height 20
click at [829, 295] on link "Политика за поверителност" at bounding box center [820, 280] width 84 height 31
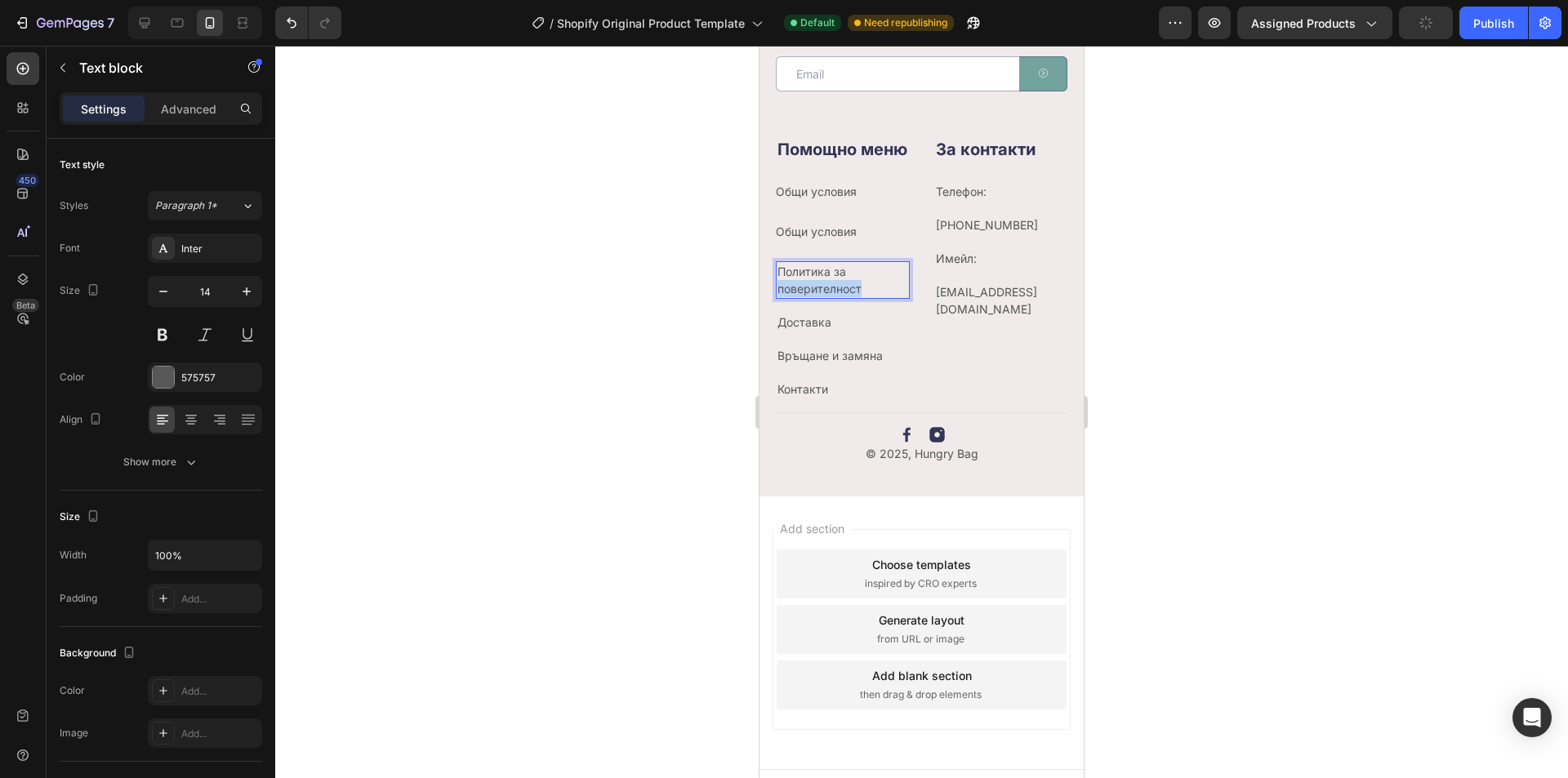
click at [828, 295] on link "Политика за поверителност" at bounding box center [820, 280] width 84 height 31
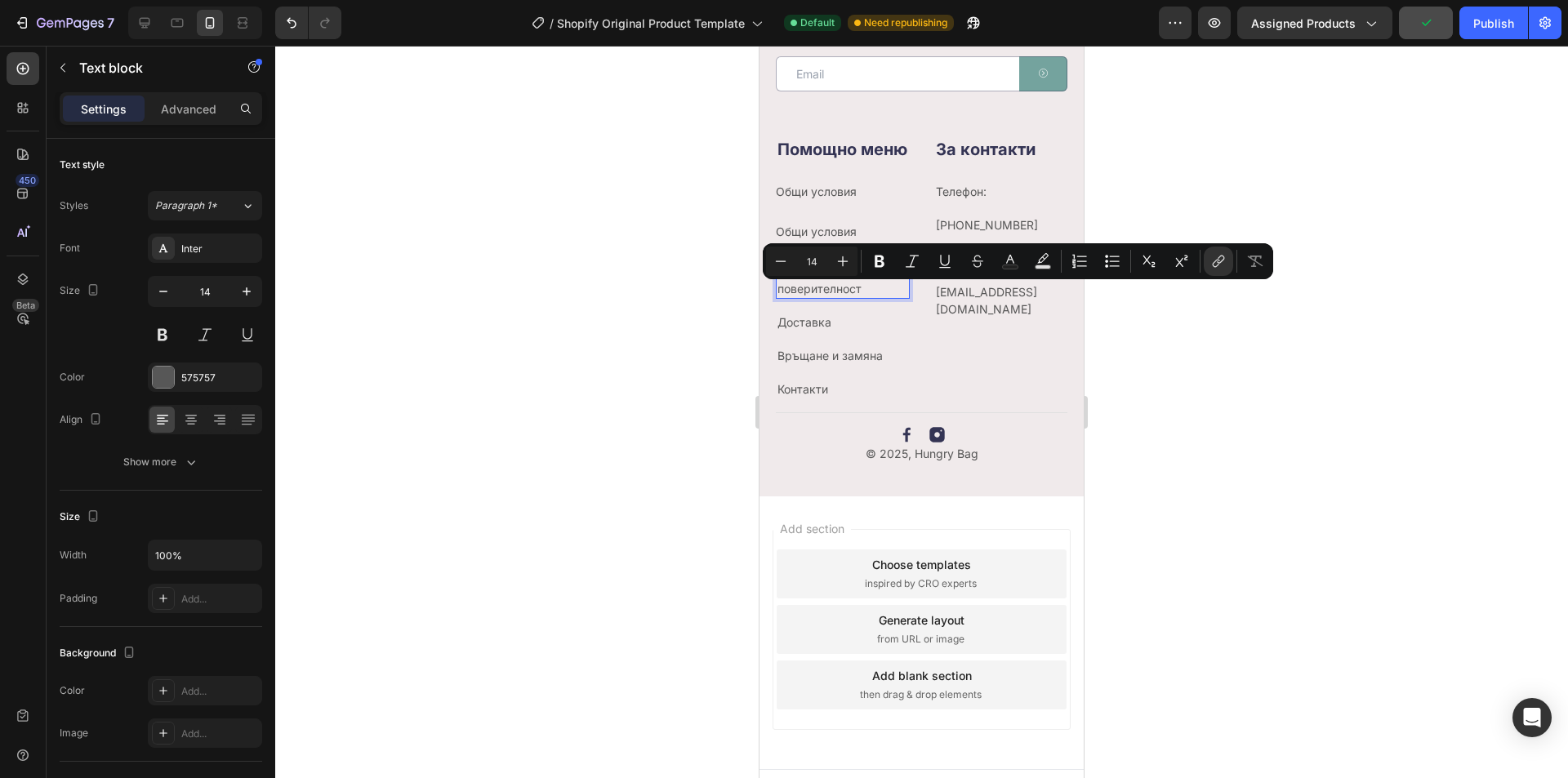
click at [865, 332] on div "Доставка" at bounding box center [843, 322] width 134 height 20
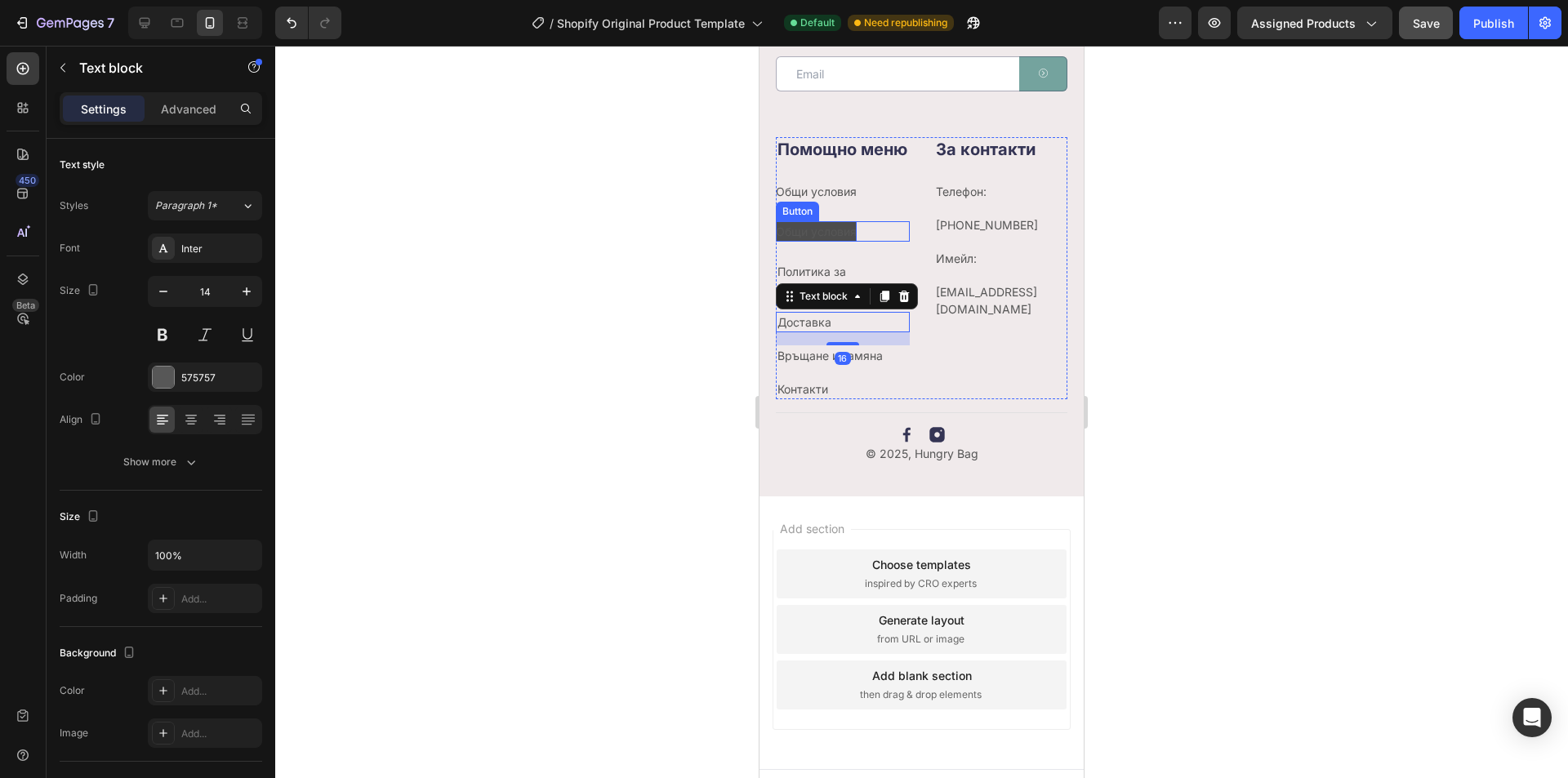
click at [841, 242] on p "Общи условия" at bounding box center [817, 231] width 81 height 20
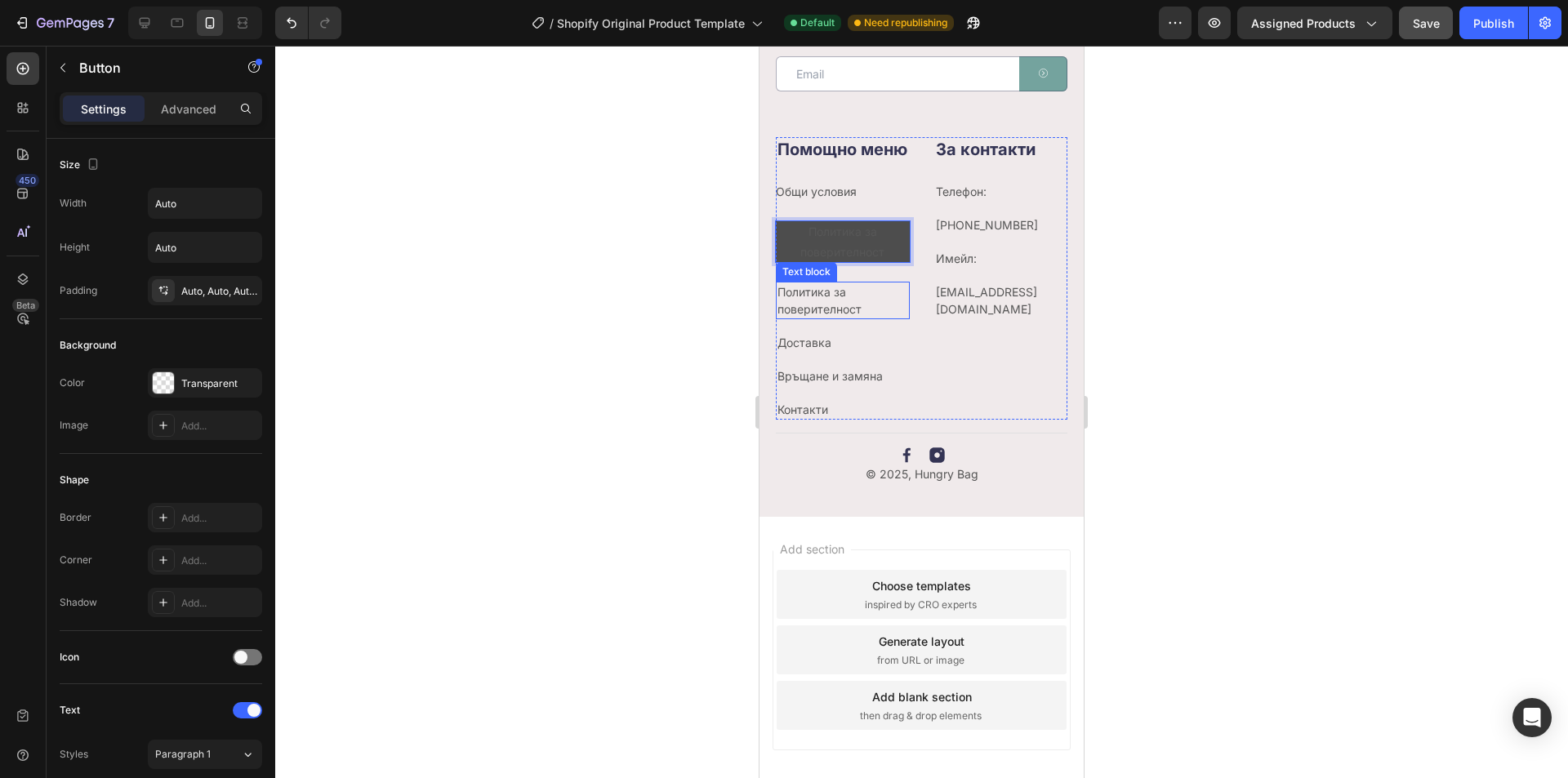
click at [867, 315] on p "Политика за поверителност" at bounding box center [843, 300] width 130 height 34
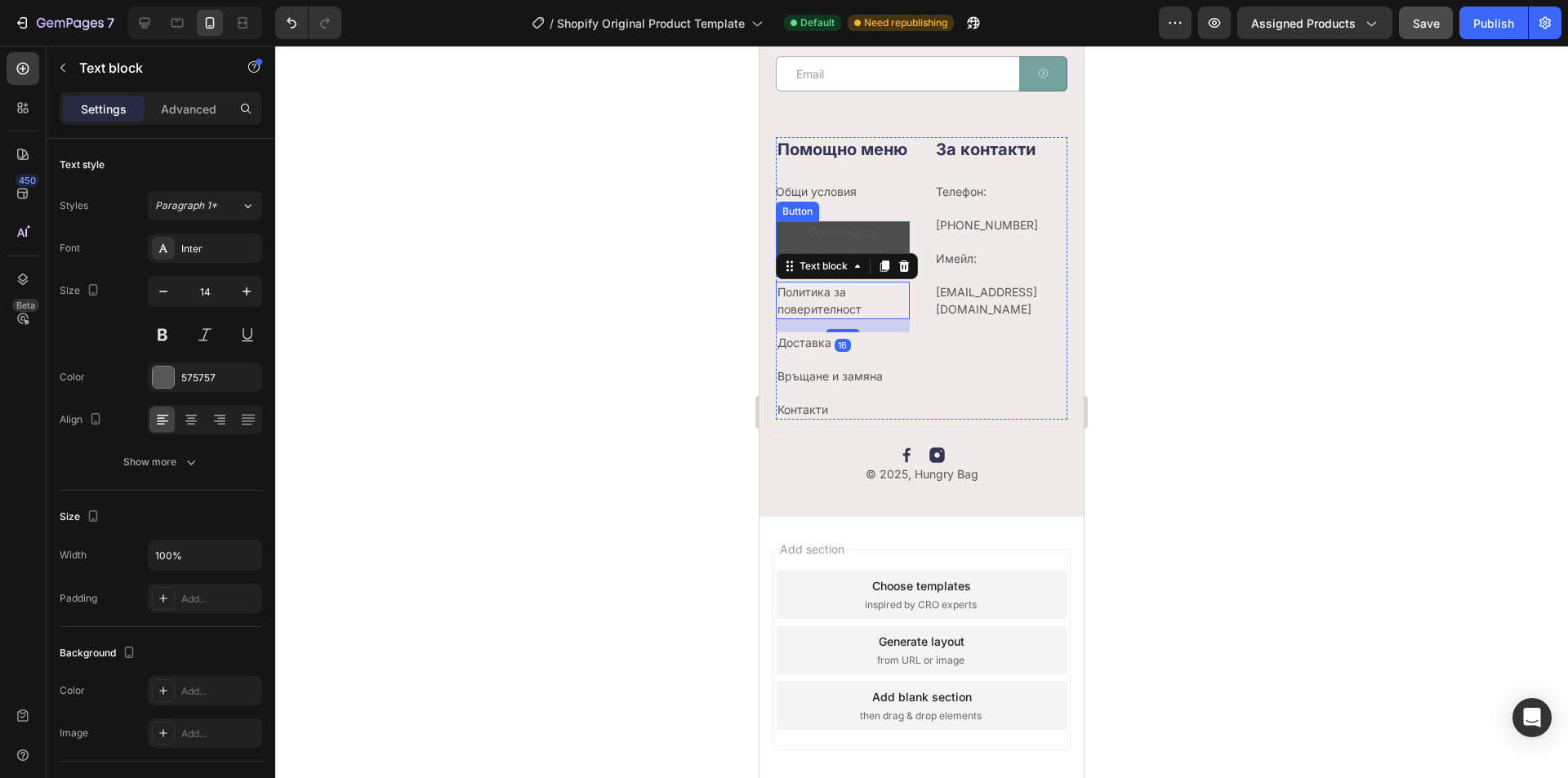
click at [859, 258] on p "Политика за поверителност" at bounding box center [843, 241] width 134 height 41
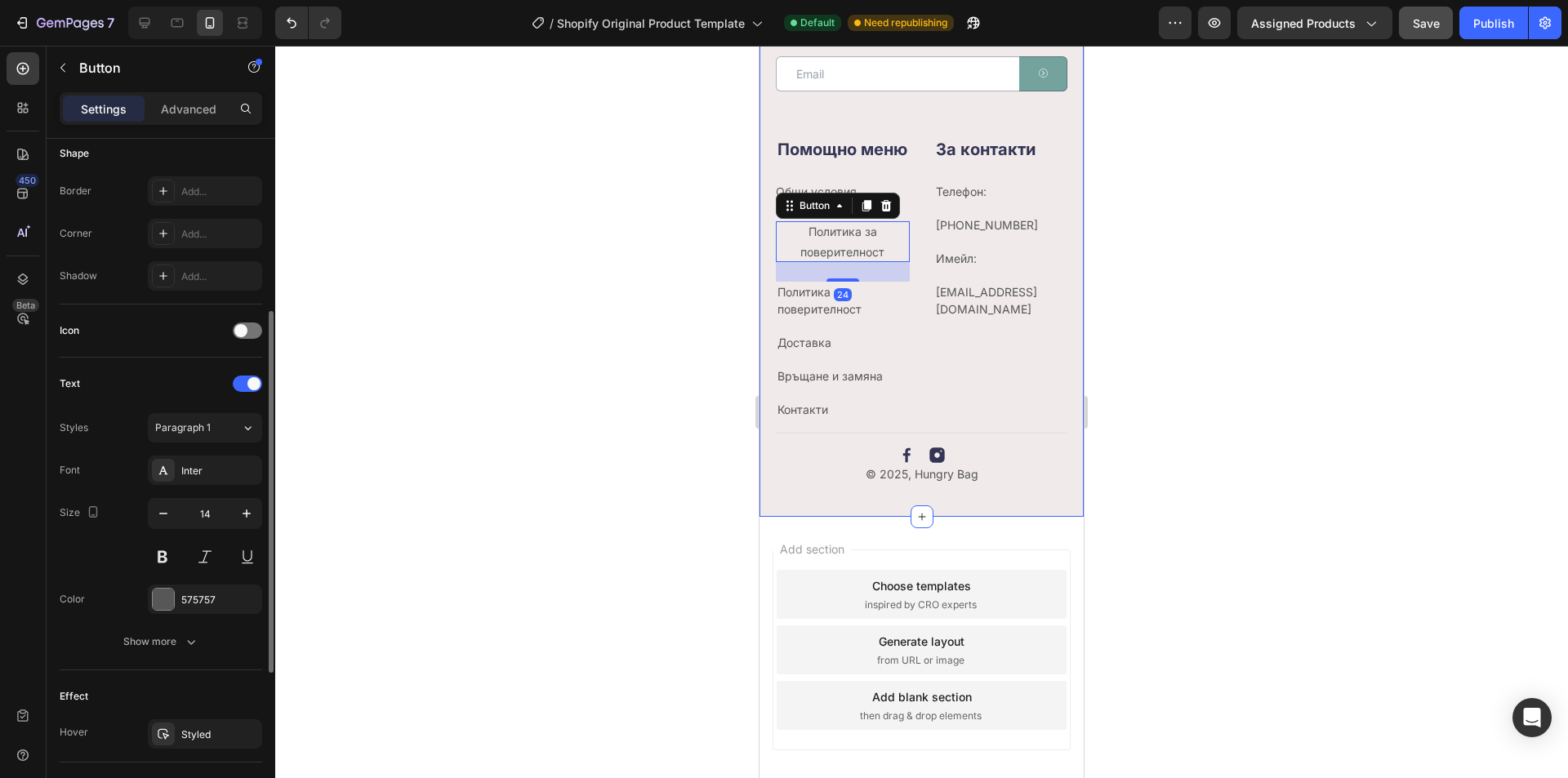
scroll to position [613, 0]
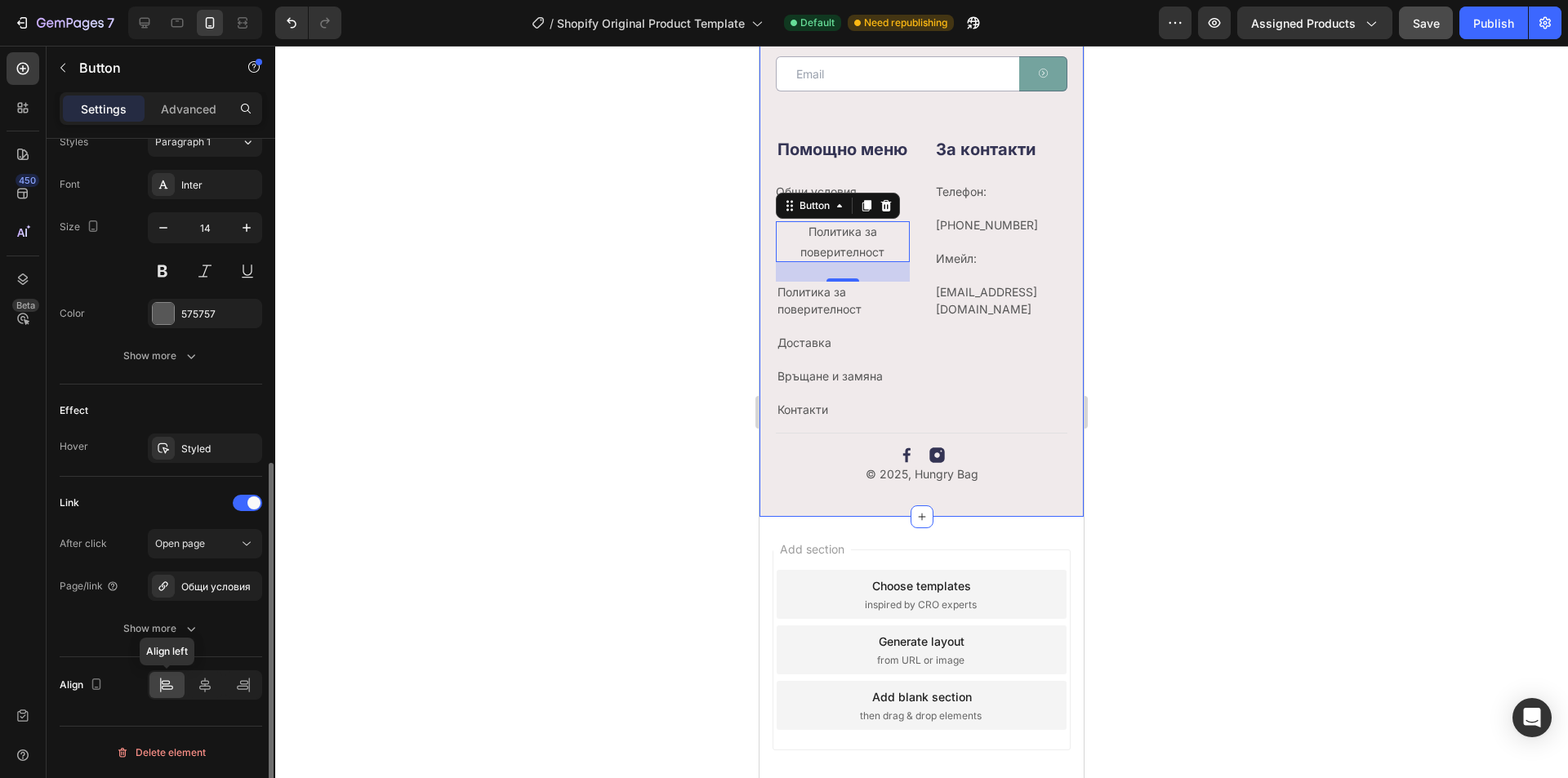
click at [172, 689] on icon at bounding box center [167, 688] width 11 height 4
click at [197, 687] on icon at bounding box center [206, 685] width 17 height 17
click at [170, 682] on icon at bounding box center [165, 683] width 8 height 4
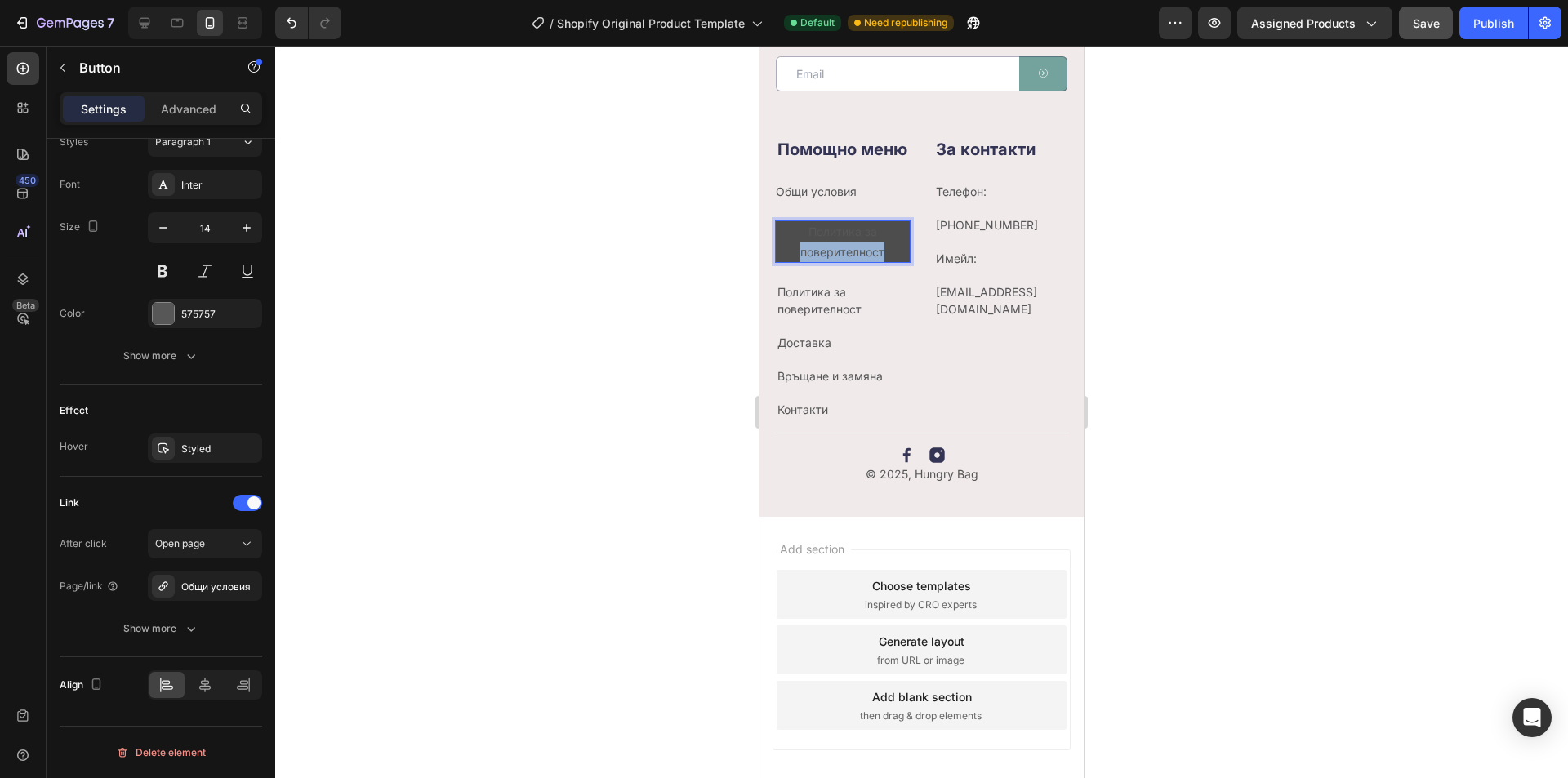
click at [822, 262] on p "Политика за поверителност" at bounding box center [843, 241] width 134 height 41
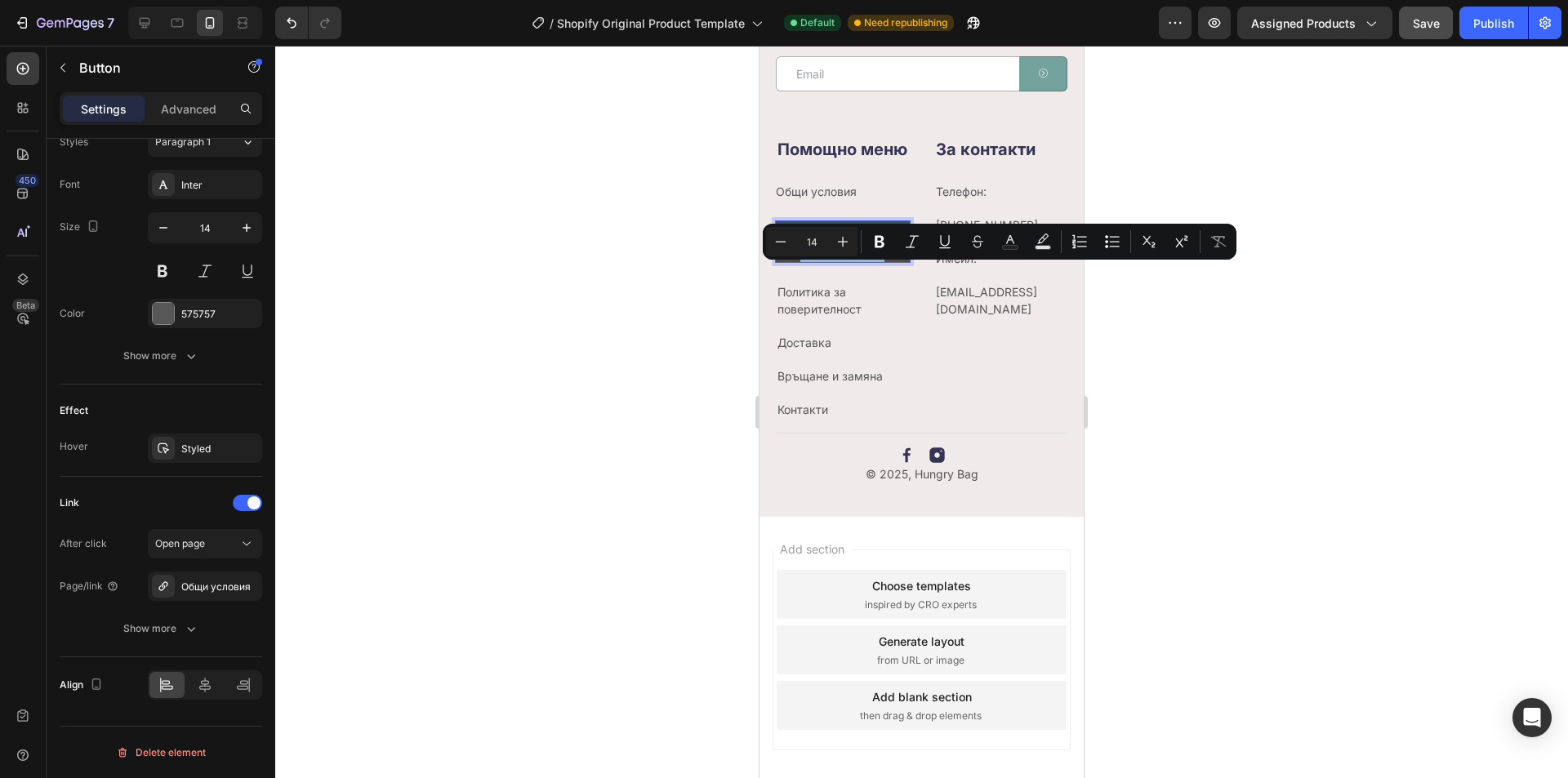
click at [818, 259] on div "Minus 14 Plus Bold Italic Underline Strikethrough Text Color Text Background Co…" at bounding box center [1000, 241] width 473 height 36
click at [821, 262] on p "Политика за поверителност" at bounding box center [843, 241] width 134 height 41
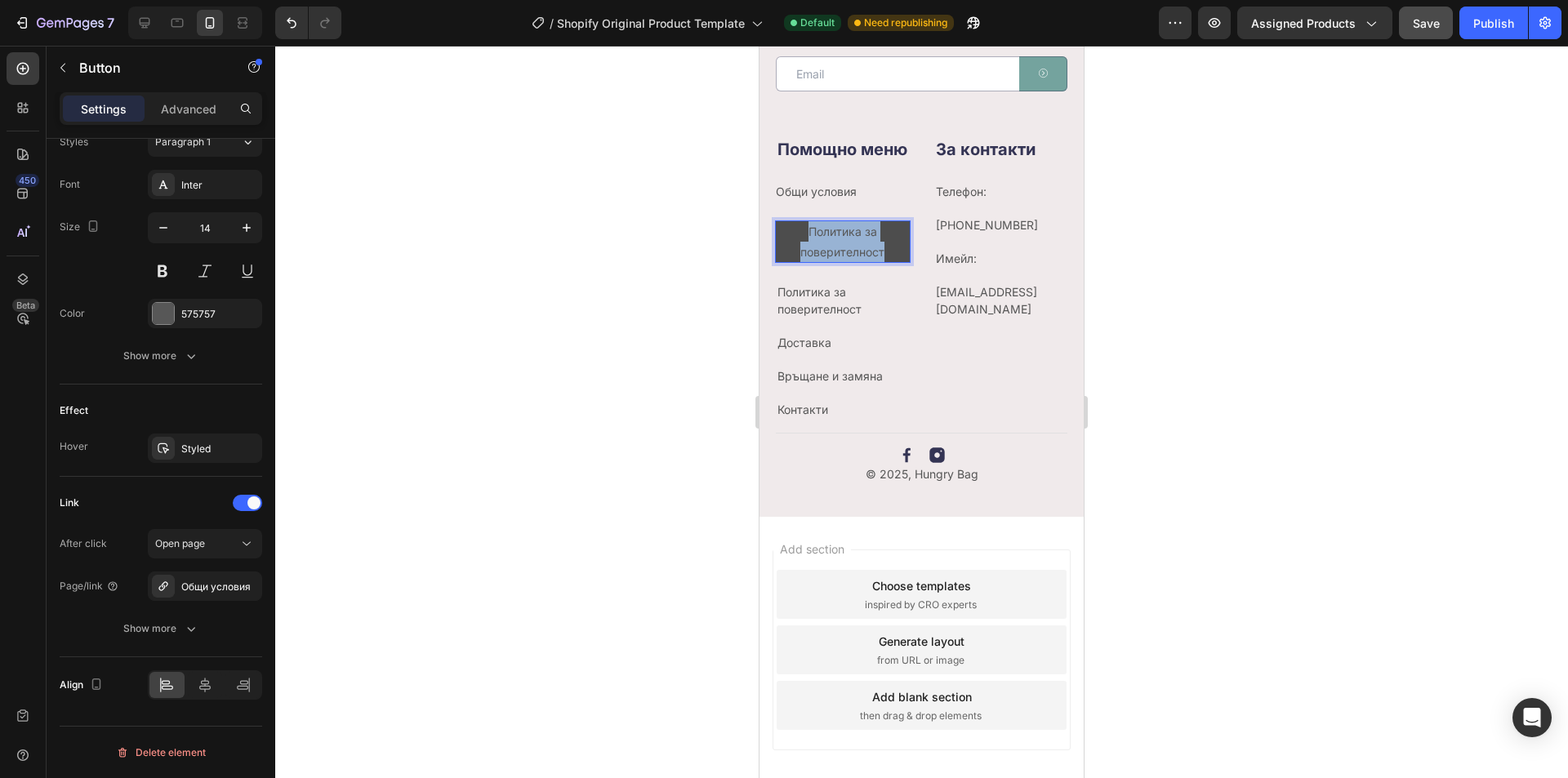
drag, startPoint x: 893, startPoint y: 272, endPoint x: 785, endPoint y: 242, distance: 112.1
click at [785, 242] on p "Политика за поверителност" at bounding box center [843, 241] width 134 height 41
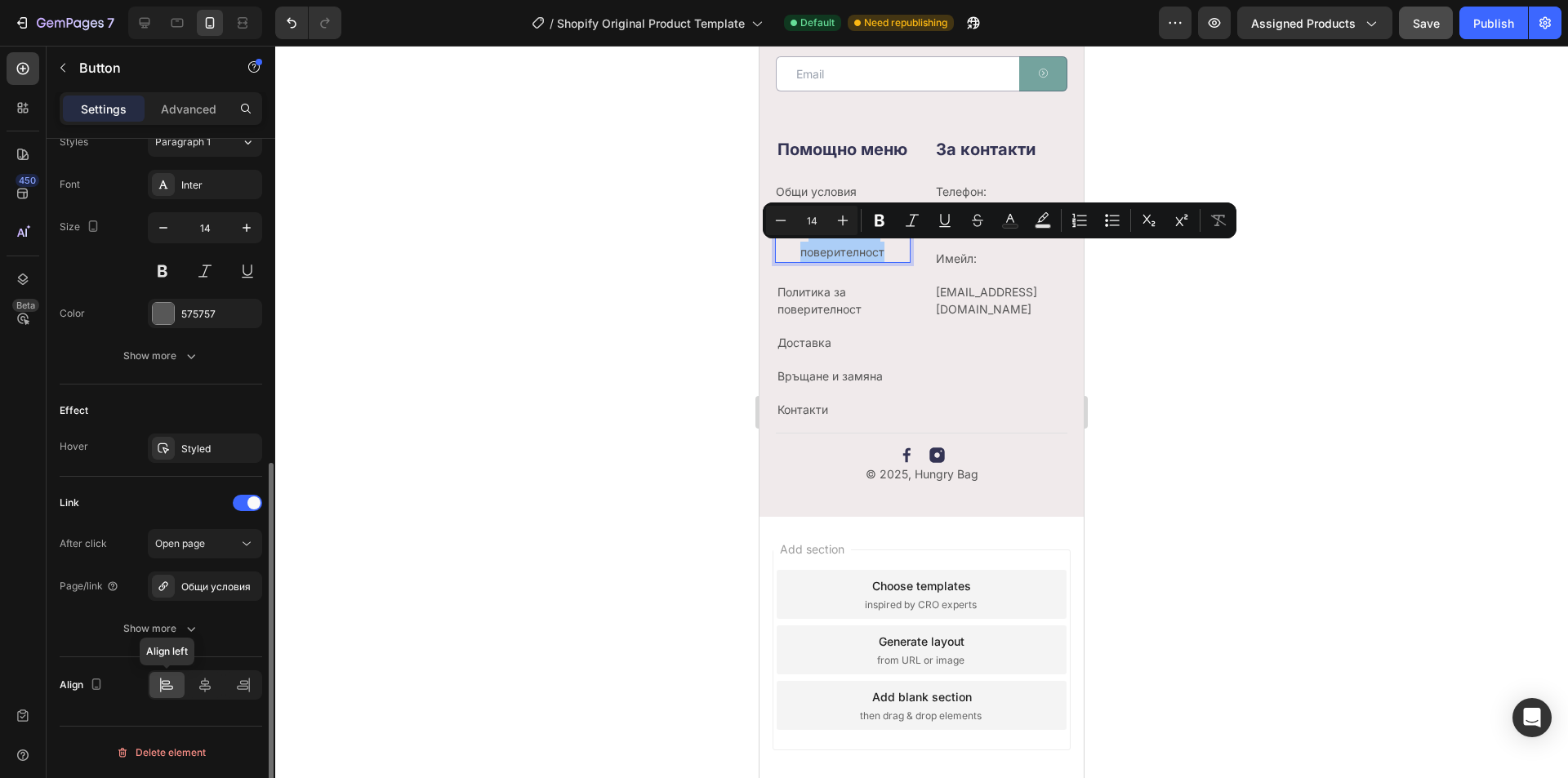
click at [171, 684] on icon at bounding box center [167, 685] width 17 height 17
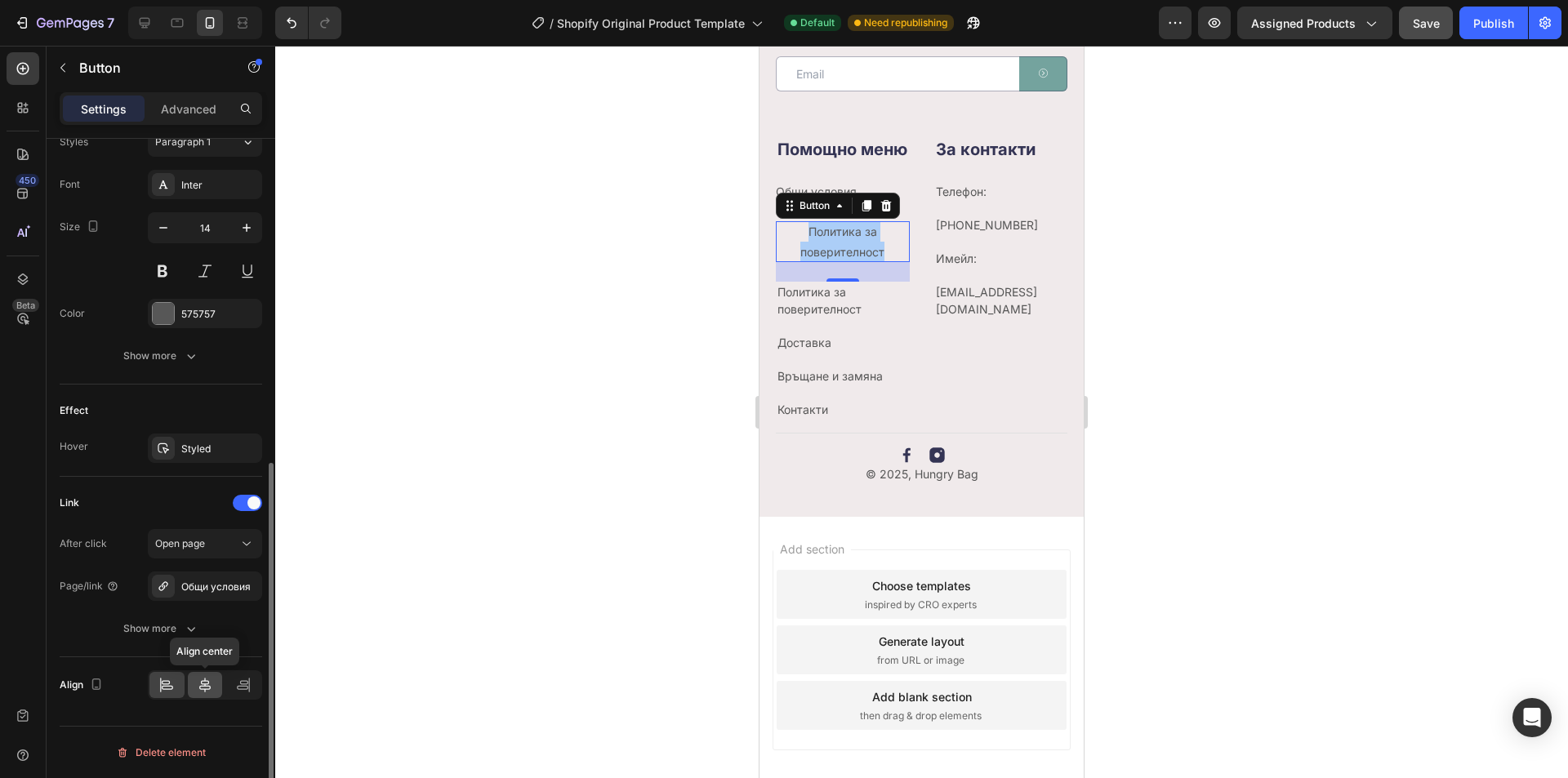
click at [208, 683] on icon at bounding box center [205, 685] width 11 height 15
click at [179, 680] on div at bounding box center [167, 685] width 35 height 26
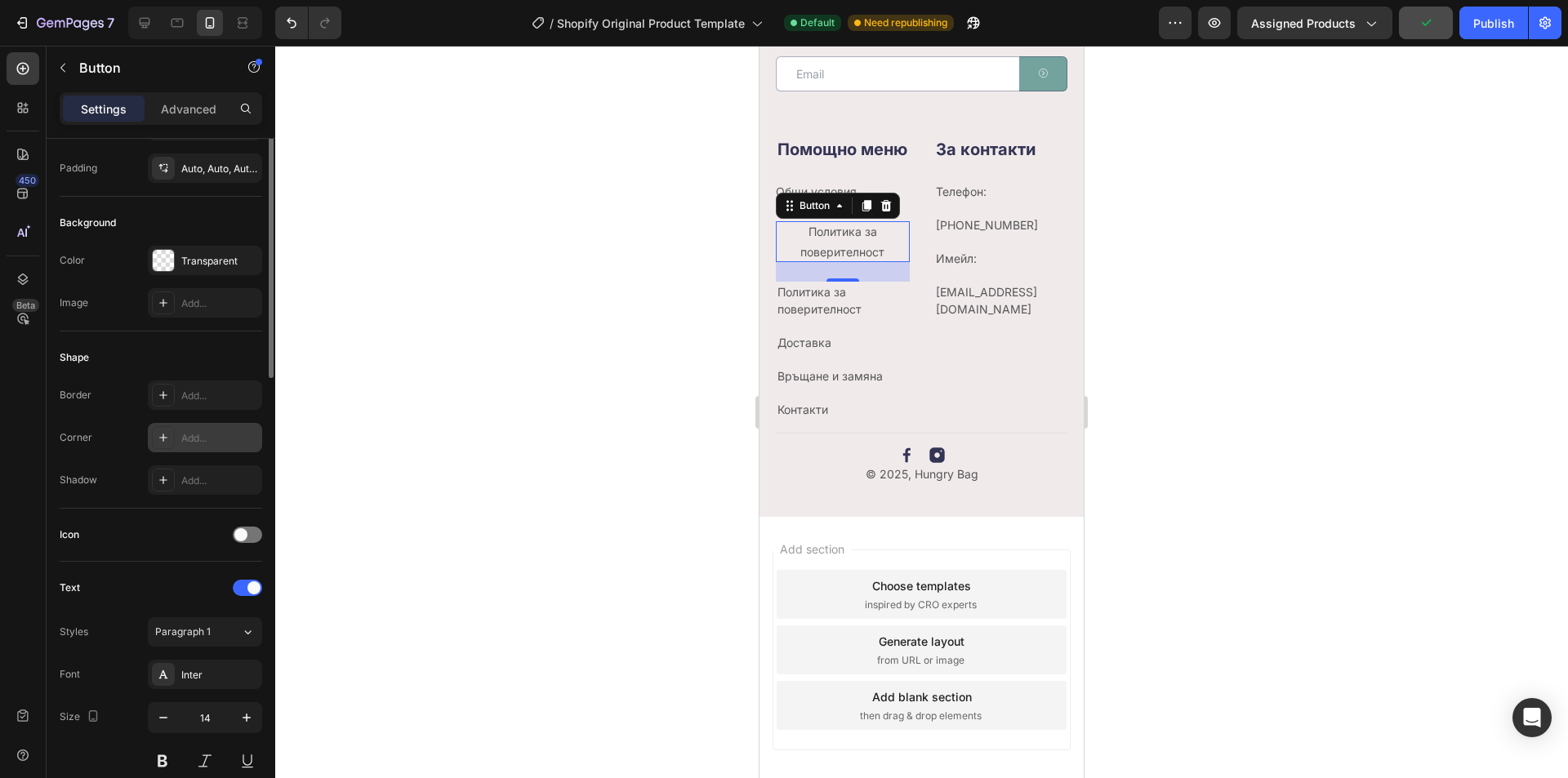
scroll to position [0, 0]
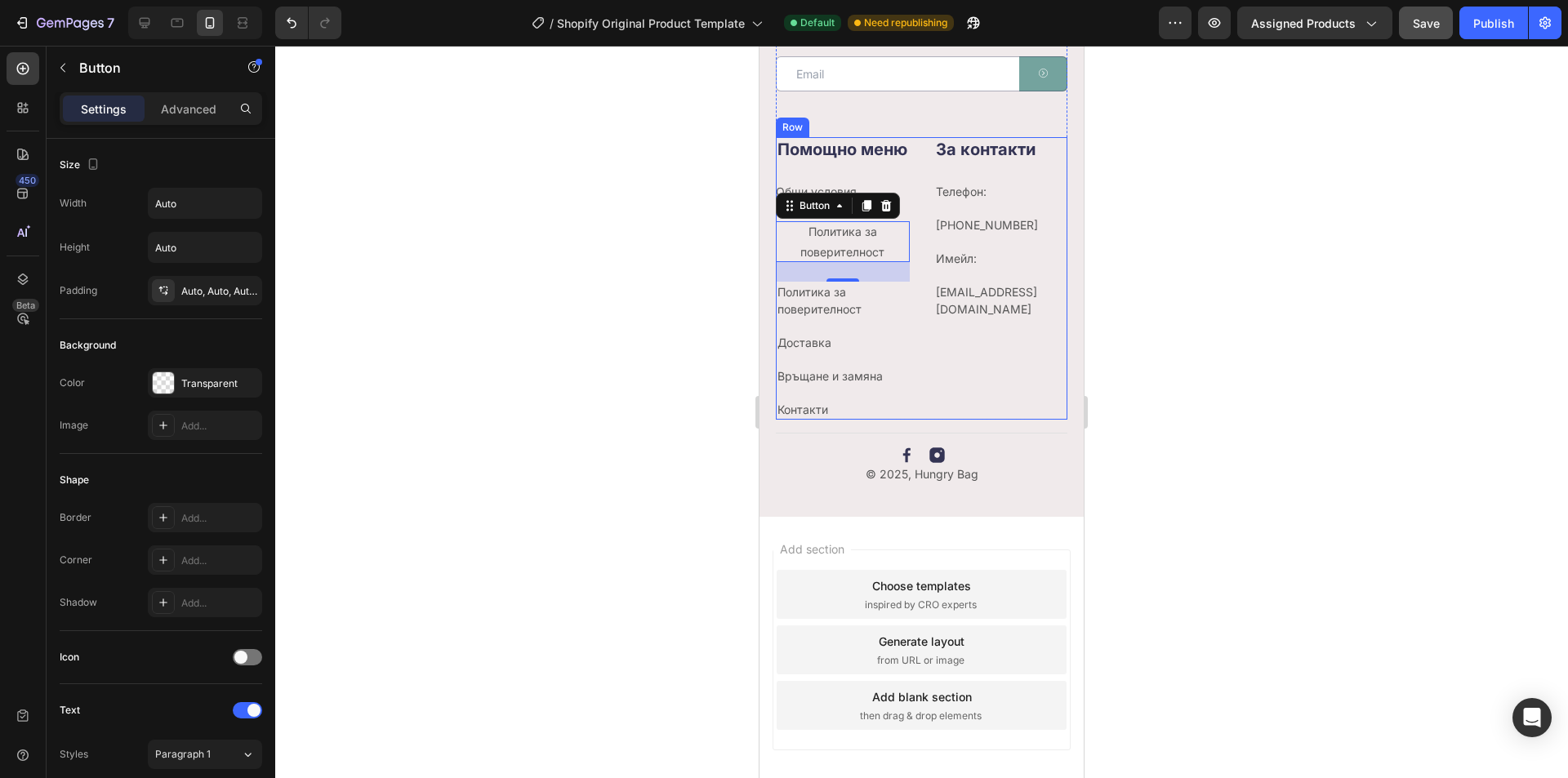
click at [907, 357] on div "Помощно меню Heading Общи условия Button Политика за поверителност Button 24 По…" at bounding box center [922, 279] width 292 height 283
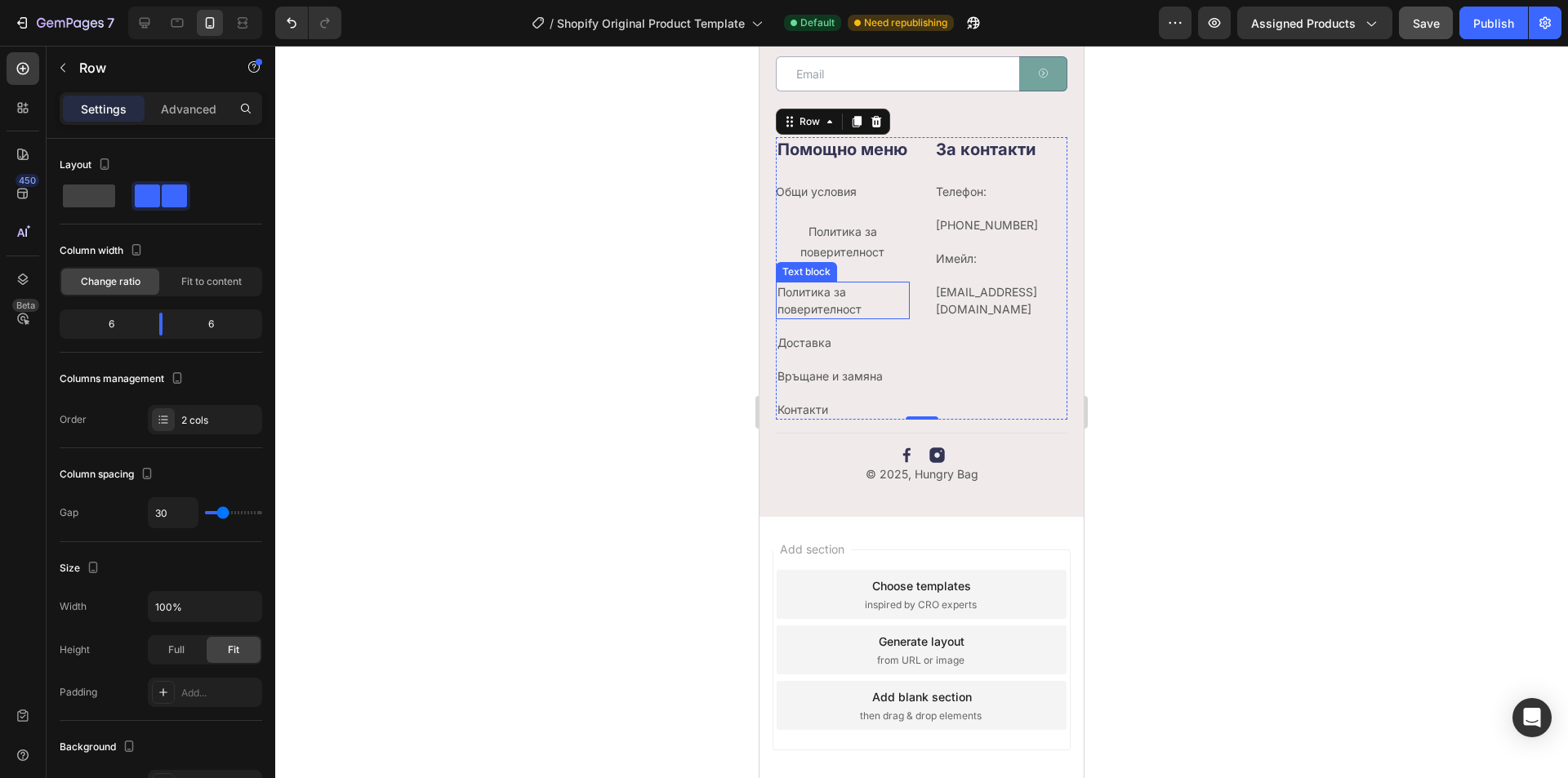
click at [818, 317] on link "Политика за поверителност" at bounding box center [820, 301] width 84 height 31
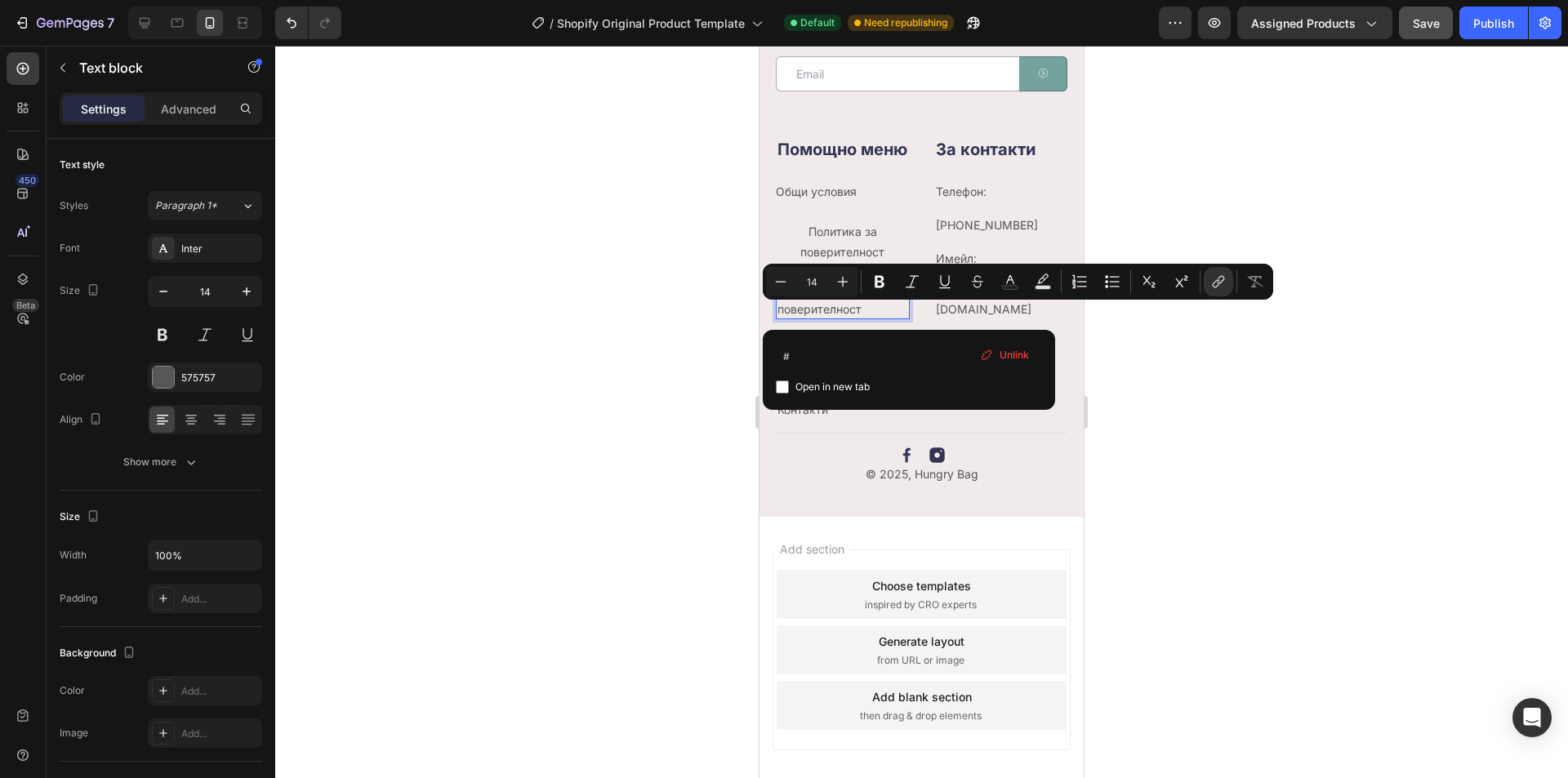
click at [1010, 352] on span "Unlink" at bounding box center [1015, 355] width 29 height 15
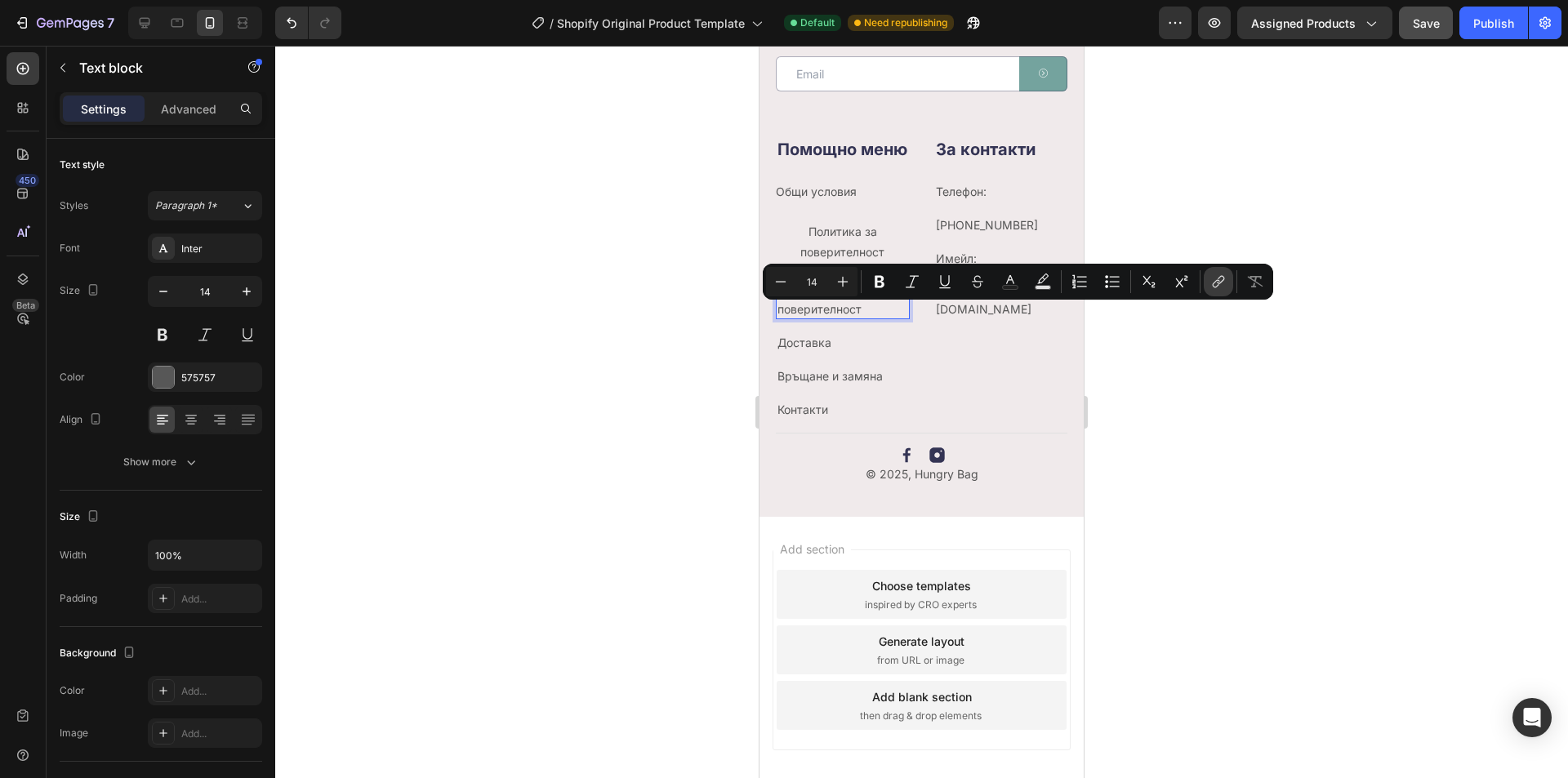
click at [1211, 281] on icon "Editor contextual toolbar" at bounding box center [1218, 282] width 17 height 17
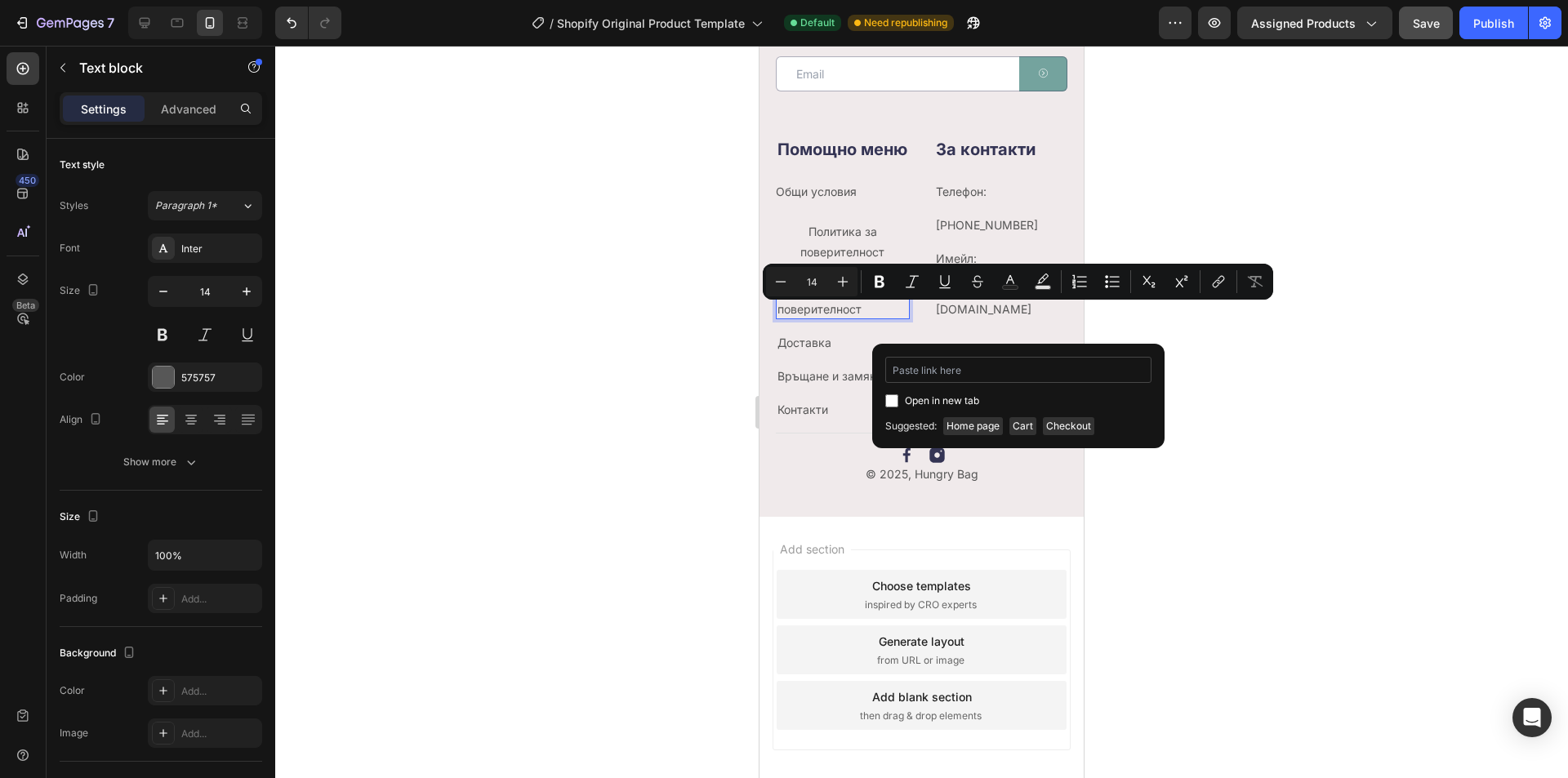
click at [929, 372] on input "Editor contextual toolbar" at bounding box center [1018, 370] width 266 height 26
type input "п"
click at [964, 398] on span "Open in new tab" at bounding box center [941, 400] width 74 height 19
checkbox input "true"
click at [962, 373] on input "Editor contextual toolbar" at bounding box center [1018, 370] width 266 height 26
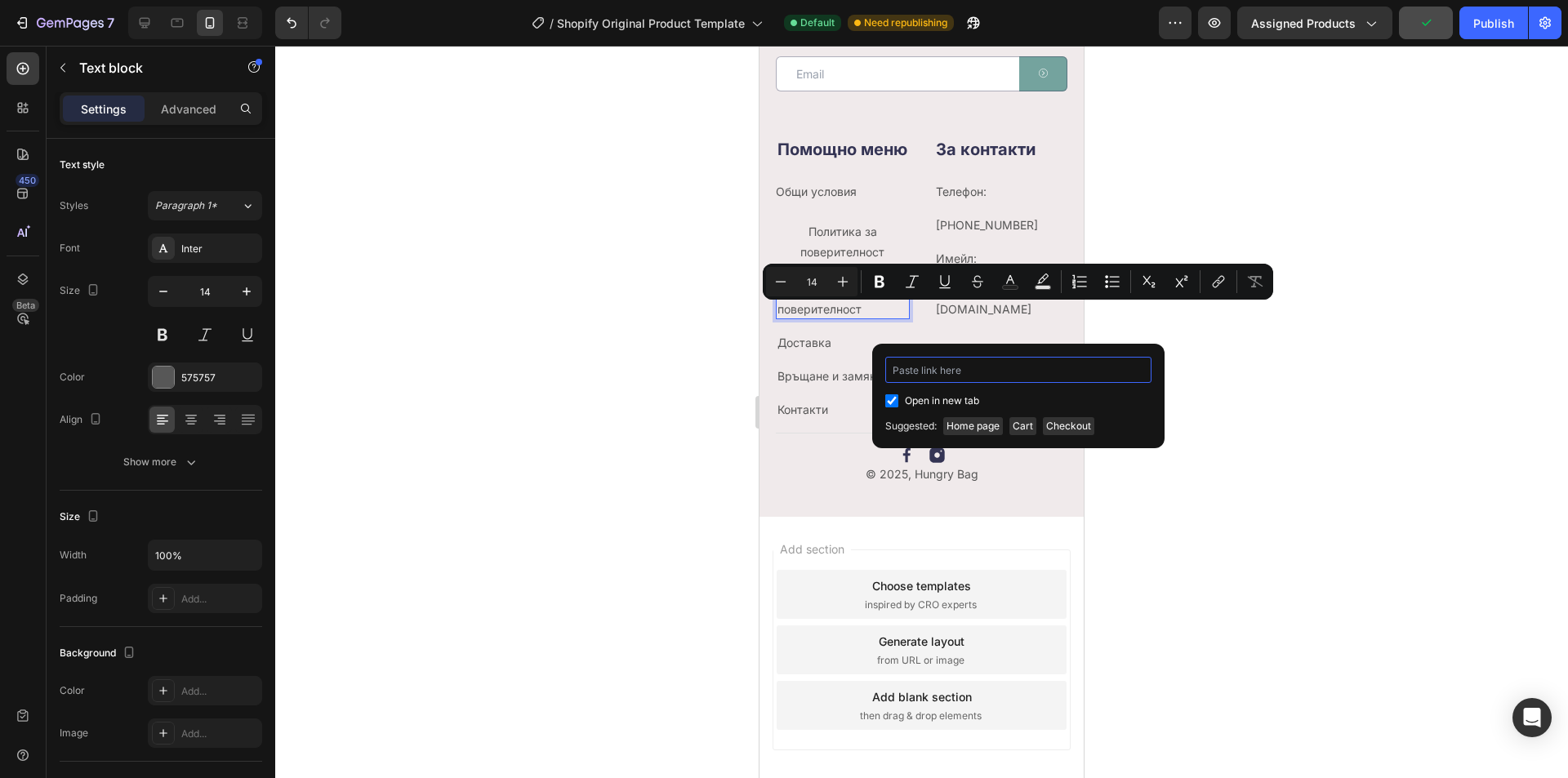
type input "П"
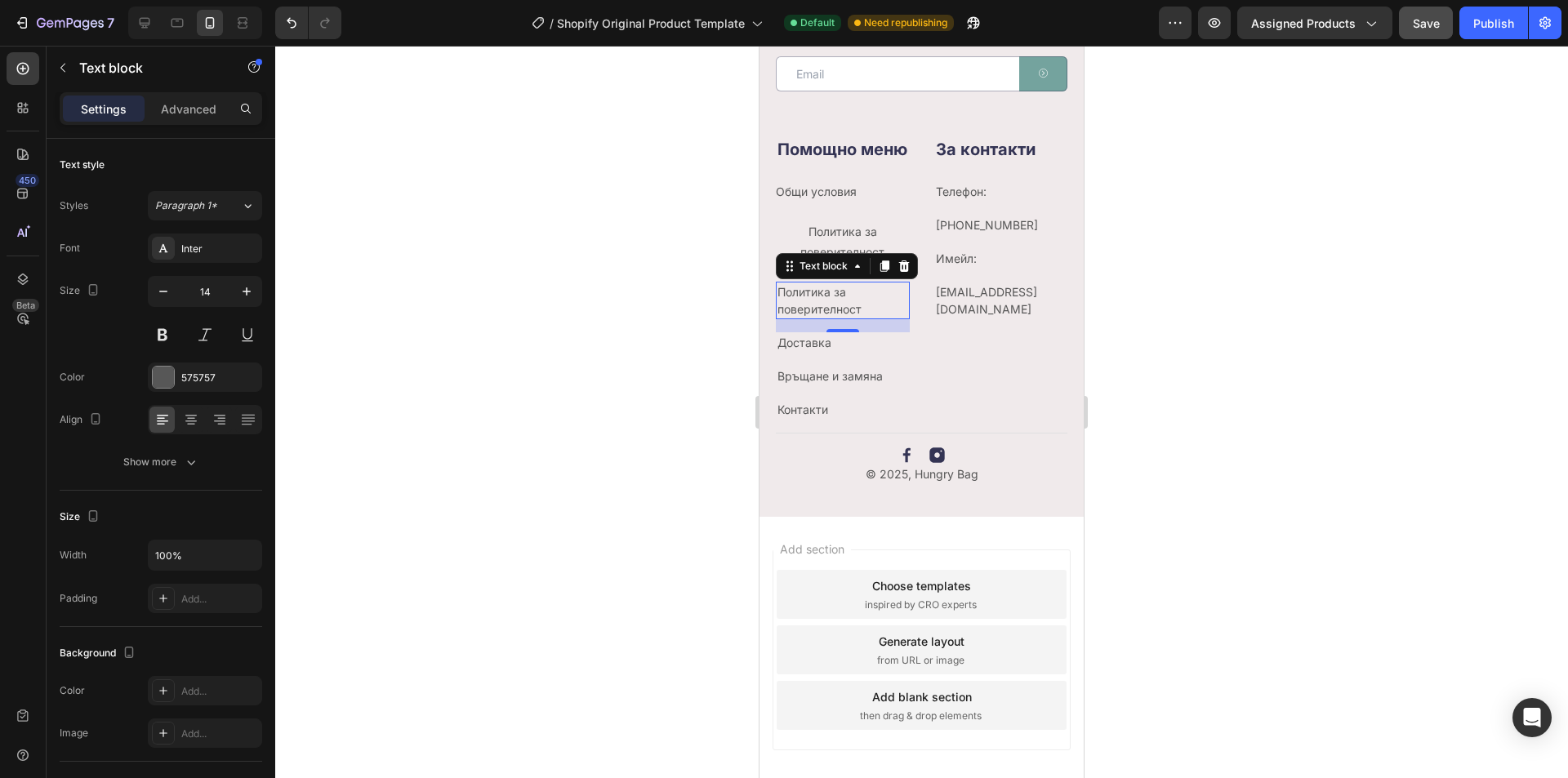
click at [862, 317] on p "Политика за поверителност" at bounding box center [843, 300] width 130 height 34
drag, startPoint x: 873, startPoint y: 330, endPoint x: 729, endPoint y: 323, distance: 144.2
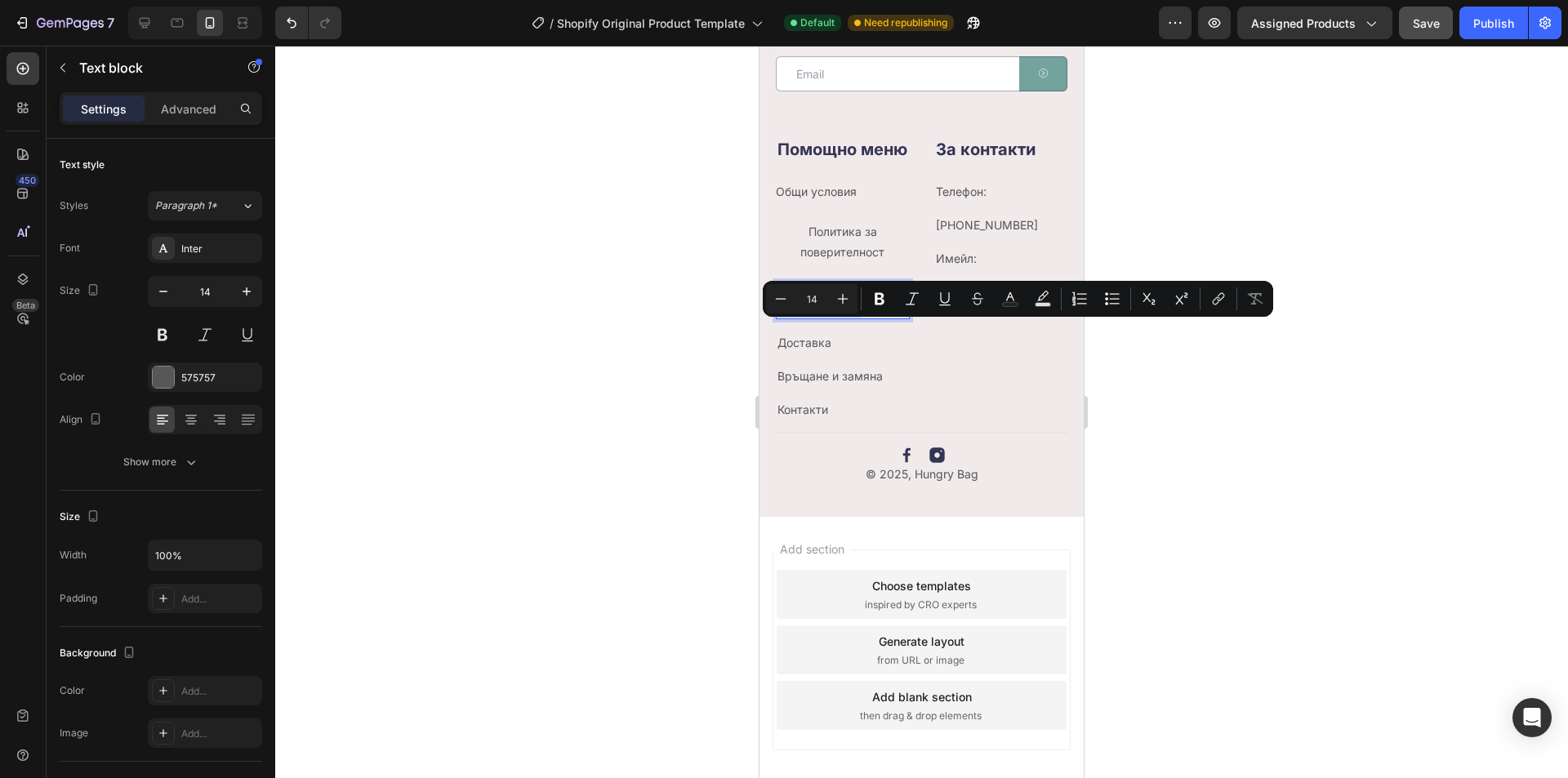
click at [890, 317] on p "Политика за поверителност" at bounding box center [843, 300] width 130 height 34
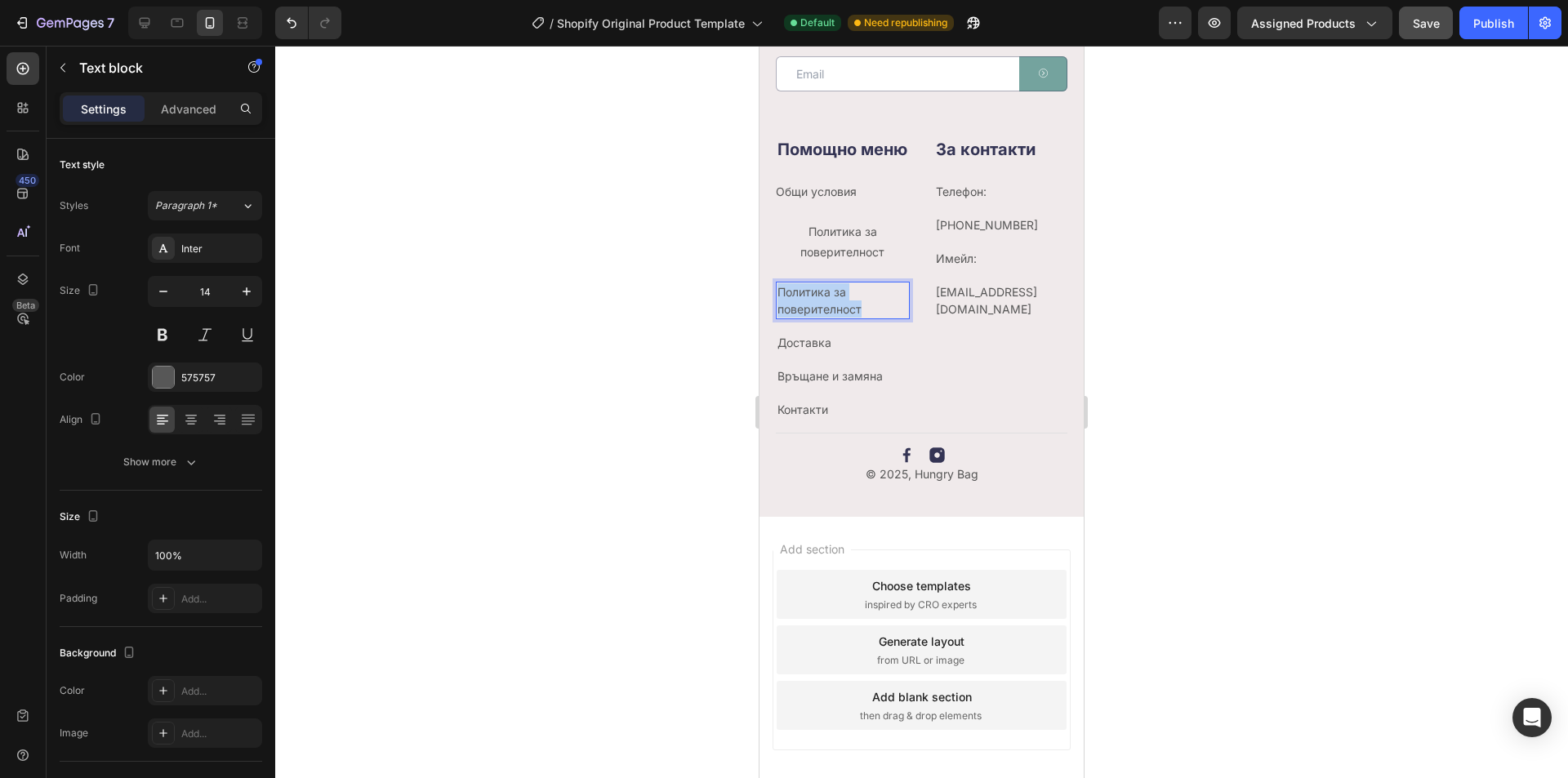
drag, startPoint x: 881, startPoint y: 331, endPoint x: 770, endPoint y: 305, distance: 114.0
click at [770, 305] on div "Нашите имейли също са без пластмаса Heading Email Field Submit Button Row Newsl…" at bounding box center [921, 250] width 324 height 533
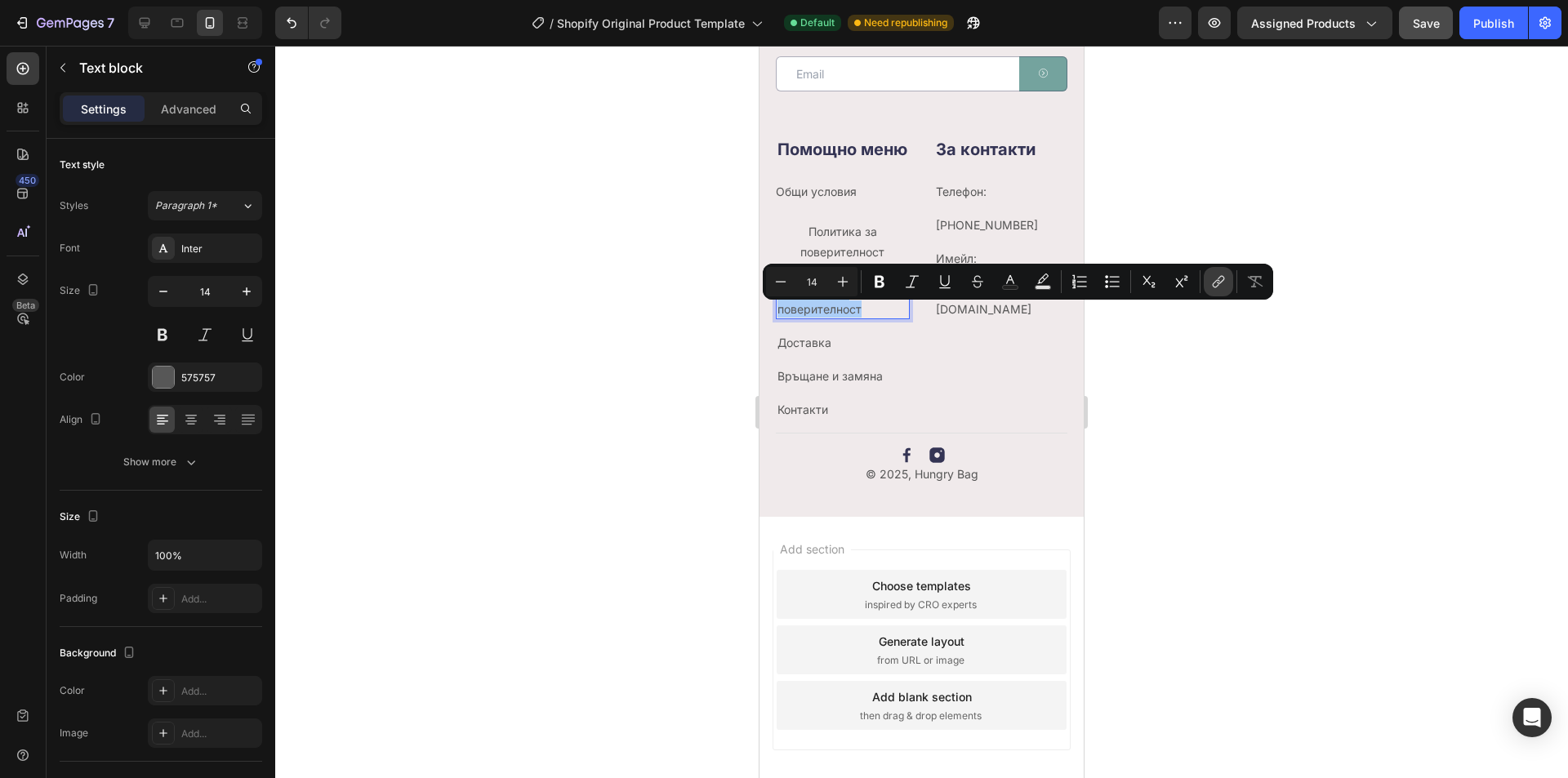
click at [1218, 280] on icon "Editor contextual toolbar" at bounding box center [1217, 283] width 7 height 8
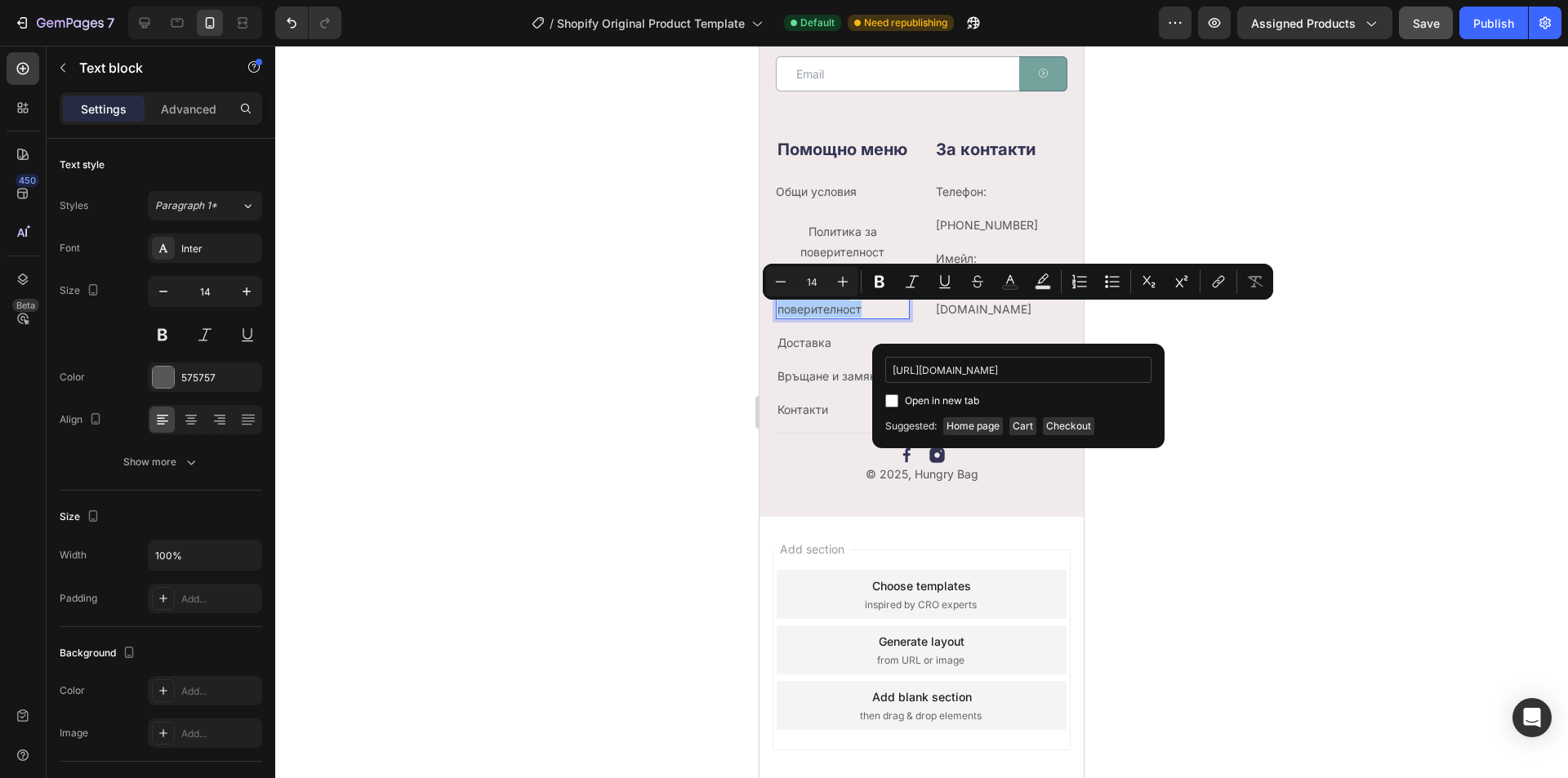
scroll to position [0, 979]
type input "[URL][DOMAIN_NAME]"
click at [960, 398] on span "Open in new tab" at bounding box center [941, 400] width 74 height 19
checkbox input "true"
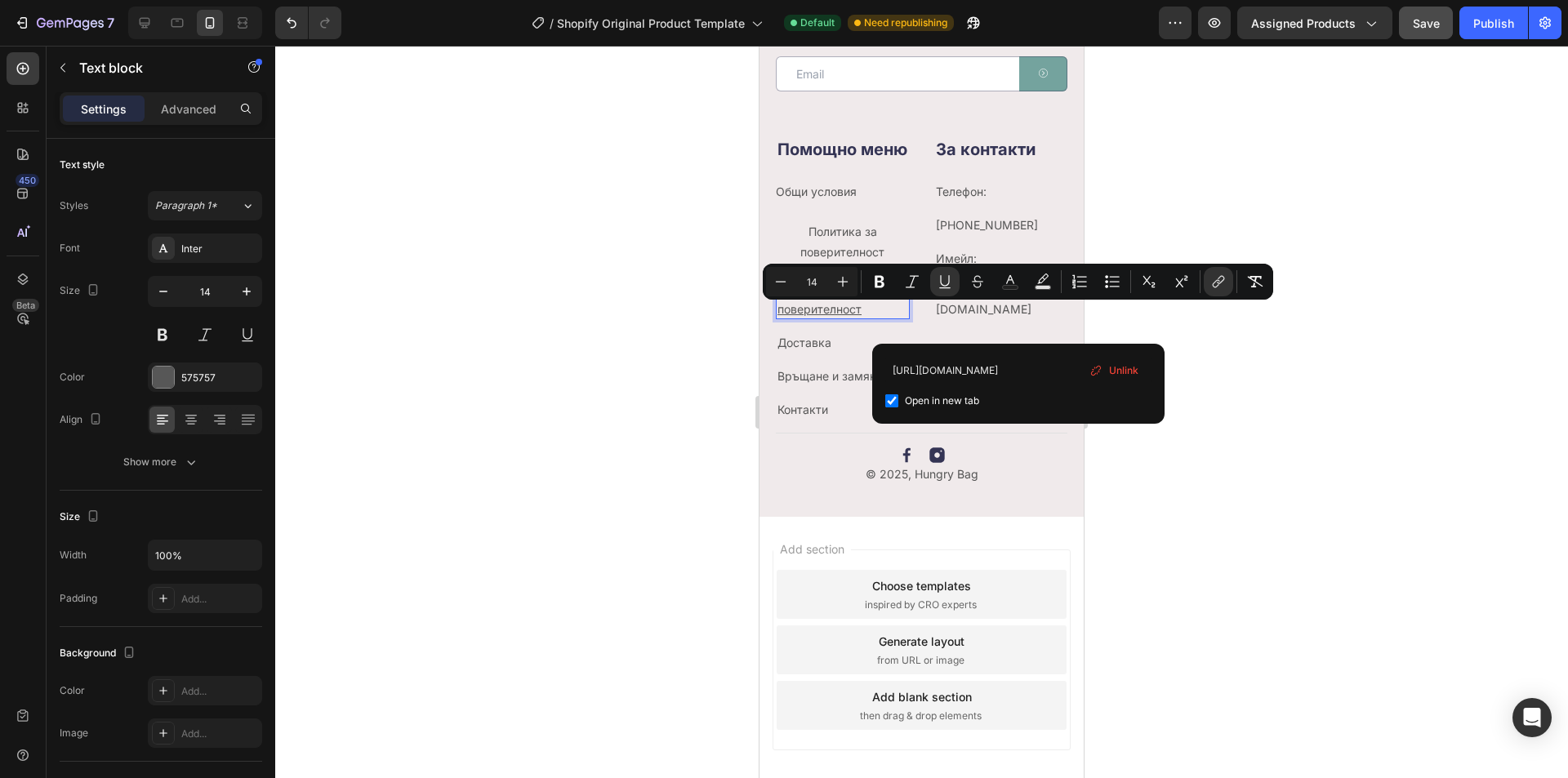
click at [1239, 461] on div at bounding box center [921, 412] width 1293 height 733
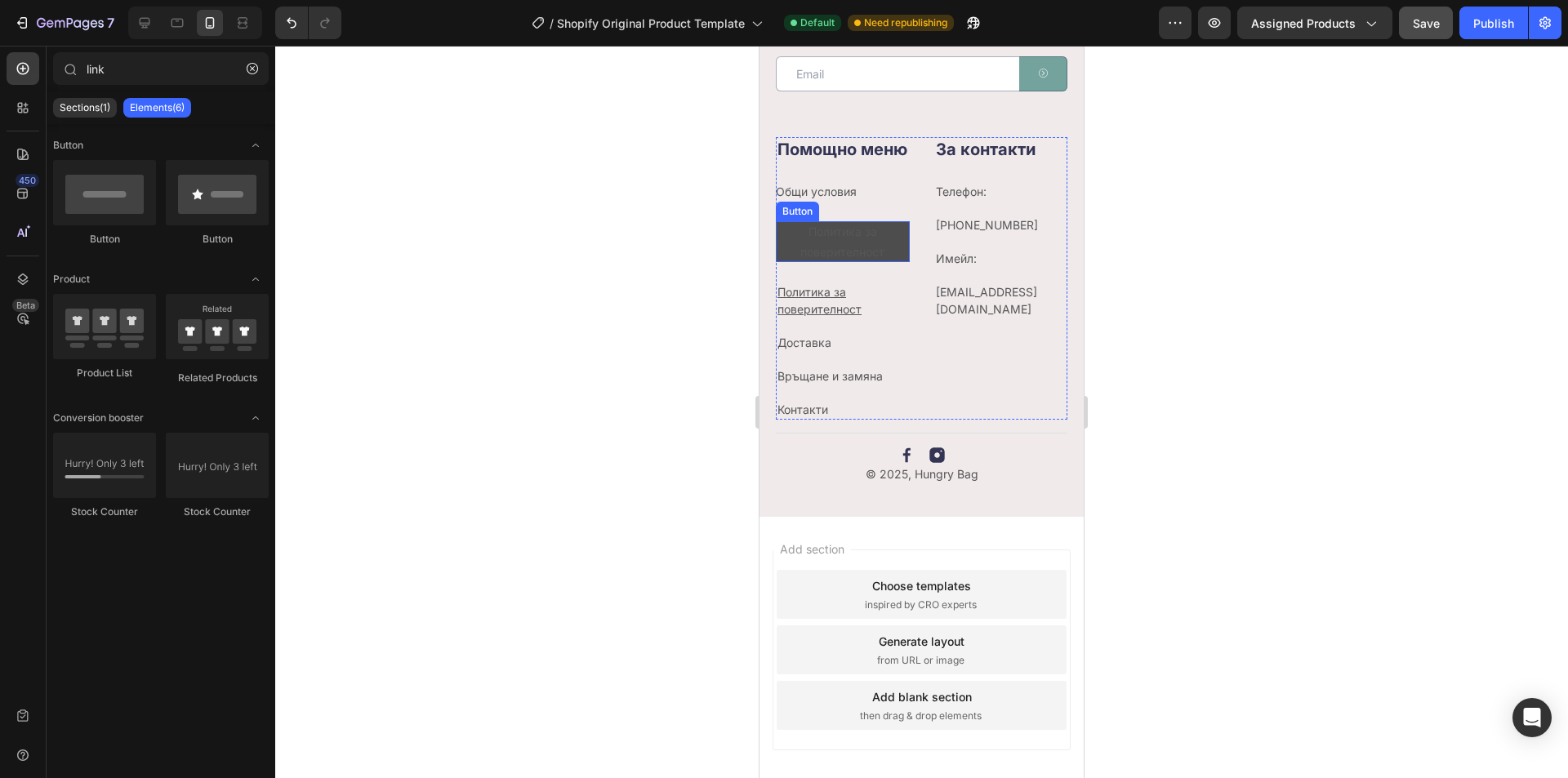
click at [858, 262] on p "Политика за поверителност" at bounding box center [843, 241] width 134 height 41
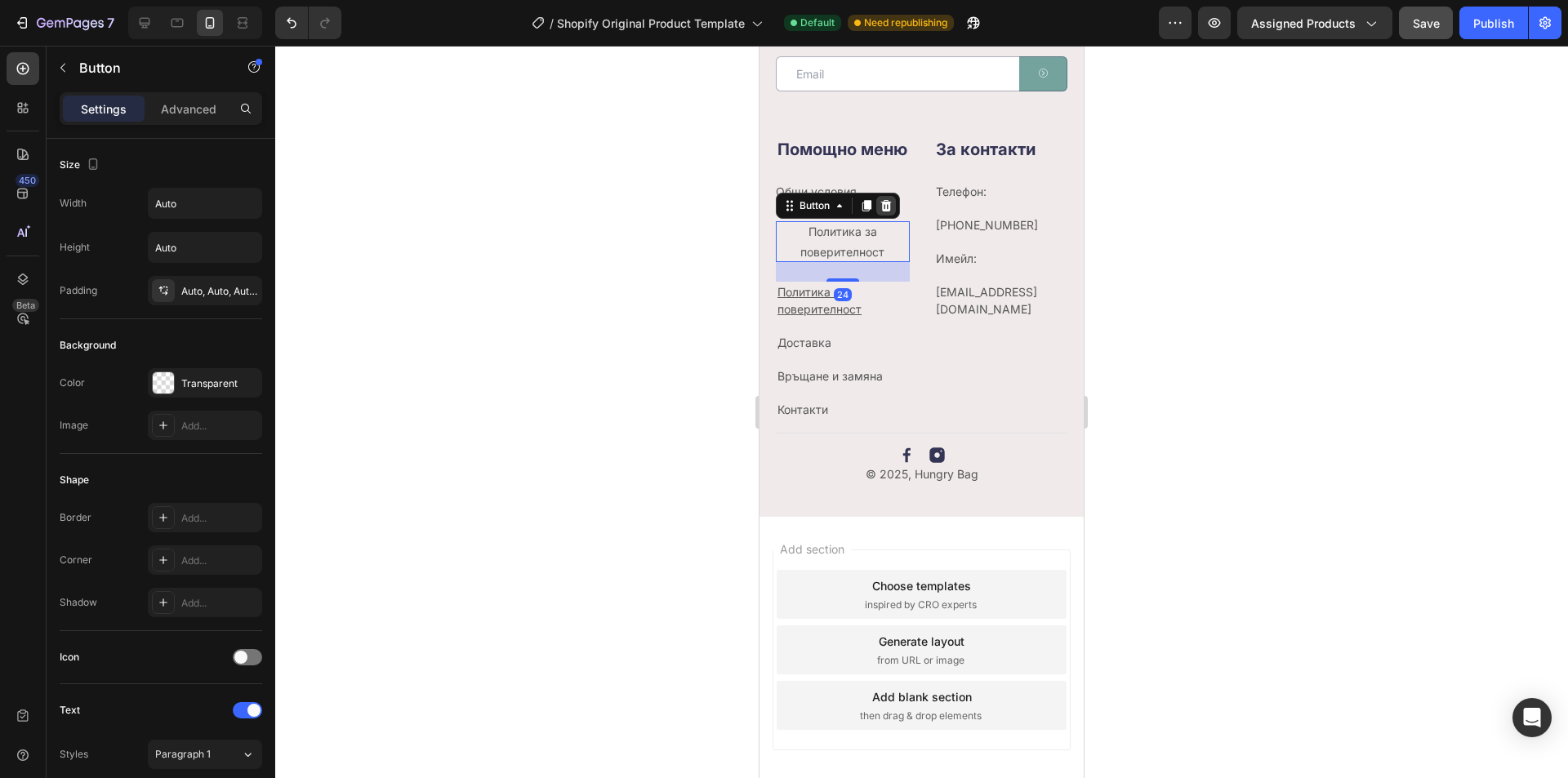
click at [890, 212] on icon at bounding box center [887, 206] width 11 height 11
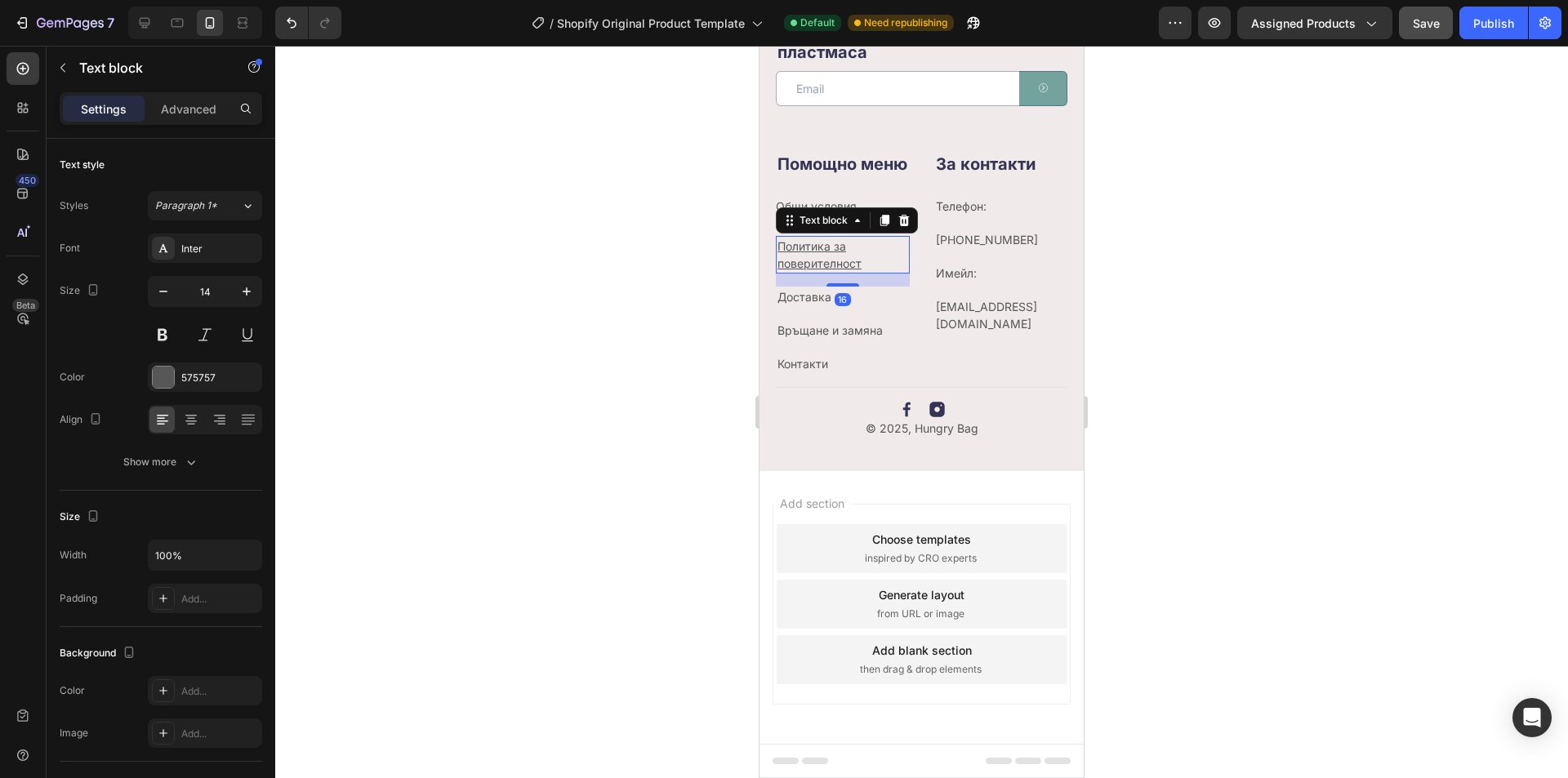
click at [862, 250] on p "Политика за поверителност" at bounding box center [843, 254] width 130 height 34
click at [885, 227] on icon at bounding box center [885, 220] width 9 height 11
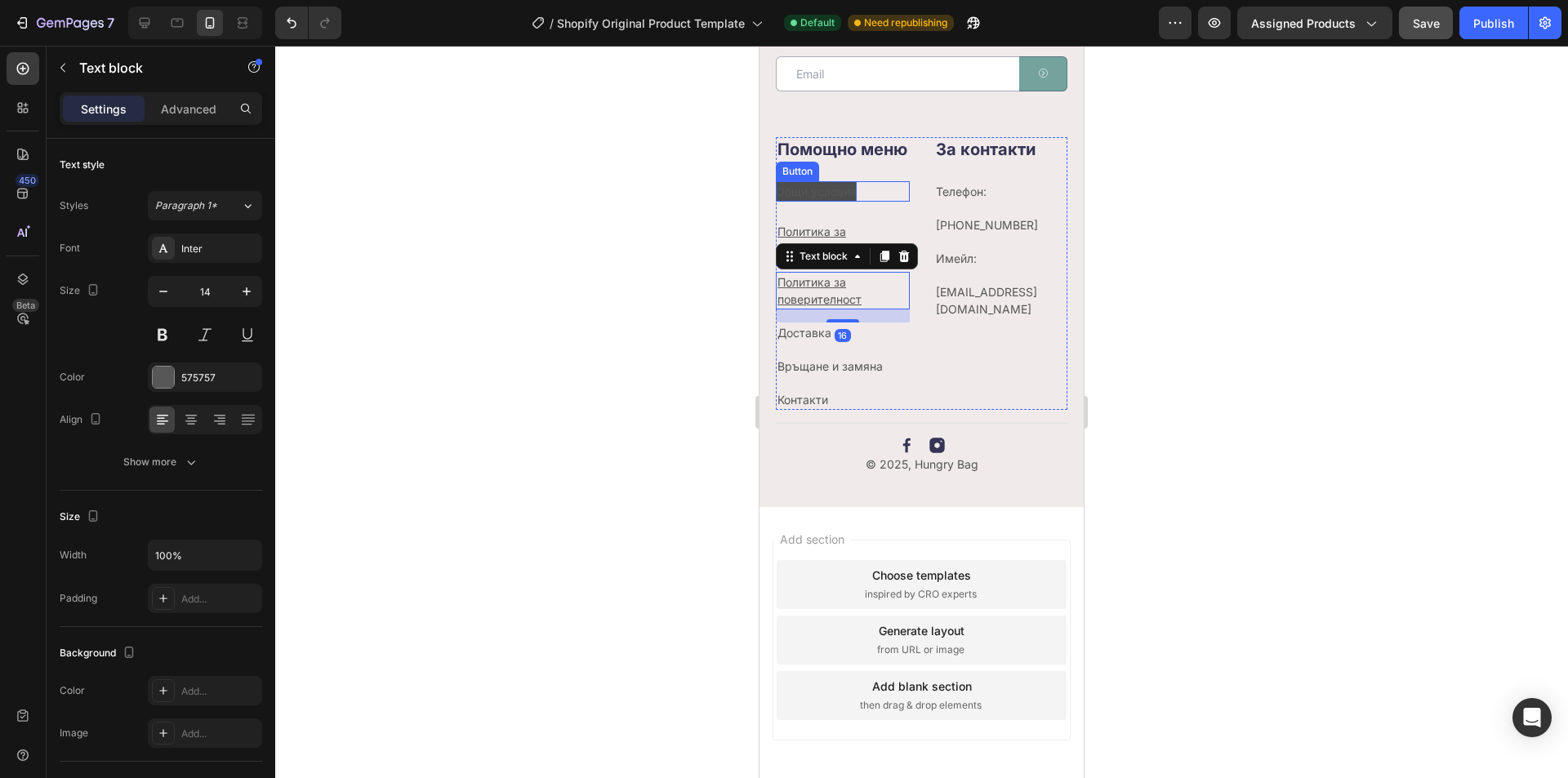
click at [851, 202] on p "Общи условия" at bounding box center [817, 192] width 81 height 20
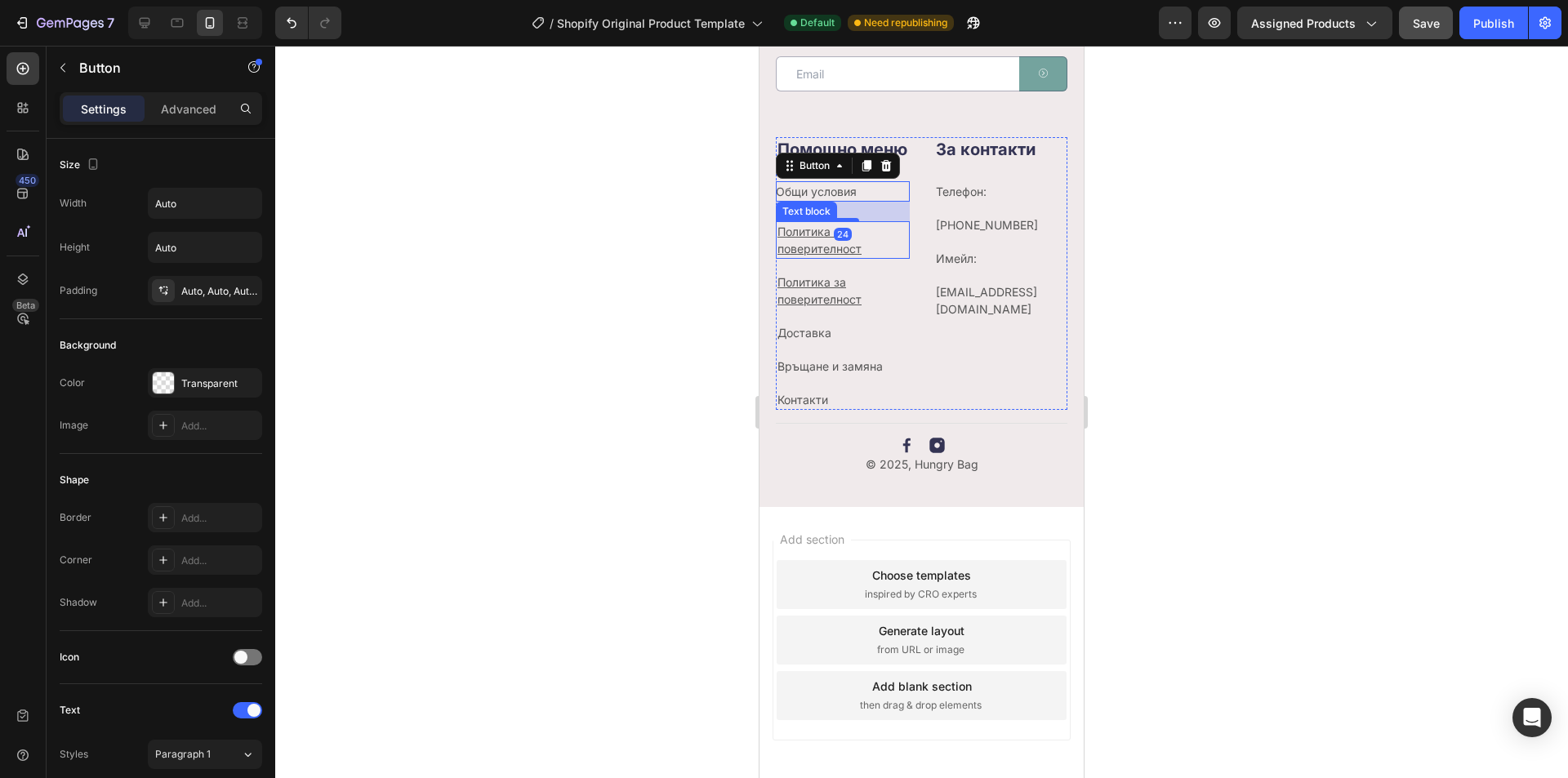
click at [845, 256] on u "Политика за поверителност" at bounding box center [820, 240] width 84 height 31
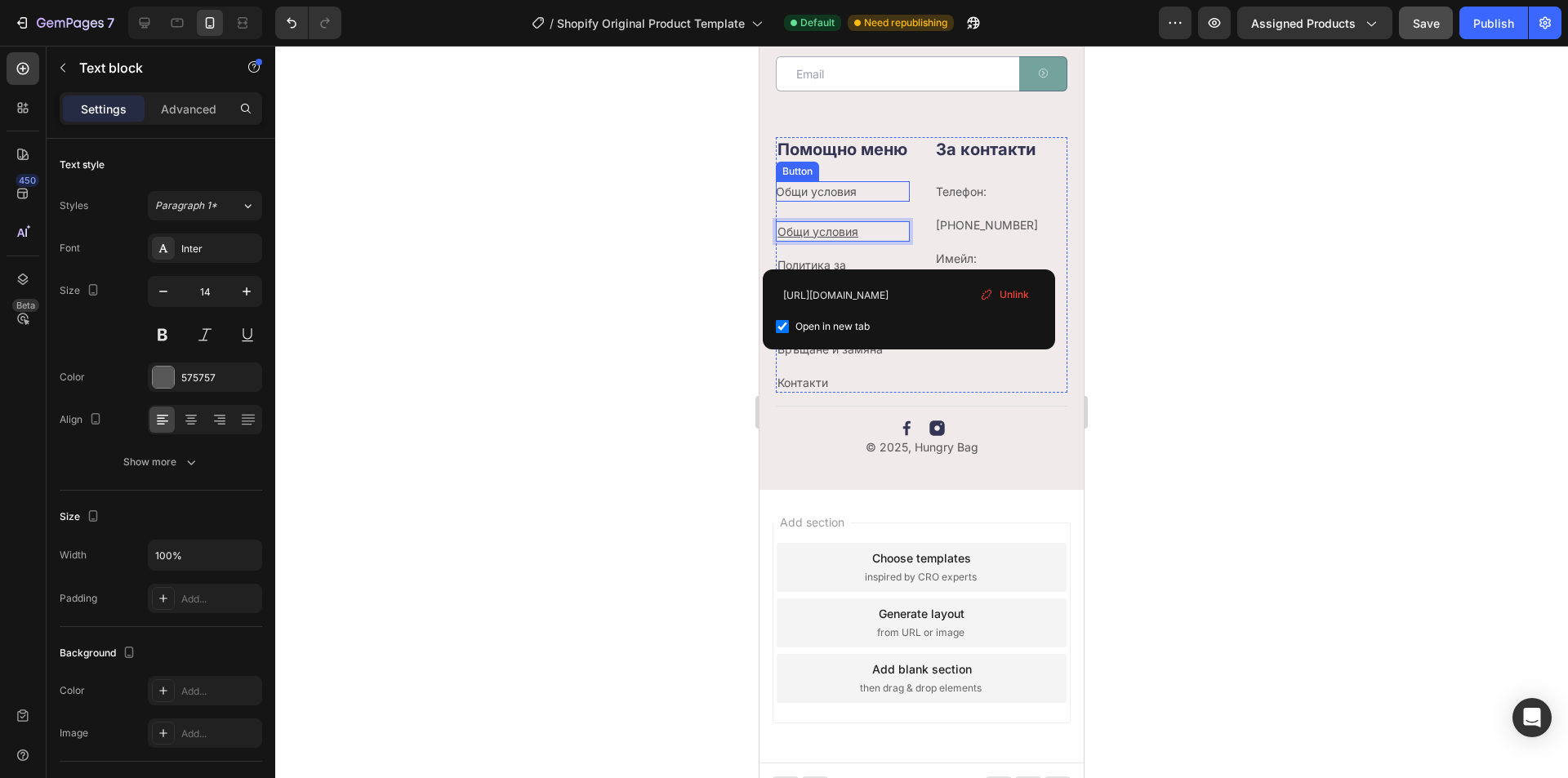
click at [876, 202] on div "Общи условия Button" at bounding box center [843, 192] width 134 height 20
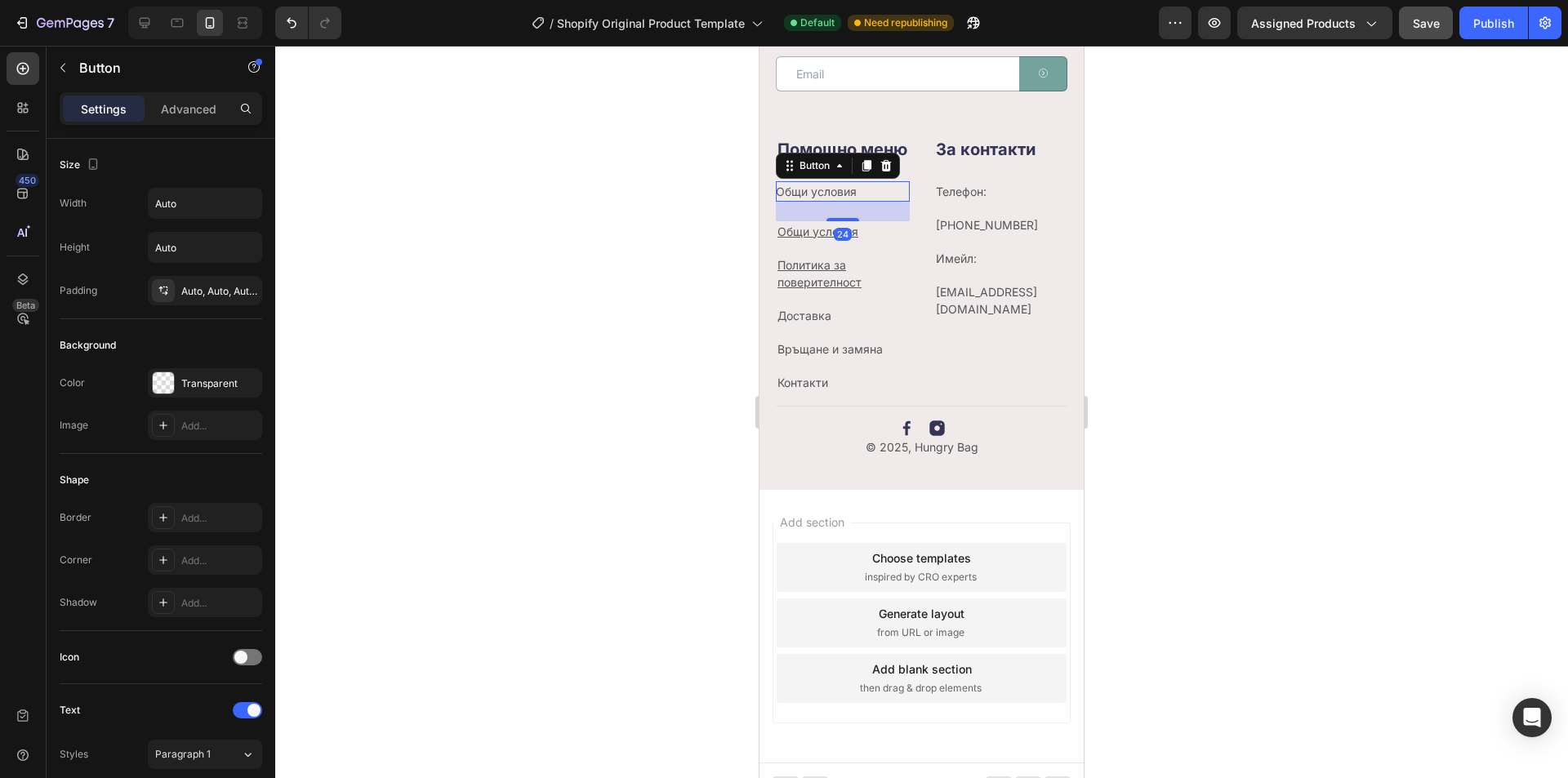
click at [884, 171] on icon at bounding box center [887, 165] width 11 height 11
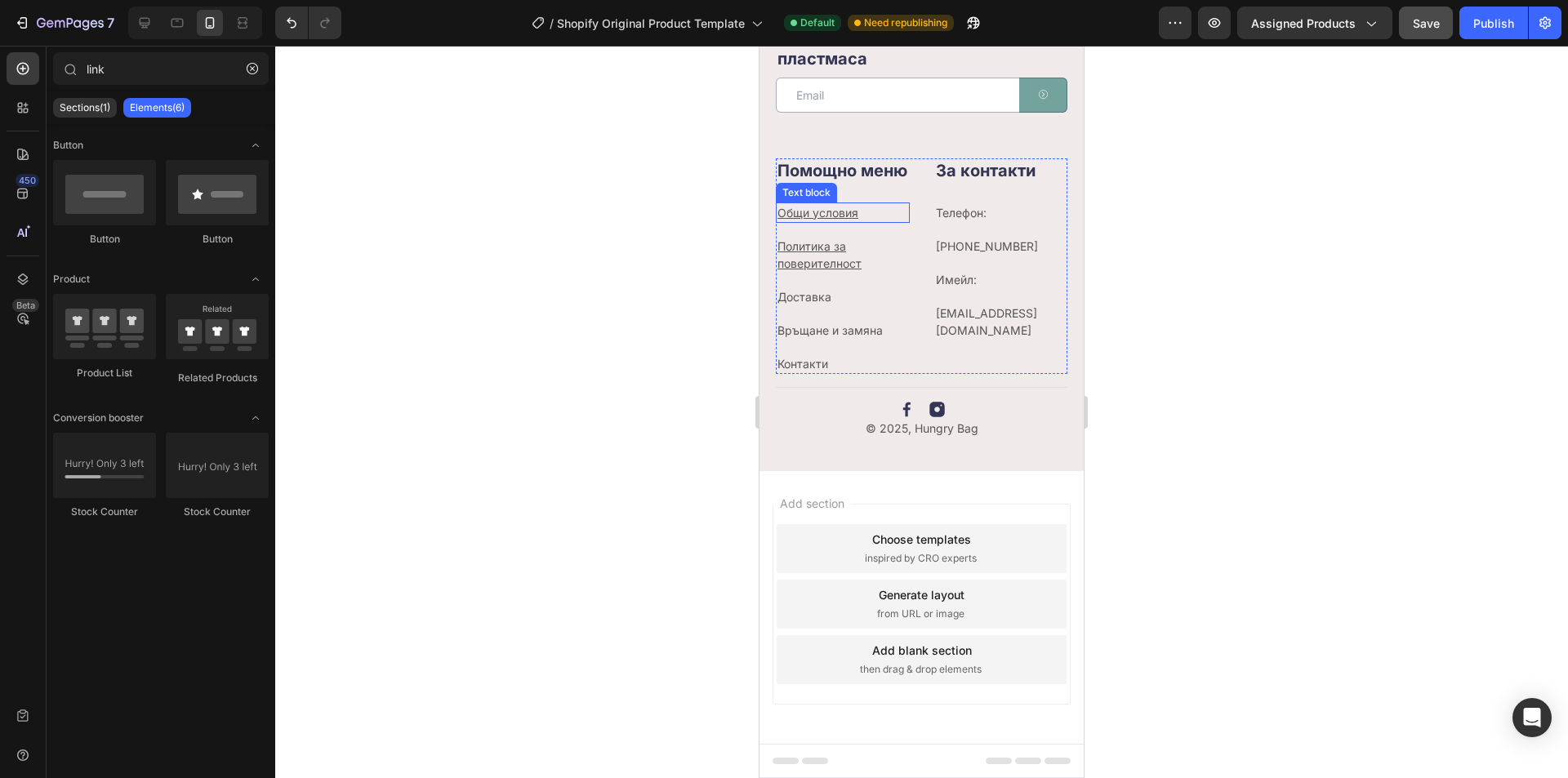
click at [867, 211] on p "Общи условия" at bounding box center [843, 213] width 130 height 17
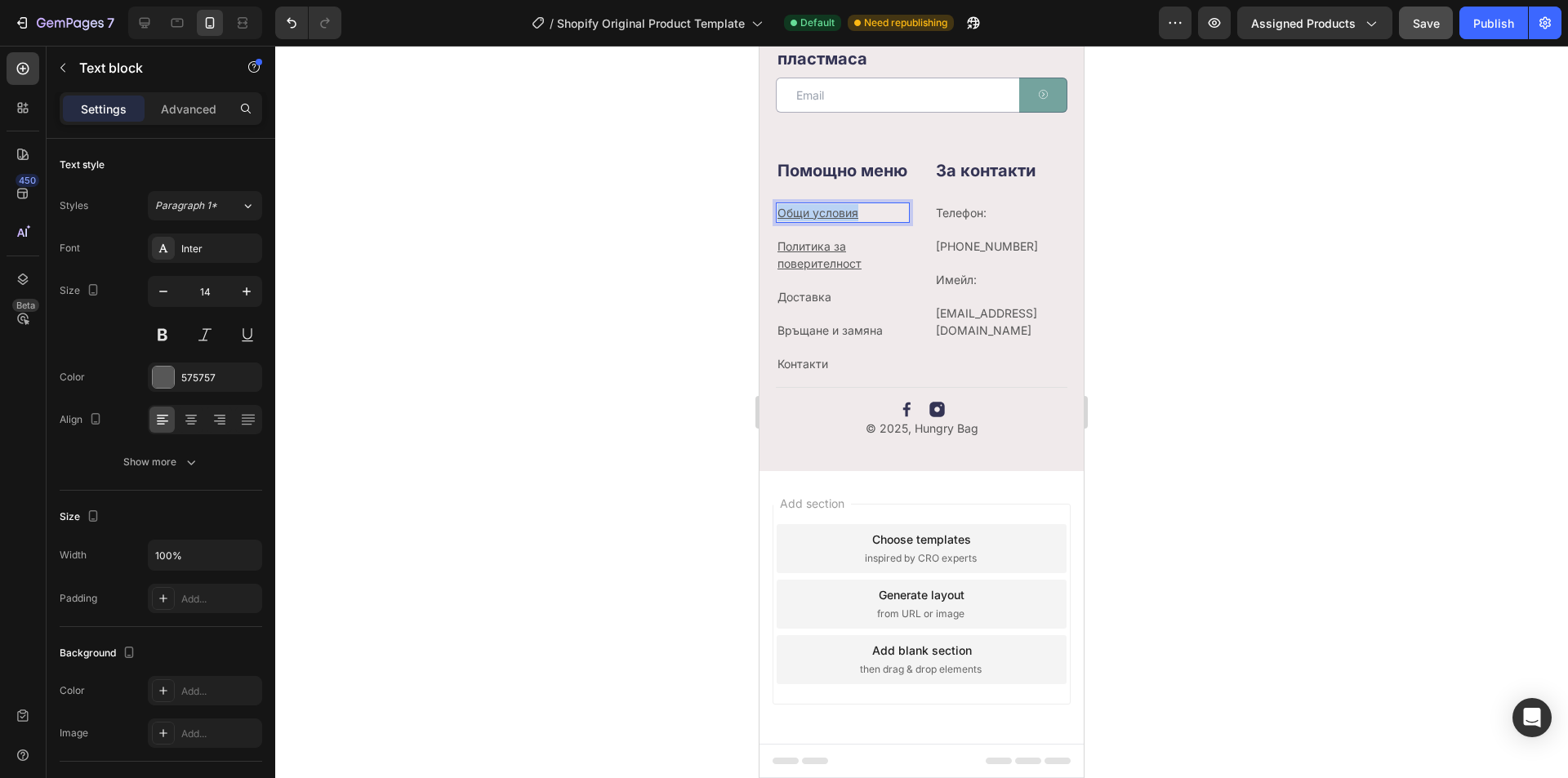
drag, startPoint x: 870, startPoint y: 212, endPoint x: 752, endPoint y: 213, distance: 118.0
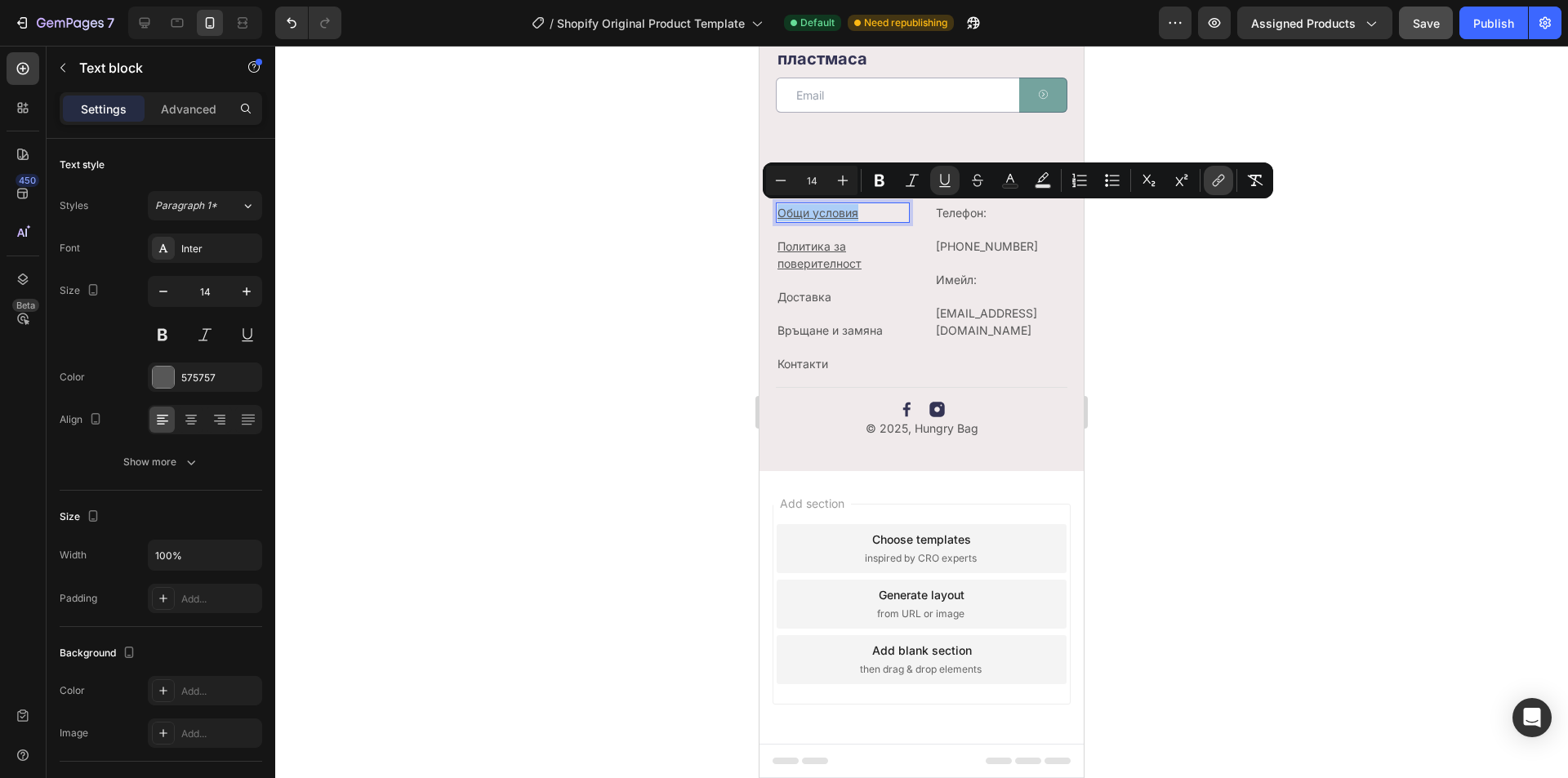
click at [1217, 172] on icon "Editor contextual toolbar" at bounding box center [1218, 181] width 17 height 17
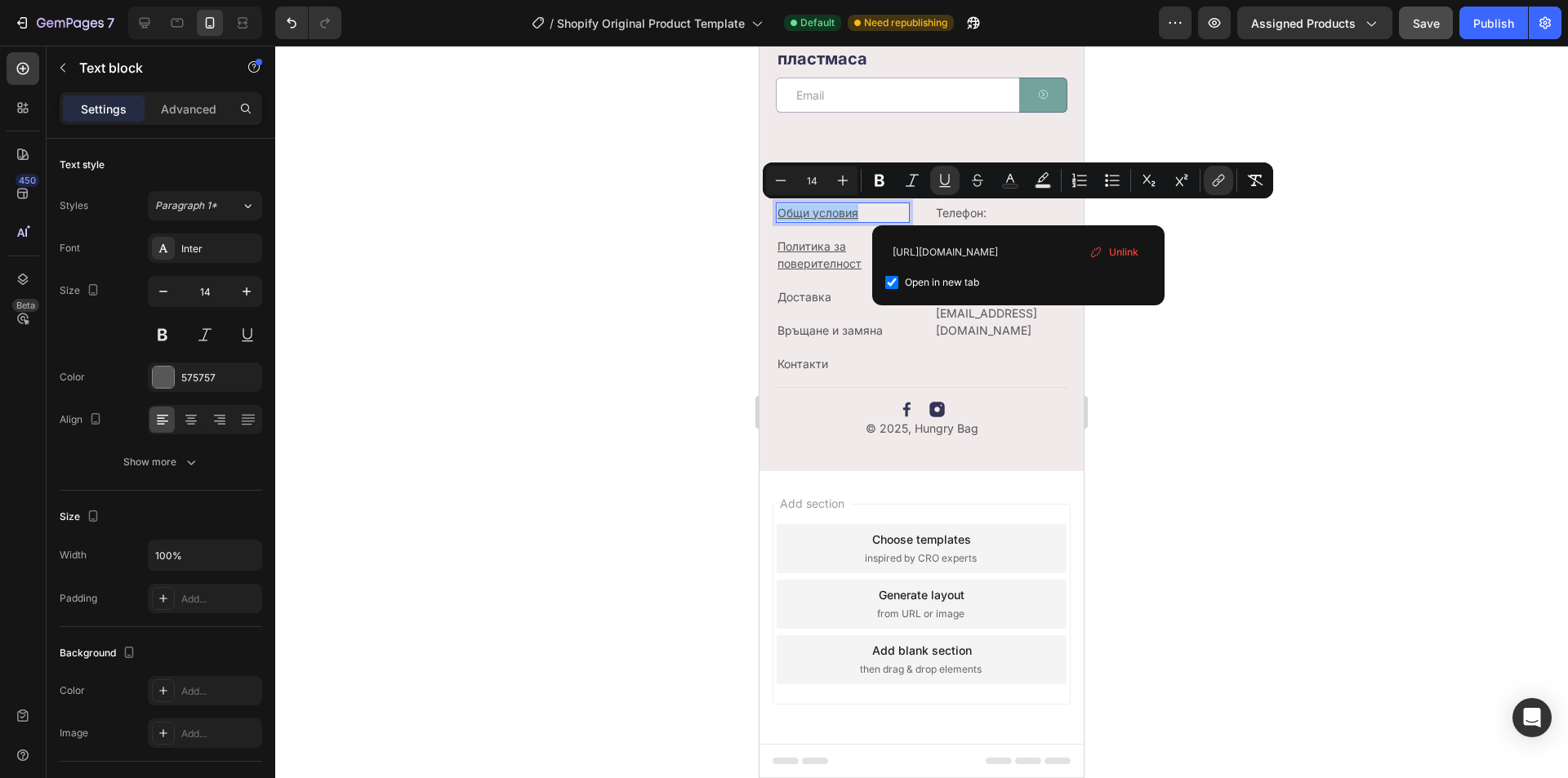
scroll to position [0, 979]
click at [1040, 243] on input "[URL][DOMAIN_NAME]" at bounding box center [1018, 251] width 266 height 26
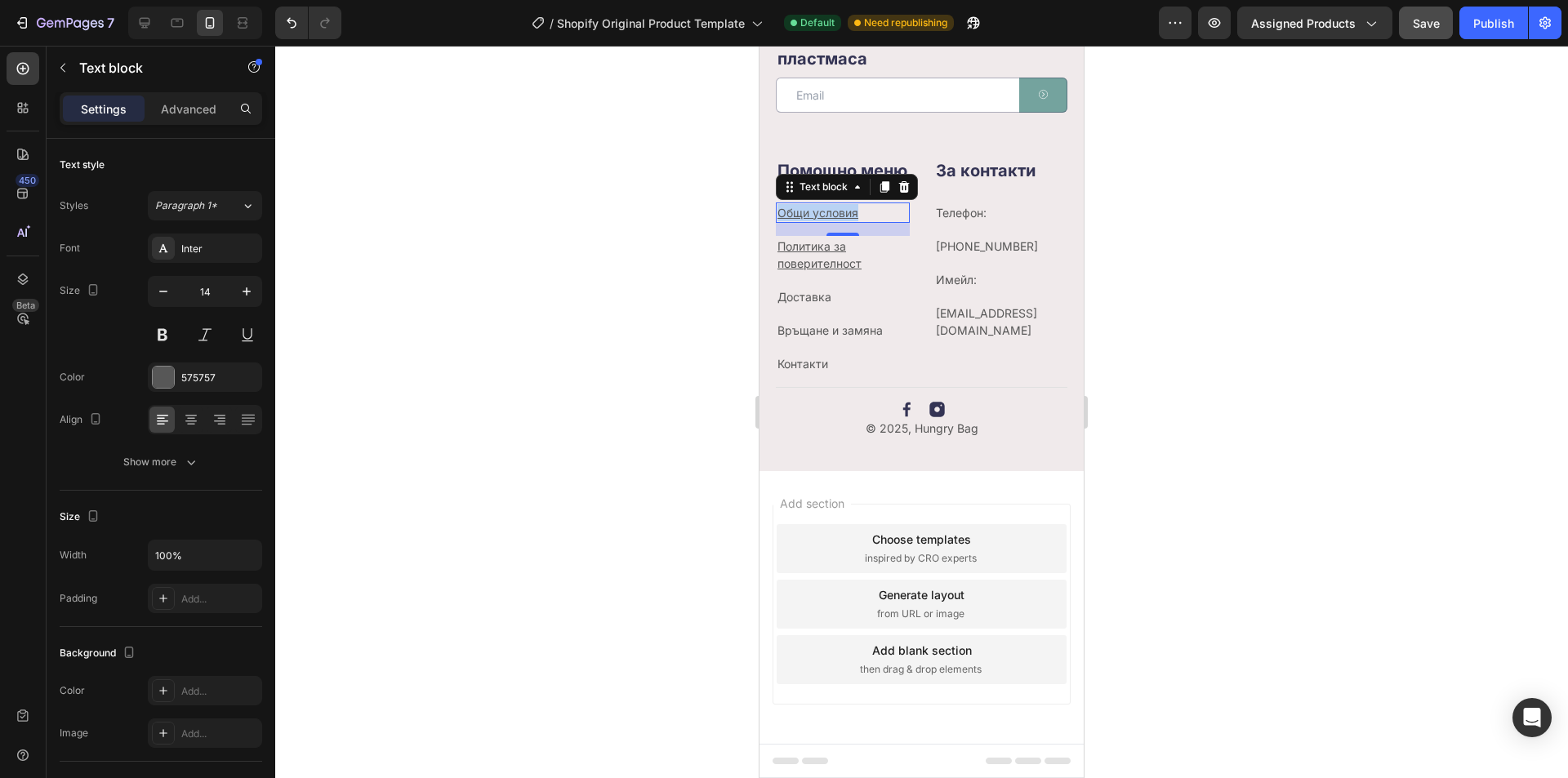
click at [871, 211] on p "Общи условия" at bounding box center [843, 213] width 130 height 17
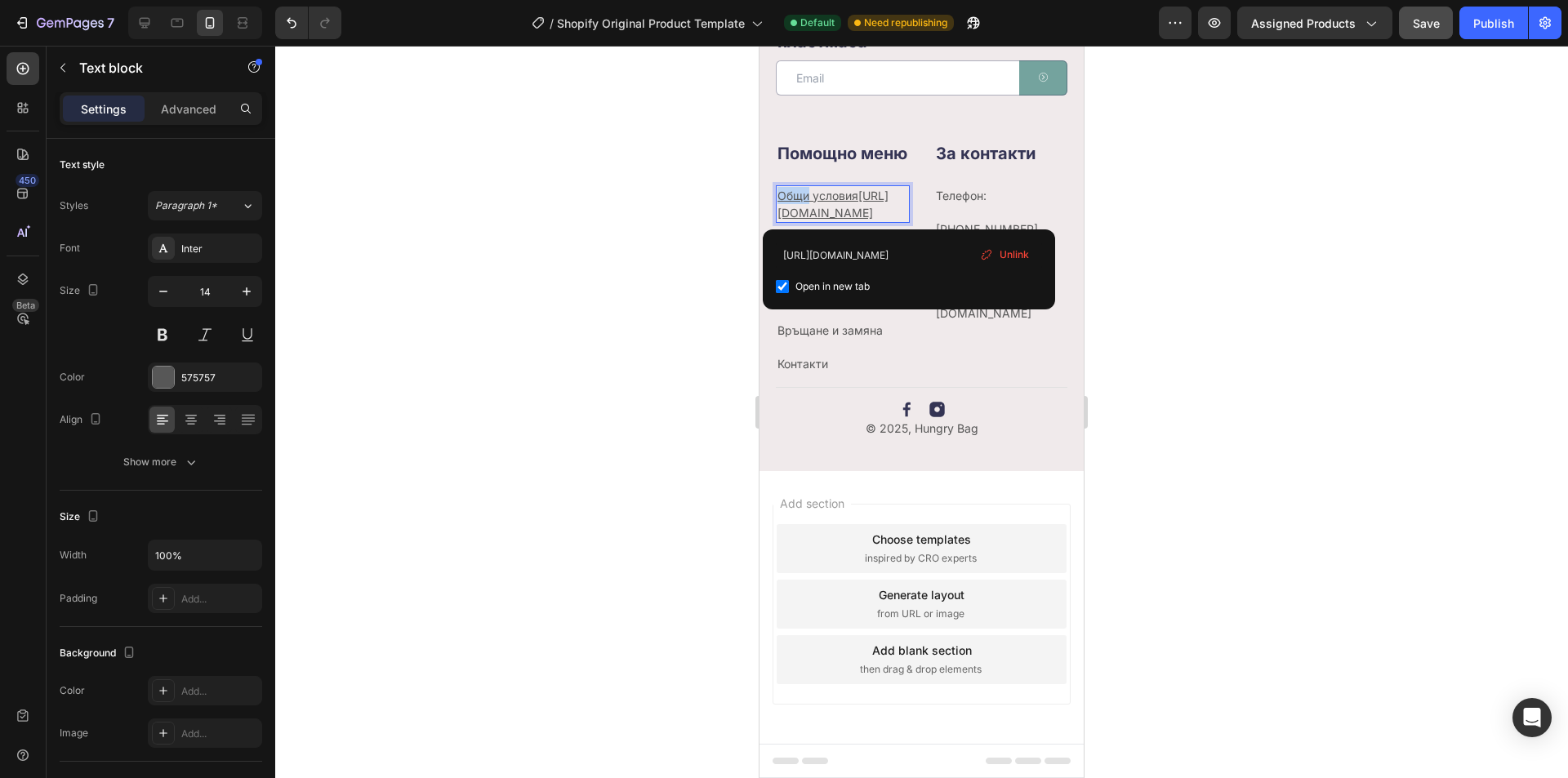
drag, startPoint x: 873, startPoint y: 212, endPoint x: 750, endPoint y: 212, distance: 123.0
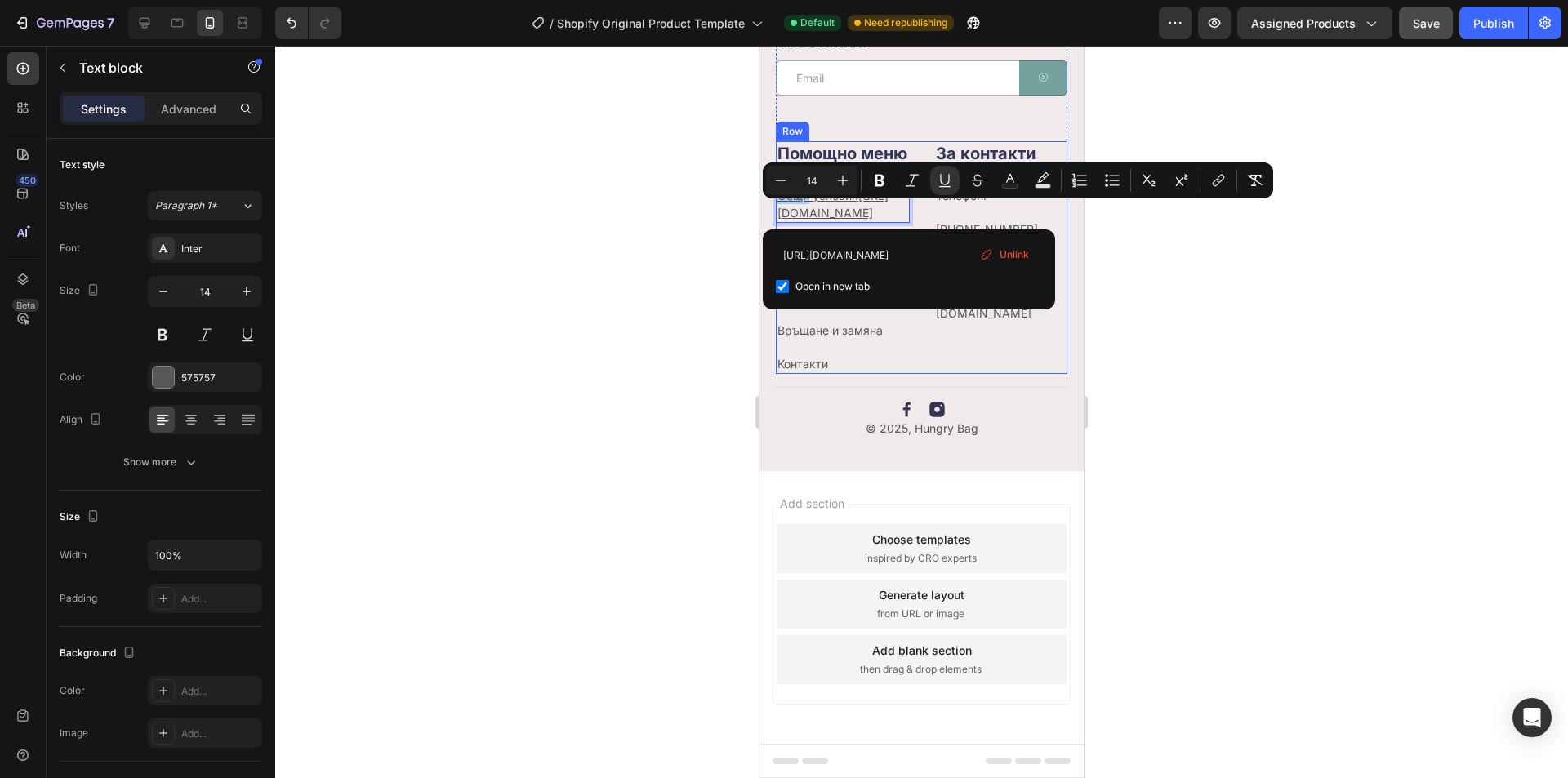
click at [1019, 374] on div "За контакти Heading Телефон: Text block [PHONE_NUMBER] Text block Имейл: Text b…" at bounding box center [1001, 258] width 134 height 233
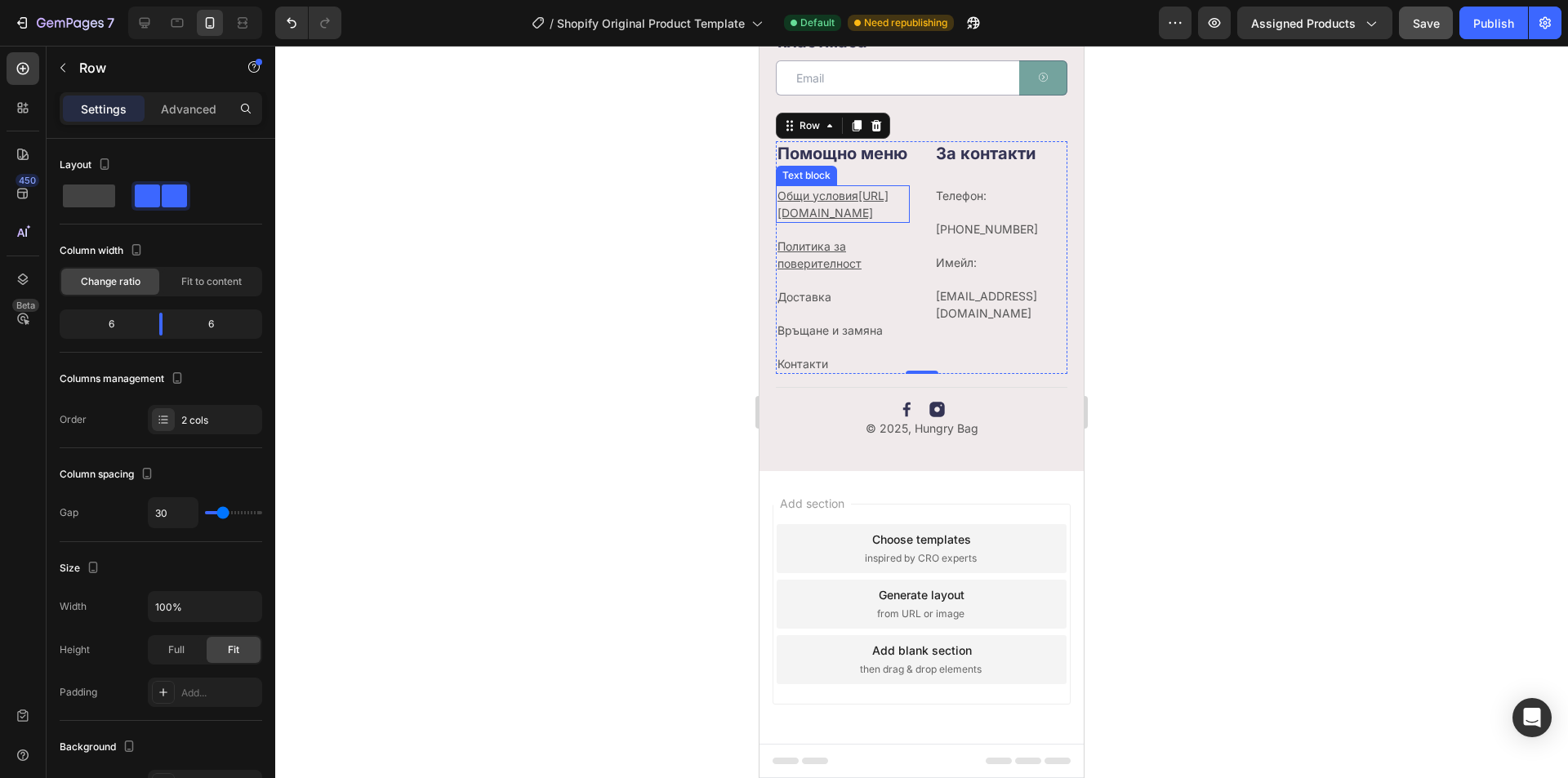
click at [862, 221] on p "Общи условия[URL][DOMAIN_NAME]" at bounding box center [843, 204] width 130 height 34
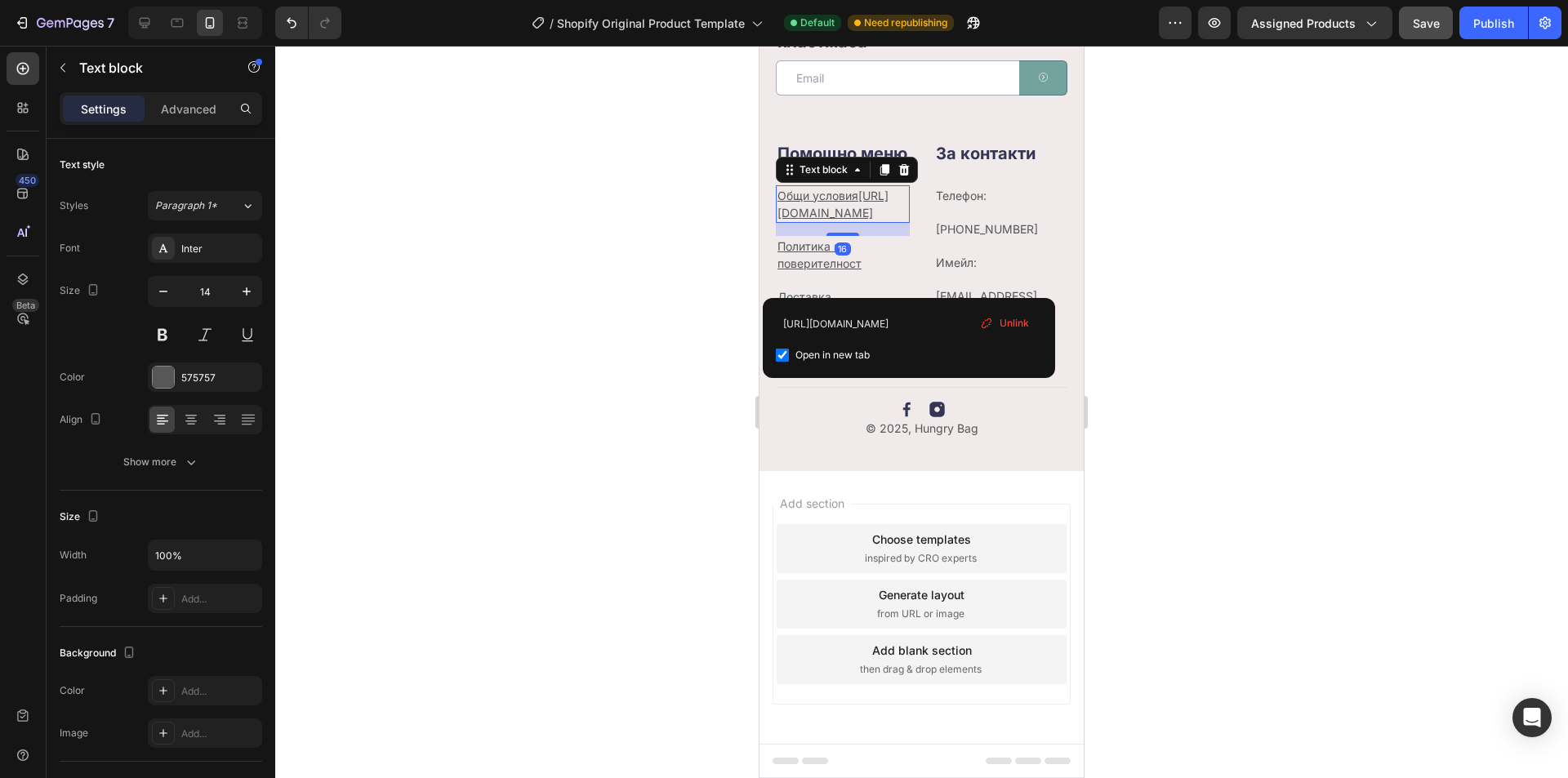
click at [862, 221] on p "Общи условия[URL][DOMAIN_NAME]" at bounding box center [843, 204] width 130 height 34
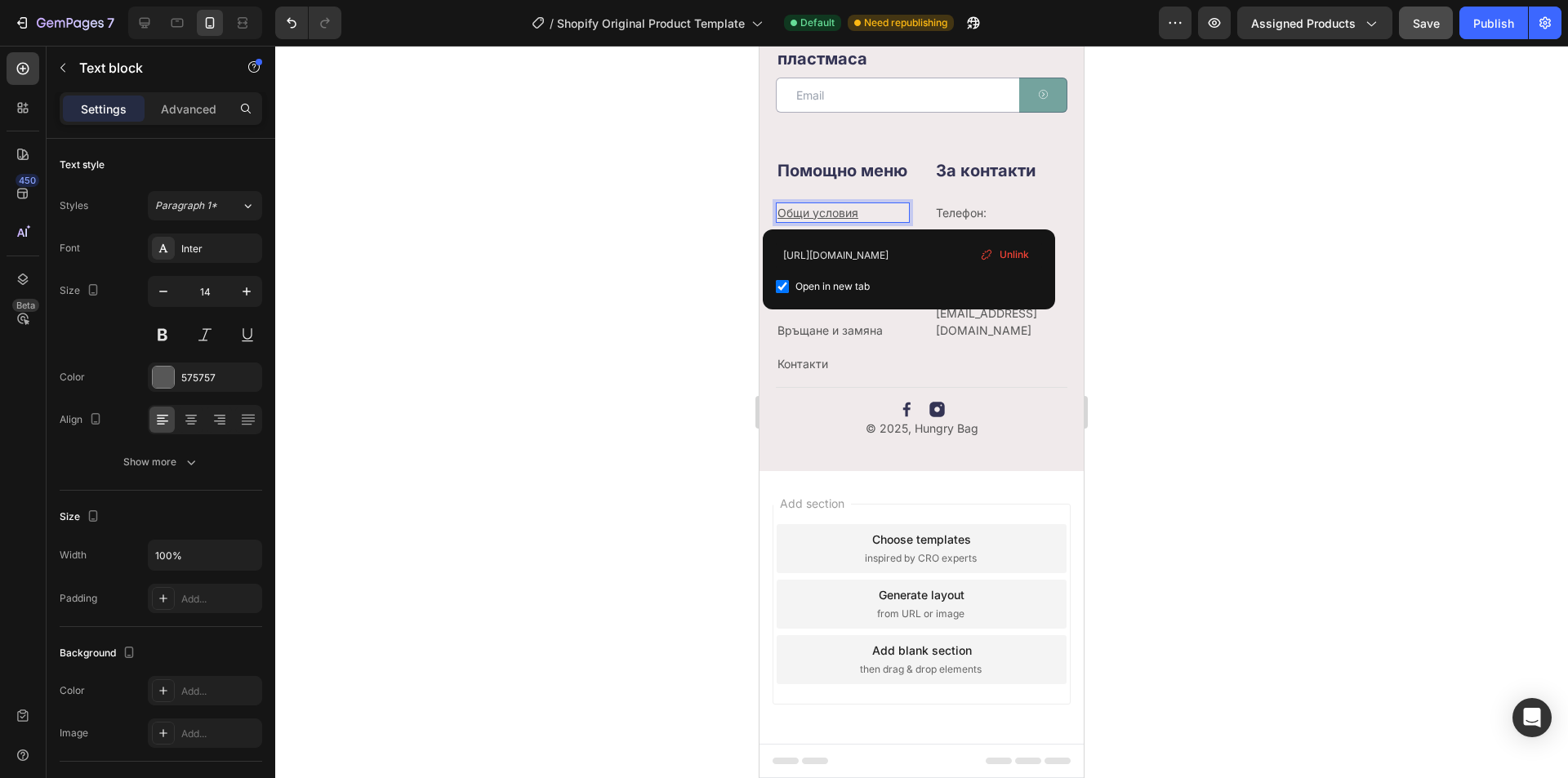
click at [1009, 256] on span "Unlink" at bounding box center [1015, 255] width 29 height 15
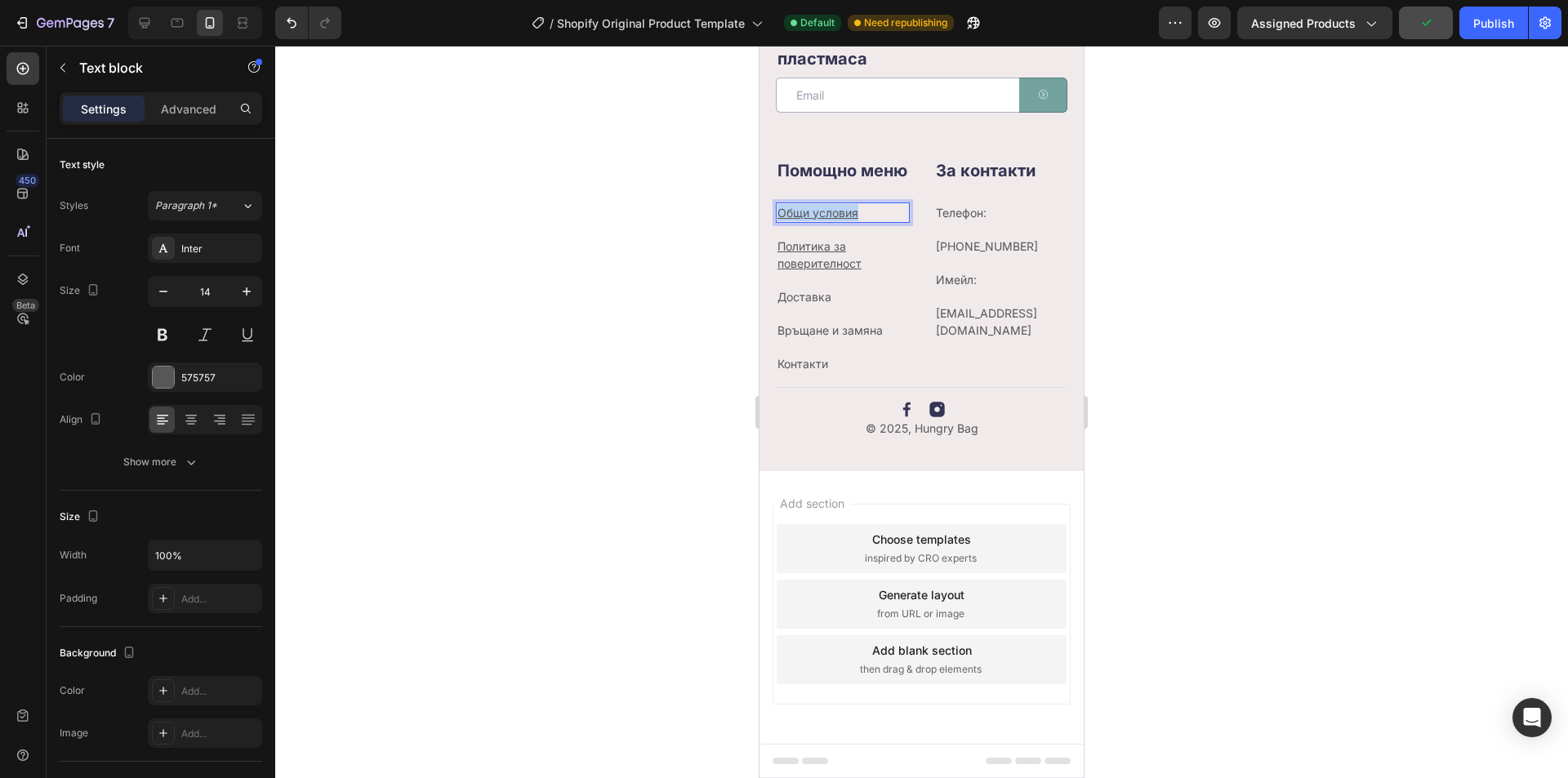
drag, startPoint x: 873, startPoint y: 212, endPoint x: 1514, endPoint y: 259, distance: 642.7
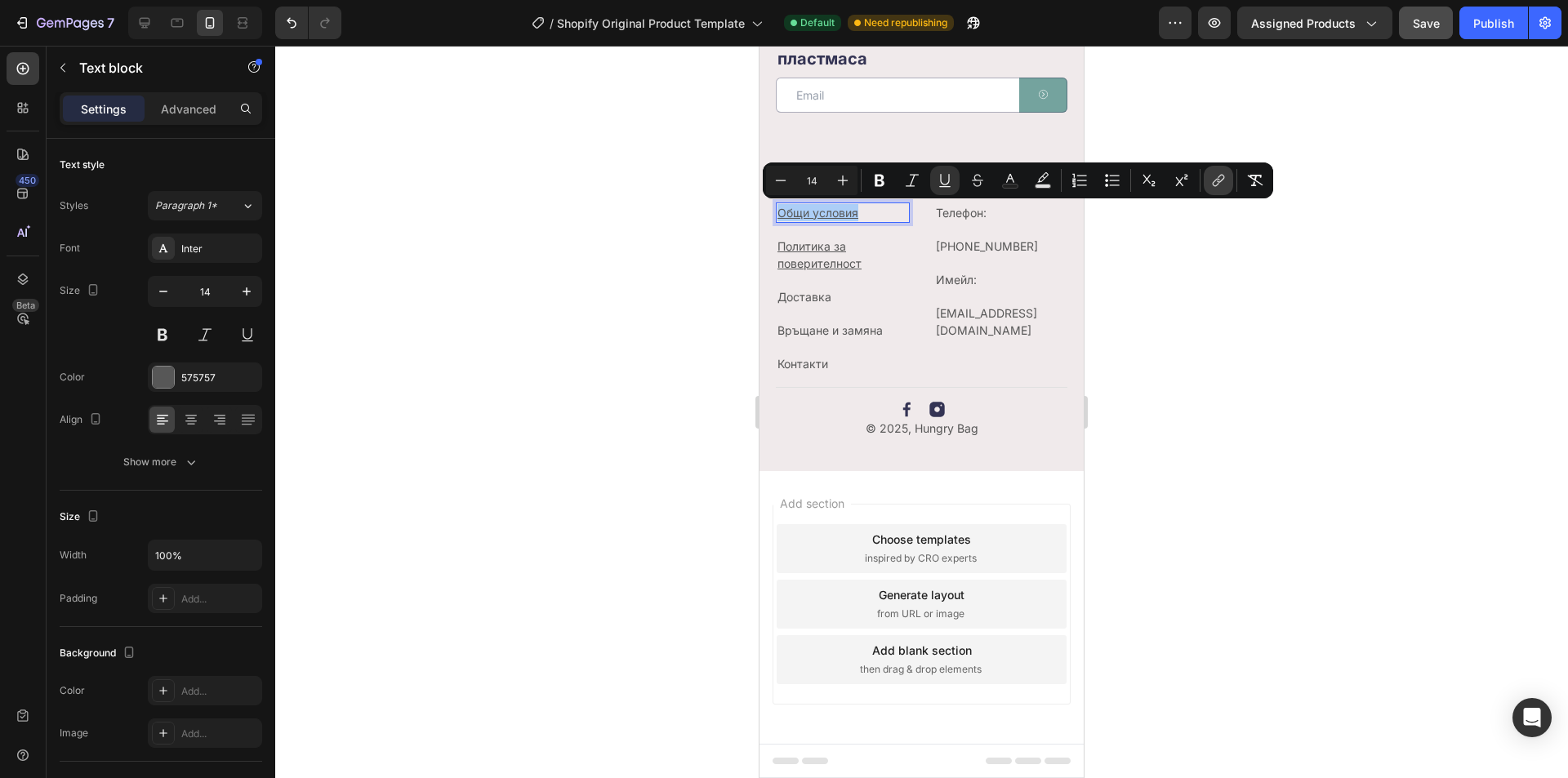
click at [1216, 175] on icon "Editor contextual toolbar" at bounding box center [1218, 181] width 17 height 17
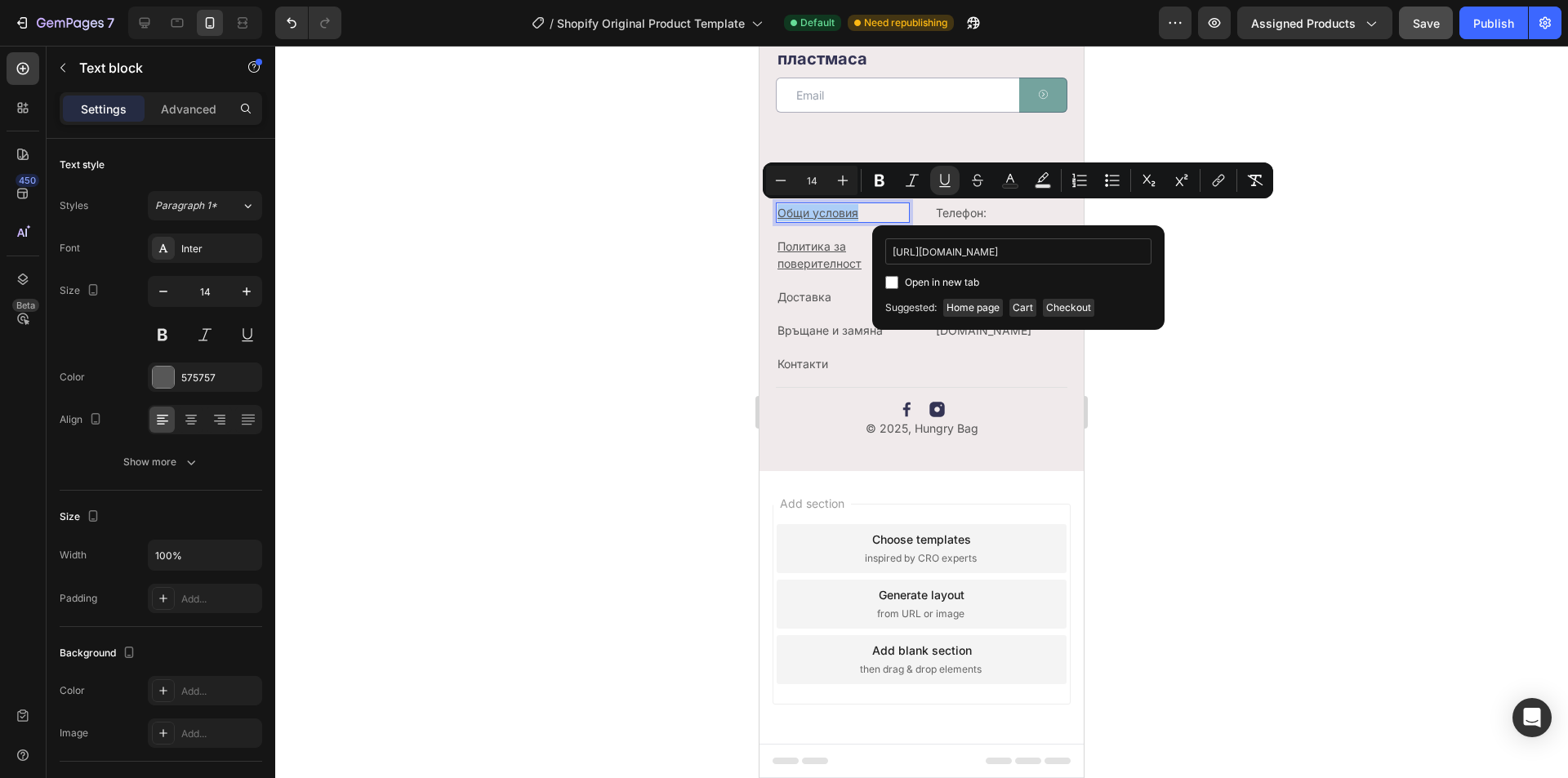
scroll to position [0, 435]
type input "[URL][DOMAIN_NAME]"
click at [898, 277] on label "Open in new tab" at bounding box center [939, 282] width 81 height 19
checkbox input "true"
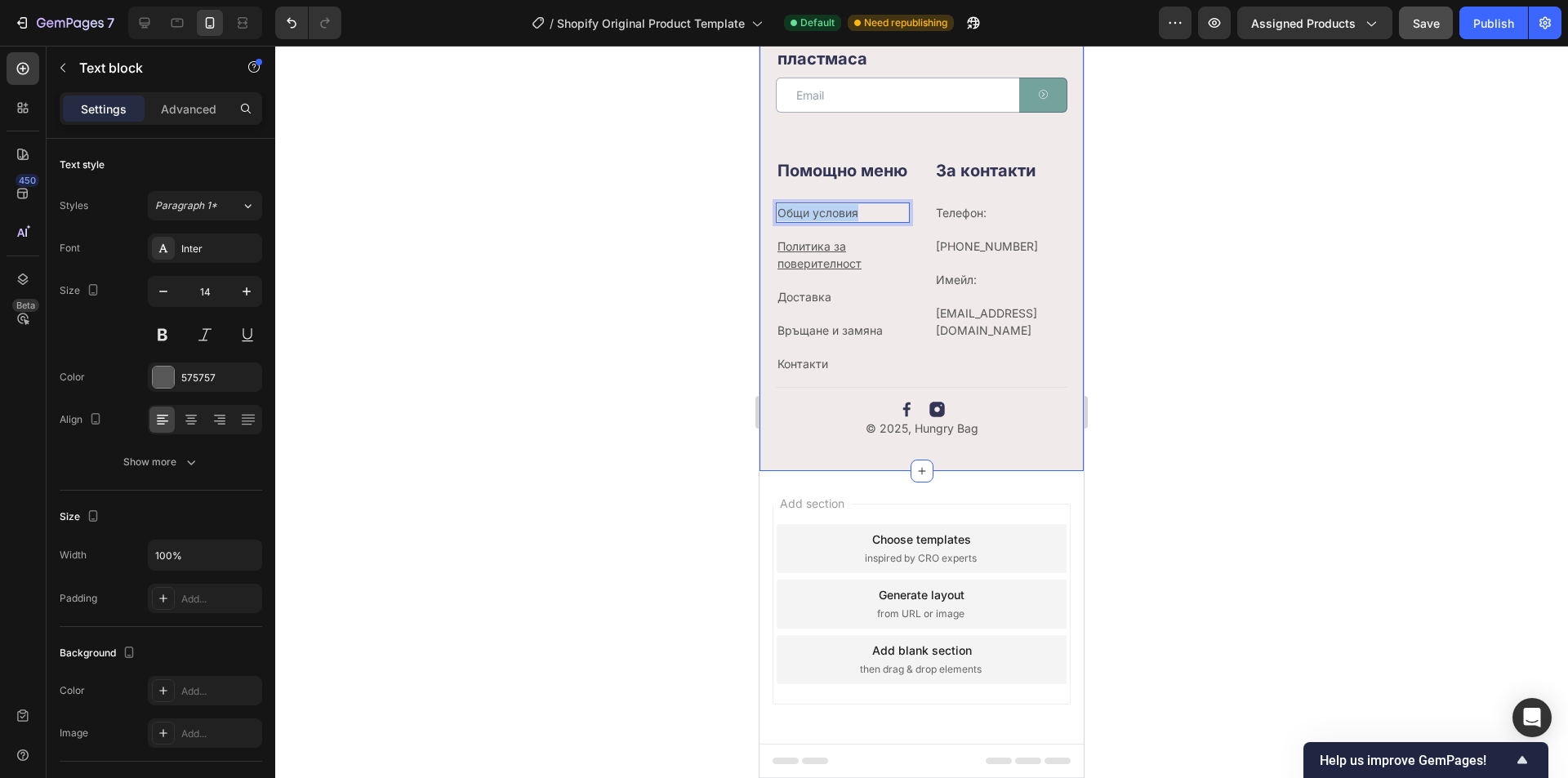
drag, startPoint x: 864, startPoint y: 213, endPoint x: 763, endPoint y: 214, distance: 101.0
click at [763, 214] on div "Нашите имейли също са без пластмаса Heading Email Field Submit Button Row Newsl…" at bounding box center [921, 238] width 324 height 465
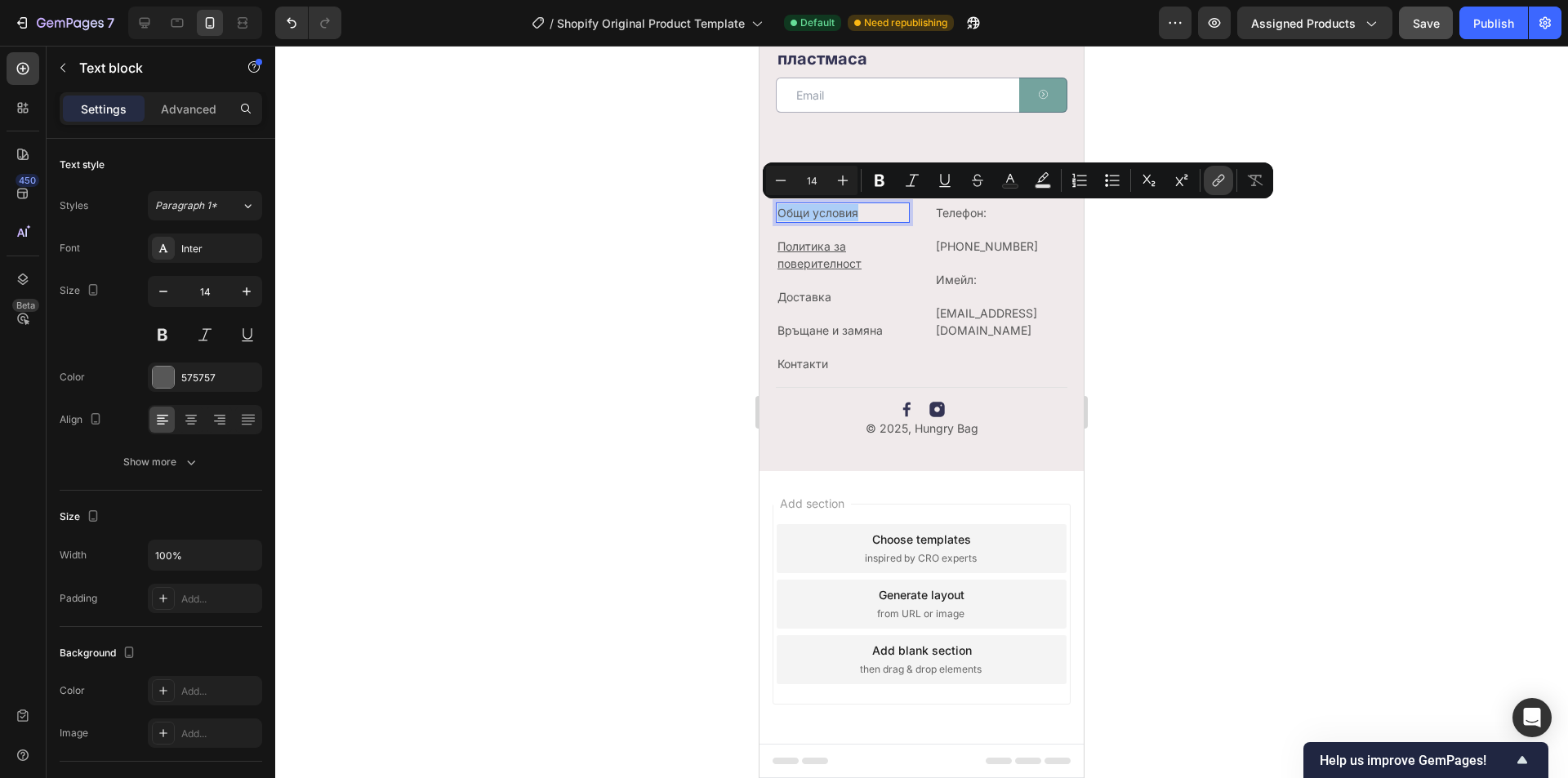
click at [1220, 180] on icon "Editor contextual toolbar" at bounding box center [1218, 181] width 17 height 17
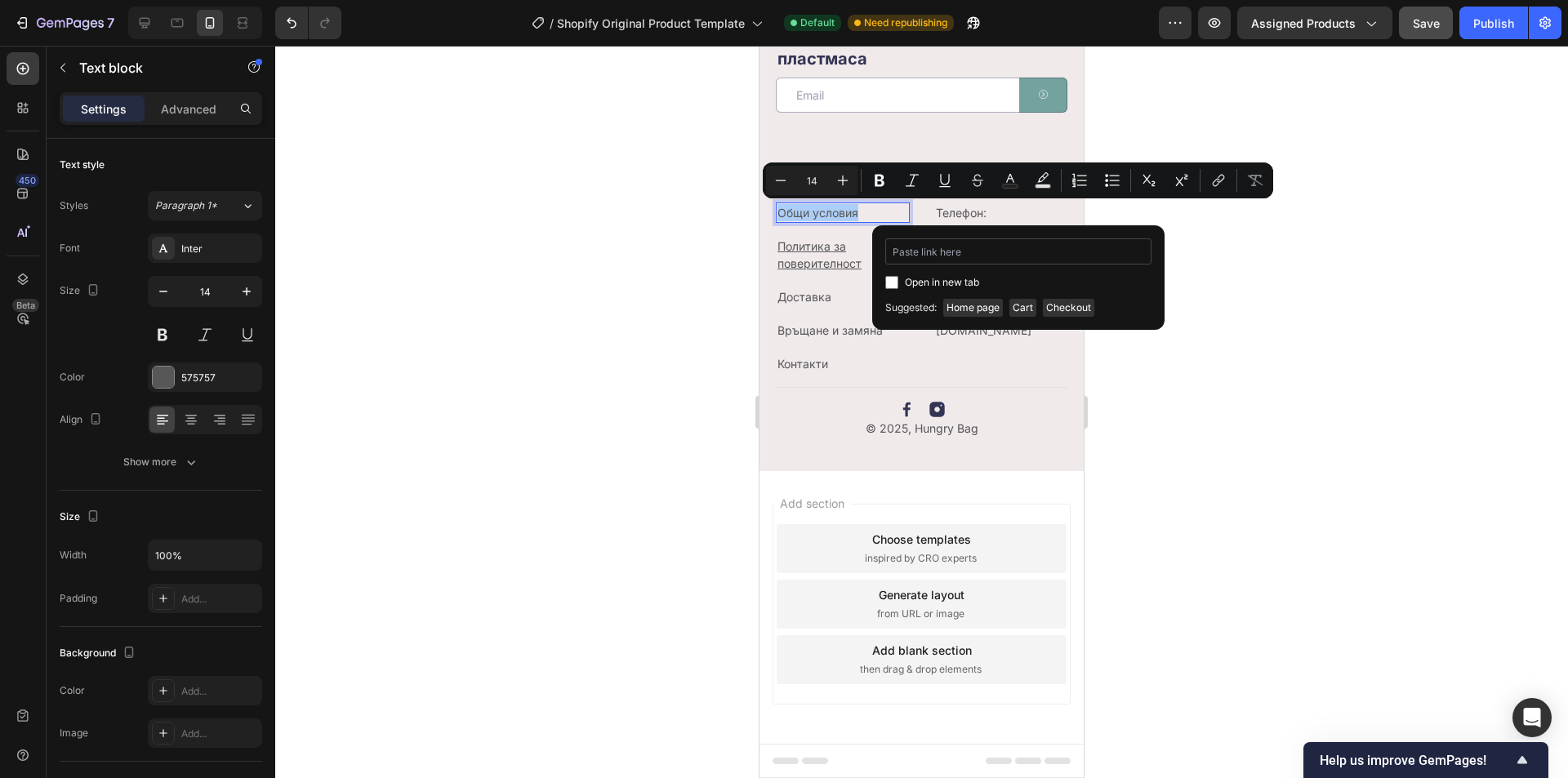
click at [973, 254] on input "Editor contextual toolbar" at bounding box center [1018, 251] width 266 height 26
type input "[URL][DOMAIN_NAME]"
click at [954, 283] on span "Open in new tab" at bounding box center [941, 282] width 74 height 19
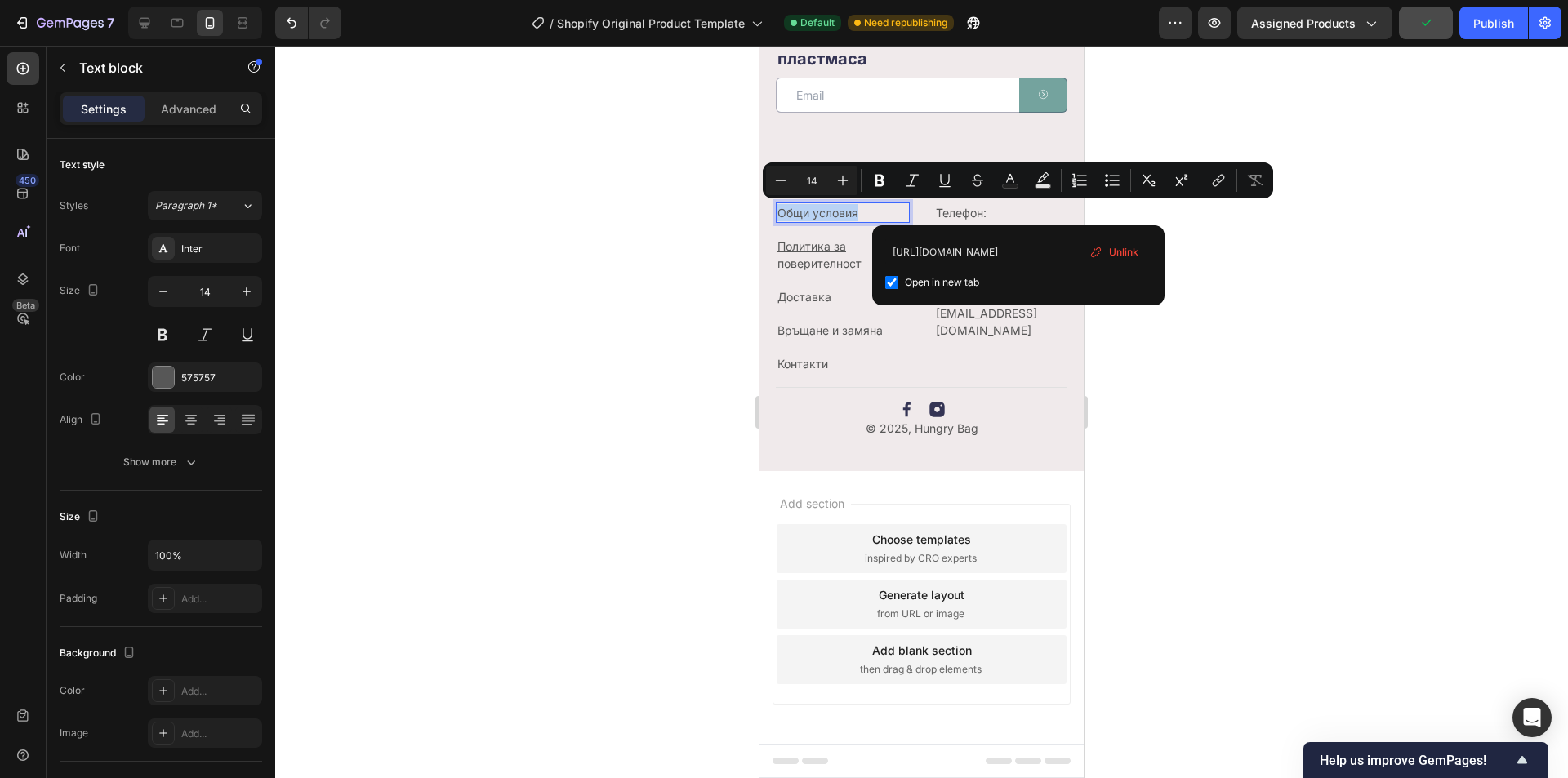
checkbox input "true"
click at [1188, 348] on div at bounding box center [921, 412] width 1293 height 733
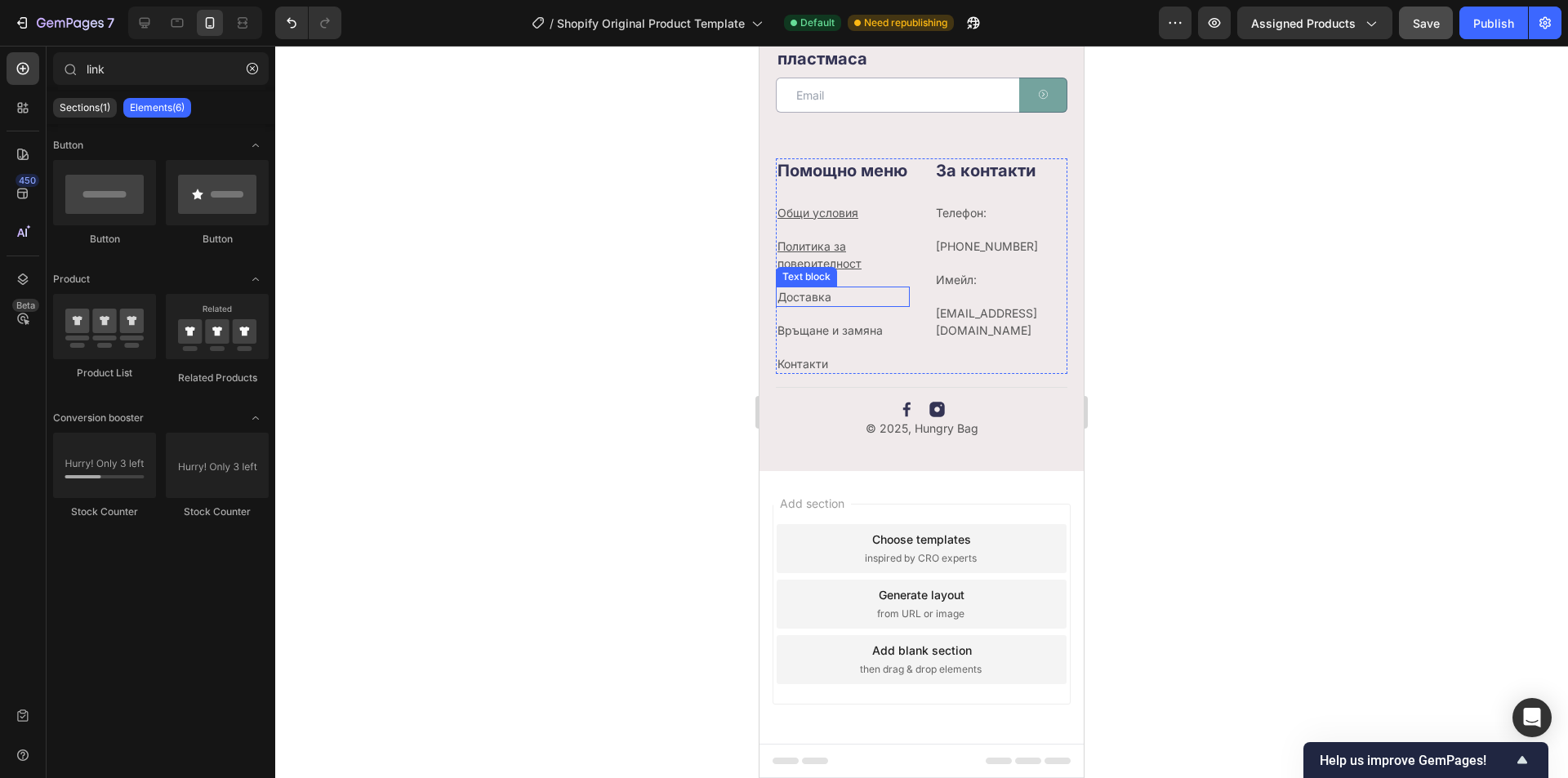
click at [837, 295] on p "Доставка" at bounding box center [843, 296] width 130 height 17
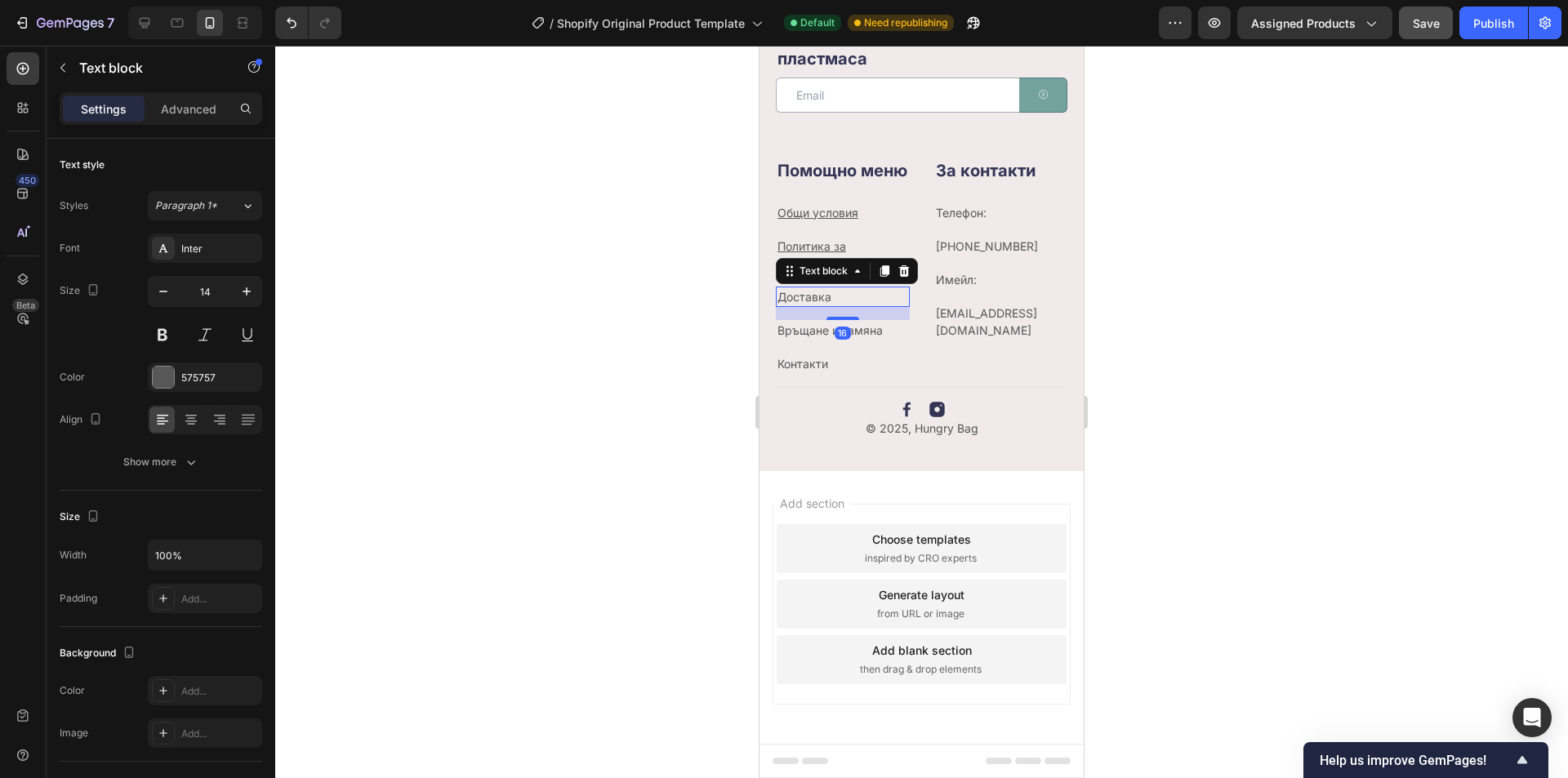
click at [836, 300] on p "Доставка" at bounding box center [843, 296] width 130 height 17
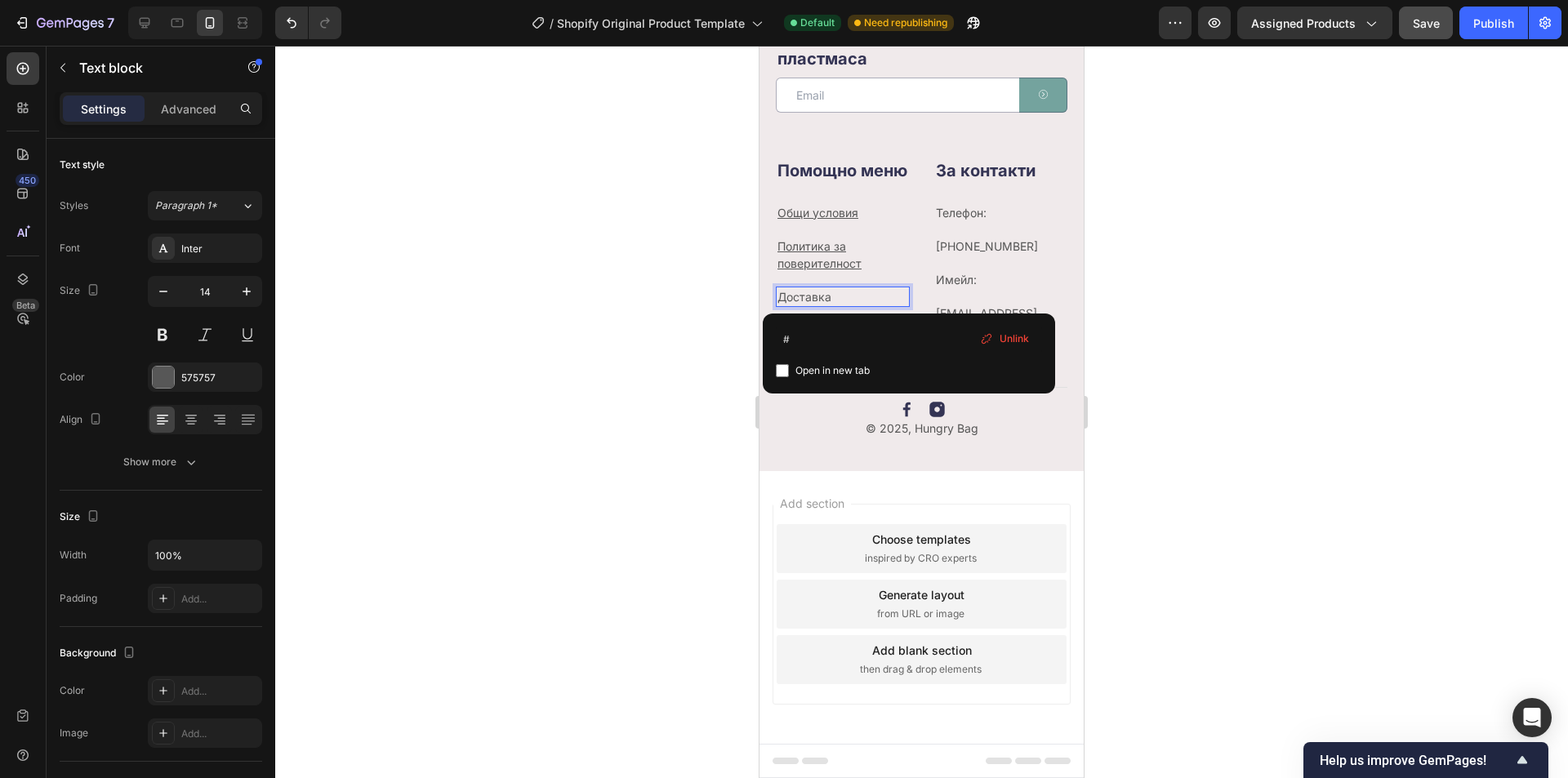
click at [806, 369] on span "Open in new tab" at bounding box center [832, 371] width 74 height 19
checkbox input "true"
click at [806, 336] on input "#" at bounding box center [909, 339] width 266 height 26
paste input "[URL][DOMAIN_NAME]"
type input "#[URL][DOMAIN_NAME]"
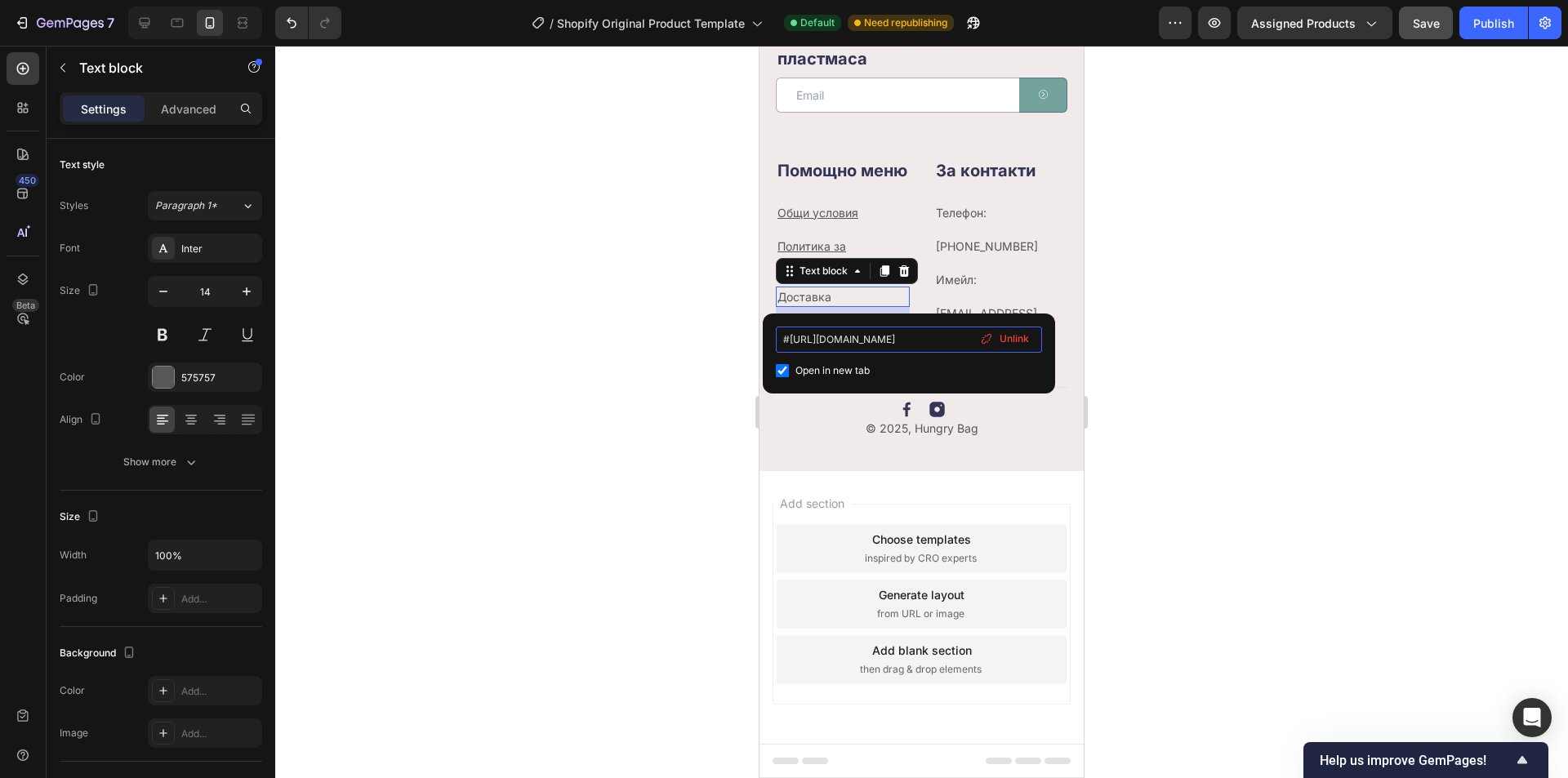
scroll to position [0, 309]
click at [1172, 395] on div at bounding box center [921, 412] width 1293 height 733
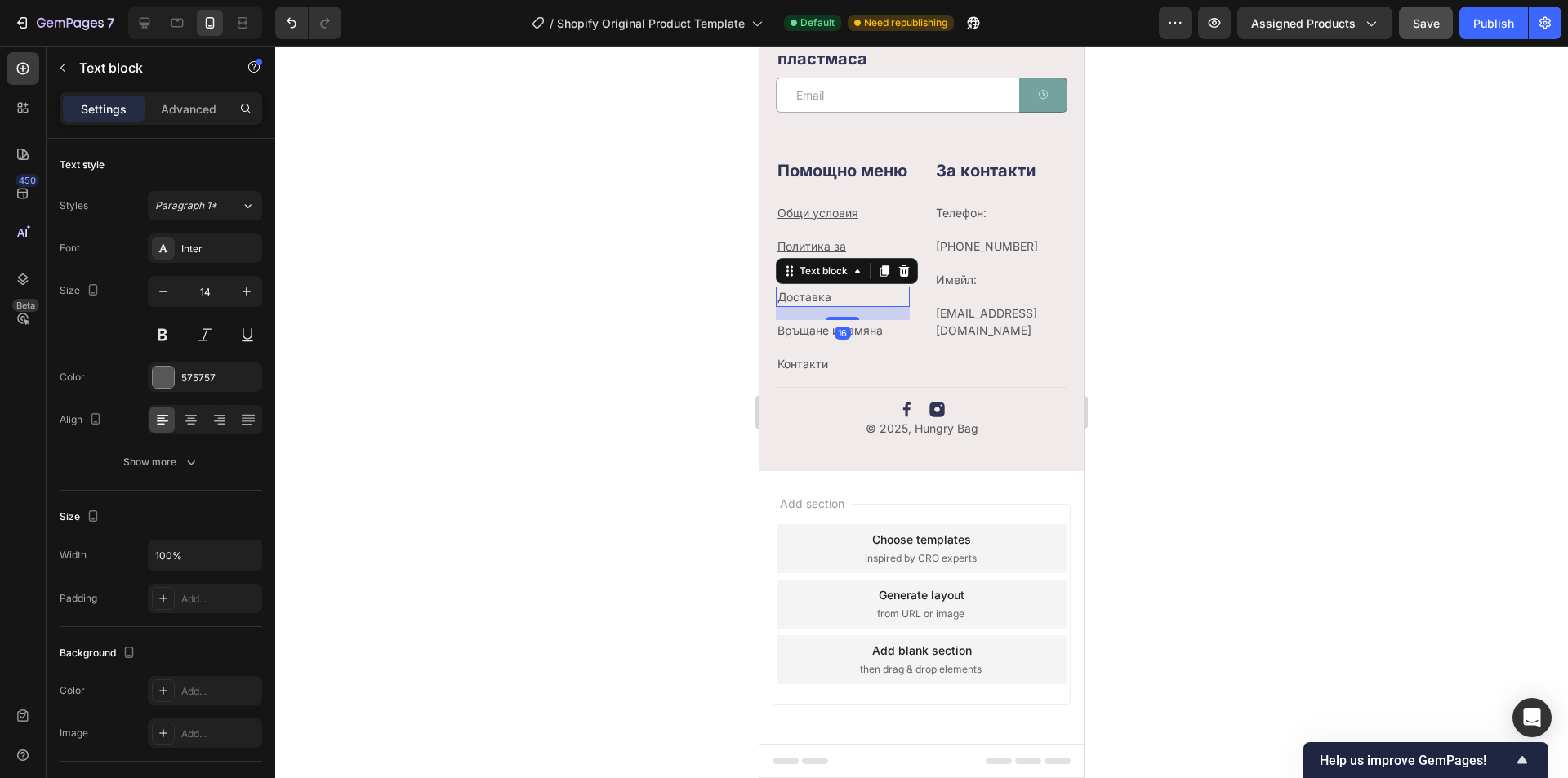
click at [859, 295] on p "Доставка ⁠⁠⁠⁠⁠⁠⁠" at bounding box center [843, 296] width 130 height 17
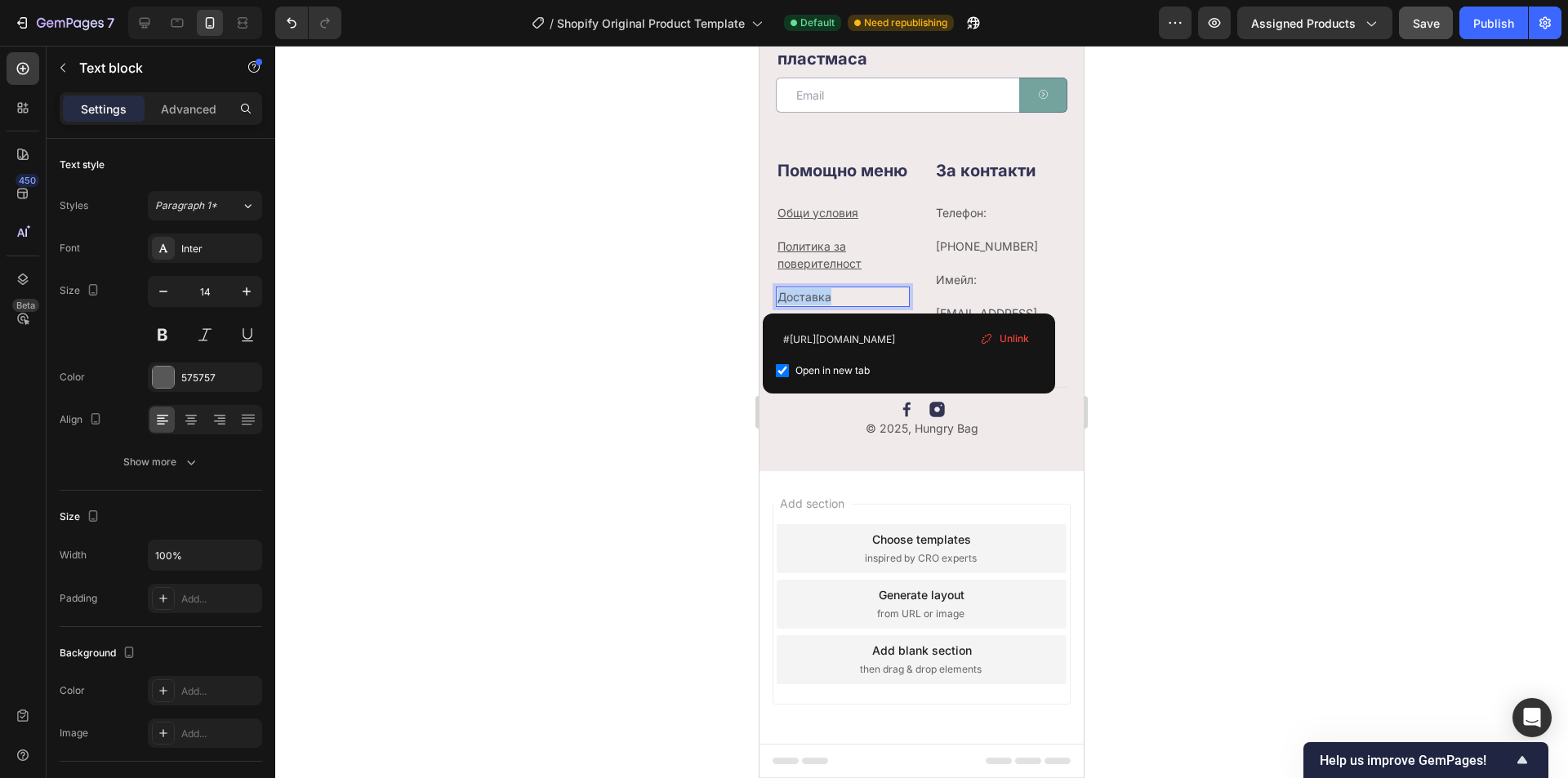
drag, startPoint x: 850, startPoint y: 297, endPoint x: 776, endPoint y: 297, distance: 74.0
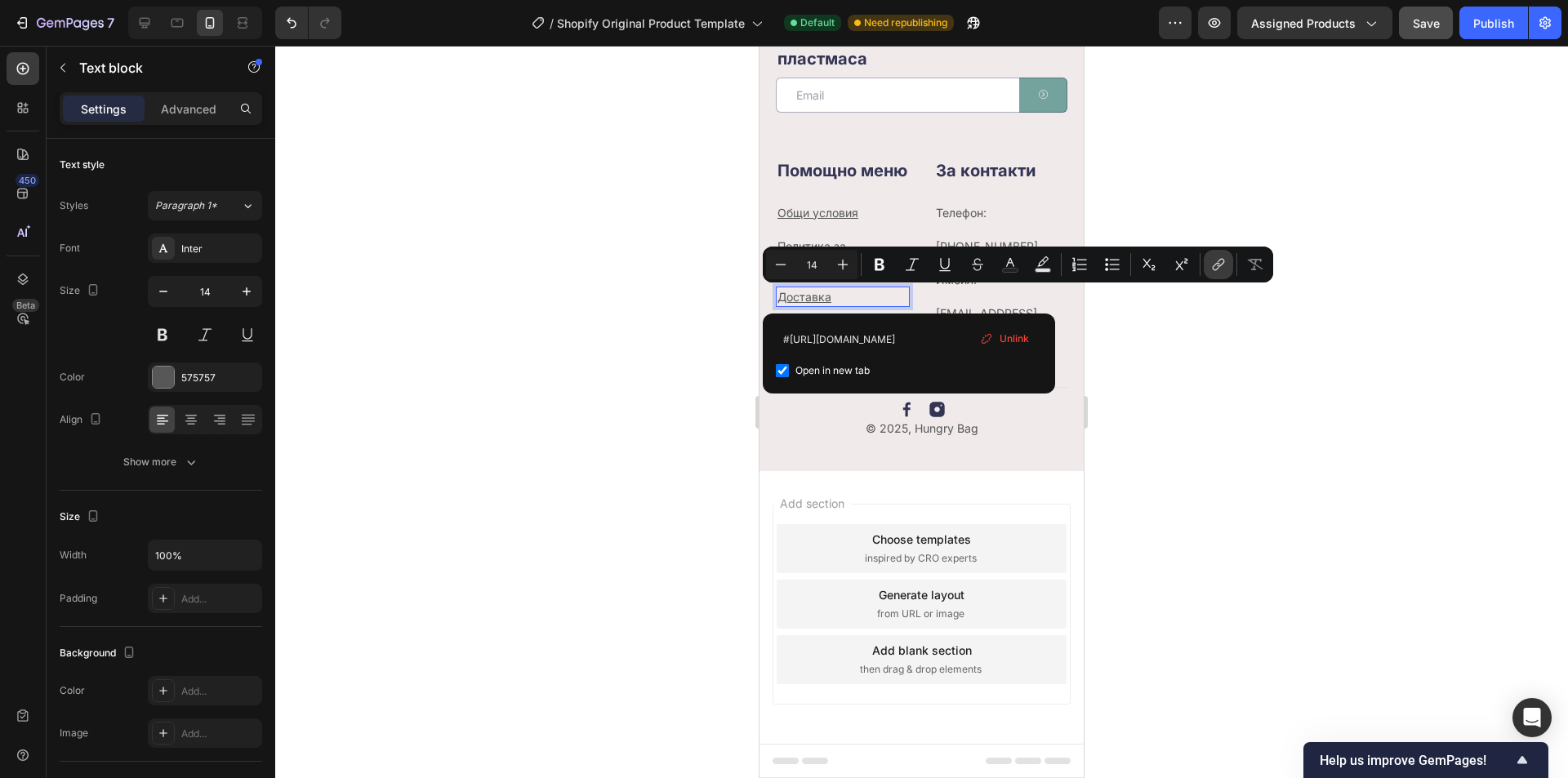
click at [1222, 267] on icon "Editor contextual toolbar" at bounding box center [1218, 265] width 17 height 17
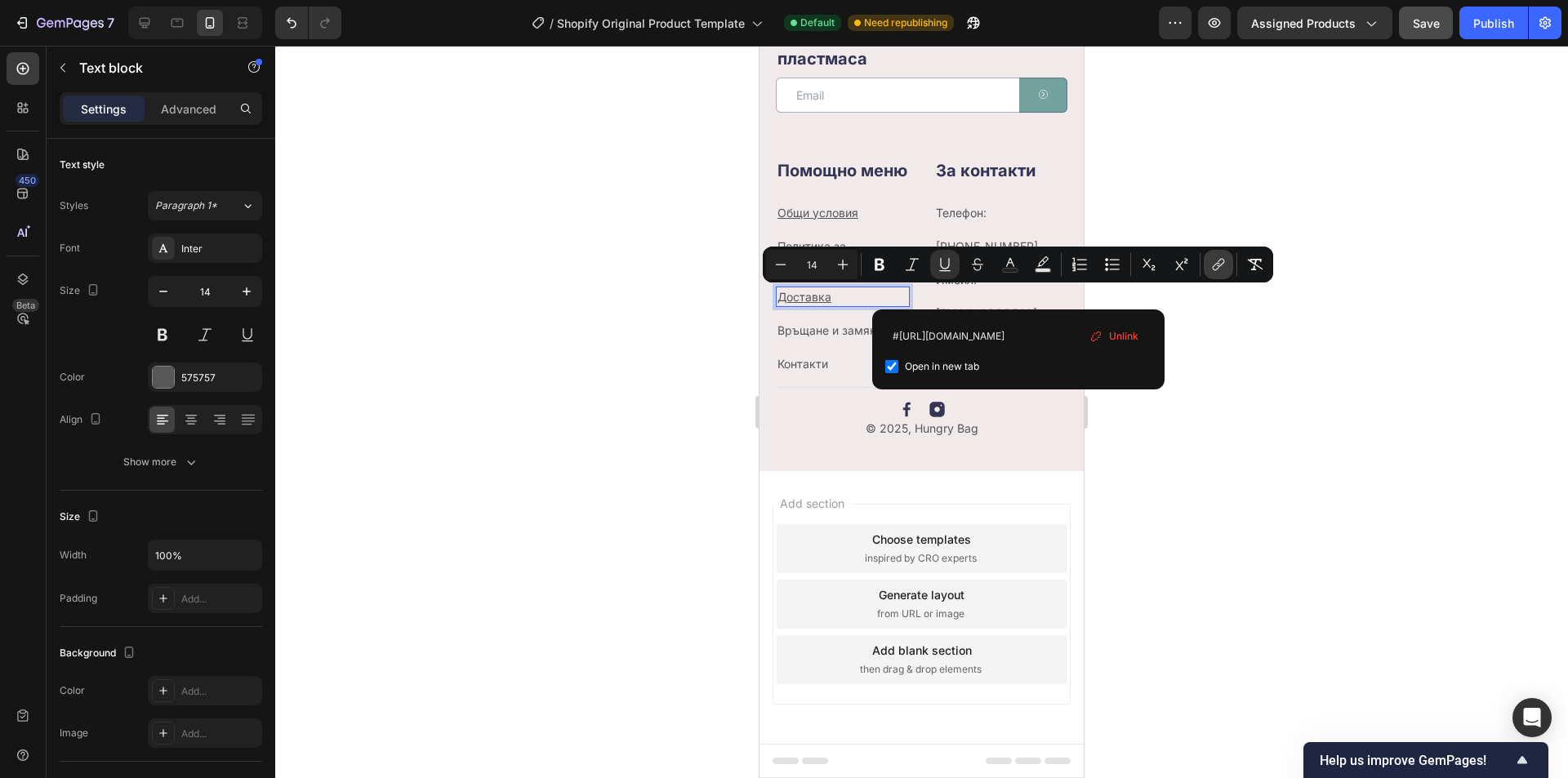
scroll to position [0, 310]
type input "14"
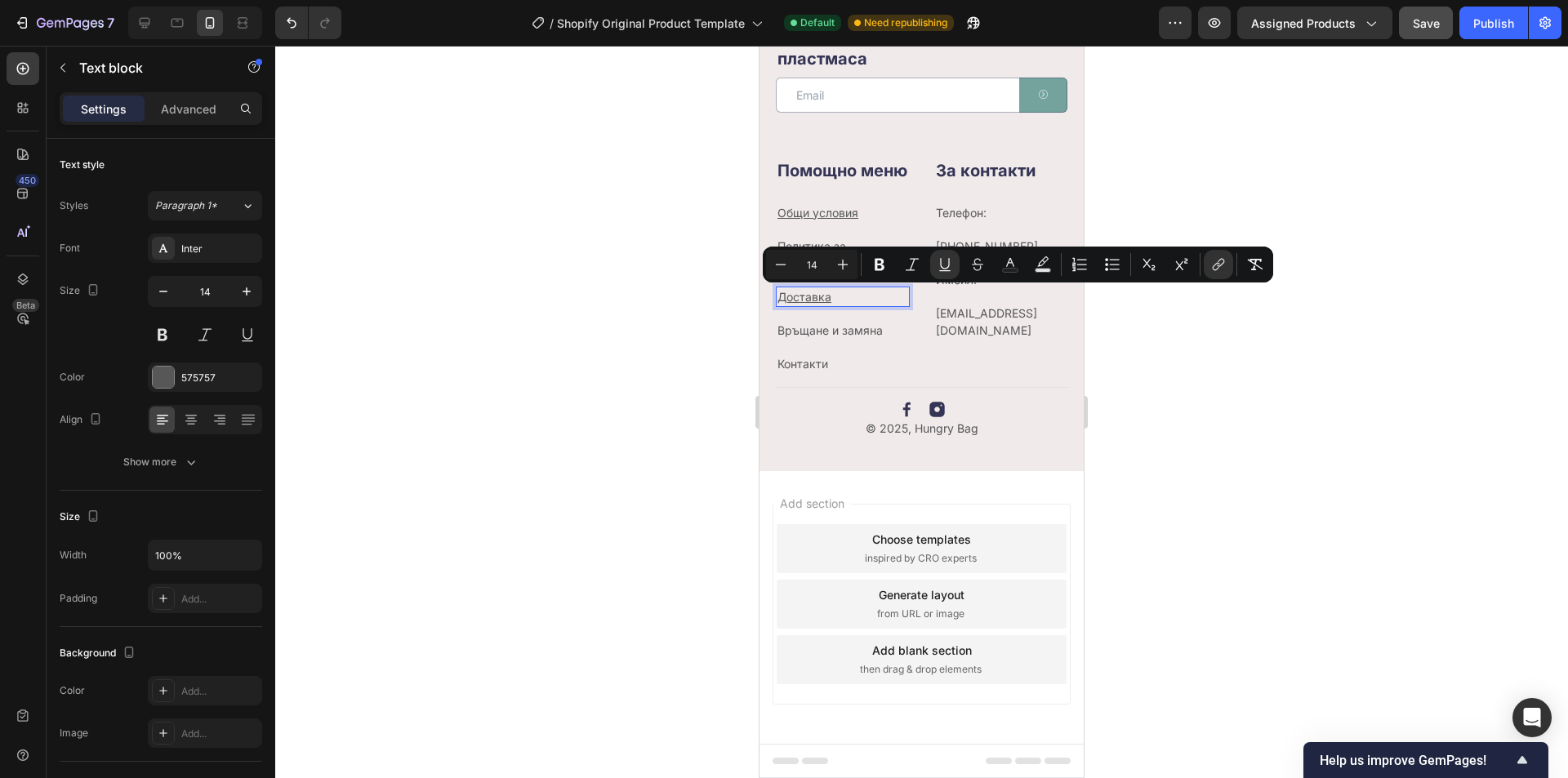
click at [854, 291] on p "Доставка" at bounding box center [843, 296] width 130 height 17
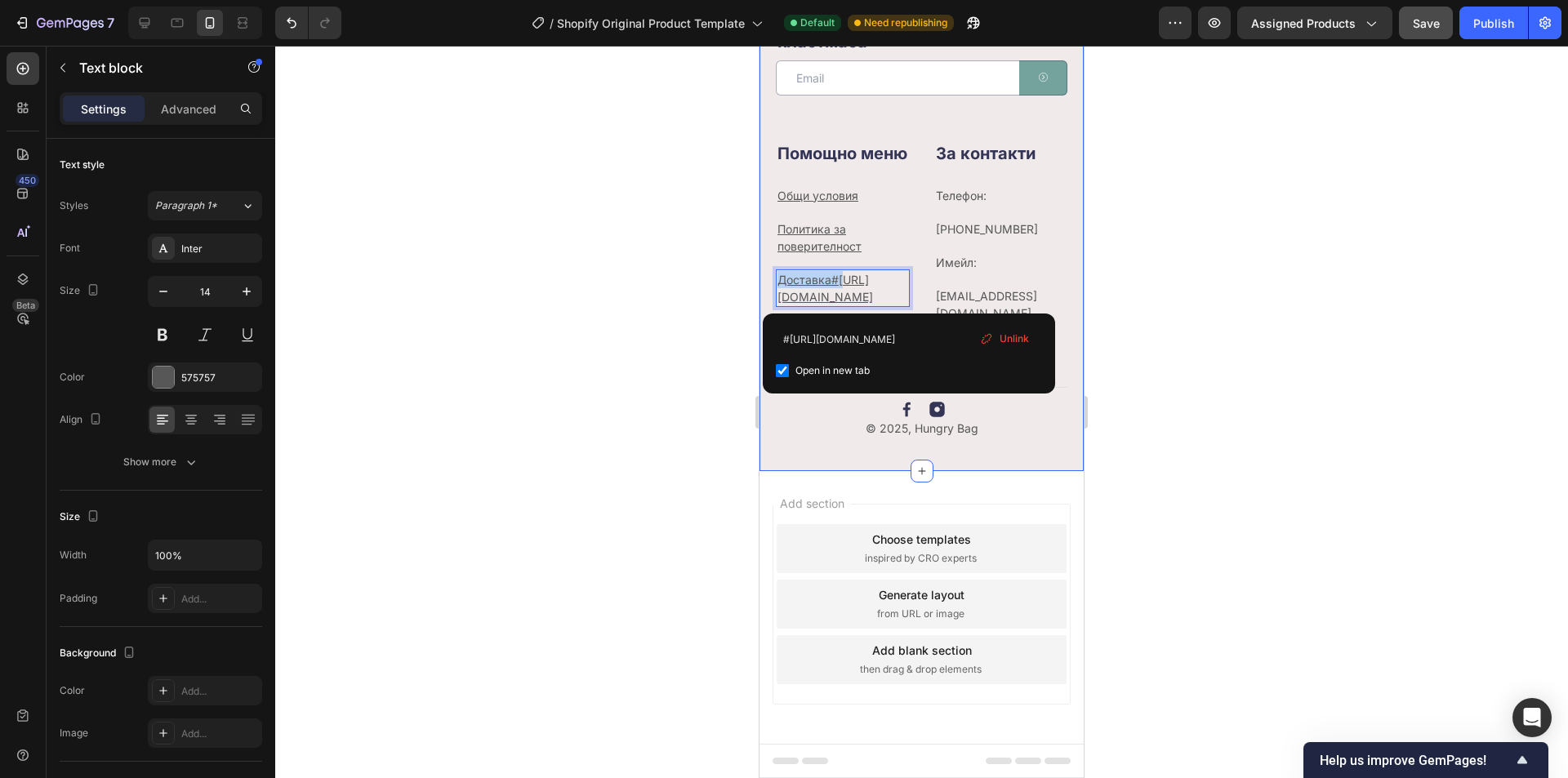
drag, startPoint x: 847, startPoint y: 294, endPoint x: 762, endPoint y: 294, distance: 85.0
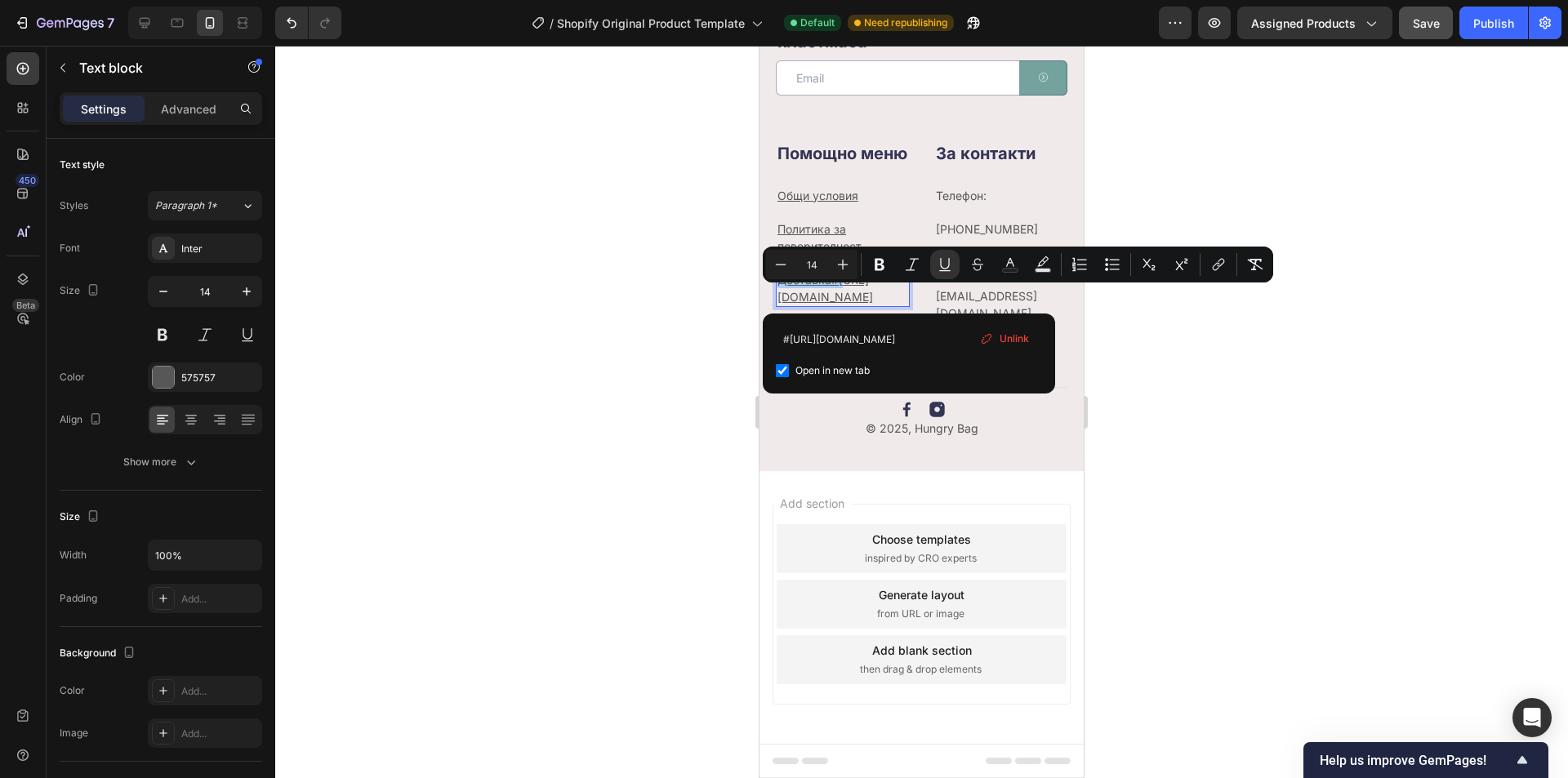
click at [860, 314] on div "#[URL][DOMAIN_NAME] Open in new tab Unlink" at bounding box center [909, 353] width 293 height 80
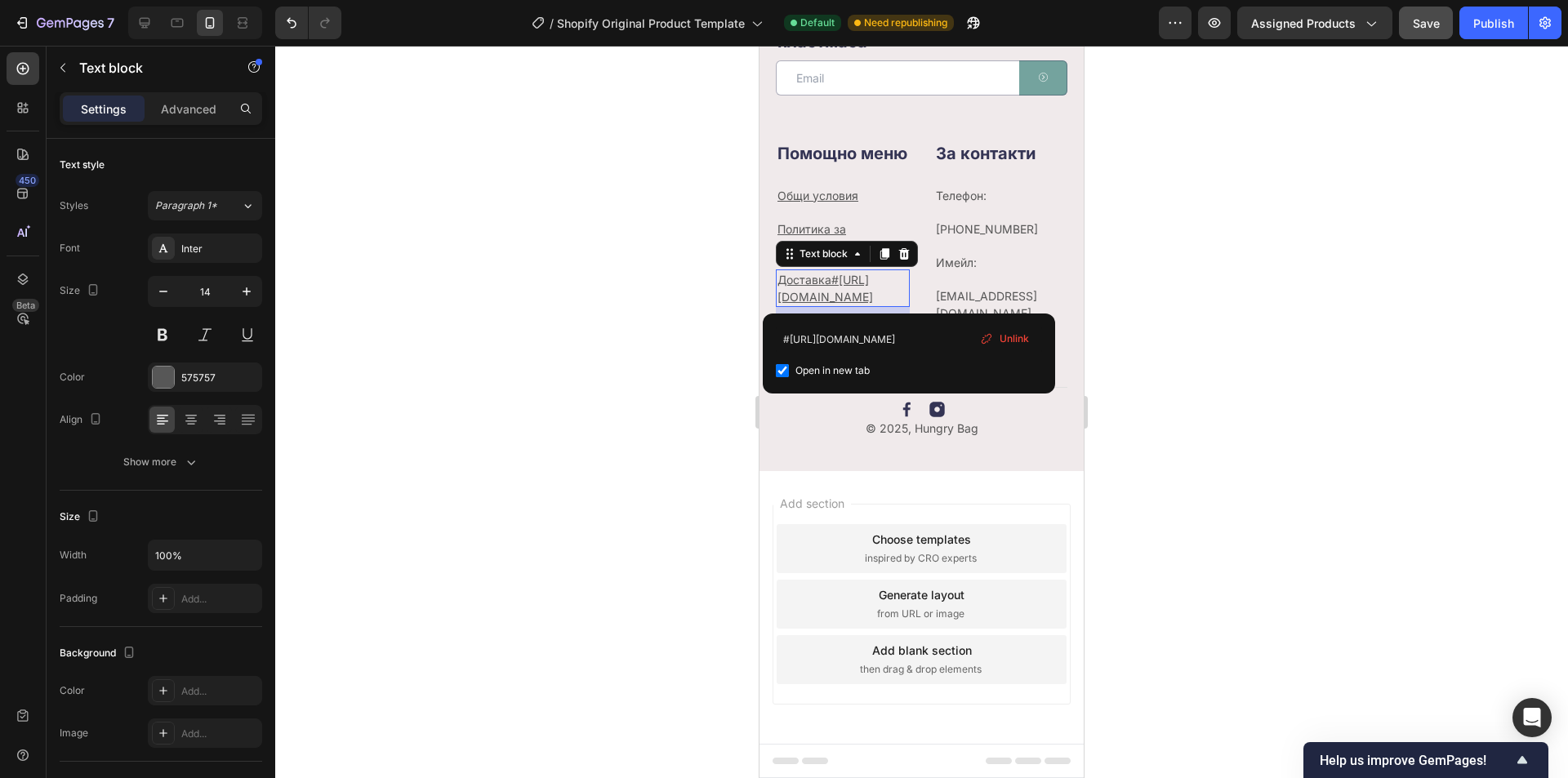
click at [860, 302] on u "Доставка#[URL][DOMAIN_NAME]" at bounding box center [826, 288] width 95 height 31
click at [286, 19] on icon "Undo/Redo" at bounding box center [292, 23] width 17 height 17
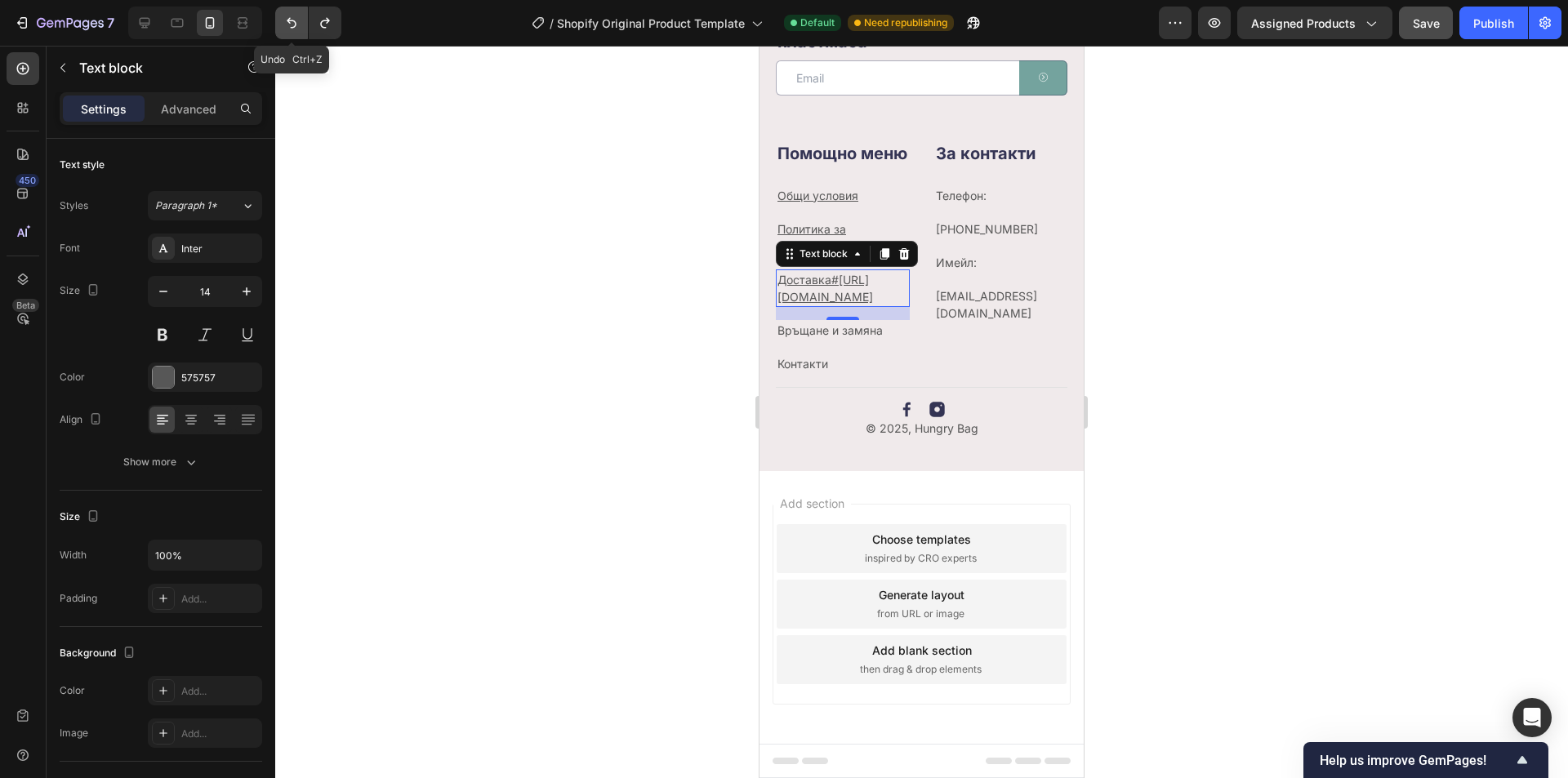
click at [297, 27] on icon "Undo/Redo" at bounding box center [292, 23] width 17 height 17
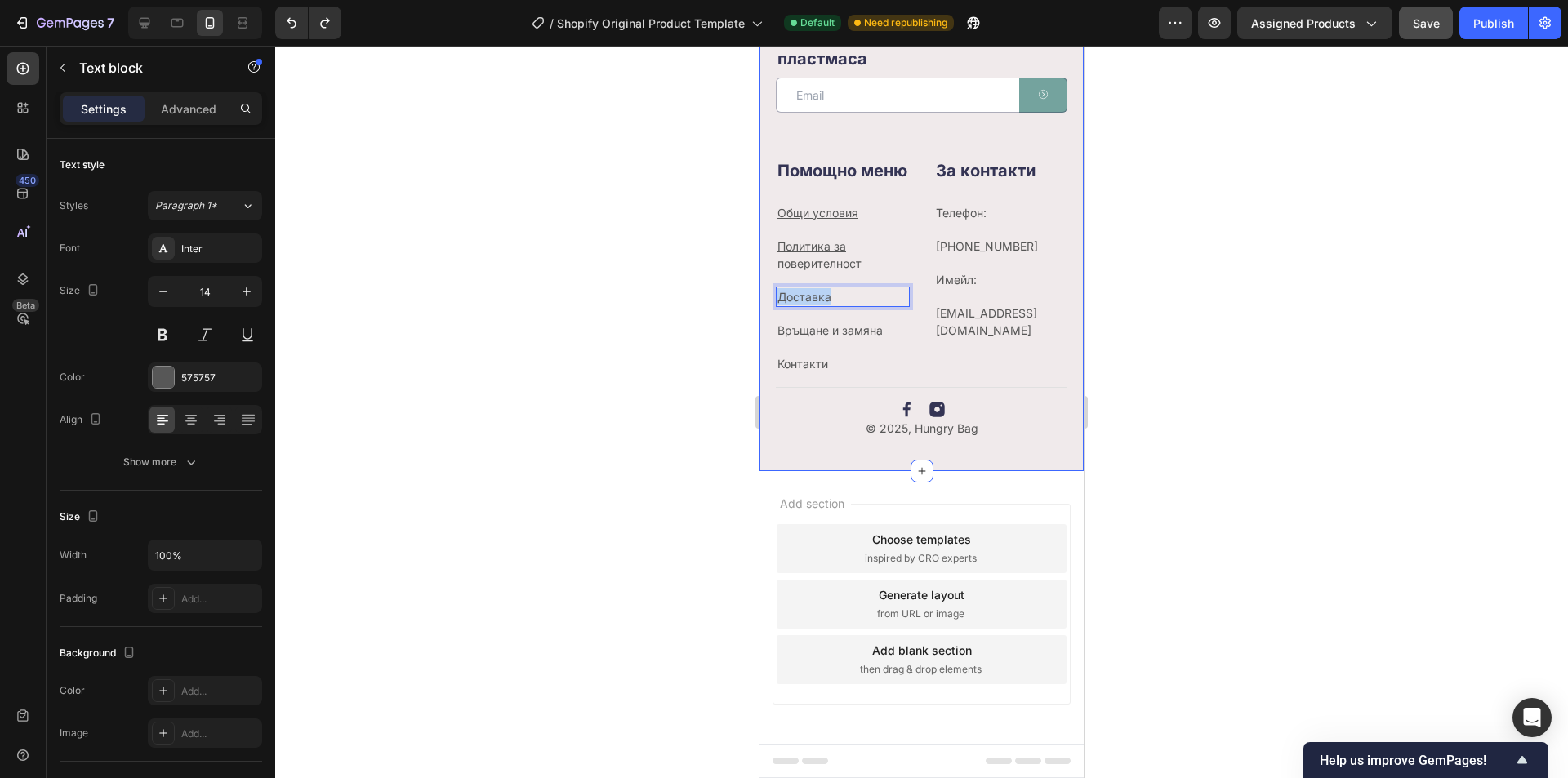
drag, startPoint x: 843, startPoint y: 295, endPoint x: 769, endPoint y: 296, distance: 74.0
click at [769, 296] on div "Нашите имейли също са без пластмаса Heading Email Field Submit Button Row Newsl…" at bounding box center [921, 238] width 324 height 465
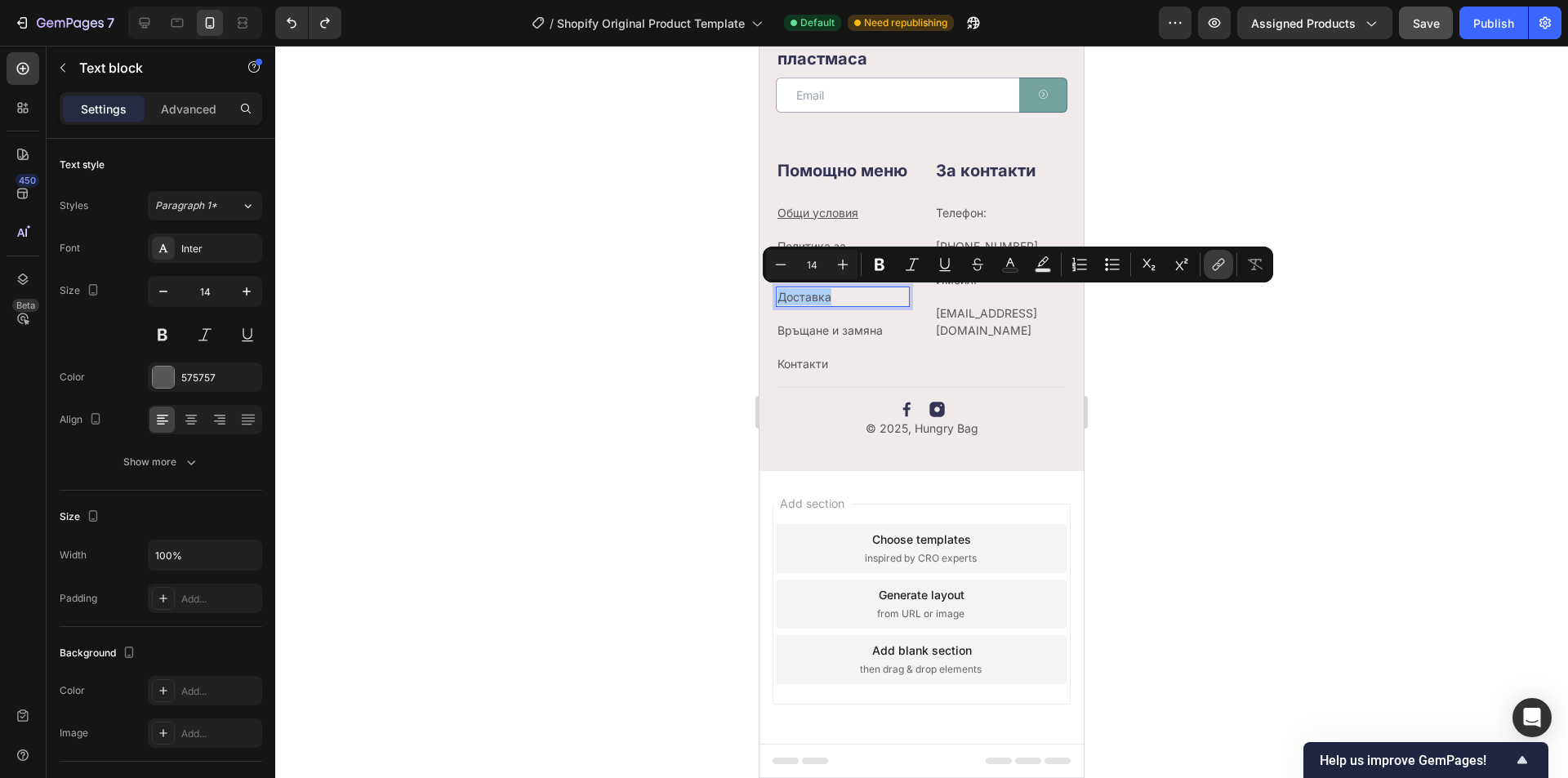
click at [1218, 263] on icon "Editor contextual toolbar" at bounding box center [1217, 267] width 7 height 8
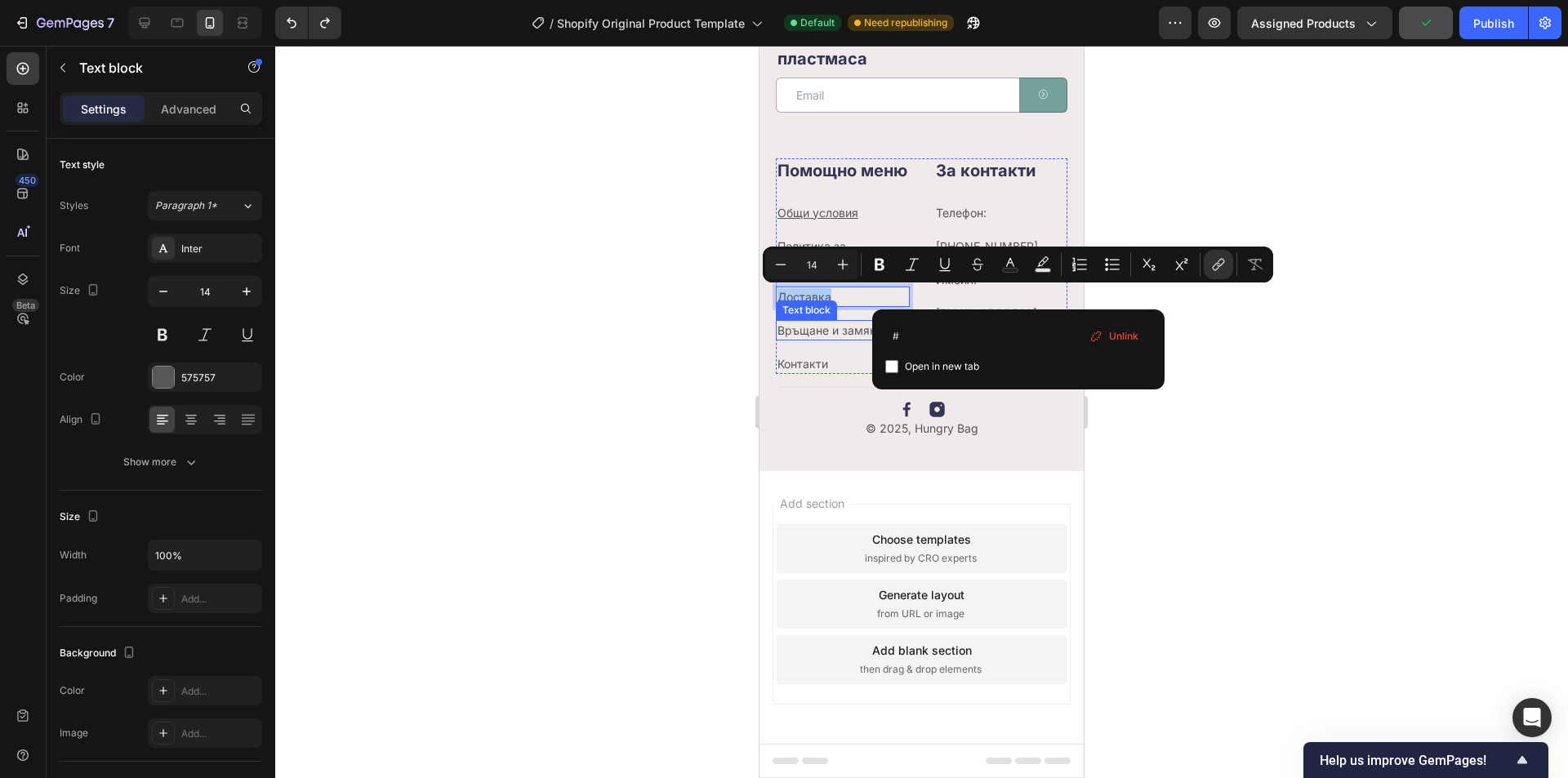
drag, startPoint x: 1714, startPoint y: 387, endPoint x: 826, endPoint y: 339, distance: 889.3
type input "[URL][DOMAIN_NAME]"
click at [957, 362] on span "Open in new tab" at bounding box center [941, 366] width 74 height 19
checkbox input "true"
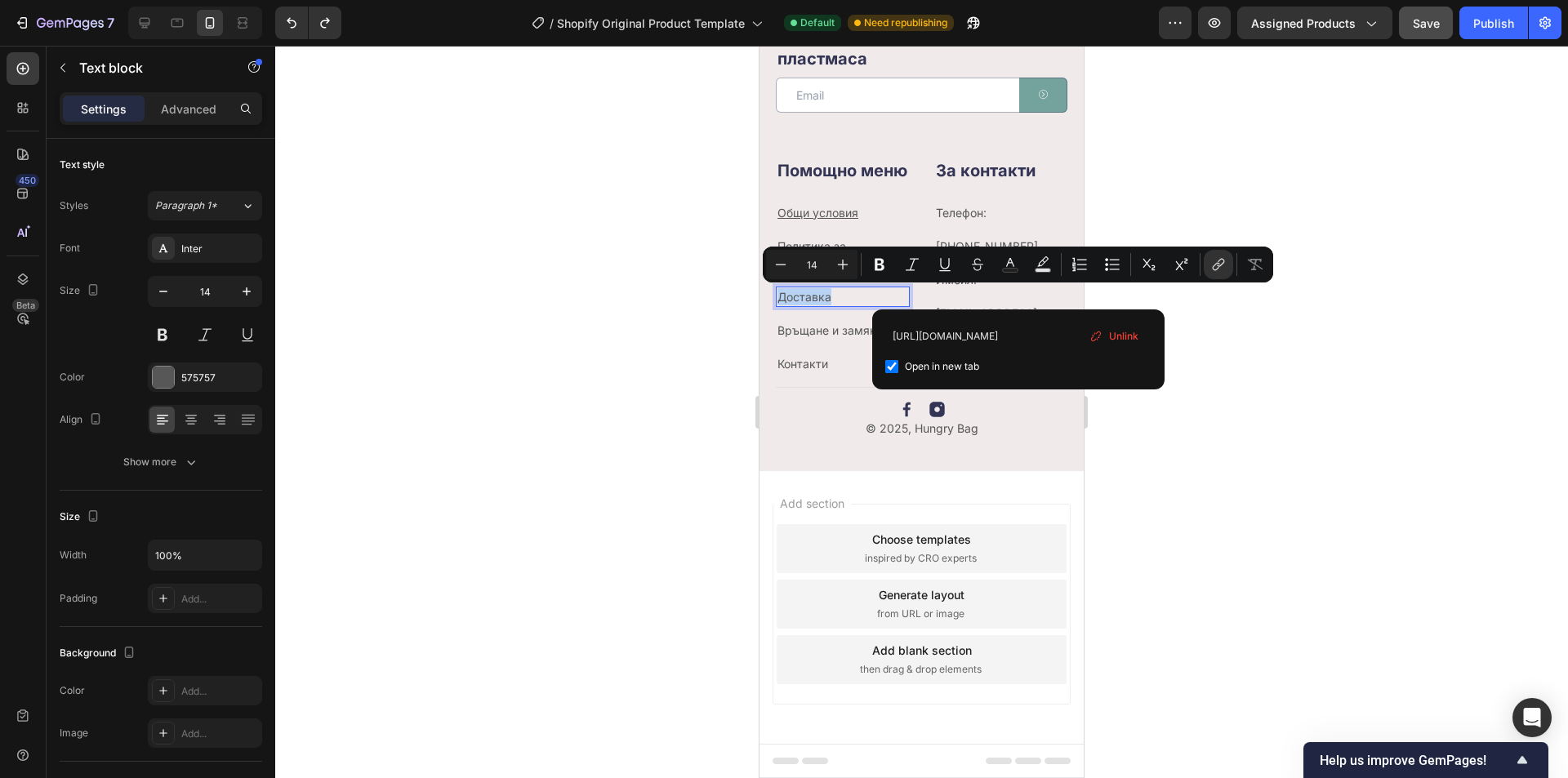
scroll to position [0, 0]
click at [1194, 451] on div at bounding box center [921, 412] width 1293 height 733
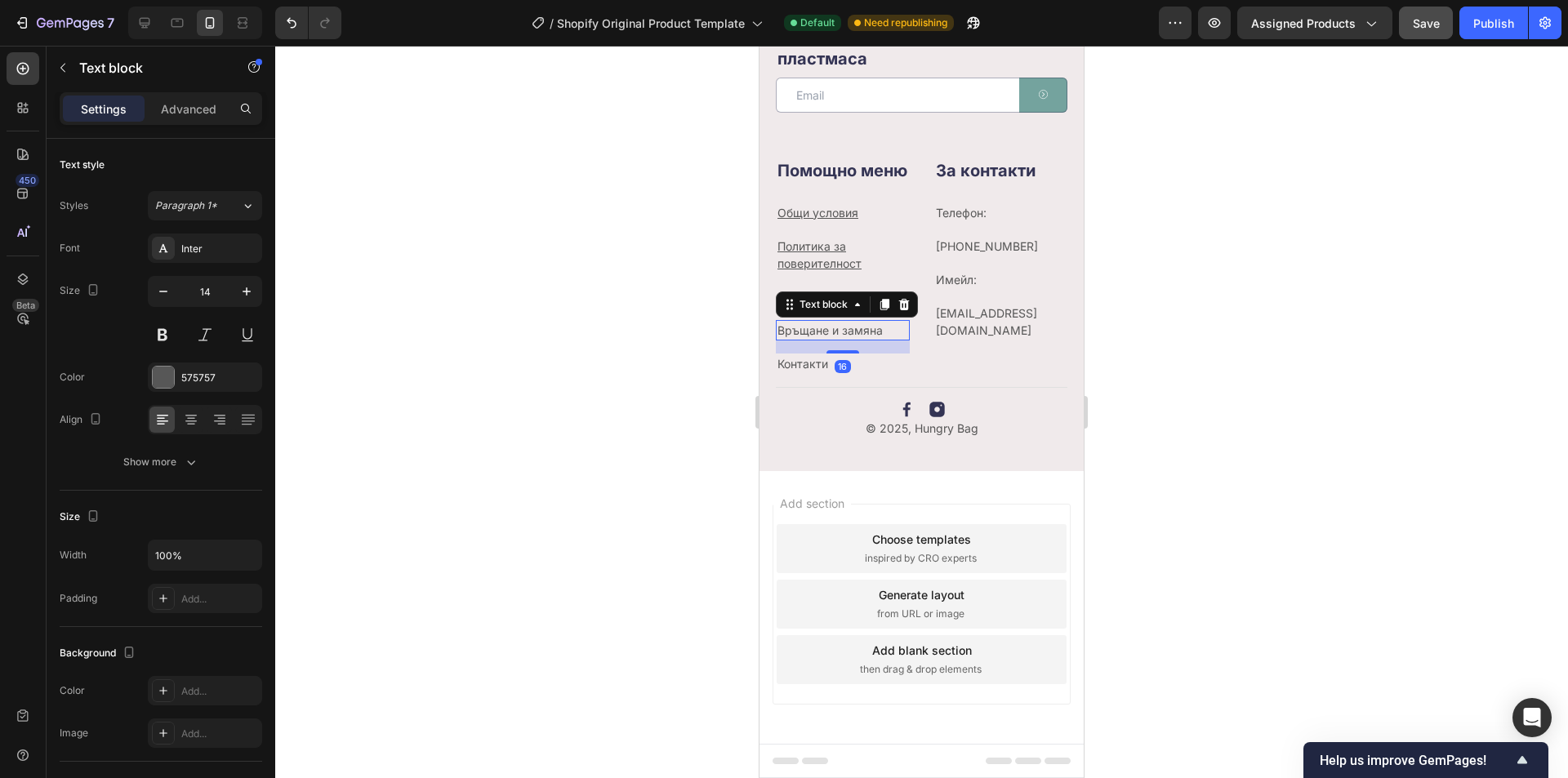
click at [844, 330] on link "Връщане и замяна" at bounding box center [830, 330] width 106 height 14
click at [883, 329] on link "Връщане и замяна" at bounding box center [830, 330] width 106 height 14
drag, startPoint x: 894, startPoint y: 327, endPoint x: 775, endPoint y: 337, distance: 119.4
click at [775, 337] on div "Нашите имейли също са без пластмаса Heading Email Field Submit Button Row Newsl…" at bounding box center [921, 238] width 324 height 465
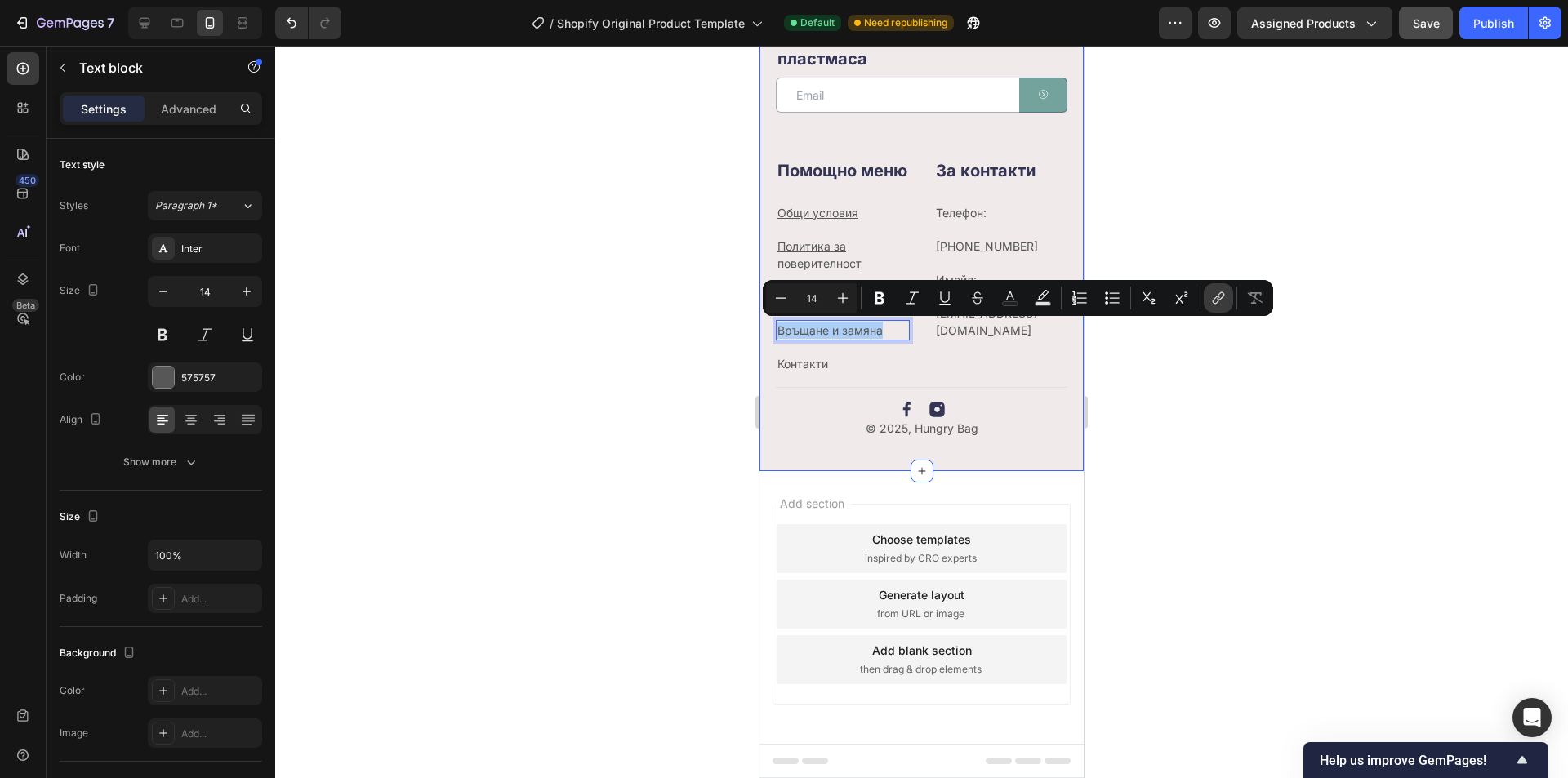
click at [1212, 296] on icon "Editor contextual toolbar" at bounding box center [1218, 298] width 17 height 17
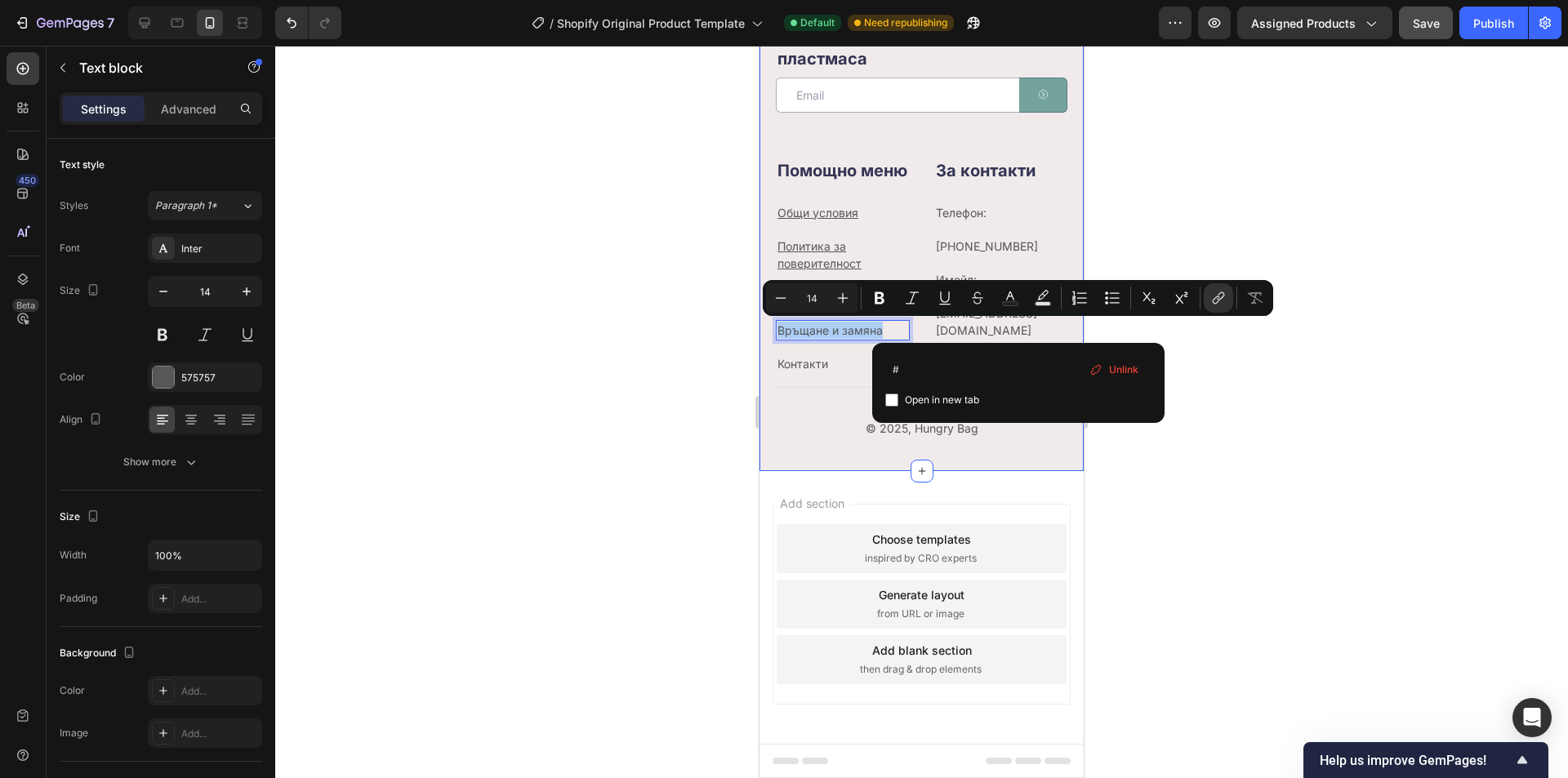
click at [888, 396] on input "Editor contextual toolbar" at bounding box center [892, 400] width 13 height 13
checkbox input "true"
click at [930, 372] on input "#" at bounding box center [1018, 369] width 266 height 26
paste input "[URL][DOMAIN_NAME]"
type input "#[URL][DOMAIN_NAME]"
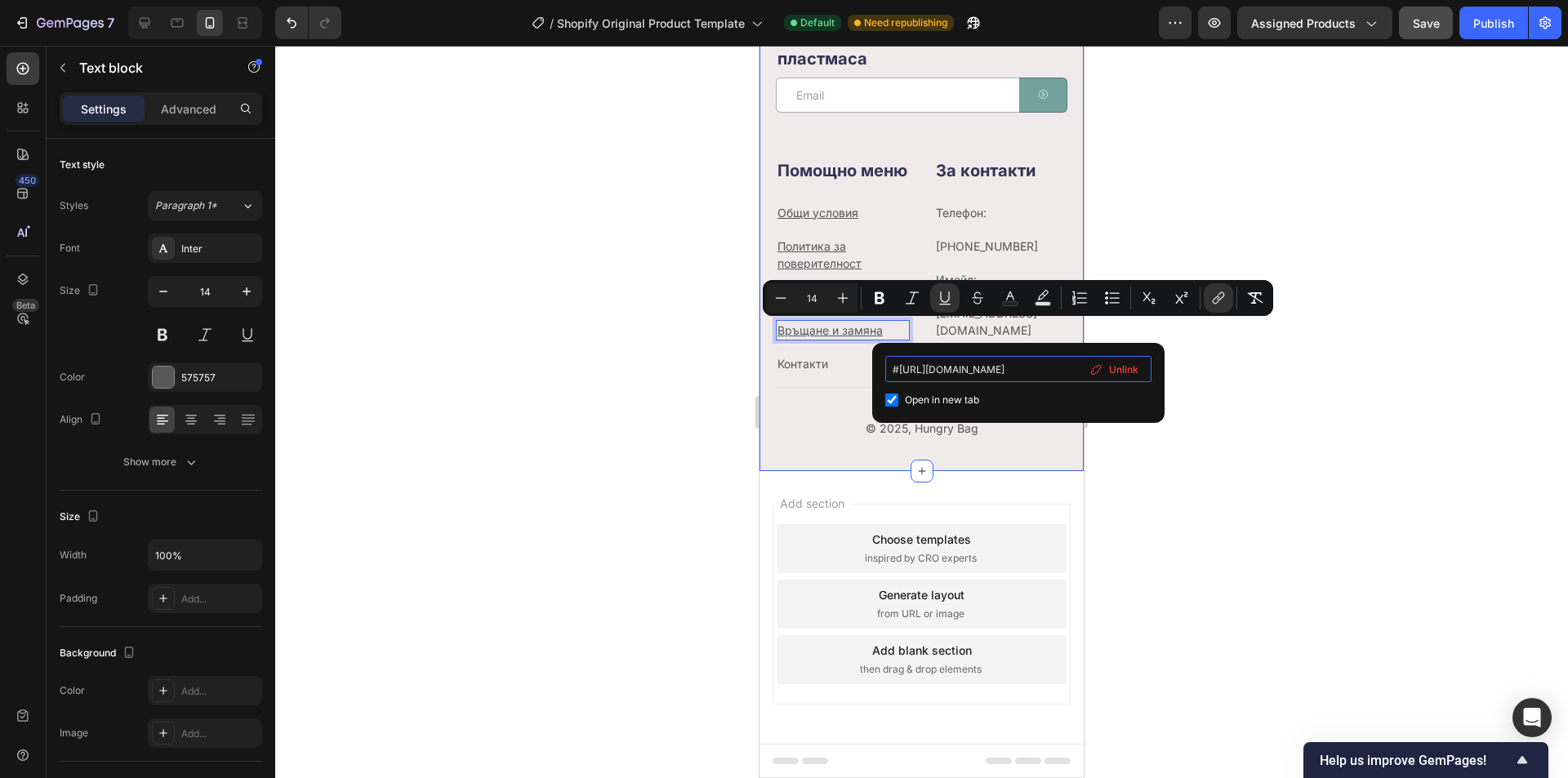
scroll to position [0, 588]
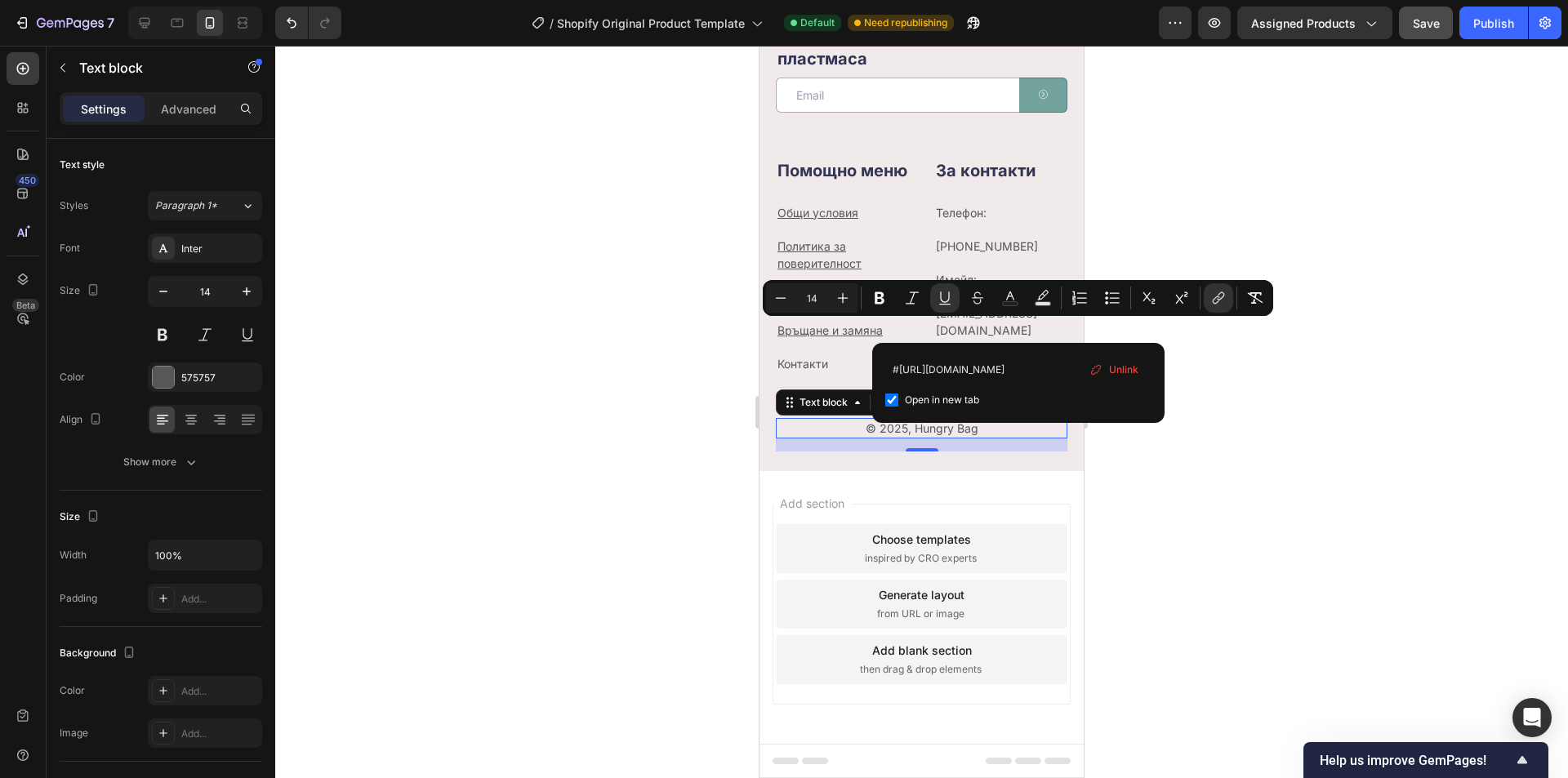
click at [817, 431] on p "© 2025, Hungry Bag" at bounding box center [922, 428] width 288 height 17
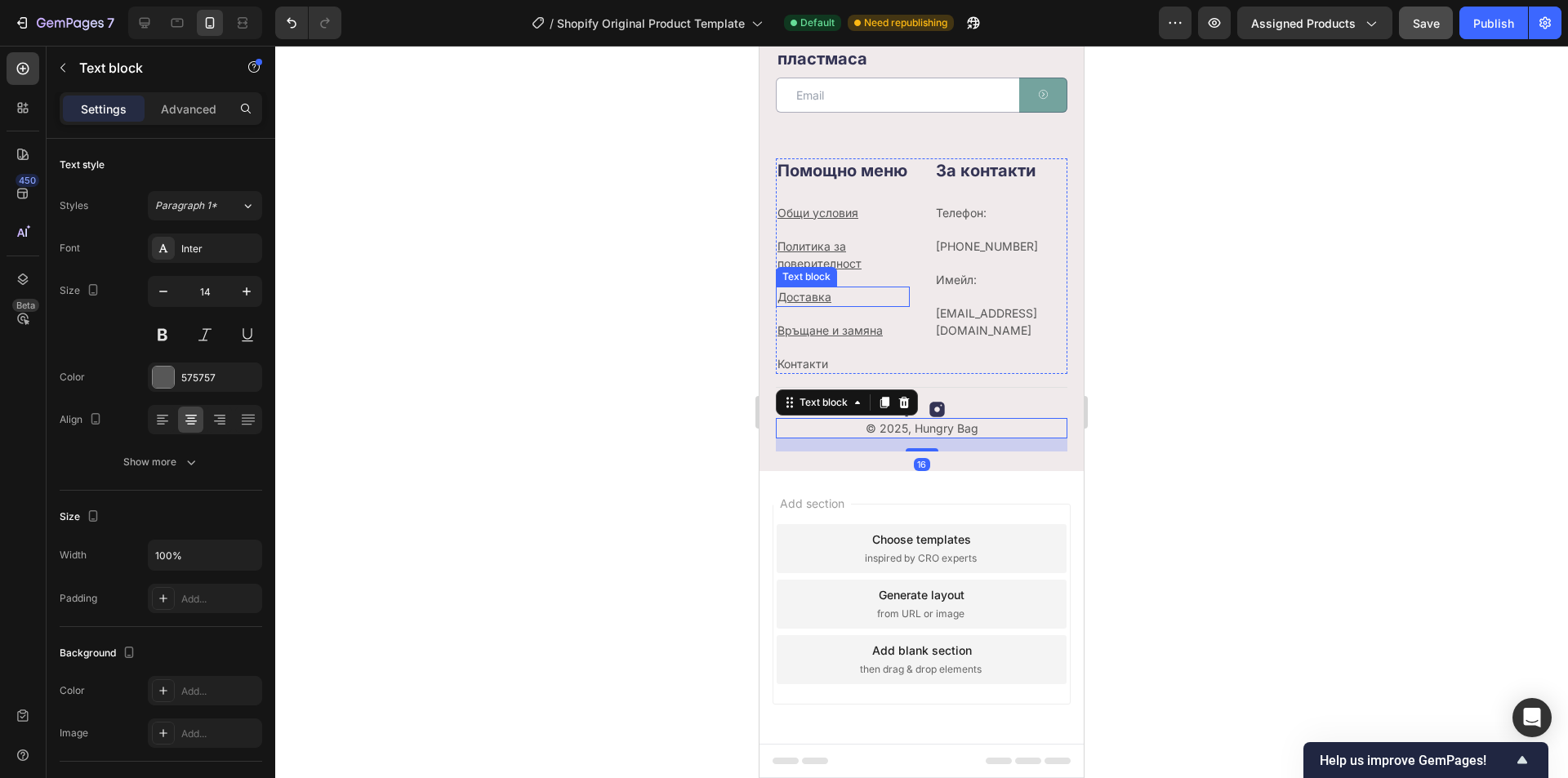
click at [830, 298] on u "Доставка" at bounding box center [805, 296] width 54 height 14
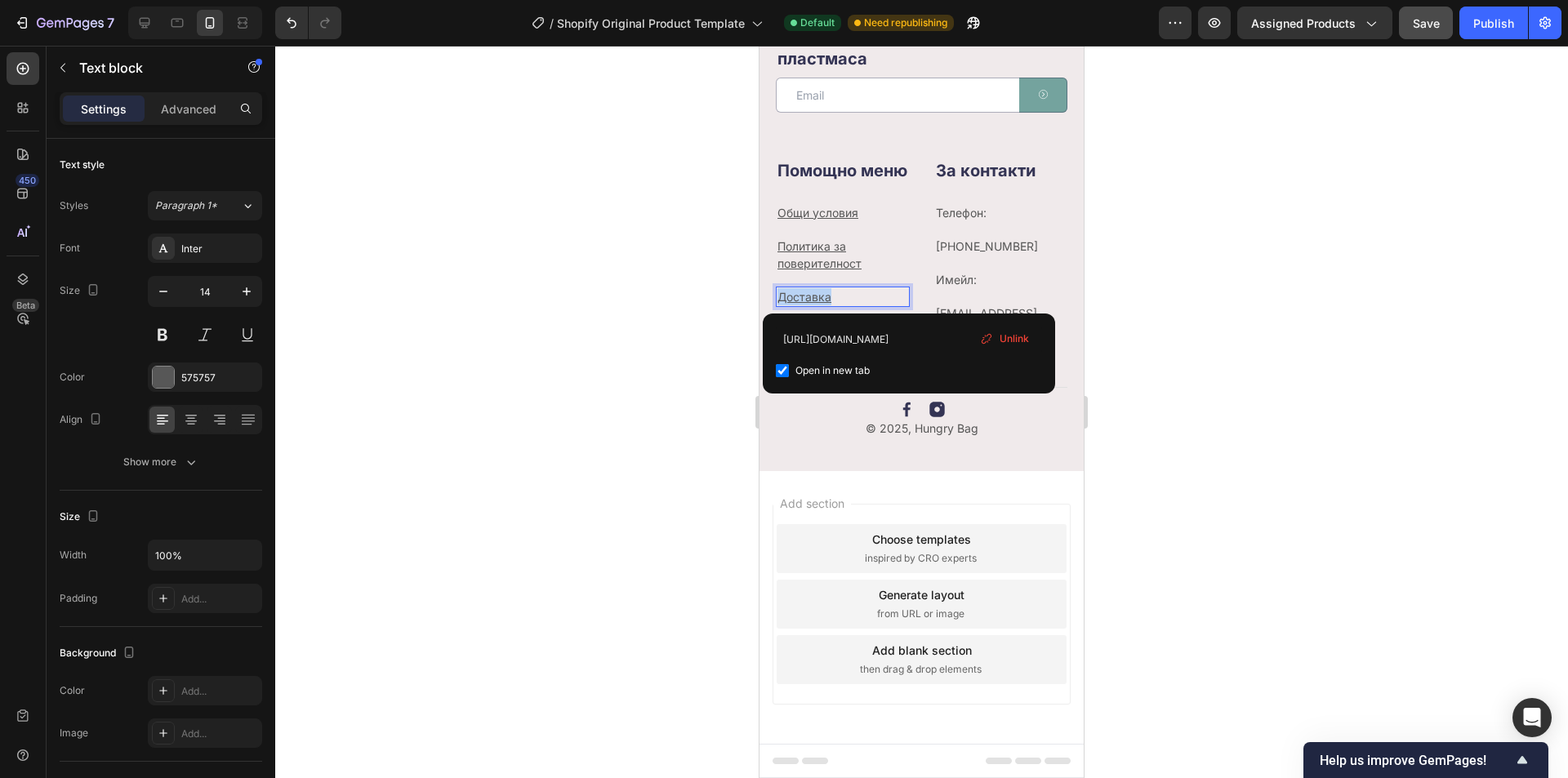
drag, startPoint x: 860, startPoint y: 297, endPoint x: 1518, endPoint y: 345, distance: 659.7
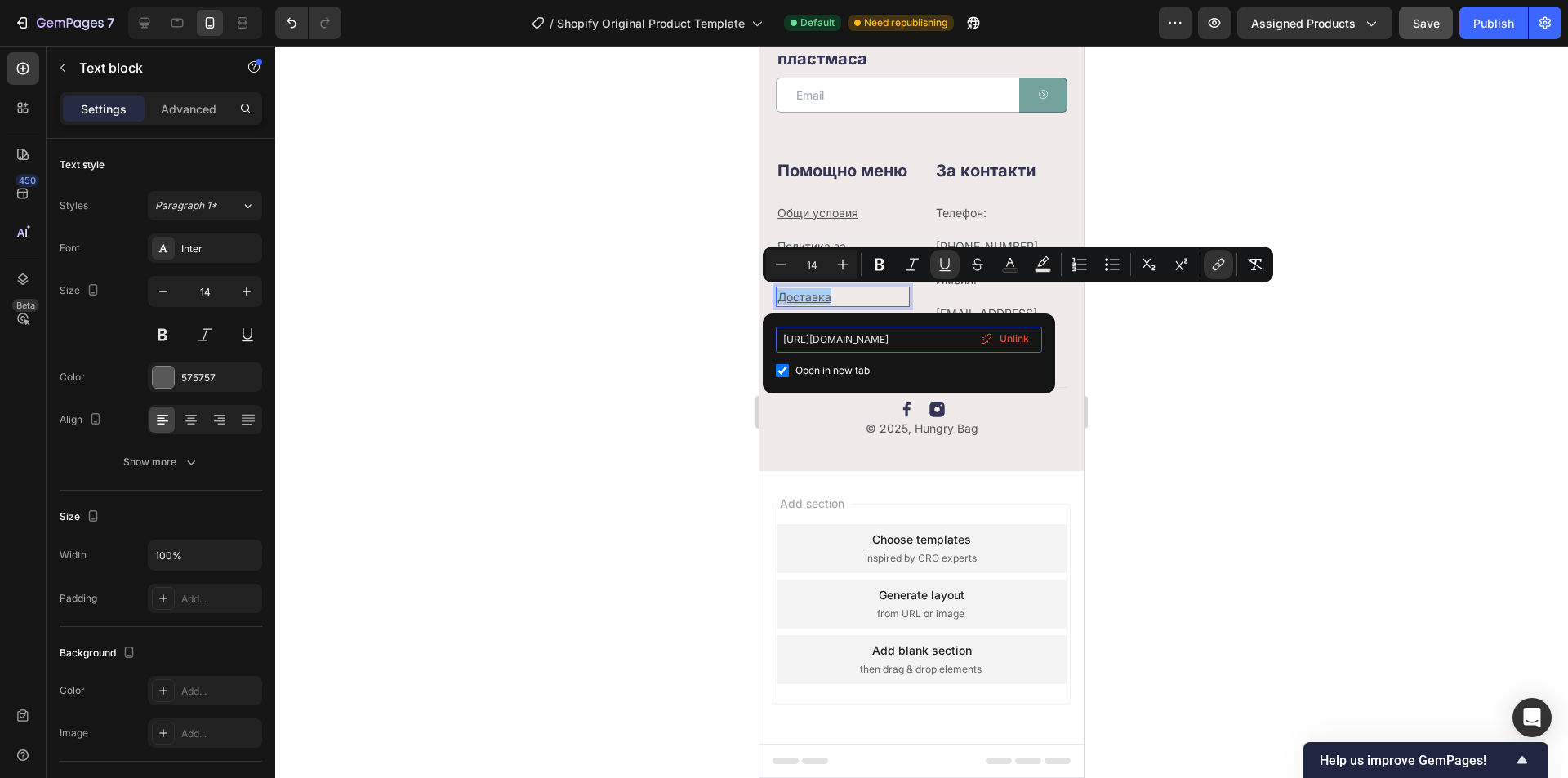
click at [784, 339] on input "[URL][DOMAIN_NAME]" at bounding box center [909, 339] width 266 height 26
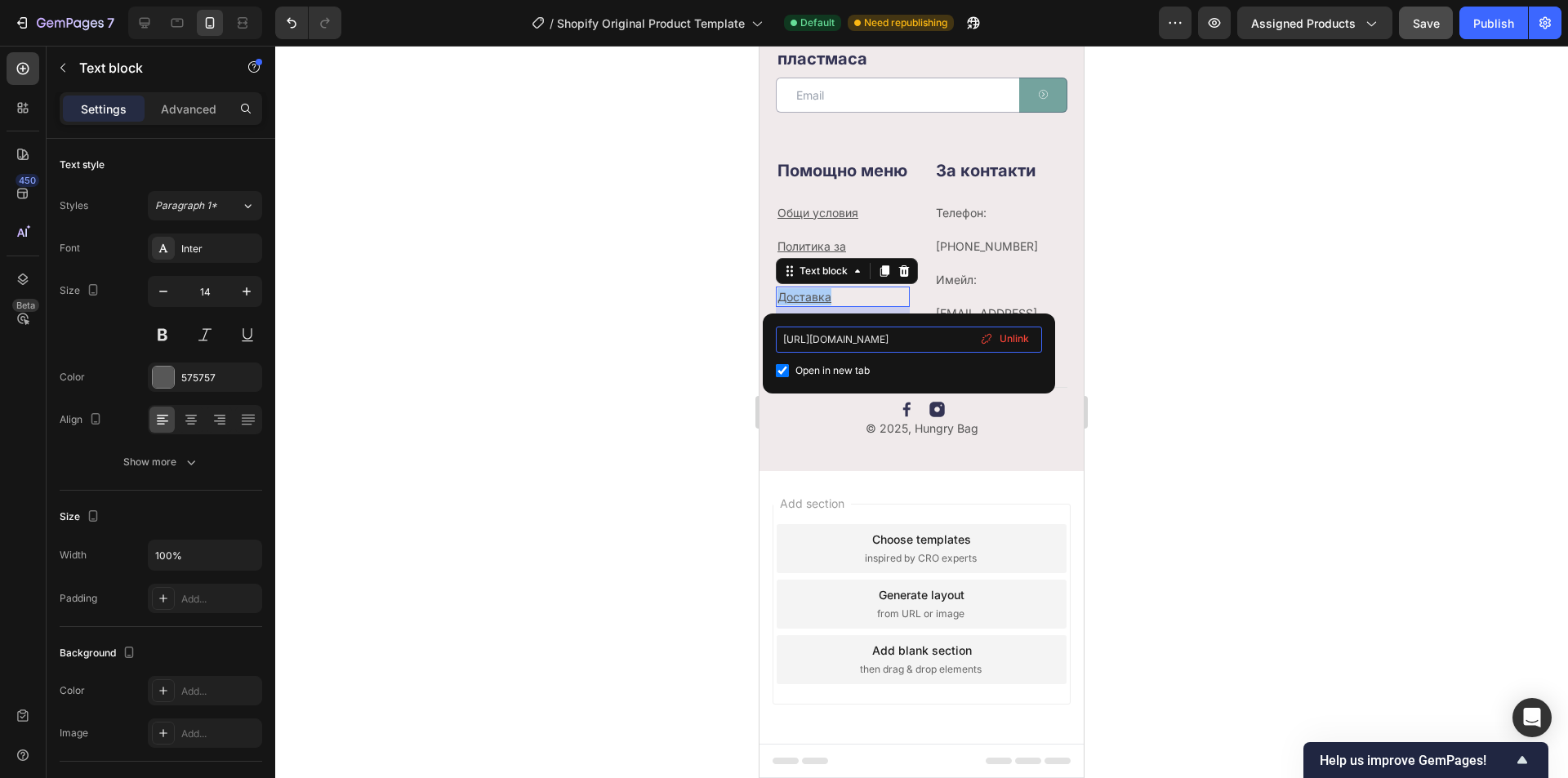
type input "#[URL][DOMAIN_NAME]"
click at [1184, 420] on div at bounding box center [921, 412] width 1293 height 733
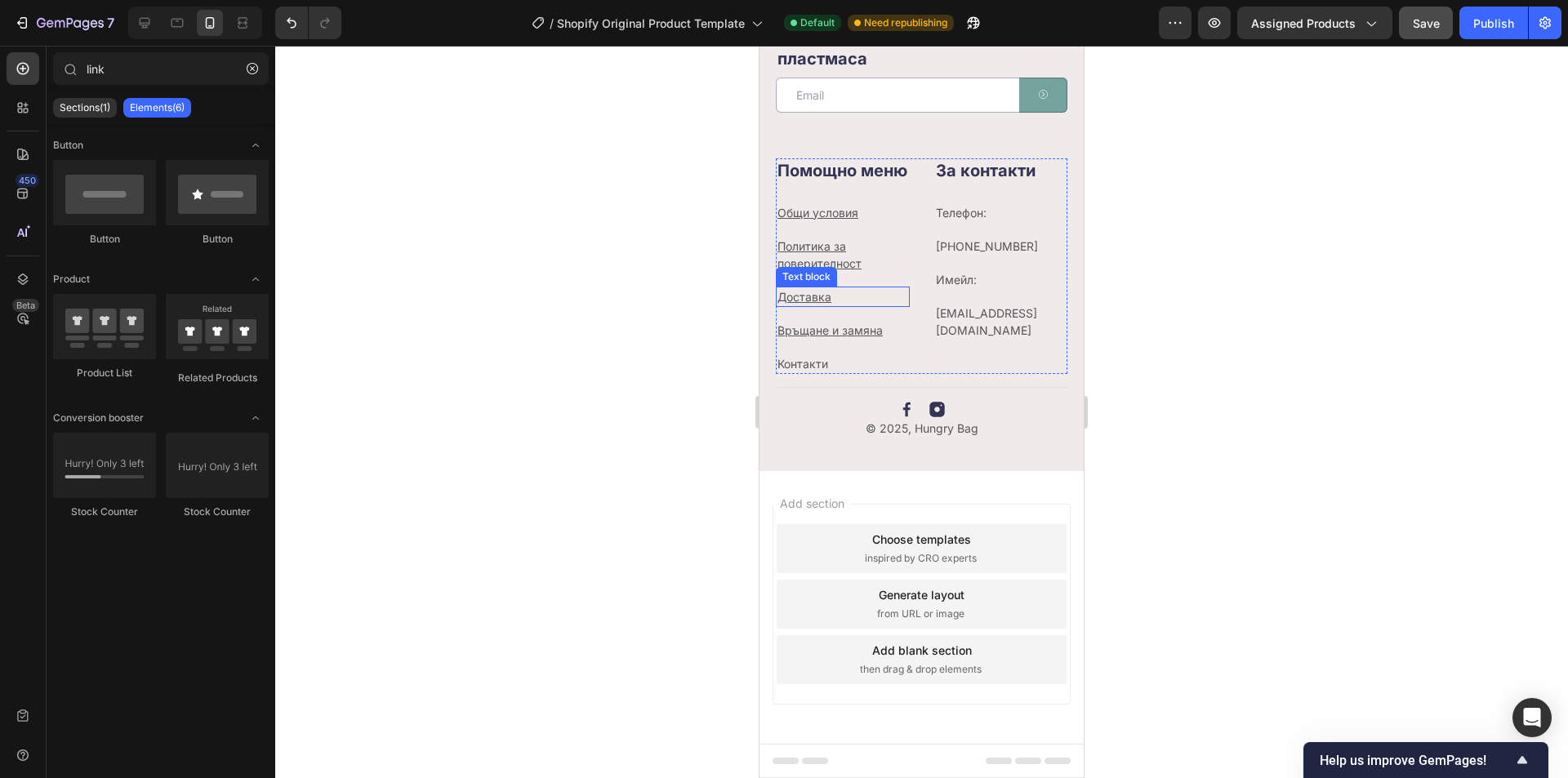
click at [841, 295] on p "Доставка" at bounding box center [843, 296] width 130 height 17
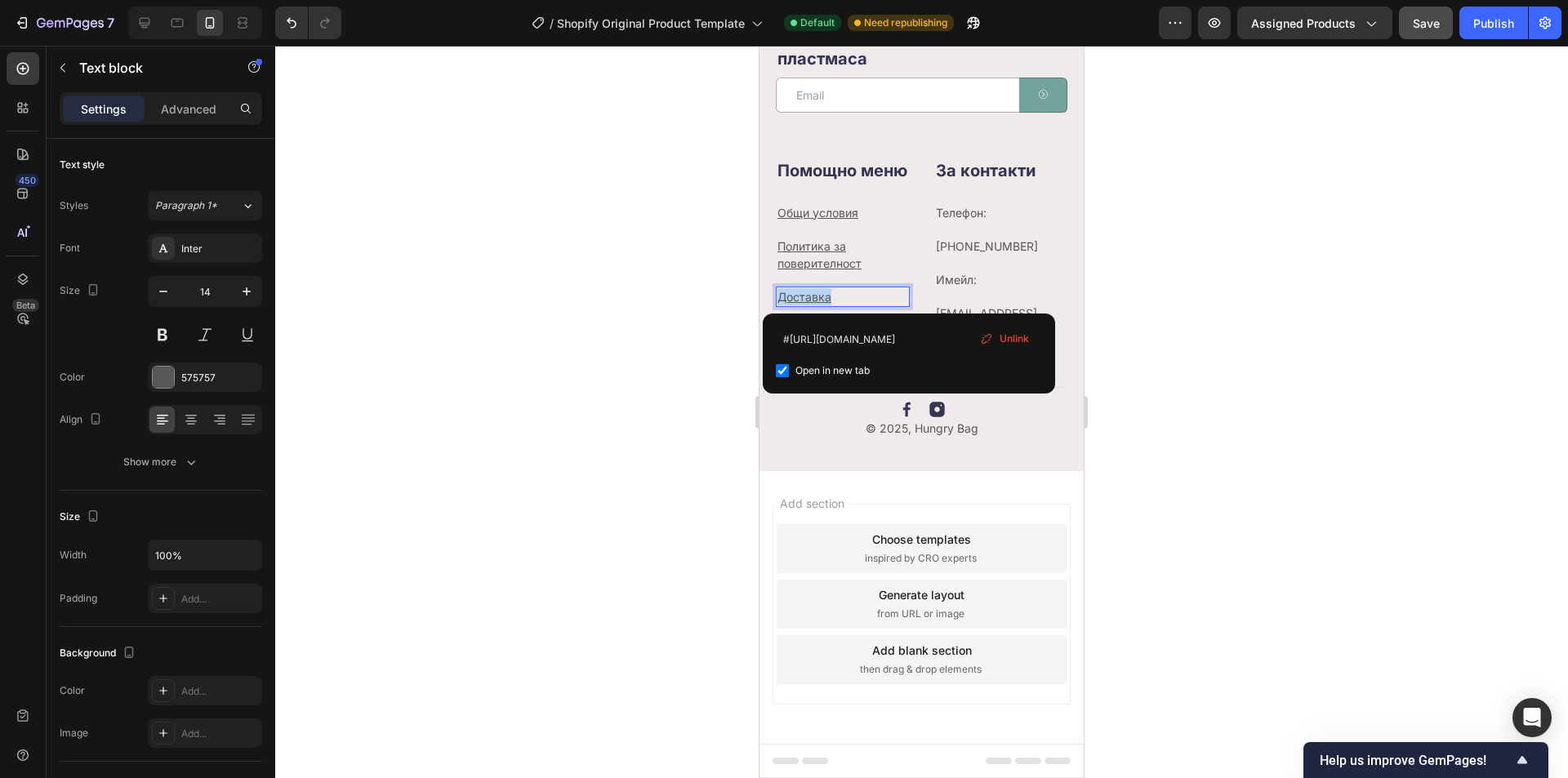
drag, startPoint x: 860, startPoint y: 297, endPoint x: 768, endPoint y: 292, distance: 92.1
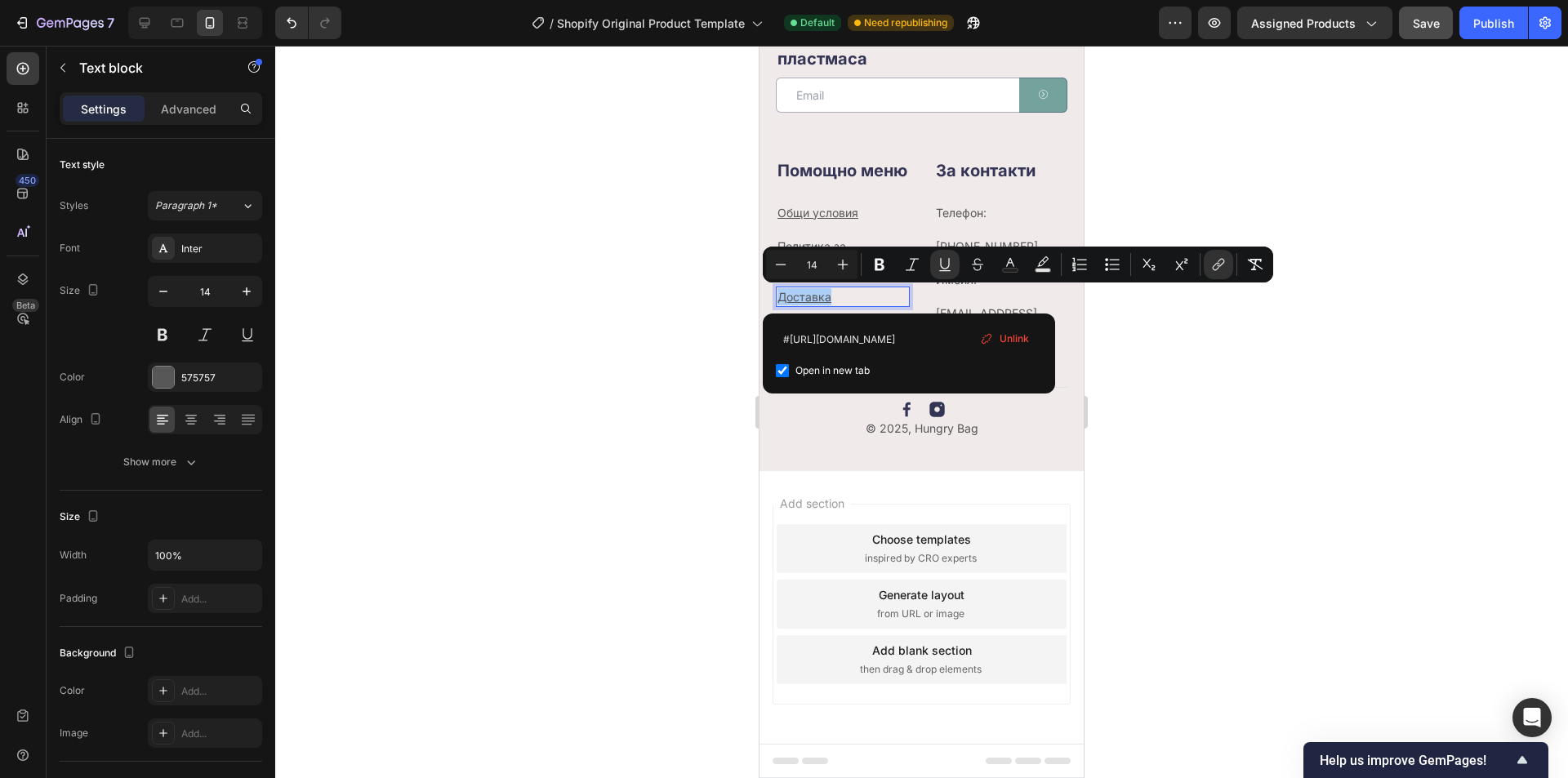
click at [1008, 337] on span "Unlink" at bounding box center [1015, 339] width 29 height 15
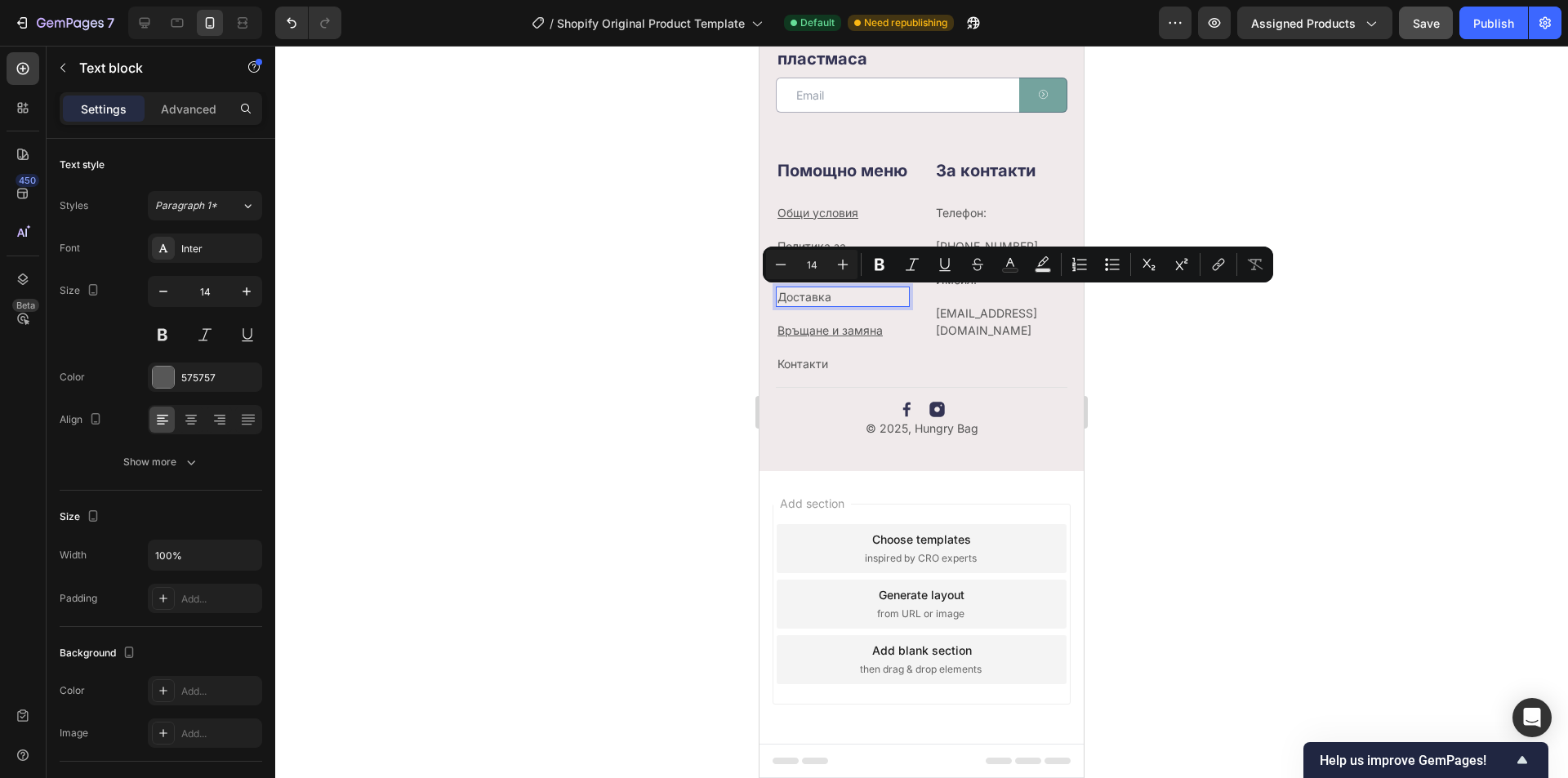
click at [854, 297] on p "Доставка" at bounding box center [843, 296] width 130 height 17
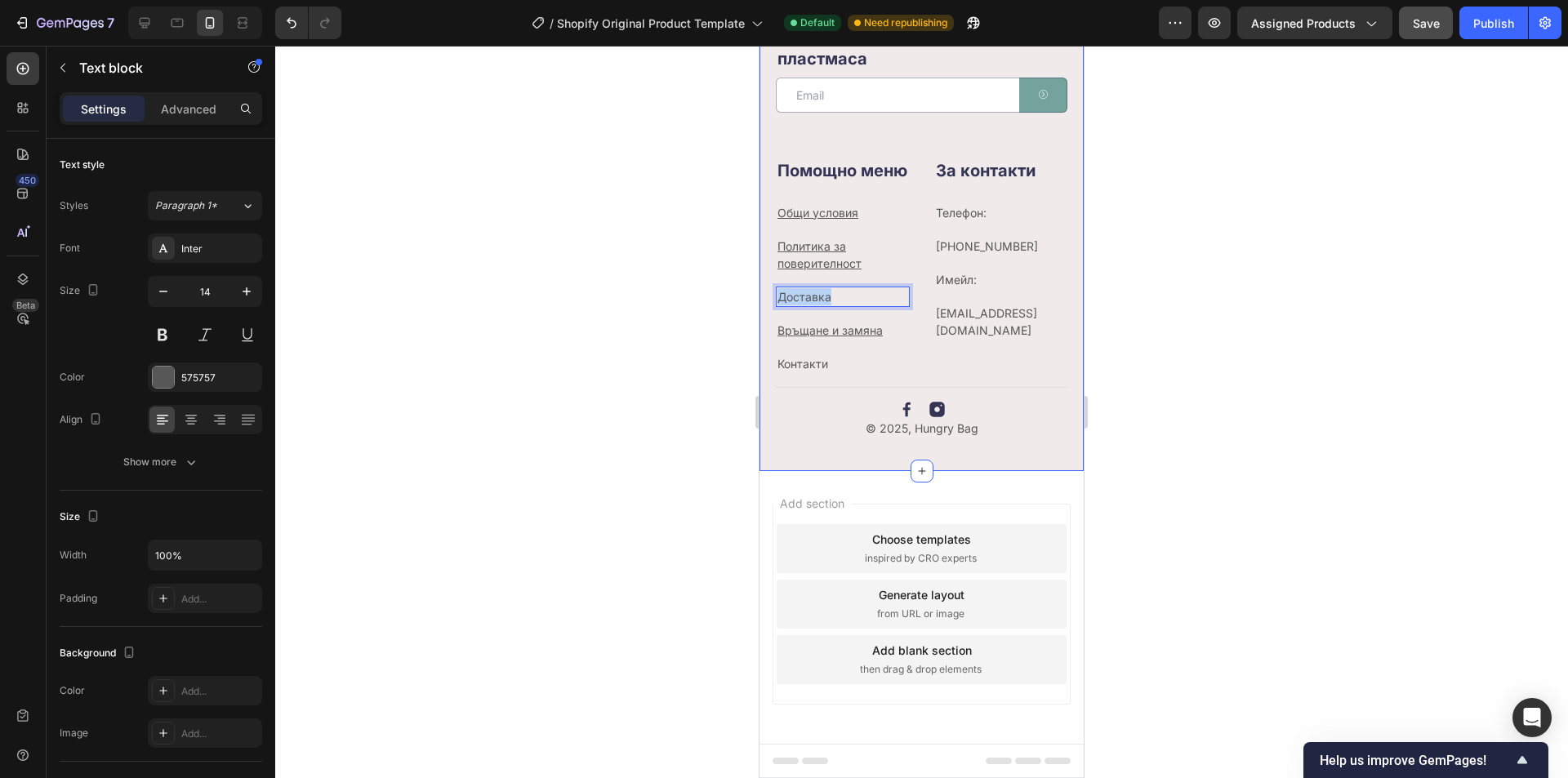
drag, startPoint x: 851, startPoint y: 297, endPoint x: 762, endPoint y: 302, distance: 89.1
click at [762, 302] on div "Нашите имейли също са без пластмаса Heading Email Field Submit Button Row Newsl…" at bounding box center [921, 238] width 324 height 465
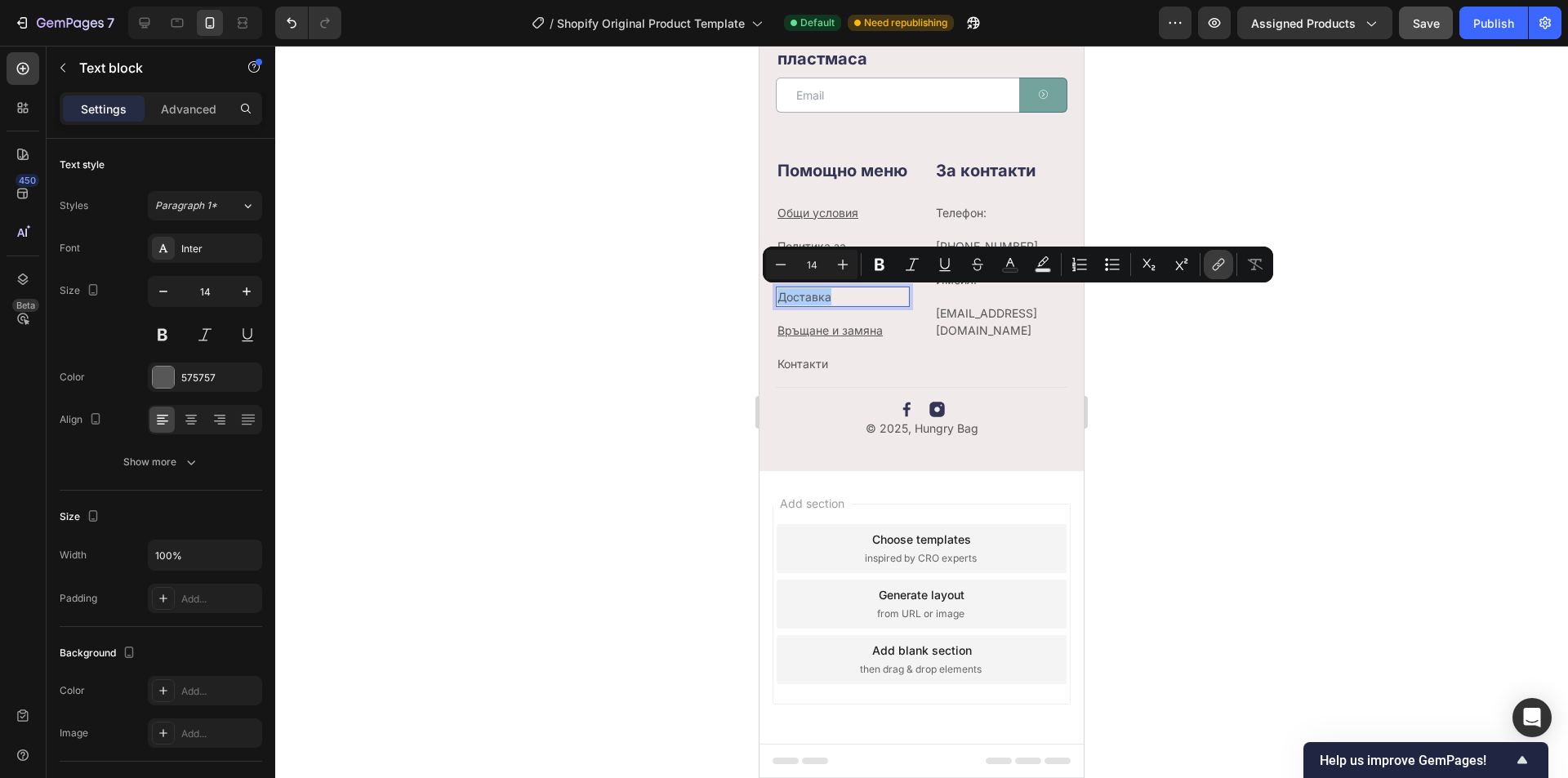
click at [1221, 269] on icon "Editor contextual toolbar" at bounding box center [1218, 265] width 17 height 17
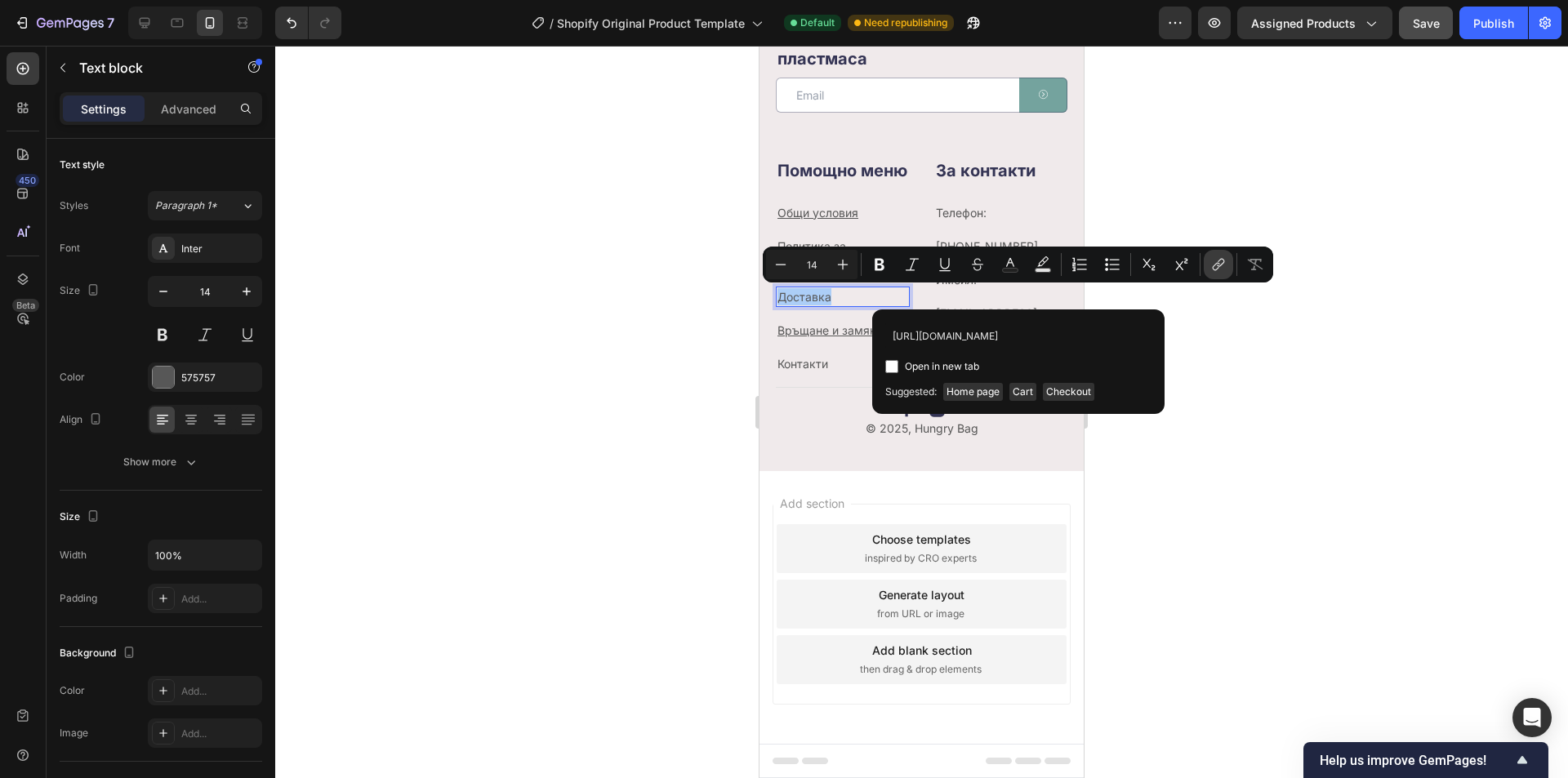
scroll to position [0, 304]
type input "[URL][DOMAIN_NAME]"
click at [896, 376] on div "Open in new tab" at bounding box center [1018, 366] width 266 height 19
checkbox input "true"
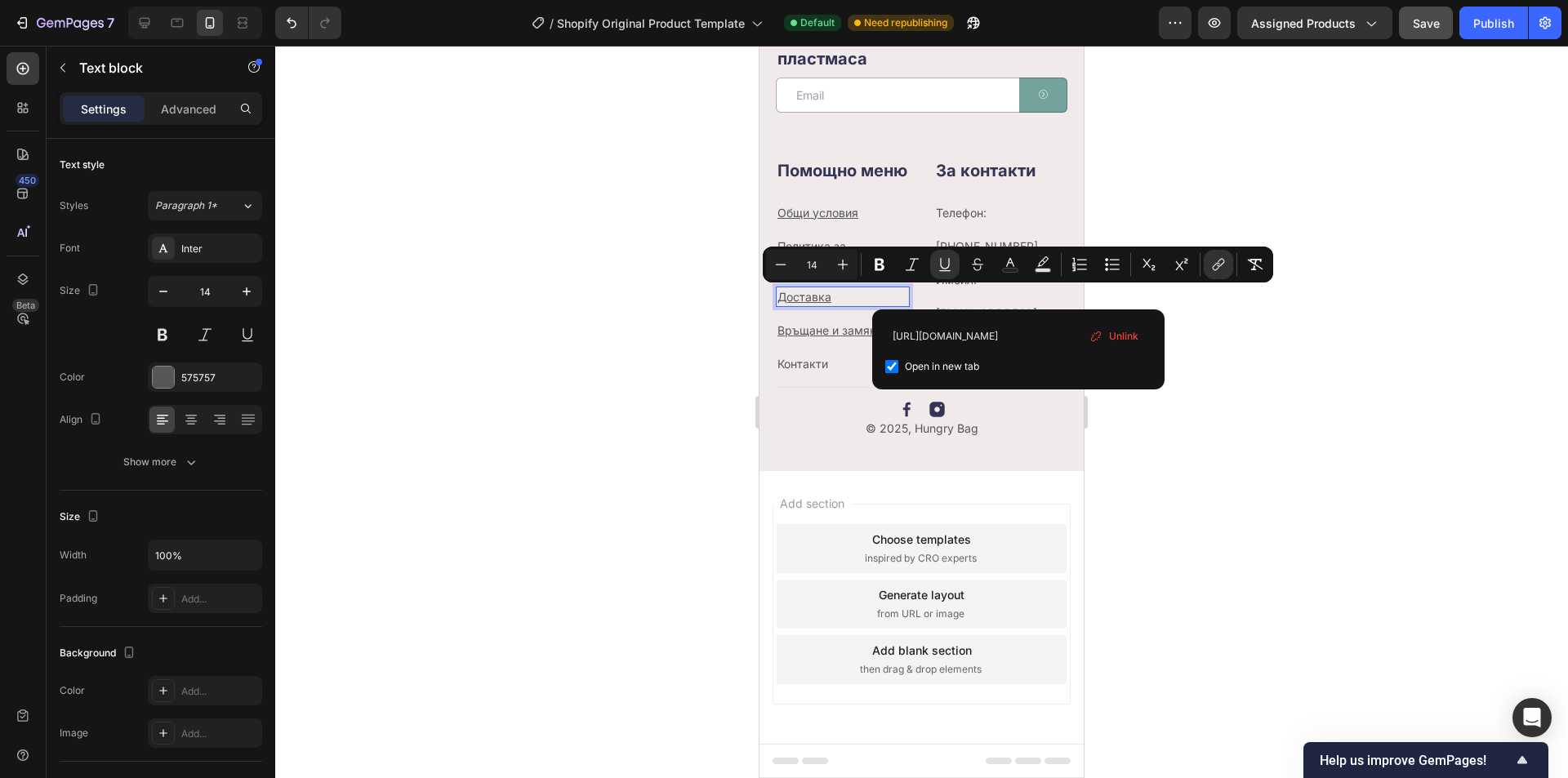
click at [1221, 403] on div at bounding box center [921, 412] width 1293 height 733
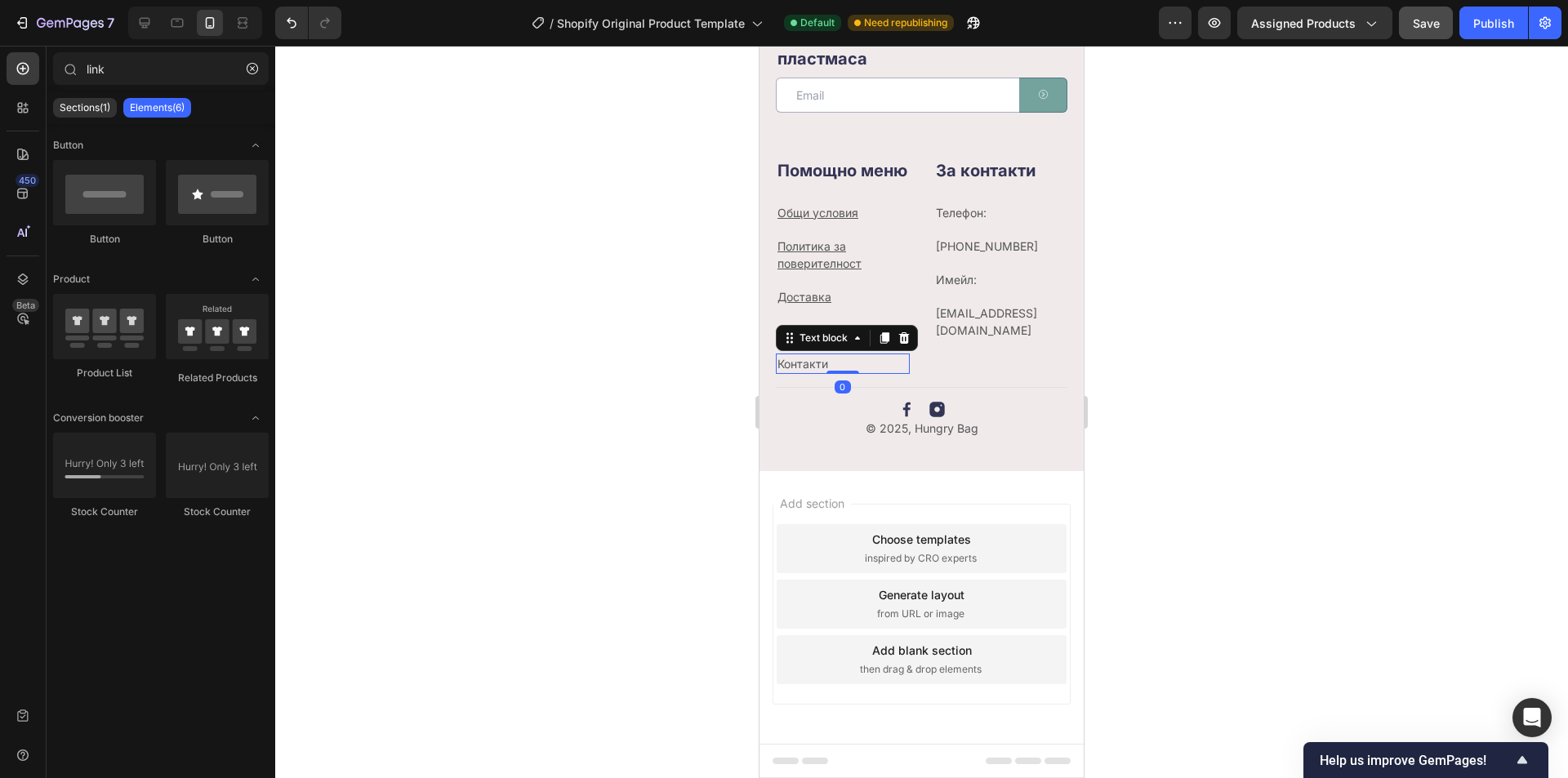
click at [842, 360] on p "Контакти" at bounding box center [843, 363] width 130 height 17
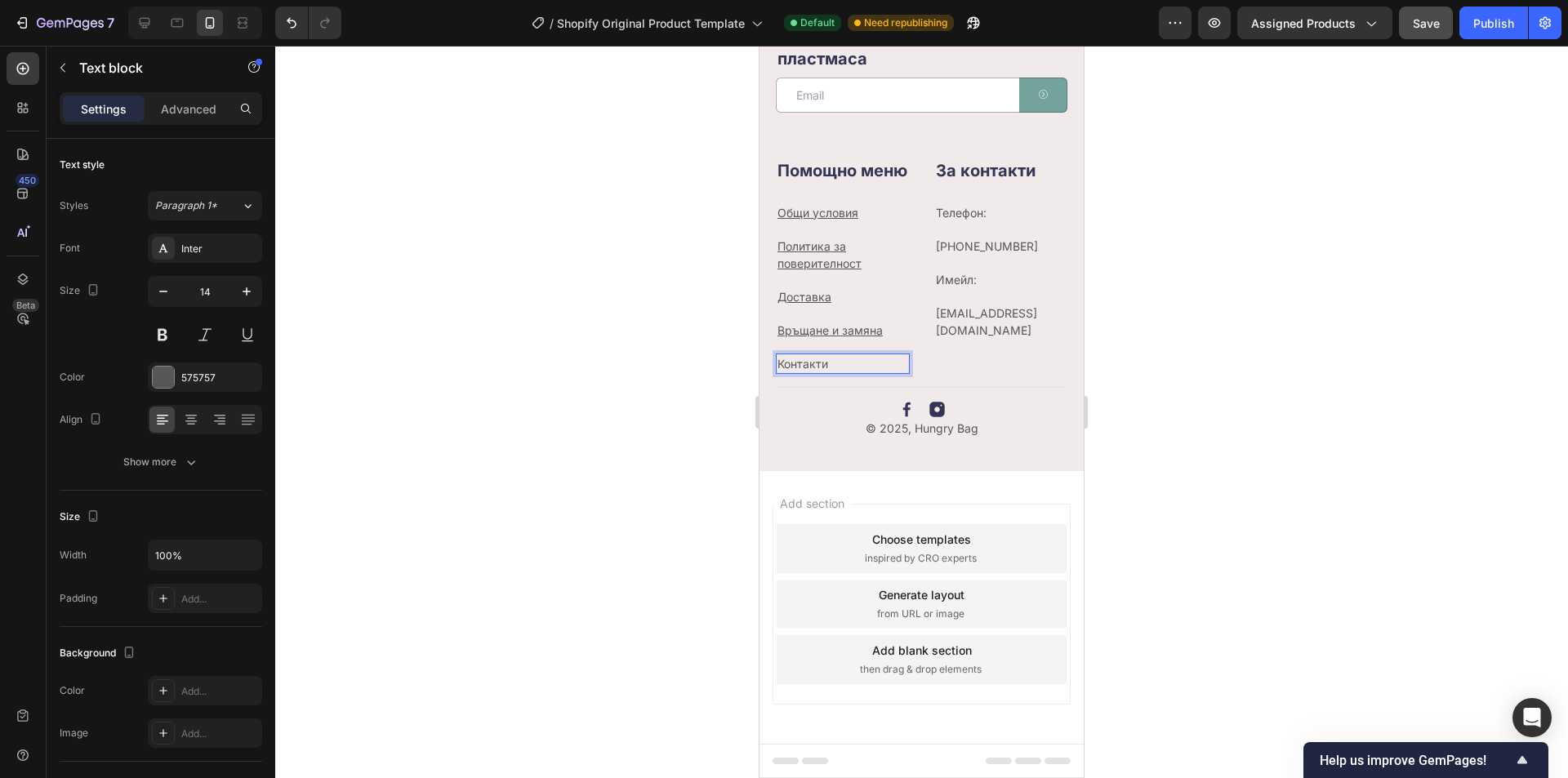
click at [851, 366] on p "Контакти" at bounding box center [843, 363] width 130 height 17
drag, startPoint x: 816, startPoint y: 364, endPoint x: 775, endPoint y: 364, distance: 41.0
click at [776, 364] on div "Контакти" at bounding box center [843, 363] width 134 height 20
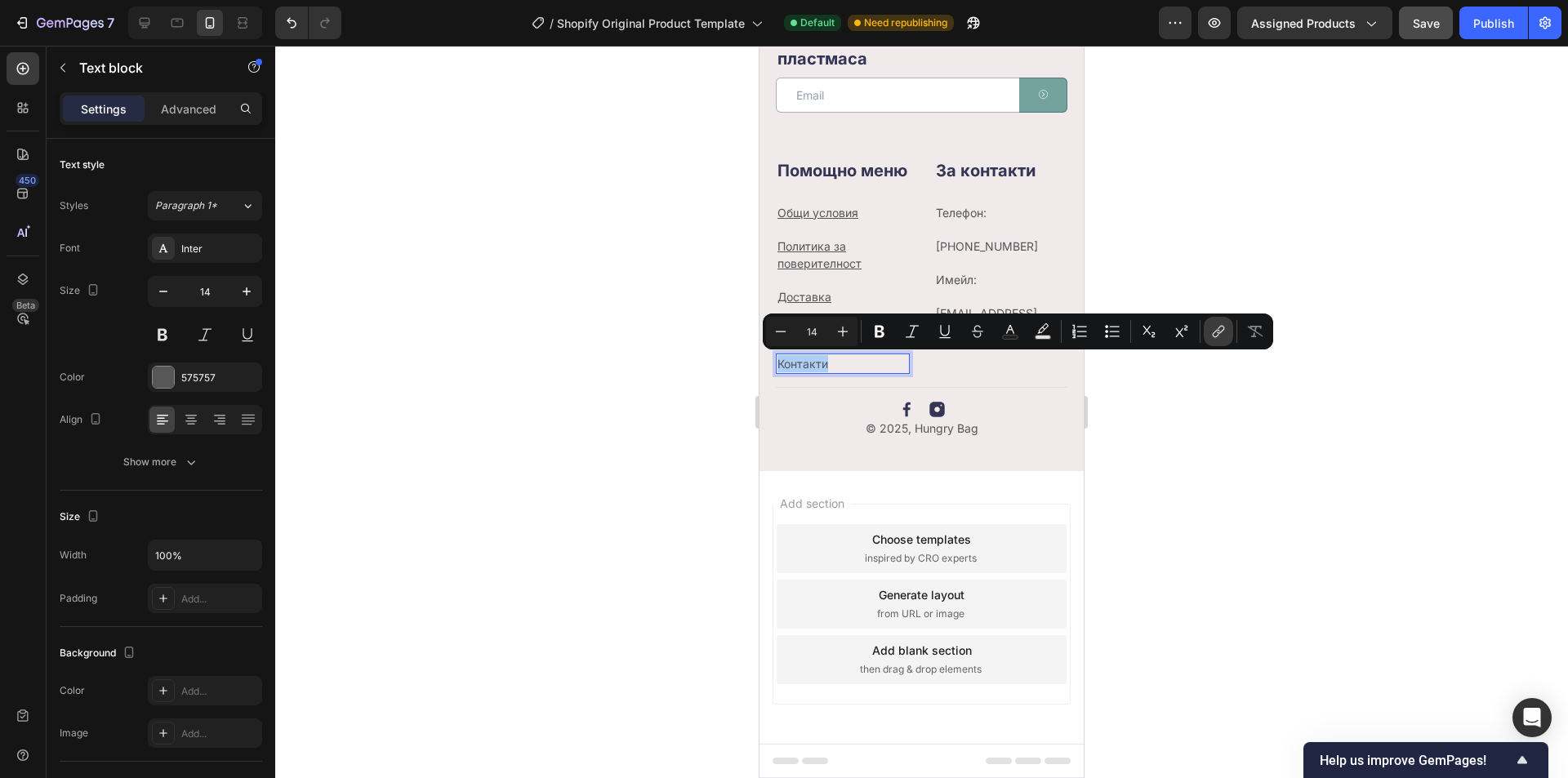
click at [1221, 330] on icon "Editor contextual toolbar" at bounding box center [1218, 332] width 17 height 17
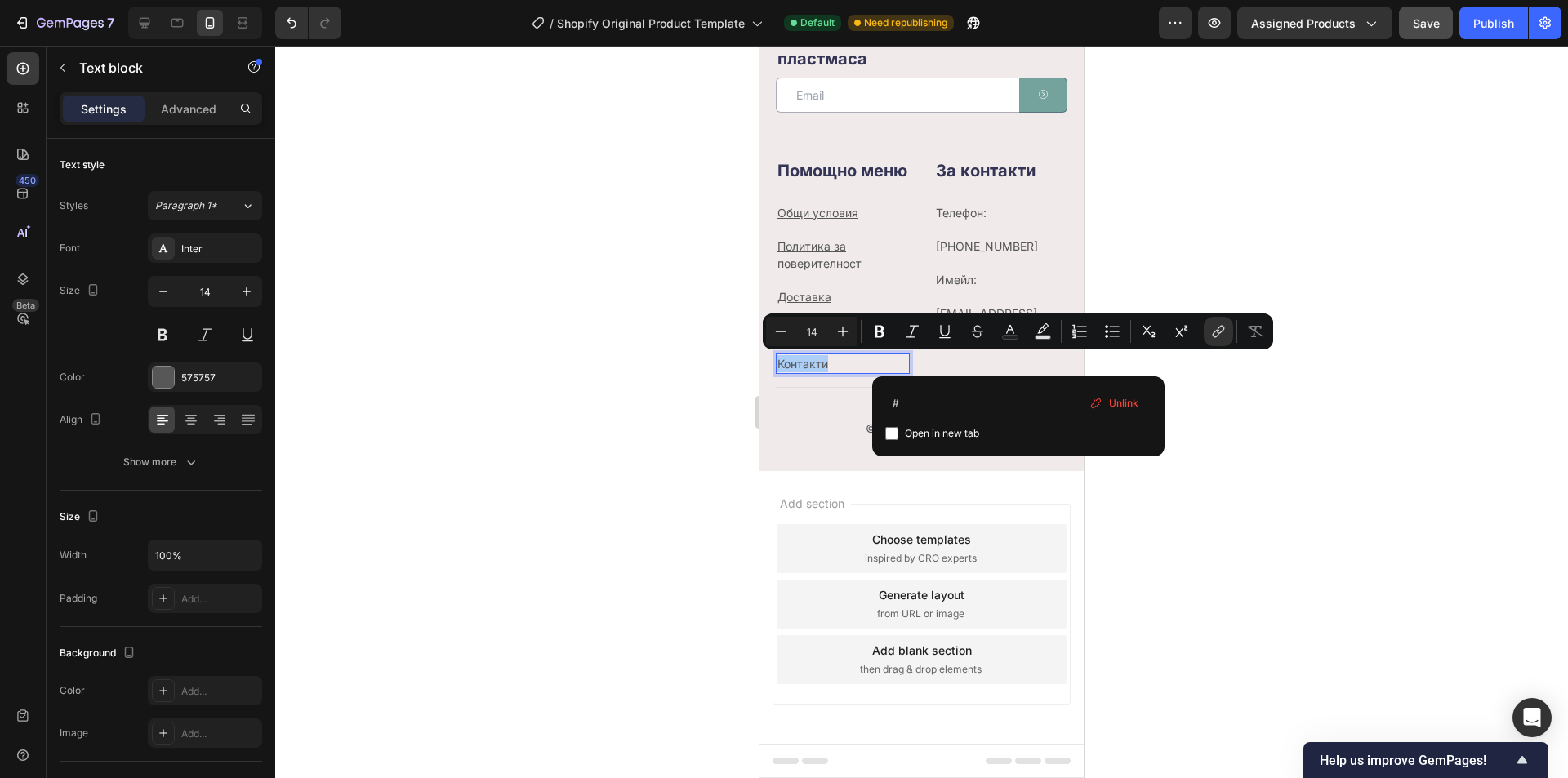
click at [952, 428] on span "Open in new tab" at bounding box center [941, 433] width 74 height 19
checkbox input "true"
click at [950, 406] on input "#" at bounding box center [1018, 403] width 266 height 26
paste input "[URL][DOMAIN_NAME]"
type input "#[URL][DOMAIN_NAME]"
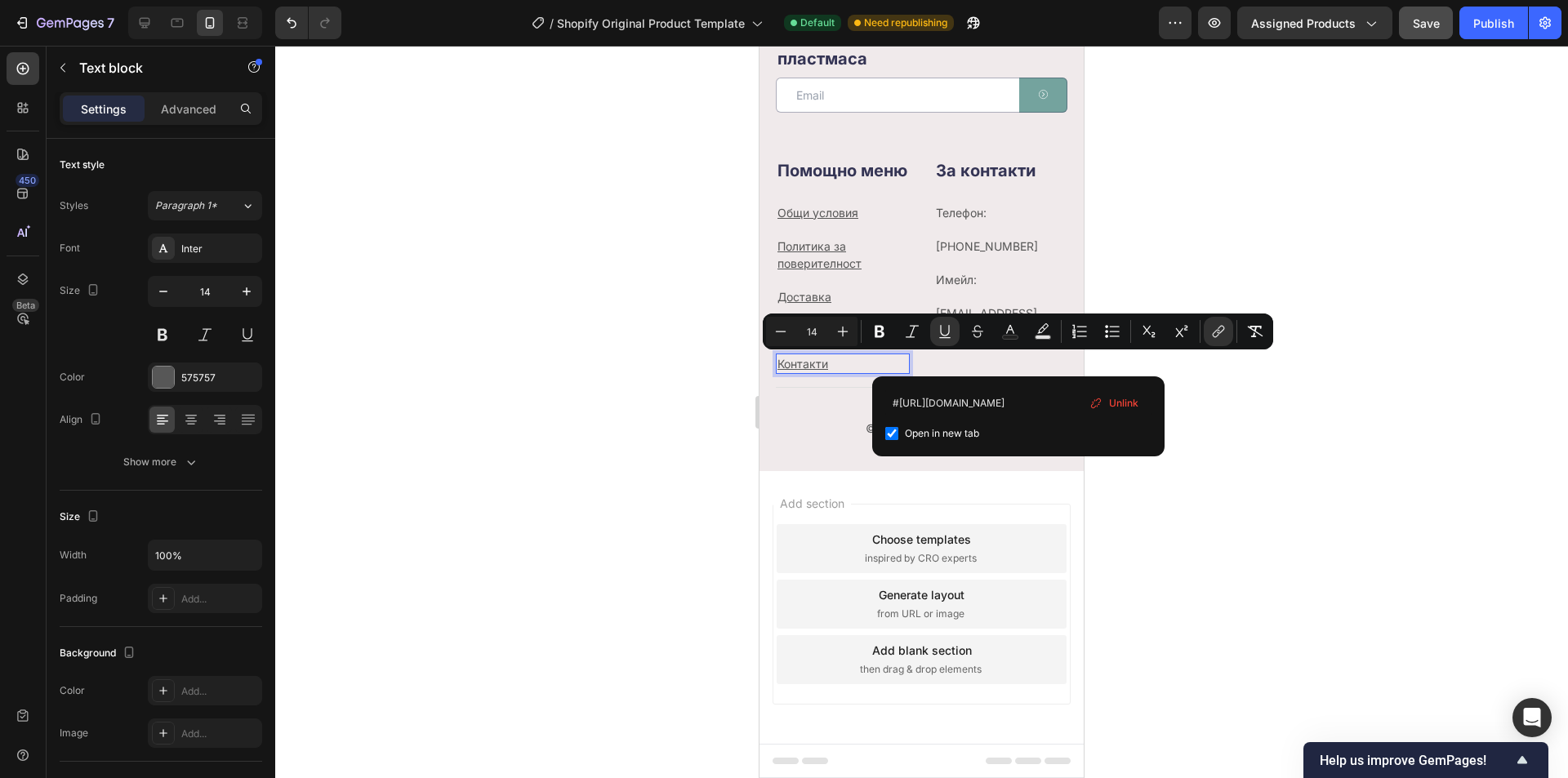
click at [1166, 514] on div at bounding box center [921, 412] width 1293 height 733
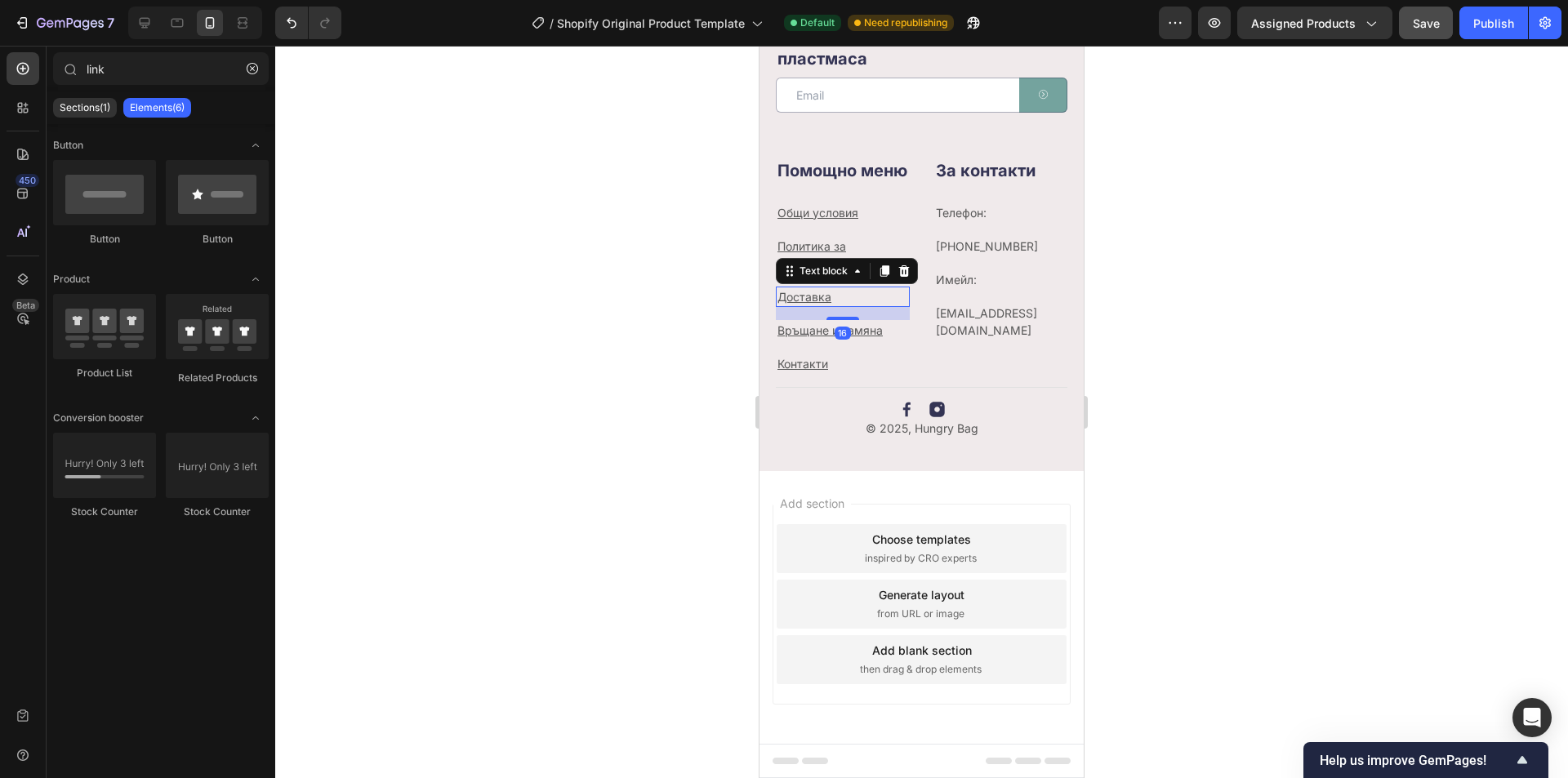
click at [801, 297] on u "Доставка" at bounding box center [805, 296] width 54 height 14
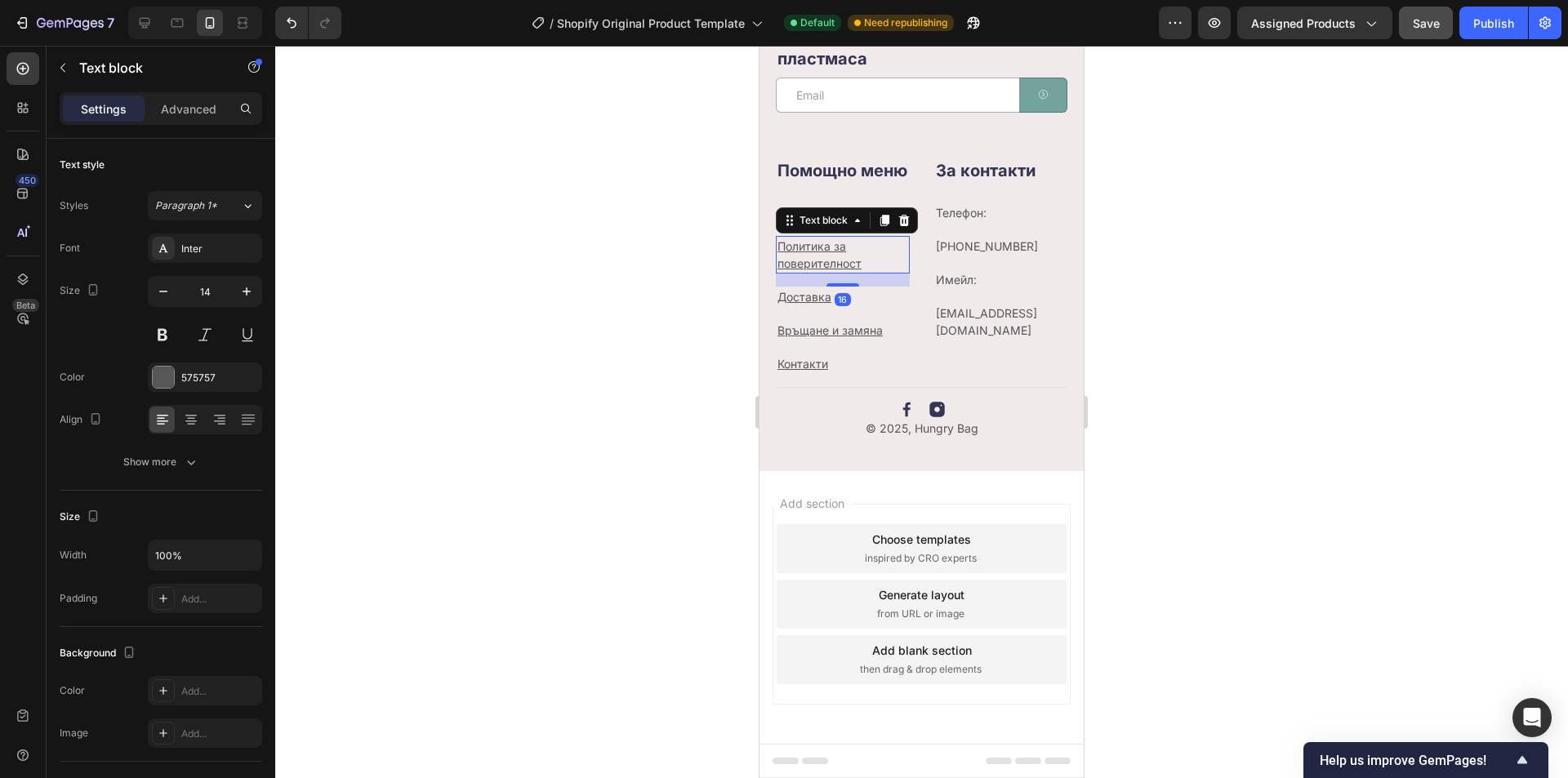
click at [811, 264] on u "Политика за поверителност" at bounding box center [820, 255] width 84 height 31
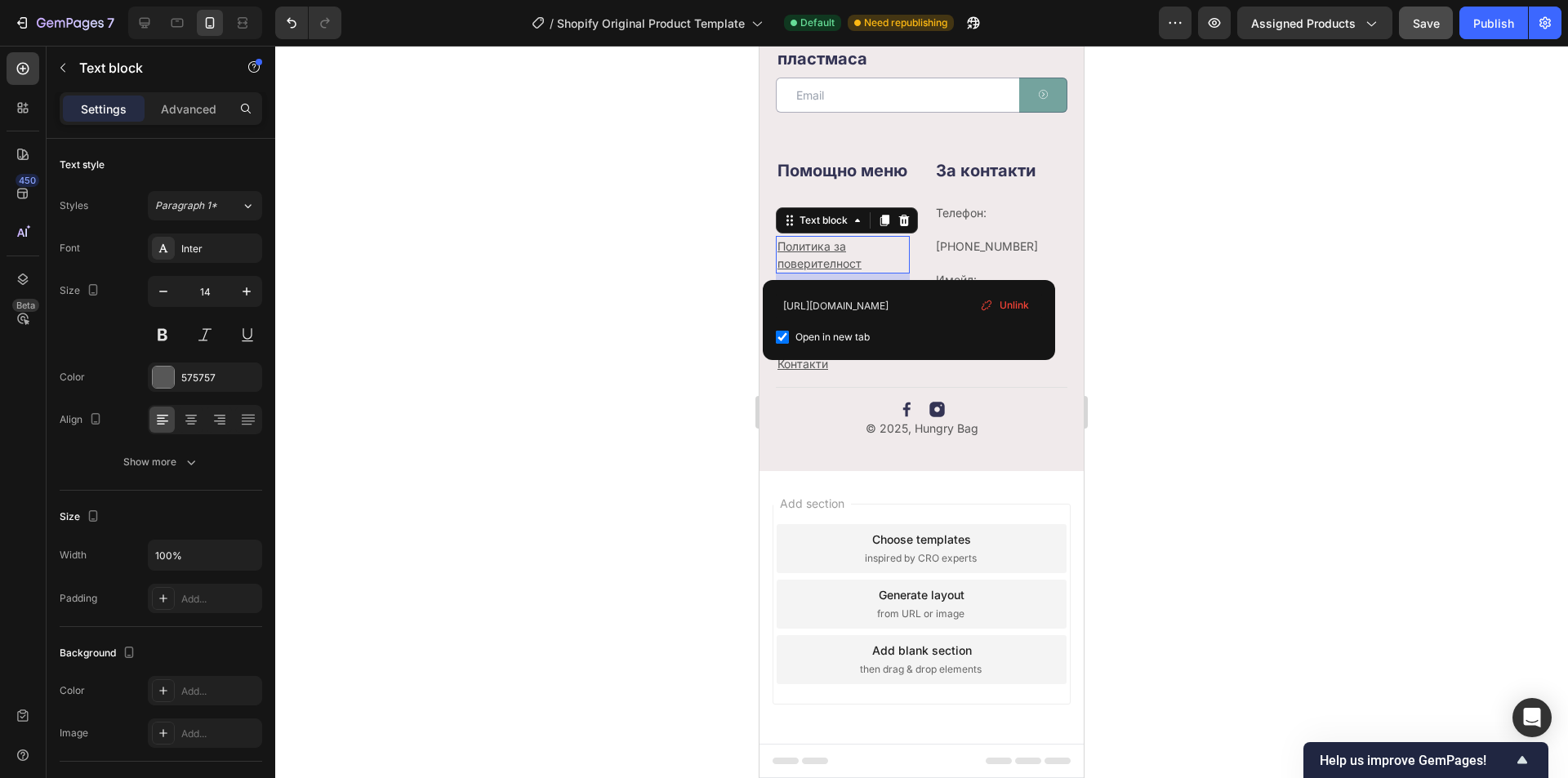
click at [866, 256] on p "Политика за поверителност" at bounding box center [843, 254] width 130 height 34
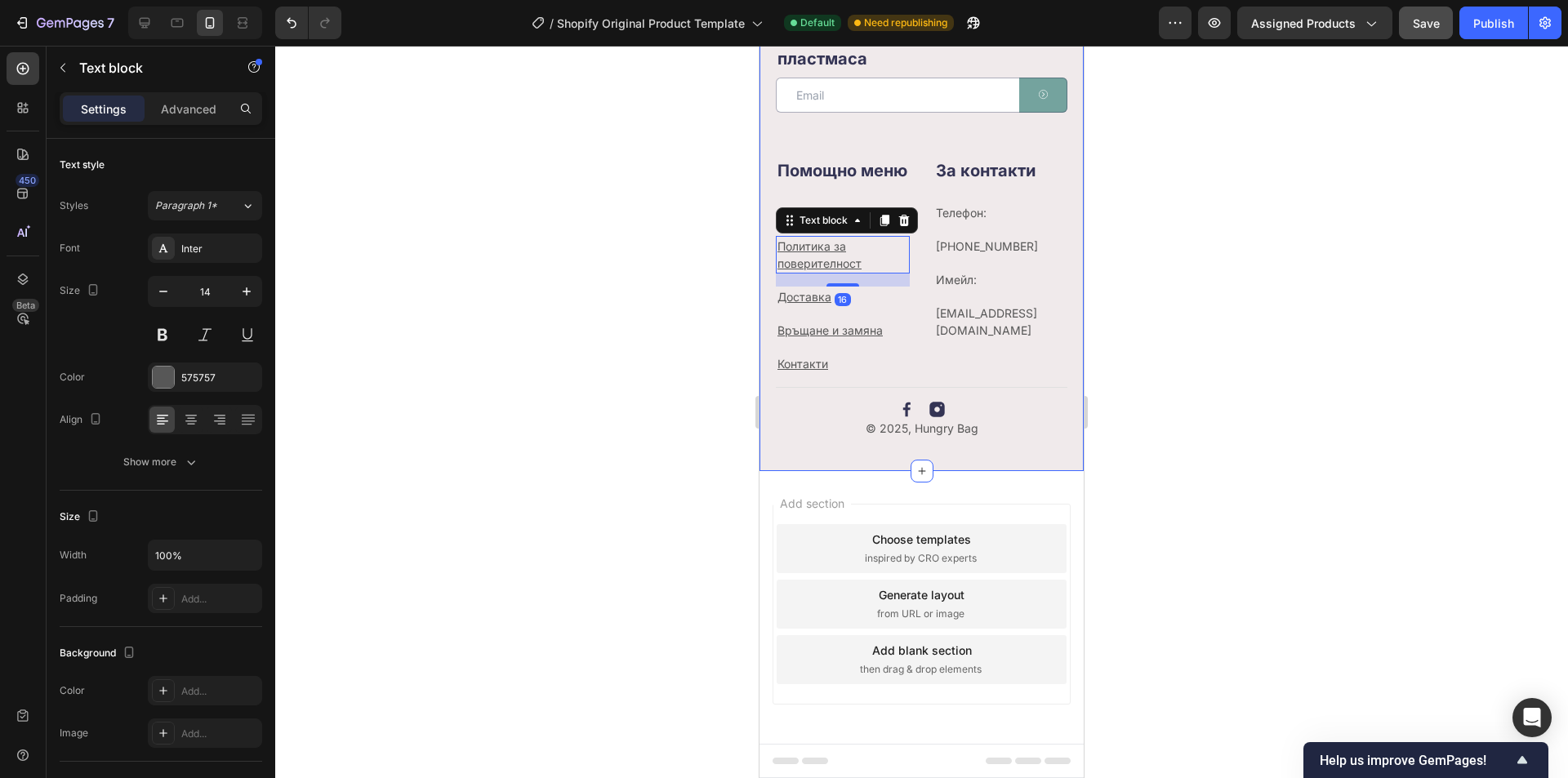
drag, startPoint x: 736, startPoint y: 414, endPoint x: 4, endPoint y: 371, distance: 733.3
click at [736, 414] on div at bounding box center [921, 412] width 1293 height 733
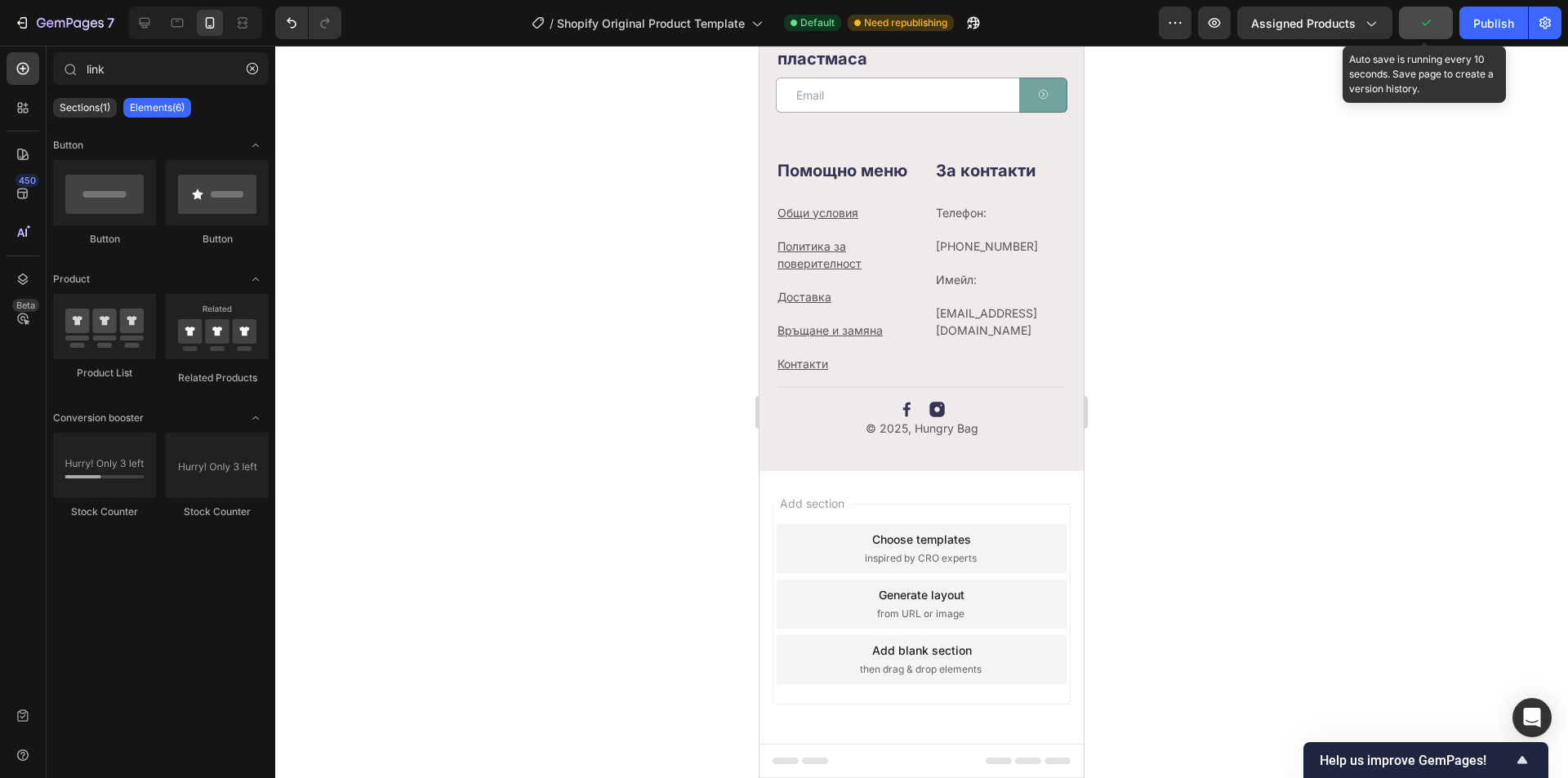
click at [1448, 23] on button "button" at bounding box center [1426, 23] width 54 height 33
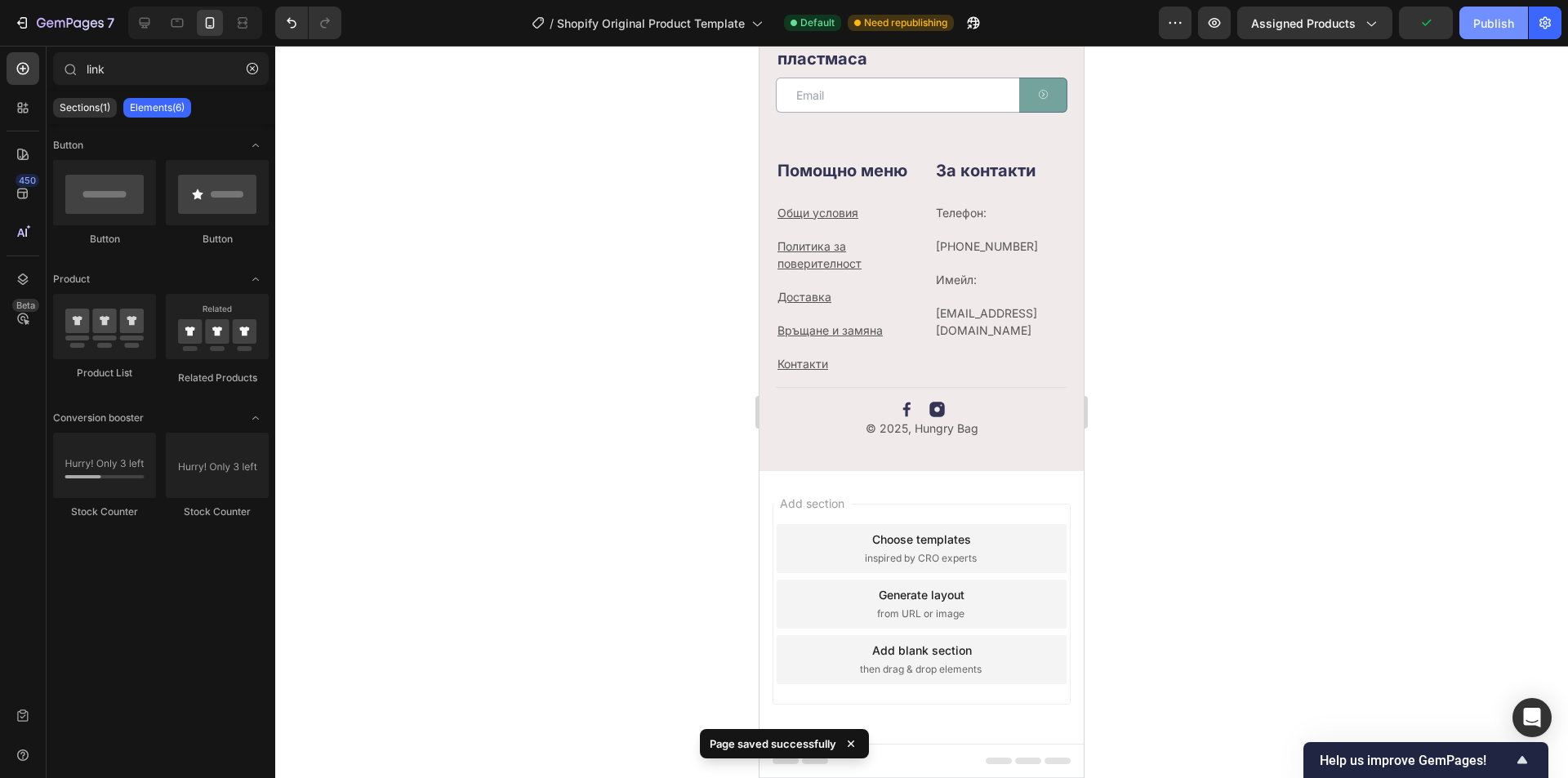
click at [1479, 26] on div "Publish" at bounding box center [1494, 23] width 41 height 17
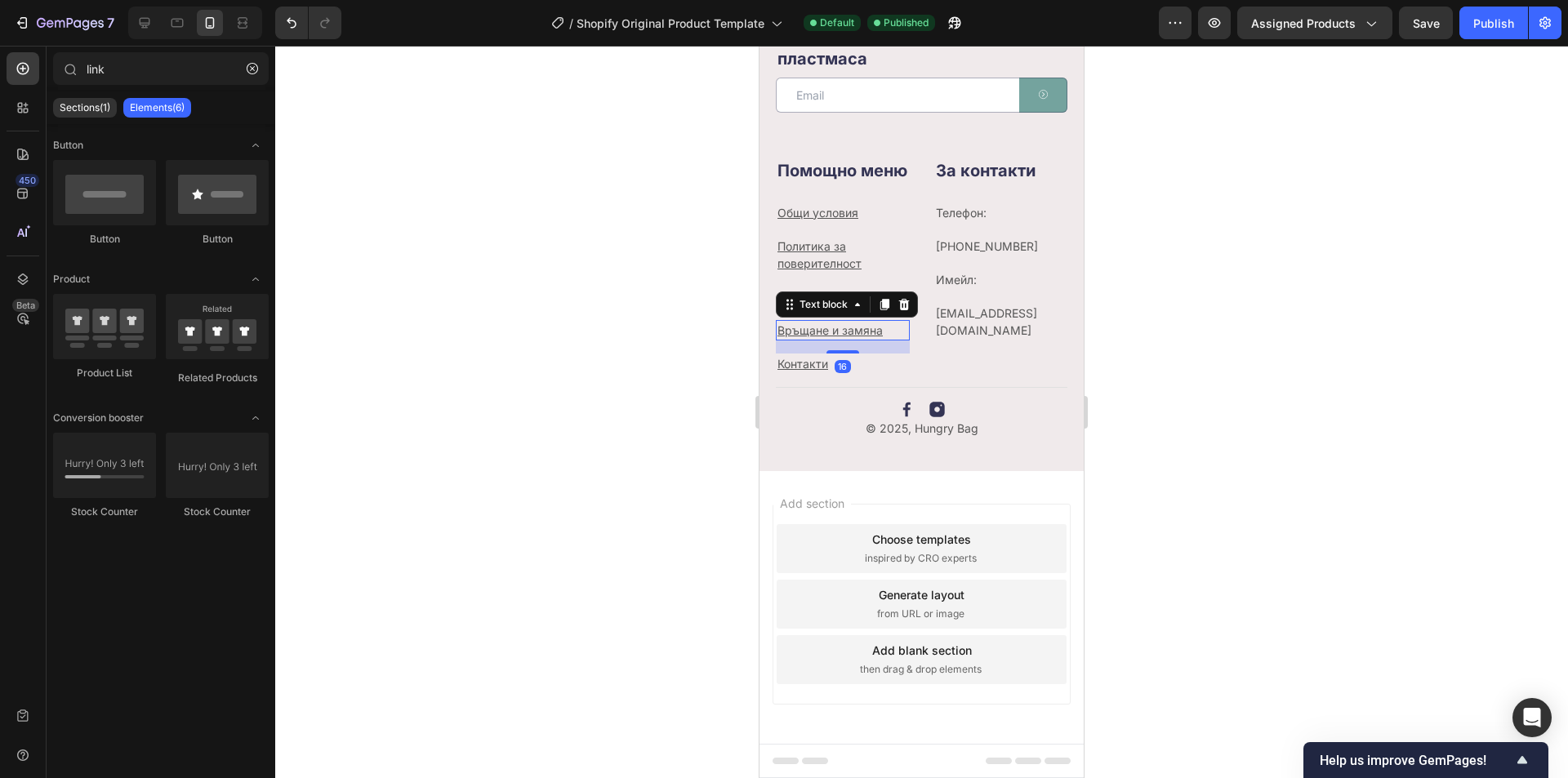
click at [888, 327] on p "Връщане и замяна" at bounding box center [843, 330] width 130 height 17
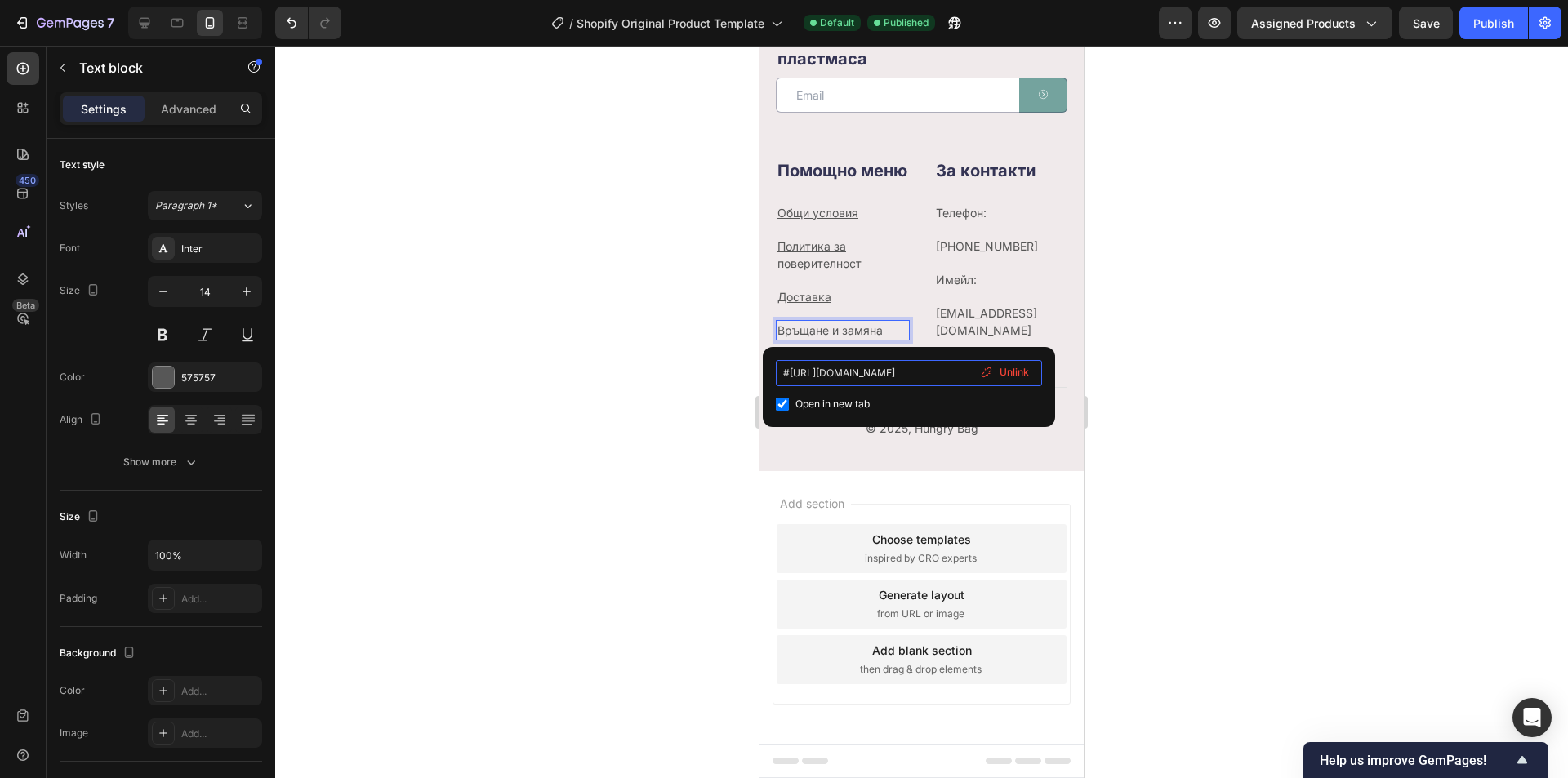
click at [949, 368] on input "#[URL][DOMAIN_NAME]" at bounding box center [909, 373] width 266 height 26
click at [1007, 369] on span "Unlink" at bounding box center [1015, 372] width 29 height 15
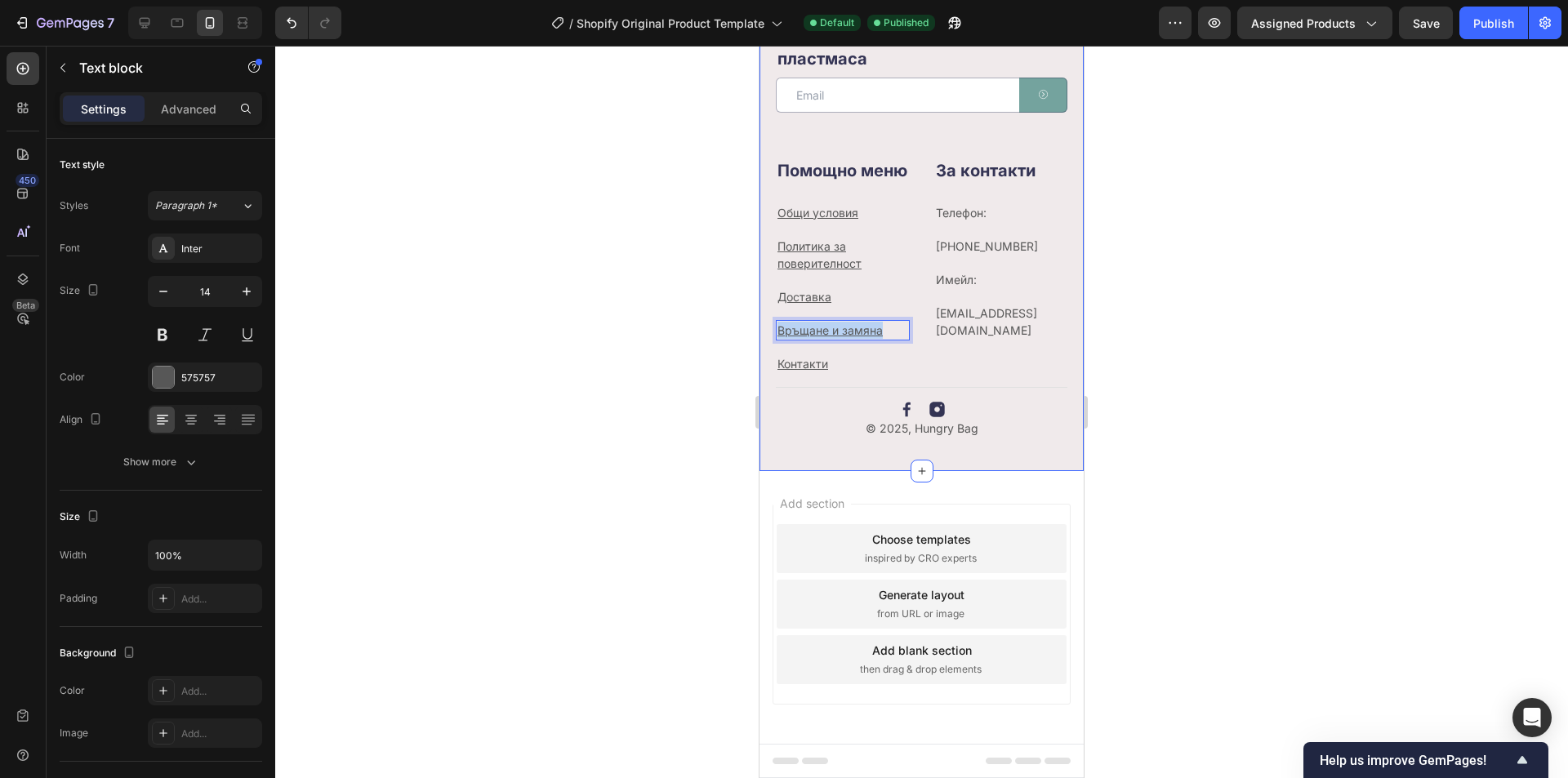
drag, startPoint x: 893, startPoint y: 331, endPoint x: 771, endPoint y: 336, distance: 122.1
click at [771, 336] on div "Нашите имейли също са без пластмаса Heading Email Field Submit Button Row Newsl…" at bounding box center [921, 238] width 324 height 465
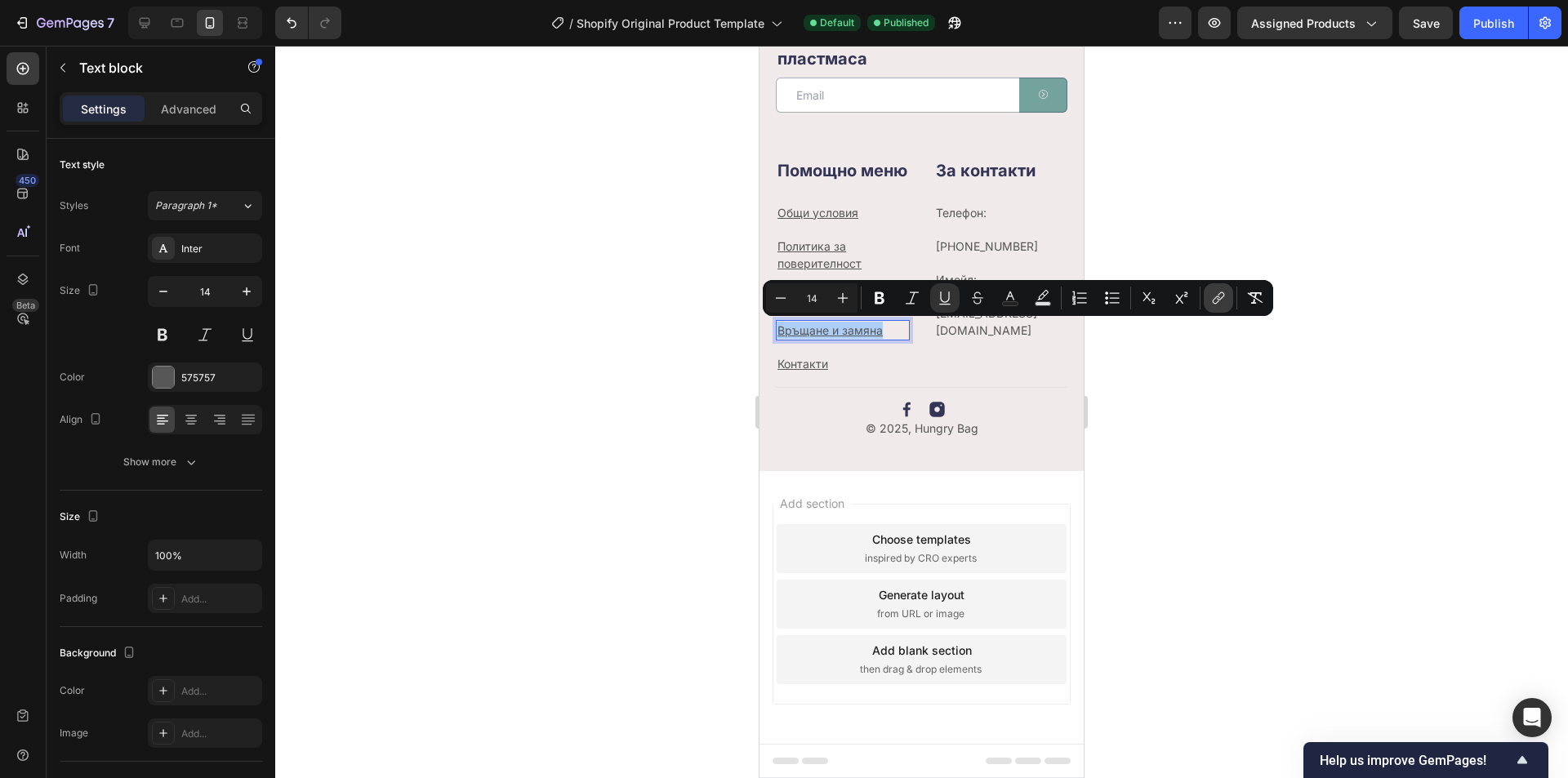
click at [1210, 301] on icon "Editor contextual toolbar" at bounding box center [1218, 298] width 17 height 17
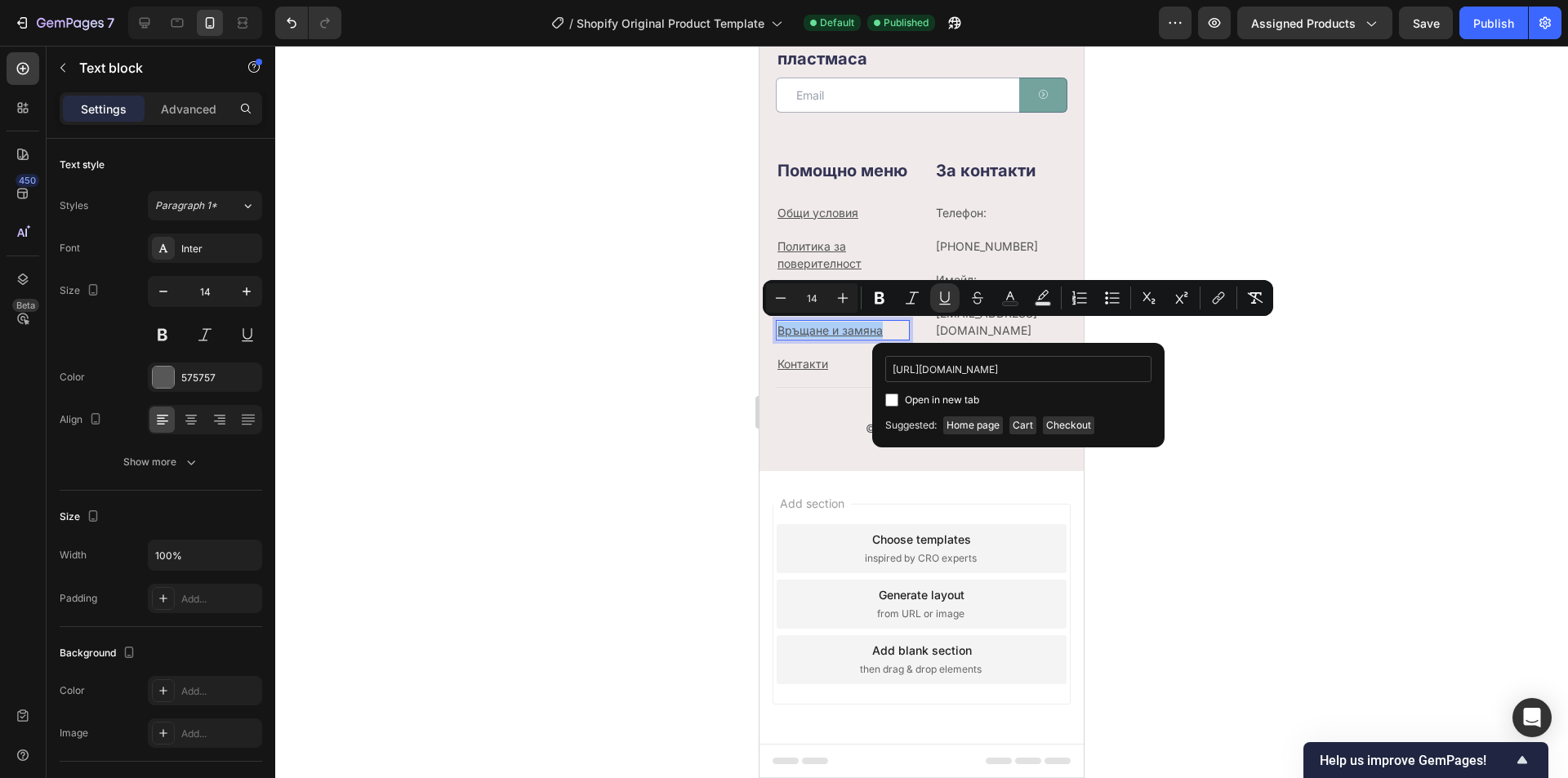
scroll to position [0, 583]
type input "[URL][DOMAIN_NAME]"
click at [895, 401] on input "Editor contextual toolbar" at bounding box center [892, 400] width 13 height 13
checkbox input "true"
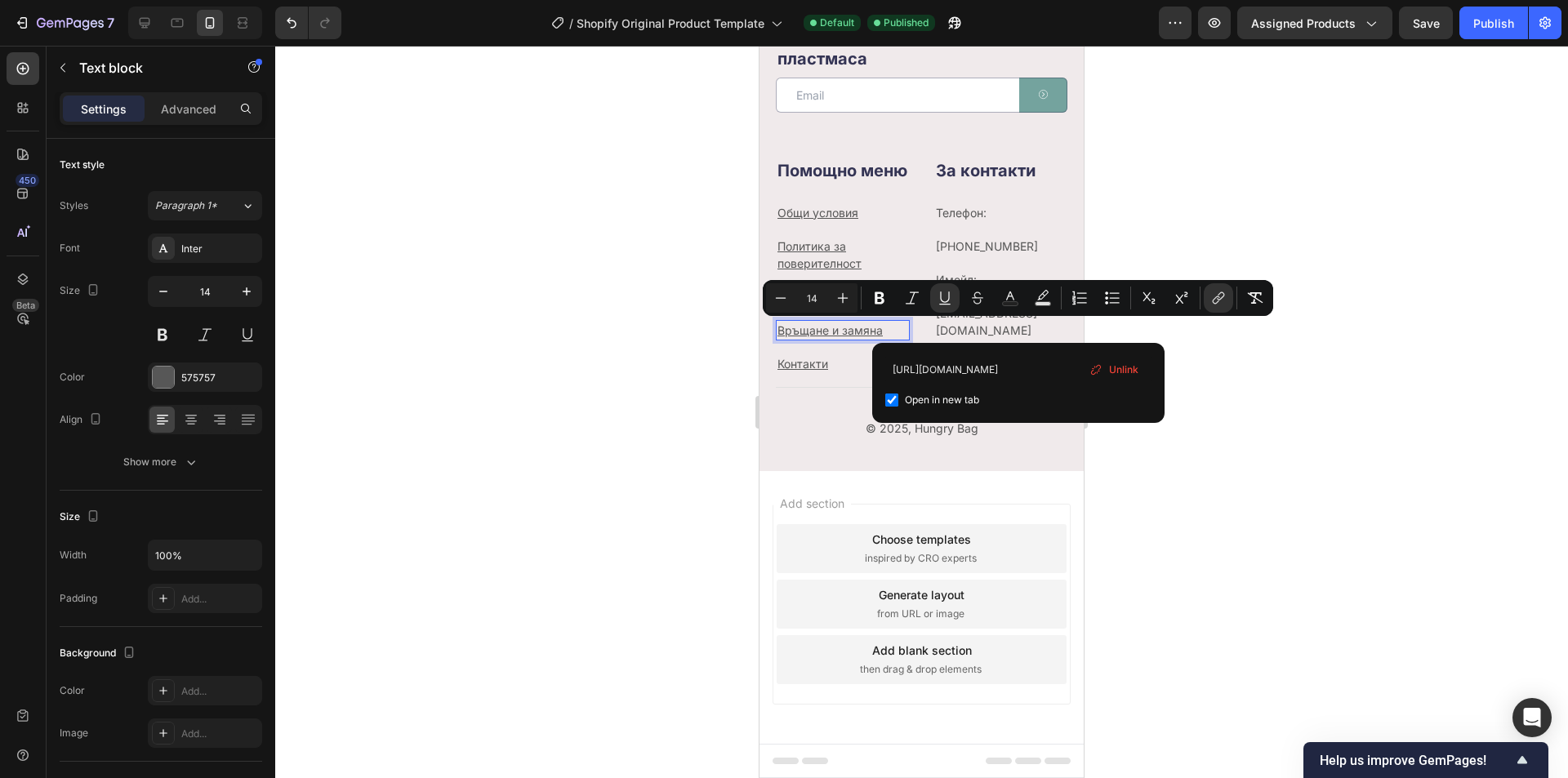
click at [1190, 474] on div at bounding box center [921, 412] width 1293 height 733
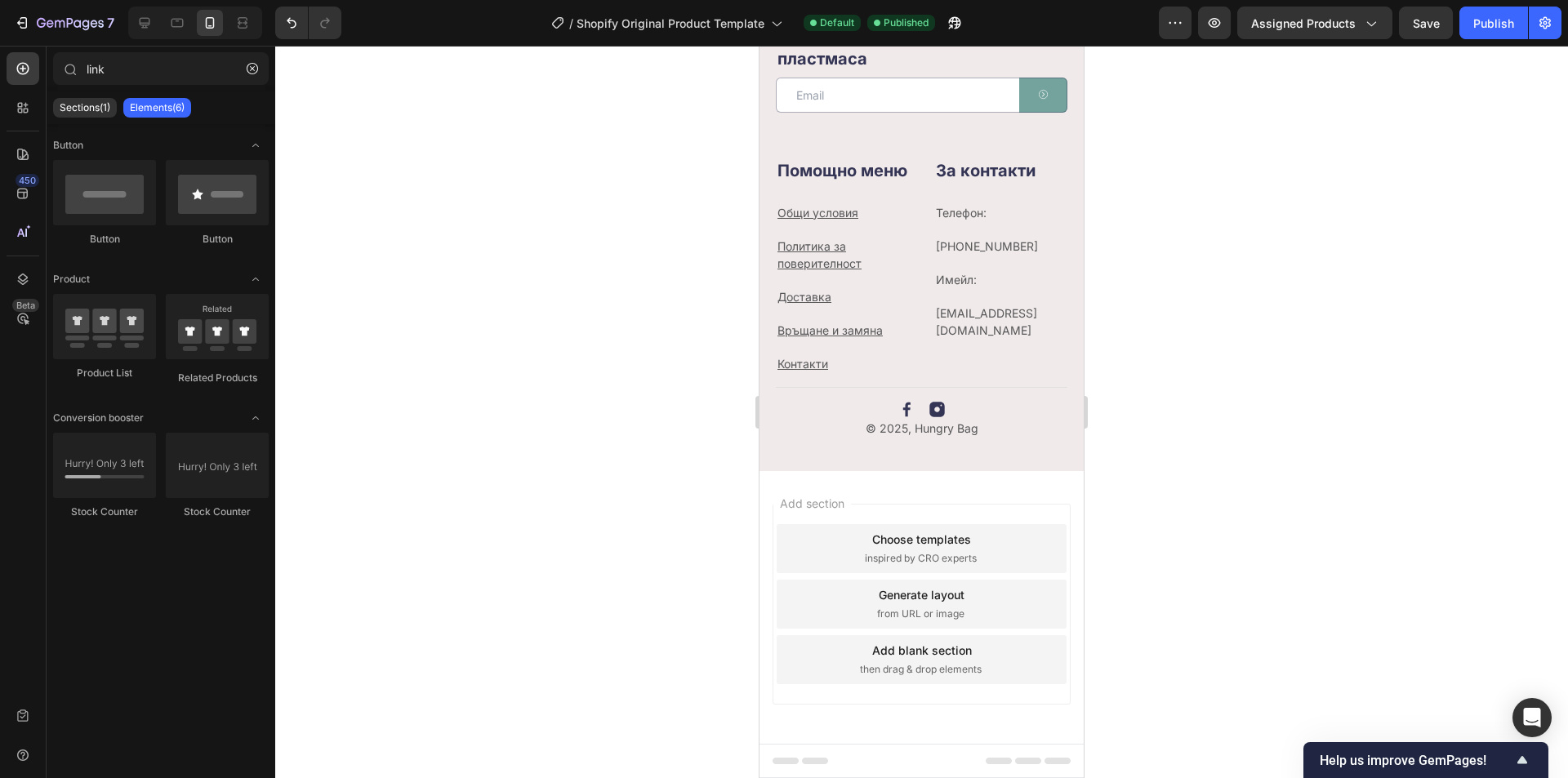
click at [1423, 28] on span "Save" at bounding box center [1426, 23] width 27 height 14
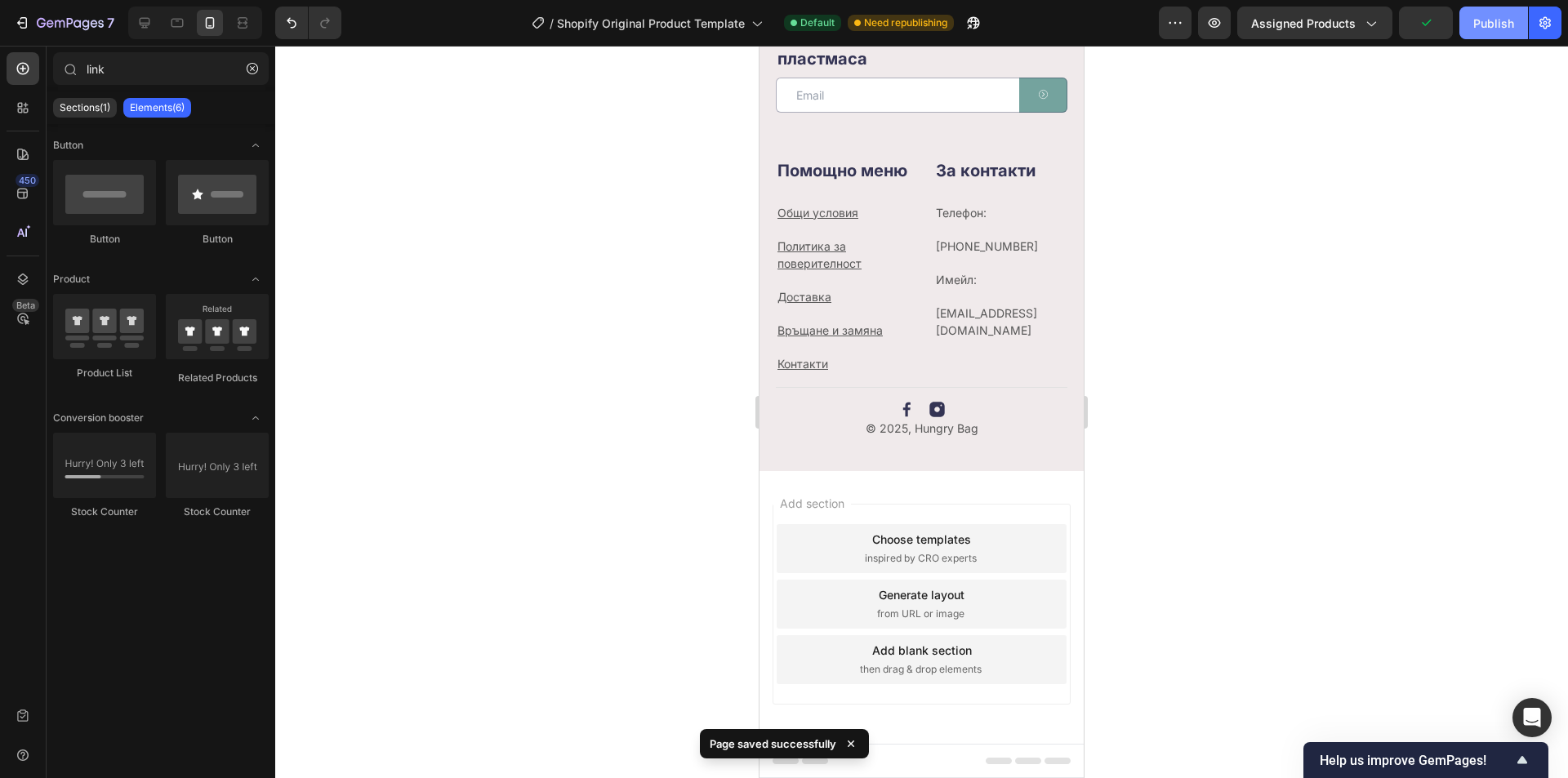
click at [1495, 20] on div "Publish" at bounding box center [1494, 23] width 41 height 17
click at [838, 364] on p "Контакти" at bounding box center [843, 363] width 130 height 17
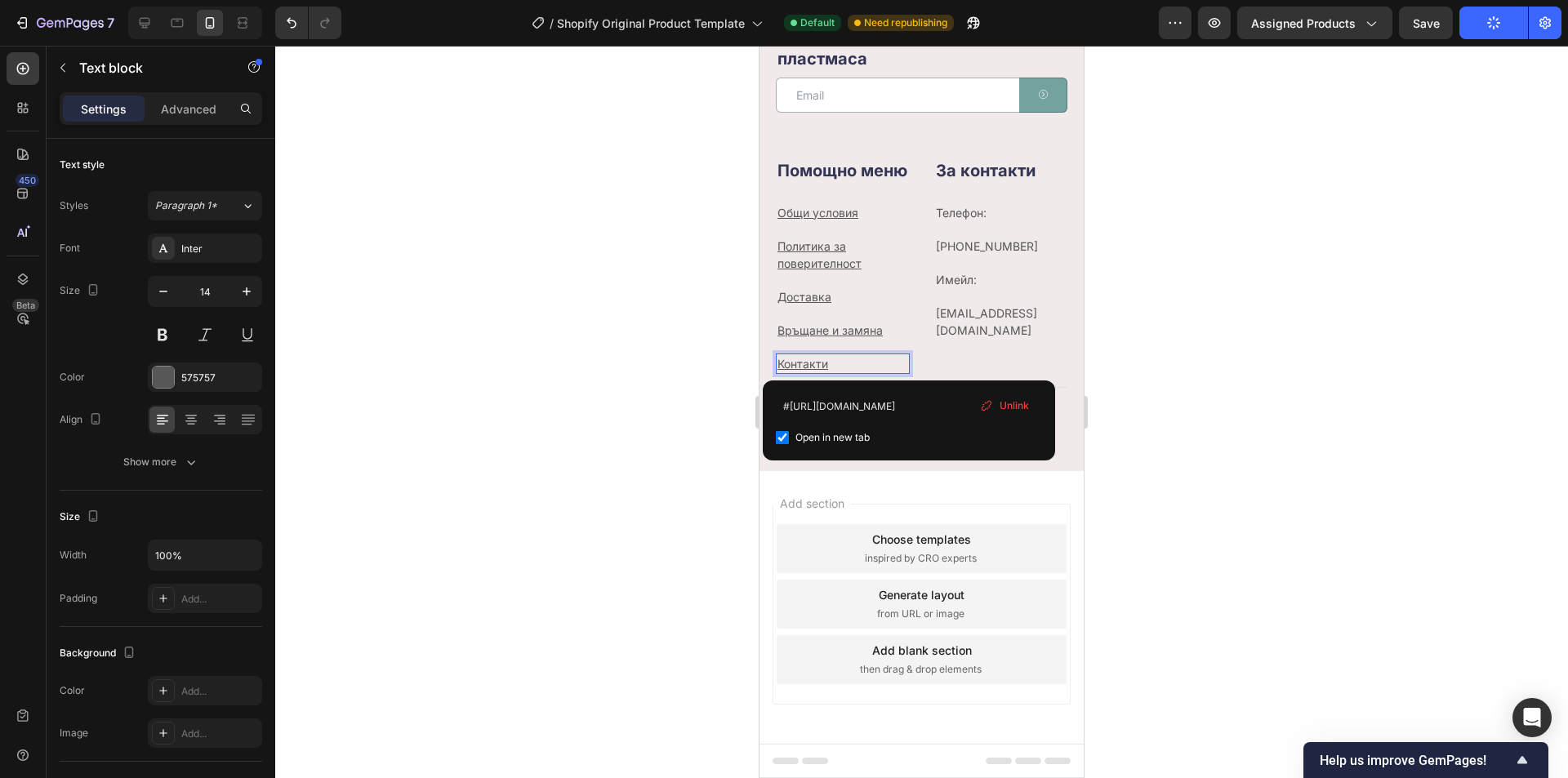
drag, startPoint x: 996, startPoint y: 402, endPoint x: 238, endPoint y: 356, distance: 759.4
click at [996, 402] on div "Unlink" at bounding box center [1005, 406] width 62 height 21
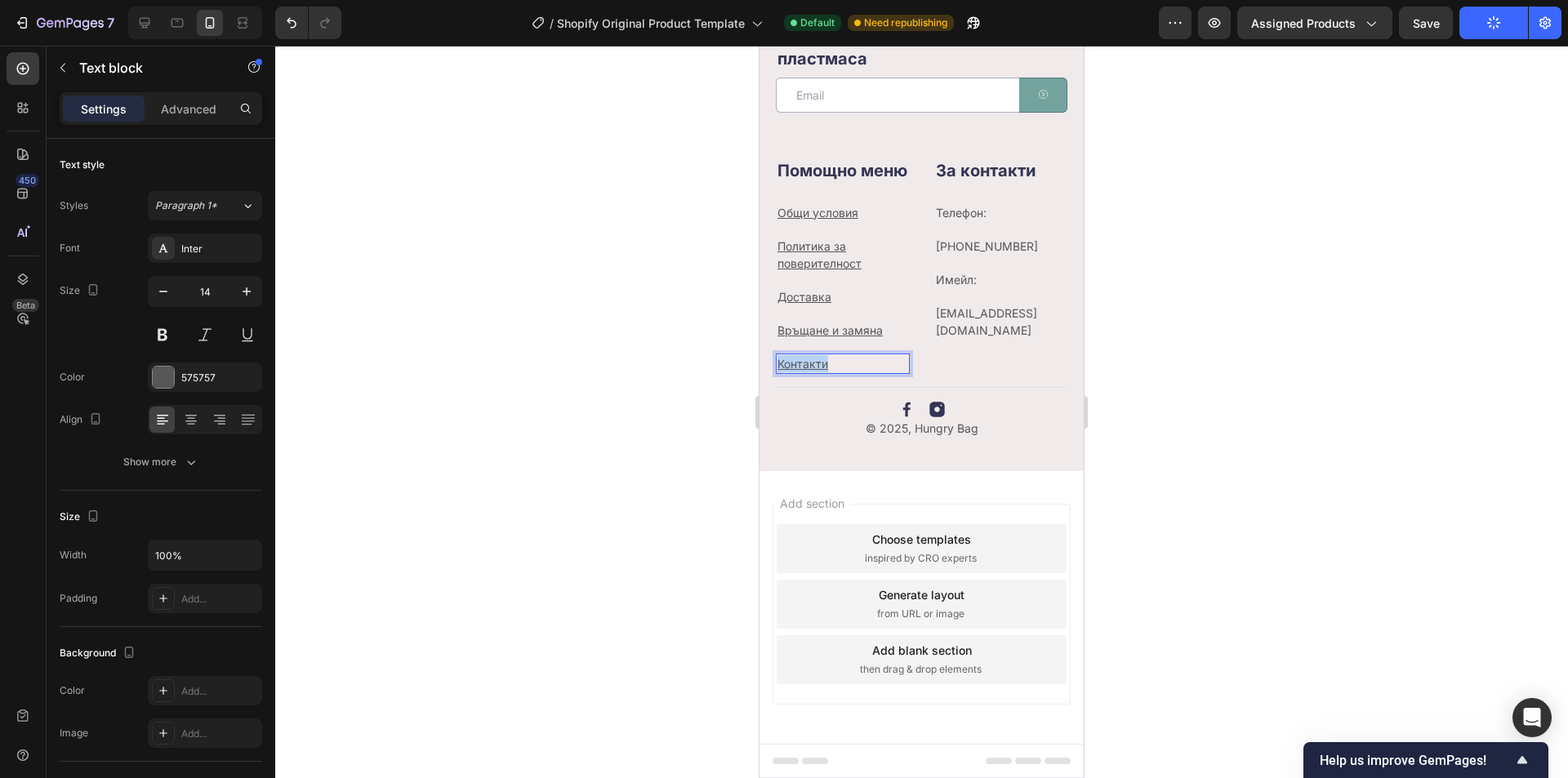
drag, startPoint x: 866, startPoint y: 365, endPoint x: 737, endPoint y: 365, distance: 129.0
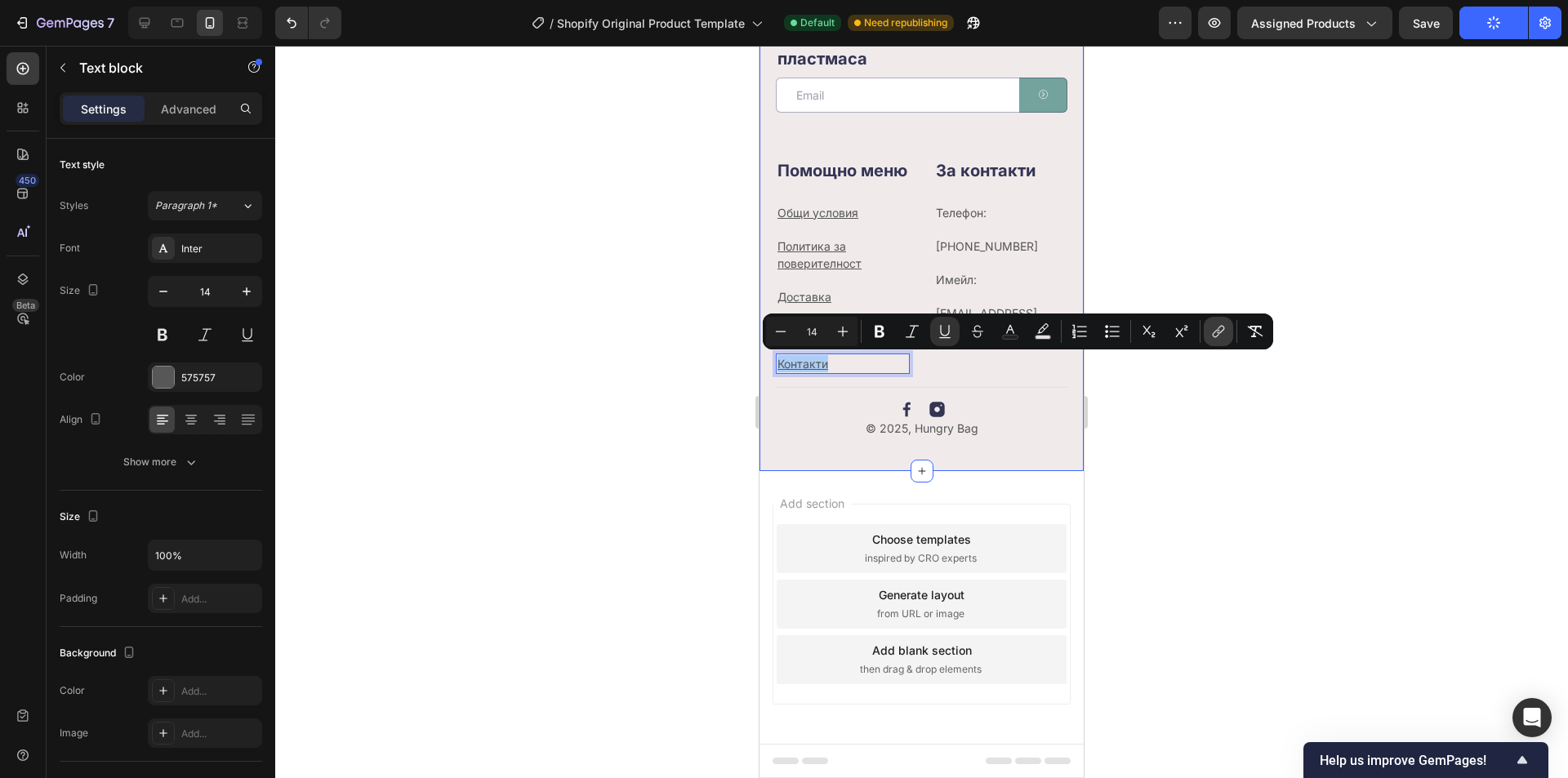
click at [1214, 329] on icon "Editor contextual toolbar" at bounding box center [1218, 332] width 17 height 17
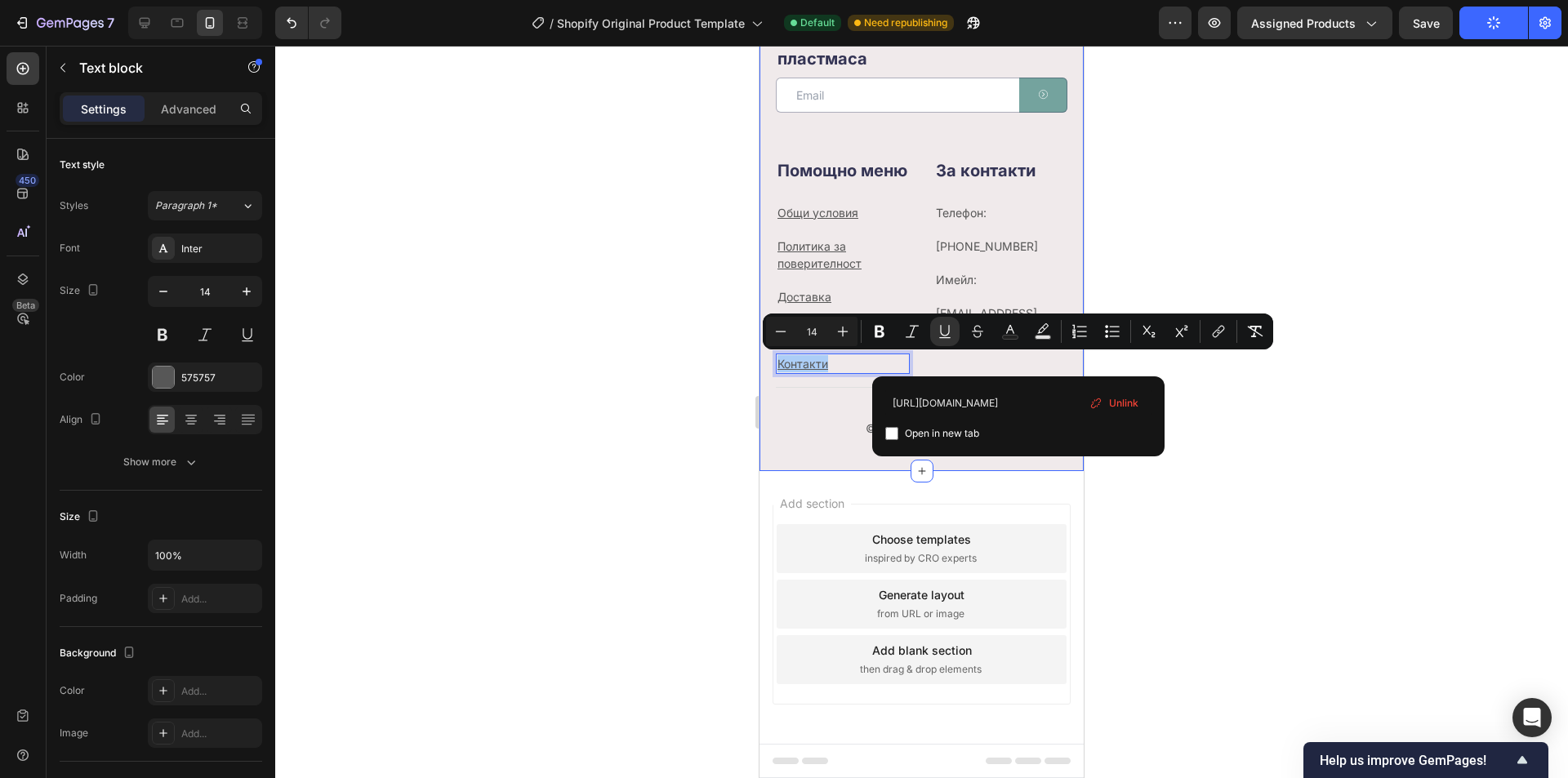
type input "[URL][DOMAIN_NAME]"
click at [905, 430] on span "Open in new tab" at bounding box center [941, 433] width 74 height 19
checkbox input "true"
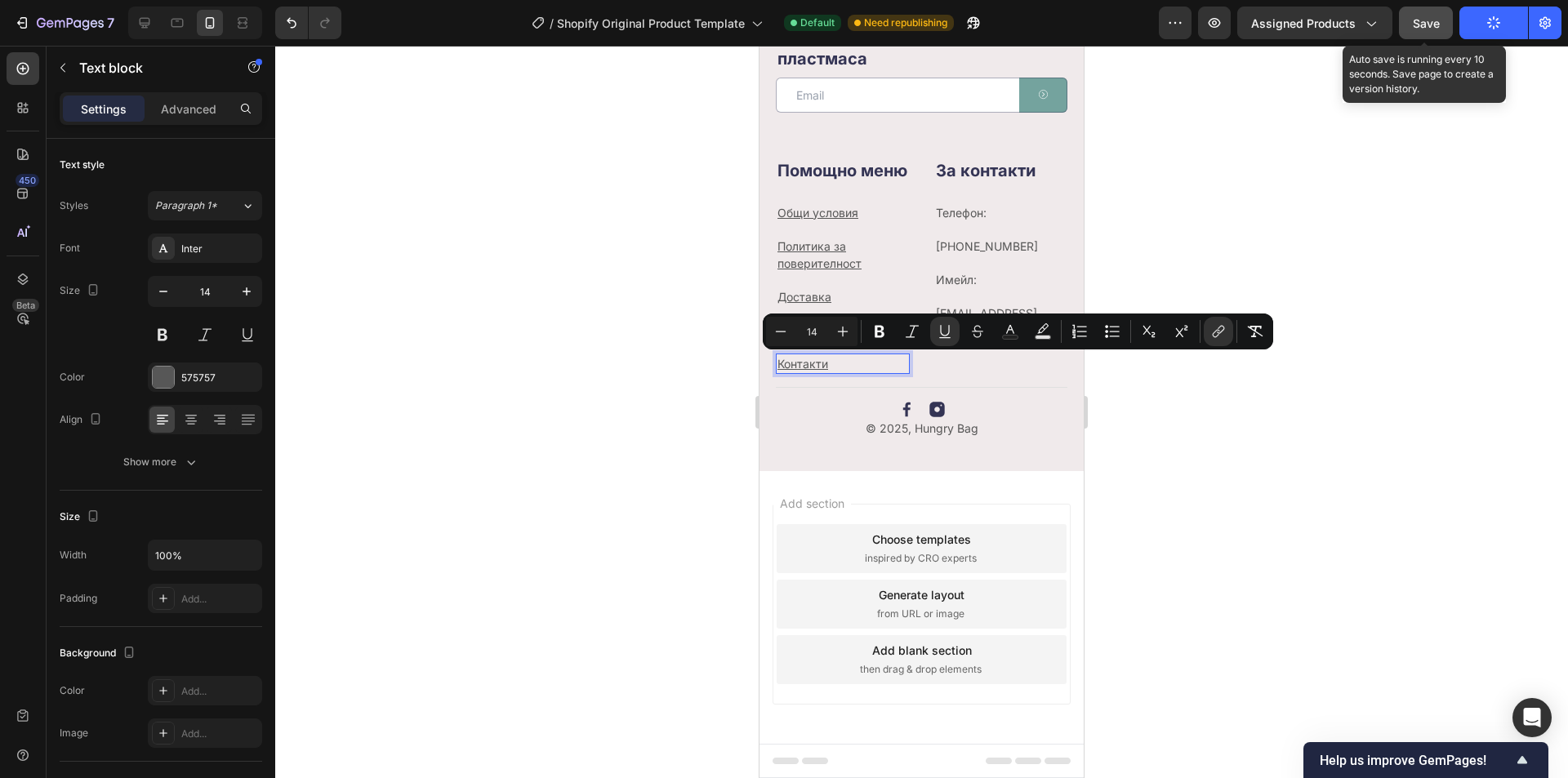
click at [1440, 26] on button "Save" at bounding box center [1426, 23] width 54 height 33
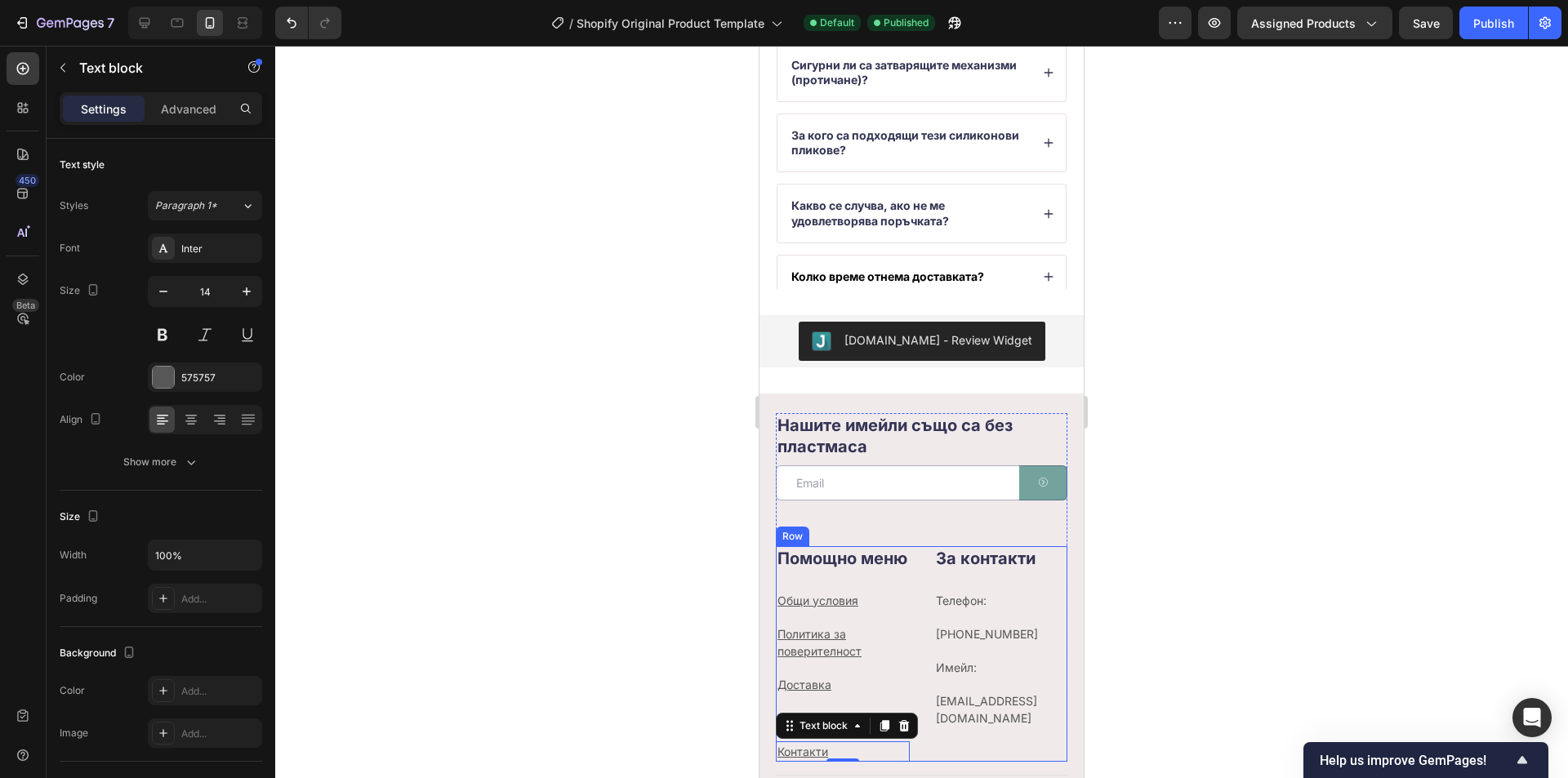
scroll to position [5674, 0]
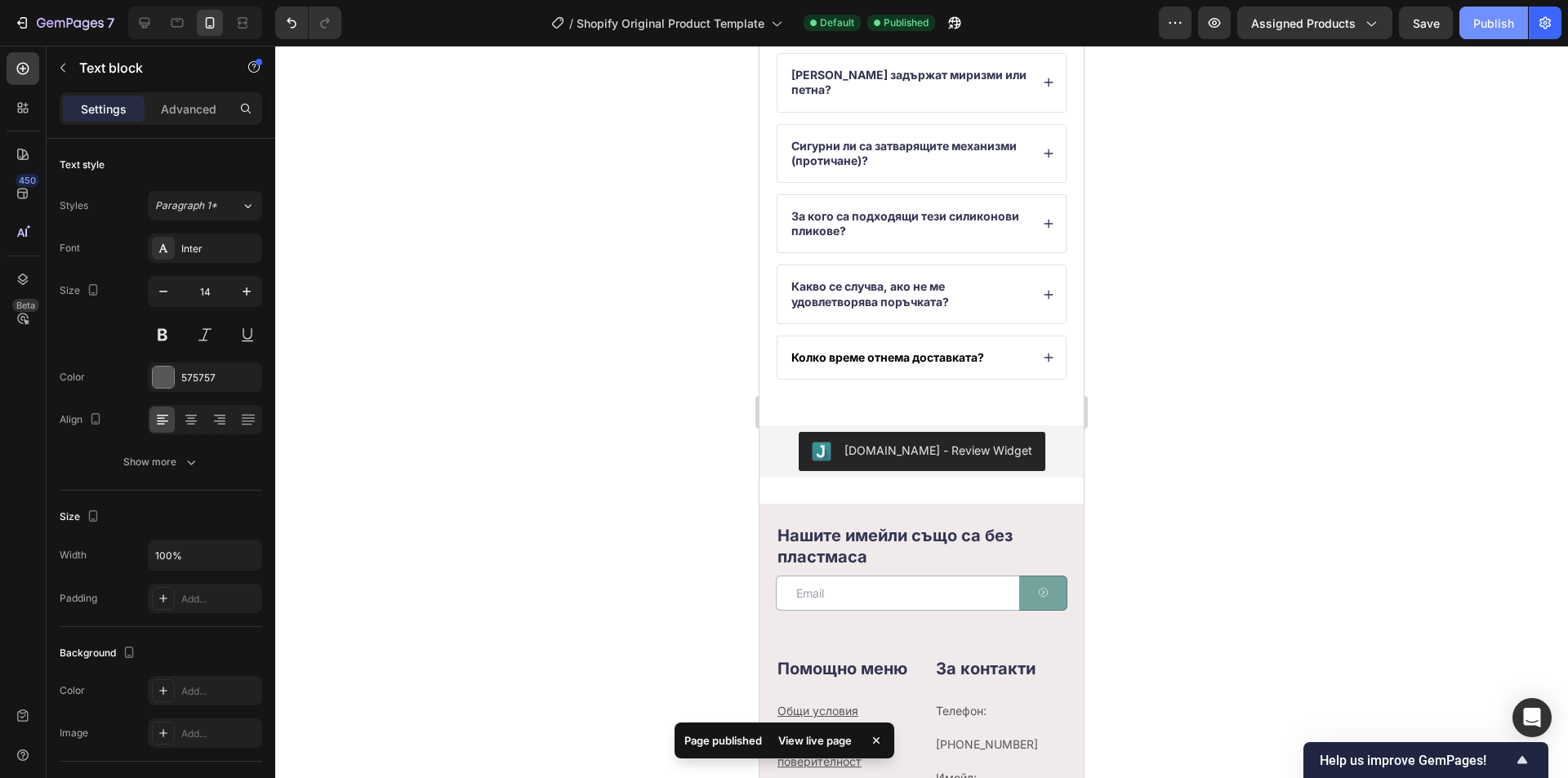
click at [1502, 23] on div "Publish" at bounding box center [1494, 23] width 41 height 17
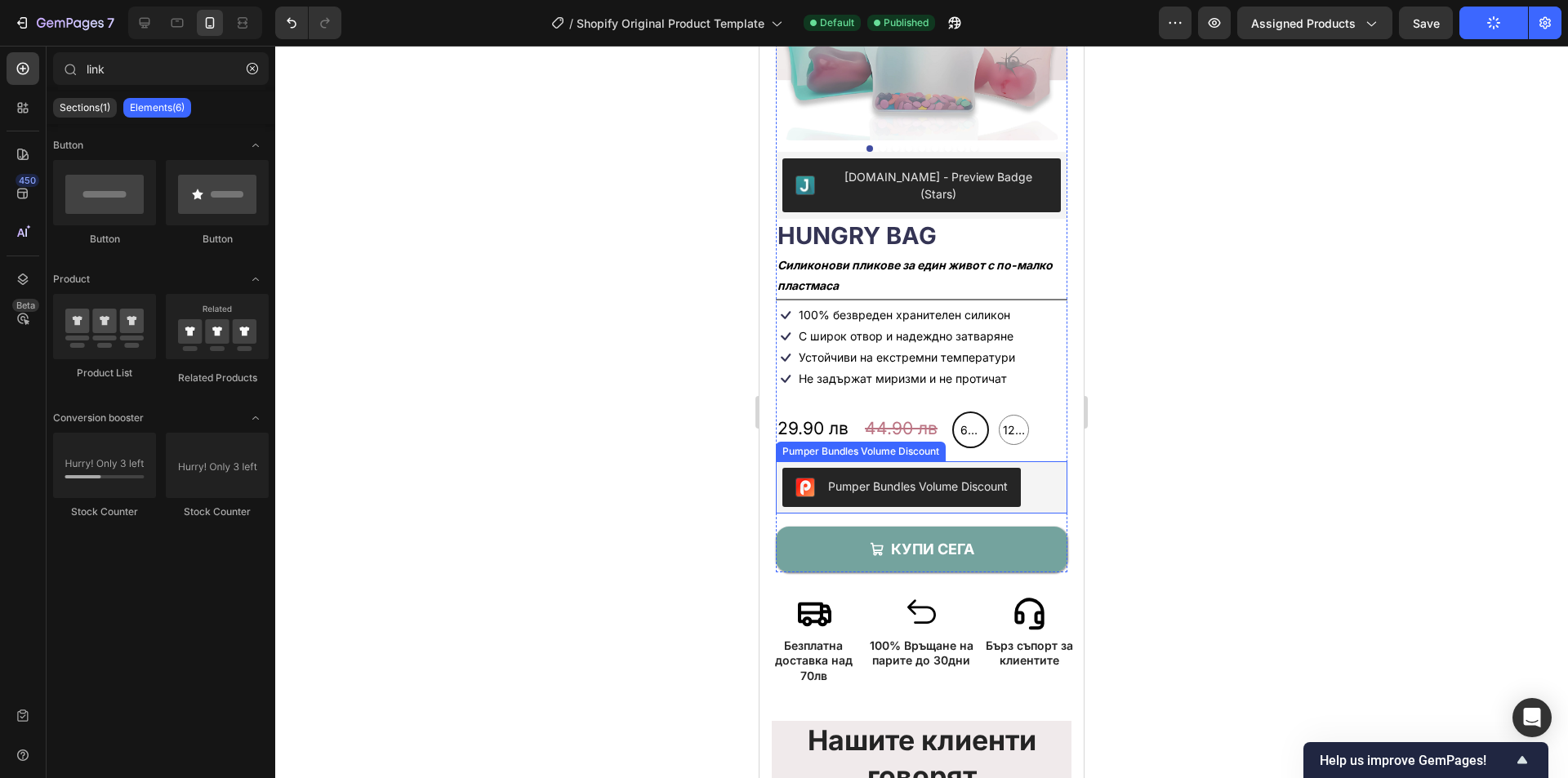
scroll to position [245, 0]
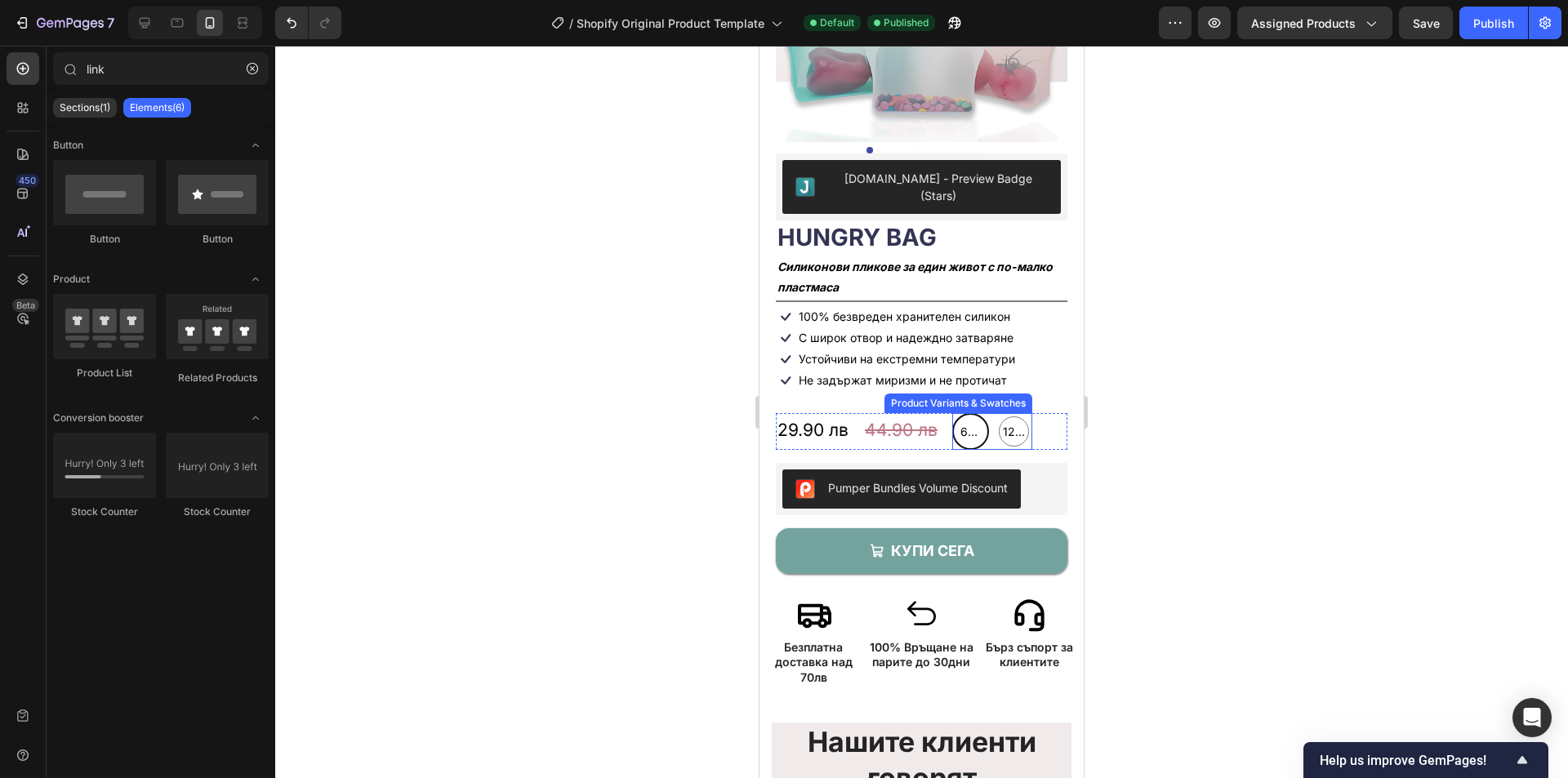
click at [969, 424] on span "600ml" at bounding box center [970, 432] width 27 height 17
click at [971, 413] on input "600ml 600ml 600ml" at bounding box center [971, 413] width 1 height 1
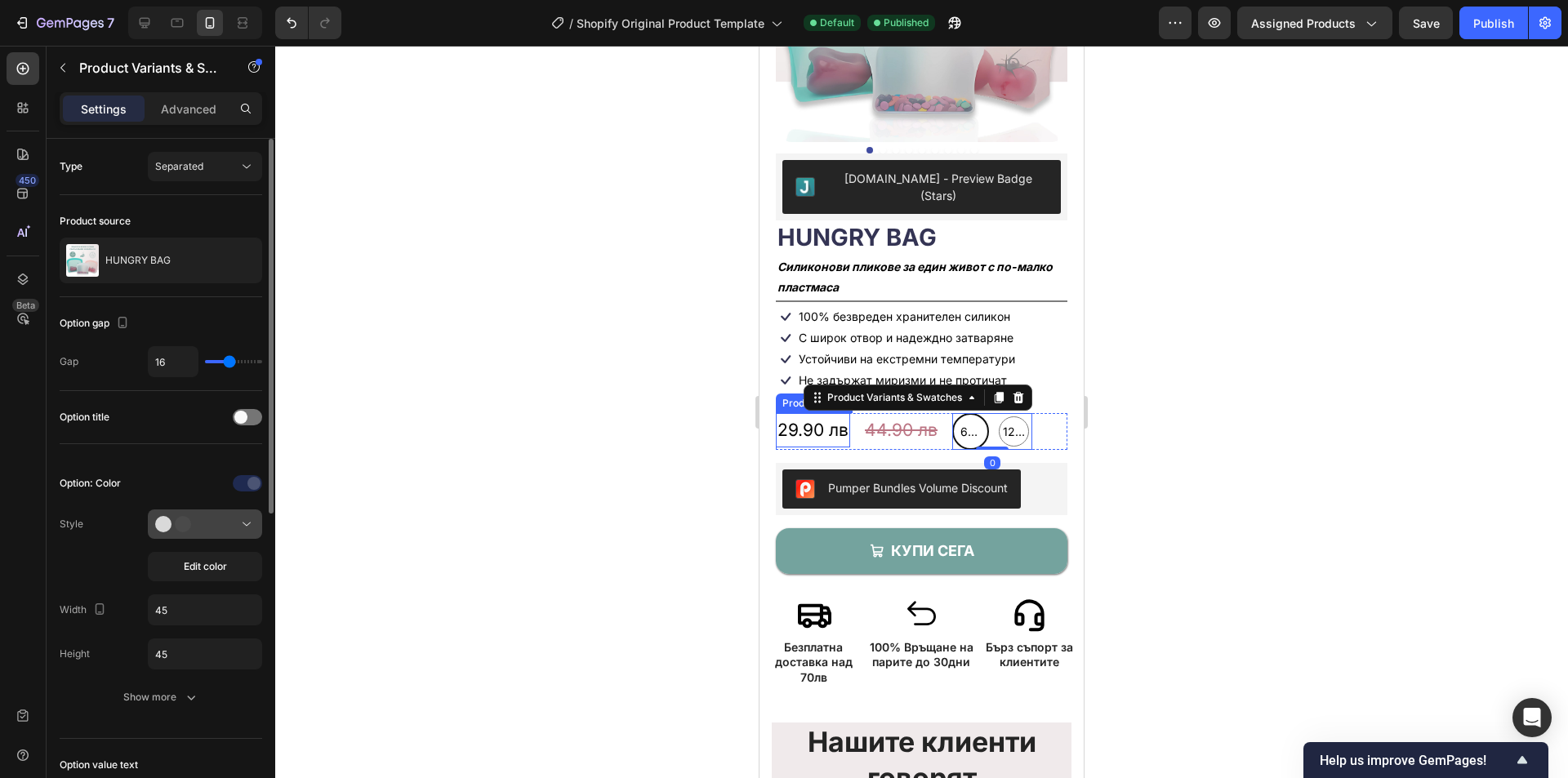
click at [217, 523] on div at bounding box center [205, 525] width 100 height 17
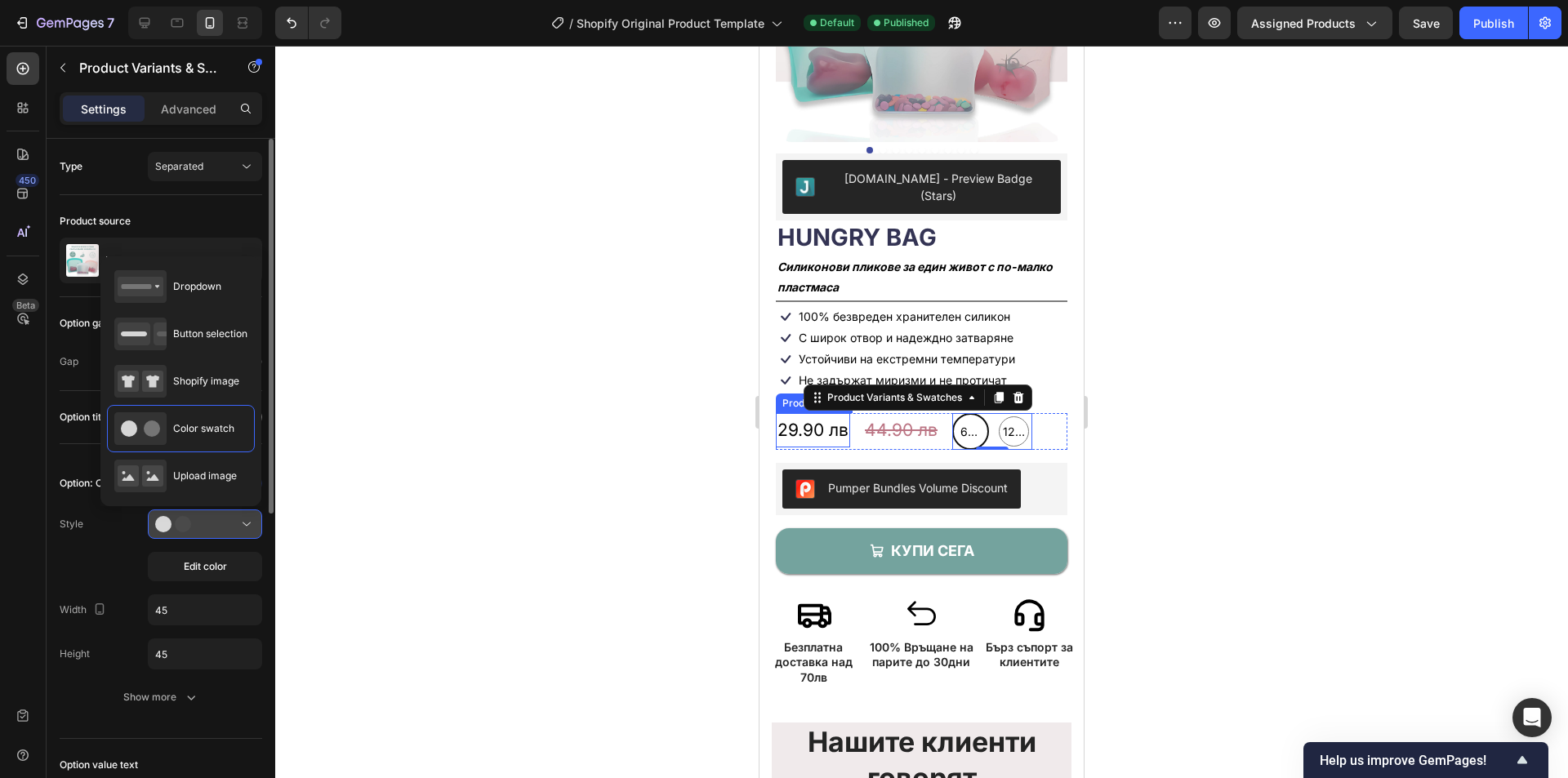
click at [217, 523] on div at bounding box center [205, 525] width 100 height 17
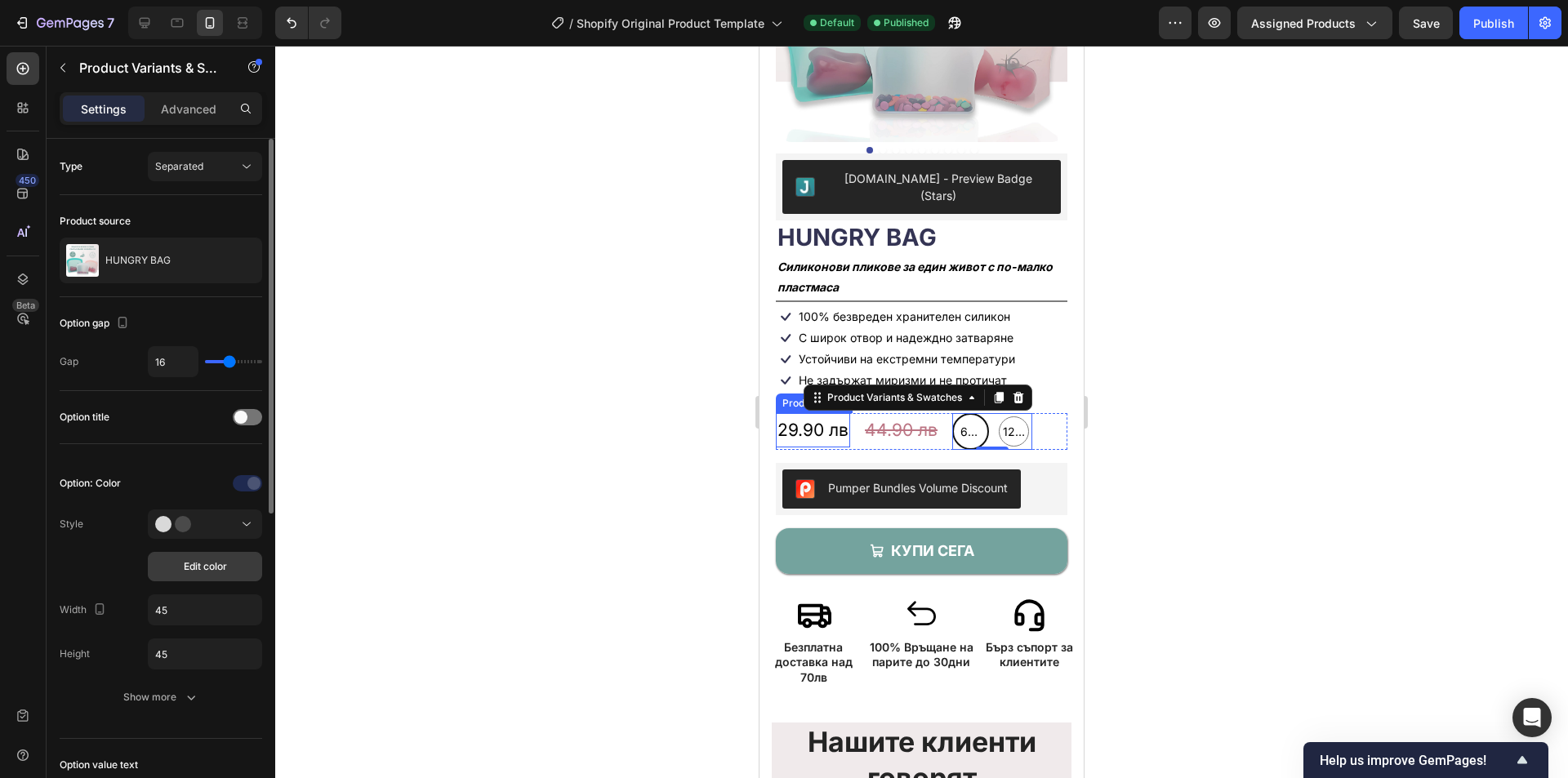
click at [218, 561] on span "Edit color" at bounding box center [205, 567] width 43 height 15
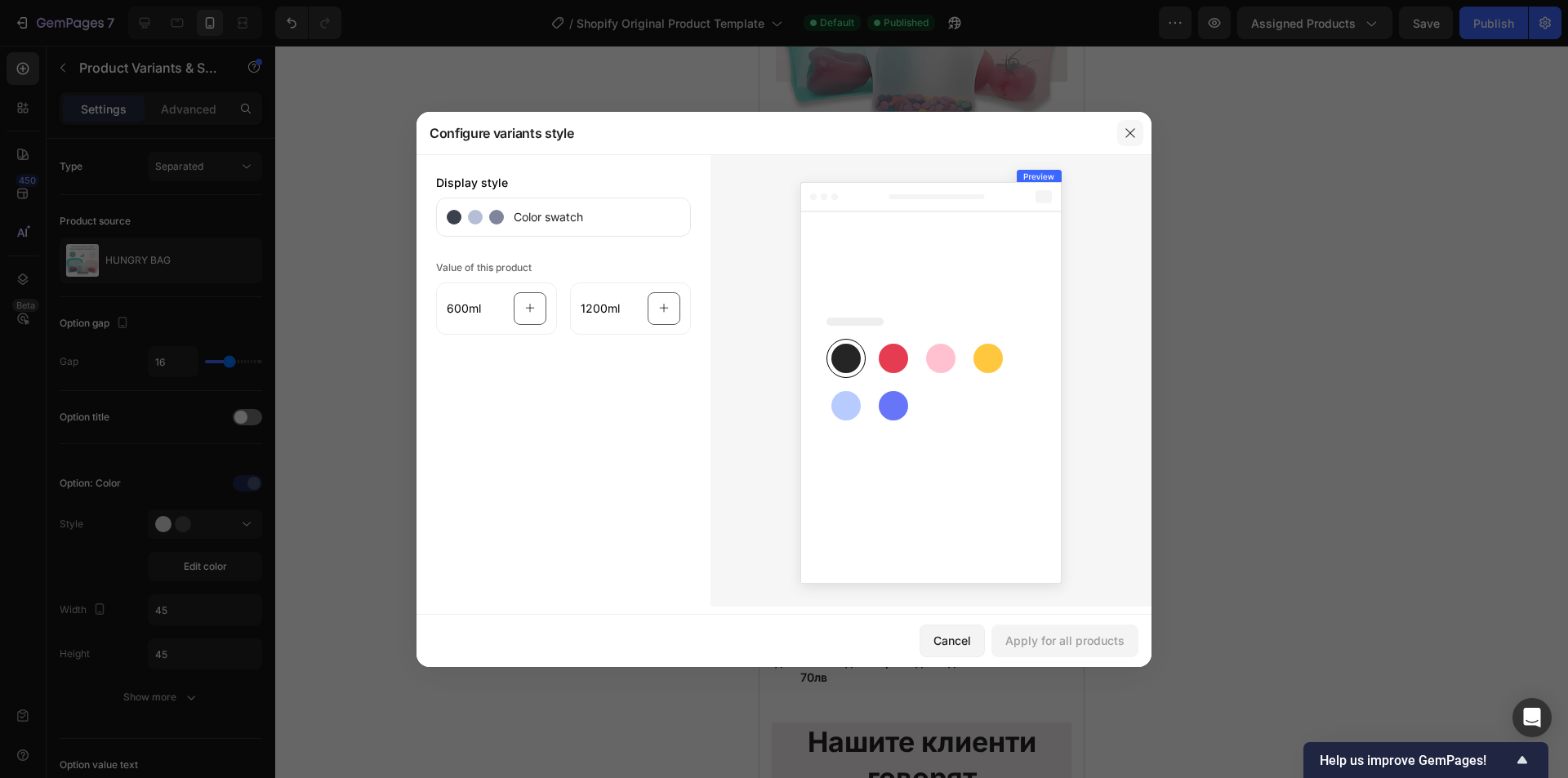
click at [1125, 141] on button "button" at bounding box center [1130, 133] width 26 height 26
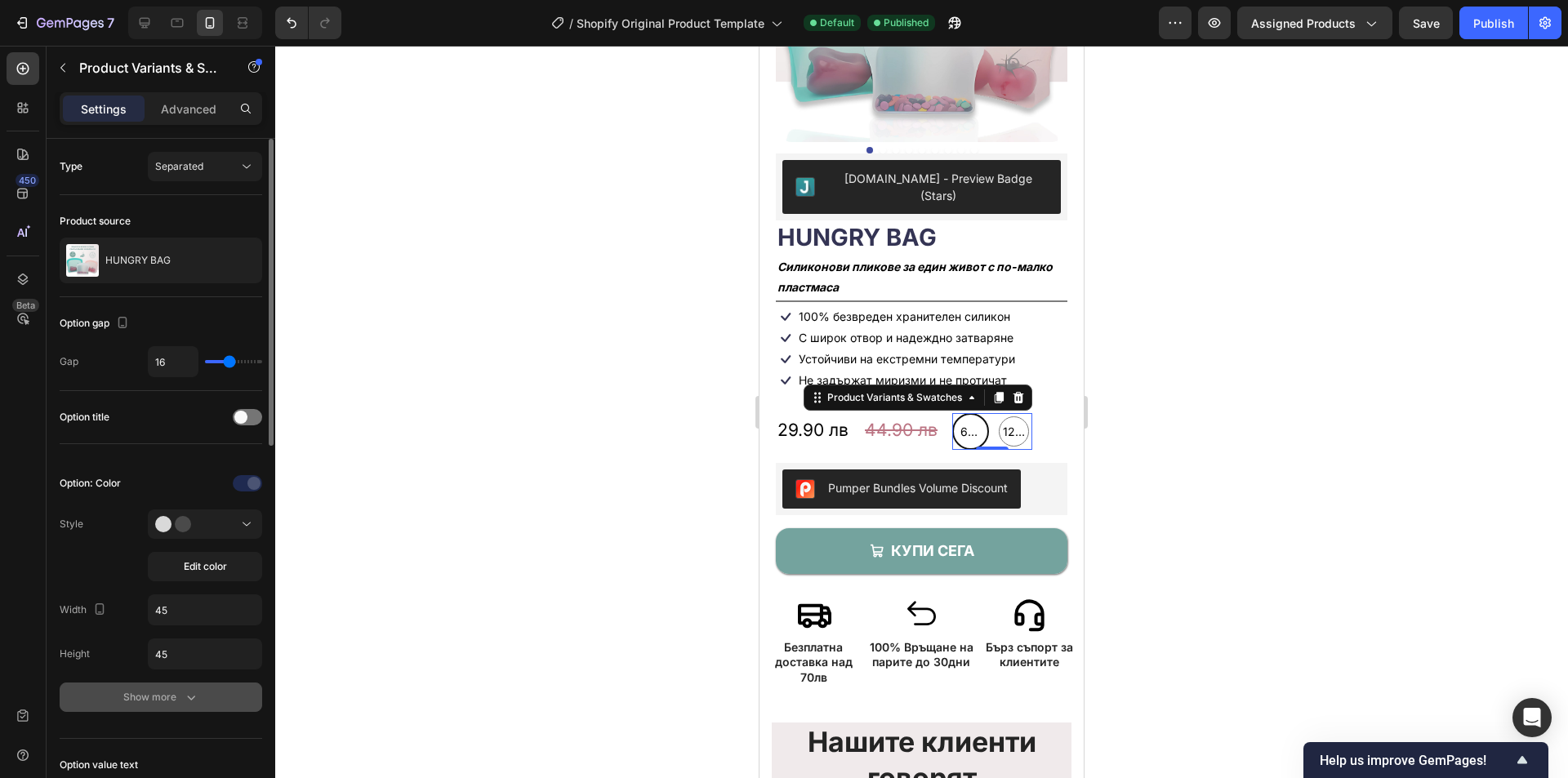
click at [156, 708] on button "Show more" at bounding box center [161, 697] width 203 height 29
click at [220, 519] on div at bounding box center [205, 525] width 100 height 17
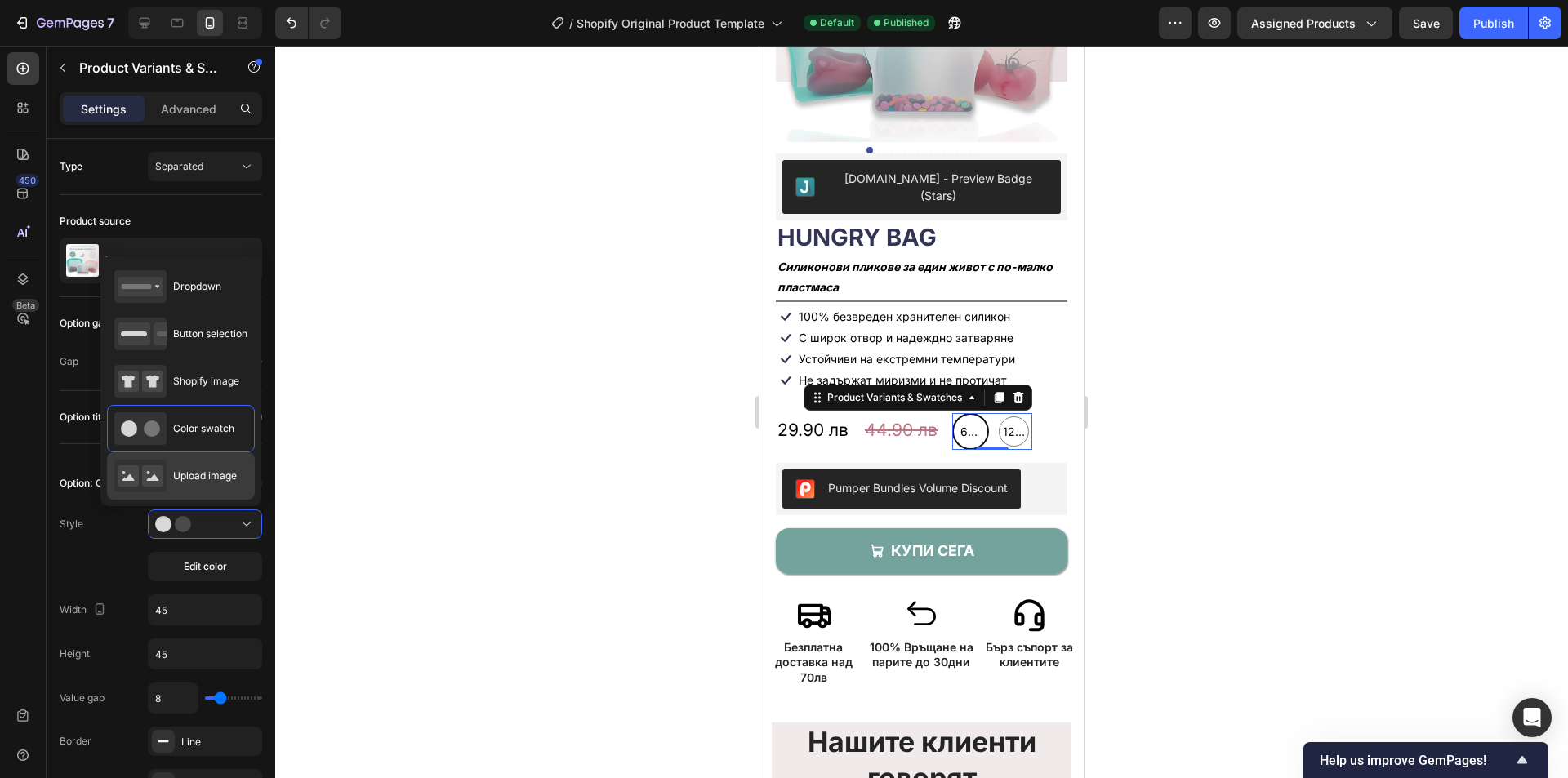
click at [213, 476] on span "Upload image" at bounding box center [205, 476] width 63 height 15
type input "64"
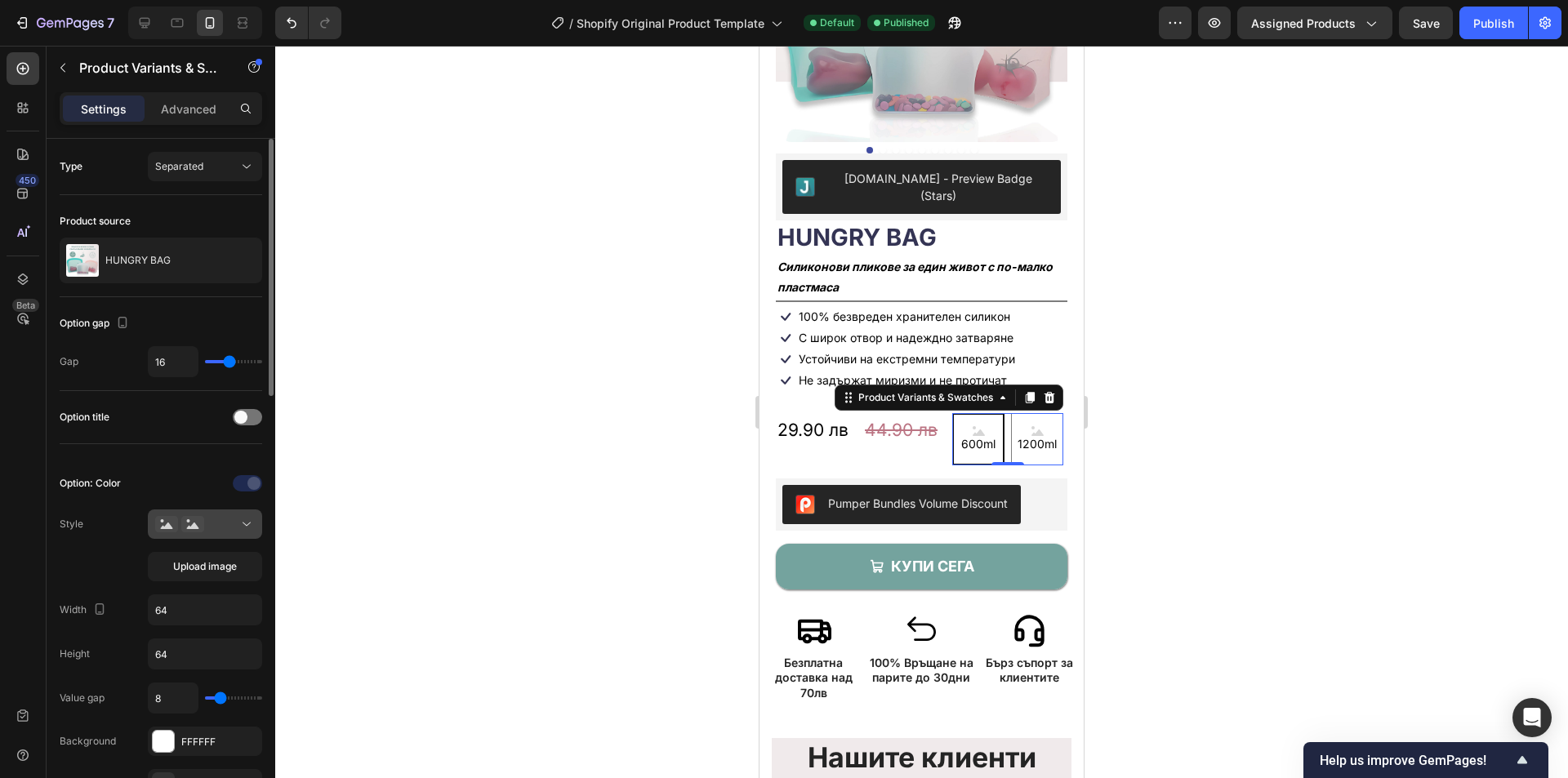
click at [205, 528] on div at bounding box center [205, 525] width 100 height 17
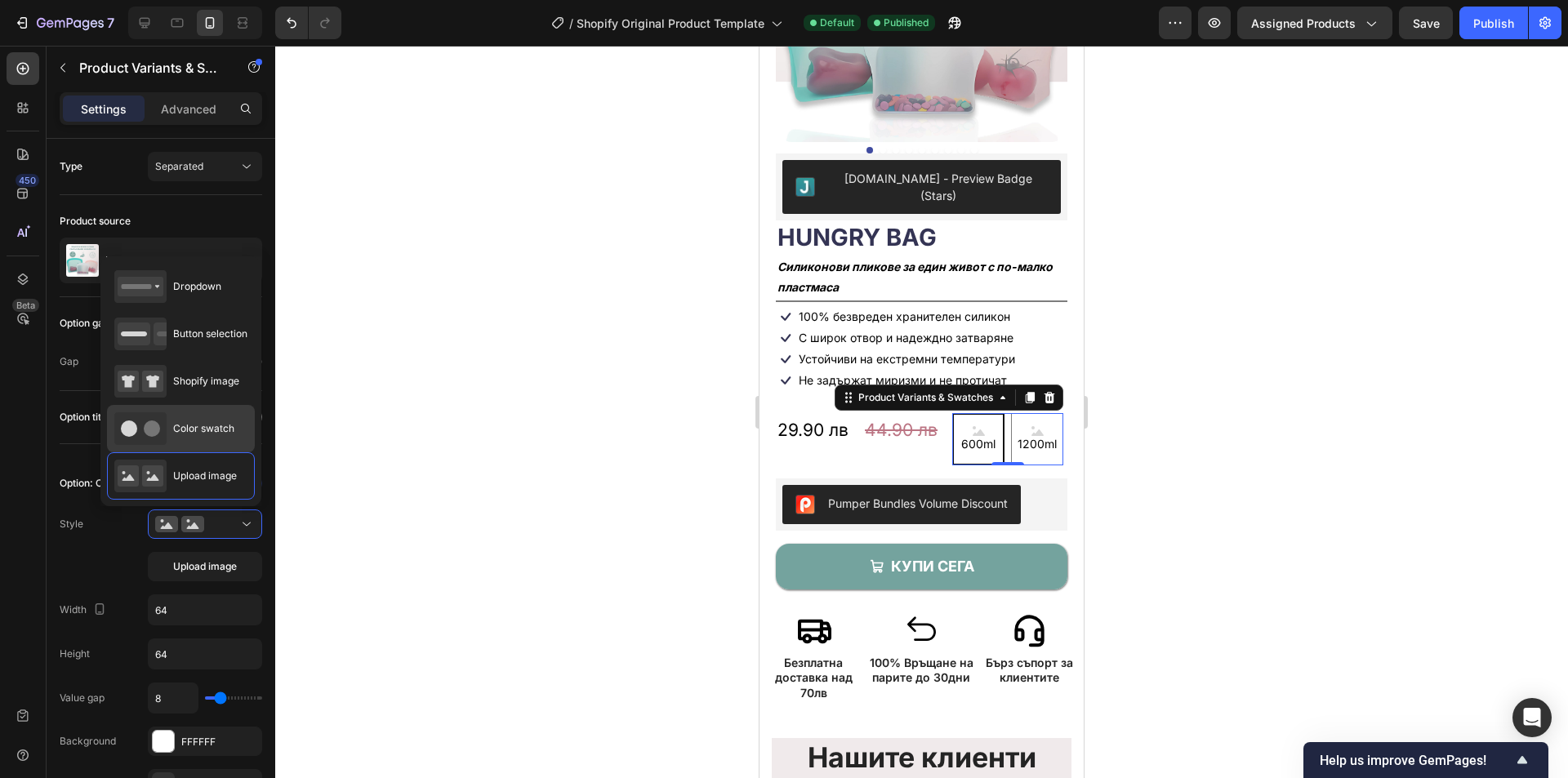
click at [200, 439] on div "Color swatch" at bounding box center [174, 429] width 120 height 33
type input "45"
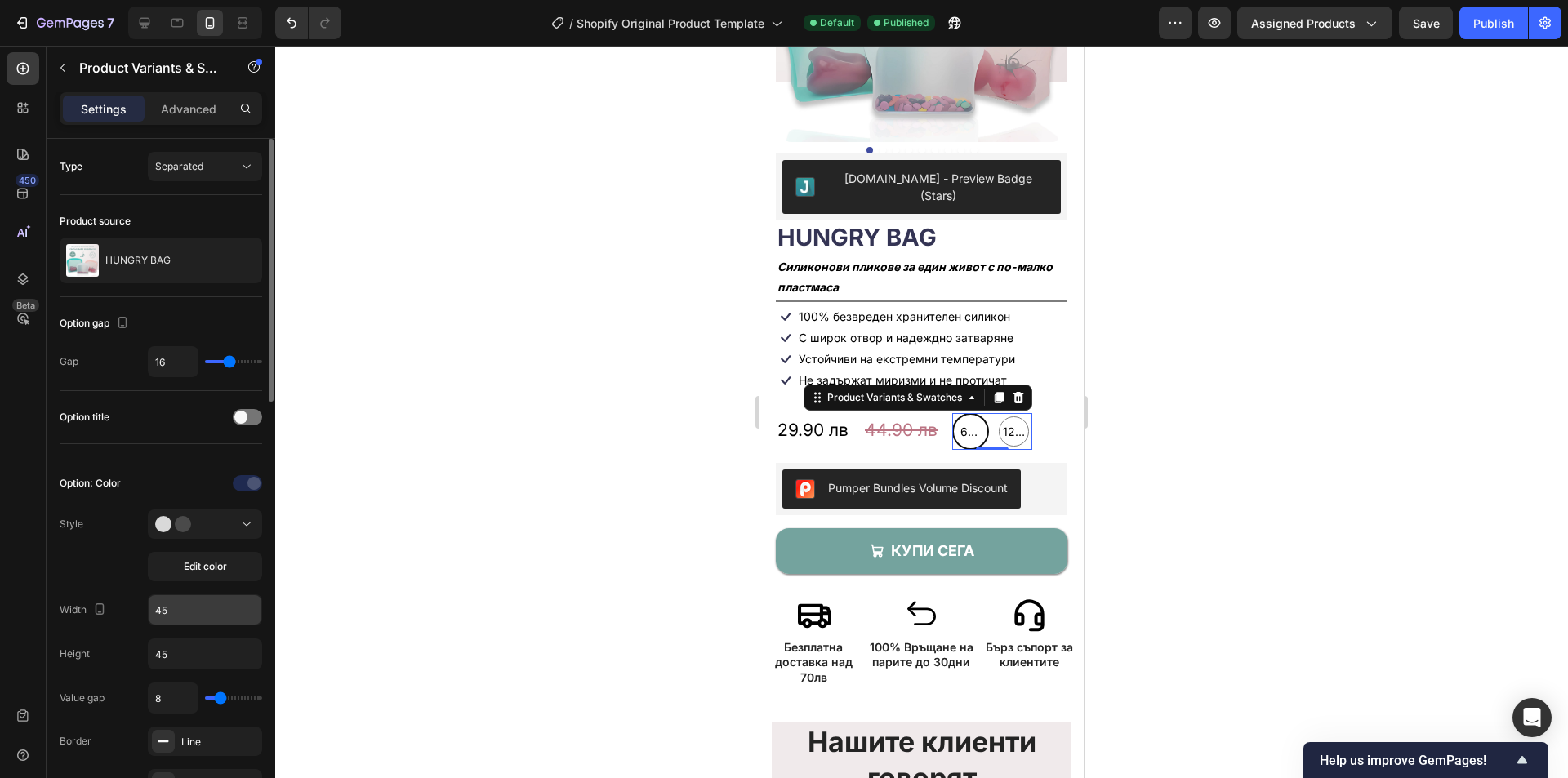
click at [212, 605] on input "45" at bounding box center [205, 610] width 113 height 29
type input "30"
click at [197, 649] on input "45" at bounding box center [205, 654] width 113 height 29
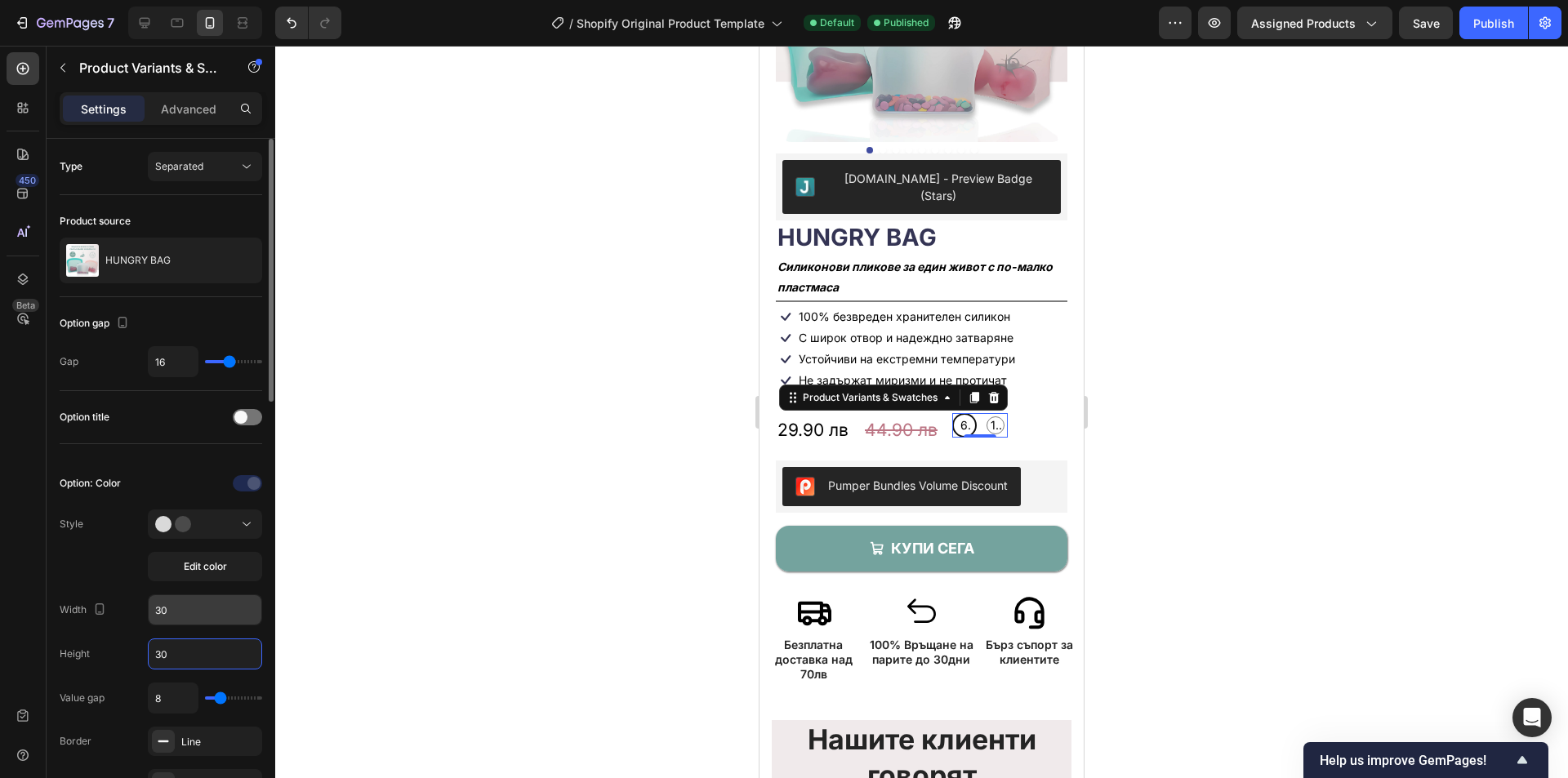
type input "30"
click at [194, 615] on input "30" at bounding box center [205, 610] width 113 height 29
type input "41"
click at [190, 648] on input "30" at bounding box center [205, 654] width 113 height 29
type input "41"
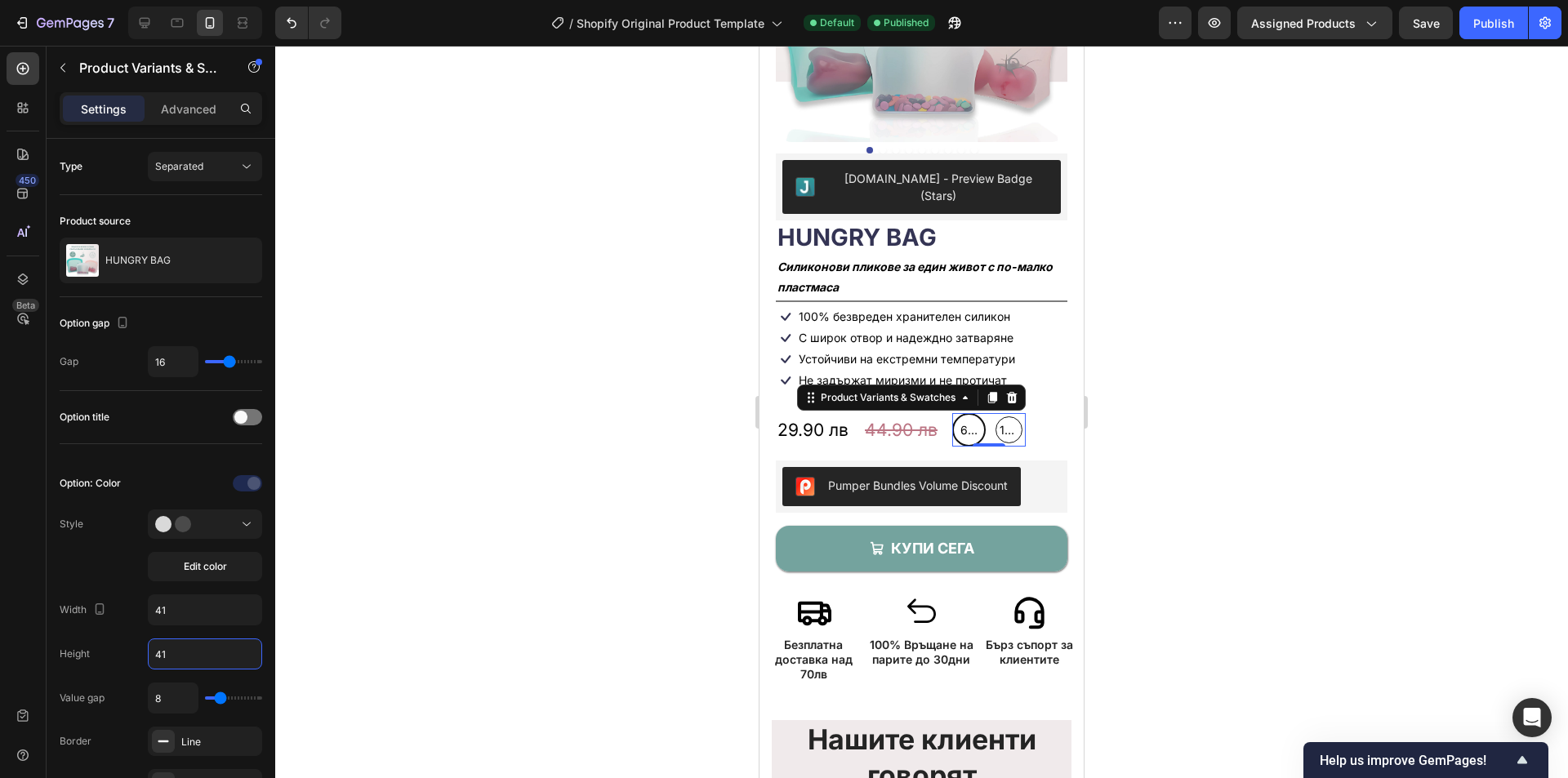
type input "41"
click at [1018, 422] on span "1200ml" at bounding box center [1009, 430] width 26 height 17
click at [1009, 413] on input "1200ml 1200ml 1200ml" at bounding box center [1008, 413] width 1 height 1
radio input "true"
click at [978, 422] on span "600ml" at bounding box center [970, 430] width 26 height 17
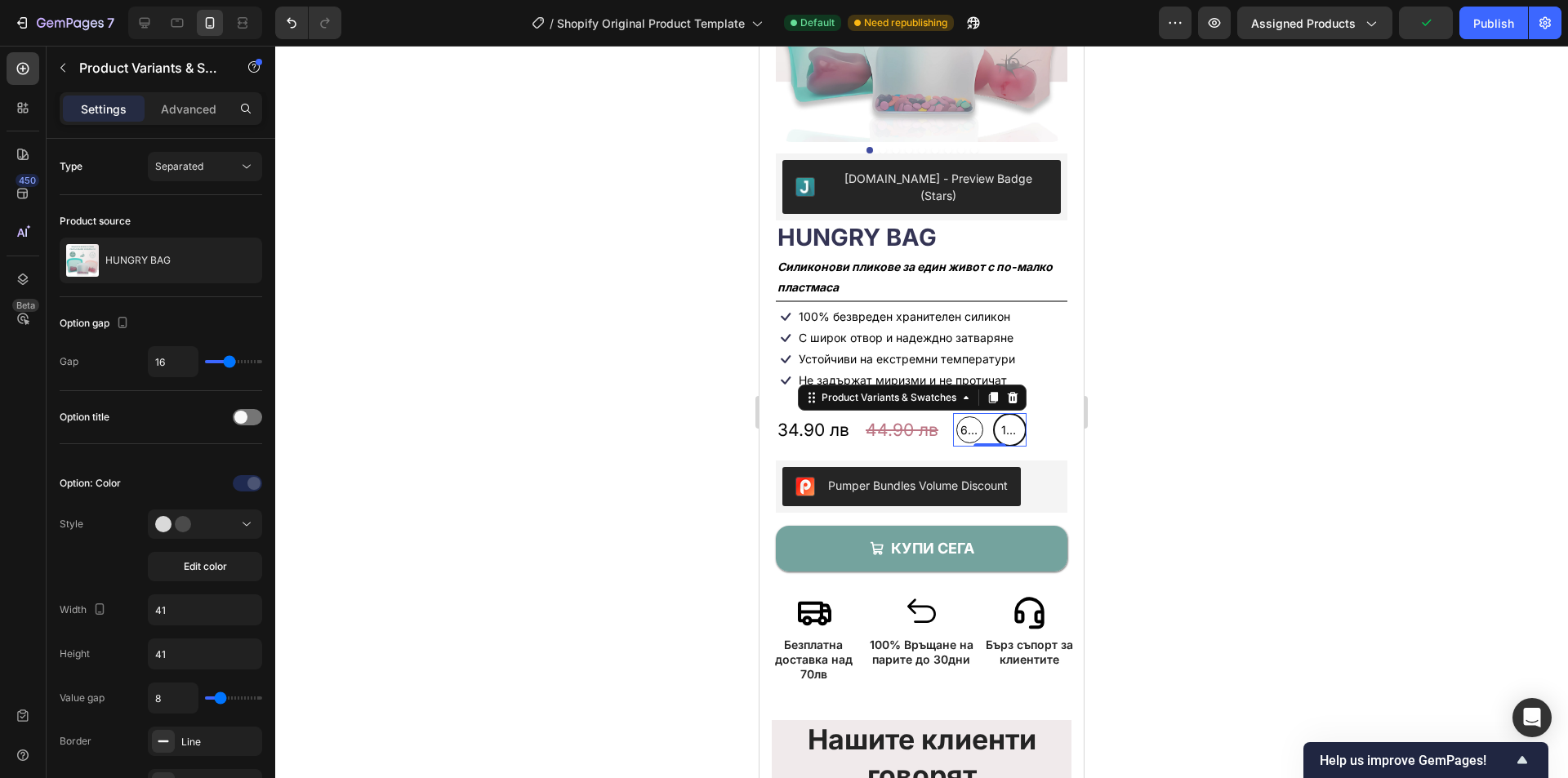
click at [971, 413] on input "600ml 600ml 600ml" at bounding box center [970, 413] width 1 height 1
radio input "true"
click at [1013, 422] on span "1200ml" at bounding box center [1009, 430] width 26 height 17
click at [1009, 413] on input "1200ml 1200ml 1200ml" at bounding box center [1008, 413] width 1 height 1
radio input "true"
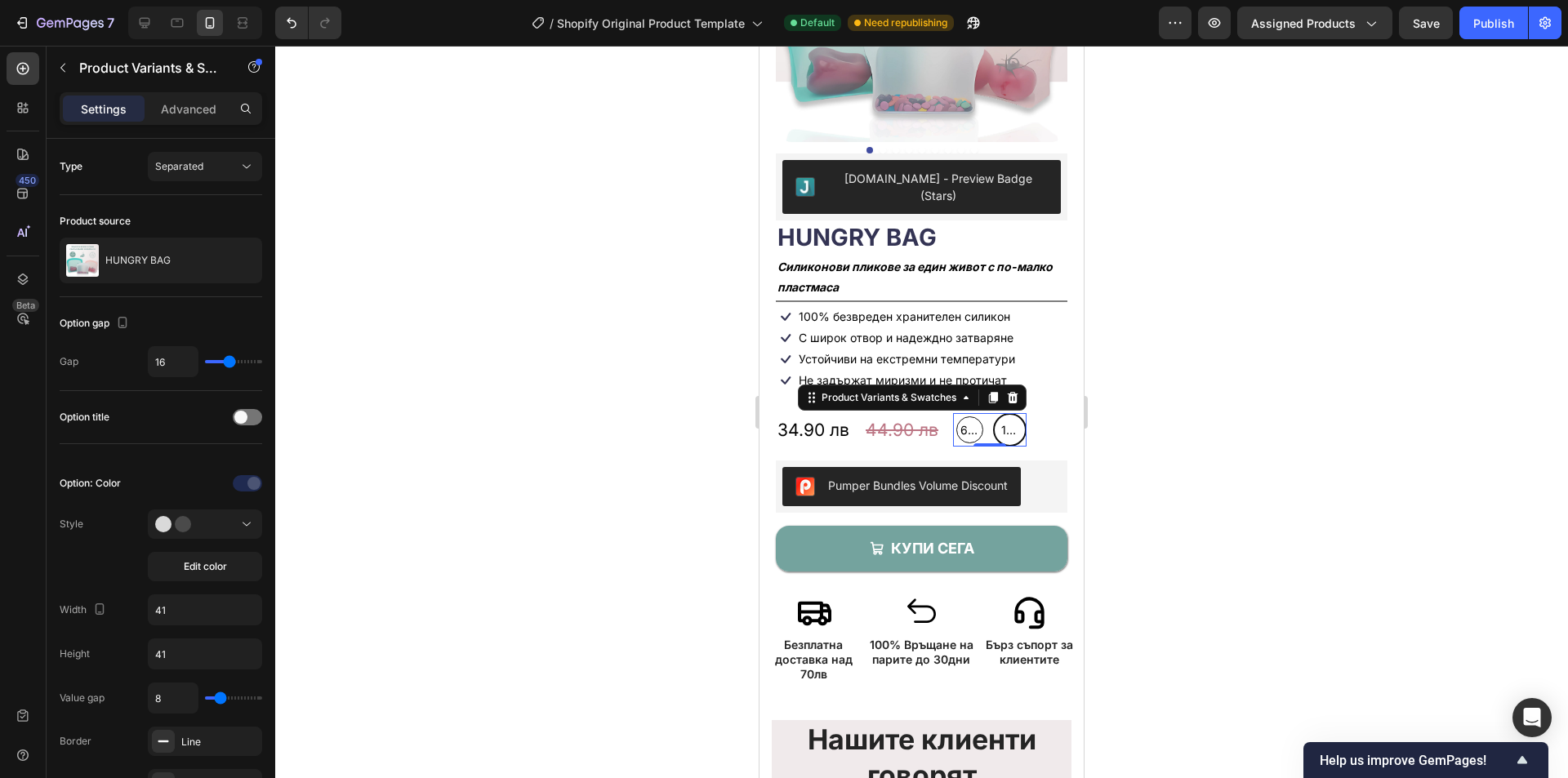
click at [968, 422] on span "600ml" at bounding box center [970, 430] width 26 height 17
click at [970, 413] on input "600ml 600ml 600ml" at bounding box center [970, 413] width 1 height 1
radio input "true"
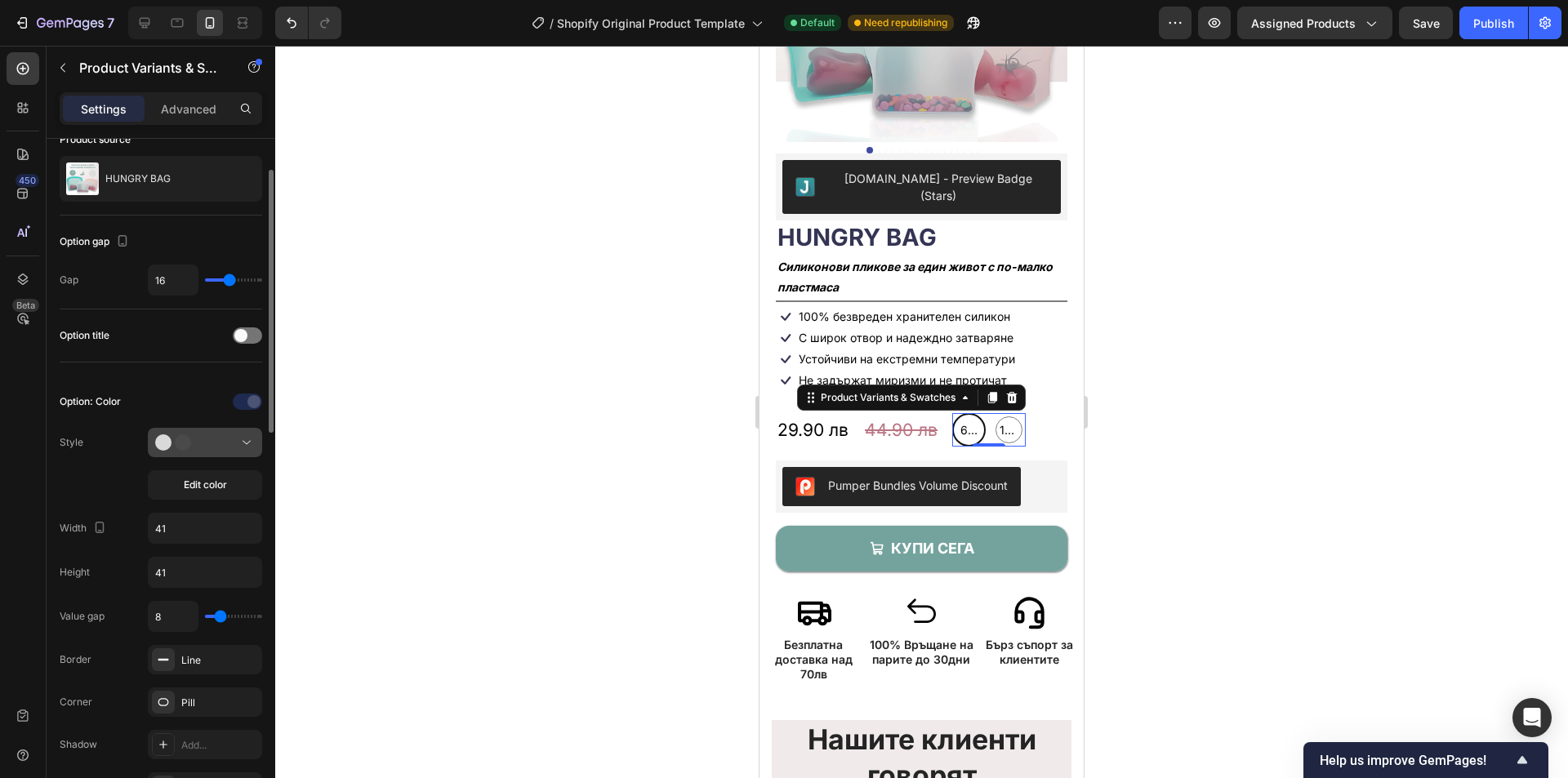
click at [219, 450] on button at bounding box center [205, 443] width 115 height 29
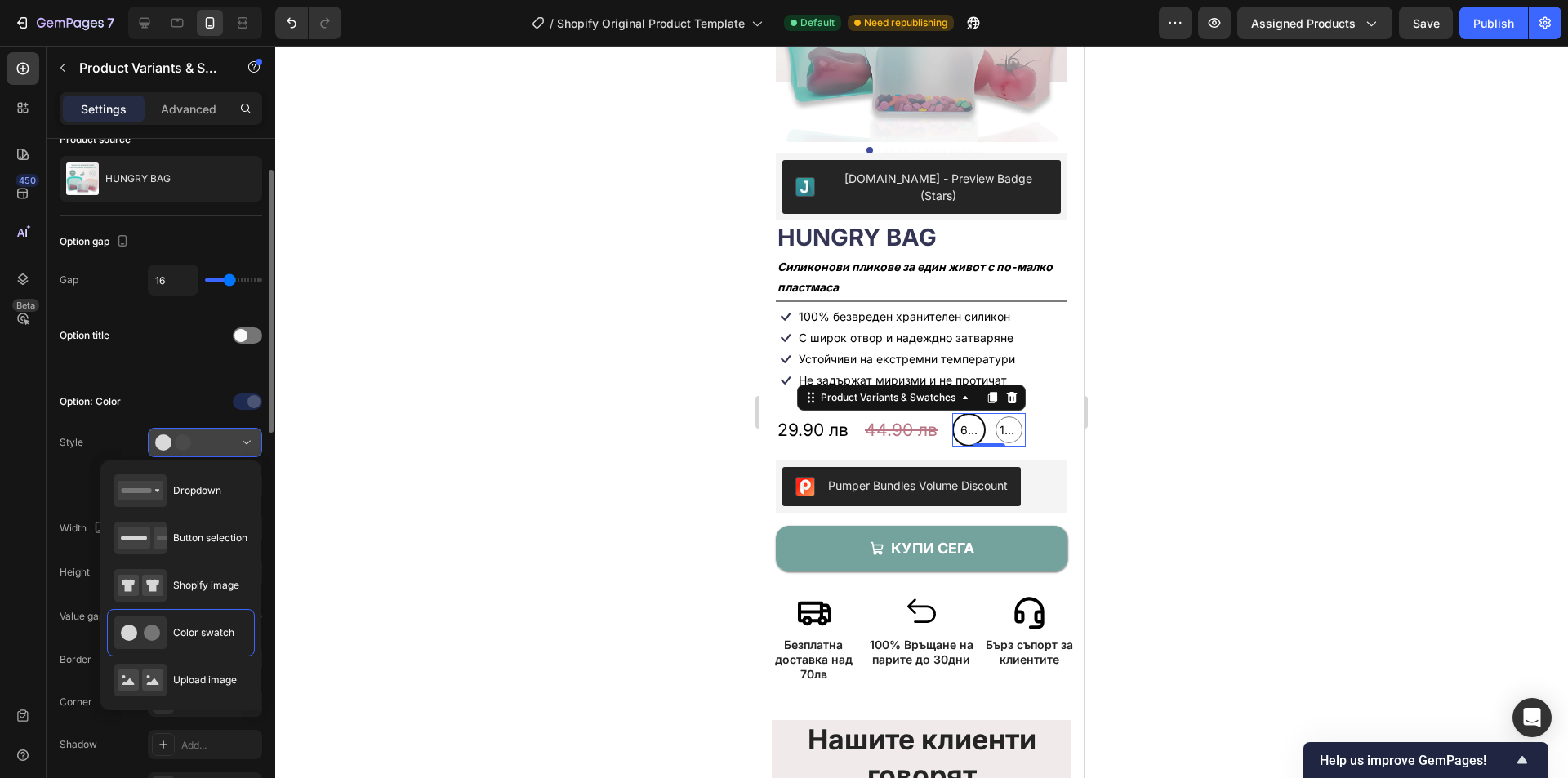
click at [219, 450] on button at bounding box center [205, 443] width 115 height 29
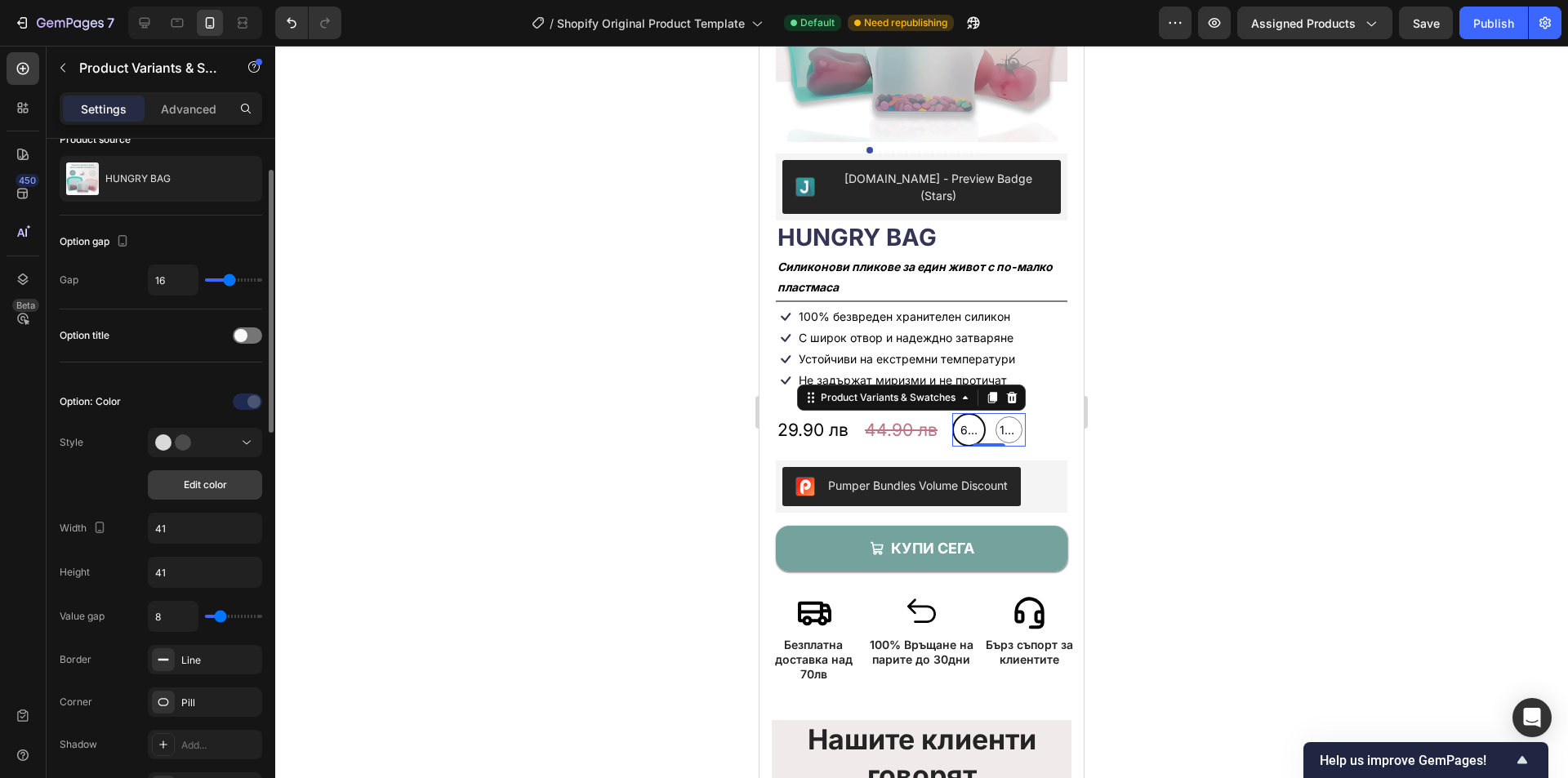
click at [198, 472] on button "Edit color" at bounding box center [205, 485] width 115 height 29
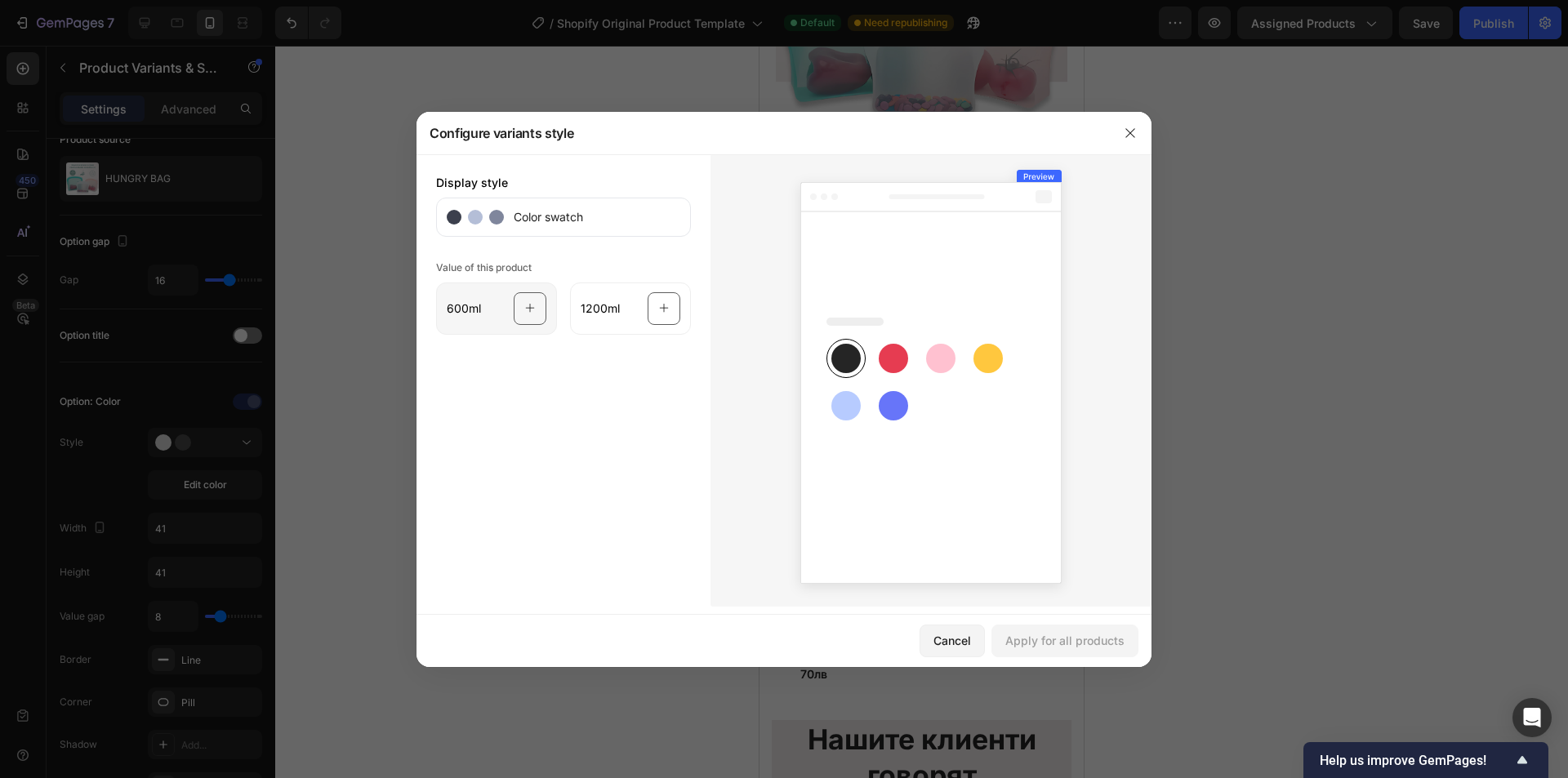
click at [533, 306] on icon at bounding box center [530, 309] width 11 height 31
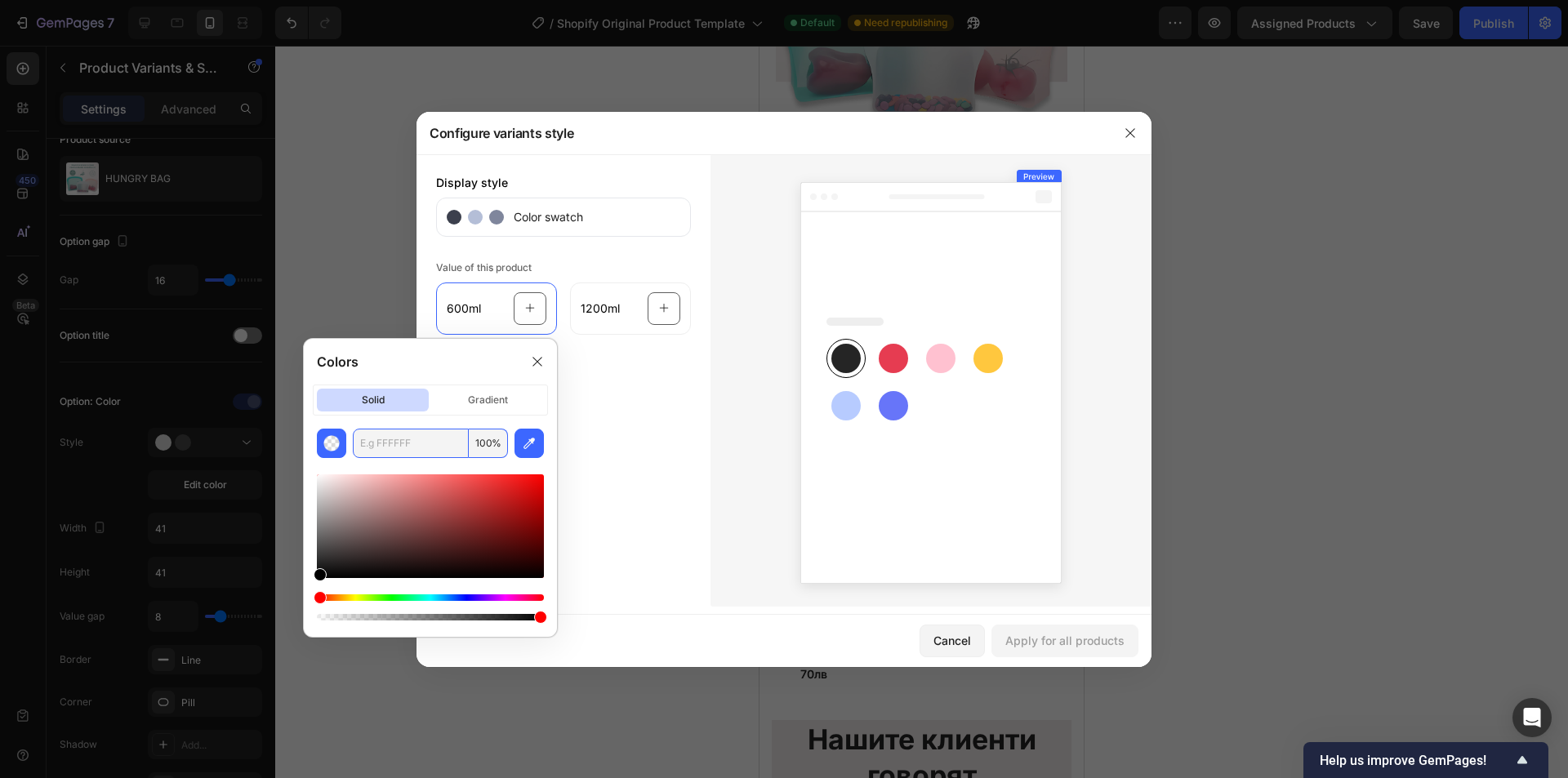
click at [415, 453] on input "text" at bounding box center [411, 443] width 116 height 29
paste input "#F9BAA8"
type input "F9BAA8"
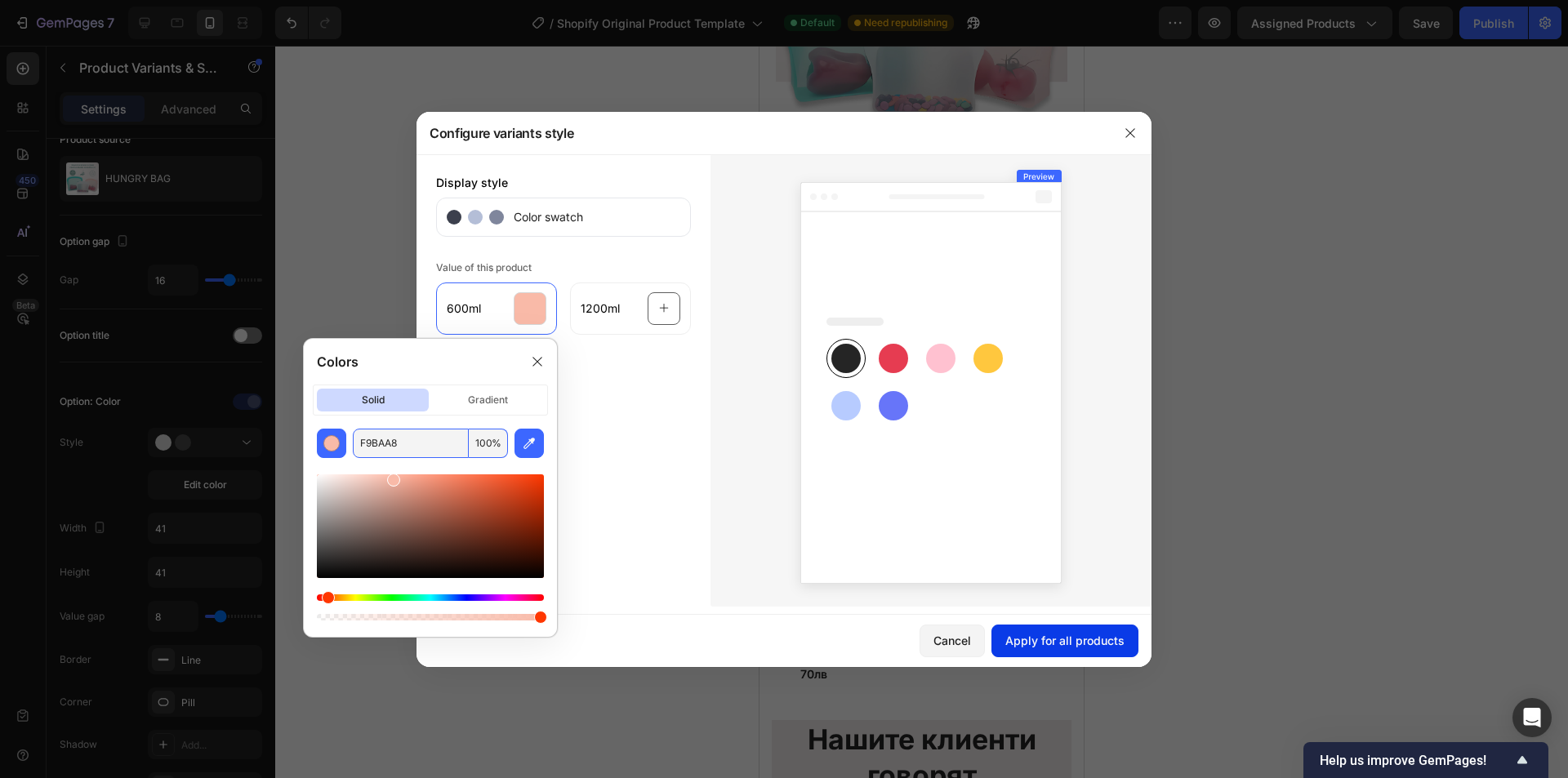
click at [1047, 643] on div "Apply for all products" at bounding box center [1065, 640] width 119 height 17
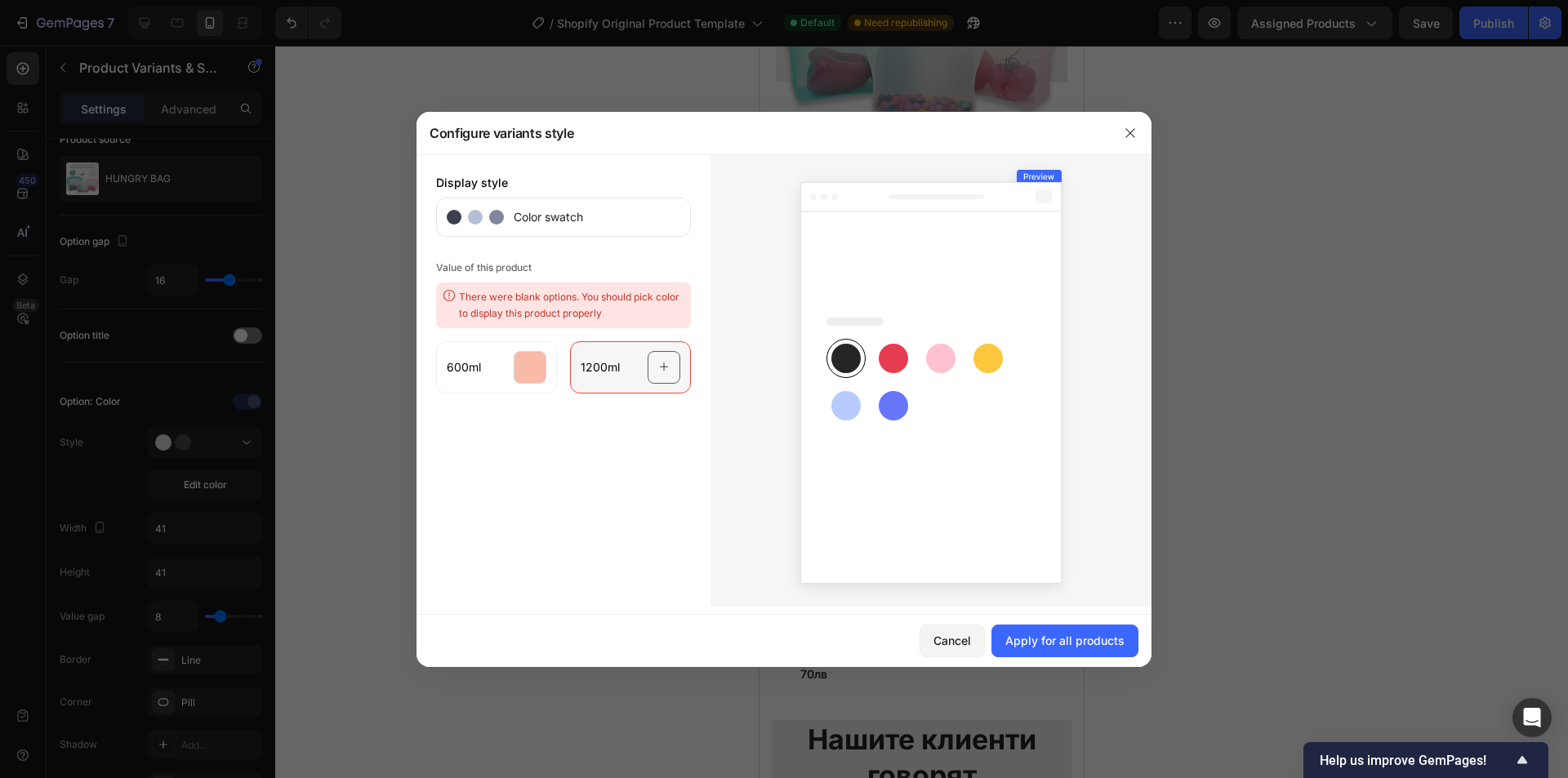
click at [658, 364] on div at bounding box center [664, 368] width 33 height 33
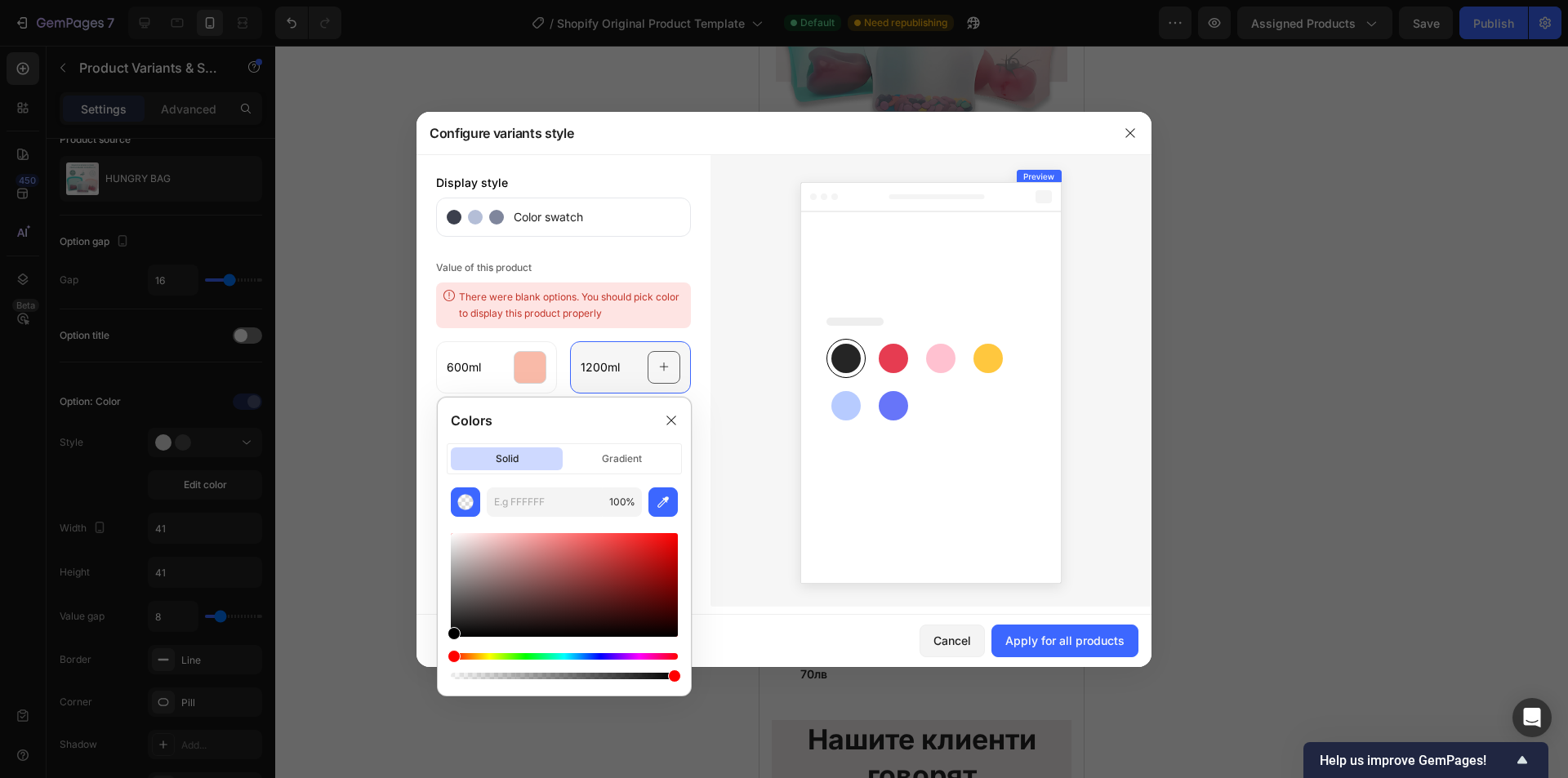
click at [606, 369] on span "1200ml" at bounding box center [600, 368] width 39 height 17
click at [662, 375] on icon at bounding box center [664, 368] width 11 height 31
click at [553, 497] on input "text" at bounding box center [545, 502] width 116 height 29
paste input "#74A39E"
type input "74A39E"
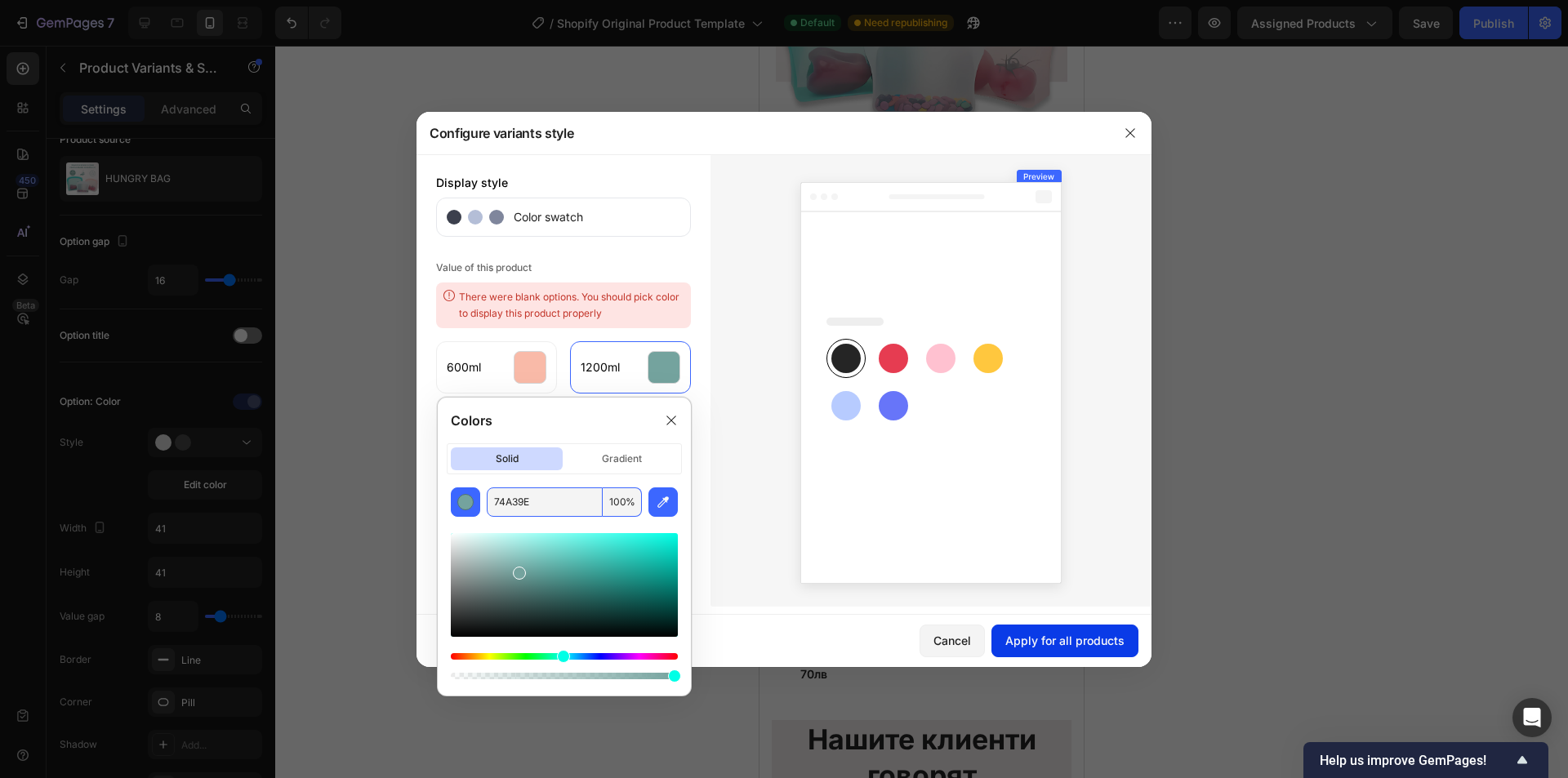
click at [1060, 645] on div "Apply for all products" at bounding box center [1065, 640] width 119 height 17
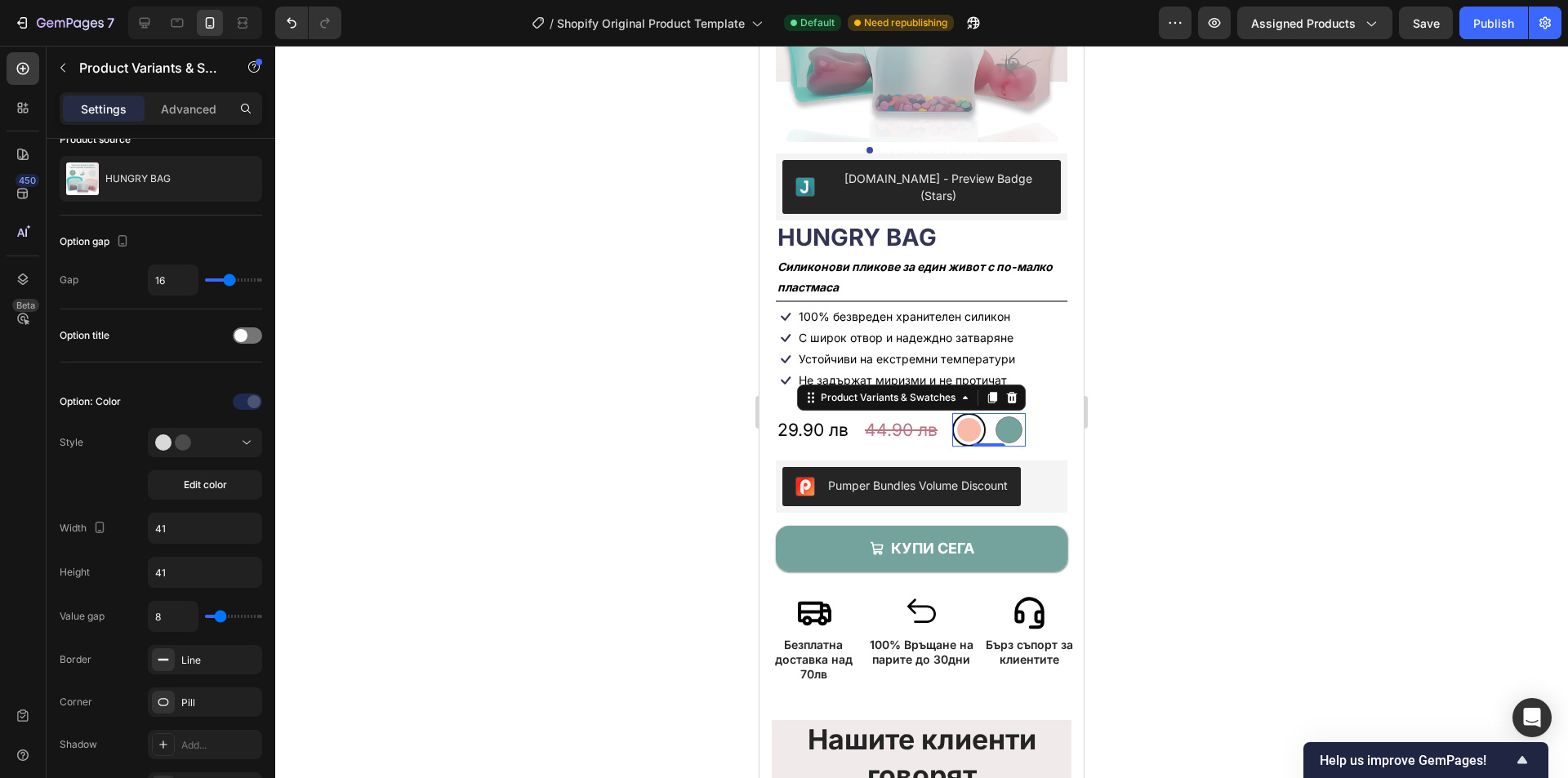
drag, startPoint x: 1295, startPoint y: 414, endPoint x: 1277, endPoint y: 408, distance: 19.0
click at [1292, 415] on div at bounding box center [921, 412] width 1293 height 733
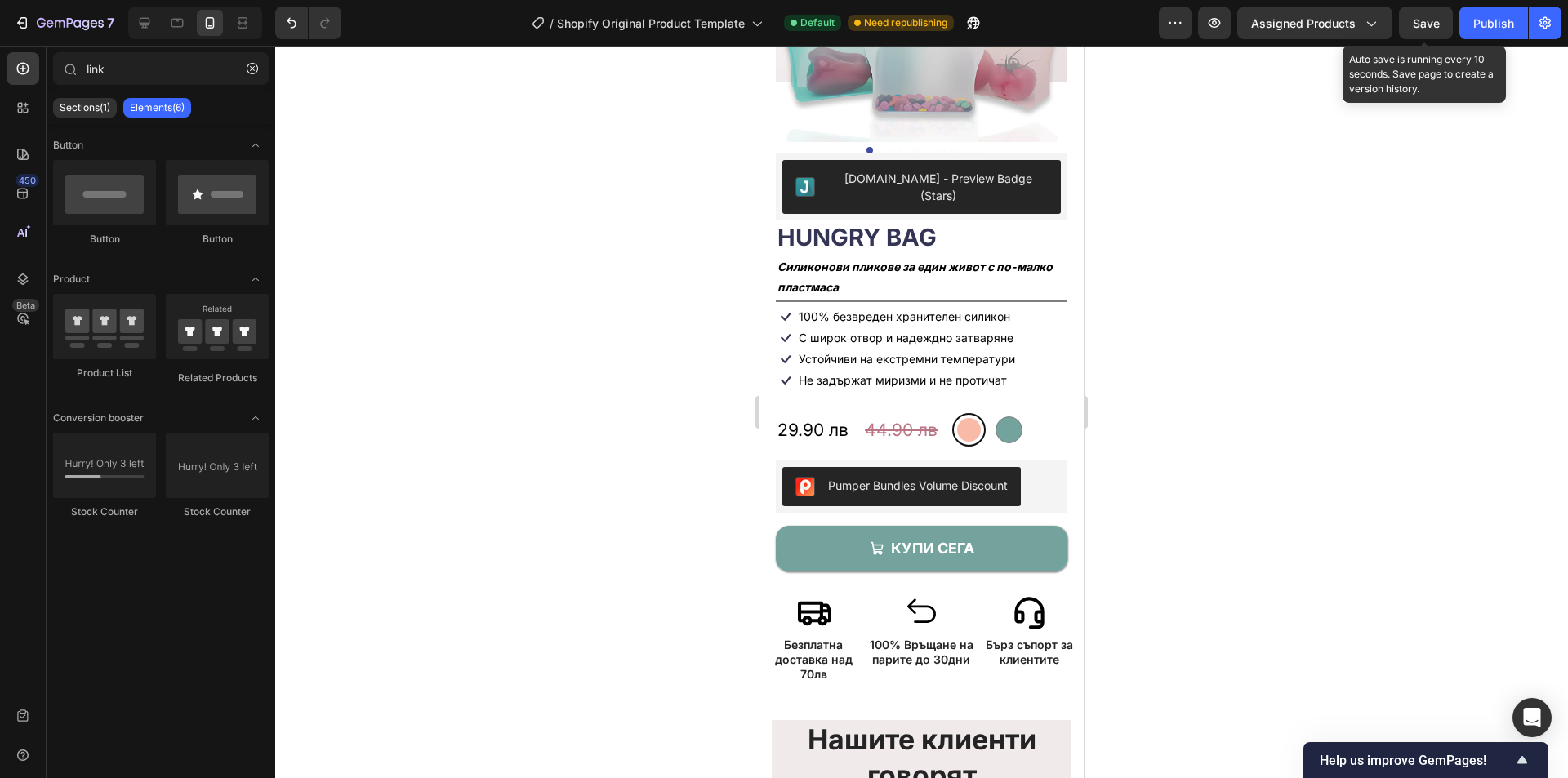
click at [1422, 17] on span "Save" at bounding box center [1426, 23] width 27 height 14
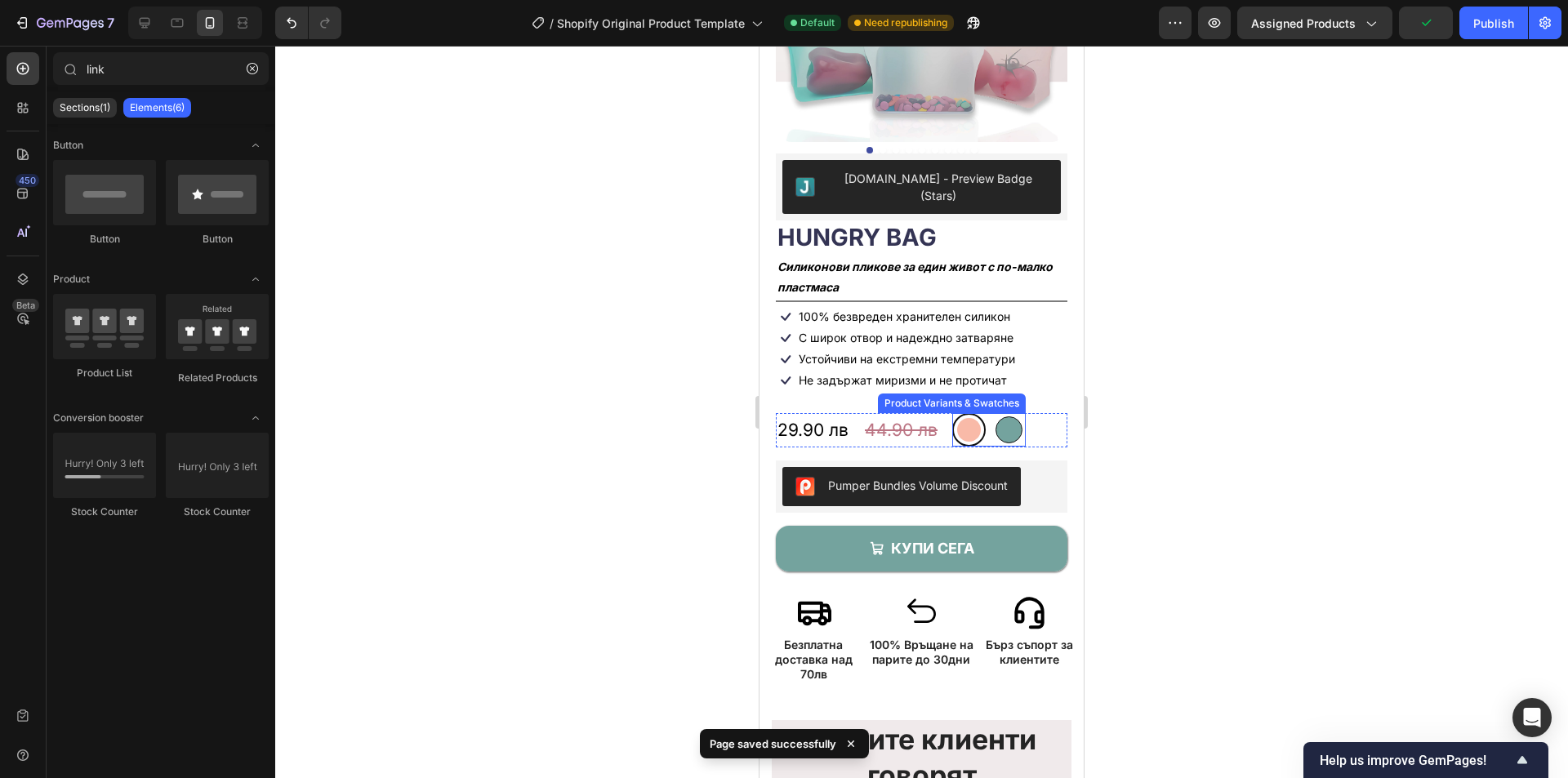
drag, startPoint x: 1014, startPoint y: 395, endPoint x: 1010, endPoint y: 406, distance: 11.7
click at [1013, 417] on div at bounding box center [1008, 429] width 27 height 27
click at [1009, 413] on input "1200ml 1200ml" at bounding box center [1008, 413] width 1 height 1
radio input "true"
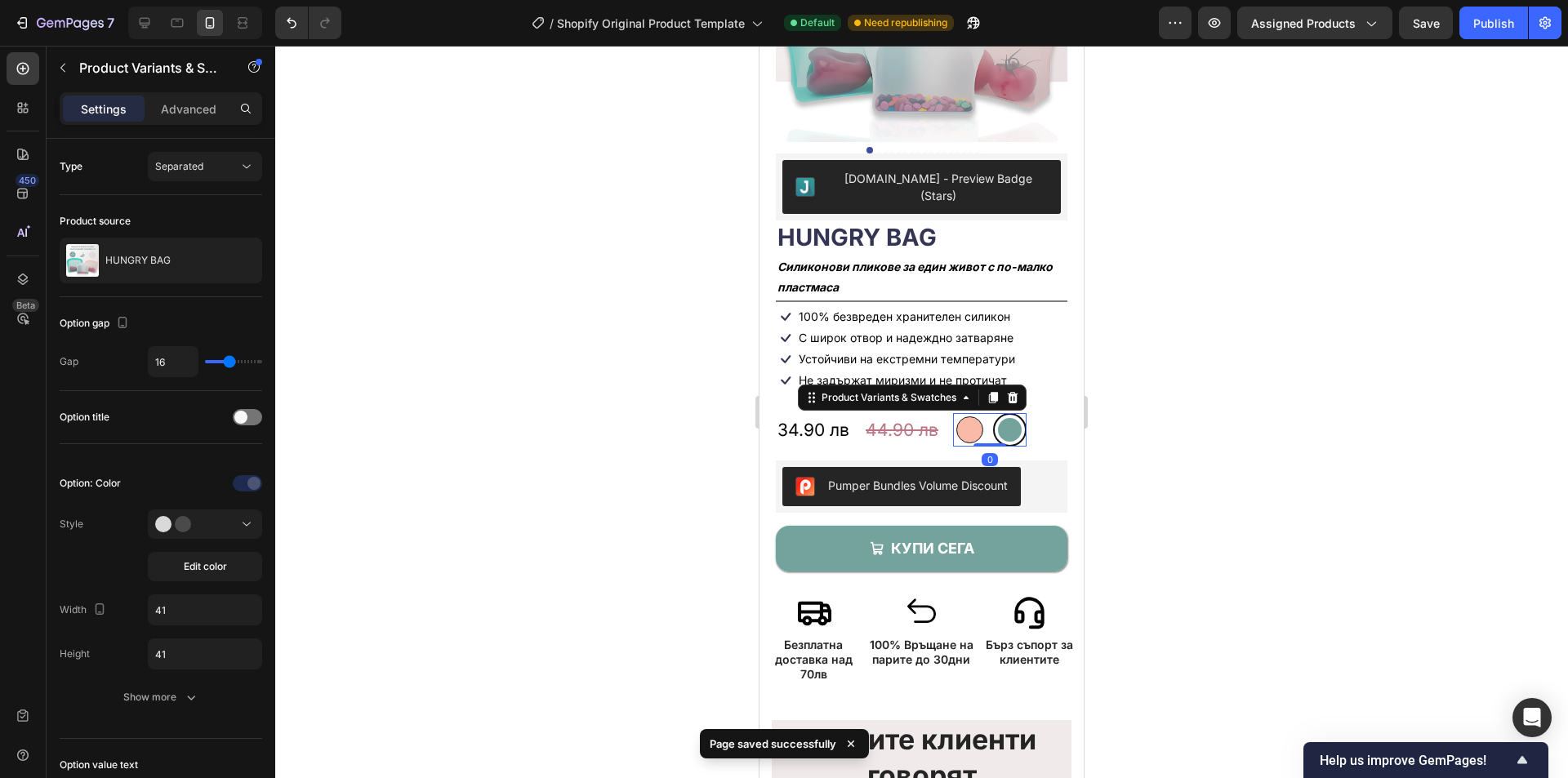
click at [967, 417] on div at bounding box center [970, 429] width 27 height 27
click at [970, 413] on input "600ml 600ml" at bounding box center [970, 413] width 1 height 1
radio input "true"
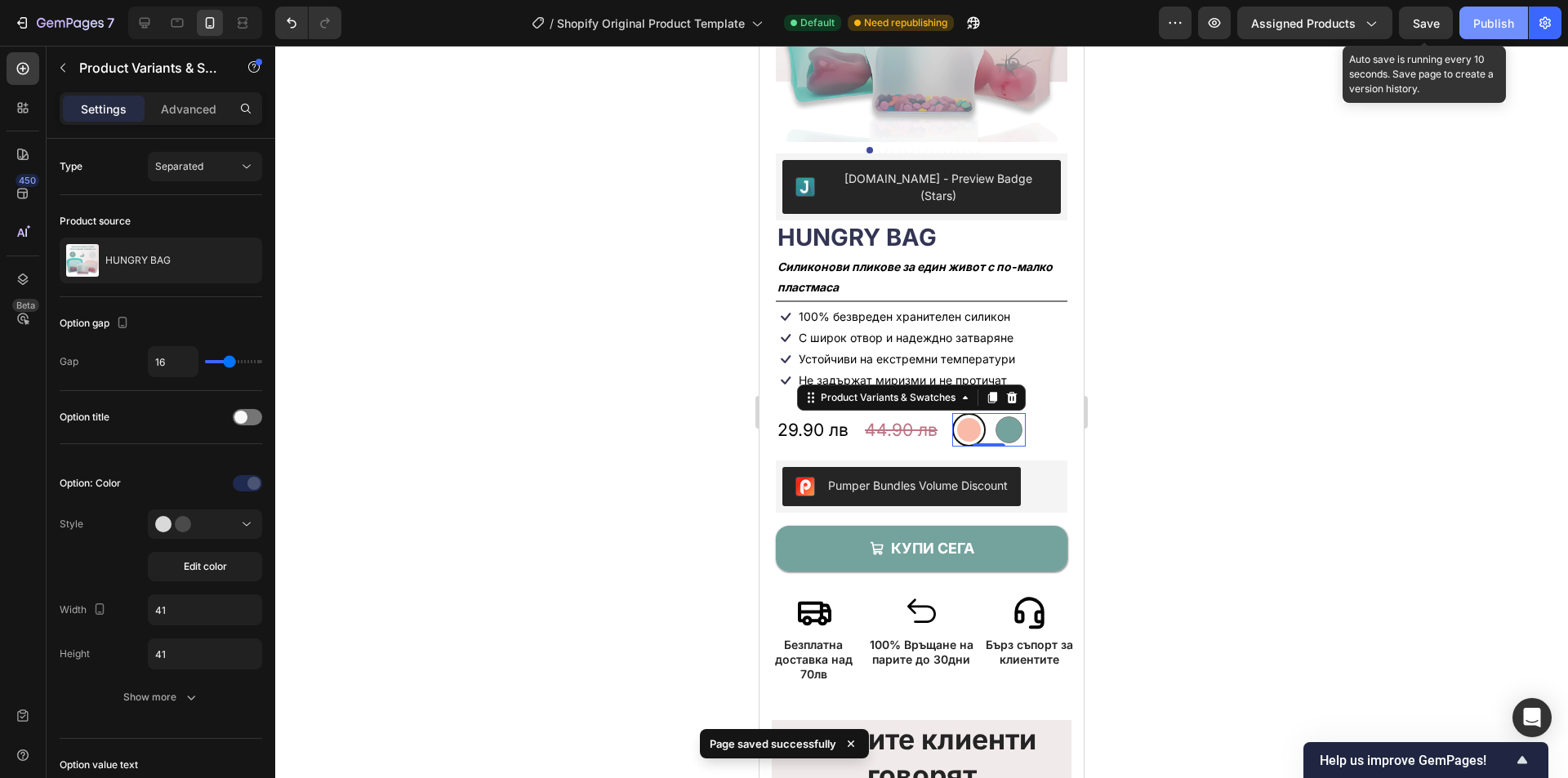
click at [1485, 23] on div "Publish" at bounding box center [1494, 23] width 41 height 17
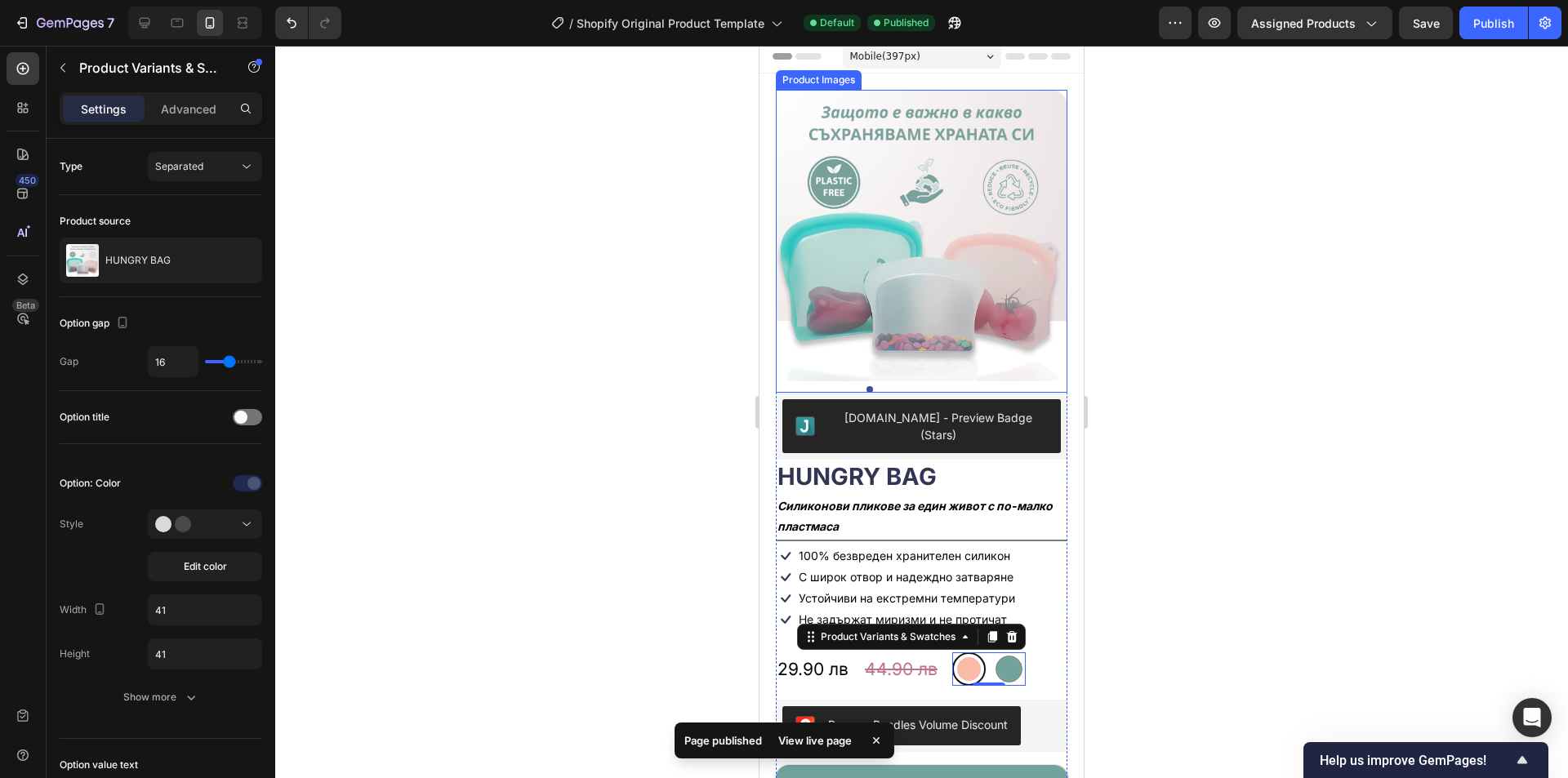
scroll to position [0, 0]
